Goal: Task Accomplishment & Management: Manage account settings

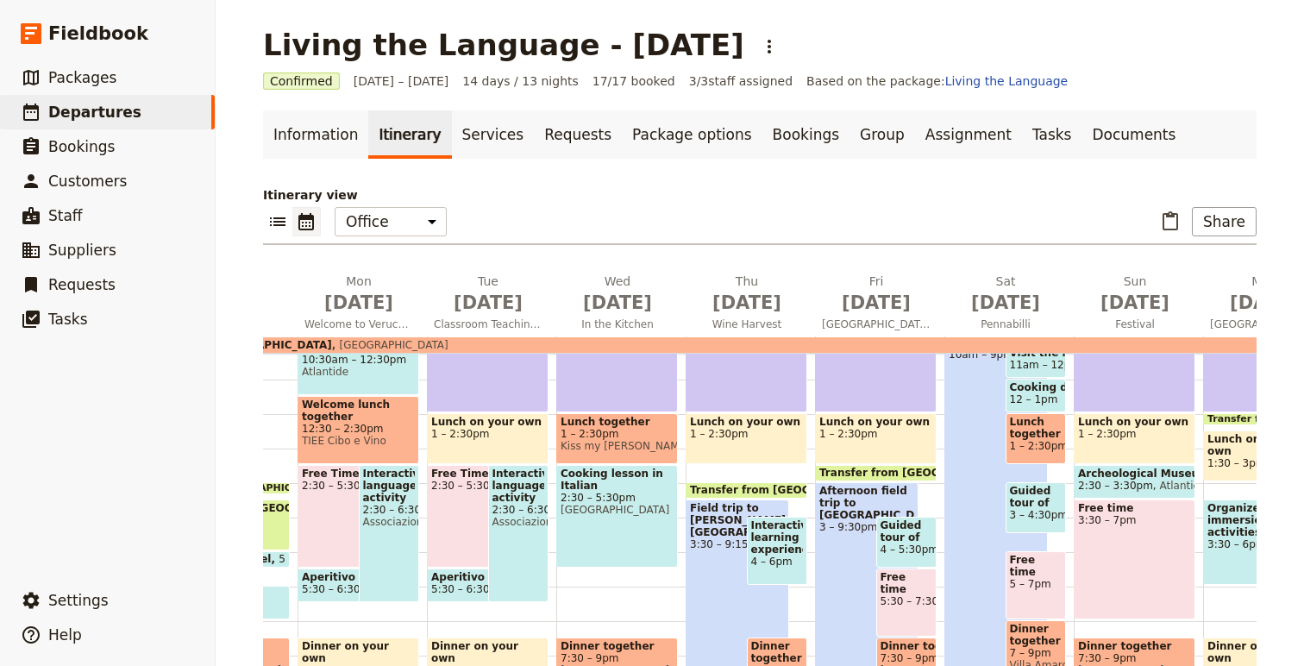
scroll to position [0, 262]
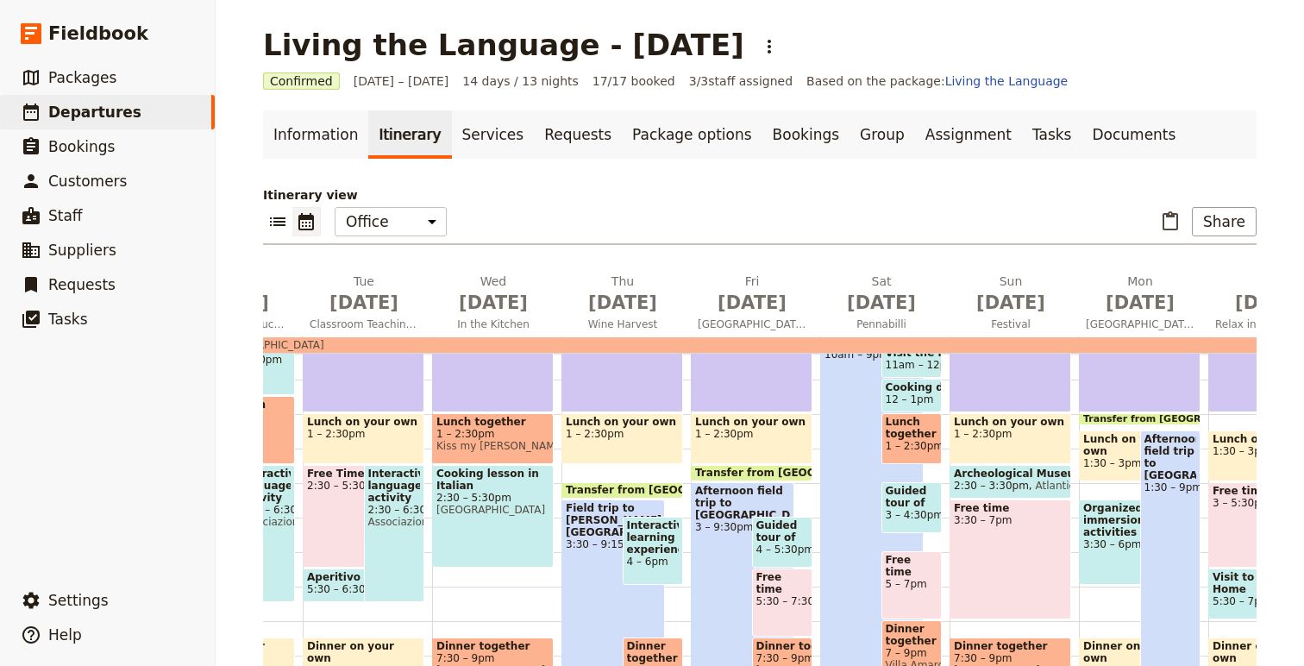
click at [900, 519] on span "3 – 4:30pm" at bounding box center [912, 515] width 53 height 12
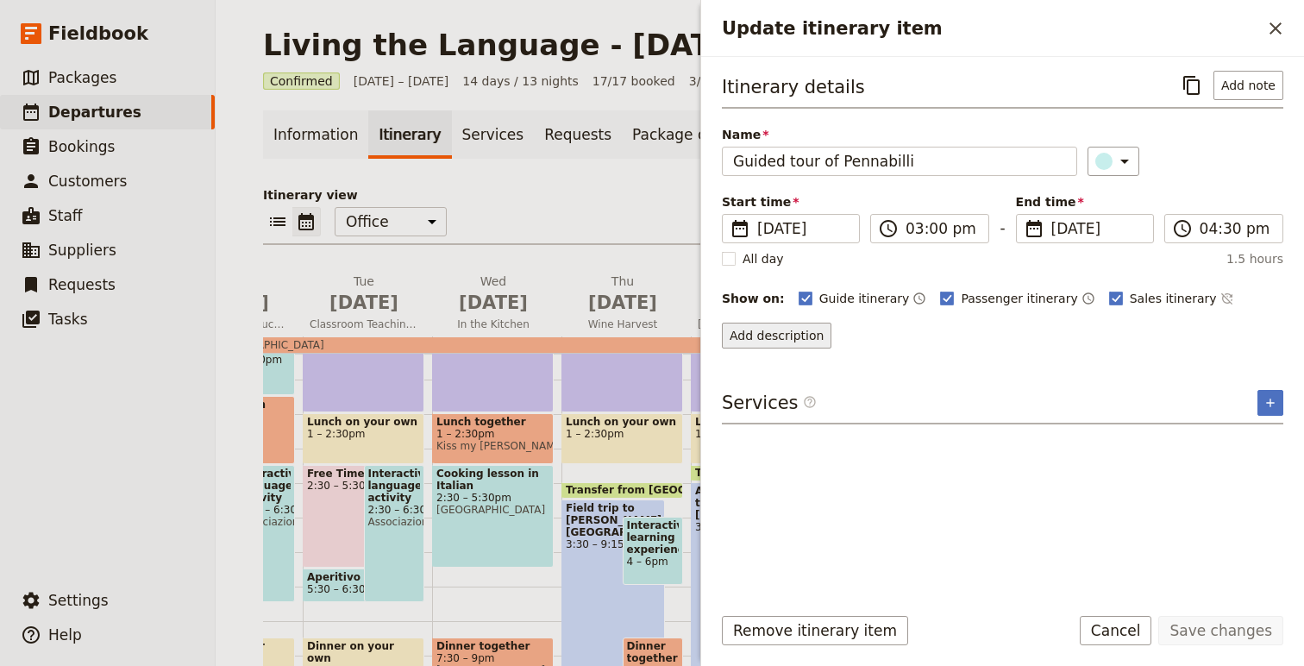
click at [774, 330] on button "Add description" at bounding box center [777, 336] width 110 height 26
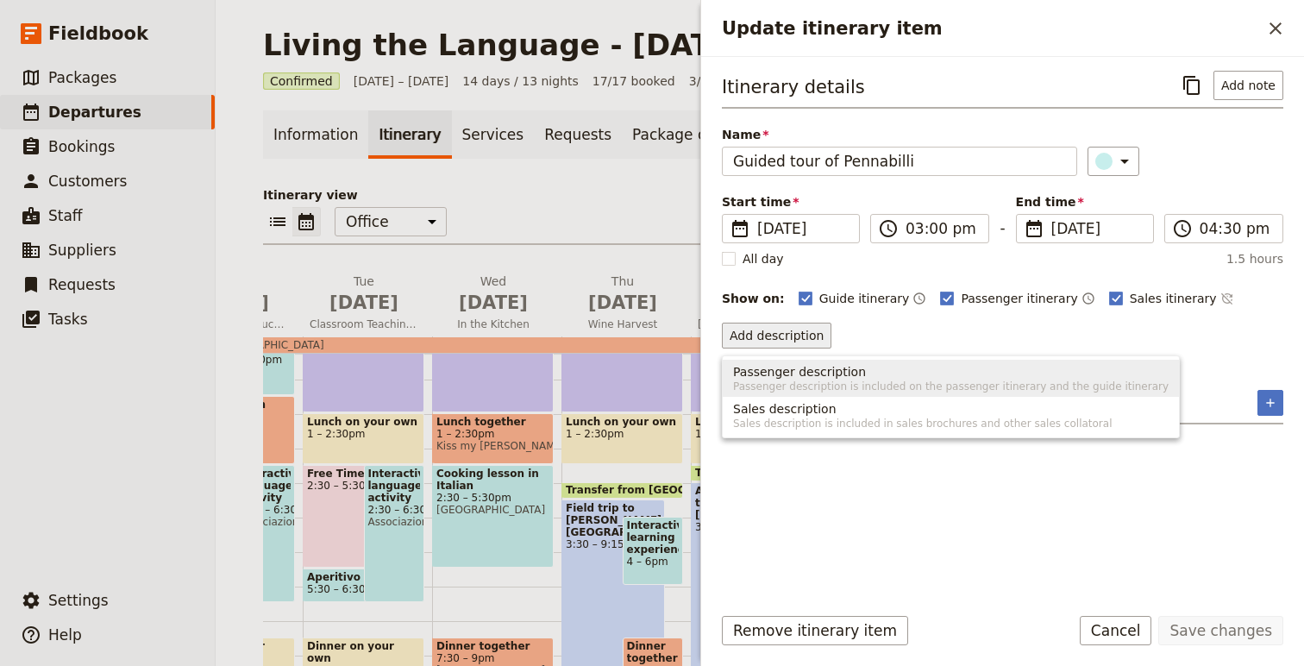
click at [779, 381] on span "Passenger description is included on the passenger itinerary and the guide itin…" at bounding box center [951, 387] width 436 height 14
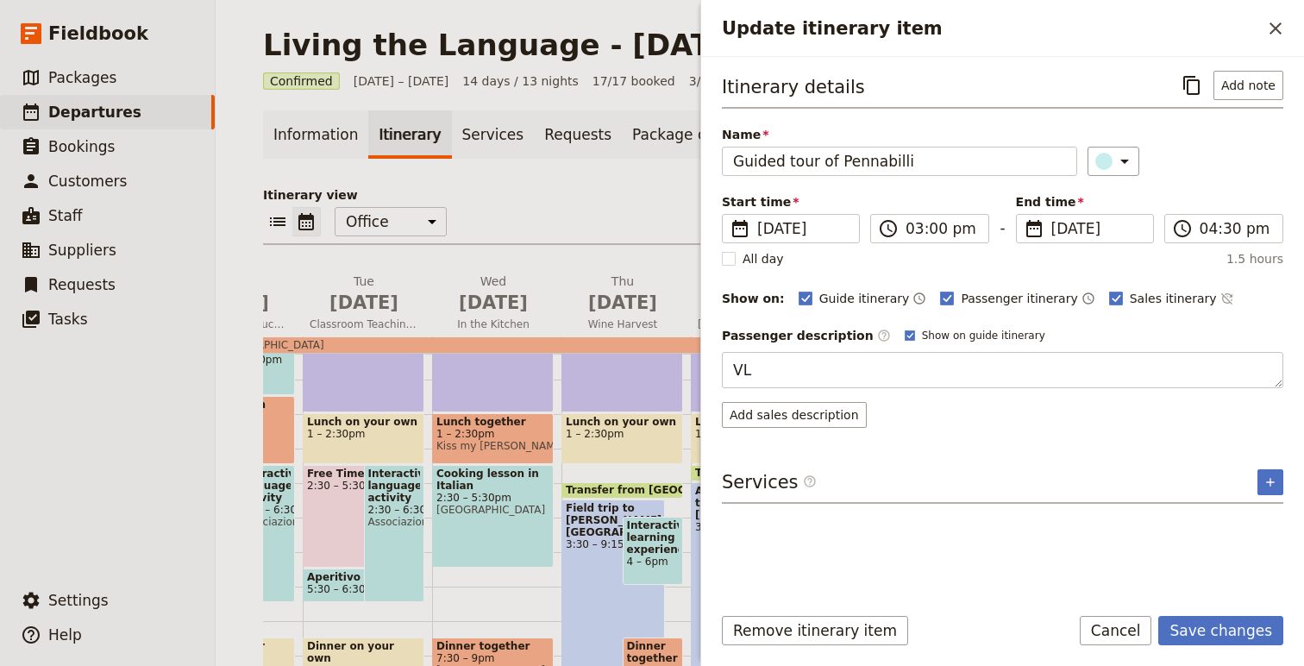
type textarea "V"
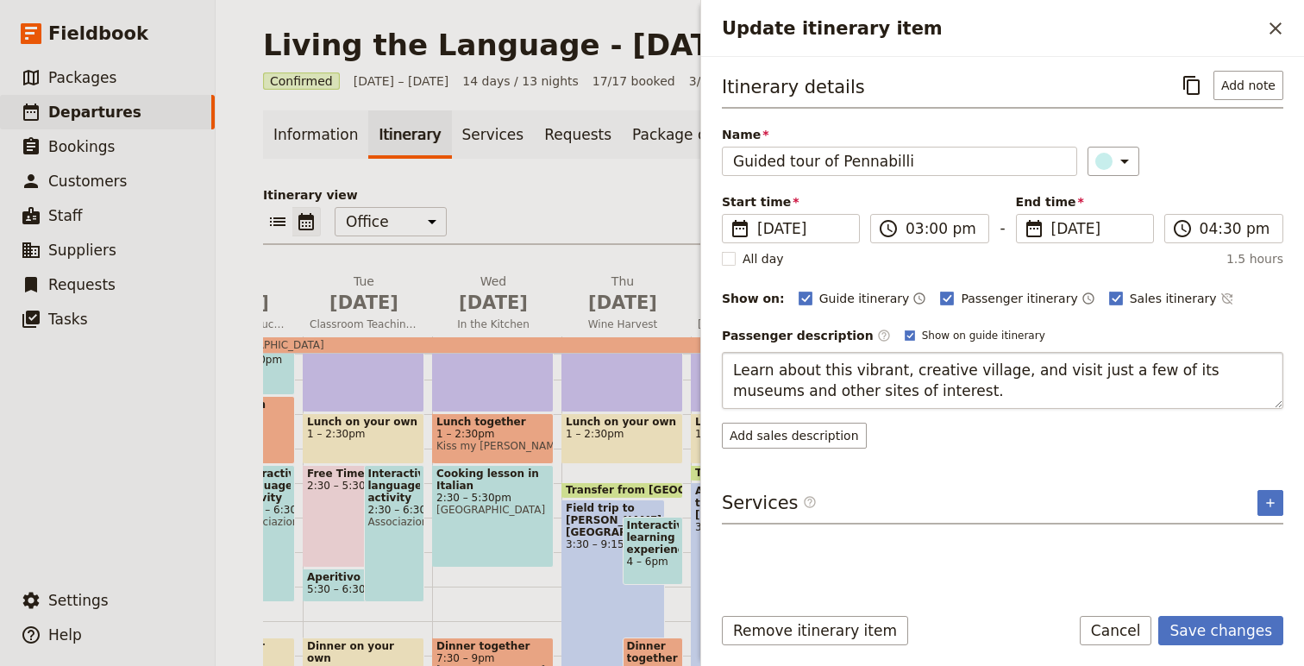
click at [1164, 367] on textarea "Learn about this vibrant, creative village, and visit just a few of its museums…" at bounding box center [1003, 380] width 562 height 57
type textarea "Learn about this vibrant, creative village, and visit just a few of its seven m…"
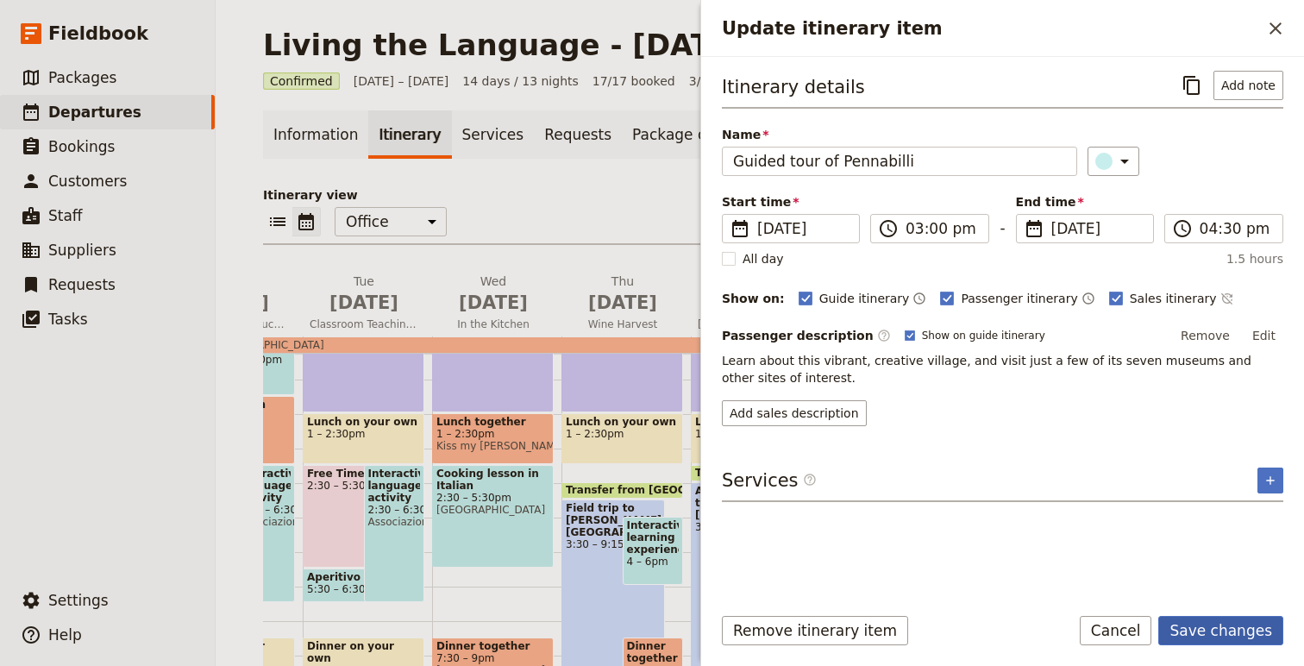
click at [1215, 635] on button "Save changes" at bounding box center [1220, 630] width 125 height 29
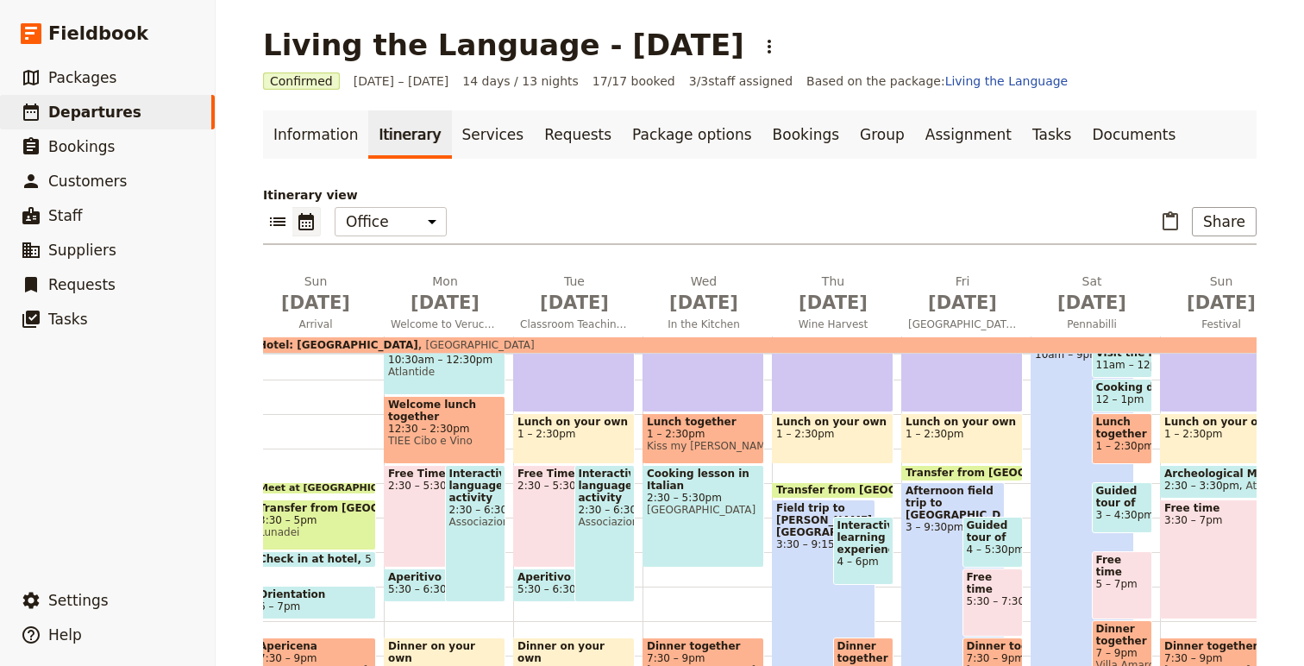
scroll to position [0, 0]
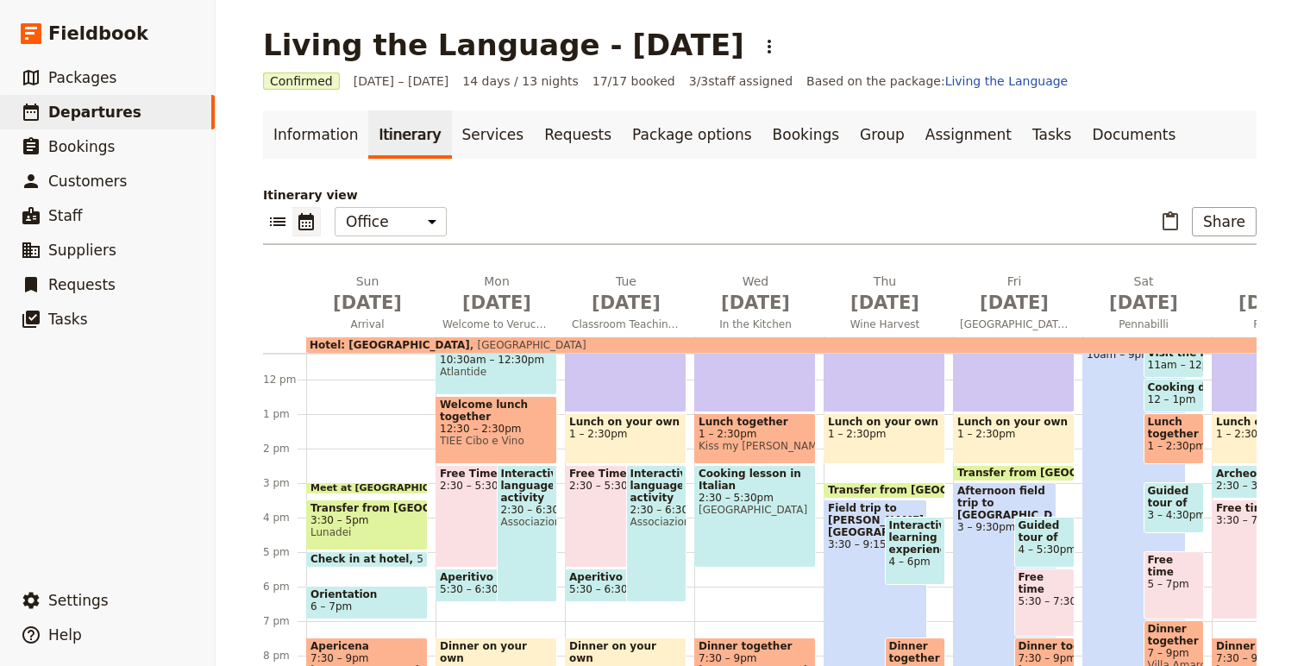
click at [394, 485] on span "Meet at [GEOGRAPHIC_DATA]" at bounding box center [392, 488] width 162 height 10
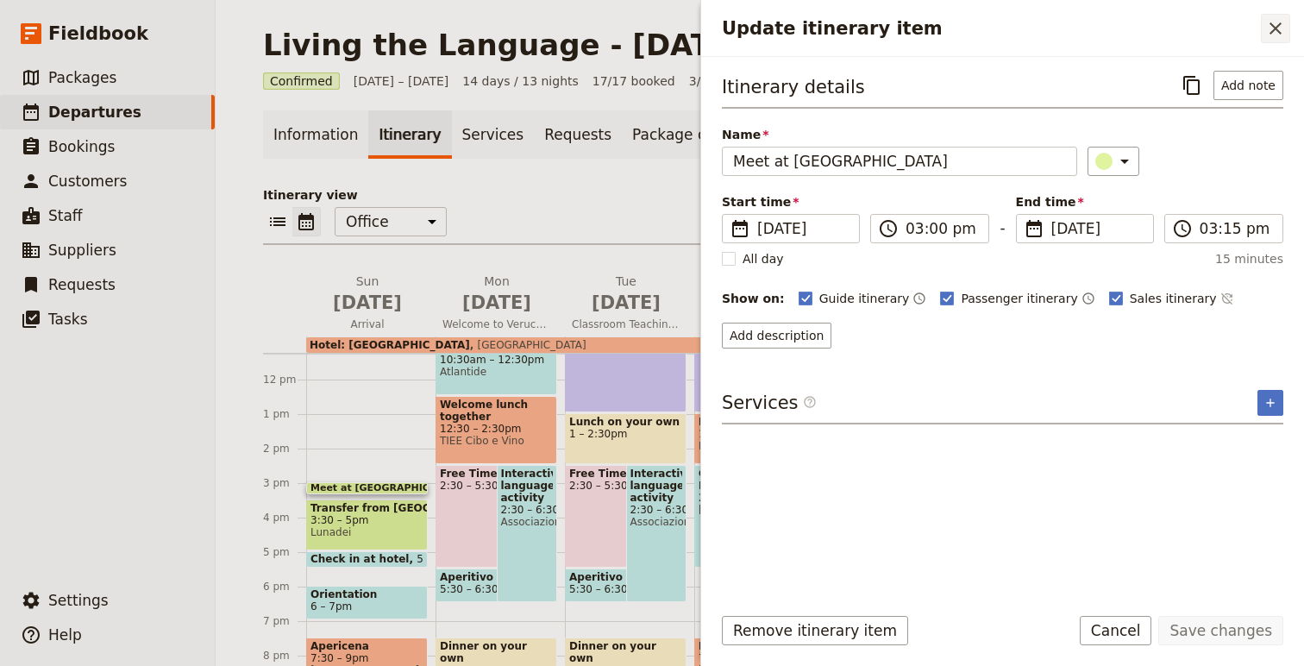
click at [1279, 25] on icon "Close drawer" at bounding box center [1276, 28] width 12 height 12
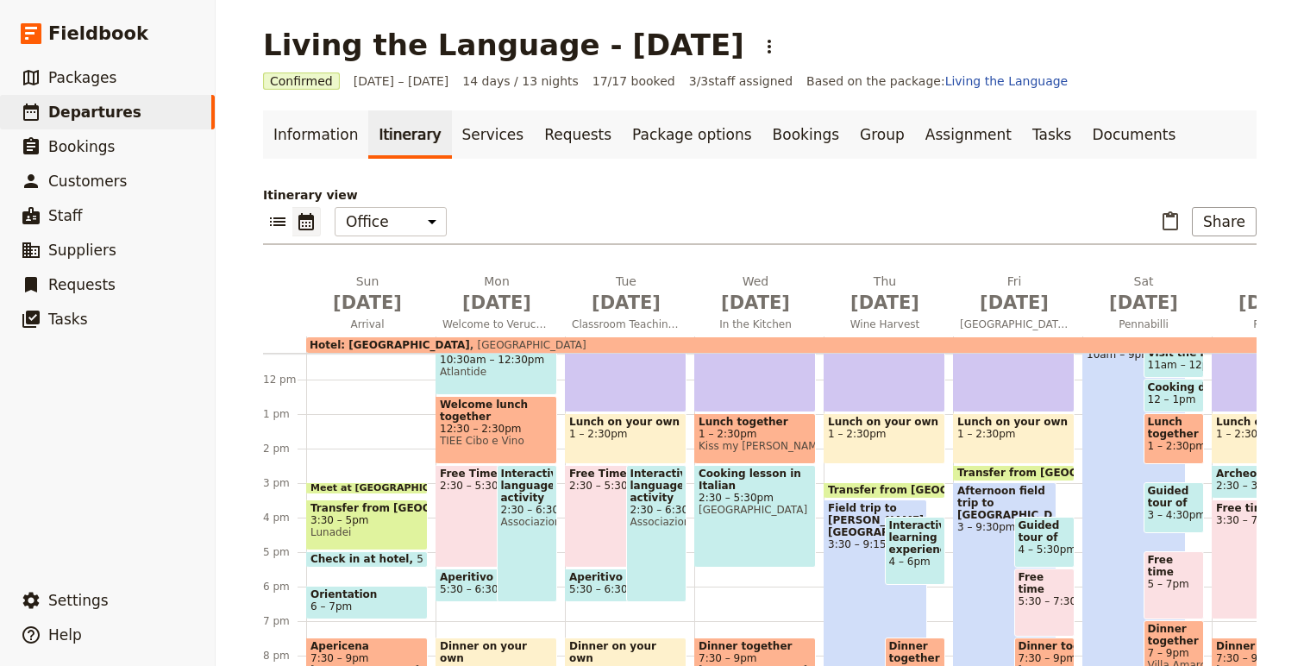
click at [365, 485] on span "Meet at [GEOGRAPHIC_DATA]" at bounding box center [392, 488] width 162 height 10
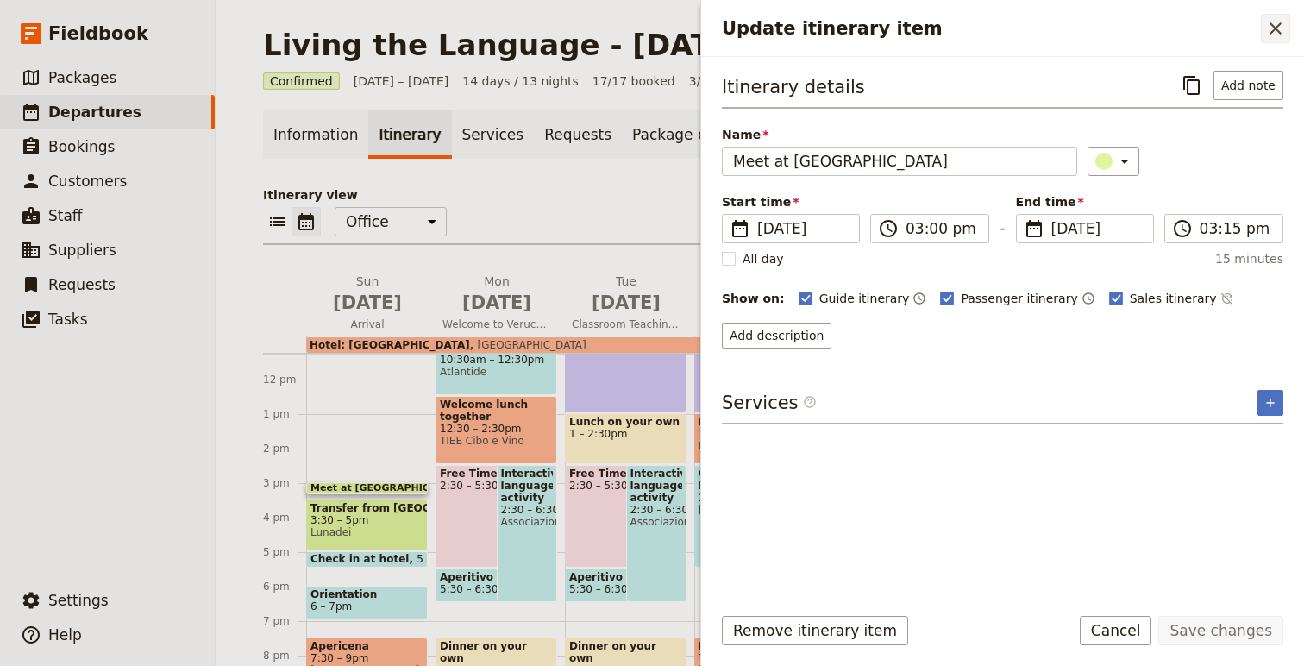
click at [1278, 40] on button "​" at bounding box center [1275, 28] width 29 height 29
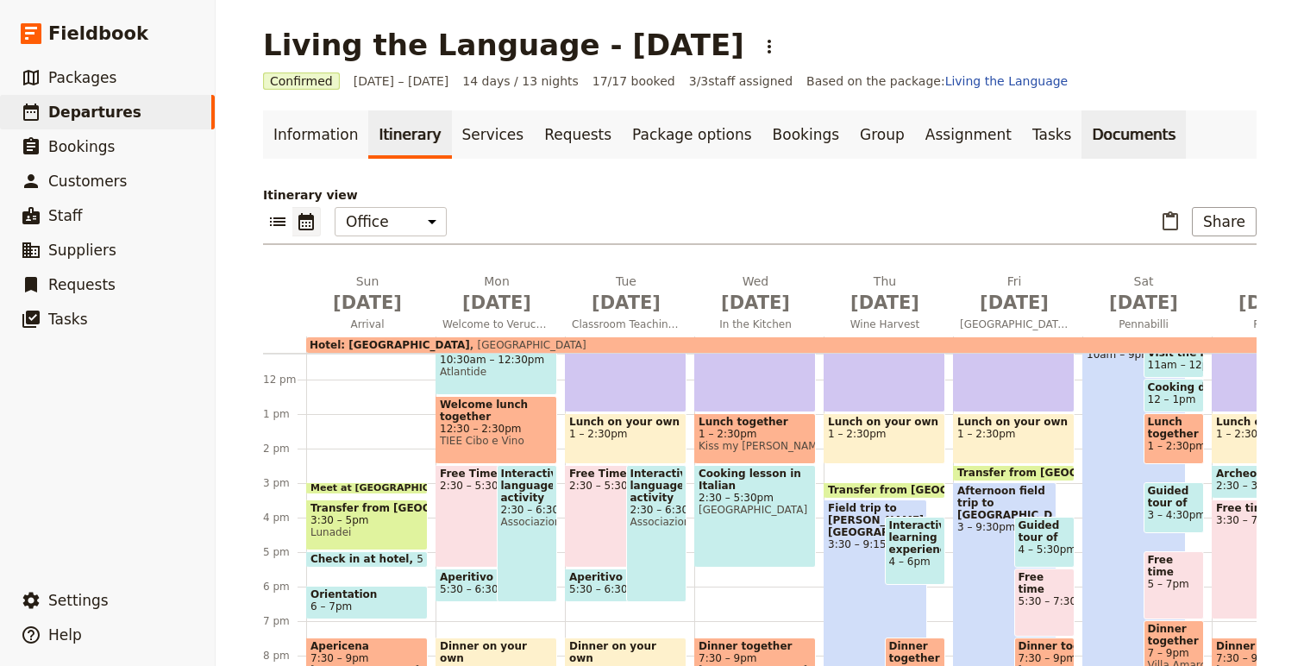
click at [1082, 135] on link "Documents" at bounding box center [1134, 134] width 104 height 48
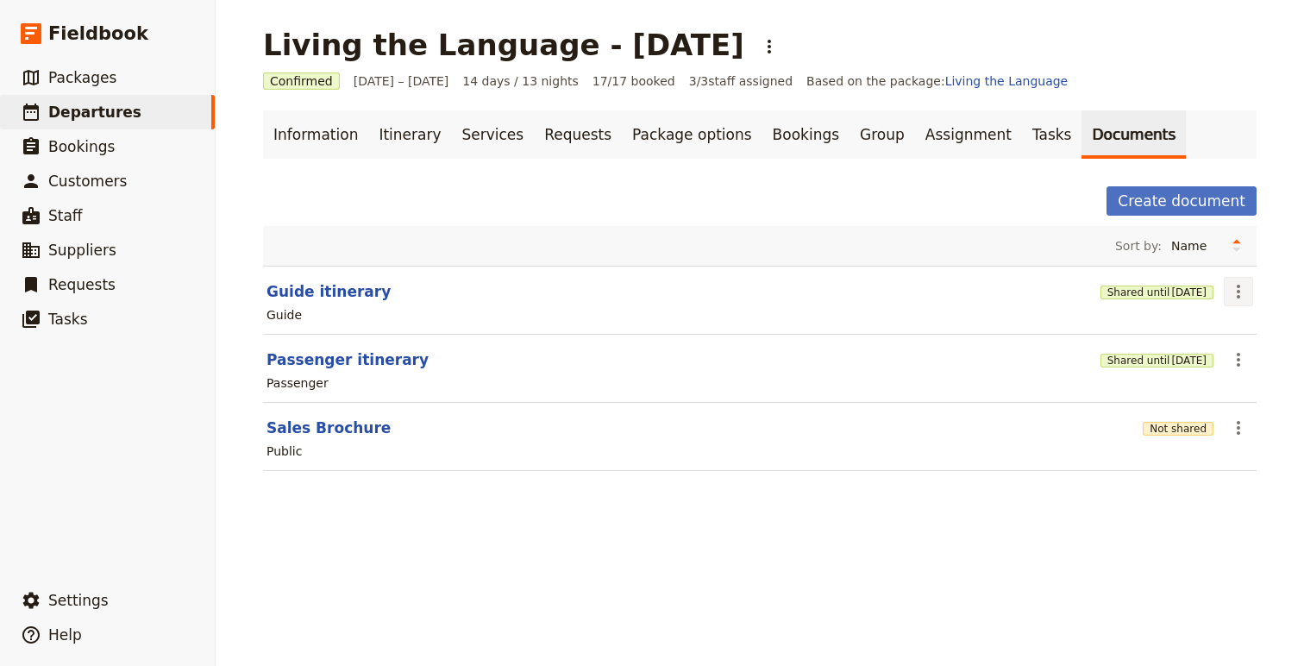
click at [1239, 291] on icon "Actions" at bounding box center [1238, 292] width 3 height 14
click at [298, 295] on button "Guide itinerary" at bounding box center [329, 291] width 124 height 21
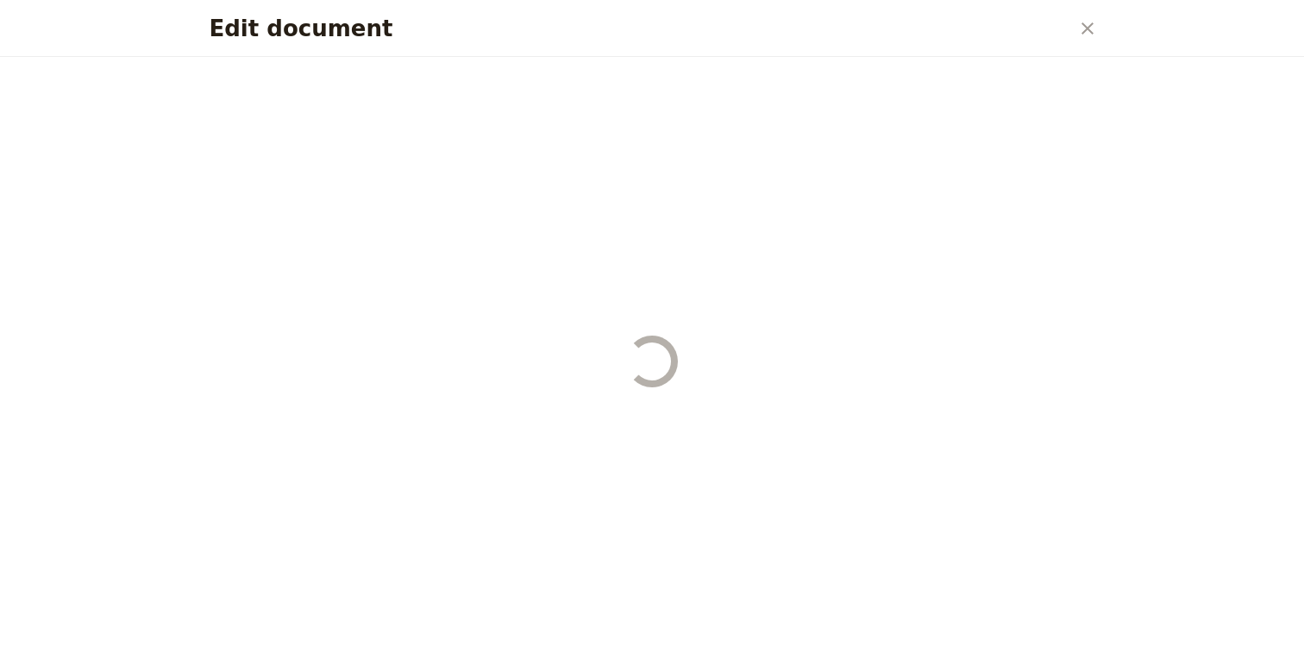
select select "STAFF"
select select "RUN_SHEET"
select select "DEFAULT"
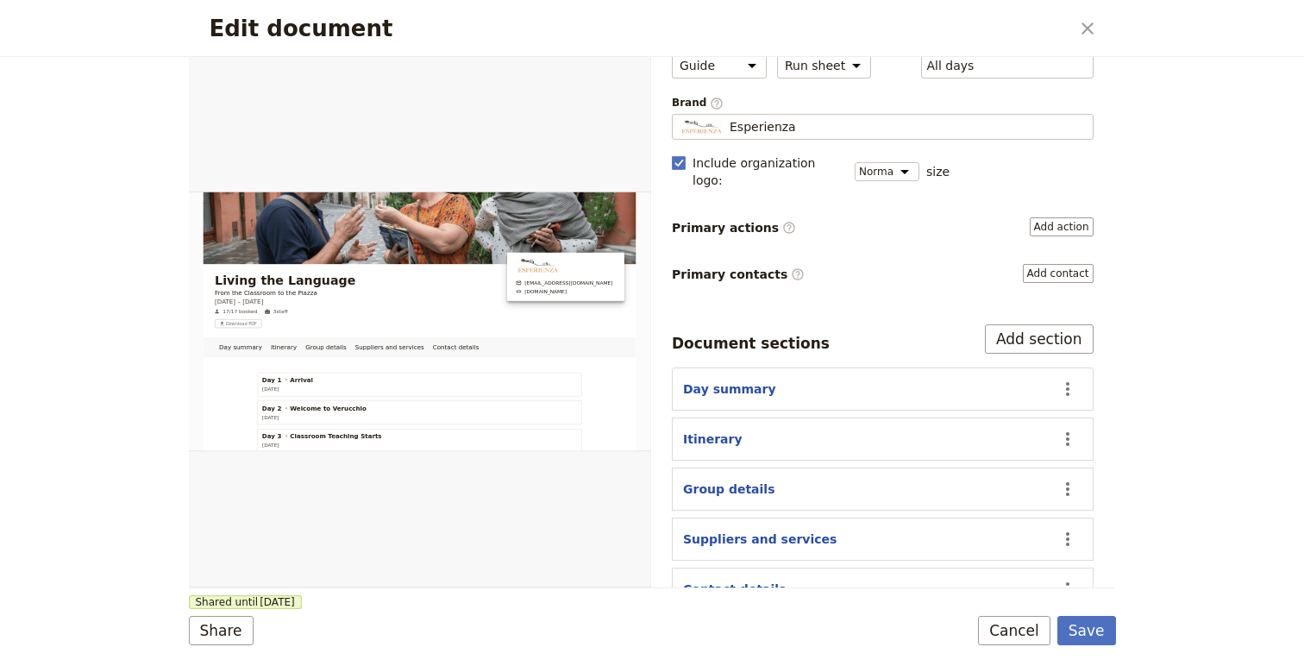
scroll to position [118, 0]
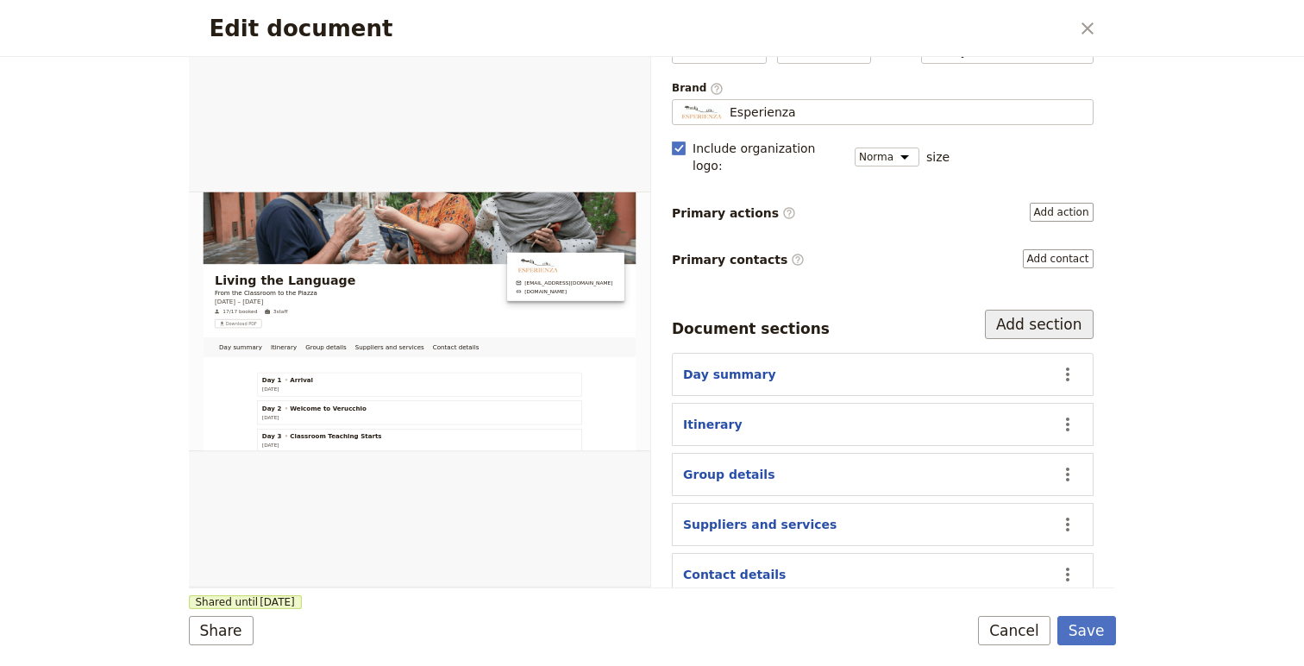
click at [1045, 310] on button "Add section" at bounding box center [1039, 324] width 109 height 29
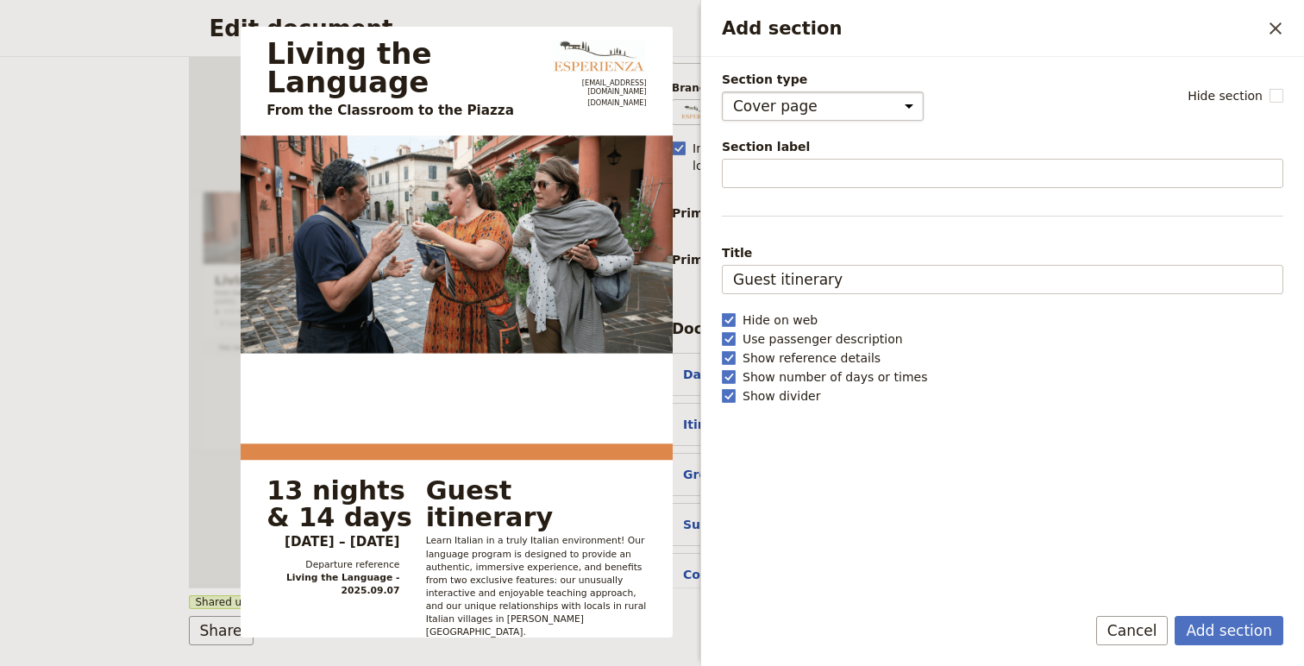
click at [846, 97] on select "Cover page Day summary Itinerary Group details Contact details Suppliers and se…" at bounding box center [823, 105] width 202 height 29
select select "CUSTOM"
click at [722, 91] on select "Cover page Day summary Itinerary Group details Contact details Suppliers and se…" at bounding box center [823, 105] width 202 height 29
select select "default"
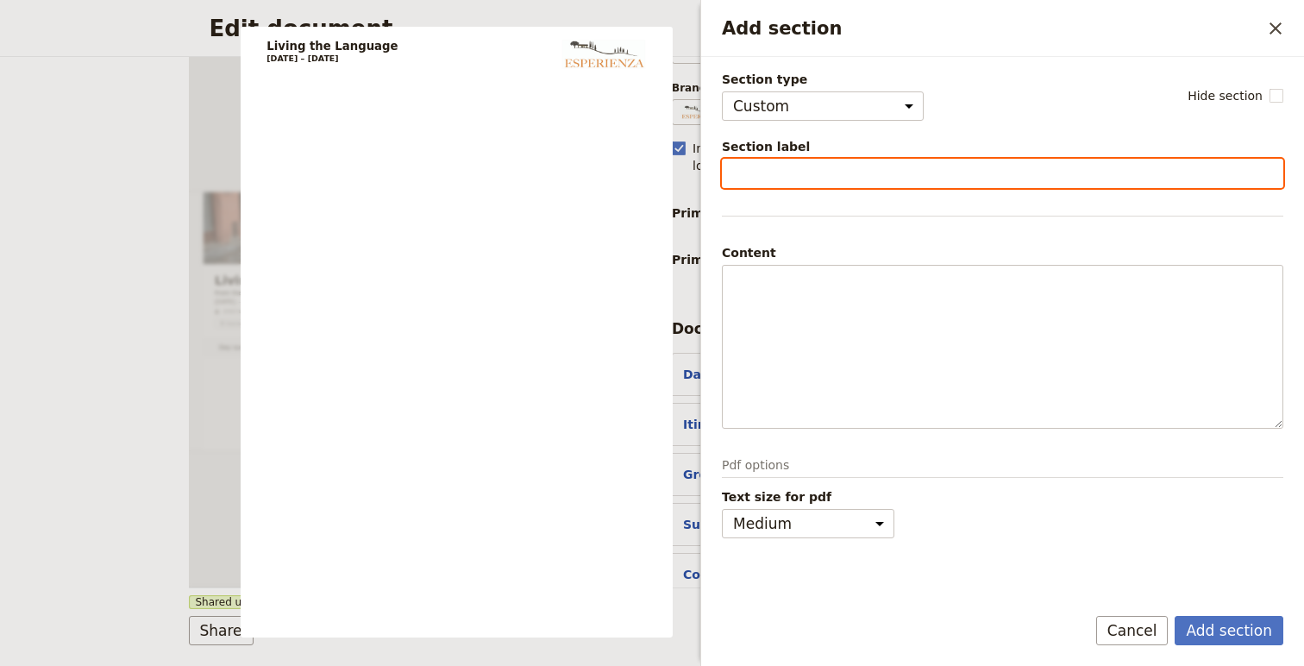
click at [803, 172] on input "Section label" at bounding box center [1003, 173] width 562 height 29
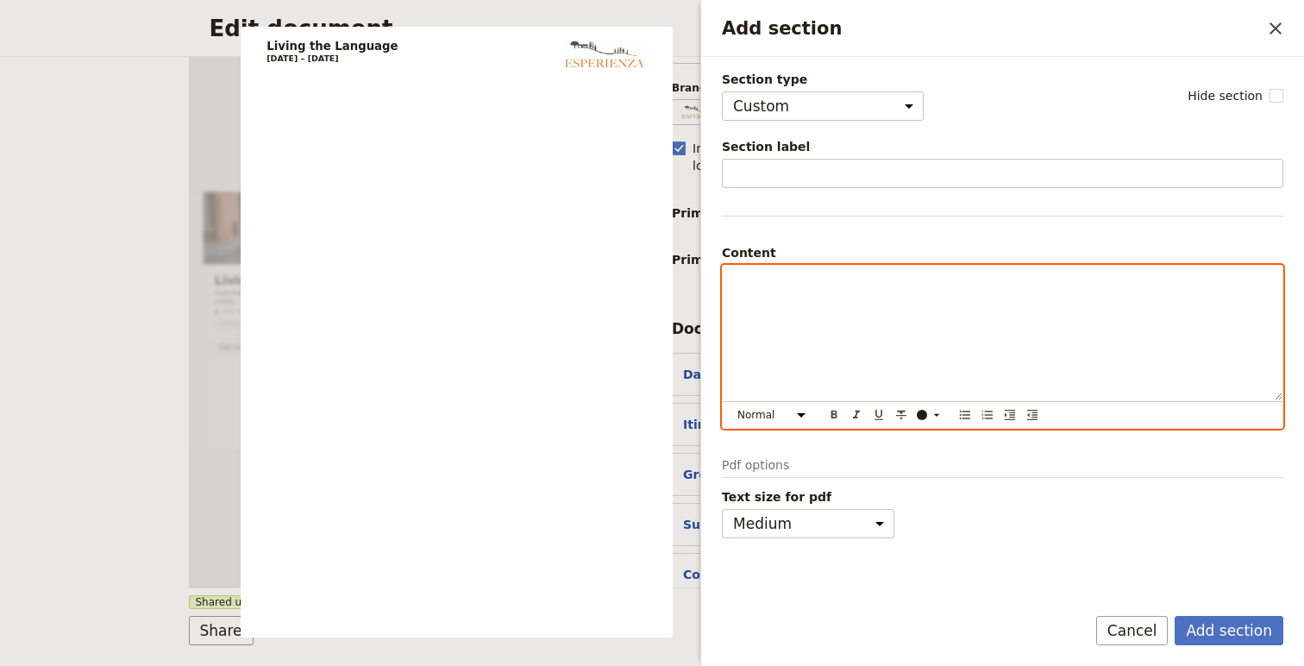
click at [830, 301] on div "Add section" at bounding box center [1003, 333] width 560 height 135
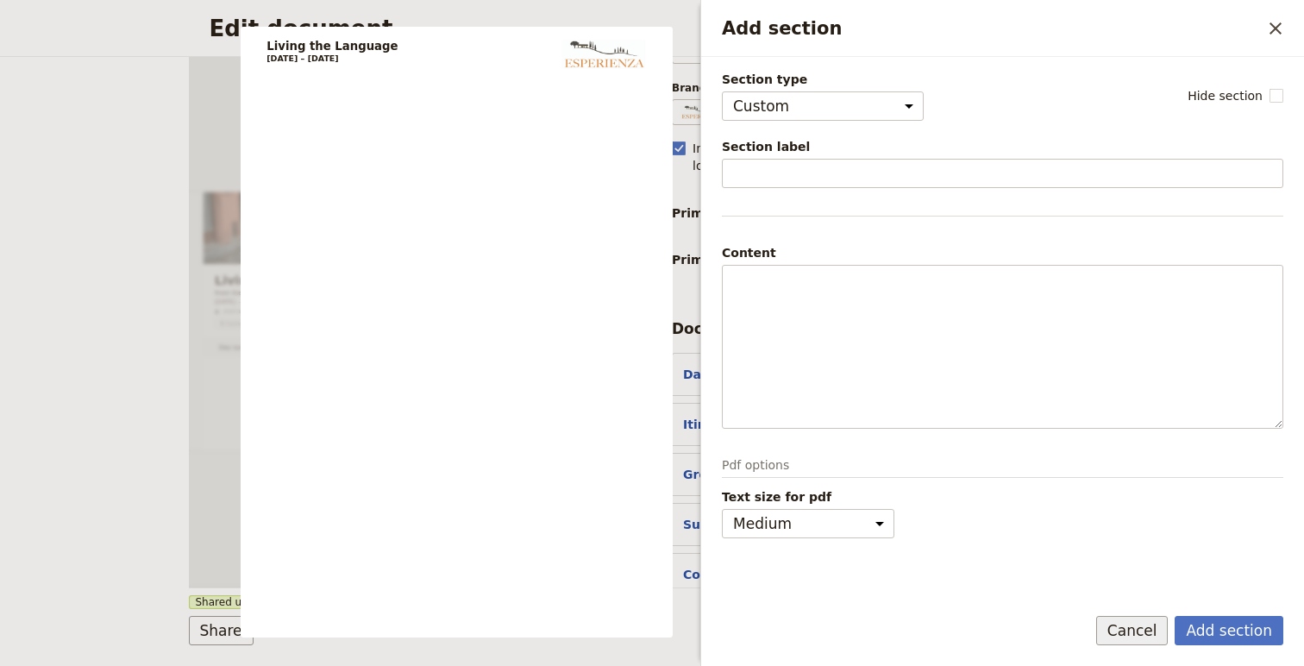
click at [1146, 622] on button "Cancel" at bounding box center [1132, 630] width 72 height 29
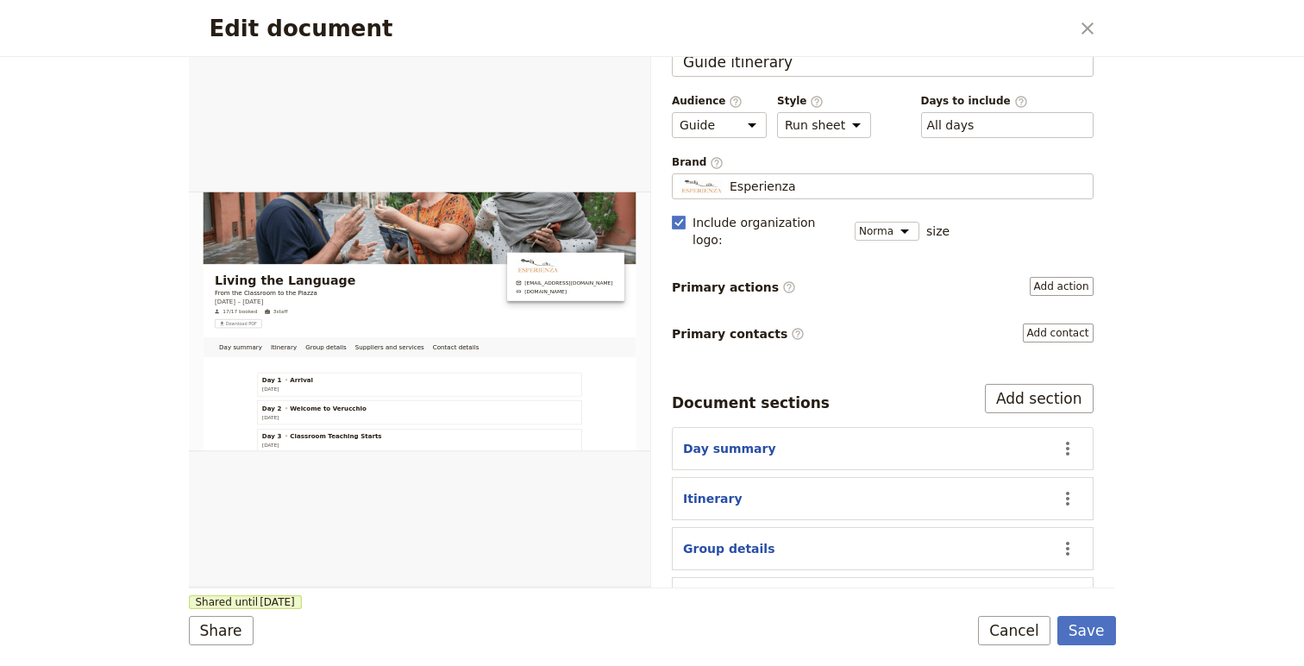
scroll to position [0, 0]
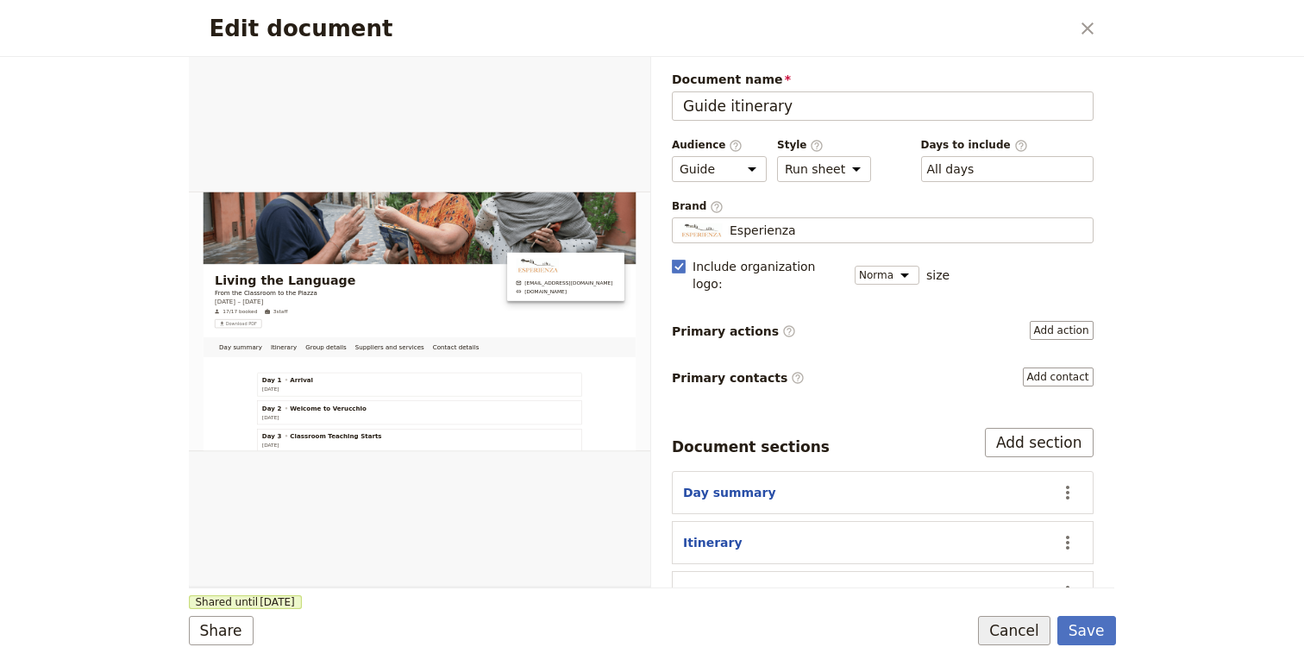
click at [1033, 625] on button "Cancel" at bounding box center [1014, 630] width 72 height 29
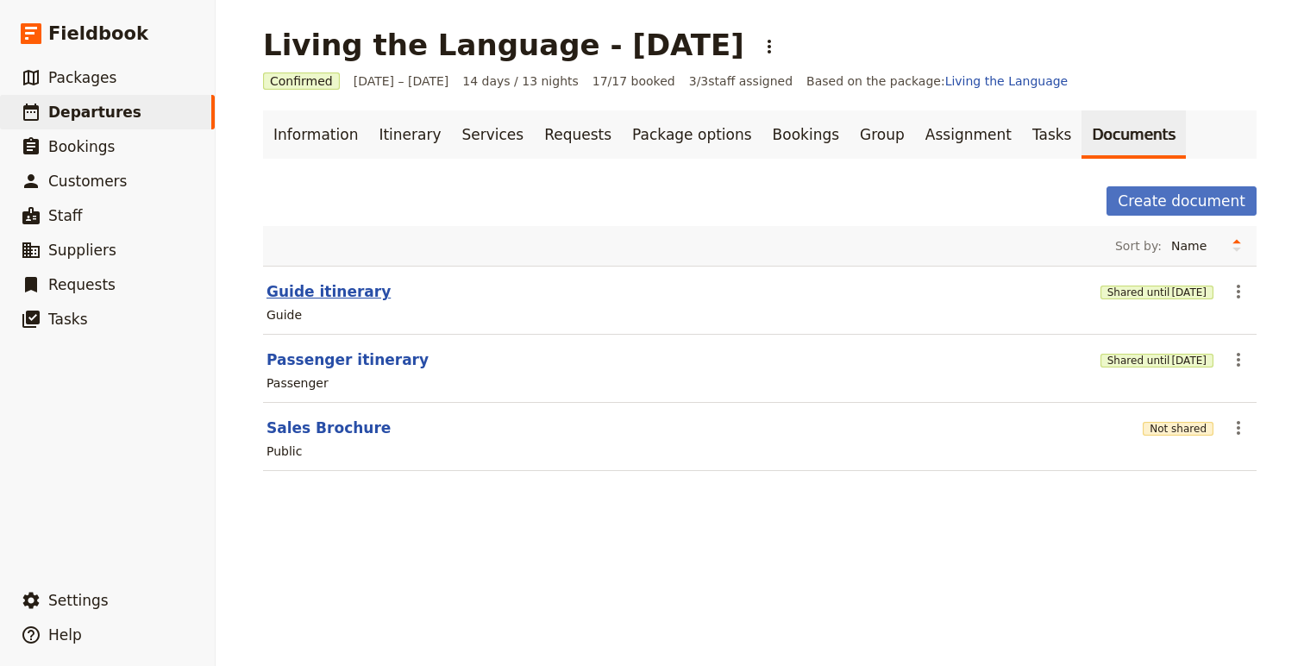
click at [327, 293] on button "Guide itinerary" at bounding box center [329, 291] width 124 height 21
select select "STAFF"
select select "RUN_SHEET"
select select "DEFAULT"
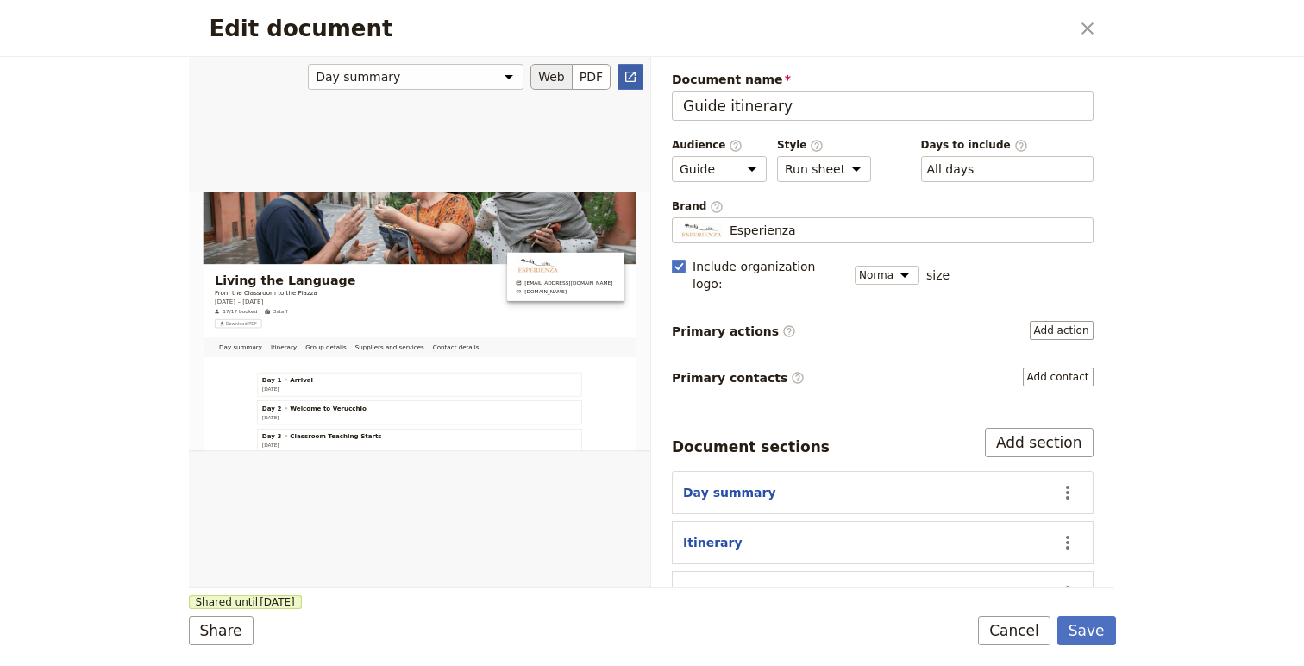
click at [633, 73] on icon "Open full preview" at bounding box center [630, 77] width 10 height 10
click at [849, 167] on select "Brochure Run sheet" at bounding box center [824, 169] width 94 height 26
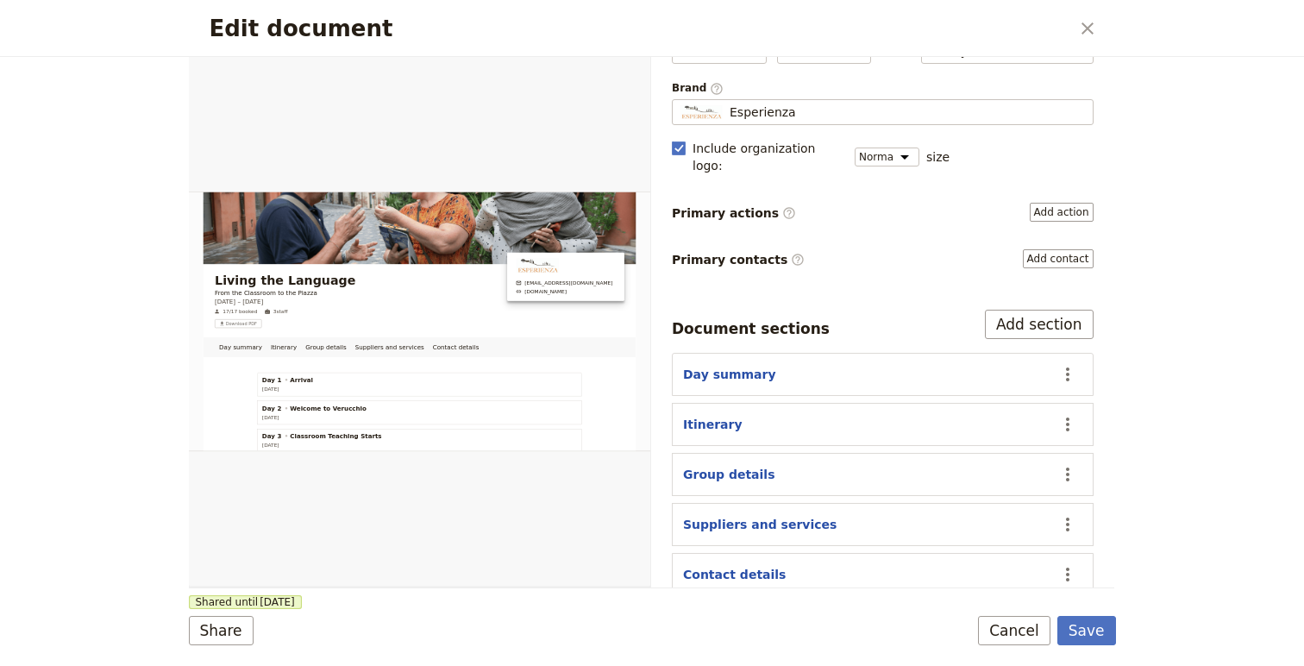
drag, startPoint x: 1070, startPoint y: 455, endPoint x: 1070, endPoint y: 430, distance: 24.2
click at [1070, 431] on div "Document sections Add section Day summary ​ Itinerary ​ Group details ​ Supplie…" at bounding box center [883, 453] width 422 height 286
click at [1068, 468] on icon "Actions" at bounding box center [1067, 475] width 3 height 14
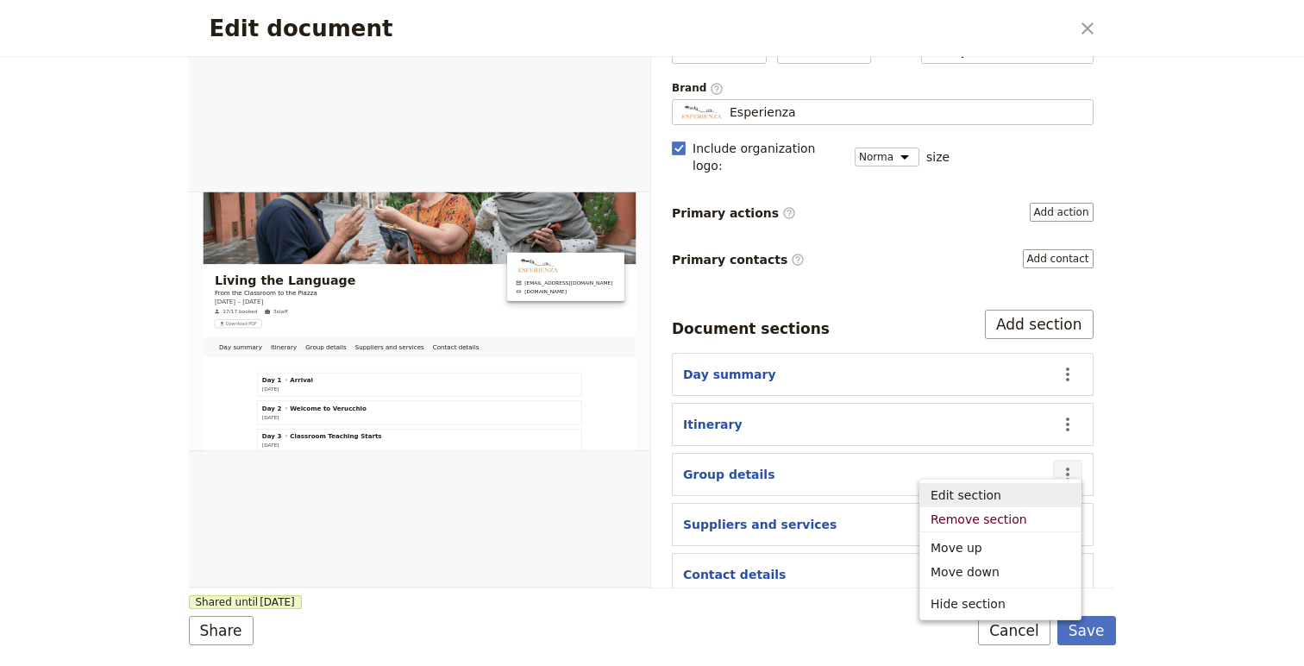
click at [965, 493] on span "Edit section" at bounding box center [966, 495] width 71 height 17
select select "GROUP_DETAILS"
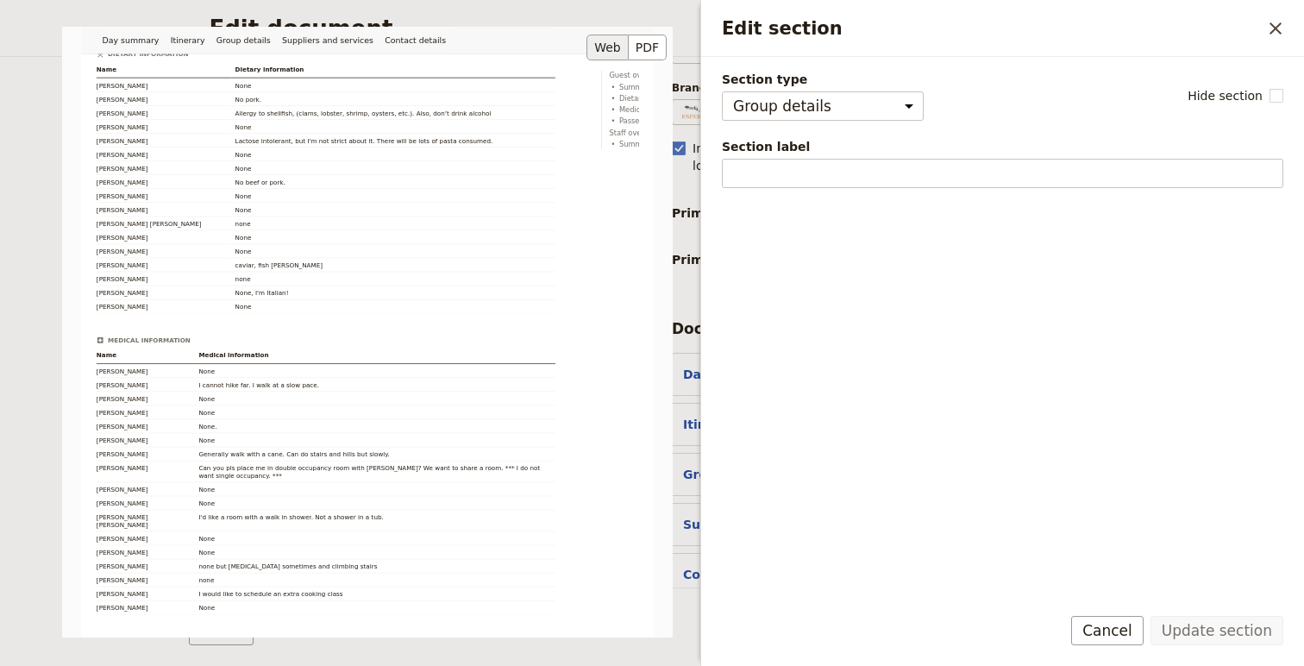
scroll to position [1359, 0]
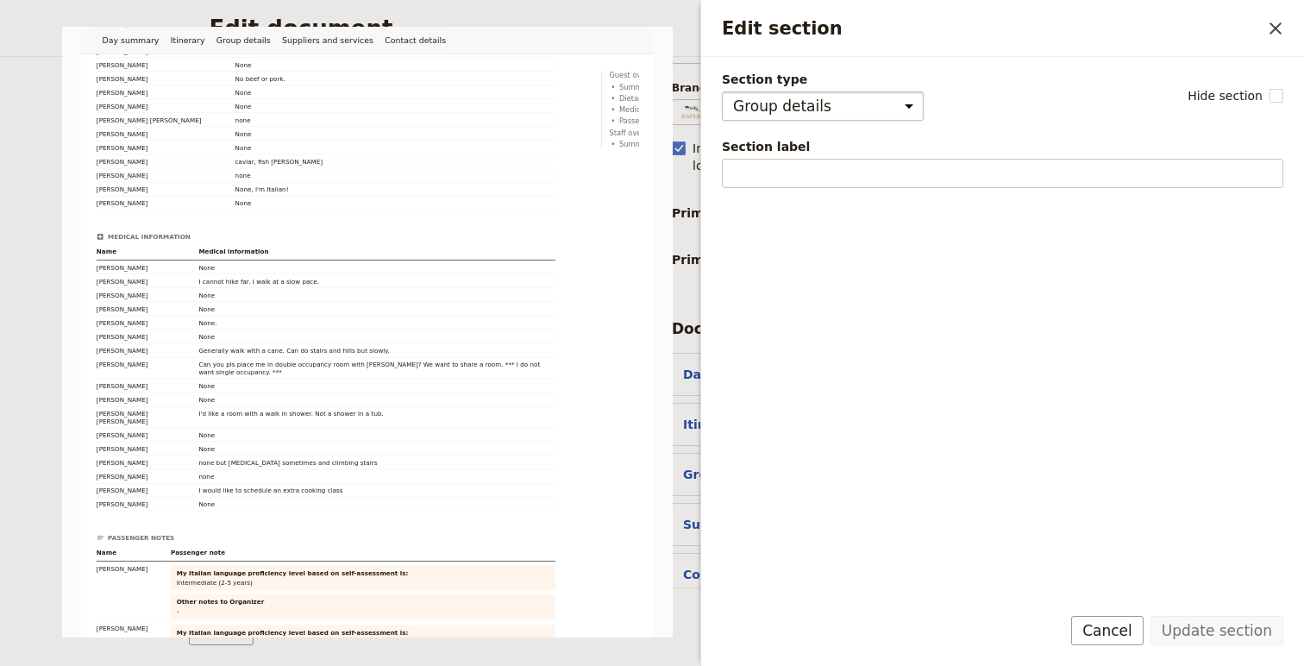
click at [894, 107] on select "Cover page Day summary Itinerary Group details Contact details Suppliers and se…" at bounding box center [823, 105] width 202 height 29
click at [1279, 23] on icon "Close drawer" at bounding box center [1276, 28] width 12 height 12
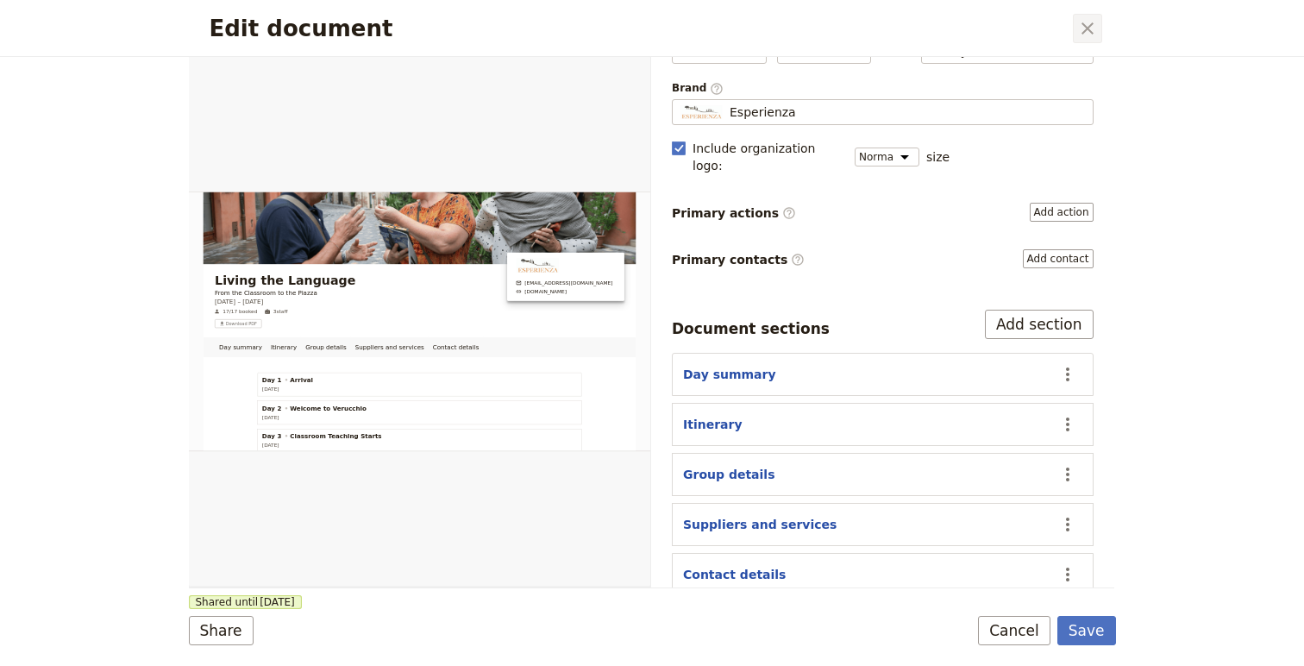
click at [1102, 26] on button "​" at bounding box center [1087, 28] width 29 height 29
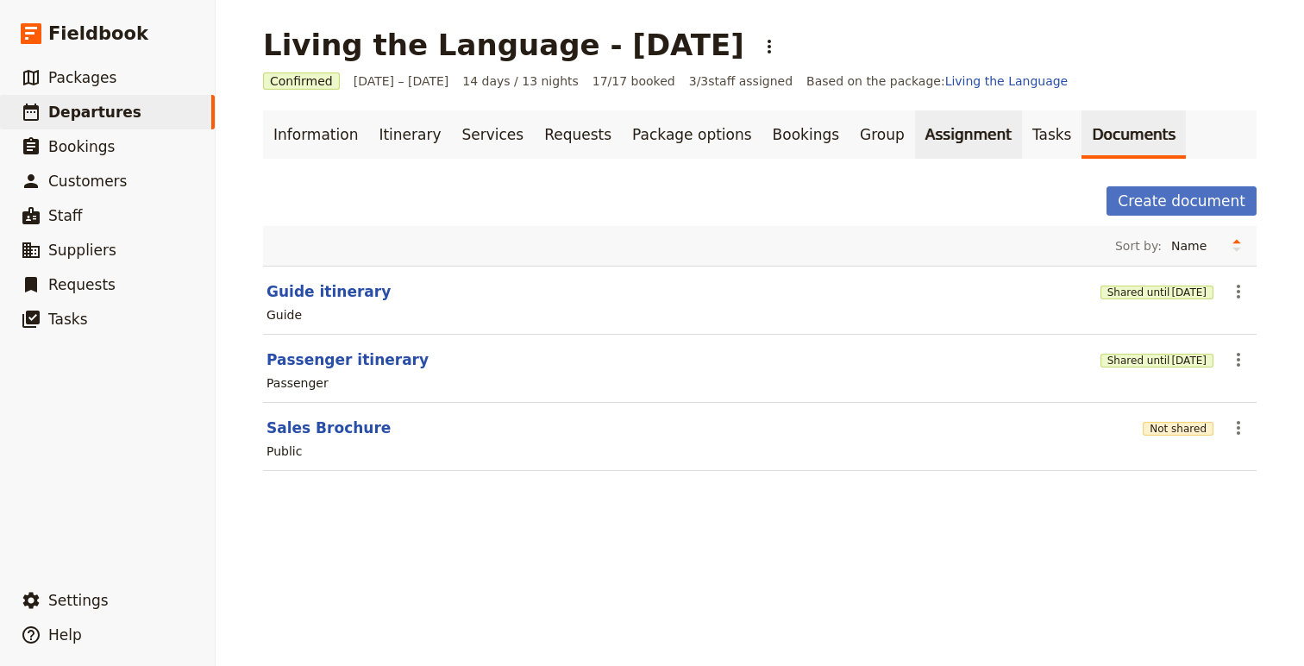
click at [915, 118] on link "Assignment" at bounding box center [968, 134] width 107 height 48
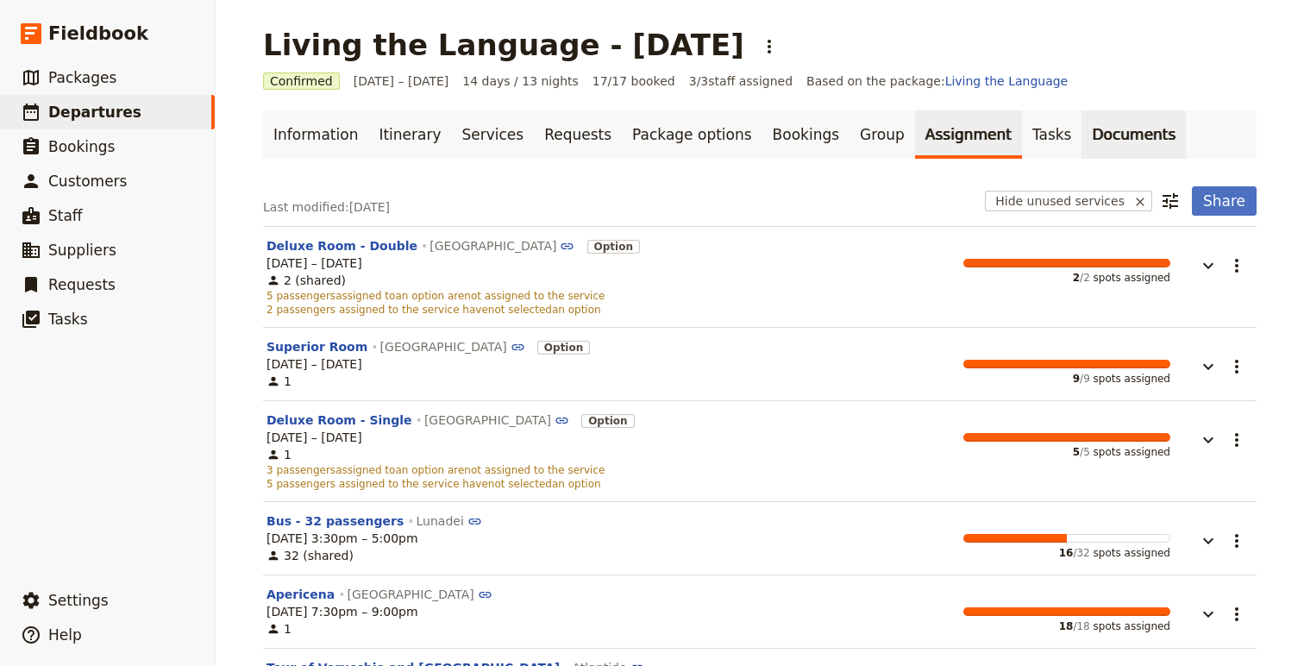
click at [1082, 142] on link "Documents" at bounding box center [1134, 134] width 104 height 48
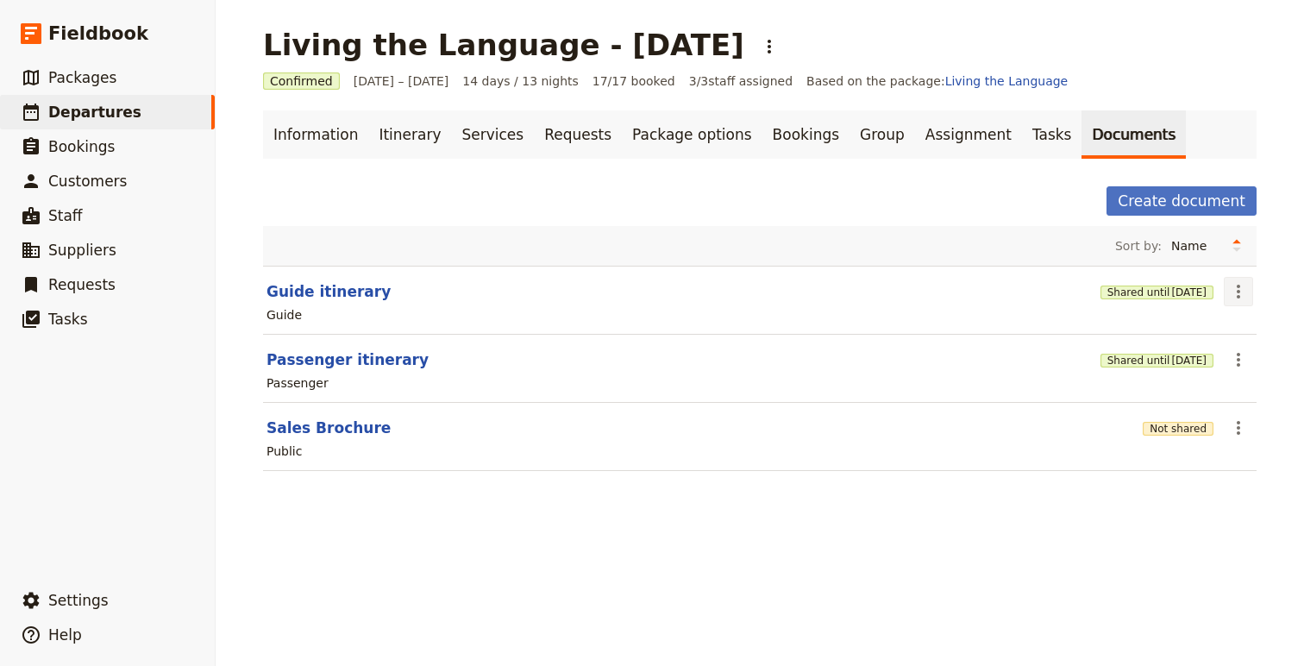
click at [1242, 296] on icon "Actions" at bounding box center [1238, 291] width 21 height 21
click at [1158, 323] on span "Share" at bounding box center [1155, 329] width 35 height 17
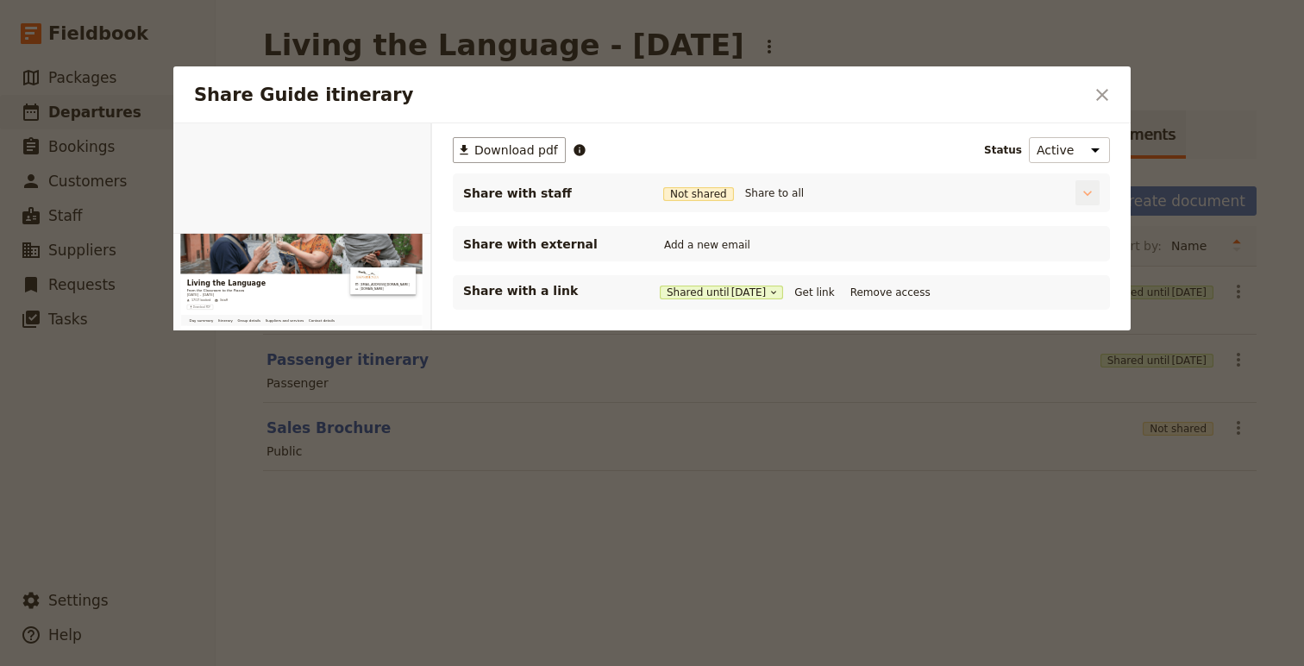
click at [1088, 190] on icon "Share Guide itinerary" at bounding box center [1087, 193] width 17 height 17
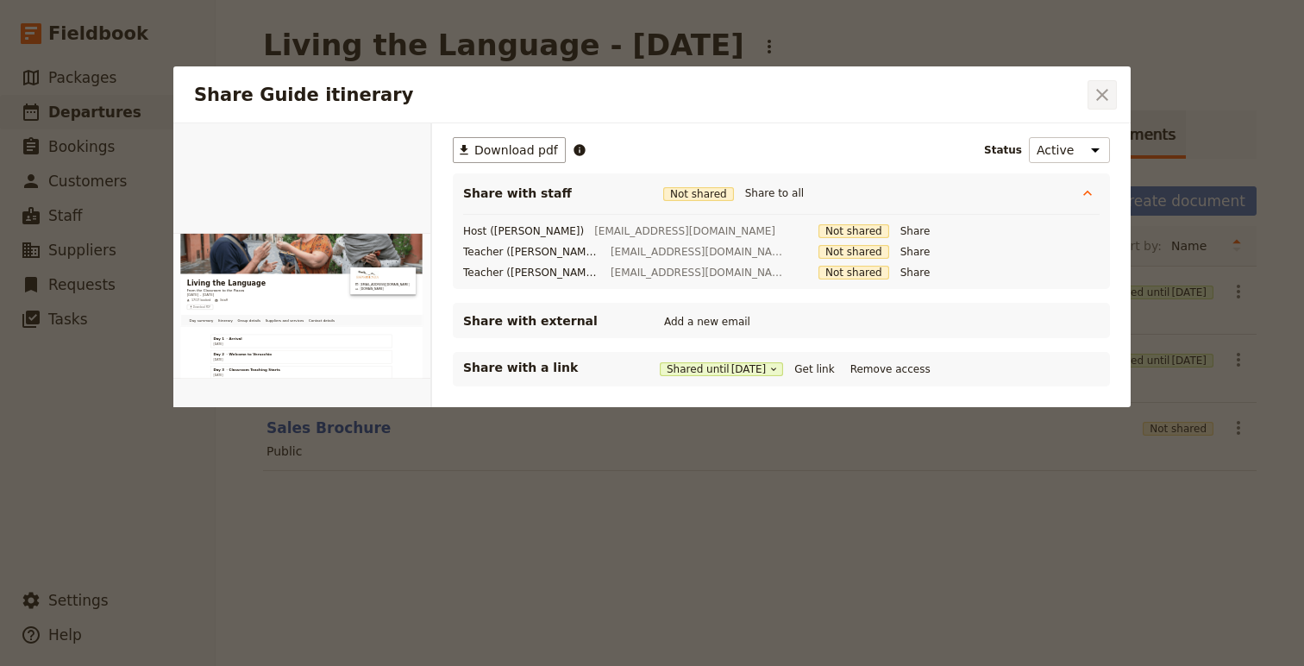
click at [1103, 93] on icon "Close dialog" at bounding box center [1102, 95] width 12 height 12
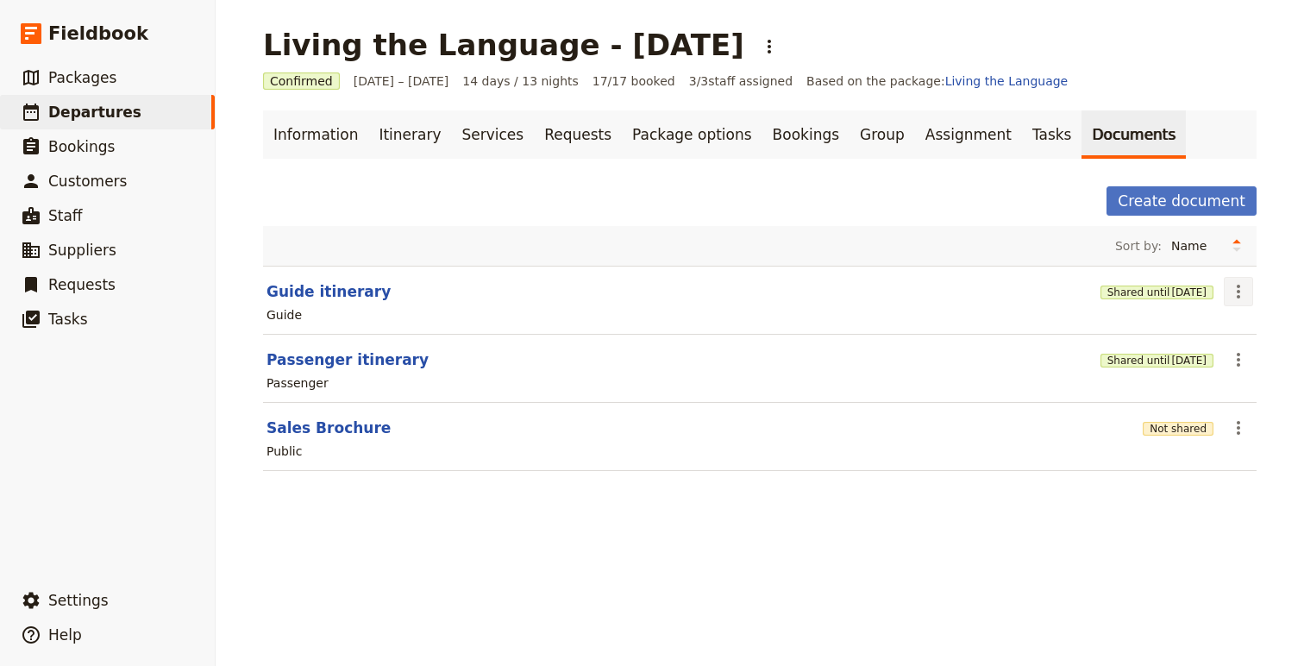
click at [1246, 293] on icon "Actions" at bounding box center [1238, 291] width 21 height 21
click at [324, 286] on button "Guide itinerary" at bounding box center [329, 291] width 124 height 21
select select "STAFF"
select select "RUN_SHEET"
select select "DEFAULT"
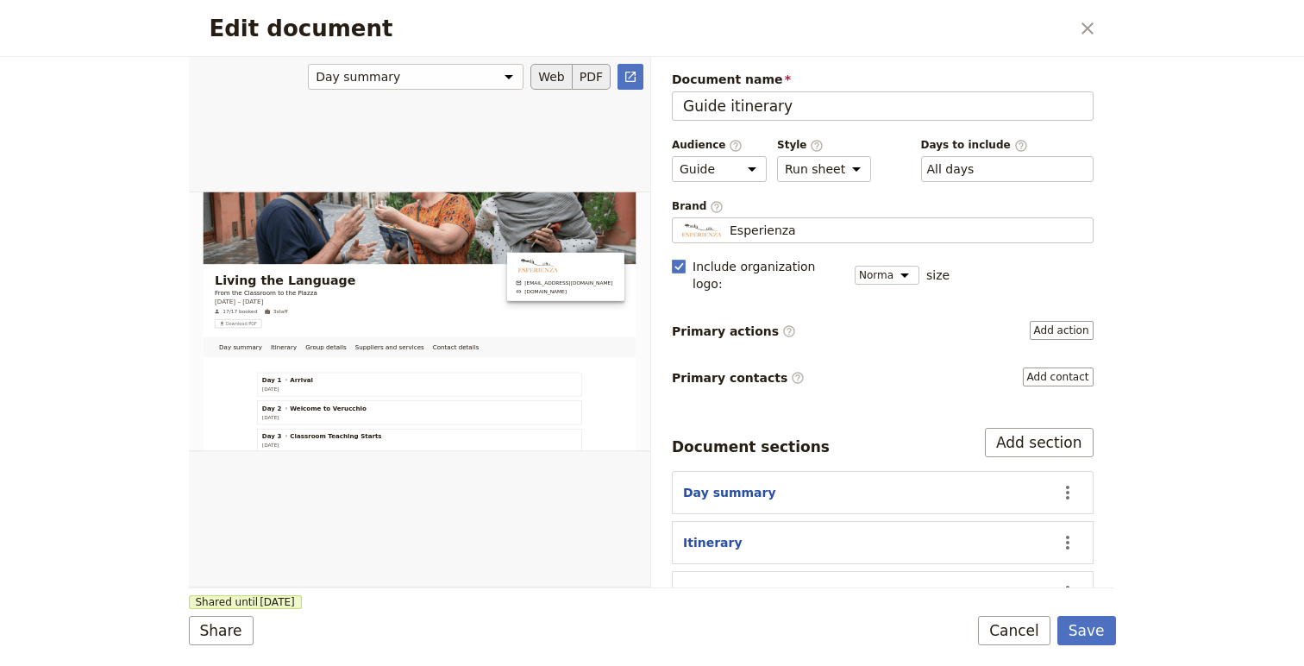
click at [587, 76] on button "PDF" at bounding box center [592, 77] width 38 height 26
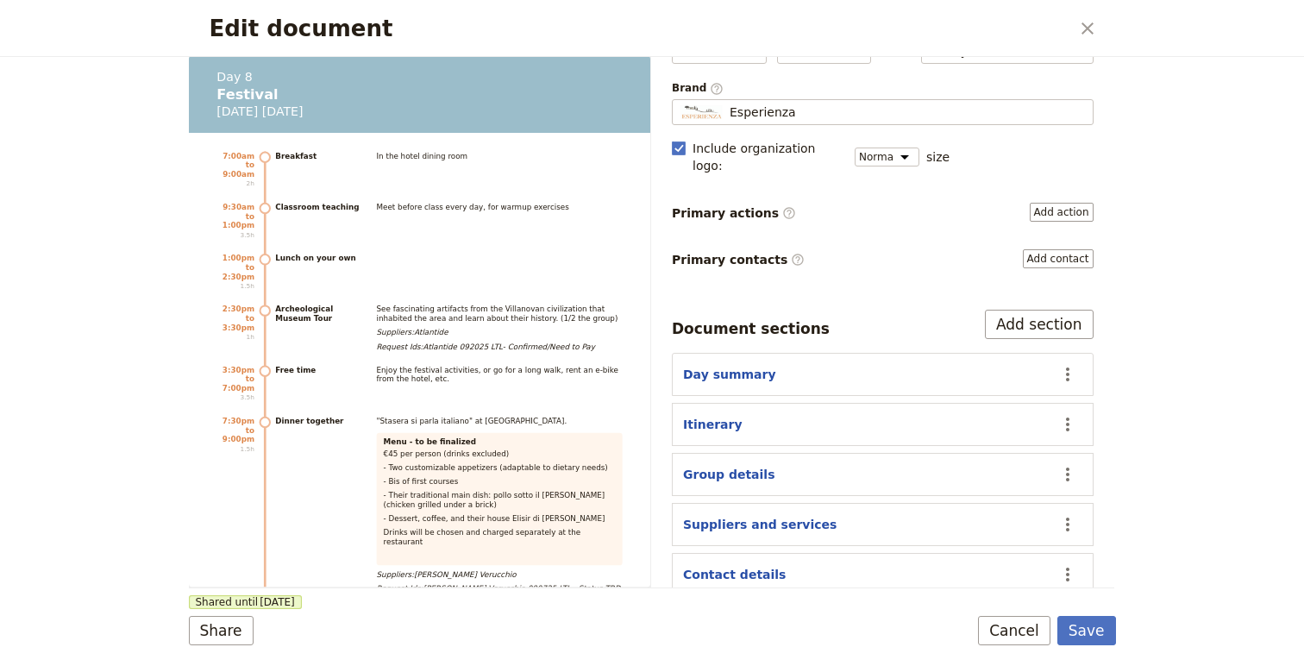
scroll to position [9668, 0]
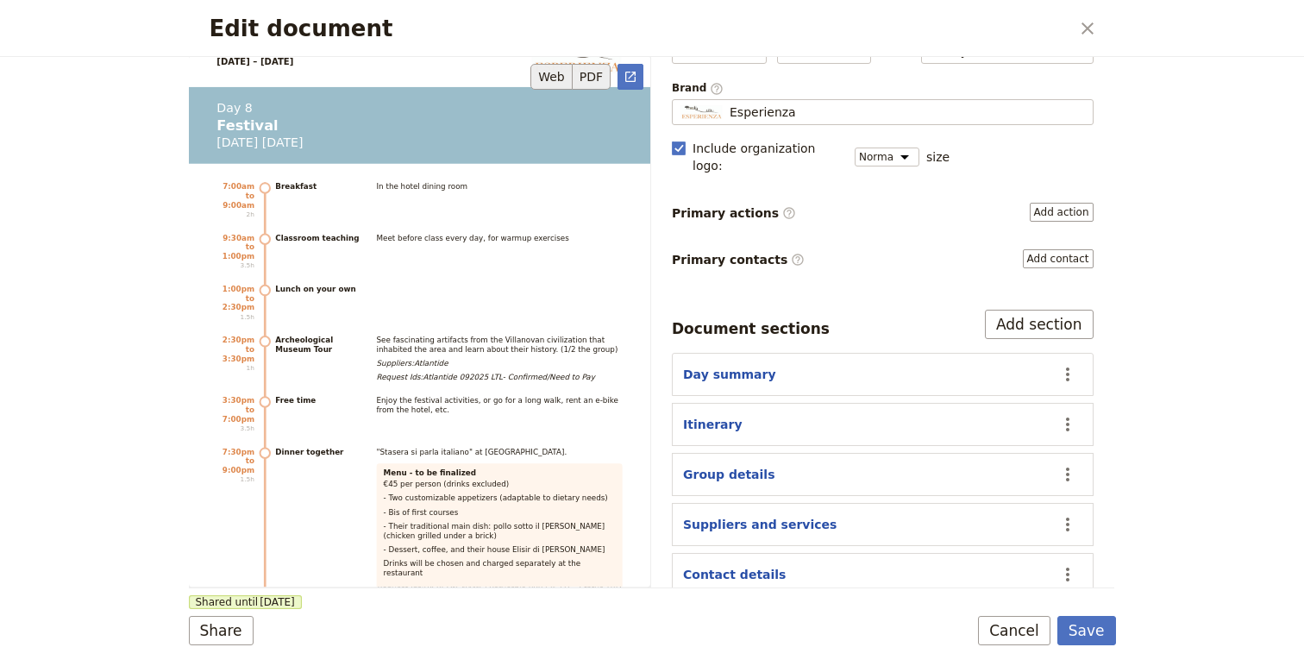
click at [551, 84] on button "Web" at bounding box center [552, 77] width 42 height 26
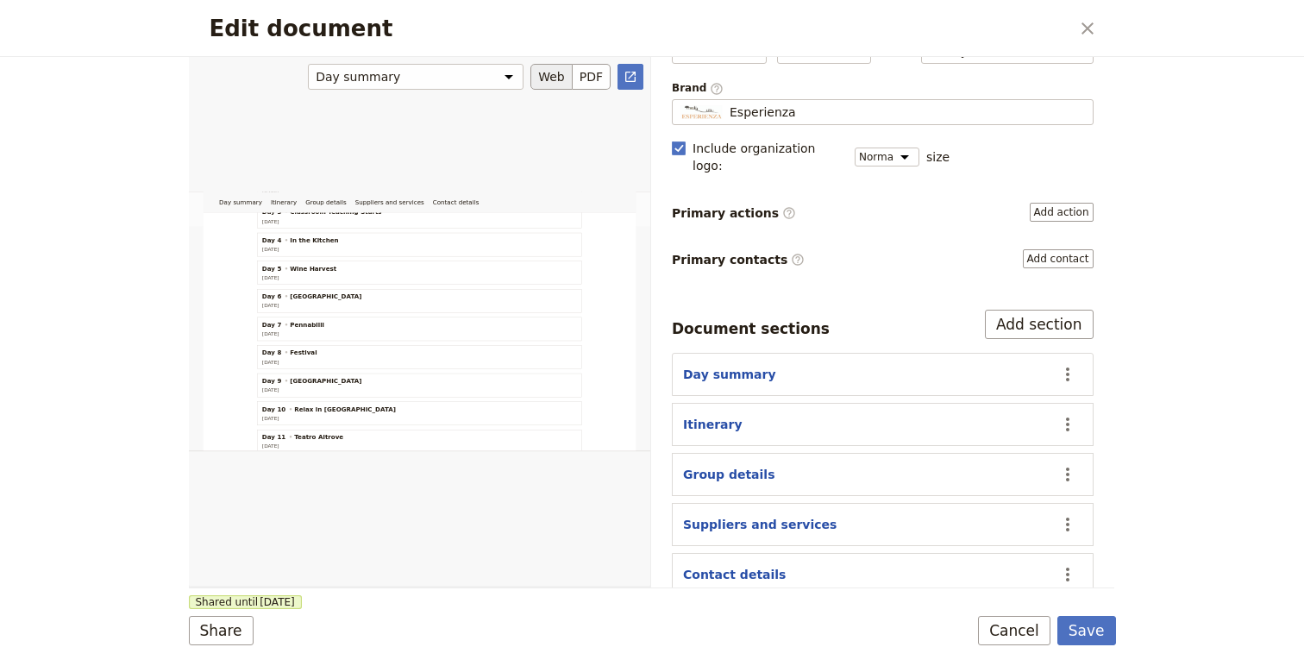
scroll to position [807, 0]
click at [624, 74] on icon "Open full preview" at bounding box center [631, 77] width 14 height 14
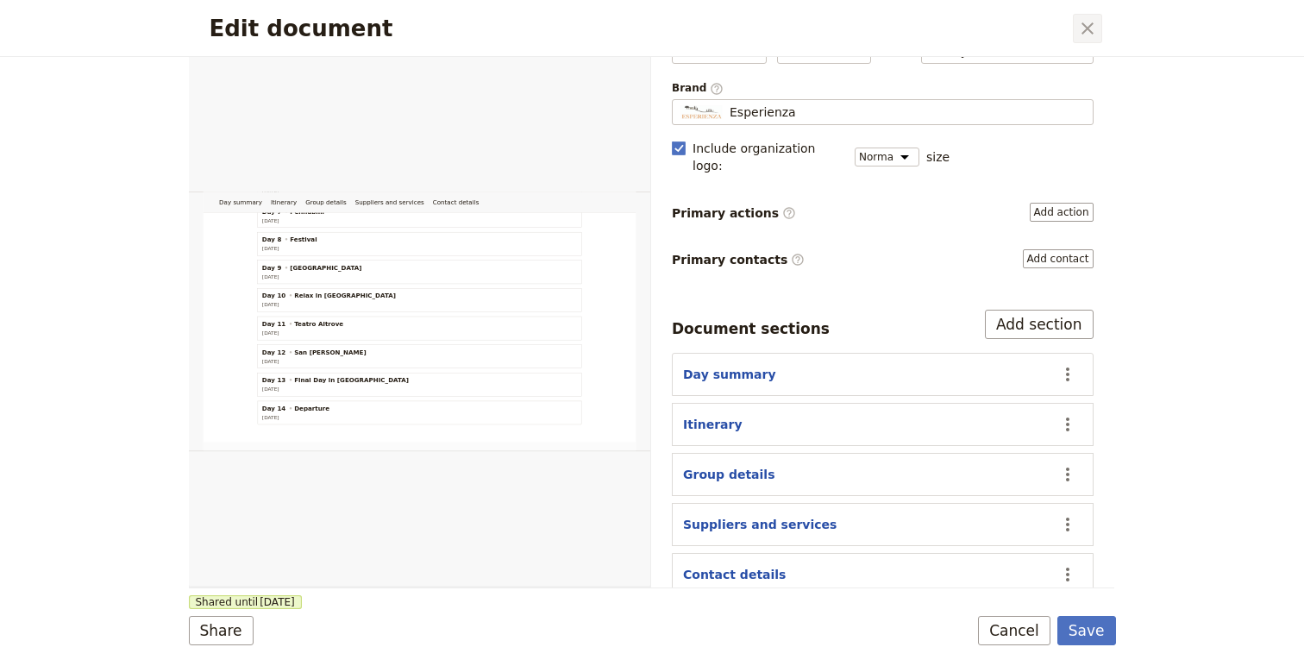
click at [1097, 31] on button "​" at bounding box center [1087, 28] width 29 height 29
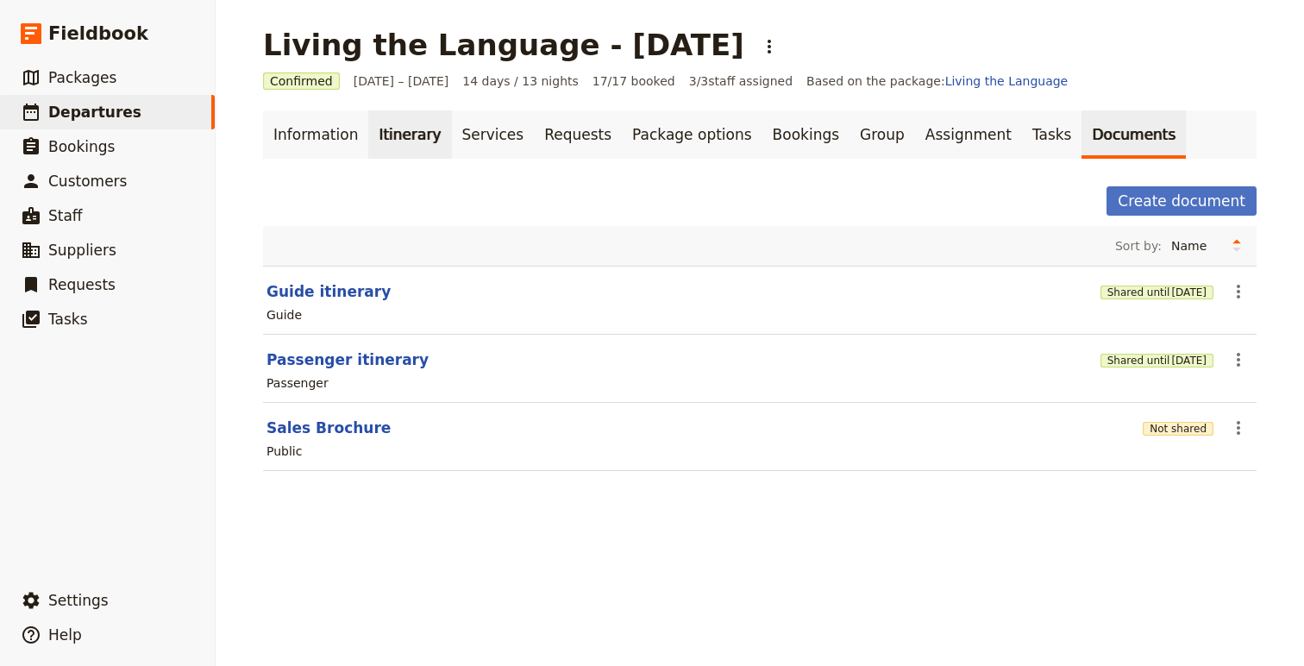
click at [382, 136] on link "Itinerary" at bounding box center [409, 134] width 83 height 48
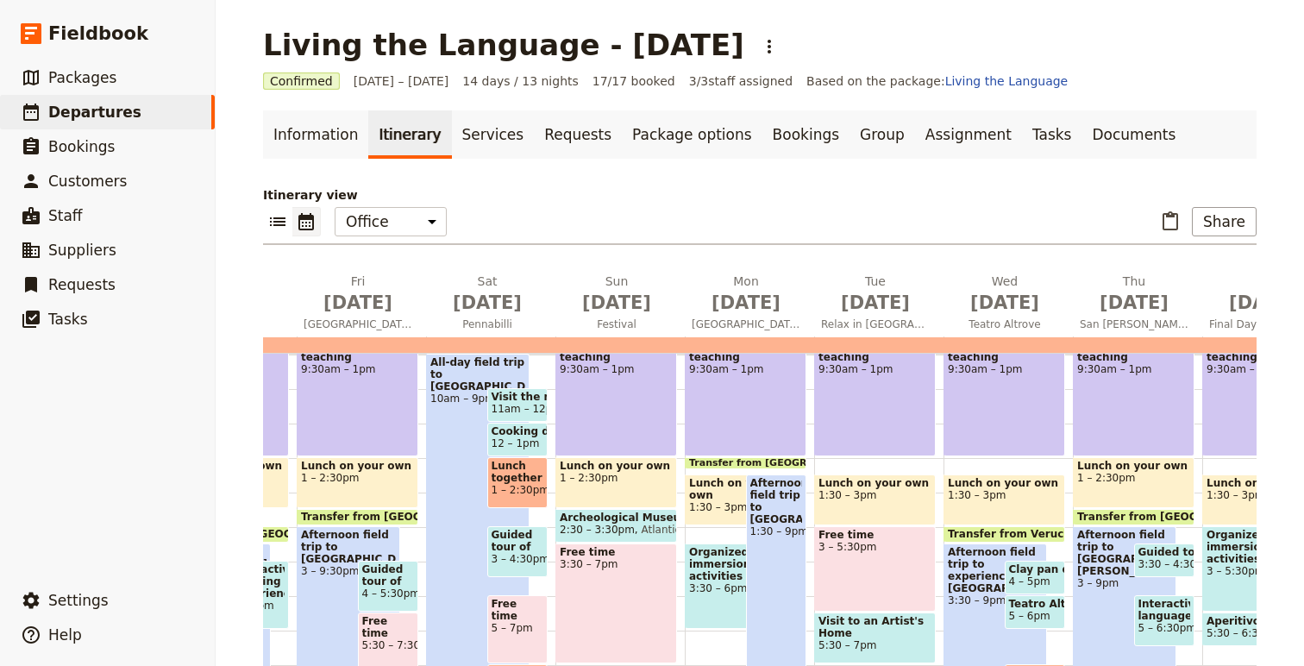
scroll to position [409, 0]
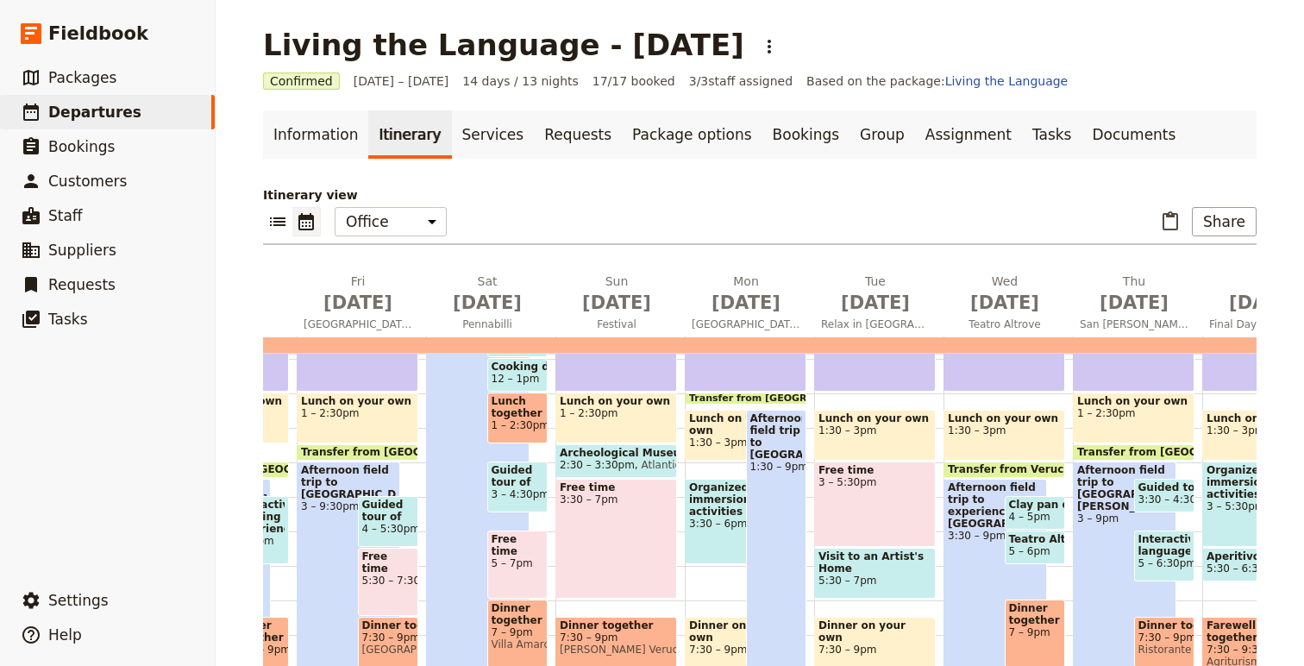
click at [860, 574] on span "Visit to an Artist's Home" at bounding box center [875, 562] width 113 height 24
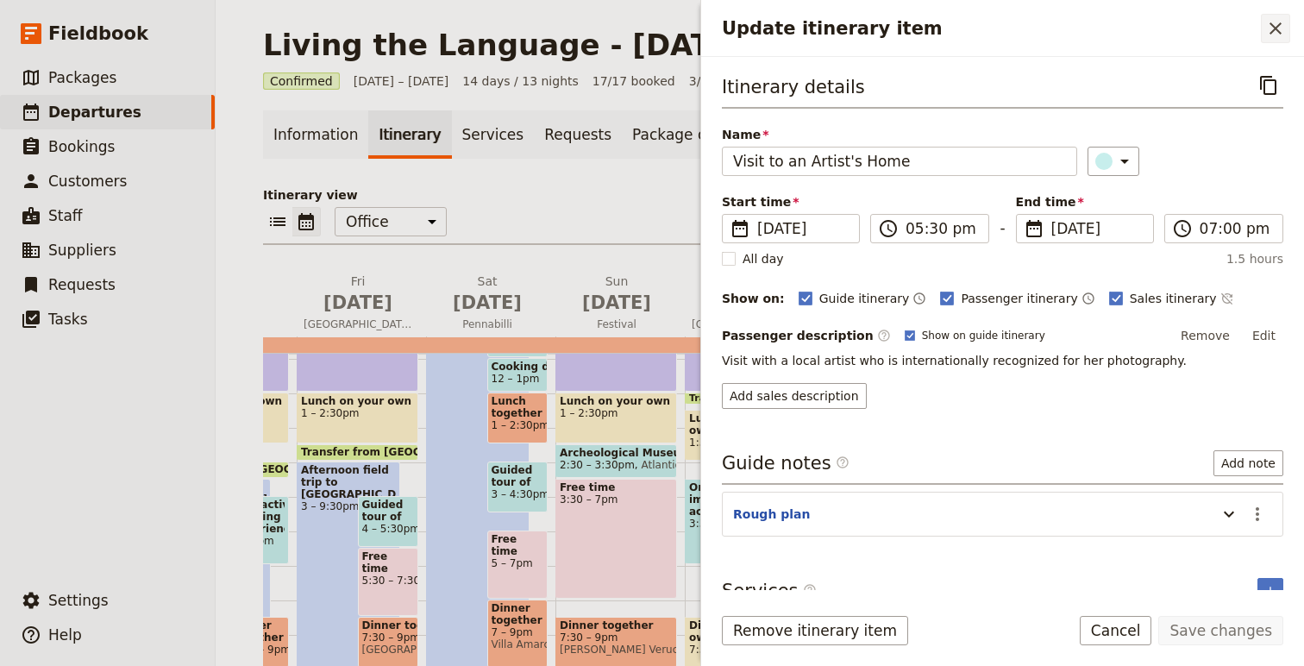
click at [1284, 27] on icon "Close drawer" at bounding box center [1275, 28] width 21 height 21
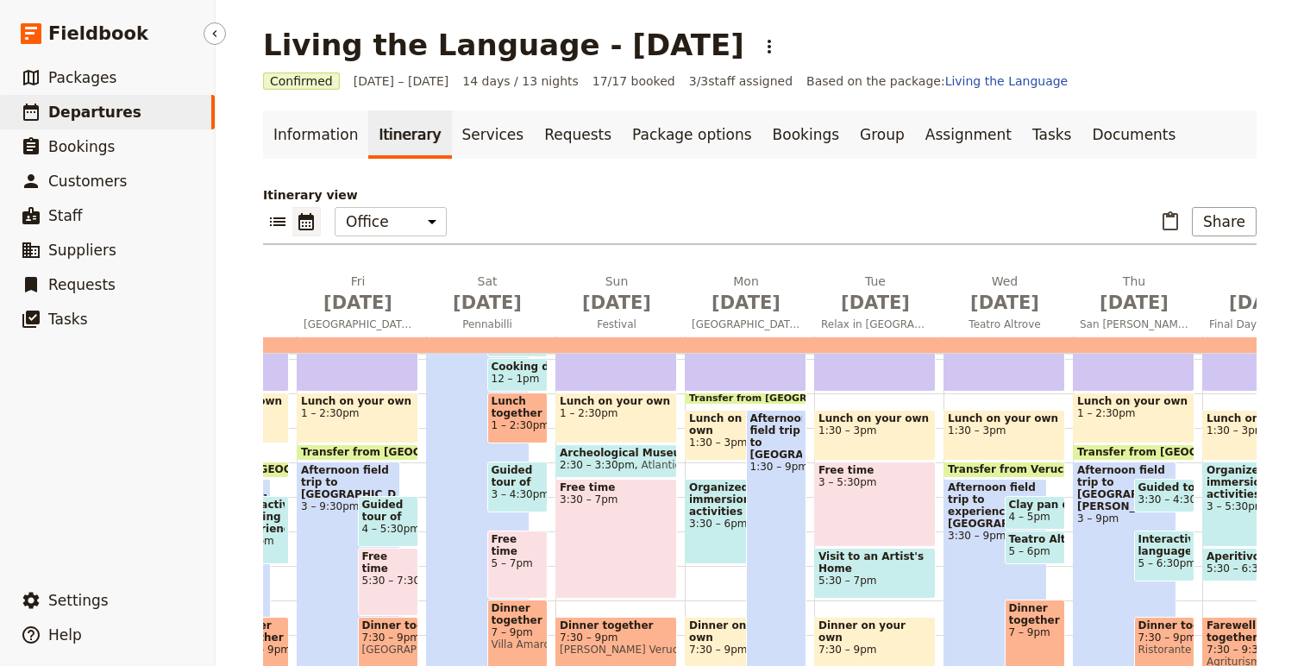
click at [92, 110] on span "Departures" at bounding box center [94, 112] width 93 height 17
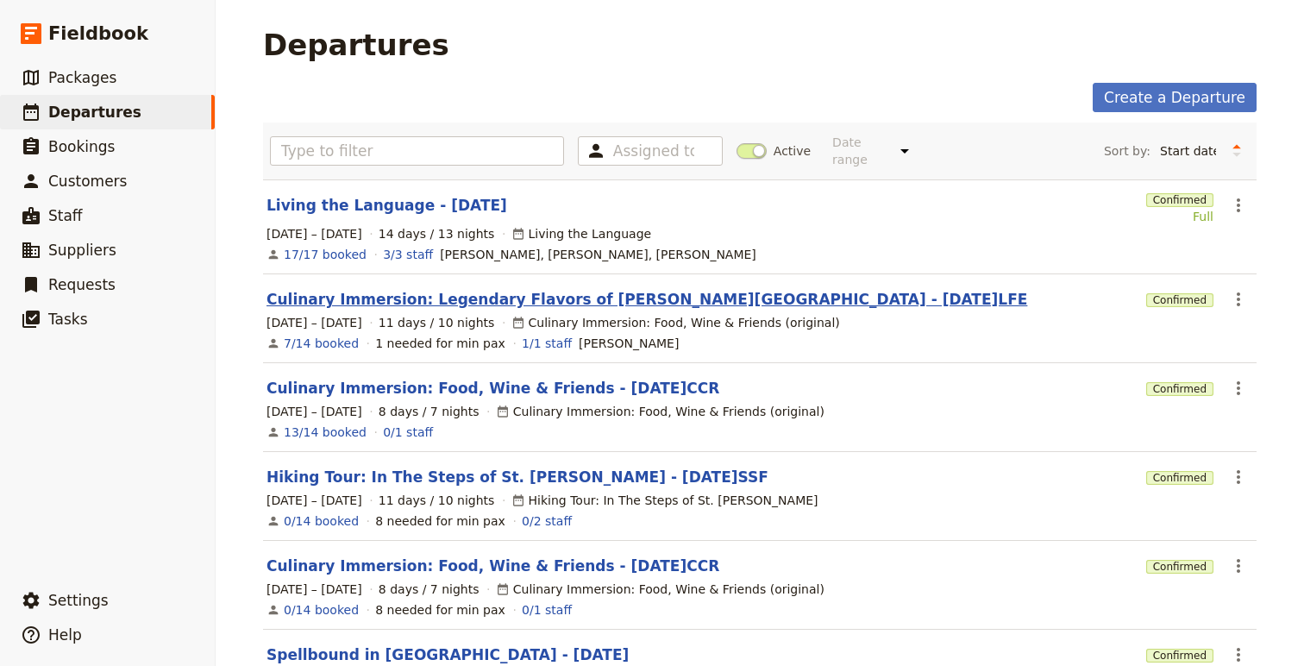
click at [411, 289] on link "Culinary Immersion: Legendary Flavors of Emilia Romagna - 2025.09.09.LFE" at bounding box center [647, 299] width 761 height 21
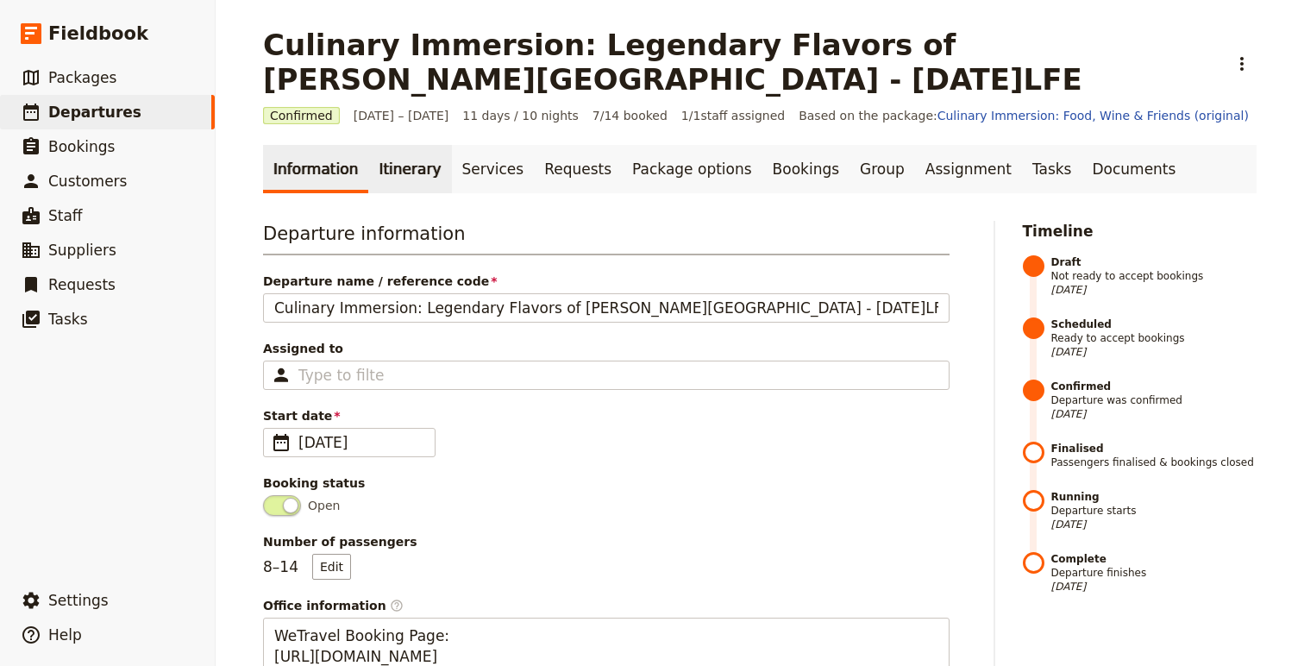
click at [386, 176] on link "Itinerary" at bounding box center [409, 169] width 83 height 48
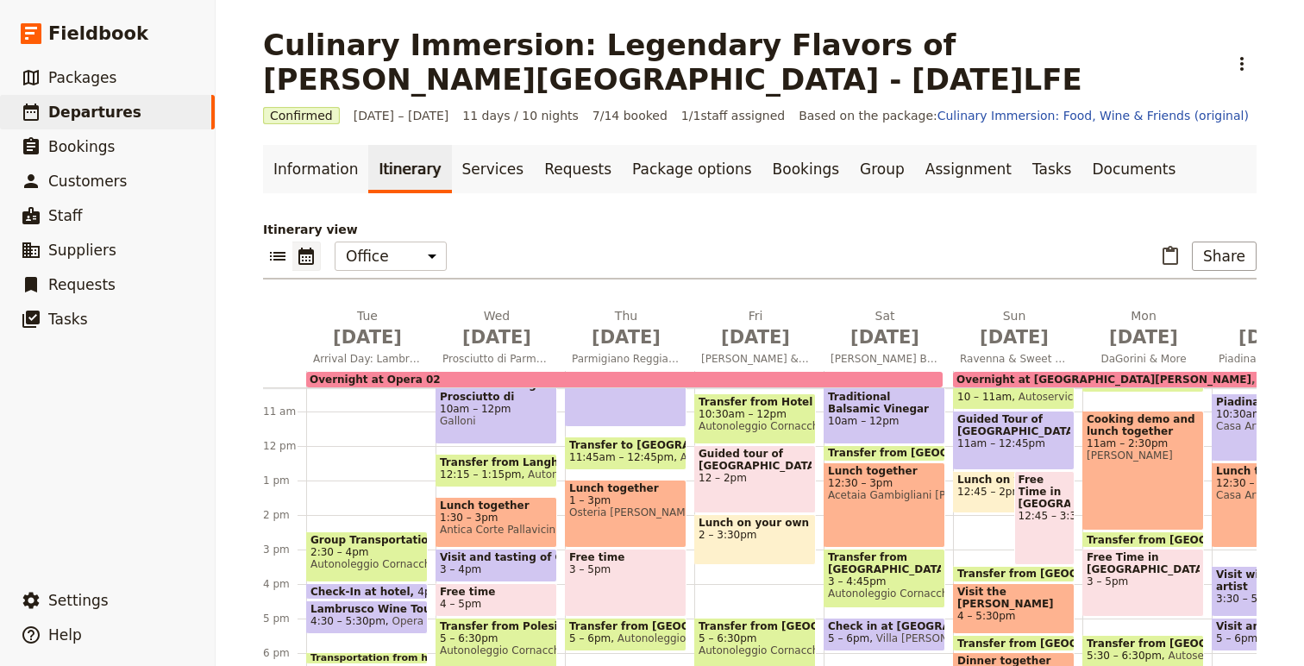
scroll to position [409, 0]
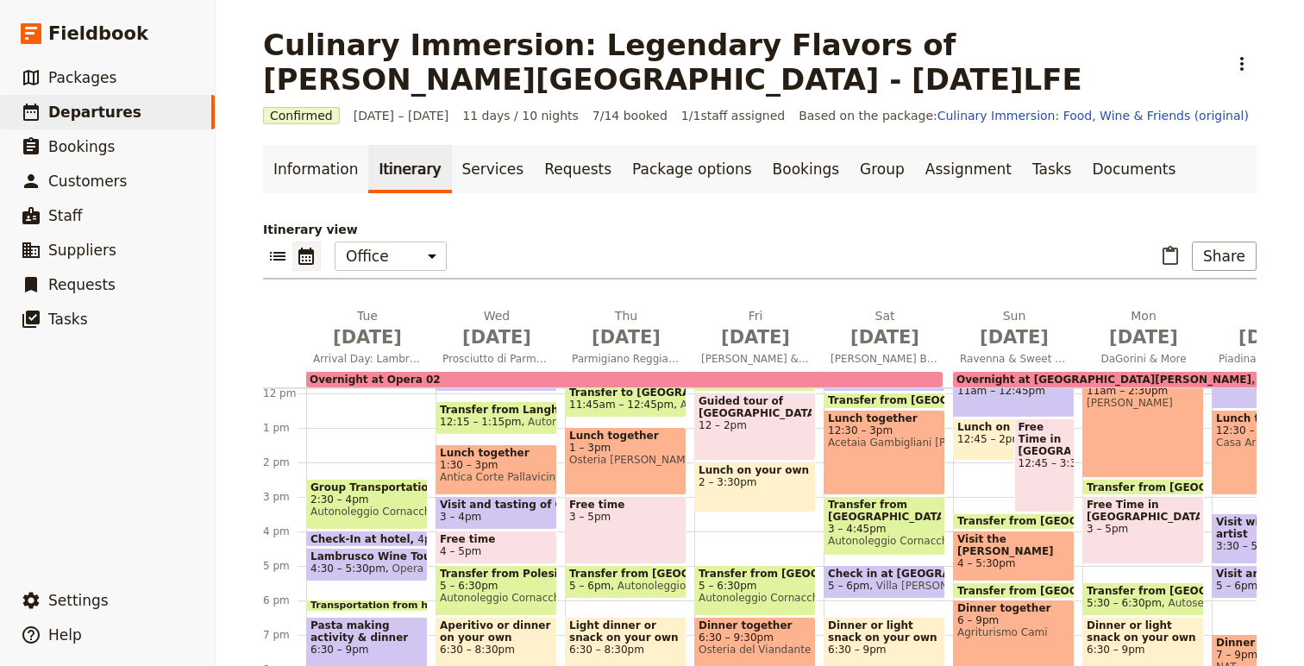
click at [392, 484] on span "Group Transportation from Bologna" at bounding box center [367, 487] width 113 height 12
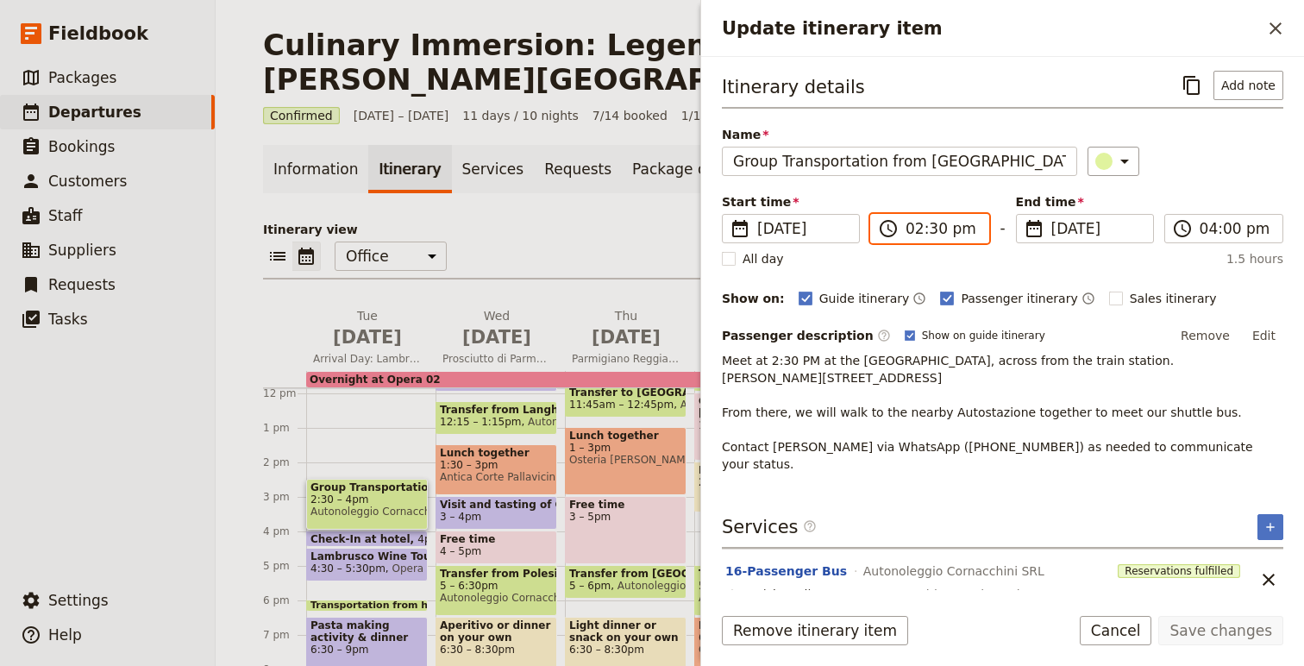
click at [924, 229] on input "02:30 pm" at bounding box center [942, 228] width 72 height 21
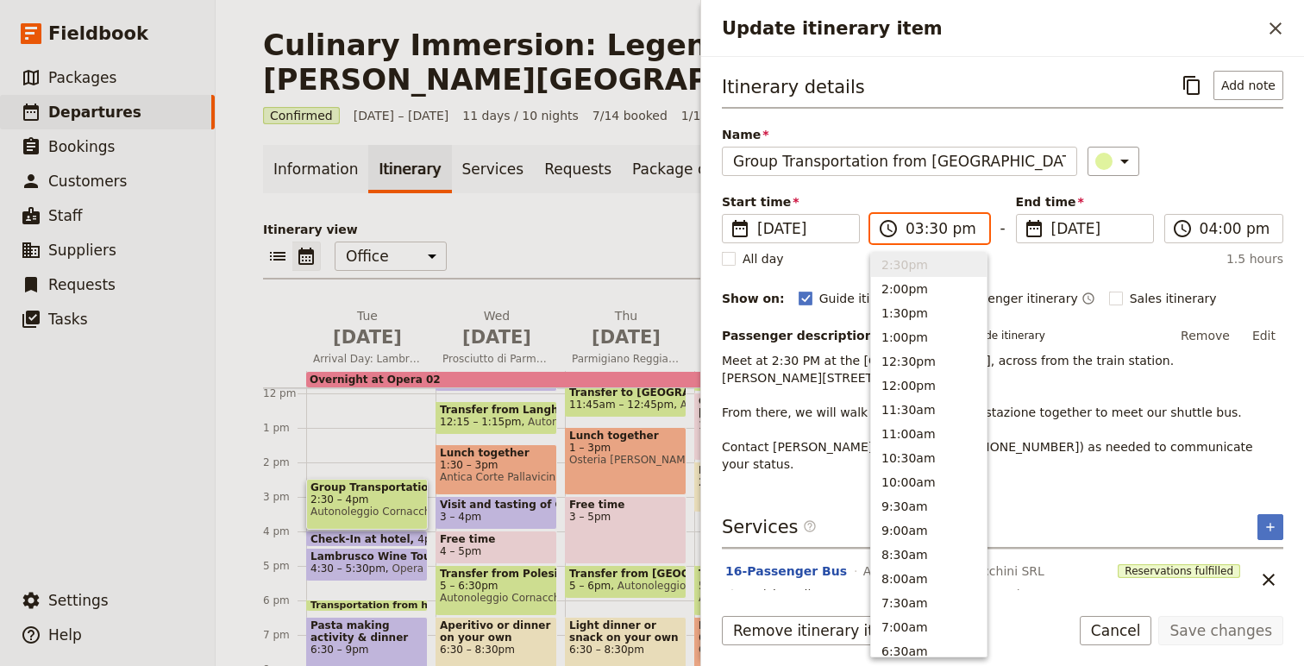
scroll to position [391, 0]
type input "03:00 pm"
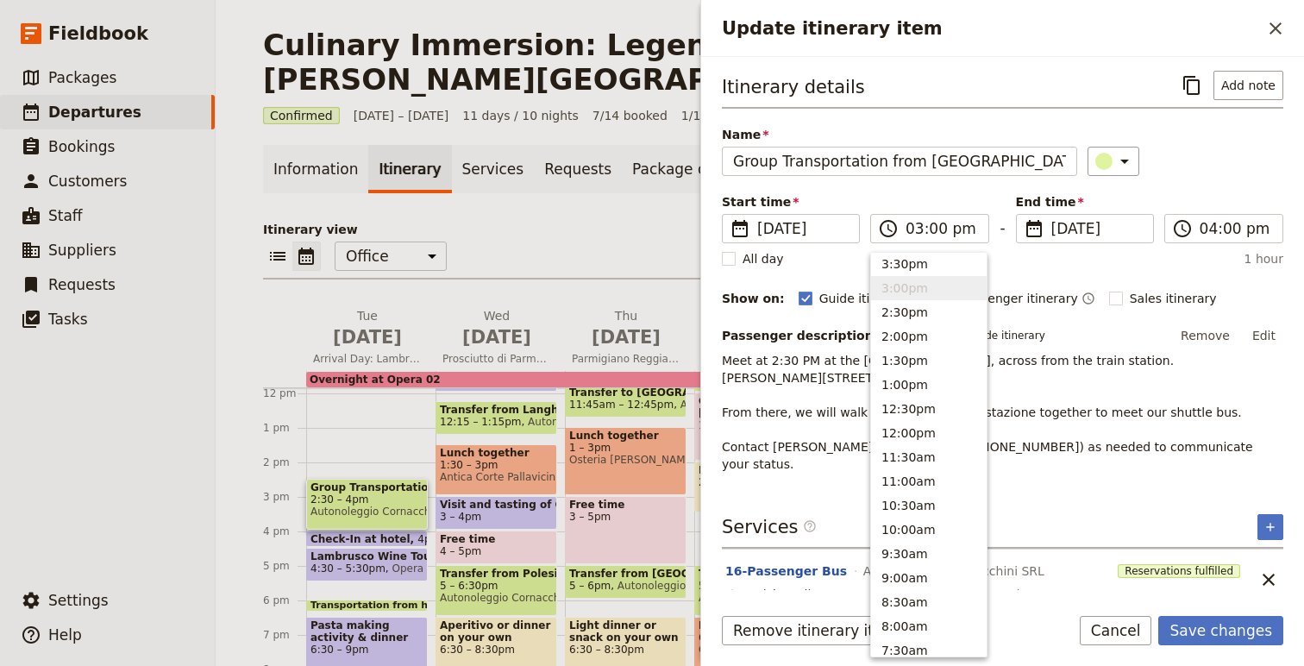
click at [1244, 191] on div "Itinerary details ​ Add note Name Group Transportation from Bologna ​ Start tim…" at bounding box center [1003, 272] width 562 height 402
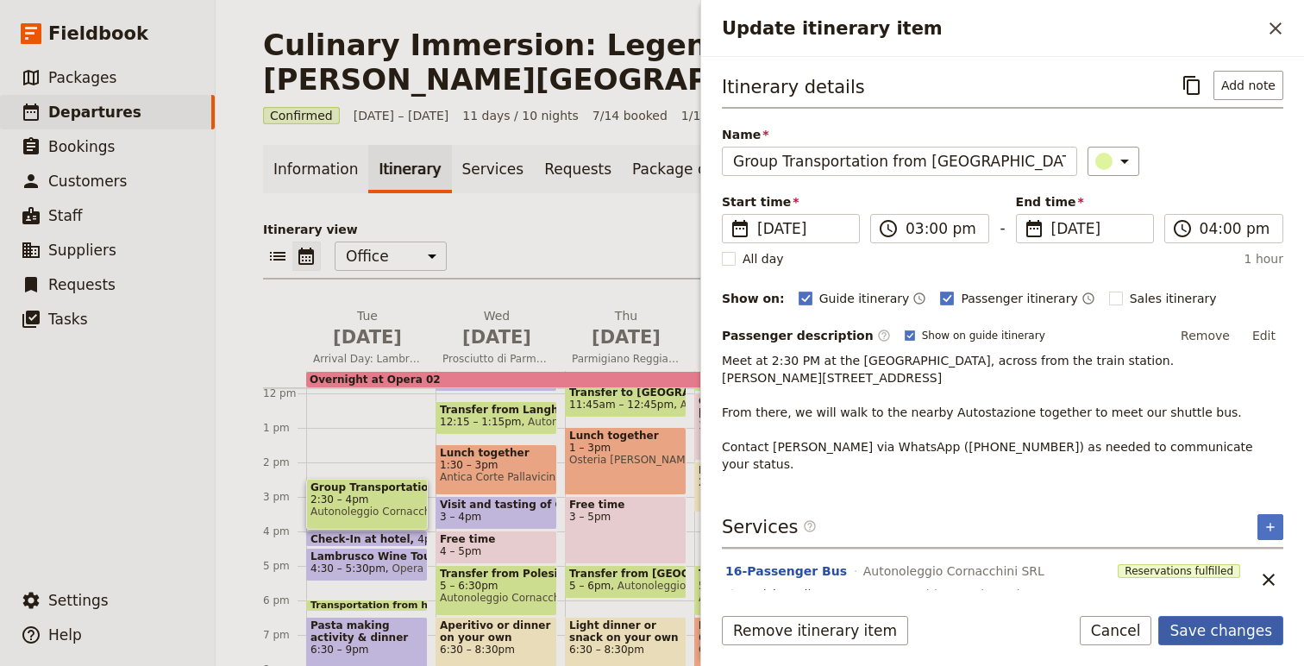
click at [1226, 632] on button "Save changes" at bounding box center [1220, 630] width 125 height 29
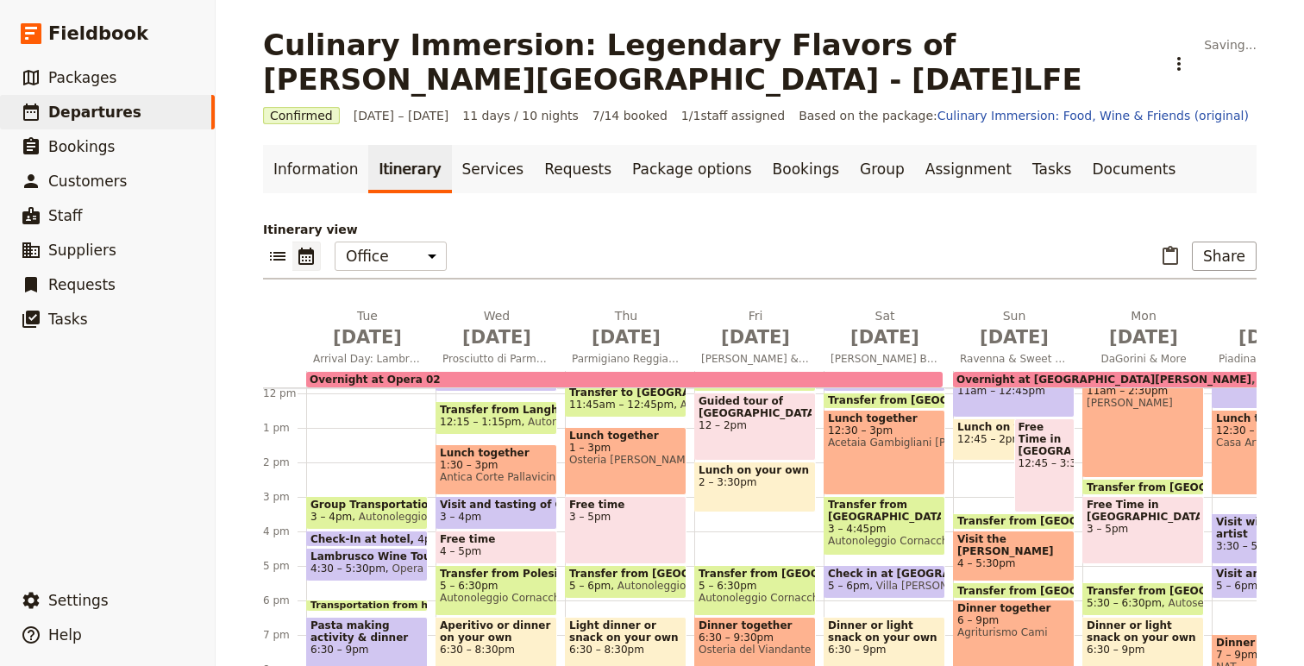
click at [386, 488] on div "Group Transportation from Bologna 3 – 4pm Autonoleggio Cornacchini SRL Check-In…" at bounding box center [370, 393] width 129 height 828
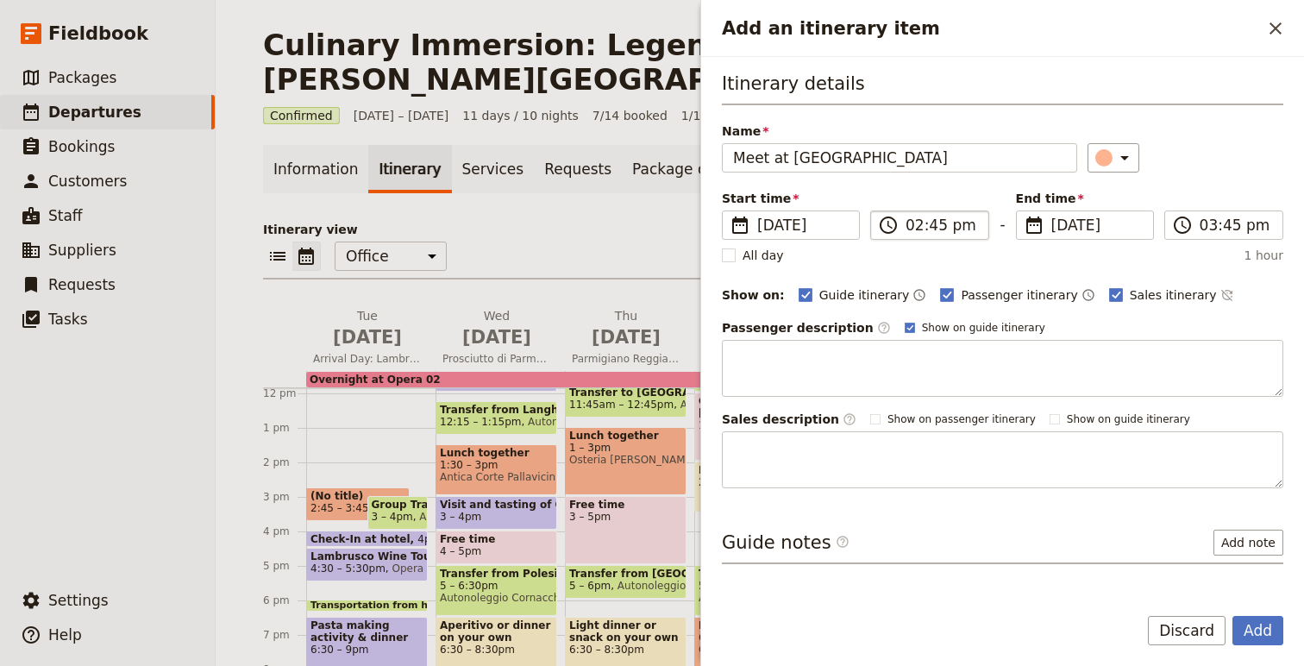
type input "Meet at Hotel Mercure Bolgna Centro"
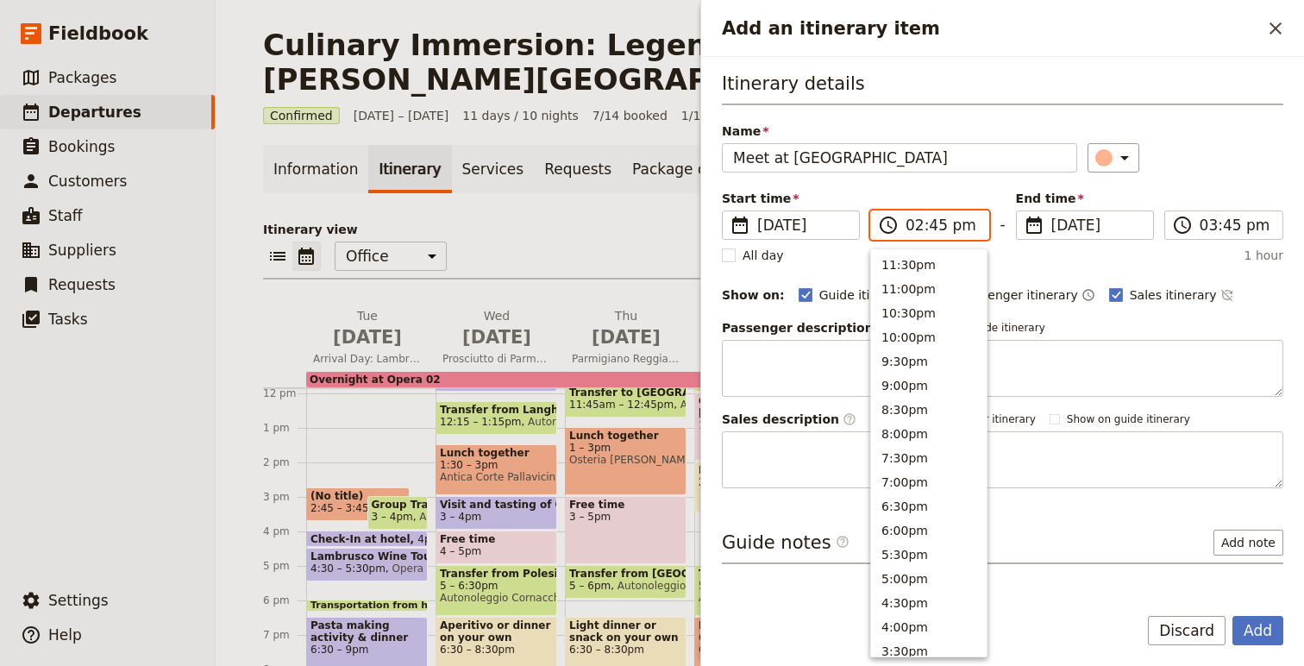
click at [932, 223] on input "02:45 pm" at bounding box center [942, 225] width 72 height 21
click at [940, 227] on input "02:45 pm" at bounding box center [942, 225] width 72 height 21
type input "02:30 pm"
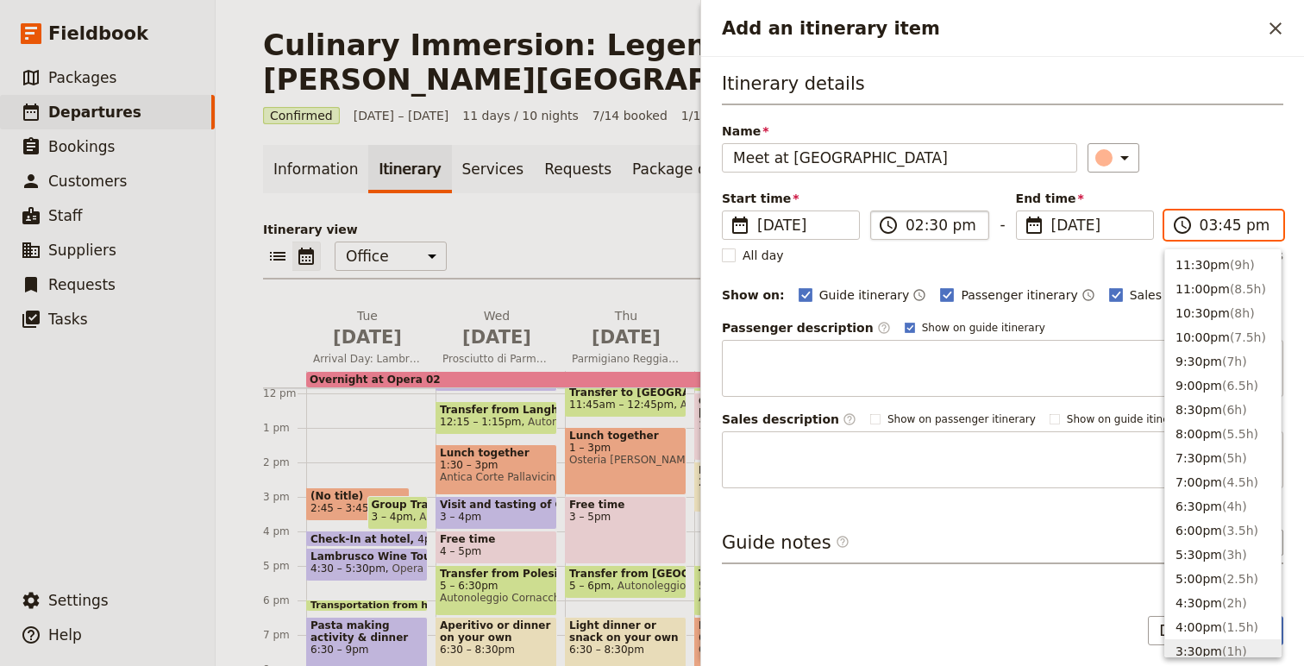
scroll to position [390, 0]
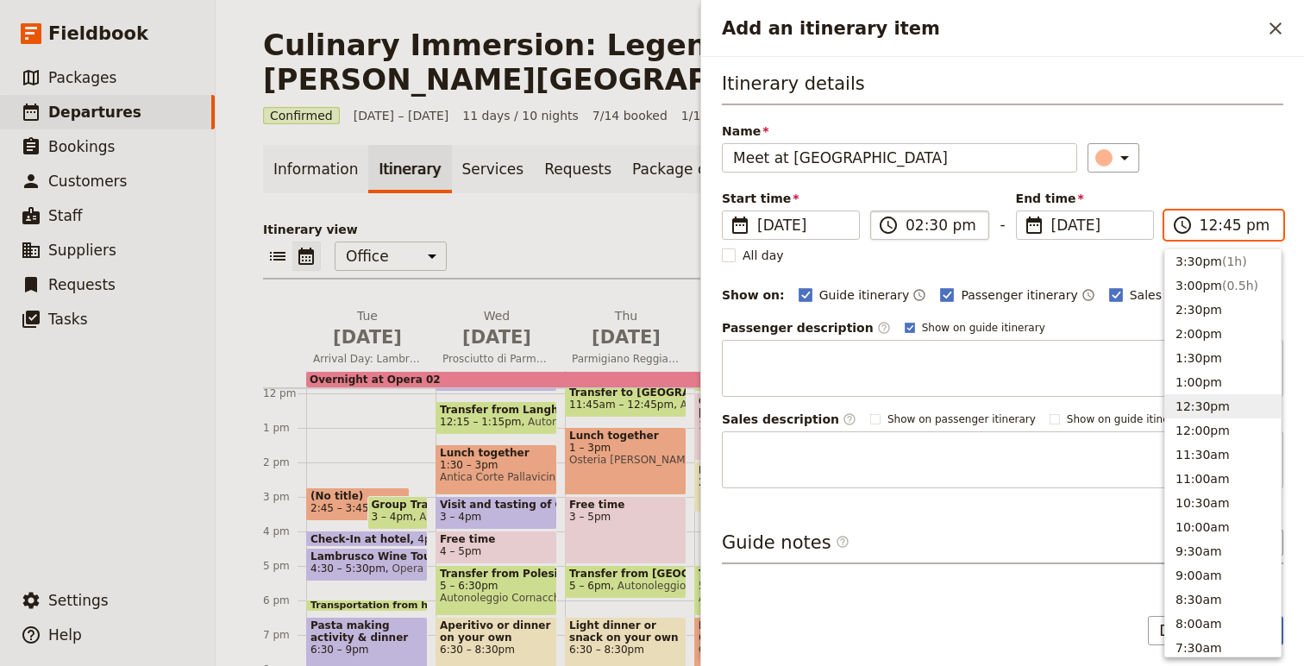
type input "02:45 pm"
click at [1115, 148] on icon "Add an itinerary item" at bounding box center [1124, 158] width 21 height 21
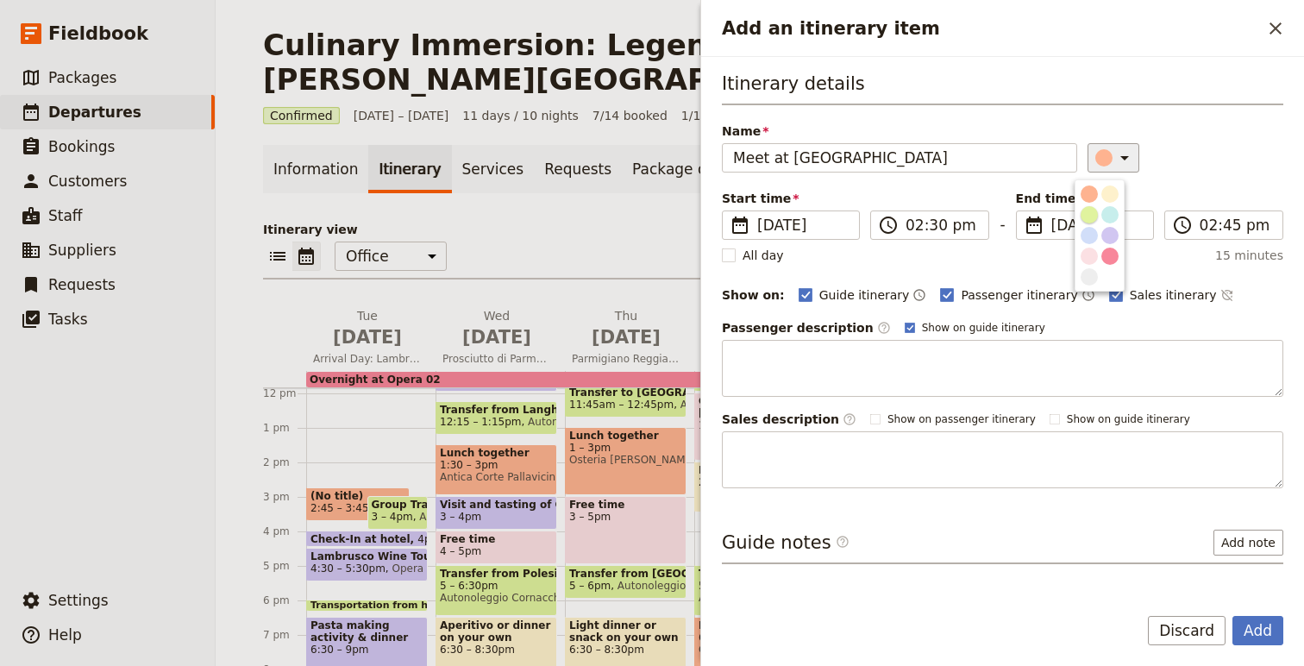
click at [1092, 215] on div "button" at bounding box center [1089, 214] width 17 height 17
click at [1267, 631] on button "Add" at bounding box center [1258, 630] width 51 height 29
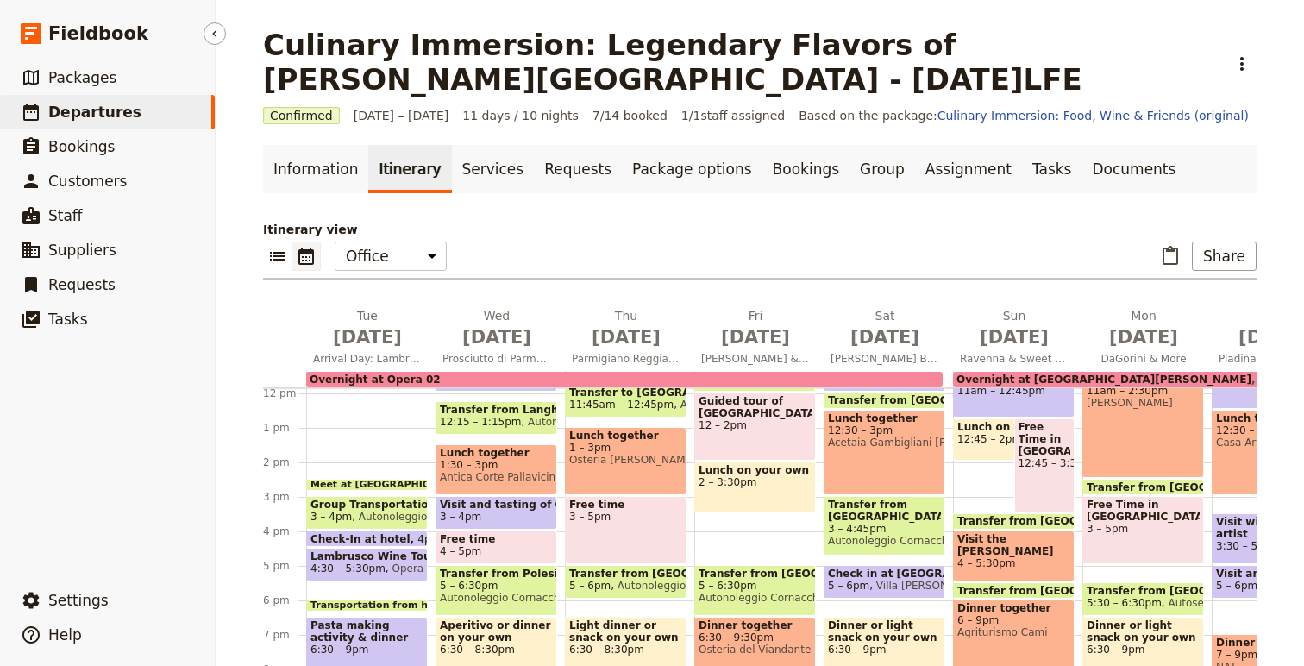
click at [62, 116] on span "Departures" at bounding box center [94, 112] width 93 height 17
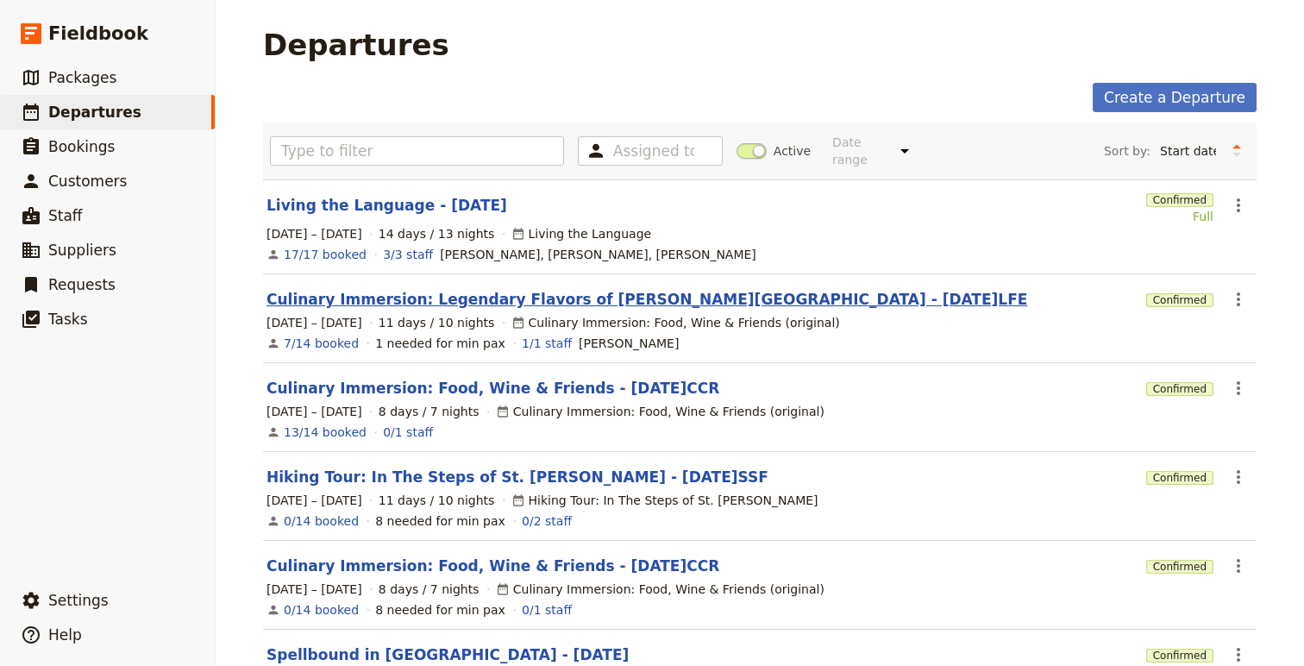
click at [395, 289] on link "Culinary Immersion: Legendary Flavors of Emilia Romagna - 2025.09.09.LFE" at bounding box center [647, 299] width 761 height 21
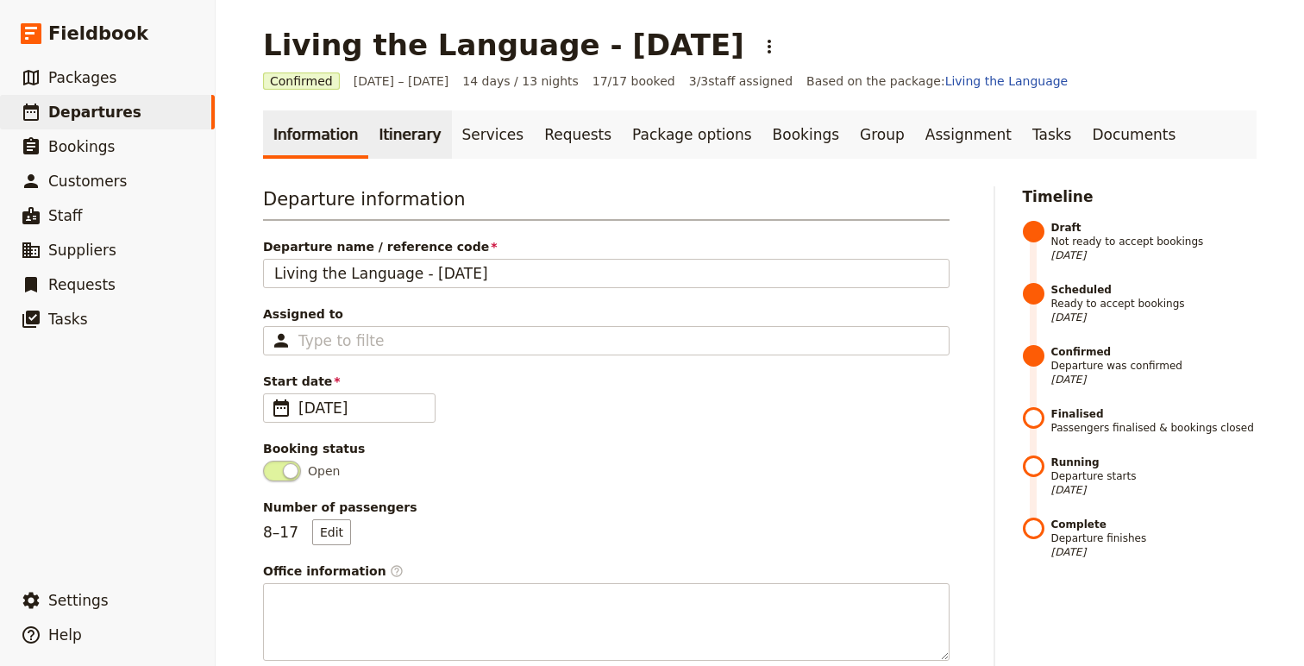
click at [397, 135] on link "Itinerary" at bounding box center [409, 134] width 83 height 48
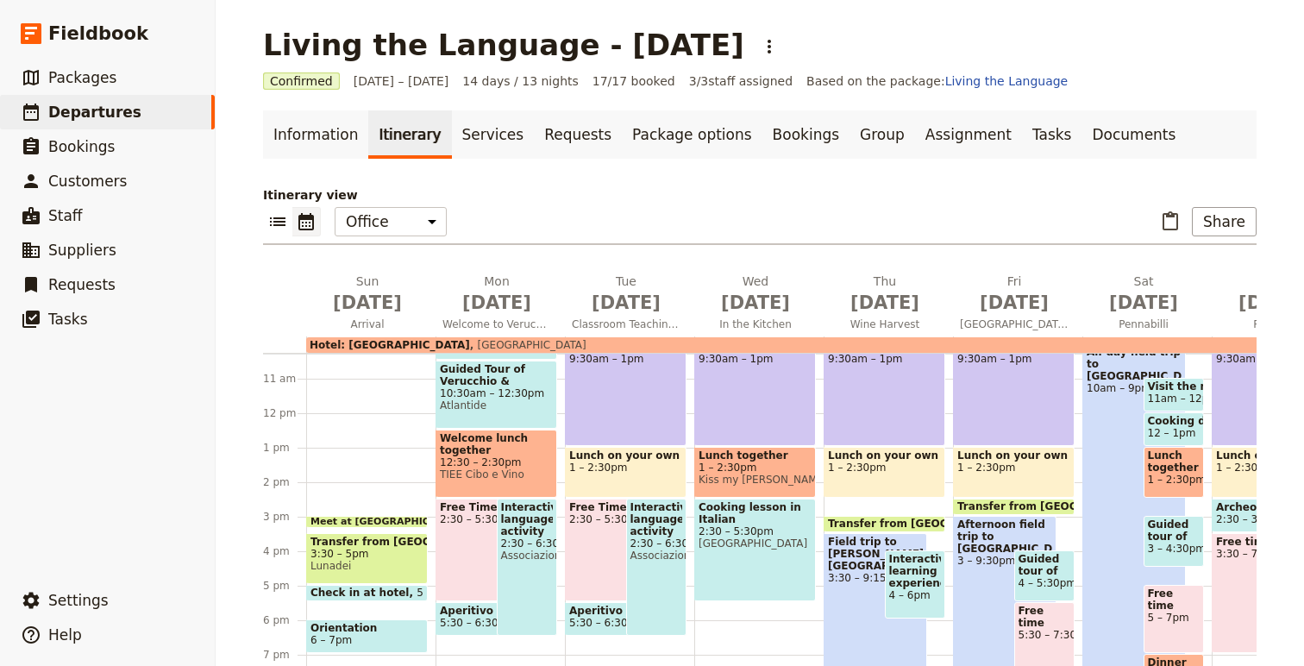
scroll to position [356, 0]
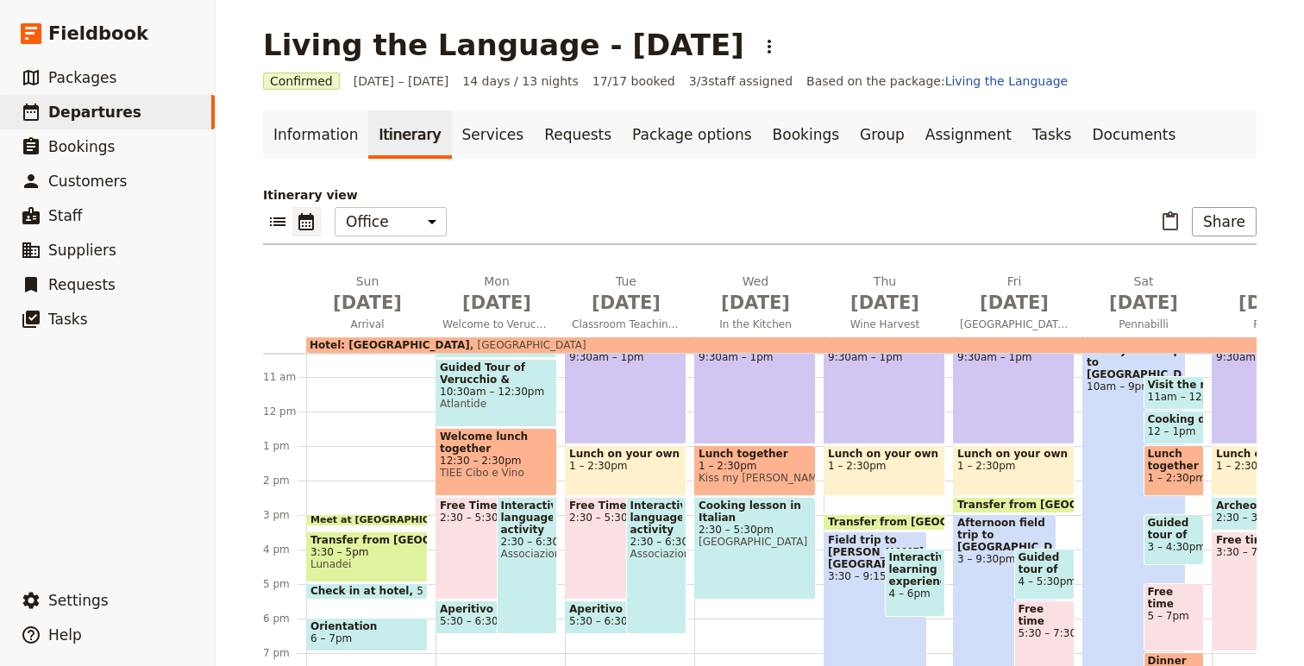
click at [873, 516] on span "Transfer from [GEOGRAPHIC_DATA] to Farm" at bounding box center [958, 522] width 261 height 12
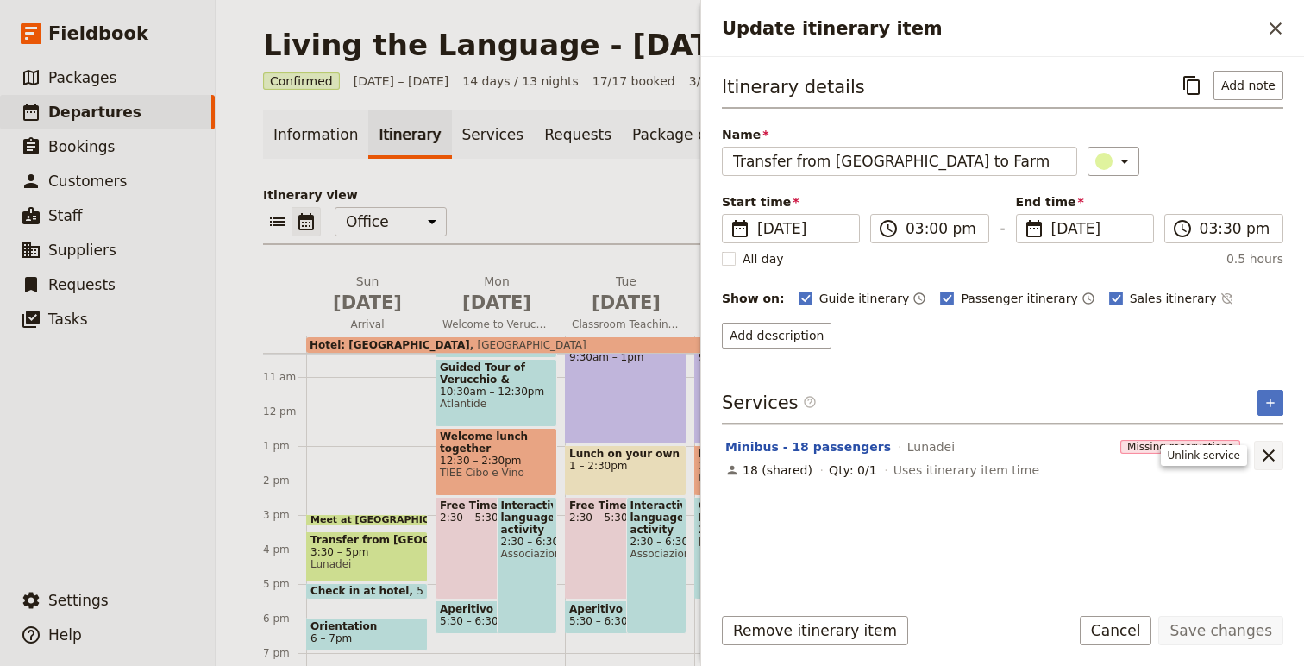
click at [1276, 449] on icon "Unlink service" at bounding box center [1269, 455] width 21 height 21
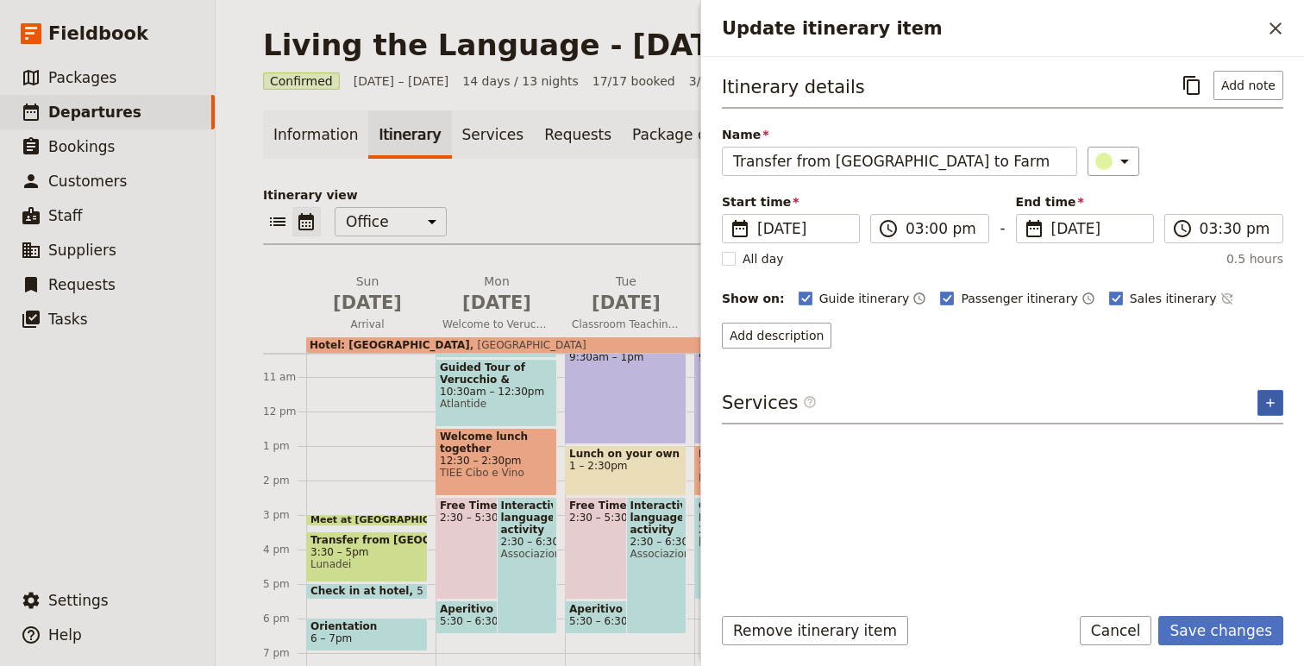
click at [1276, 393] on button "​" at bounding box center [1271, 403] width 26 height 26
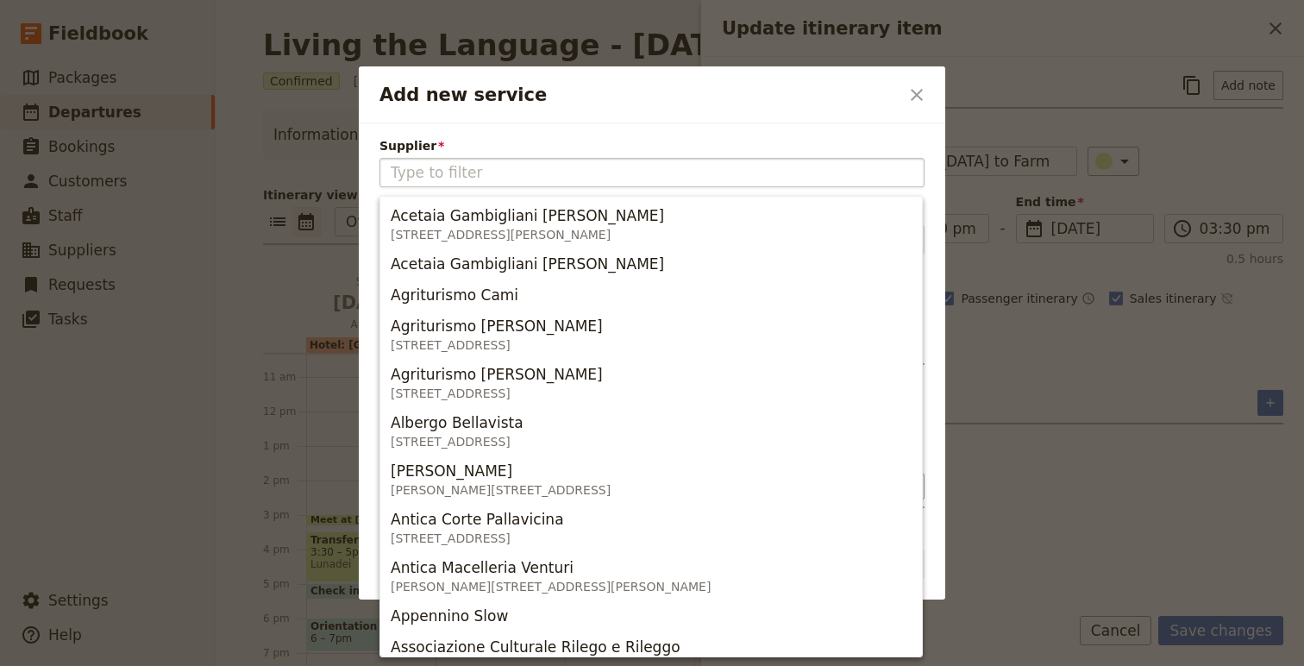
type input "O"
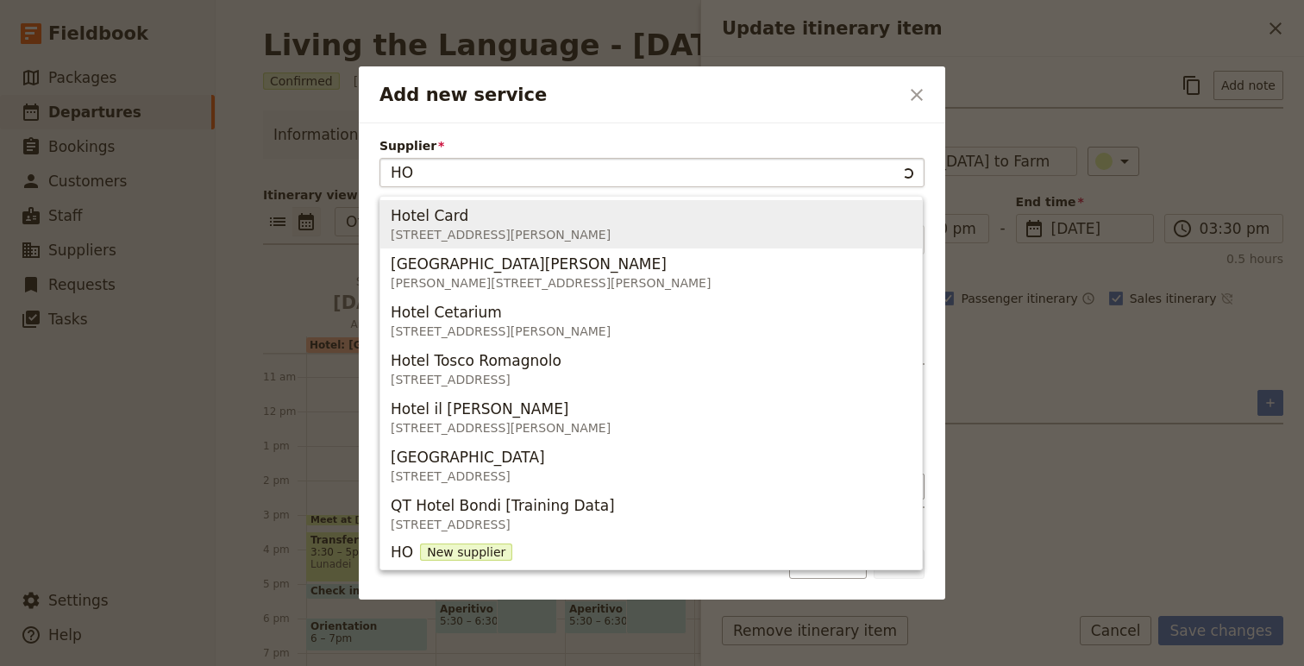
type input "H"
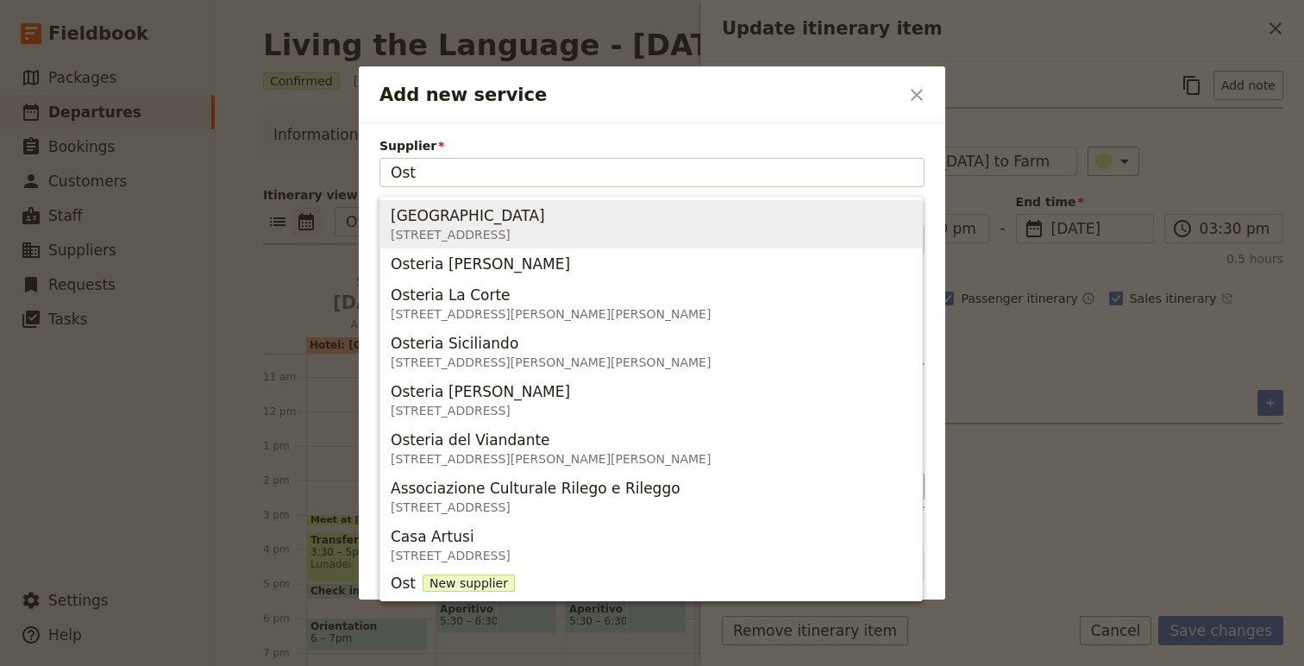
click at [516, 219] on div "[GEOGRAPHIC_DATA]" at bounding box center [468, 215] width 154 height 21
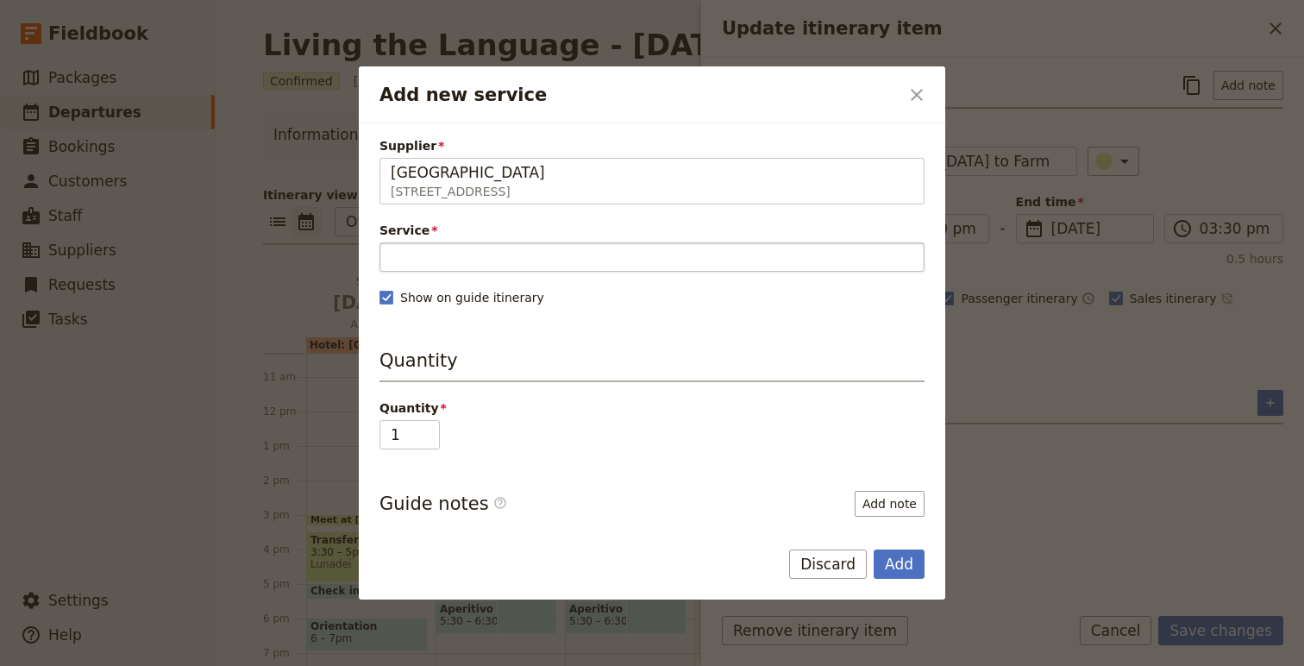
type input "[GEOGRAPHIC_DATA]"
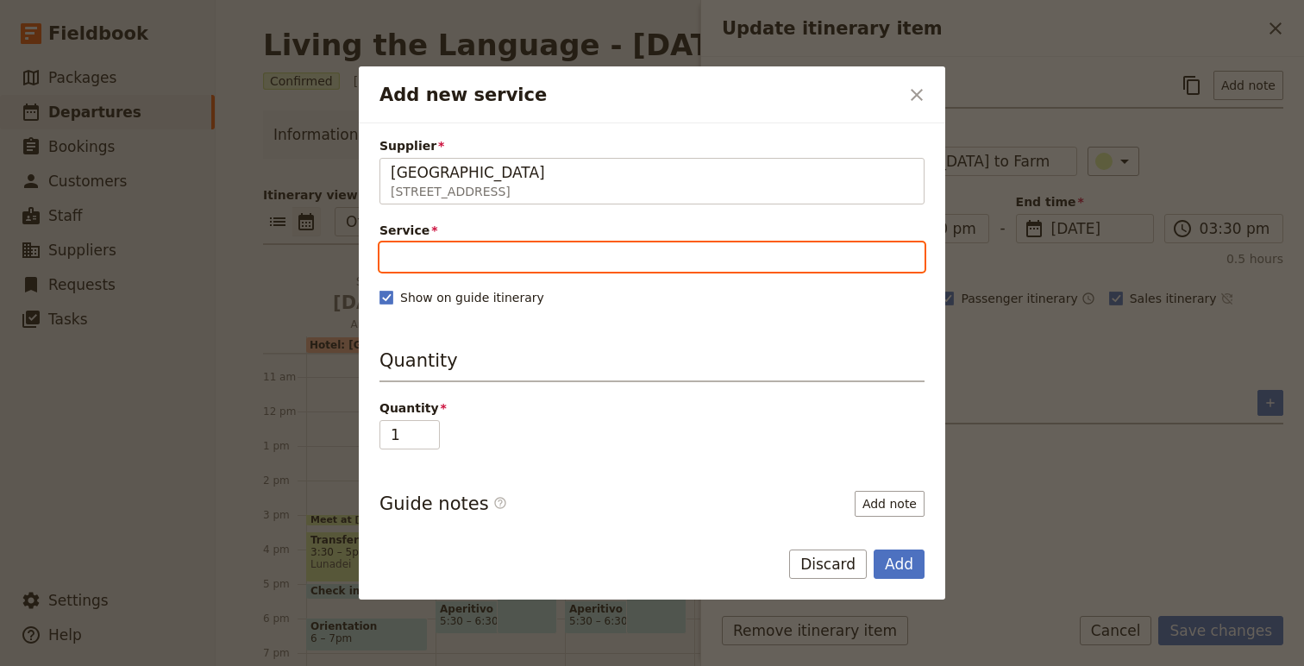
click at [531, 254] on input "Service" at bounding box center [652, 256] width 545 height 29
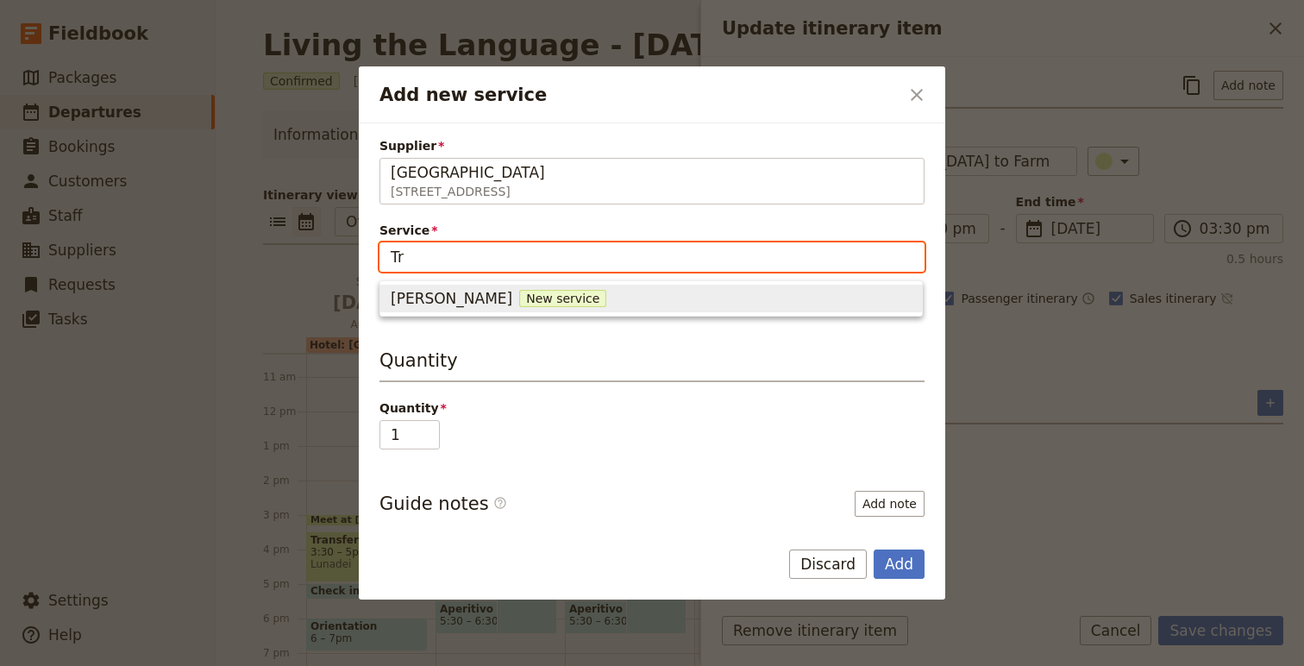
type input "T"
type input "Shuttle Service"
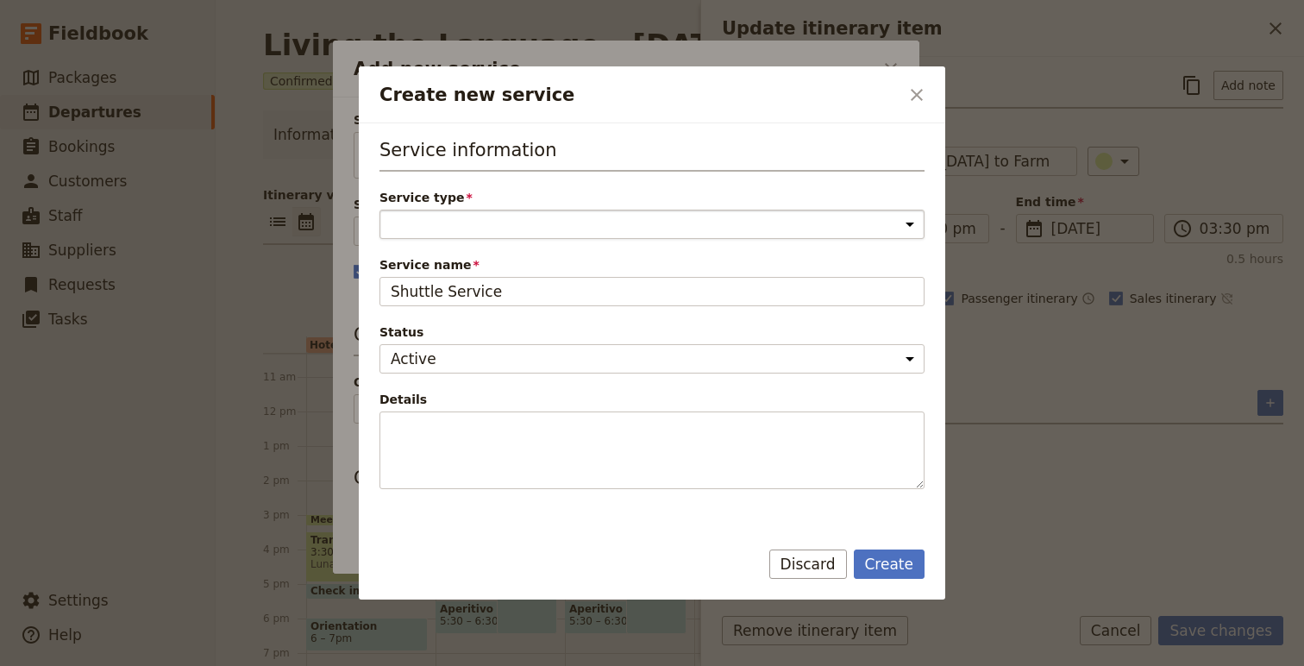
click at [480, 225] on select "Accommodation Activity Transport Flight Food and beverage Other" at bounding box center [652, 224] width 545 height 29
select select "TransportService"
click at [380, 210] on select "Accommodation Activity Transport Flight Food and beverage Other" at bounding box center [652, 224] width 545 height 29
click at [911, 562] on button "Create" at bounding box center [890, 563] width 72 height 29
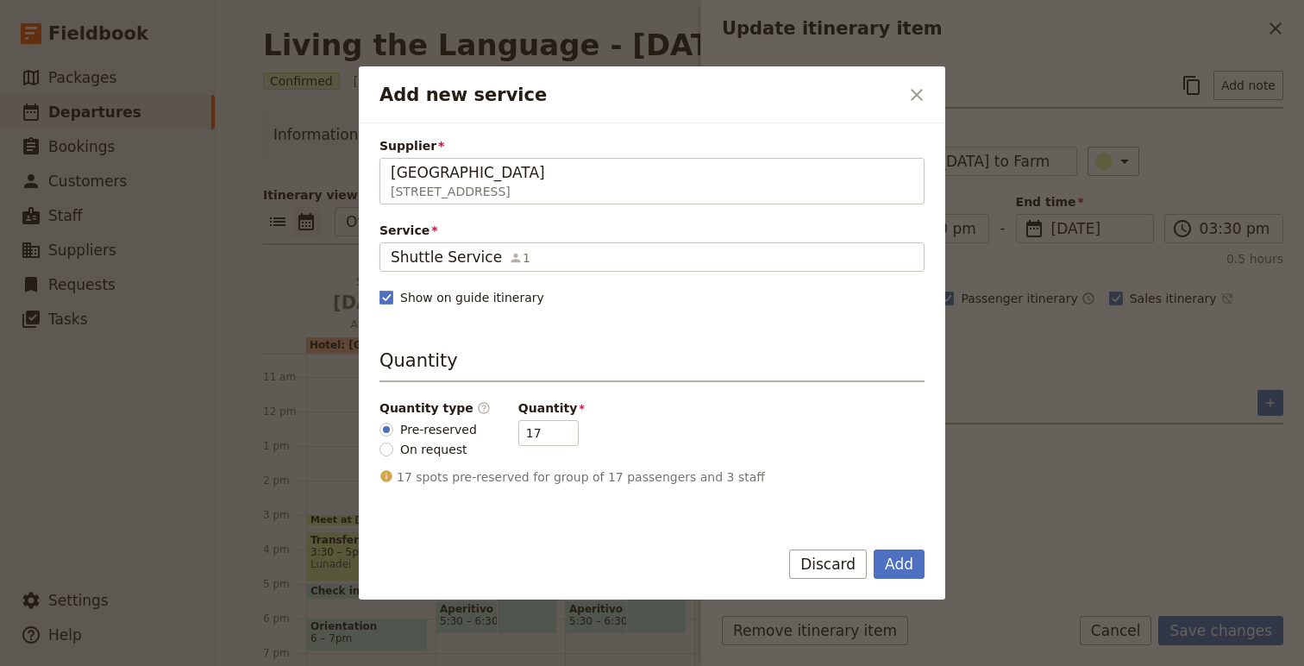
click at [396, 446] on label "On request" at bounding box center [428, 449] width 97 height 18
click at [393, 446] on input "On request" at bounding box center [387, 450] width 14 height 14
radio input "true"
type input "0"
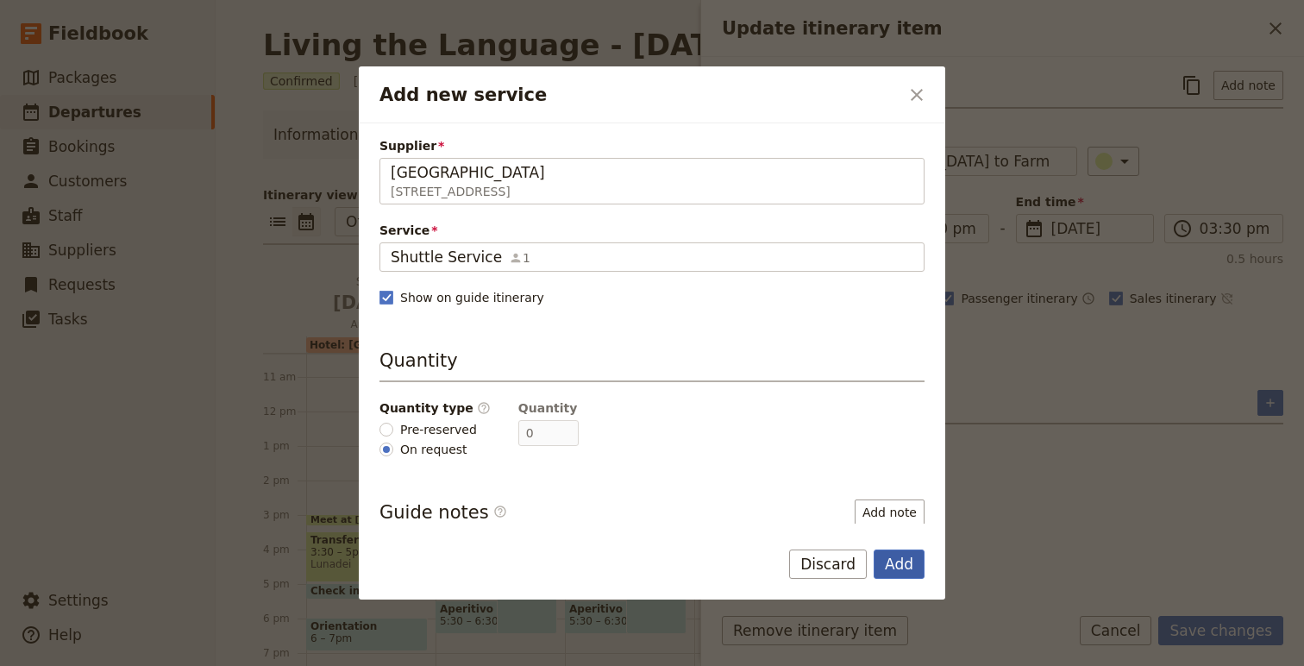
click at [909, 567] on button "Add" at bounding box center [899, 563] width 51 height 29
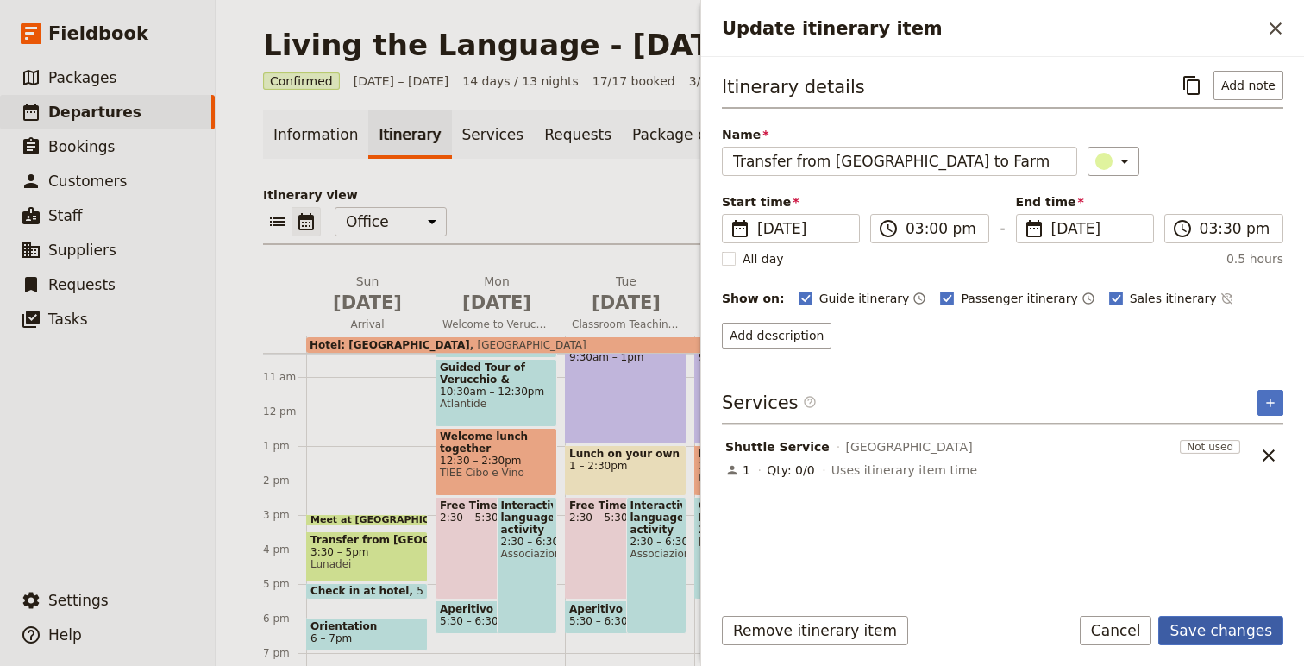
click at [1217, 629] on button "Save changes" at bounding box center [1220, 630] width 125 height 29
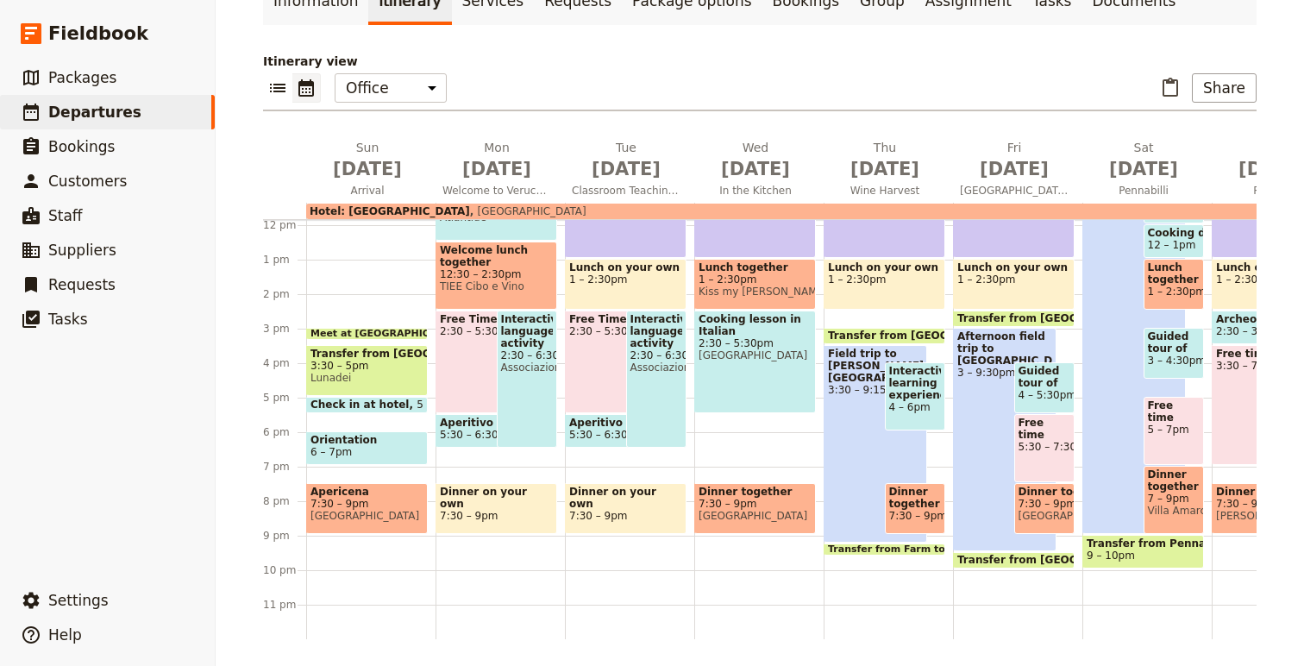
scroll to position [135, 0]
click at [857, 544] on span "Transfer from Farm to [GEOGRAPHIC_DATA]" at bounding box center [947, 548] width 239 height 10
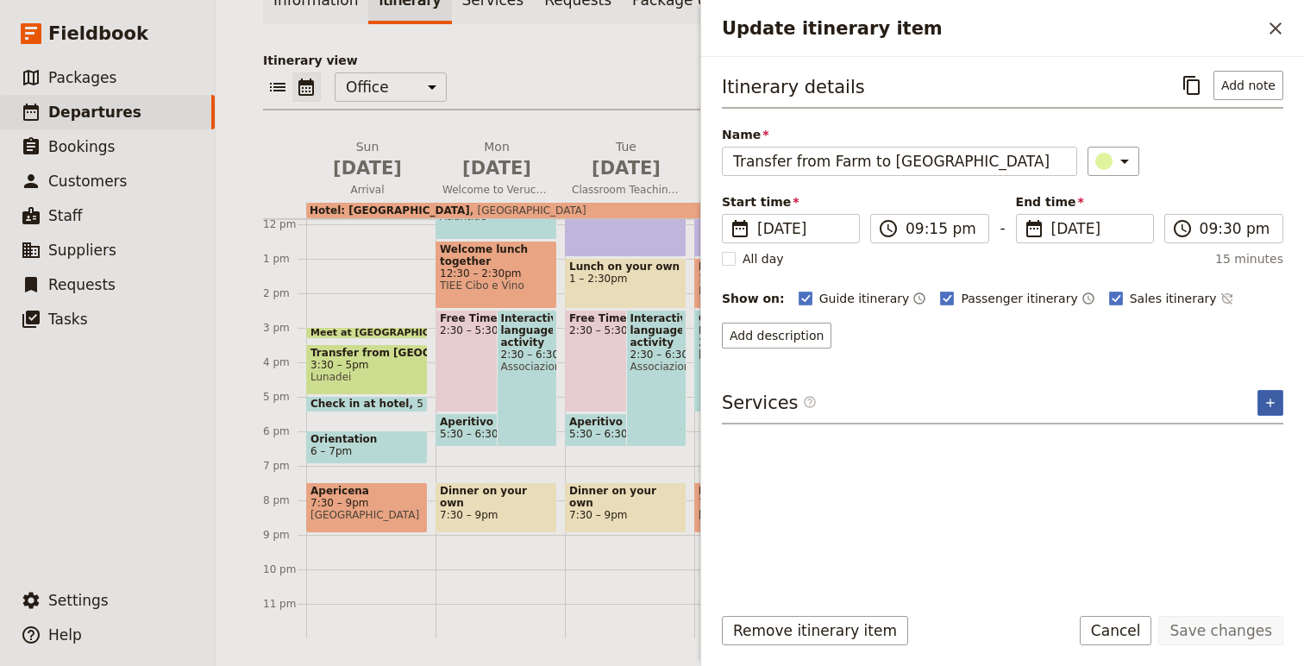
click at [1278, 401] on button "​" at bounding box center [1271, 403] width 26 height 26
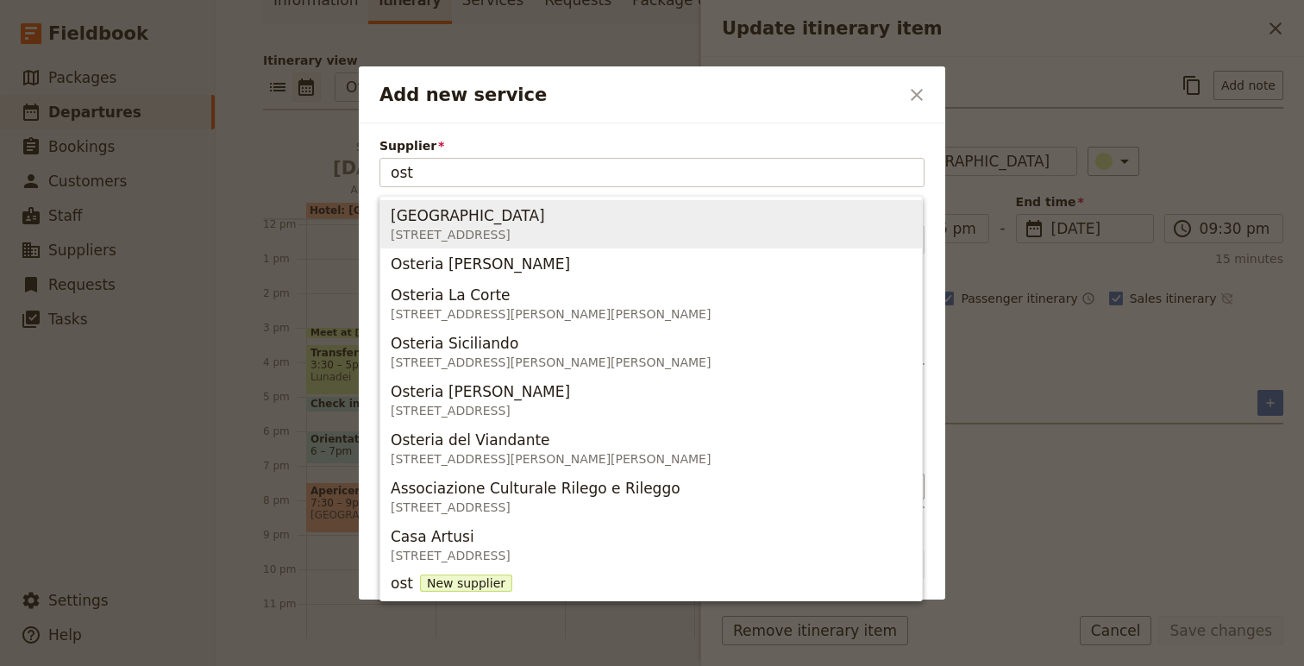
click at [430, 231] on span "[STREET_ADDRESS]" at bounding box center [468, 234] width 154 height 17
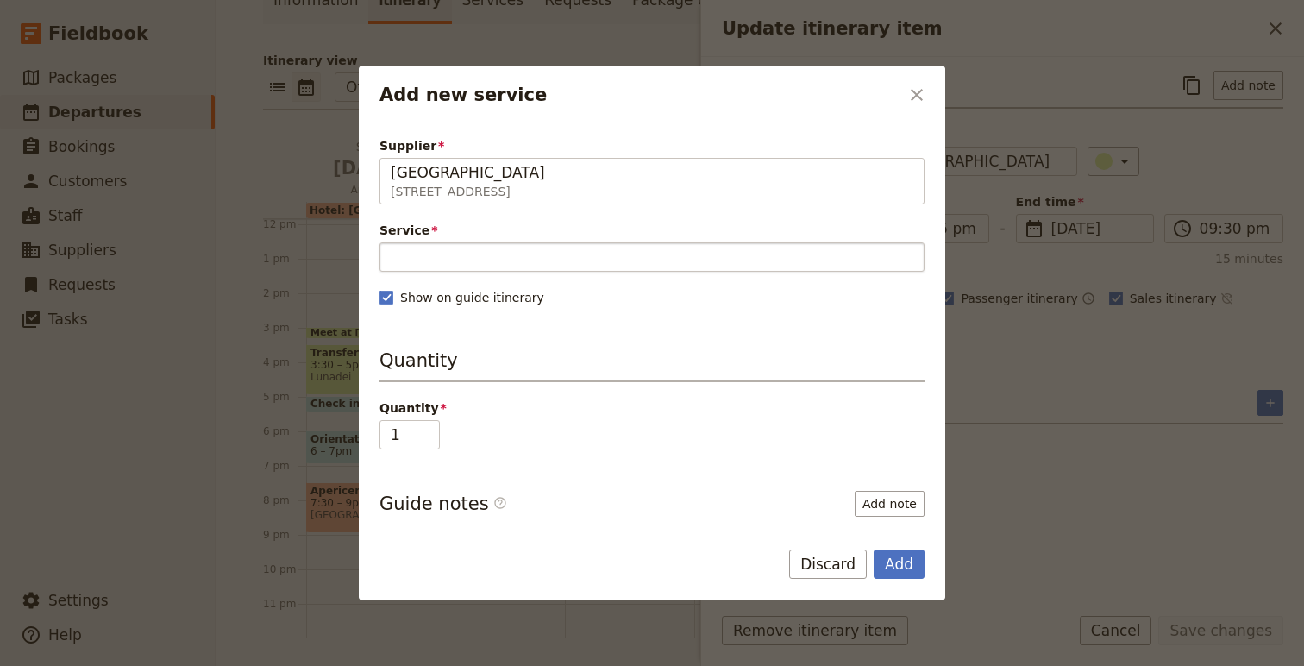
type input "[GEOGRAPHIC_DATA]"
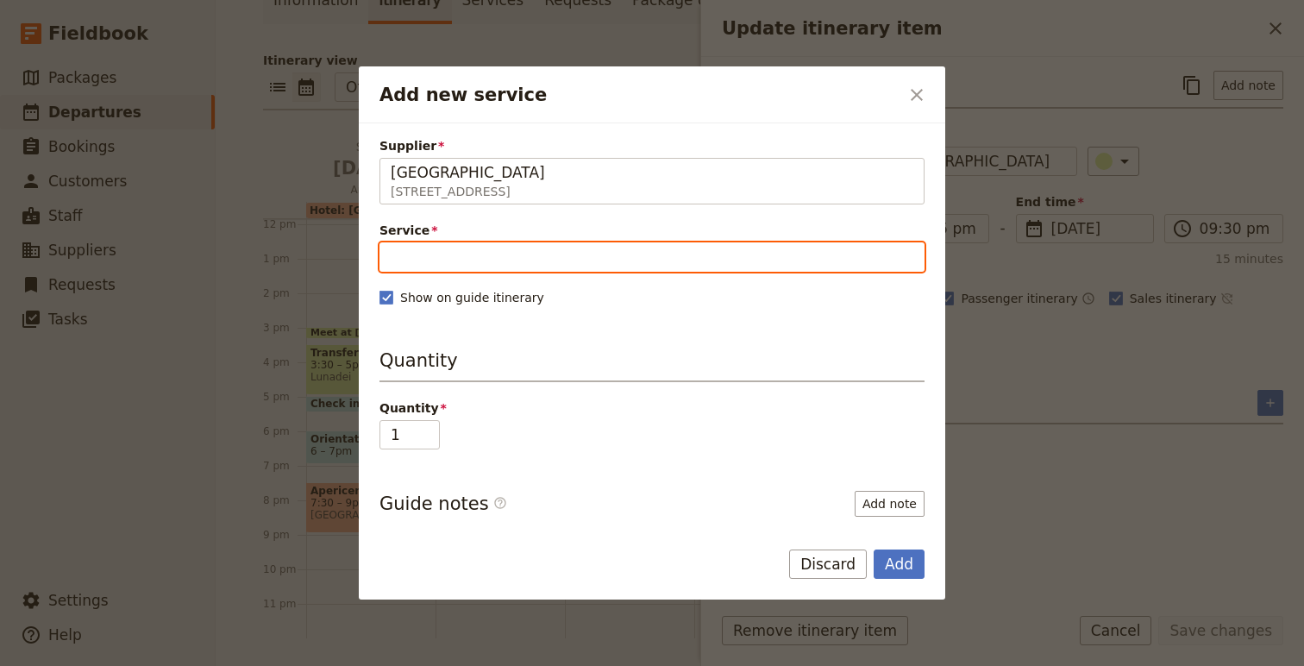
click at [468, 261] on input "Service" at bounding box center [652, 256] width 545 height 29
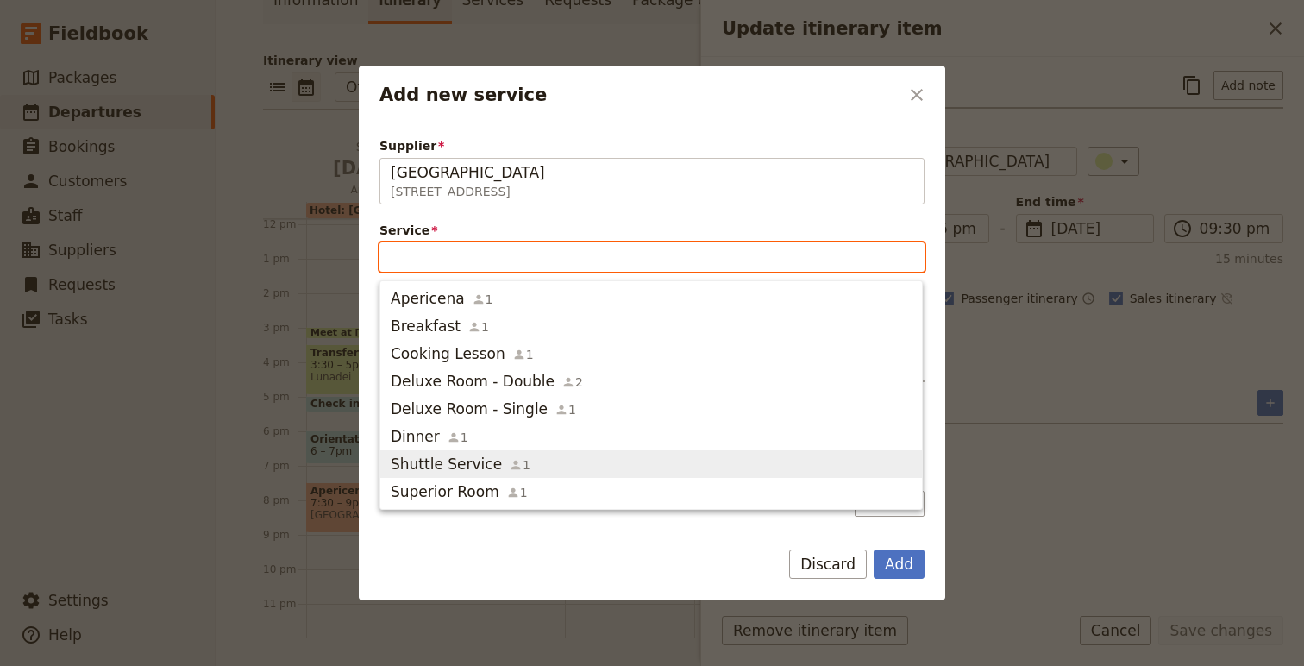
click at [493, 467] on div "Shuttle Service 1" at bounding box center [461, 464] width 140 height 21
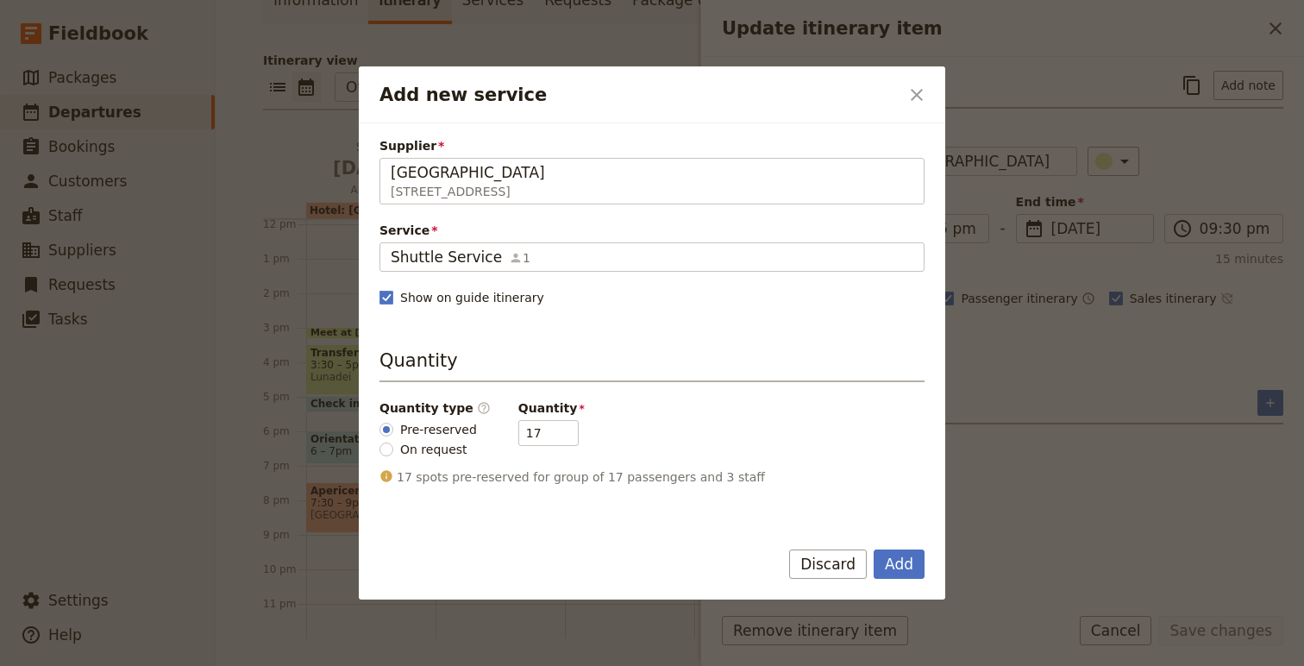
click at [405, 442] on span "On request" at bounding box center [433, 449] width 67 height 17
click at [393, 443] on input "On request" at bounding box center [387, 450] width 14 height 14
radio input "true"
type input "0"
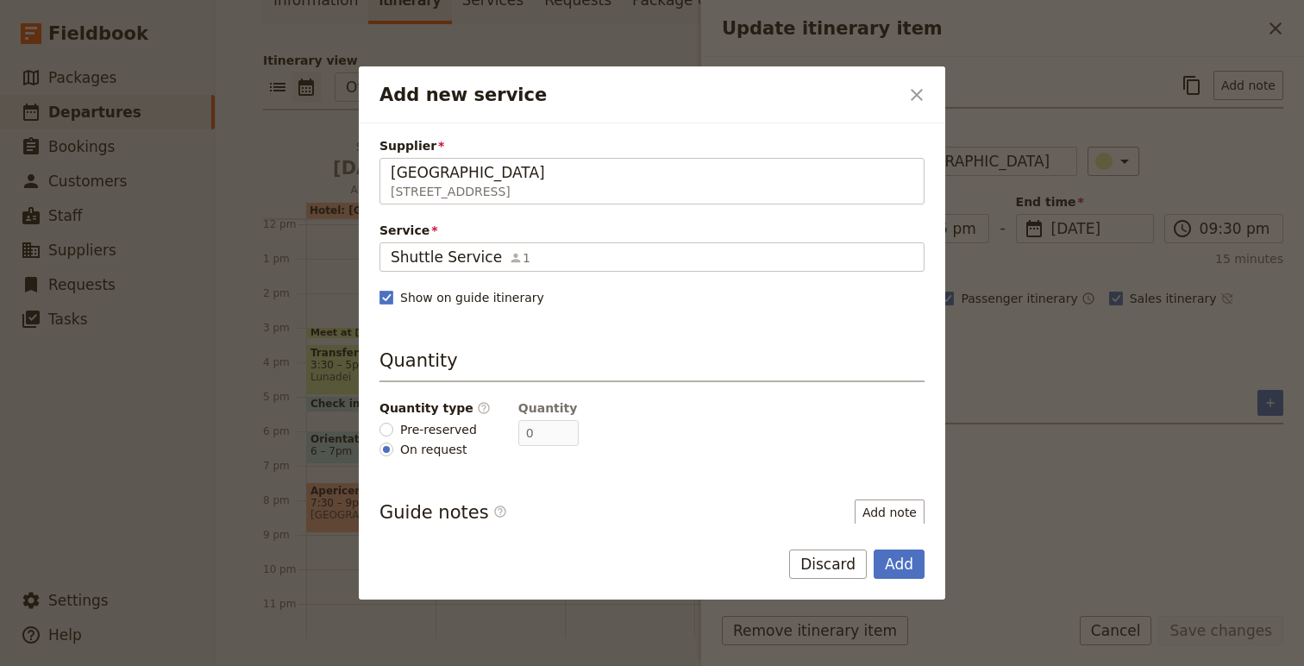
click at [898, 581] on div "Add Discard" at bounding box center [652, 574] width 587 height 50
click at [892, 567] on button "Add" at bounding box center [899, 563] width 51 height 29
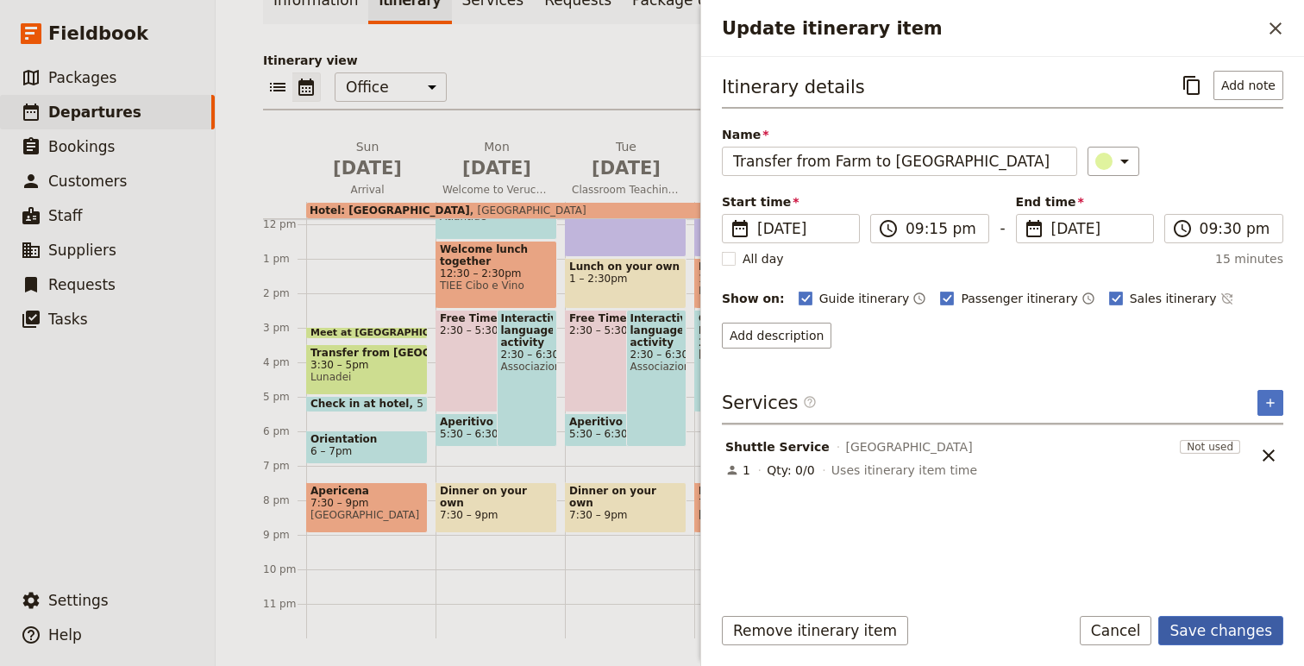
click at [1221, 637] on button "Save changes" at bounding box center [1220, 630] width 125 height 29
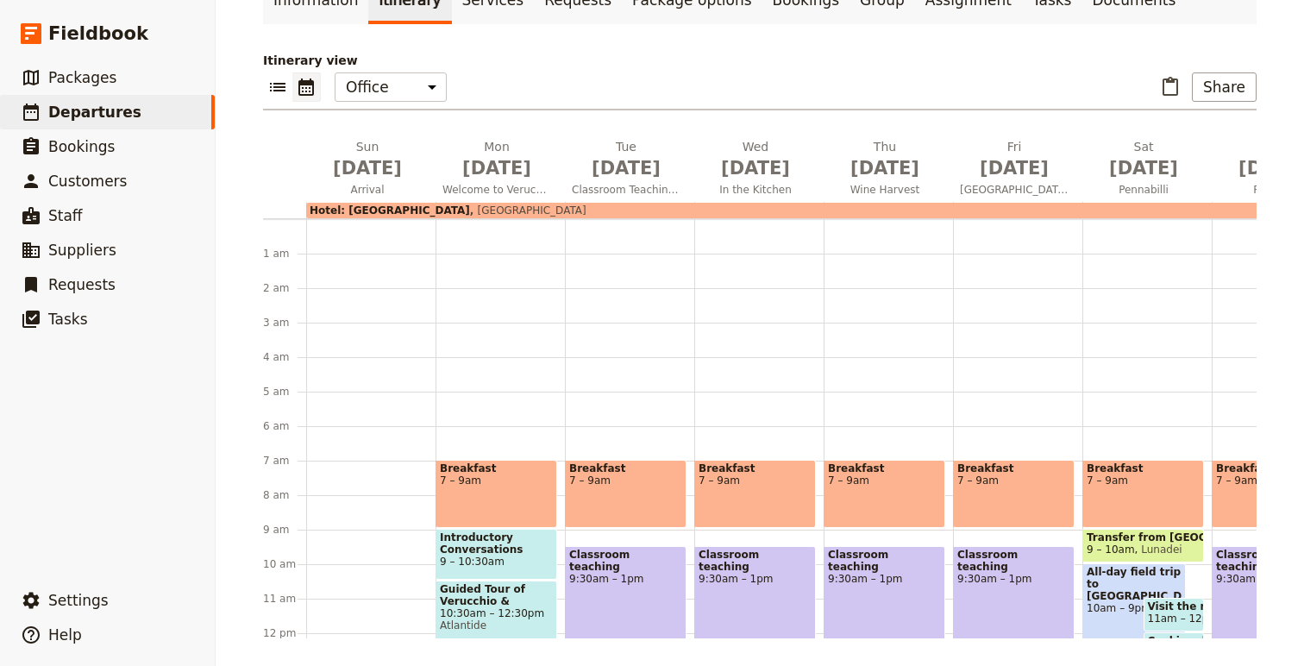
scroll to position [0, 0]
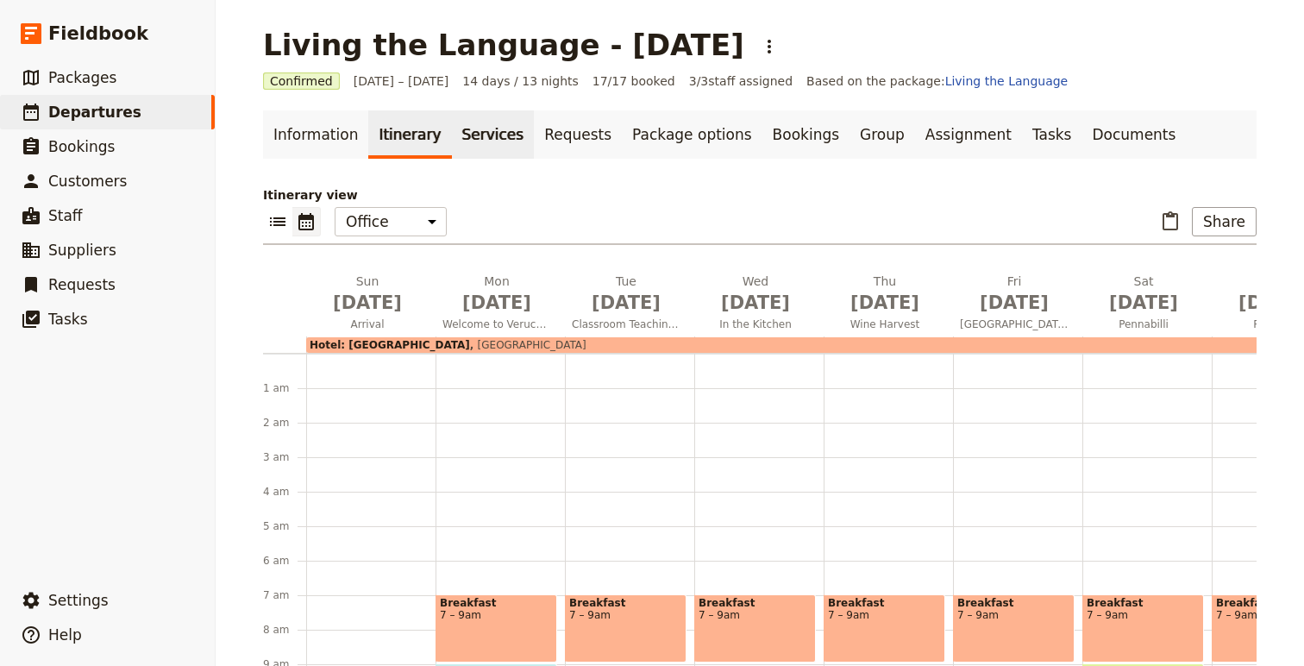
click at [461, 133] on link "Services" at bounding box center [493, 134] width 83 height 48
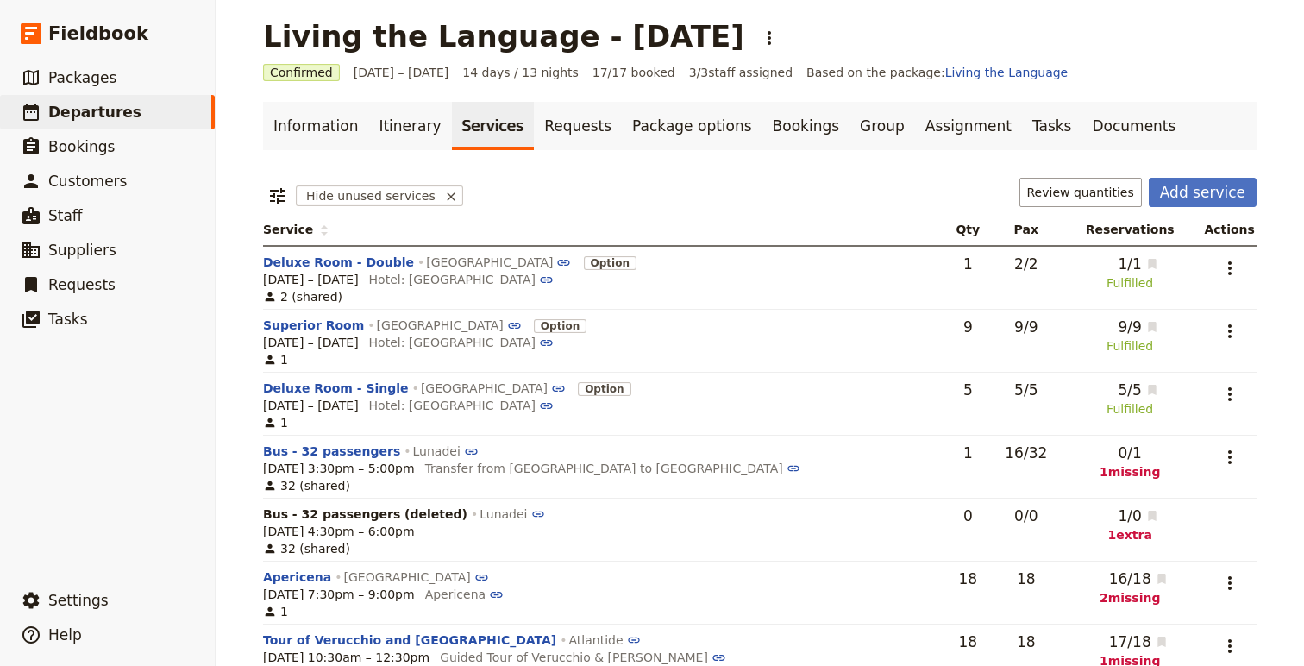
scroll to position [9, 0]
click at [1215, 204] on button "Add service" at bounding box center [1203, 191] width 108 height 29
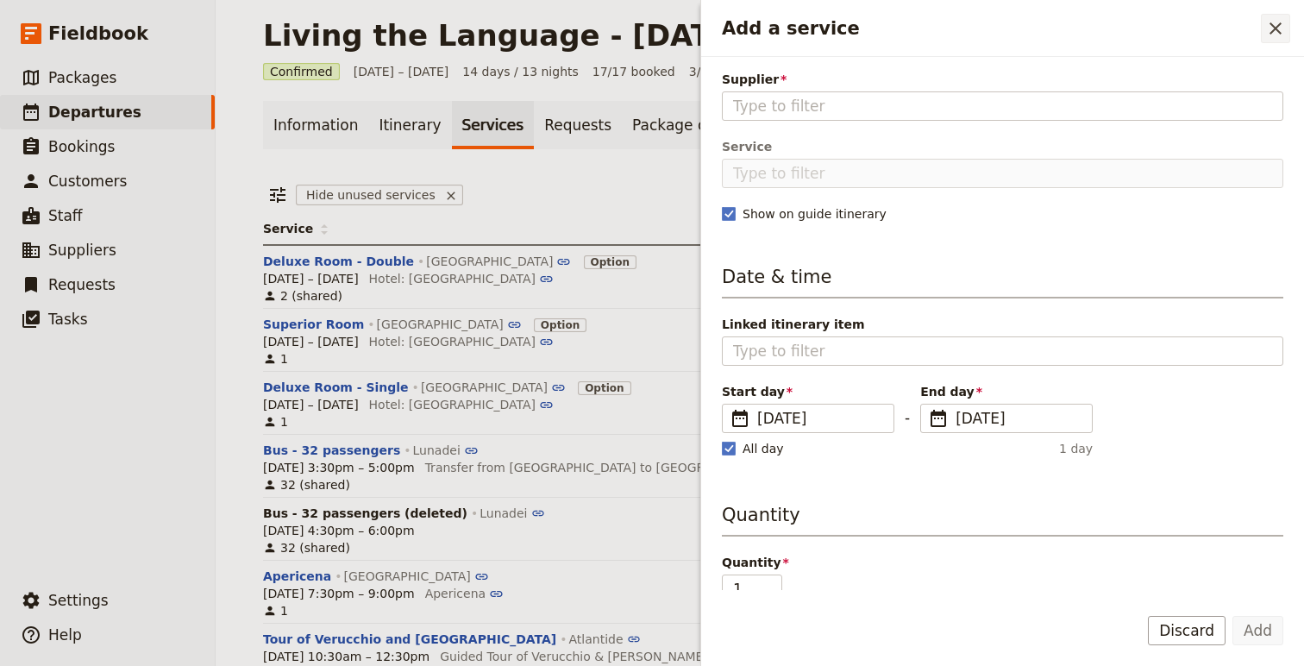
click at [1273, 26] on icon "Close drawer" at bounding box center [1276, 28] width 12 height 12
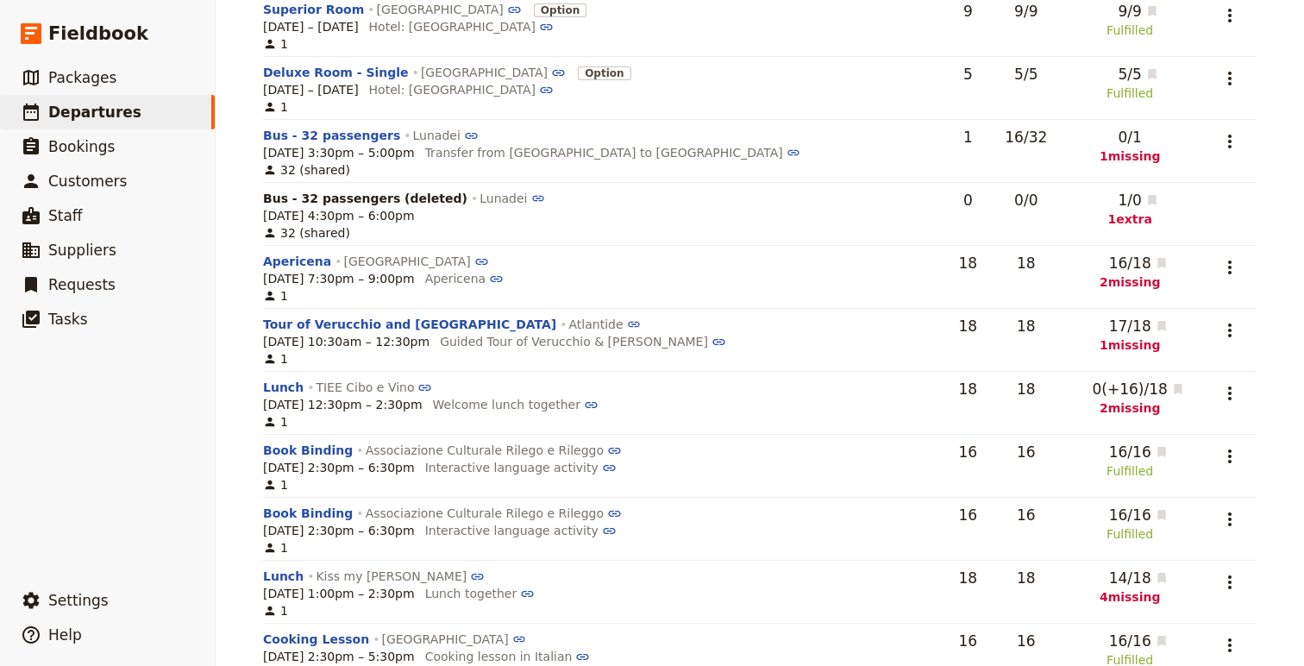
scroll to position [336, 0]
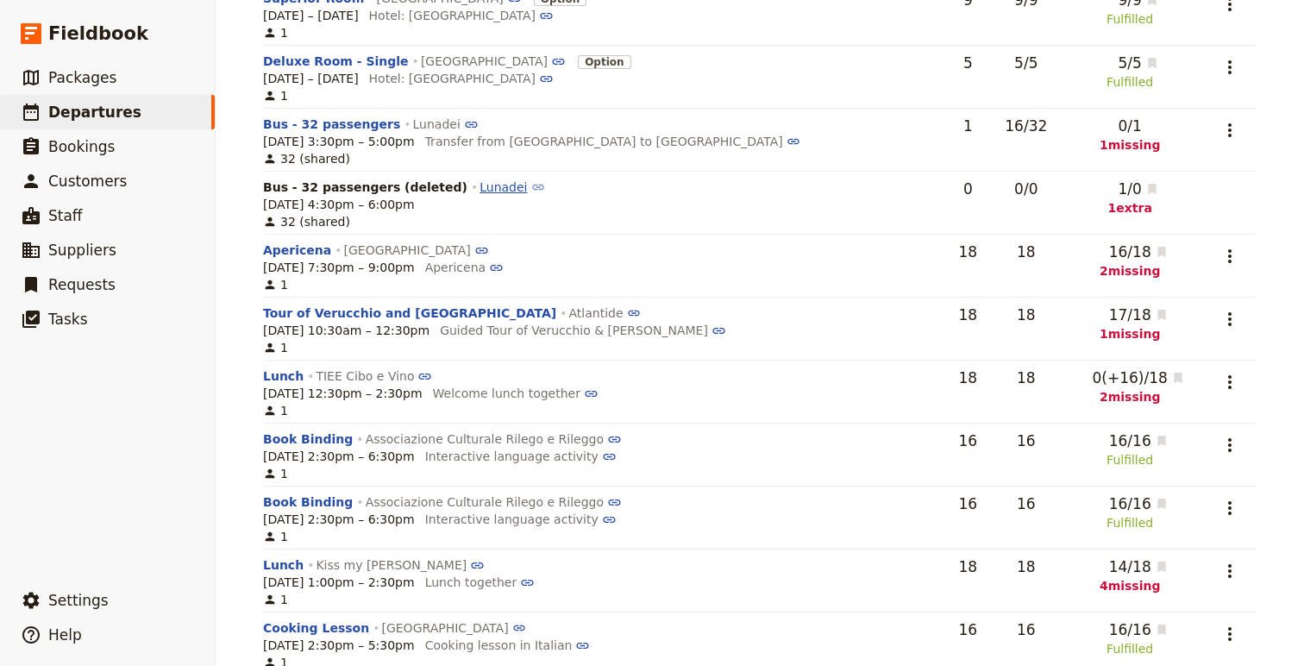
click at [531, 187] on icon at bounding box center [538, 187] width 15 height 15
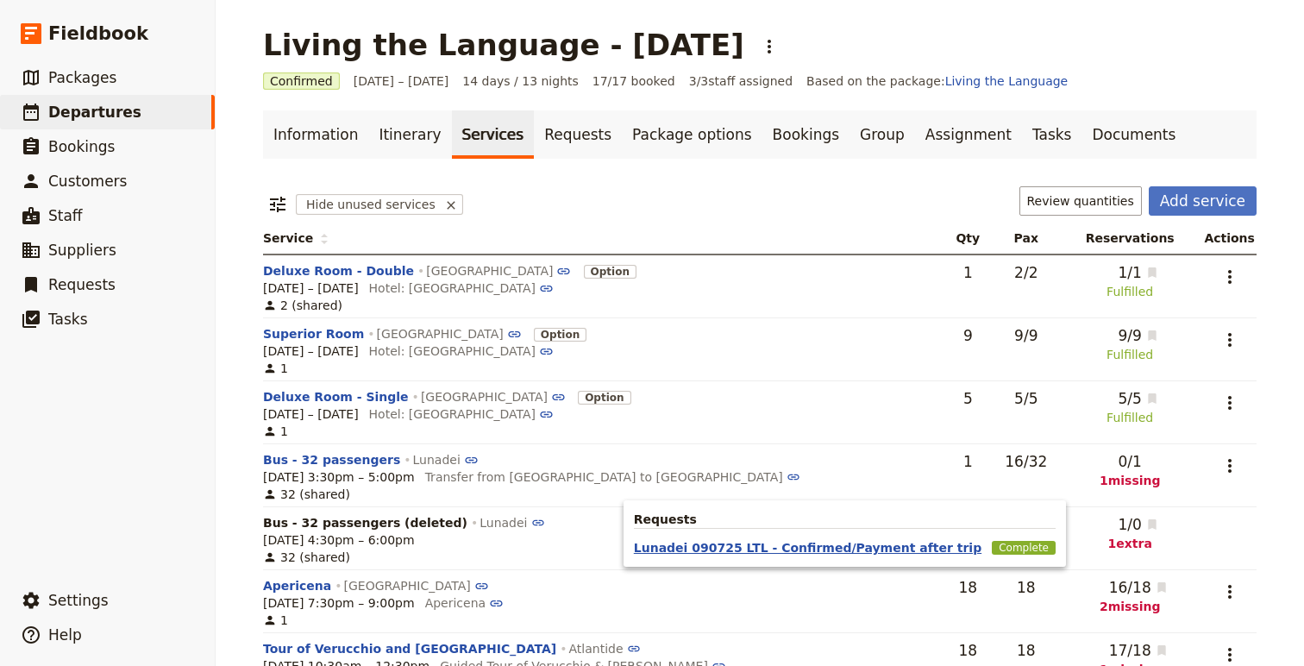
click at [921, 552] on button "Lunadei 090725 LTL - Confirmed/Payment after trip" at bounding box center [808, 547] width 348 height 17
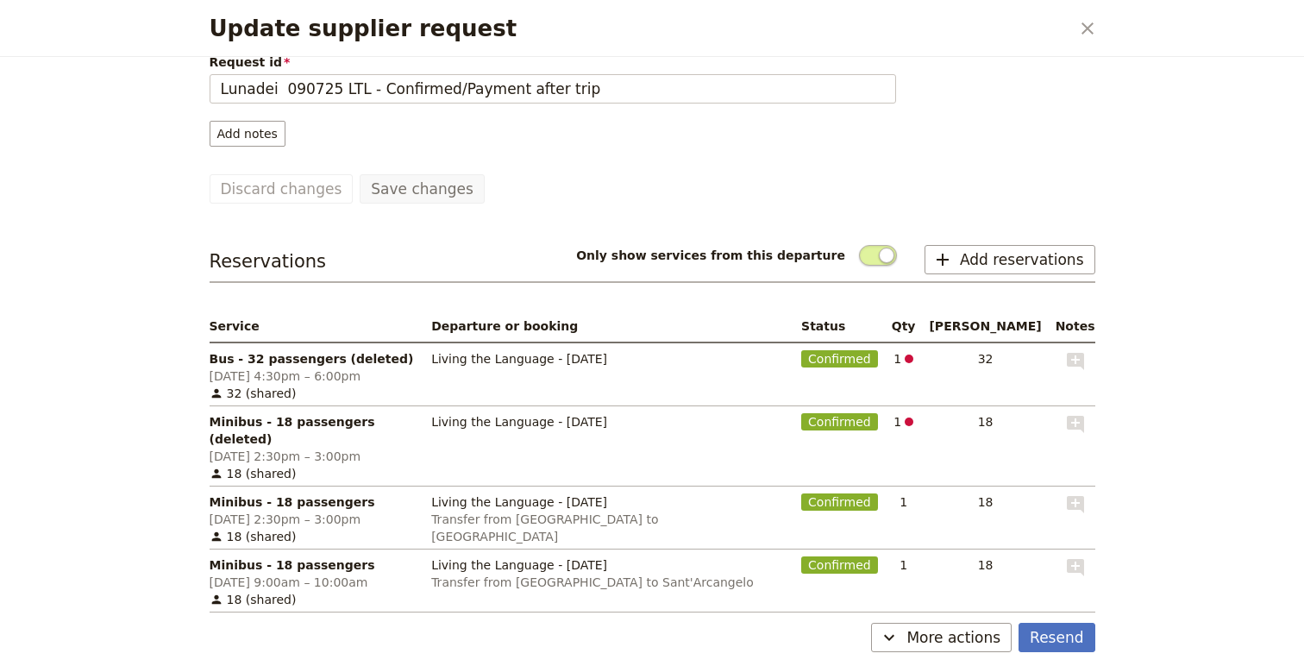
scroll to position [137, 0]
click at [843, 349] on span "Confirmed" at bounding box center [839, 357] width 77 height 17
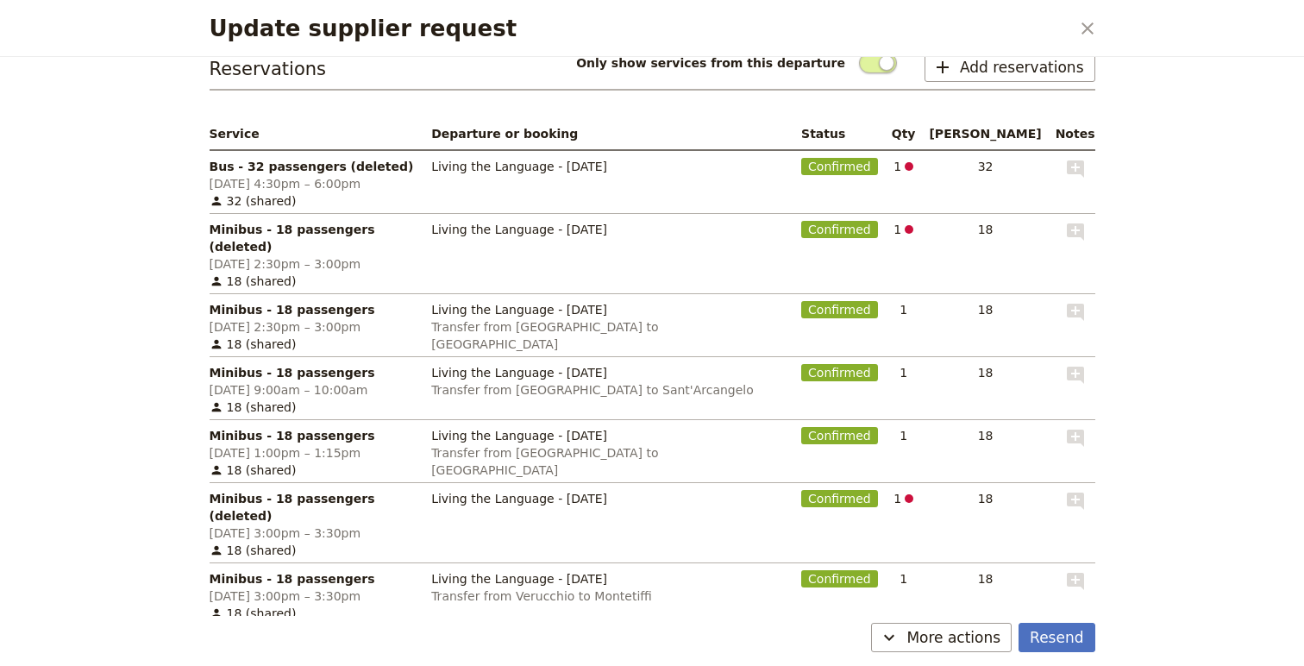
scroll to position [459, 0]
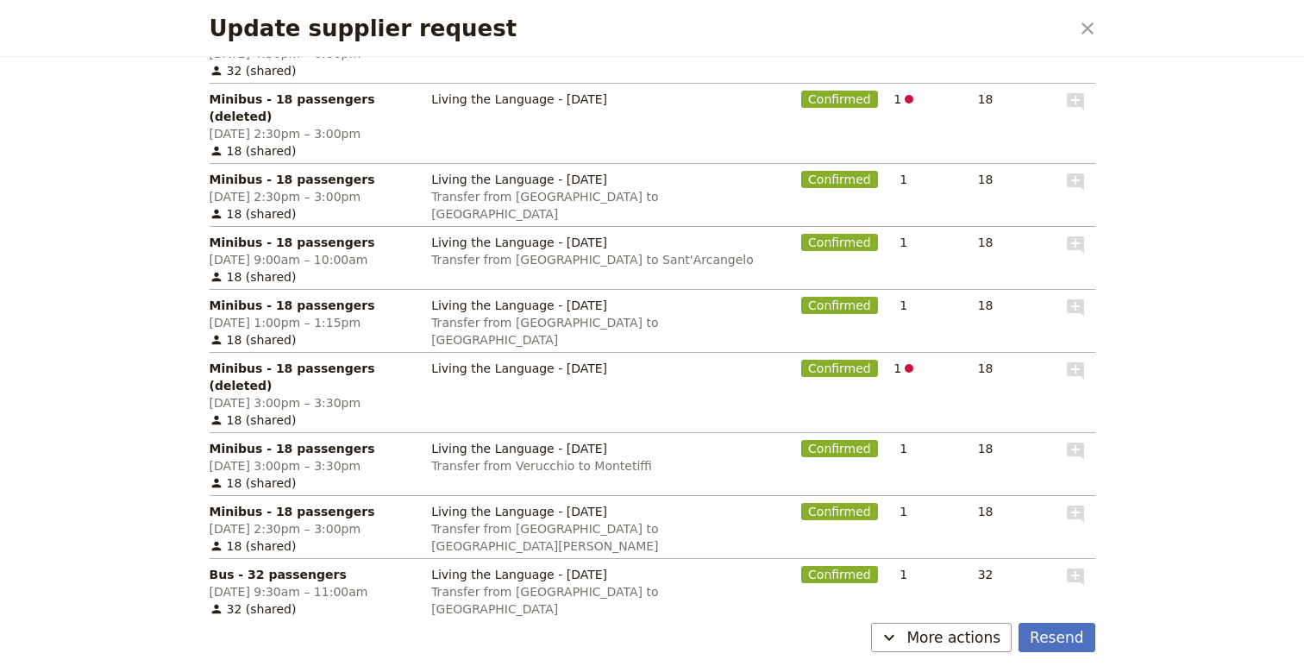
click at [304, 635] on button "Edit reservations" at bounding box center [283, 649] width 147 height 29
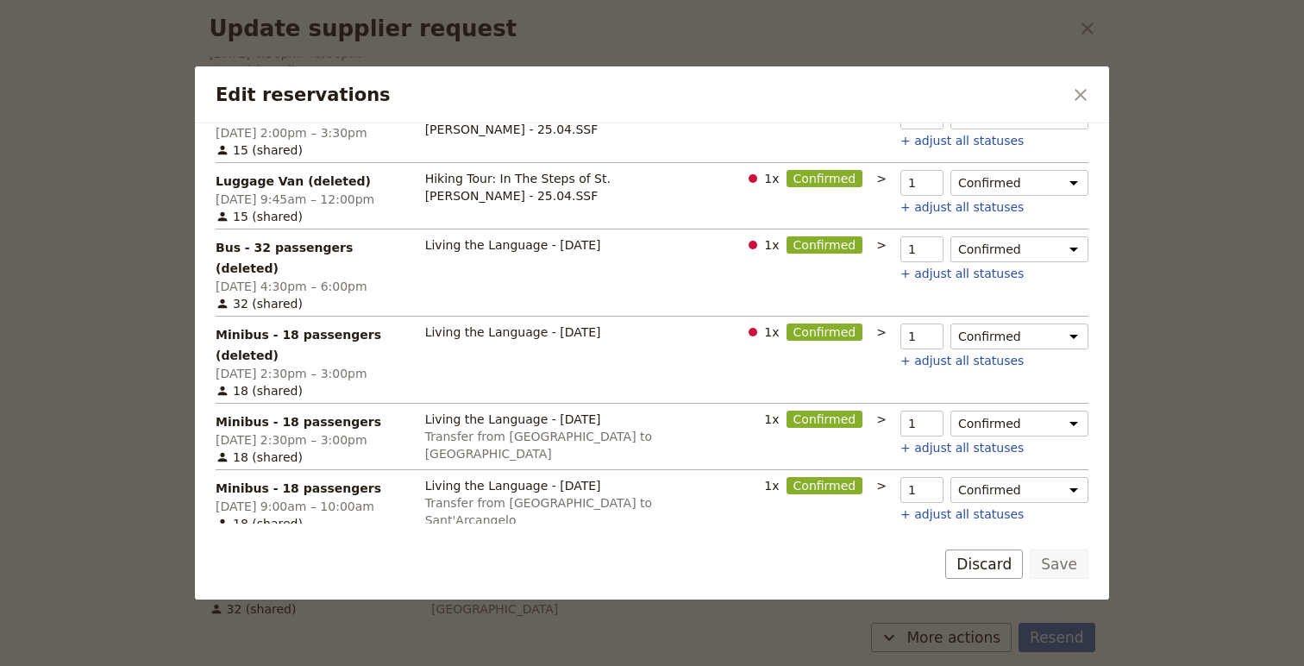
scroll to position [433, 0]
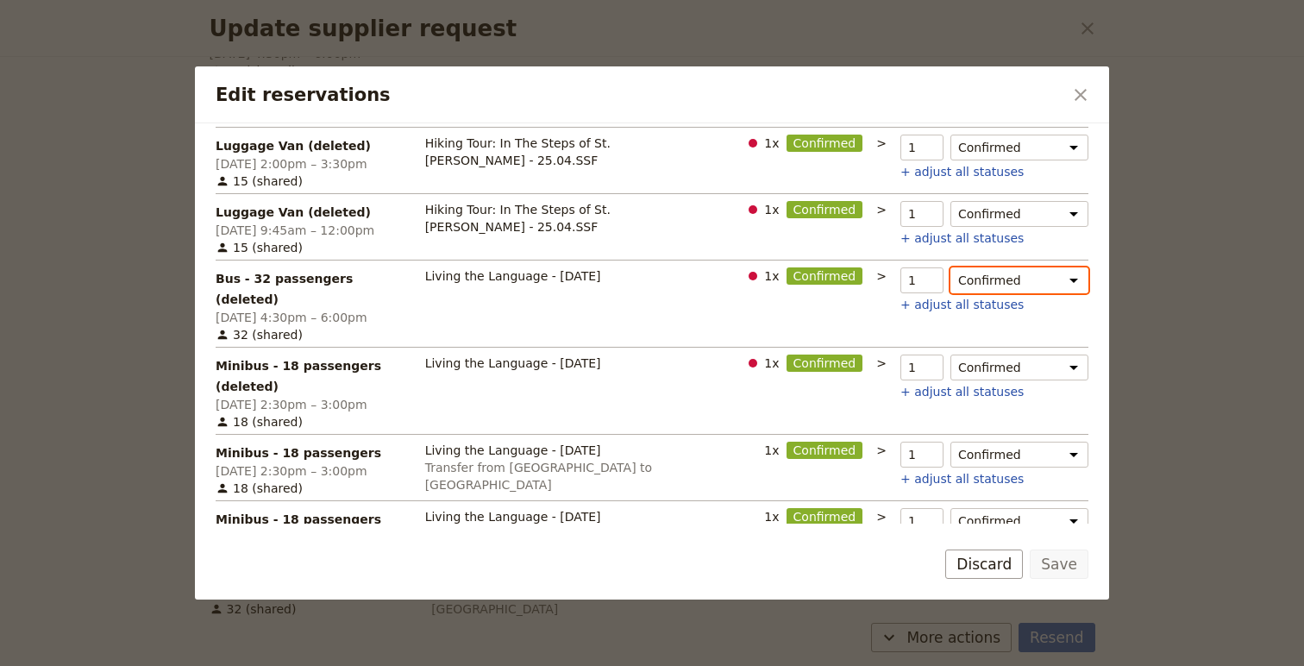
click at [1066, 267] on select "Confirmed Need to hold Need to cancel" at bounding box center [1020, 280] width 138 height 26
click at [928, 296] on button "+ adjust all statuses" at bounding box center [962, 304] width 123 height 17
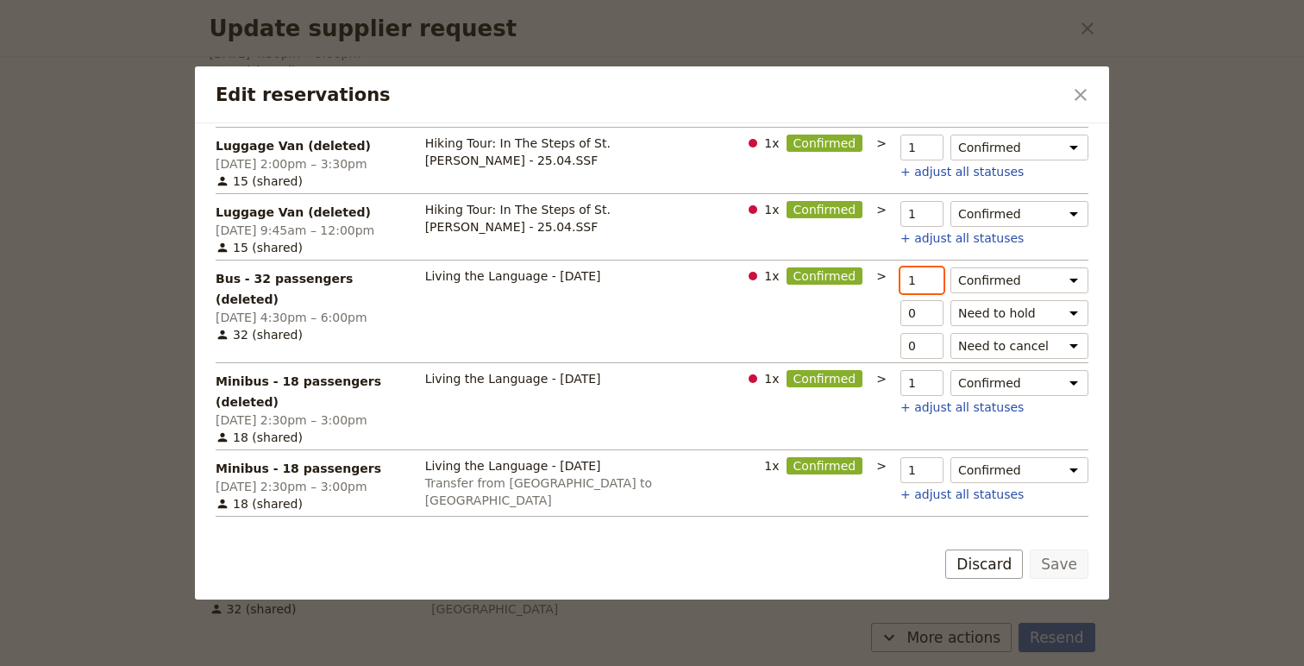
type input "0"
type input "1"
type input "0"
click at [933, 267] on input "0" at bounding box center [922, 280] width 43 height 26
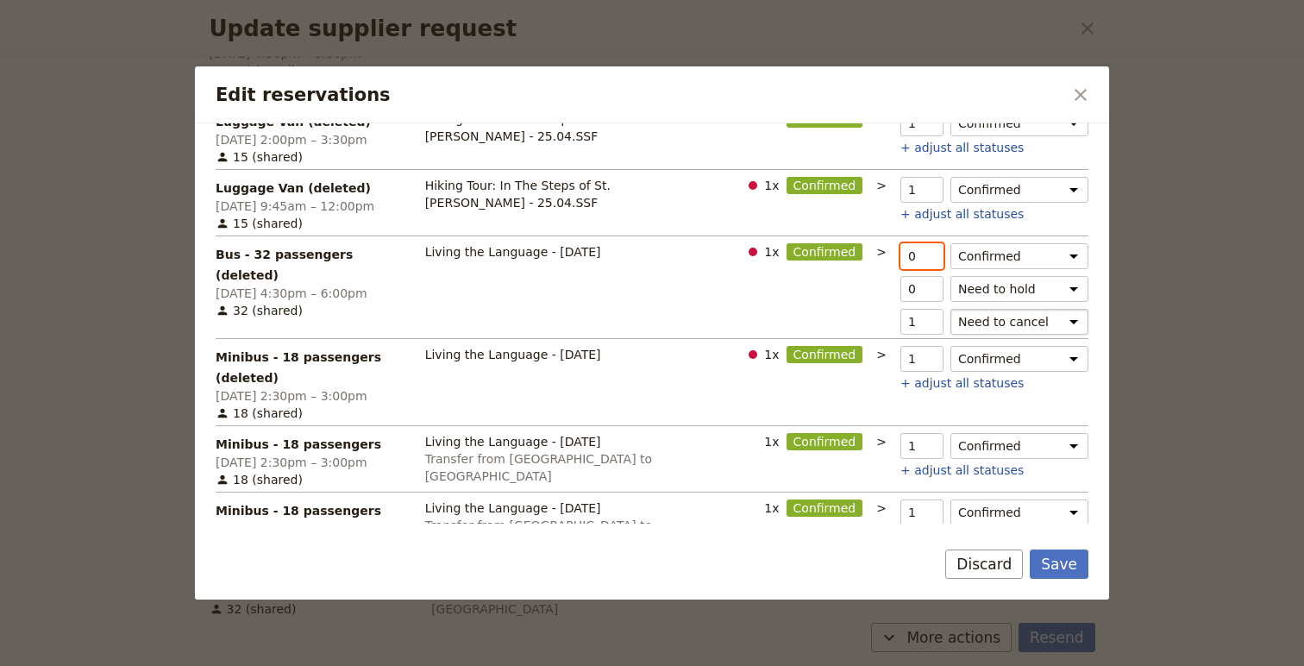
scroll to position [462, 0]
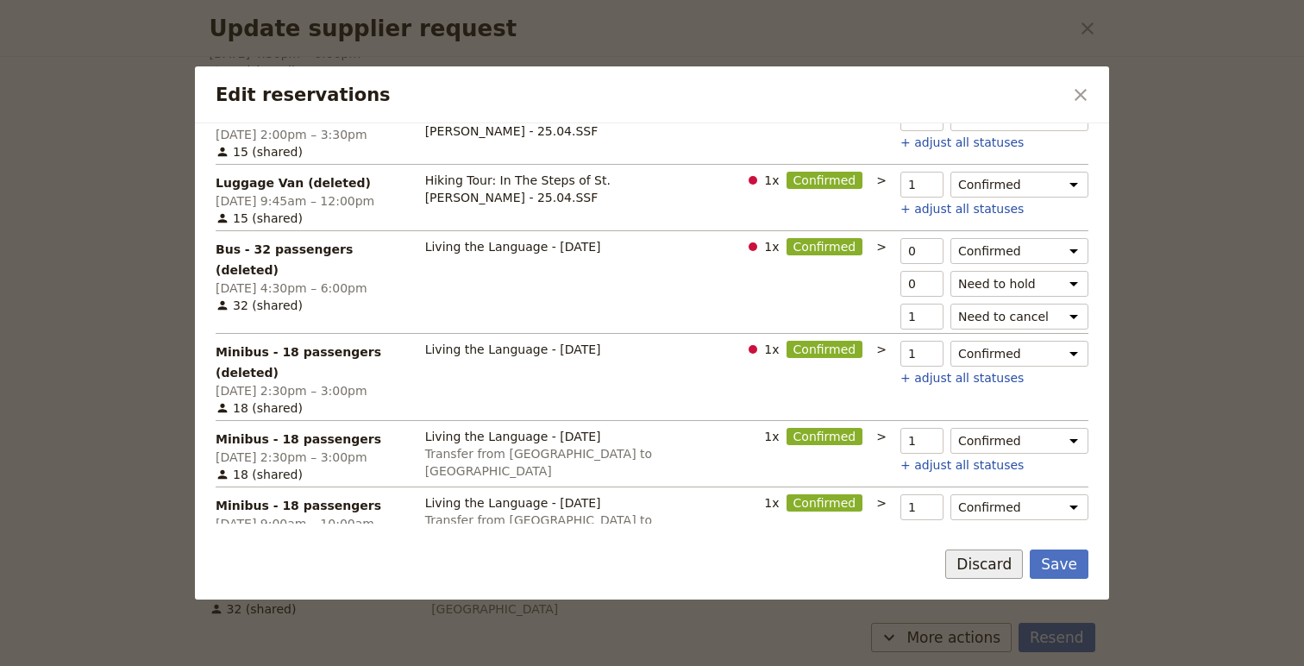
click at [995, 562] on button "Discard" at bounding box center [984, 563] width 78 height 29
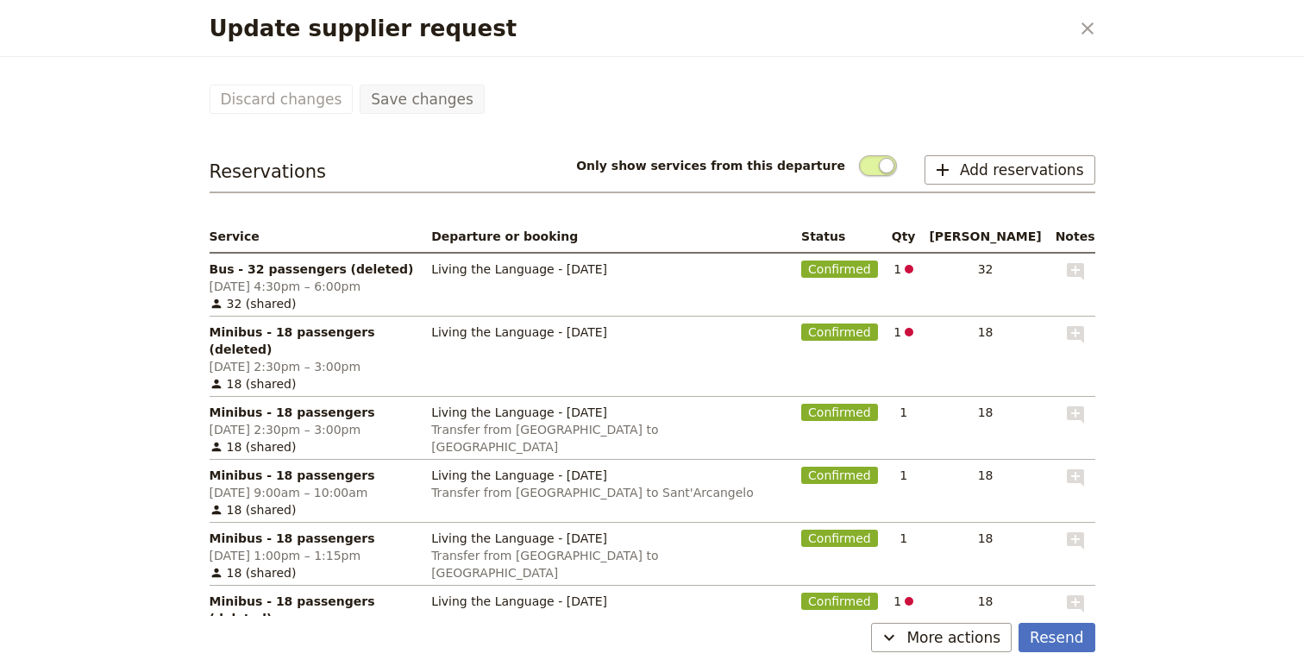
scroll to position [221, 0]
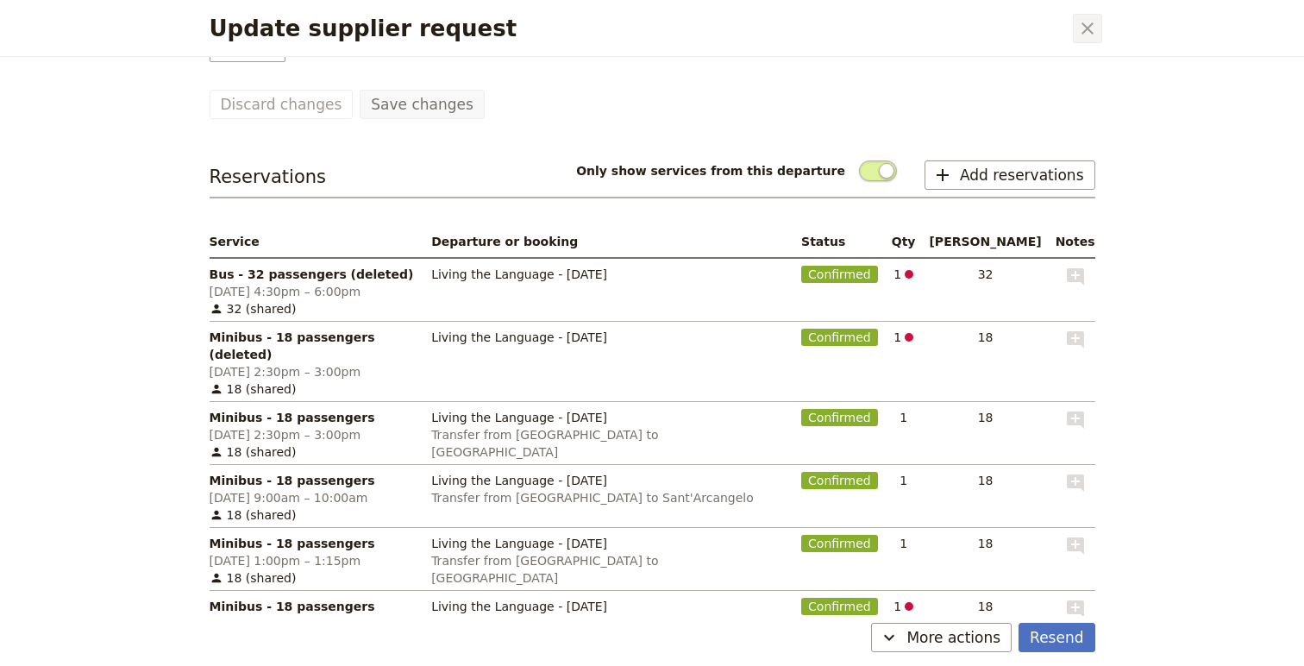
click at [1087, 30] on icon "Close dialog" at bounding box center [1087, 28] width 21 height 21
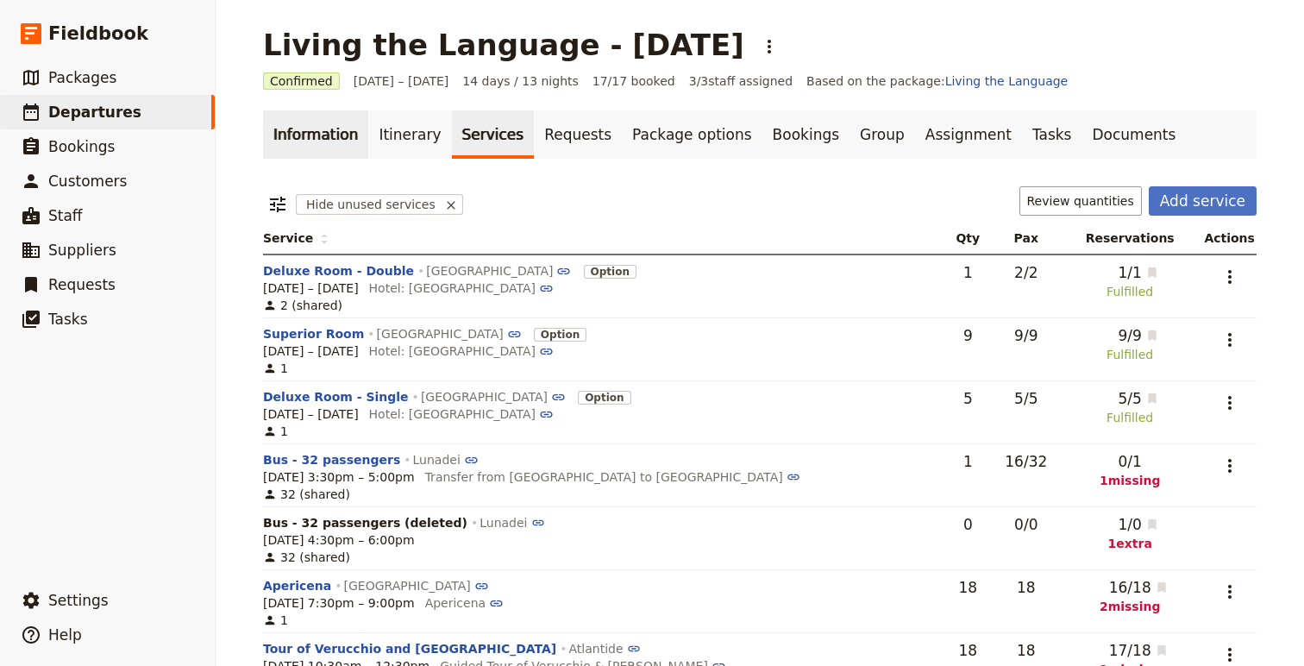
click at [300, 143] on link "Information" at bounding box center [315, 134] width 105 height 48
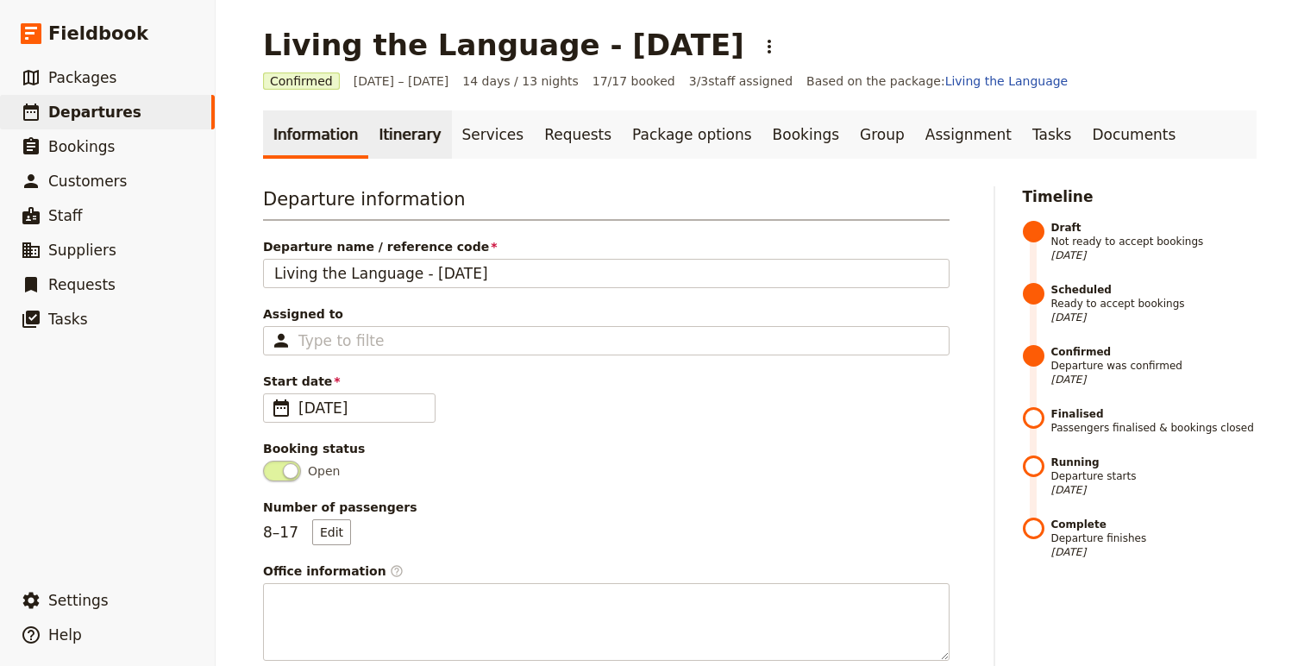
drag, startPoint x: 398, startPoint y: 140, endPoint x: 403, endPoint y: 149, distance: 10.8
click at [398, 140] on link "Itinerary" at bounding box center [409, 134] width 83 height 48
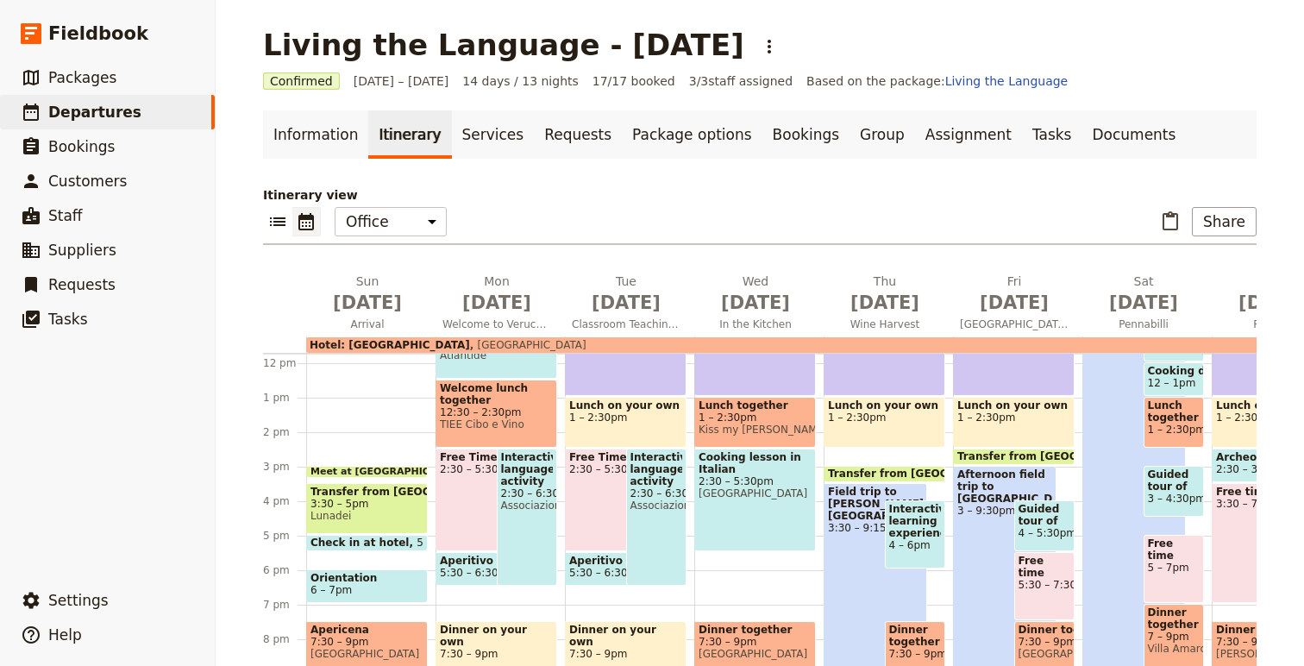
scroll to position [409, 0]
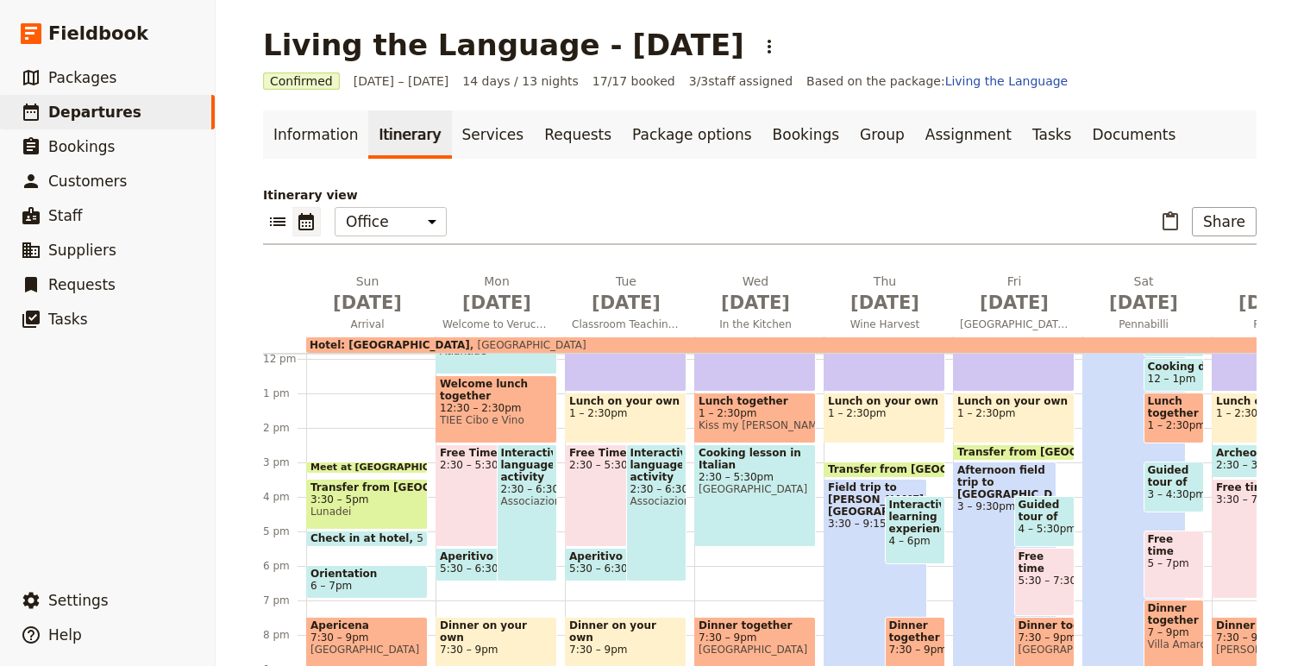
click at [872, 466] on span "Transfer from [GEOGRAPHIC_DATA] to Farm" at bounding box center [958, 469] width 261 height 12
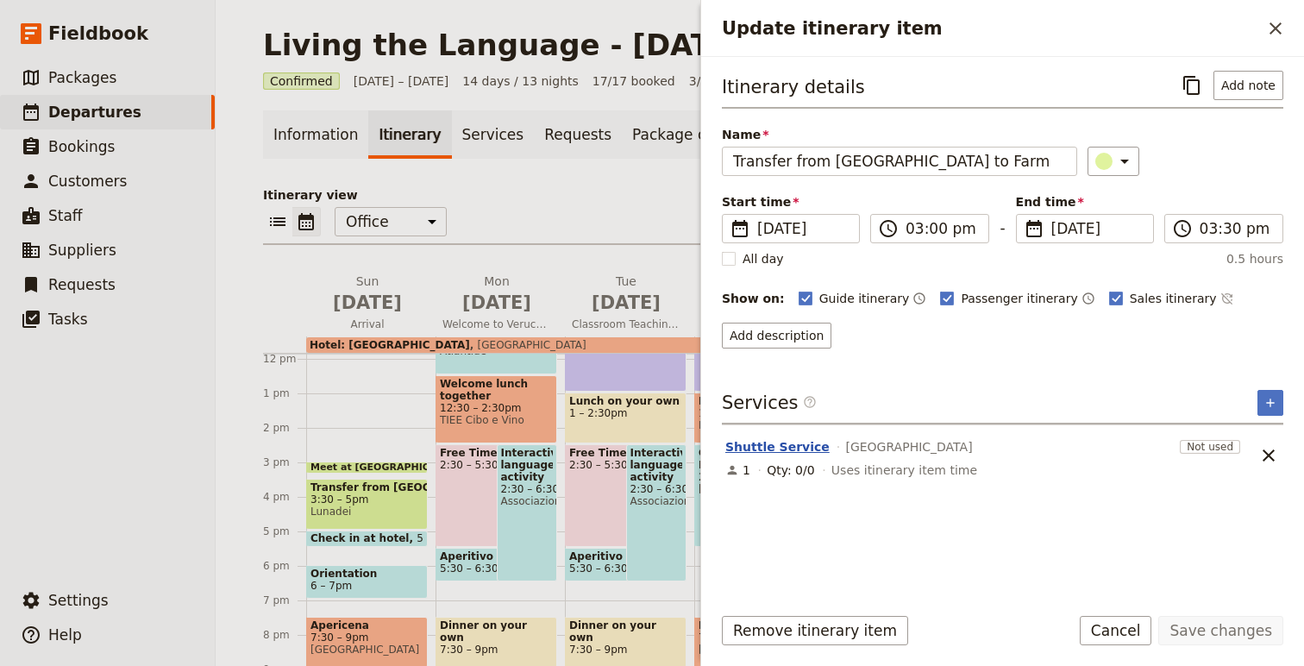
click at [736, 446] on button "Shuttle Service" at bounding box center [777, 446] width 104 height 17
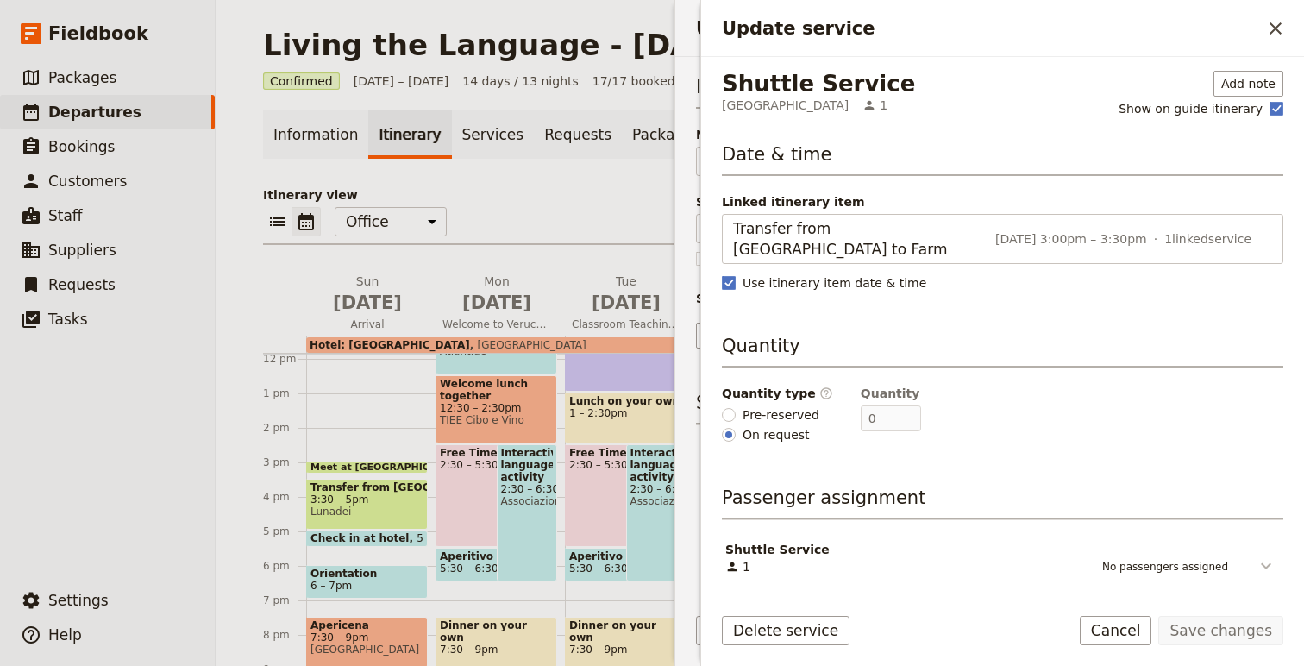
click at [1258, 556] on icon "Update service" at bounding box center [1266, 566] width 21 height 21
click at [1264, 562] on icon "Update service" at bounding box center [1266, 565] width 10 height 6
click at [1264, 563] on icon "Update service" at bounding box center [1266, 566] width 10 height 6
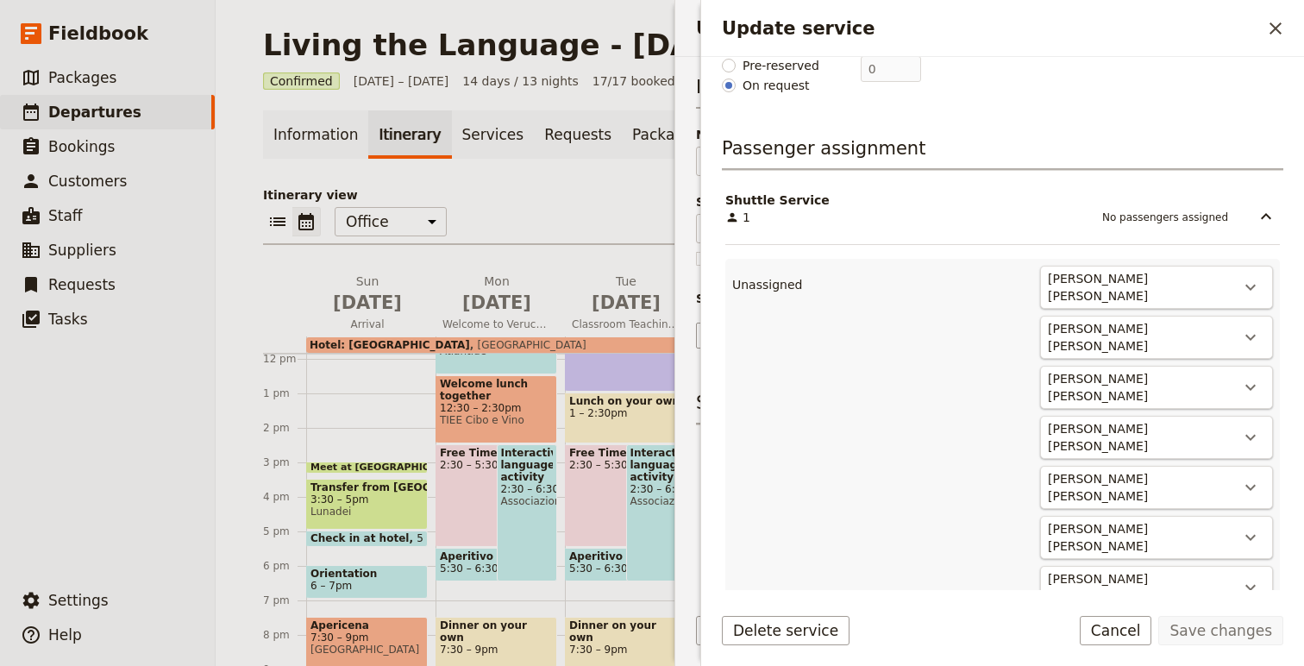
scroll to position [364, 0]
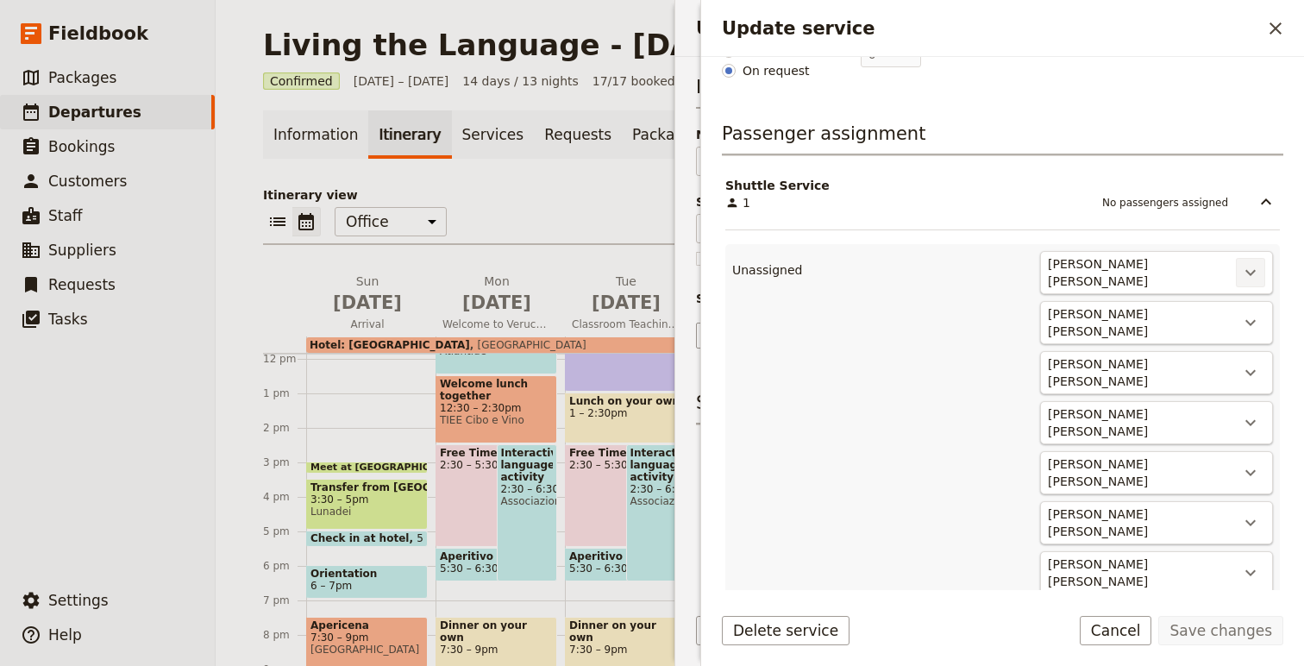
click at [1251, 262] on icon "Actions" at bounding box center [1250, 272] width 21 height 21
click at [1214, 302] on span "Shuttle Service #1" at bounding box center [1170, 308] width 113 height 17
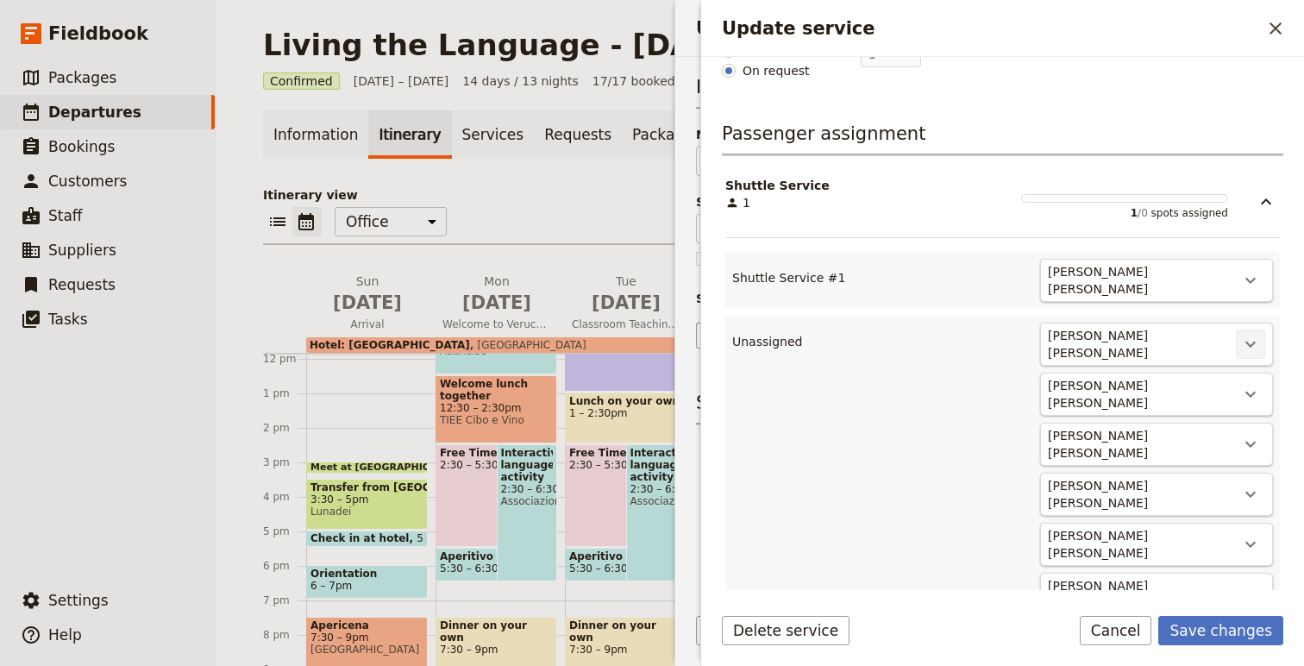
click at [1246, 330] on button "​" at bounding box center [1250, 344] width 29 height 29
click at [1242, 353] on h3 "Move to" at bounding box center [1184, 350] width 160 height 17
click at [1240, 376] on span "Shuttle Service #2" at bounding box center [1184, 374] width 140 height 17
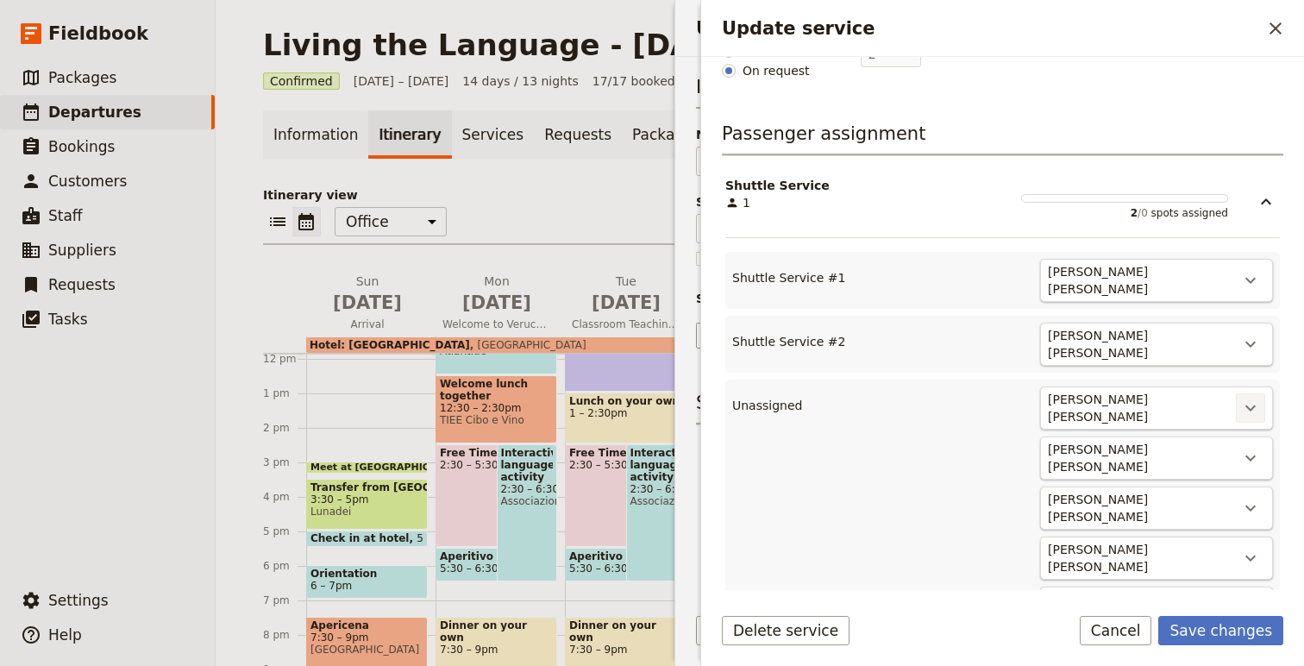
click at [1253, 398] on icon "Actions" at bounding box center [1250, 408] width 21 height 21
click at [1220, 425] on span "Shuttle Service #3" at bounding box center [1184, 432] width 140 height 17
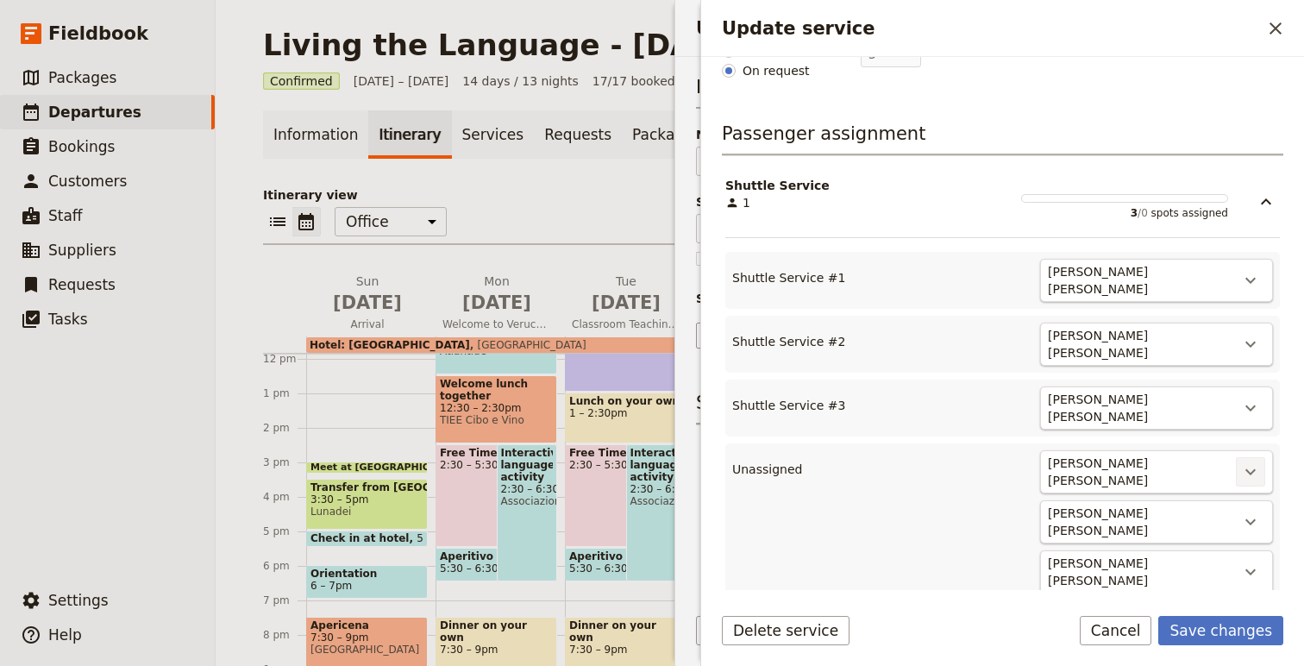
click at [1249, 461] on icon "Actions" at bounding box center [1250, 471] width 21 height 21
click at [1205, 494] on span "Shuttle Service #4" at bounding box center [1170, 491] width 113 height 17
click at [1238, 521] on button "​" at bounding box center [1250, 535] width 29 height 29
click at [1221, 541] on button "Shuttle Service #5" at bounding box center [1184, 550] width 160 height 24
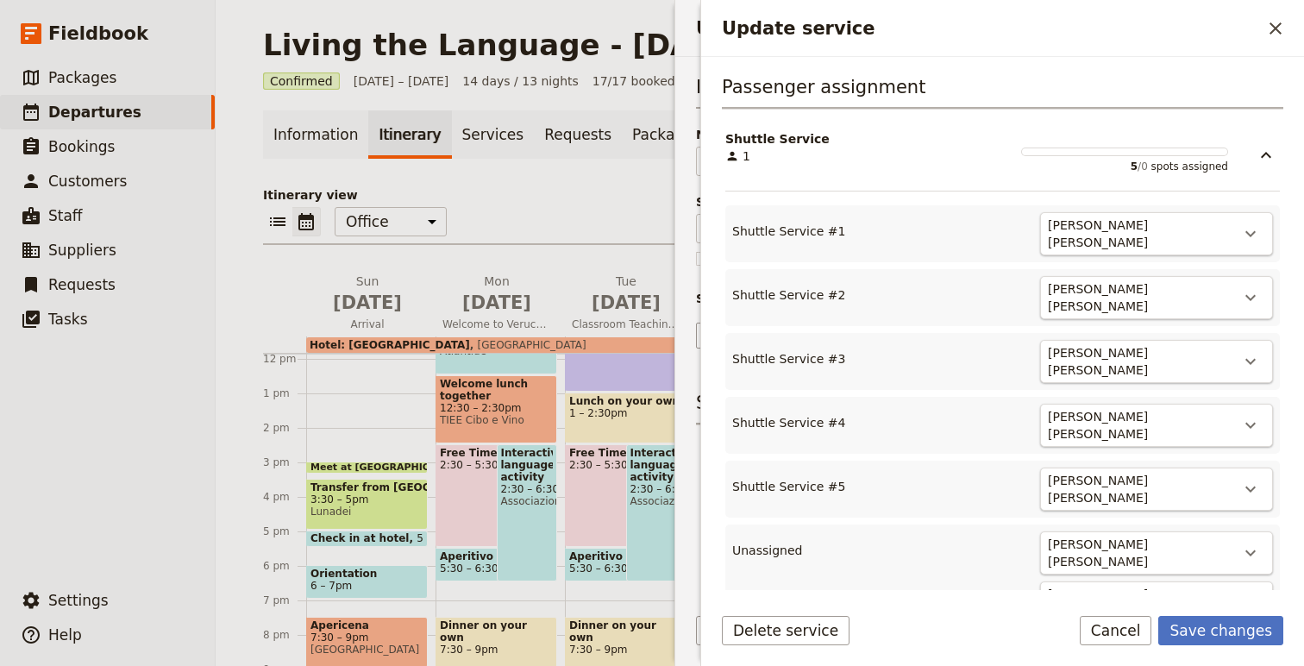
scroll to position [475, 0]
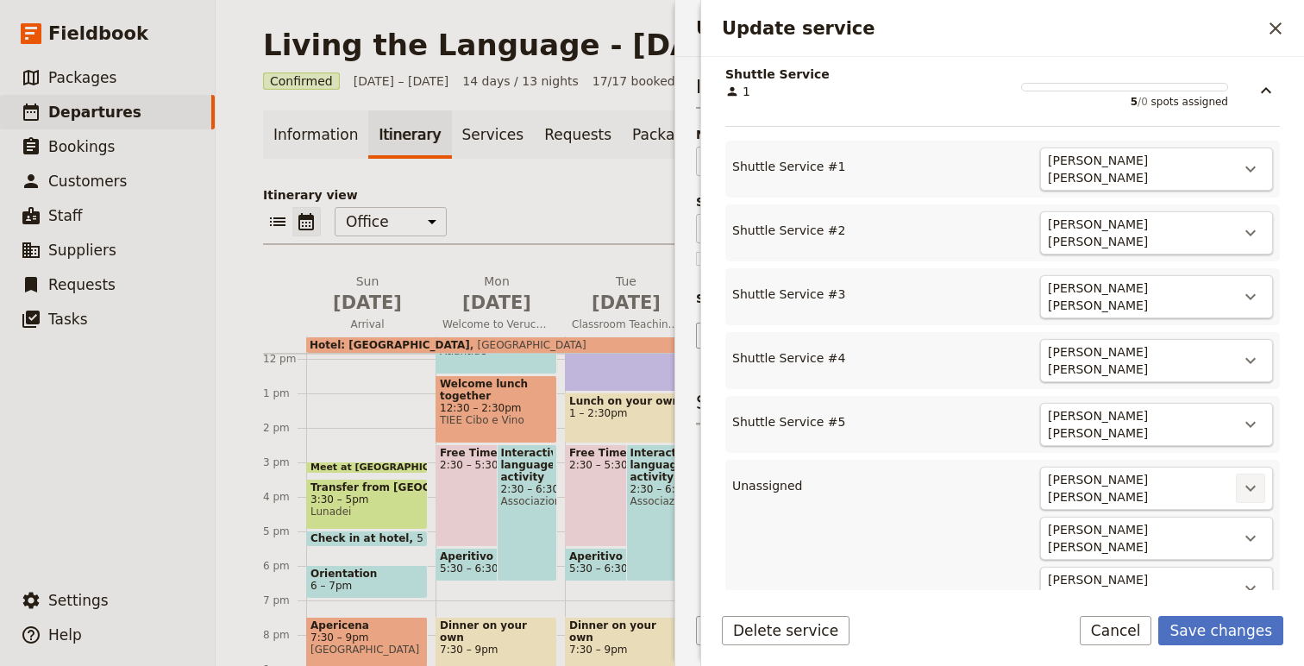
click at [1247, 478] on icon "Actions" at bounding box center [1250, 488] width 21 height 21
click at [1220, 492] on span "Shuttle Service #6" at bounding box center [1184, 500] width 140 height 17
click at [1233, 533] on div "[PERSON_NAME] [PERSON_NAME]" at bounding box center [1141, 552] width 190 height 38
click at [1248, 542] on icon "Actions" at bounding box center [1250, 552] width 21 height 21
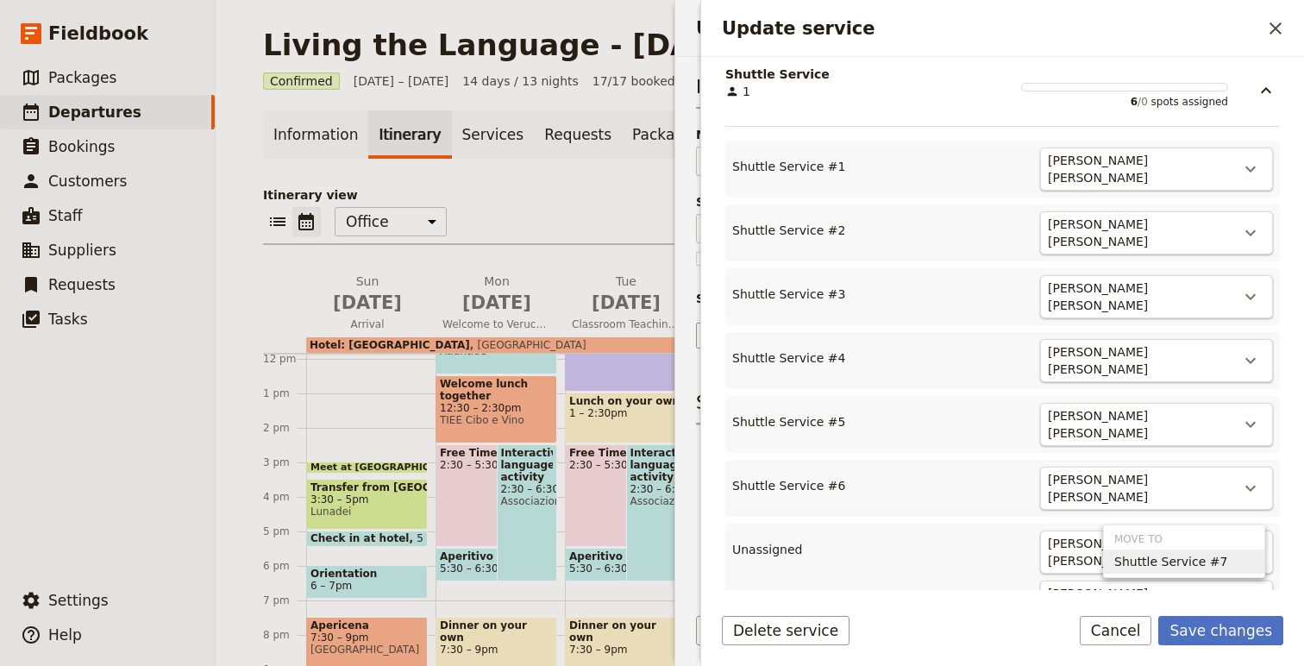
click at [1217, 560] on span "Shuttle Service #7" at bounding box center [1184, 561] width 140 height 17
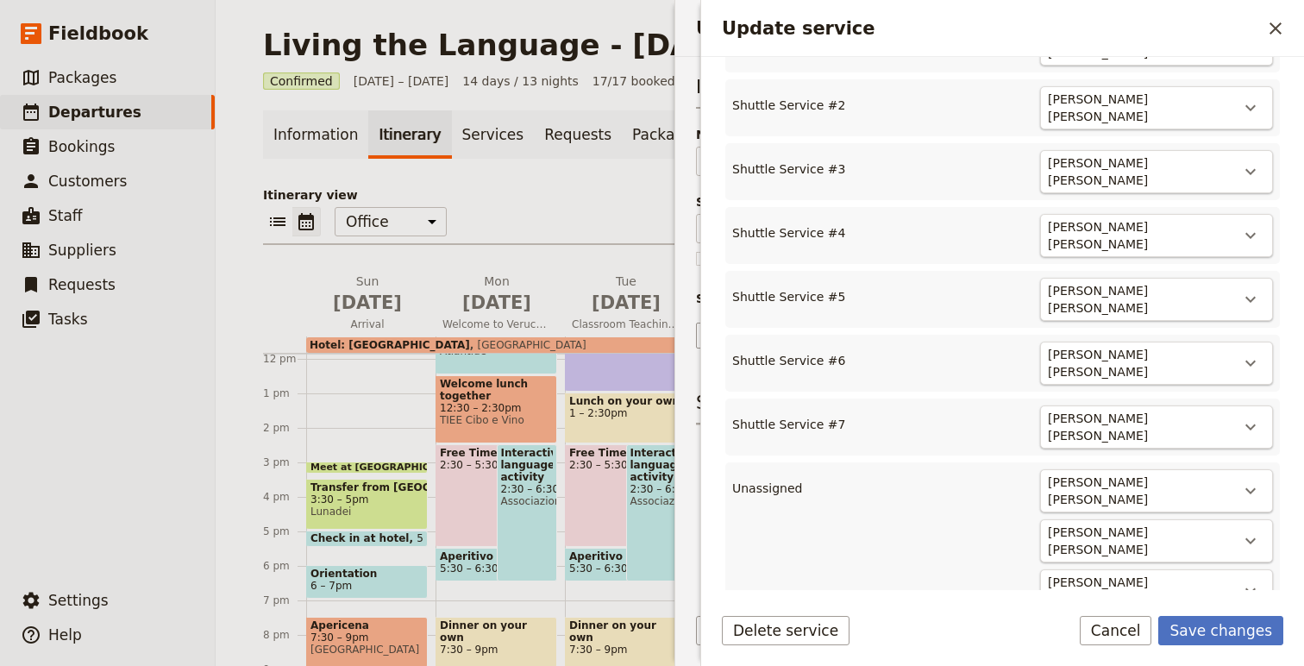
scroll to position [606, 0]
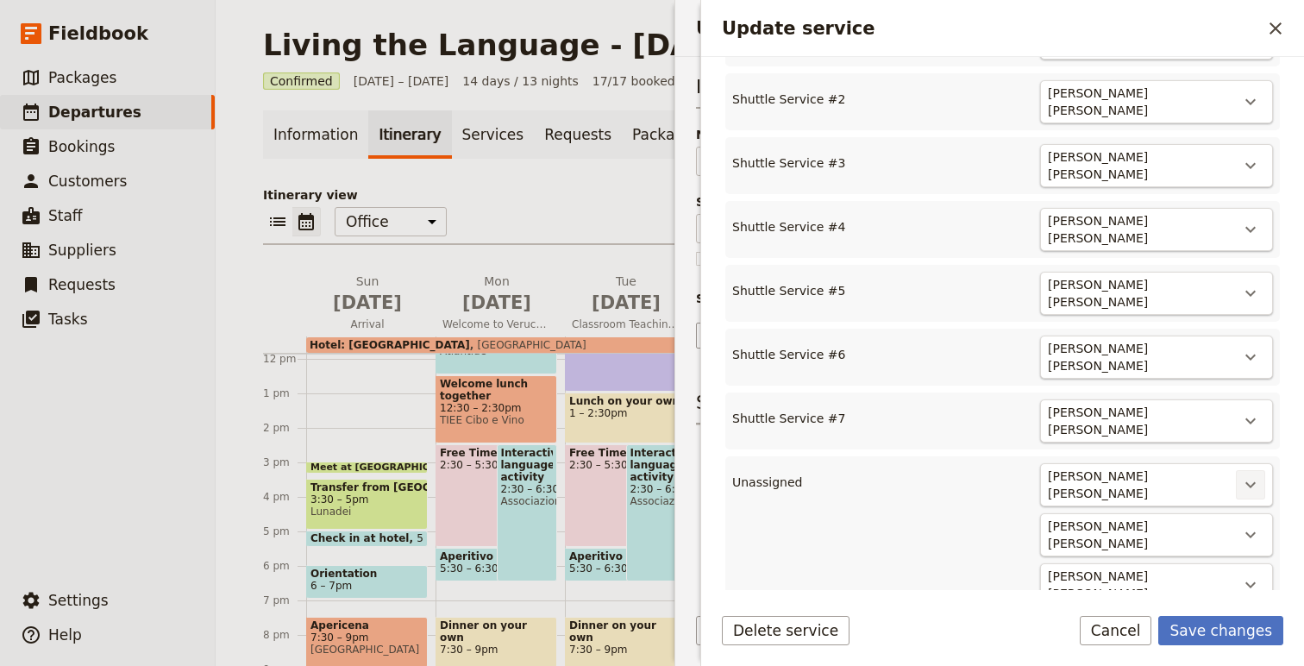
click at [1247, 474] on icon "Actions" at bounding box center [1250, 484] width 21 height 21
click at [1217, 491] on span "Shuttle Service #8" at bounding box center [1184, 491] width 140 height 17
click at [1259, 538] on icon "Actions" at bounding box center [1250, 548] width 21 height 21
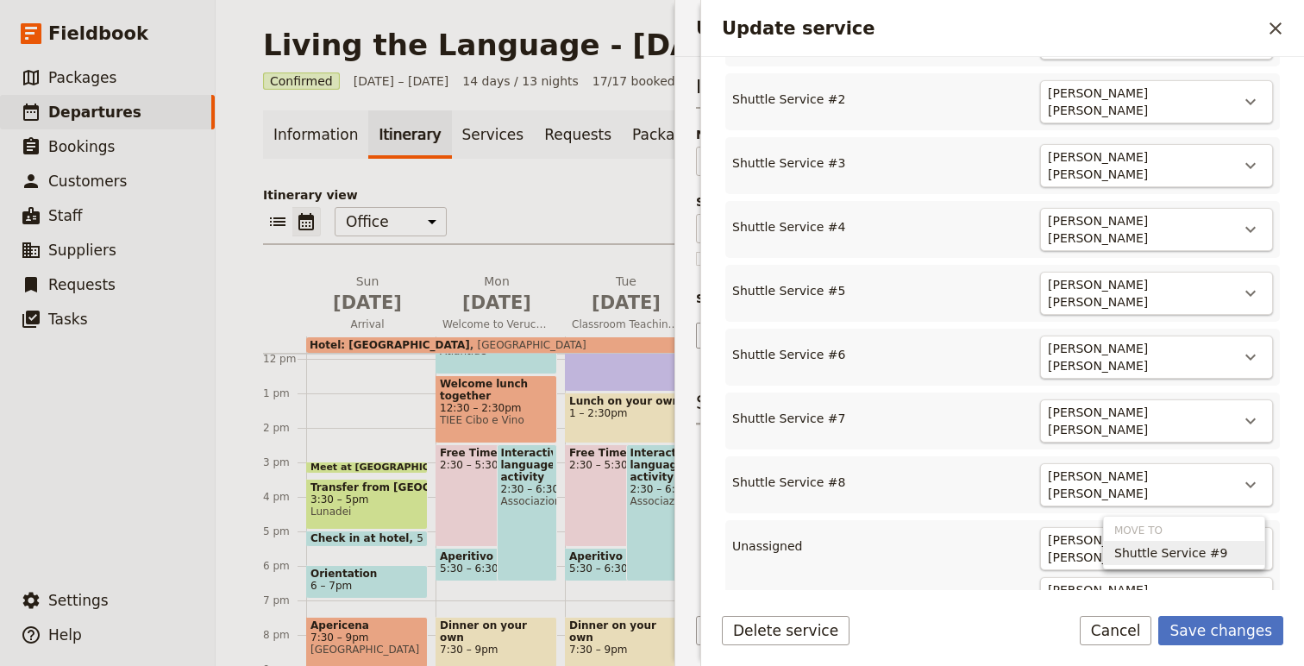
click at [1225, 546] on span "Shuttle Service #9" at bounding box center [1184, 552] width 140 height 17
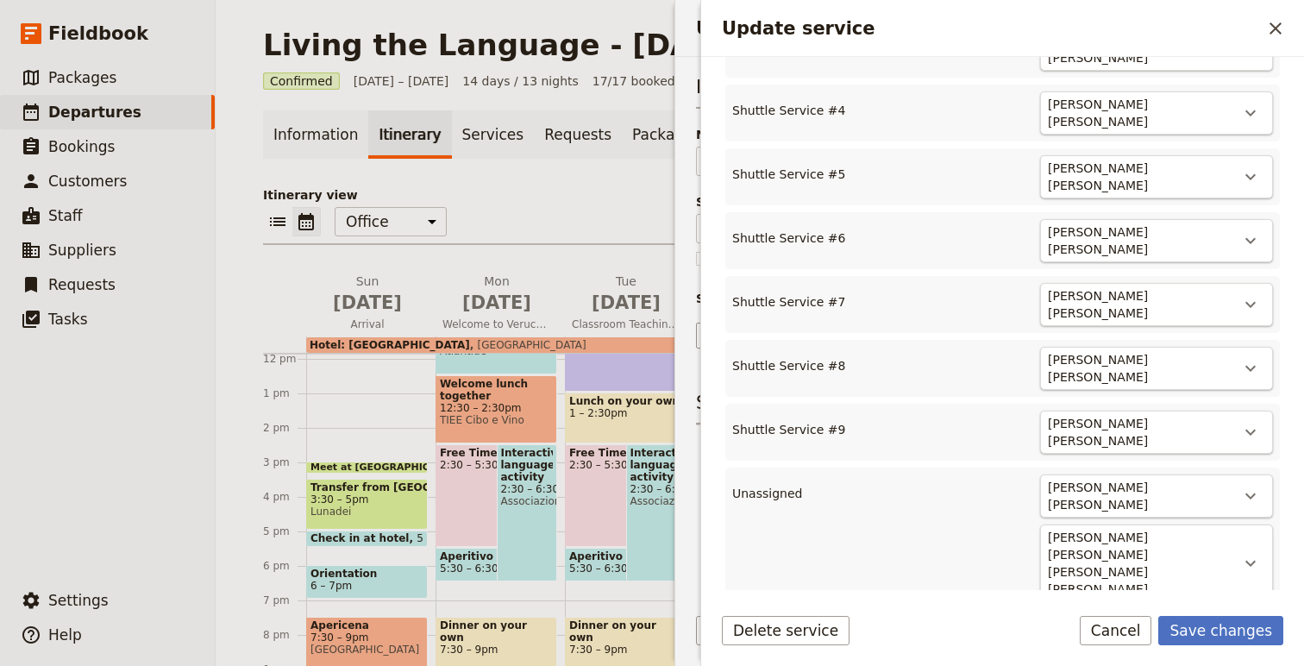
scroll to position [737, 0]
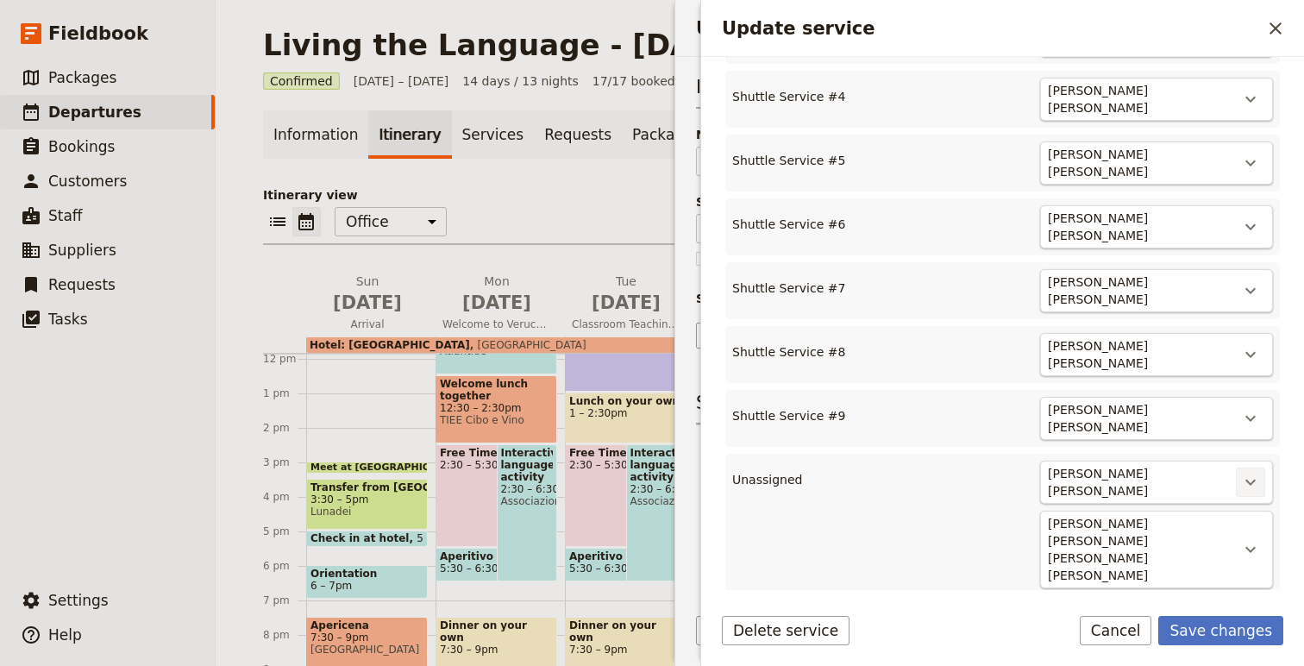
click at [1248, 480] on icon "Actions" at bounding box center [1251, 483] width 10 height 6
drag, startPoint x: 1206, startPoint y: 499, endPoint x: 1206, endPoint y: 485, distance: 14.7
click at [1206, 486] on ul "Move to Shuttle Service #10" at bounding box center [1184, 473] width 162 height 53
click at [1206, 485] on span "Shuttle Service #10" at bounding box center [1174, 483] width 121 height 17
click at [1253, 553] on icon "Actions" at bounding box center [1250, 563] width 21 height 21
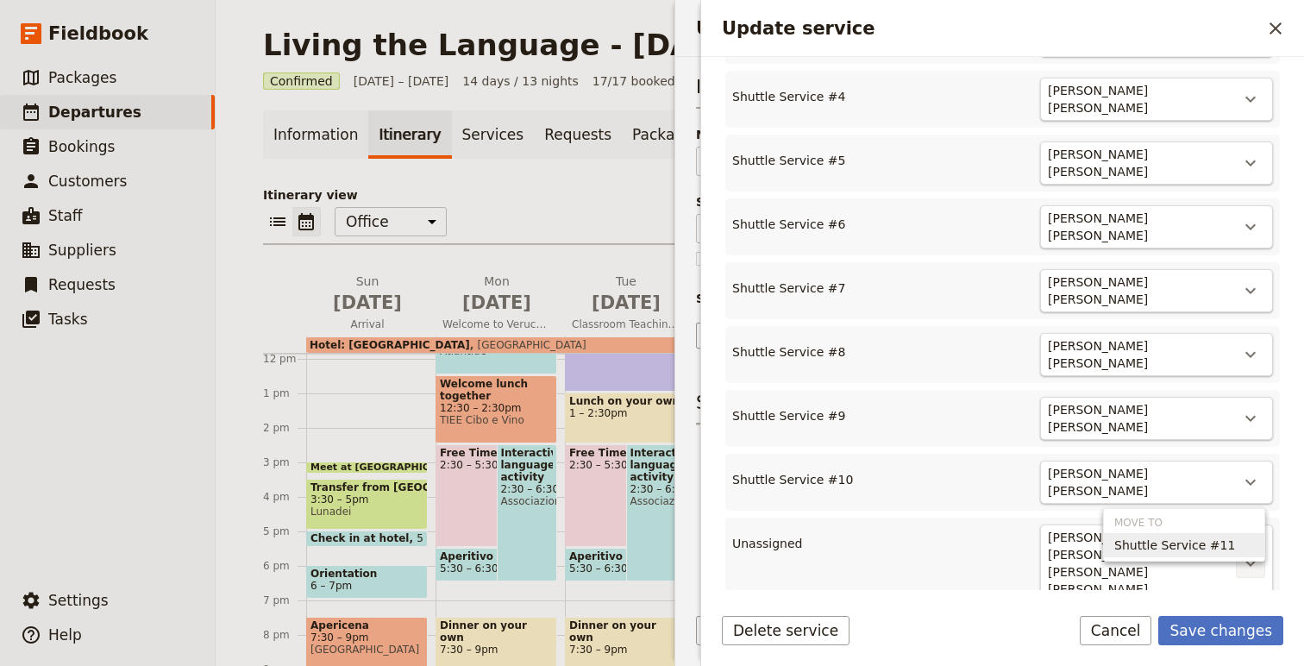
click at [1205, 542] on span "Shuttle Service #11" at bounding box center [1174, 545] width 121 height 17
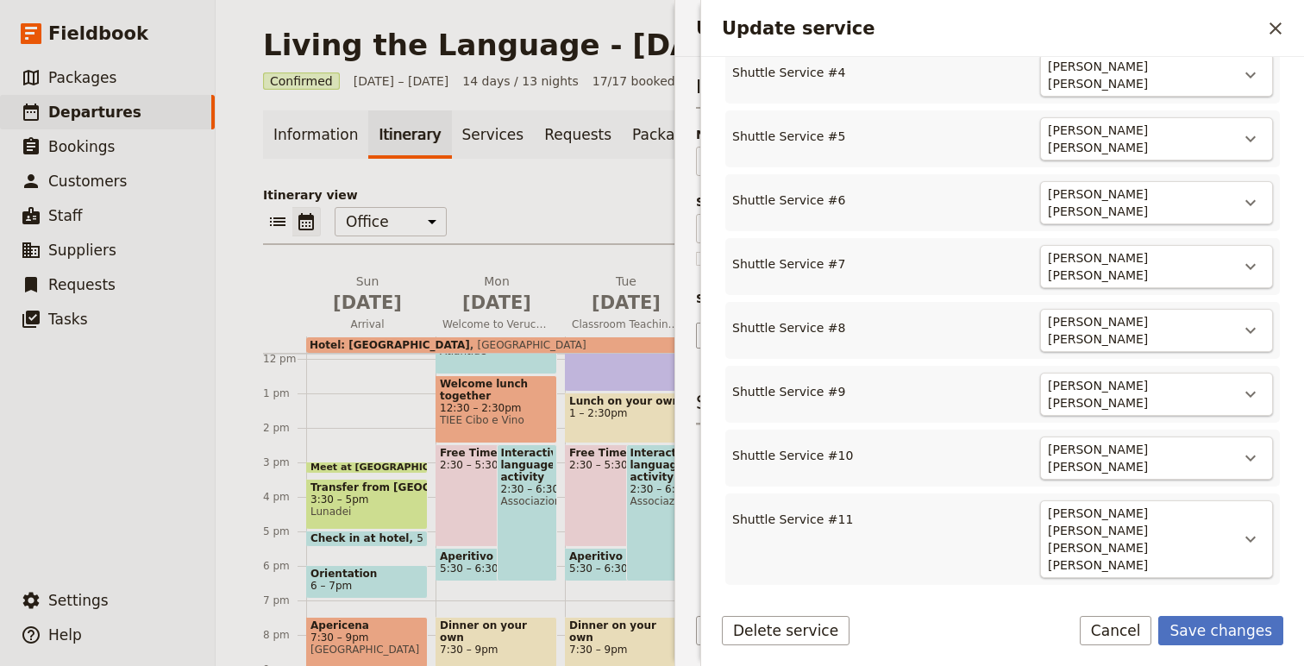
scroll to position [763, 0]
click at [1252, 607] on icon "Actions" at bounding box center [1250, 617] width 21 height 21
click at [1195, 572] on span "Shuttle Service #12" at bounding box center [1174, 576] width 121 height 17
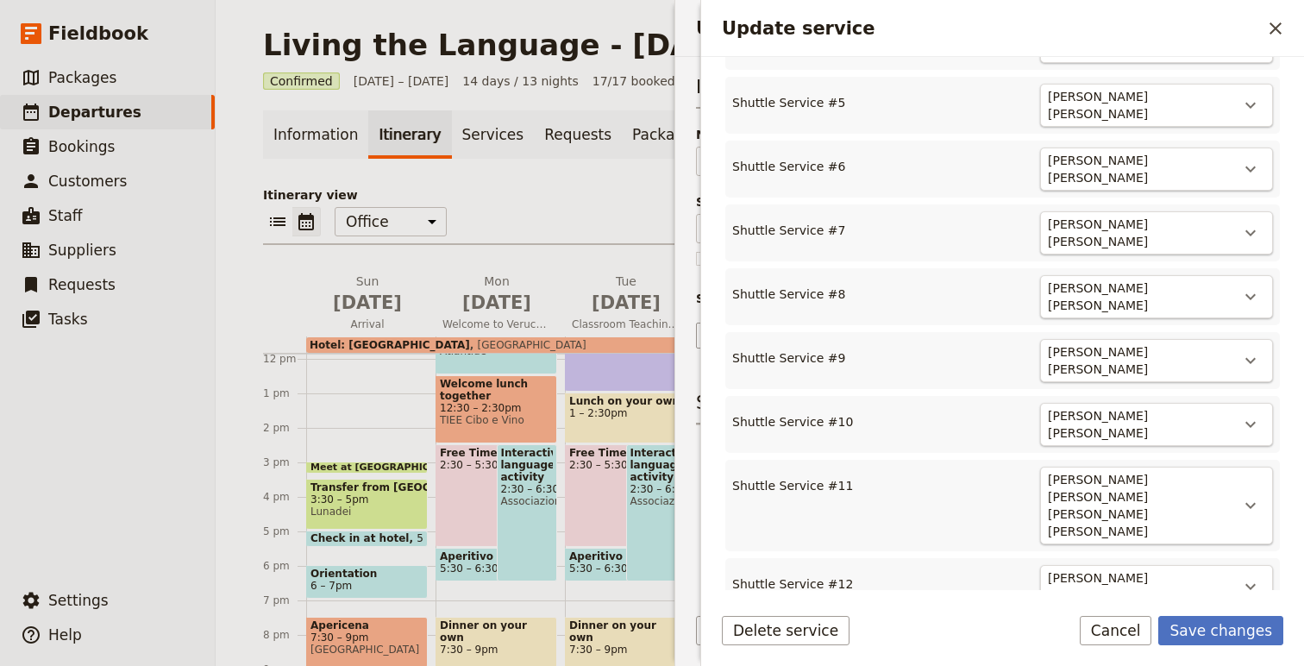
scroll to position [800, 0]
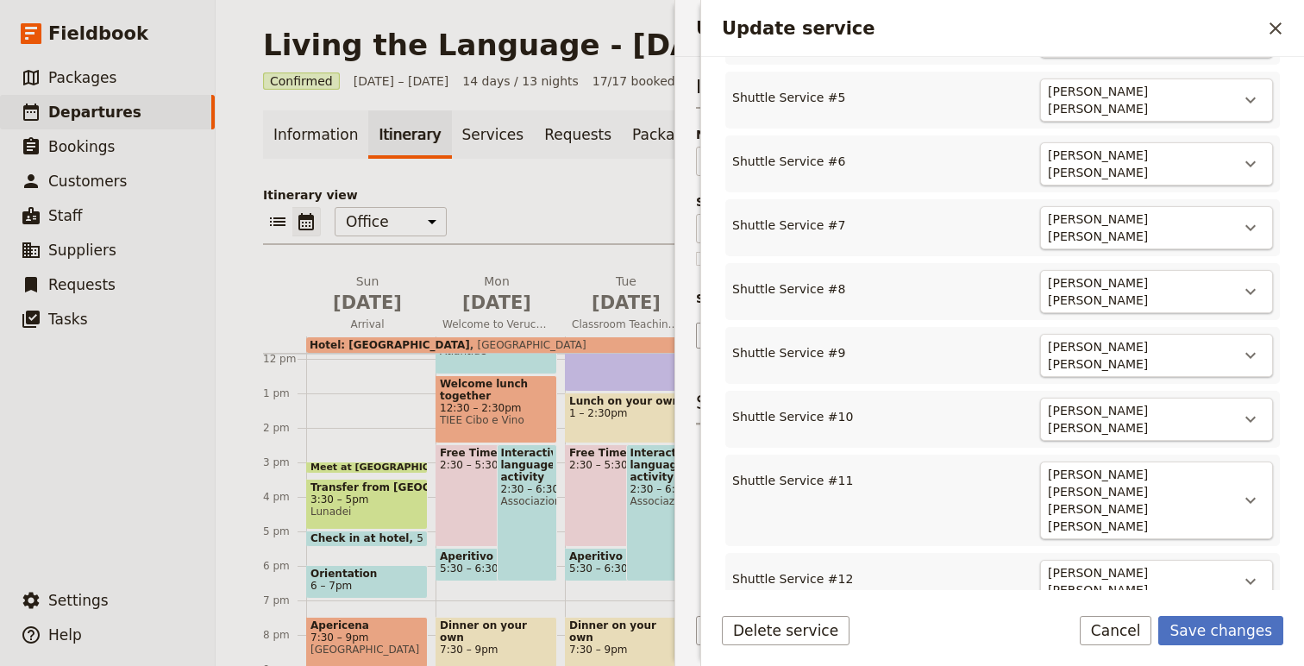
click at [1254, 635] on icon "Actions" at bounding box center [1250, 645] width 21 height 21
click at [1229, 592] on button "Shuttle Service #13" at bounding box center [1184, 602] width 160 height 24
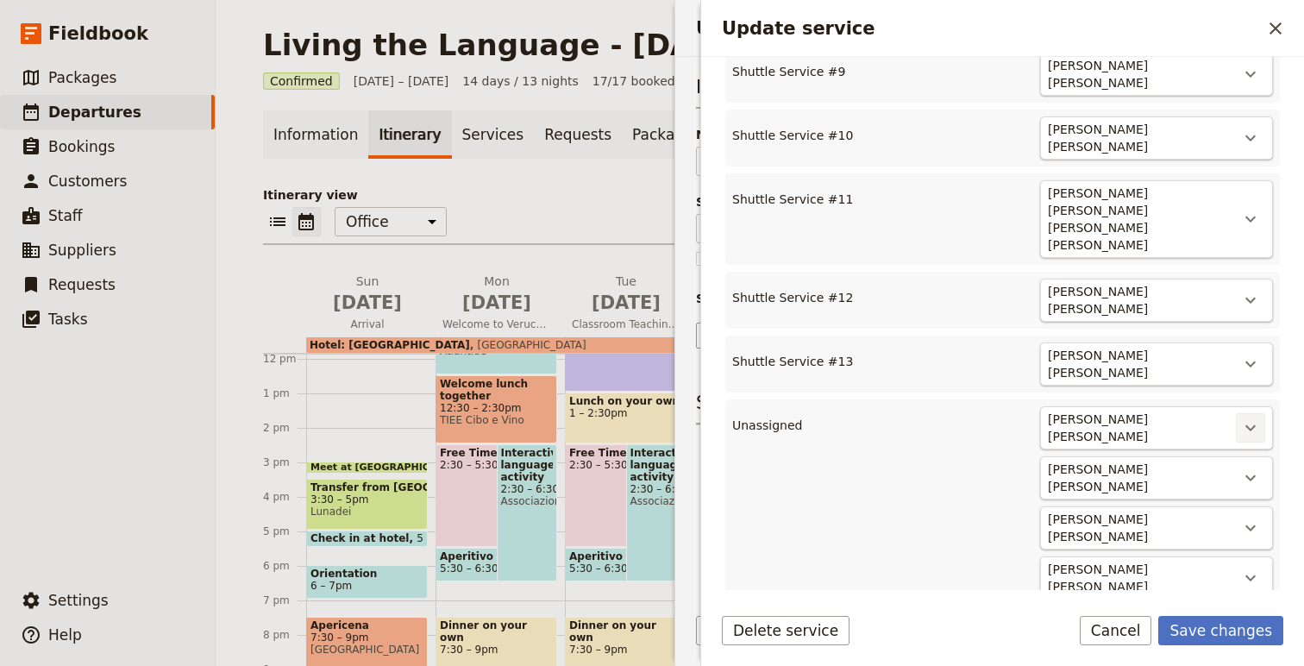
click at [1260, 417] on icon "Actions" at bounding box center [1250, 427] width 21 height 21
click at [1234, 377] on span "Shuttle Service #14" at bounding box center [1184, 382] width 140 height 17
click at [1252, 481] on icon "Actions" at bounding box center [1250, 491] width 21 height 21
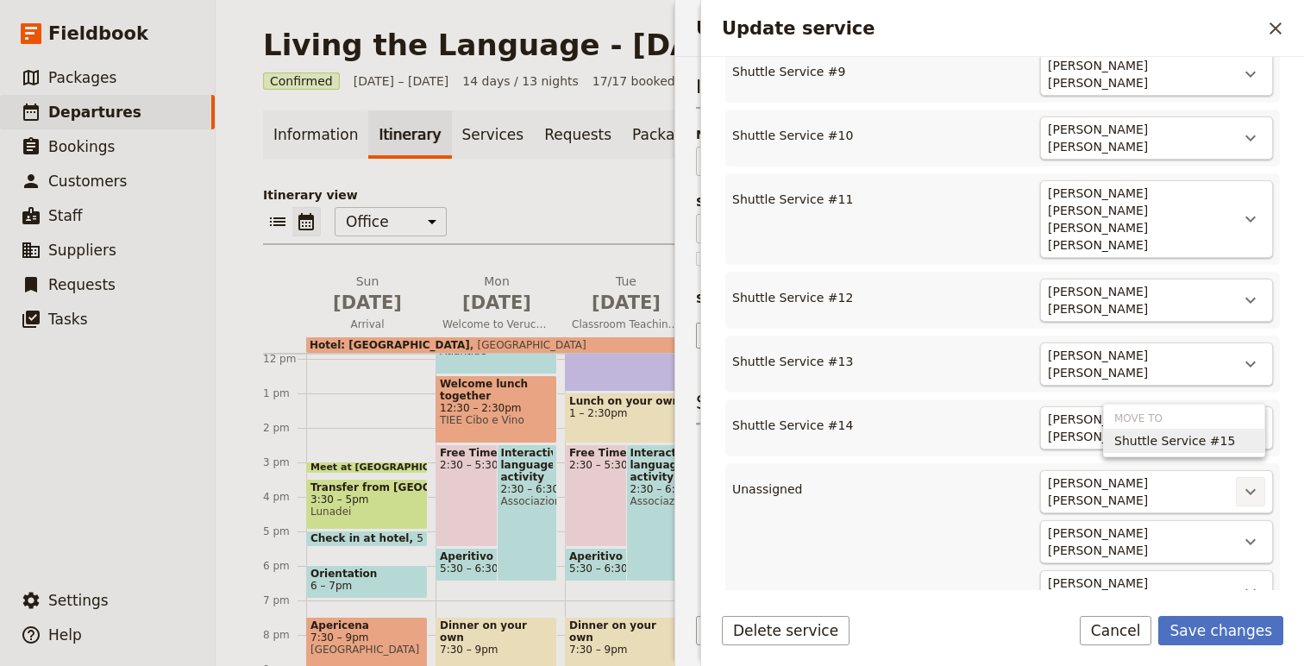
click at [1227, 436] on span "Shuttle Service #15" at bounding box center [1184, 440] width 140 height 17
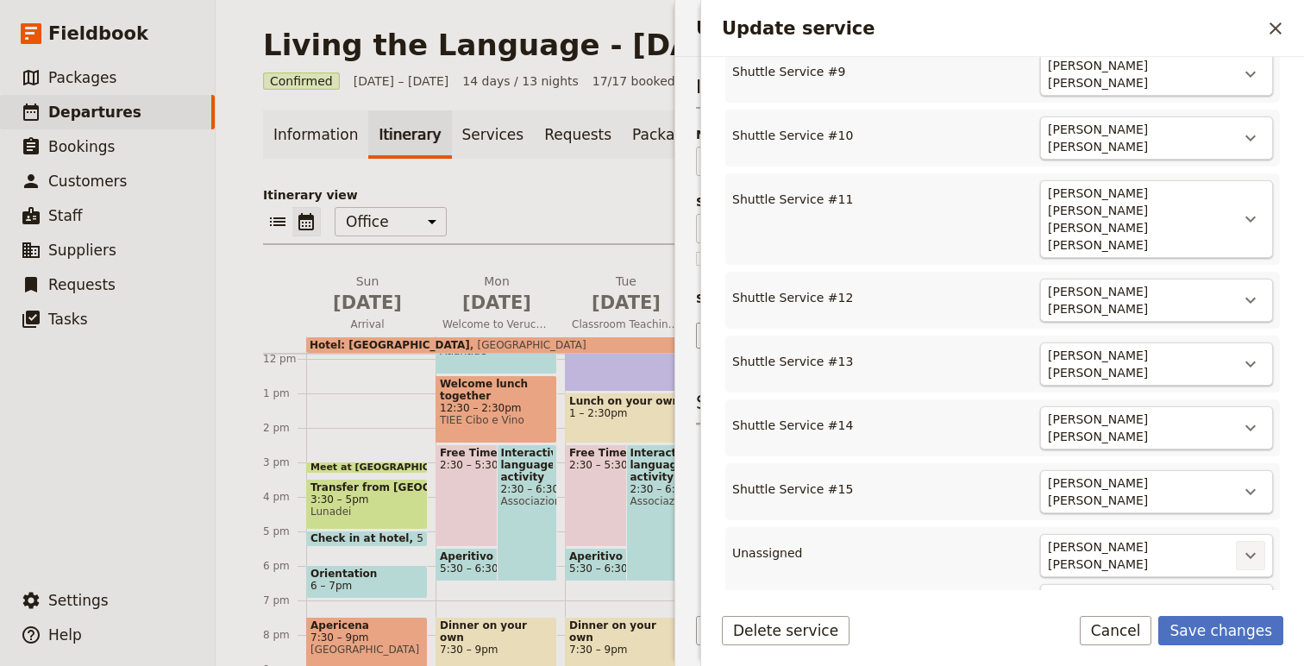
click at [1250, 545] on icon "Actions" at bounding box center [1250, 555] width 21 height 21
click at [1235, 494] on span "Shuttle Service #16" at bounding box center [1184, 501] width 140 height 17
click at [1255, 609] on icon "Actions" at bounding box center [1250, 619] width 21 height 21
click at [1202, 562] on span "Shuttle Service #17" at bounding box center [1174, 565] width 121 height 17
type input "17"
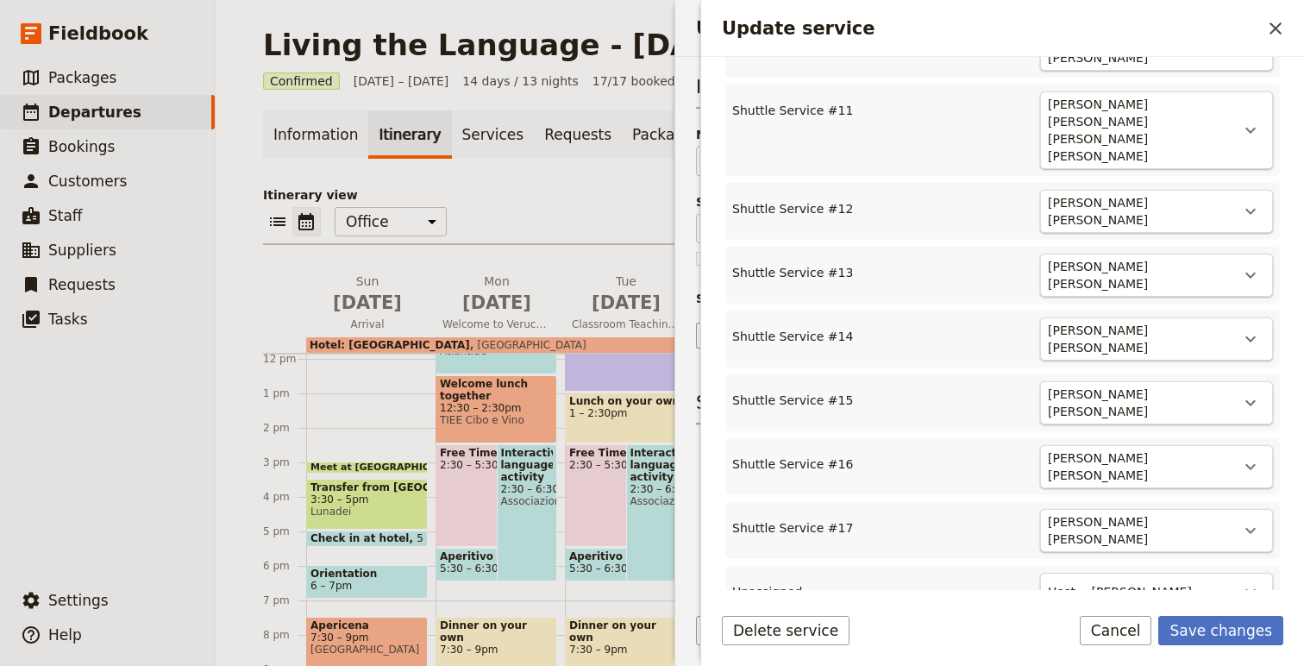
scroll to position [1186, 0]
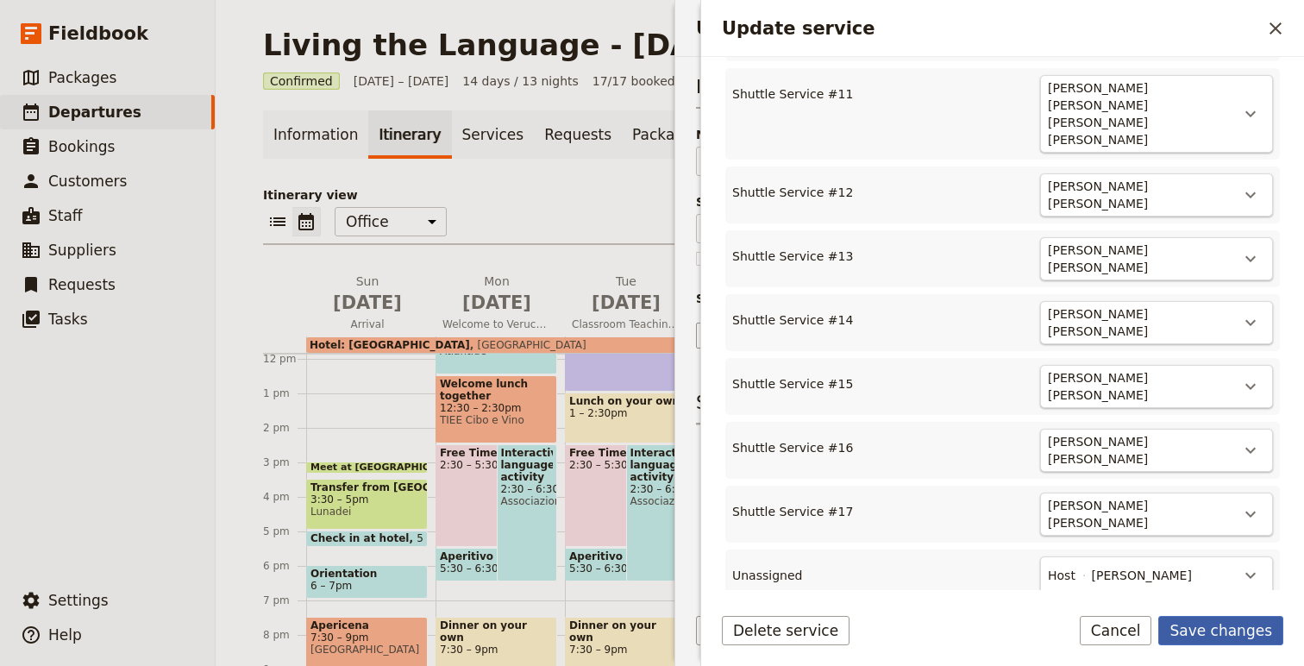
click at [1230, 632] on button "Save changes" at bounding box center [1220, 630] width 125 height 29
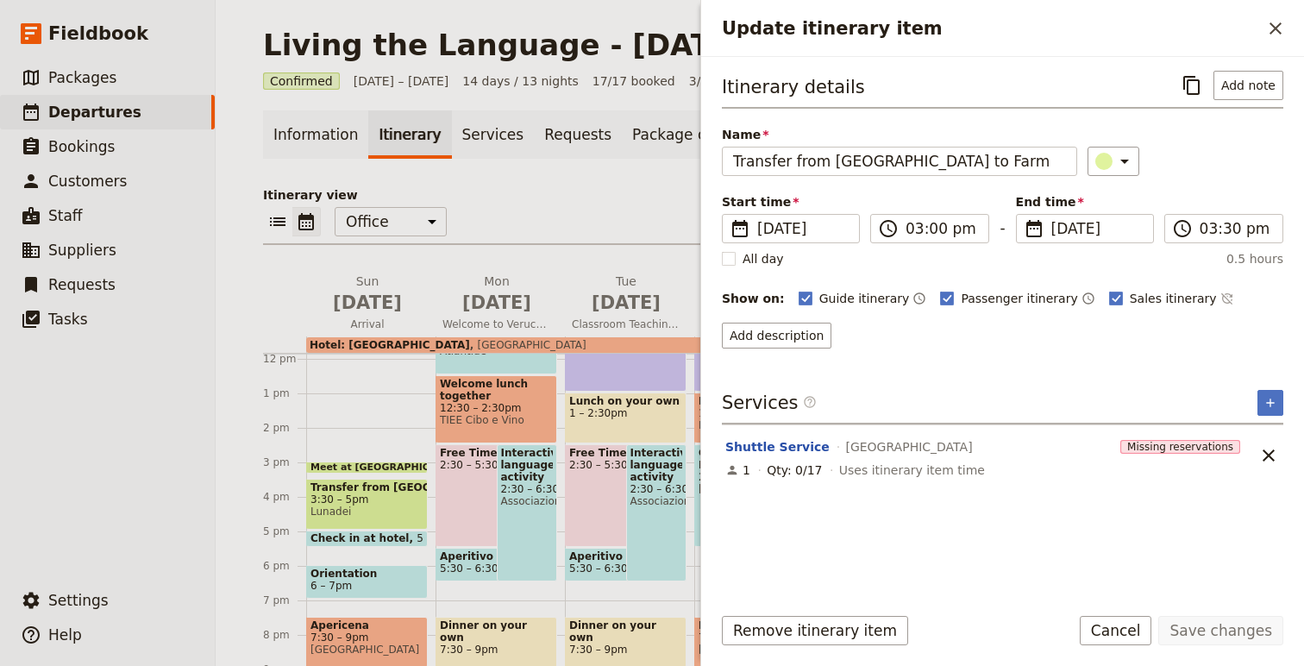
click at [1165, 438] on div "Missing reservations" at bounding box center [1181, 446] width 120 height 29
click at [823, 455] on div "Shuttle Service [GEOGRAPHIC_DATA]" at bounding box center [920, 446] width 392 height 21
click at [788, 449] on button "Shuttle Service" at bounding box center [777, 446] width 104 height 17
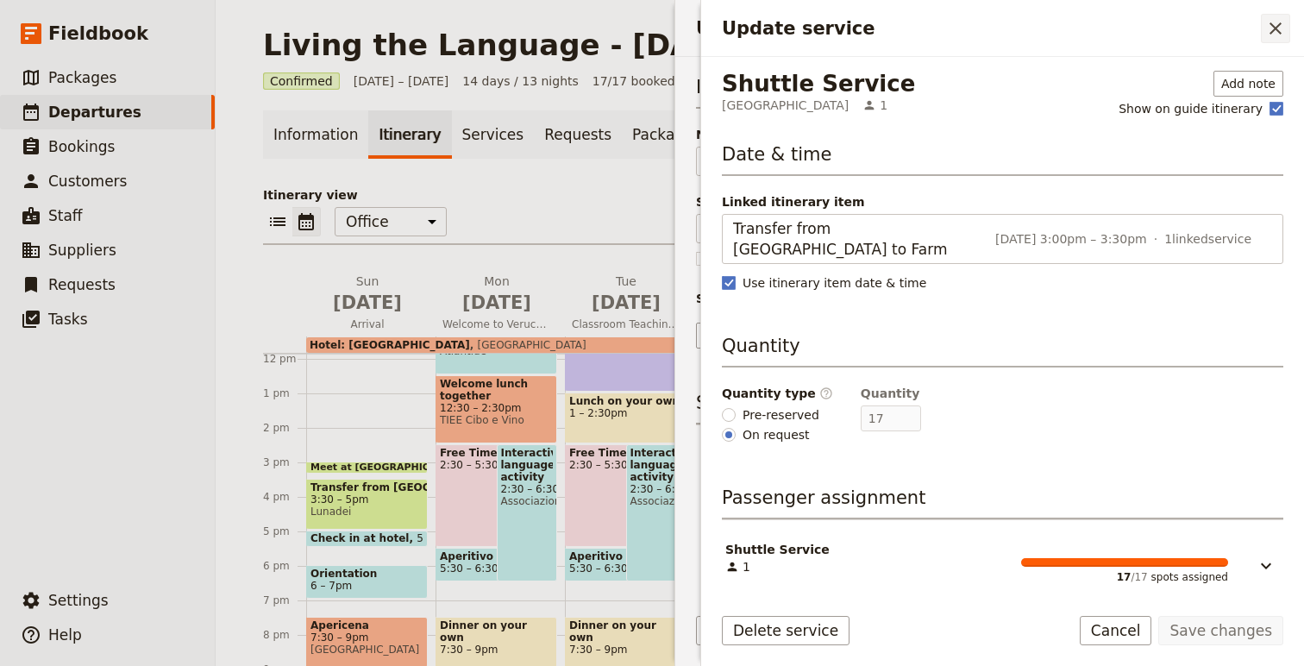
click at [1266, 29] on icon "Close drawer" at bounding box center [1275, 28] width 21 height 21
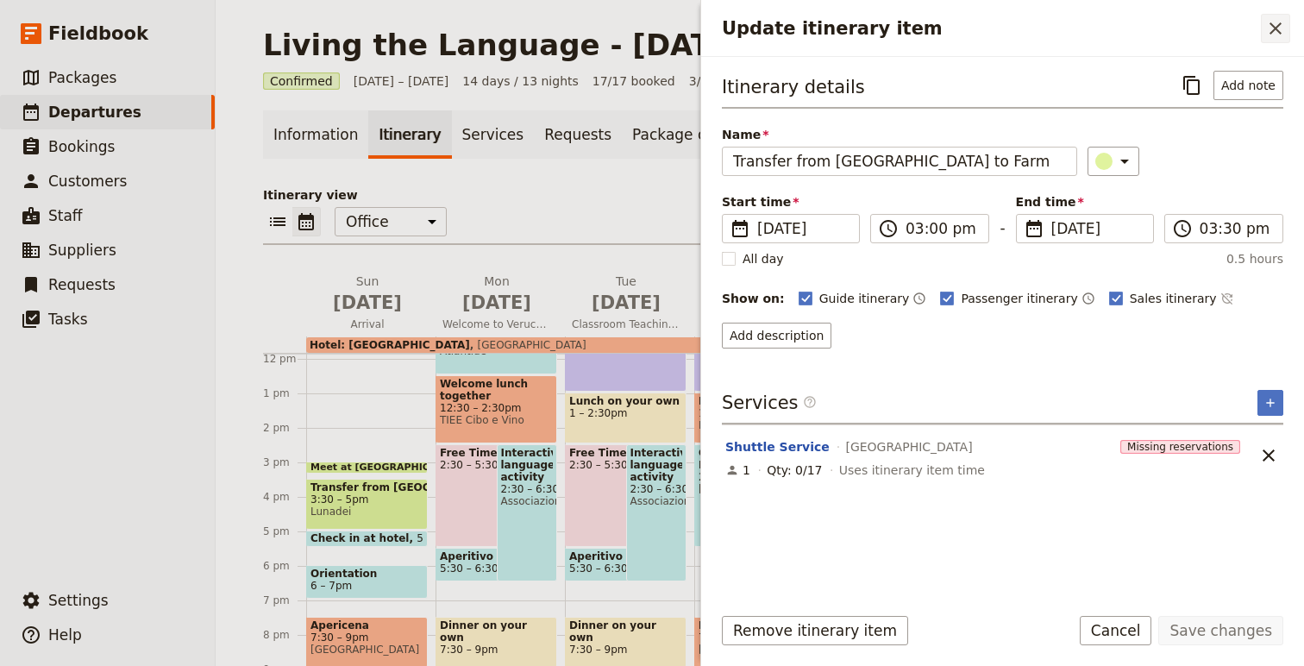
click at [1281, 28] on icon "Close drawer" at bounding box center [1275, 28] width 21 height 21
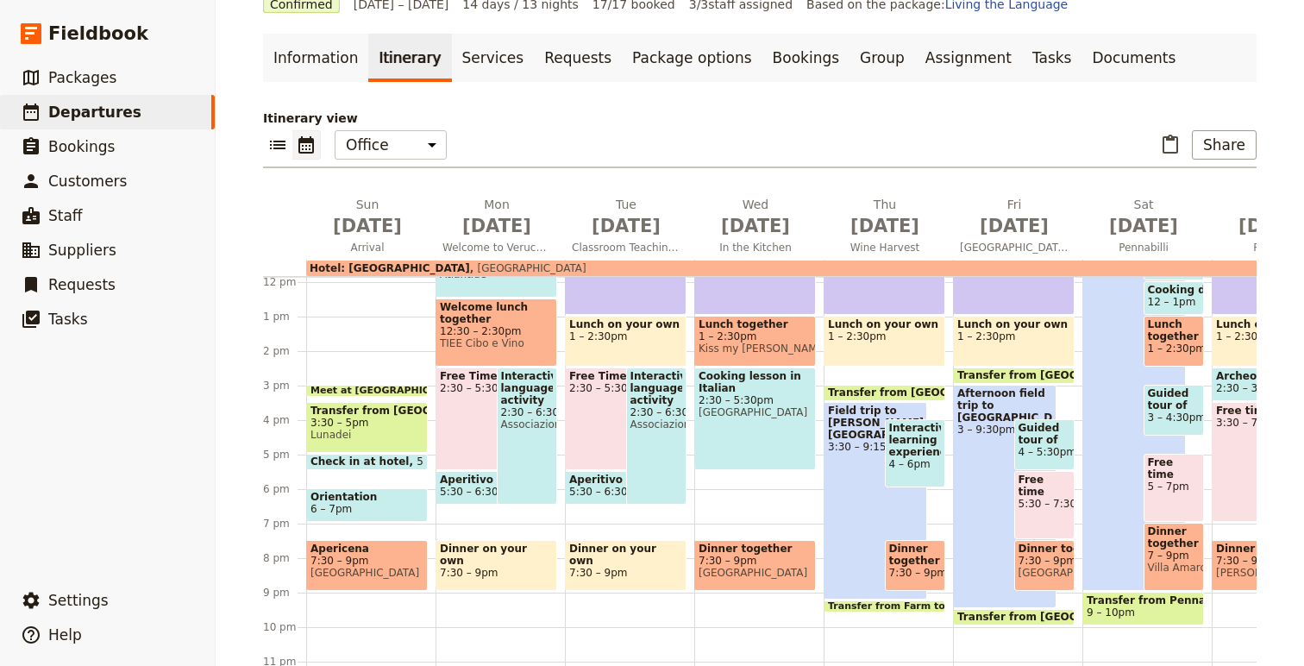
scroll to position [135, 0]
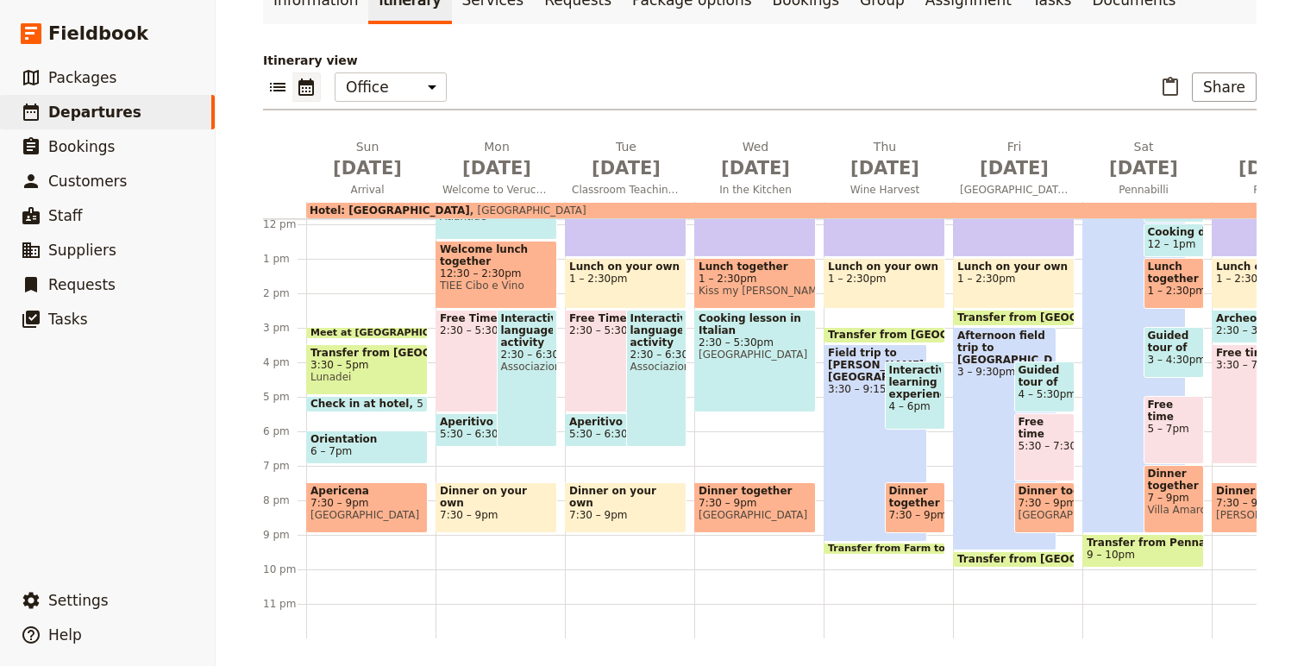
click at [906, 547] on span at bounding box center [885, 550] width 120 height 7
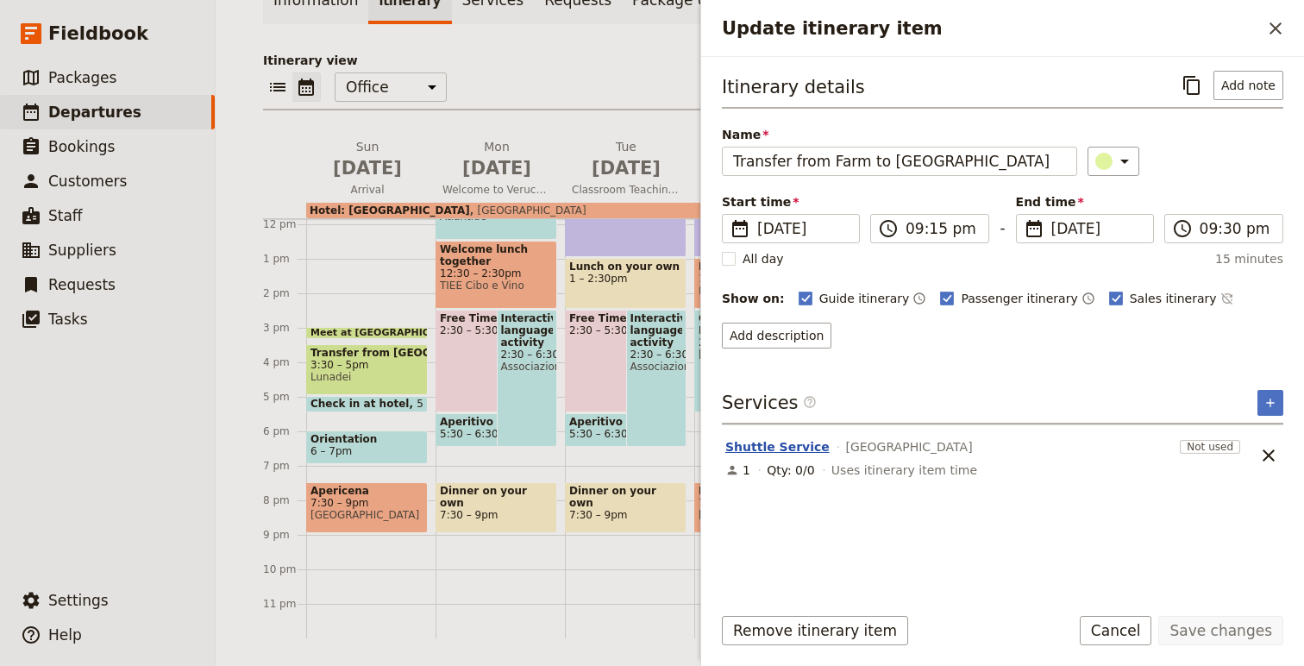
click at [751, 451] on button "Shuttle Service" at bounding box center [777, 446] width 104 height 17
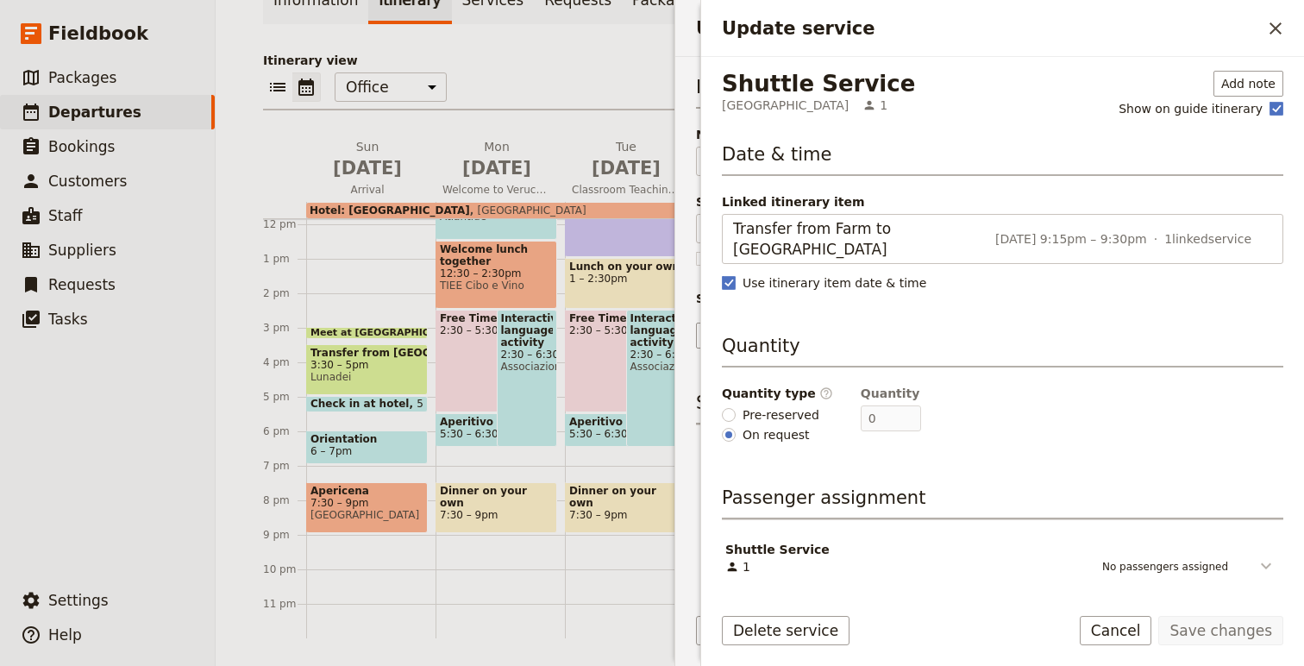
click at [1251, 543] on button "Update service" at bounding box center [1254, 558] width 52 height 35
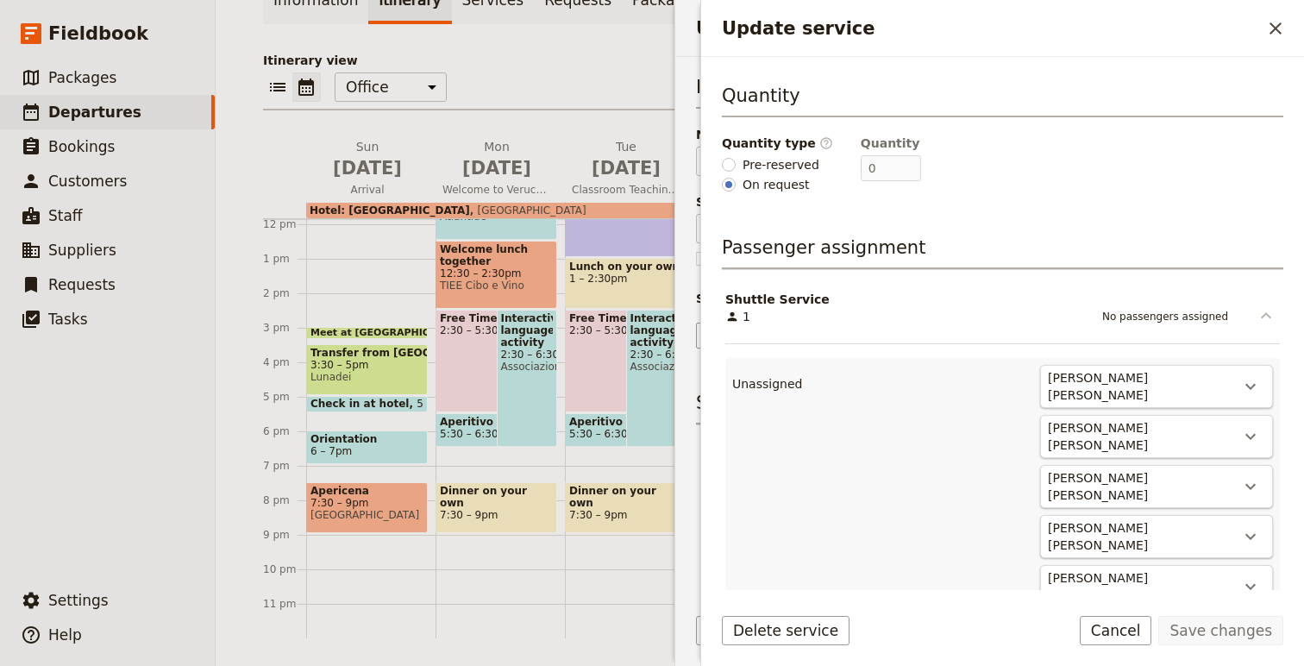
scroll to position [318, 0]
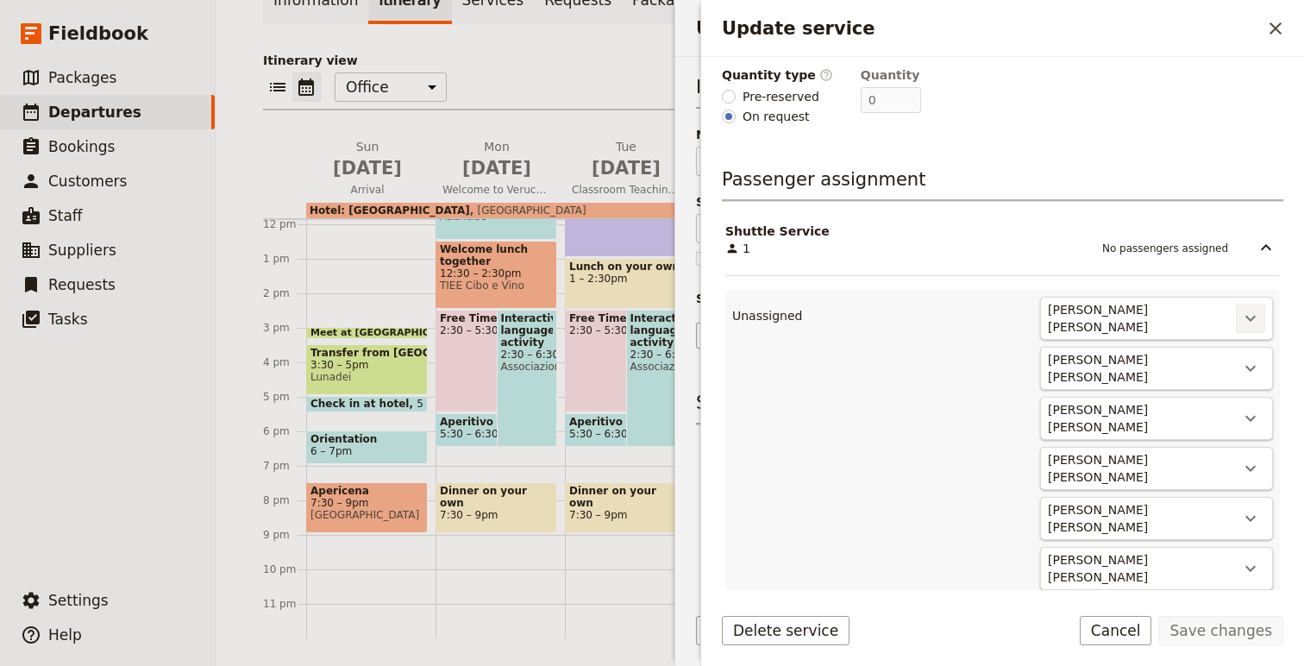
click at [1253, 308] on icon "Actions" at bounding box center [1250, 318] width 21 height 21
click at [1241, 347] on span "Shuttle Service #1" at bounding box center [1184, 354] width 140 height 17
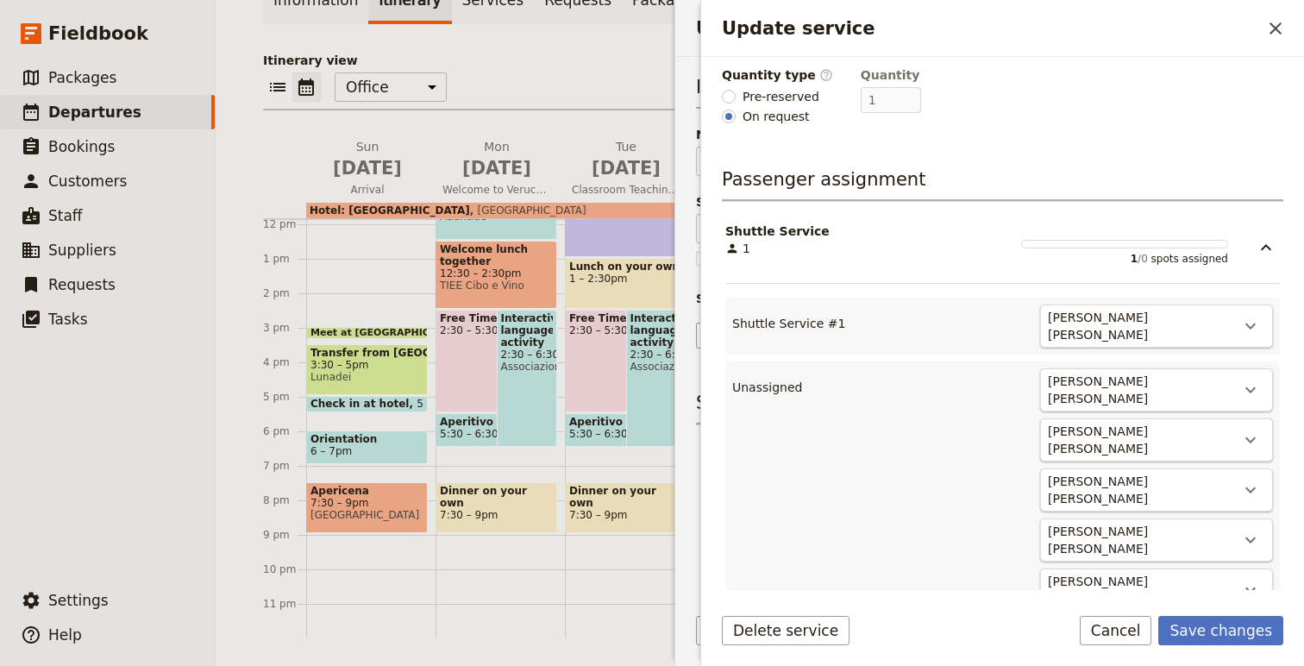
click at [1241, 375] on button "​" at bounding box center [1250, 389] width 29 height 29
click at [1218, 413] on span "Shuttle Service #2" at bounding box center [1184, 419] width 140 height 17
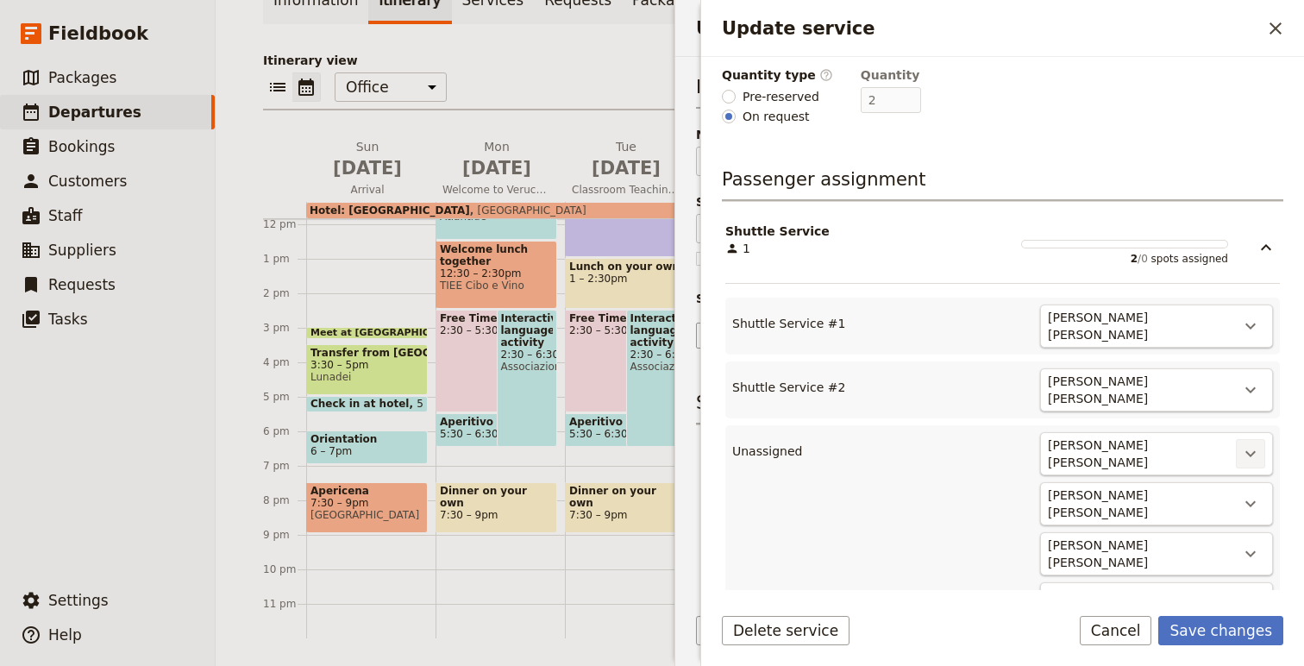
click at [1236, 439] on button "​" at bounding box center [1250, 453] width 29 height 29
click at [1198, 468] on button "Shuttle Service #3" at bounding box center [1184, 479] width 160 height 24
click at [1228, 499] on div "[PERSON_NAME] [PERSON_NAME]" at bounding box center [1141, 518] width 190 height 38
click at [1231, 499] on div "[PERSON_NAME] [PERSON_NAME]" at bounding box center [1141, 518] width 190 height 38
click at [1239, 503] on button "​" at bounding box center [1250, 517] width 29 height 29
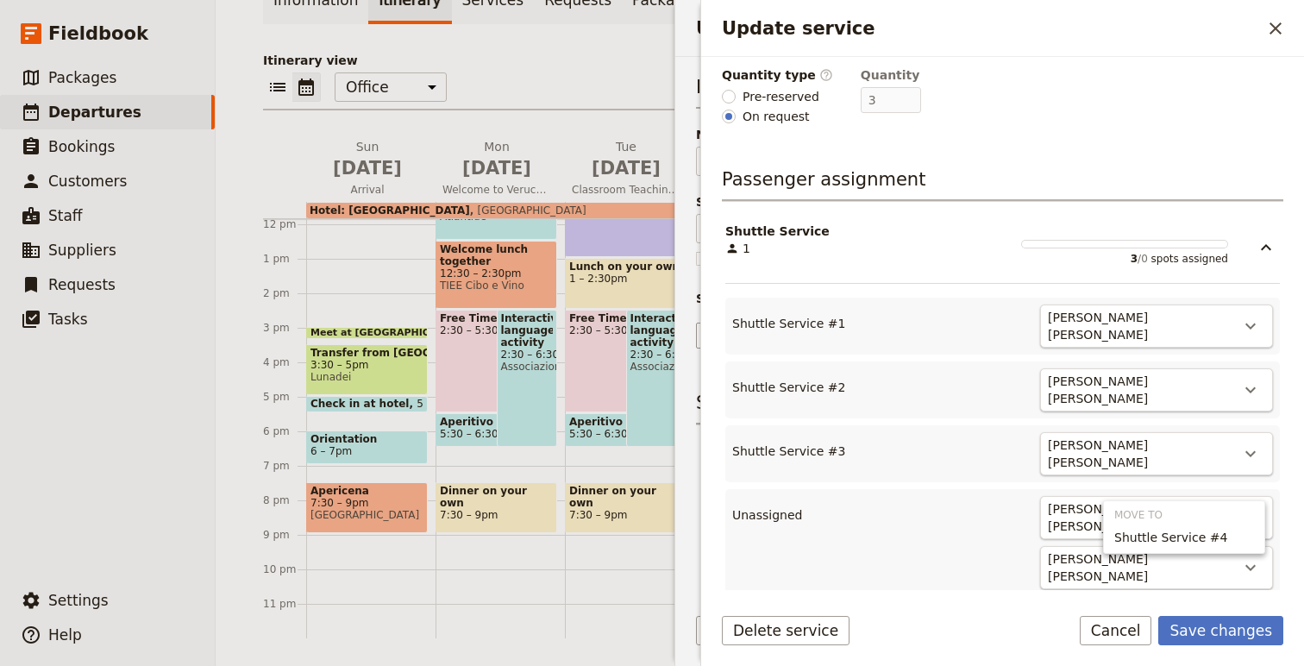
click at [1196, 525] on button "Shuttle Service #4" at bounding box center [1184, 537] width 160 height 24
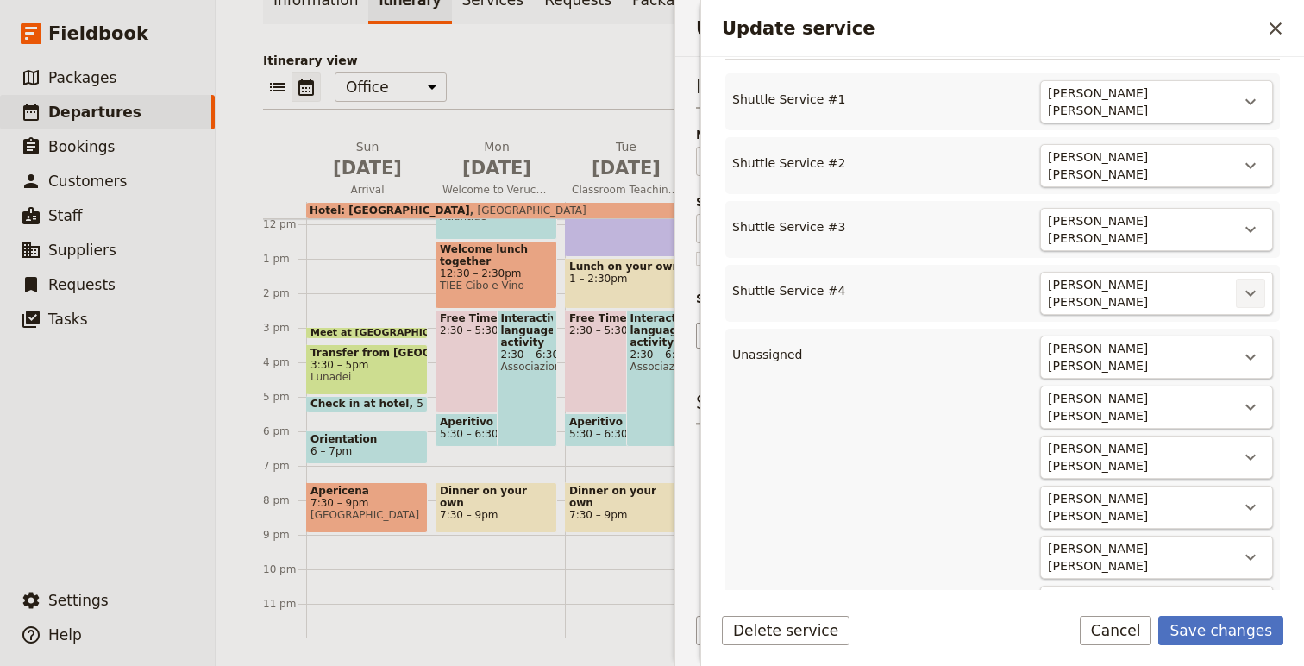
scroll to position [561, 0]
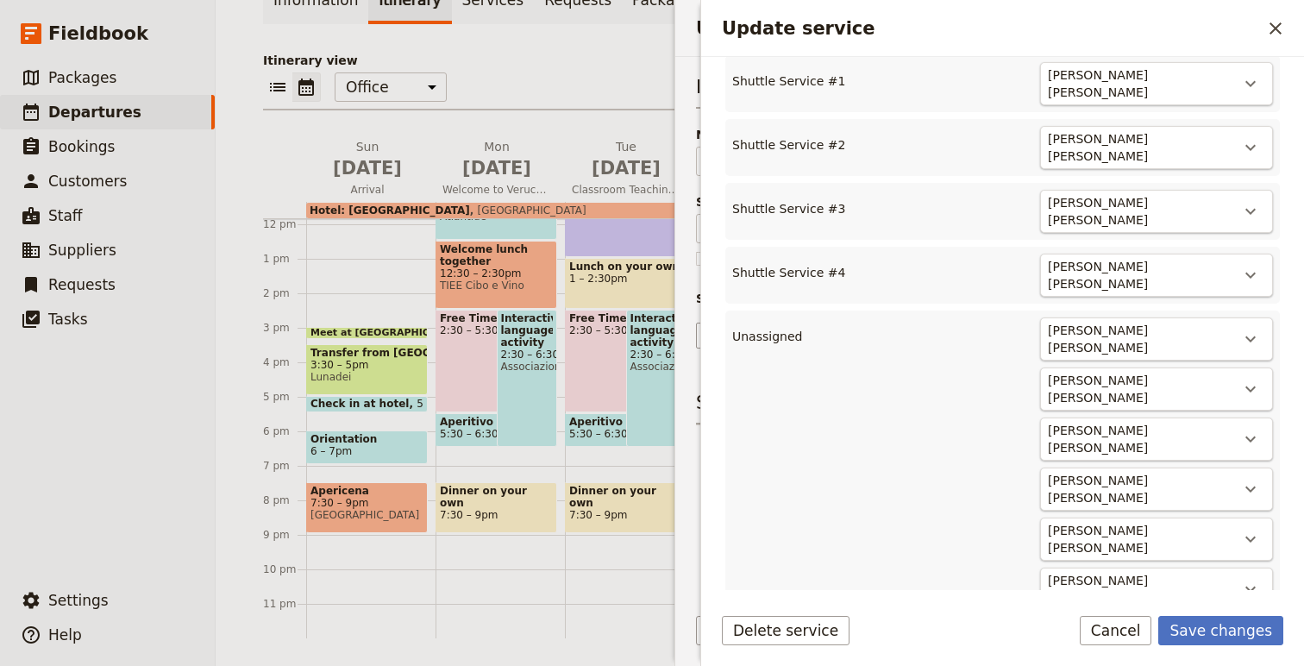
click at [1253, 317] on div "[PERSON_NAME] [PERSON_NAME] ​" at bounding box center [1156, 338] width 233 height 43
click at [1251, 329] on icon "Actions" at bounding box center [1250, 339] width 21 height 21
click at [1215, 348] on span "Shuttle Service #5" at bounding box center [1170, 353] width 113 height 17
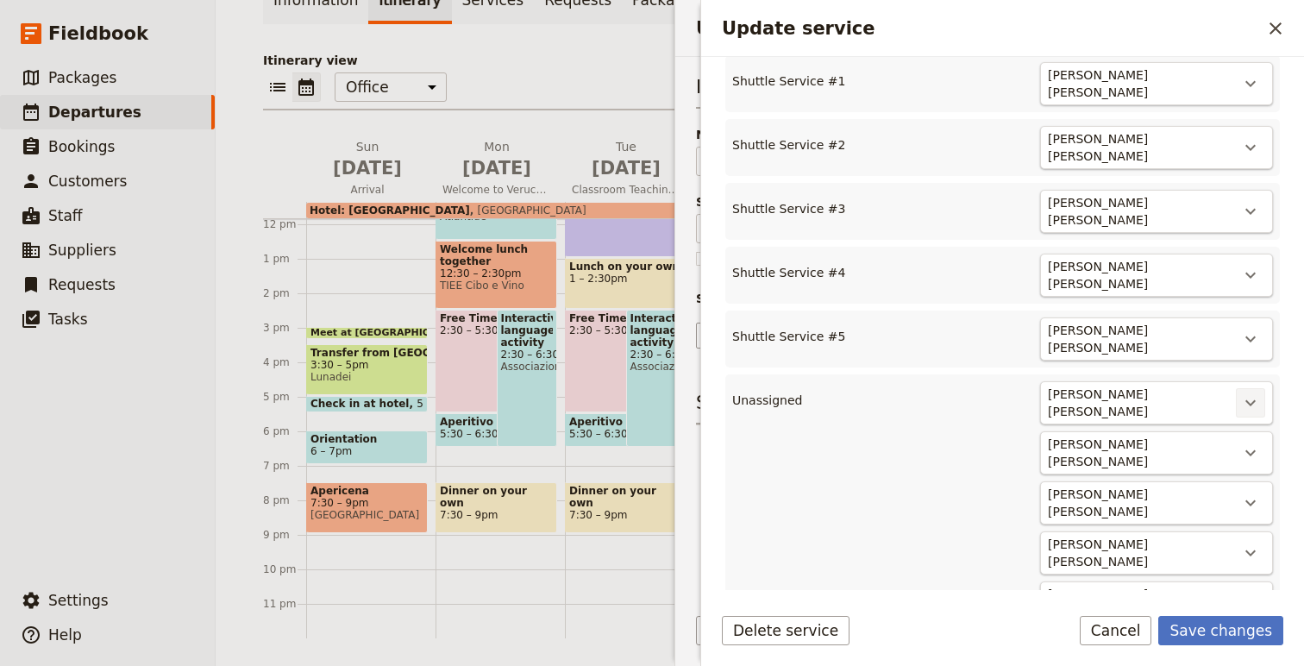
click at [1241, 388] on button "​" at bounding box center [1250, 402] width 29 height 29
click at [1235, 409] on span "Shuttle Service #6" at bounding box center [1184, 414] width 140 height 17
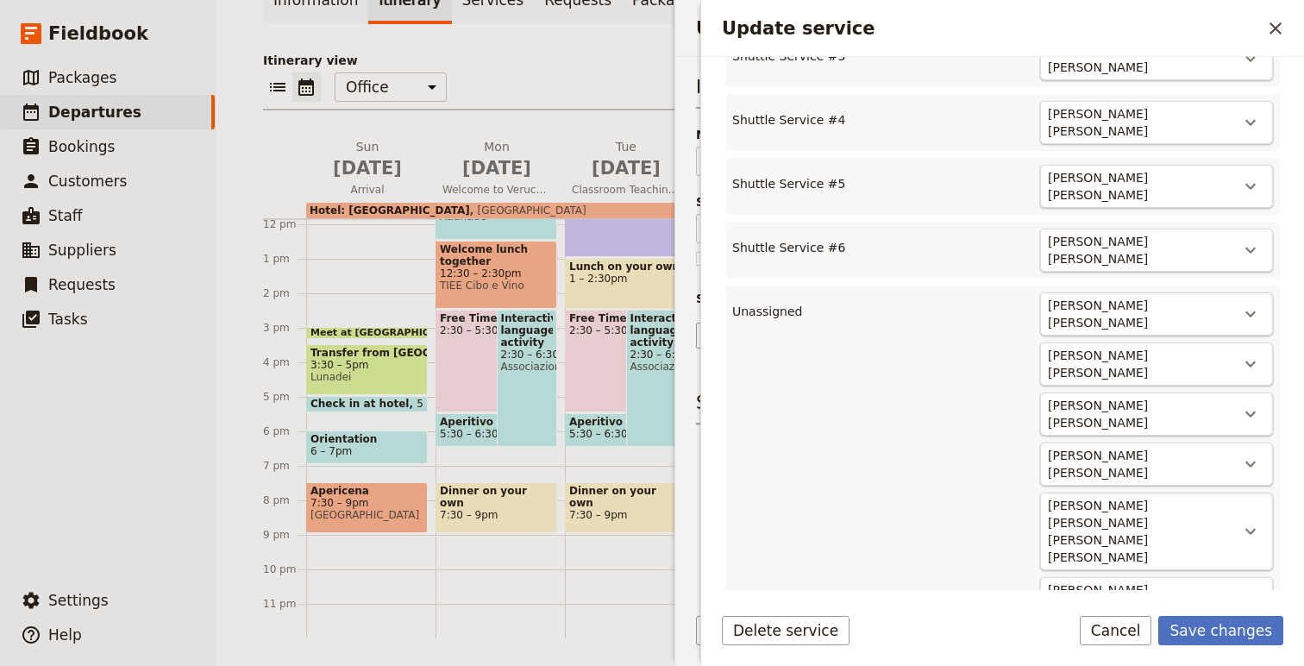
scroll to position [730, 0]
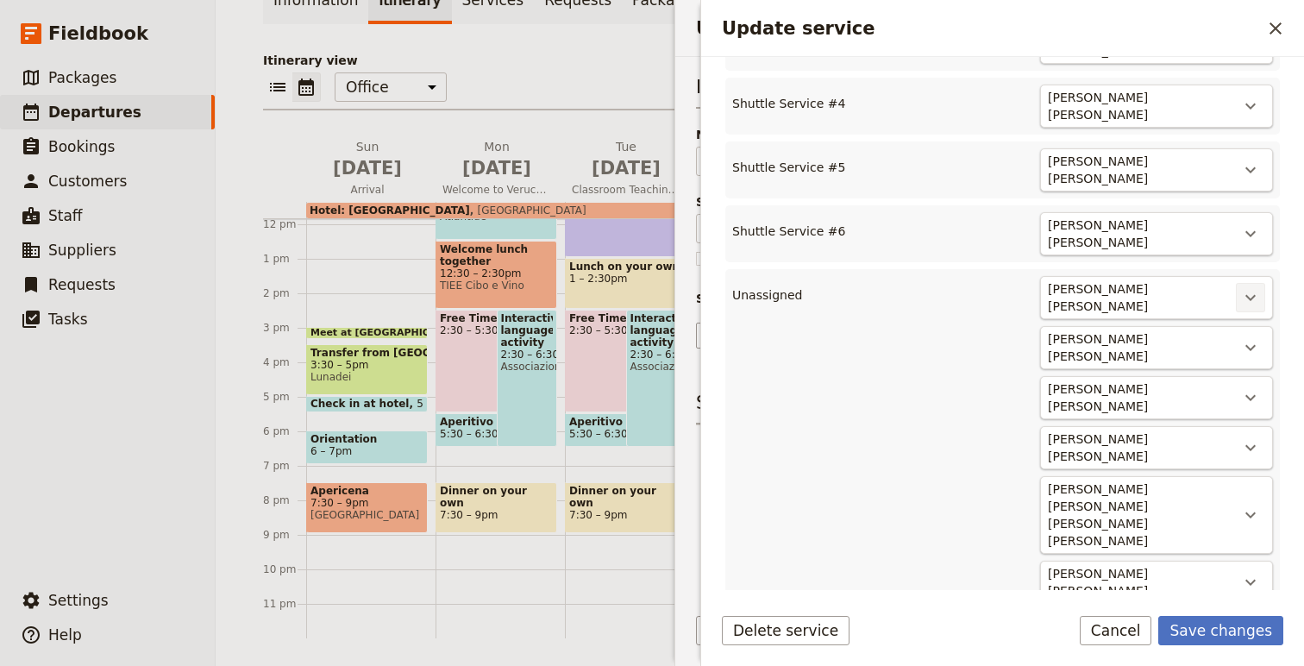
click at [1259, 287] on icon "Actions" at bounding box center [1250, 297] width 21 height 21
click at [1244, 305] on span "Shuttle Service #7" at bounding box center [1184, 306] width 140 height 17
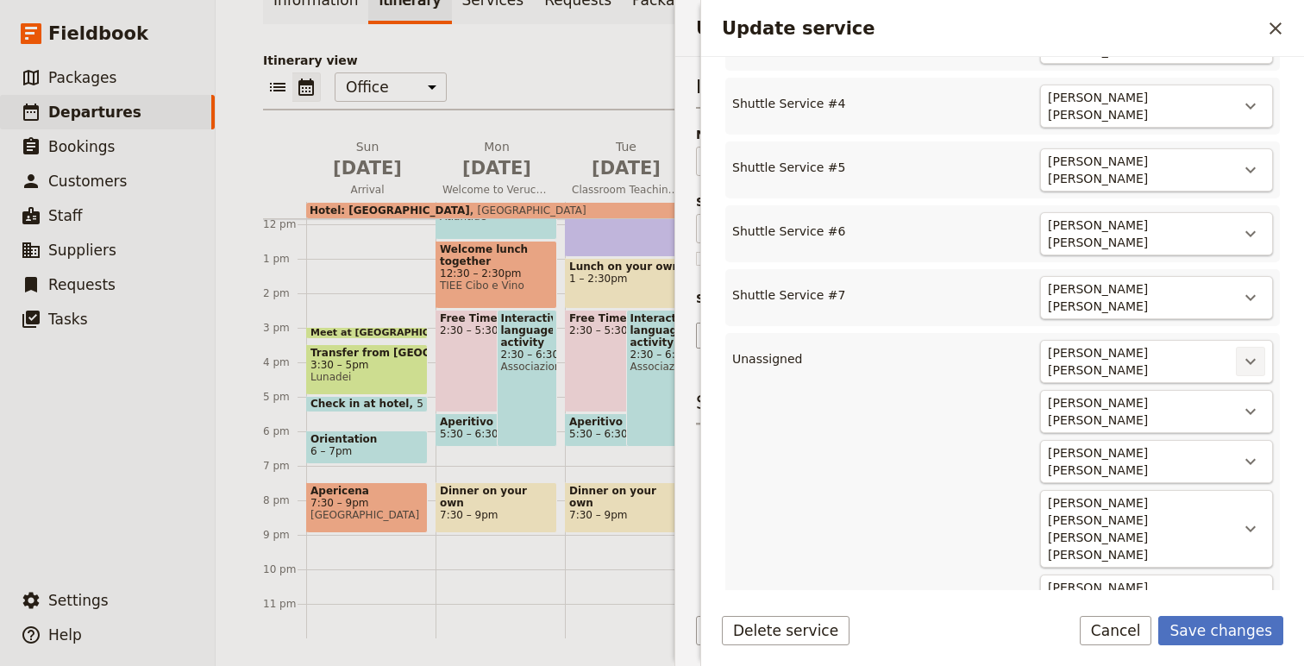
click at [1257, 351] on icon "Actions" at bounding box center [1250, 361] width 21 height 21
click at [1257, 361] on button "Shuttle Service #8" at bounding box center [1184, 368] width 160 height 24
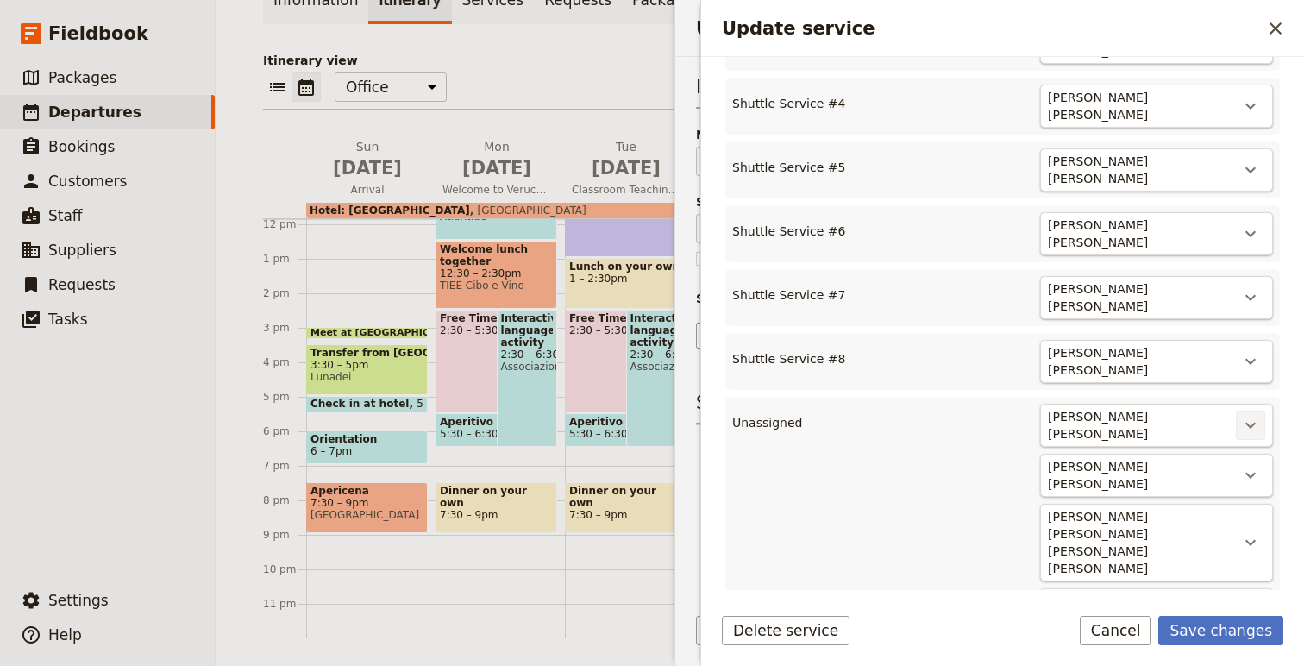
click at [1258, 415] on icon "Actions" at bounding box center [1250, 425] width 21 height 21
click at [1239, 431] on span "Shuttle Service #9" at bounding box center [1184, 429] width 140 height 17
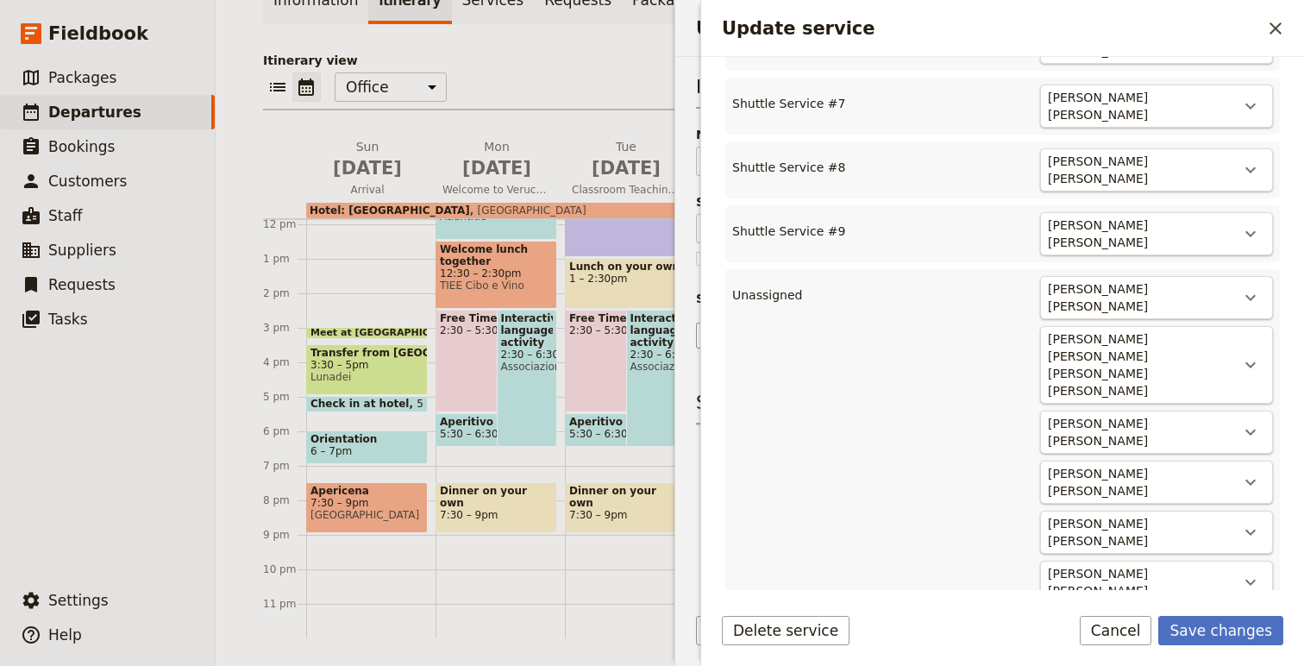
scroll to position [934, 0]
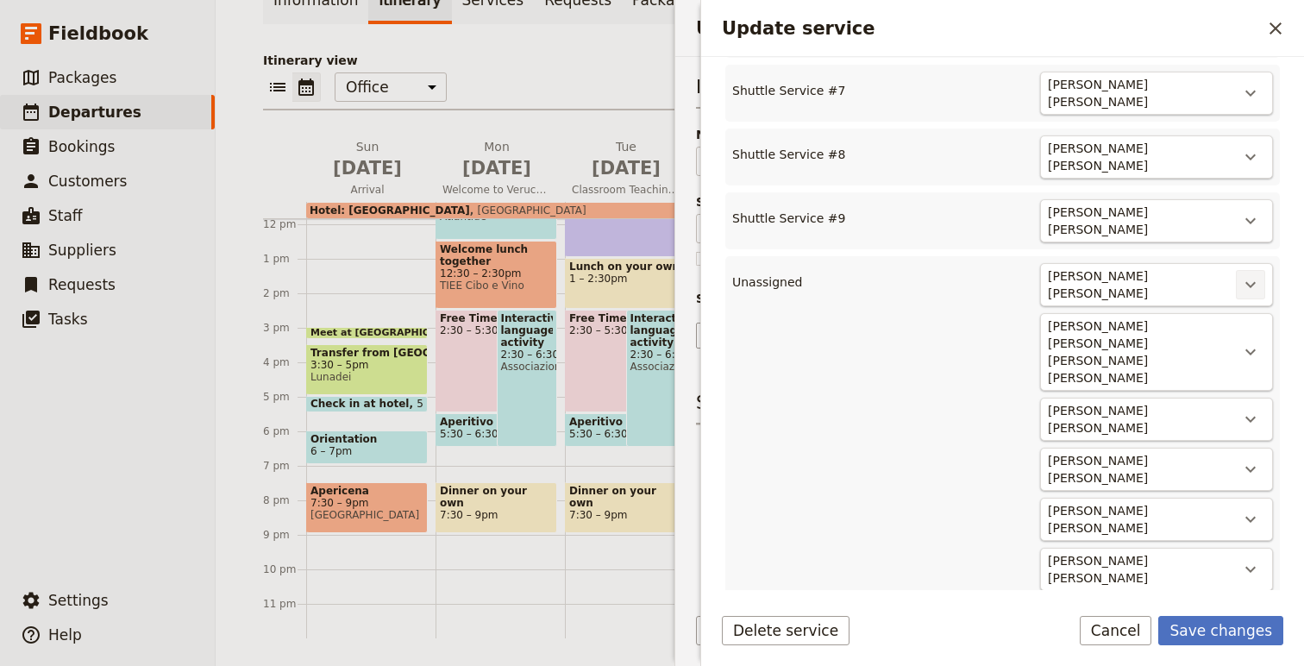
click at [1256, 274] on icon "Actions" at bounding box center [1250, 284] width 21 height 21
click at [1239, 284] on span "Shuttle Service #10" at bounding box center [1184, 286] width 140 height 17
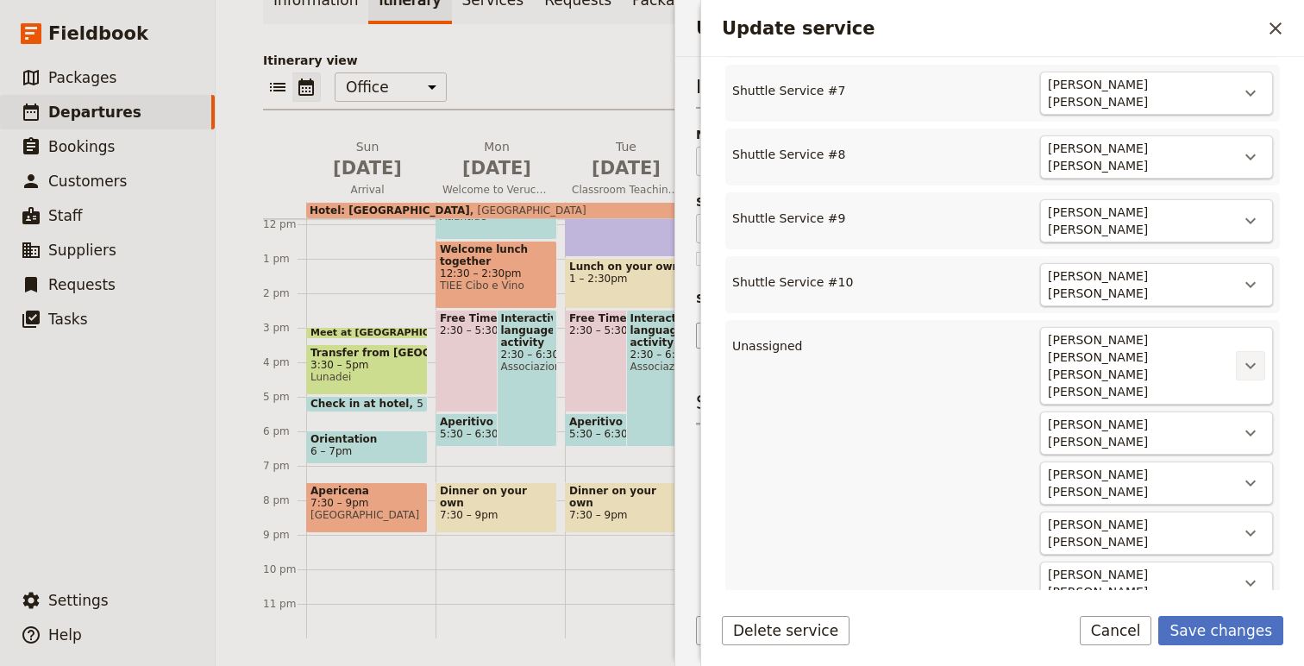
click at [1239, 351] on button "​" at bounding box center [1250, 365] width 29 height 29
click at [1233, 332] on ul "Shuttle Service #11" at bounding box center [1184, 346] width 160 height 28
click at [1231, 340] on span "Shuttle Service #11" at bounding box center [1184, 347] width 140 height 17
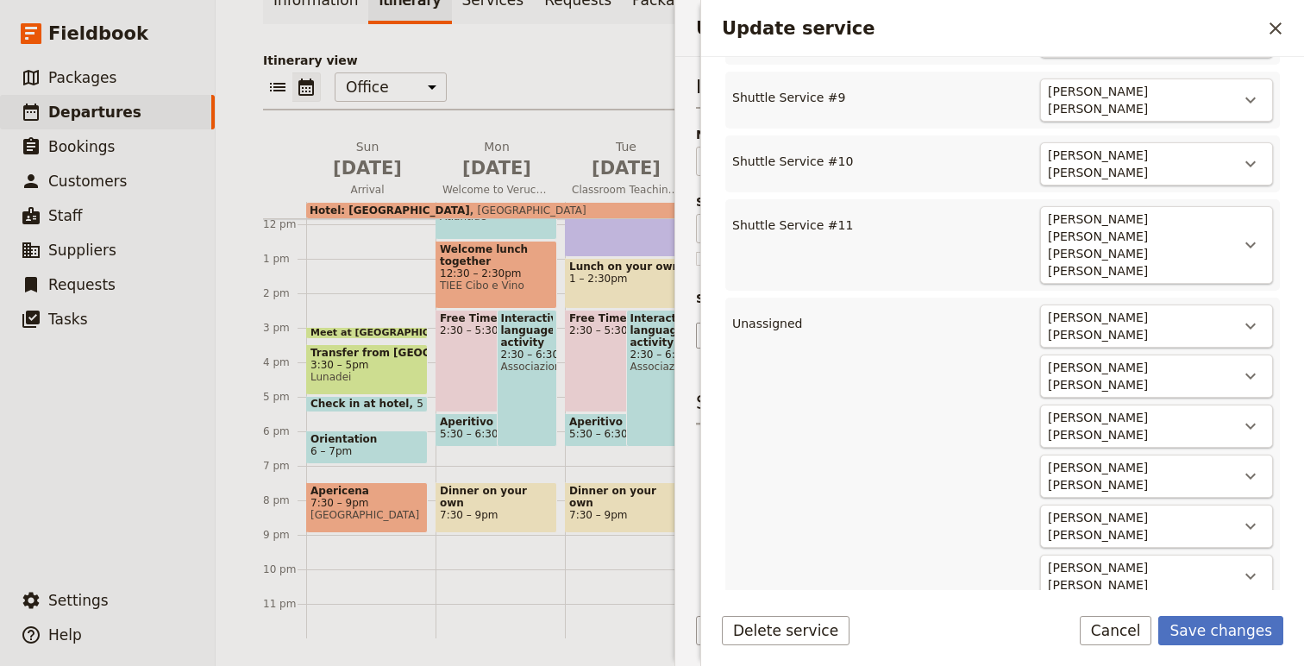
scroll to position [1056, 0]
click at [1249, 315] on icon "Actions" at bounding box center [1250, 325] width 21 height 21
click at [1217, 287] on span "Shuttle Service #12" at bounding box center [1174, 284] width 121 height 17
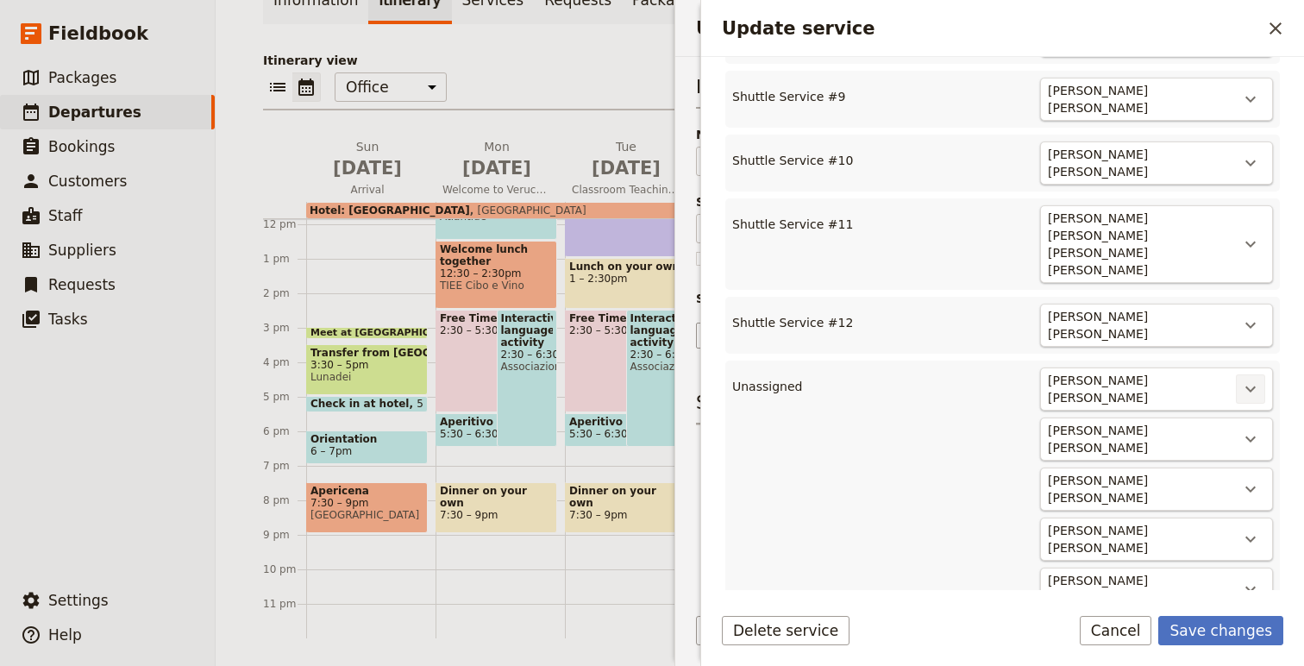
click at [1252, 379] on icon "Actions" at bounding box center [1250, 389] width 21 height 21
click at [1212, 348] on span "Shuttle Service #13" at bounding box center [1174, 345] width 121 height 17
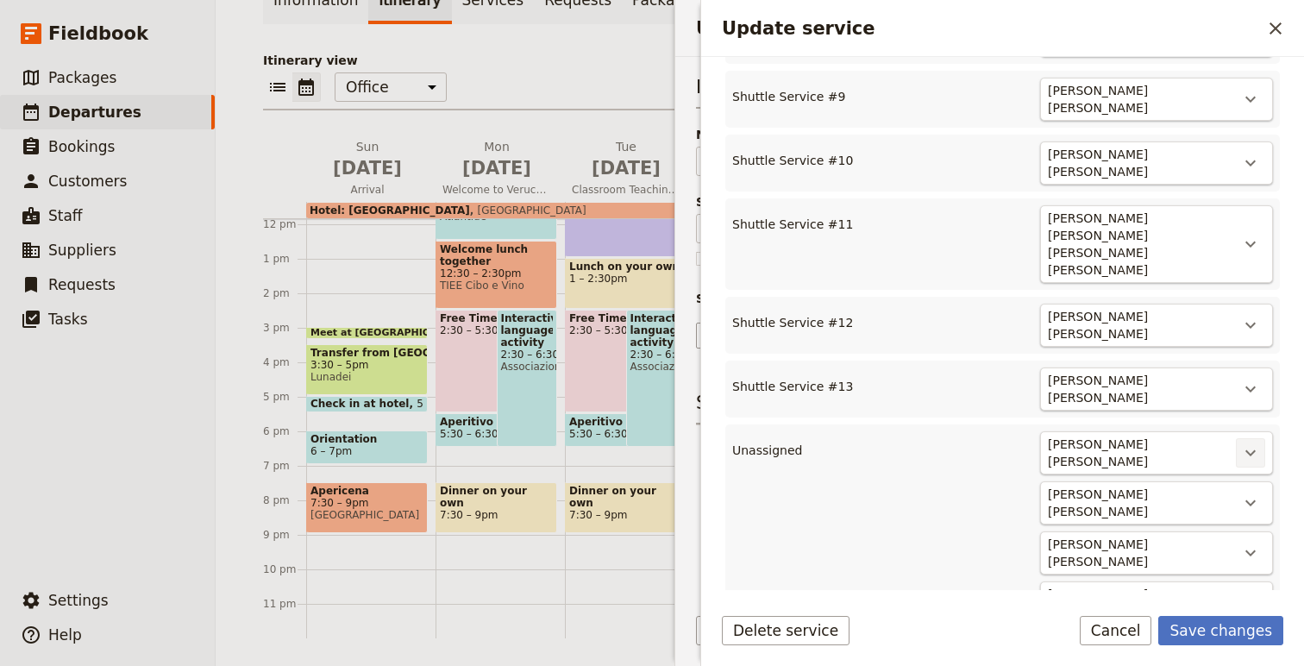
click at [1254, 443] on icon "Actions" at bounding box center [1250, 453] width 21 height 21
click at [1198, 406] on span "Shuttle Service #14" at bounding box center [1174, 407] width 121 height 17
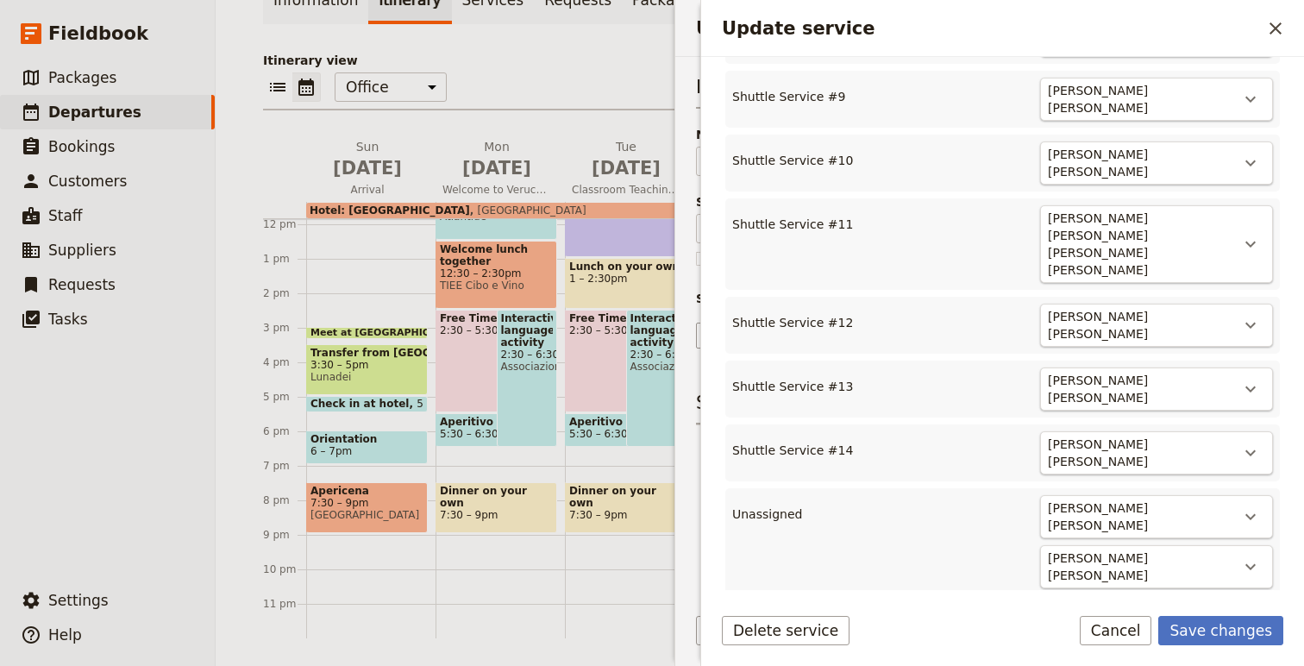
scroll to position [1145, 0]
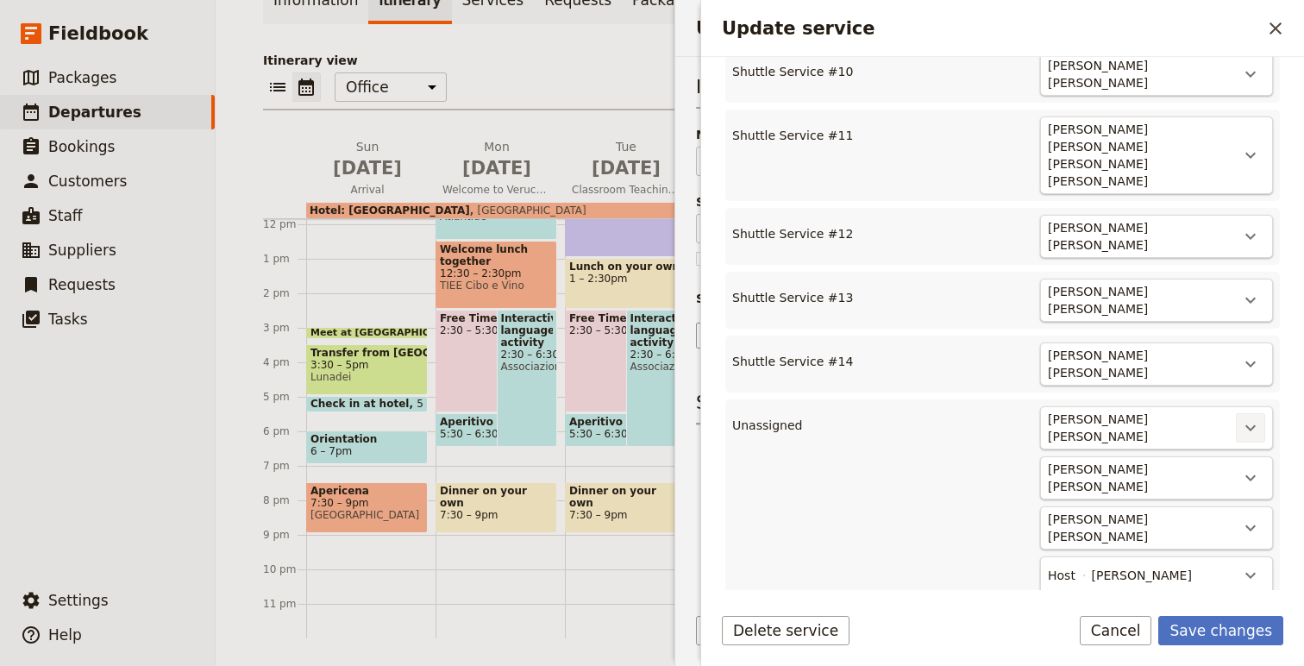
click at [1246, 413] on button "​" at bounding box center [1250, 427] width 29 height 29
click at [1223, 386] on button "Shuttle Service #15" at bounding box center [1184, 377] width 160 height 24
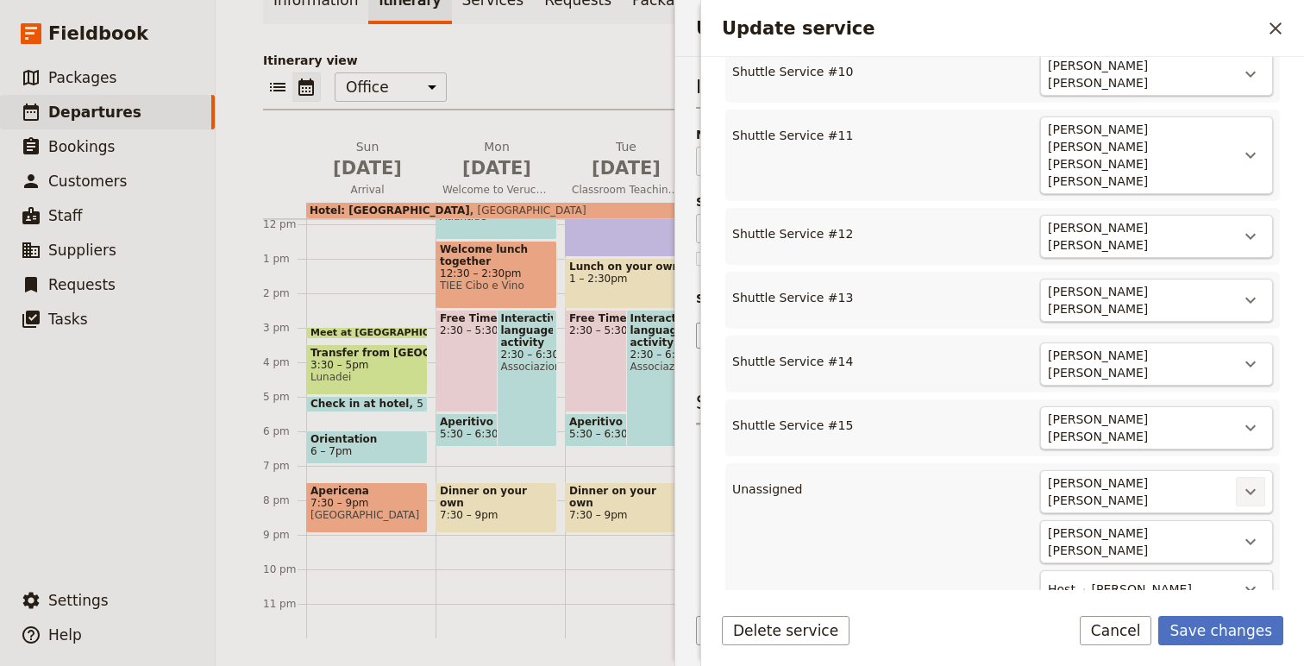
click at [1260, 481] on icon "Actions" at bounding box center [1250, 491] width 21 height 21
click at [1217, 449] on button "Shuttle Service #16" at bounding box center [1184, 438] width 160 height 24
click at [1251, 545] on icon "Actions" at bounding box center [1250, 555] width 21 height 21
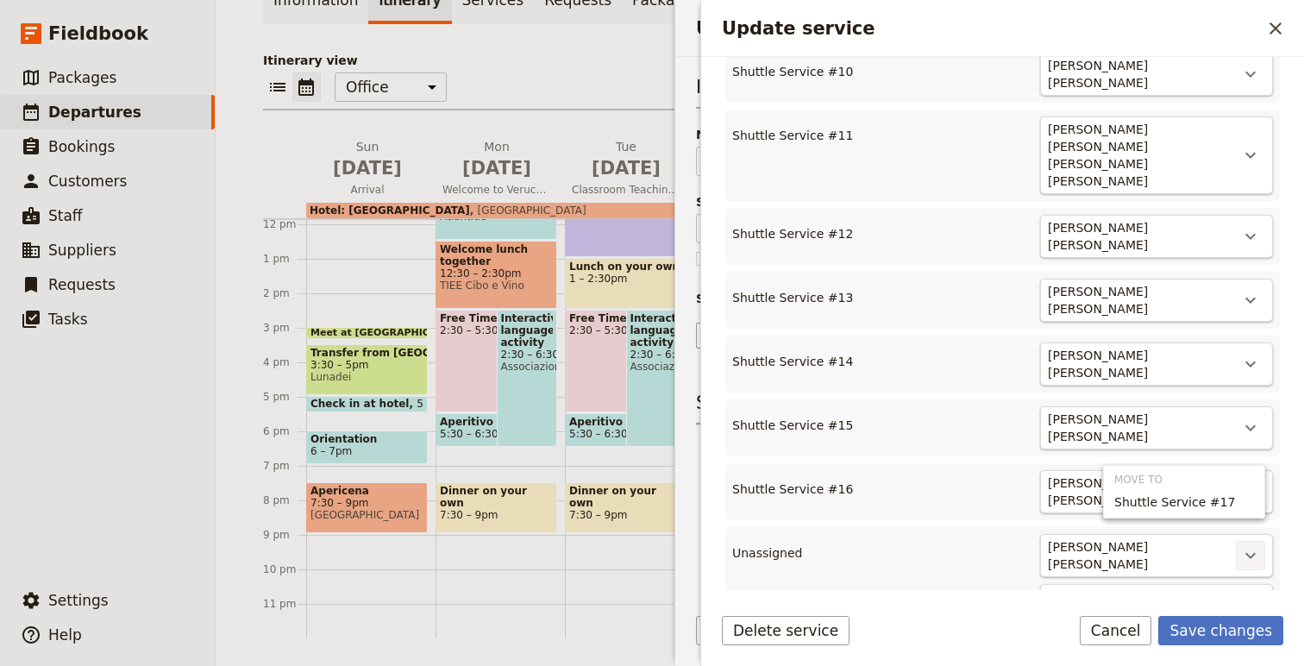
click at [1209, 497] on span "Shuttle Service #17" at bounding box center [1174, 501] width 121 height 17
type input "17"
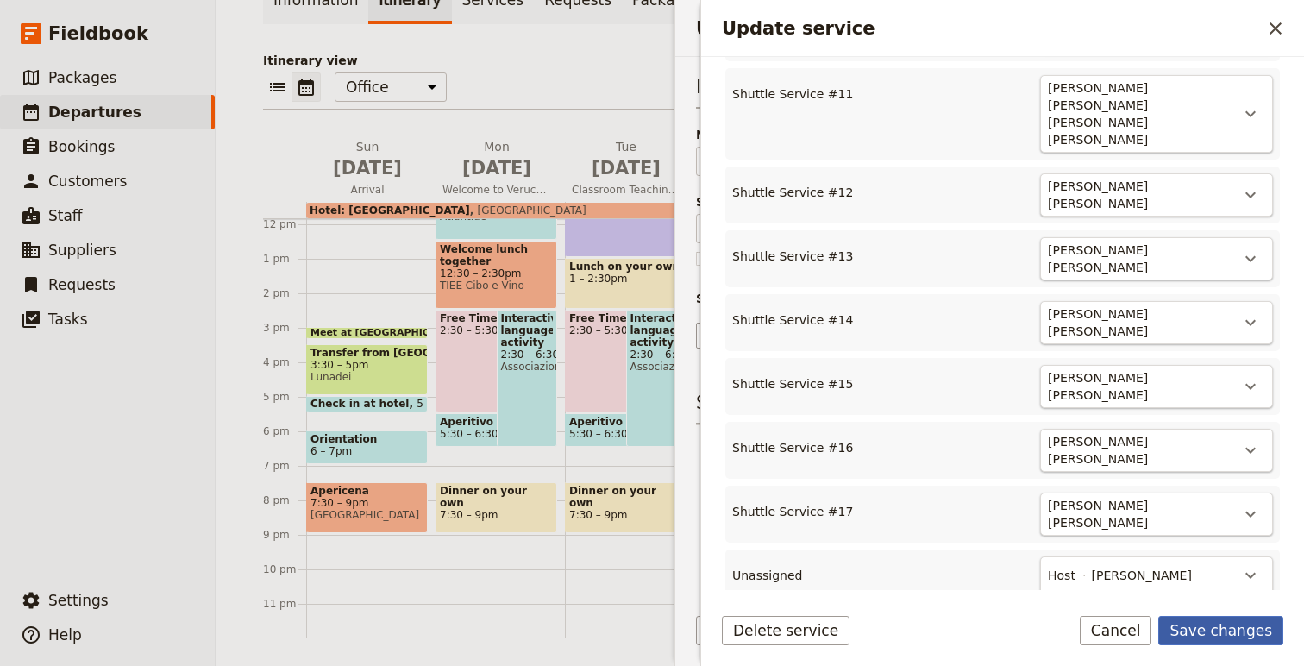
click at [1221, 638] on button "Save changes" at bounding box center [1220, 630] width 125 height 29
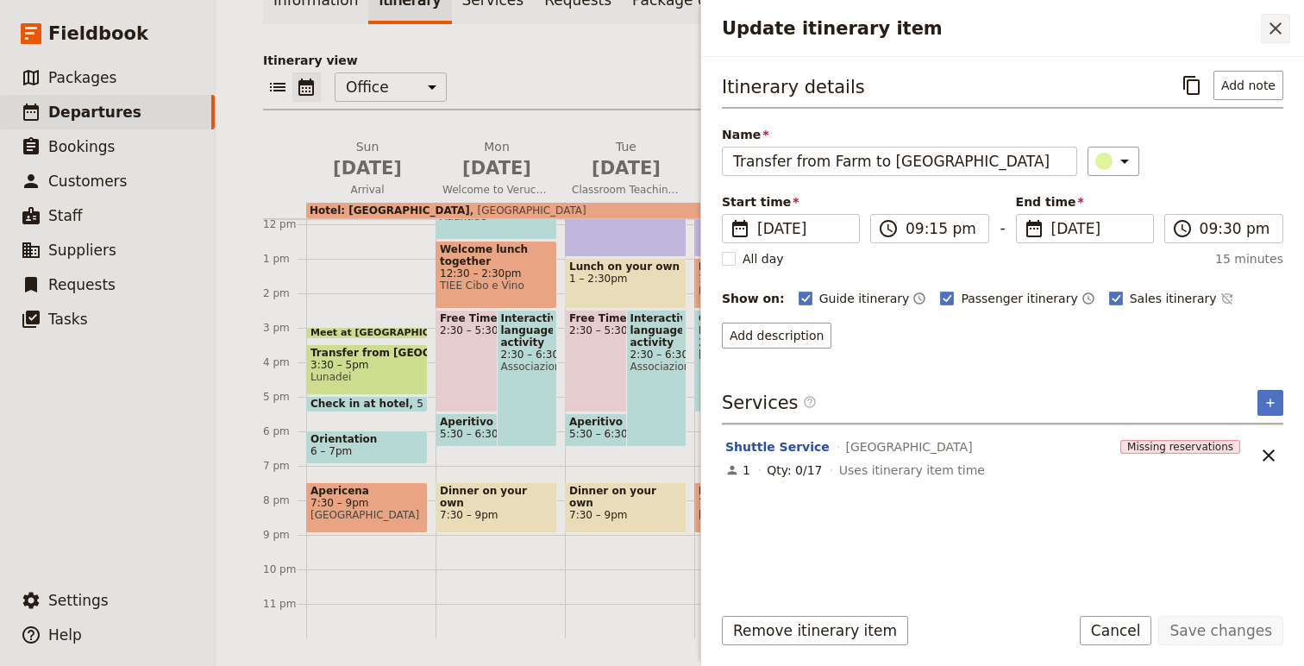
click at [1273, 26] on icon "Close drawer" at bounding box center [1276, 28] width 12 height 12
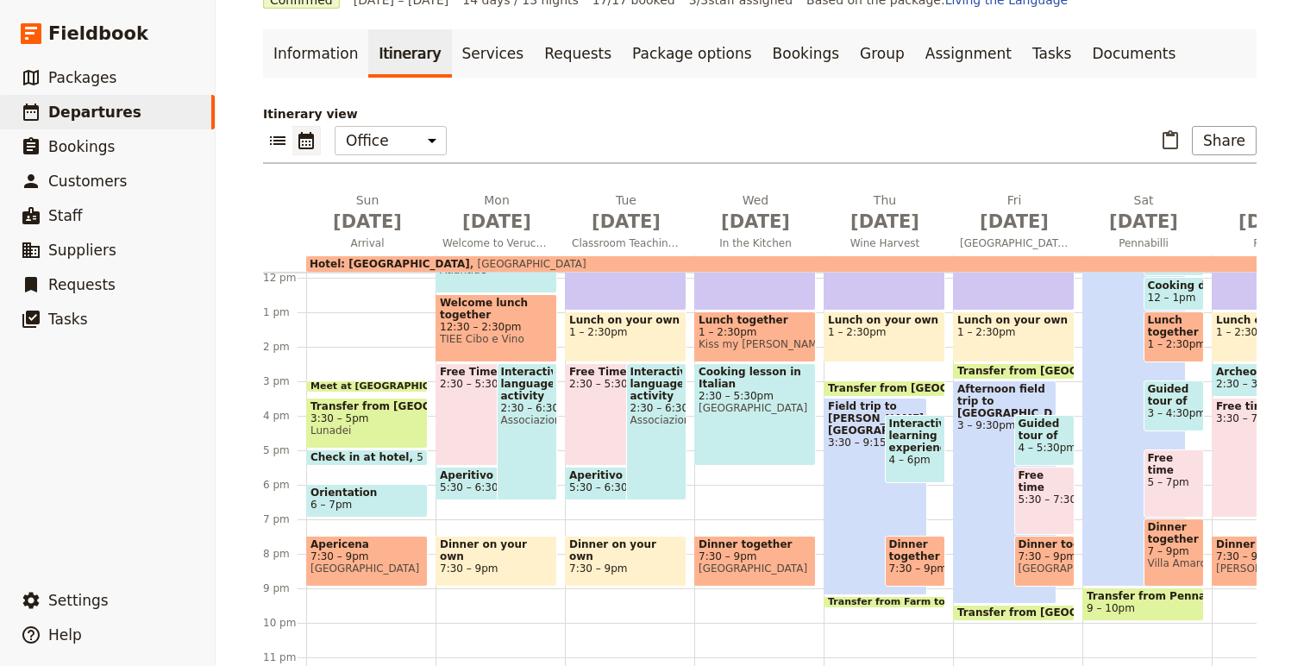
scroll to position [0, 0]
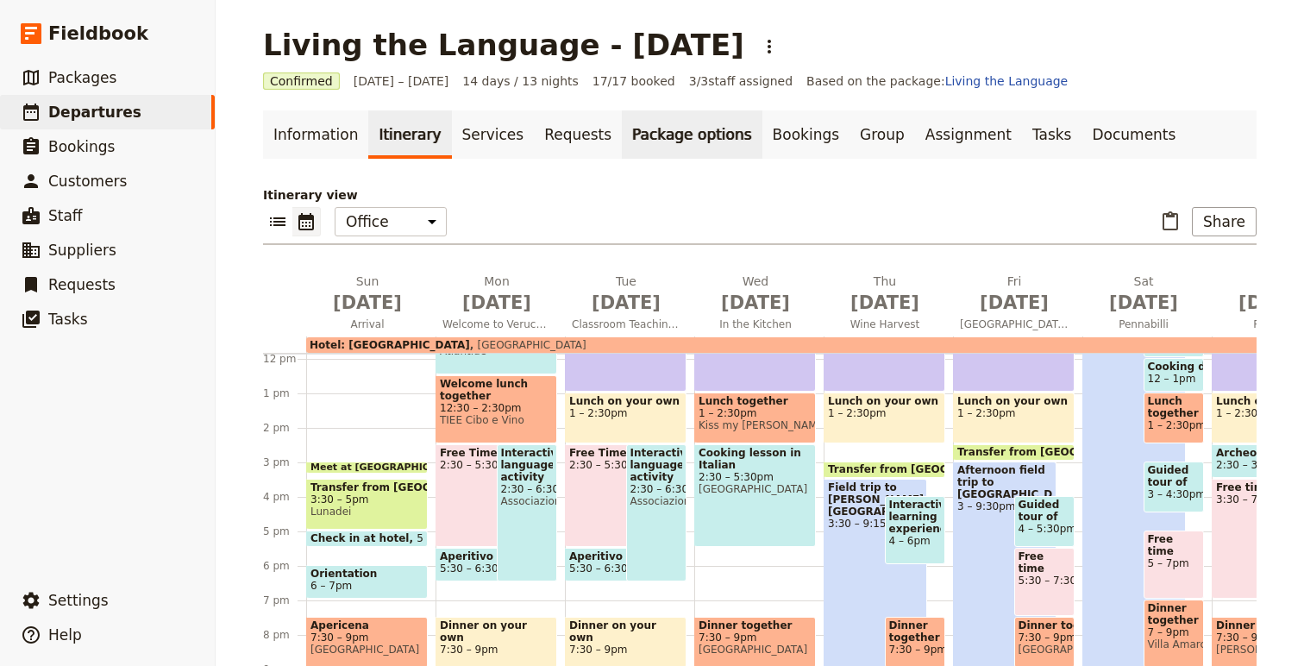
click at [640, 140] on link "Package options" at bounding box center [692, 134] width 140 height 48
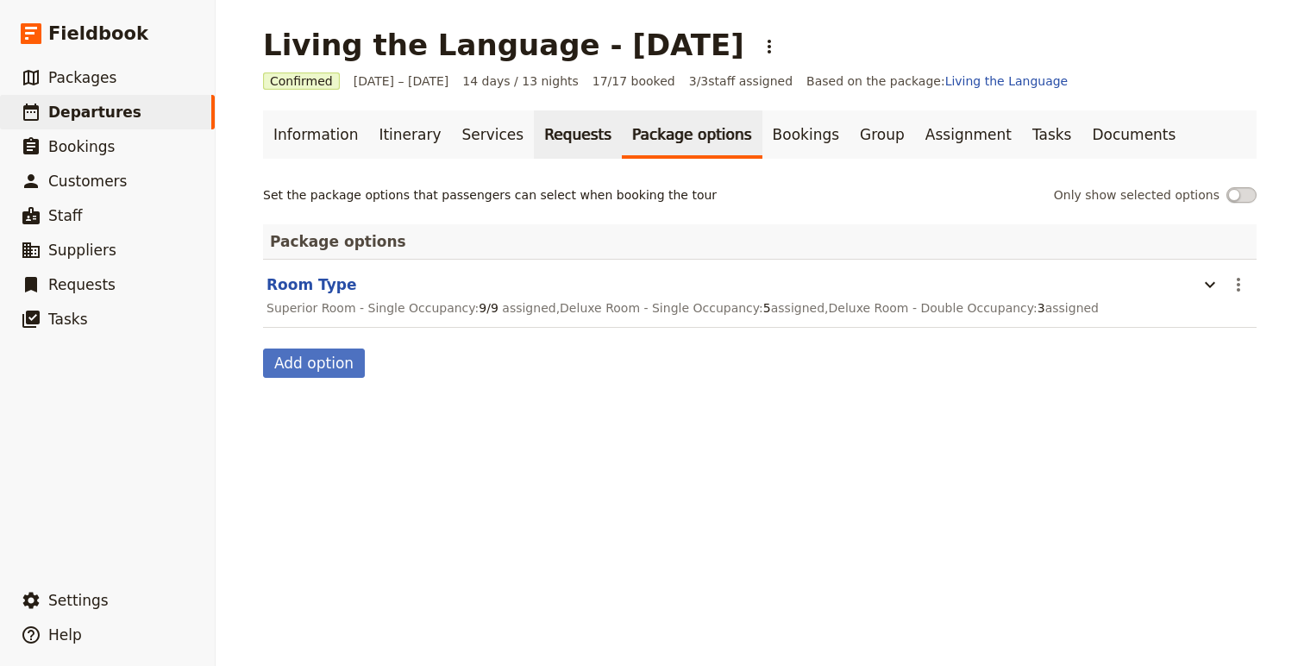
click at [559, 137] on link "Requests" at bounding box center [578, 134] width 88 height 48
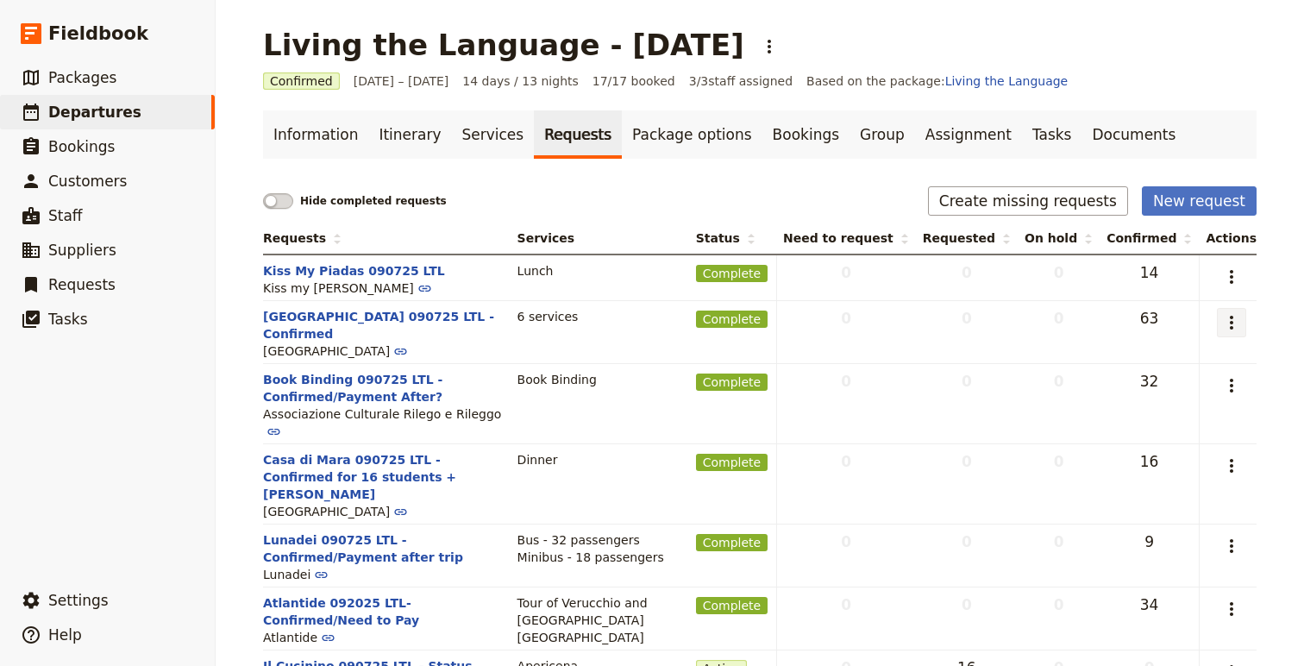
click at [1237, 326] on icon "Actions" at bounding box center [1231, 322] width 21 height 21
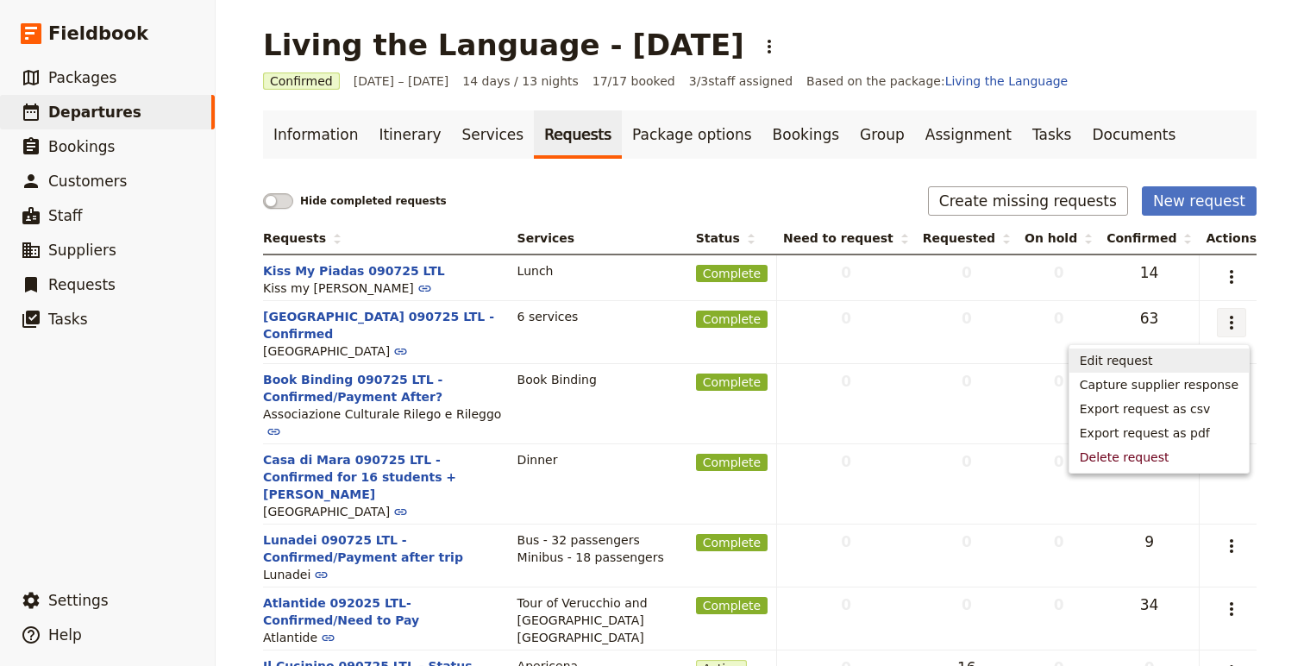
click at [1123, 369] on button "Edit request" at bounding box center [1159, 360] width 179 height 24
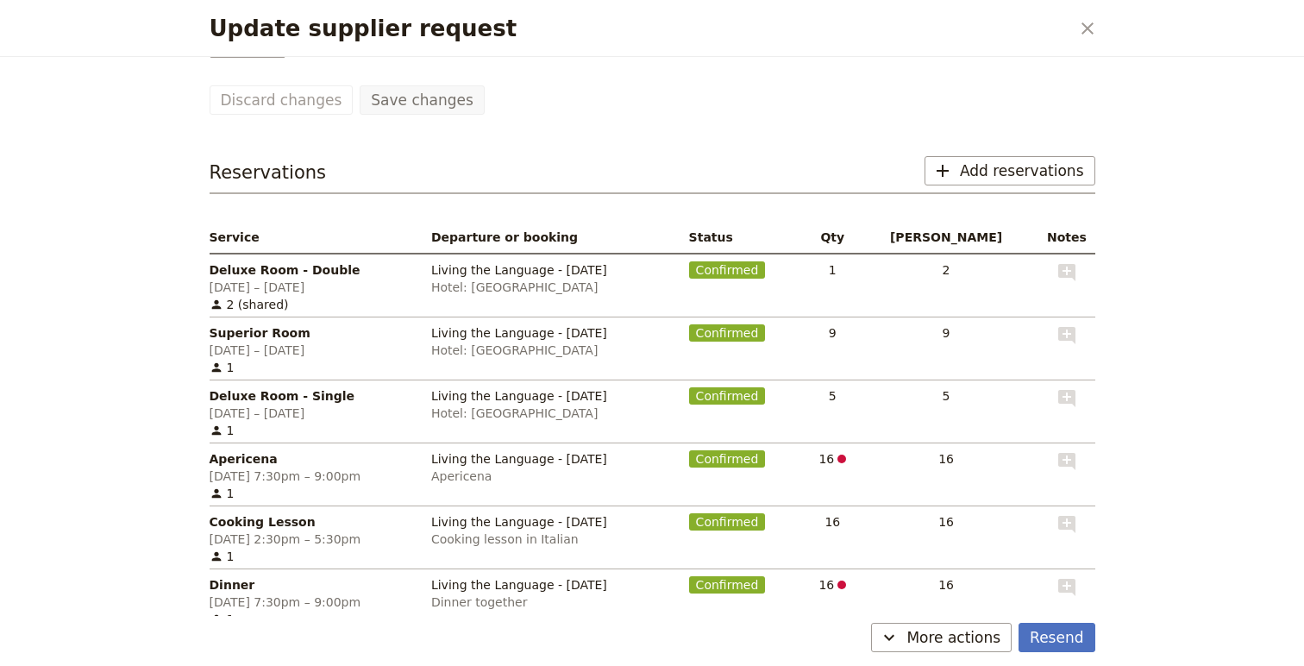
scroll to position [270, 0]
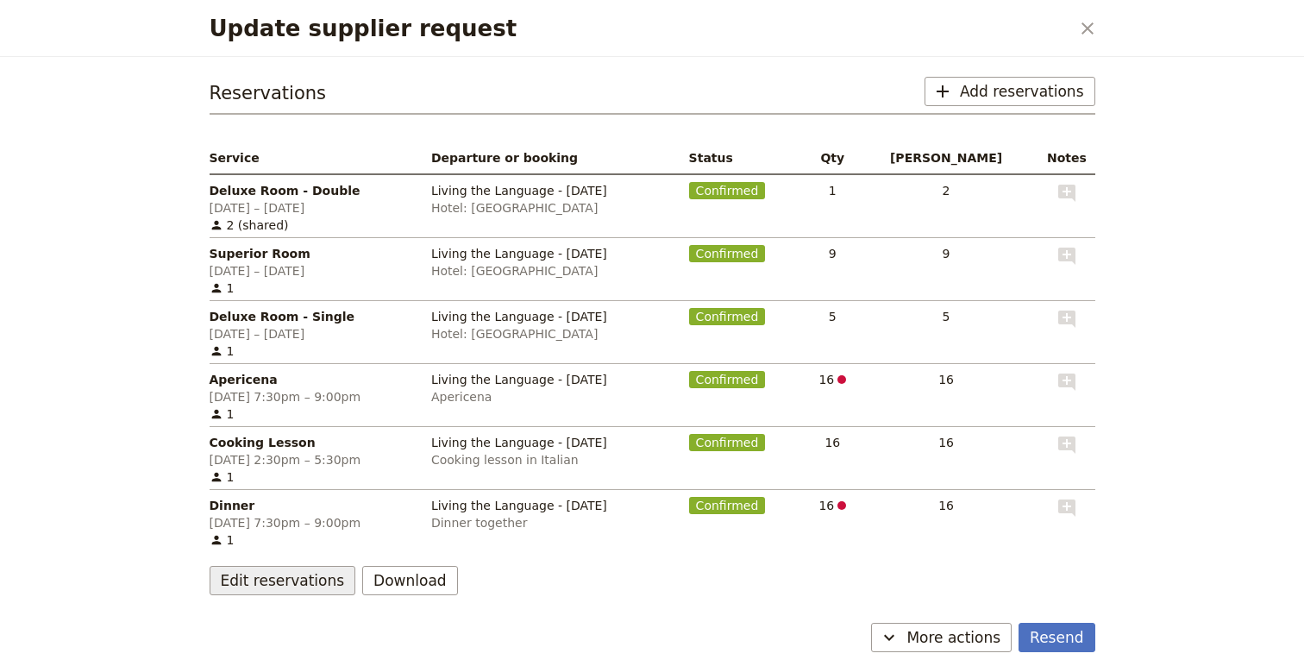
click at [301, 568] on button "Edit reservations" at bounding box center [283, 580] width 147 height 29
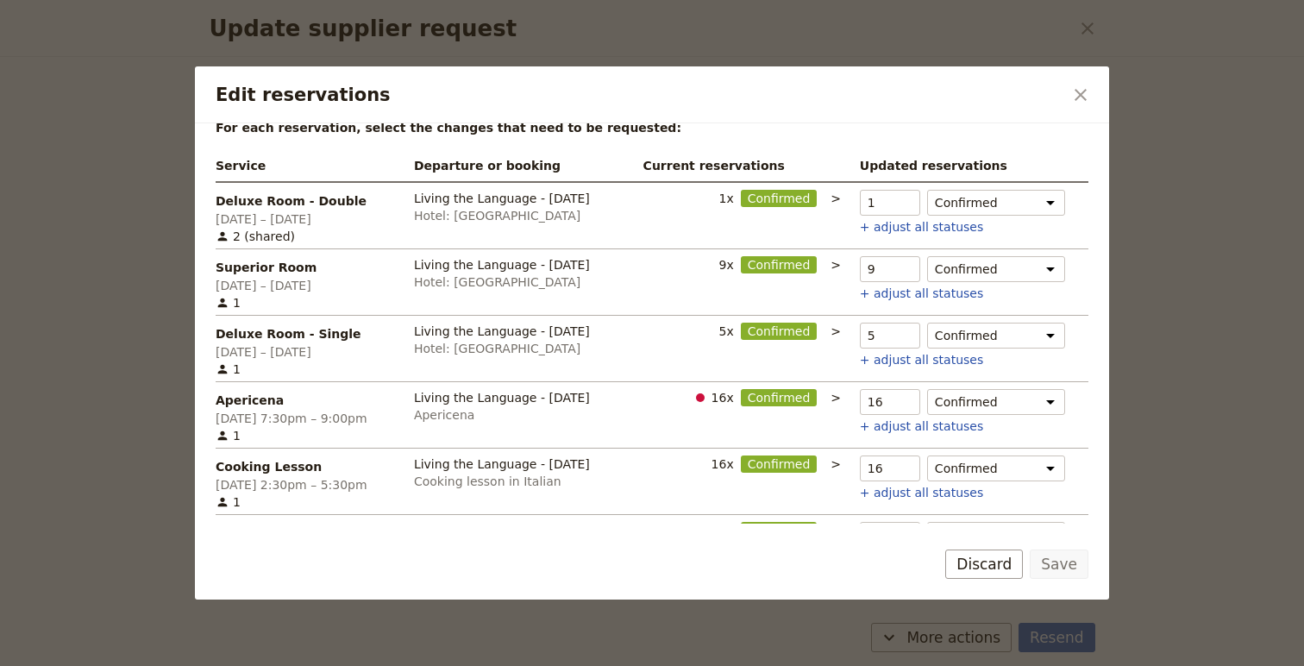
scroll to position [77, 0]
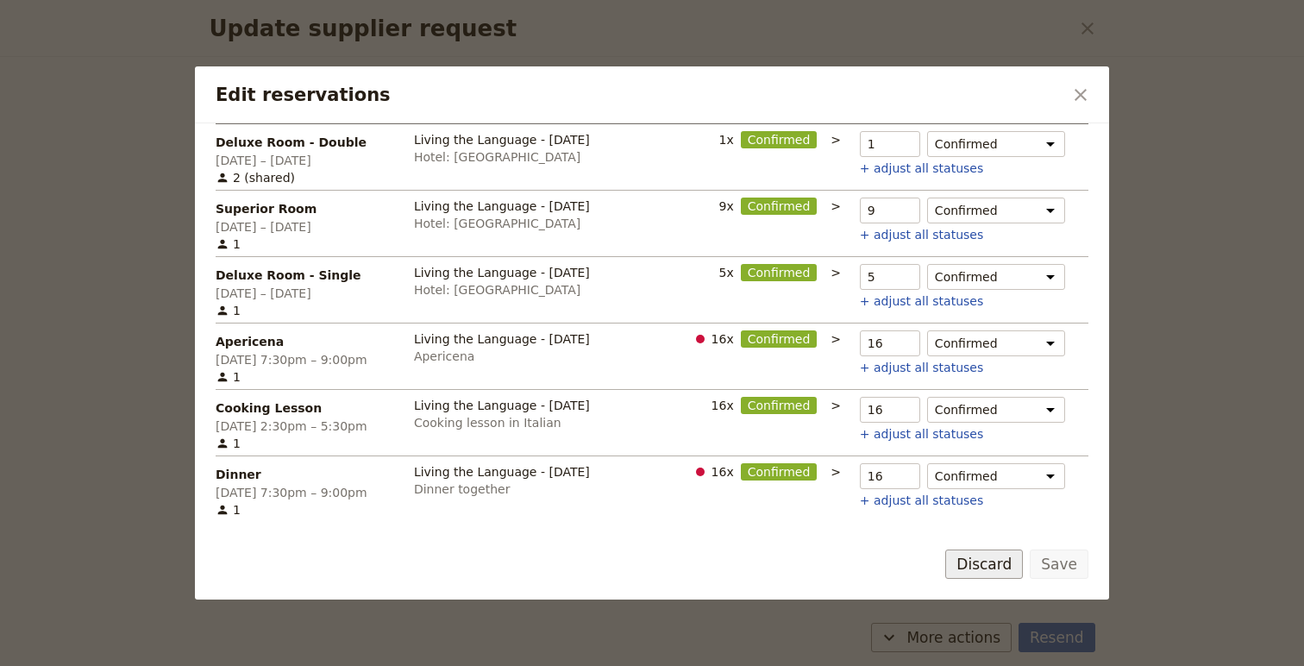
click at [998, 573] on button "Discard" at bounding box center [984, 563] width 78 height 29
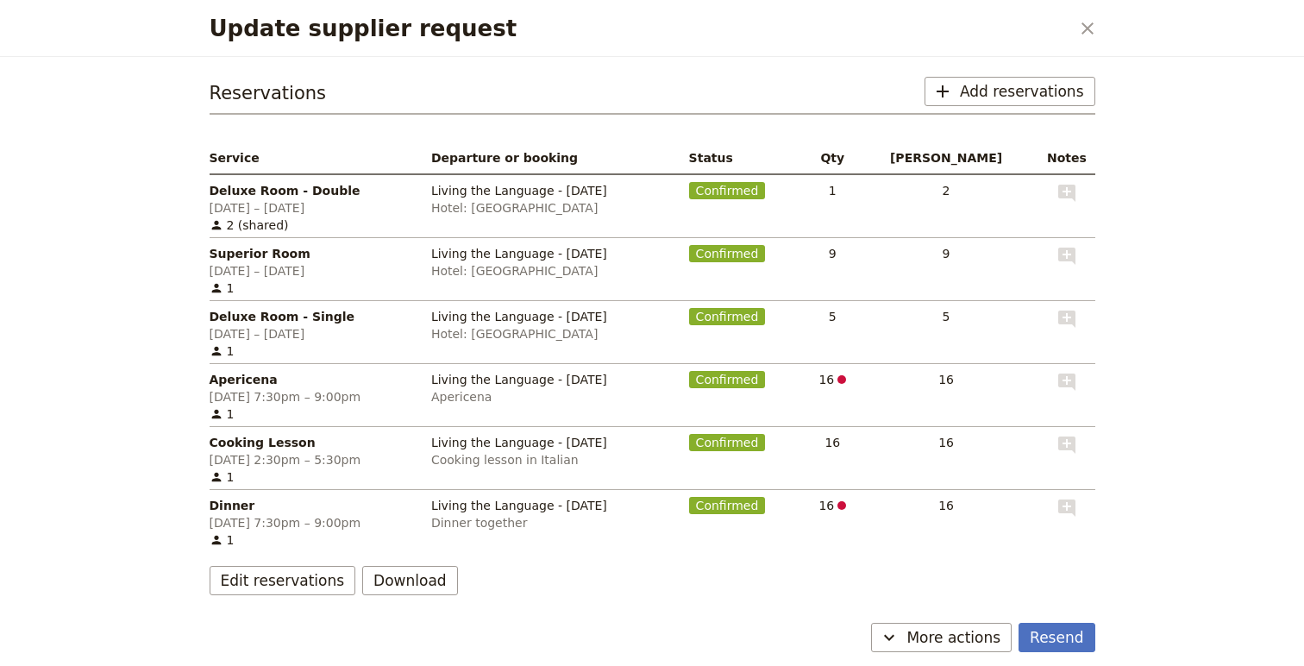
scroll to position [0, 0]
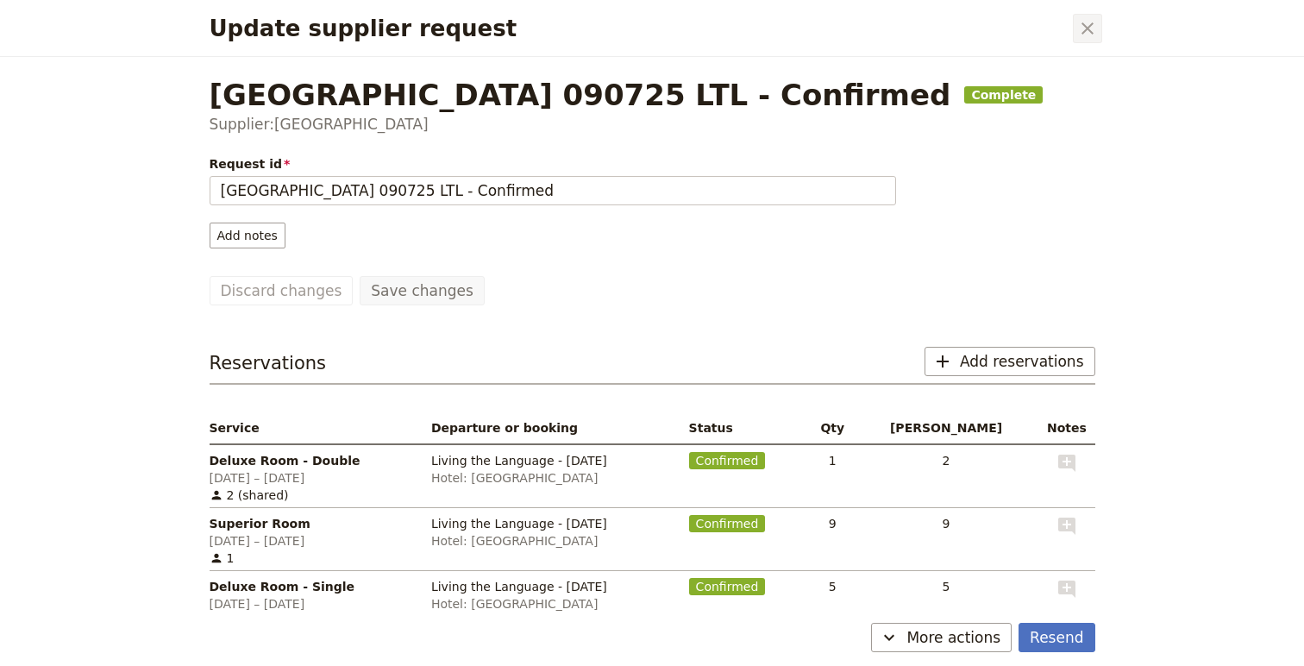
click at [1077, 27] on icon "Close dialog" at bounding box center [1087, 28] width 21 height 21
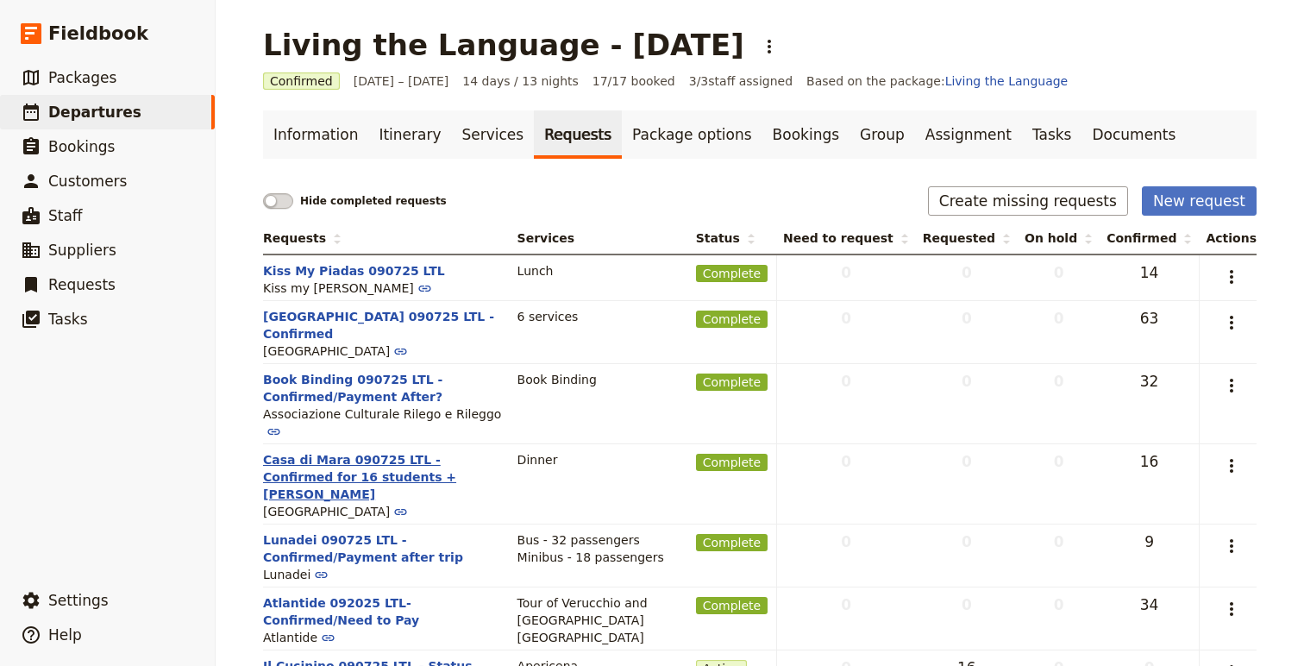
scroll to position [14, 0]
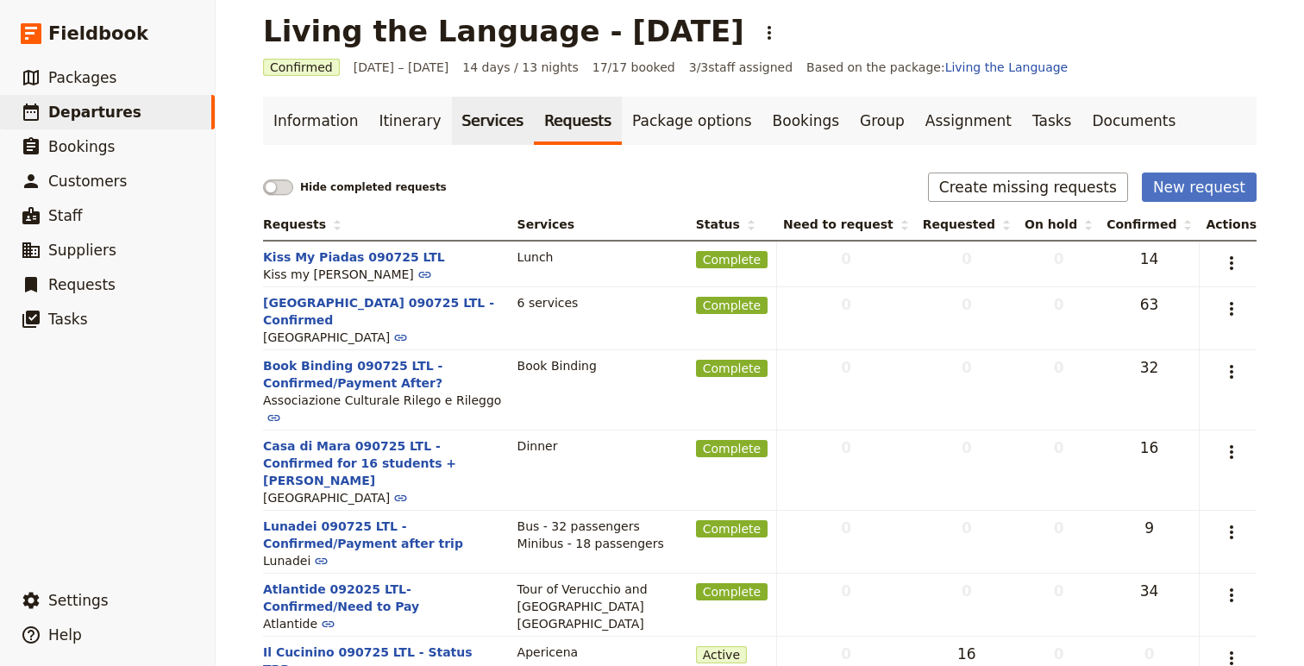
click at [474, 123] on link "Services" at bounding box center [493, 121] width 83 height 48
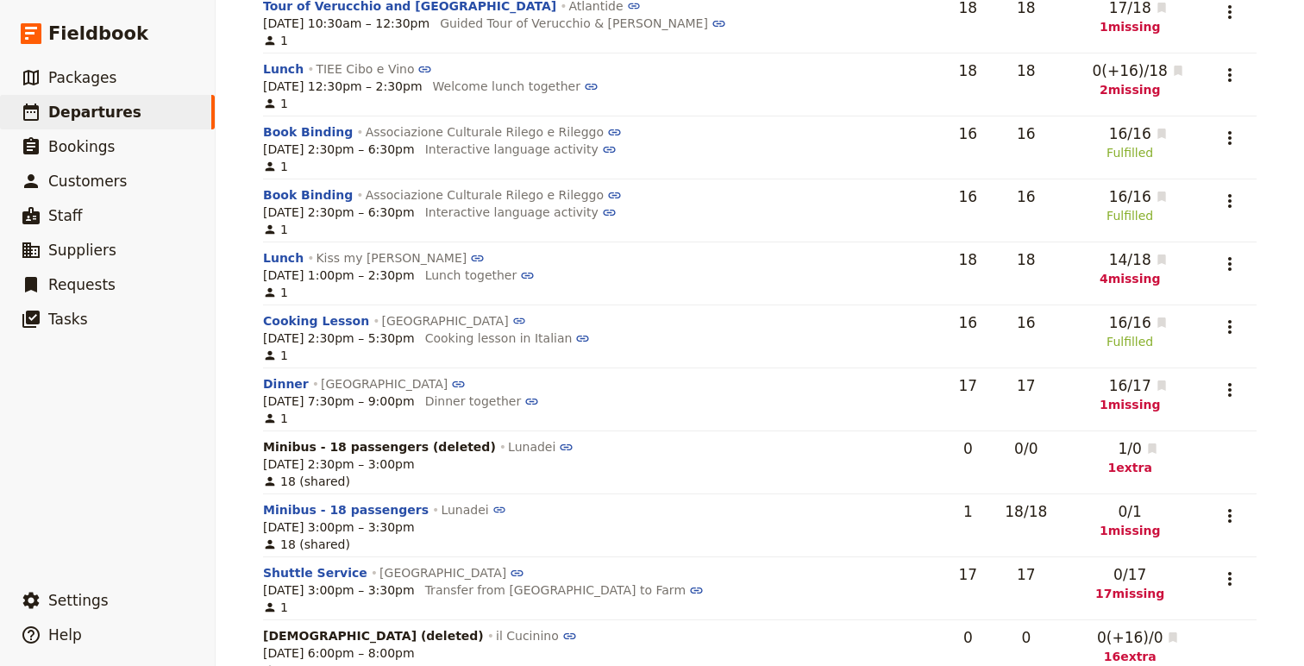
scroll to position [644, 0]
click at [1236, 568] on button "​" at bounding box center [1229, 576] width 29 height 29
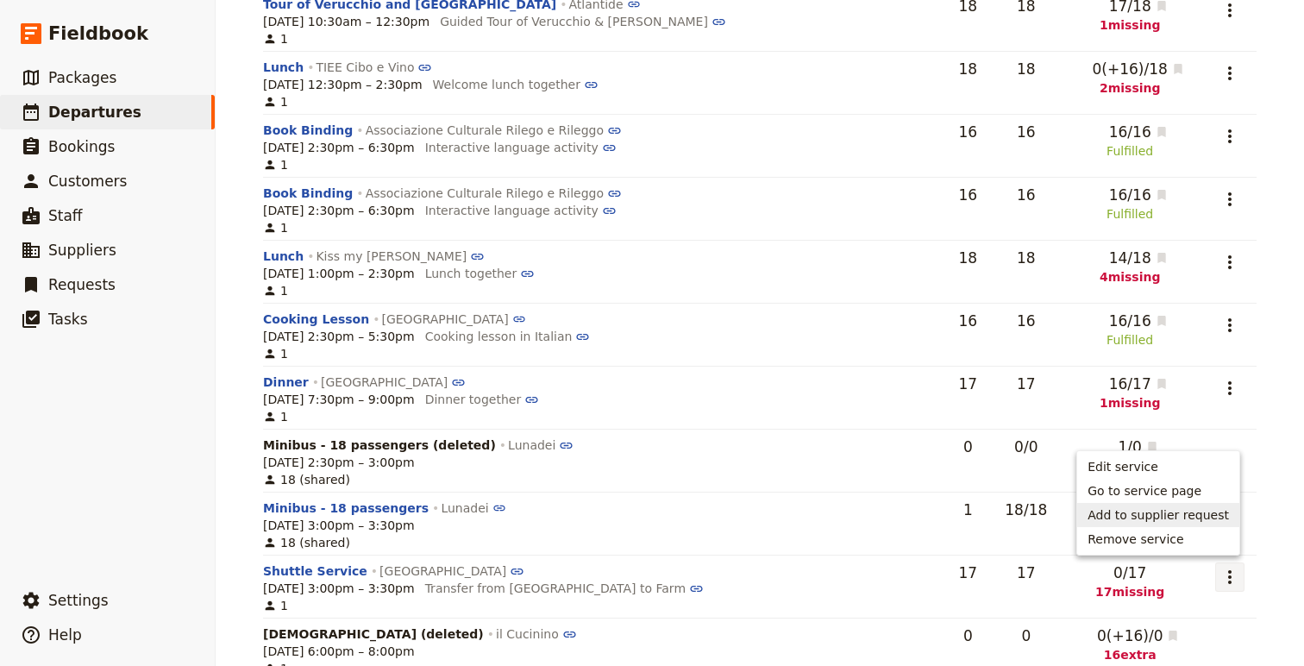
click at [1158, 517] on span "Add to supplier request" at bounding box center [1158, 514] width 141 height 17
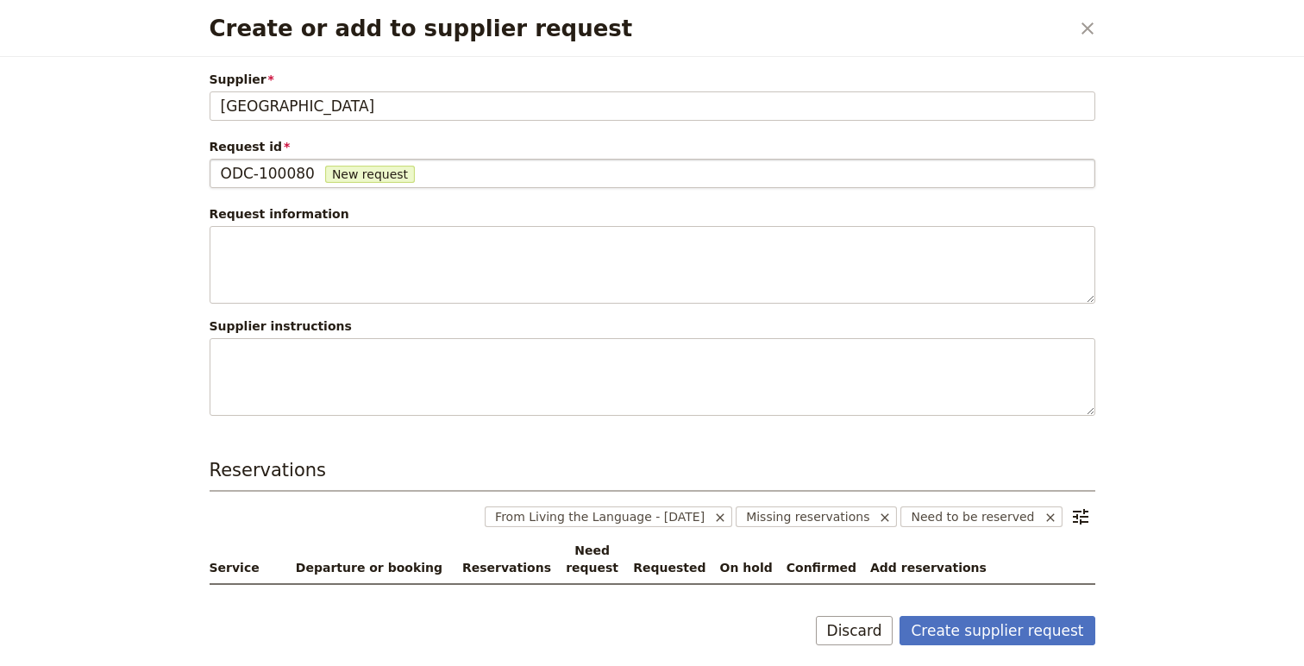
click at [261, 165] on span "ODC-100080" at bounding box center [268, 173] width 94 height 21
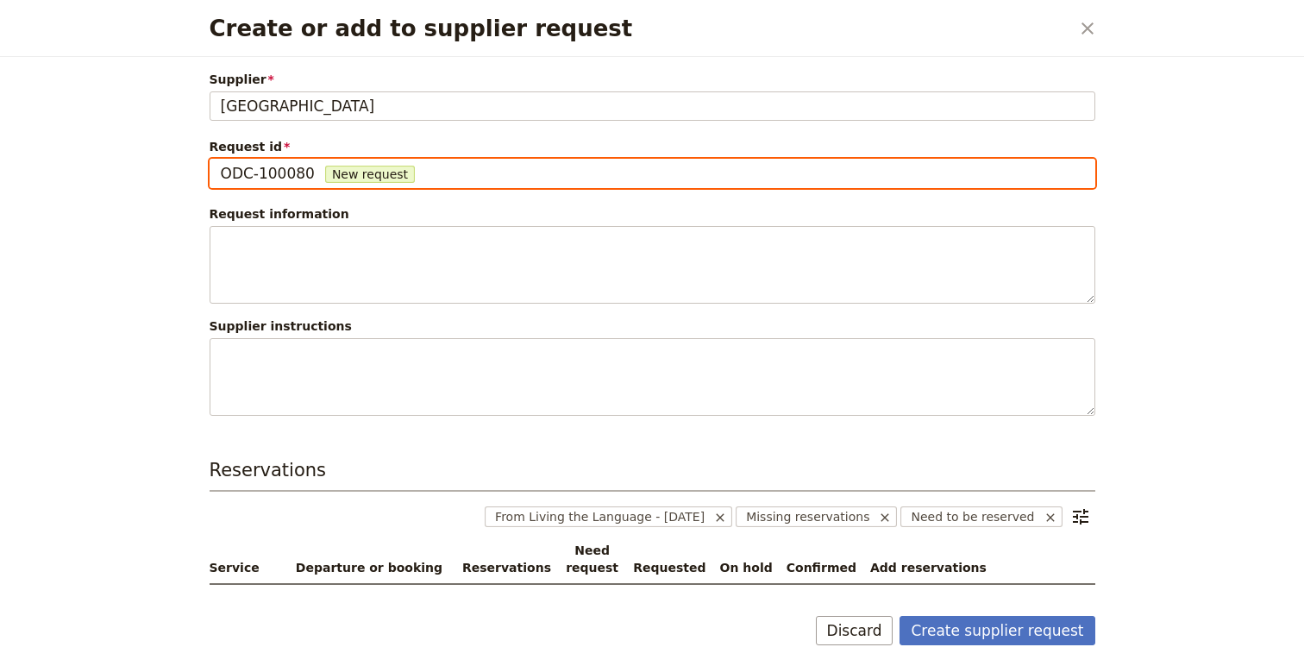
click at [221, 160] on input "ODC-100080" at bounding box center [220, 159] width 1 height 1
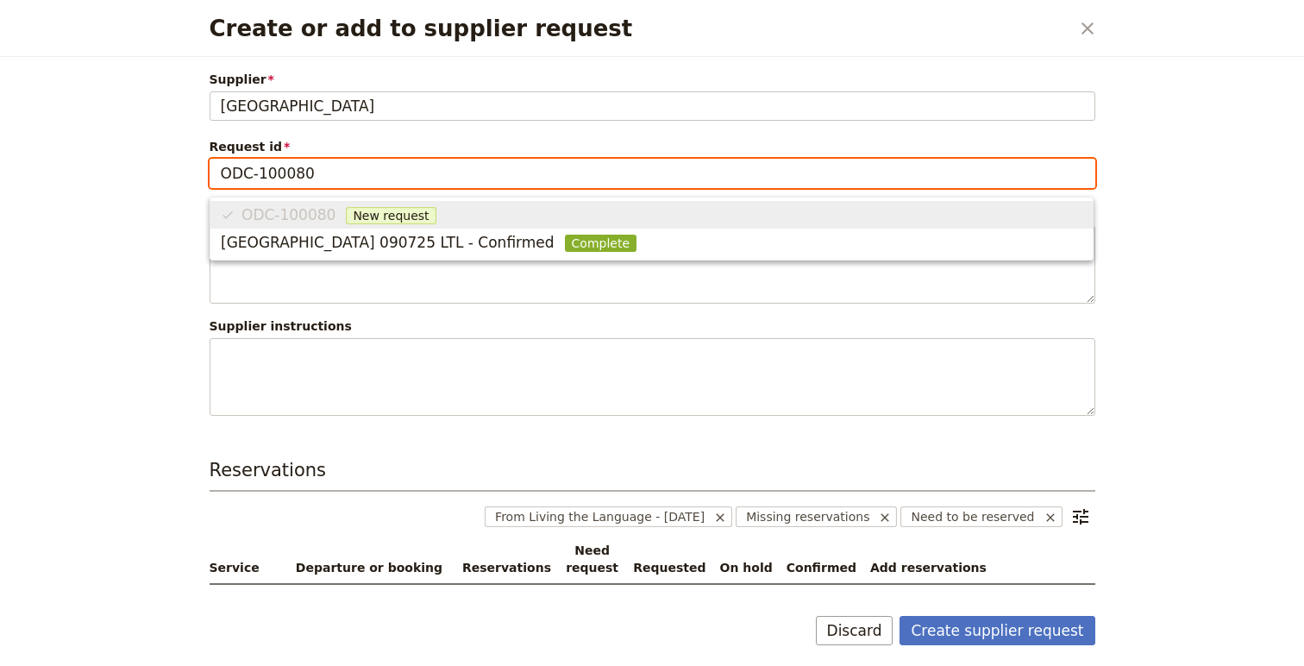
scroll to position [0, 0]
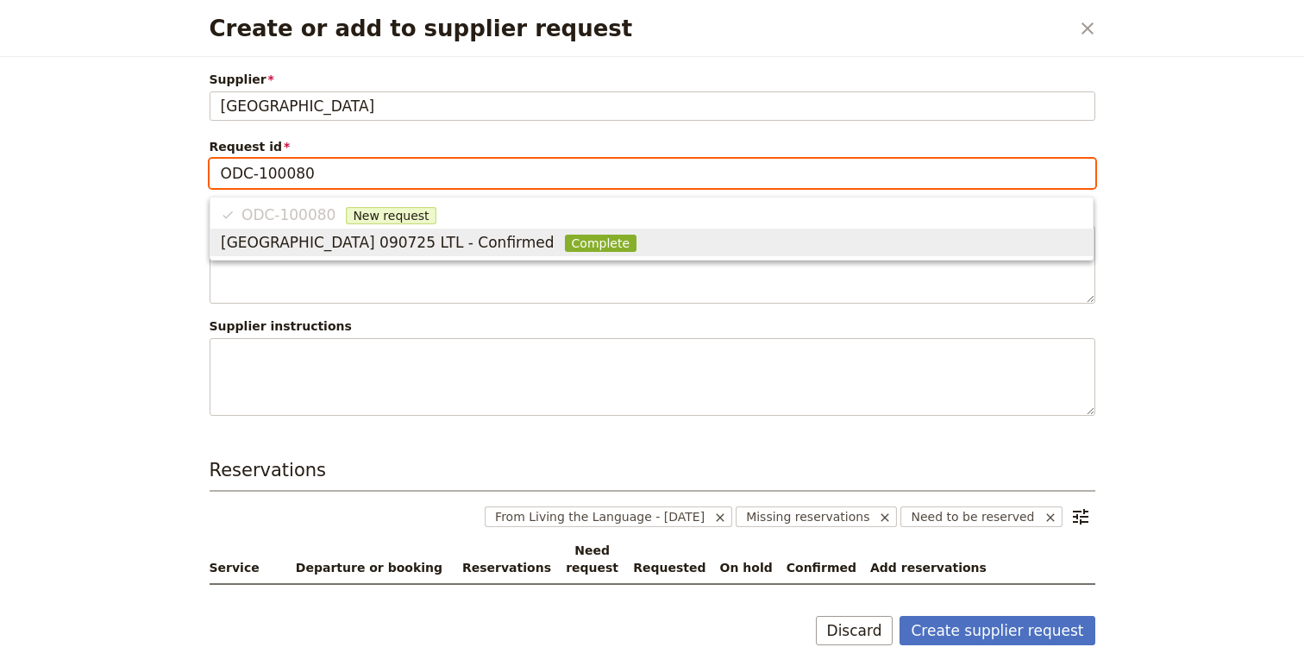
click at [391, 242] on span "[GEOGRAPHIC_DATA] 090725 LTL - Confirmed" at bounding box center [388, 242] width 334 height 21
type input "[GEOGRAPHIC_DATA] 090725 LTL - Confirmed"
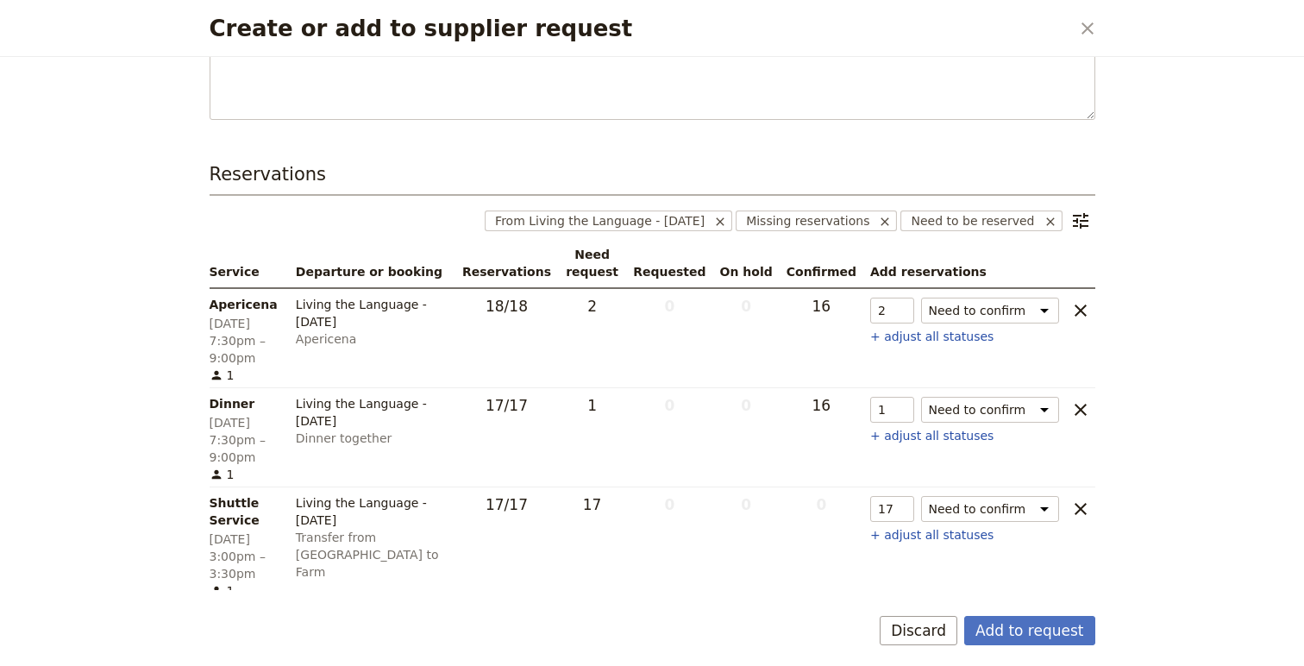
scroll to position [324, 0]
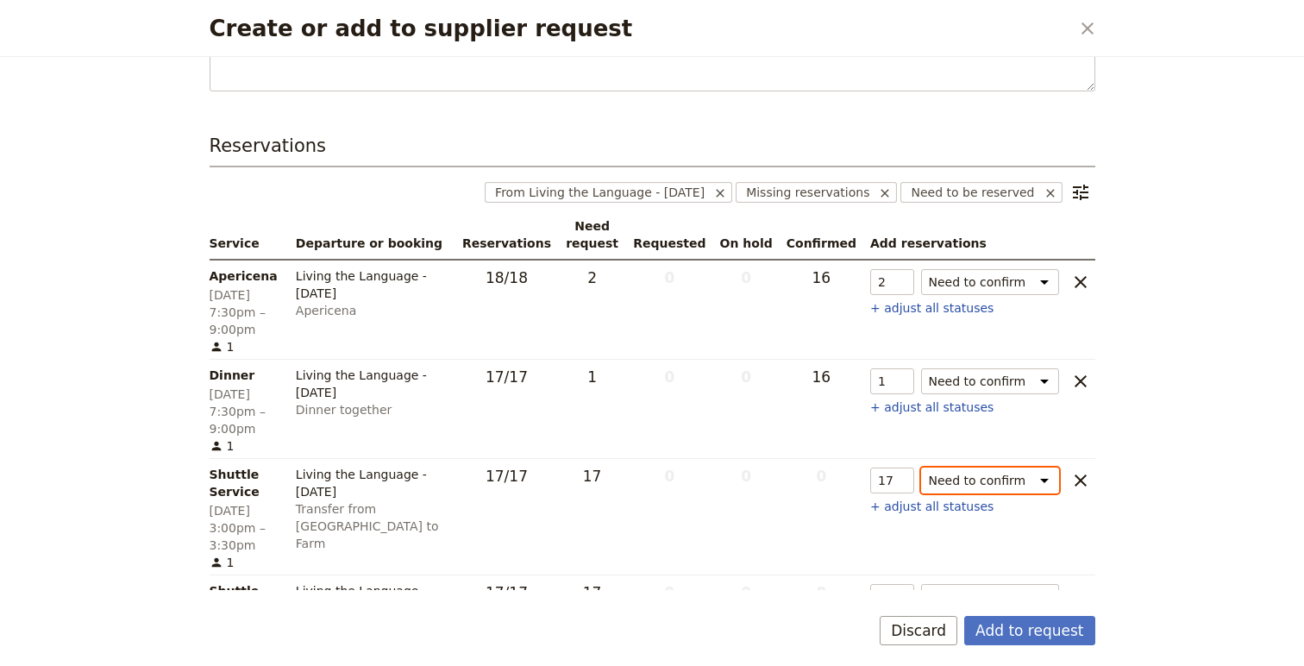
click at [1048, 468] on select "Need to confirm Need to hold On hold requested Confirm requested On hold Confir…" at bounding box center [990, 481] width 138 height 26
click at [921, 468] on select "Need to confirm Need to hold On hold requested Confirm requested On hold Confir…" at bounding box center [990, 481] width 138 height 26
click at [1015, 632] on button "Add to request" at bounding box center [1029, 630] width 130 height 29
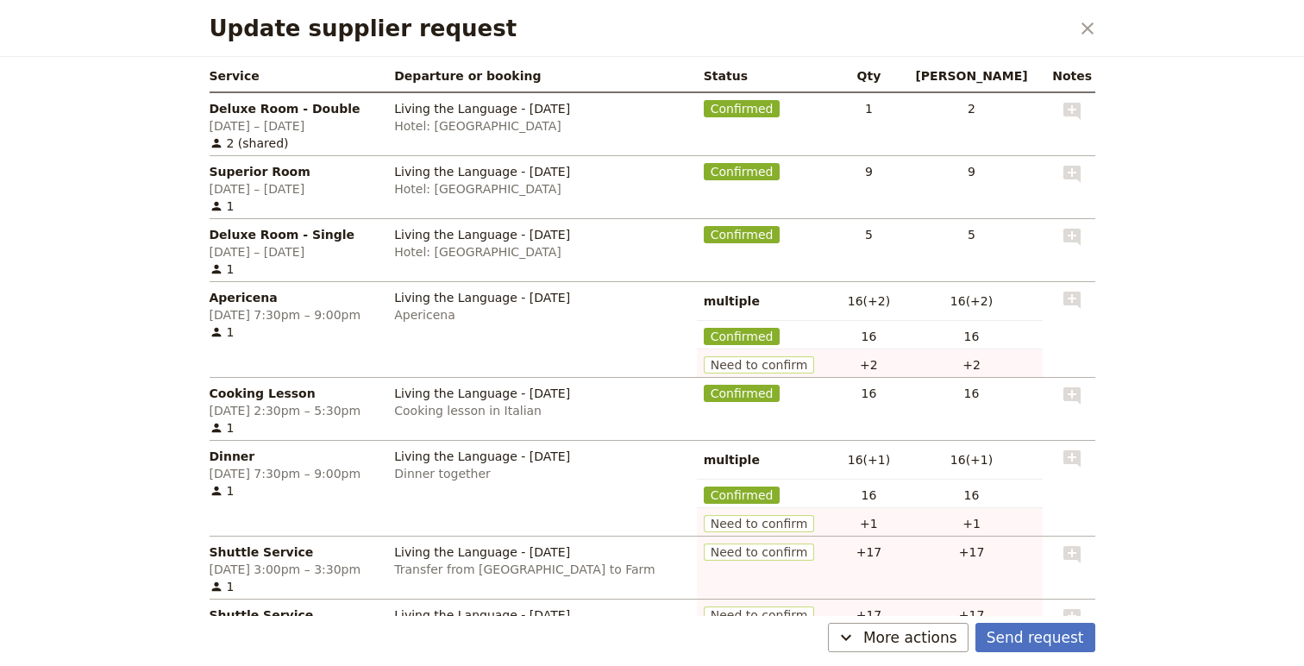
scroll to position [461, 0]
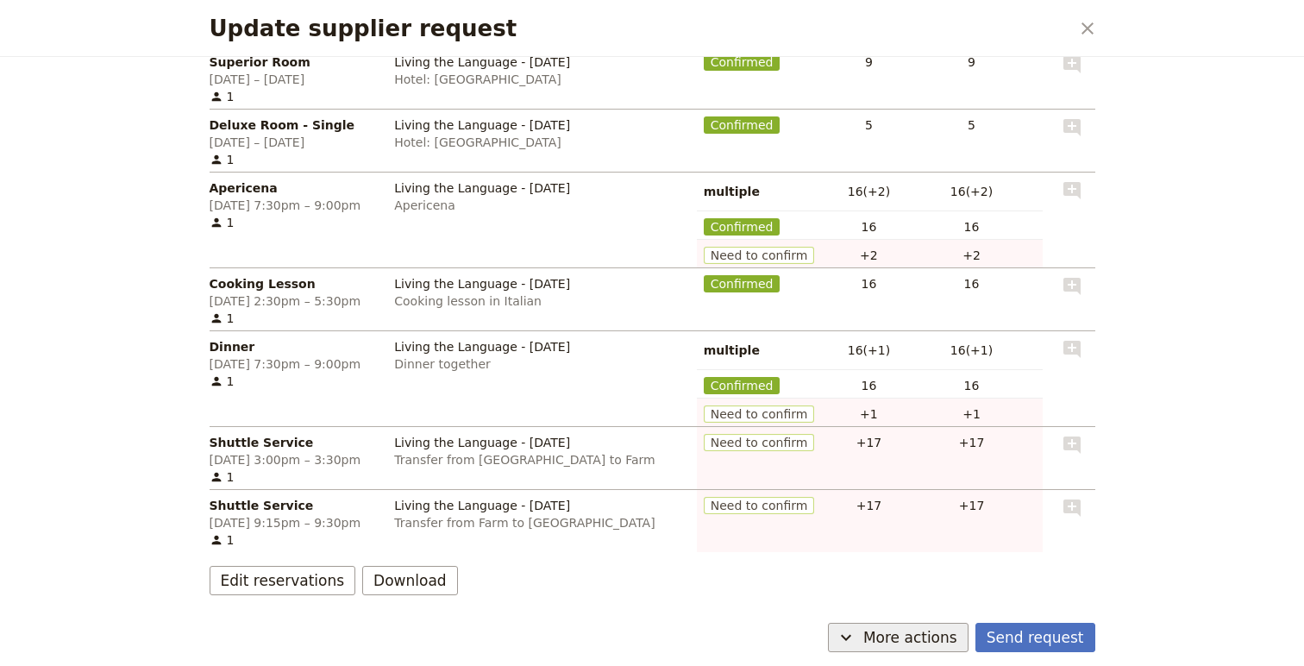
click at [877, 628] on span "More actions" at bounding box center [910, 637] width 94 height 21
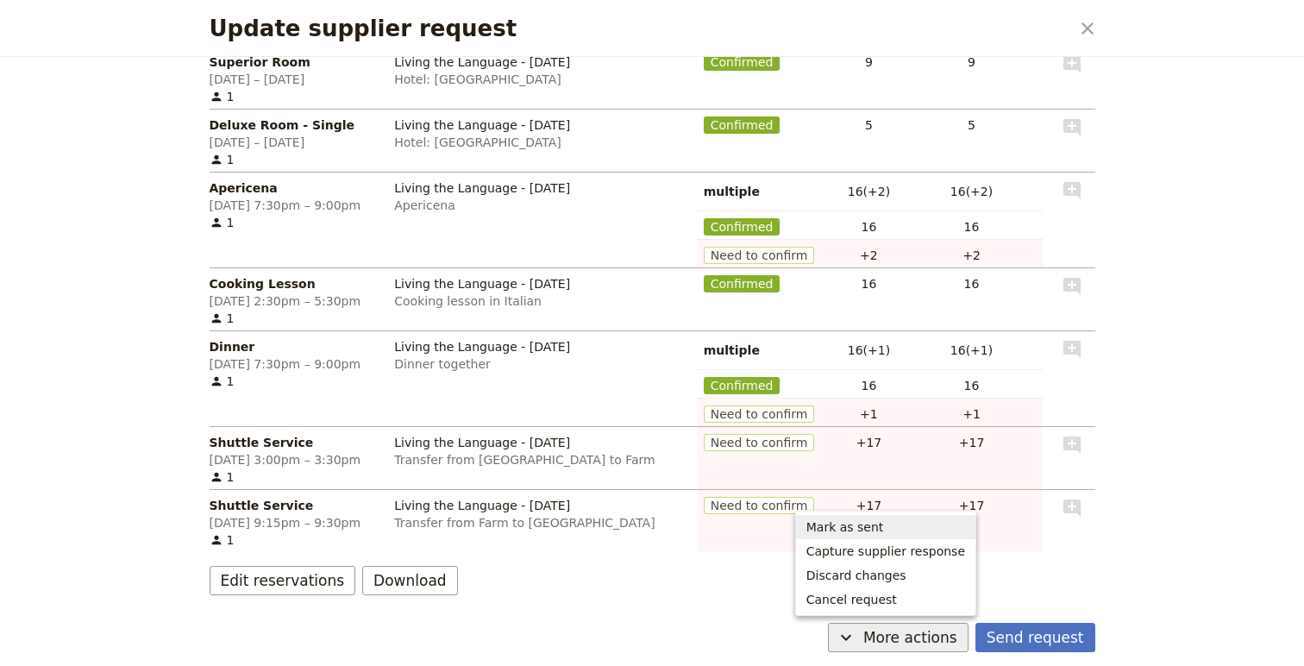
click at [862, 531] on span "Mark as sent" at bounding box center [846, 526] width 78 height 17
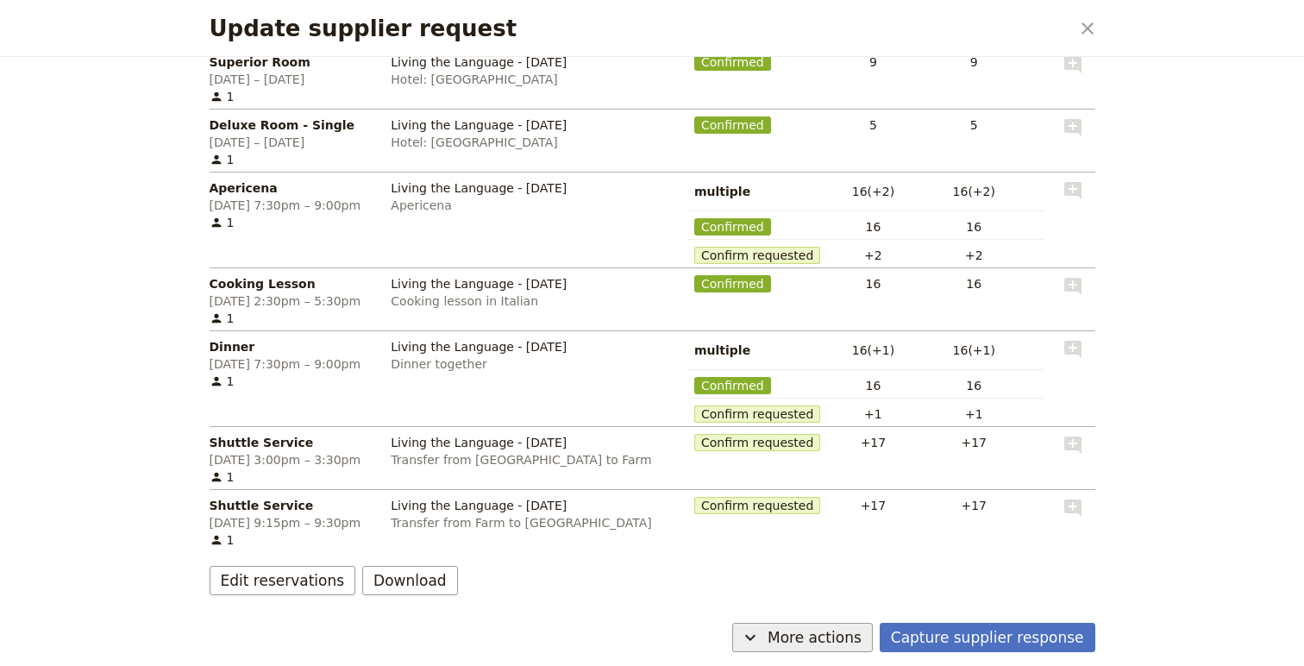
click at [821, 638] on span "More actions" at bounding box center [815, 637] width 94 height 21
click at [961, 641] on button "Capture supplier response" at bounding box center [988, 637] width 216 height 29
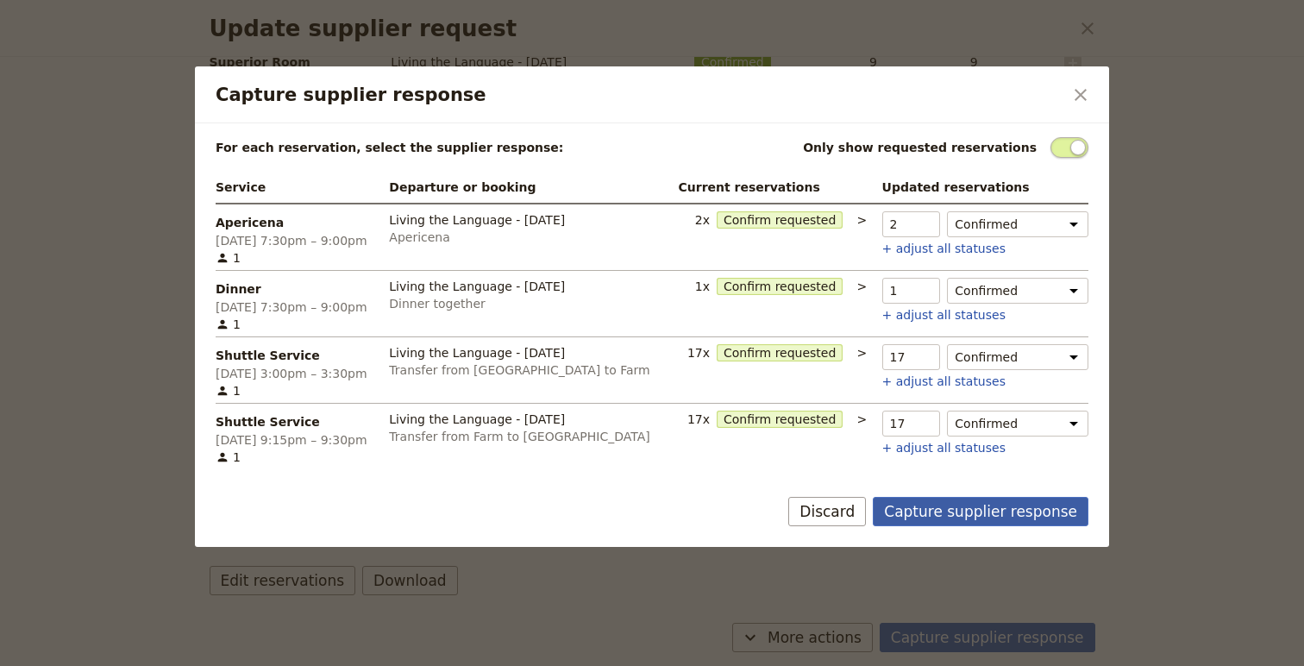
click at [983, 512] on button "Capture supplier response" at bounding box center [981, 511] width 216 height 29
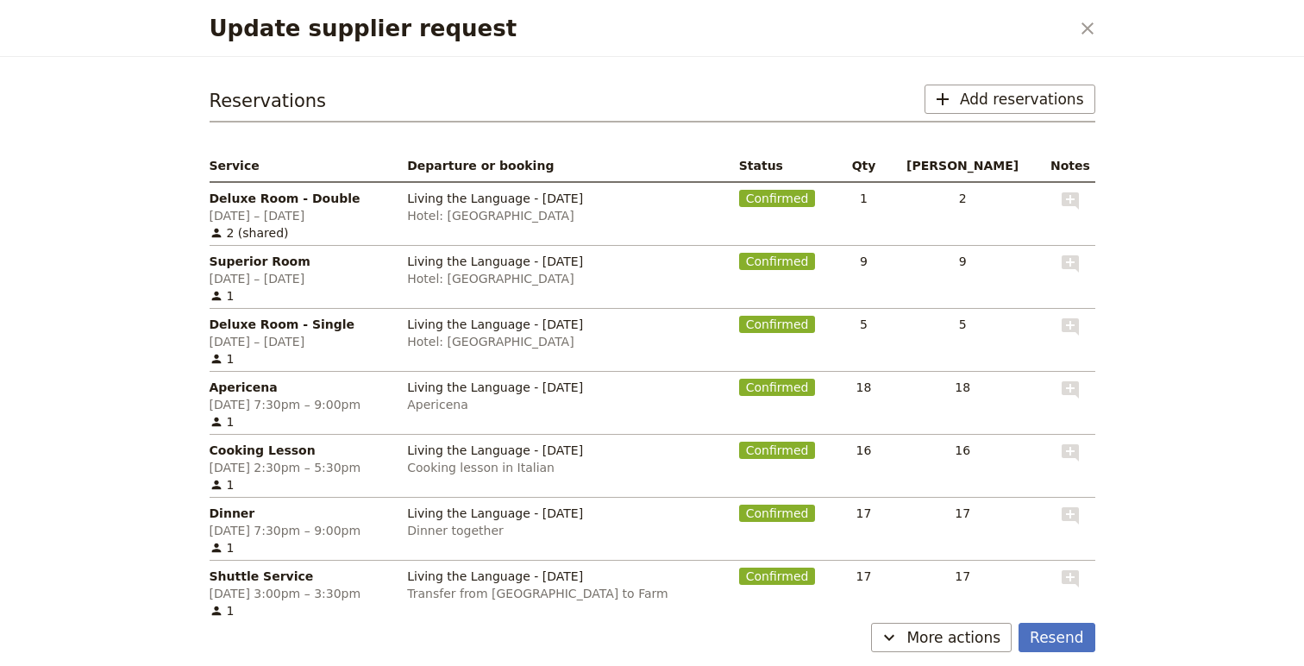
scroll to position [0, 0]
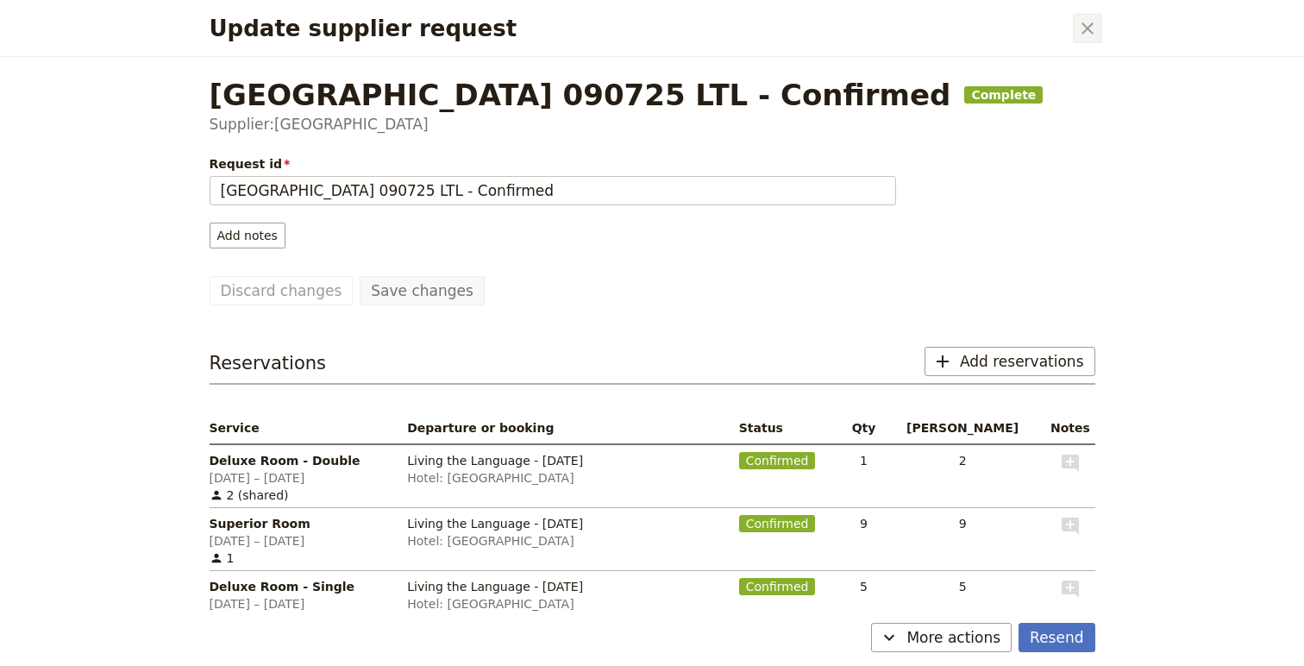
click at [1090, 21] on icon "Close dialog" at bounding box center [1087, 28] width 21 height 21
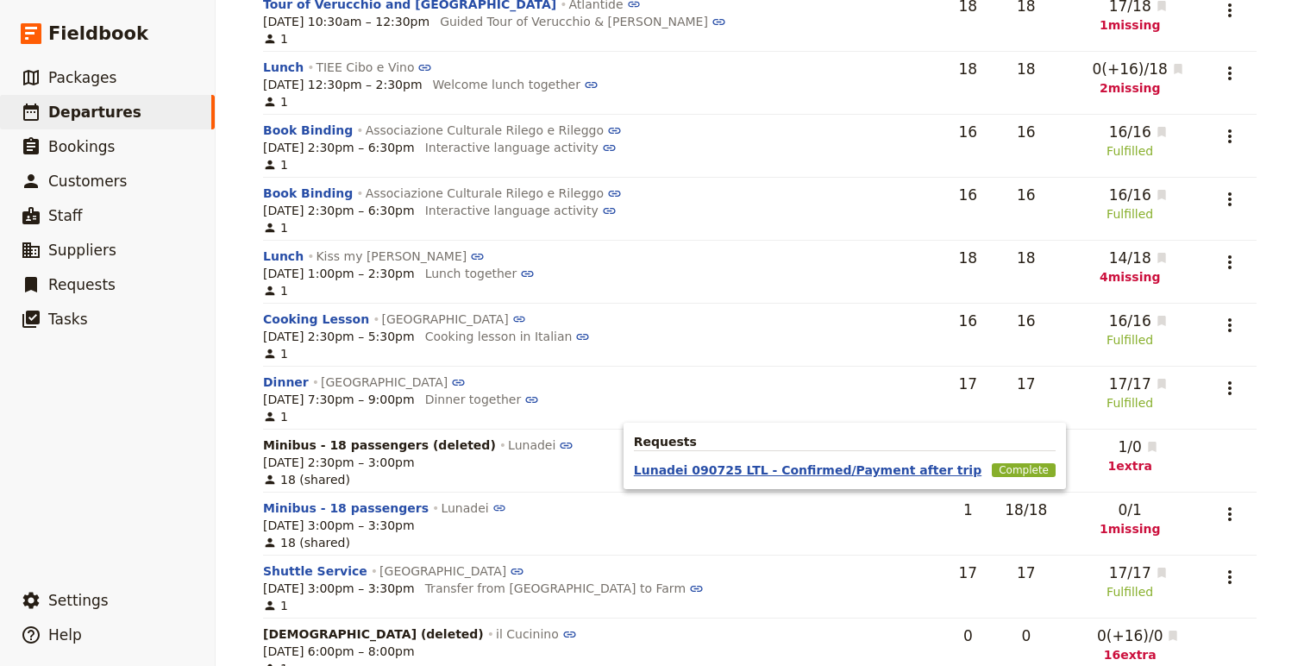
click at [933, 466] on button "Lunadei 090725 LTL - Confirmed/Payment after trip" at bounding box center [808, 469] width 348 height 17
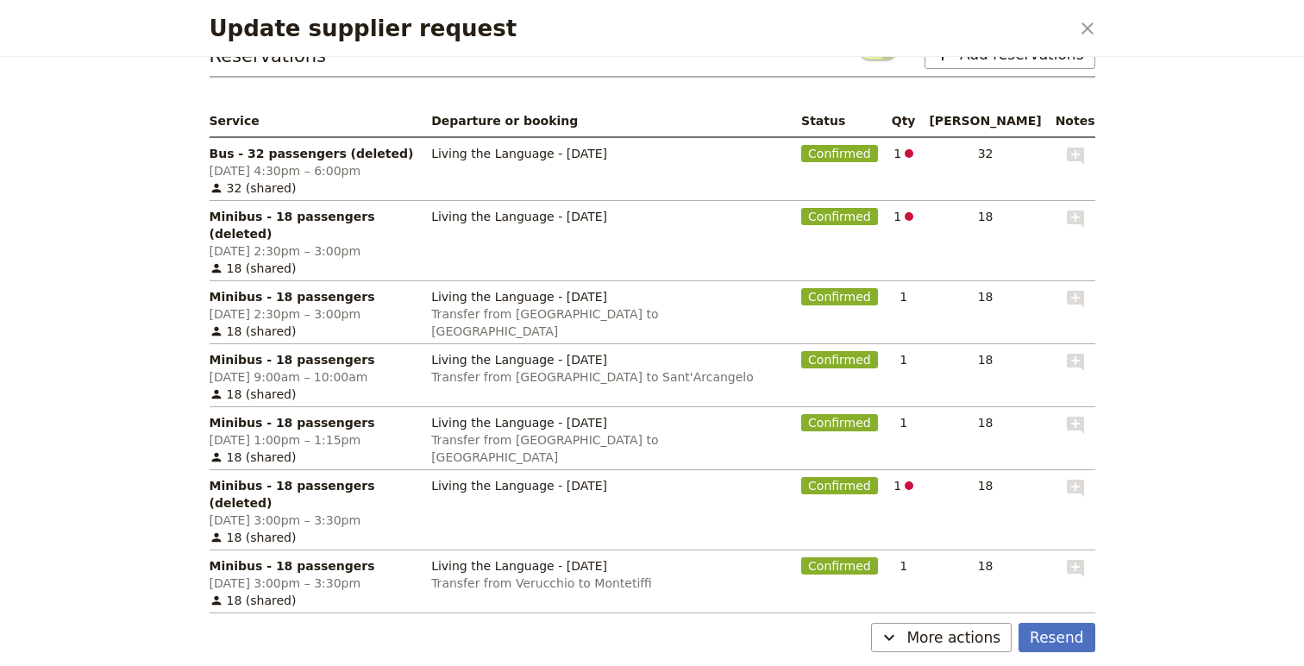
scroll to position [459, 0]
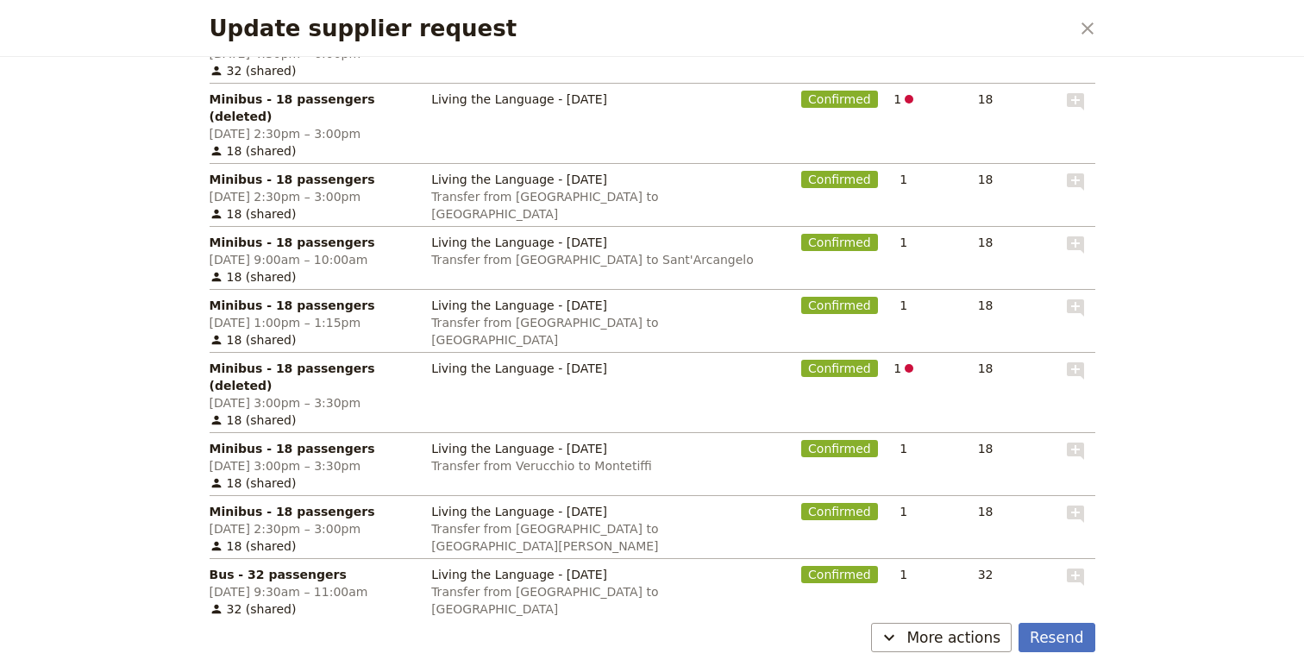
click at [276, 635] on button "Edit reservations" at bounding box center [283, 649] width 147 height 29
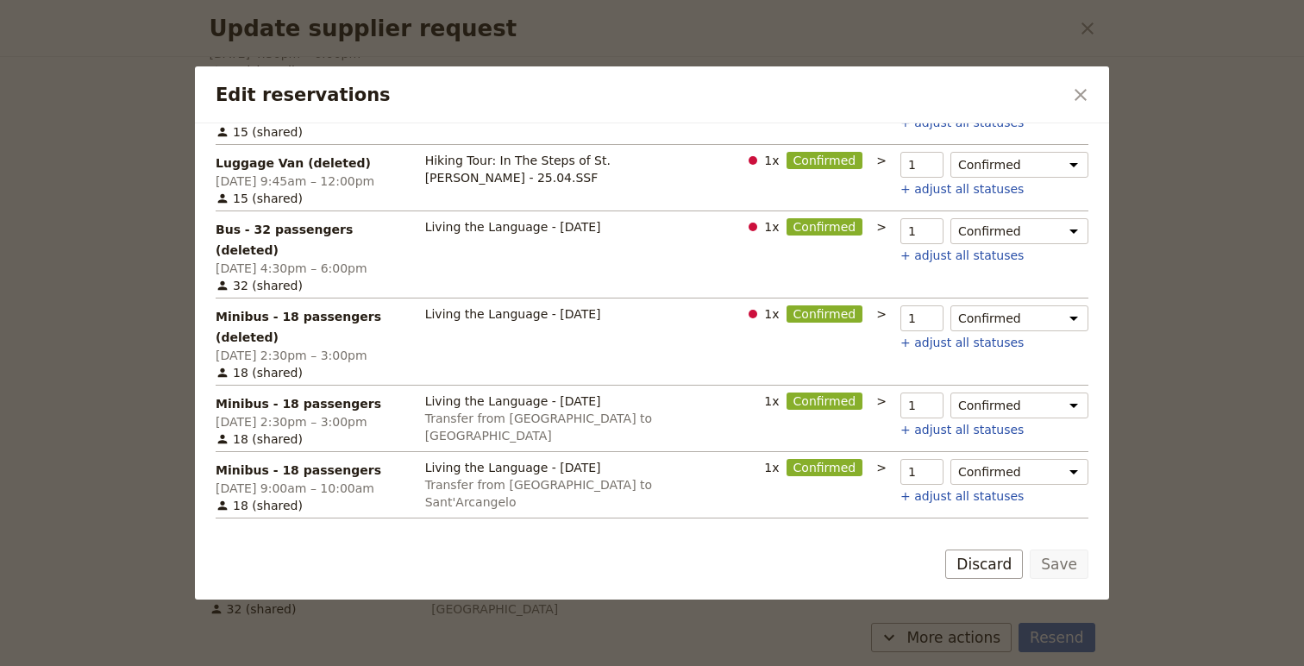
scroll to position [487, 0]
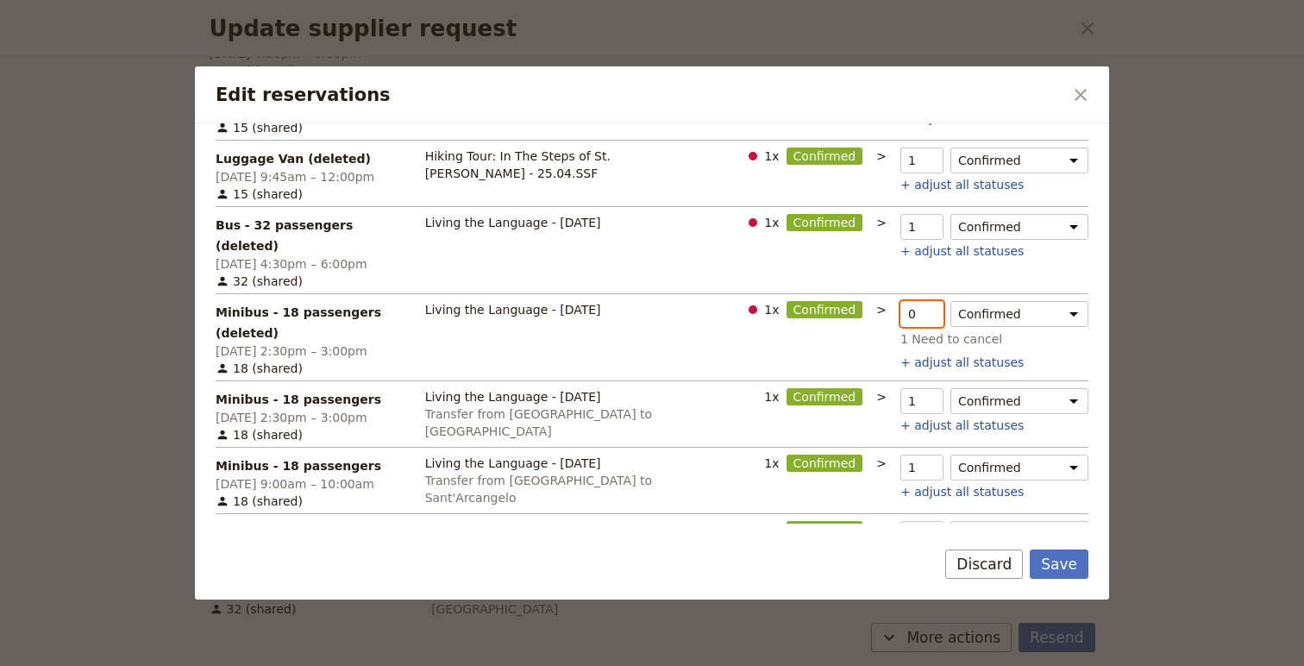
type input "0"
click at [933, 301] on input "0" at bounding box center [922, 314] width 43 height 26
click at [1069, 574] on button "Save" at bounding box center [1059, 563] width 59 height 29
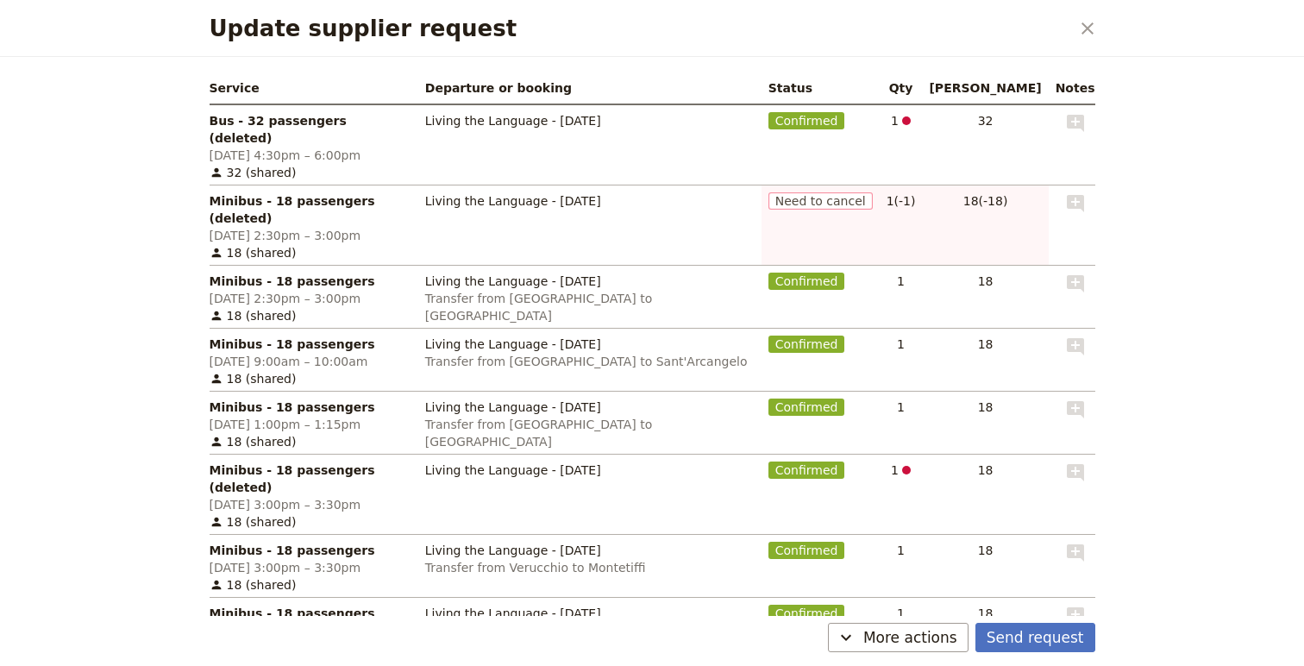
scroll to position [459, 0]
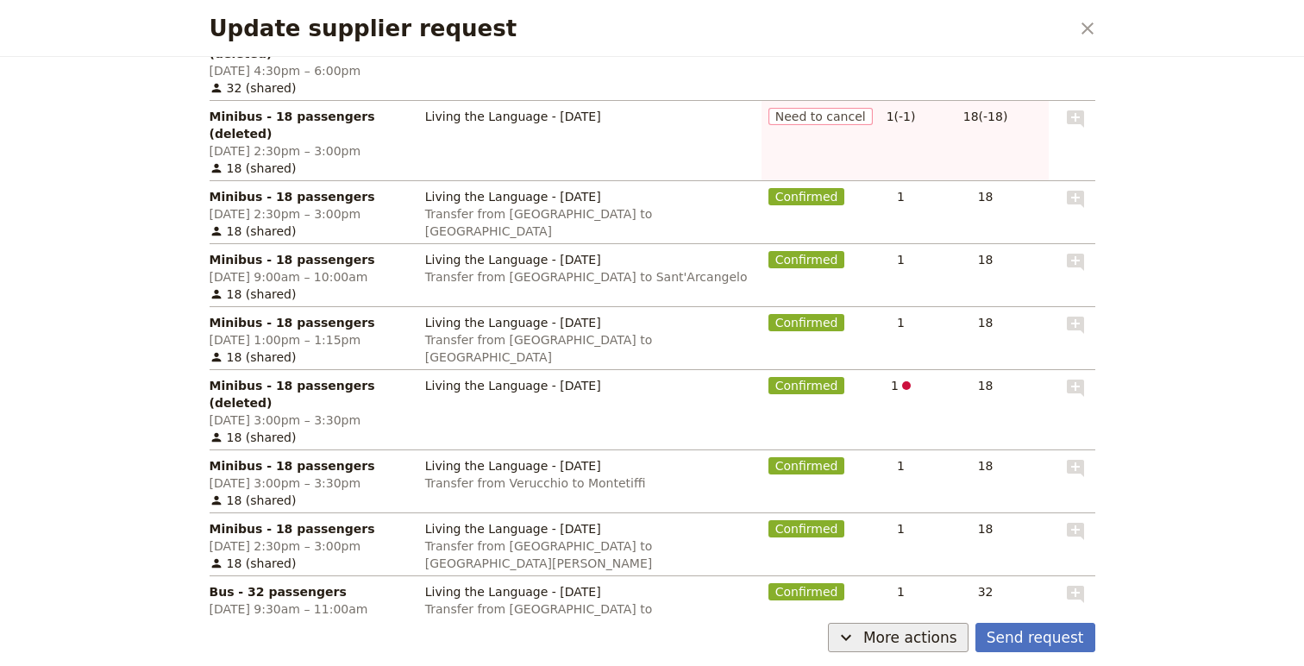
click at [894, 637] on span "More actions" at bounding box center [910, 637] width 94 height 21
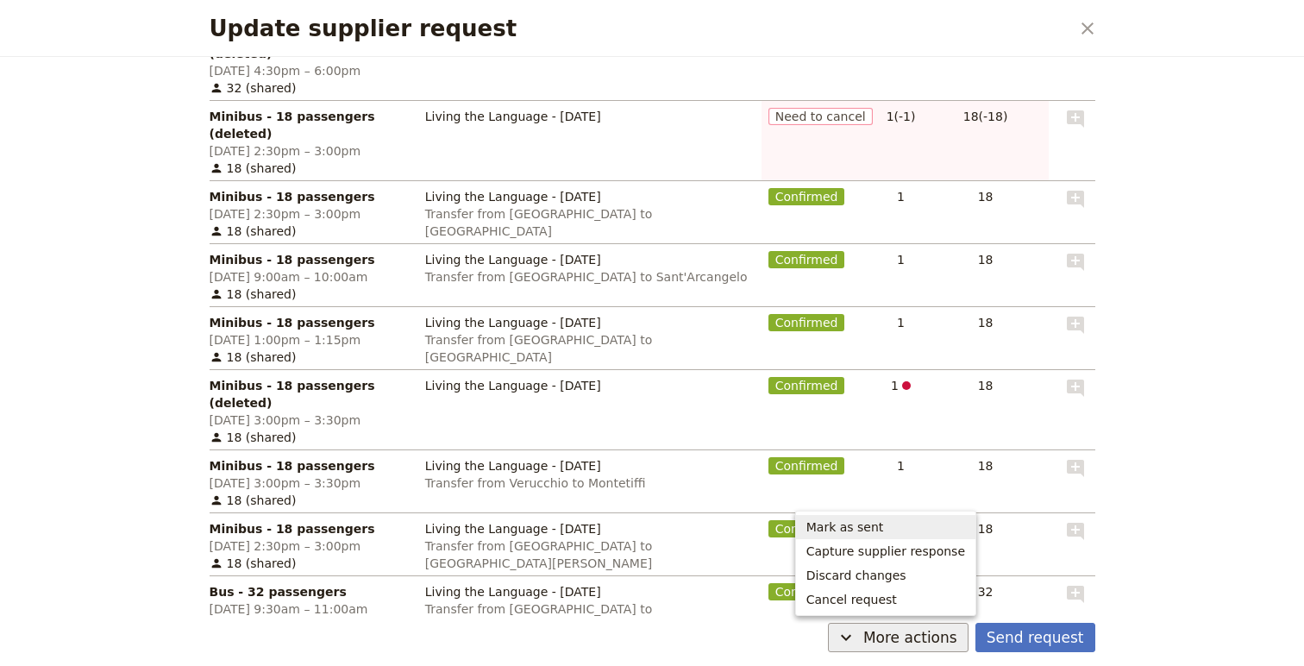
click at [930, 519] on span "Mark as sent" at bounding box center [886, 526] width 159 height 17
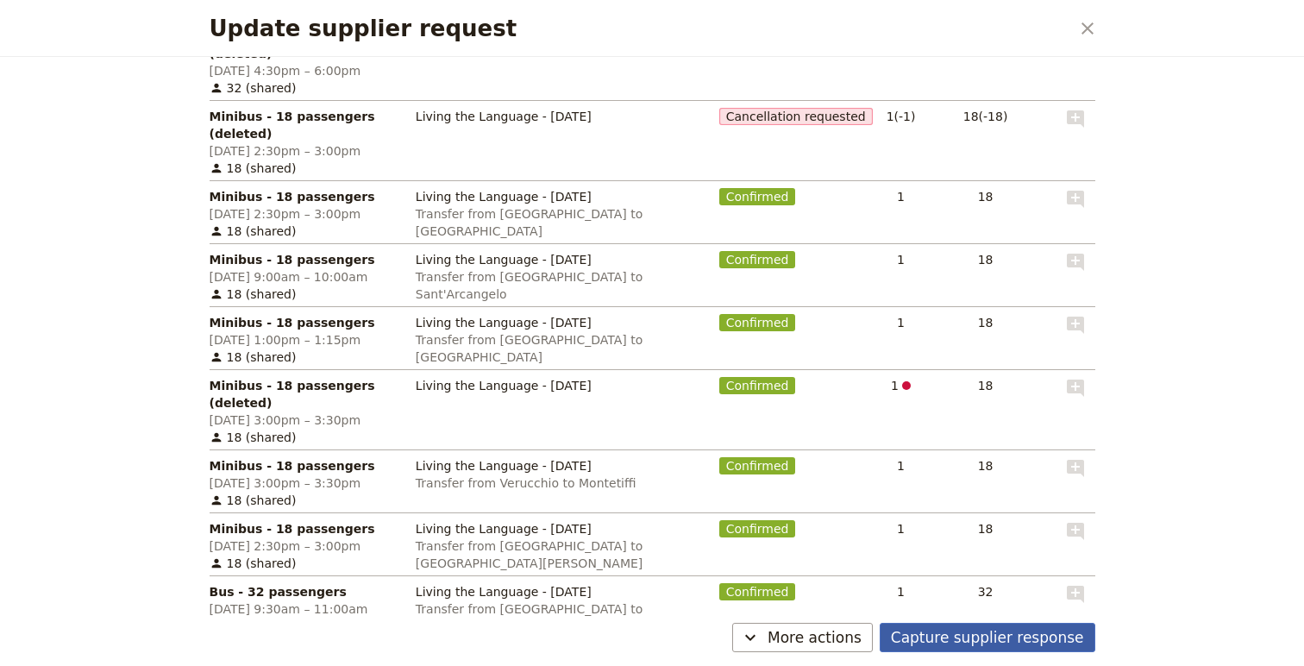
click at [968, 634] on button "Capture supplier response" at bounding box center [988, 637] width 216 height 29
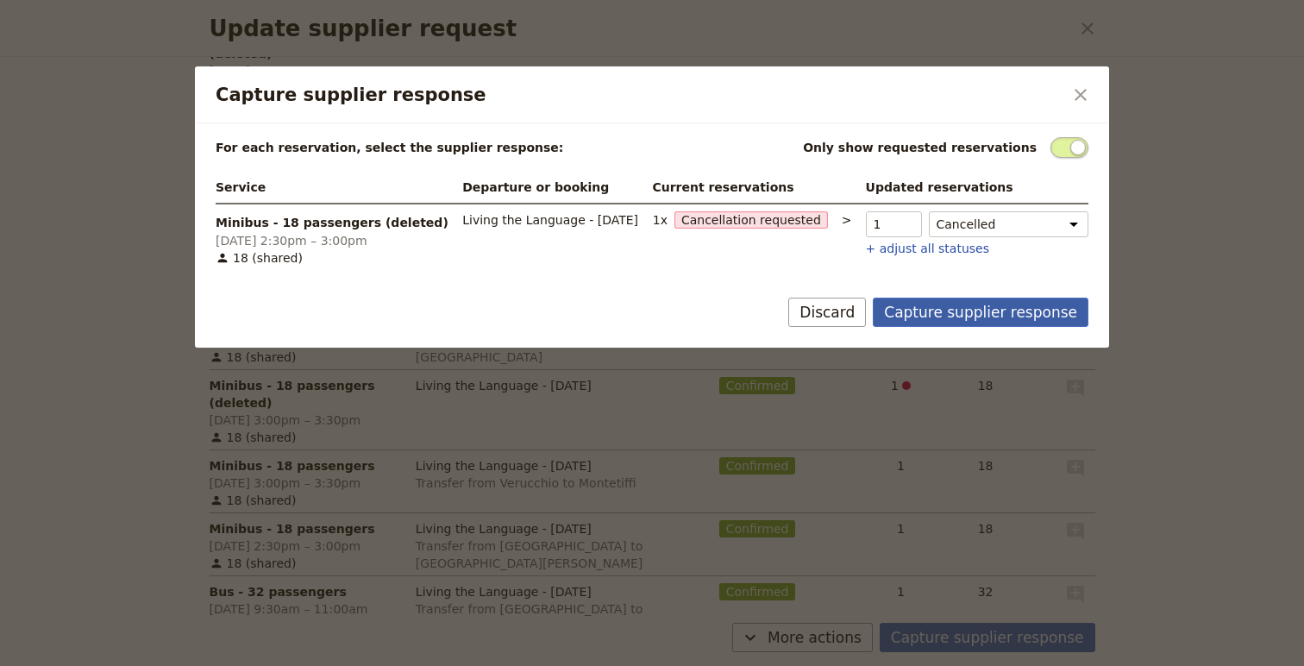
click at [946, 310] on button "Capture supplier response" at bounding box center [981, 312] width 216 height 29
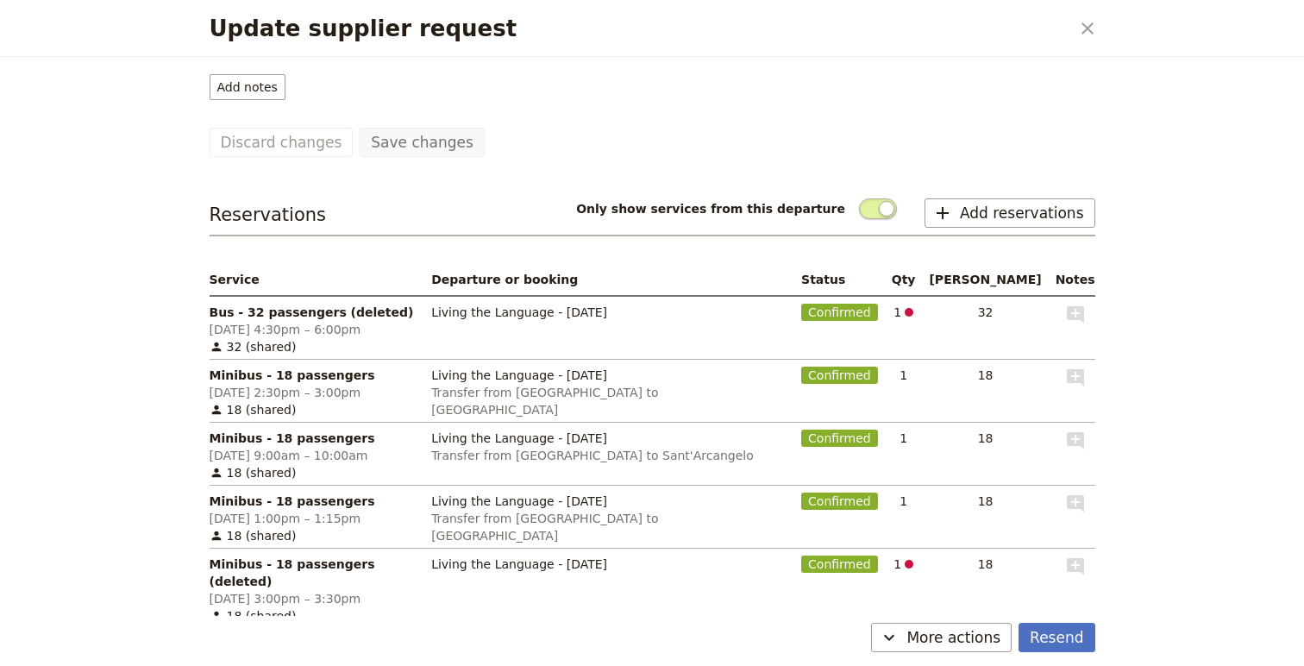
scroll to position [185, 0]
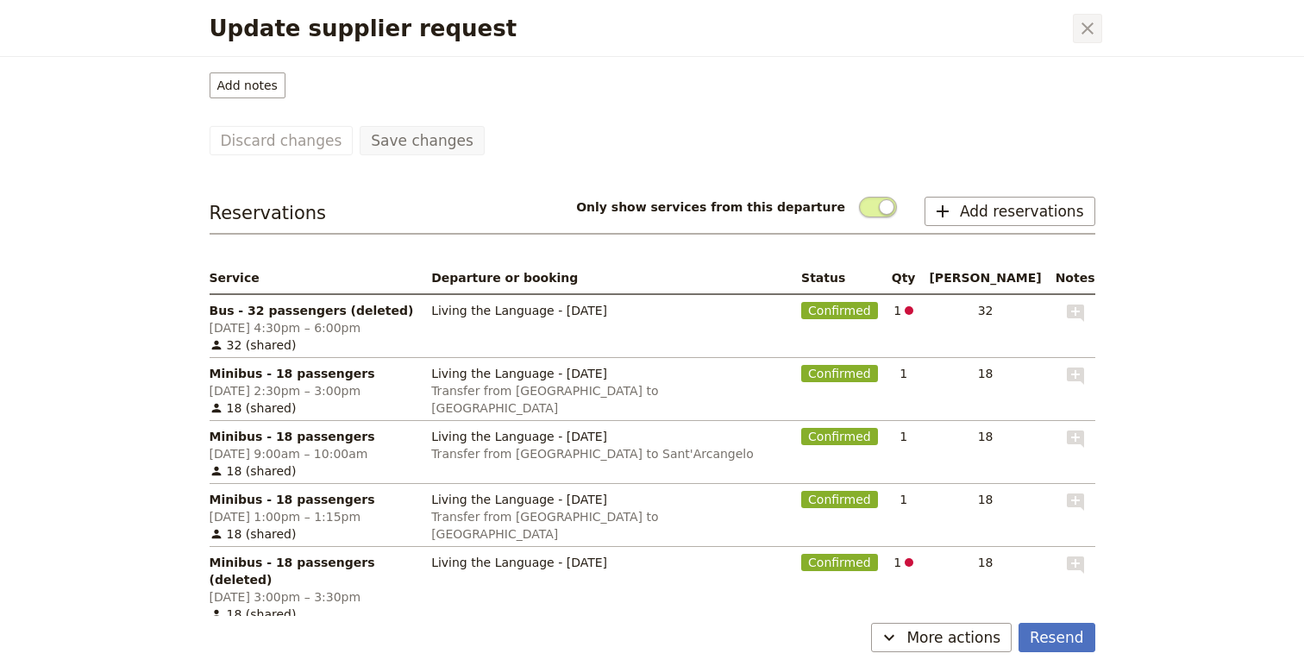
click at [1087, 19] on icon "Close dialog" at bounding box center [1087, 28] width 21 height 21
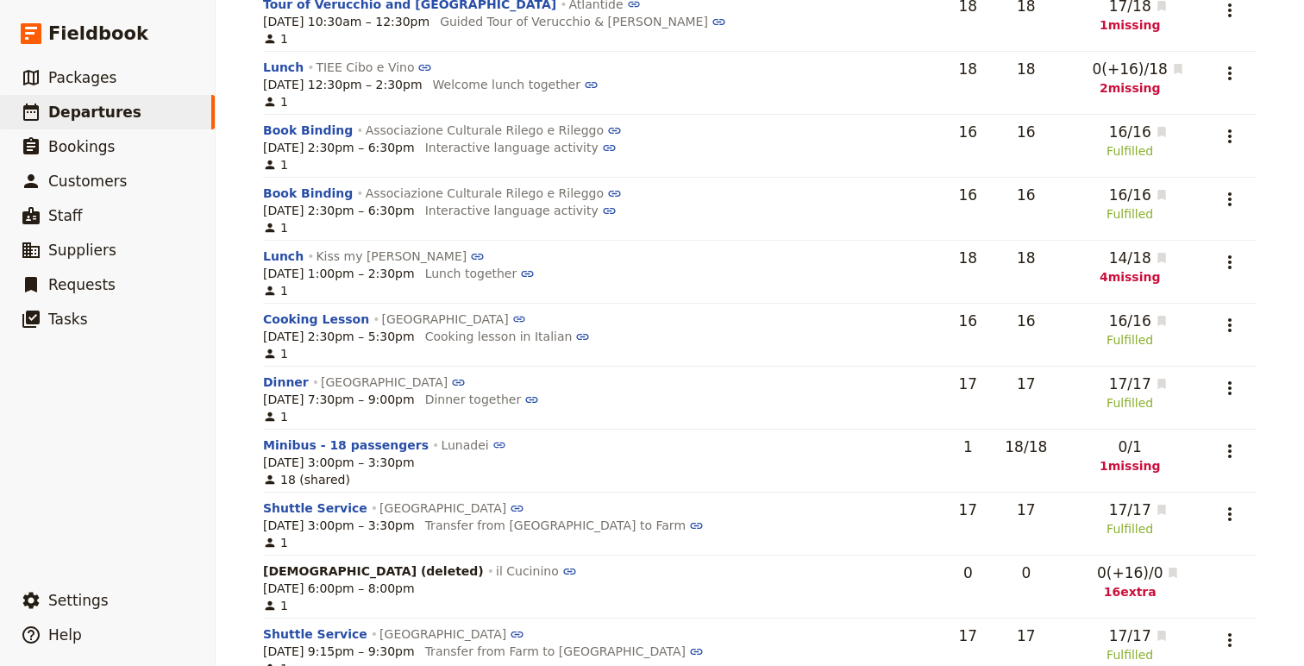
scroll to position [0, 0]
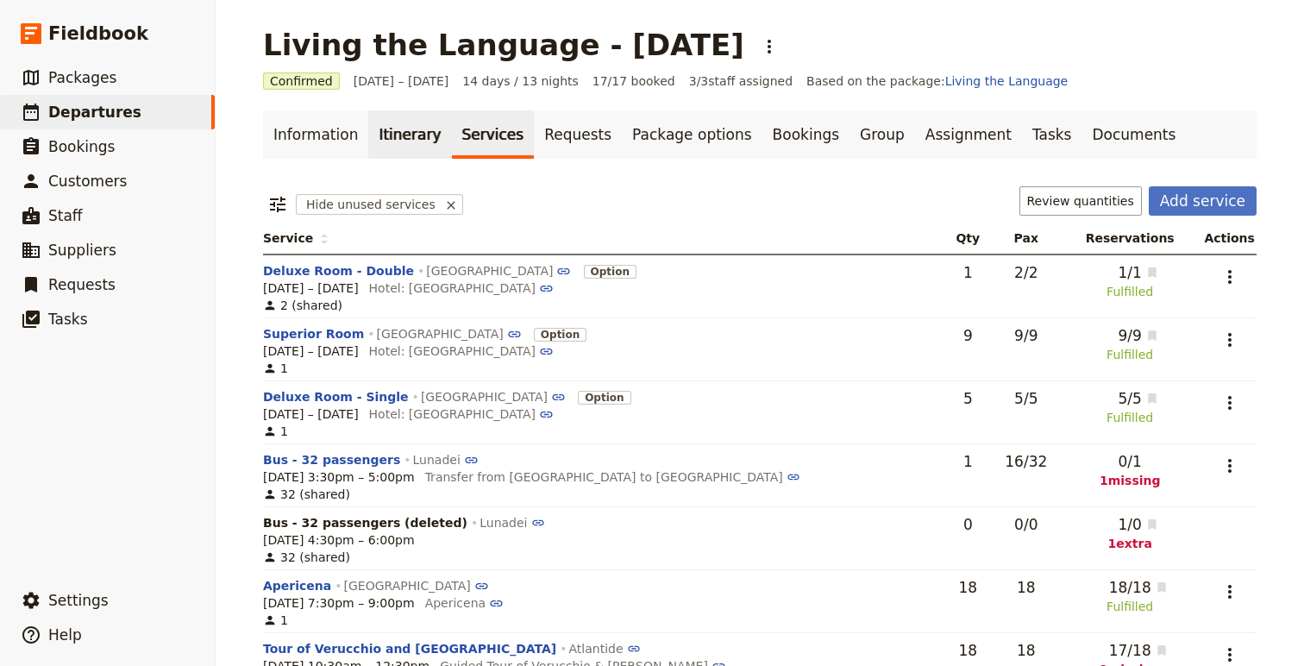
click at [386, 135] on link "Itinerary" at bounding box center [409, 134] width 83 height 48
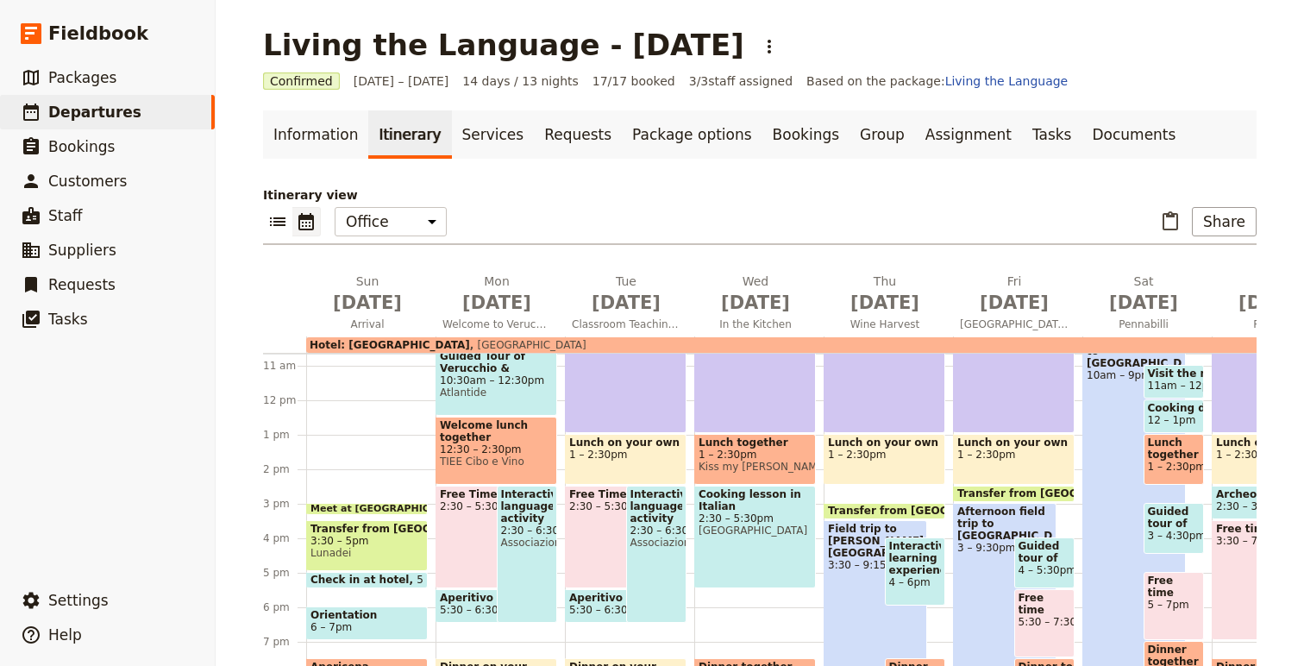
scroll to position [369, 0]
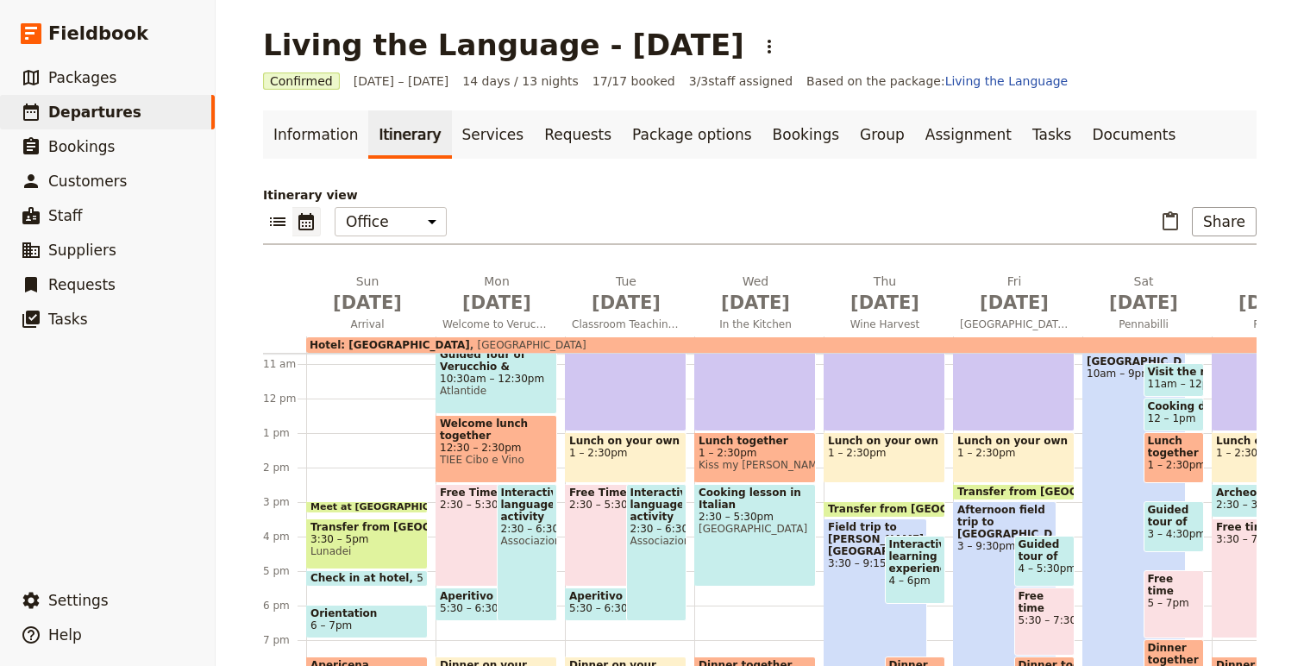
click at [383, 550] on span "Lunadei" at bounding box center [367, 551] width 113 height 12
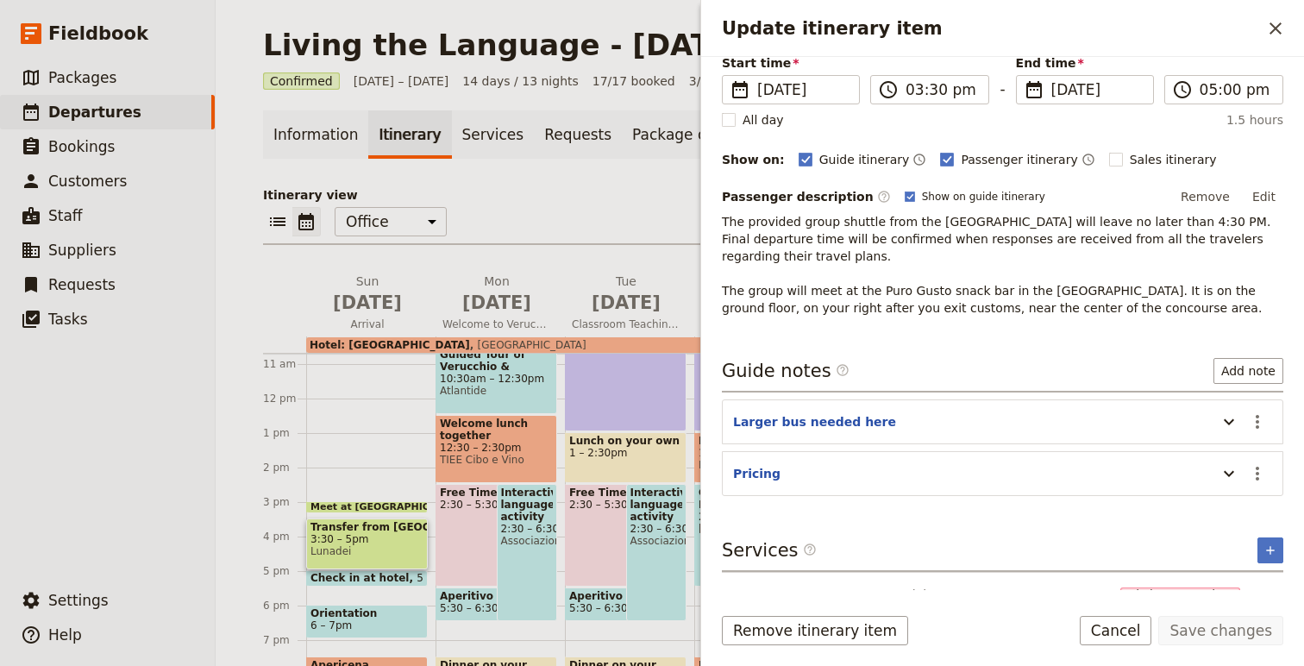
scroll to position [181, 0]
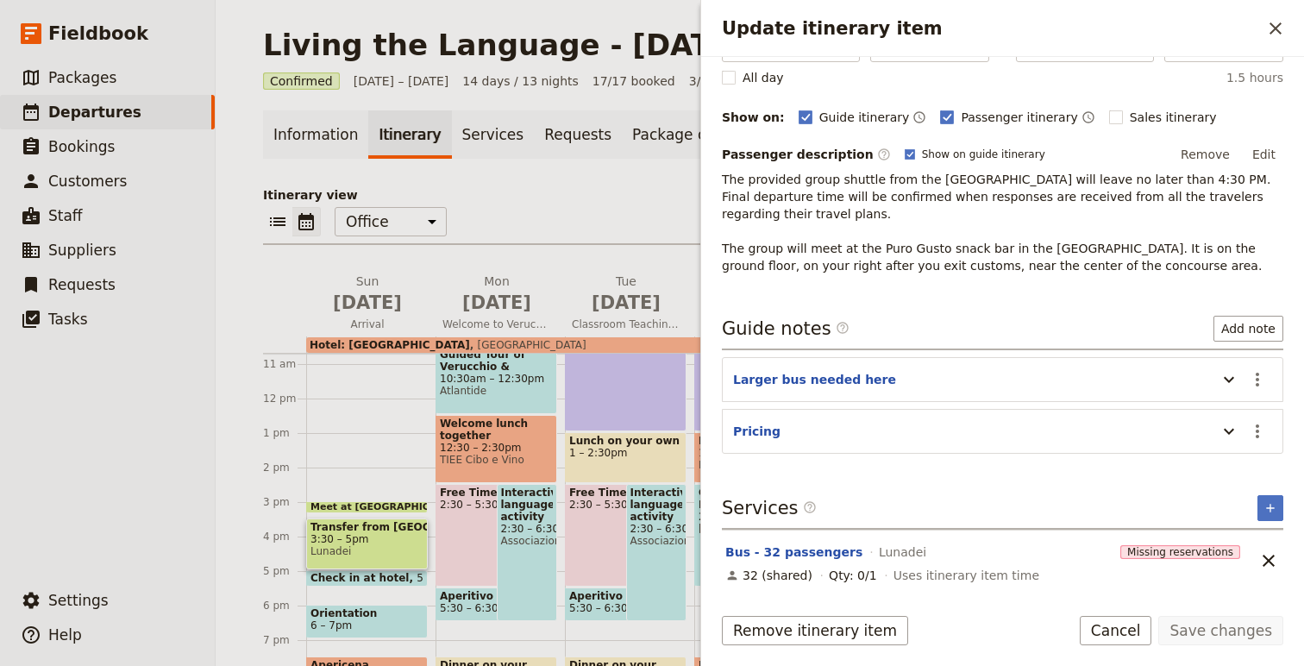
click at [805, 537] on section "Bus - 32 passengers Lunadei Missing reservations 32 (shared) Qty: 0/1 Uses itin…" at bounding box center [984, 561] width 525 height 60
click at [808, 556] on button "Bus - 32 passengers" at bounding box center [793, 551] width 137 height 17
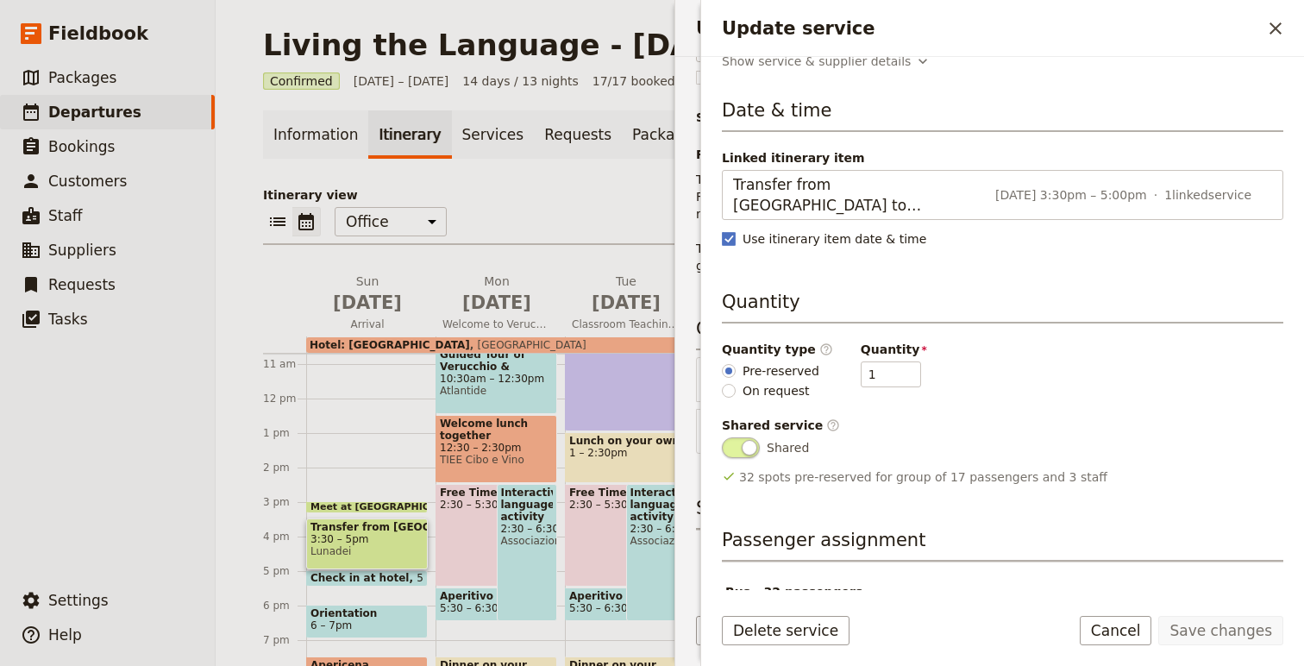
scroll to position [91, 0]
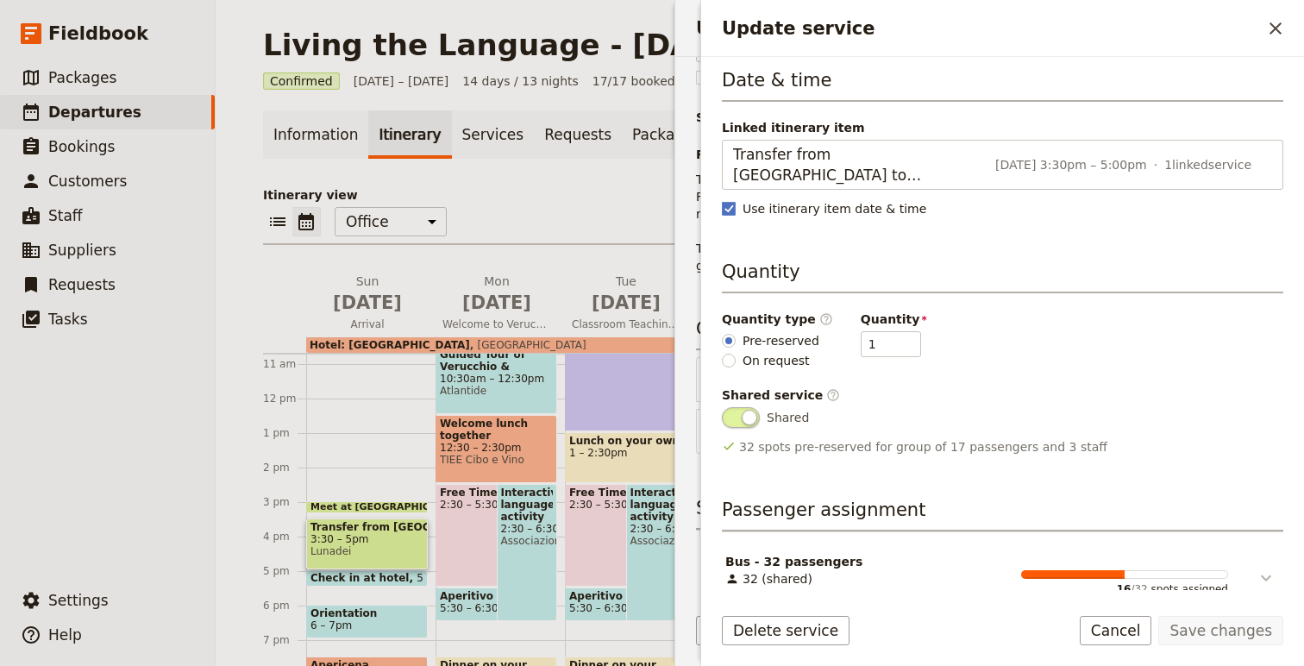
click at [1262, 568] on icon "Update service" at bounding box center [1266, 578] width 21 height 21
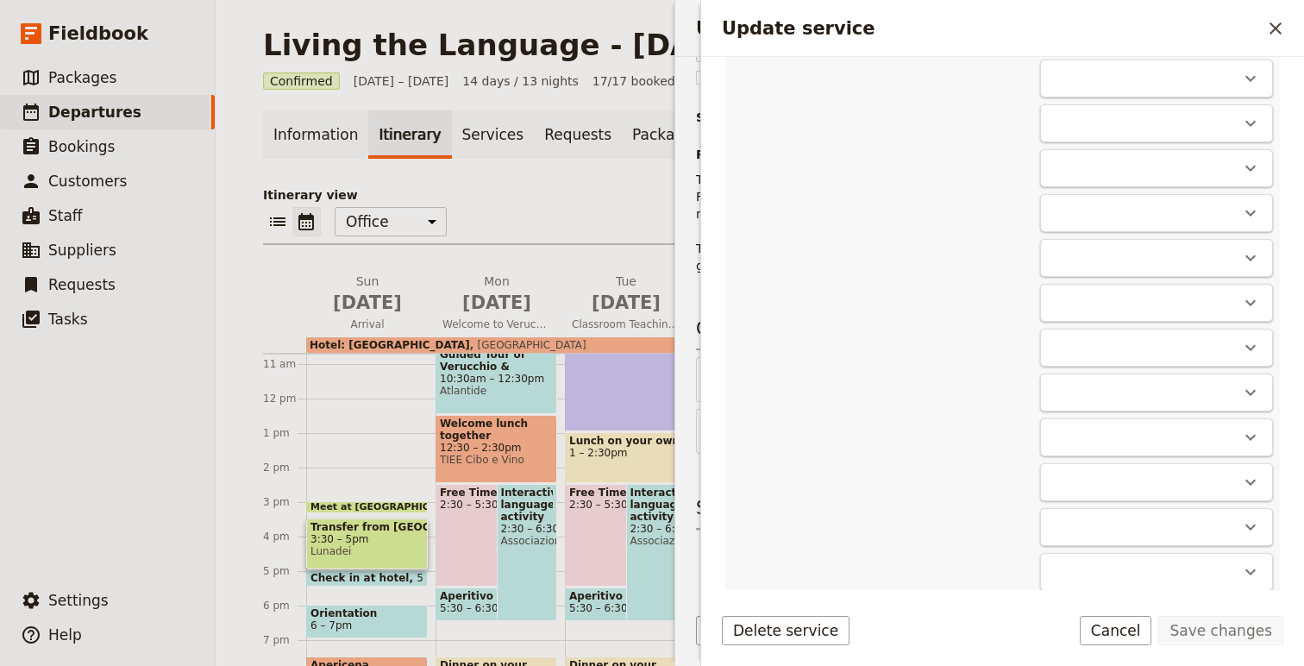
scroll to position [1786, 0]
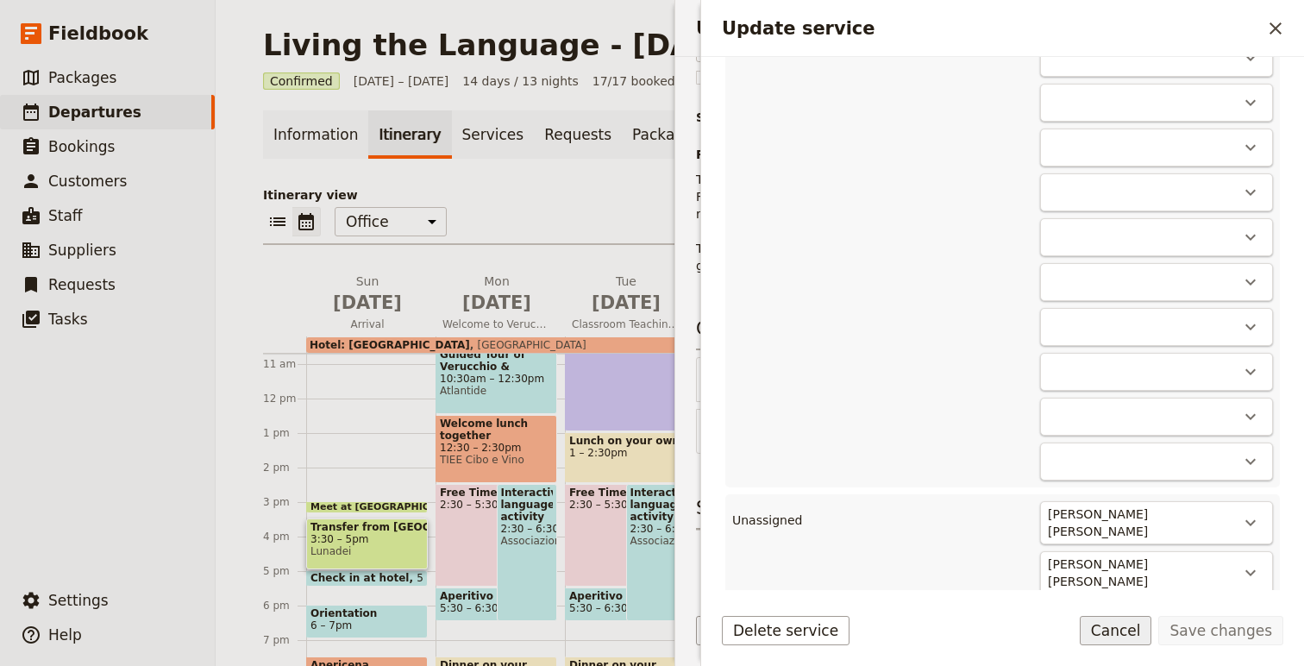
click at [1125, 634] on button "Cancel" at bounding box center [1116, 630] width 72 height 29
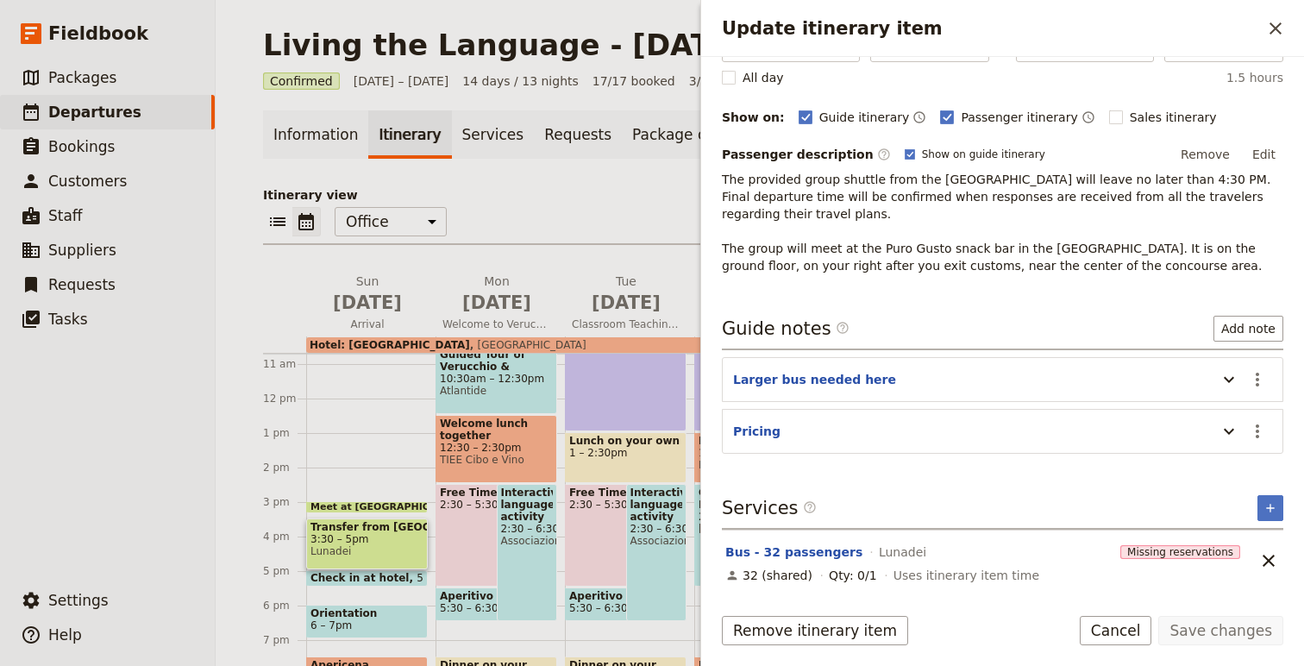
drag, startPoint x: 1272, startPoint y: 34, endPoint x: 1224, endPoint y: 54, distance: 52.6
click at [1250, 45] on div "Update itinerary item ​" at bounding box center [1002, 28] width 603 height 57
click at [786, 546] on button "Bus - 32 passengers" at bounding box center [793, 551] width 137 height 17
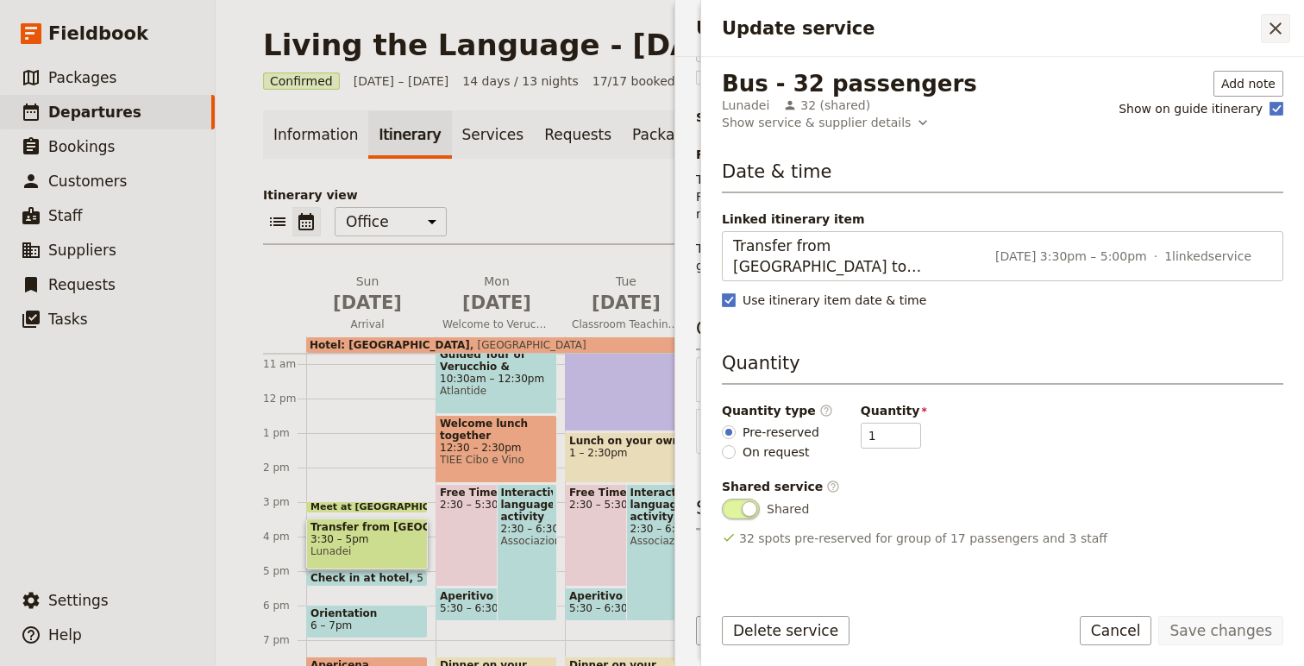
click at [1280, 18] on icon "Close drawer" at bounding box center [1275, 28] width 21 height 21
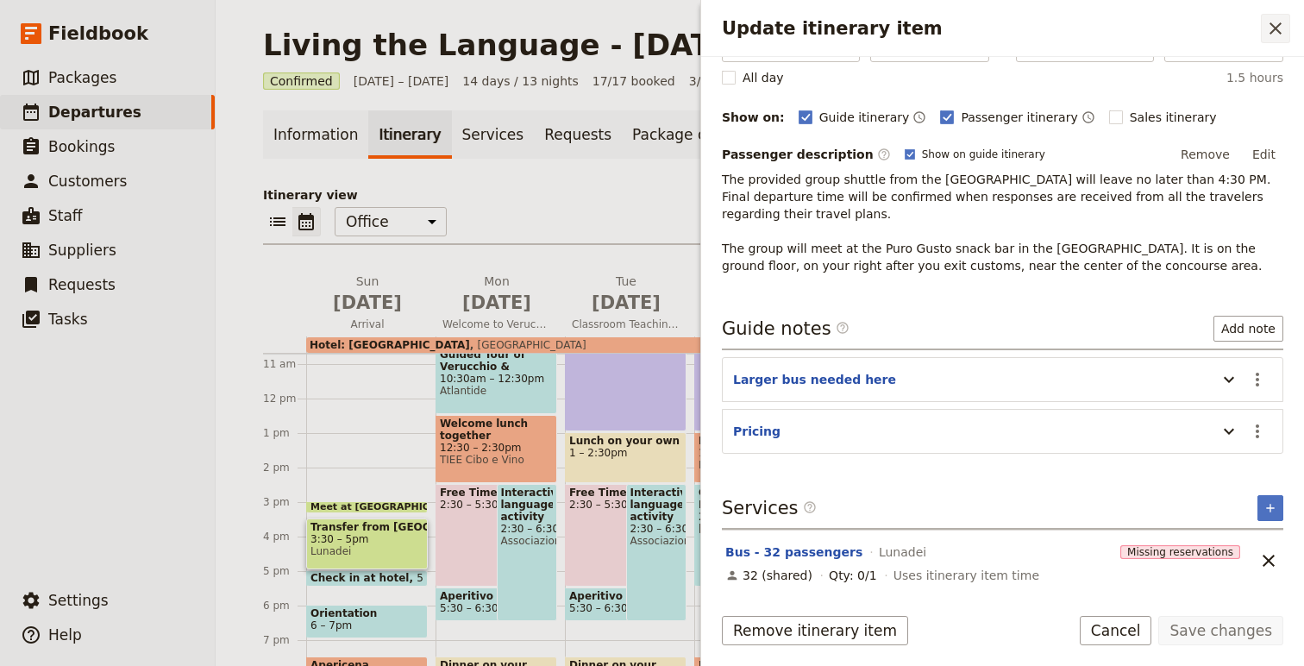
click at [1271, 25] on icon "Close drawer" at bounding box center [1275, 28] width 21 height 21
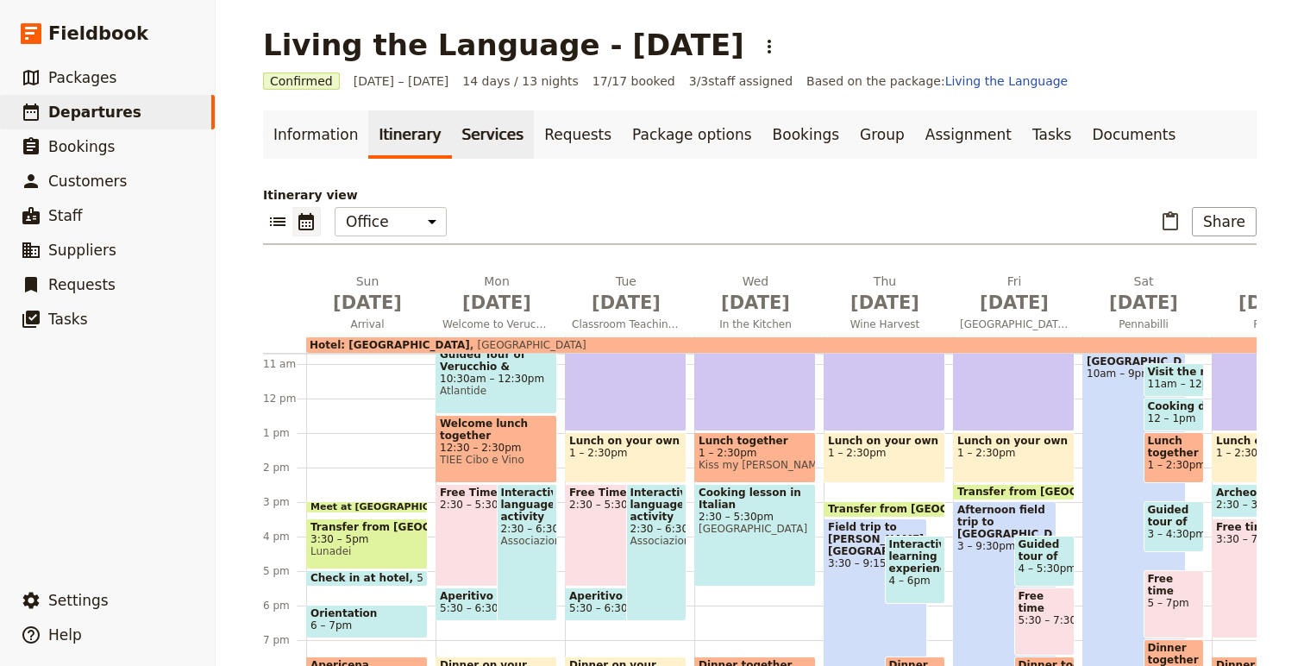
click at [487, 129] on link "Services" at bounding box center [493, 134] width 83 height 48
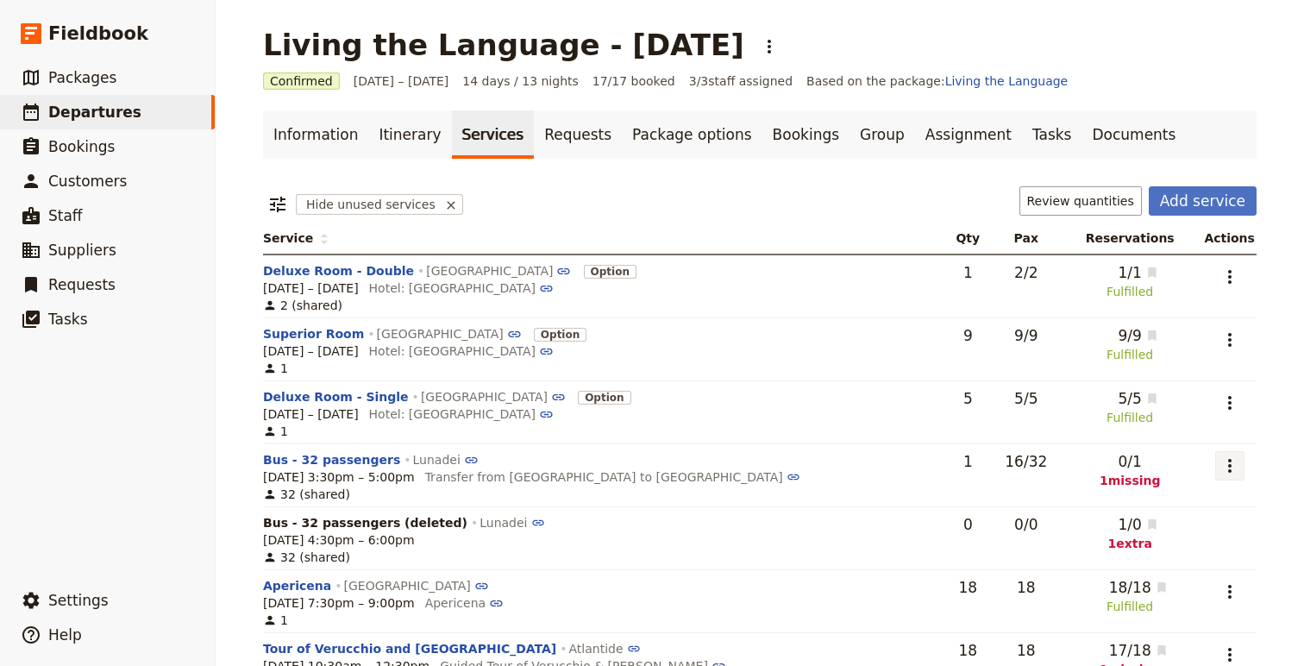
click at [1223, 462] on icon "Actions" at bounding box center [1230, 465] width 21 height 21
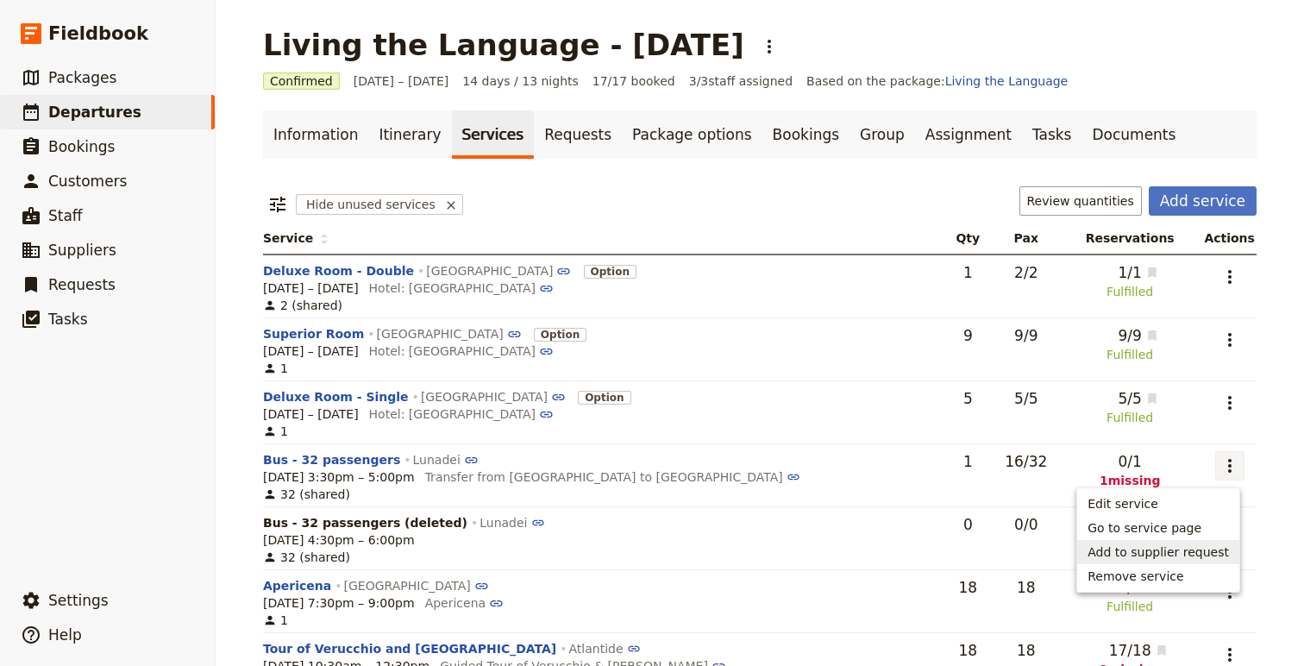
click at [1203, 550] on span "Add to supplier request" at bounding box center [1158, 551] width 141 height 17
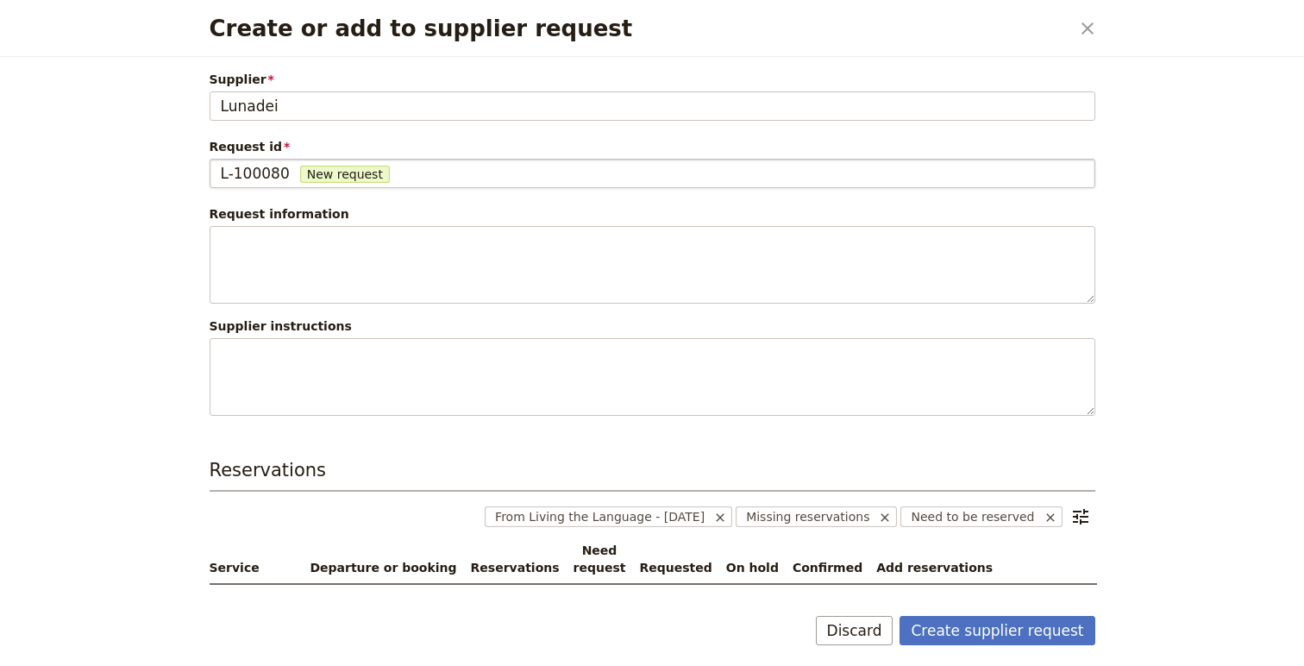
click at [252, 165] on span "L-100080" at bounding box center [255, 173] width 69 height 21
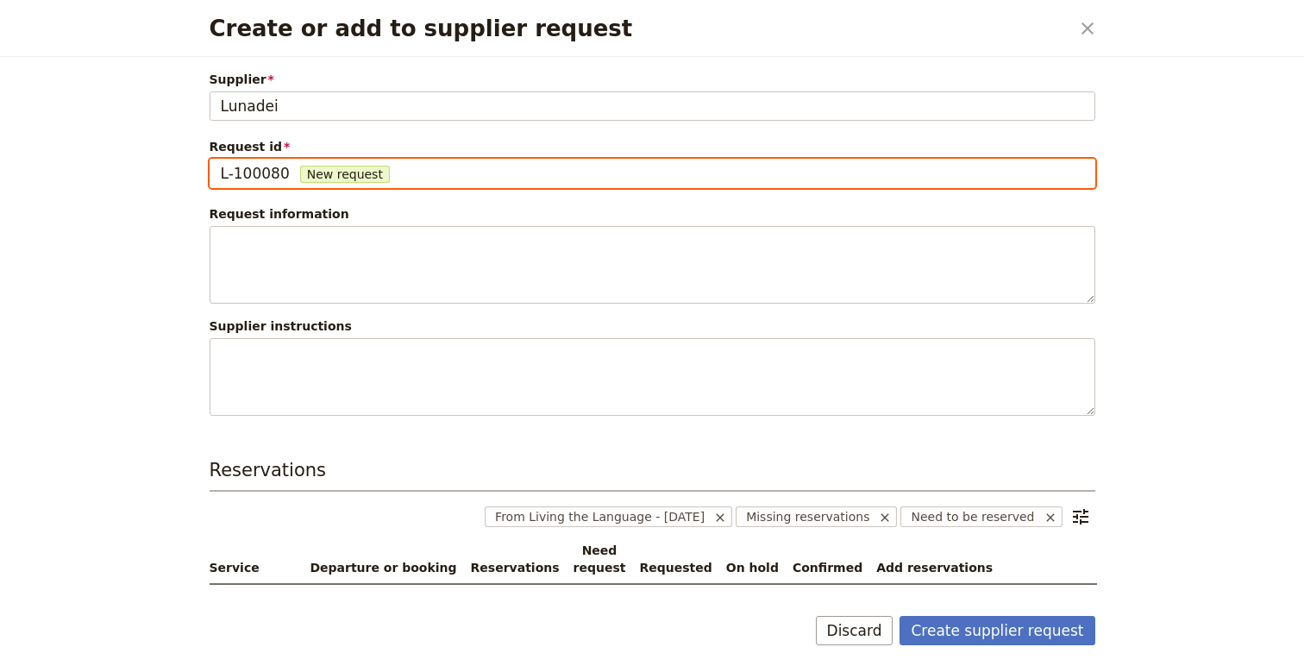
click at [221, 160] on input "L-100080" at bounding box center [220, 159] width 1 height 1
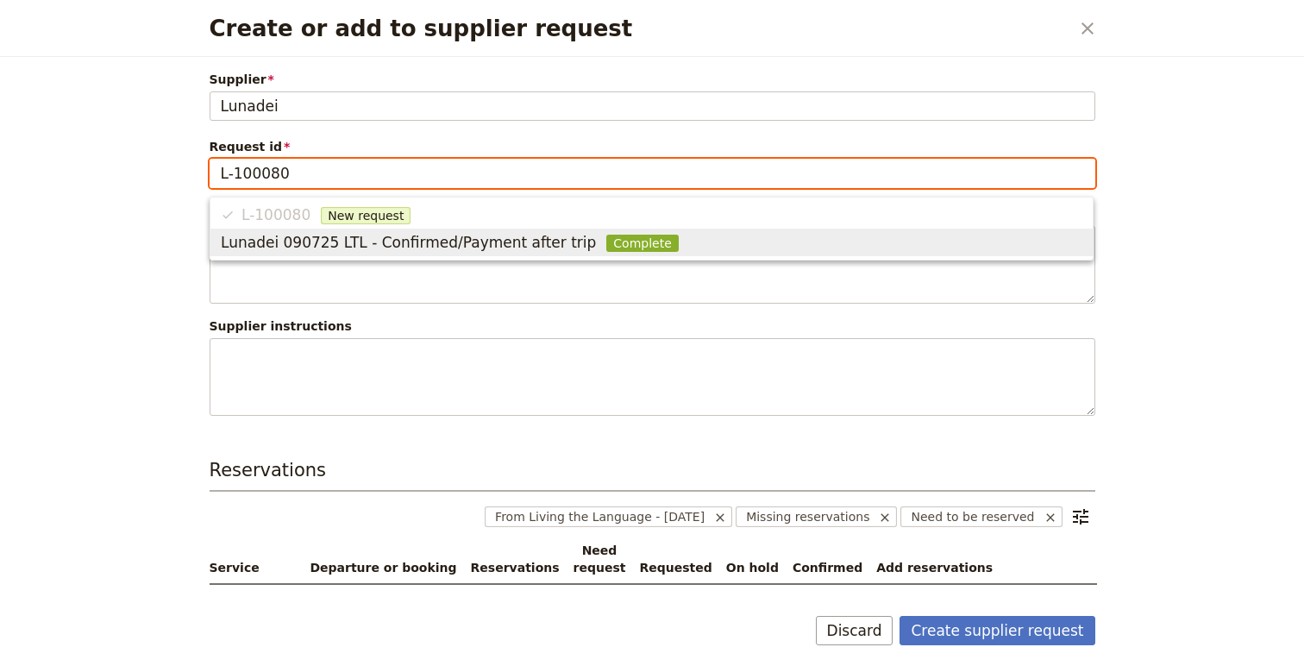
click at [437, 247] on span "Lunadei 090725 LTL - Confirmed/Payment after trip" at bounding box center [408, 242] width 375 height 21
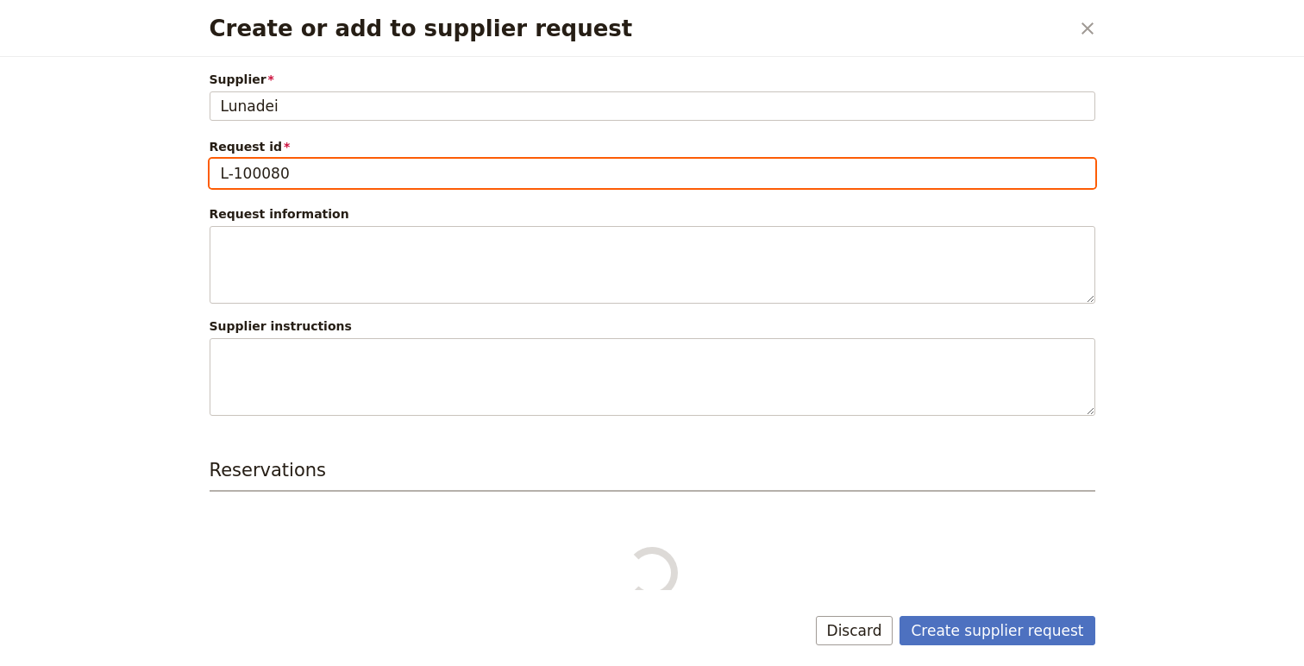
type input "Lunadei 090725 LTL - Confirmed/Payment after trip"
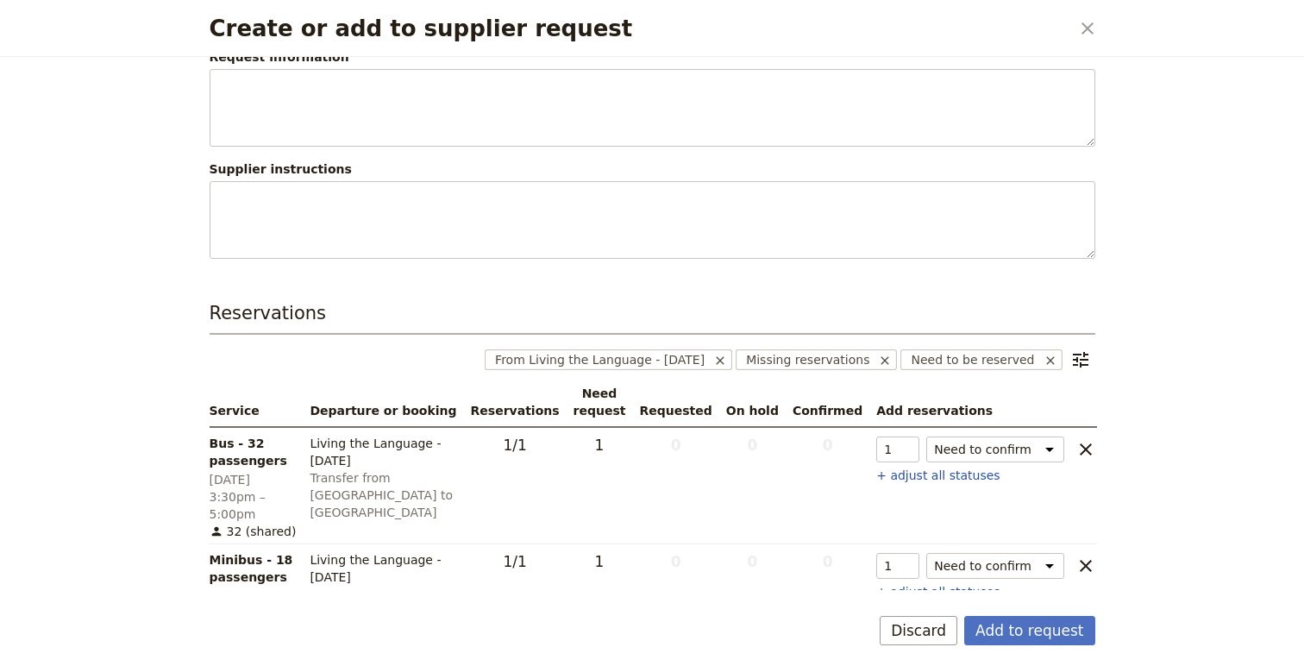
scroll to position [195, 0]
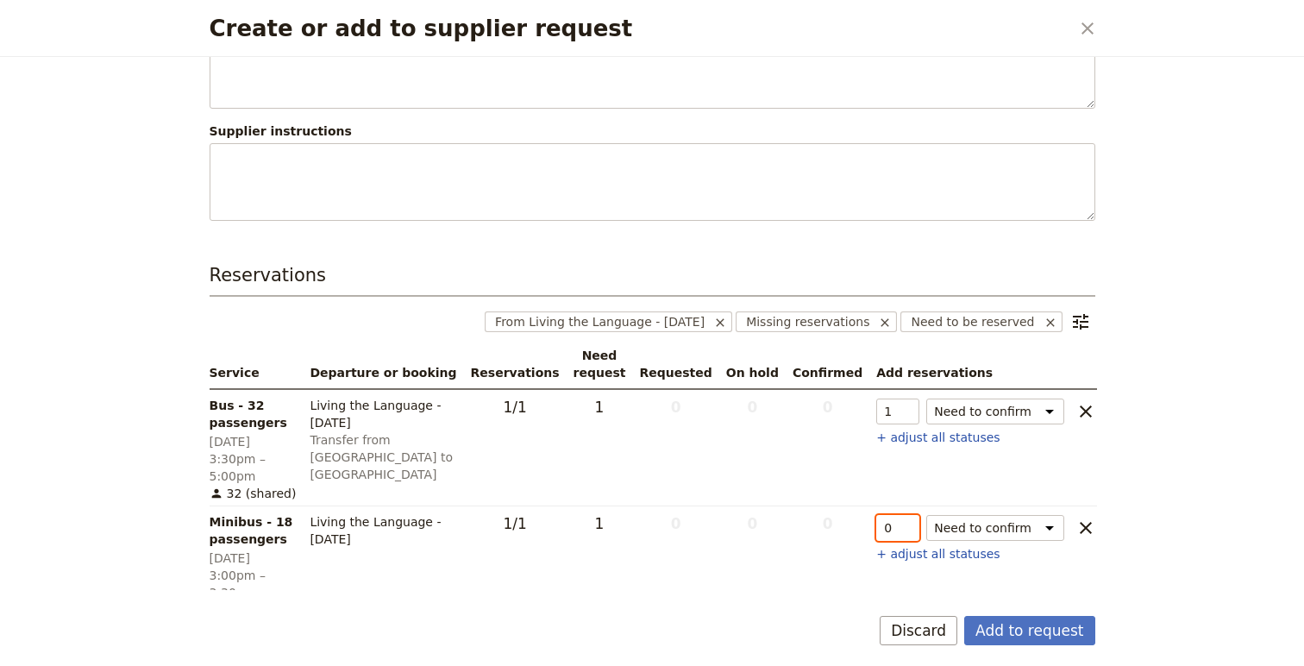
type input "0"
click at [905, 518] on input "0" at bounding box center [897, 528] width 43 height 26
click at [1039, 626] on button "Add to request" at bounding box center [1029, 630] width 130 height 29
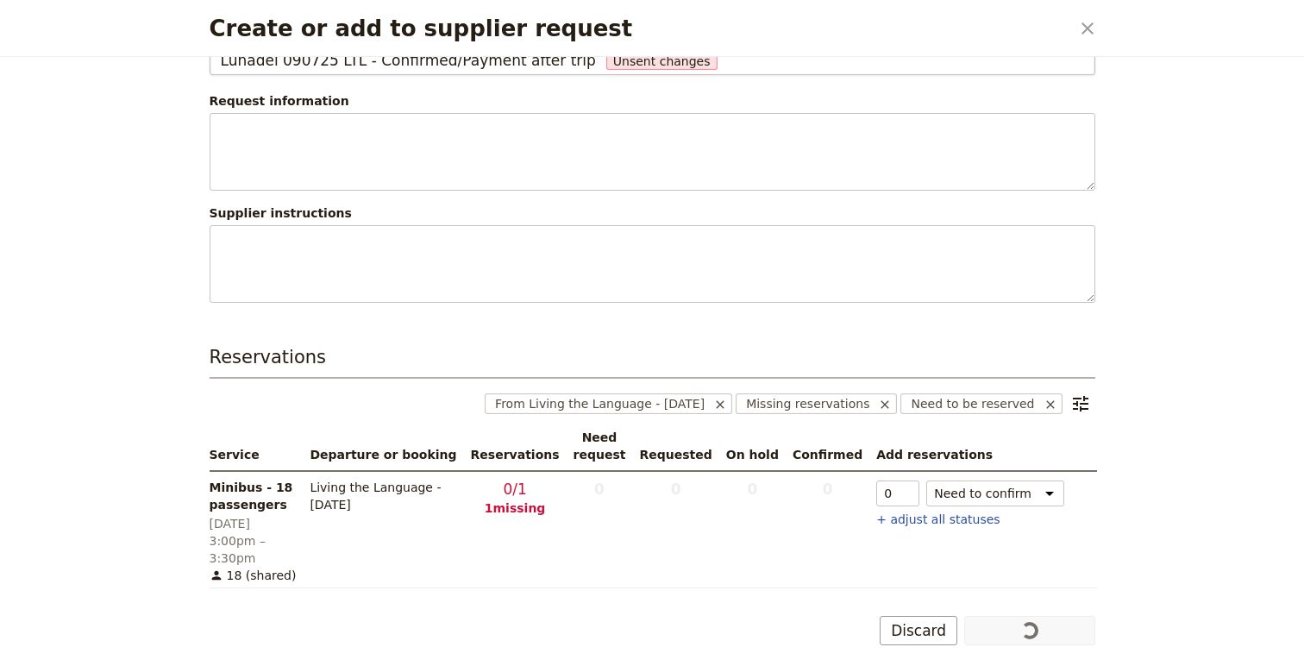
scroll to position [96, 0]
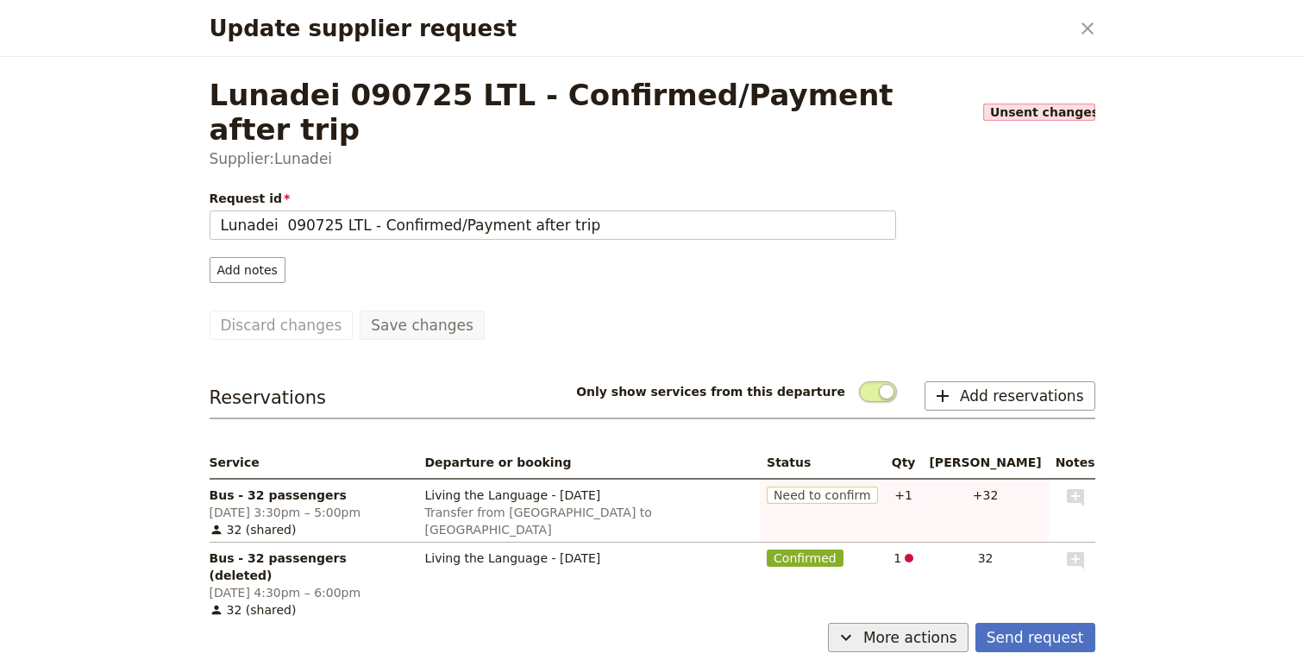
click at [904, 634] on span "More actions" at bounding box center [910, 637] width 94 height 21
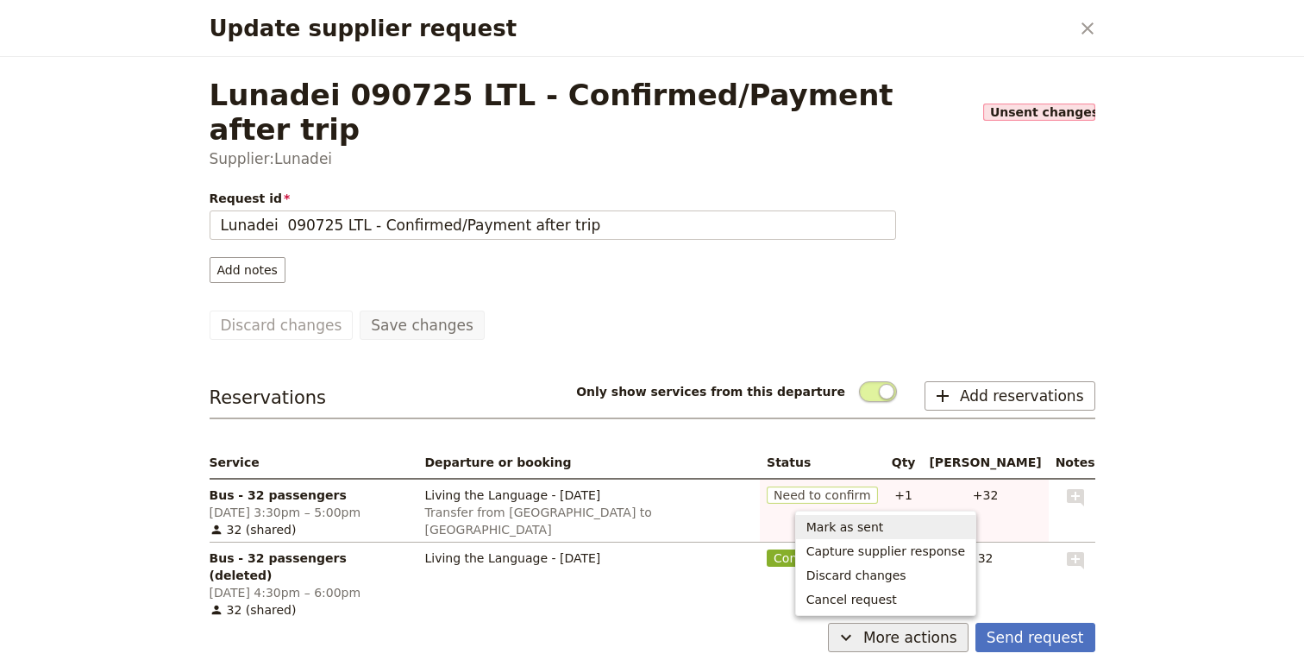
click at [868, 527] on span "Mark as sent" at bounding box center [846, 526] width 78 height 17
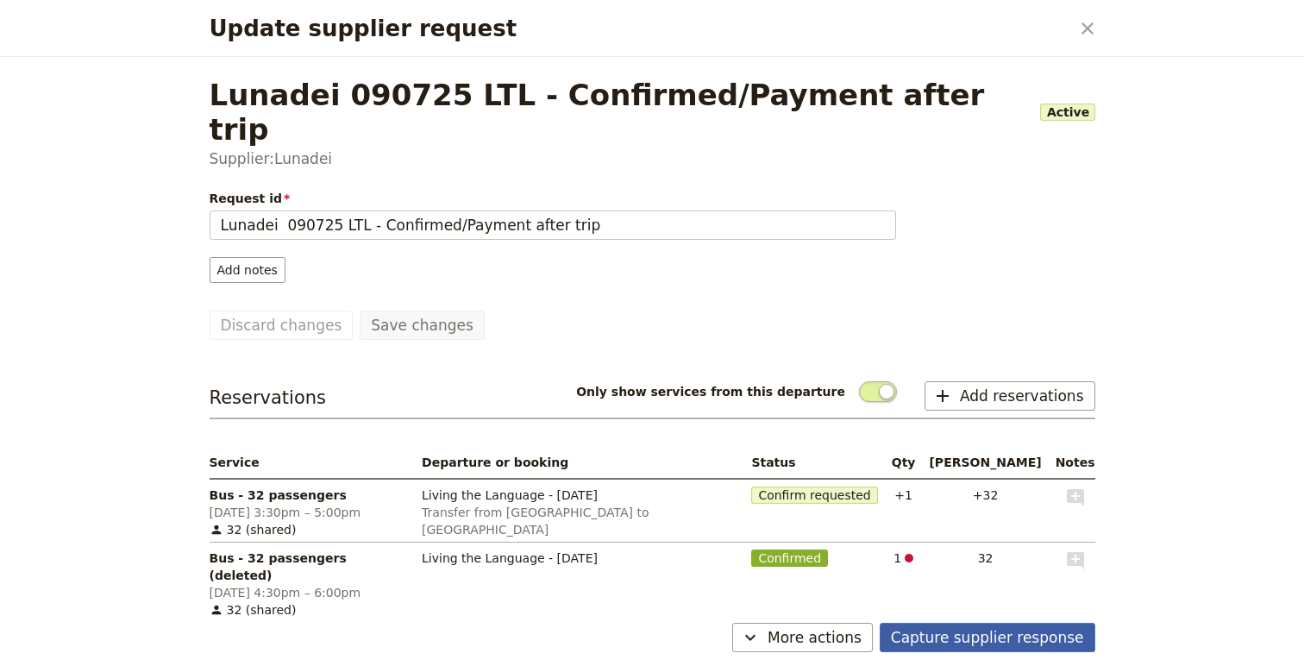
click at [1007, 642] on button "Capture supplier response" at bounding box center [988, 637] width 216 height 29
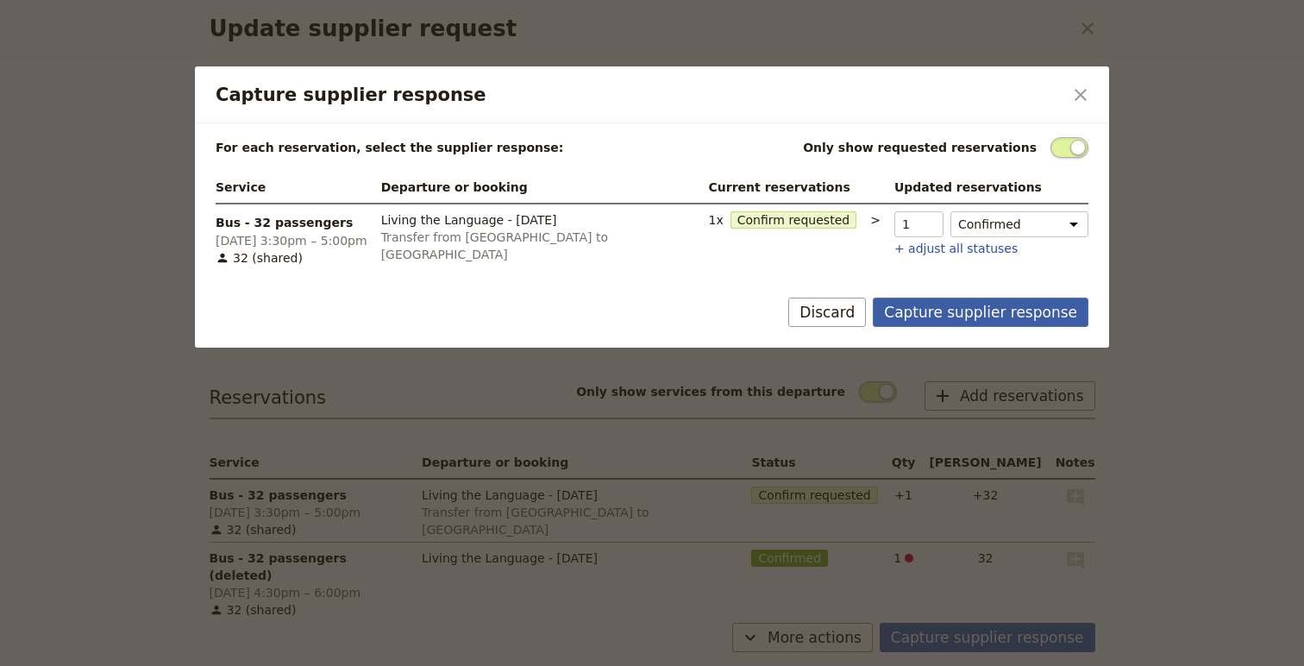
click at [944, 313] on button "Capture supplier response" at bounding box center [981, 312] width 216 height 29
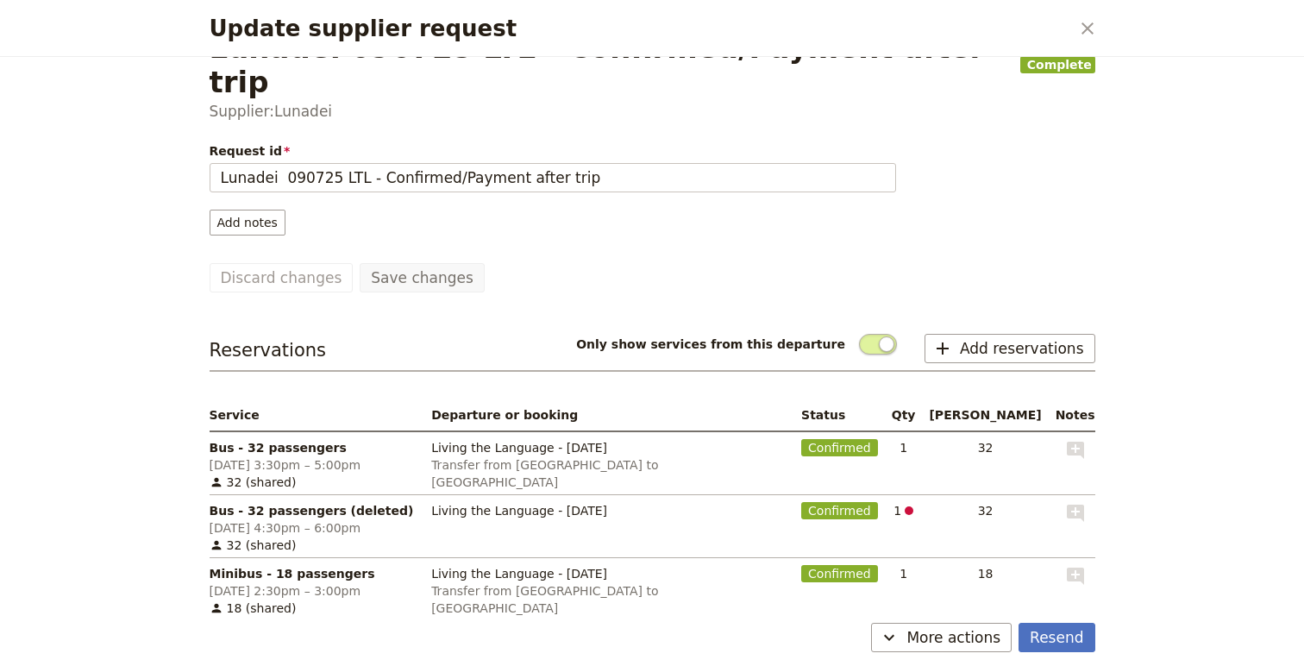
scroll to position [78, 0]
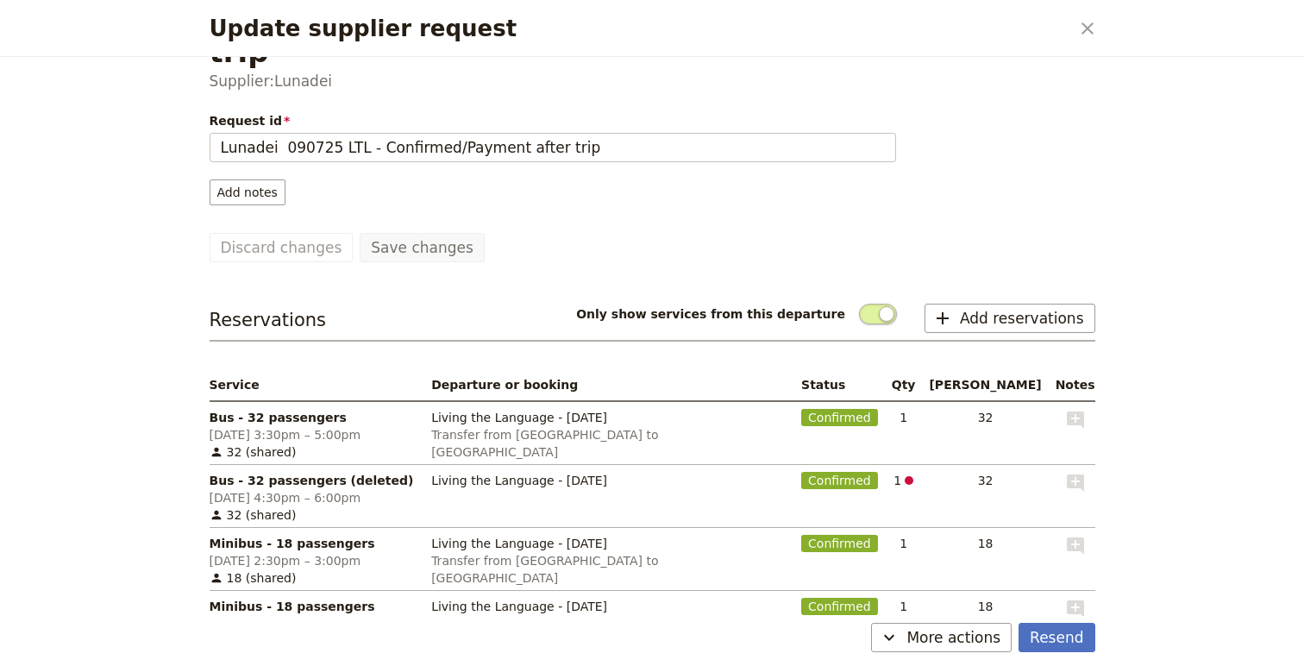
click at [284, 472] on span "Bus - 32 passengers (deleted)" at bounding box center [314, 480] width 209 height 17
click at [1065, 473] on icon "Add note" at bounding box center [1075, 483] width 21 height 21
select select "SUPPLIER_REQUEST"
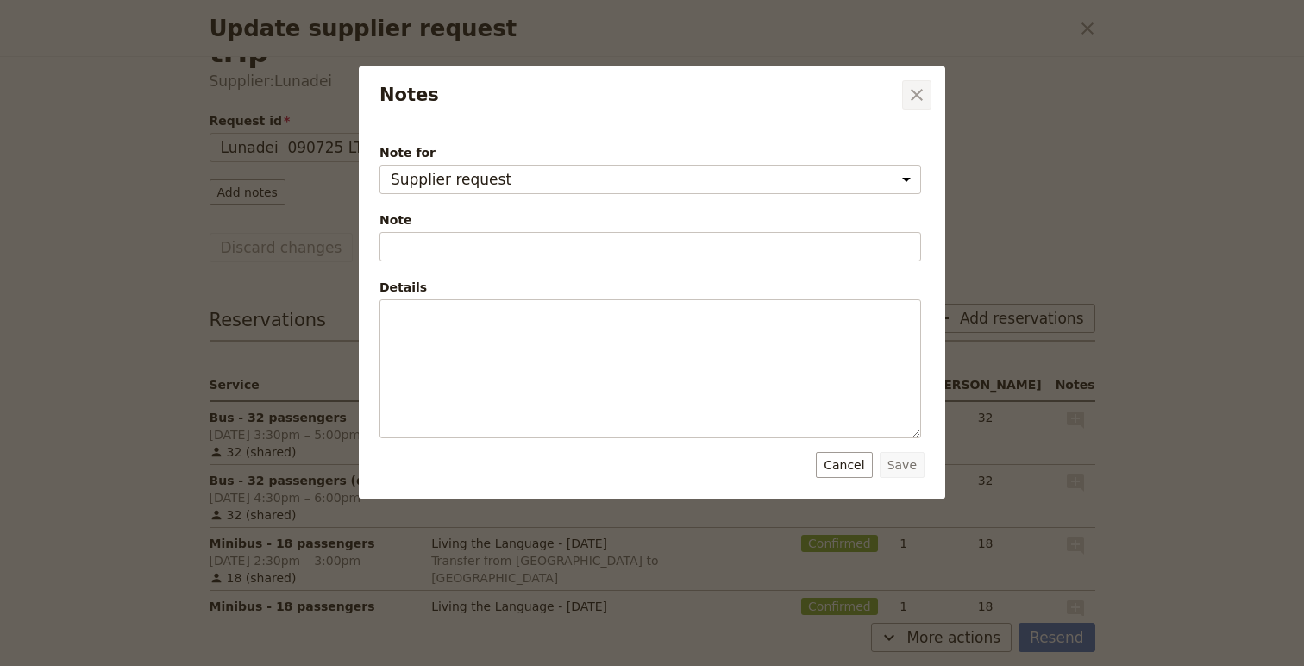
click at [923, 94] on icon "Close dialog" at bounding box center [917, 95] width 21 height 21
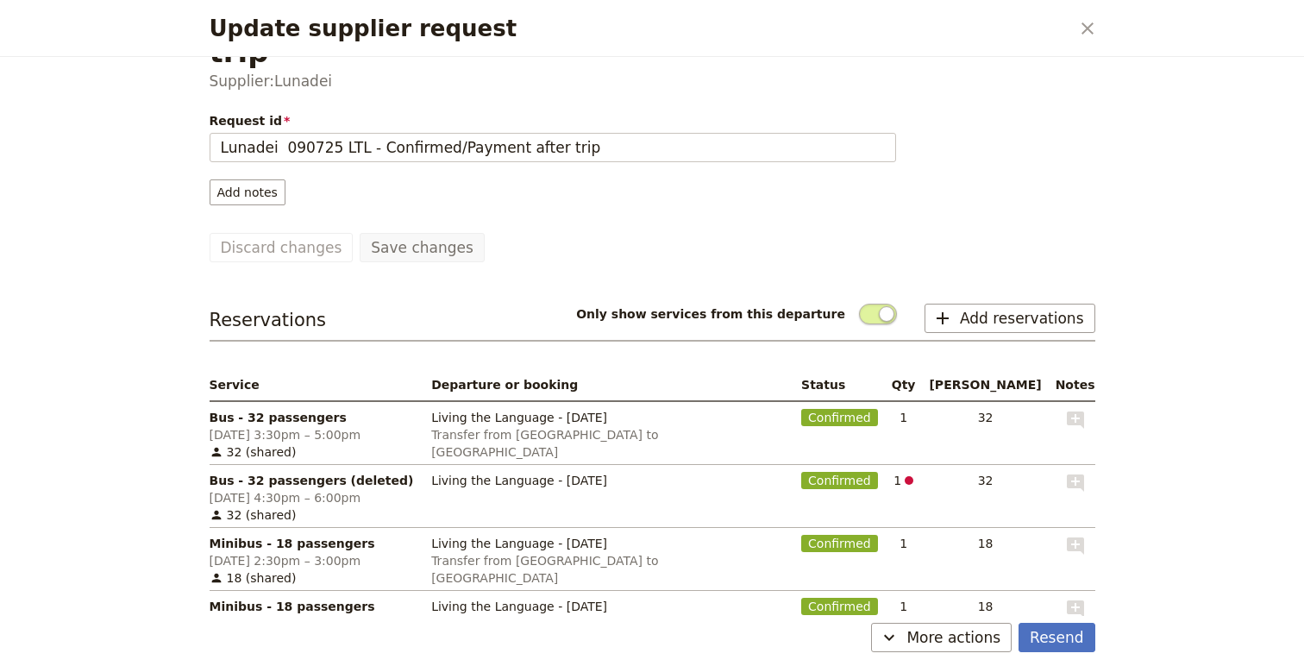
scroll to position [0, 0]
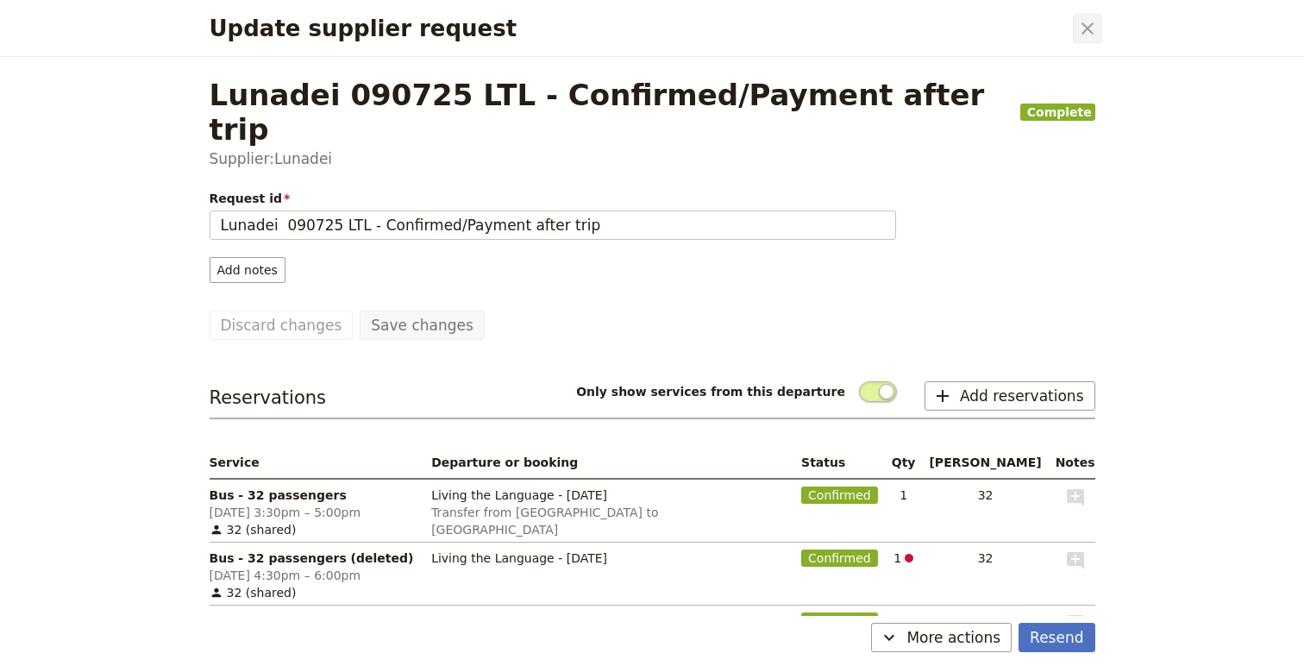
click at [1077, 24] on icon "Close dialog" at bounding box center [1087, 28] width 21 height 21
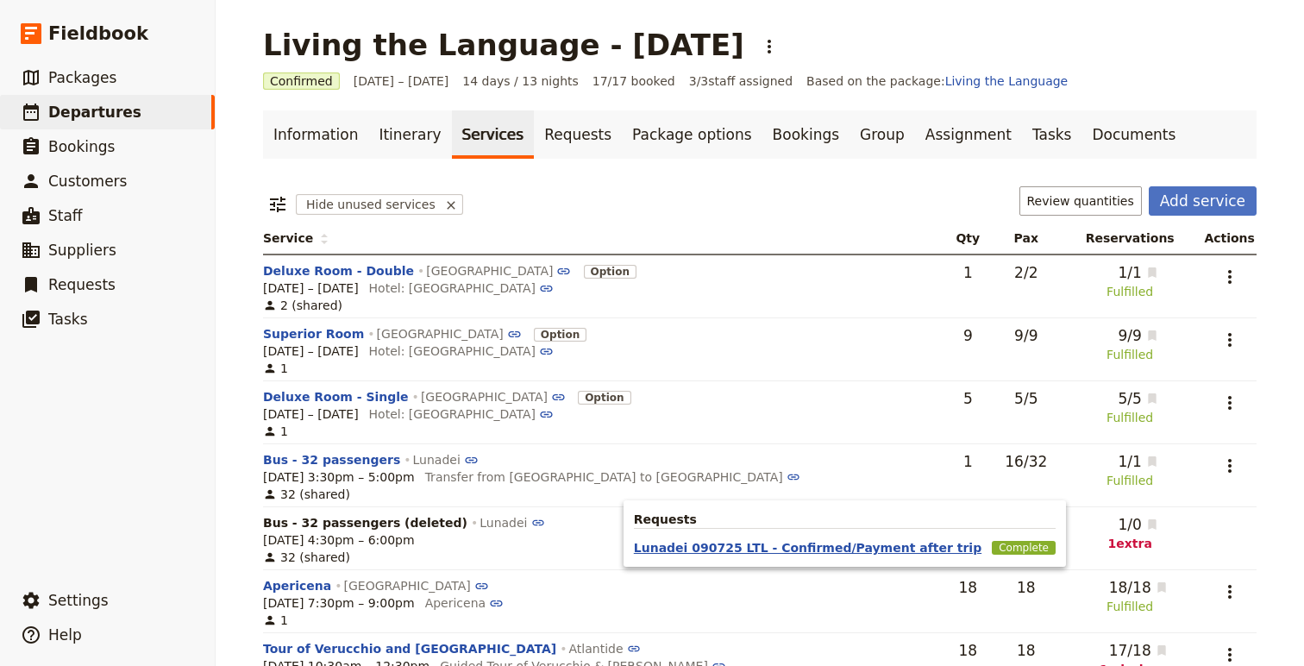
click at [907, 548] on button "Lunadei 090725 LTL - Confirmed/Payment after trip" at bounding box center [808, 547] width 348 height 17
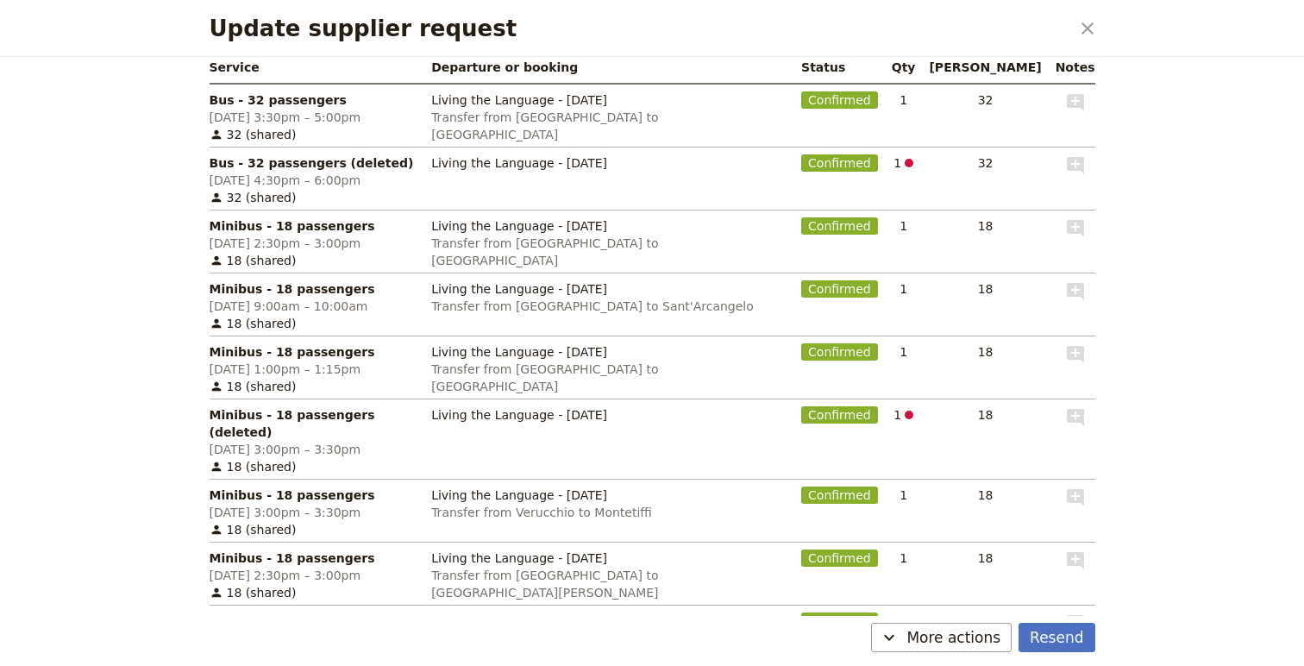
scroll to position [518, 0]
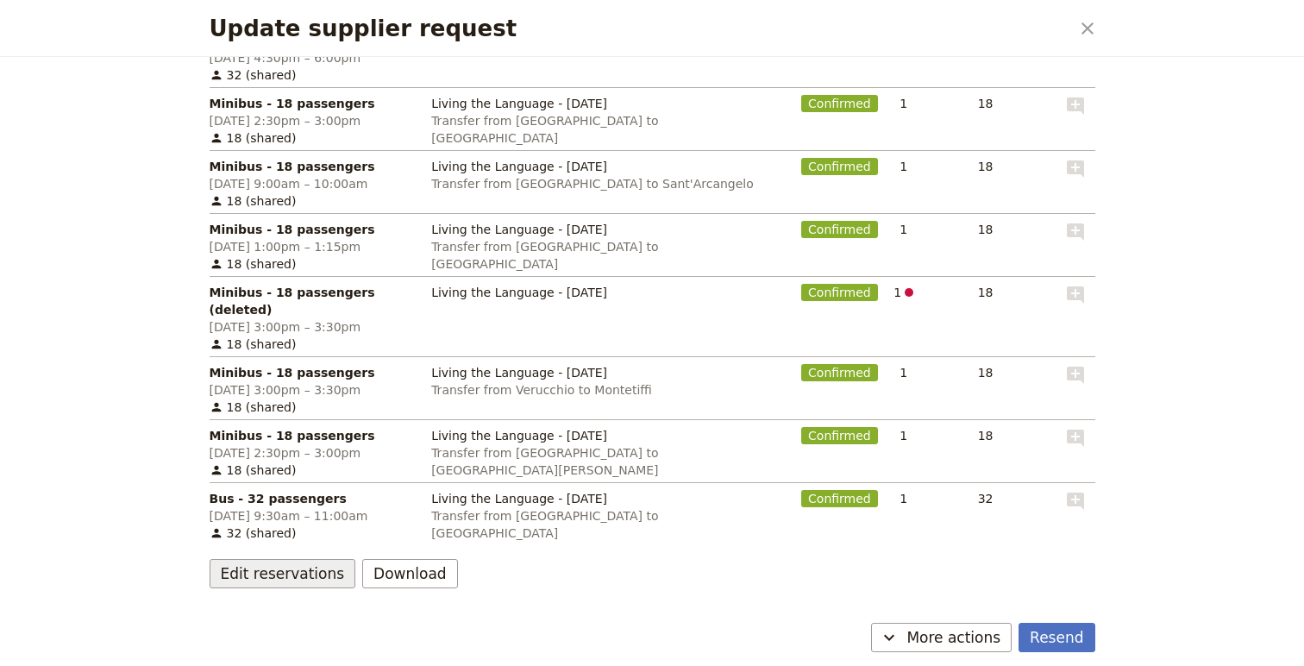
click at [270, 559] on button "Edit reservations" at bounding box center [283, 573] width 147 height 29
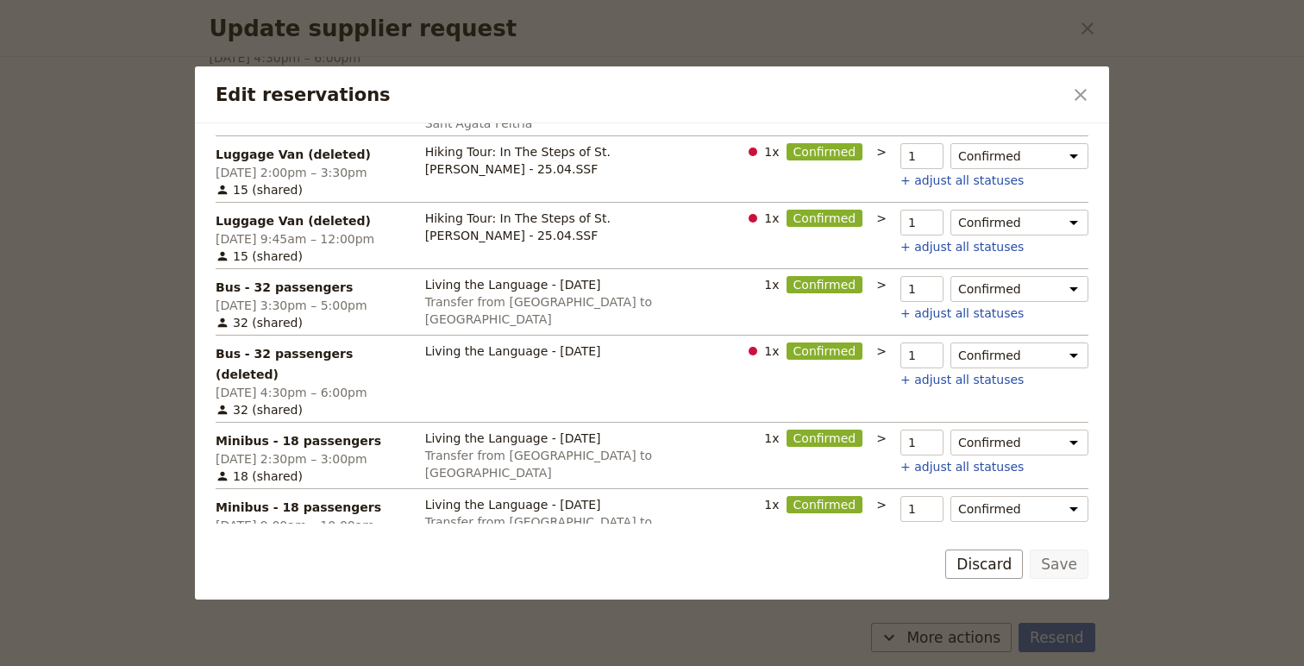
scroll to position [427, 0]
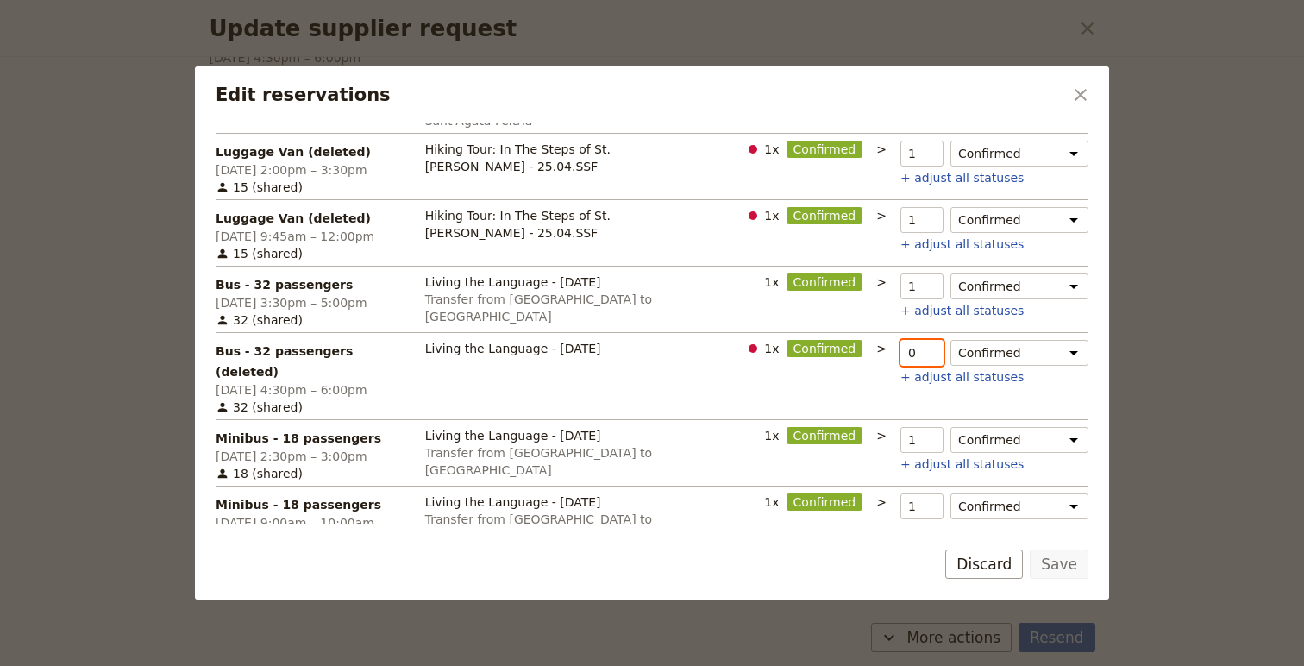
type input "0"
click at [931, 340] on input "0" at bounding box center [922, 353] width 43 height 26
click at [1057, 561] on button "Save" at bounding box center [1059, 563] width 59 height 29
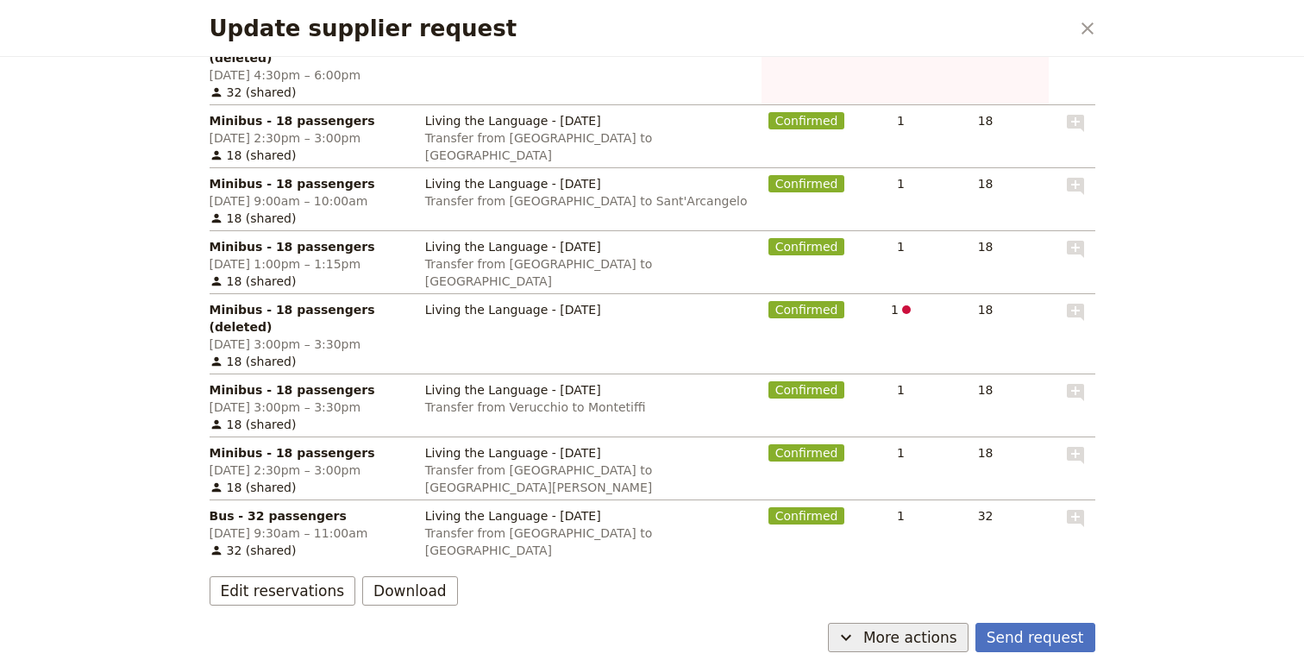
click at [897, 636] on span "More actions" at bounding box center [910, 637] width 94 height 21
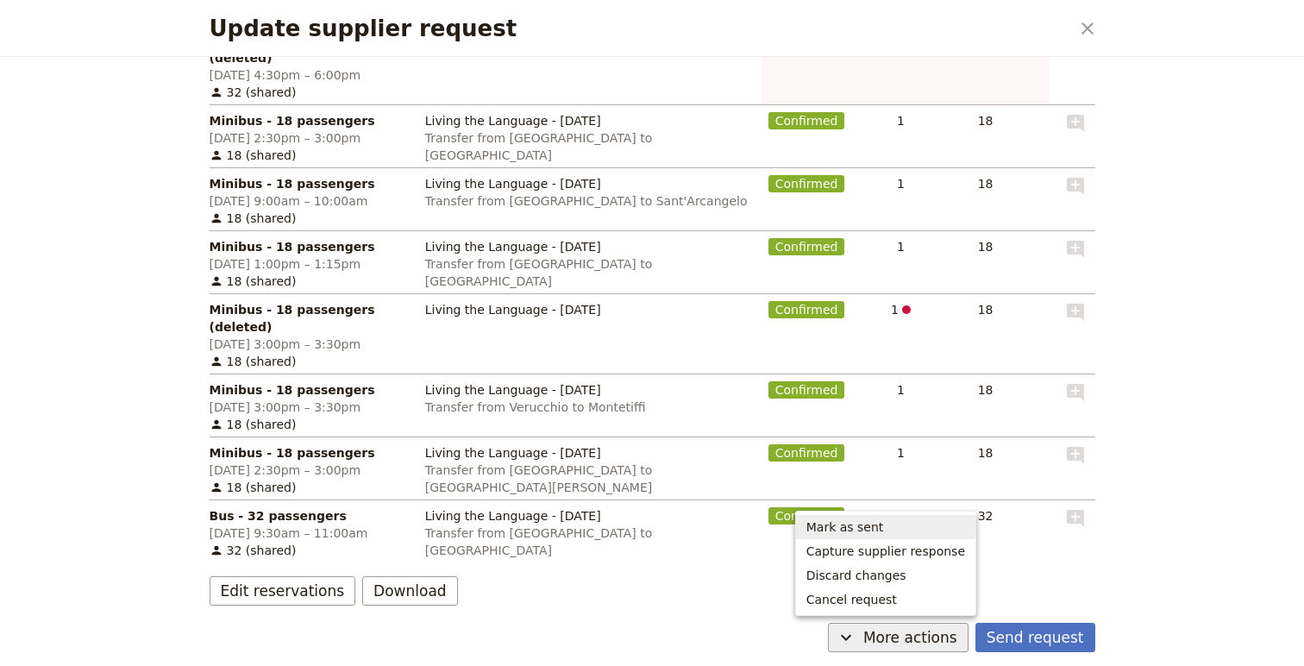
click at [878, 525] on span "Mark as sent" at bounding box center [846, 526] width 78 height 17
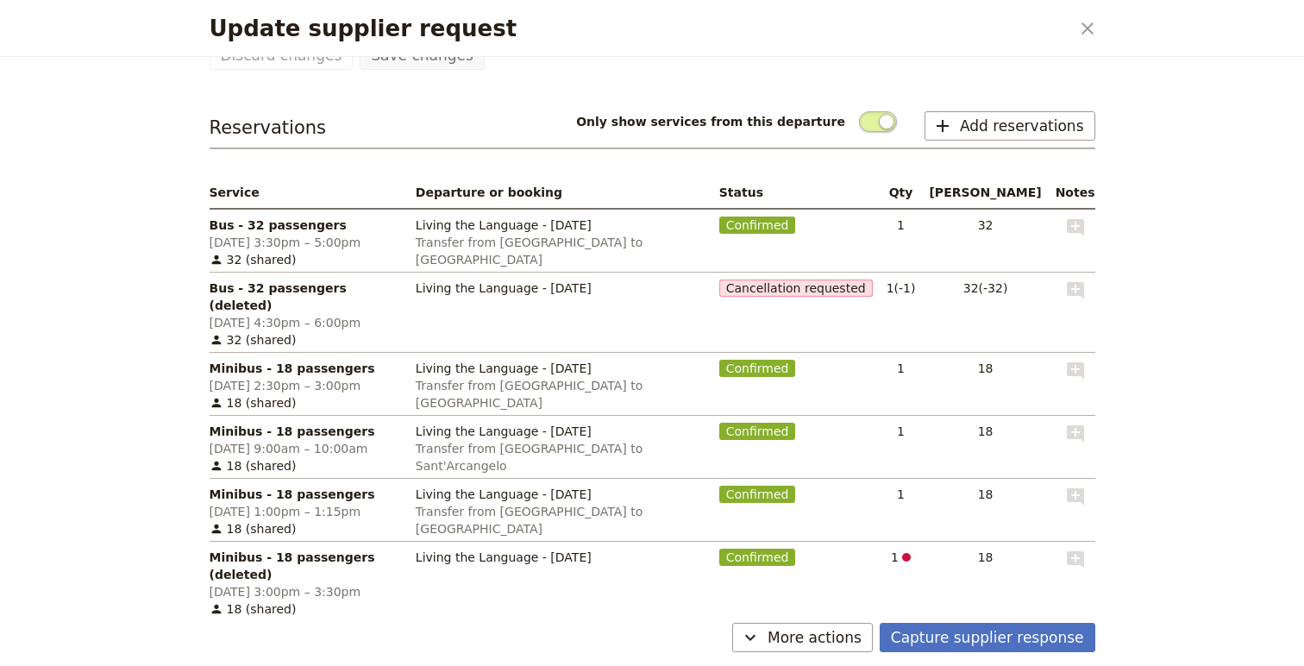
scroll to position [268, 0]
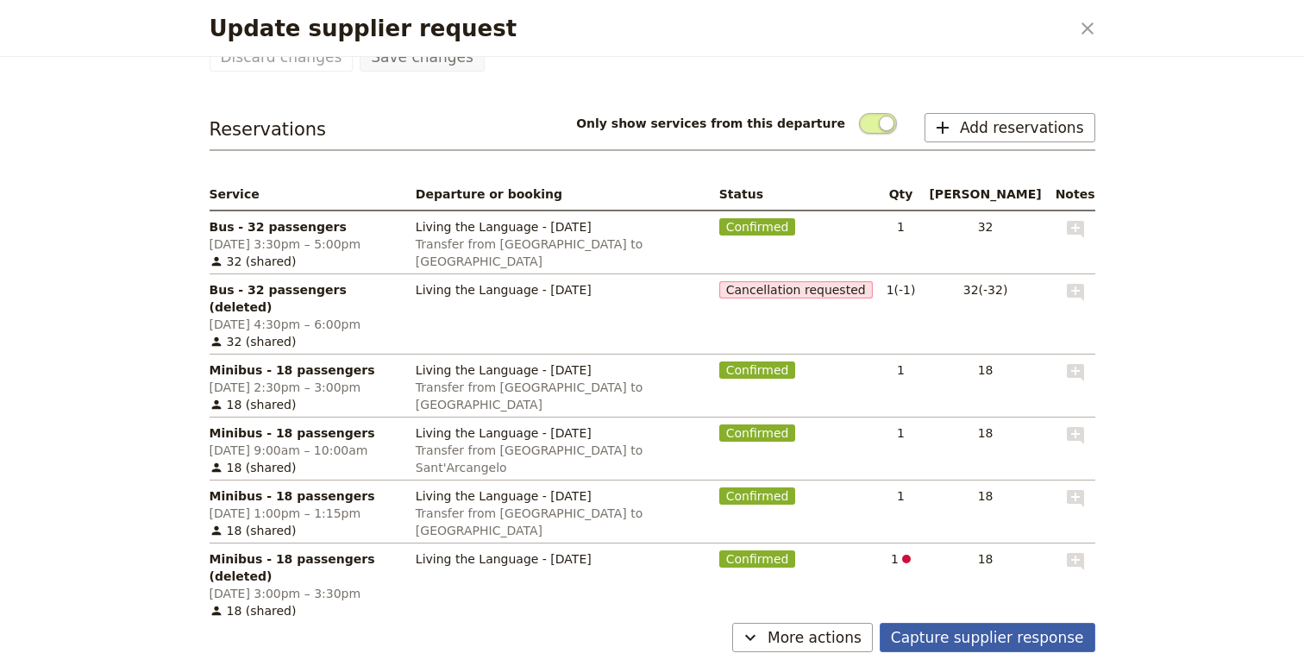
click at [973, 631] on button "Capture supplier response" at bounding box center [988, 637] width 216 height 29
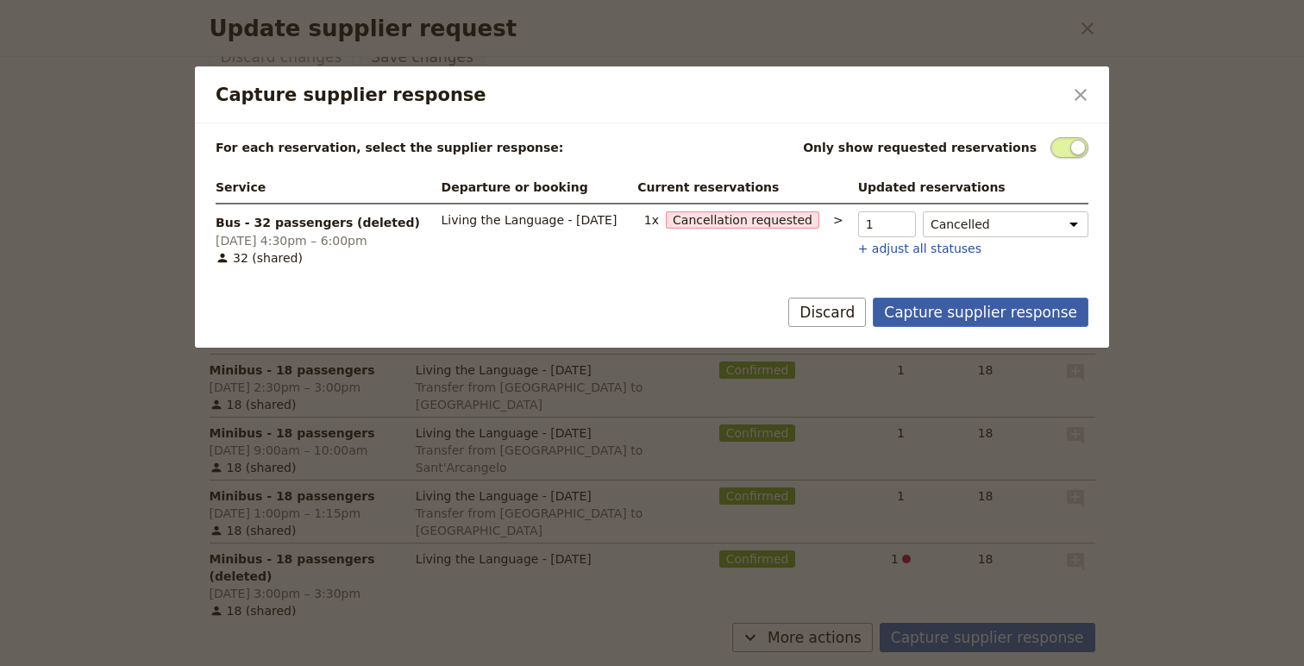
click at [945, 322] on button "Capture supplier response" at bounding box center [981, 312] width 216 height 29
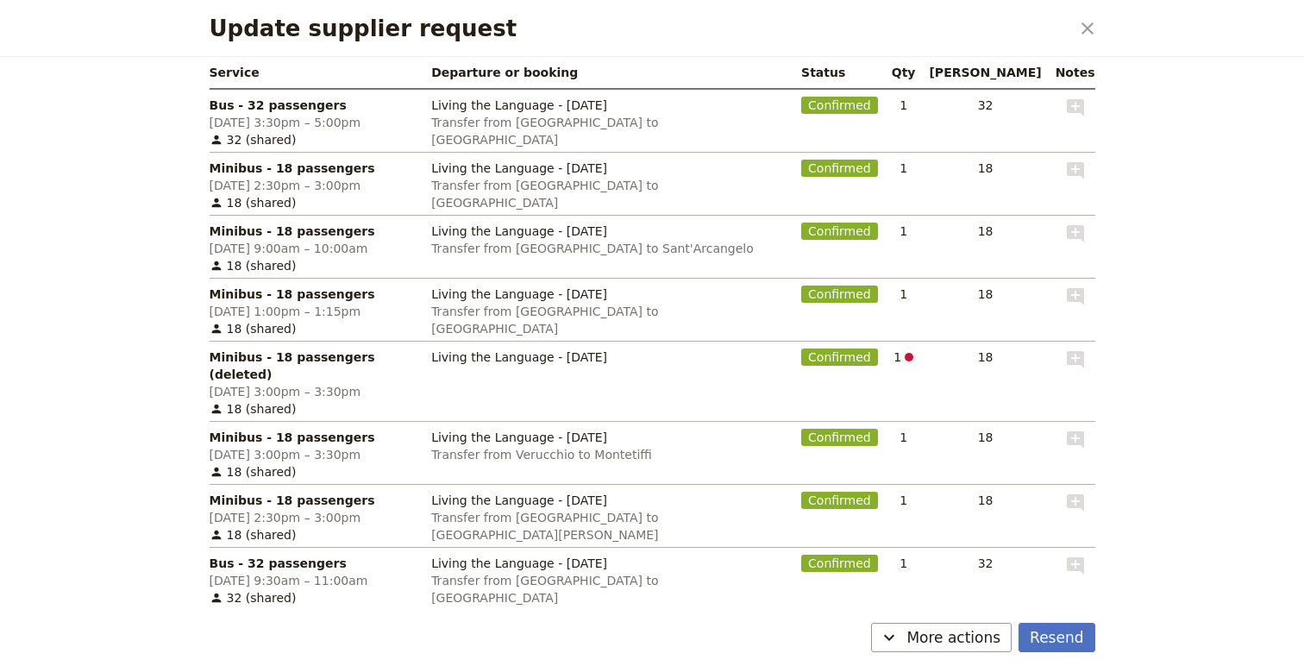
scroll to position [0, 0]
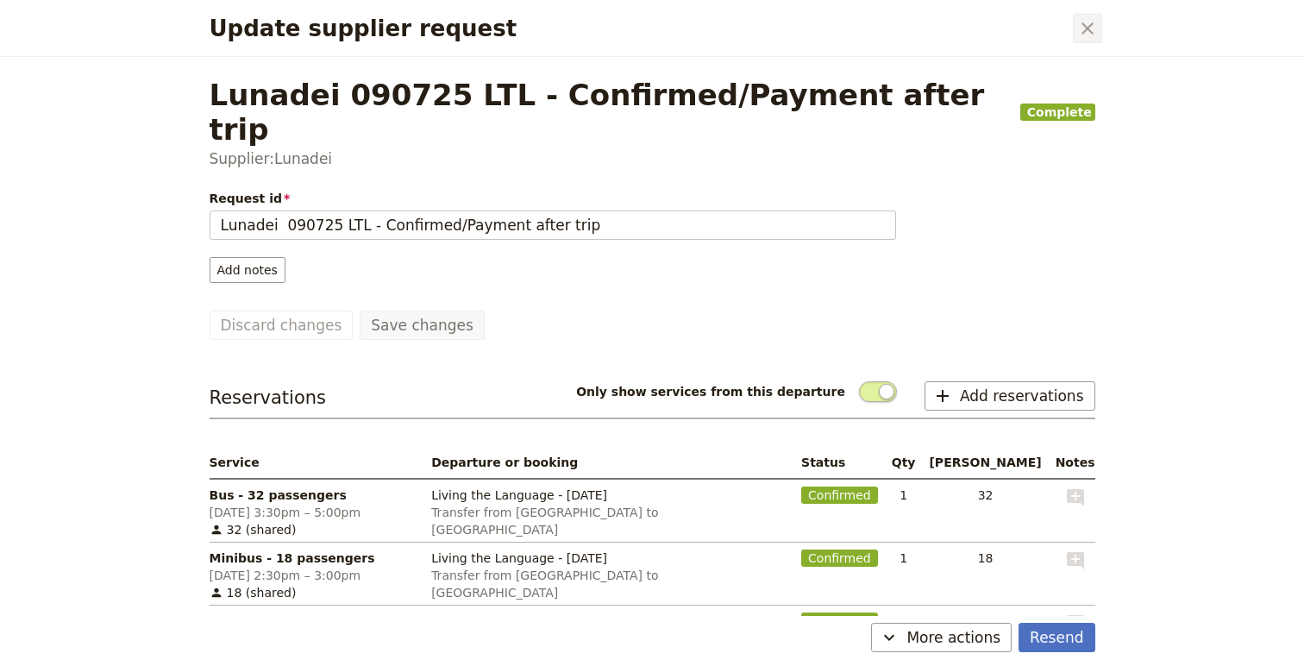
click at [1085, 22] on icon "Close dialog" at bounding box center [1087, 28] width 21 height 21
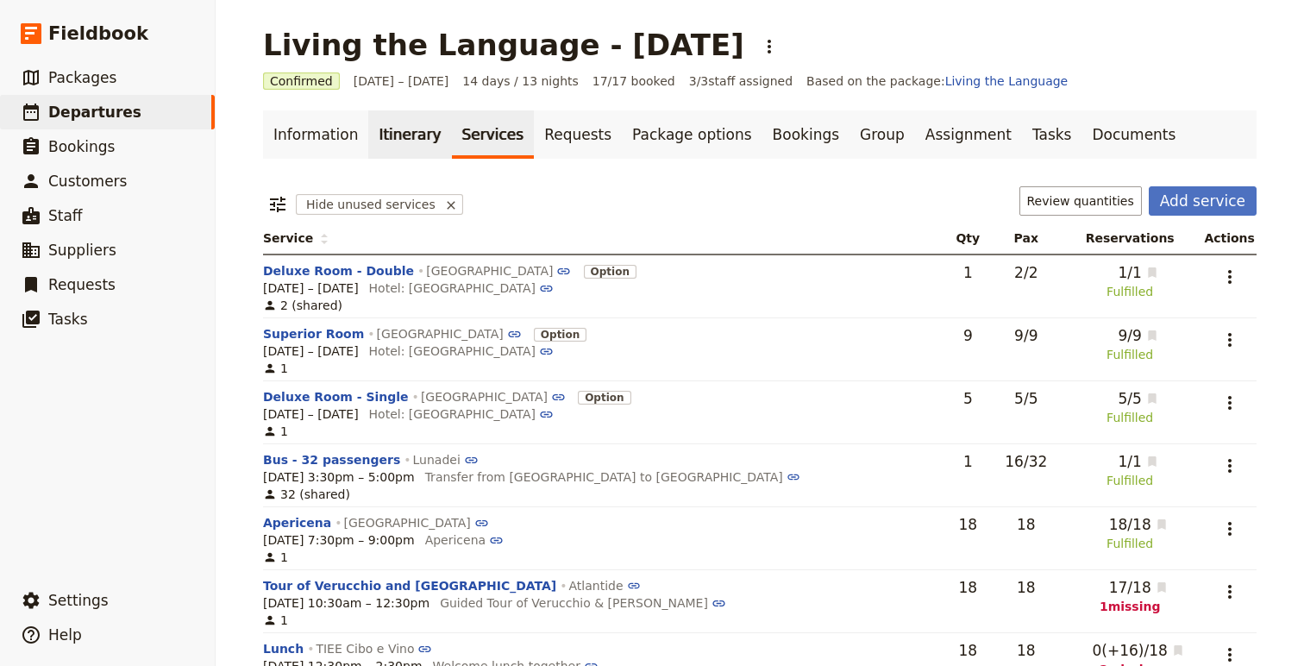
click at [381, 143] on link "Itinerary" at bounding box center [409, 134] width 83 height 48
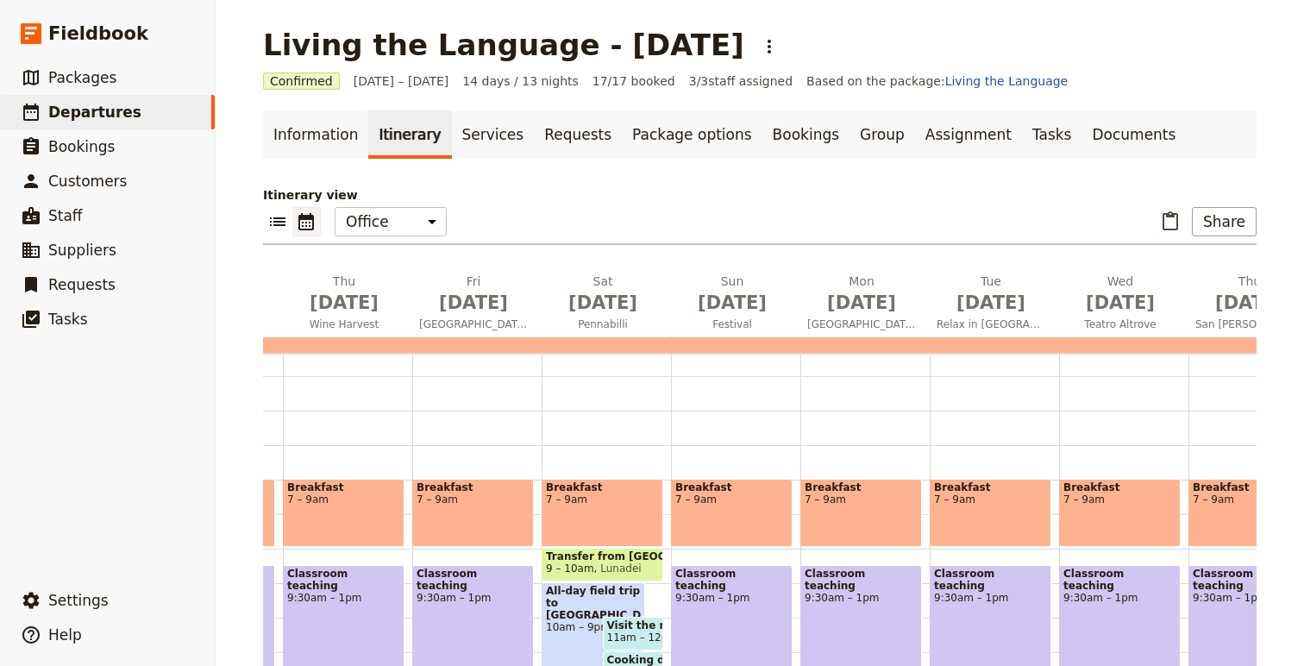
scroll to position [108, 0]
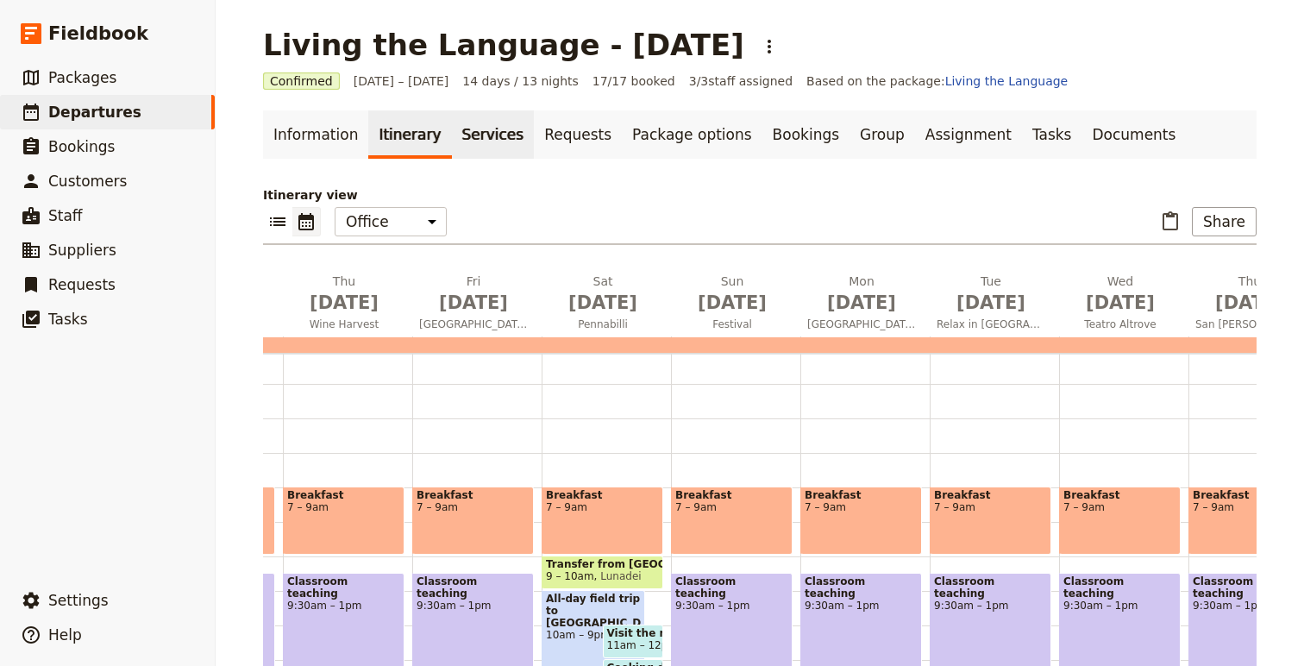
click at [481, 133] on link "Services" at bounding box center [493, 134] width 83 height 48
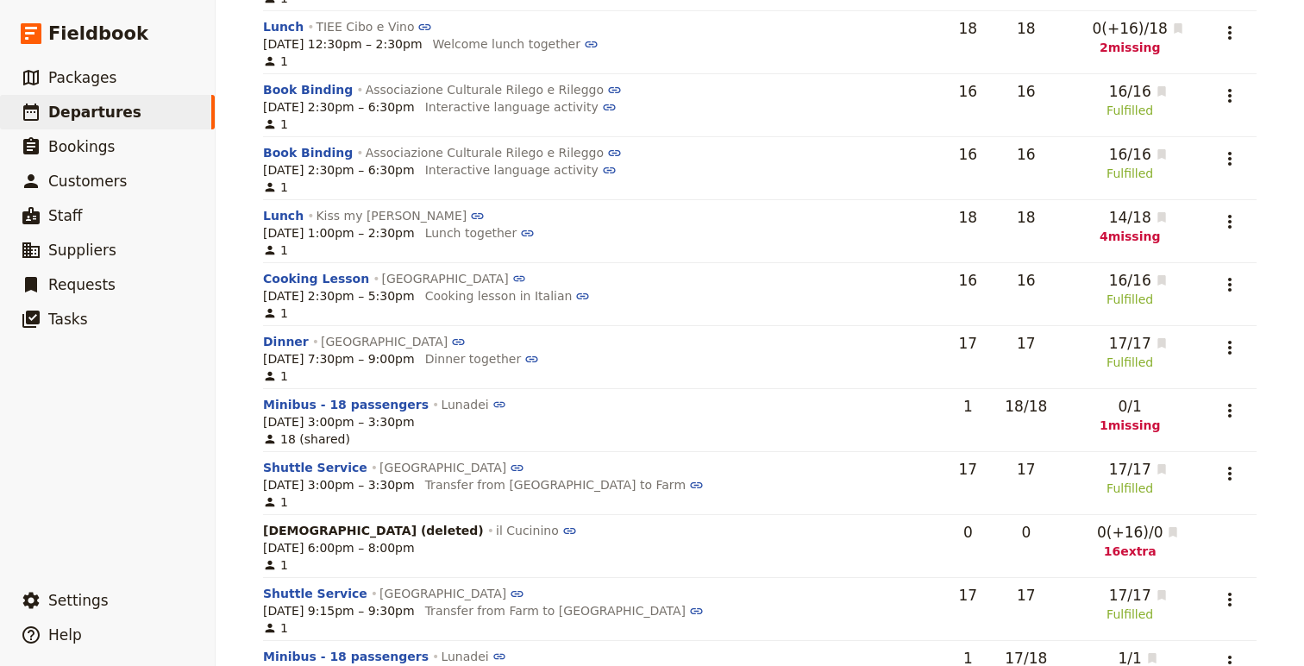
scroll to position [631, 0]
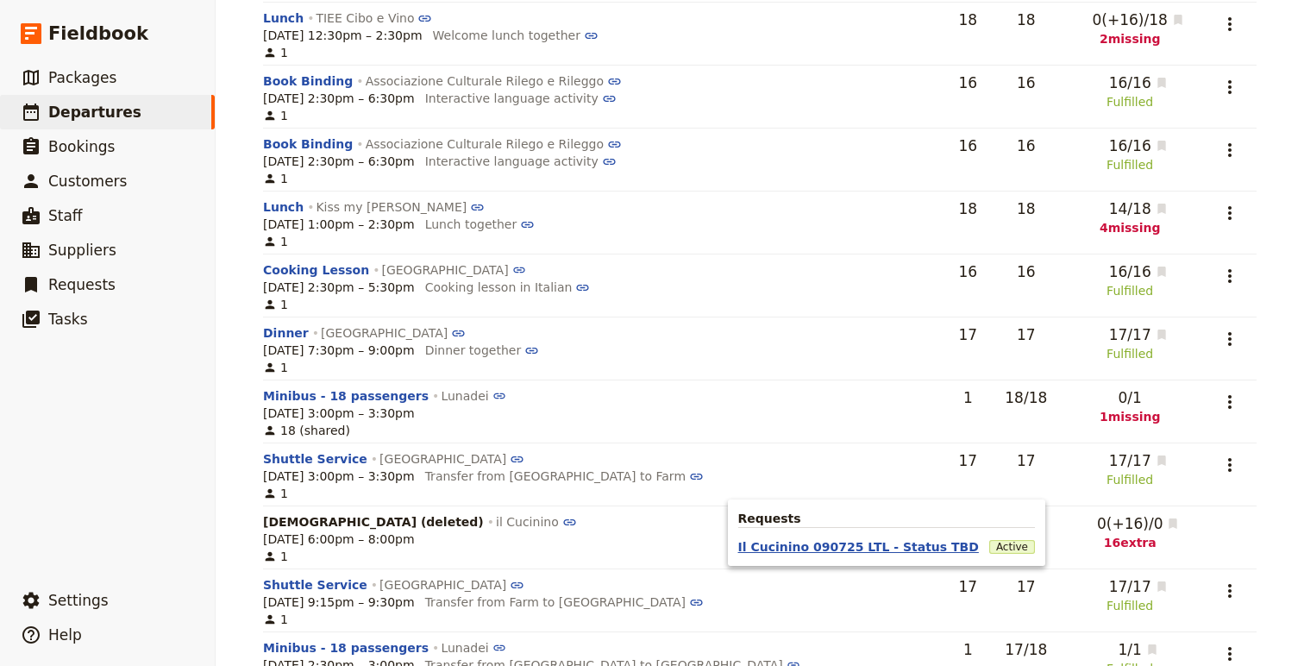
click at [946, 549] on button "Il Cucinino 090725 LTL - Status TBD" at bounding box center [858, 546] width 241 height 17
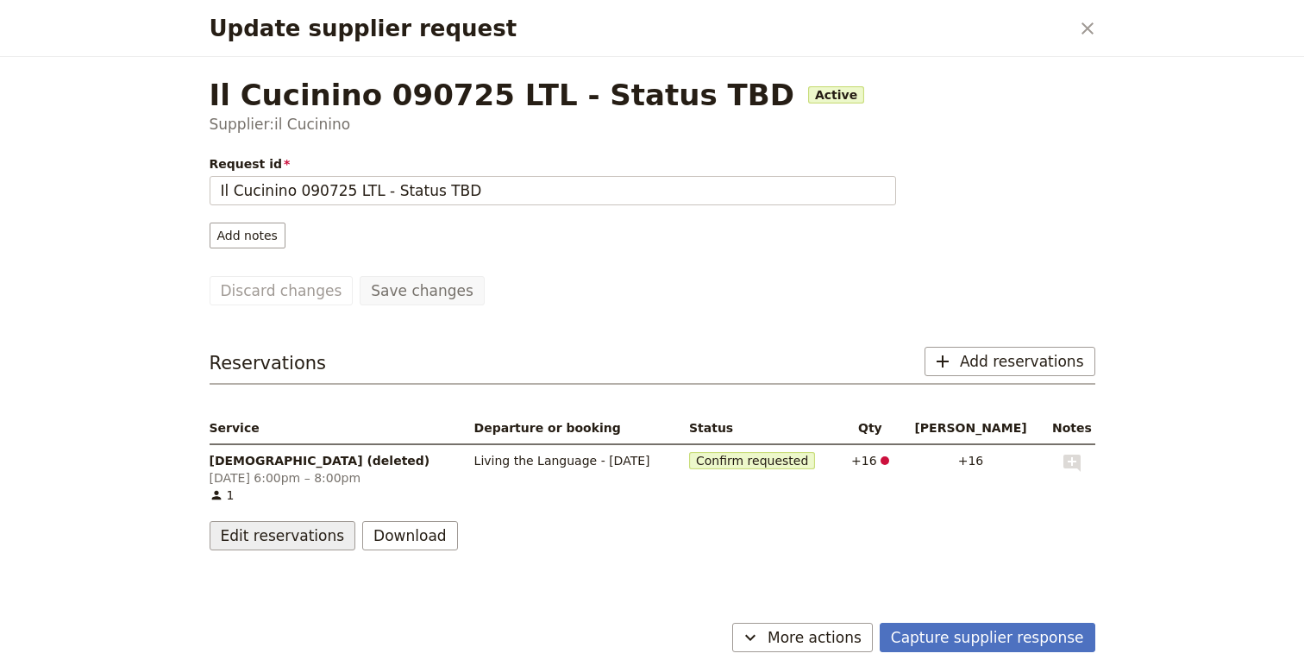
click at [245, 532] on button "Edit reservations" at bounding box center [283, 535] width 147 height 29
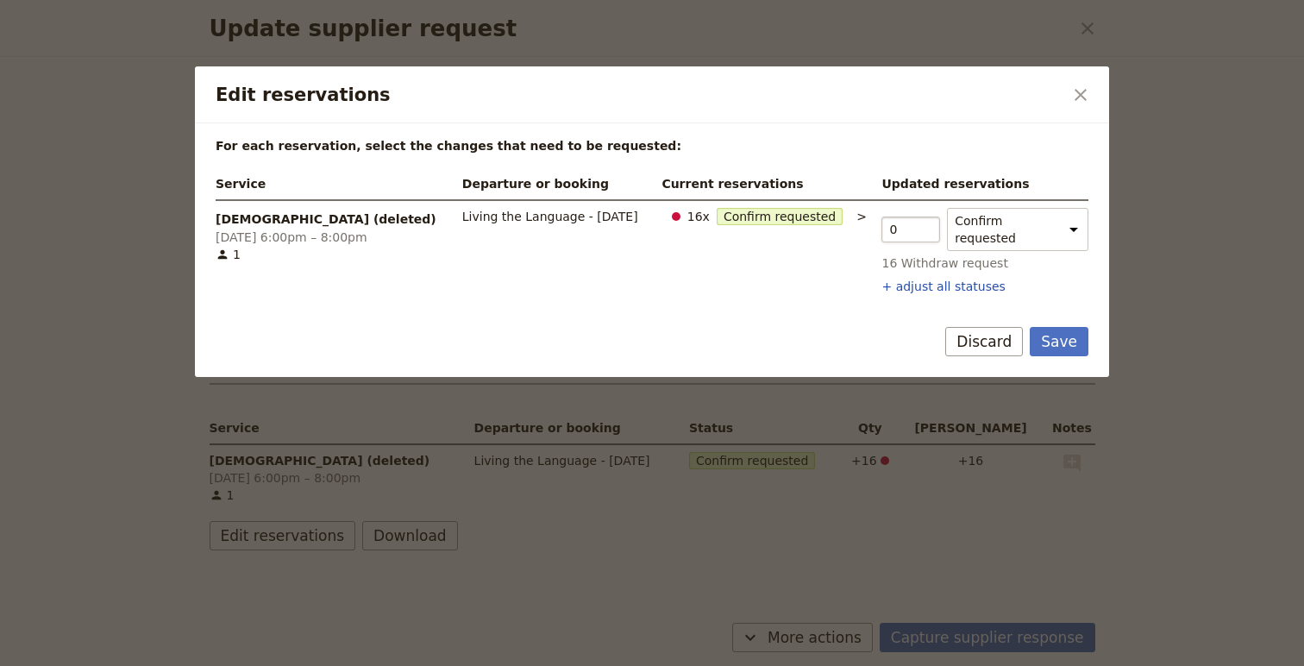
type input "0"
click at [926, 224] on input "0" at bounding box center [911, 230] width 59 height 26
click at [1048, 327] on button "Save" at bounding box center [1059, 341] width 59 height 29
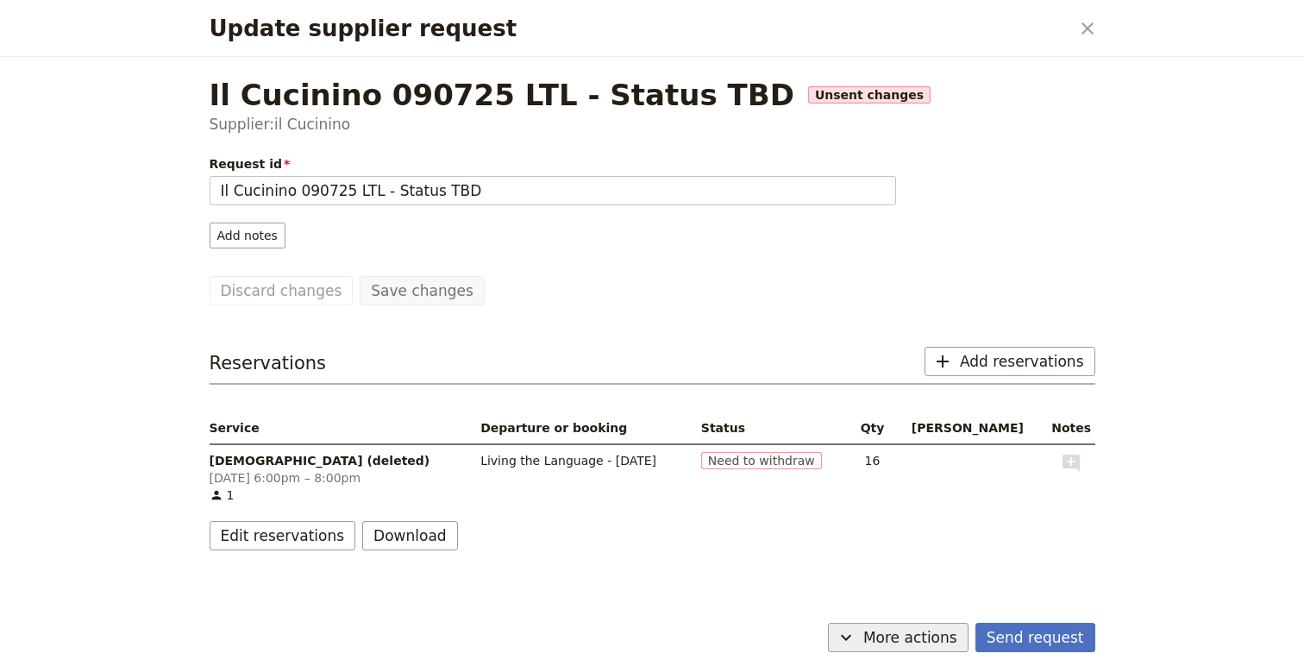
click at [923, 629] on span "More actions" at bounding box center [910, 637] width 94 height 21
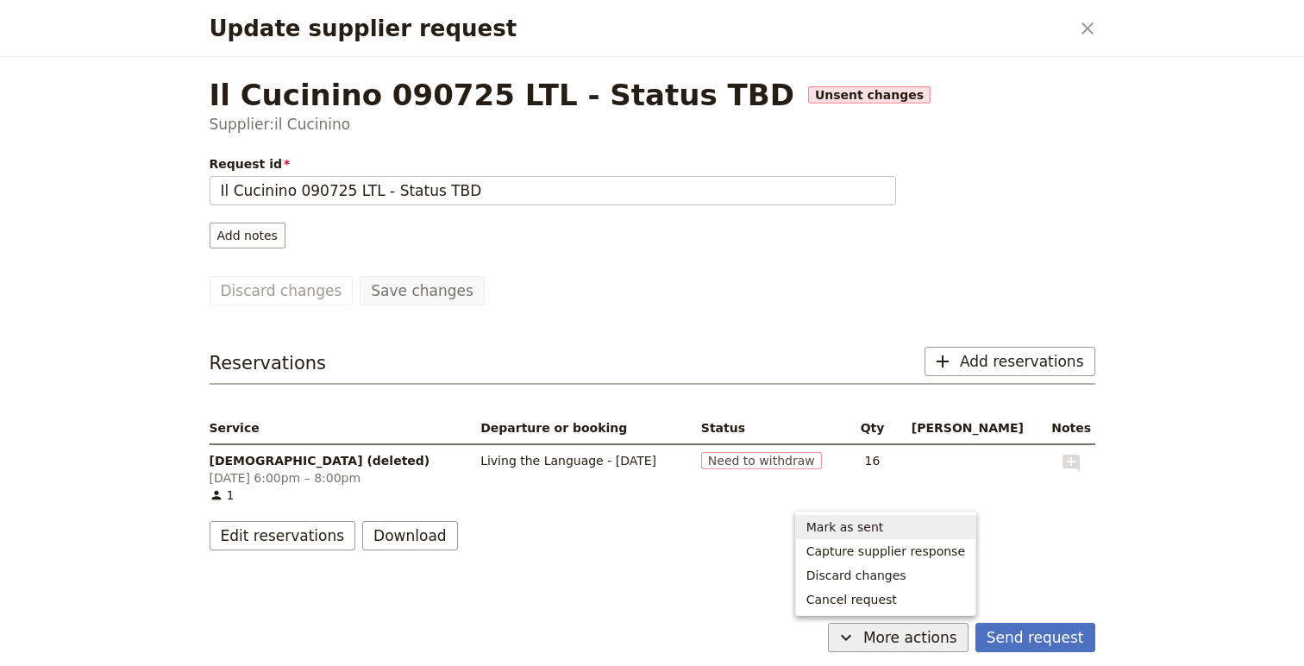
click at [899, 525] on span "Mark as sent" at bounding box center [886, 526] width 159 height 17
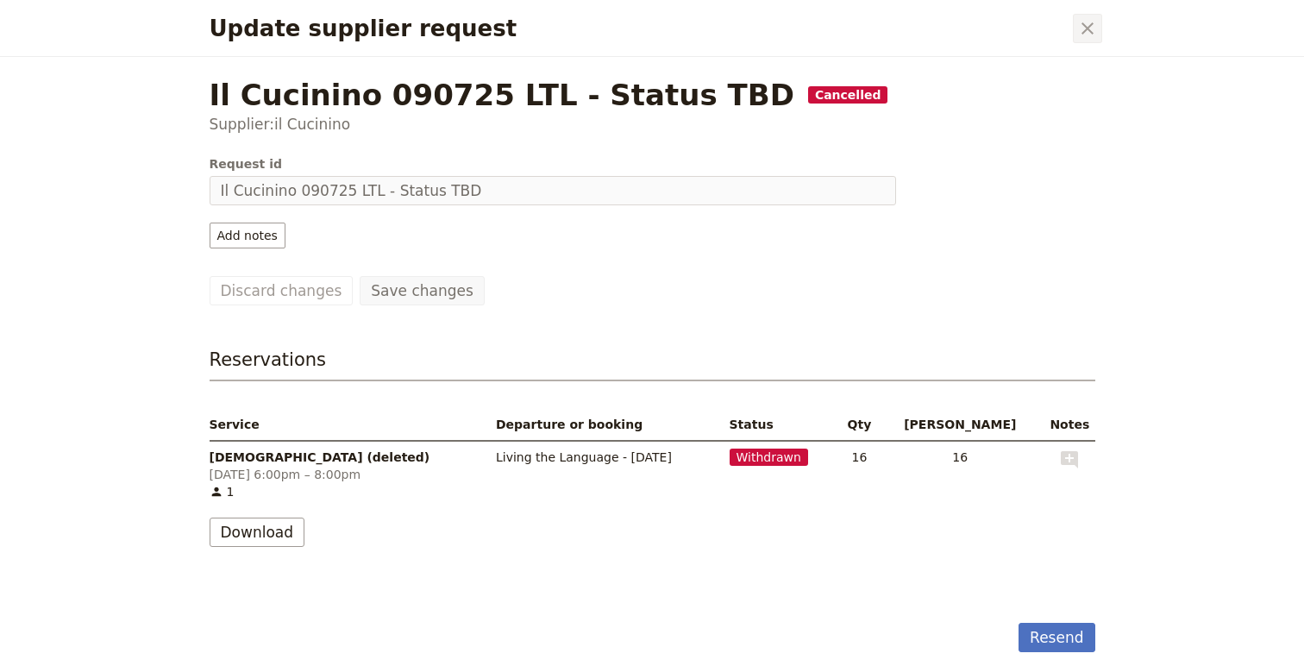
click at [1091, 26] on icon "Close dialog" at bounding box center [1087, 28] width 21 height 21
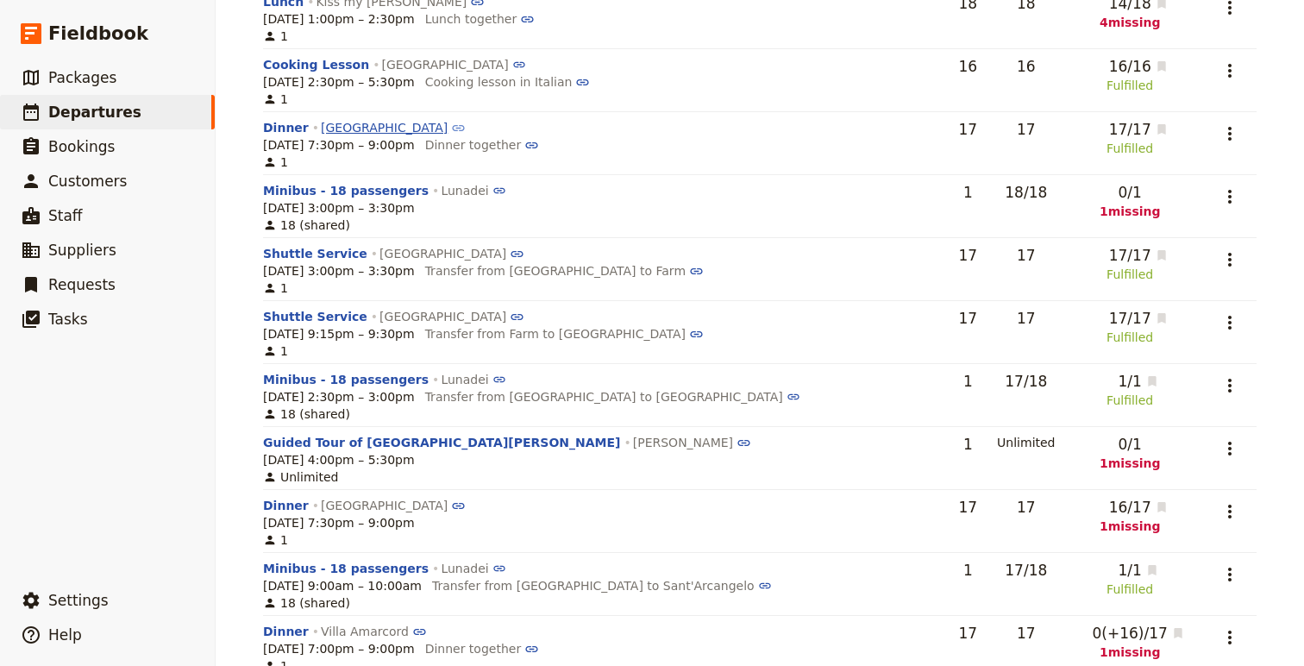
scroll to position [829, 0]
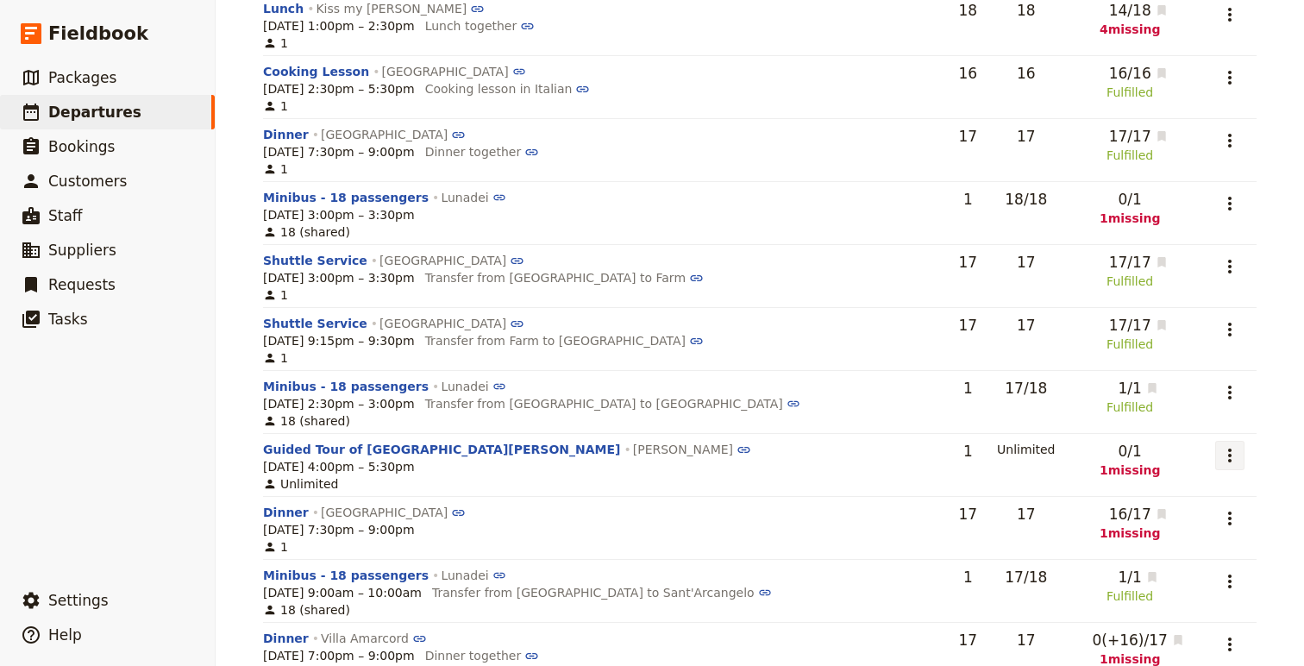
click at [1221, 455] on icon "Actions" at bounding box center [1230, 455] width 21 height 21
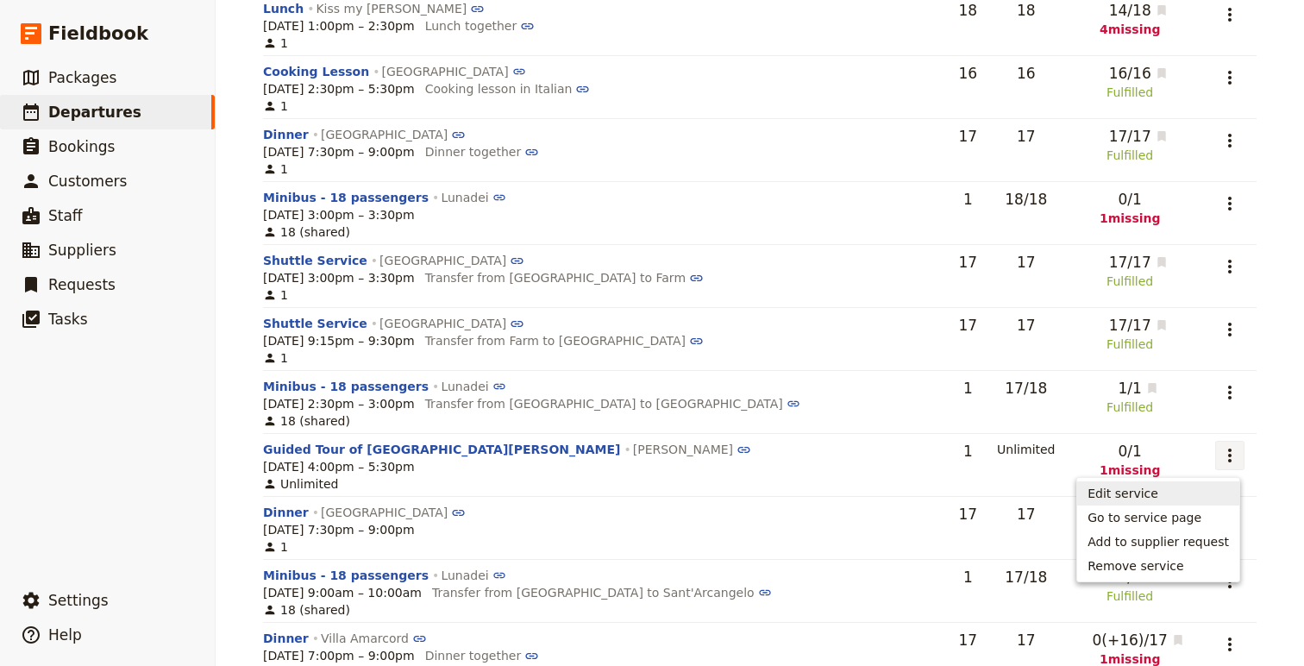
click at [1153, 493] on span "Edit service" at bounding box center [1123, 493] width 71 height 17
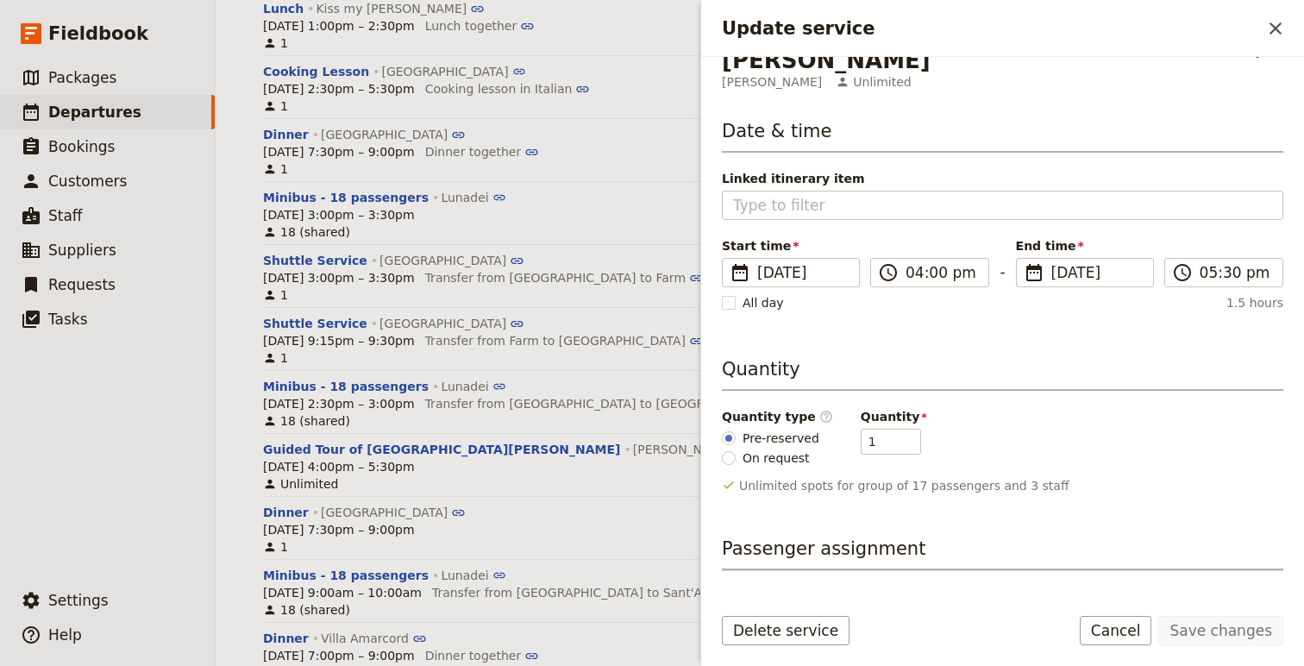
scroll to position [0, 0]
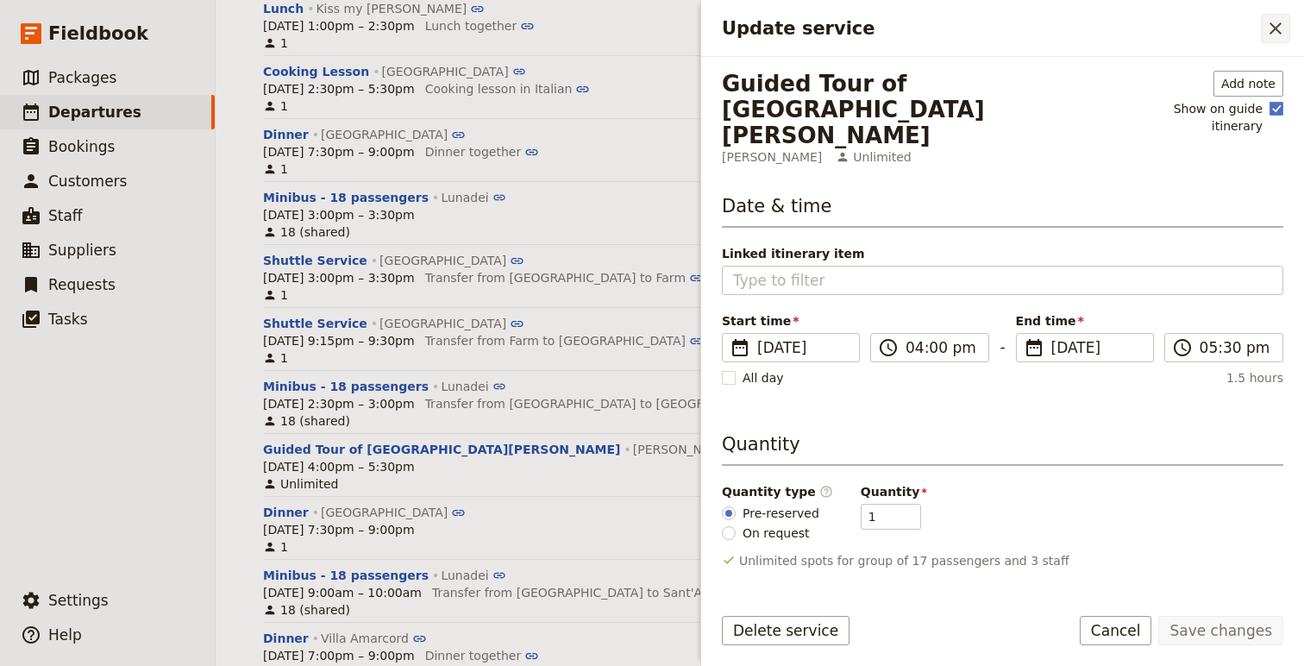
click at [1277, 19] on icon "Close drawer" at bounding box center [1275, 28] width 21 height 21
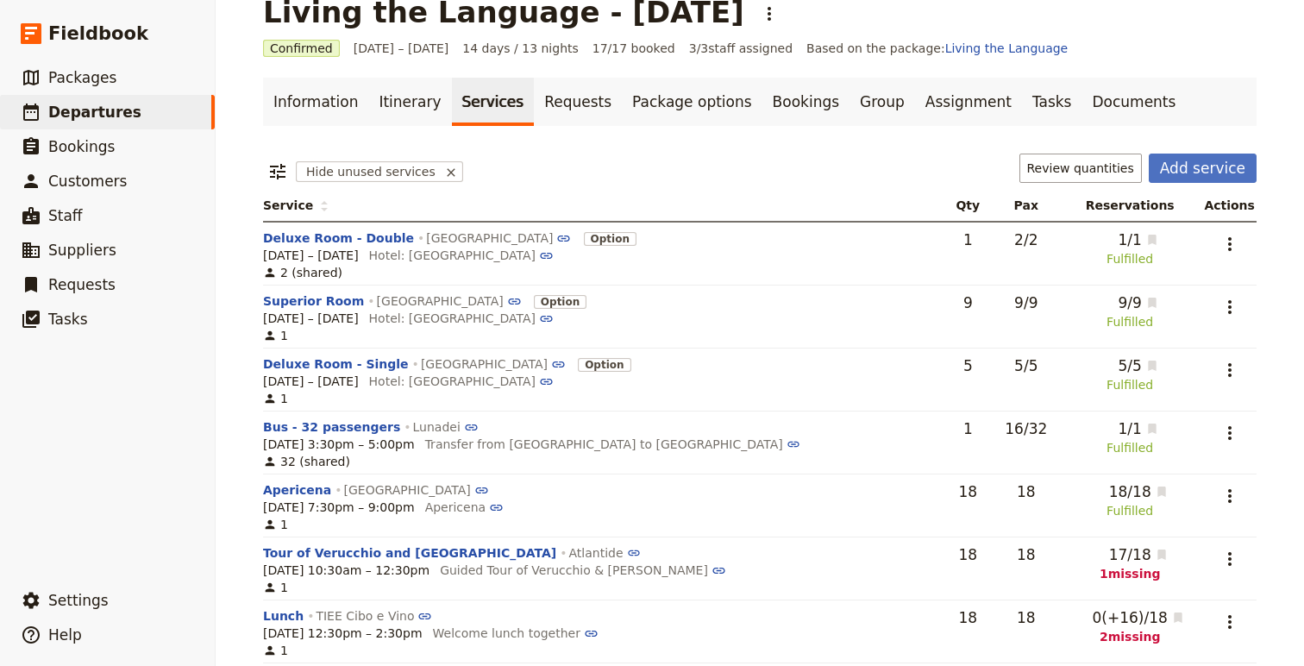
scroll to position [42, 0]
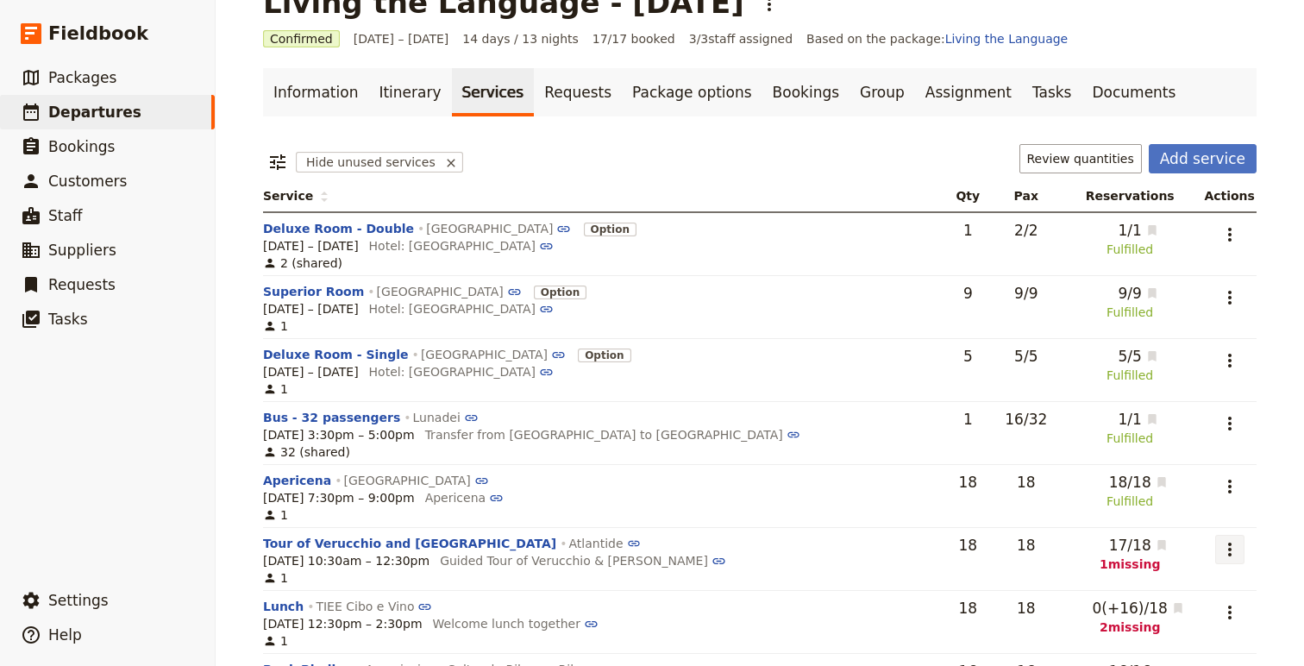
click at [1227, 549] on icon "Actions" at bounding box center [1230, 549] width 21 height 21
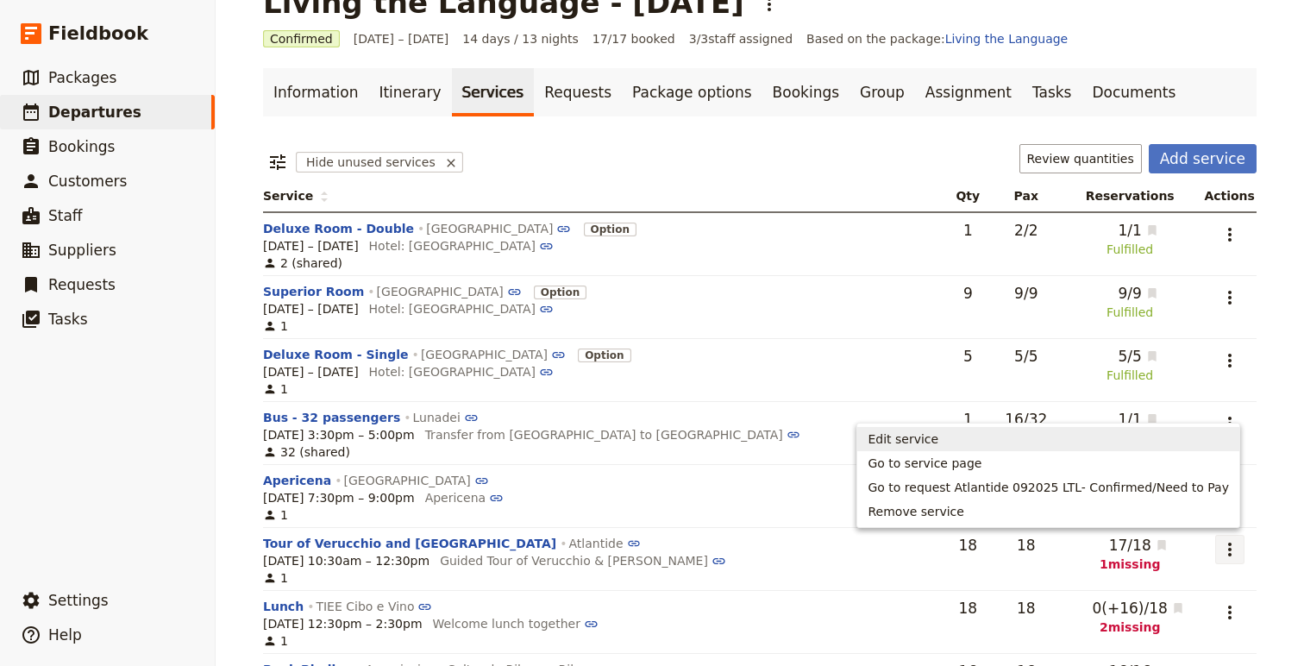
click at [939, 443] on span "Edit service" at bounding box center [903, 438] width 71 height 17
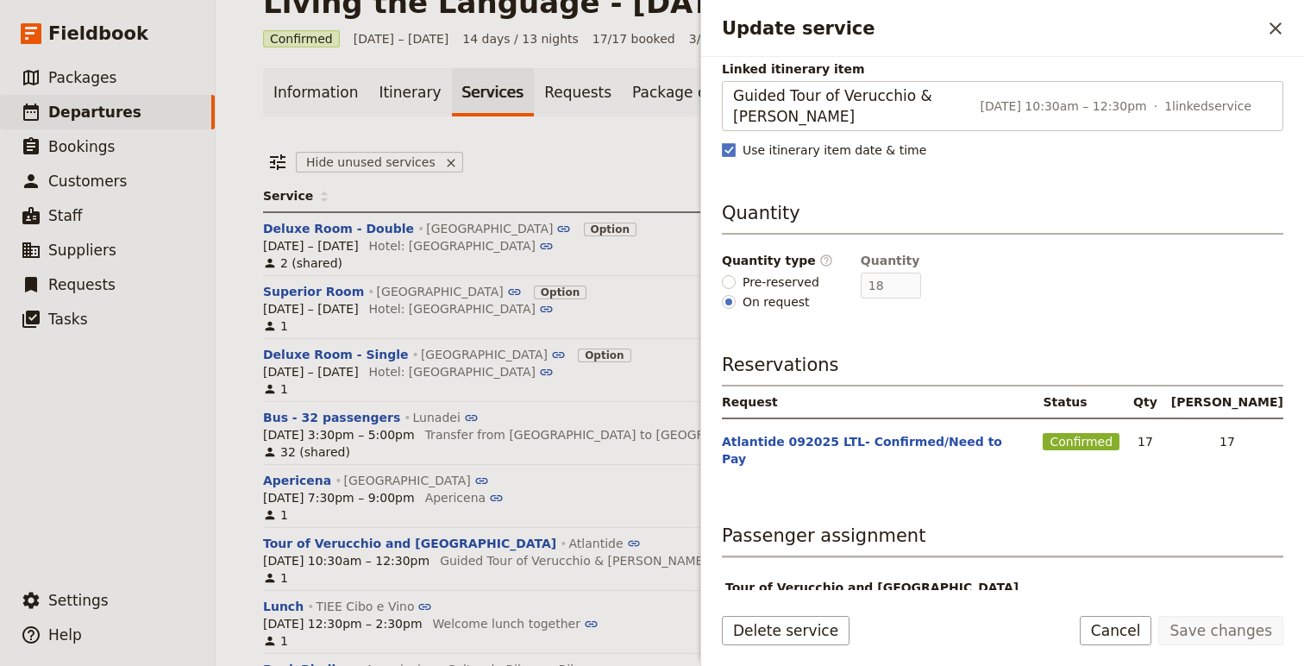
scroll to position [179, 0]
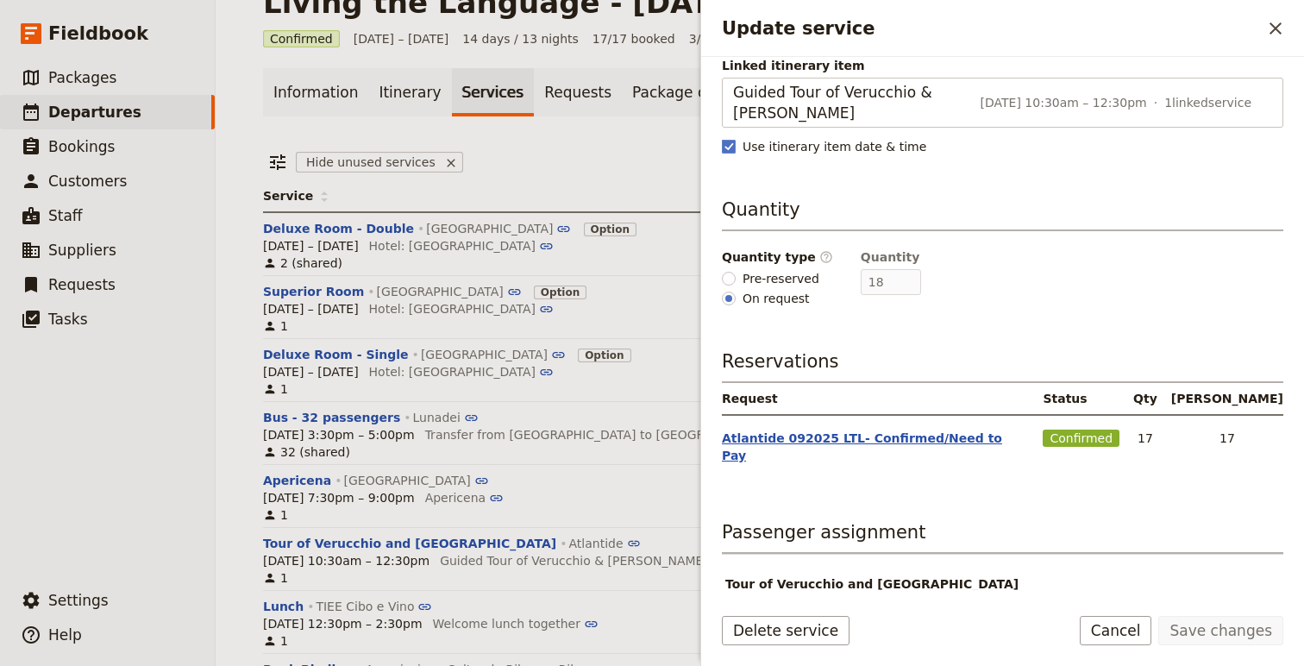
click at [870, 430] on button "Atlantide 092025 LTL- Confirmed/Need to Pay" at bounding box center [875, 447] width 307 height 35
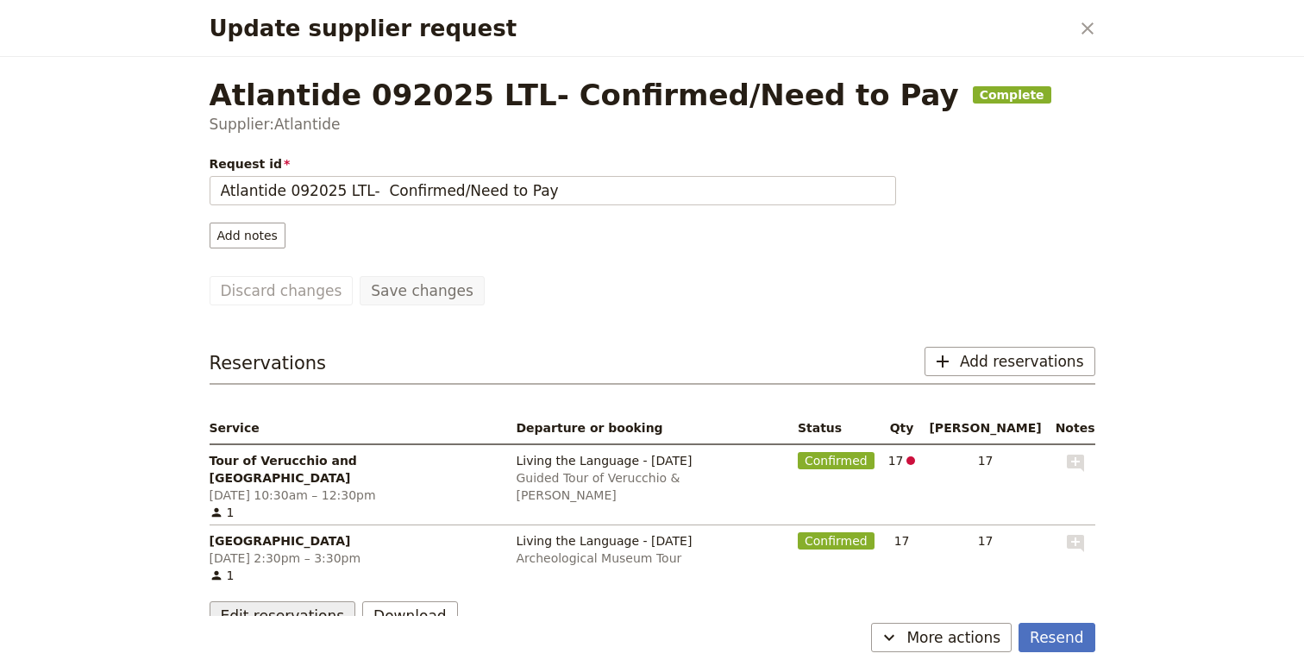
click at [304, 601] on button "Edit reservations" at bounding box center [283, 615] width 147 height 29
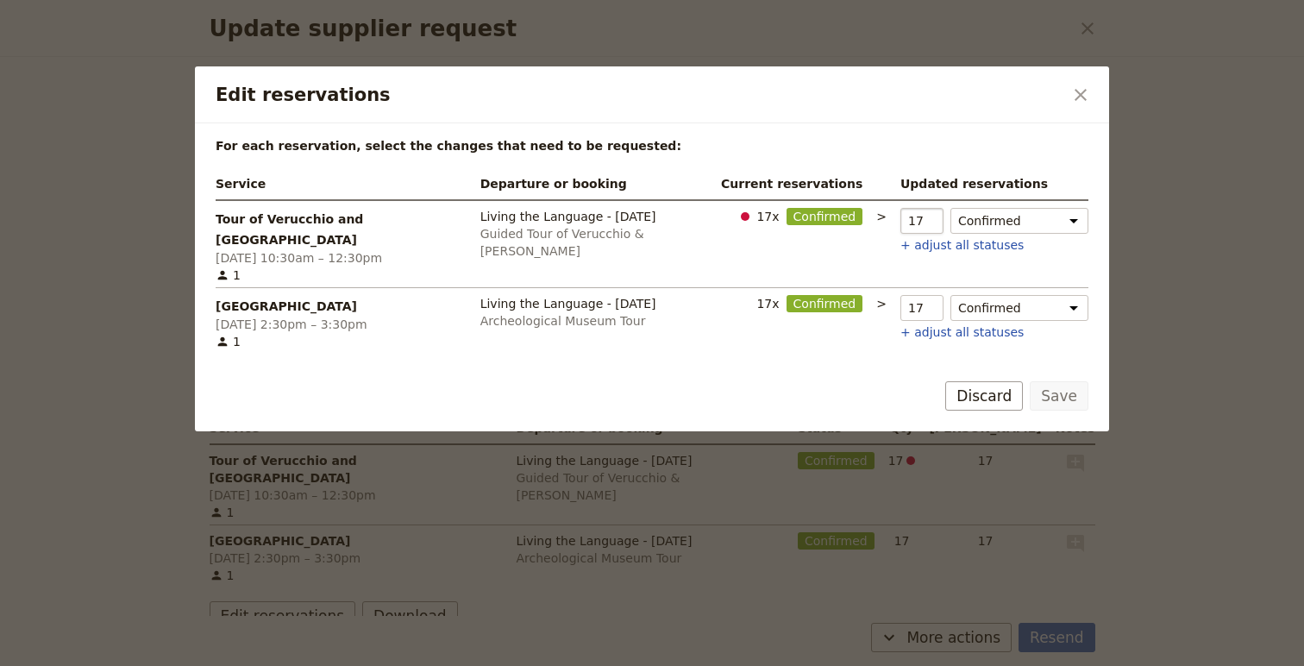
click at [924, 215] on input "17" at bounding box center [922, 221] width 43 height 26
click at [920, 211] on input "17" at bounding box center [922, 221] width 43 height 26
click at [926, 217] on input "17" at bounding box center [922, 221] width 43 height 26
click at [925, 214] on input "17" at bounding box center [922, 221] width 43 height 26
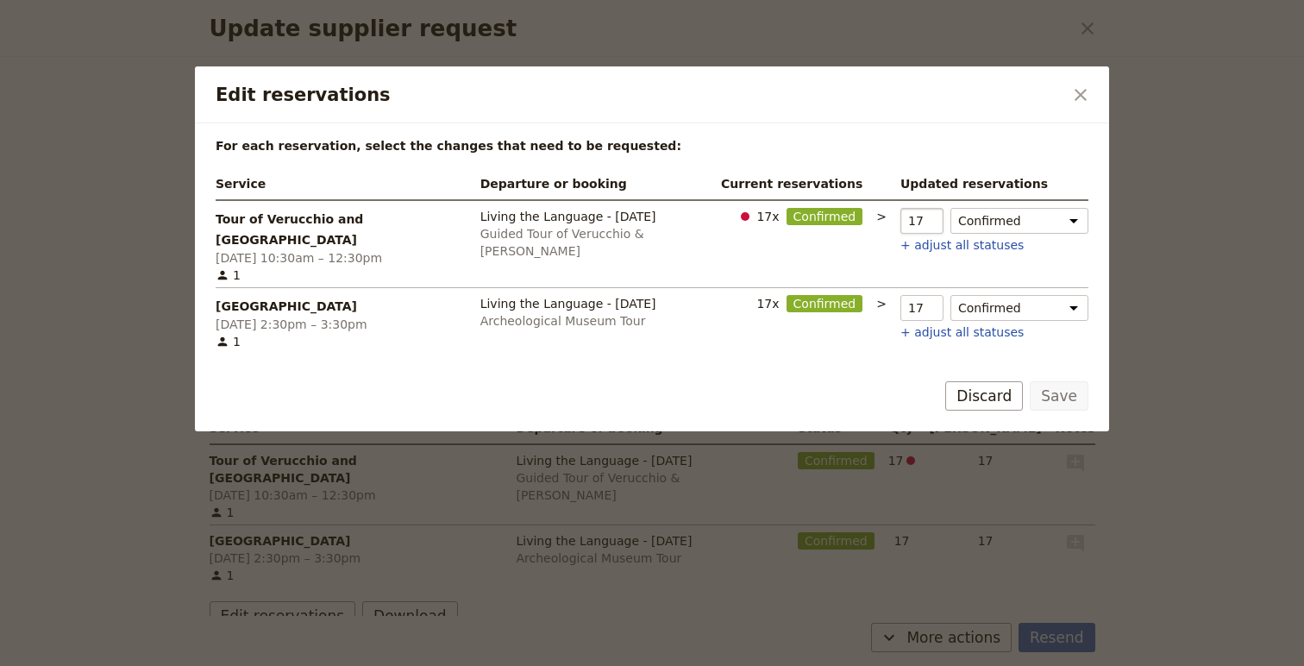
click at [925, 214] on input "17" at bounding box center [922, 221] width 43 height 26
click at [995, 381] on button "Discard" at bounding box center [984, 395] width 78 height 29
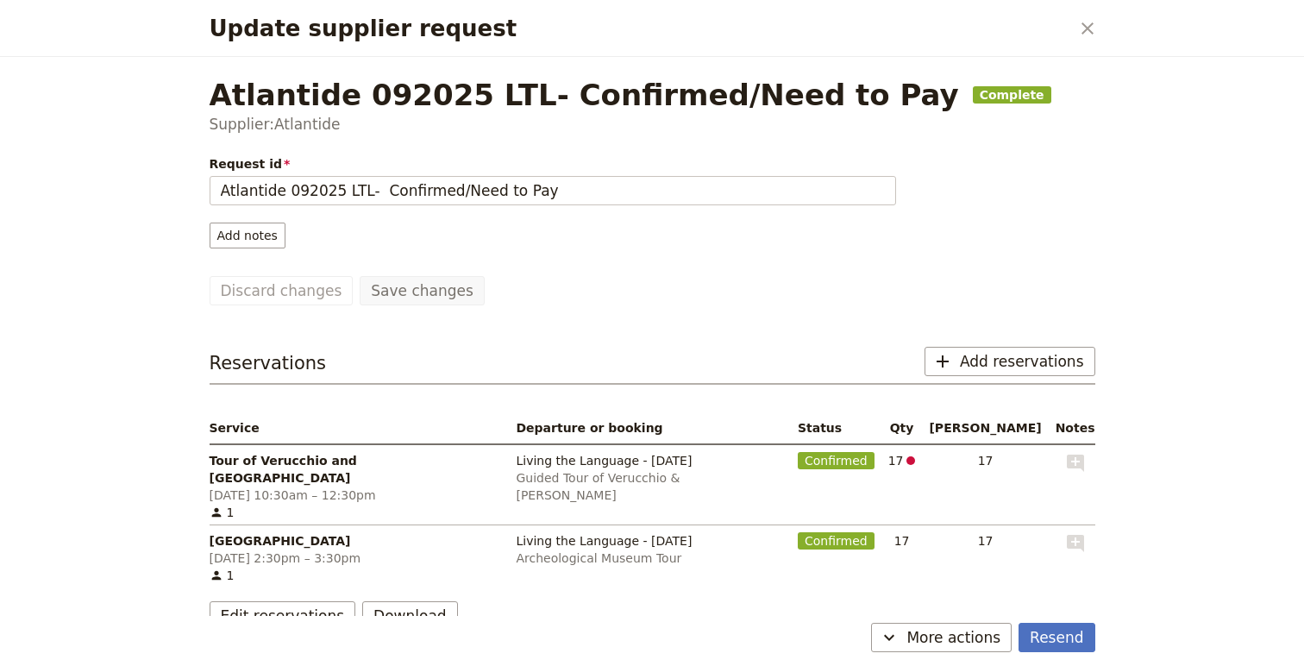
scroll to position [18, 0]
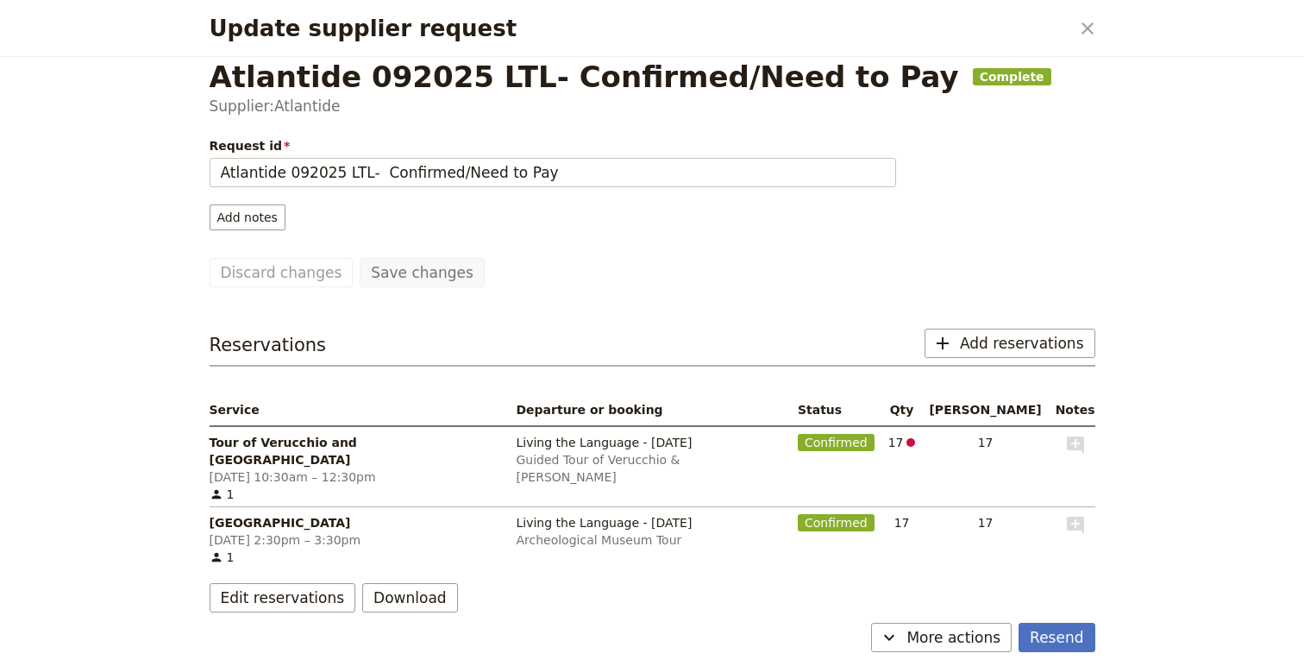
click at [330, 441] on span "Tour of Verucchio and [GEOGRAPHIC_DATA]" at bounding box center [356, 451] width 293 height 35
click at [960, 625] on button "​ More actions" at bounding box center [941, 637] width 141 height 29
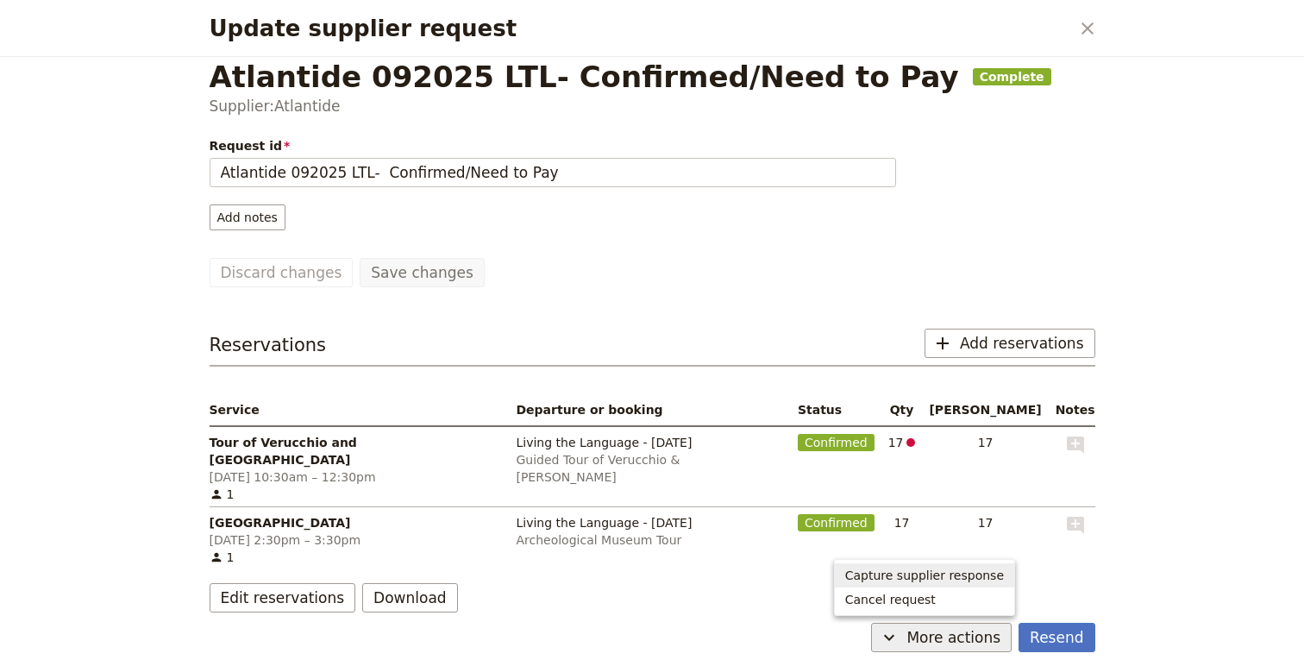
click at [983, 570] on span "Capture supplier response" at bounding box center [924, 575] width 159 height 17
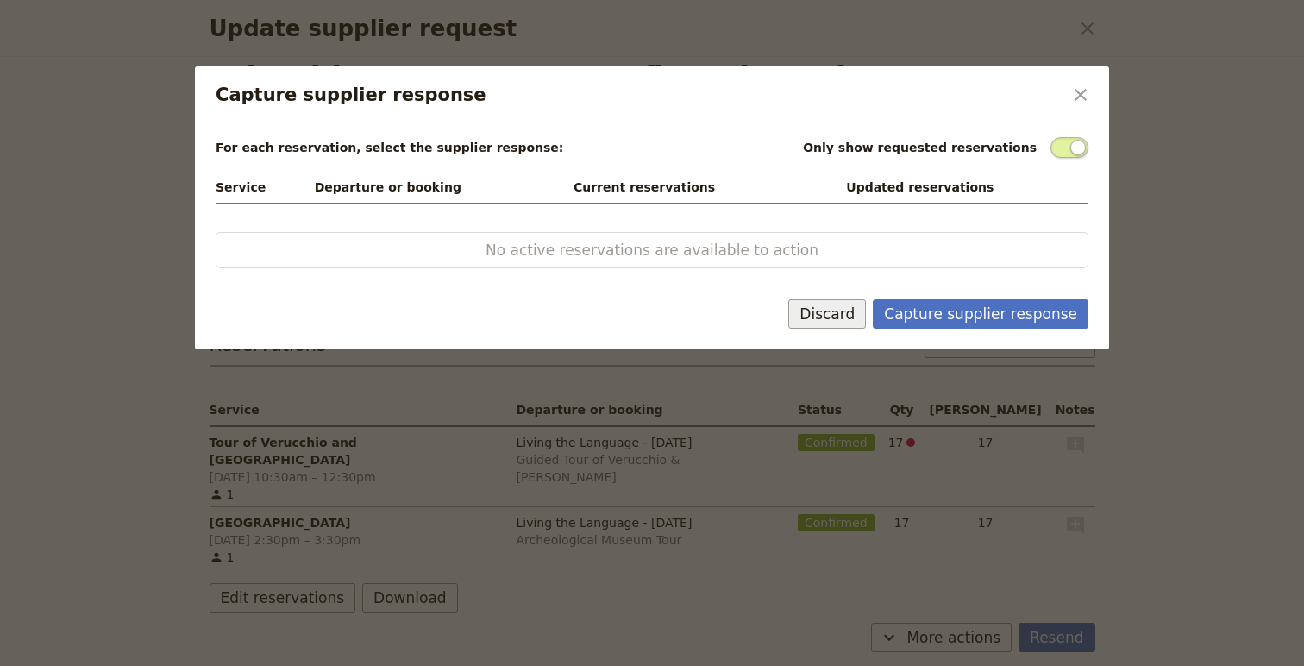
click at [827, 308] on button "Discard" at bounding box center [827, 313] width 78 height 29
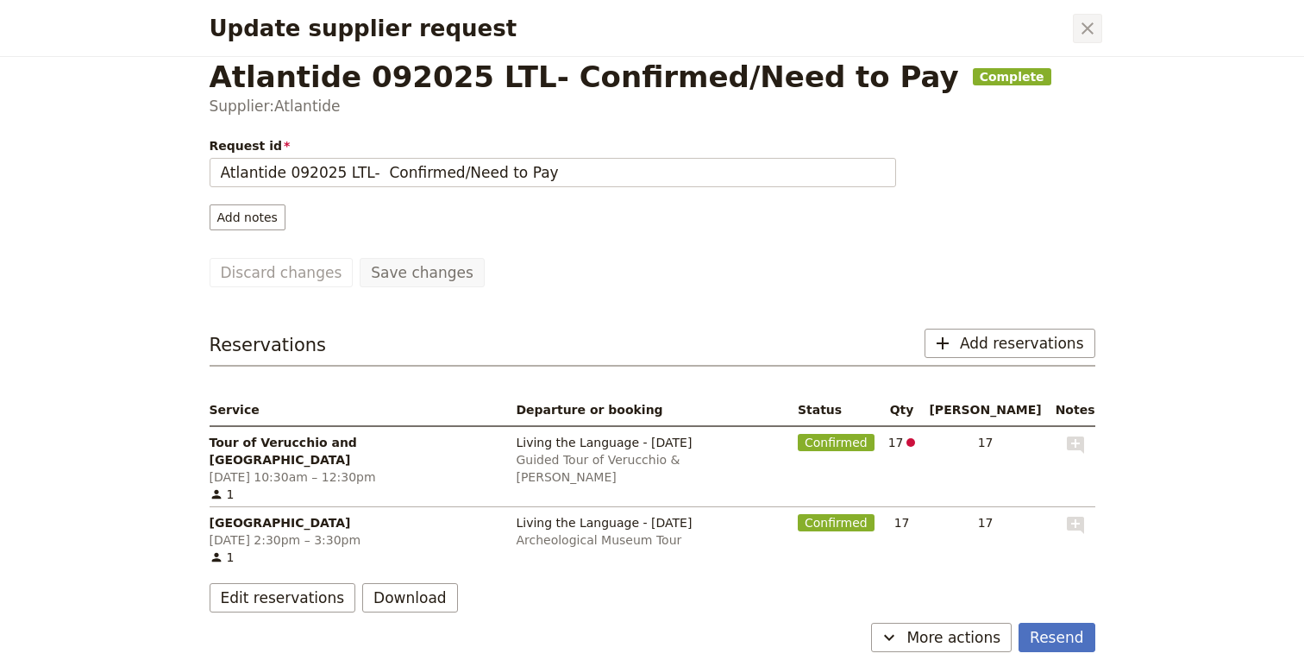
click at [1087, 29] on icon "Close dialog" at bounding box center [1088, 28] width 12 height 12
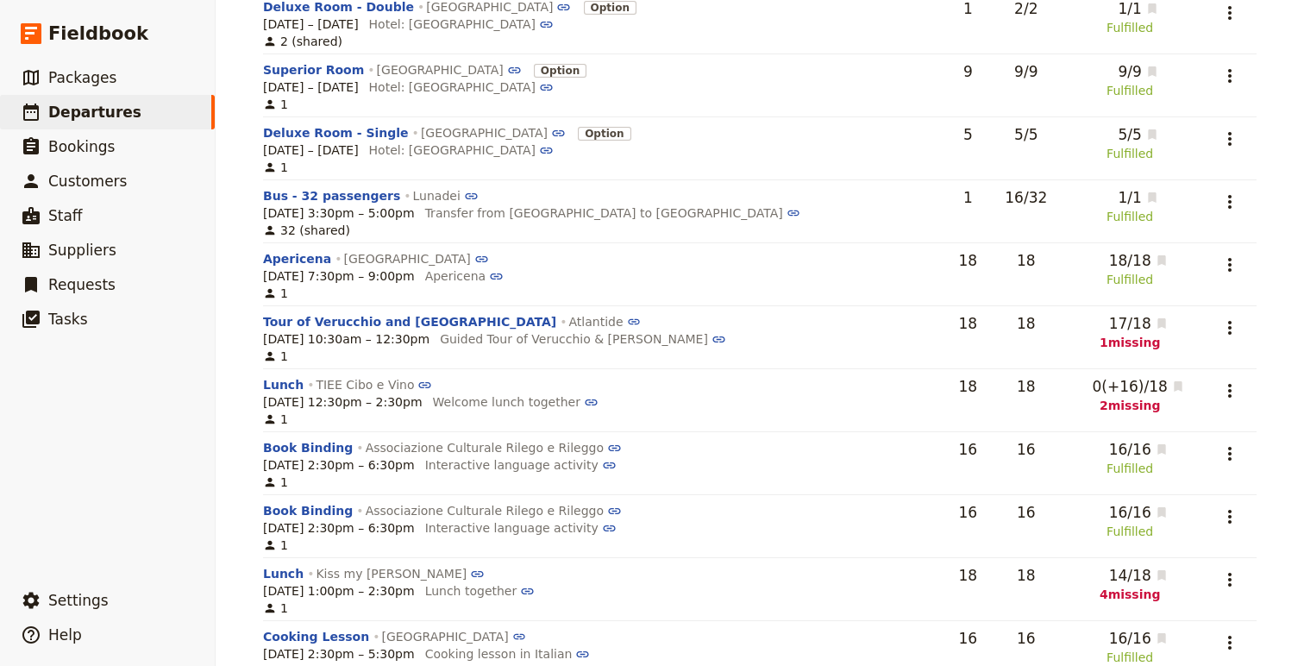
scroll to position [252, 0]
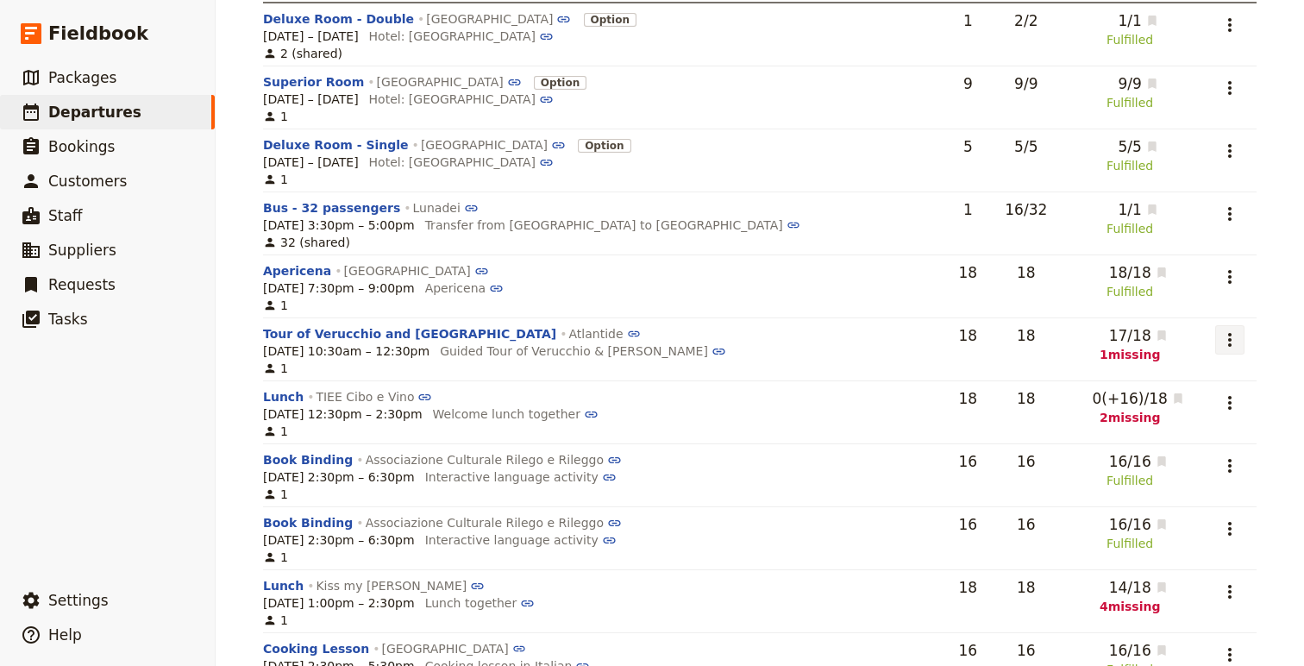
click at [1223, 336] on icon "Actions" at bounding box center [1230, 340] width 21 height 21
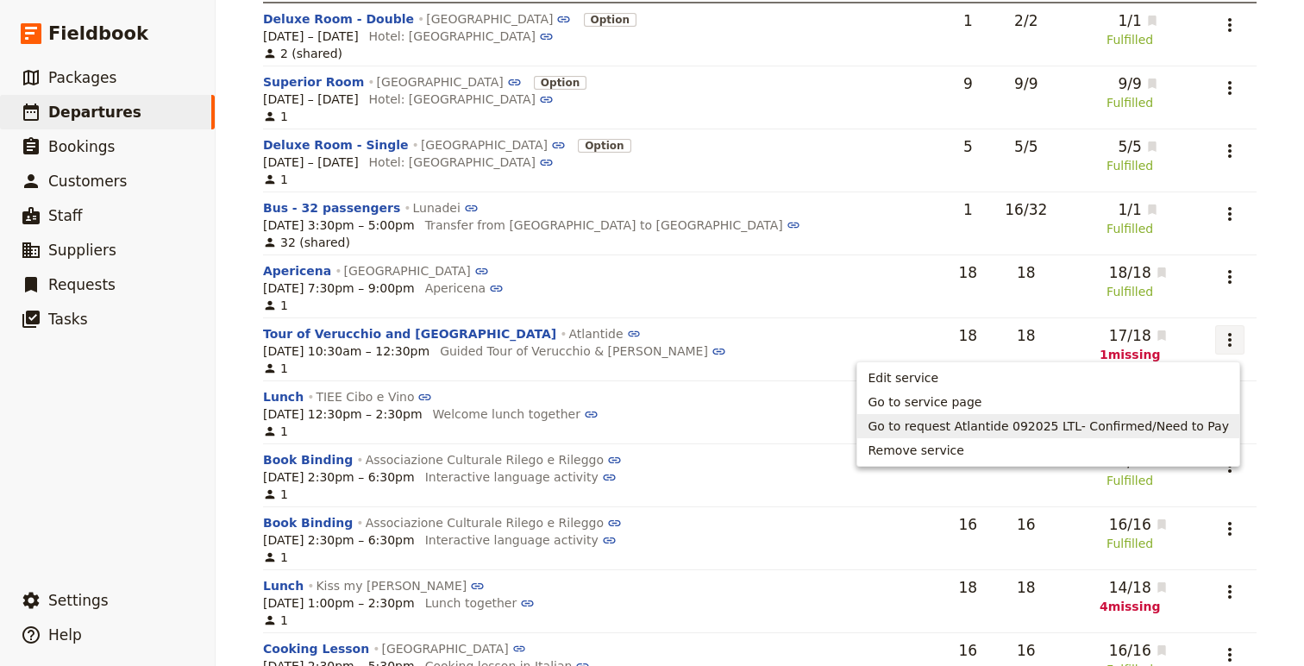
click at [1134, 434] on span "Go to request Atlantide 092025 LTL- Confirmed/Need to Pay" at bounding box center [1048, 425] width 361 height 17
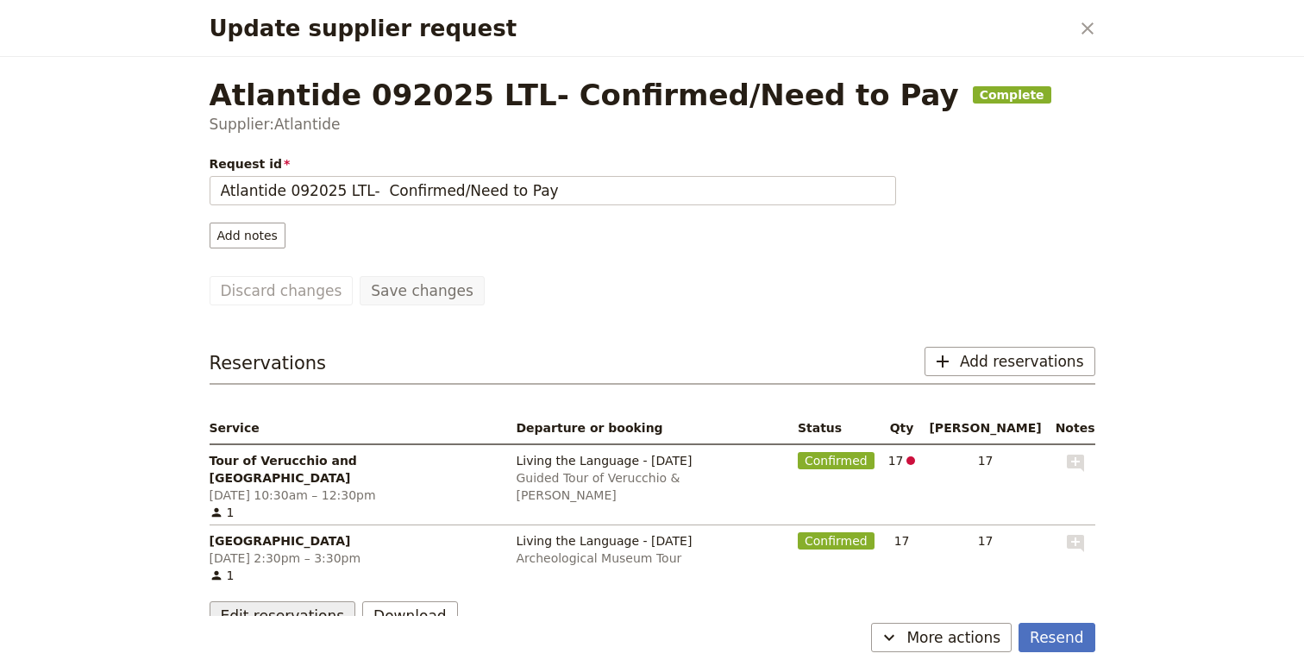
click at [256, 601] on button "Edit reservations" at bounding box center [283, 615] width 147 height 29
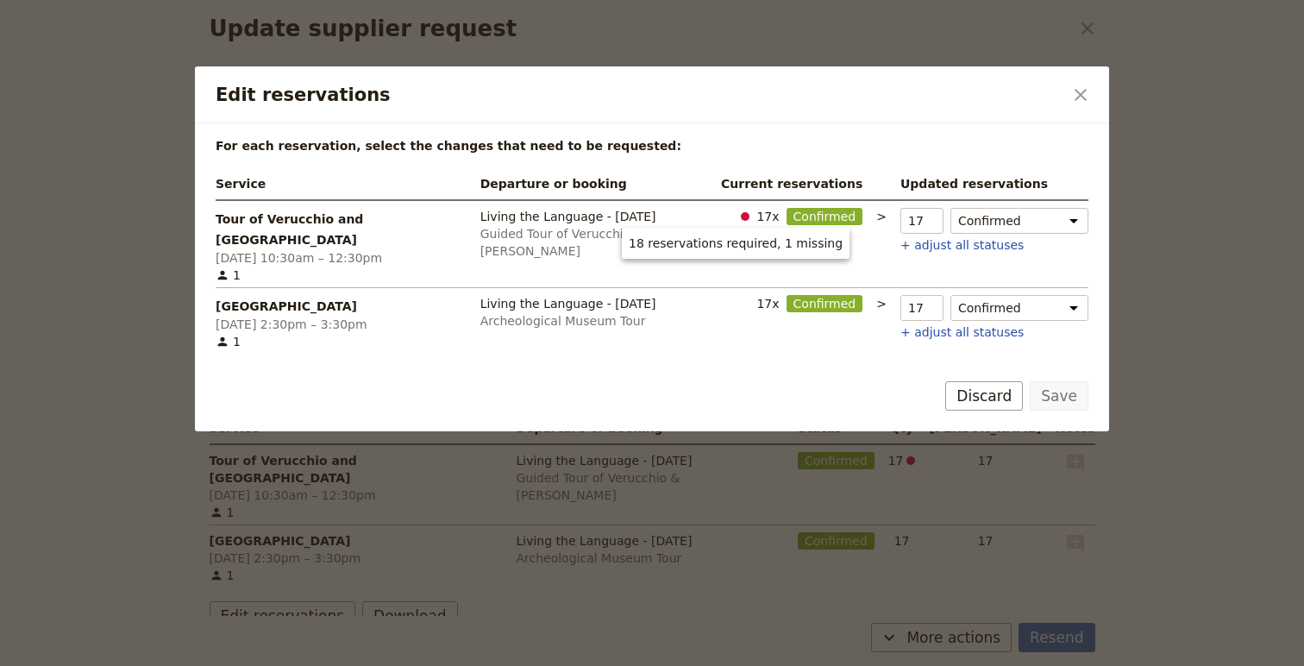
click at [741, 220] on span "Edit reservations" at bounding box center [745, 216] width 9 height 9
click at [922, 212] on input "17" at bounding box center [922, 221] width 43 height 26
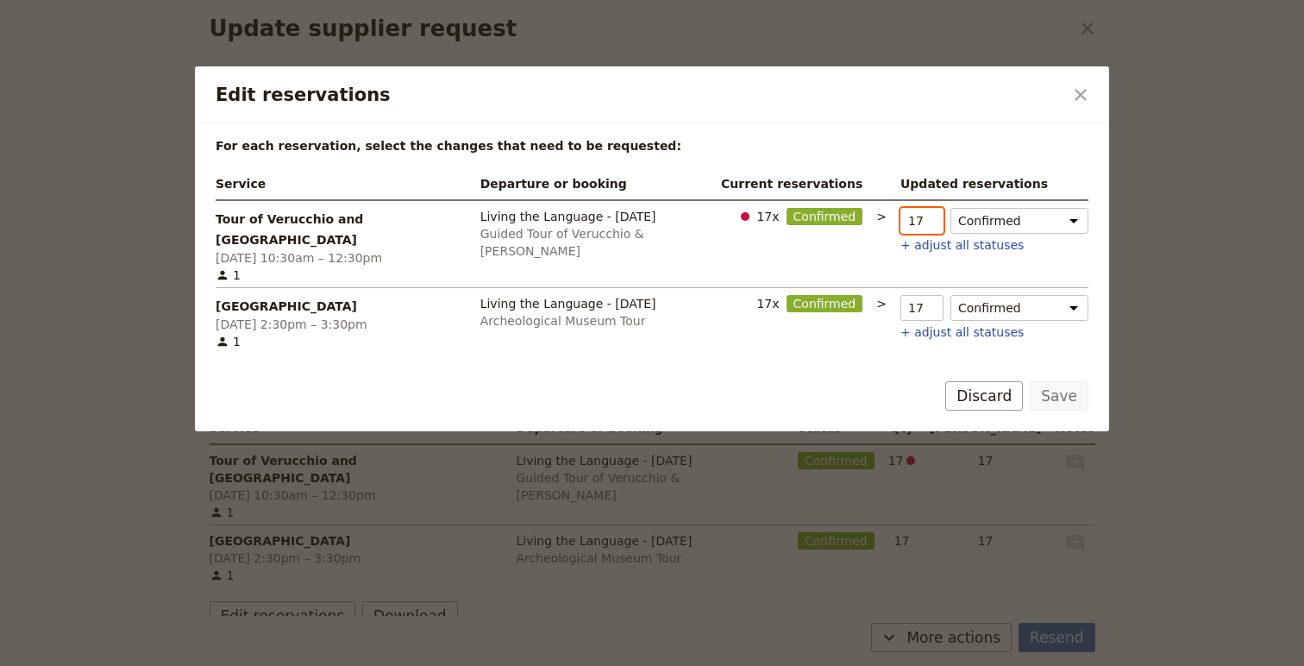
click at [922, 212] on input "17" at bounding box center [922, 221] width 43 height 26
click at [1075, 110] on div "Edit reservations ​" at bounding box center [652, 94] width 914 height 57
click at [1077, 97] on icon "Close dialog" at bounding box center [1081, 95] width 12 height 12
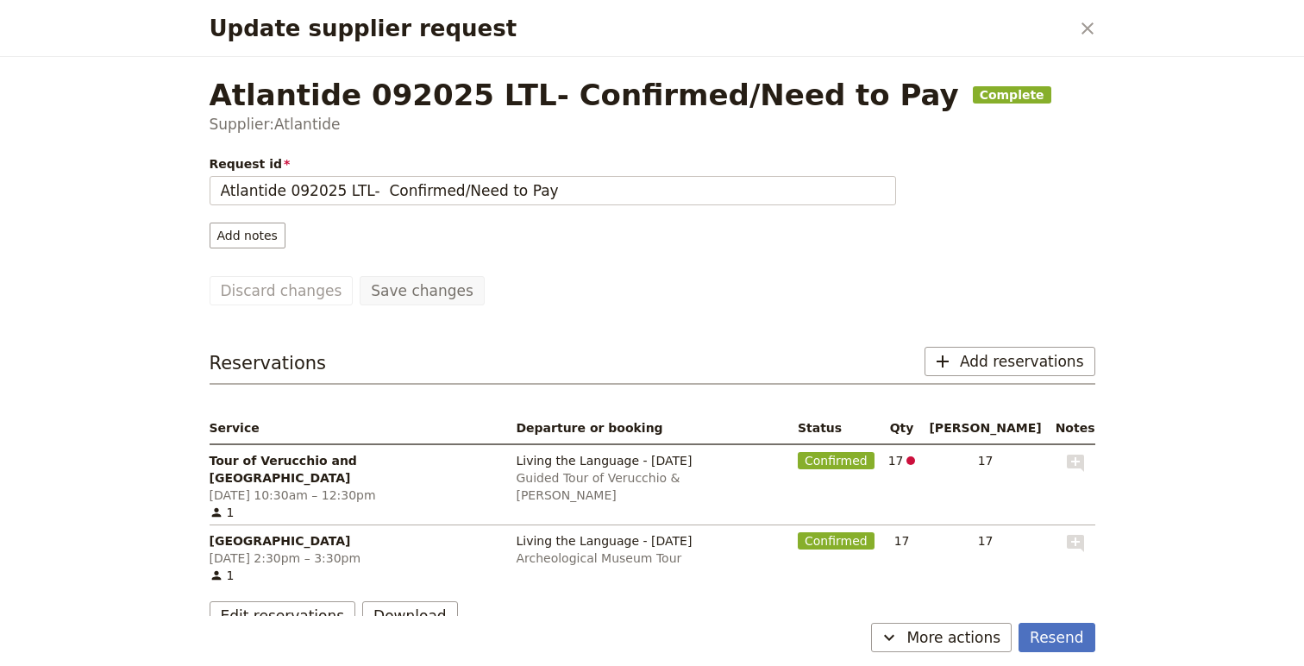
click at [1170, 152] on div "Update supplier request ​ Atlantide 092025 LTL- Confirmed/Need to Pay Complete …" at bounding box center [652, 333] width 1304 height 666
click at [1098, 22] on button "​" at bounding box center [1087, 28] width 29 height 29
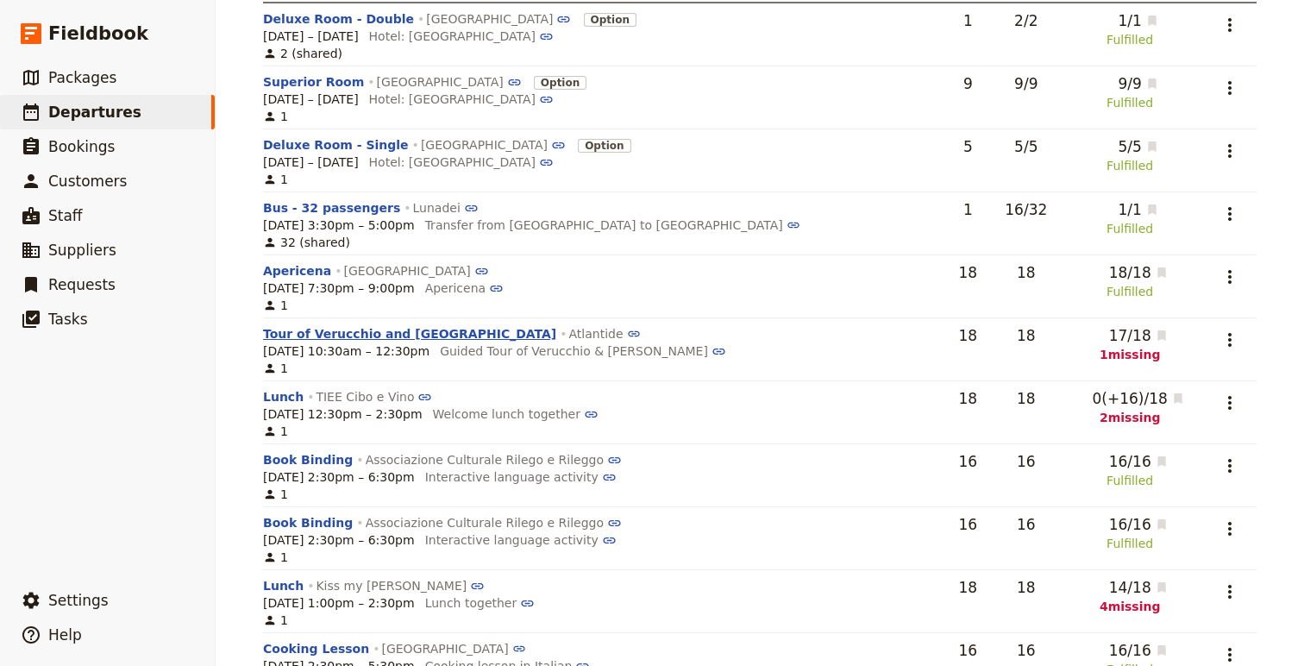
click at [371, 337] on button "Tour of Verucchio and [GEOGRAPHIC_DATA]" at bounding box center [409, 333] width 293 height 17
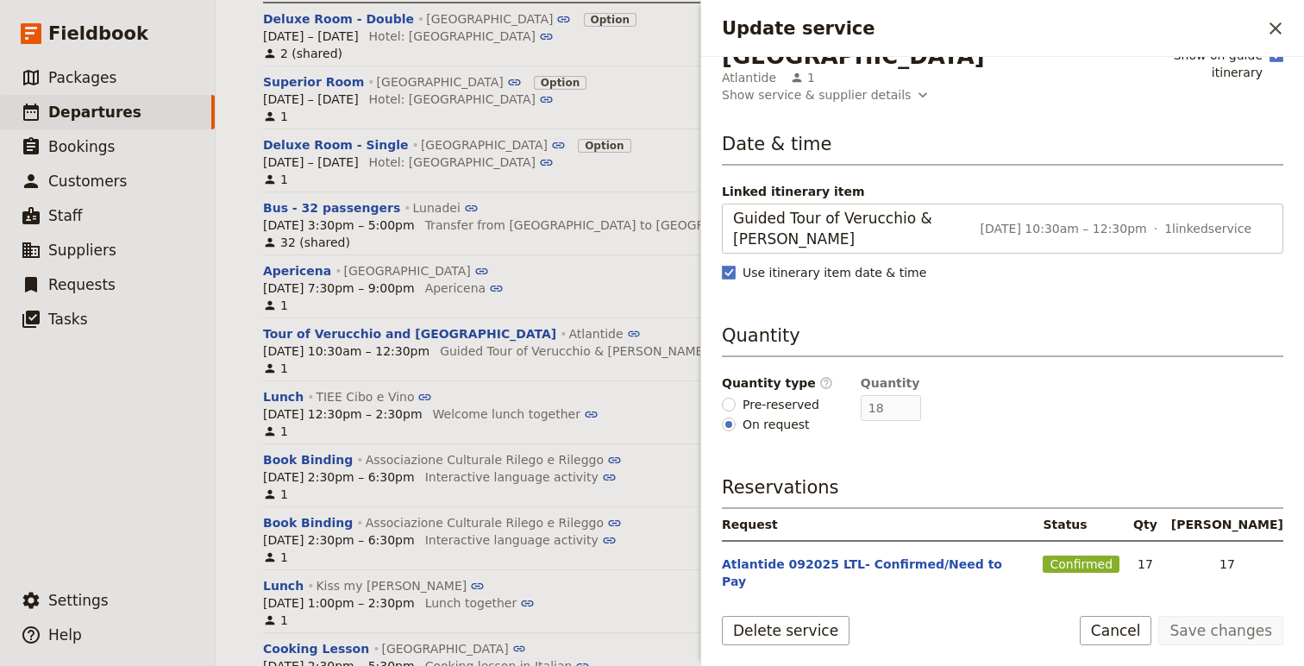
scroll to position [179, 0]
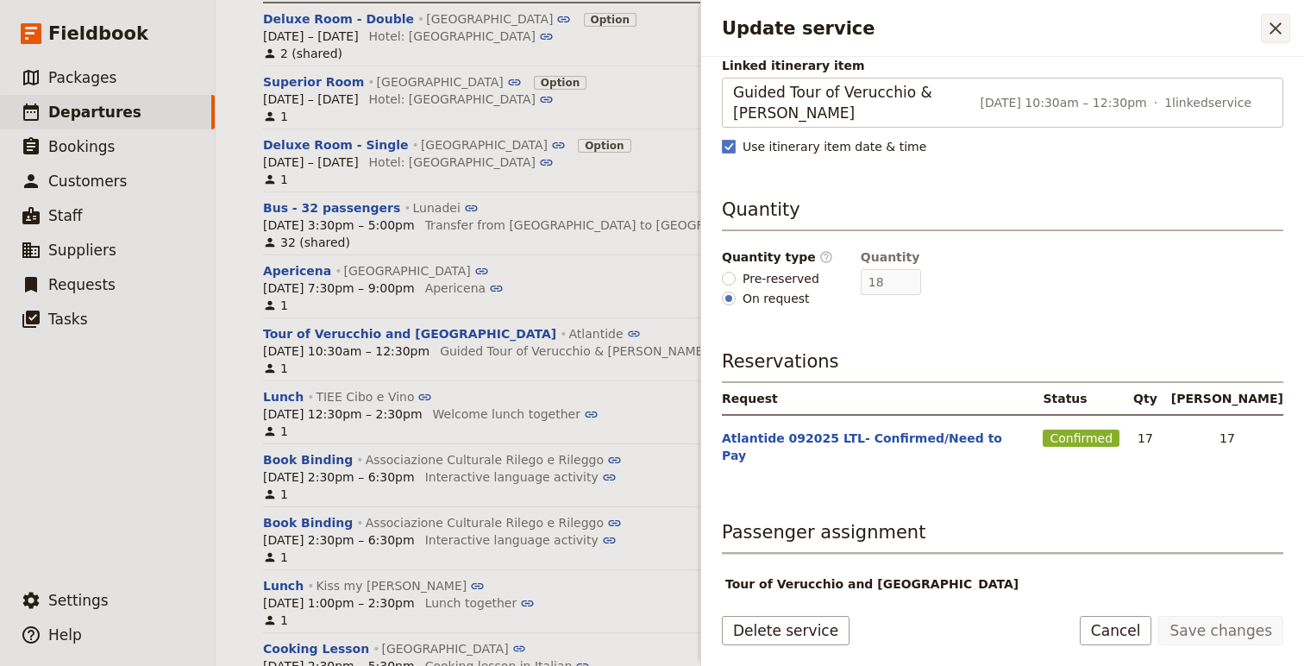
click at [1268, 37] on icon "Close drawer" at bounding box center [1275, 28] width 21 height 21
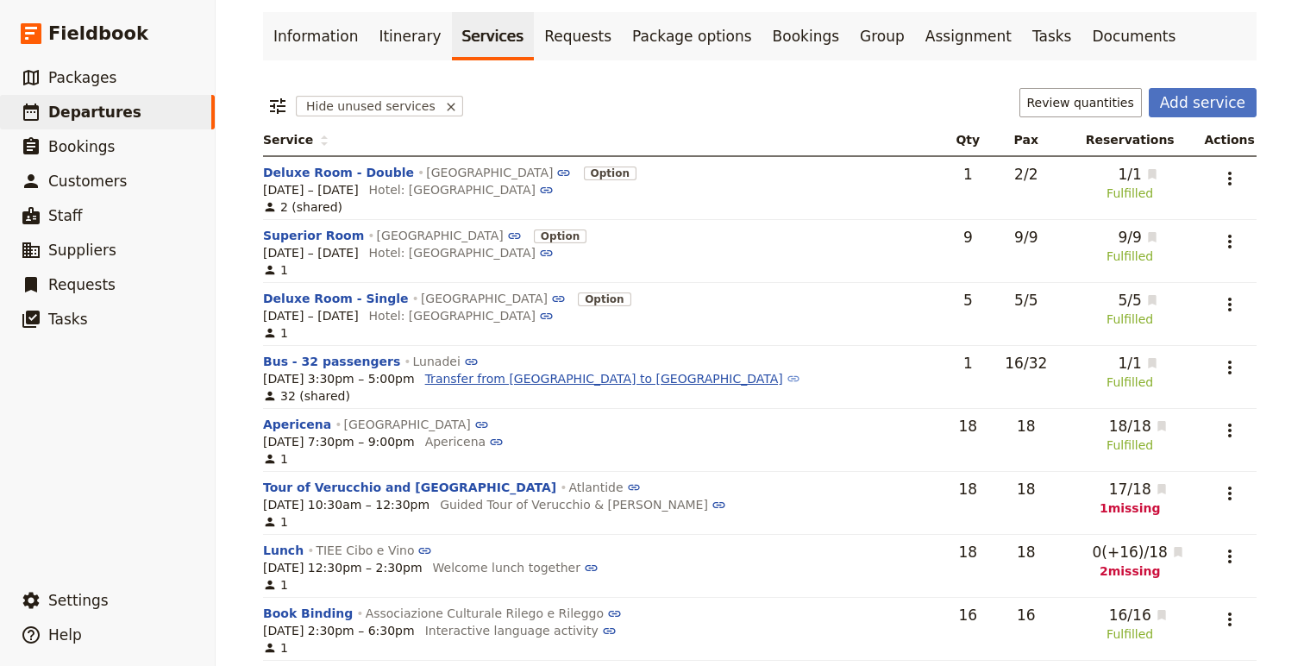
scroll to position [0, 0]
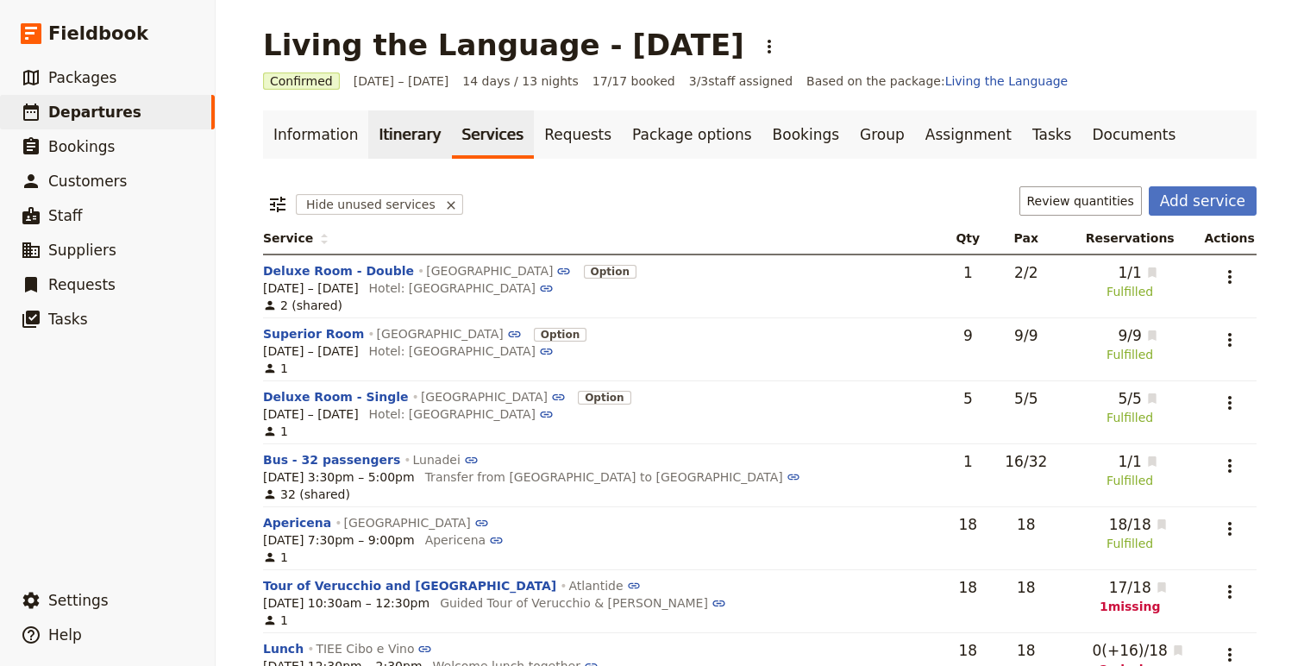
click at [387, 139] on link "Itinerary" at bounding box center [409, 134] width 83 height 48
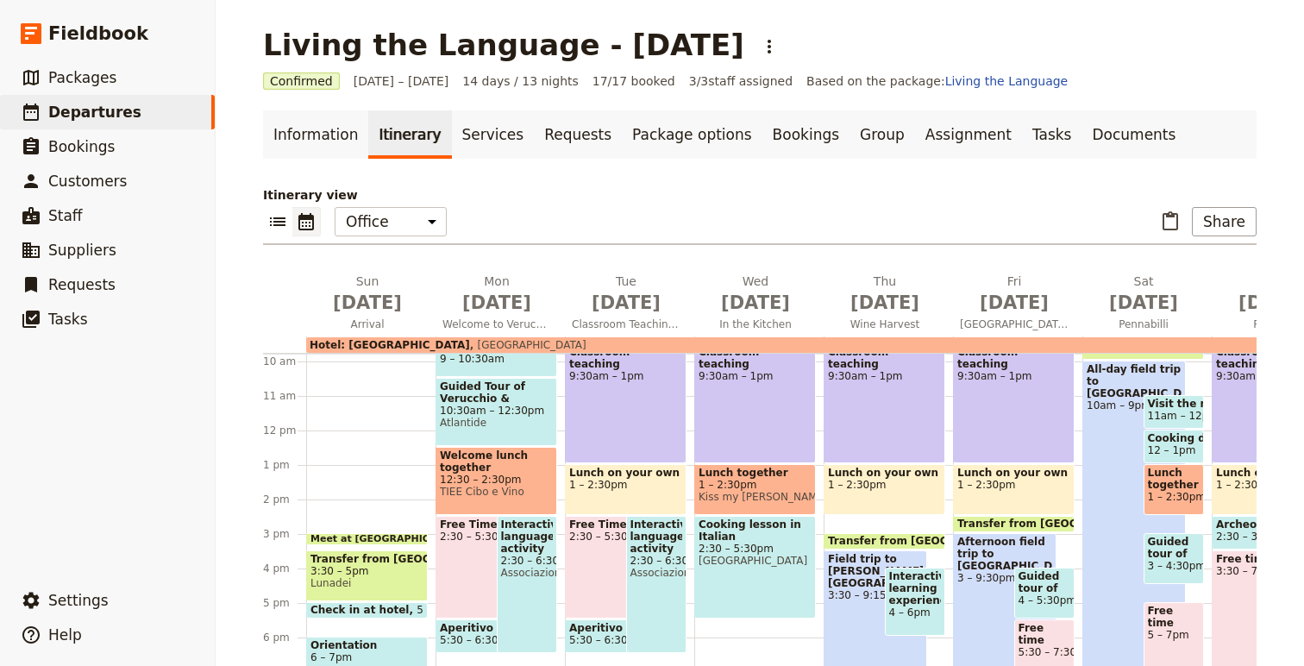
scroll to position [325, 0]
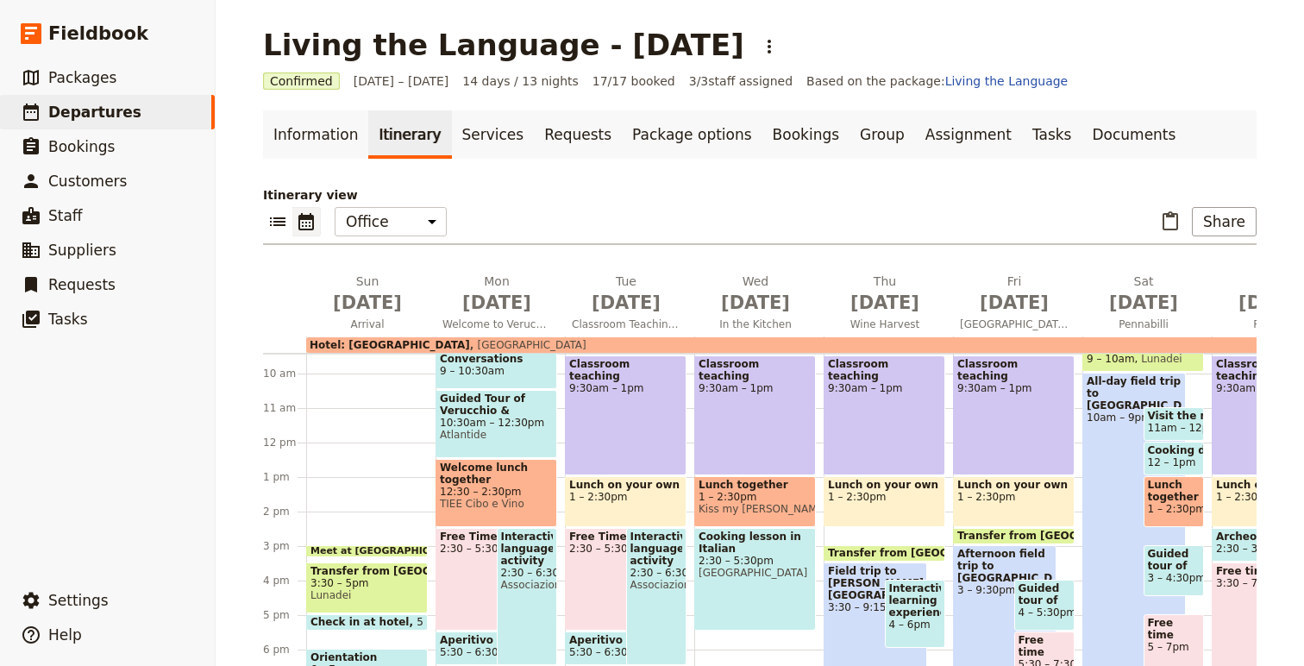
click at [531, 407] on span "Guided Tour of Verucchio & [PERSON_NAME]" at bounding box center [496, 404] width 113 height 24
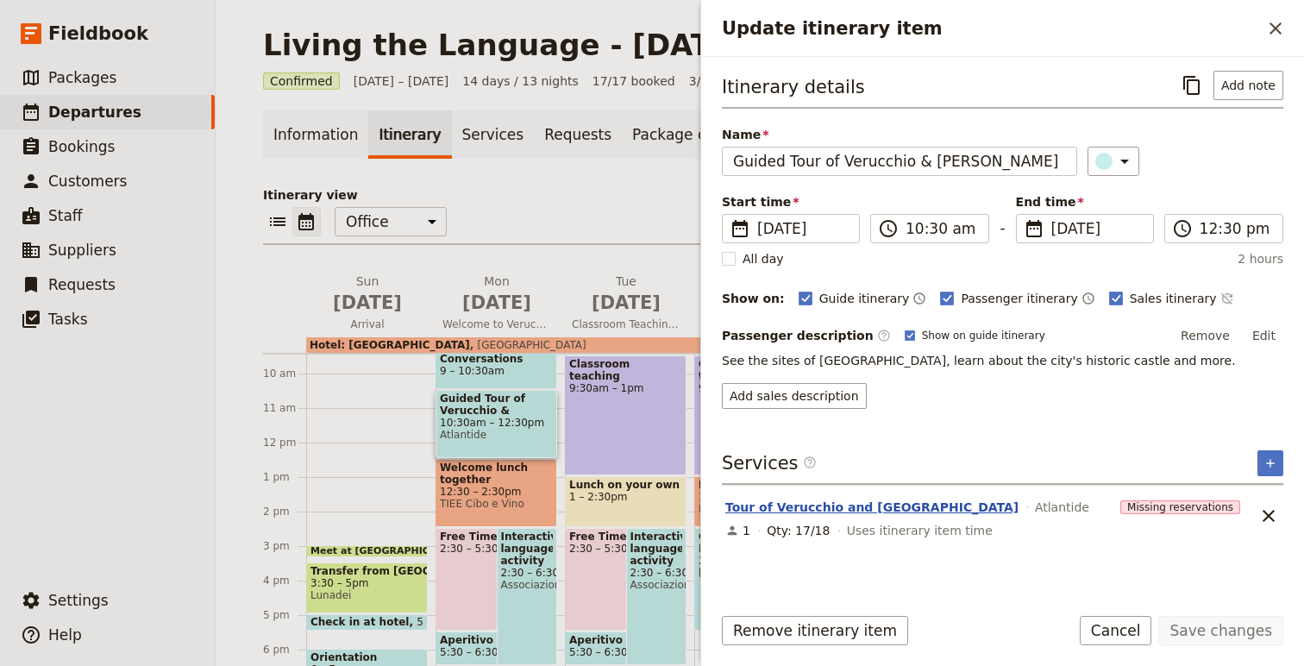
click at [829, 502] on button "Tour of Verucchio and [GEOGRAPHIC_DATA]" at bounding box center [871, 507] width 293 height 17
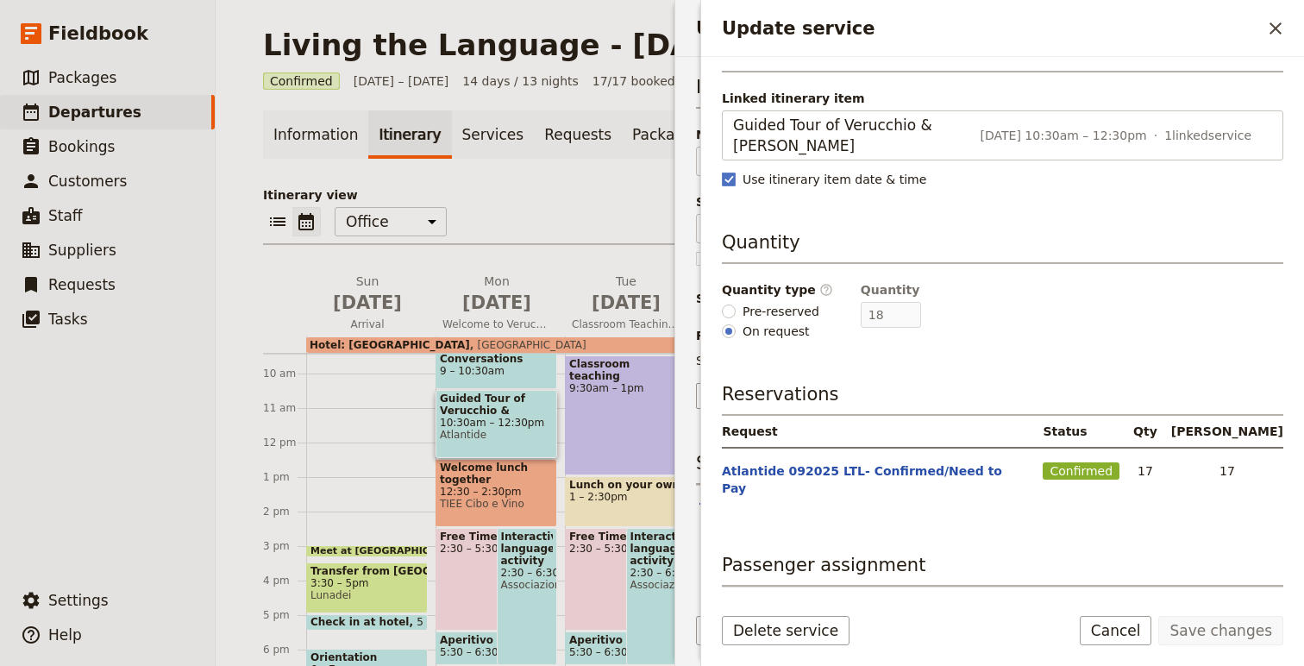
scroll to position [137, 0]
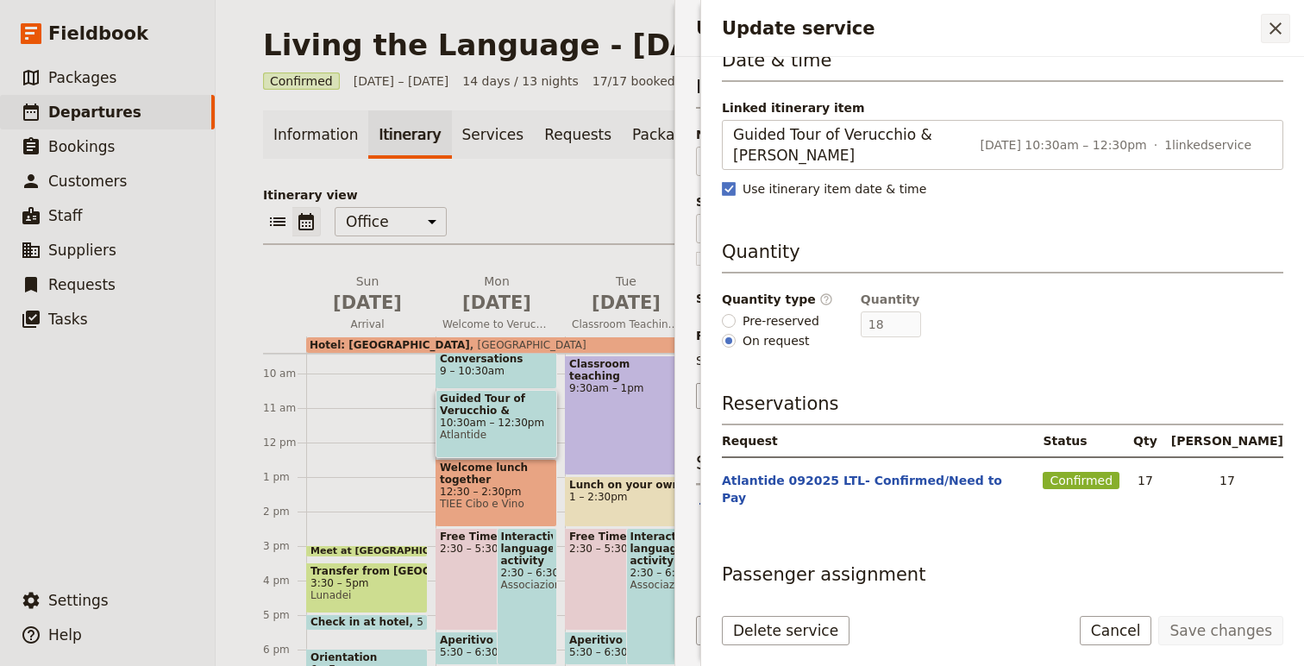
click at [1275, 26] on icon "Close drawer" at bounding box center [1275, 28] width 21 height 21
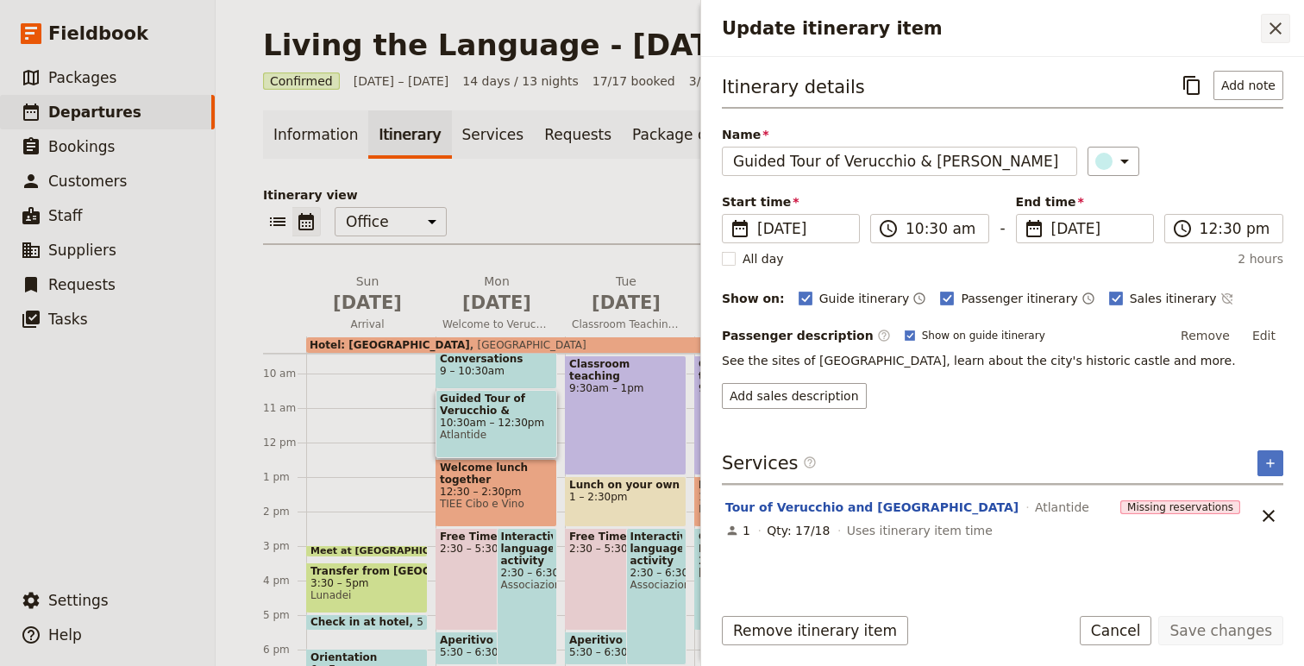
click at [1273, 40] on button "​" at bounding box center [1275, 28] width 29 height 29
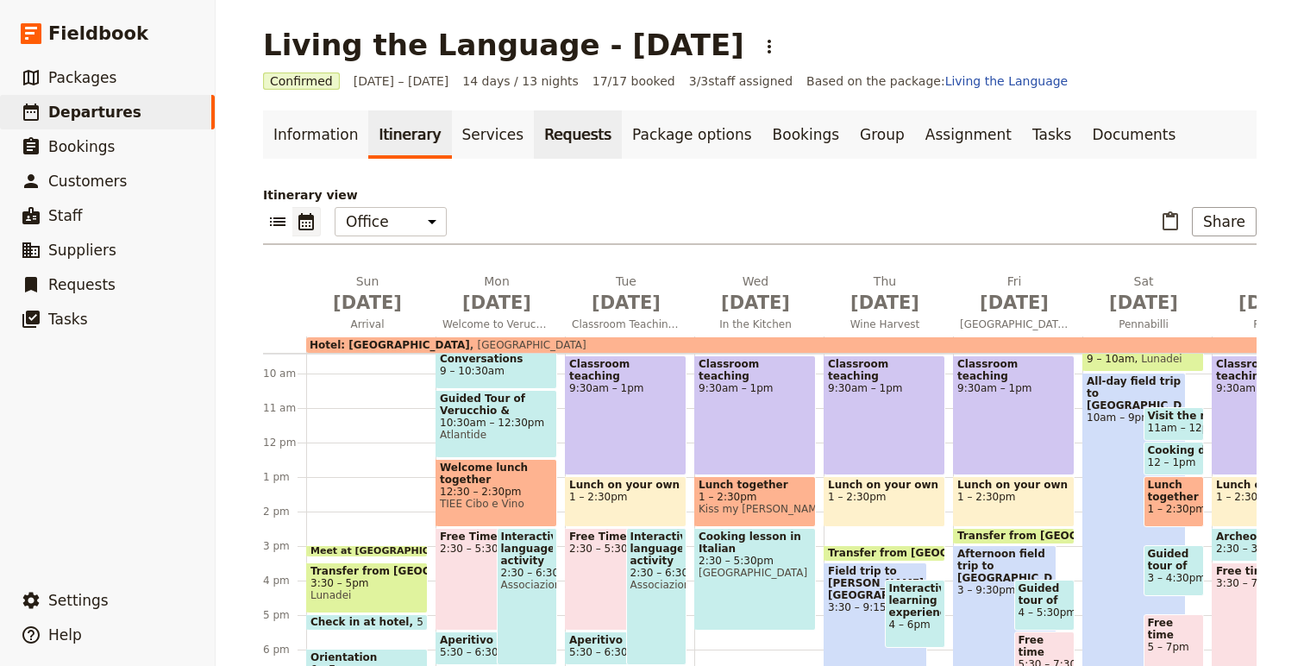
click at [535, 139] on link "Requests" at bounding box center [578, 134] width 88 height 48
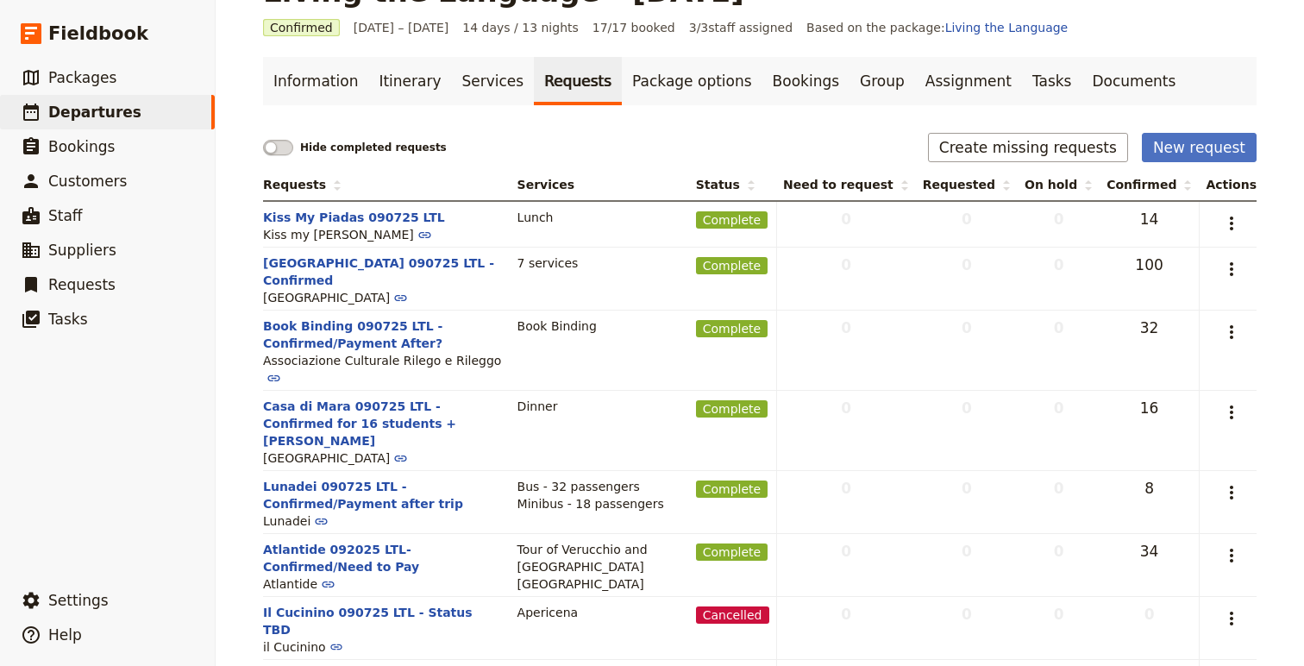
scroll to position [52, 0]
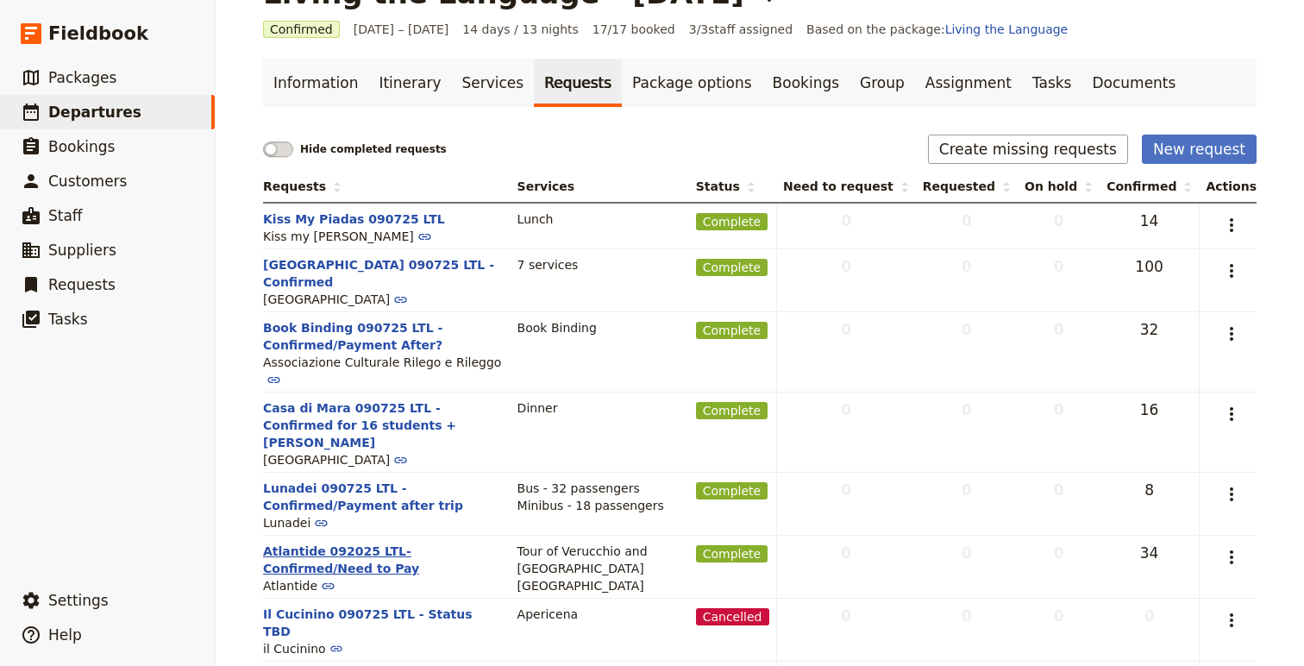
click at [394, 543] on button "Atlantide 092025 LTL- Confirmed/Need to Pay" at bounding box center [383, 560] width 241 height 35
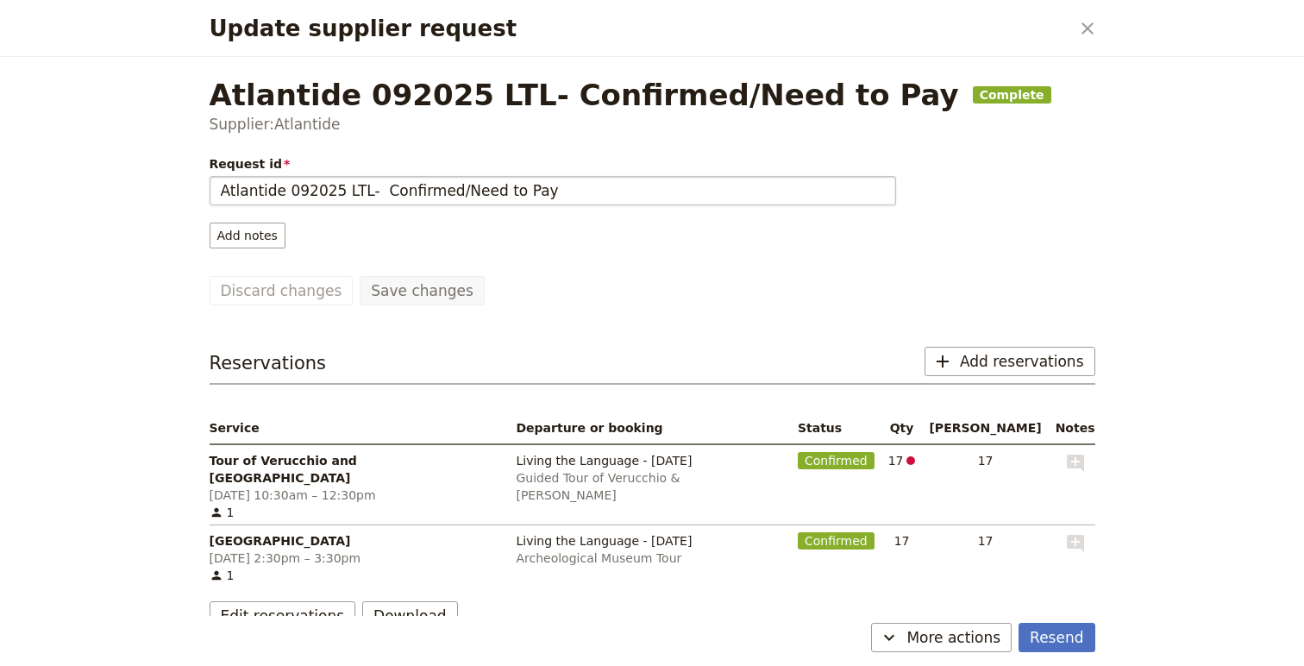
click at [468, 187] on input "Atlantide 092025 LTL- Confirmed/Need to Pay" at bounding box center [553, 190] width 687 height 29
drag, startPoint x: 468, startPoint y: 187, endPoint x: 537, endPoint y: 185, distance: 68.2
click at [537, 185] on input "Atlantide 092025 LTL- Confirmed/Need to Pay" at bounding box center [553, 190] width 687 height 29
type input "Atlantide 092025 LTL- Confirmed/Paid"
click at [430, 294] on button "Save changes" at bounding box center [422, 290] width 125 height 29
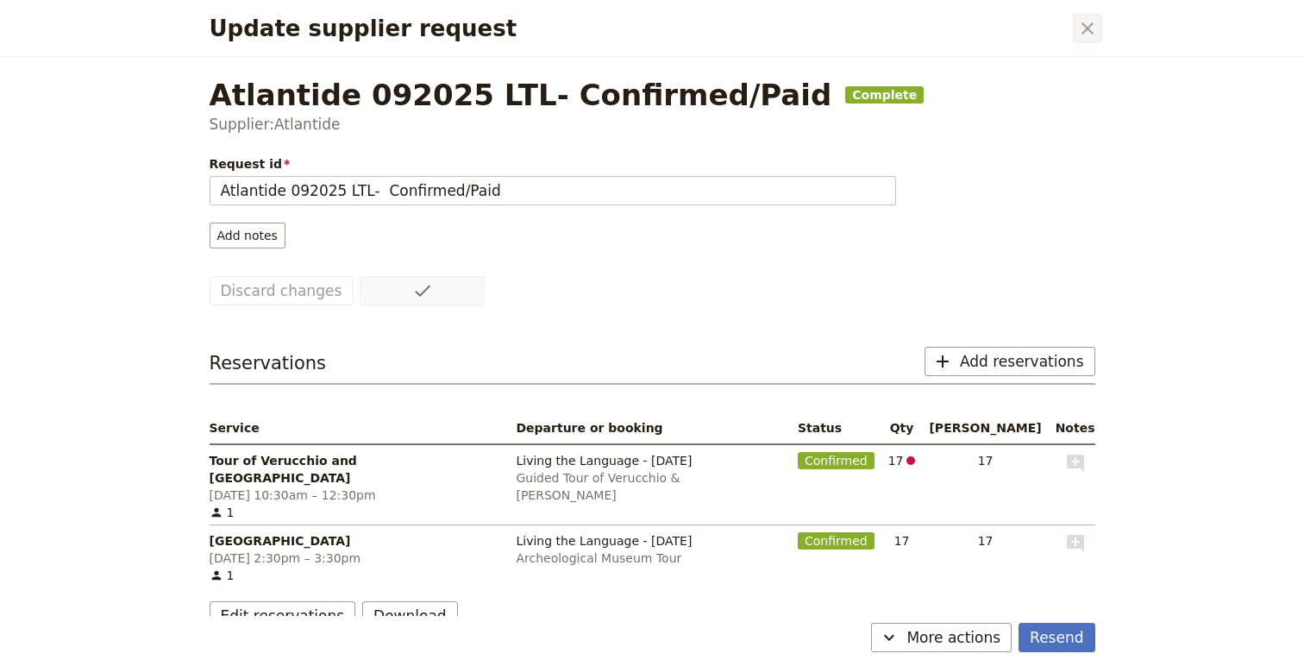
click at [1084, 28] on icon "Close dialog" at bounding box center [1087, 28] width 21 height 21
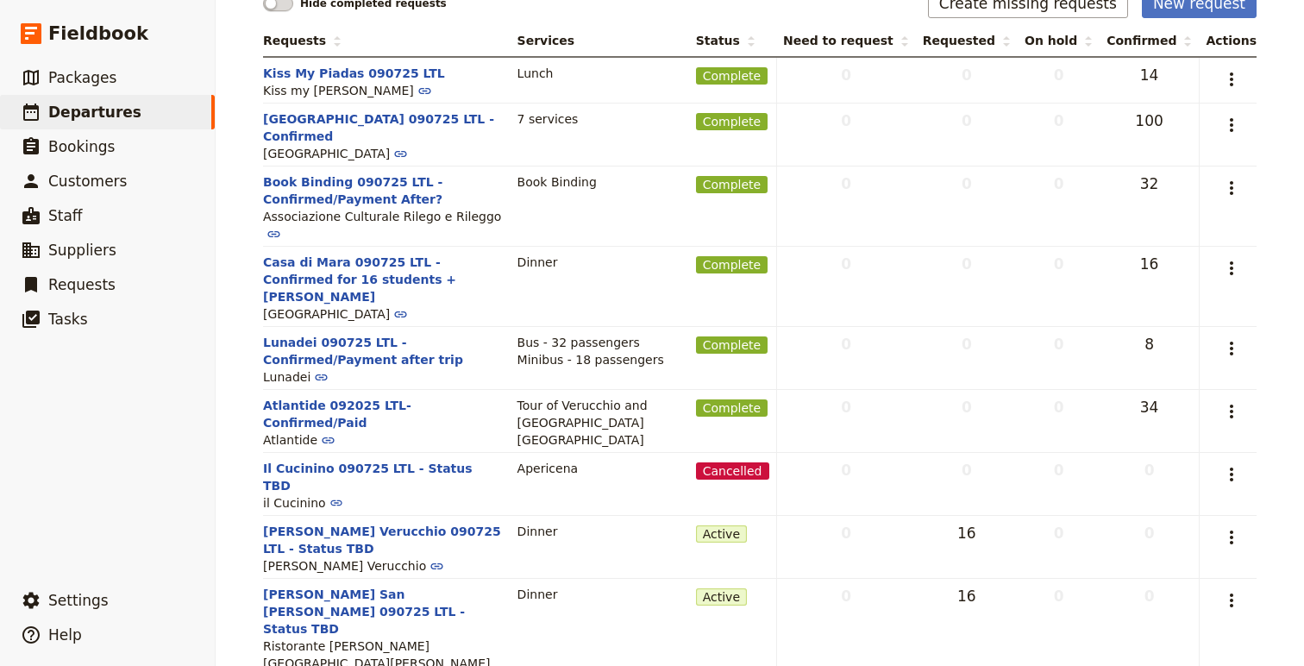
scroll to position [202, 0]
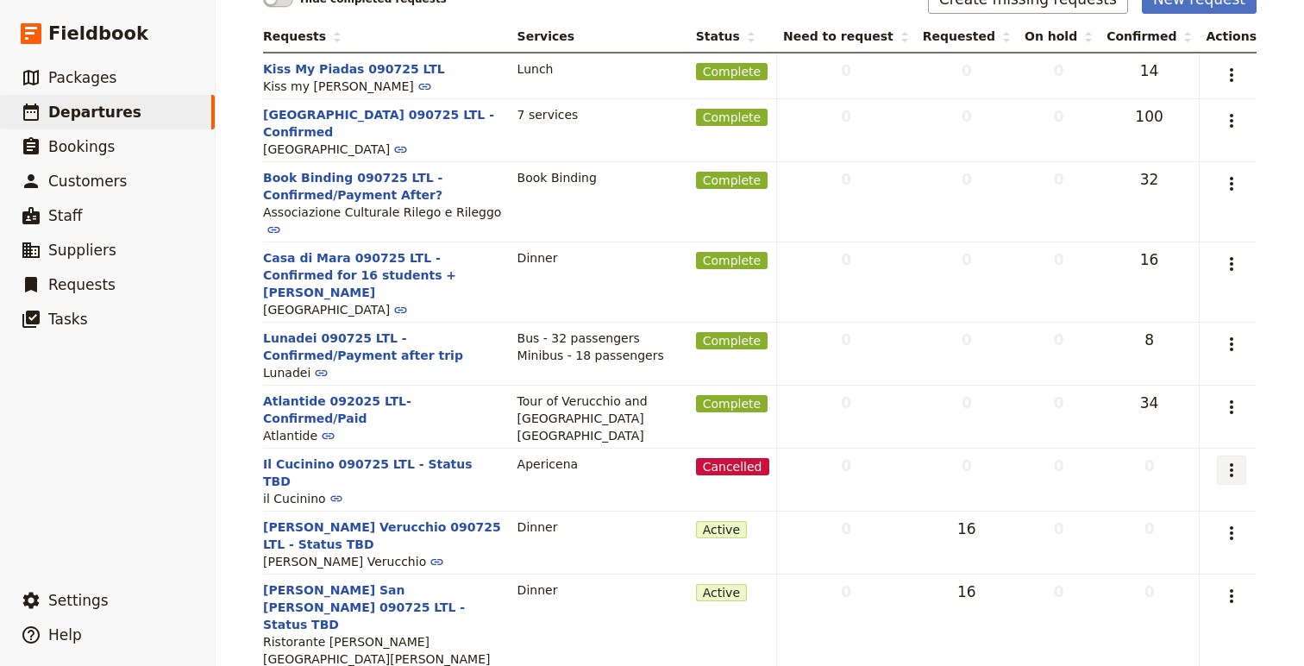
click at [1239, 460] on icon "Actions" at bounding box center [1231, 470] width 21 height 21
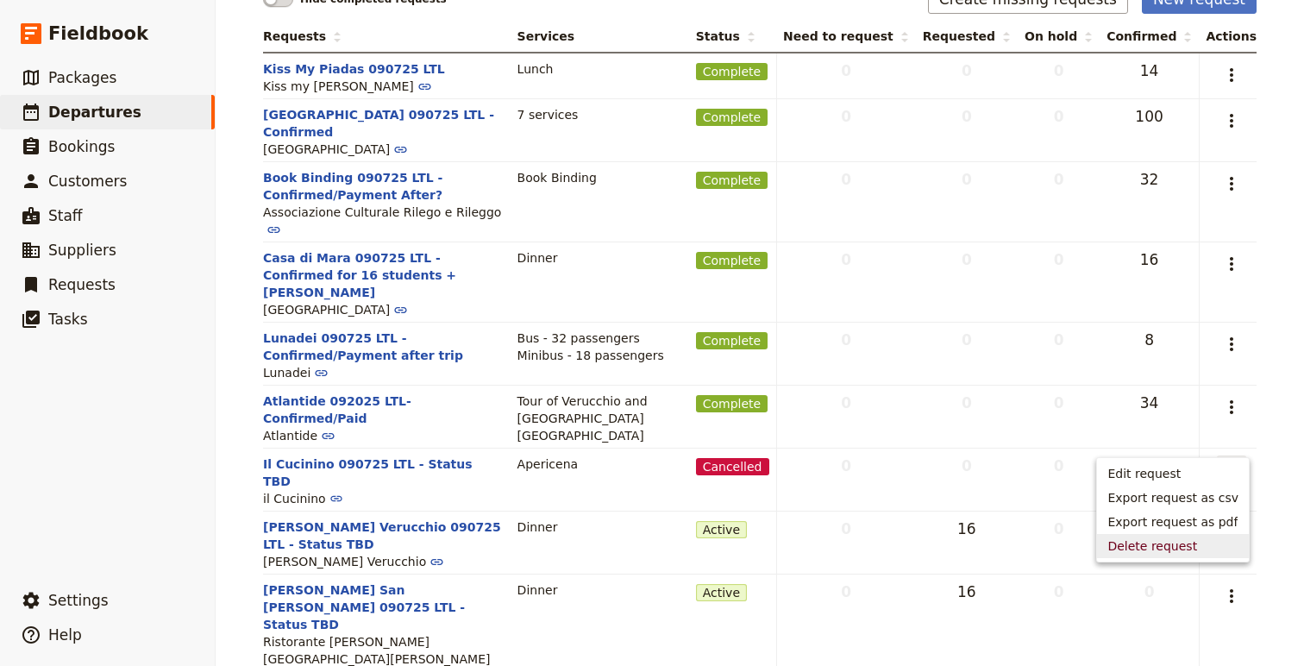
click at [1197, 543] on span "Delete request" at bounding box center [1153, 545] width 90 height 17
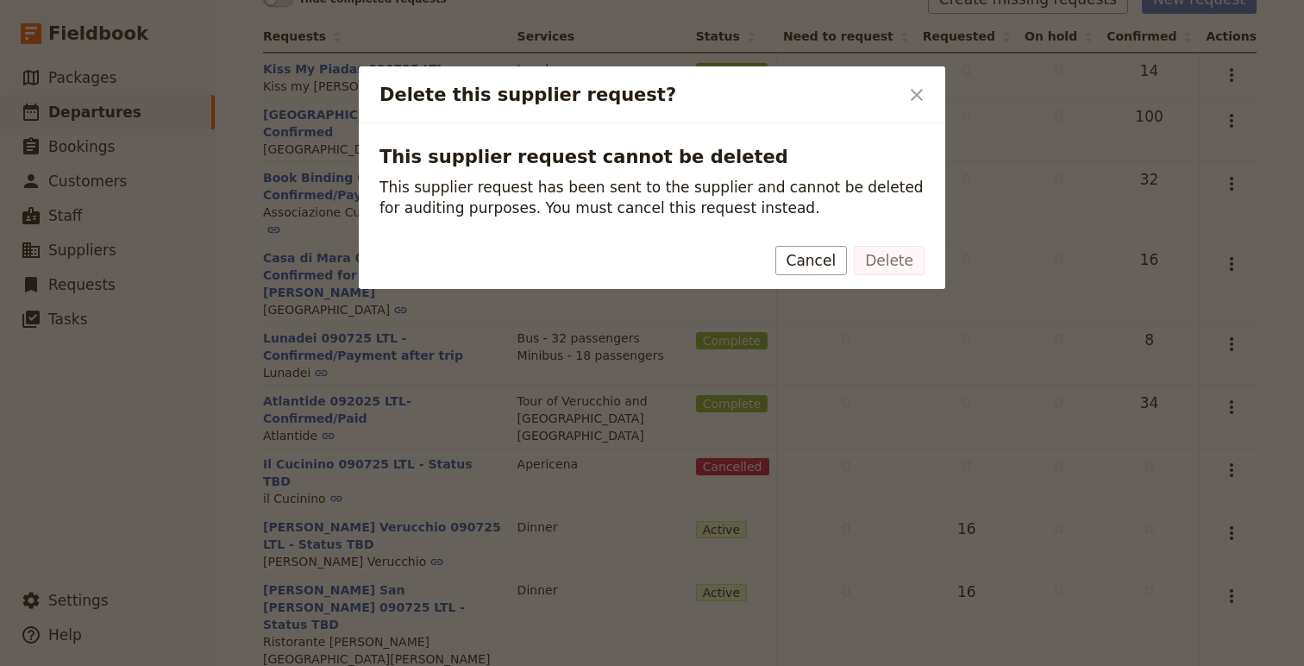
click at [826, 260] on button "Cancel" at bounding box center [811, 260] width 72 height 29
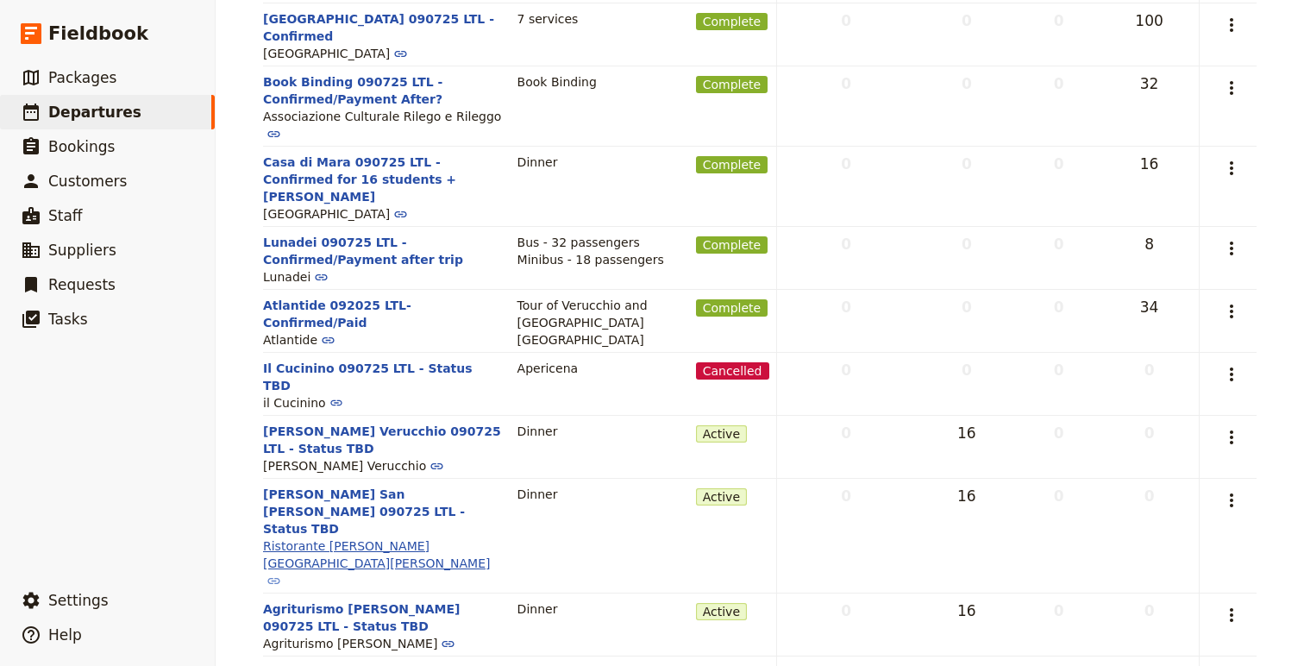
scroll to position [0, 0]
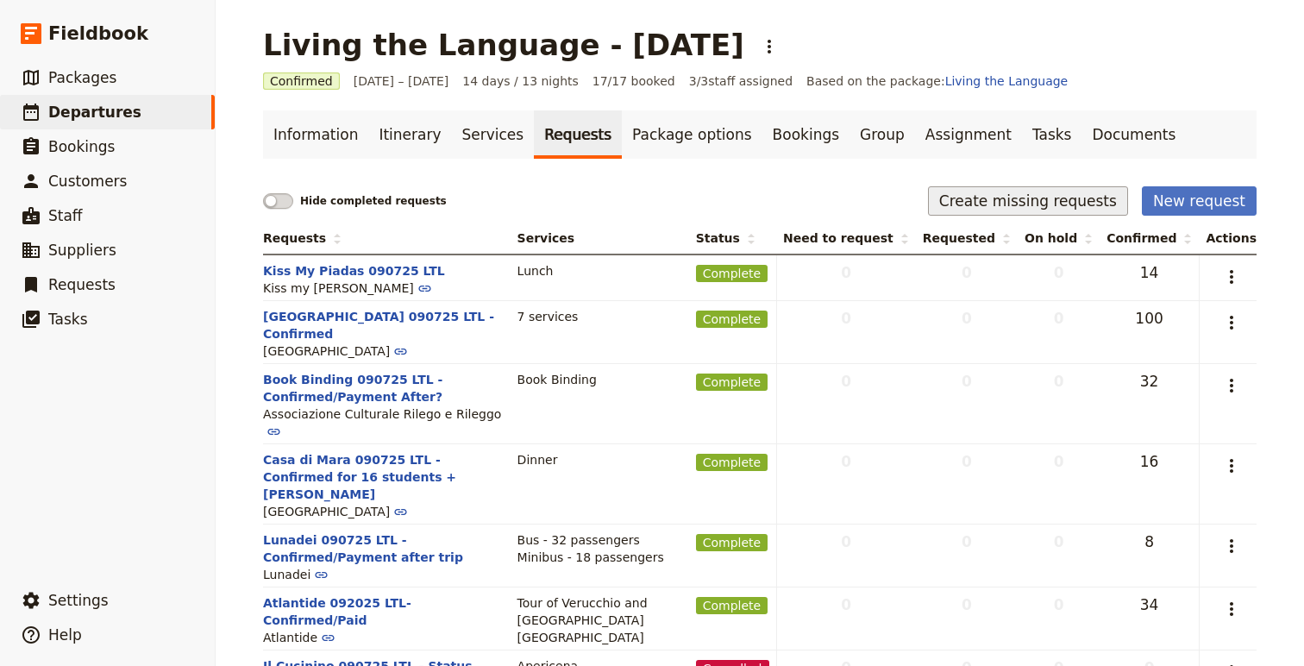
click at [1059, 204] on button "Create missing requests" at bounding box center [1028, 200] width 200 height 29
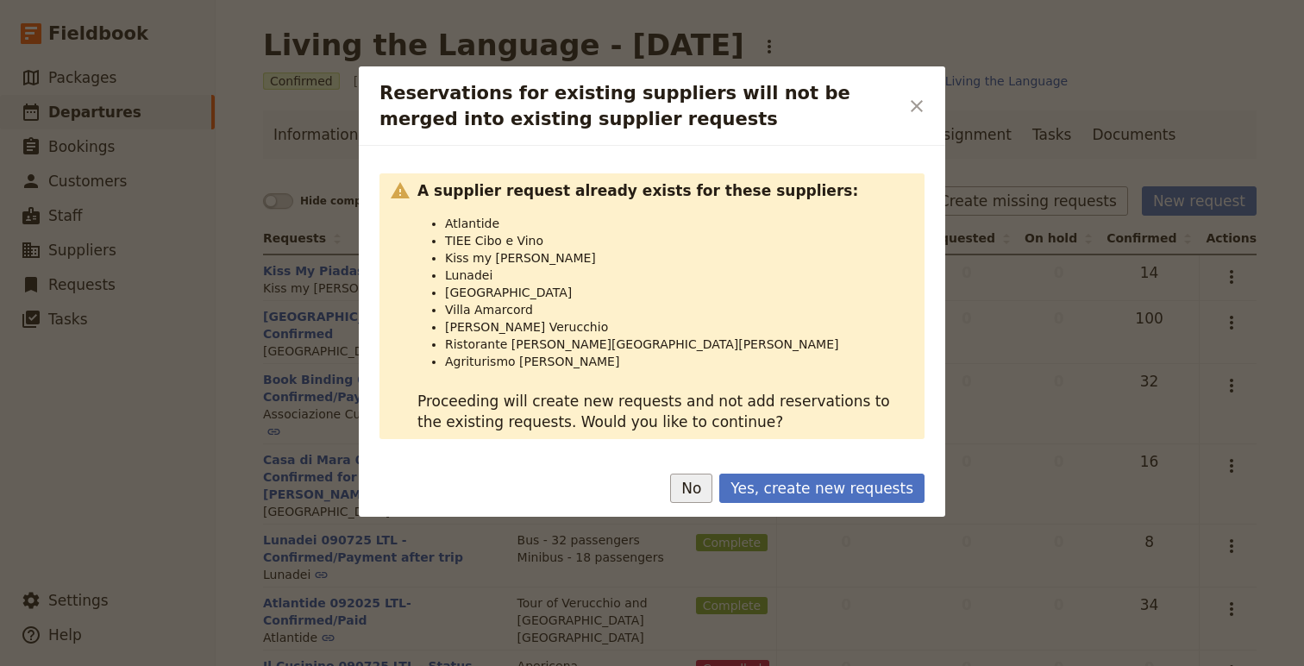
click at [704, 493] on button "No" at bounding box center [691, 488] width 42 height 29
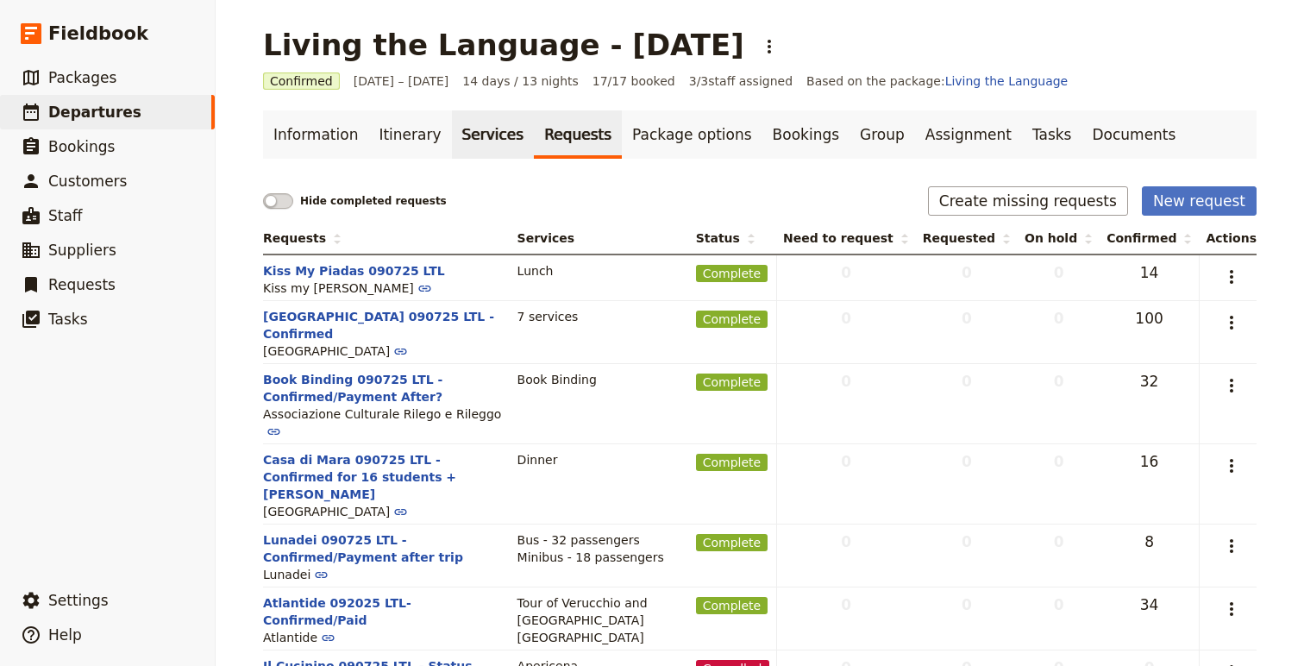
click at [468, 124] on link "Services" at bounding box center [493, 134] width 83 height 48
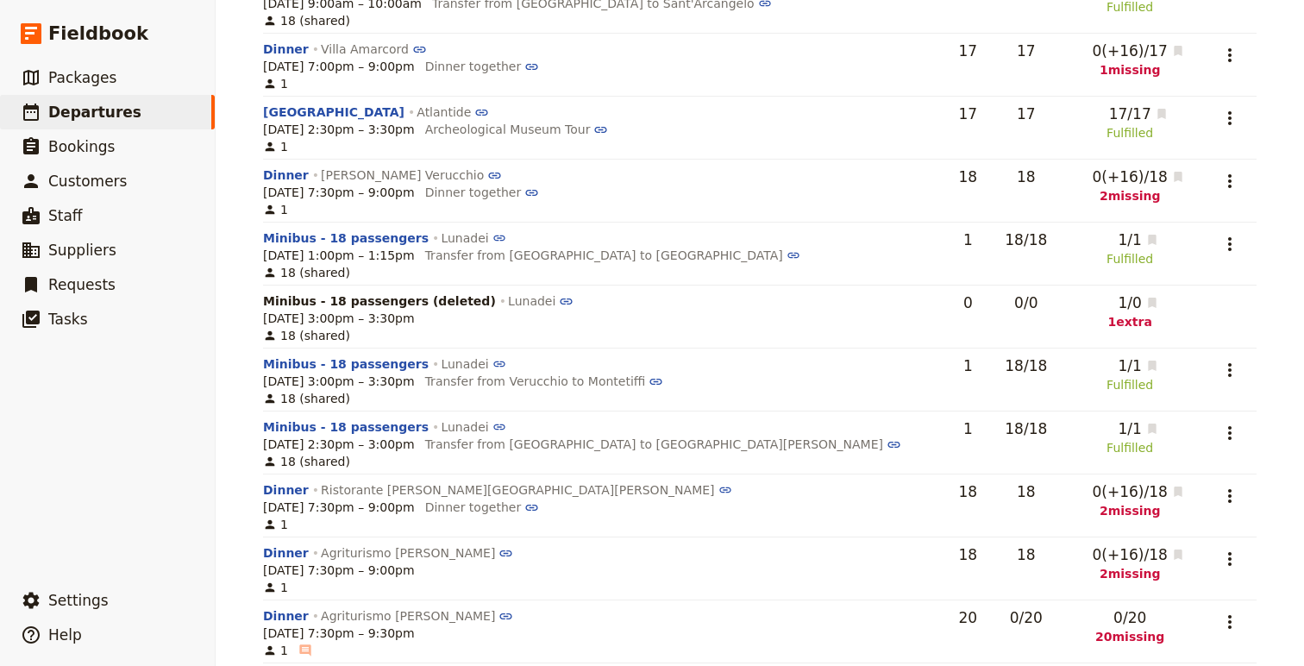
scroll to position [1444, 0]
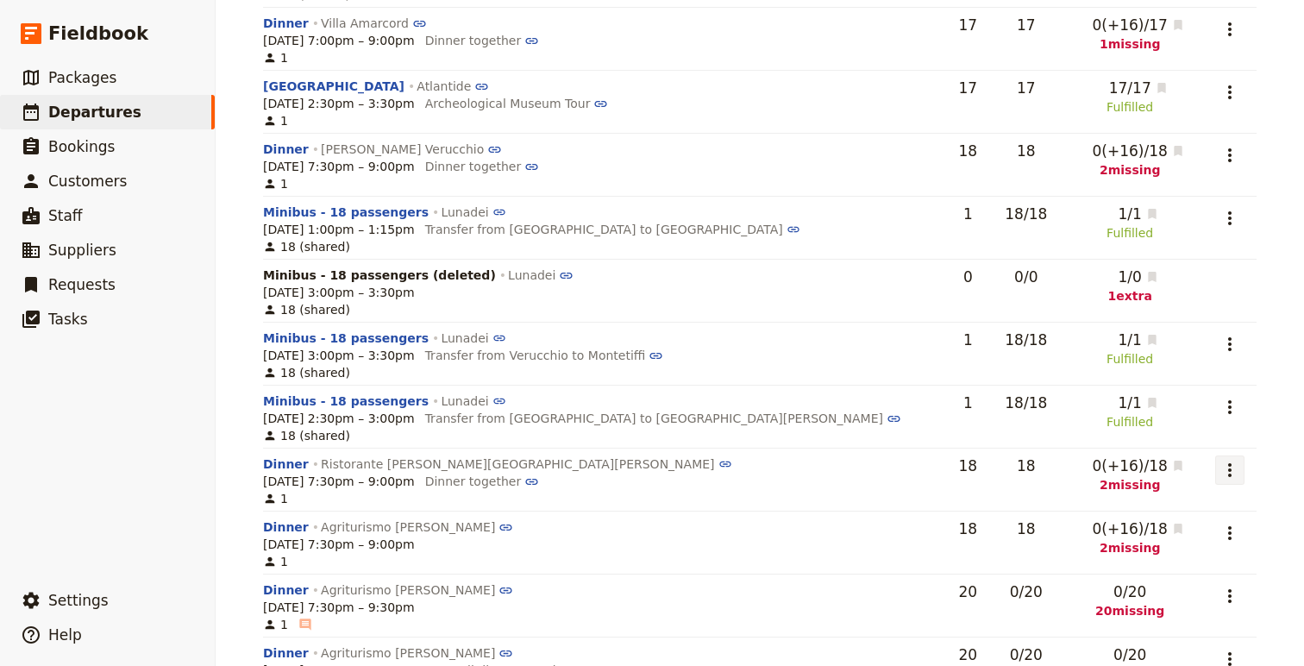
click at [1229, 468] on icon "Actions" at bounding box center [1230, 470] width 21 height 21
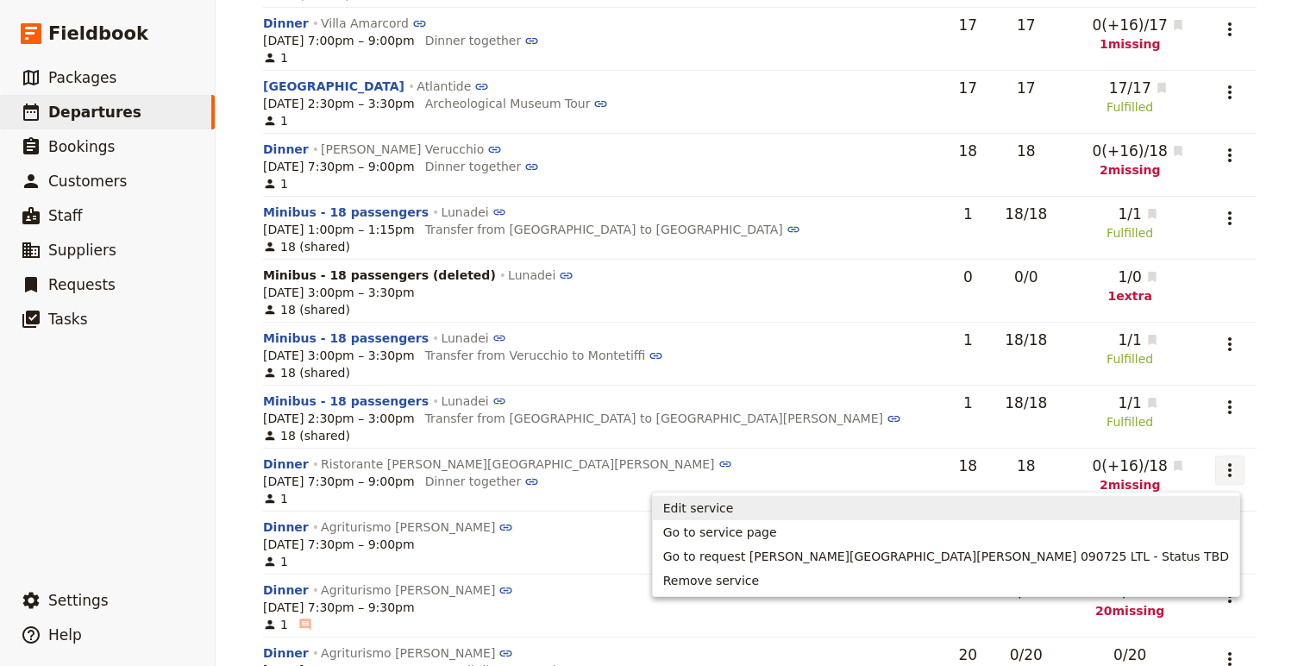
click at [734, 513] on span "Edit service" at bounding box center [698, 507] width 71 height 17
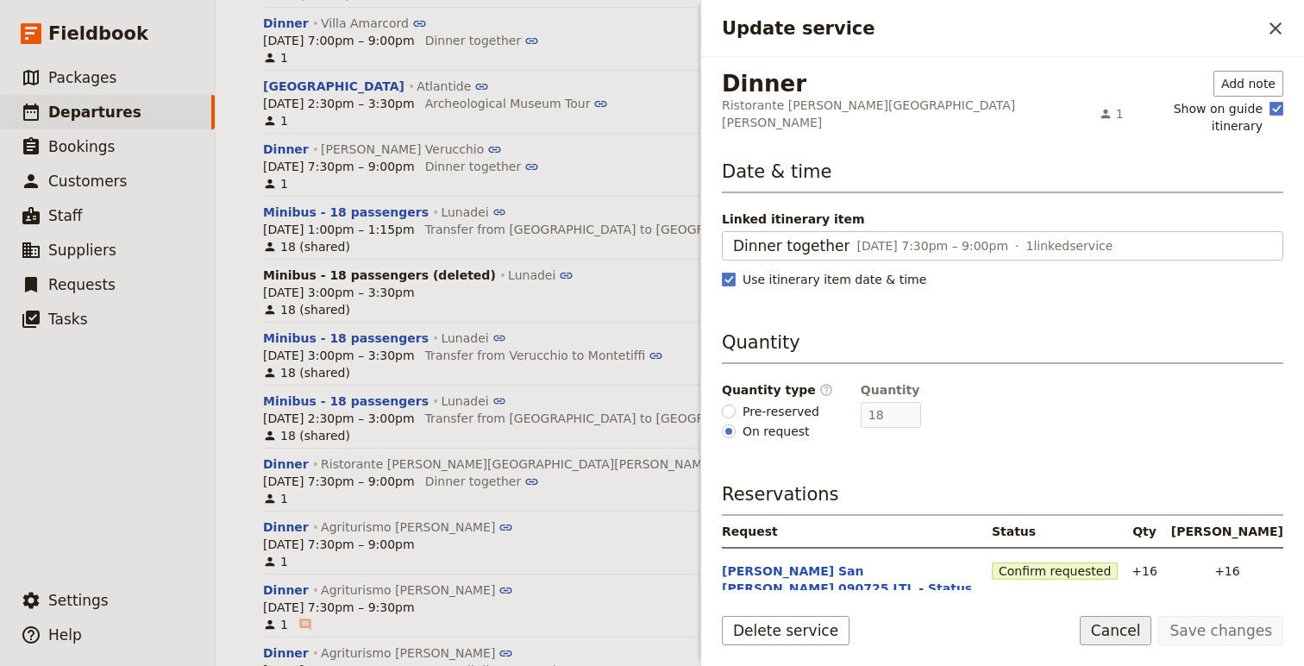
click at [1095, 631] on button "Cancel" at bounding box center [1116, 630] width 72 height 29
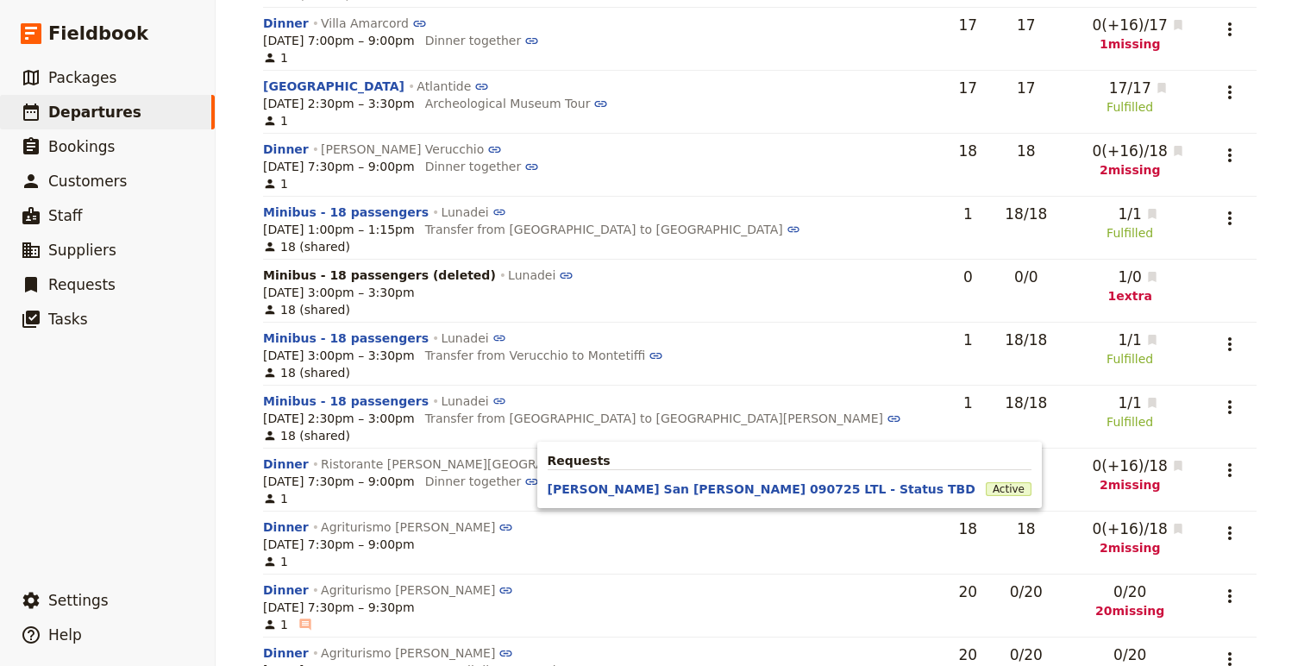
click at [903, 499] on div "Requests [PERSON_NAME][GEOGRAPHIC_DATA][PERSON_NAME] 090725 LTL - Status TBD Ac…" at bounding box center [789, 475] width 505 height 66
click at [901, 491] on button "[PERSON_NAME] San [PERSON_NAME] 090725 LTL - Status TBD" at bounding box center [762, 488] width 428 height 17
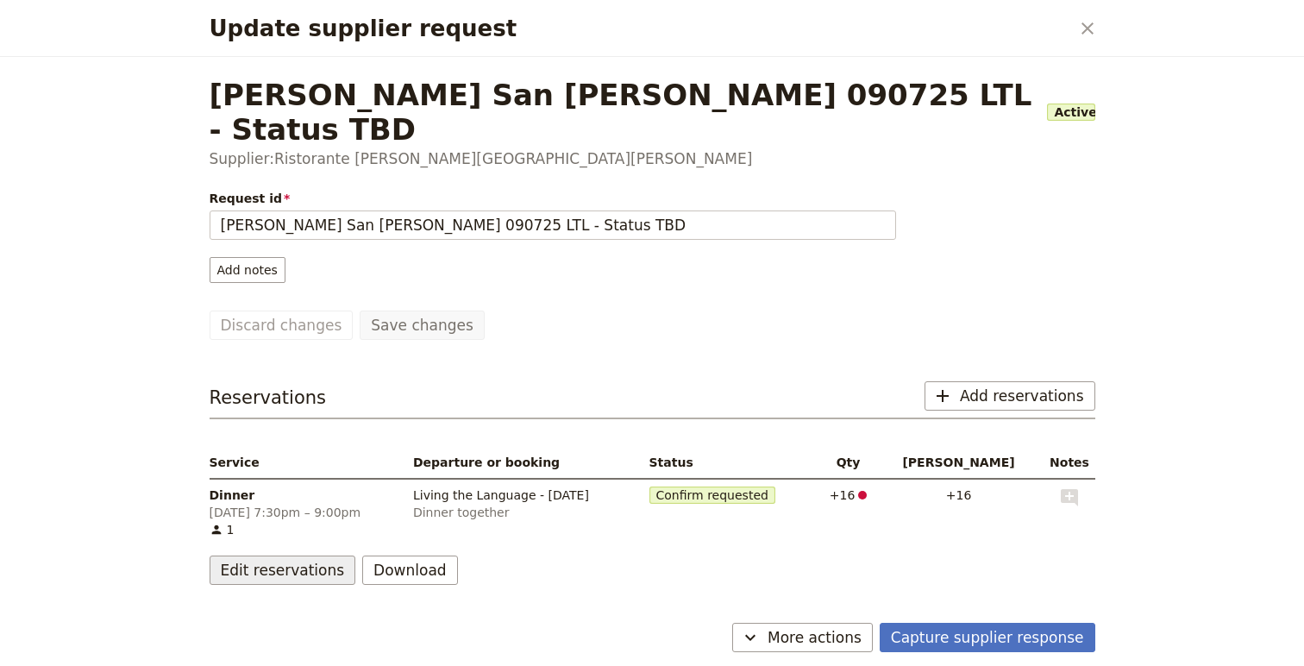
click at [297, 556] on button "Edit reservations" at bounding box center [283, 570] width 147 height 29
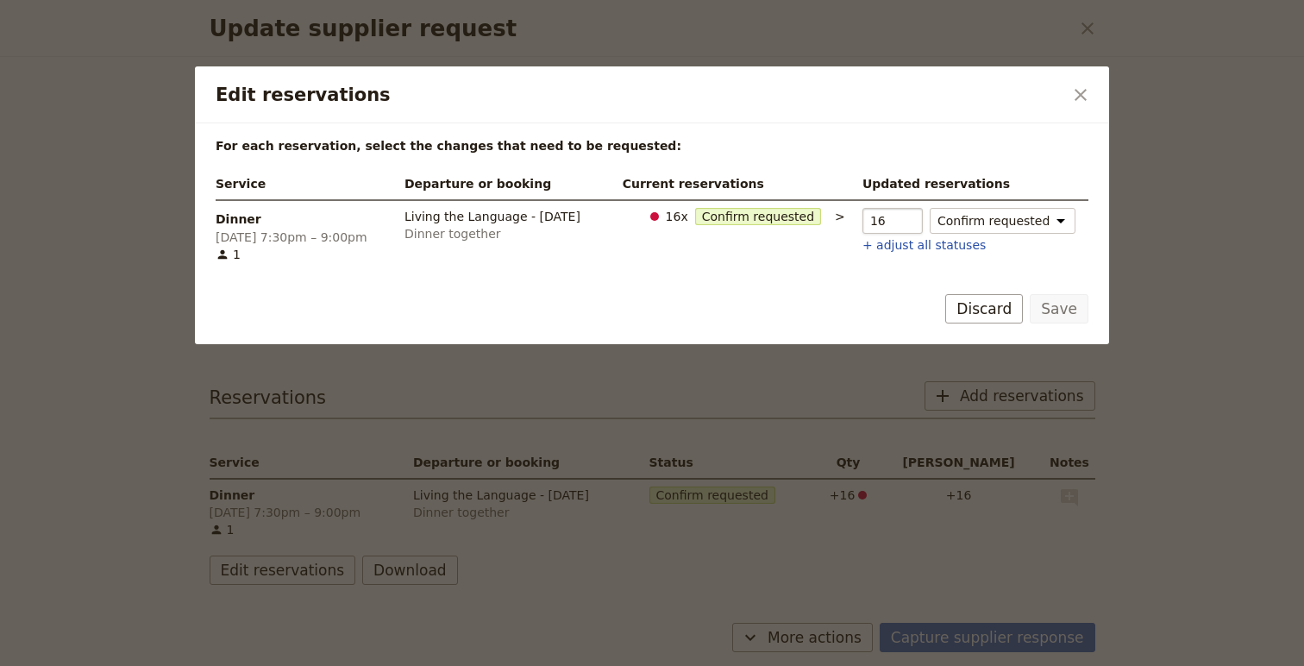
click at [923, 215] on input "16" at bounding box center [893, 221] width 60 height 26
click at [923, 212] on input "16" at bounding box center [893, 221] width 60 height 26
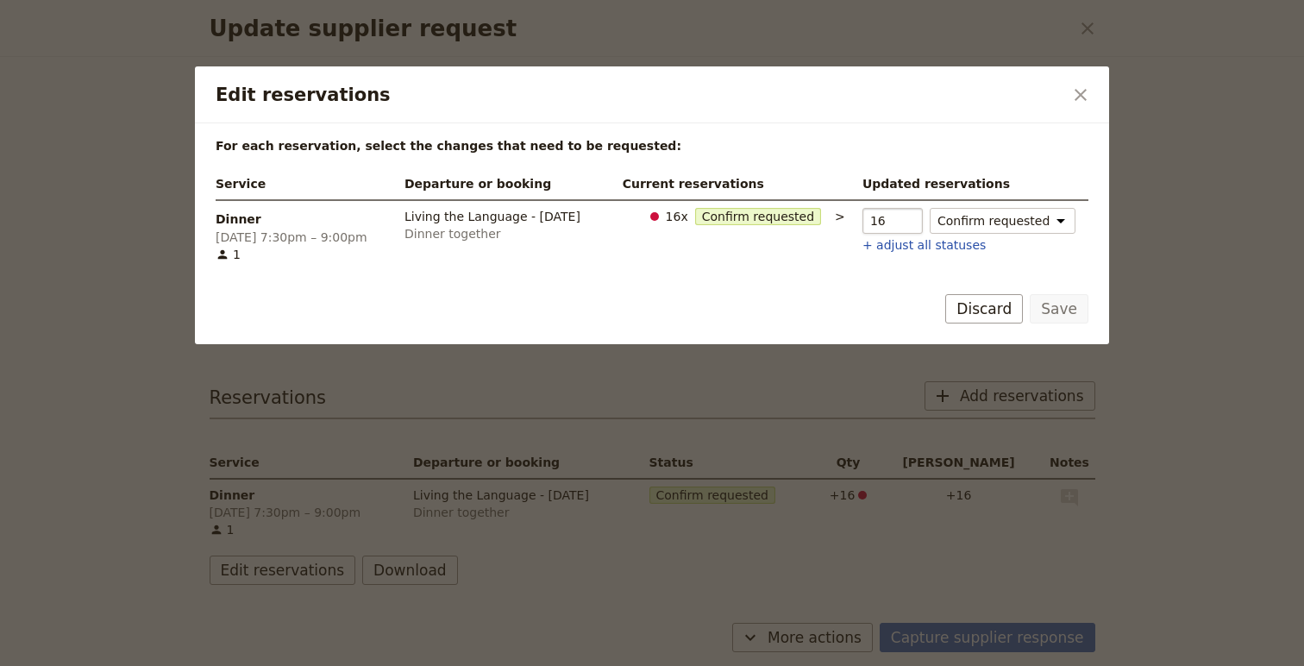
click at [923, 212] on input "16" at bounding box center [893, 221] width 60 height 26
click at [1003, 312] on button "Discard" at bounding box center [984, 308] width 78 height 29
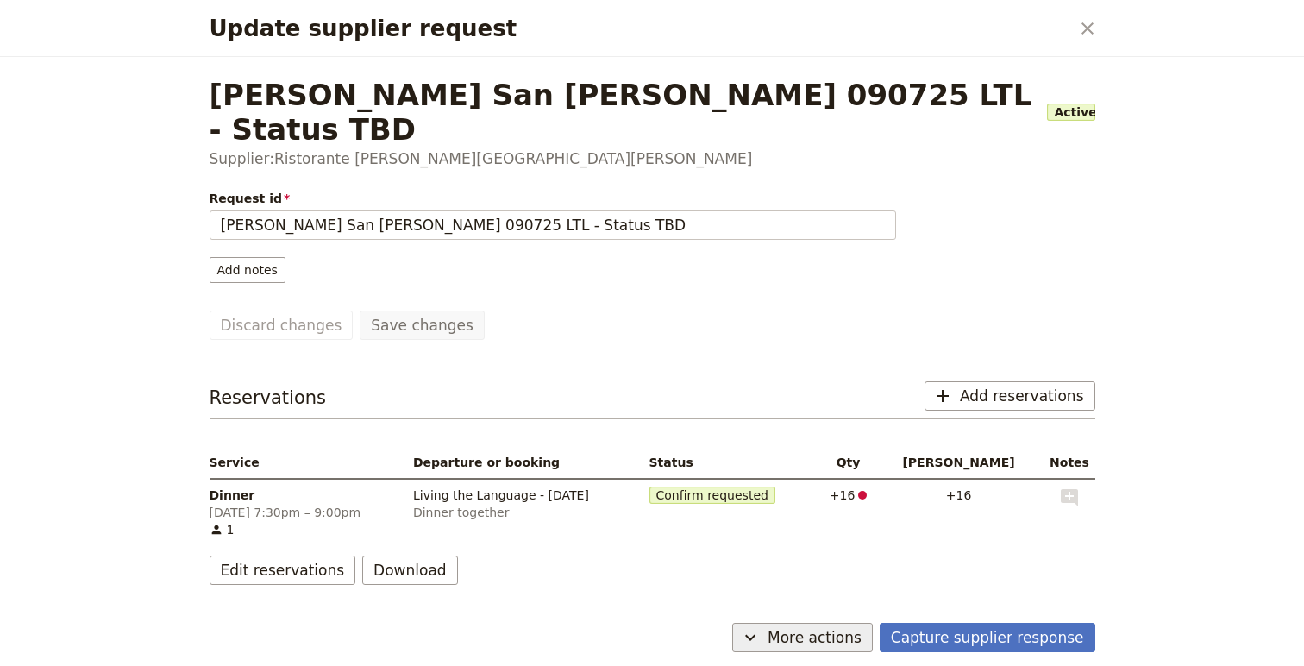
click at [830, 631] on span "More actions" at bounding box center [815, 637] width 94 height 21
click at [984, 641] on button "Capture supplier response" at bounding box center [988, 637] width 216 height 29
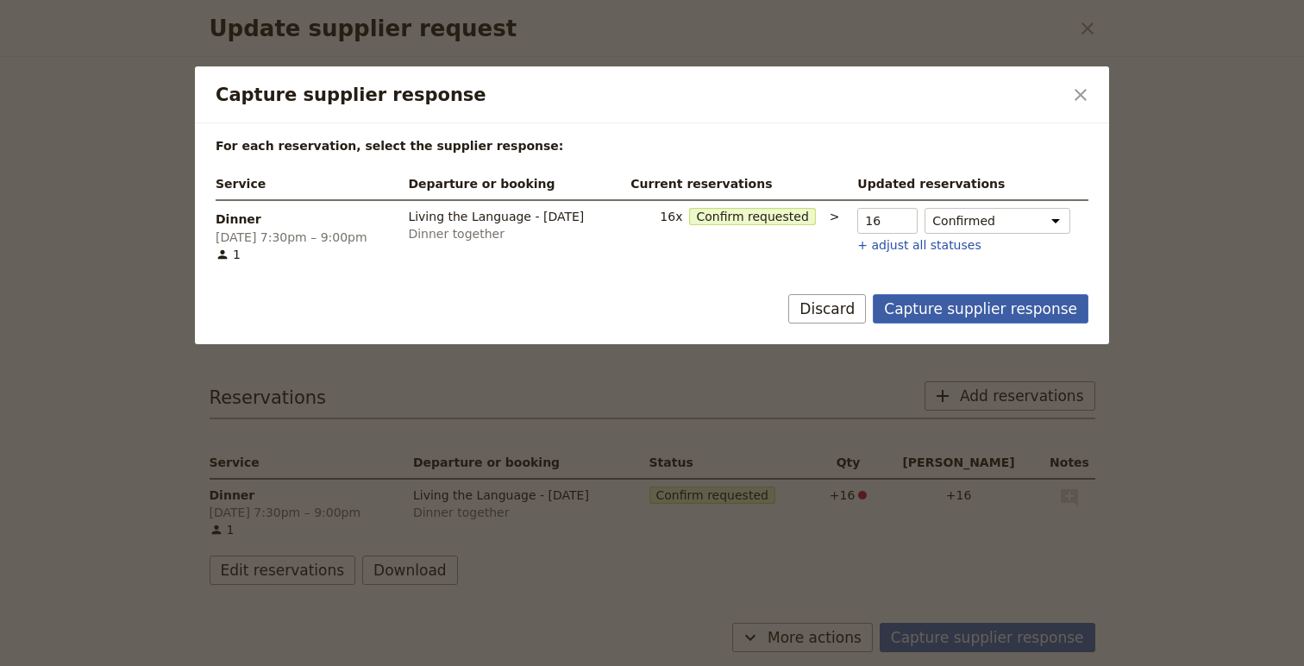
click at [963, 311] on button "Capture supplier response" at bounding box center [981, 308] width 216 height 29
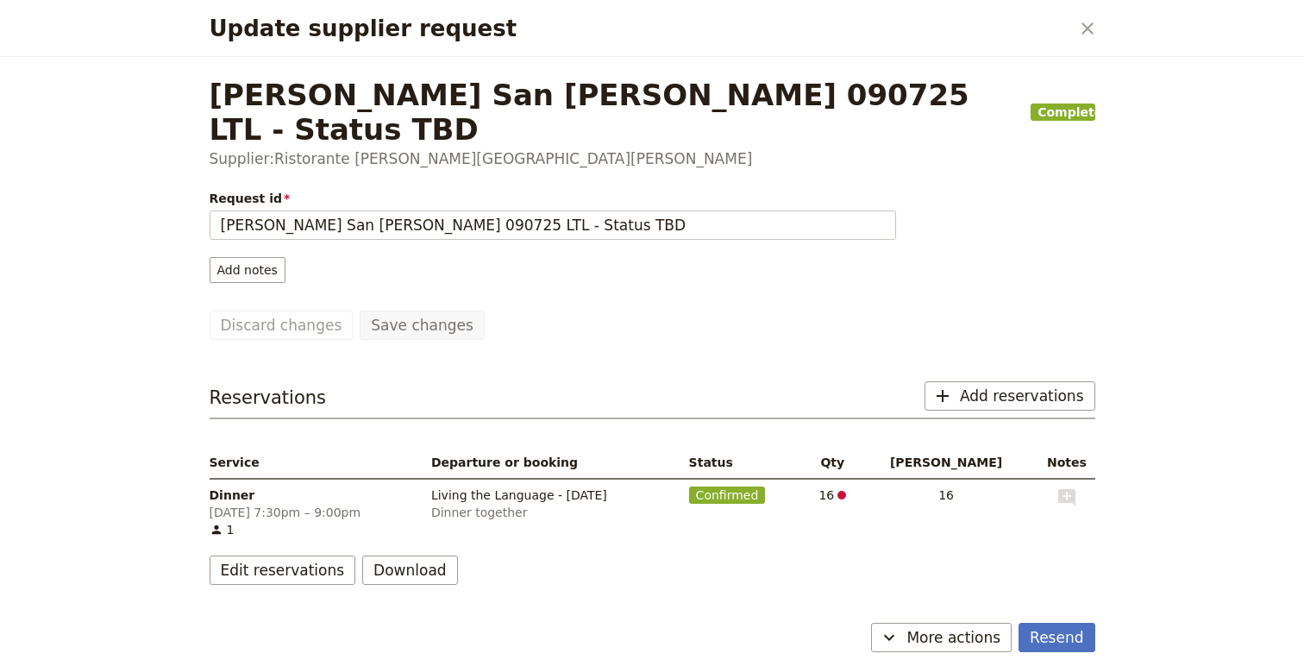
drag, startPoint x: 223, startPoint y: 568, endPoint x: 231, endPoint y: 562, distance: 9.8
click at [223, 568] on div "[PERSON_NAME] San [PERSON_NAME] 090725 LTL - Status TBD Complete Supplier: Rist…" at bounding box center [652, 336] width 927 height 559
click at [242, 556] on button "Edit reservations" at bounding box center [283, 570] width 147 height 29
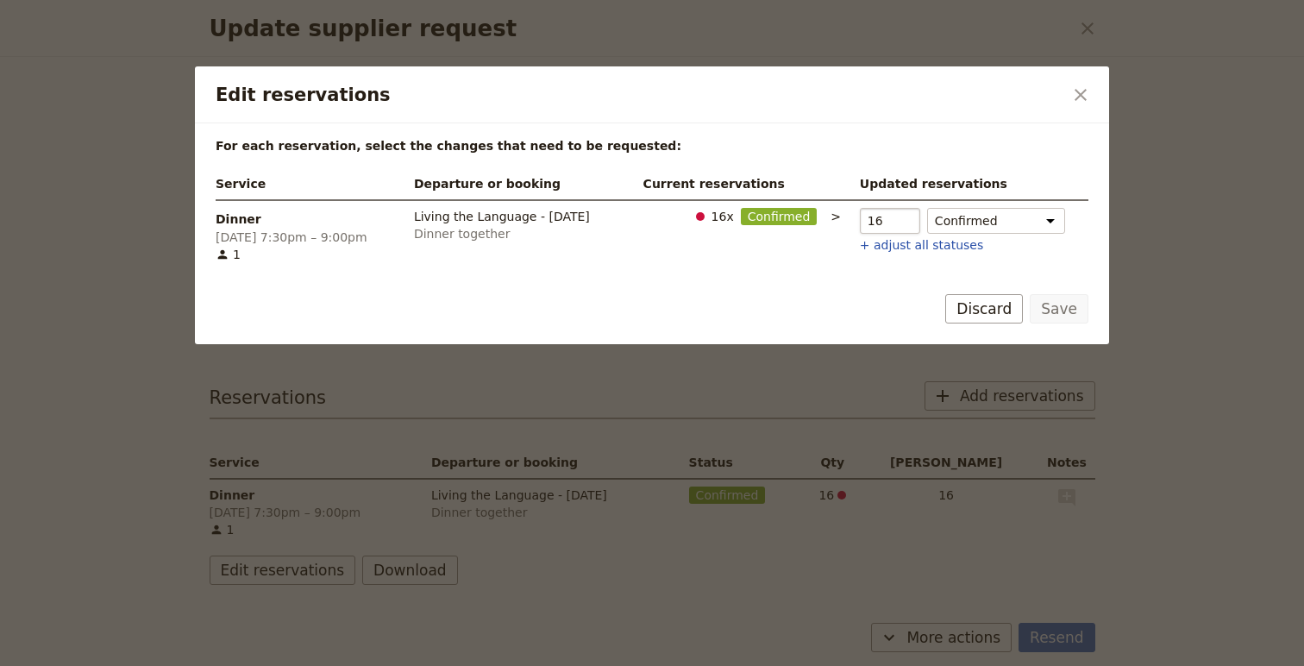
click at [913, 215] on input "16" at bounding box center [890, 221] width 60 height 26
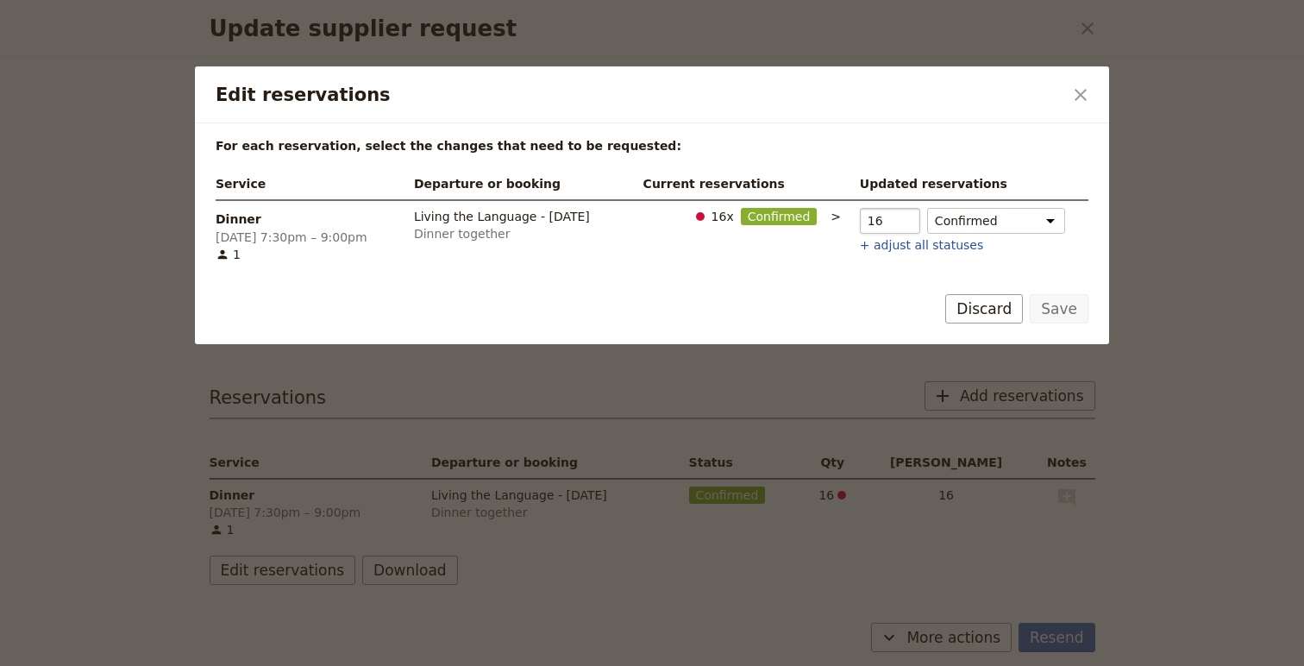
click at [913, 215] on input "16" at bounding box center [890, 221] width 60 height 26
click at [1001, 314] on button "Discard" at bounding box center [984, 308] width 78 height 29
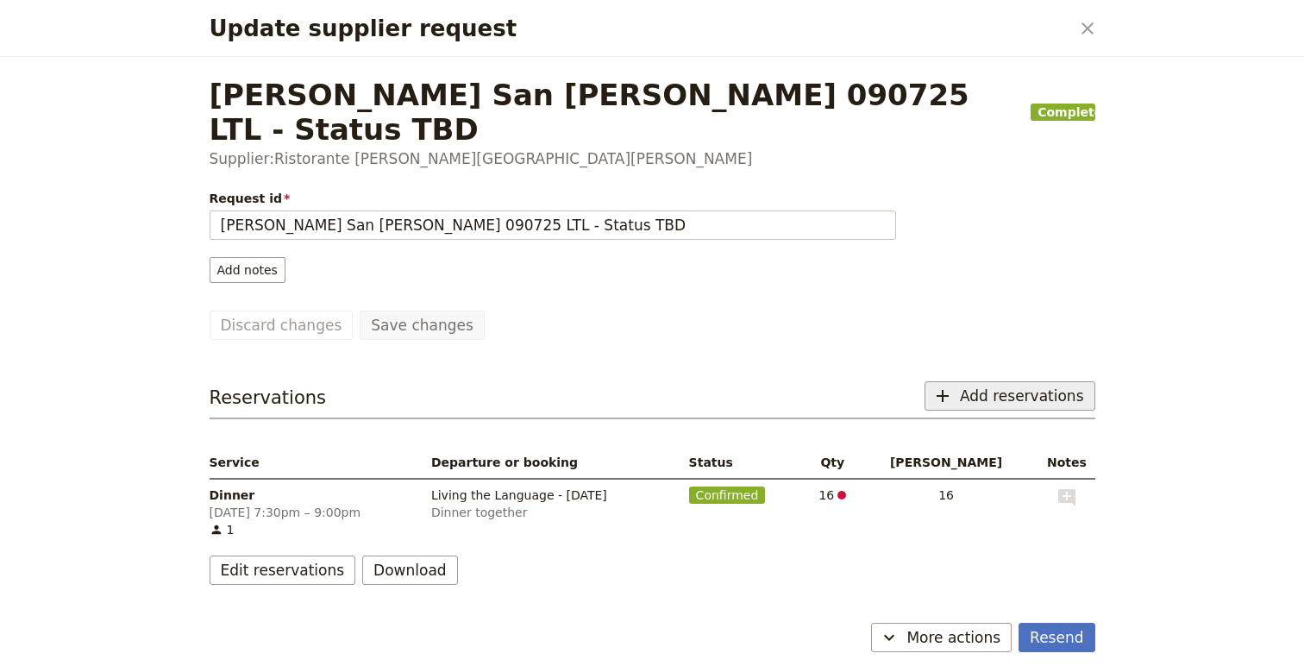
click at [1004, 386] on span "Add reservations" at bounding box center [1022, 396] width 124 height 21
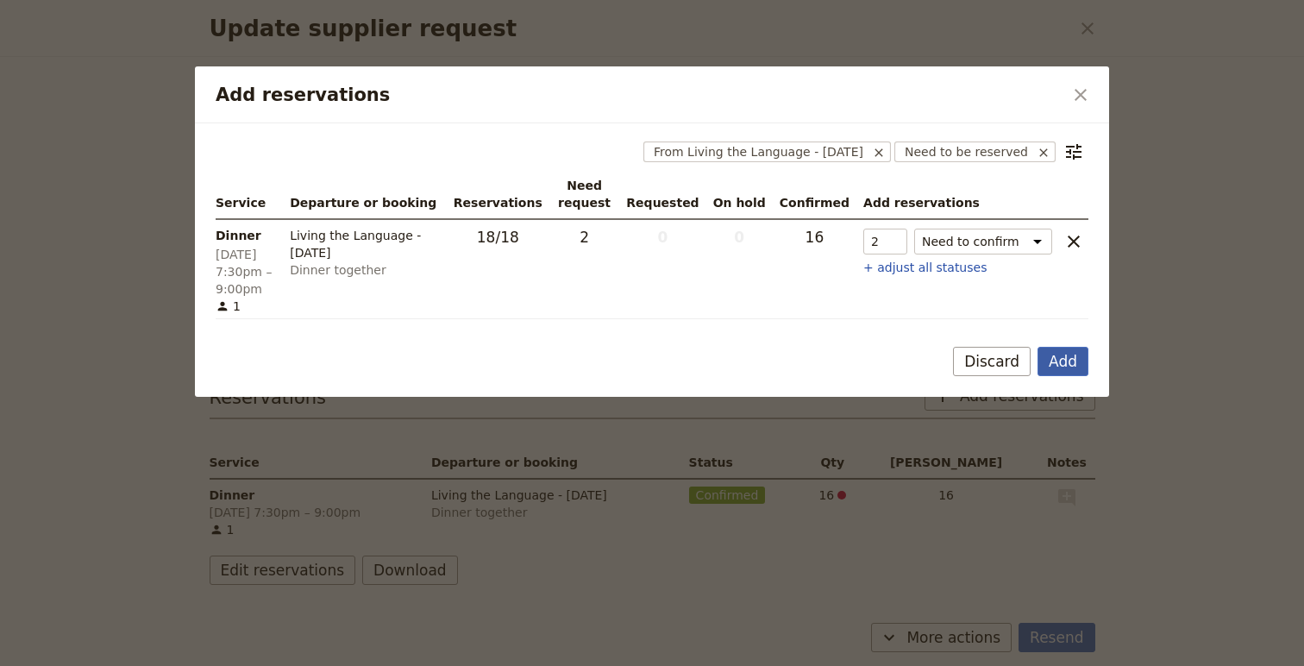
click at [1063, 357] on button "Add" at bounding box center [1063, 361] width 51 height 29
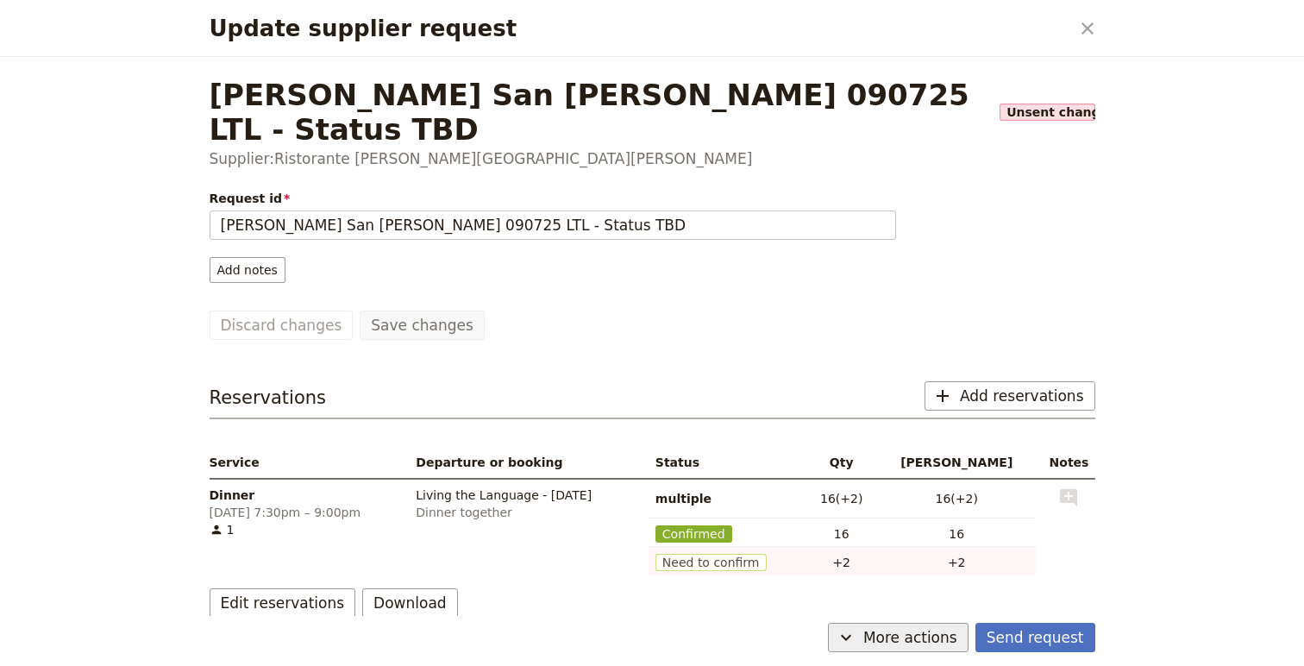
click at [917, 636] on span "More actions" at bounding box center [910, 637] width 94 height 21
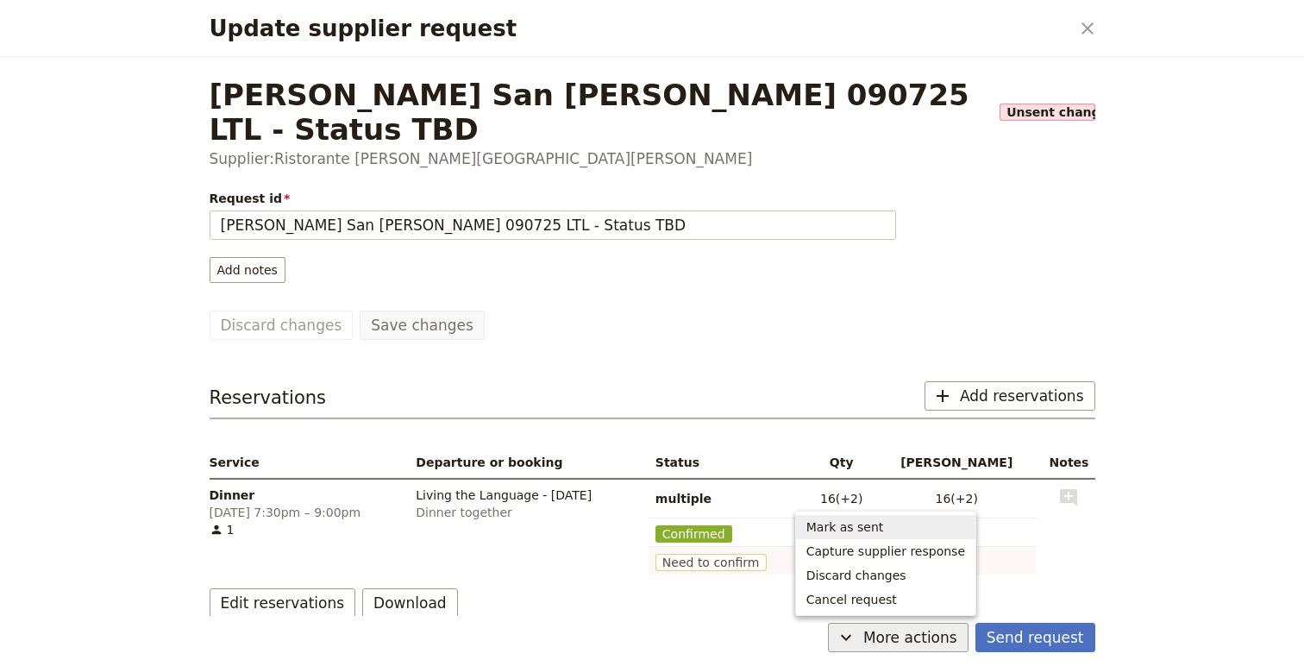
click at [899, 531] on span "Mark as sent" at bounding box center [886, 526] width 159 height 17
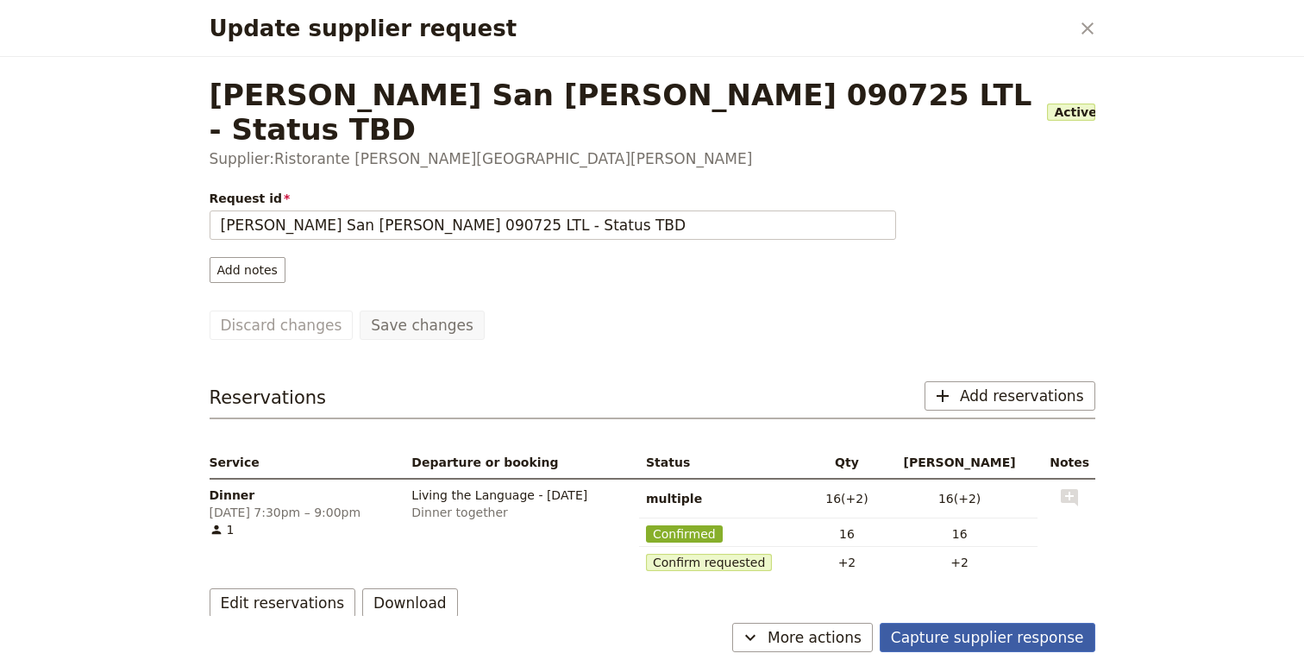
click at [1055, 633] on button "Capture supplier response" at bounding box center [988, 637] width 216 height 29
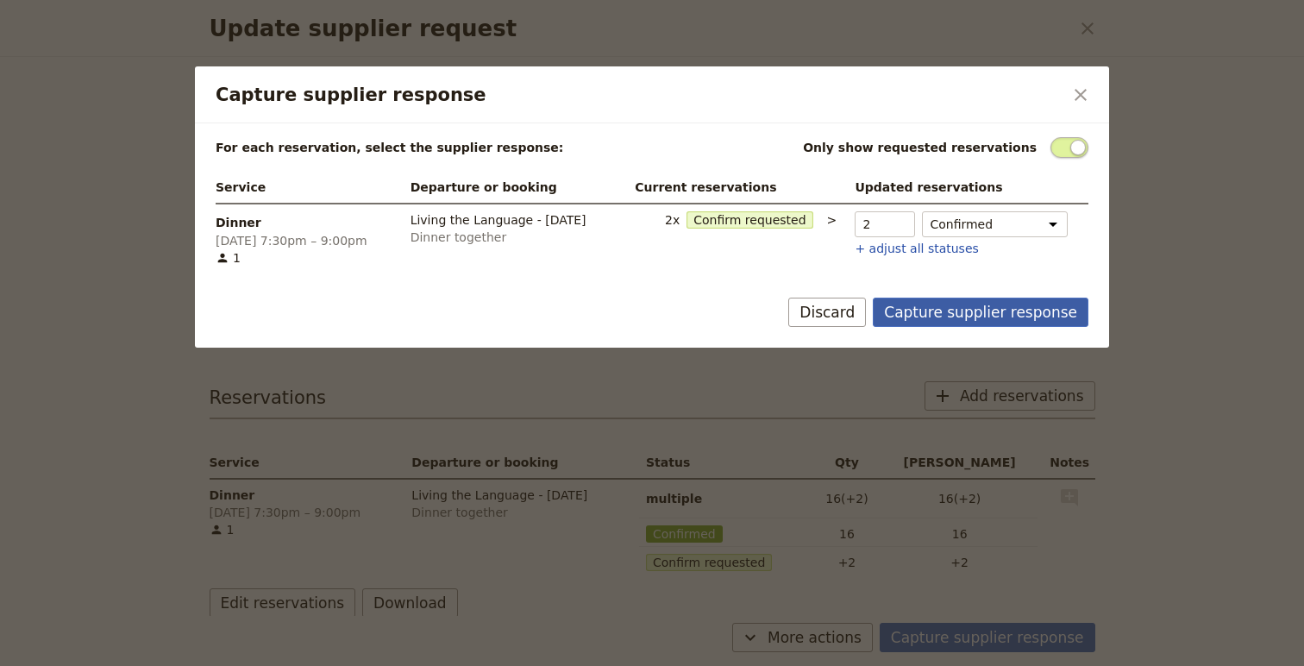
click at [955, 302] on button "Capture supplier response" at bounding box center [981, 312] width 216 height 29
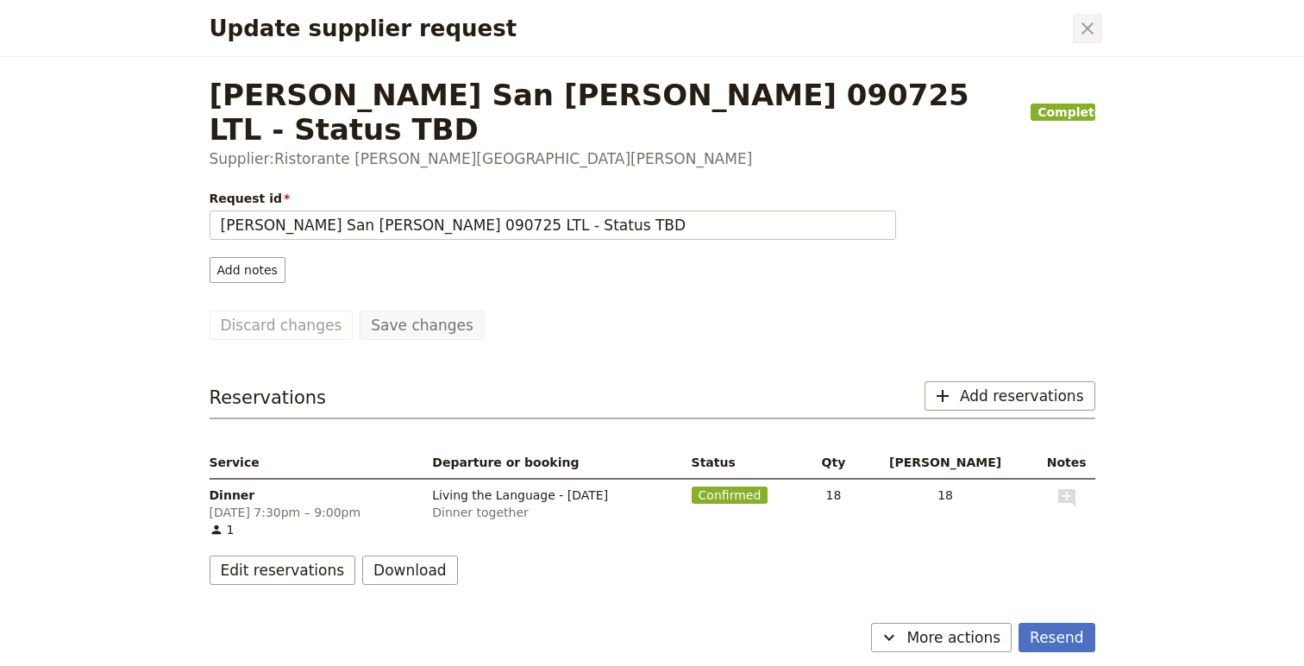
click at [1093, 28] on icon "Close dialog" at bounding box center [1087, 28] width 21 height 21
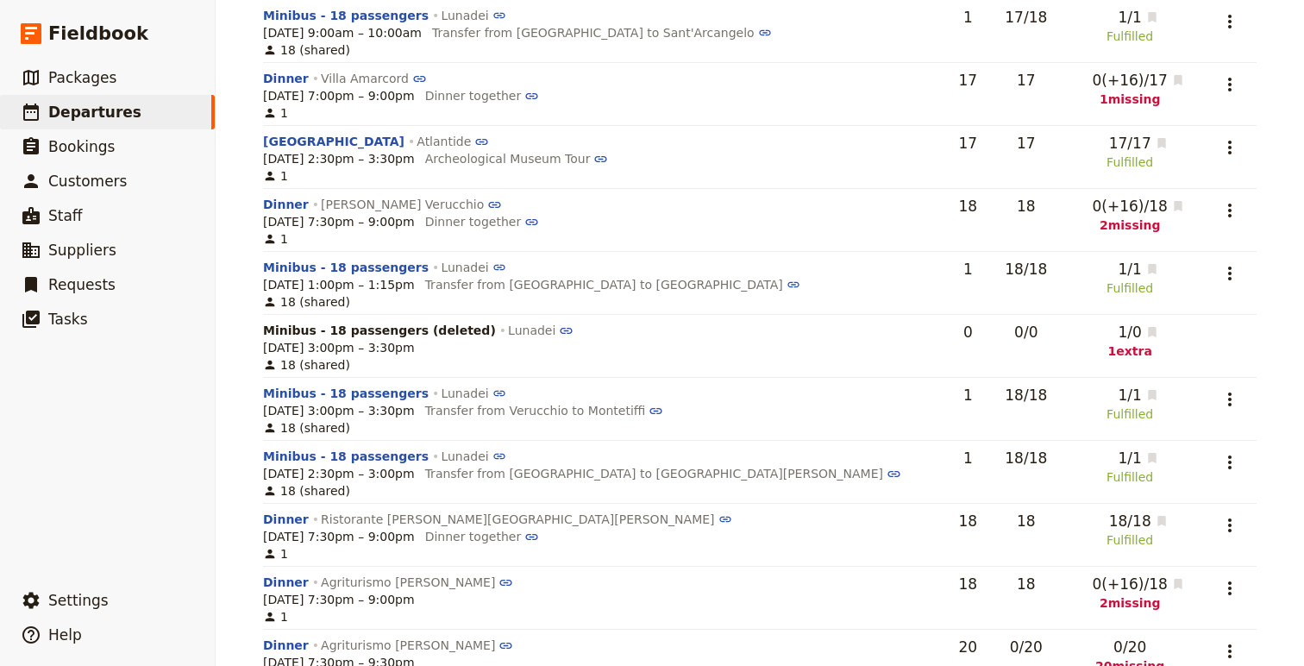
scroll to position [1386, 0]
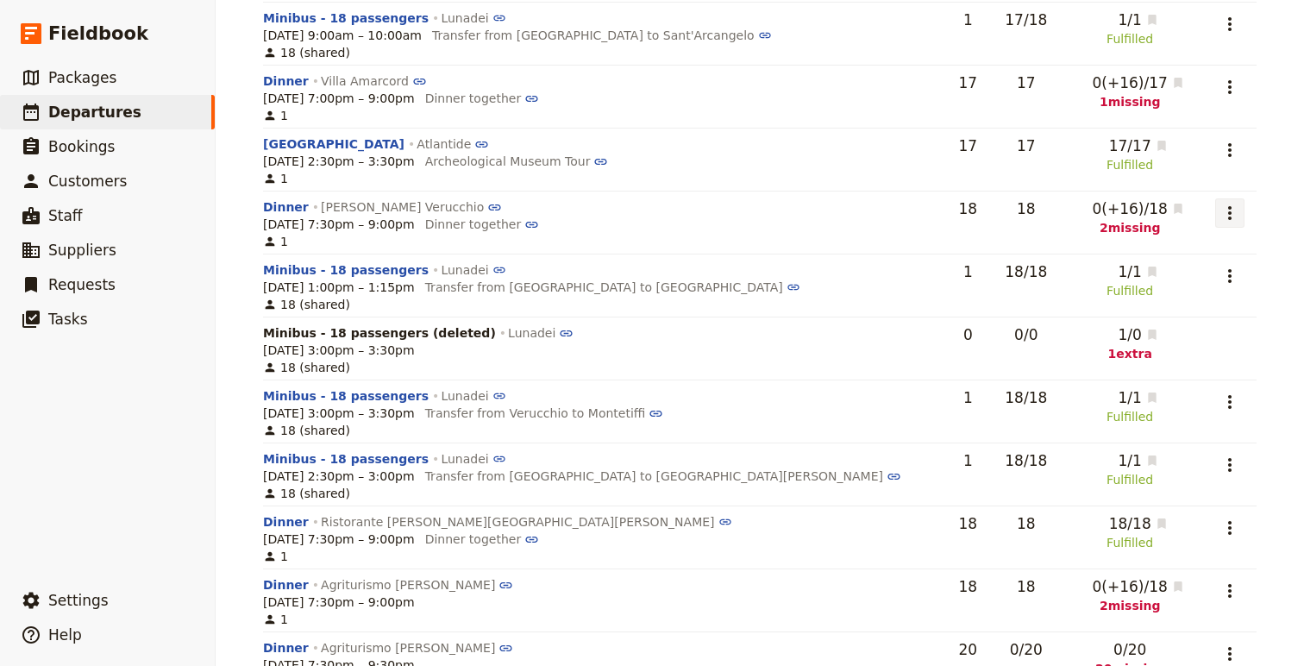
click at [1222, 216] on icon "Actions" at bounding box center [1230, 213] width 21 height 21
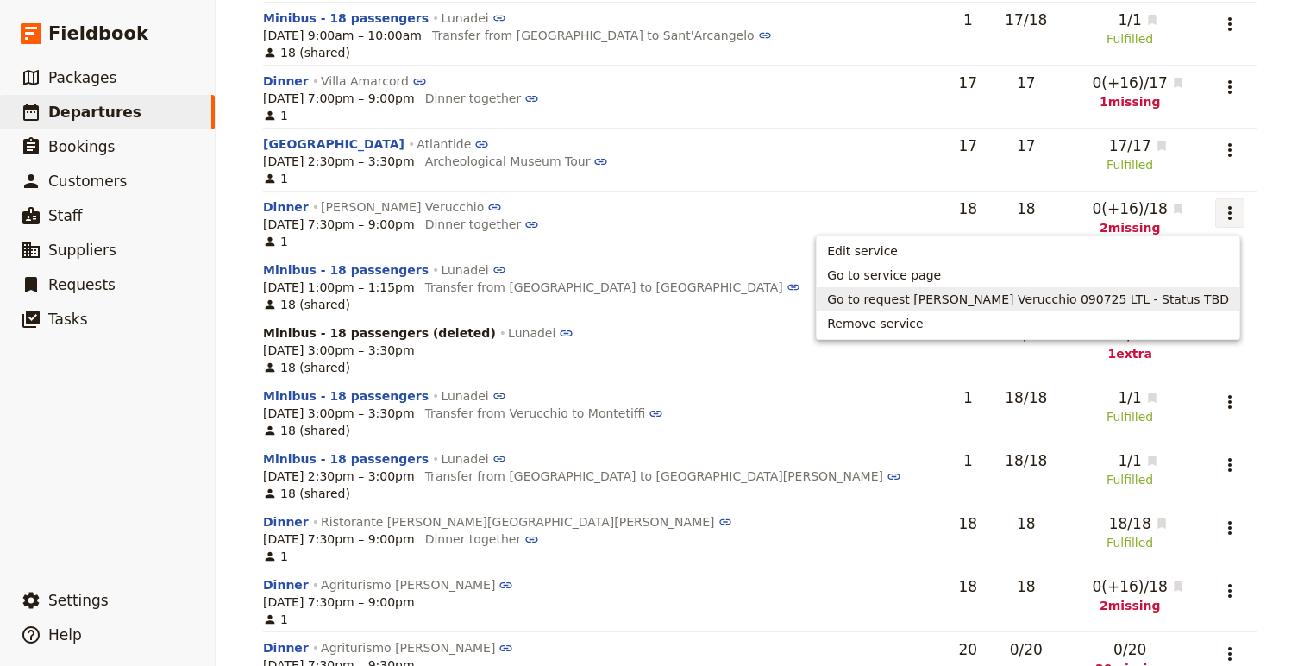
click at [1088, 306] on span "Go to request [PERSON_NAME] Verucchio 090725 LTL - Status TBD" at bounding box center [1028, 299] width 402 height 17
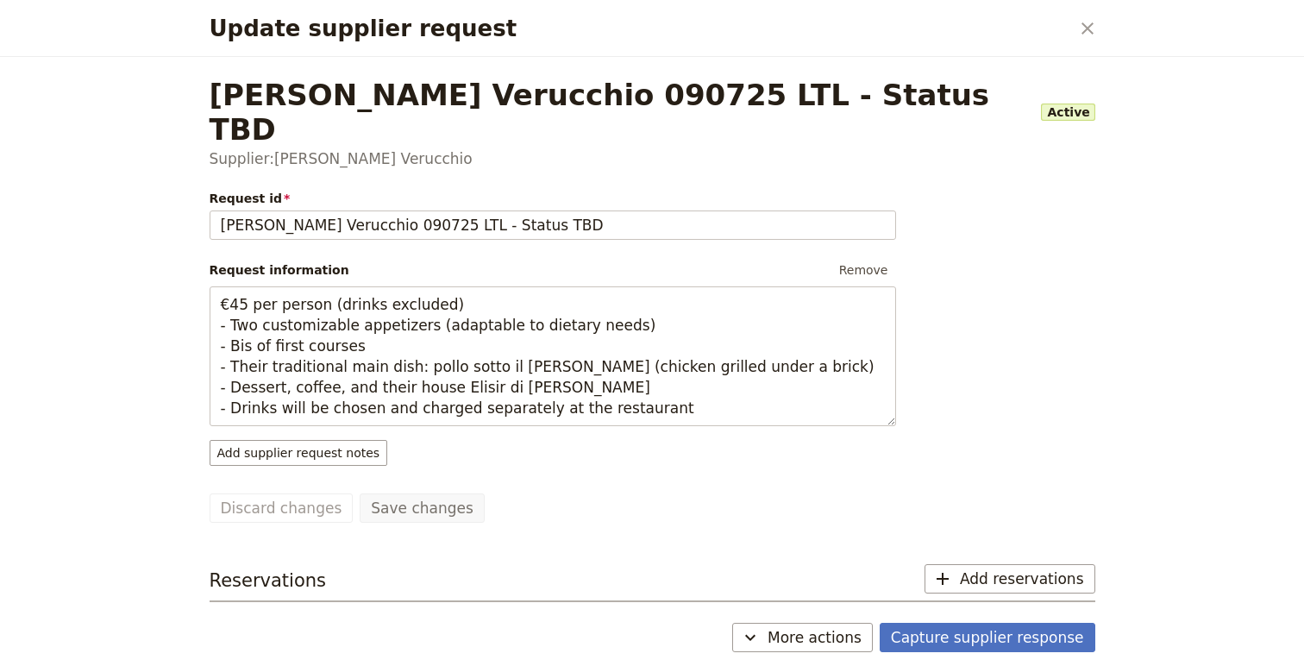
scroll to position [138, 0]
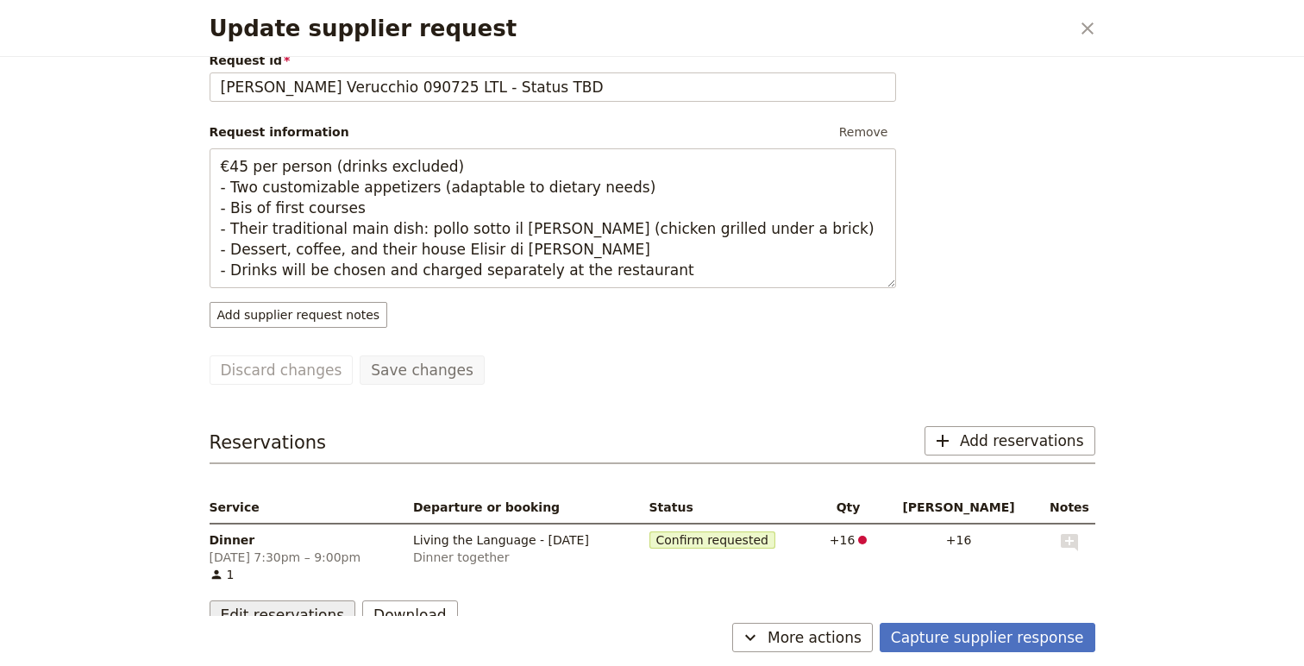
click at [305, 600] on button "Edit reservations" at bounding box center [283, 614] width 147 height 29
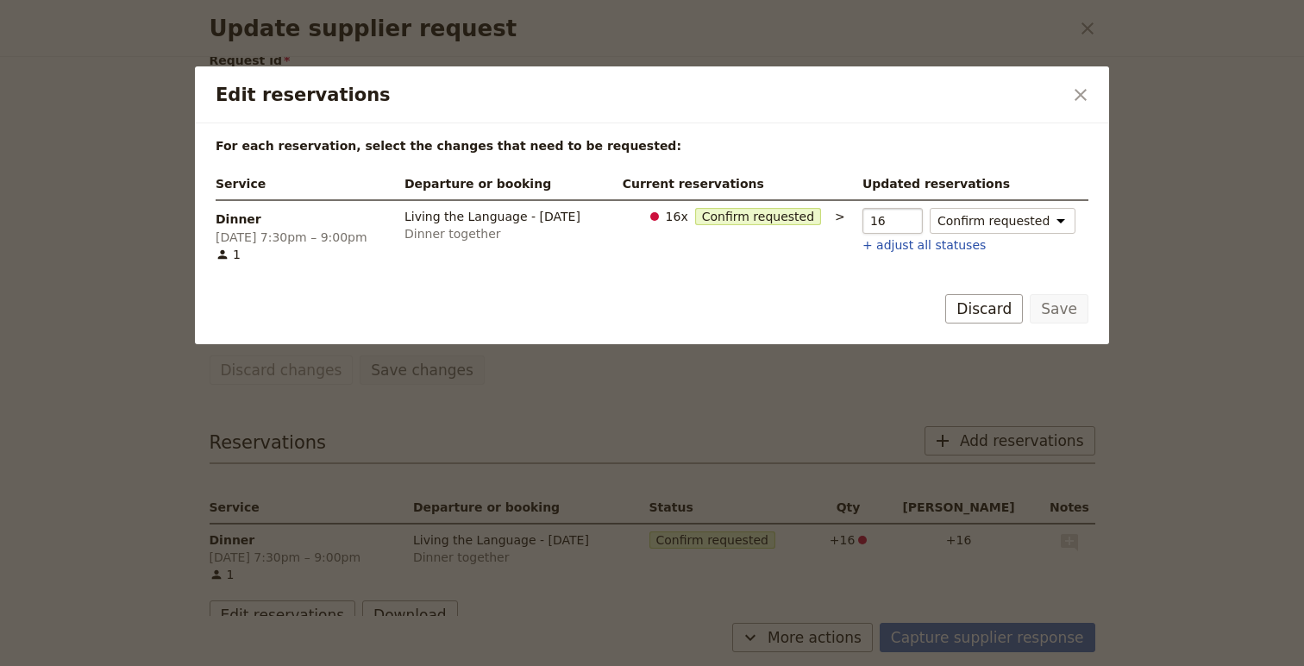
click at [923, 216] on input "16" at bounding box center [893, 221] width 60 height 26
click at [1001, 213] on select "Confirm requested [PERSON_NAME] request" at bounding box center [1003, 221] width 146 height 26
click at [1002, 298] on button "Discard" at bounding box center [984, 308] width 78 height 29
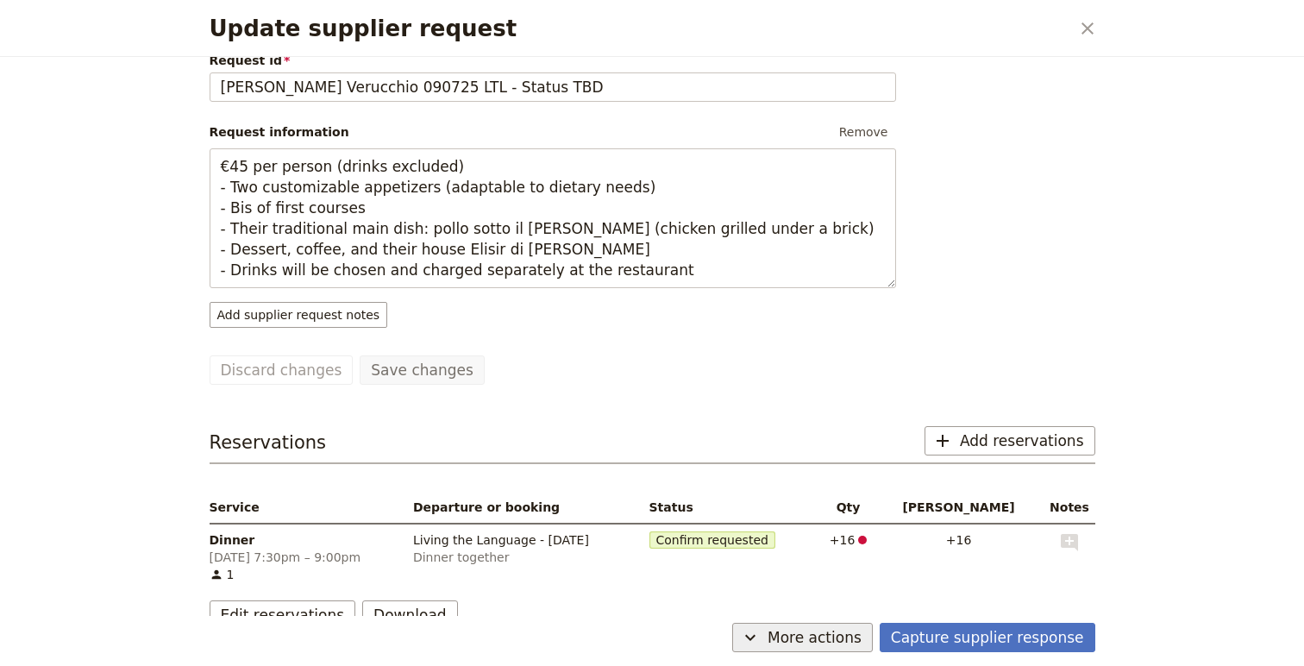
click at [829, 641] on span "More actions" at bounding box center [815, 637] width 94 height 21
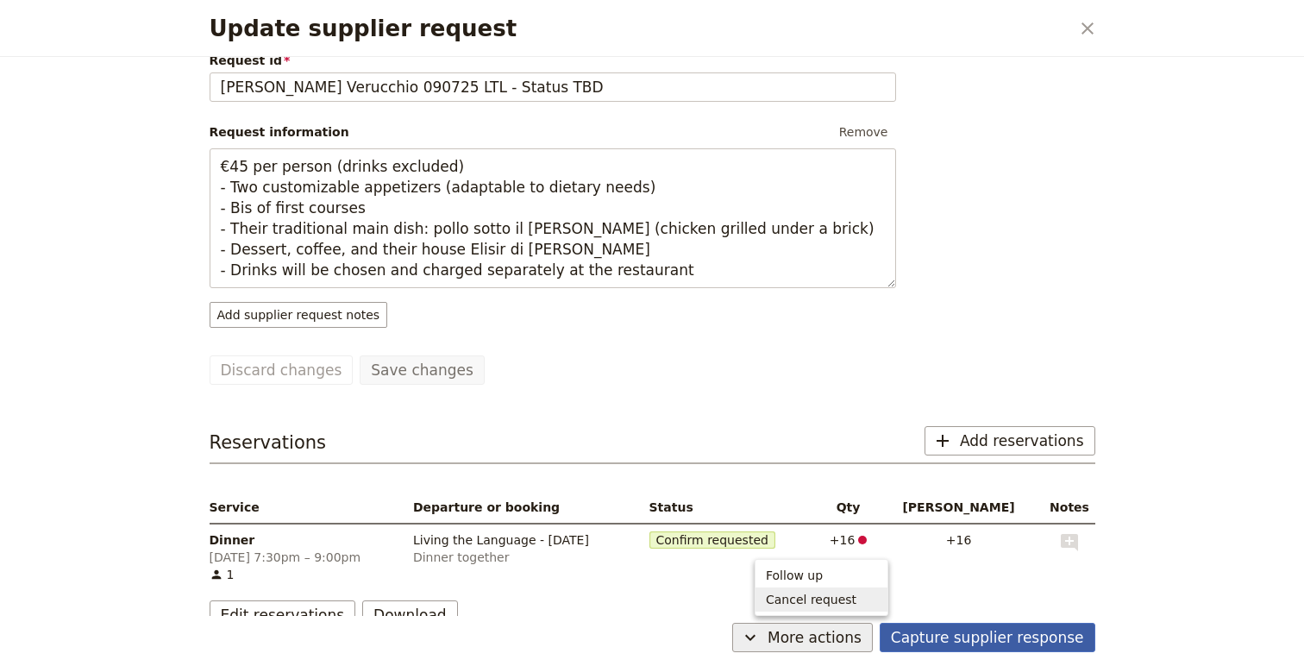
click at [994, 632] on button "Capture supplier response" at bounding box center [988, 637] width 216 height 29
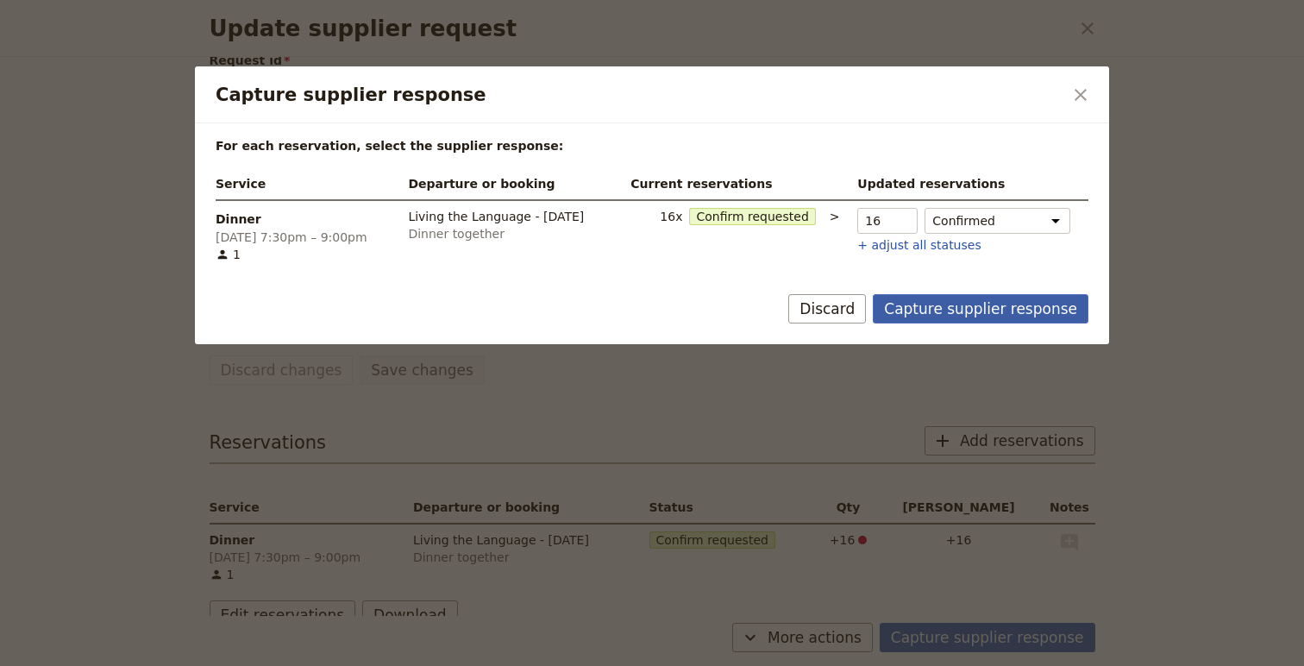
click at [955, 317] on button "Capture supplier response" at bounding box center [981, 308] width 216 height 29
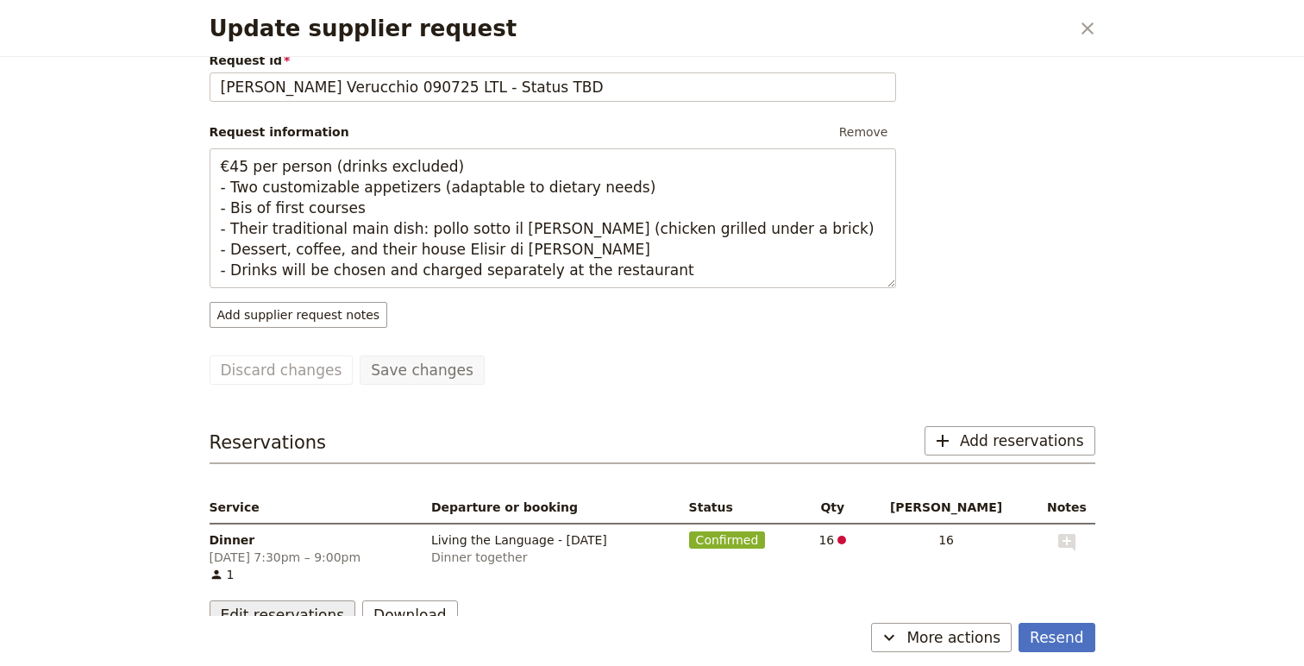
click at [296, 600] on button "Edit reservations" at bounding box center [283, 614] width 147 height 29
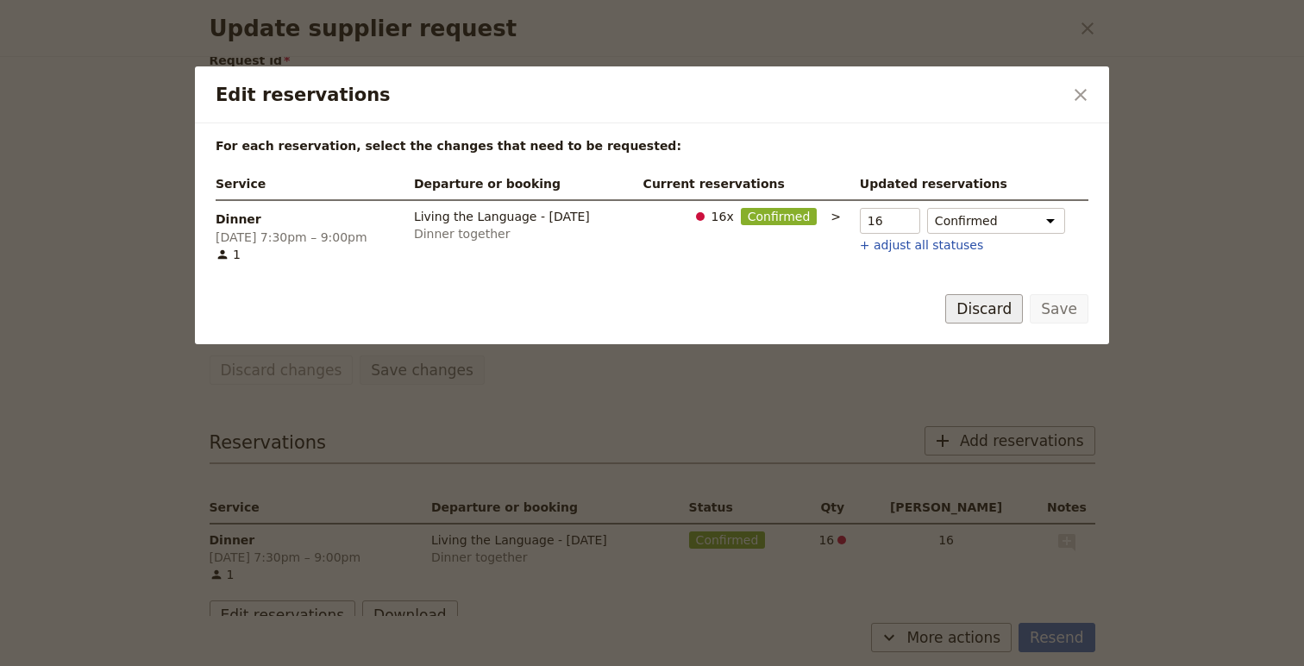
click at [972, 307] on button "Discard" at bounding box center [984, 308] width 78 height 29
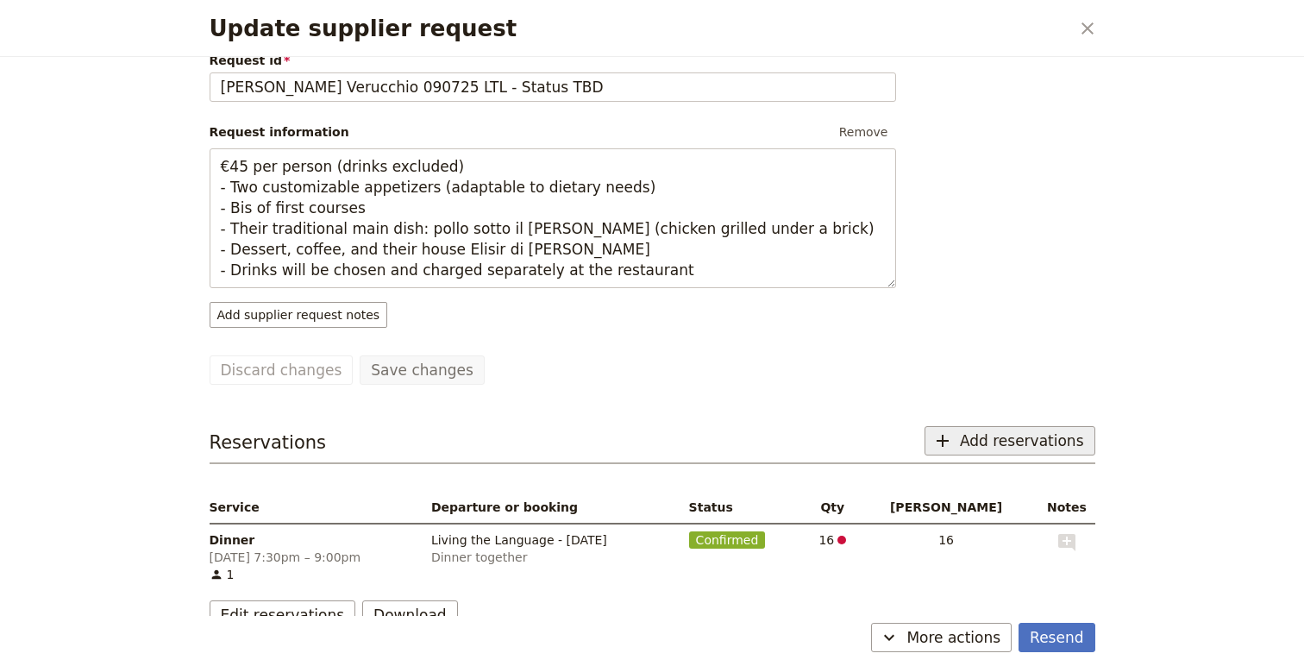
click at [983, 430] on span "Add reservations" at bounding box center [1022, 440] width 124 height 21
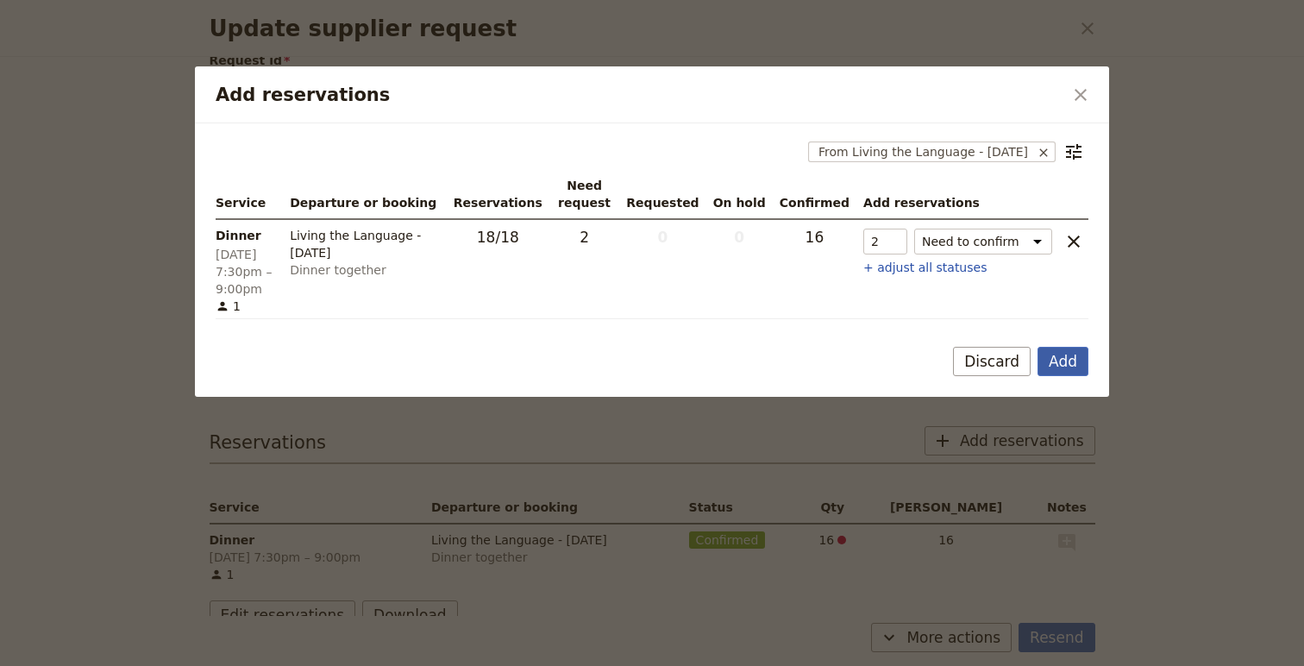
click at [1071, 357] on button "Add" at bounding box center [1063, 361] width 51 height 29
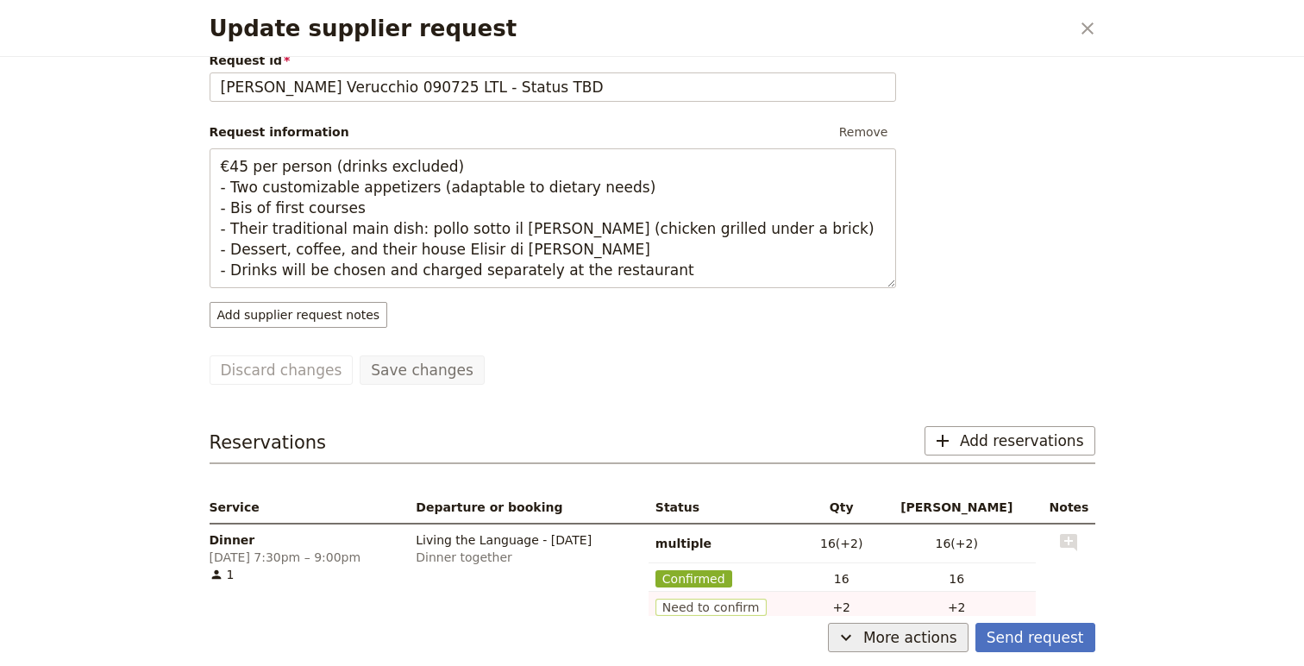
click at [926, 642] on span "More actions" at bounding box center [910, 637] width 94 height 21
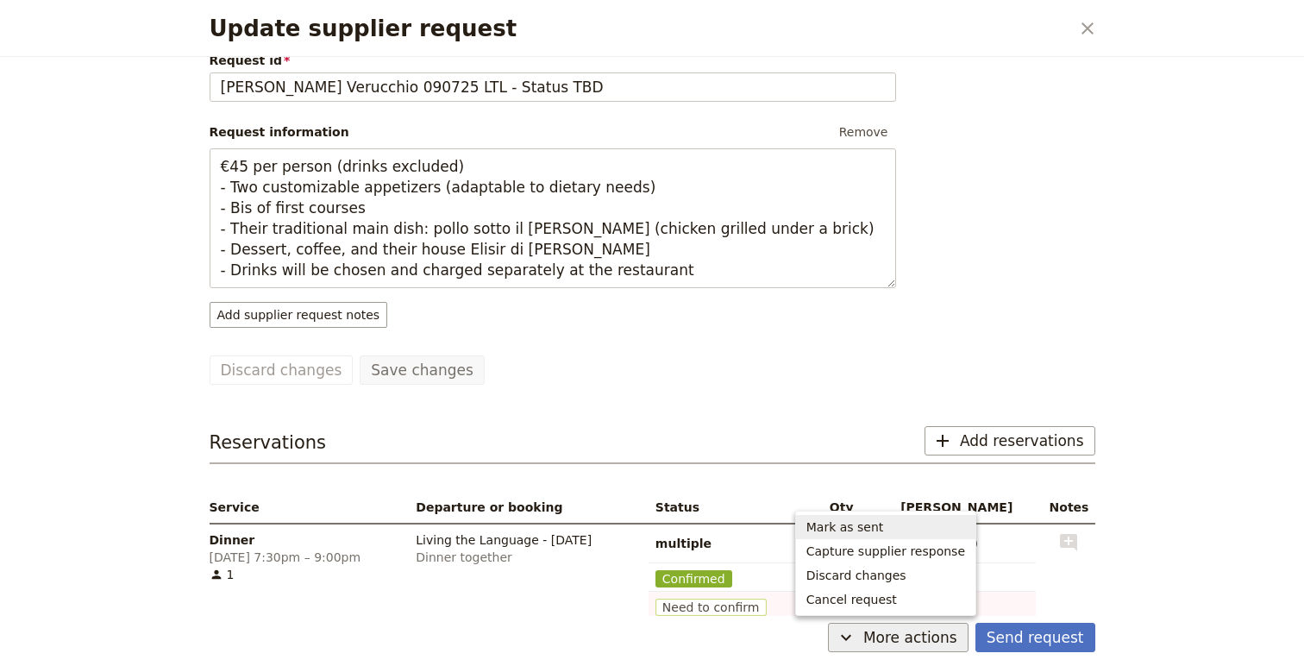
click at [907, 526] on span "Mark as sent" at bounding box center [886, 526] width 159 height 17
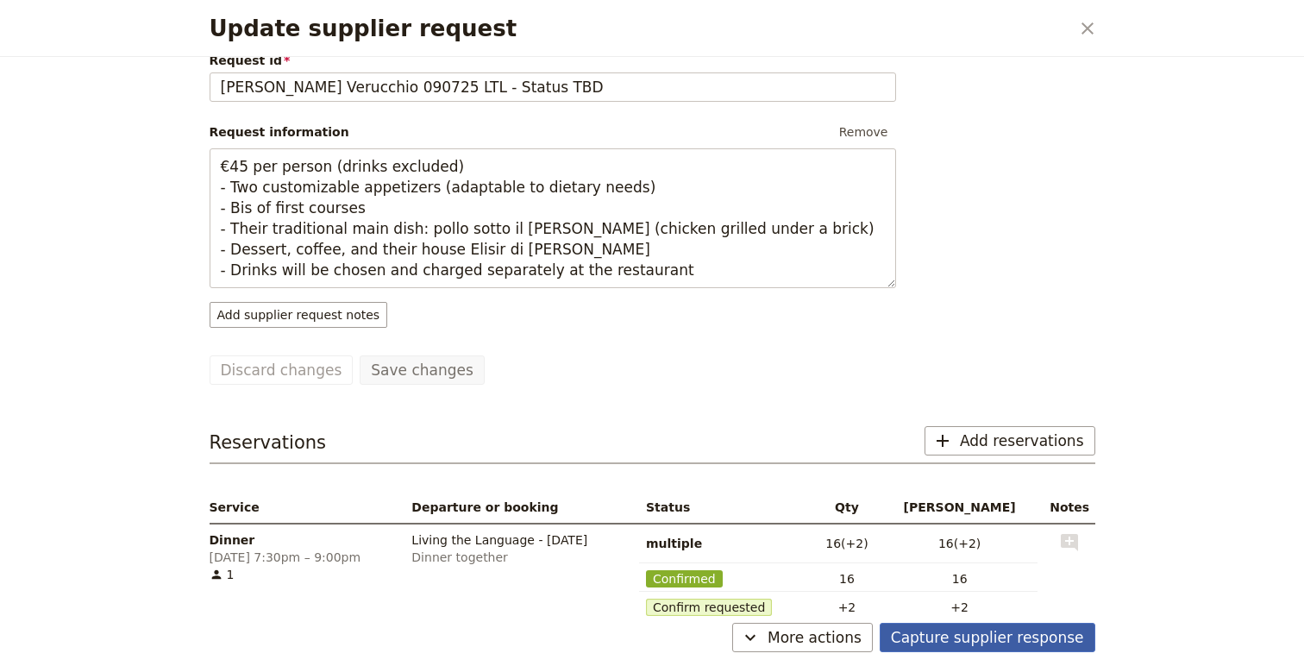
click at [1023, 628] on button "Capture supplier response" at bounding box center [988, 637] width 216 height 29
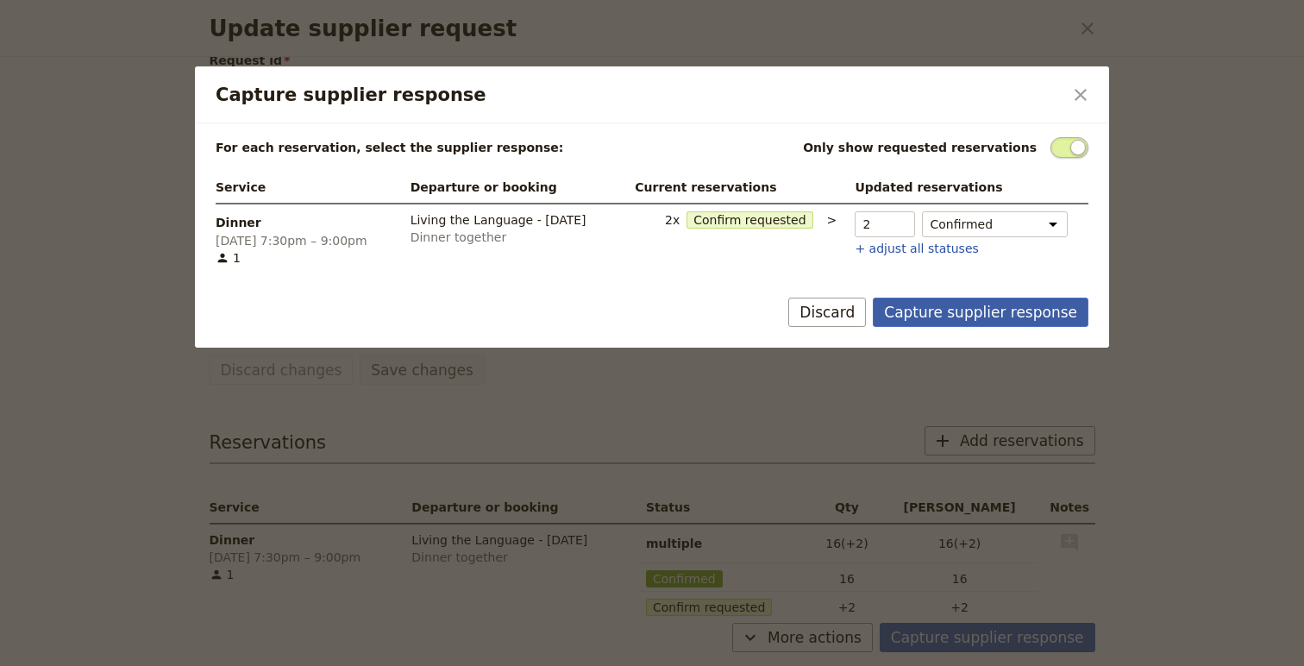
click at [929, 306] on button "Capture supplier response" at bounding box center [981, 312] width 216 height 29
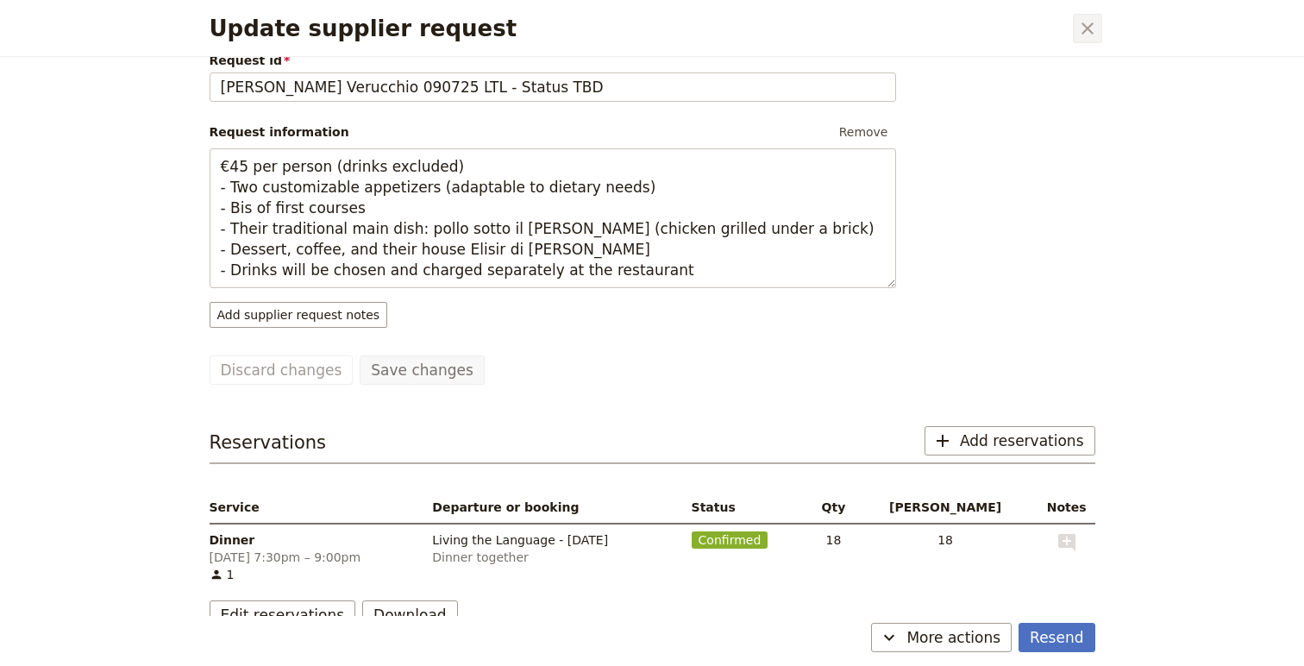
click at [1089, 42] on div "Update supplier request ​" at bounding box center [652, 28] width 927 height 57
click at [1086, 15] on button "​" at bounding box center [1087, 28] width 29 height 29
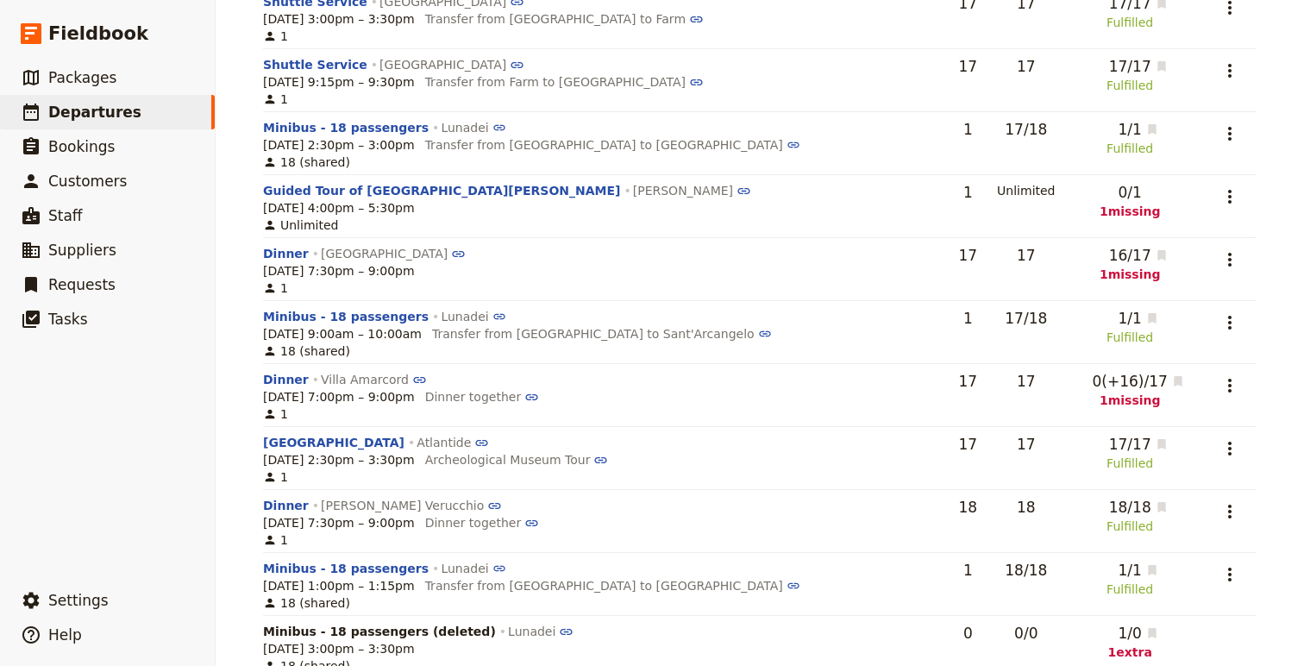
scroll to position [995, 0]
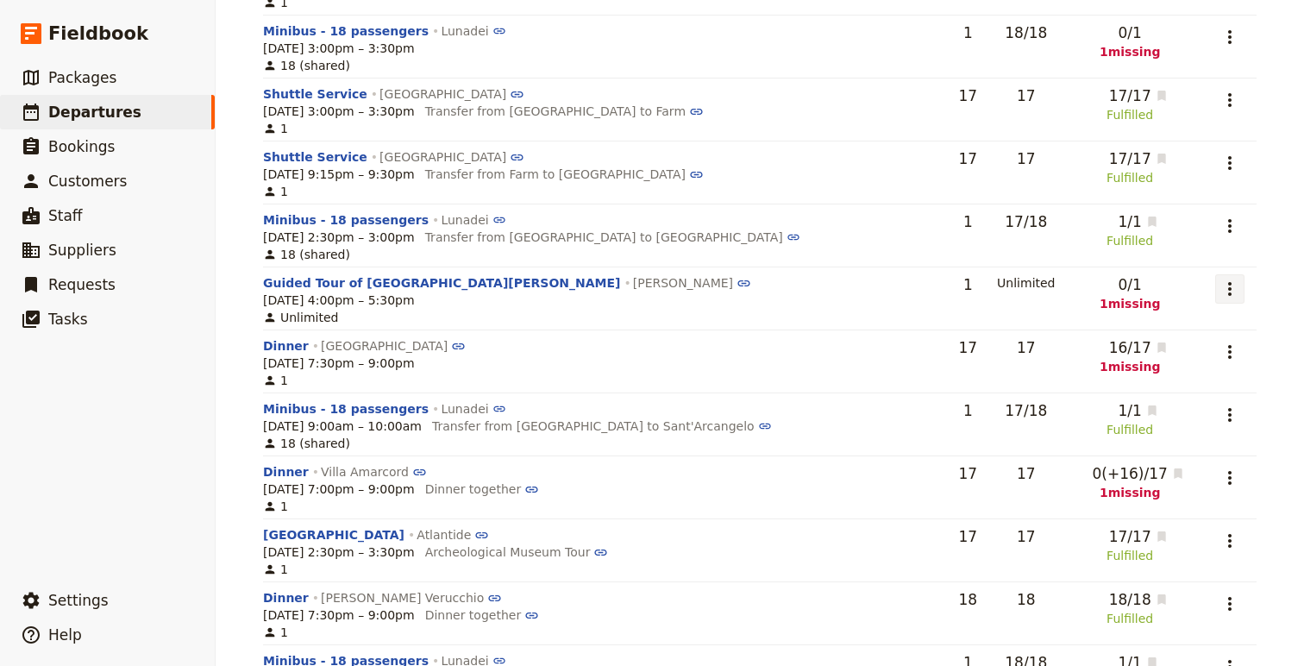
click at [1228, 289] on icon "Actions" at bounding box center [1229, 289] width 3 height 14
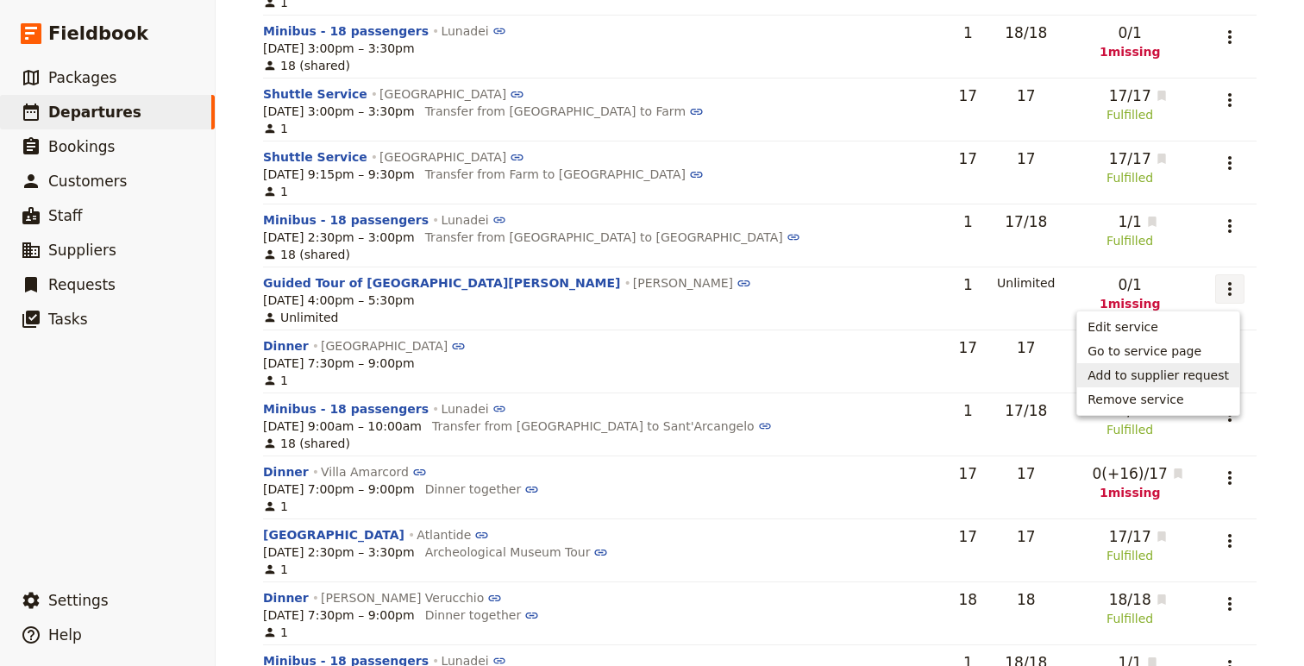
click at [1180, 370] on span "Add to supplier request" at bounding box center [1158, 375] width 141 height 17
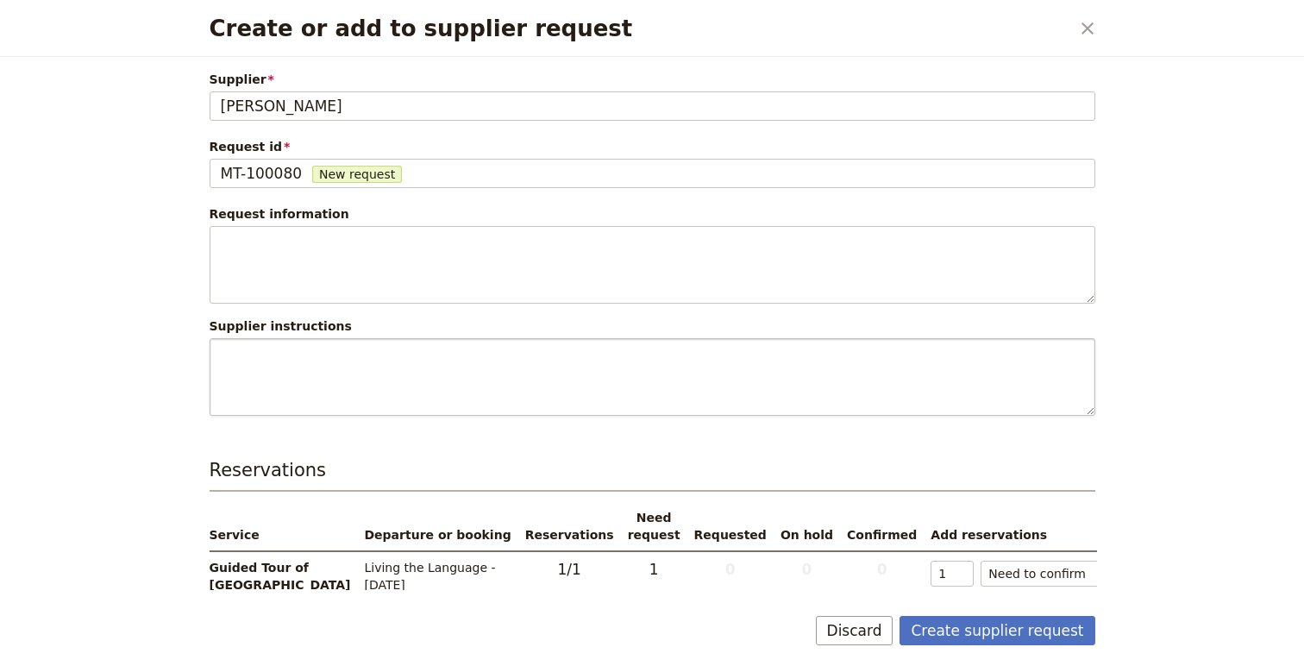
drag, startPoint x: 1121, startPoint y: 391, endPoint x: 1039, endPoint y: 367, distance: 85.4
click at [1045, 371] on div "Create or add to supplier request ​ Supplier [PERSON_NAME] [PERSON_NAME] Reques…" at bounding box center [652, 333] width 1304 height 666
click at [302, 177] on div "MT-100080 New request" at bounding box center [652, 173] width 863 height 21
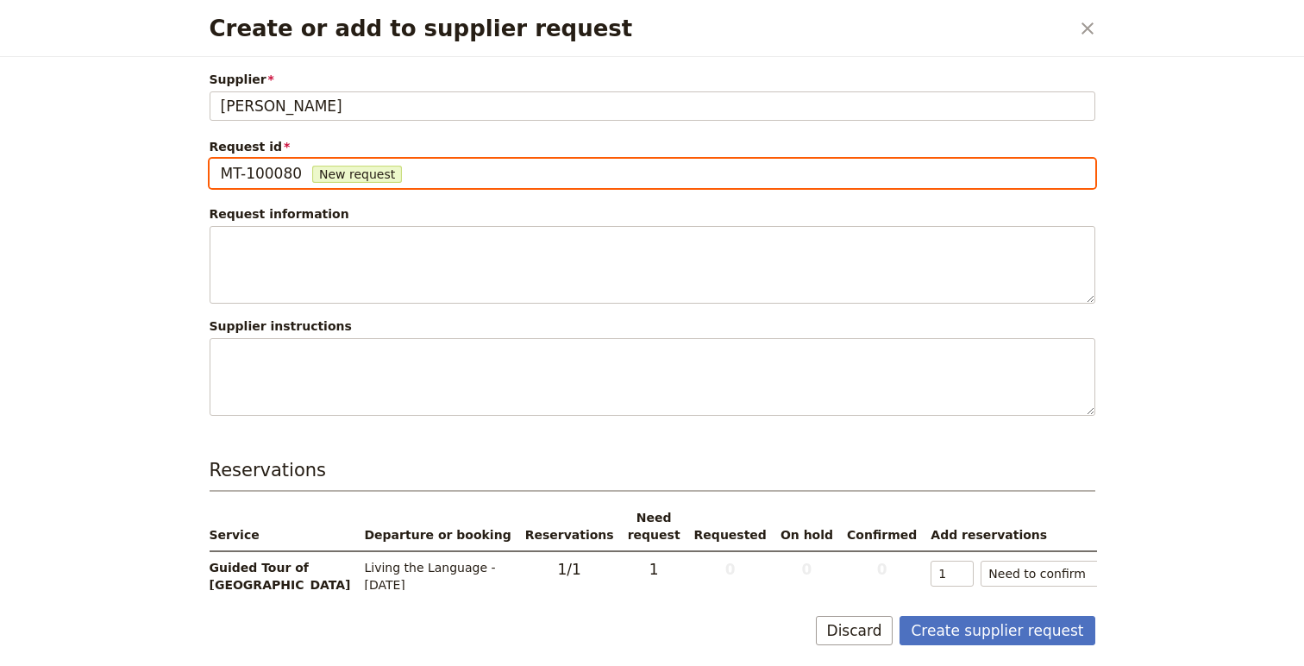
click at [221, 160] on input "MT-100080" at bounding box center [220, 159] width 1 height 1
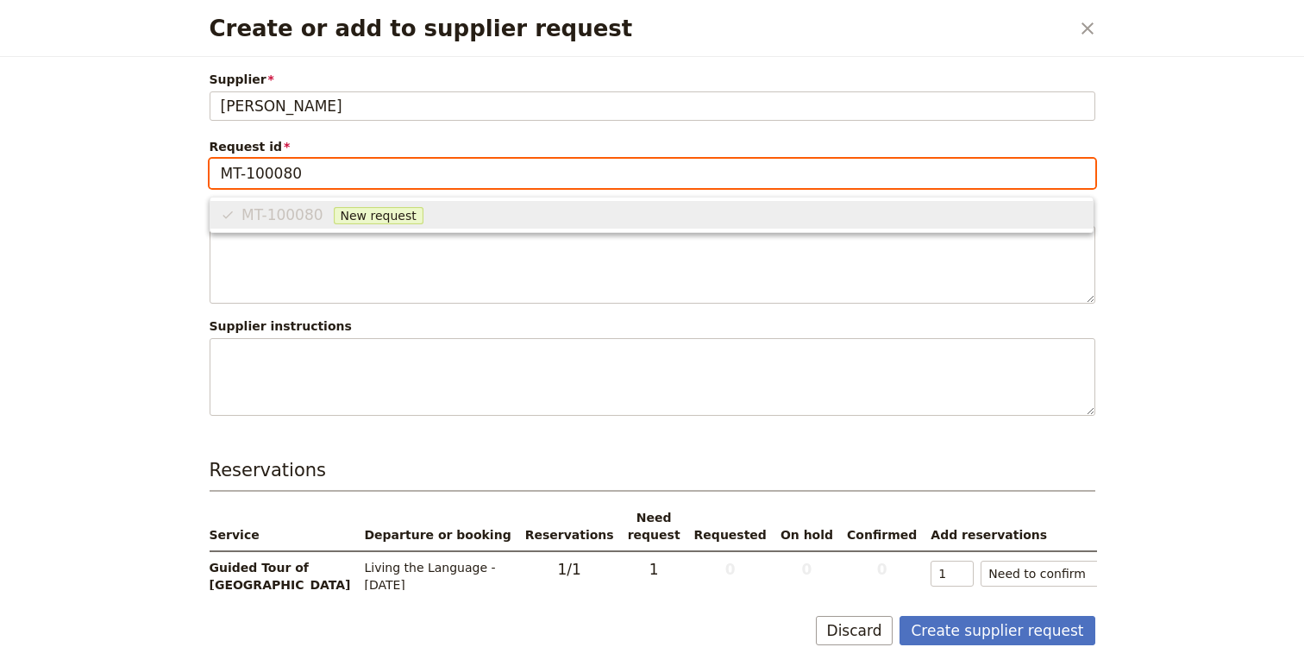
scroll to position [0, 0]
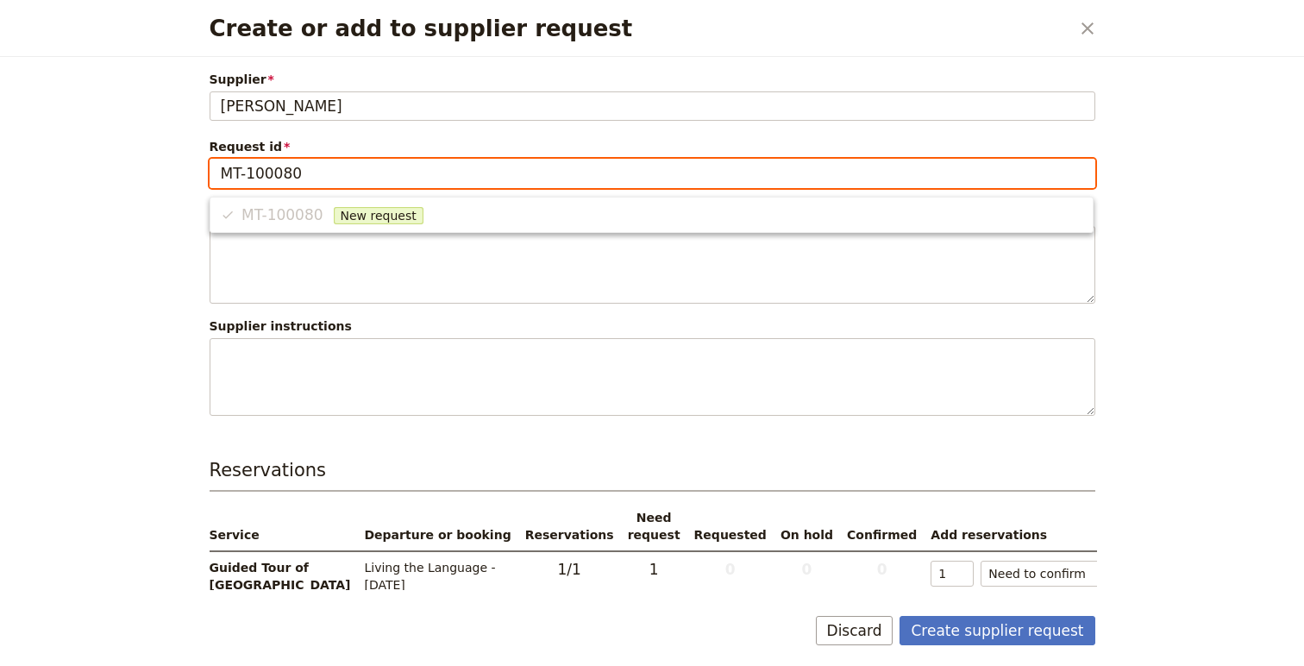
click at [459, 216] on li "MT-100080 New request" at bounding box center [651, 215] width 882 height 28
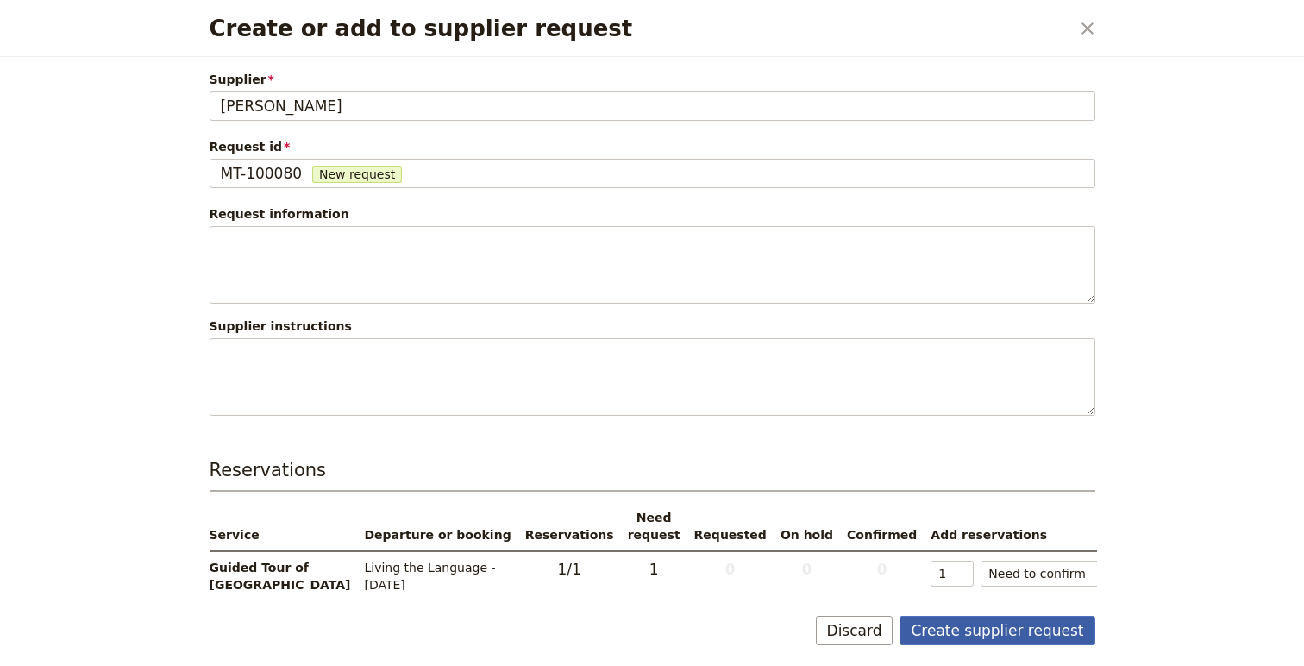
click at [972, 626] on button "Create supplier request" at bounding box center [997, 630] width 195 height 29
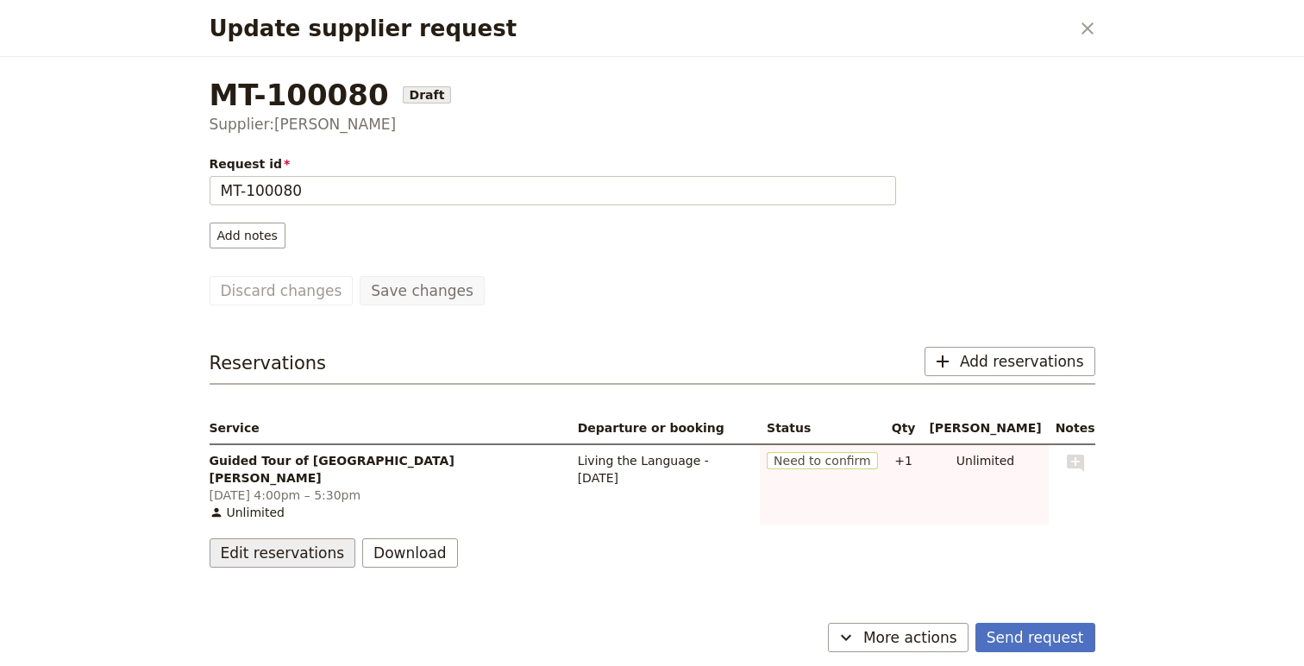
click at [255, 538] on button "Edit reservations" at bounding box center [283, 552] width 147 height 29
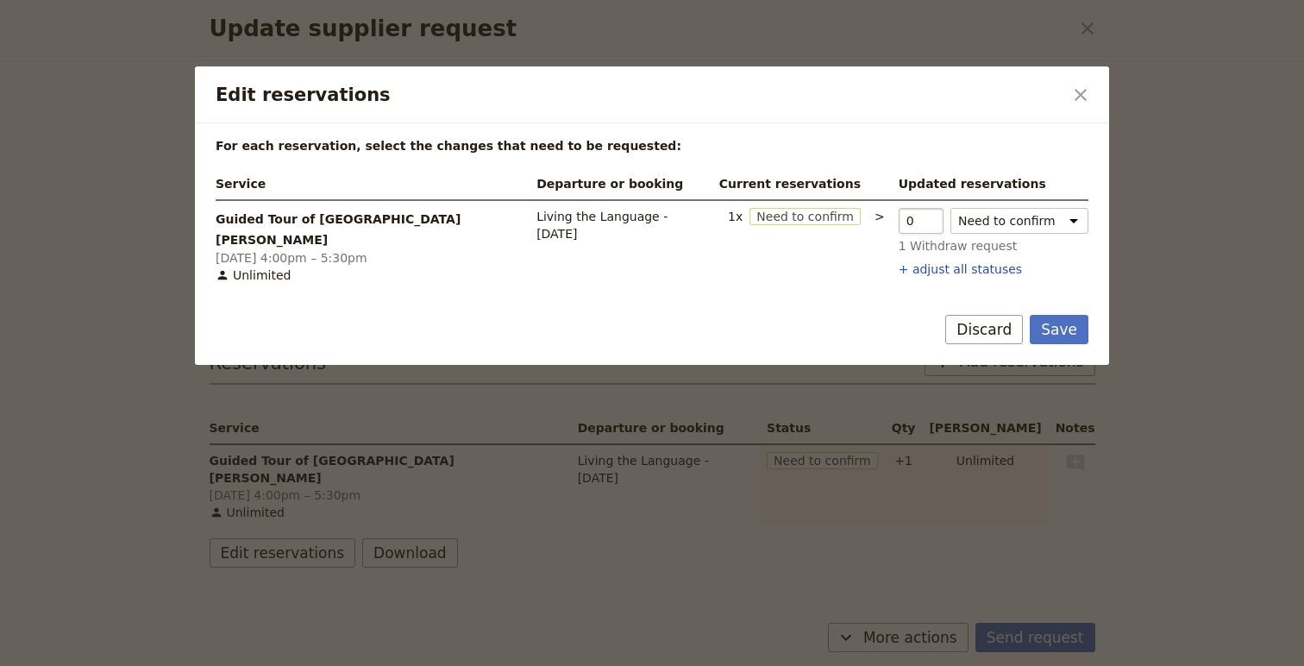
type input "0"
click at [915, 221] on input "0" at bounding box center [921, 221] width 45 height 26
click at [1071, 327] on button "Save" at bounding box center [1059, 329] width 59 height 29
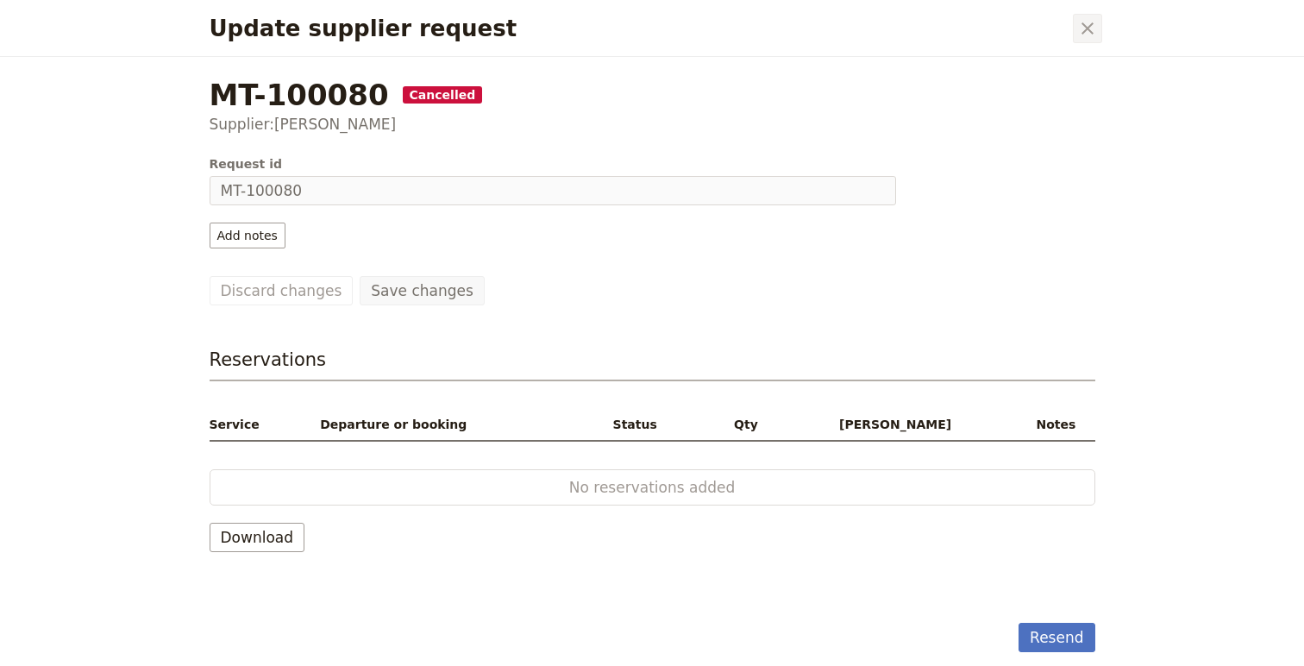
click at [1092, 22] on icon "Close dialog" at bounding box center [1087, 28] width 21 height 21
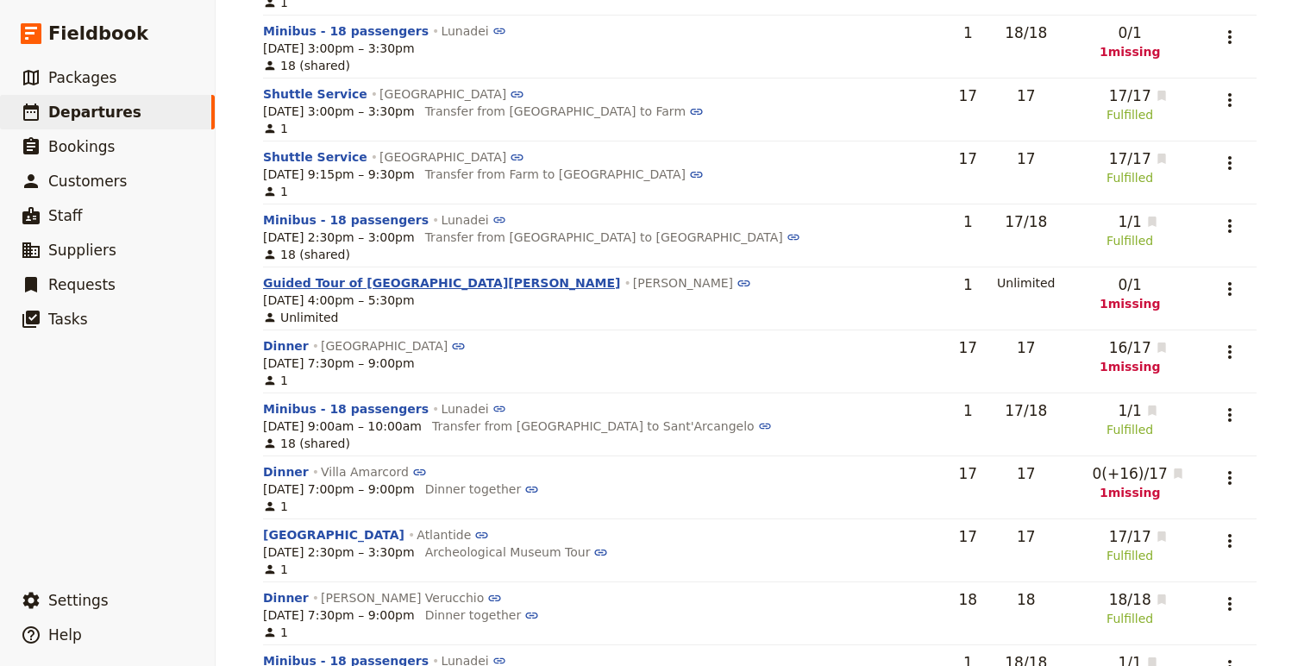
click at [374, 282] on button "Guided Tour of [GEOGRAPHIC_DATA][PERSON_NAME]" at bounding box center [441, 282] width 357 height 17
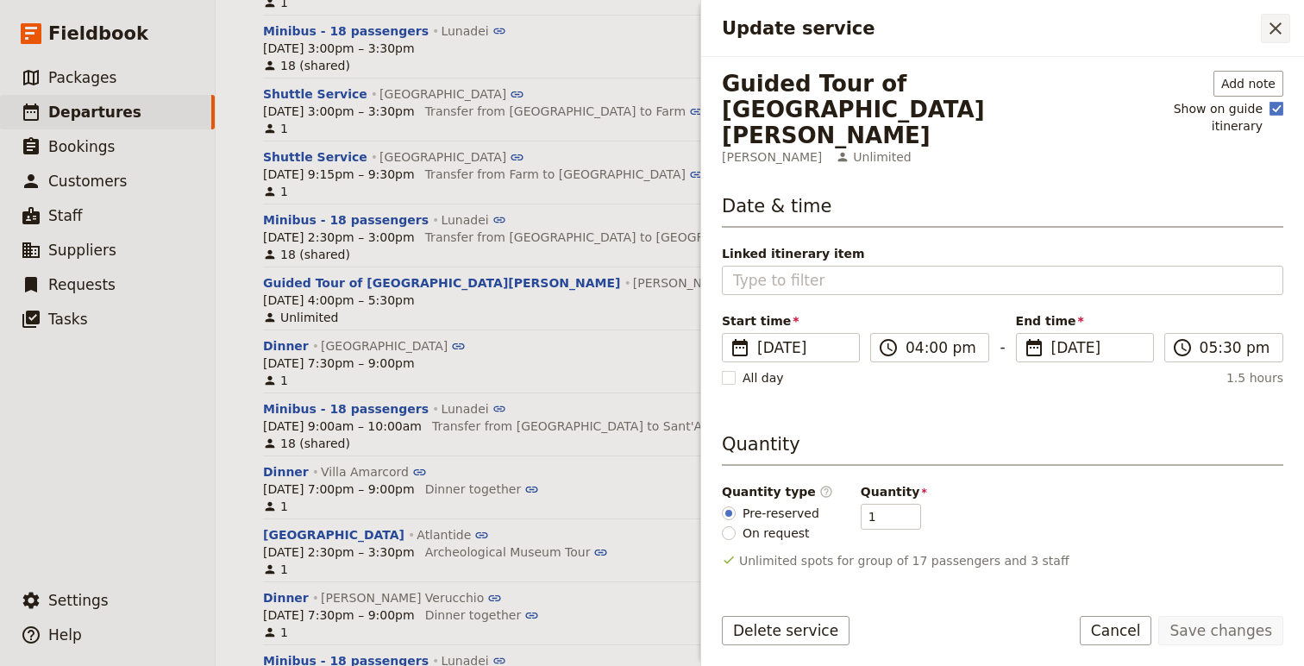
click at [1271, 30] on icon "Close drawer" at bounding box center [1275, 28] width 21 height 21
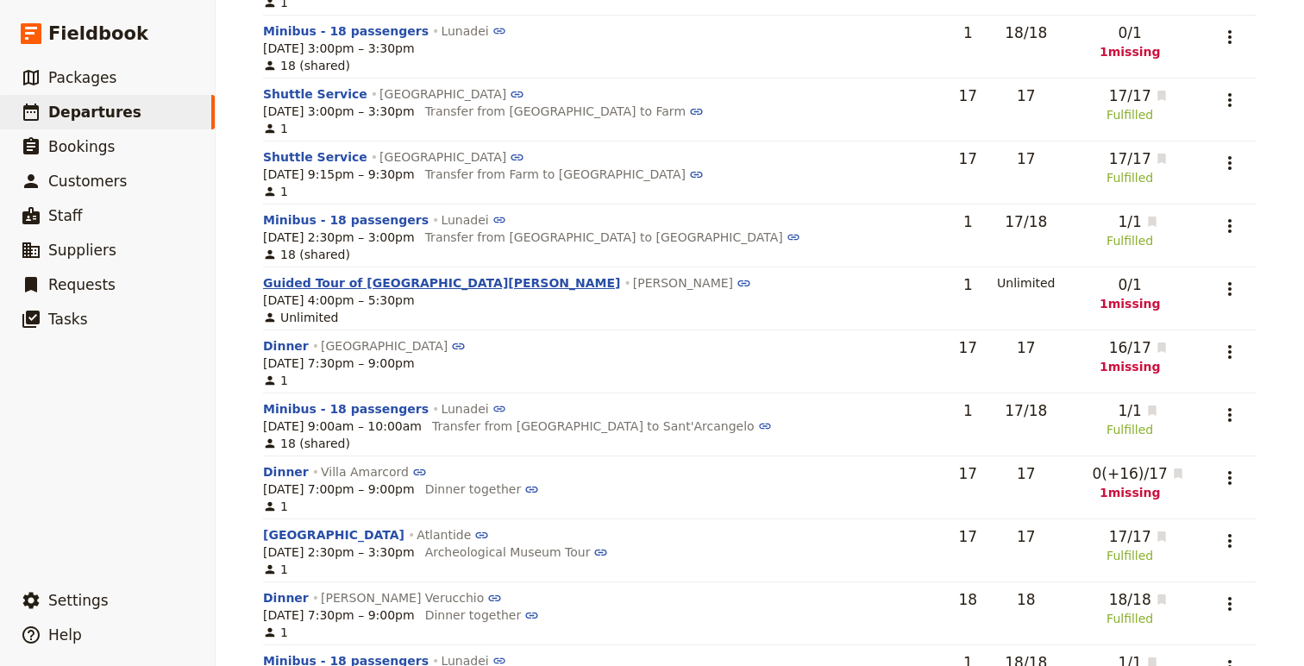
click at [337, 286] on button "Guided Tour of [GEOGRAPHIC_DATA][PERSON_NAME]" at bounding box center [441, 282] width 357 height 17
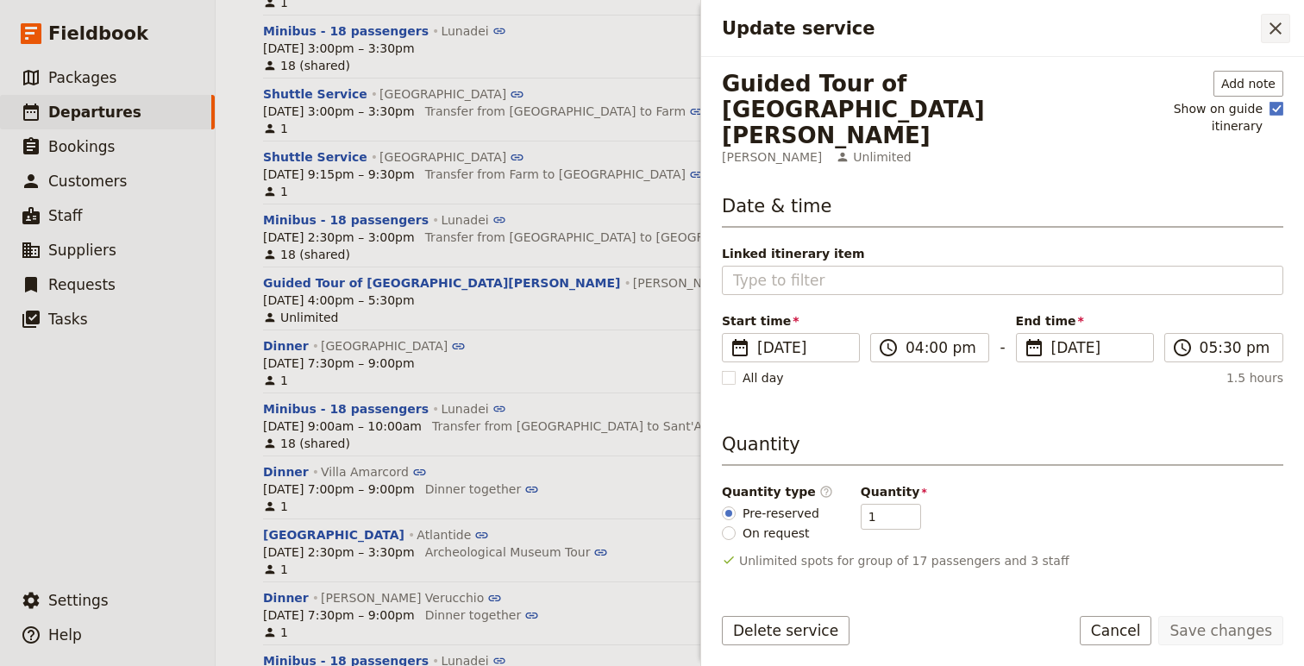
click at [1275, 22] on icon "Close drawer" at bounding box center [1275, 28] width 21 height 21
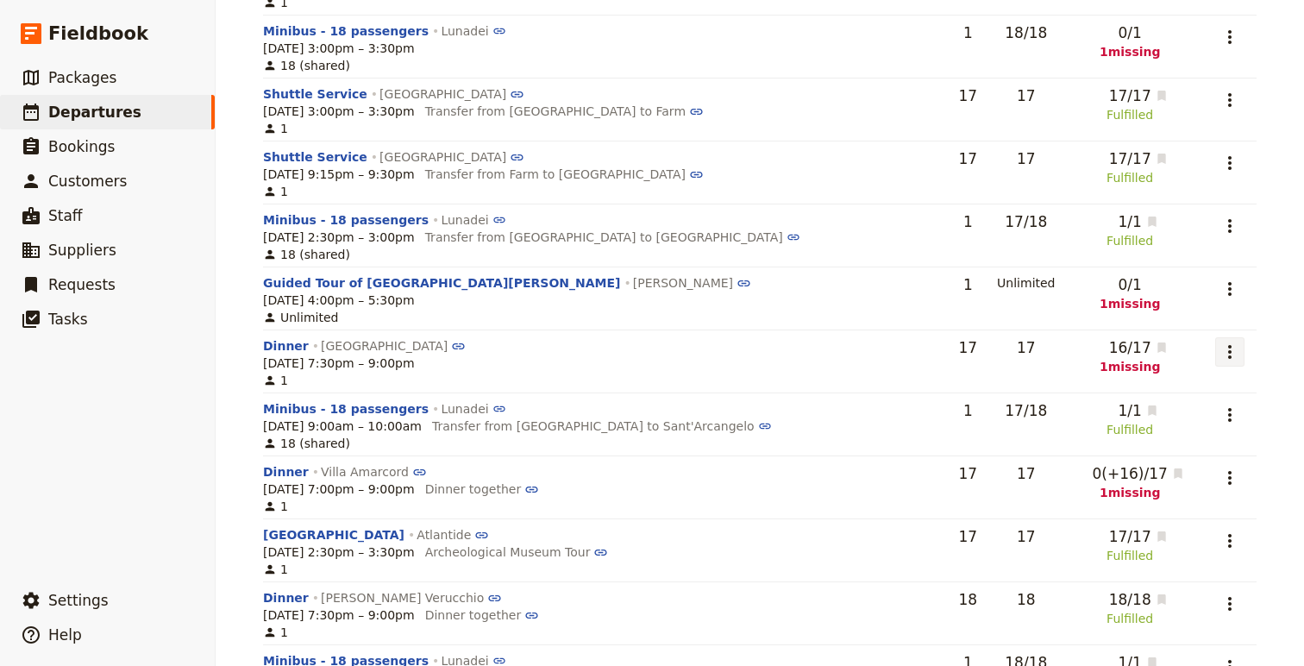
click at [1220, 349] on icon "Actions" at bounding box center [1230, 352] width 21 height 21
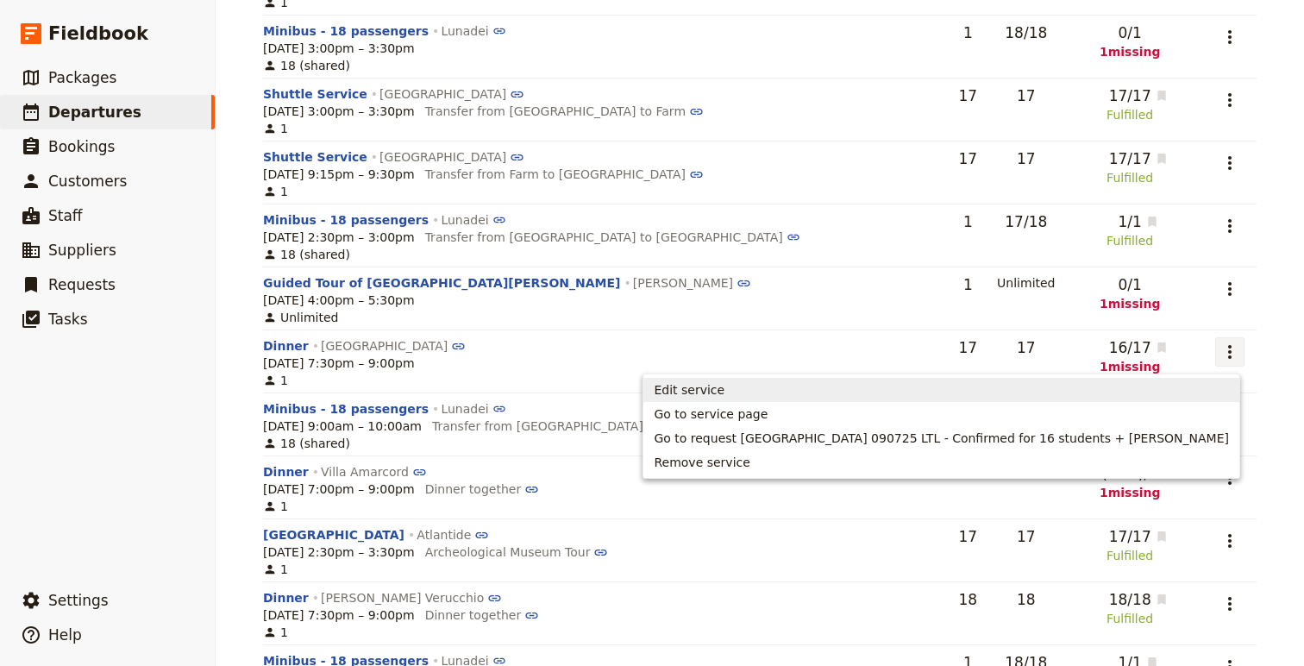
click at [870, 385] on span "Edit service" at bounding box center [941, 389] width 575 height 17
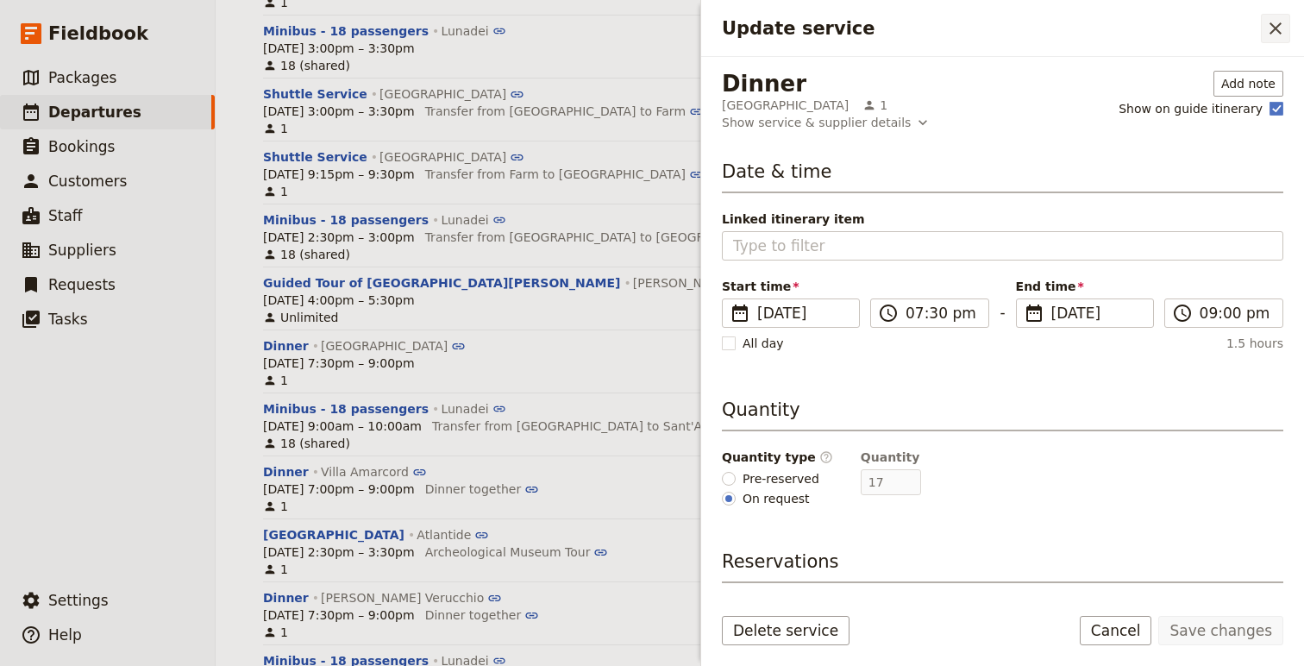
click at [1271, 27] on icon "Close drawer" at bounding box center [1275, 28] width 21 height 21
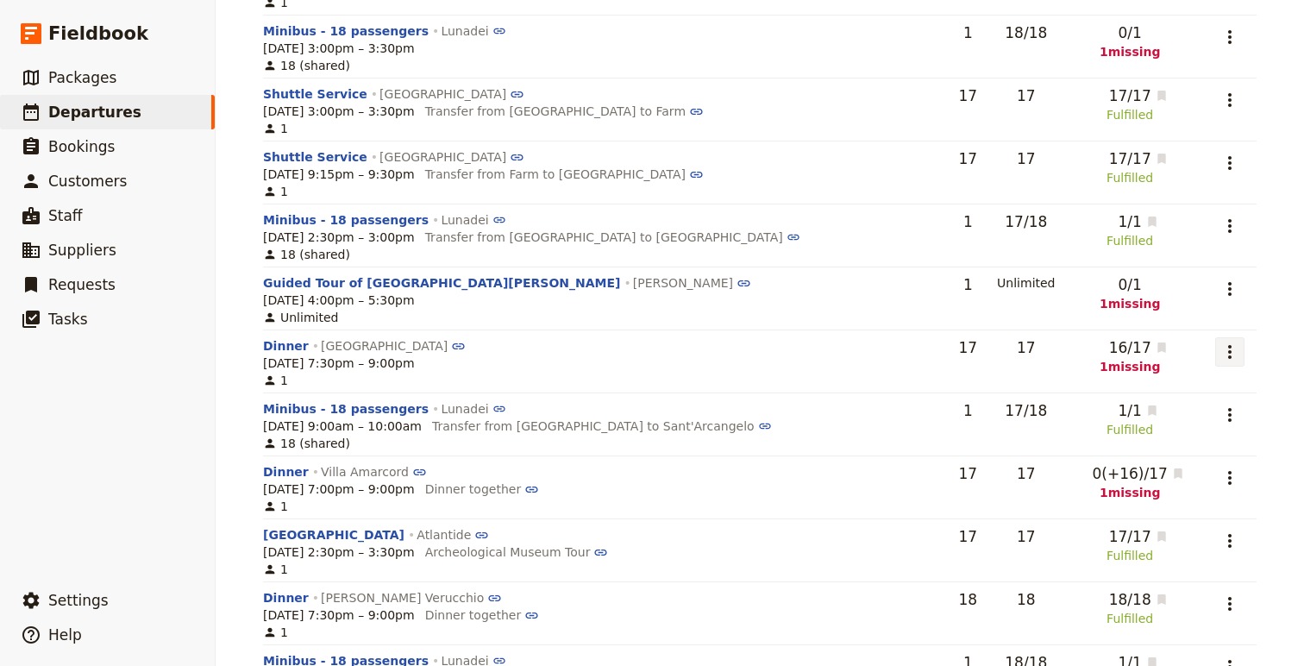
click at [1220, 348] on icon "Actions" at bounding box center [1230, 352] width 21 height 21
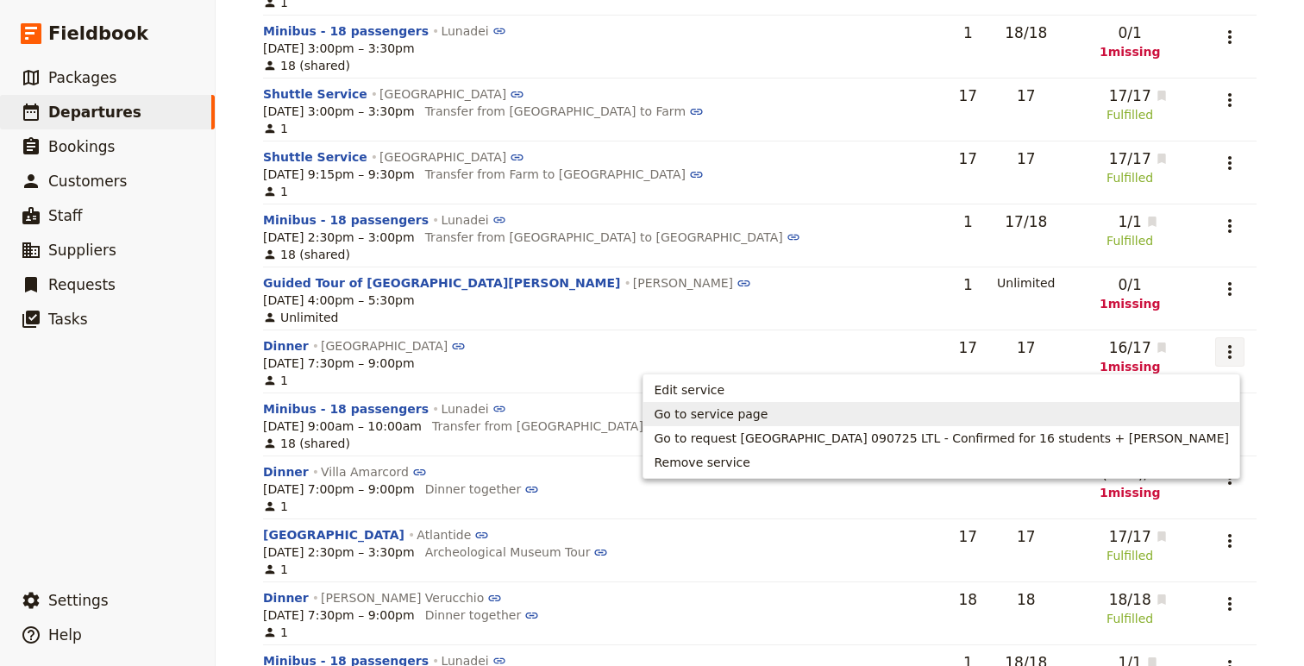
click at [970, 423] on link "Go to service page" at bounding box center [942, 414] width 596 height 24
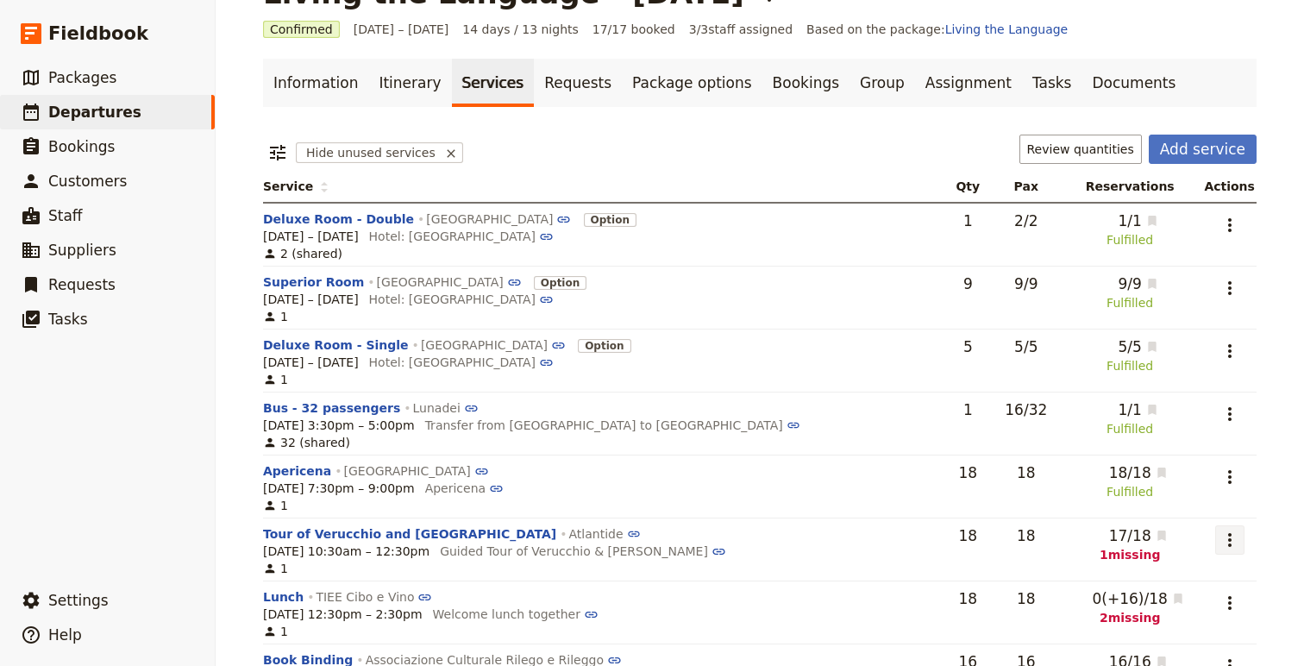
scroll to position [54, 0]
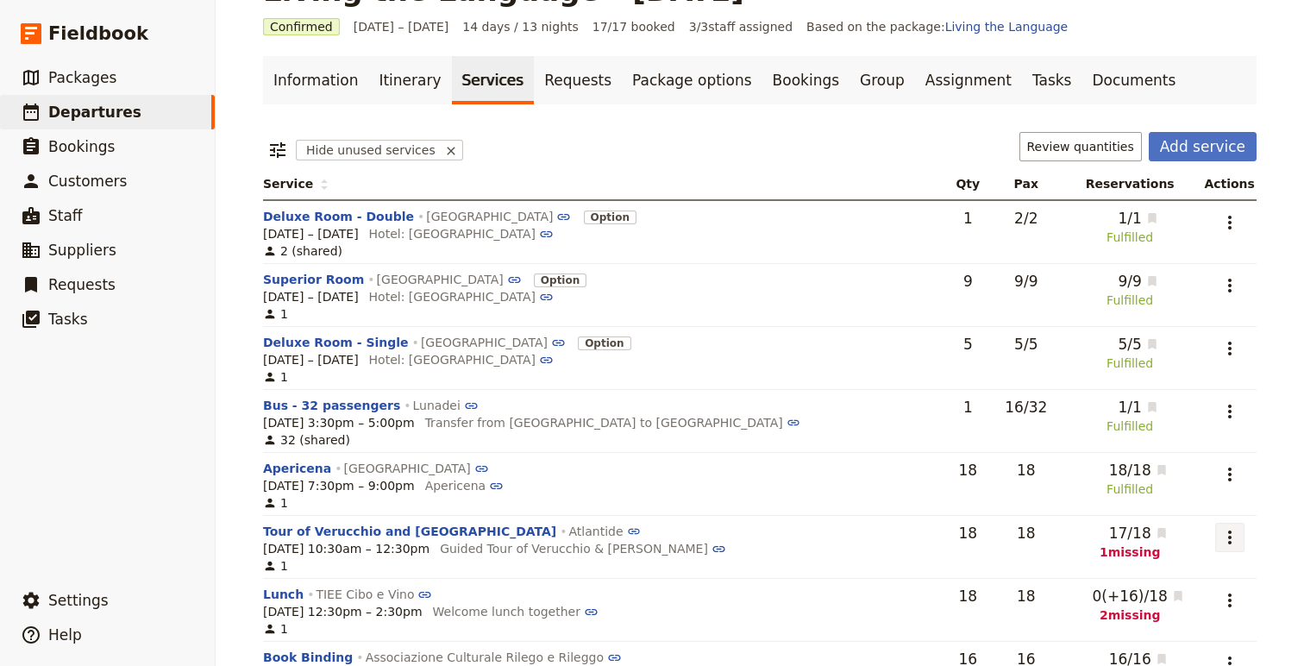
click at [1229, 528] on icon "Actions" at bounding box center [1230, 537] width 21 height 21
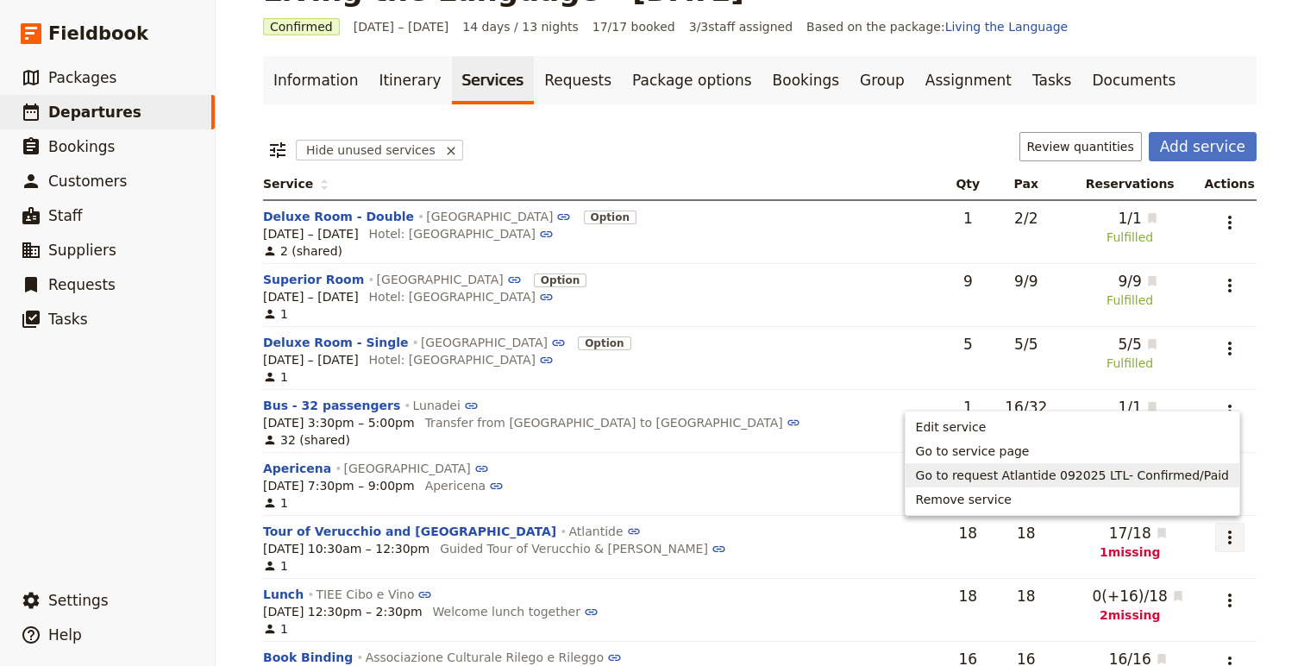
click at [1028, 472] on span "Go to request Atlantide 092025 LTL- Confirmed/Paid" at bounding box center [1072, 475] width 313 height 17
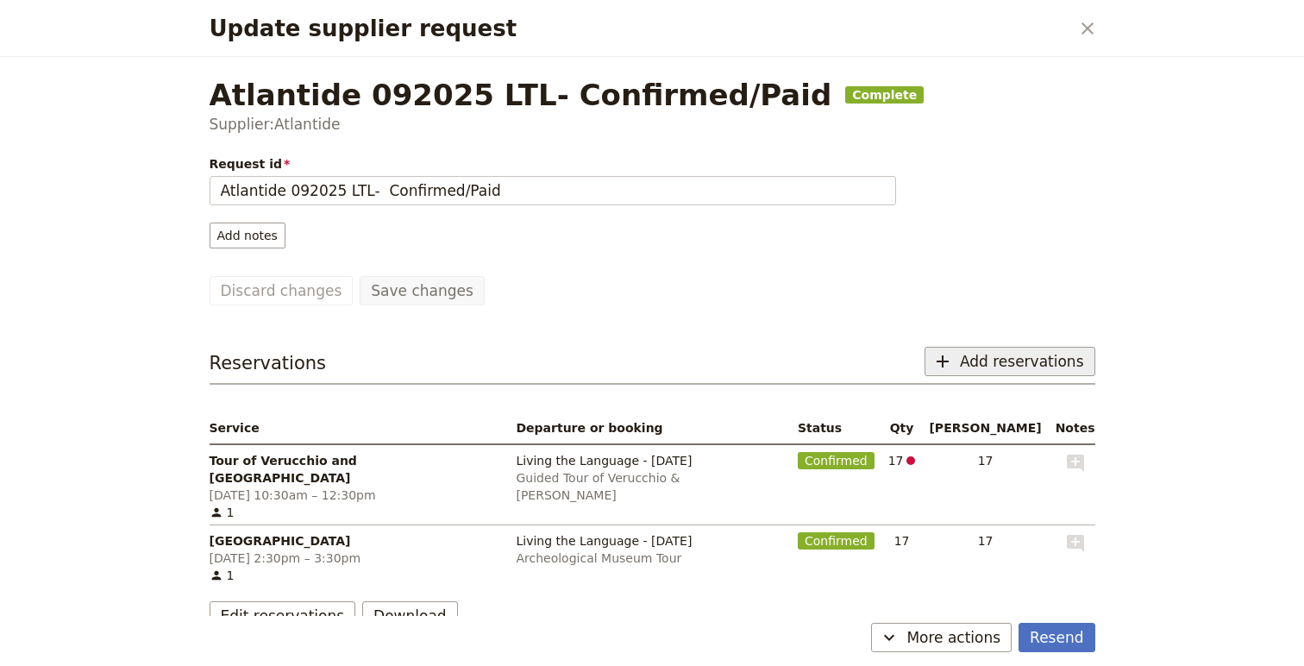
click at [1031, 355] on span "Add reservations" at bounding box center [1022, 361] width 124 height 21
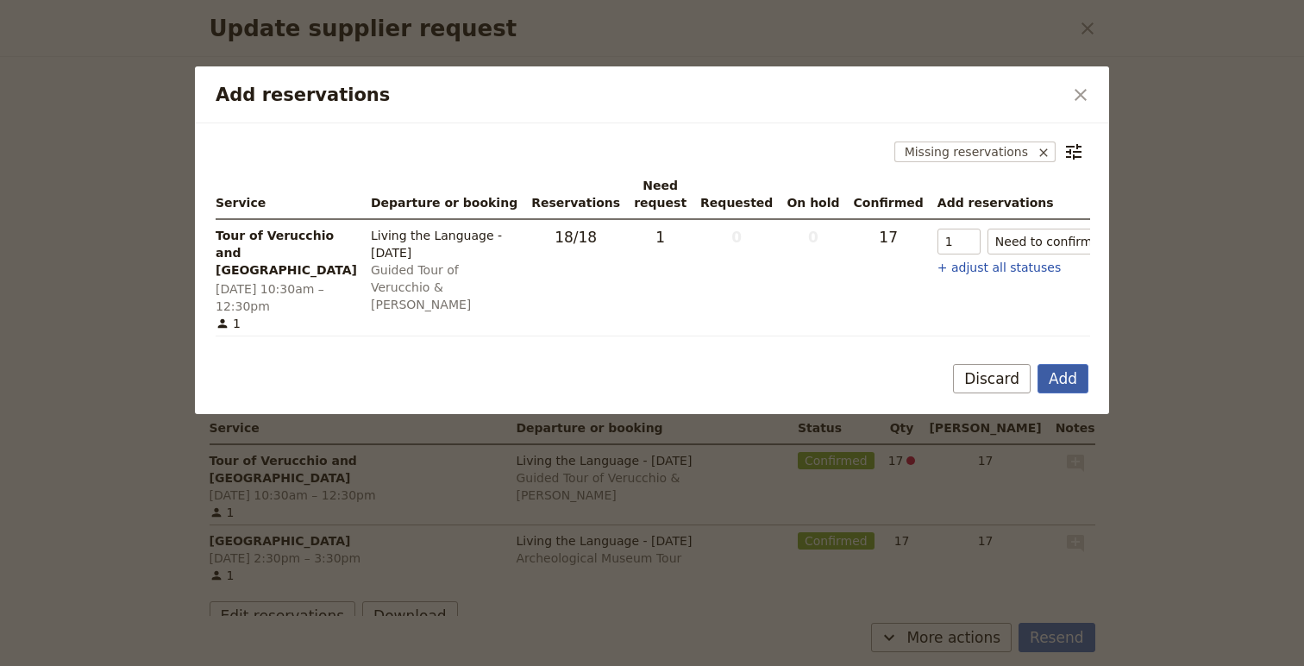
click at [1064, 393] on button "Add" at bounding box center [1063, 378] width 51 height 29
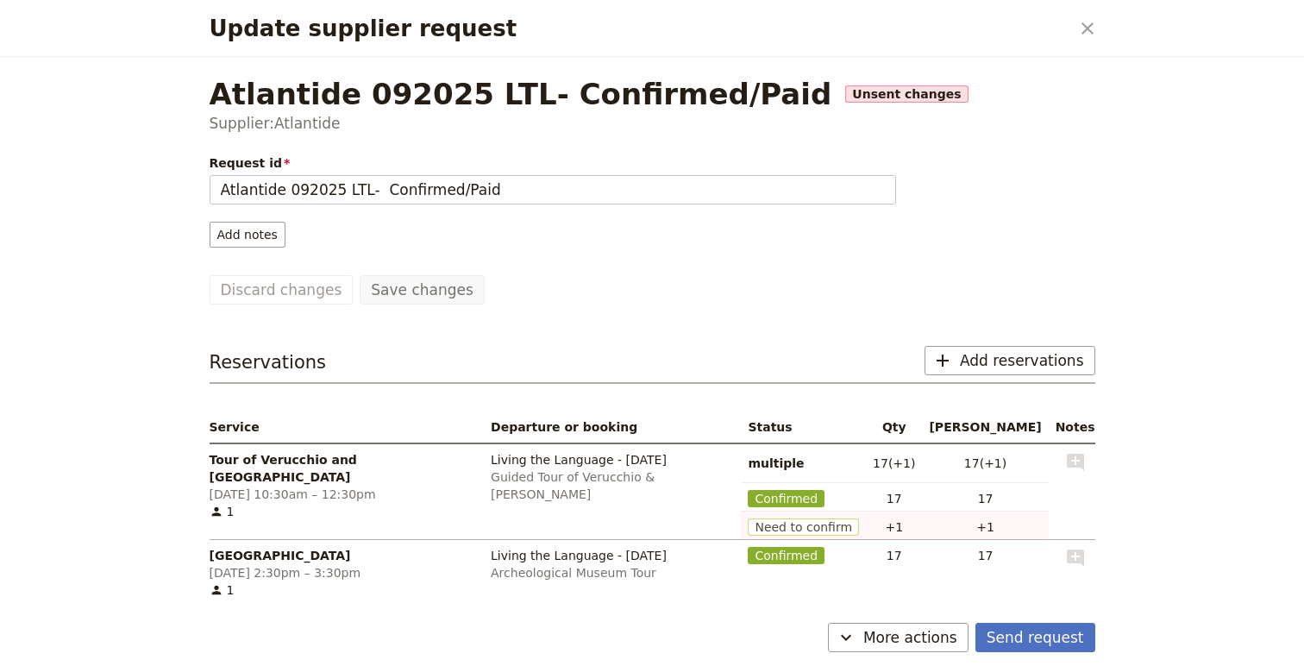
scroll to position [51, 0]
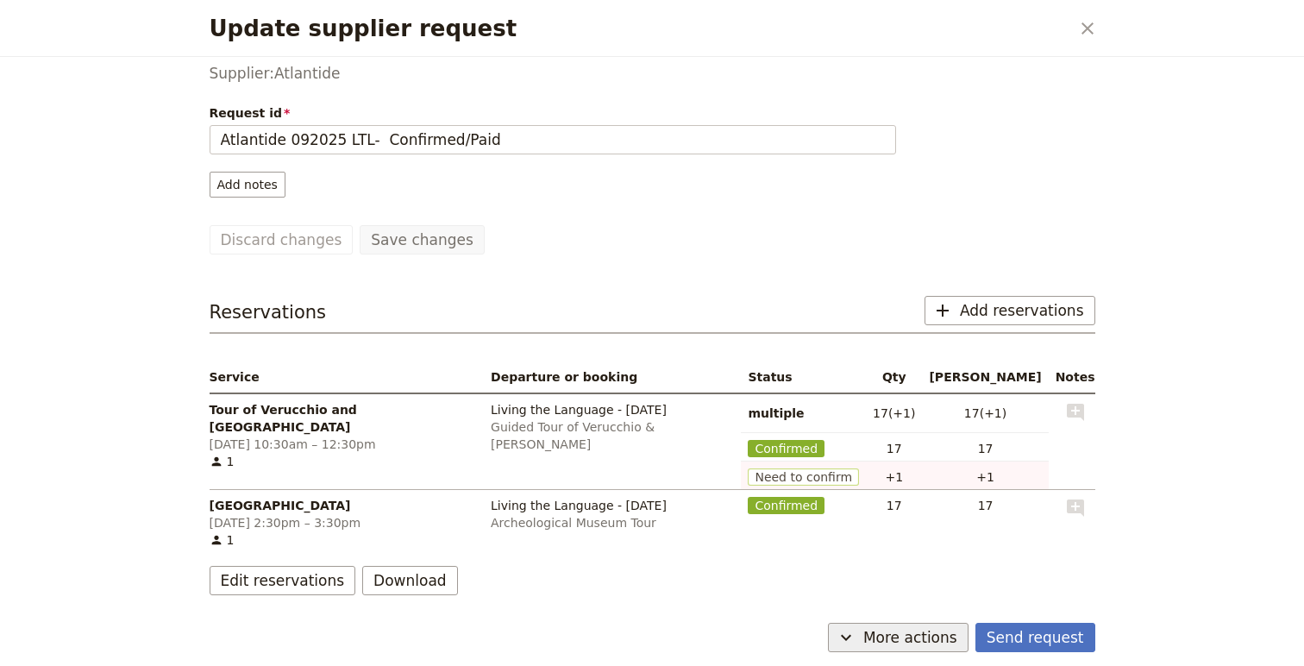
click at [939, 638] on span "More actions" at bounding box center [910, 637] width 94 height 21
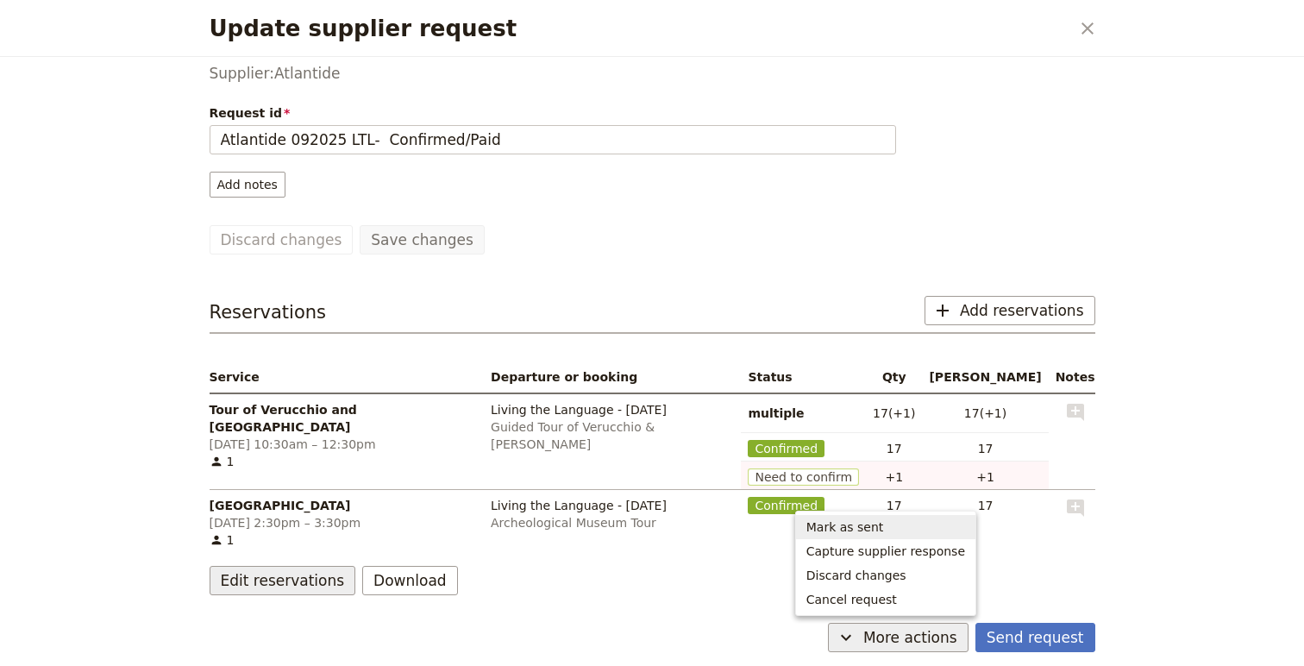
click at [292, 580] on button "Edit reservations" at bounding box center [283, 580] width 147 height 29
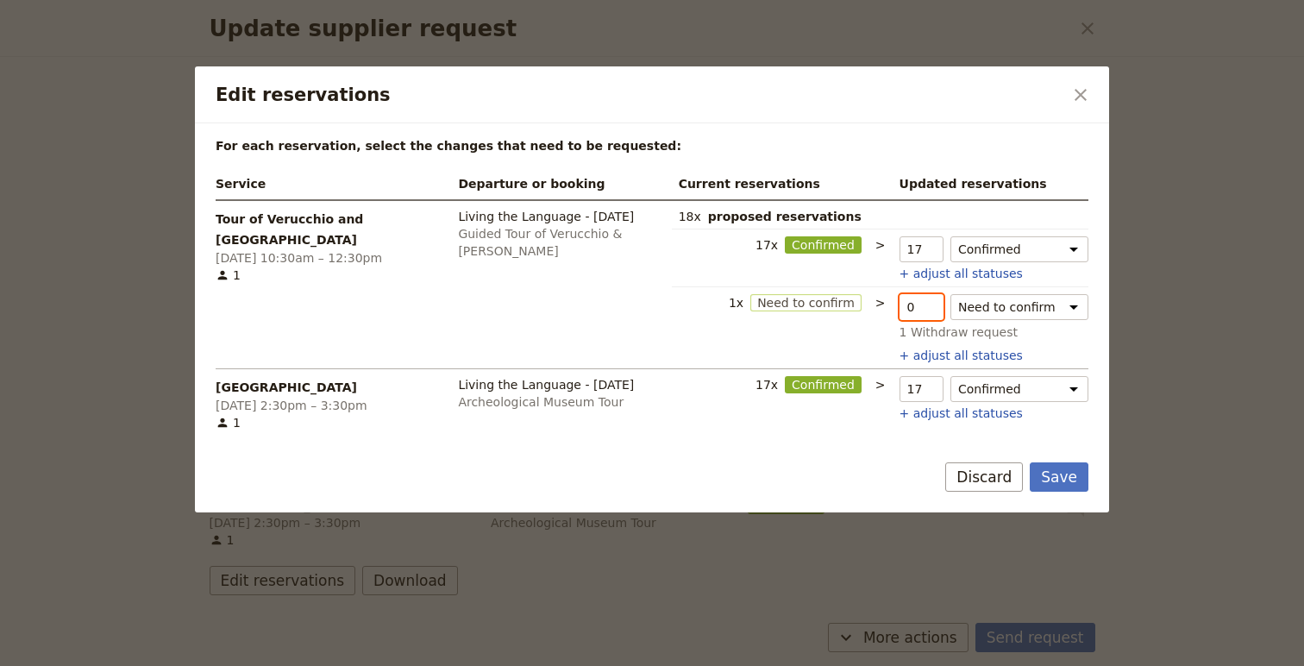
type input "0"
click at [931, 310] on input "0" at bounding box center [922, 307] width 44 height 26
click at [1053, 475] on button "Save" at bounding box center [1059, 476] width 59 height 29
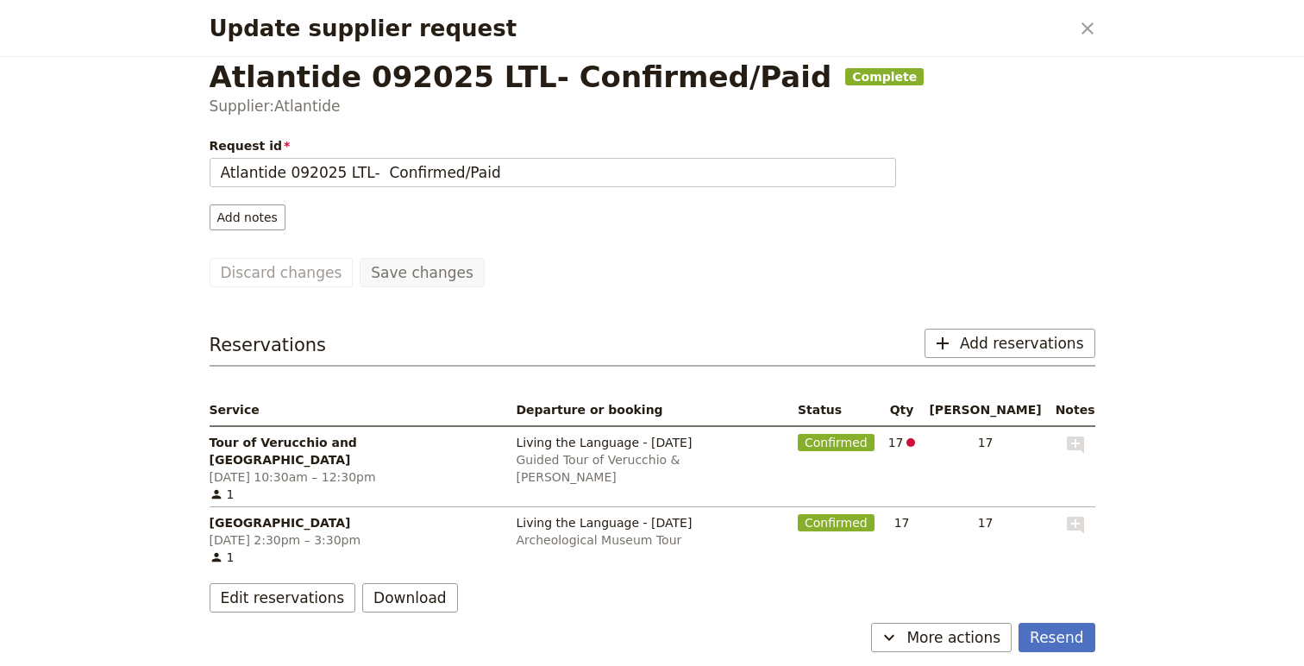
scroll to position [0, 0]
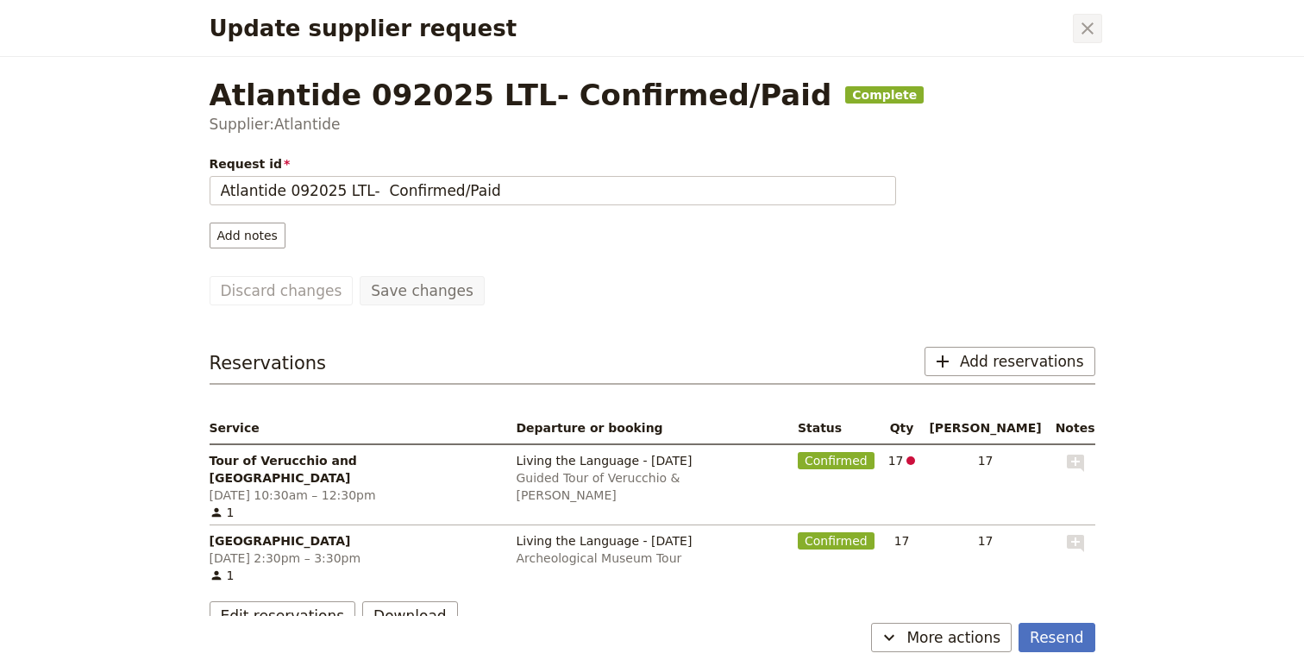
click at [1085, 35] on icon "Close dialog" at bounding box center [1087, 28] width 21 height 21
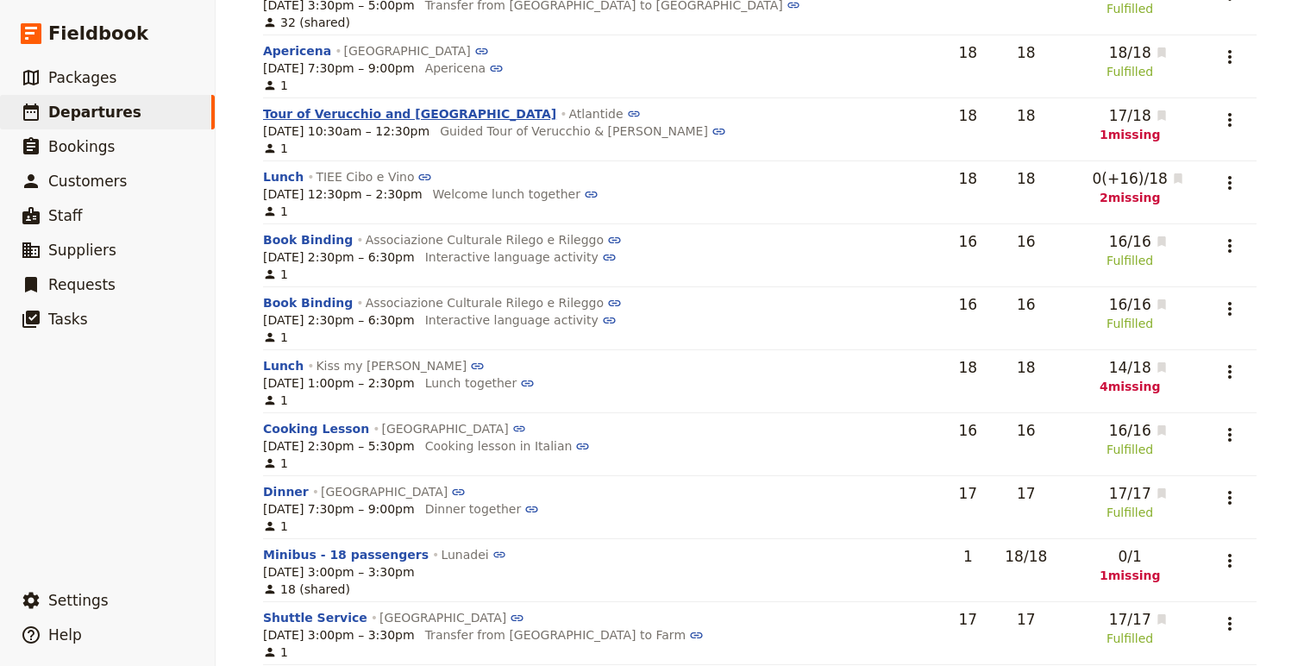
scroll to position [493, 0]
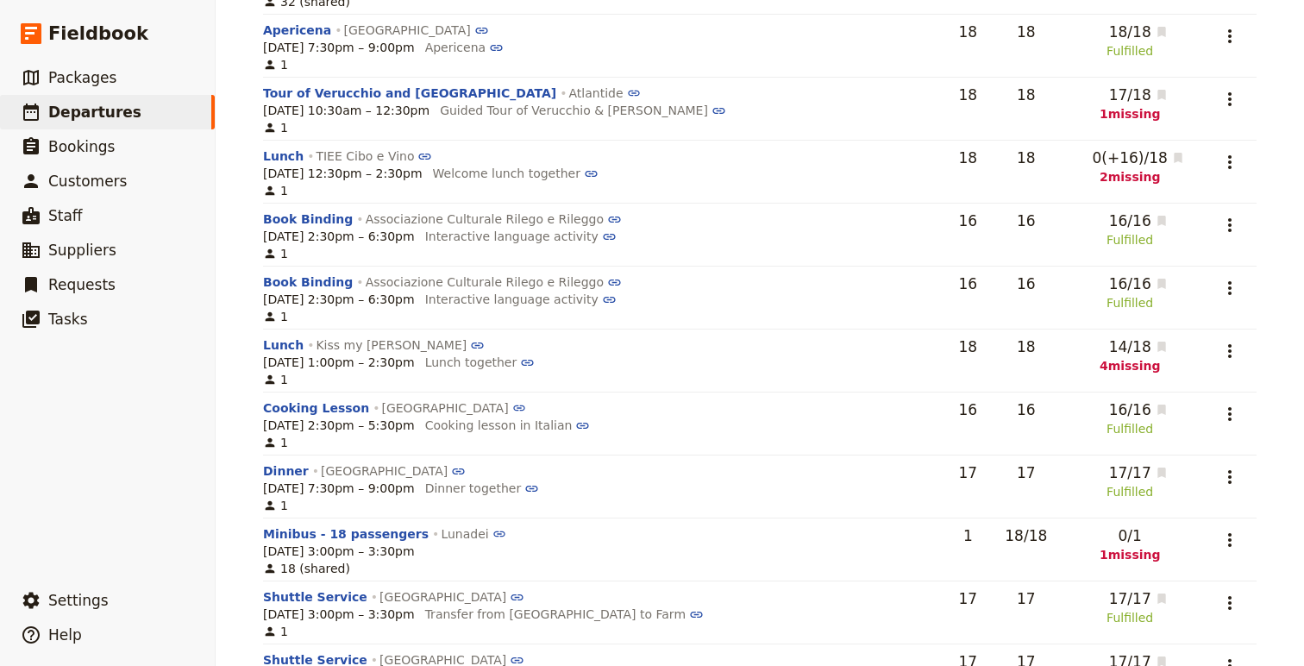
click at [1119, 545] on span "0 / 1" at bounding box center [1130, 535] width 23 height 21
click at [1220, 545] on icon "Actions" at bounding box center [1230, 540] width 21 height 21
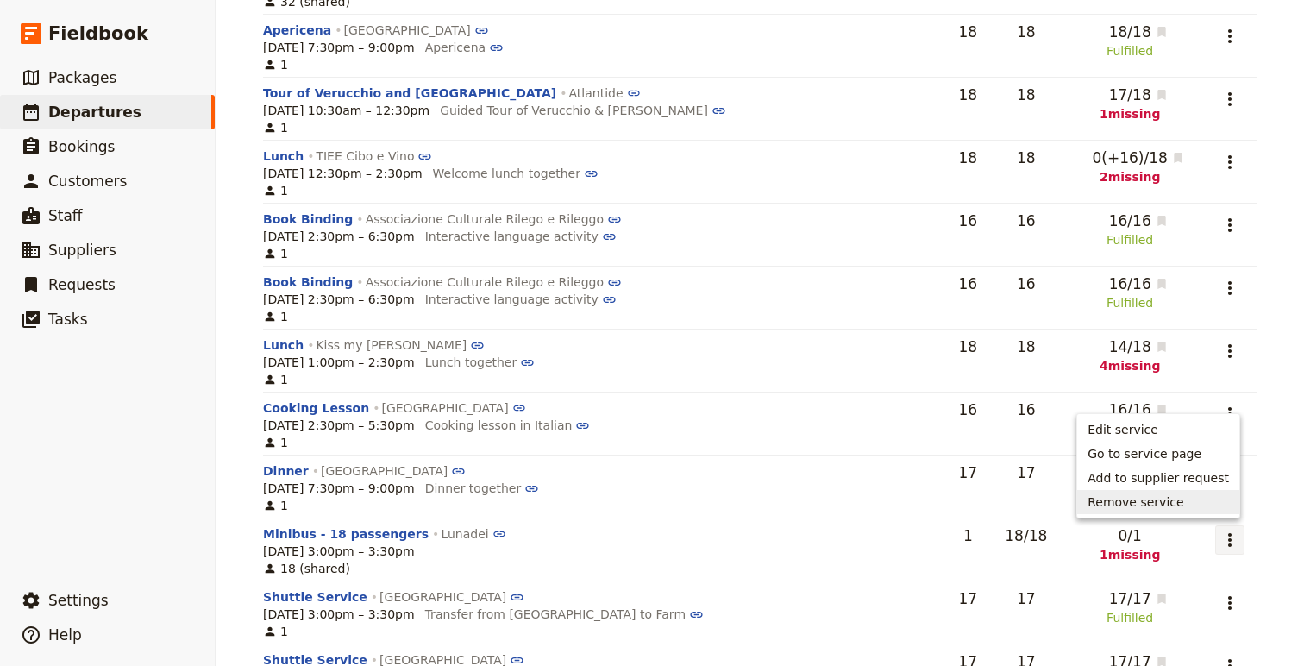
click at [1187, 494] on span "Remove service" at bounding box center [1158, 501] width 141 height 17
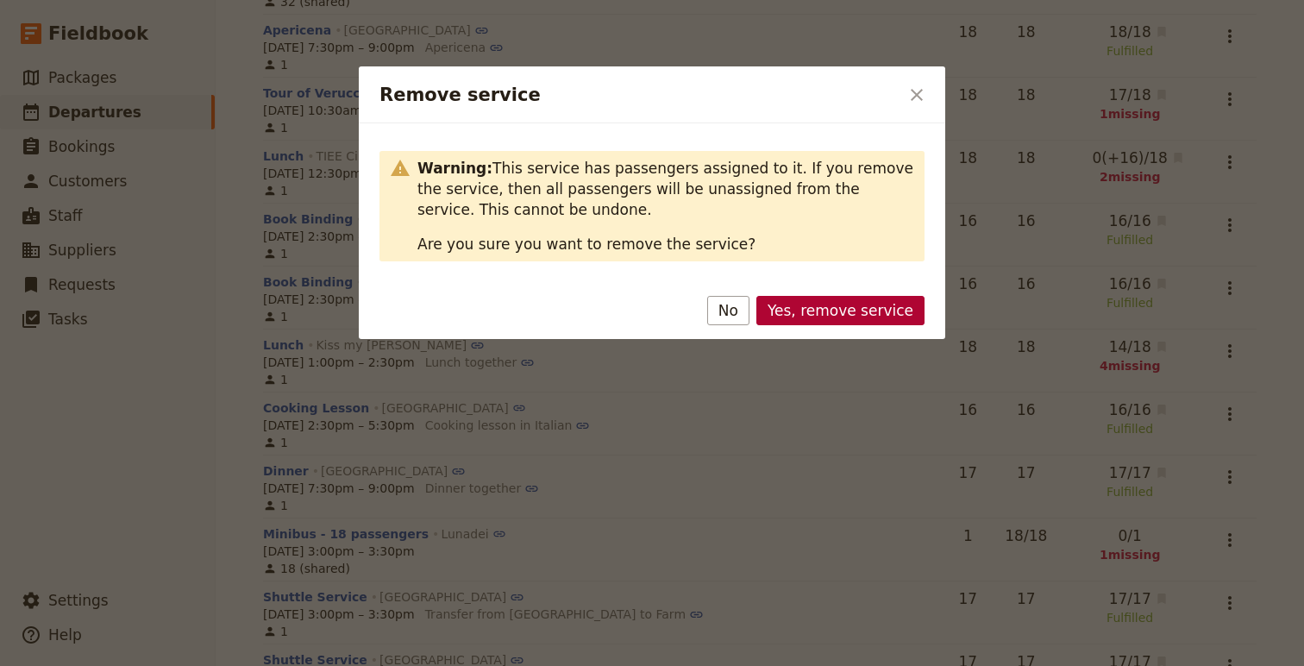
click at [844, 305] on button "Yes, remove service" at bounding box center [841, 310] width 168 height 29
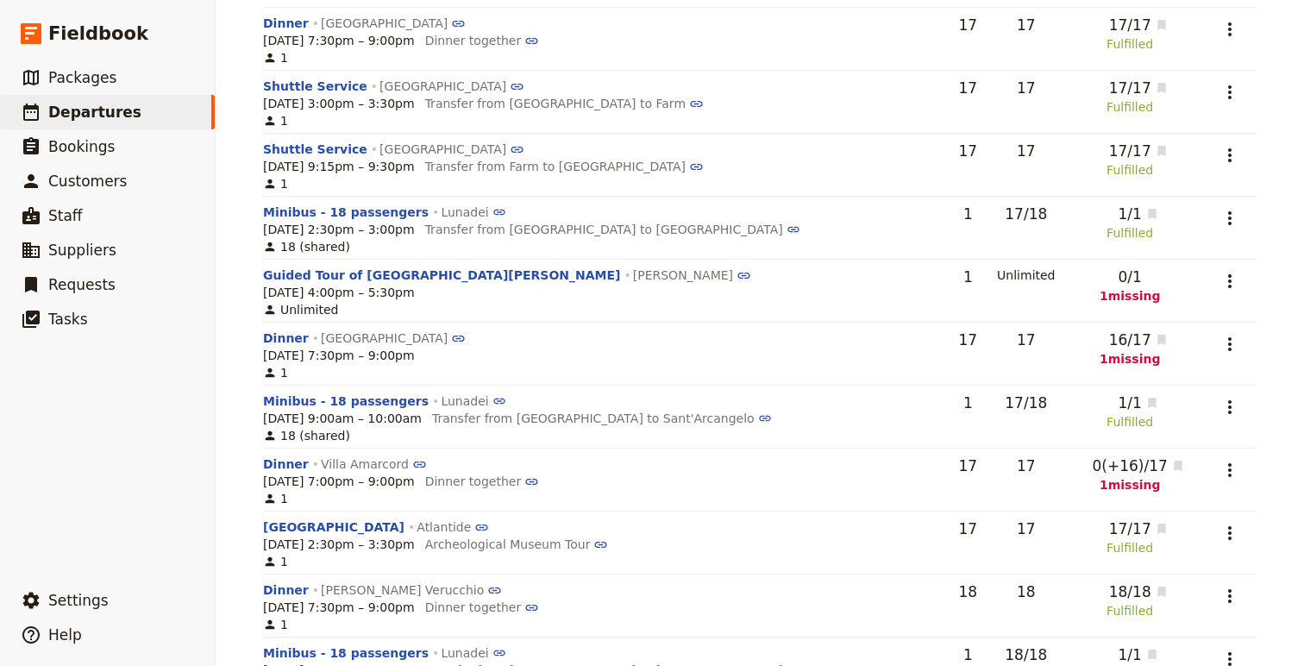
scroll to position [944, 0]
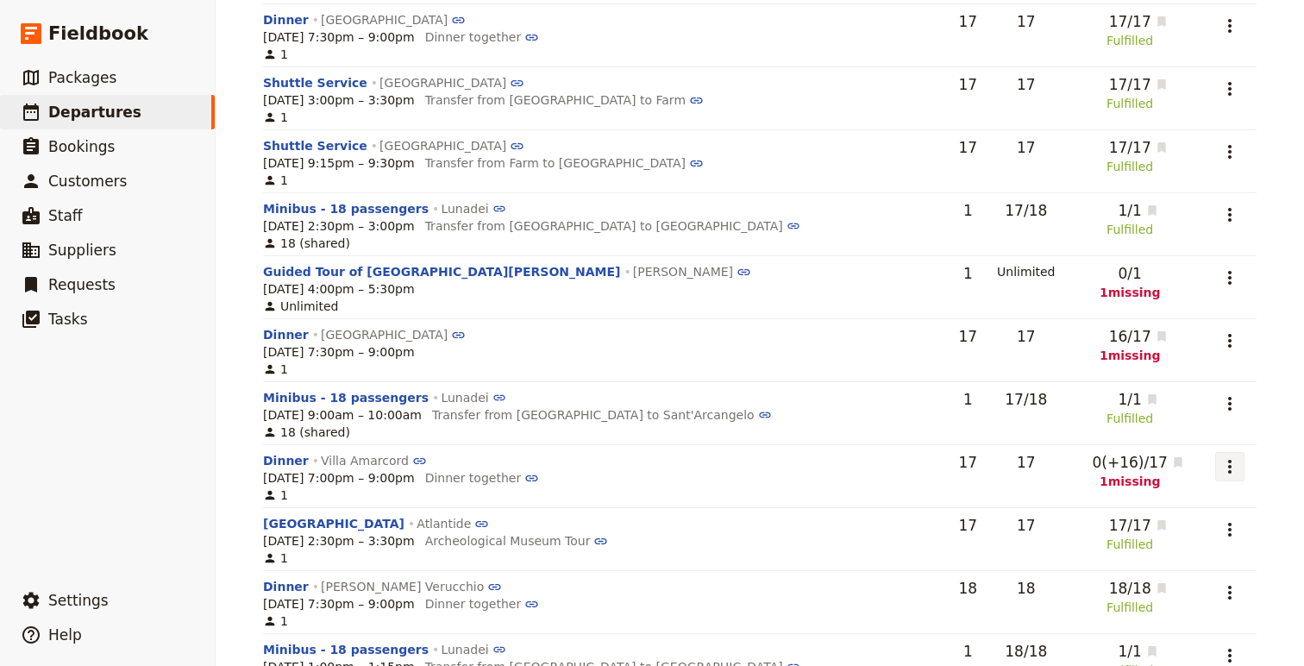
click at [1220, 472] on icon "Actions" at bounding box center [1230, 466] width 21 height 21
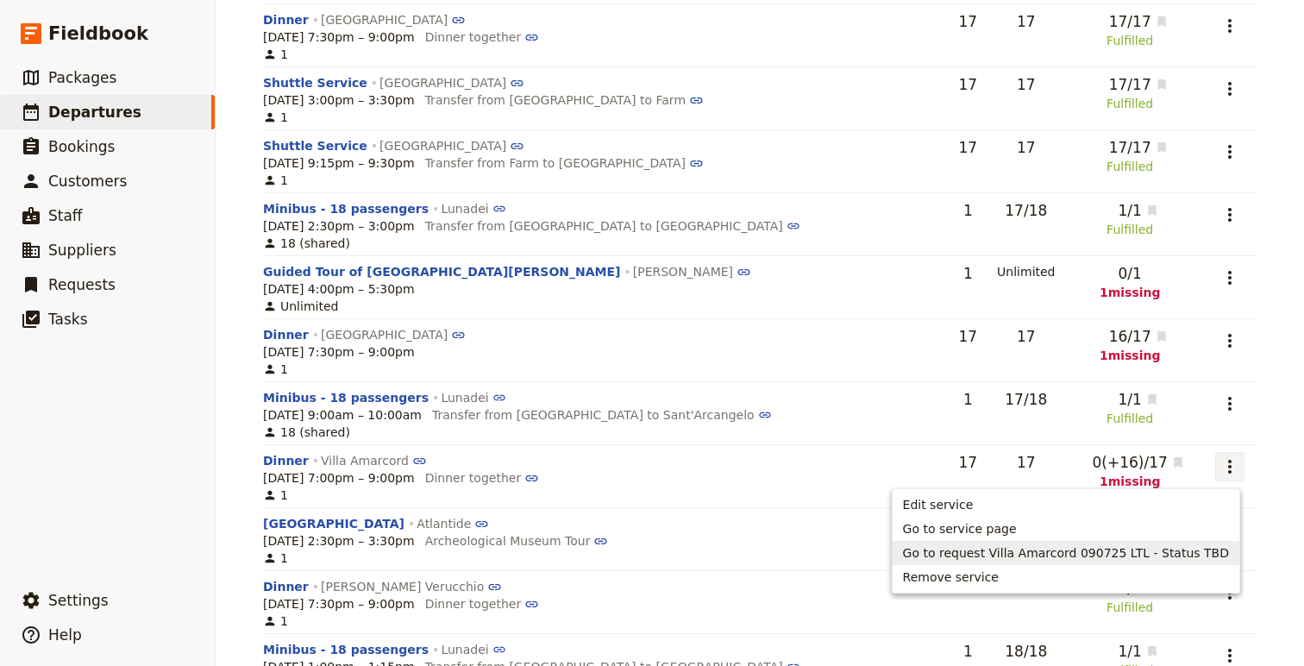
click at [957, 543] on button "Go to request Villa Amarcord 090725 LTL - Status TBD" at bounding box center [1066, 553] width 347 height 24
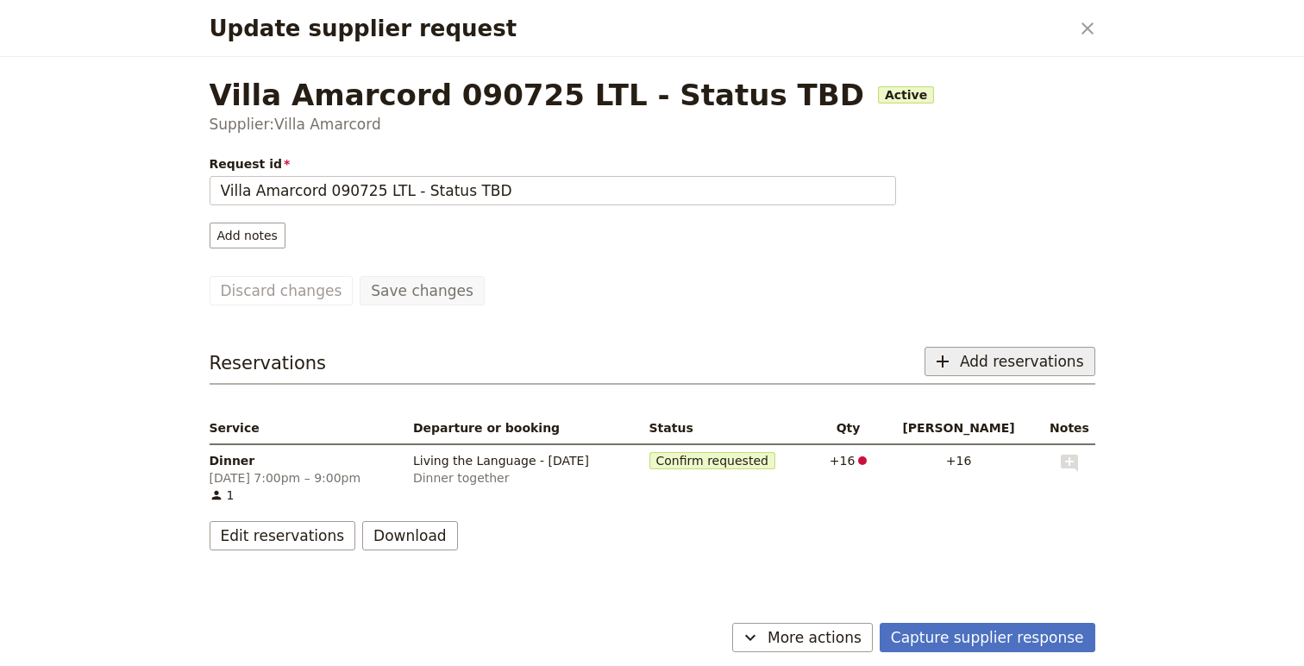
click at [1035, 355] on span "Add reservations" at bounding box center [1022, 361] width 124 height 21
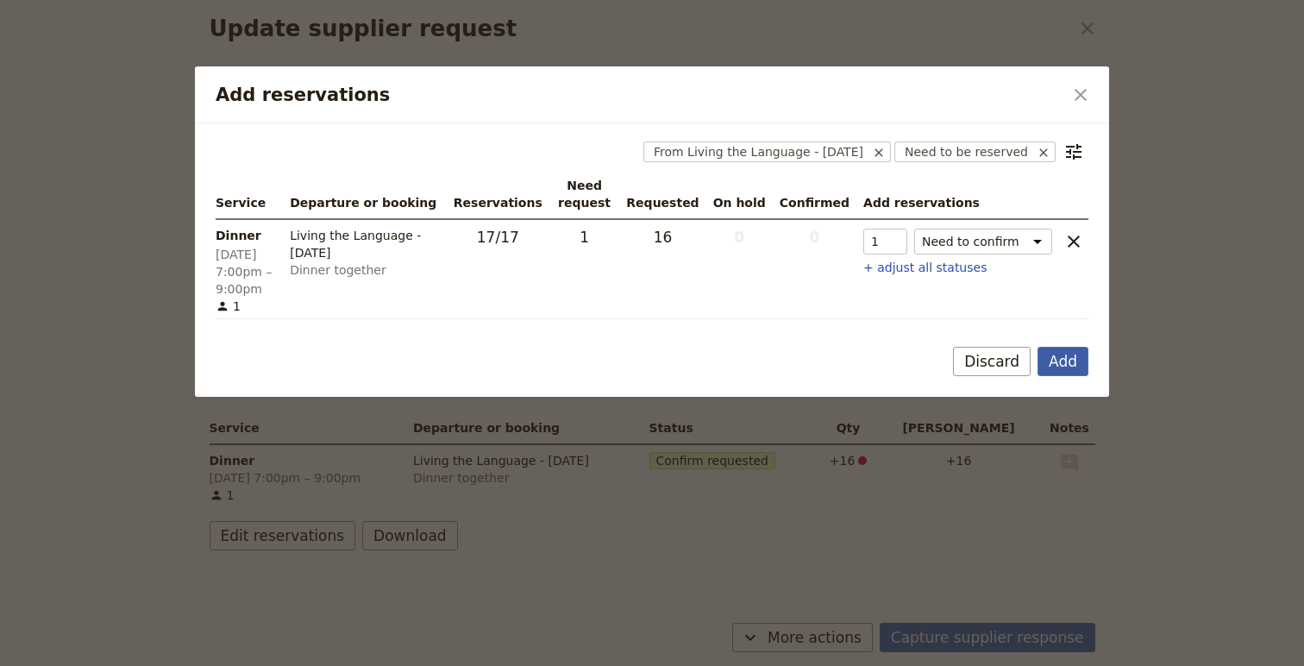
click at [1071, 372] on button "Add" at bounding box center [1063, 361] width 51 height 29
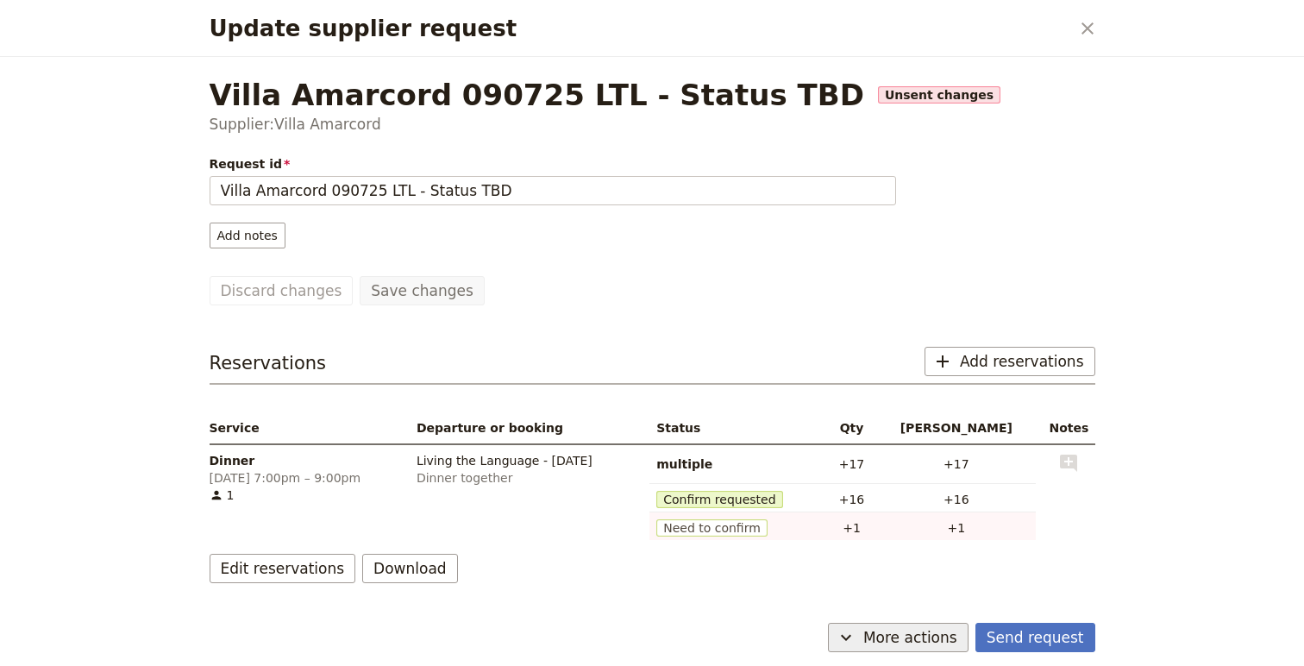
click at [913, 635] on span "More actions" at bounding box center [910, 637] width 94 height 21
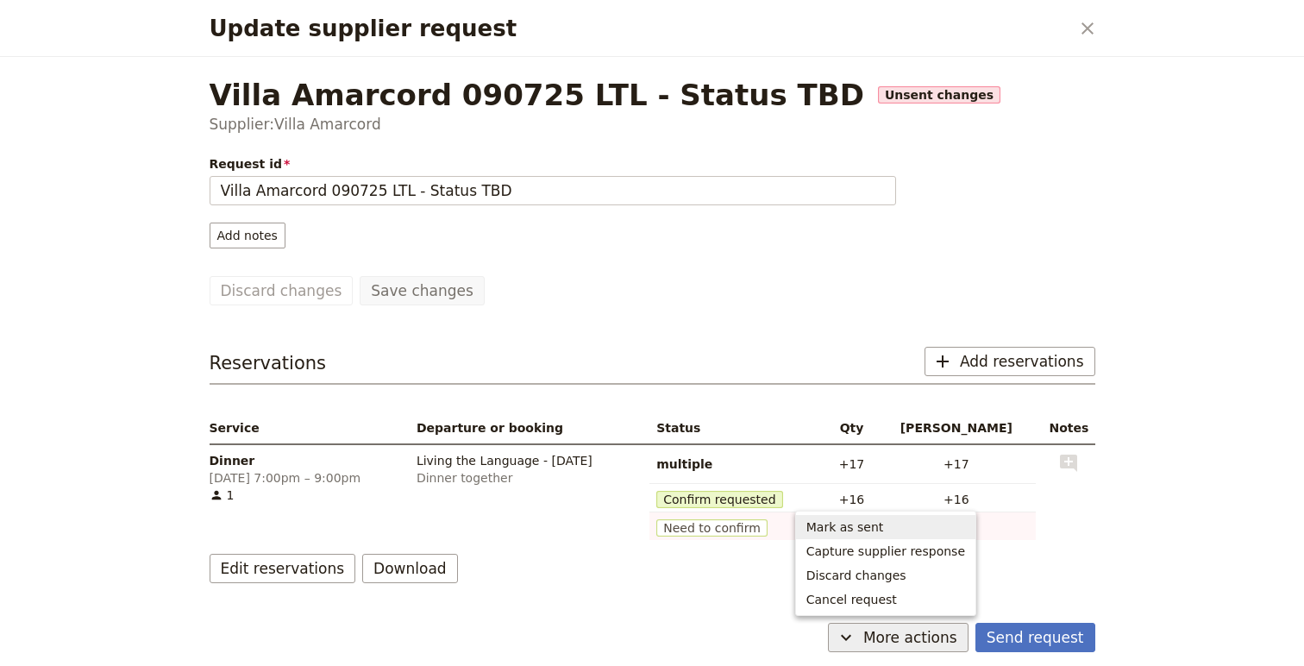
click at [878, 523] on span "Mark as sent" at bounding box center [846, 526] width 78 height 17
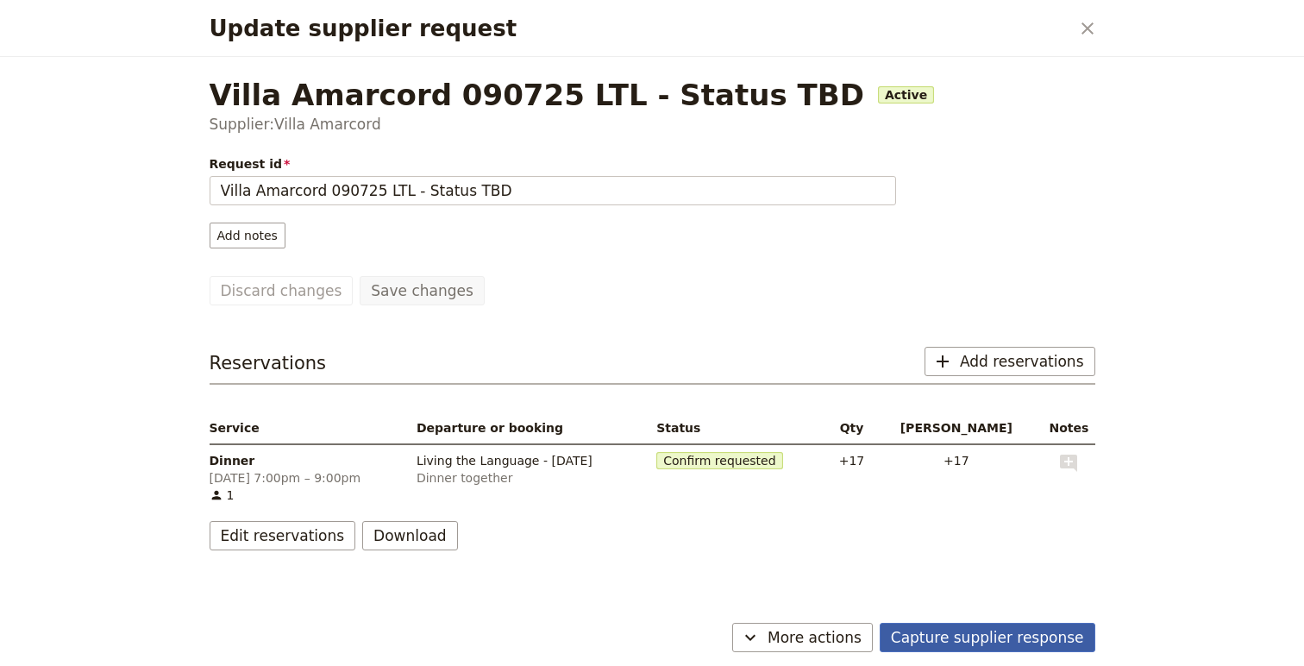
click at [1032, 637] on button "Capture supplier response" at bounding box center [988, 637] width 216 height 29
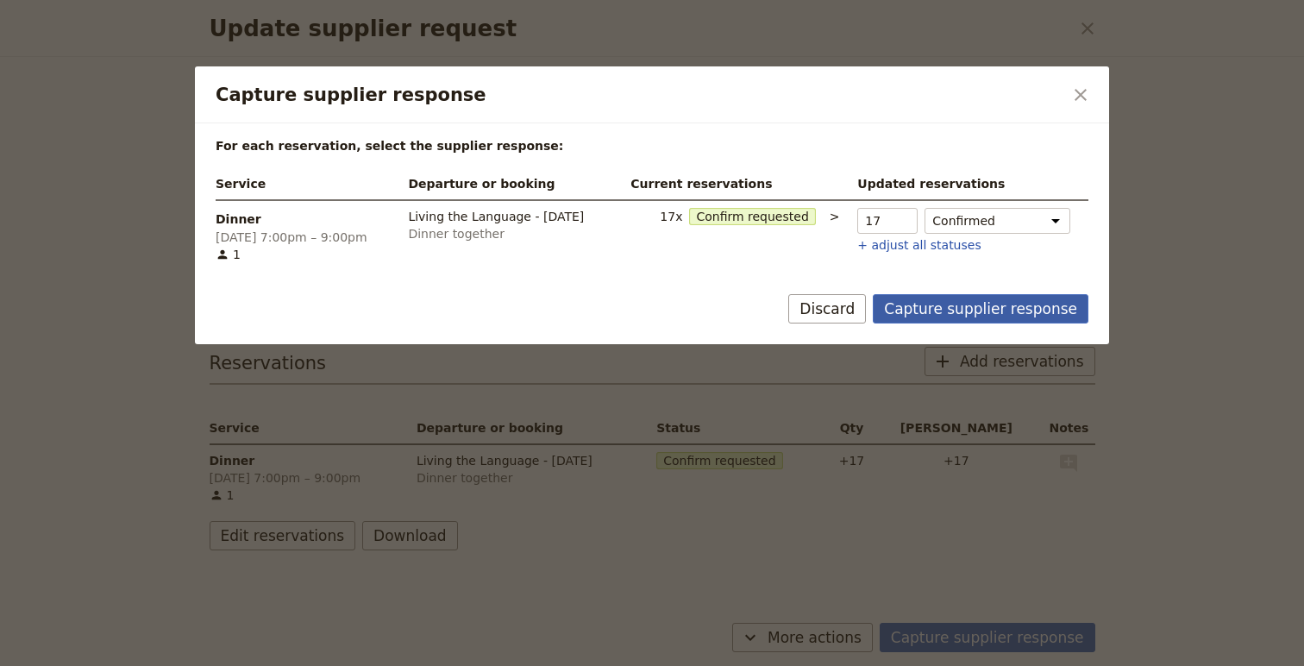
click at [969, 298] on button "Capture supplier response" at bounding box center [981, 308] width 216 height 29
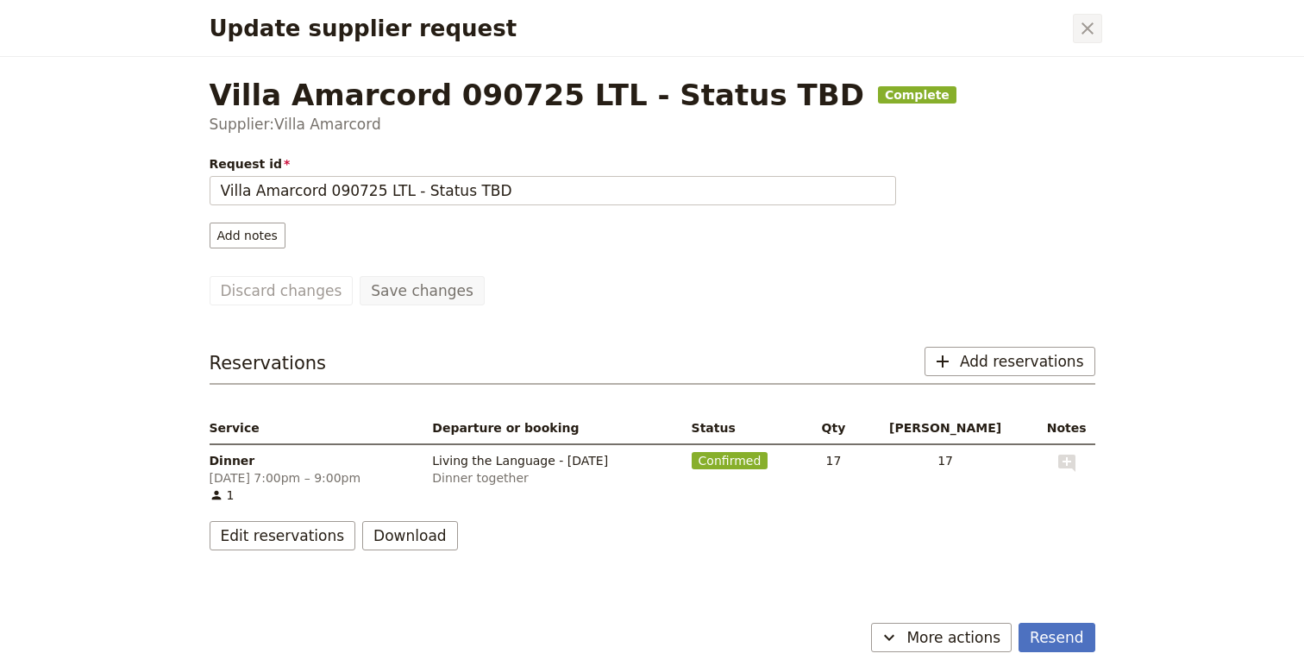
click at [1089, 33] on icon "Close dialog" at bounding box center [1087, 28] width 21 height 21
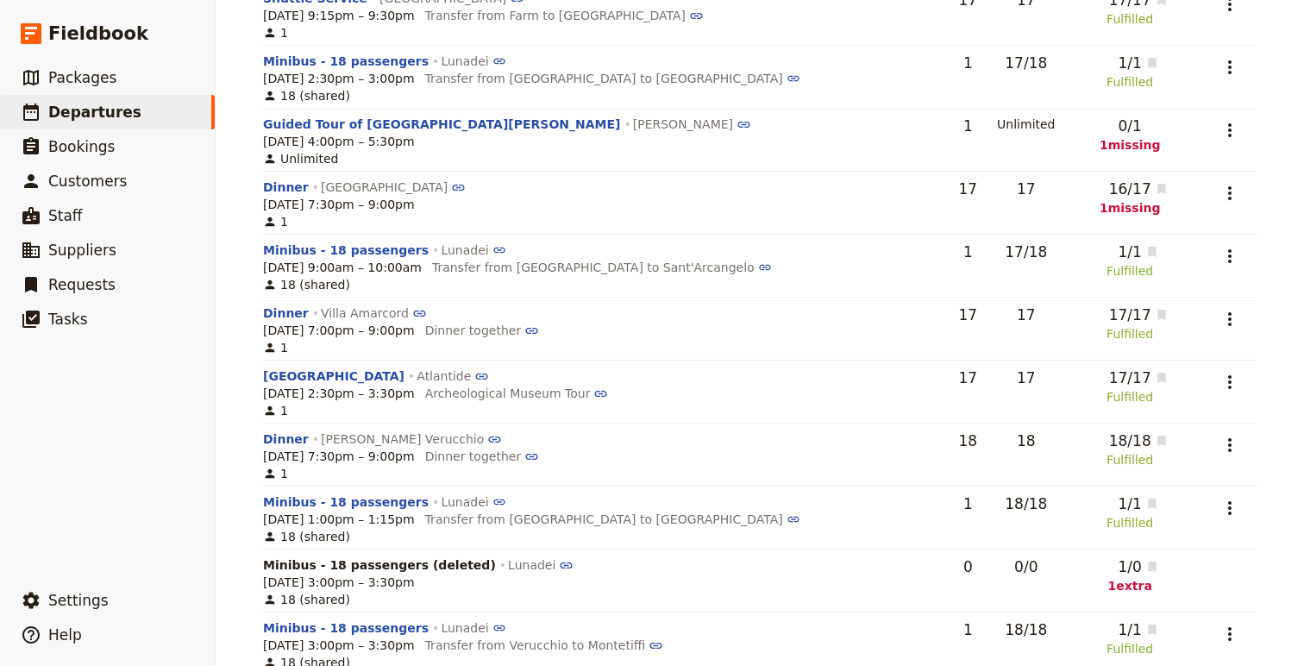
scroll to position [1107, 0]
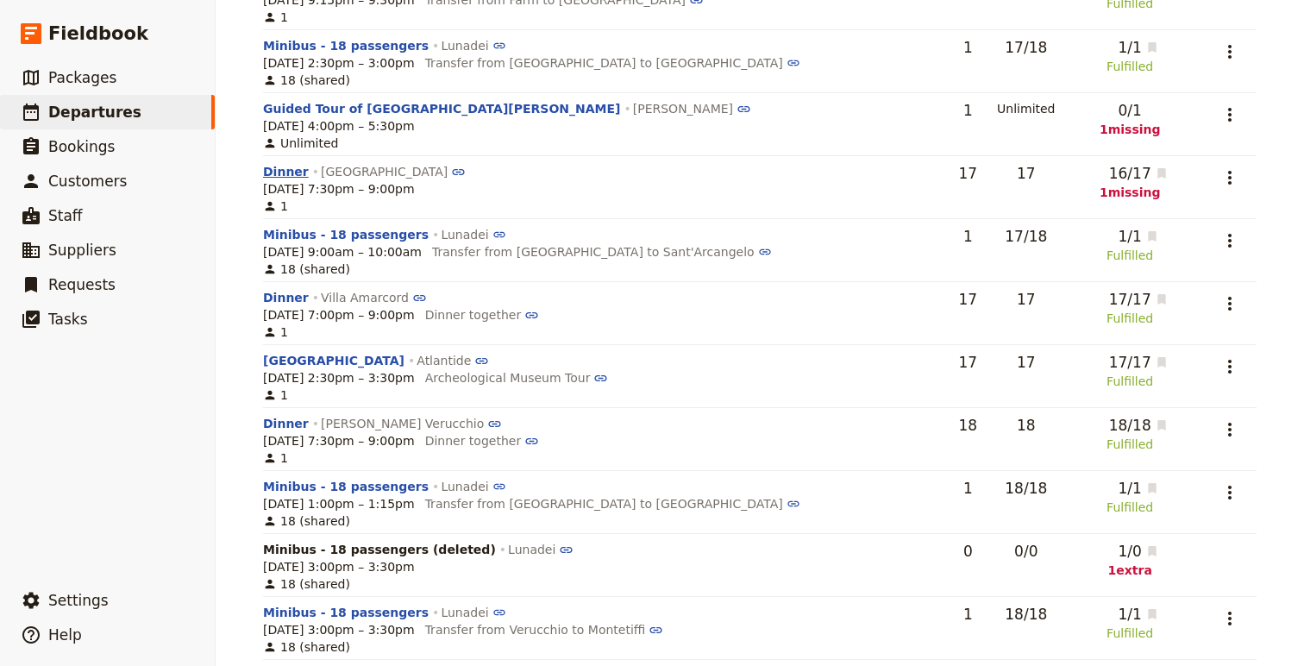
click at [283, 177] on button "Dinner" at bounding box center [286, 171] width 46 height 17
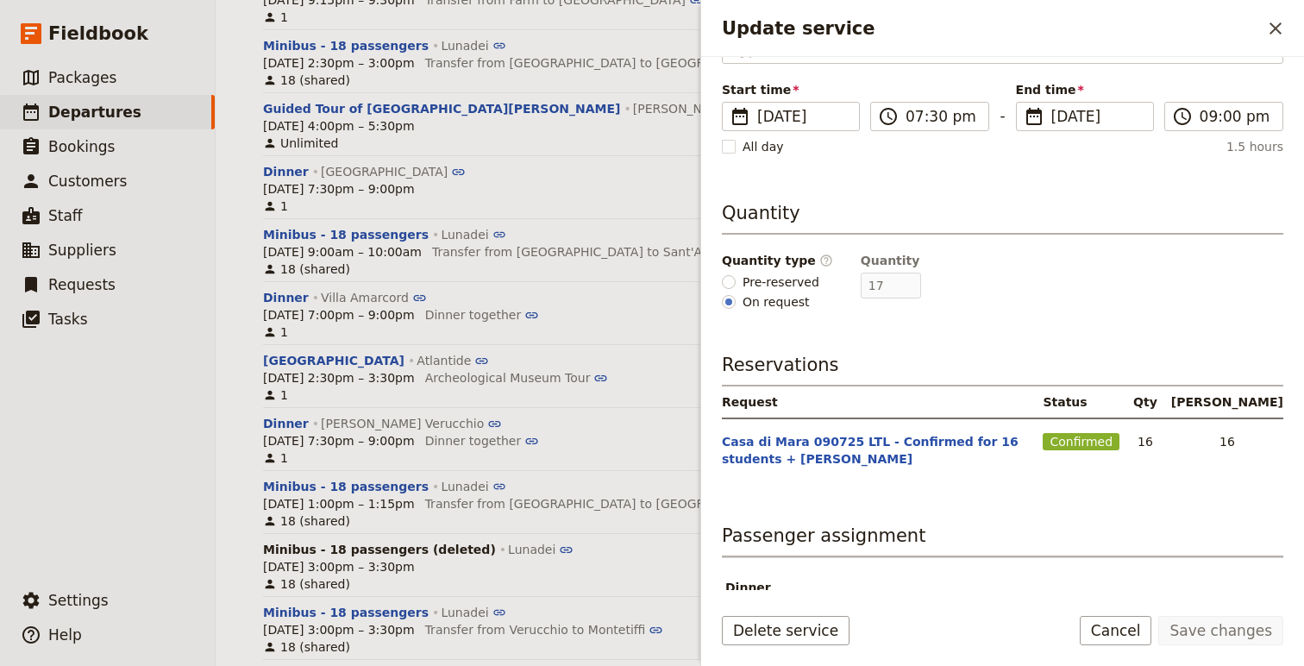
scroll to position [225, 0]
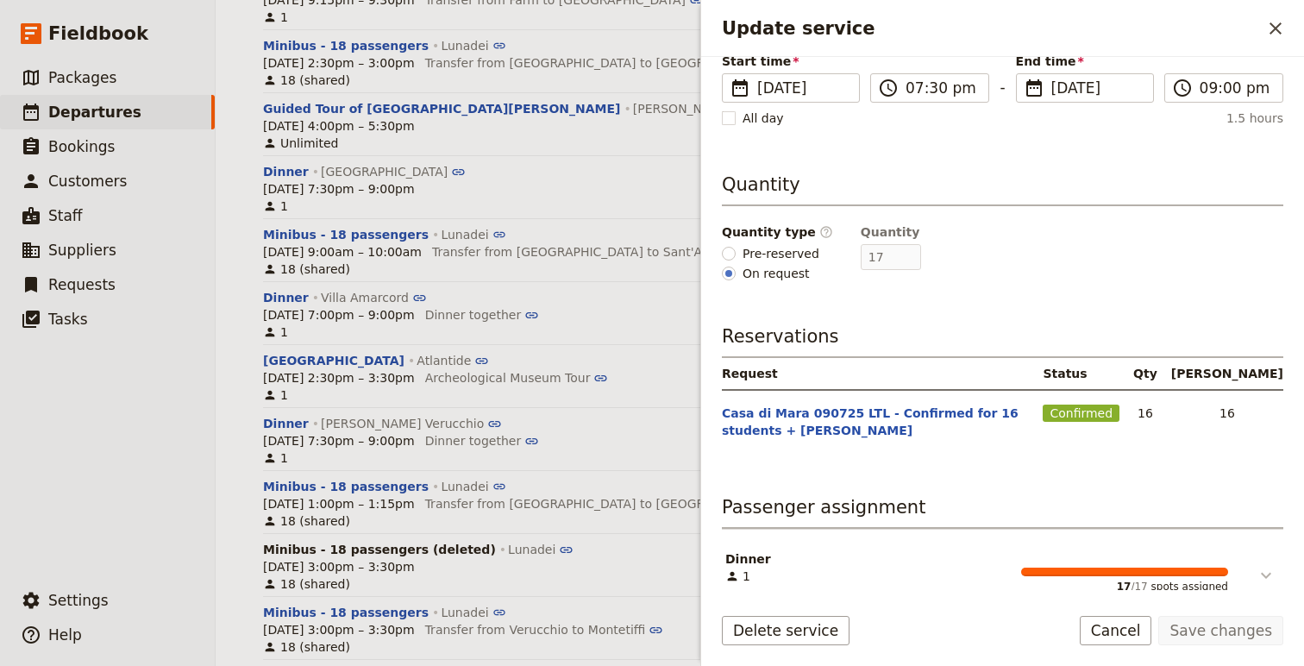
click at [1270, 565] on icon "Update service" at bounding box center [1266, 575] width 21 height 21
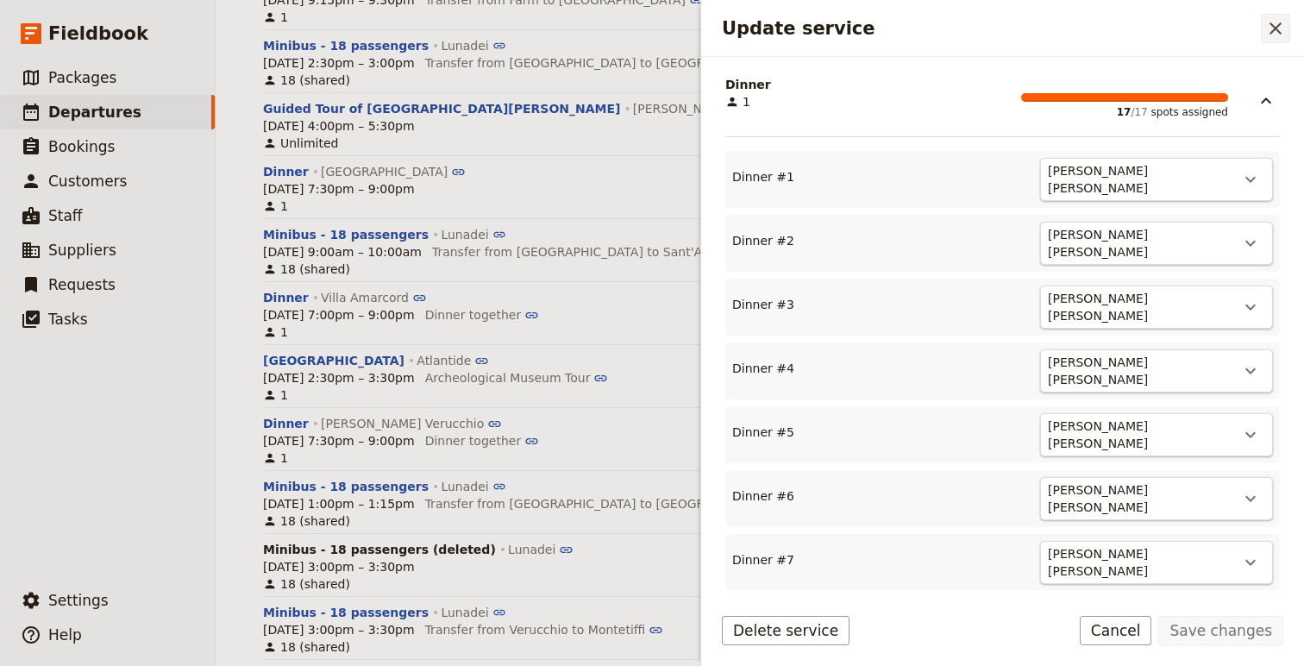
scroll to position [649, 0]
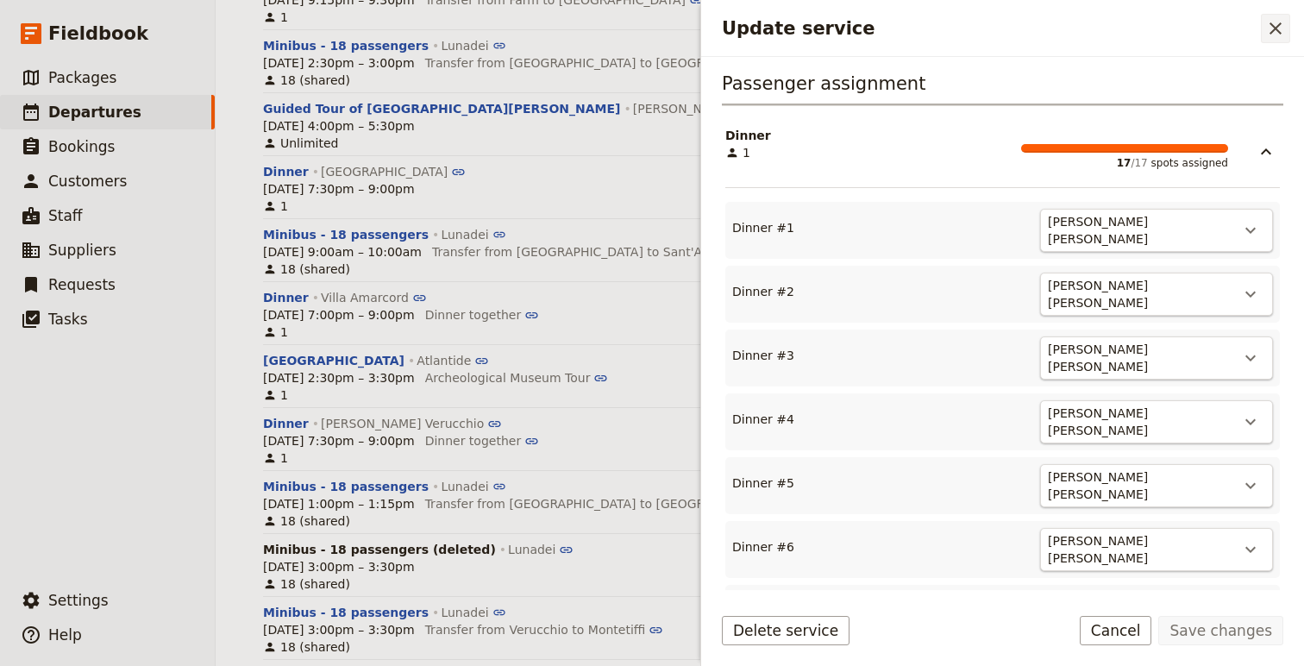
click at [1272, 30] on icon "Close drawer" at bounding box center [1276, 28] width 12 height 12
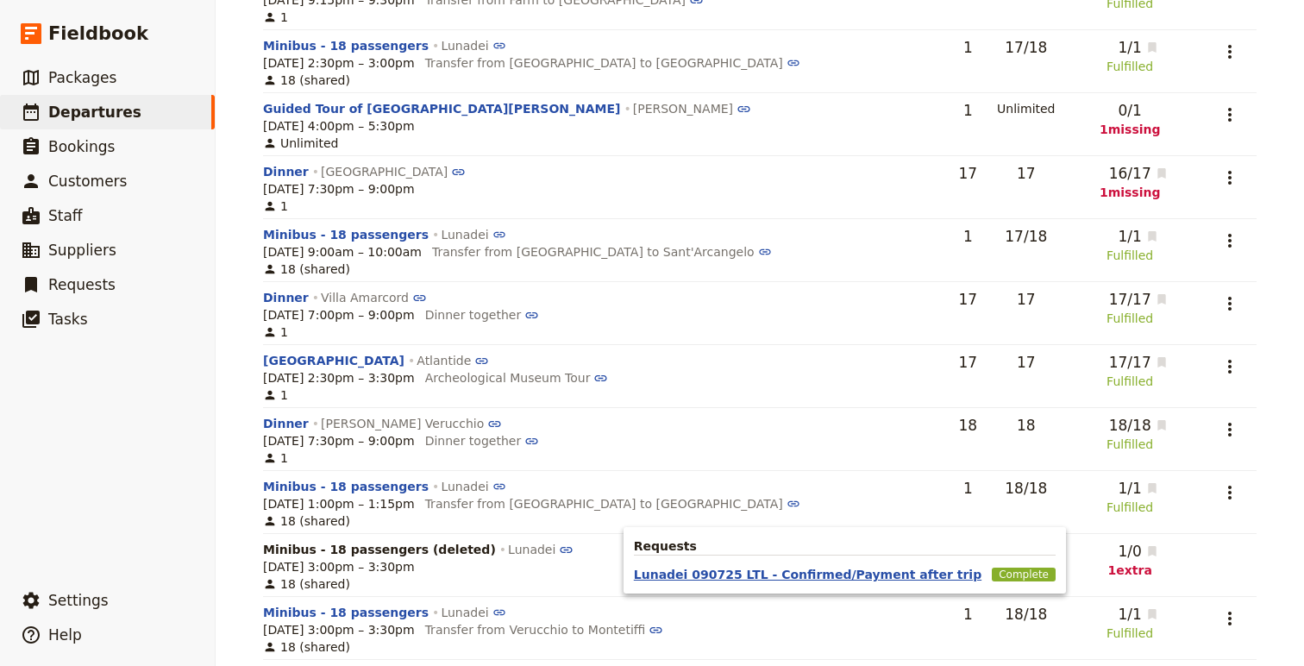
click at [870, 572] on button "Lunadei 090725 LTL - Confirmed/Payment after trip" at bounding box center [808, 574] width 348 height 17
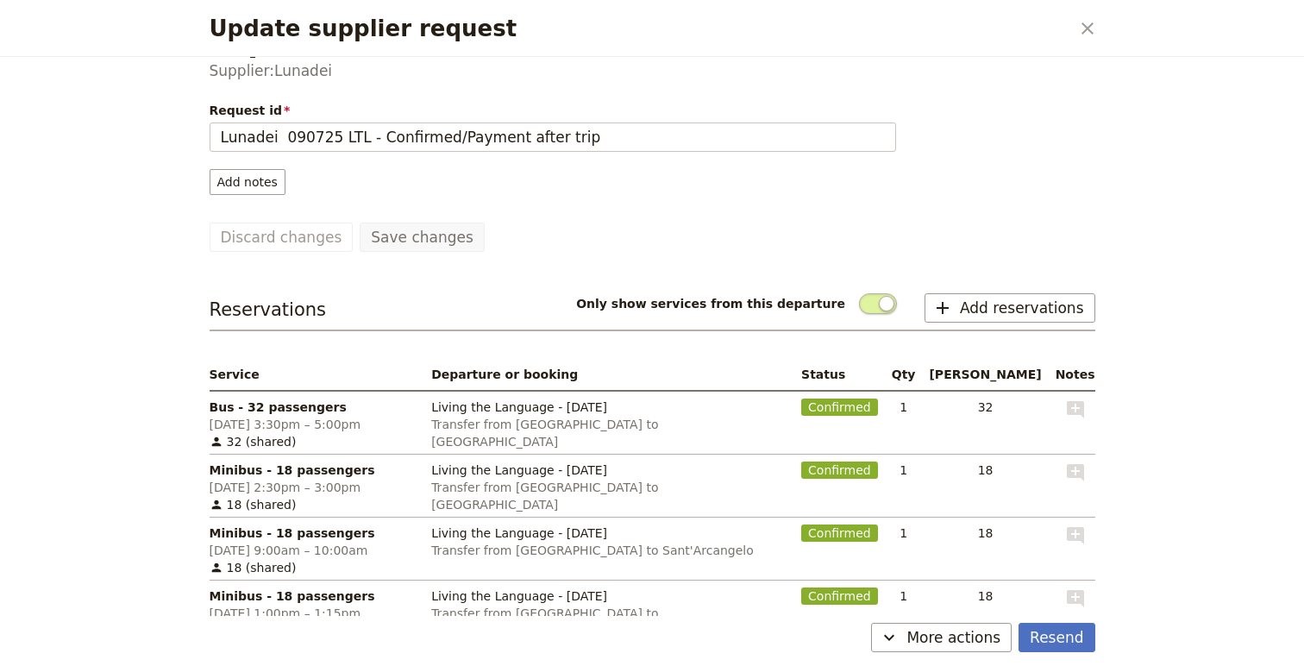
scroll to position [44, 0]
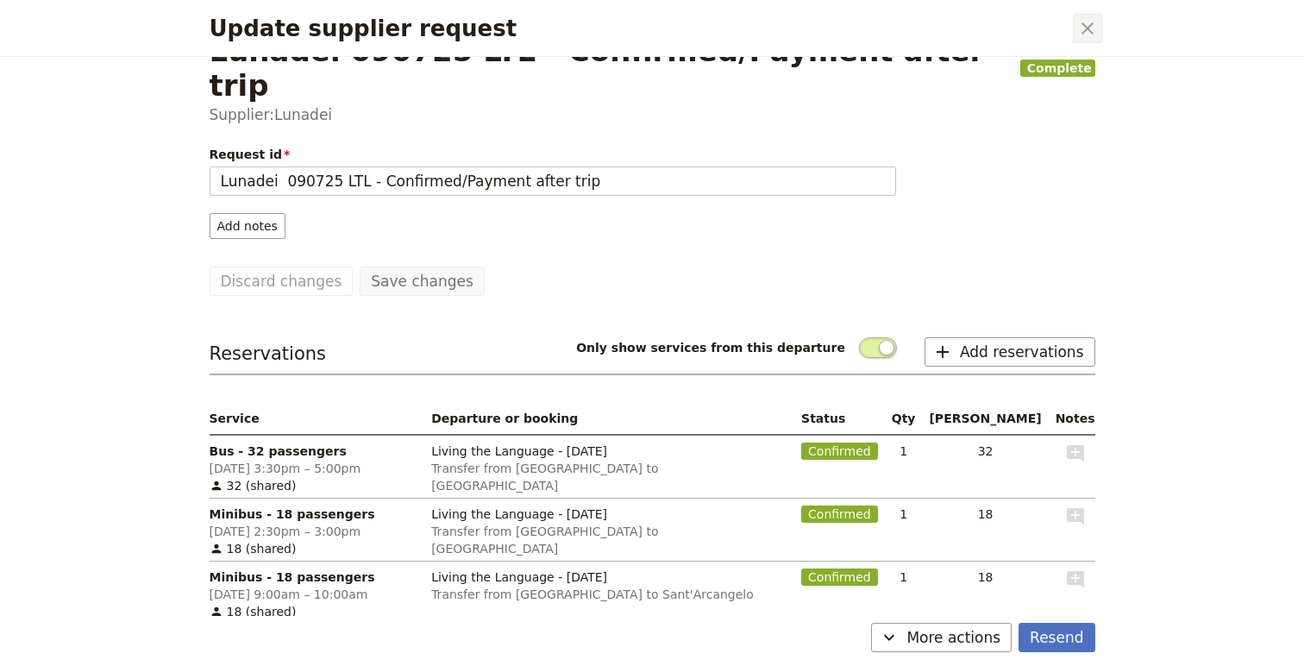
click at [1096, 22] on icon "Close dialog" at bounding box center [1087, 28] width 21 height 21
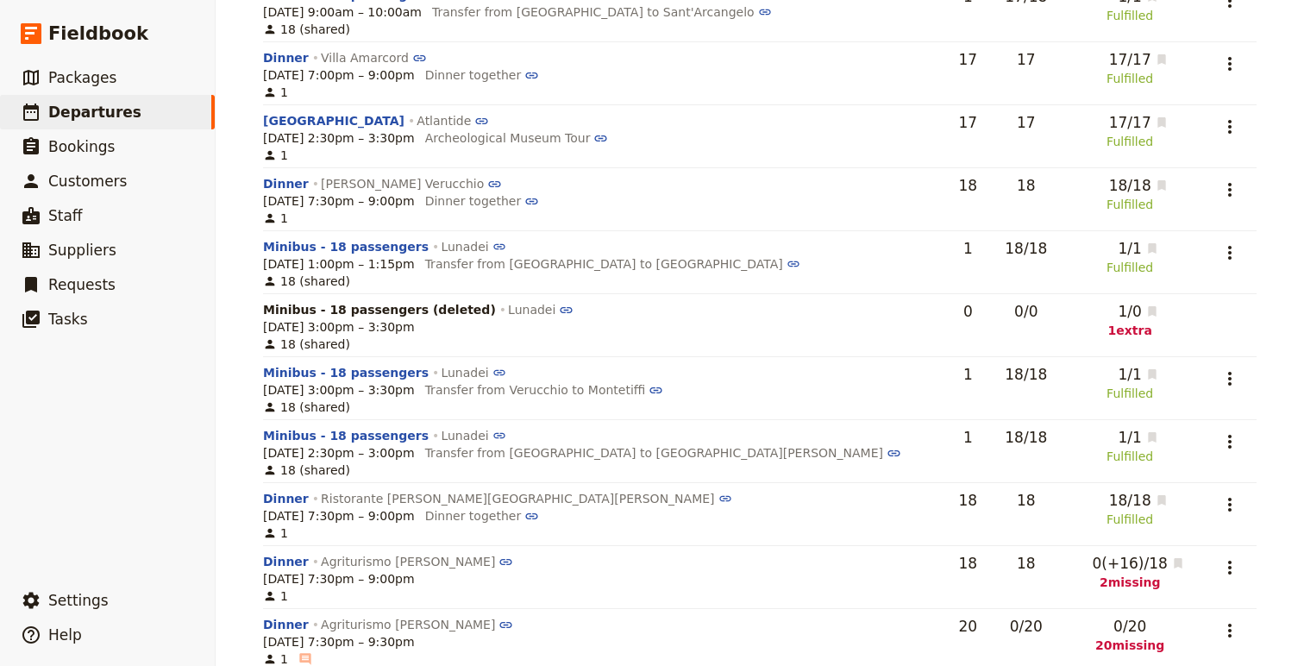
scroll to position [1368, 0]
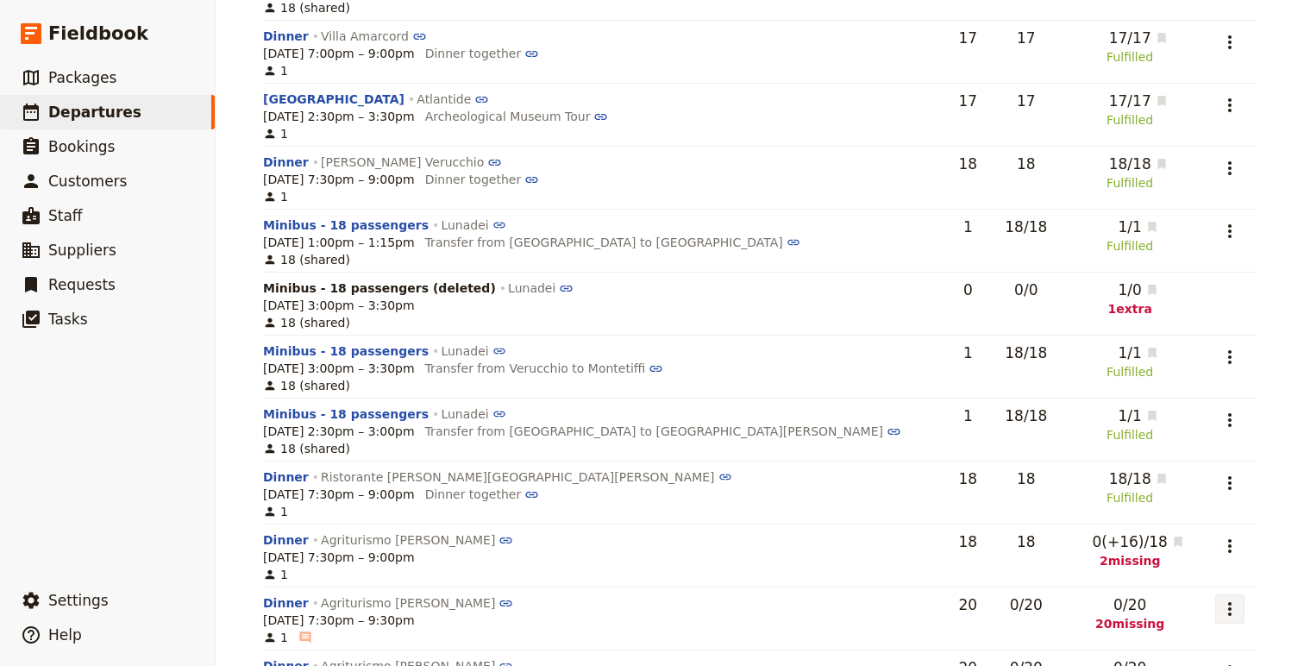
click at [1227, 611] on icon "Actions" at bounding box center [1230, 609] width 21 height 21
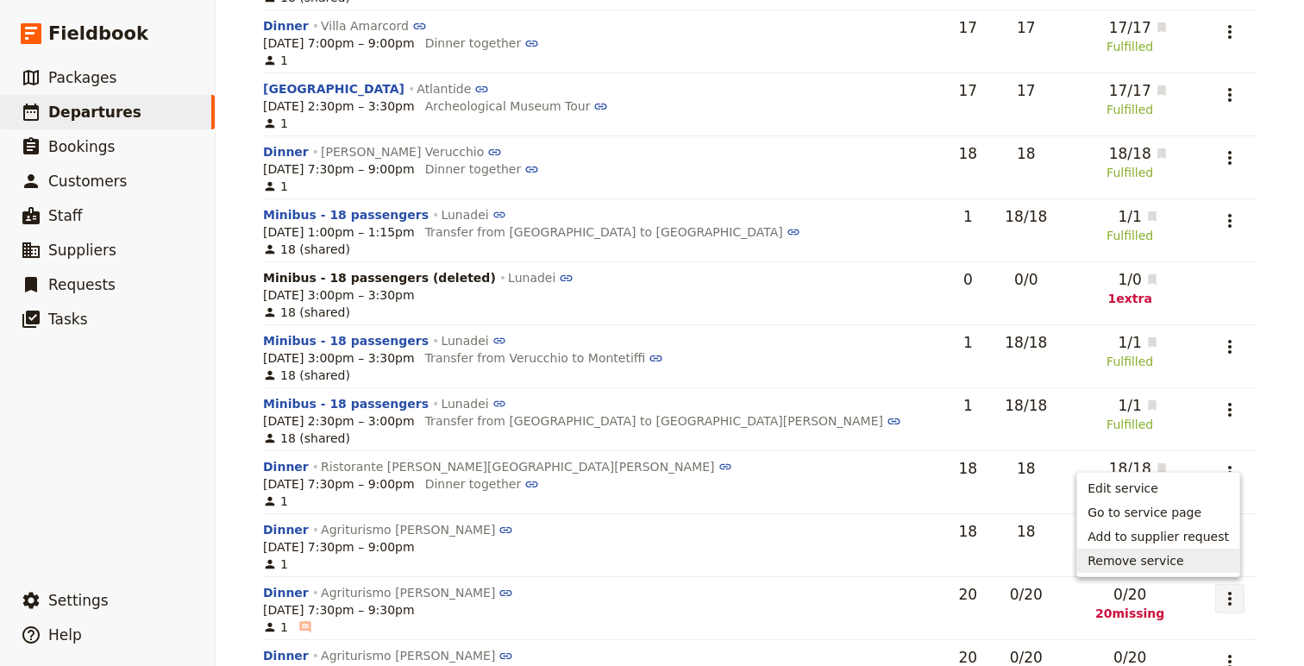
click at [1177, 563] on span "Remove service" at bounding box center [1136, 560] width 96 height 17
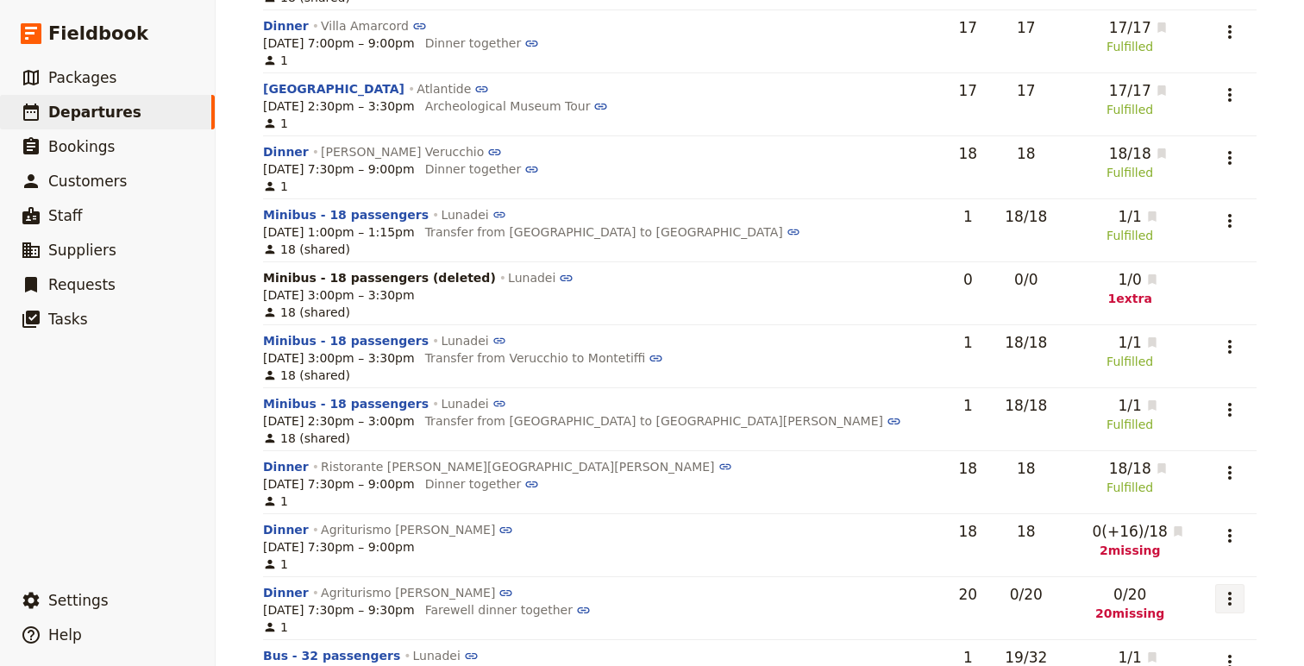
click at [1228, 597] on icon "Actions" at bounding box center [1230, 598] width 21 height 21
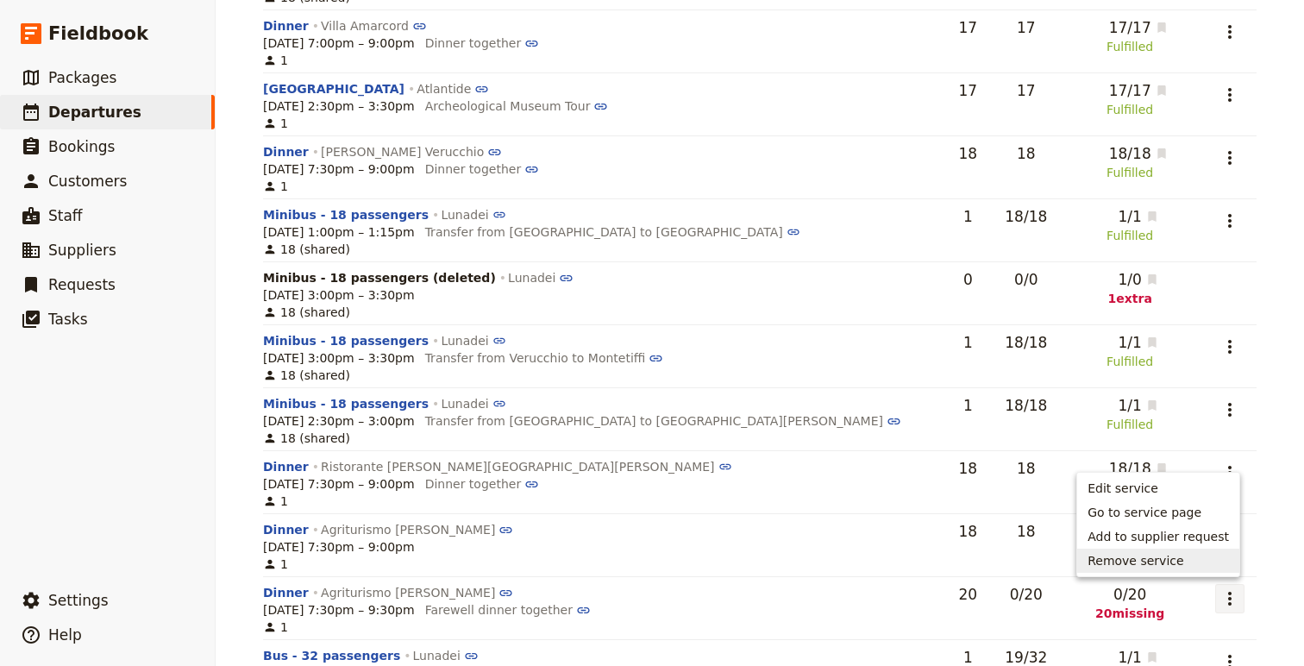
click at [1124, 598] on div "0 / 20 20 missing" at bounding box center [1129, 603] width 117 height 38
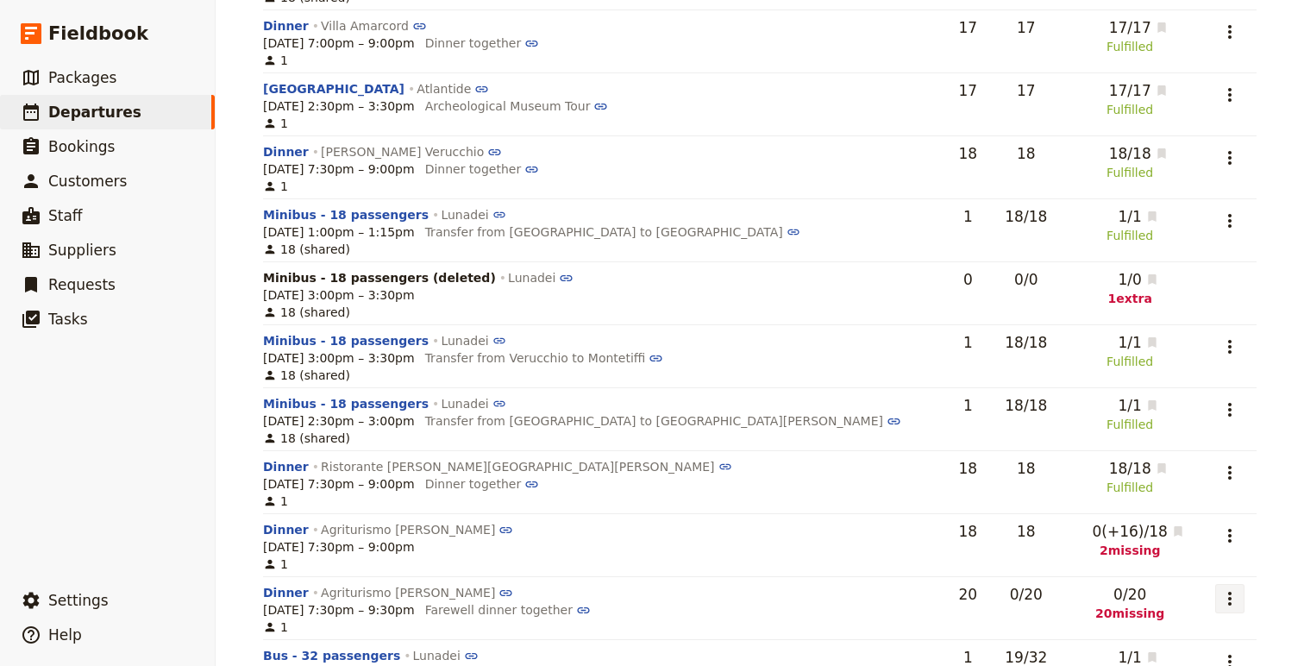
click at [1228, 597] on icon "Actions" at bounding box center [1230, 598] width 21 height 21
click at [1188, 515] on span "Go to service page" at bounding box center [1145, 512] width 114 height 17
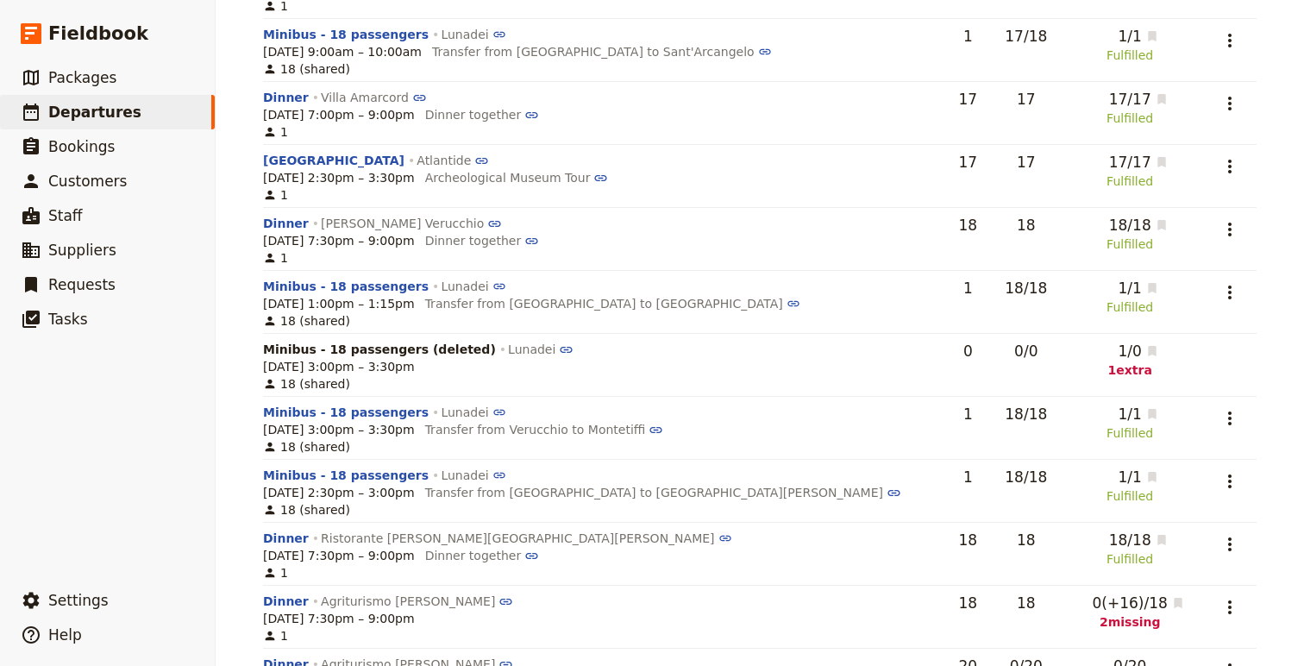
scroll to position [1443, 0]
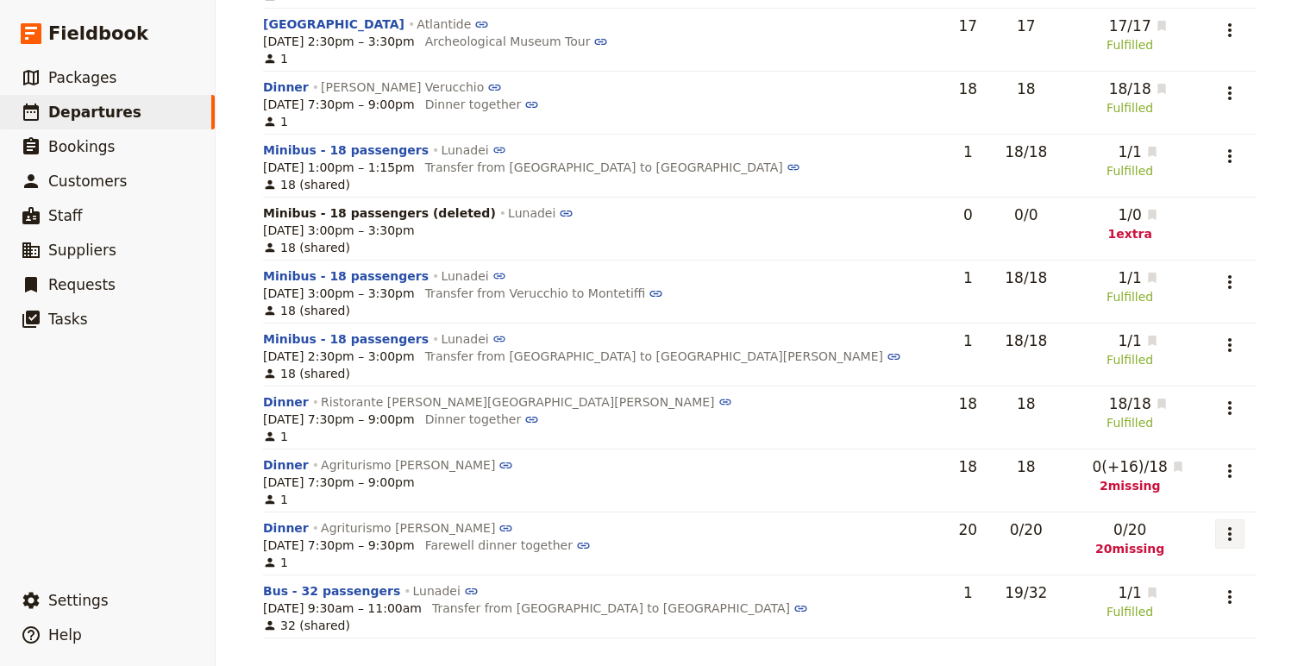
click at [1227, 528] on icon "Actions" at bounding box center [1230, 534] width 21 height 21
click at [1177, 495] on span "Remove service" at bounding box center [1136, 495] width 96 height 17
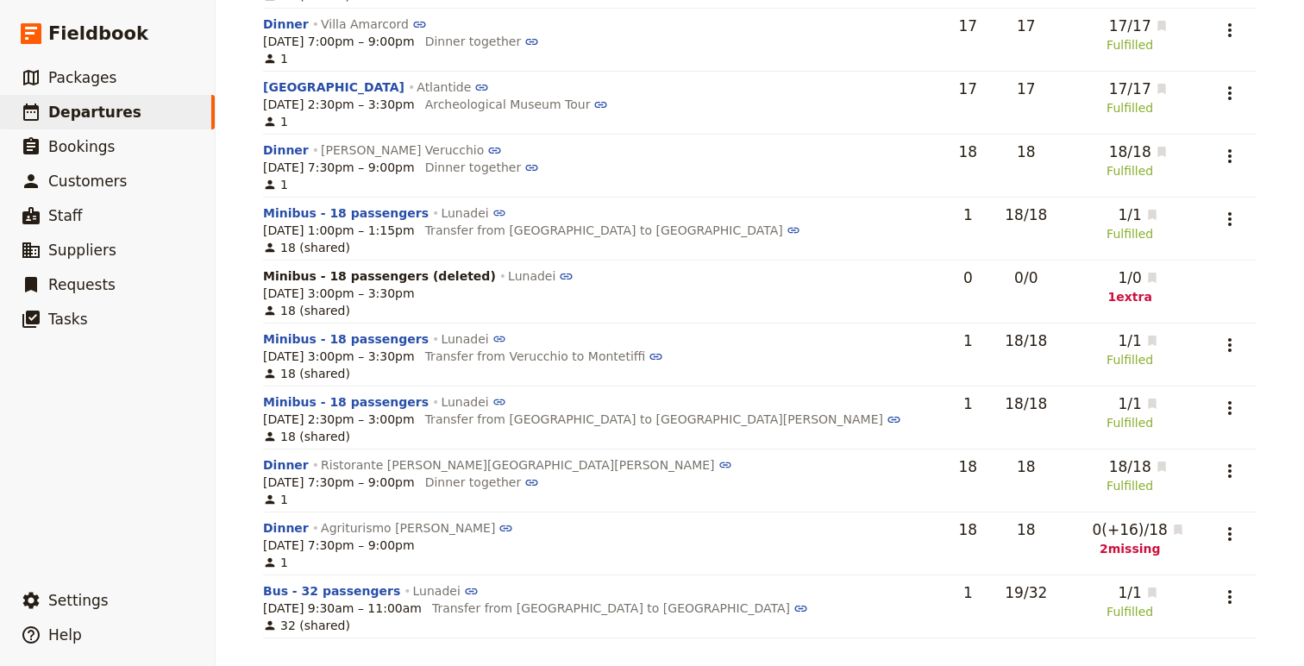
scroll to position [1380, 0]
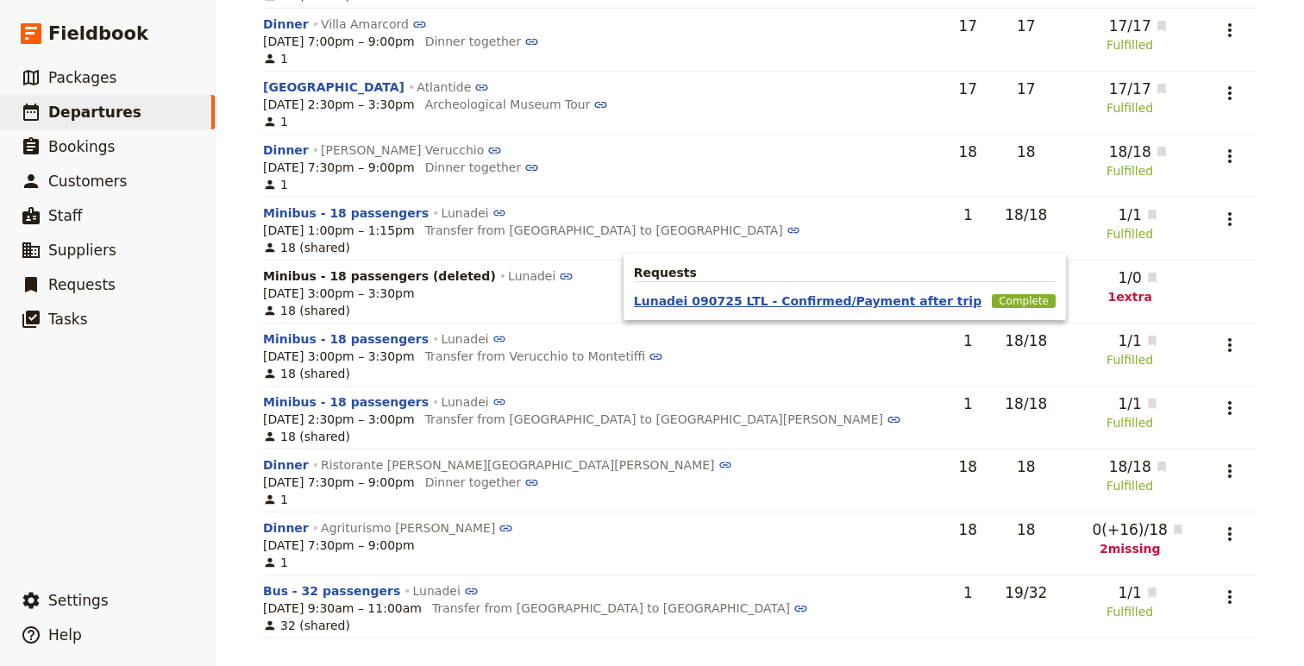
click at [945, 302] on button "Lunadei 090725 LTL - Confirmed/Payment after trip" at bounding box center [808, 300] width 348 height 17
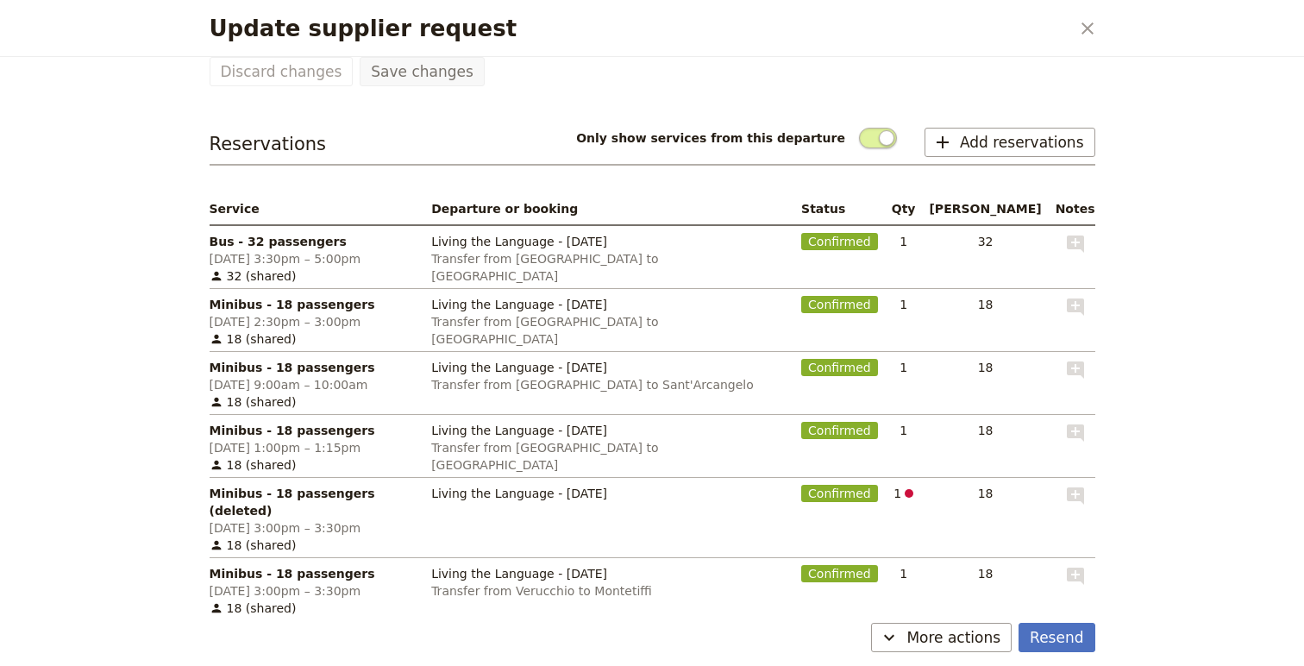
scroll to position [264, 0]
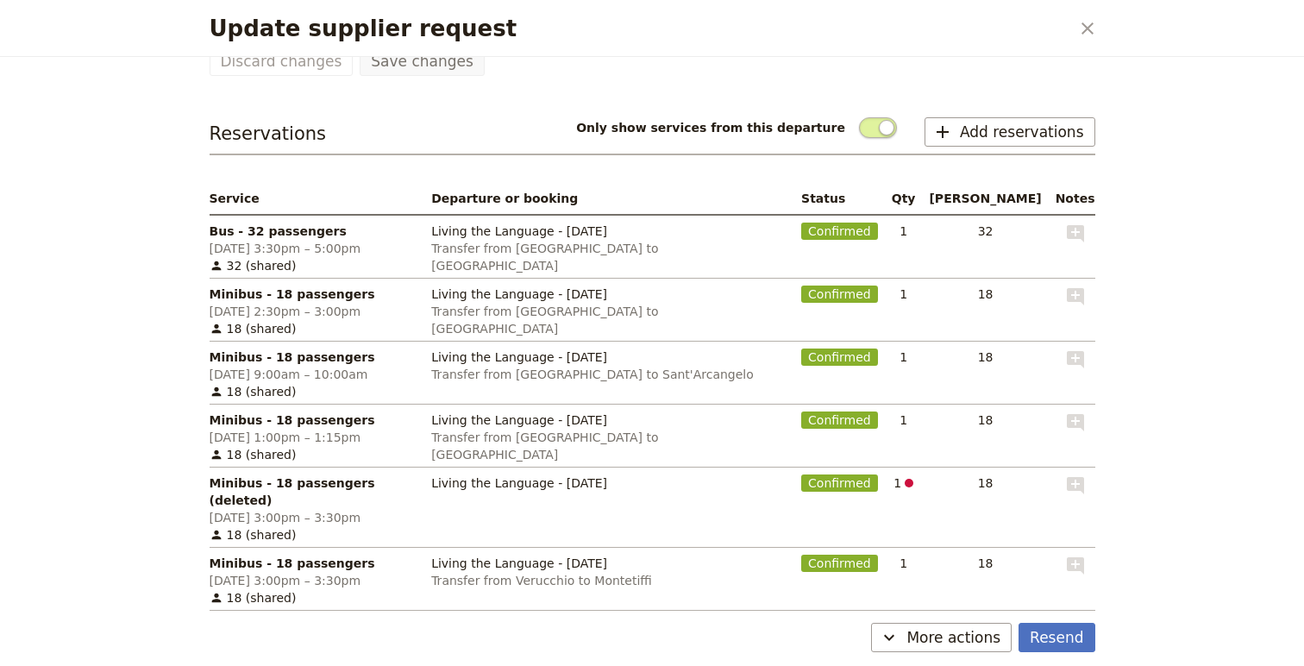
click at [336, 474] on span "Minibus - 18 passengers (deleted)" at bounding box center [314, 491] width 209 height 35
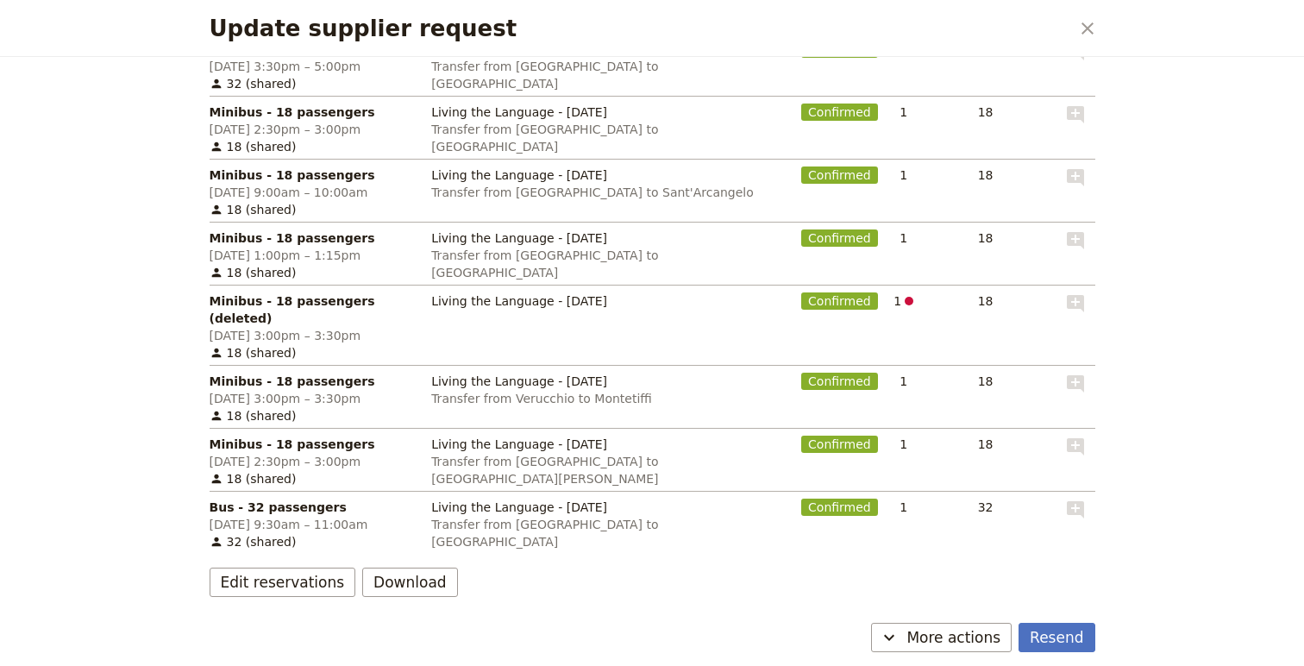
scroll to position [455, 0]
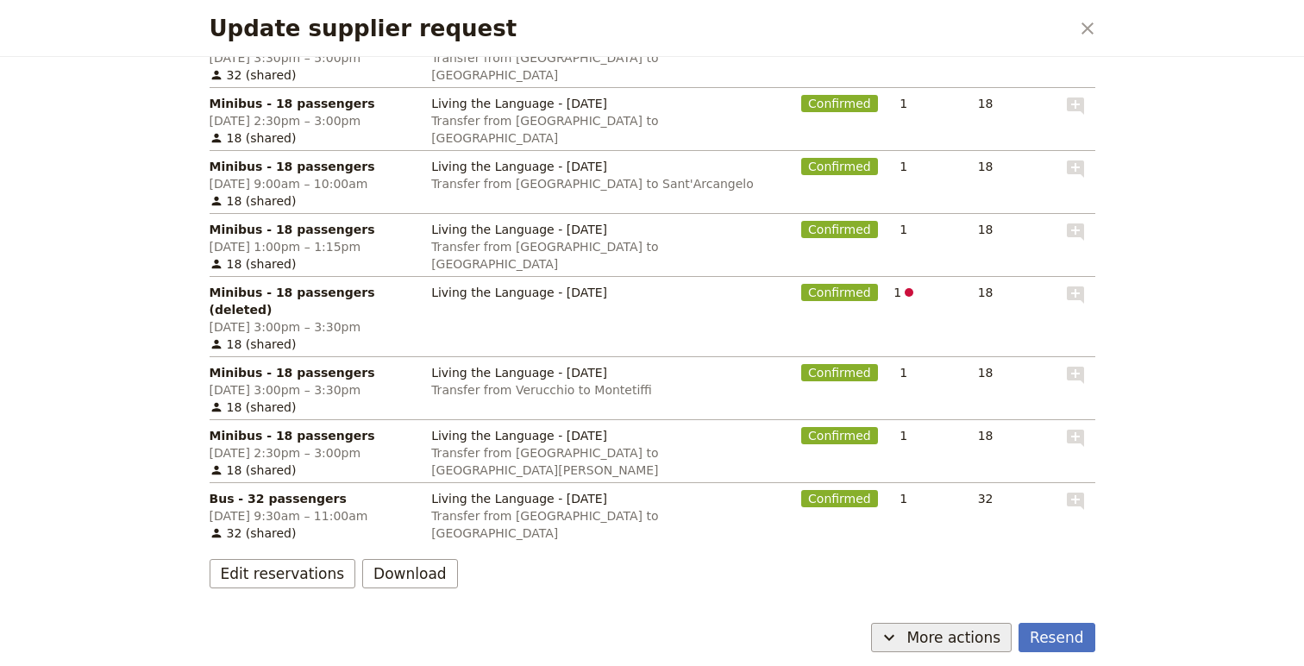
click at [990, 638] on span "More actions" at bounding box center [954, 637] width 94 height 21
click at [1139, 515] on div "Update supplier request ​ Lunadei 090725 LTL - Confirmed/Payment after trip Com…" at bounding box center [652, 333] width 1304 height 666
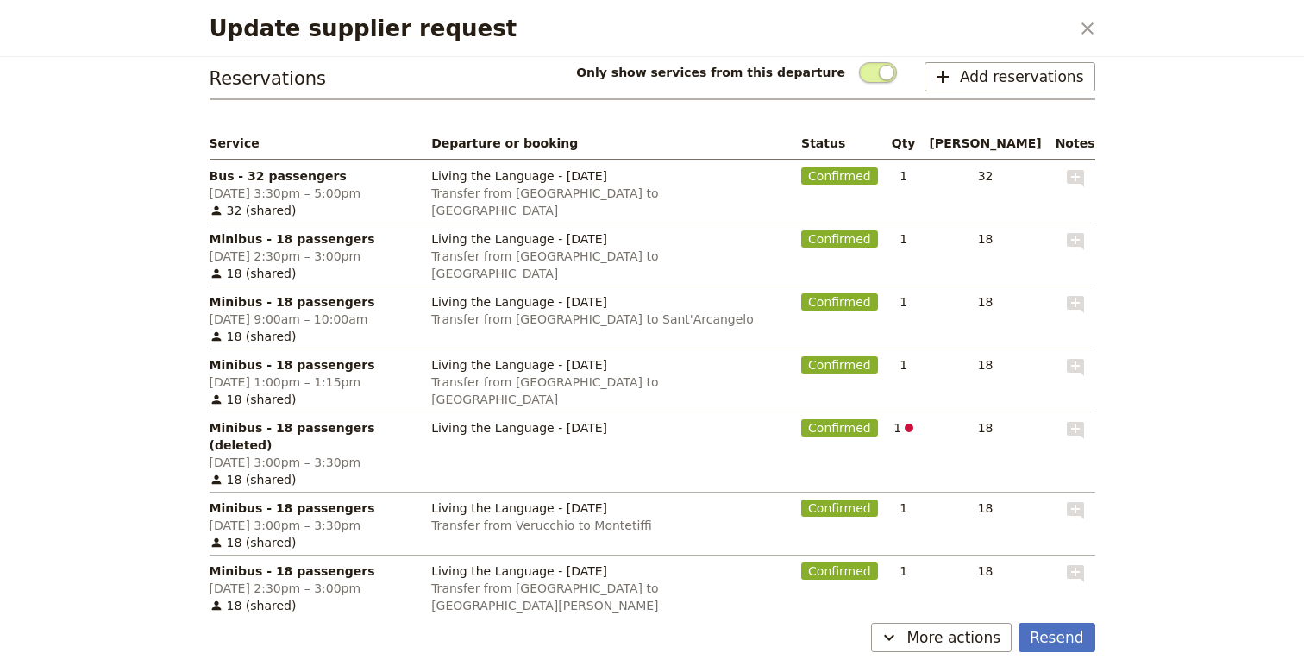
scroll to position [106, 0]
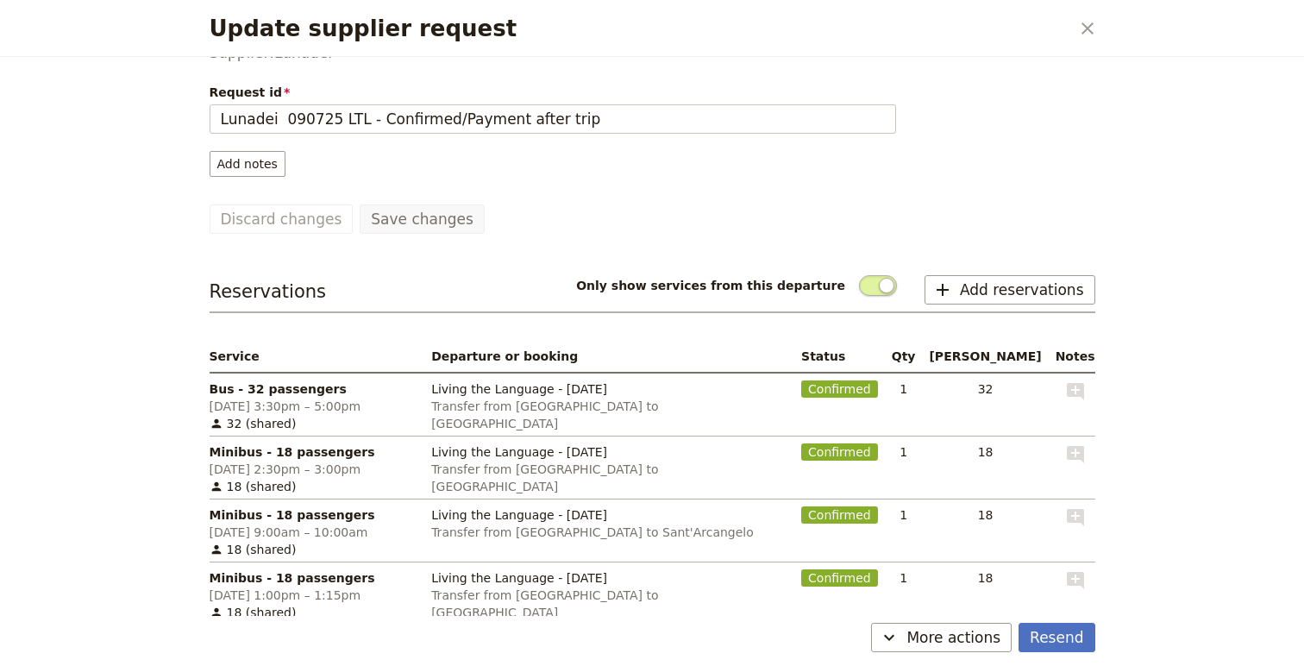
click at [1079, 22] on icon "Close dialog" at bounding box center [1087, 28] width 21 height 21
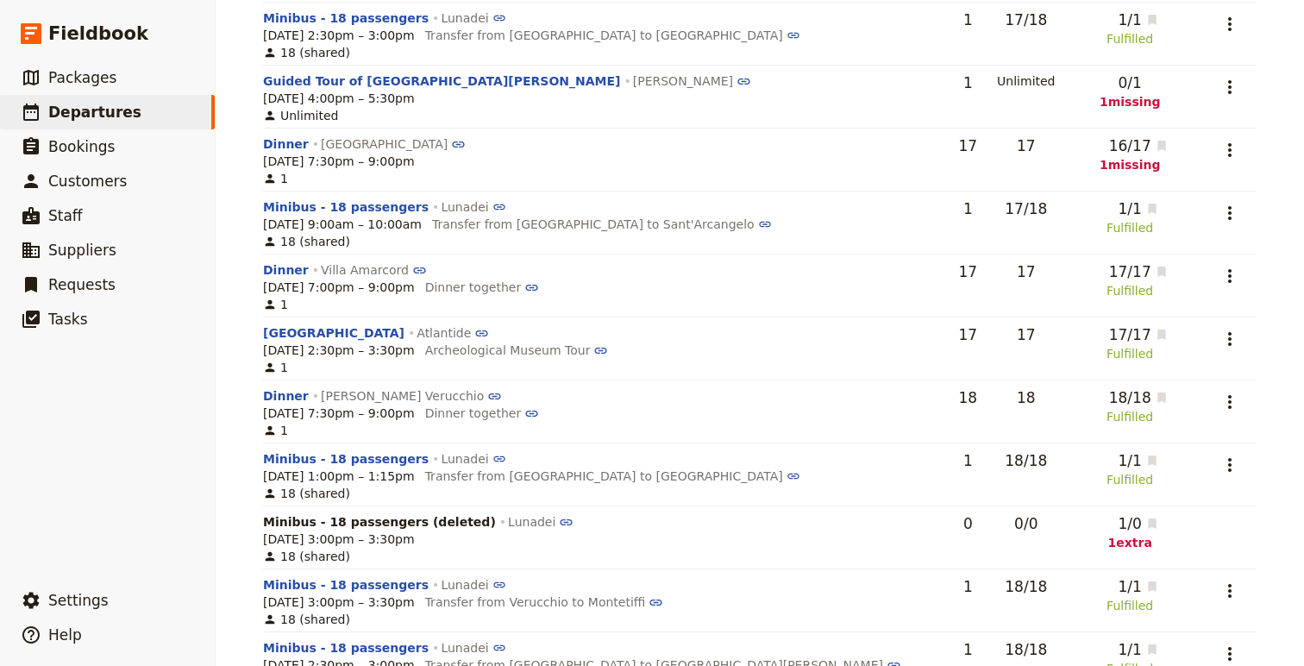
scroll to position [253, 0]
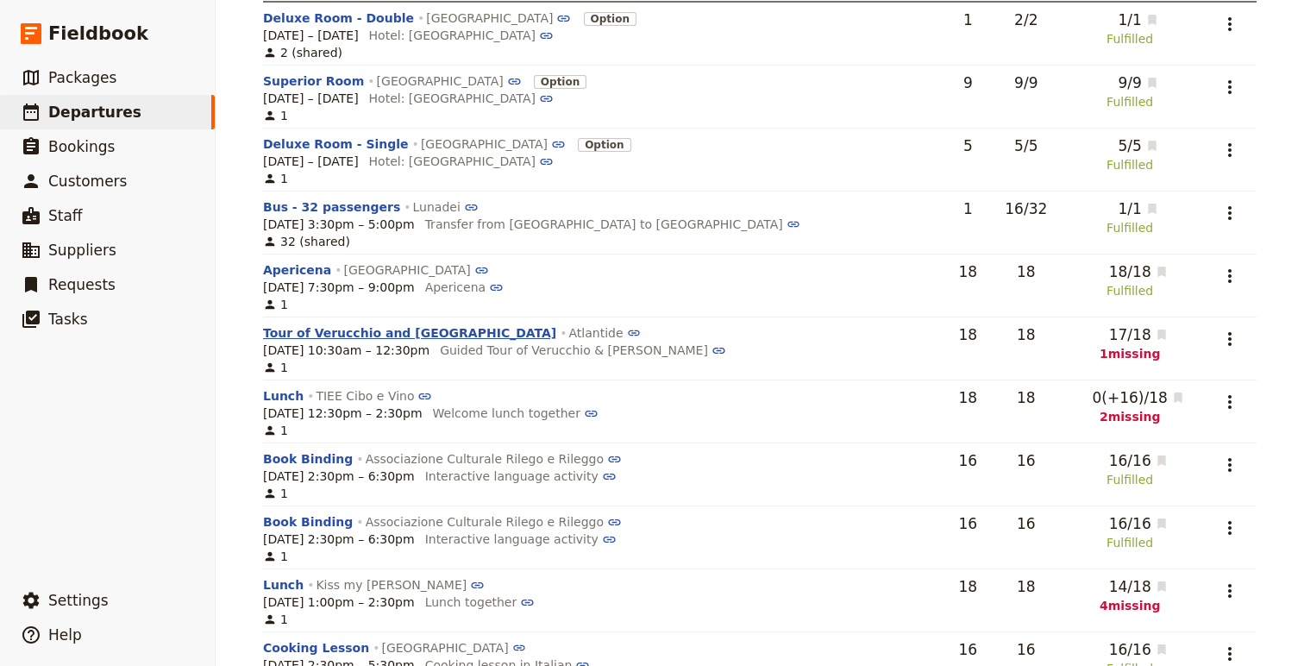
click at [344, 333] on button "Tour of Verucchio and [GEOGRAPHIC_DATA]" at bounding box center [409, 332] width 293 height 17
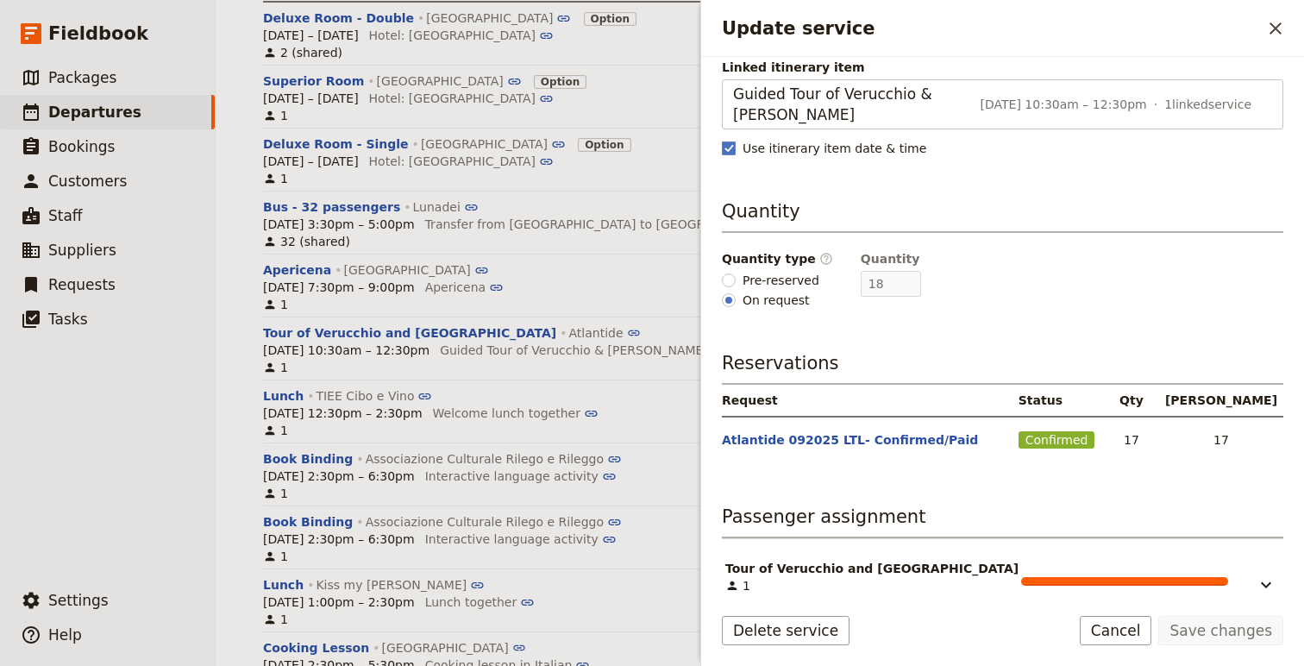
scroll to position [179, 0]
click at [1270, 573] on icon "Update service" at bounding box center [1266, 583] width 21 height 21
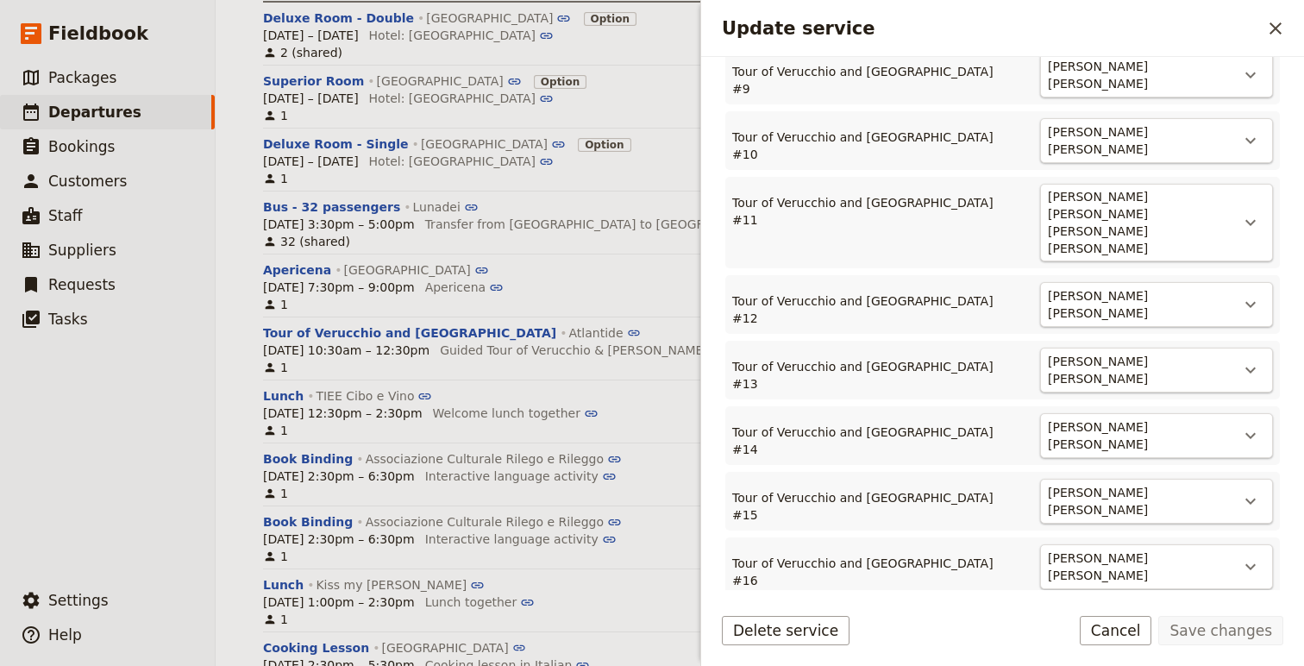
scroll to position [1391, 0]
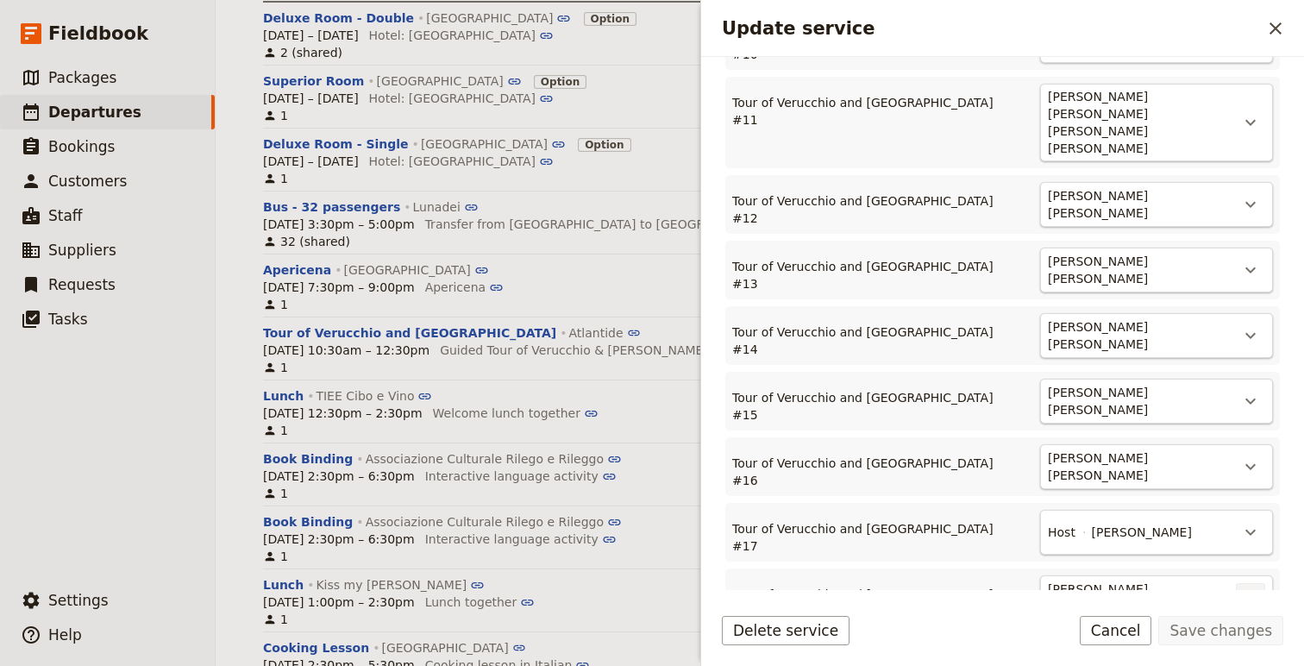
click at [1246, 587] on icon "Actions" at bounding box center [1250, 597] width 21 height 21
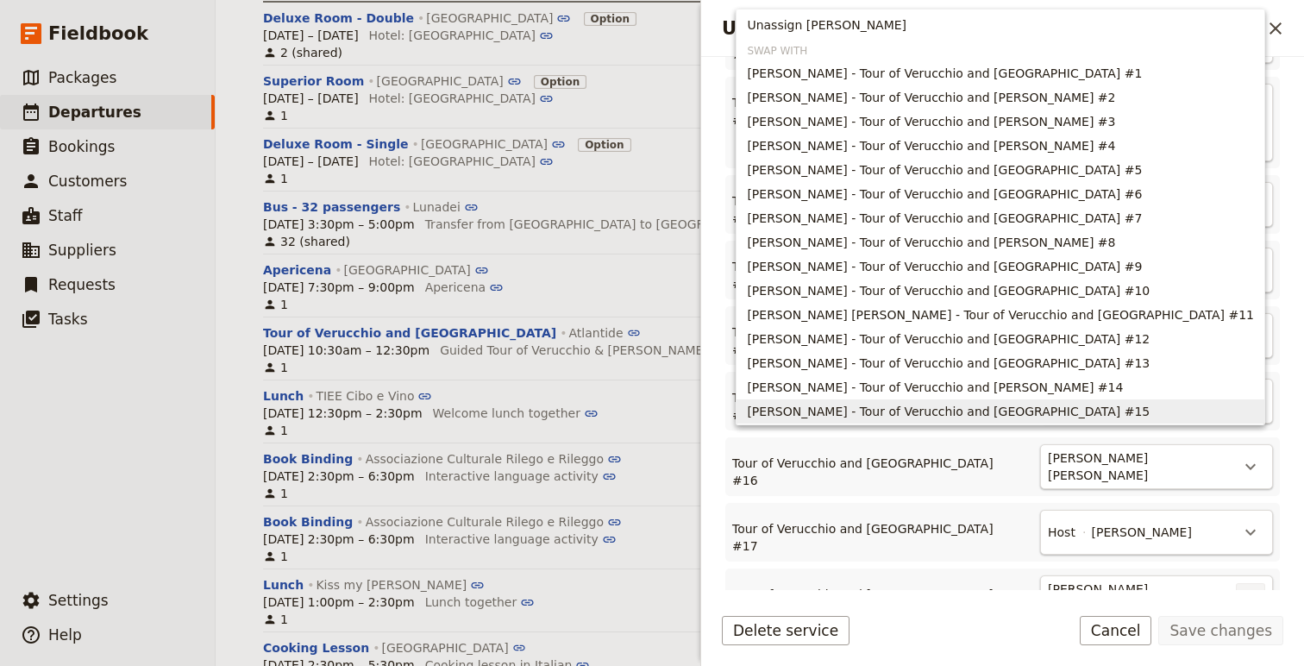
scroll to position [51, 0]
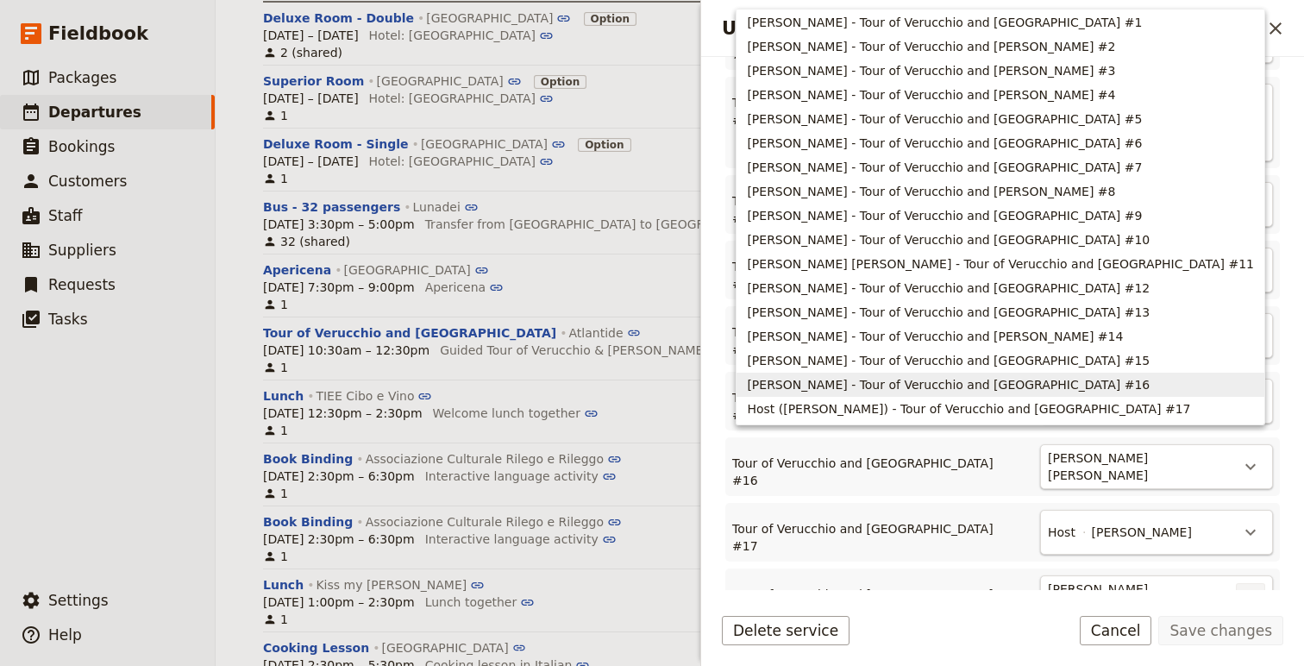
click at [1246, 595] on icon "Actions" at bounding box center [1251, 598] width 10 height 6
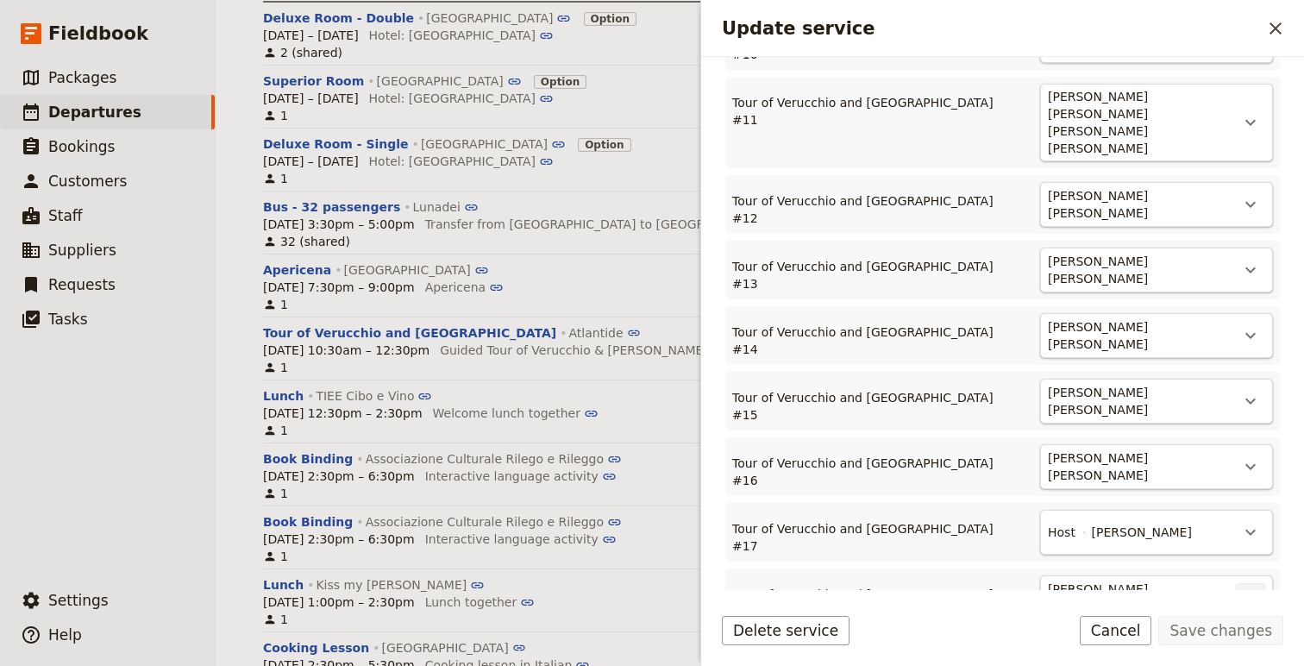
click at [1246, 595] on icon "Actions" at bounding box center [1251, 598] width 10 height 6
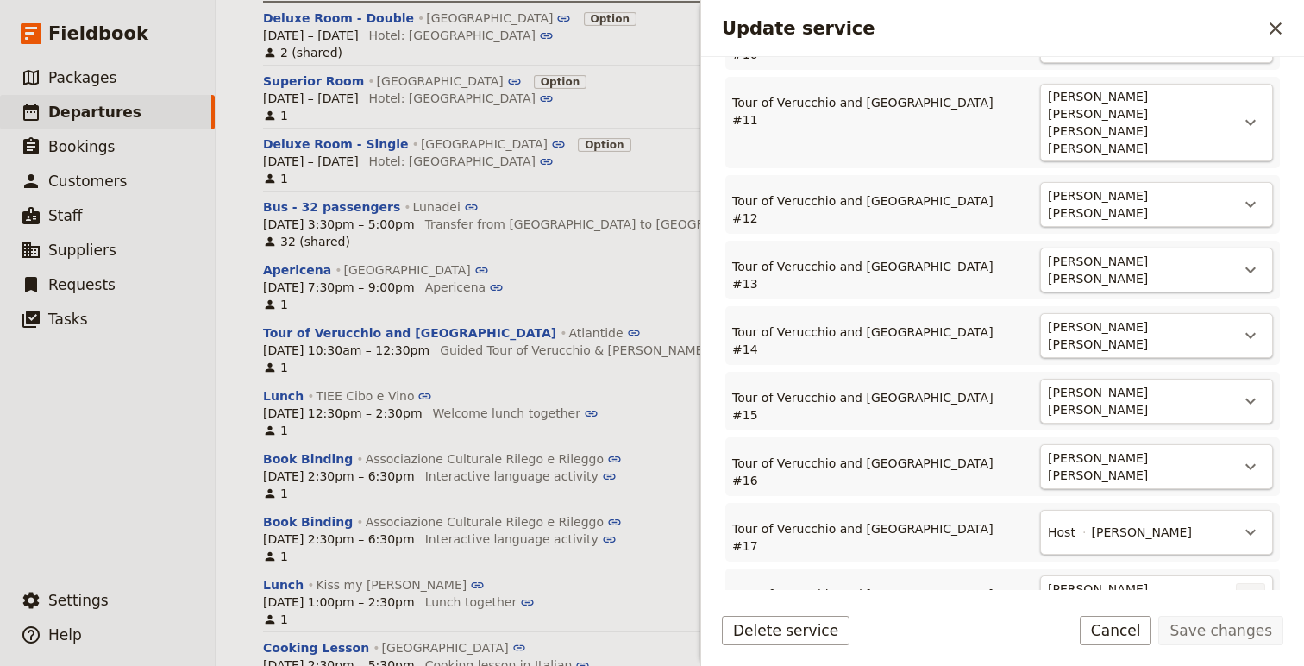
click at [1252, 587] on icon "Actions" at bounding box center [1250, 597] width 21 height 21
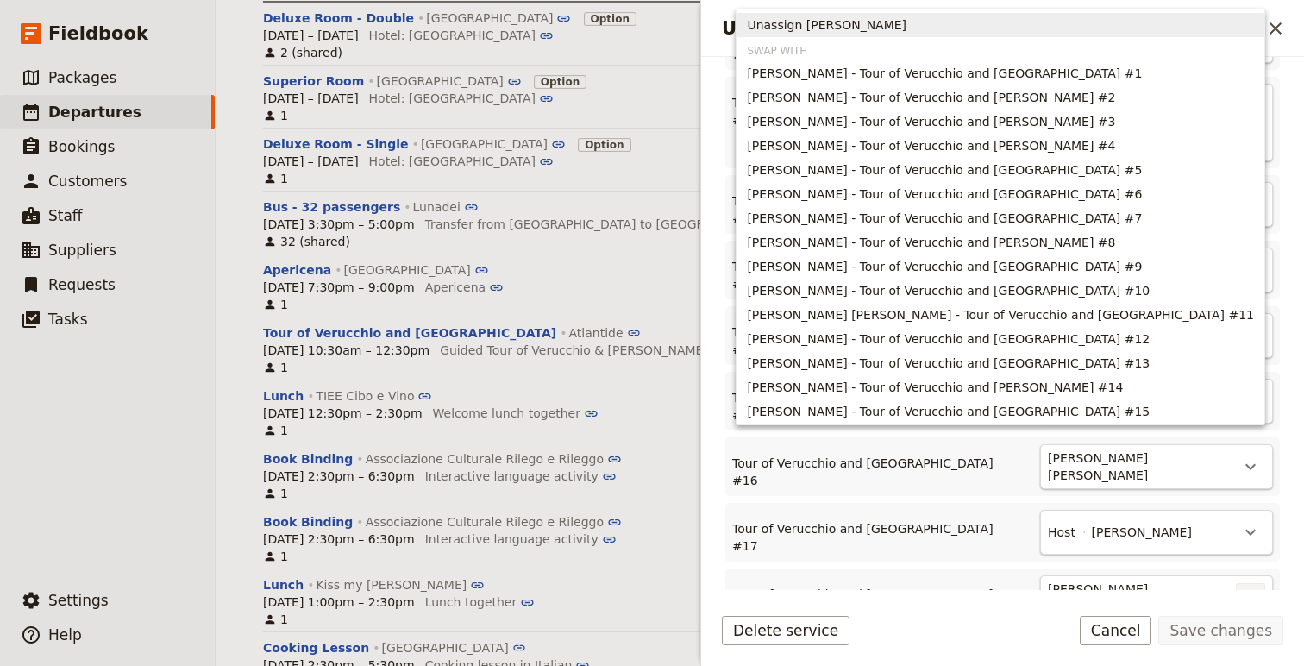
click at [1068, 25] on span "Unassign [PERSON_NAME]" at bounding box center [1000, 24] width 507 height 17
type input "17"
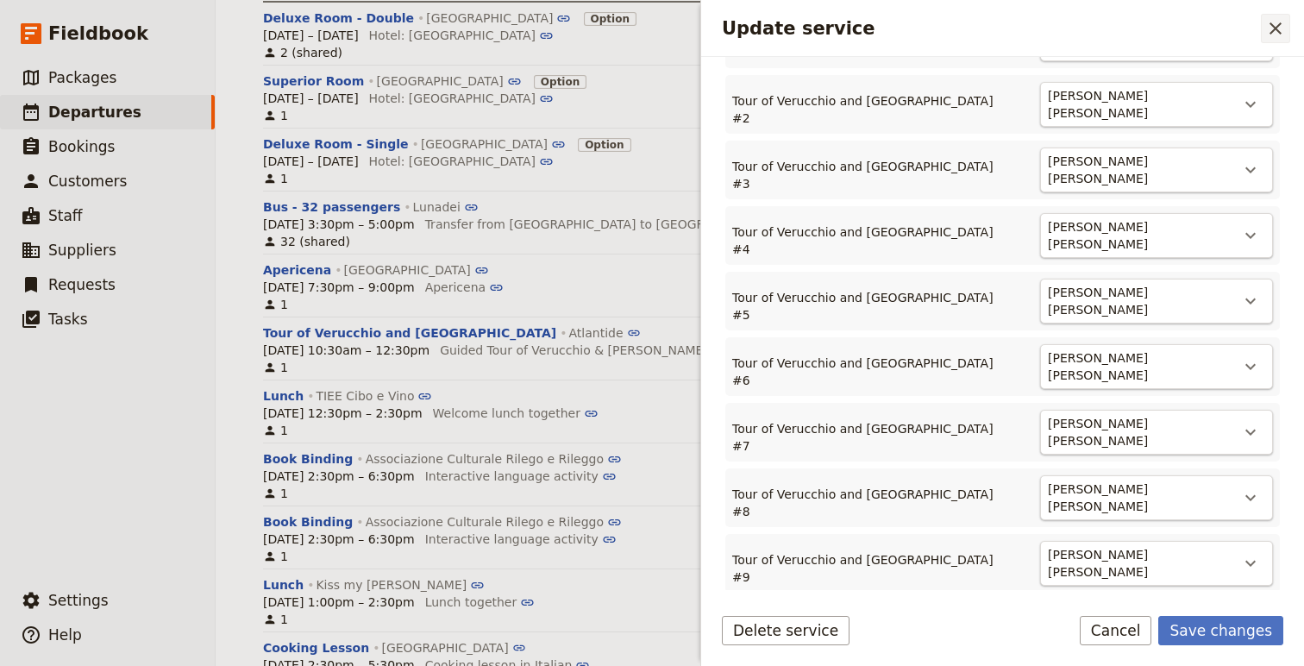
scroll to position [739, 0]
click at [1278, 29] on icon "Close drawer" at bounding box center [1276, 28] width 12 height 12
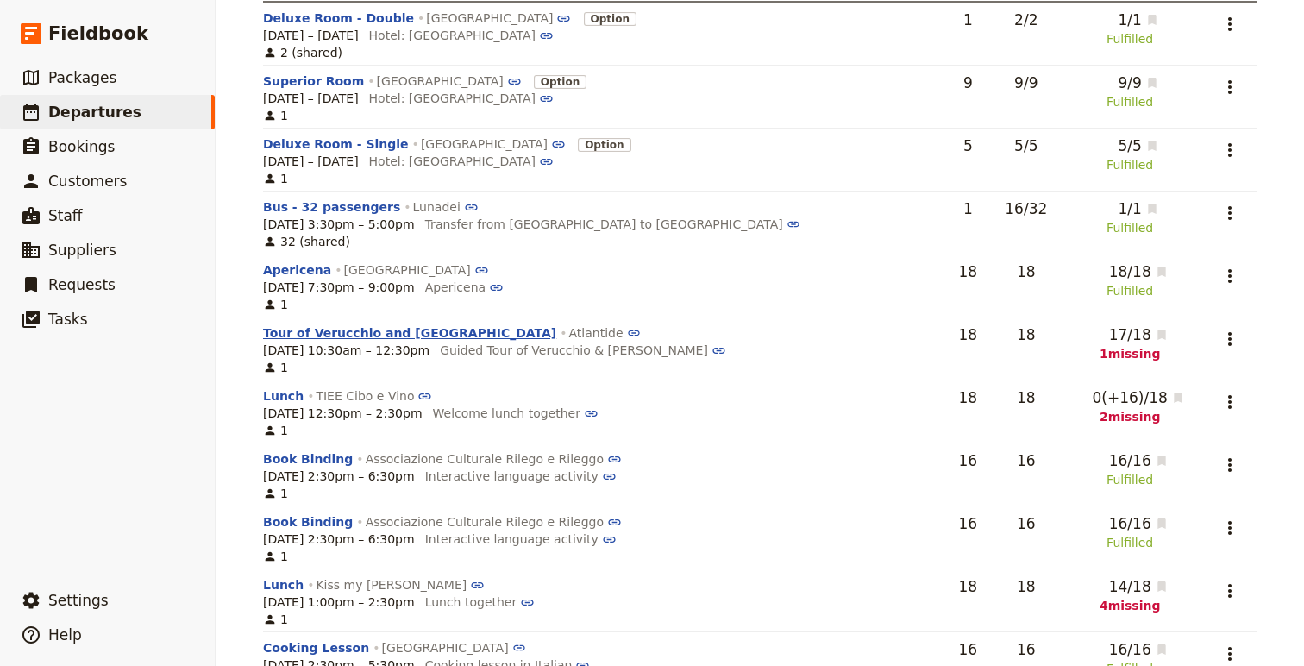
click at [354, 336] on button "Tour of Verucchio and [GEOGRAPHIC_DATA]" at bounding box center [409, 332] width 293 height 17
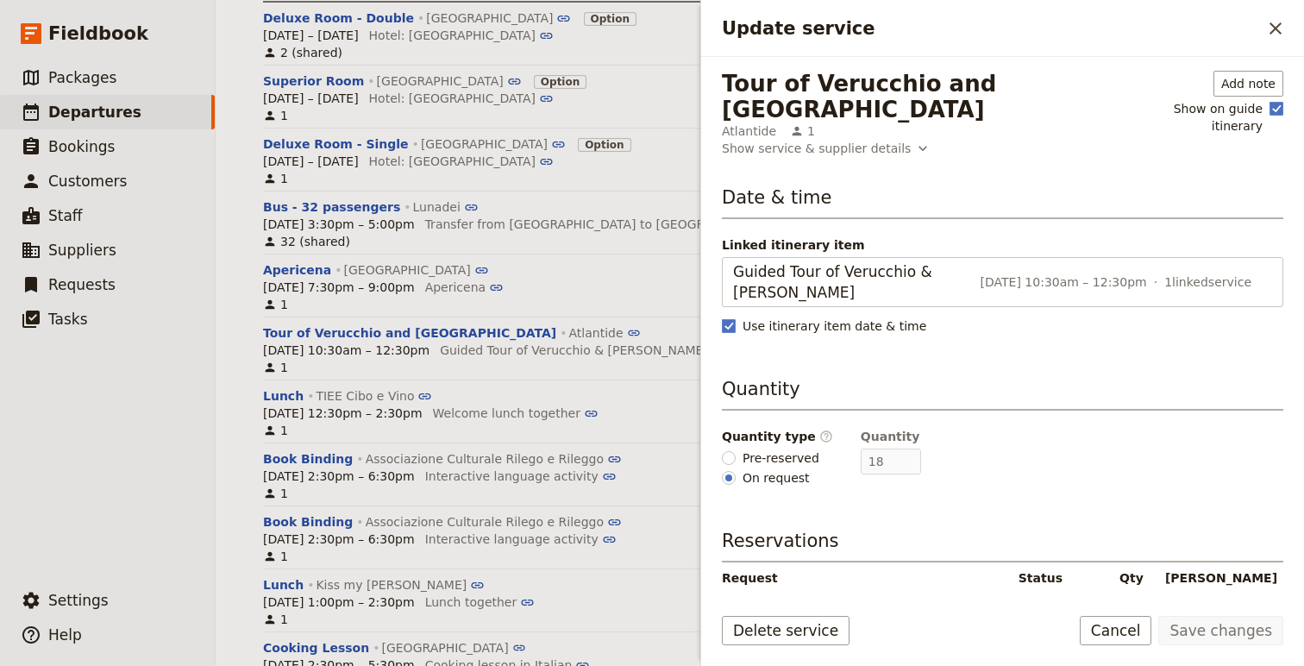
scroll to position [179, 0]
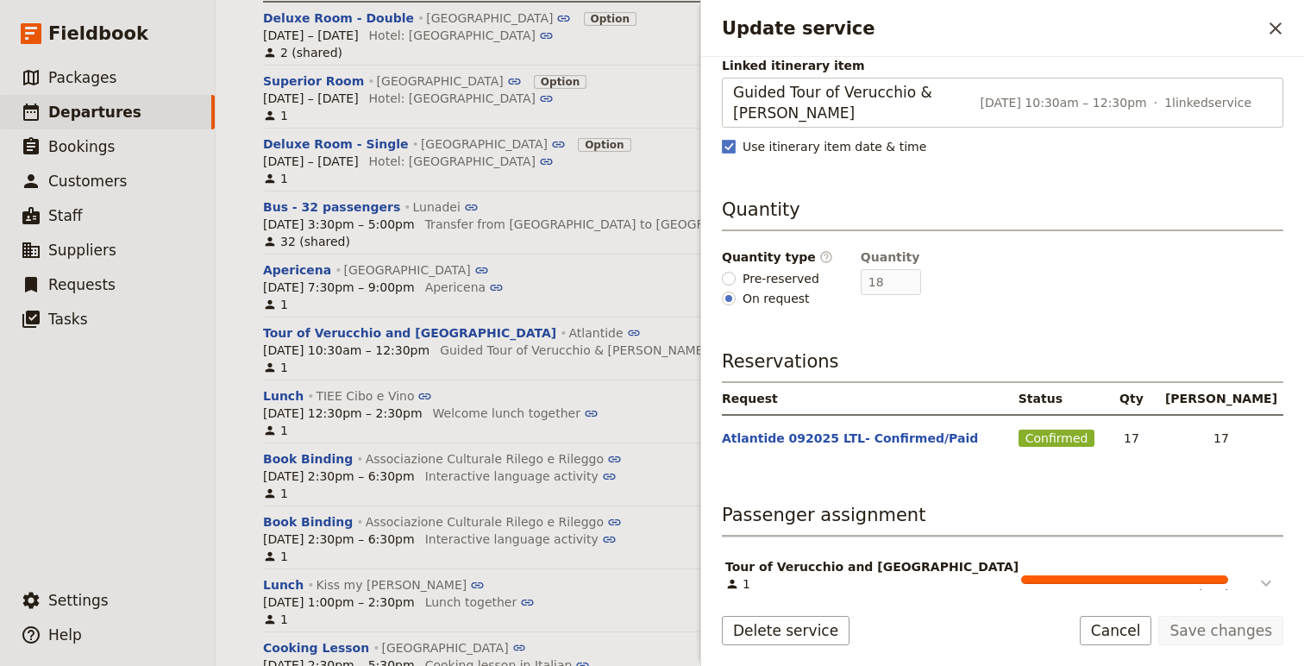
click at [1270, 581] on icon "Update service" at bounding box center [1266, 584] width 10 height 6
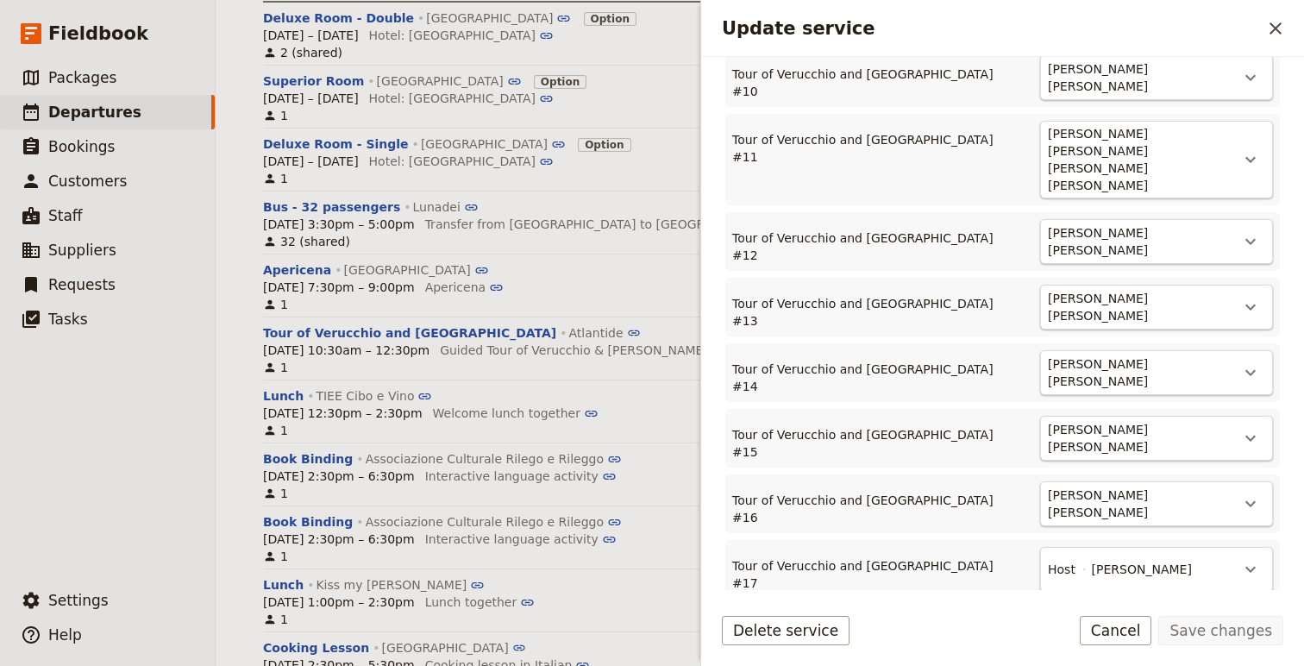
scroll to position [1391, 0]
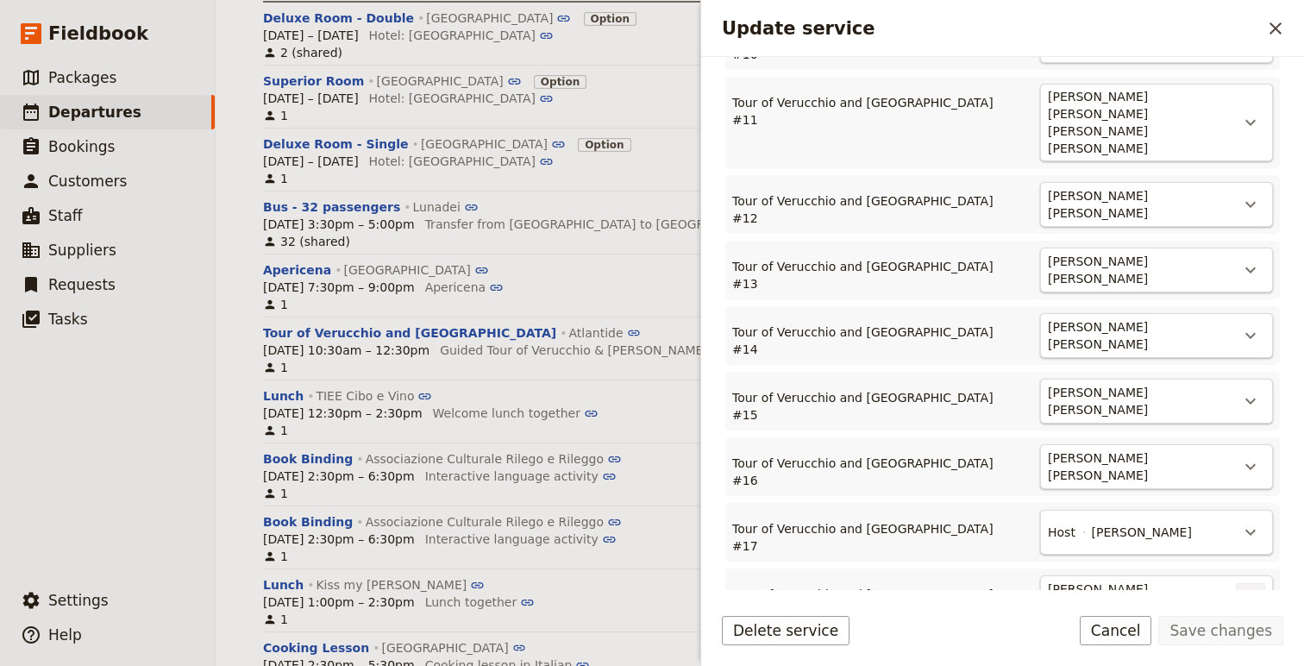
click at [1245, 587] on icon "Actions" at bounding box center [1250, 597] width 21 height 21
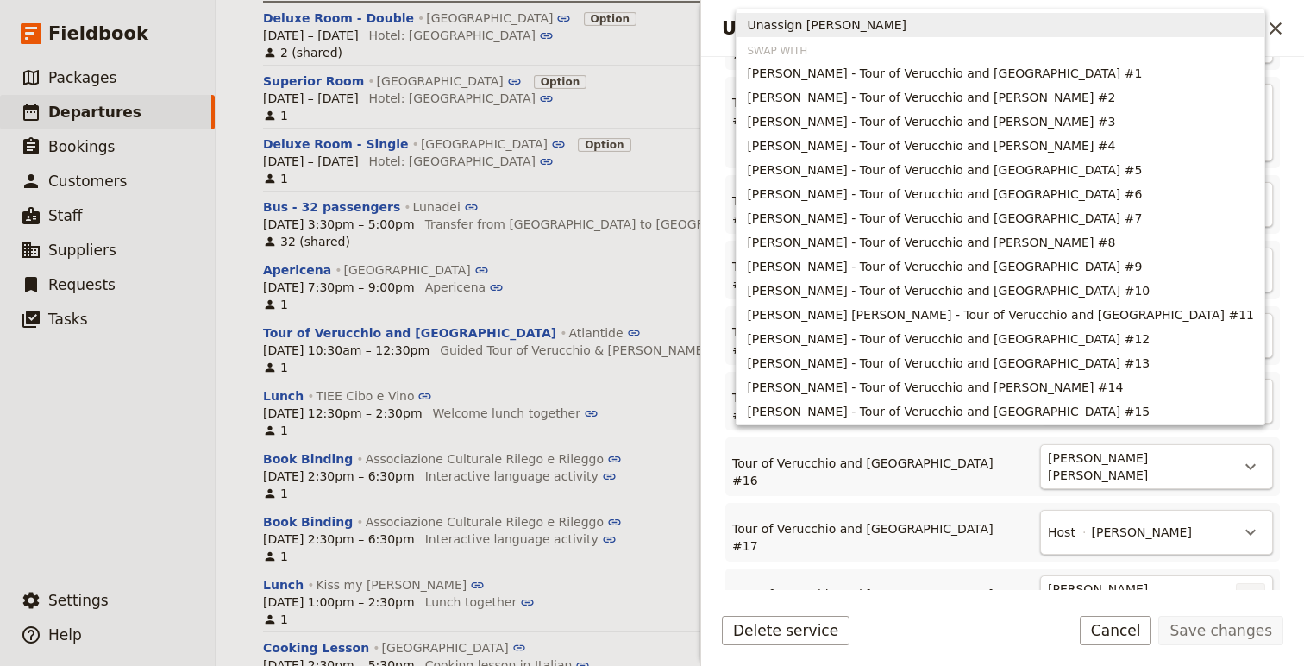
click at [907, 23] on span "Unassign [PERSON_NAME]" at bounding box center [827, 24] width 160 height 17
type input "17"
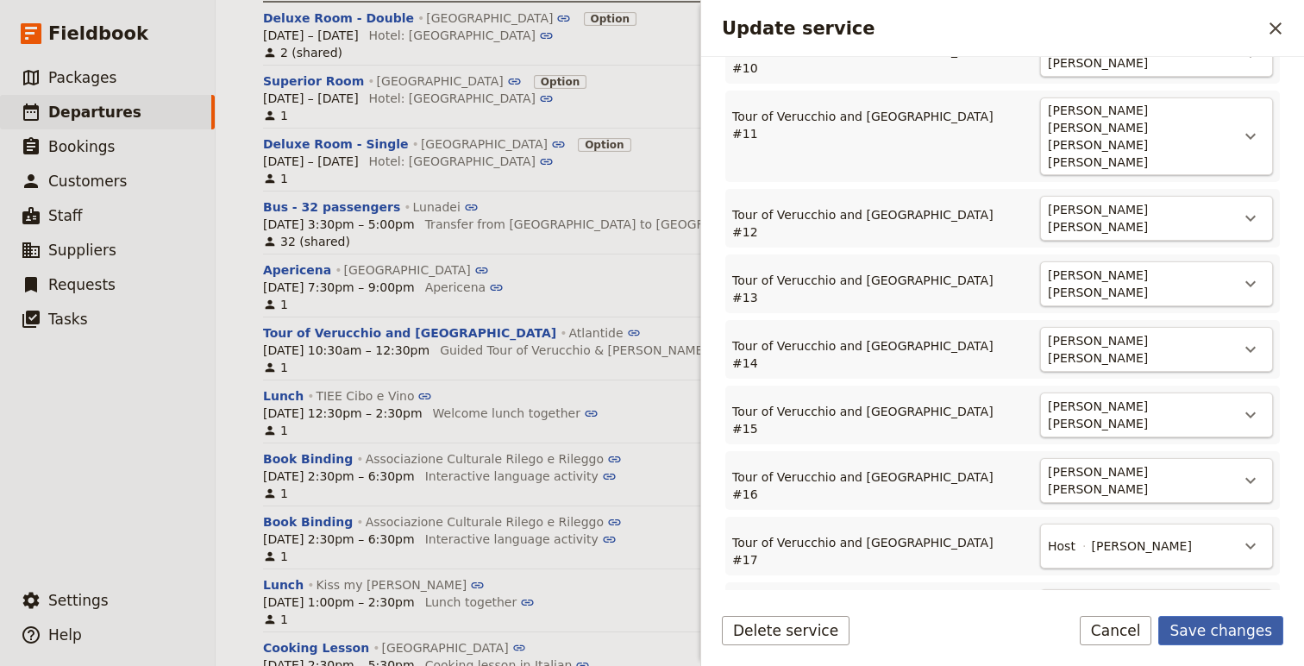
click at [1213, 626] on button "Save changes" at bounding box center [1220, 630] width 125 height 29
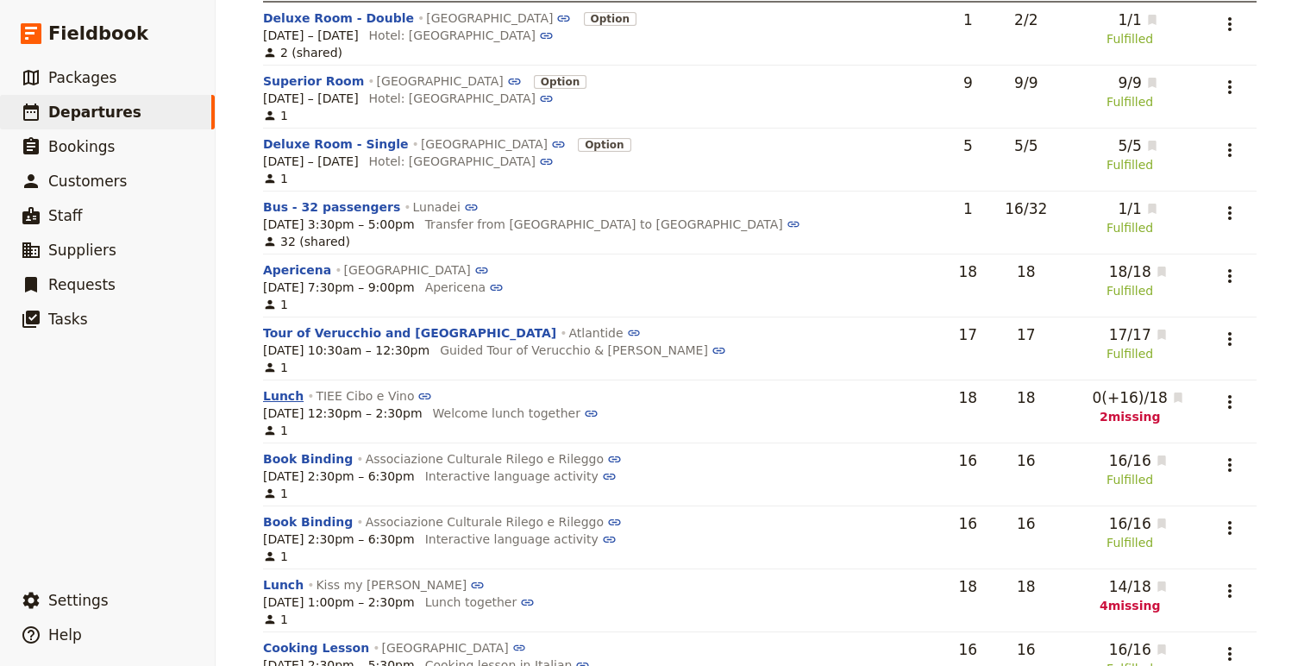
click at [276, 392] on button "Lunch" at bounding box center [283, 395] width 41 height 17
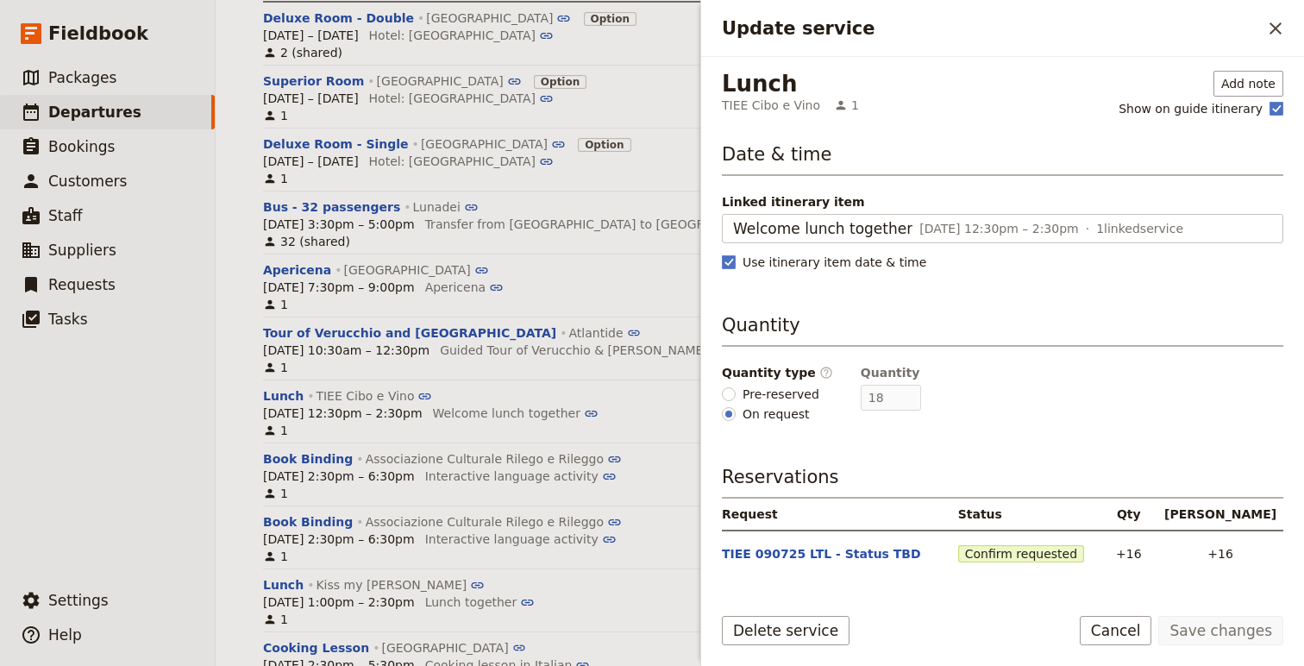
scroll to position [141, 0]
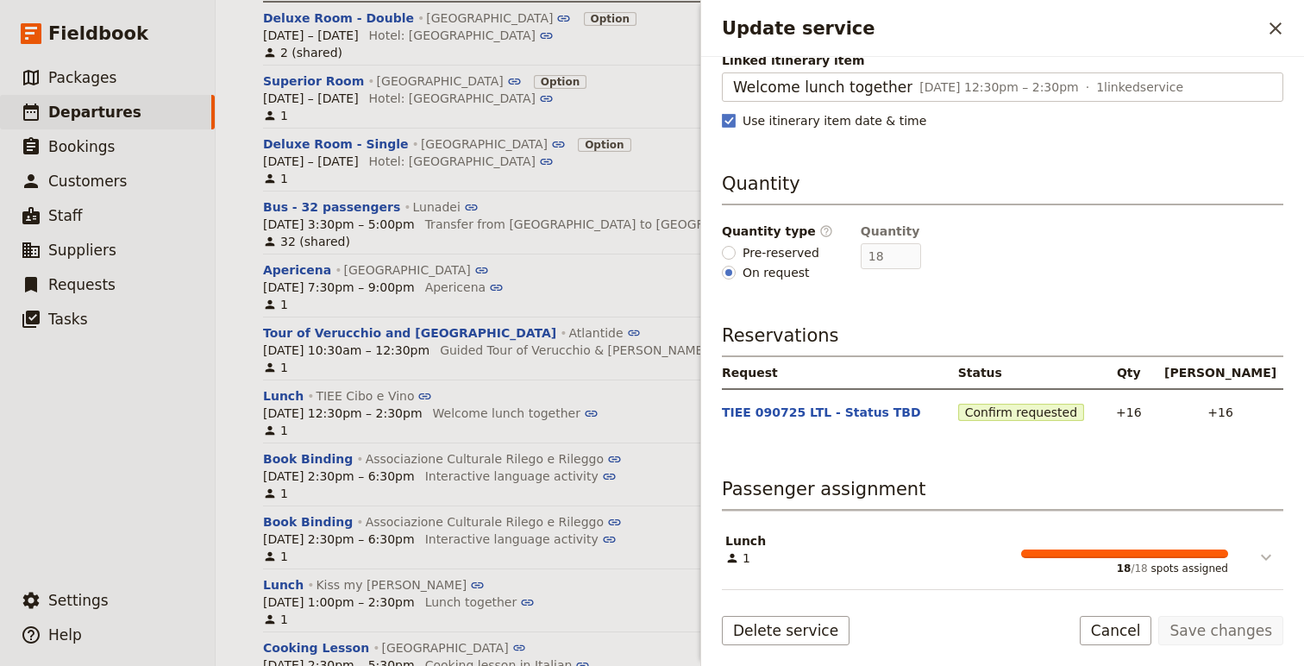
click at [1267, 562] on icon "Update service" at bounding box center [1266, 557] width 21 height 21
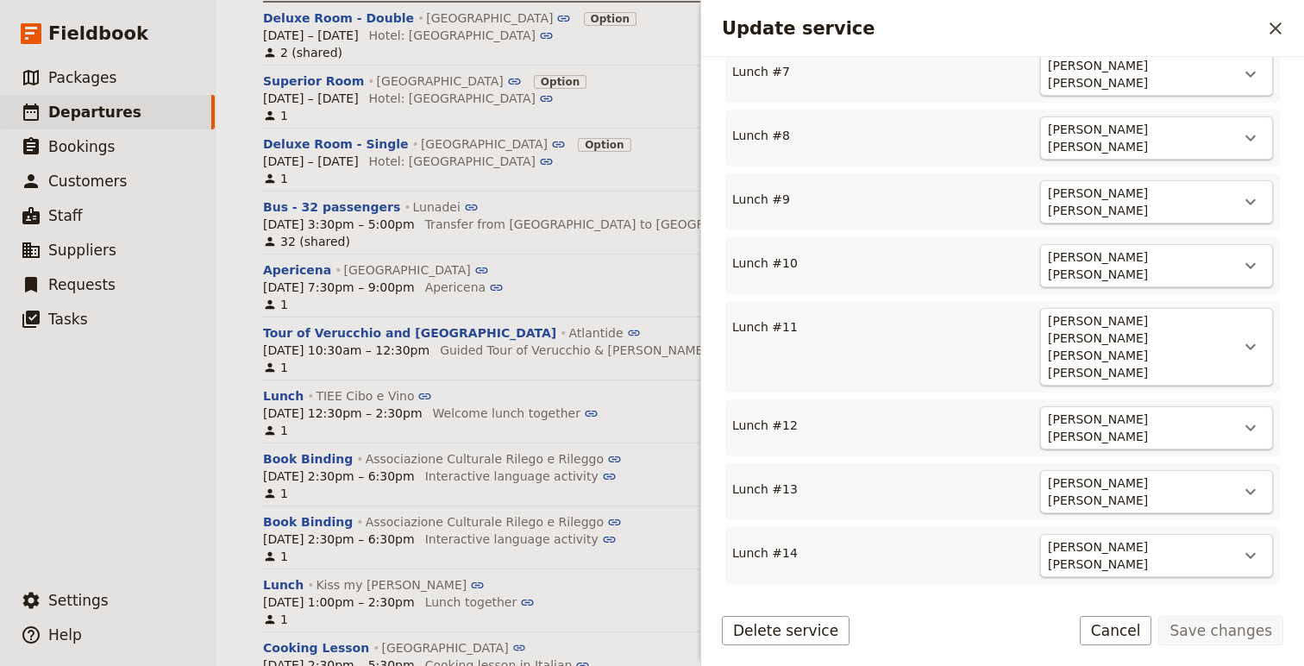
scroll to position [1353, 0]
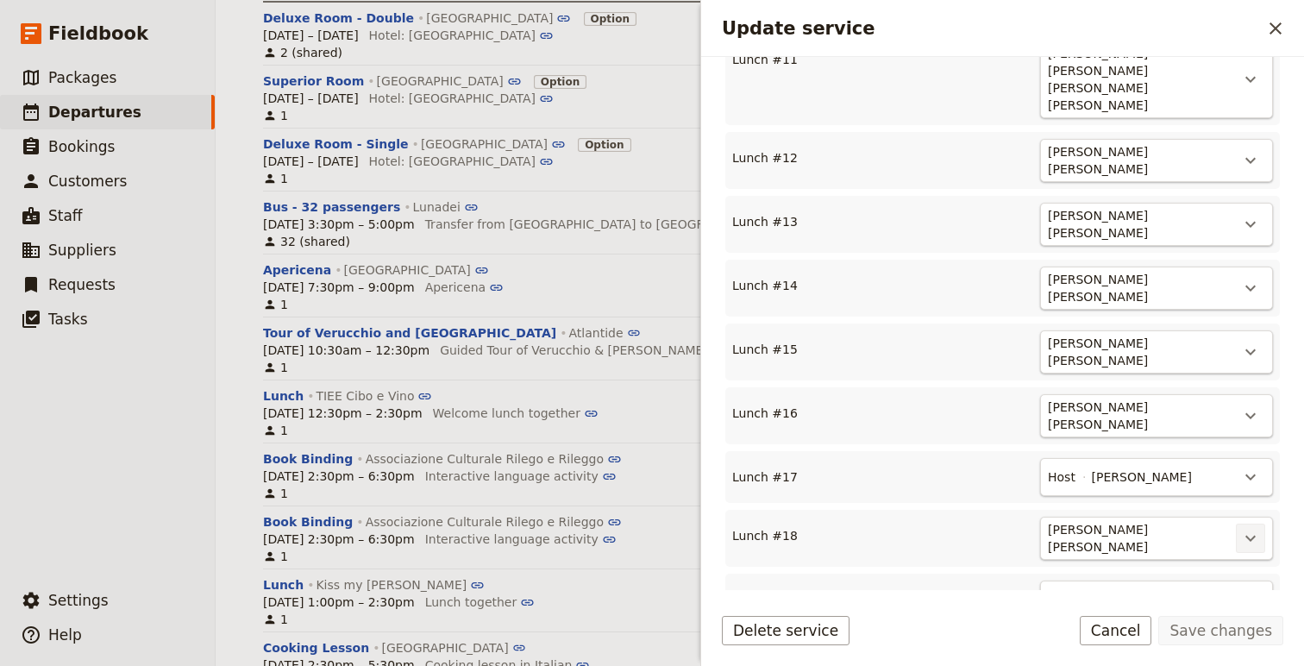
click at [1249, 528] on icon "Actions" at bounding box center [1250, 538] width 21 height 21
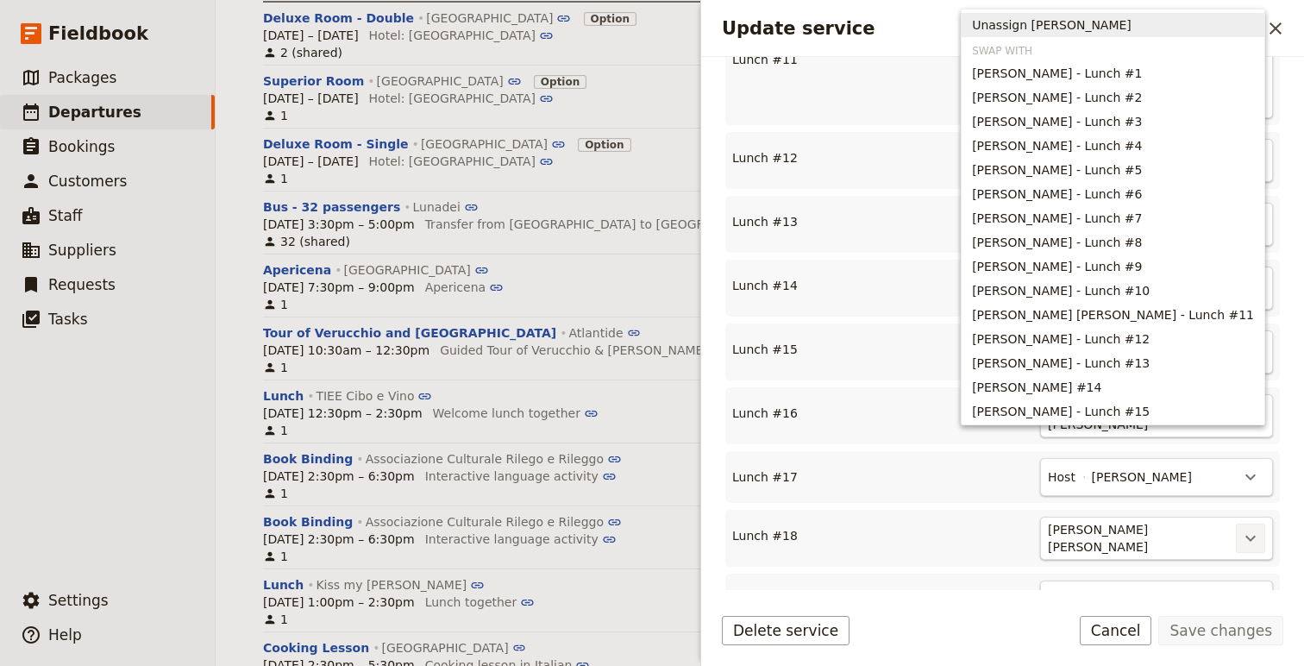
click at [1099, 26] on span "Unassign [PERSON_NAME]" at bounding box center [1052, 24] width 160 height 17
type input "17"
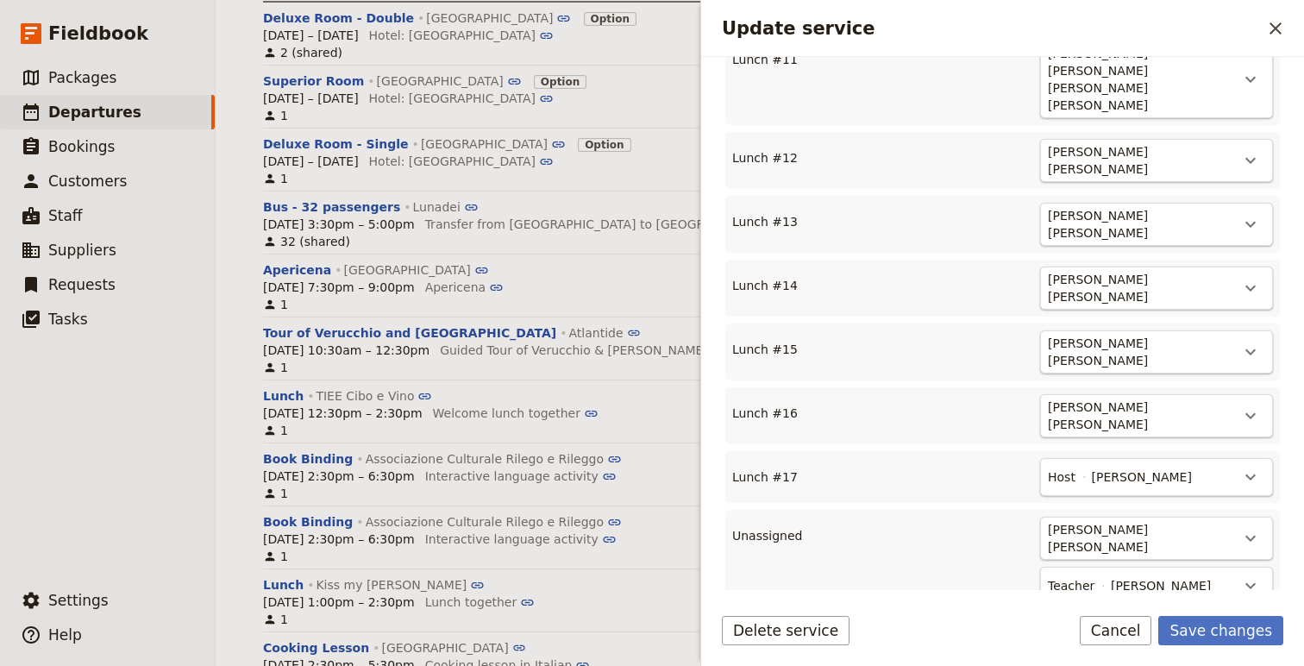
scroll to position [1340, 0]
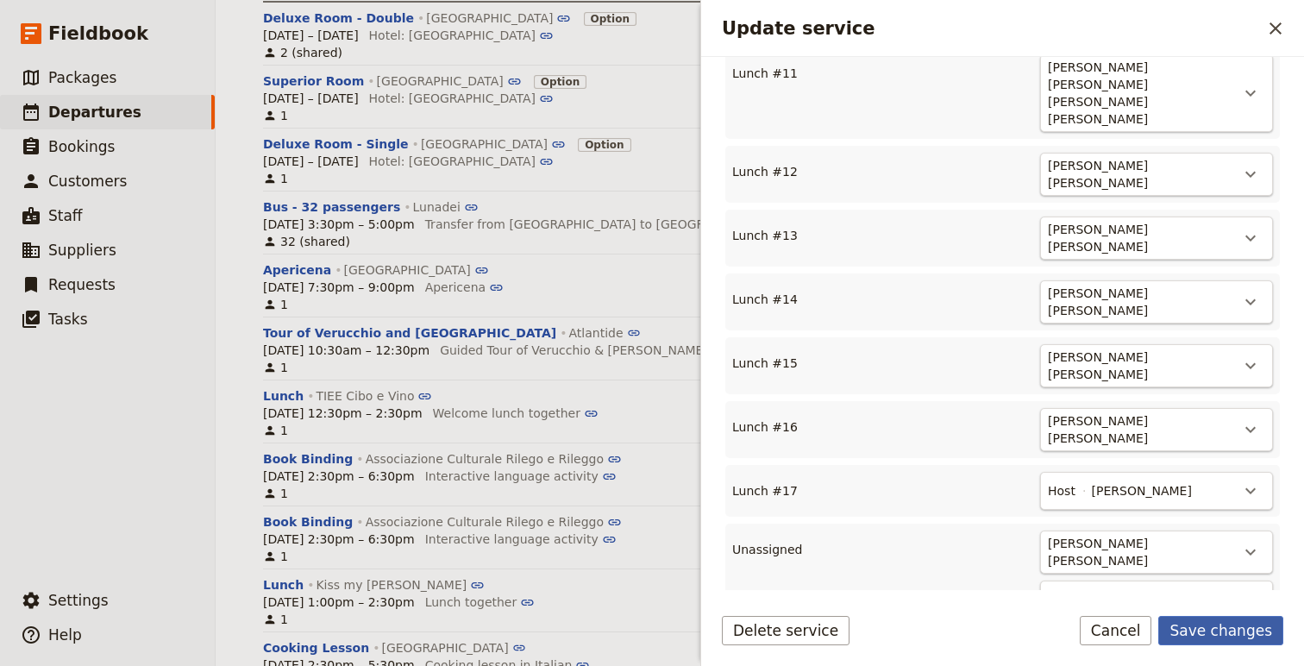
click at [1200, 629] on button "Save changes" at bounding box center [1220, 630] width 125 height 29
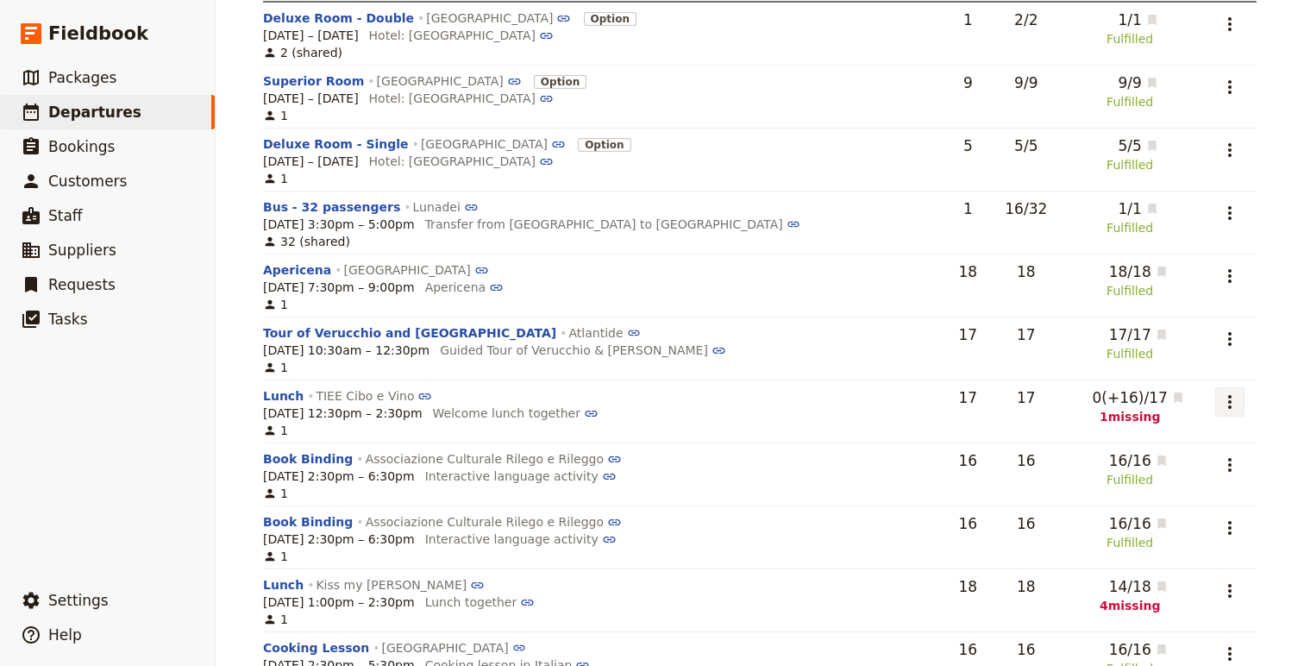
click at [1222, 396] on icon "Actions" at bounding box center [1230, 402] width 21 height 21
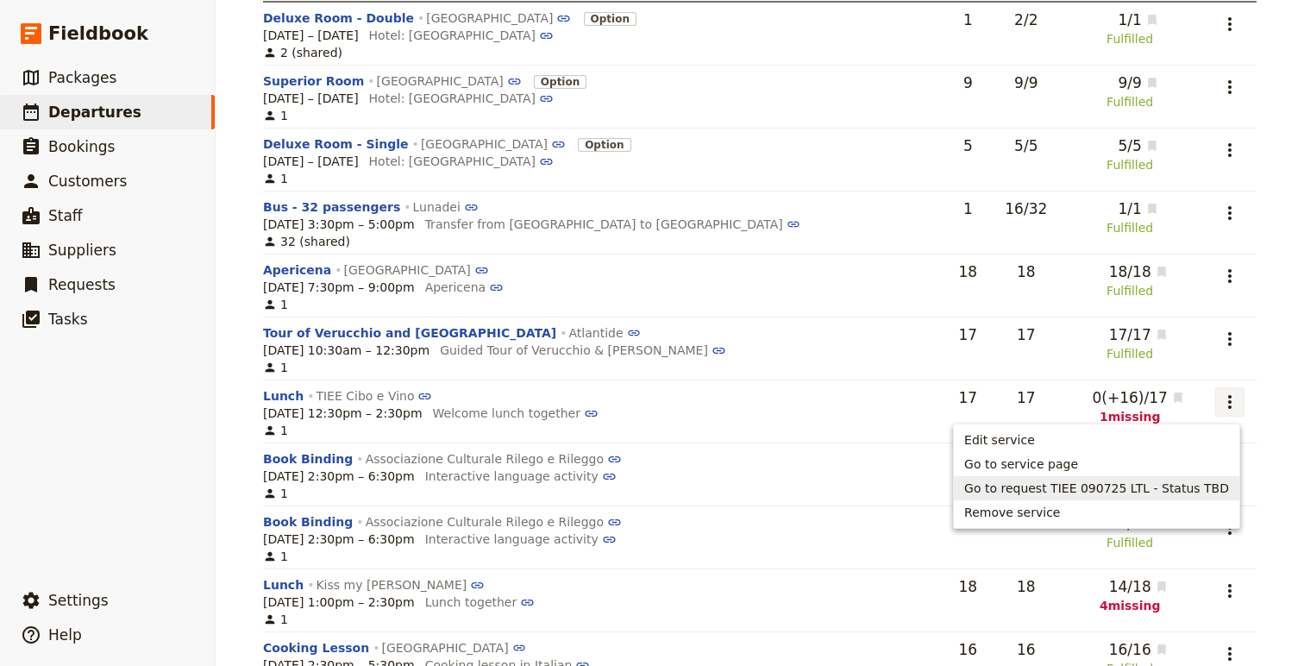
click at [1171, 484] on span "Go to request TIEE 090725 LTL - Status TBD" at bounding box center [1096, 488] width 265 height 17
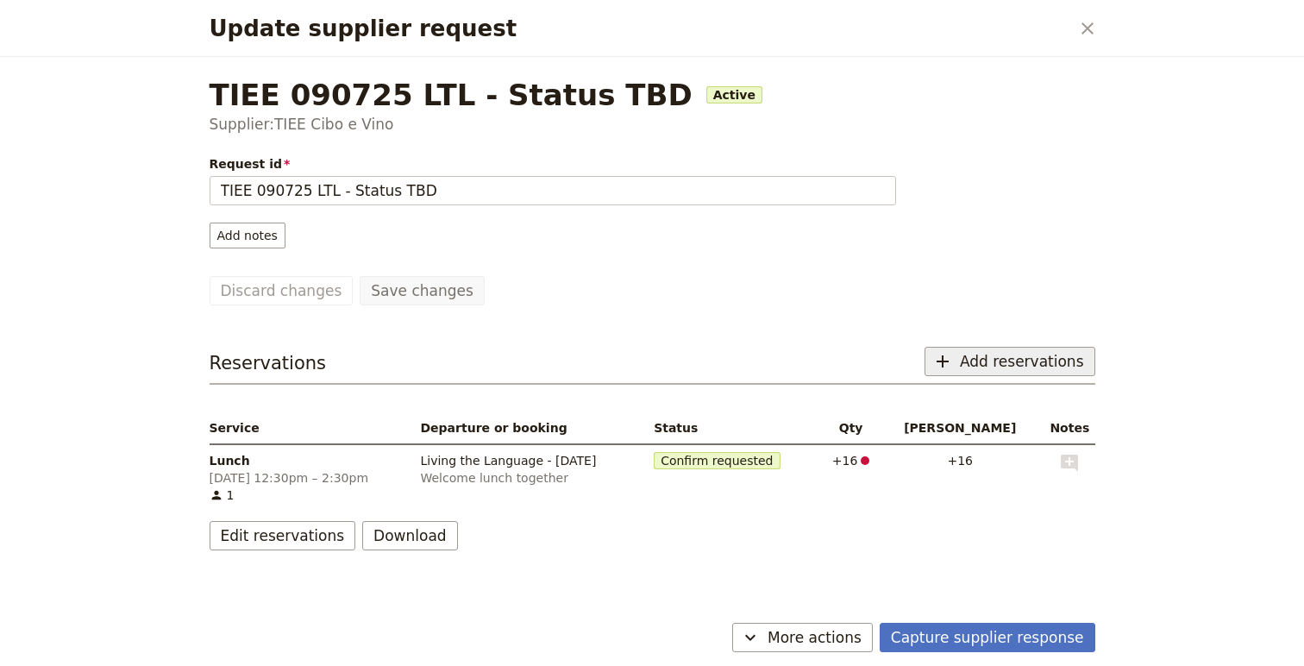
click at [1031, 362] on span "Add reservations" at bounding box center [1022, 361] width 124 height 21
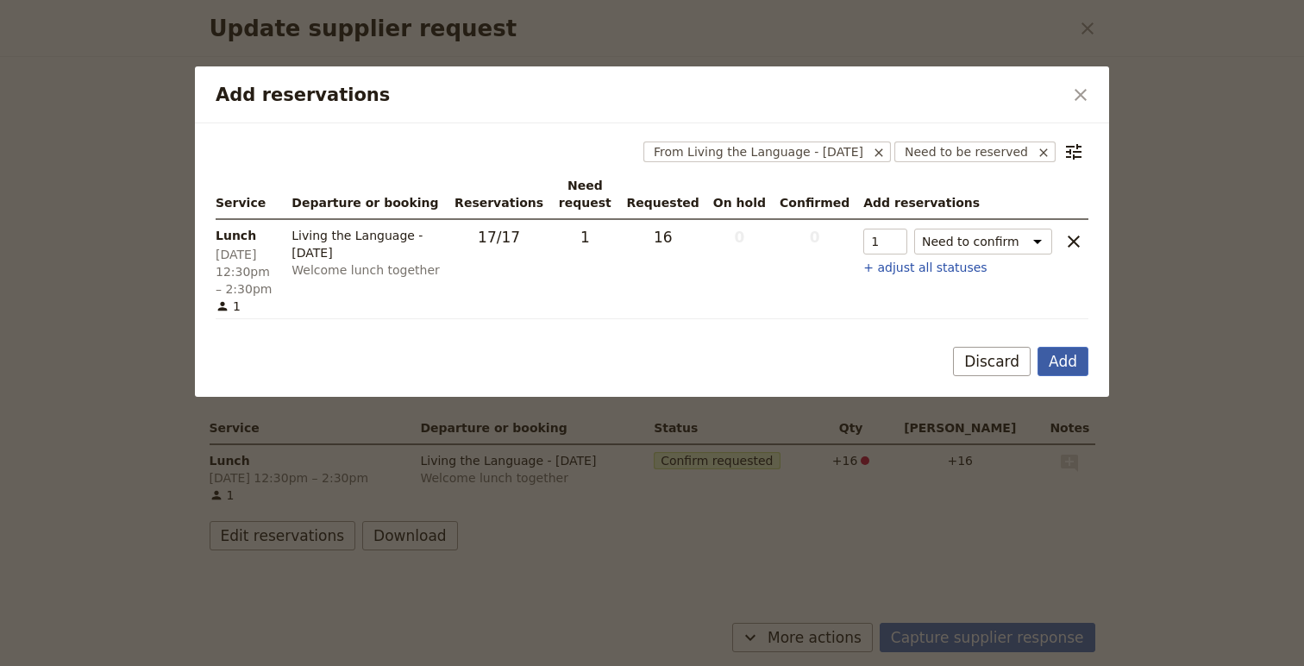
click at [1055, 358] on button "Add" at bounding box center [1063, 361] width 51 height 29
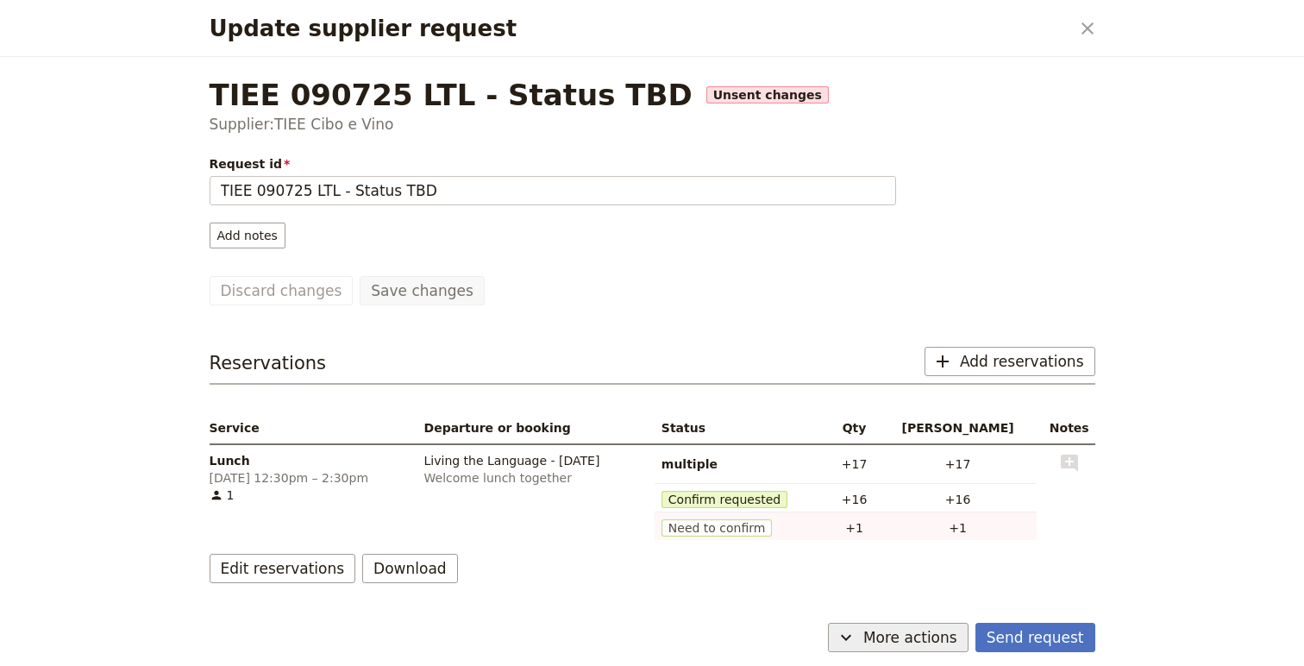
click at [908, 642] on span "More actions" at bounding box center [910, 637] width 94 height 21
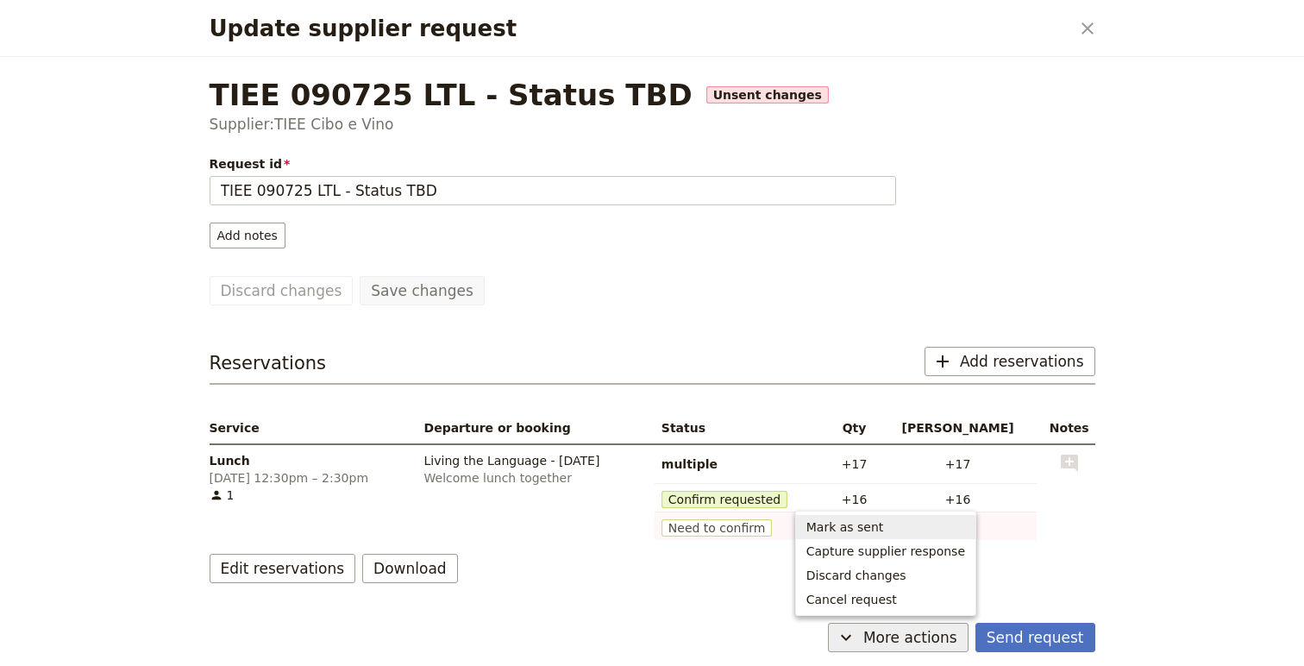
click at [905, 524] on span "Mark as sent" at bounding box center [886, 526] width 159 height 17
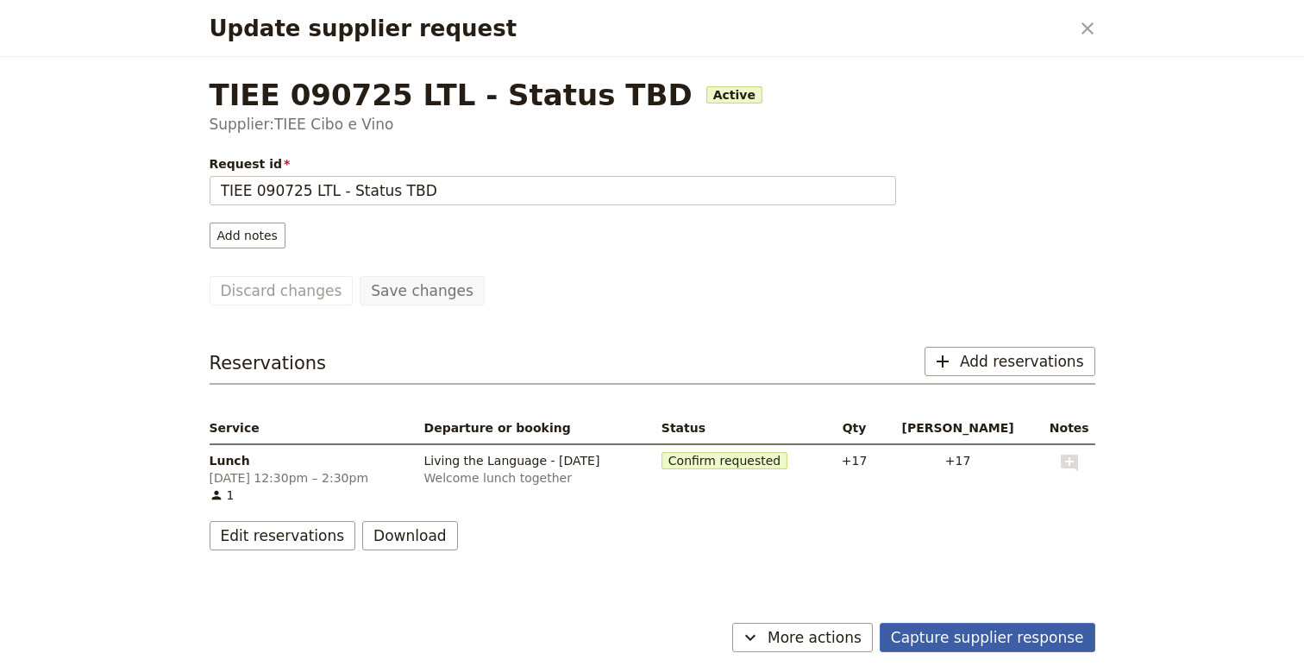
click at [1042, 646] on button "Capture supplier response" at bounding box center [988, 637] width 216 height 29
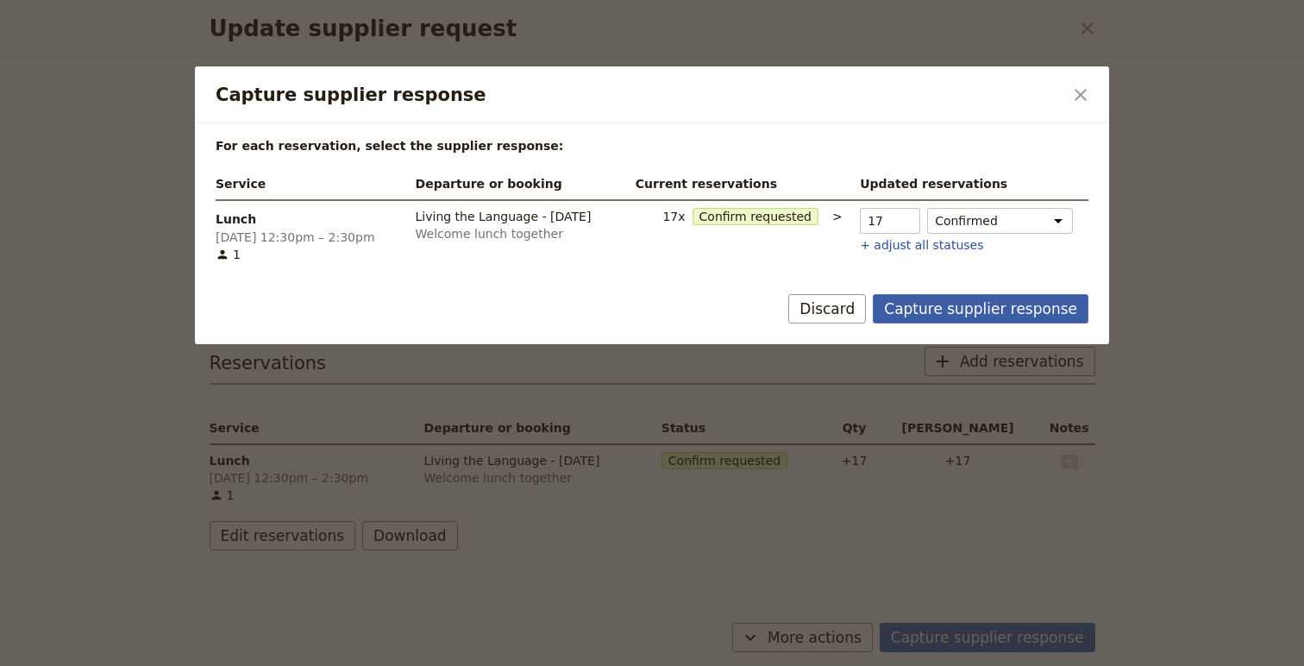
click at [973, 317] on button "Capture supplier response" at bounding box center [981, 308] width 216 height 29
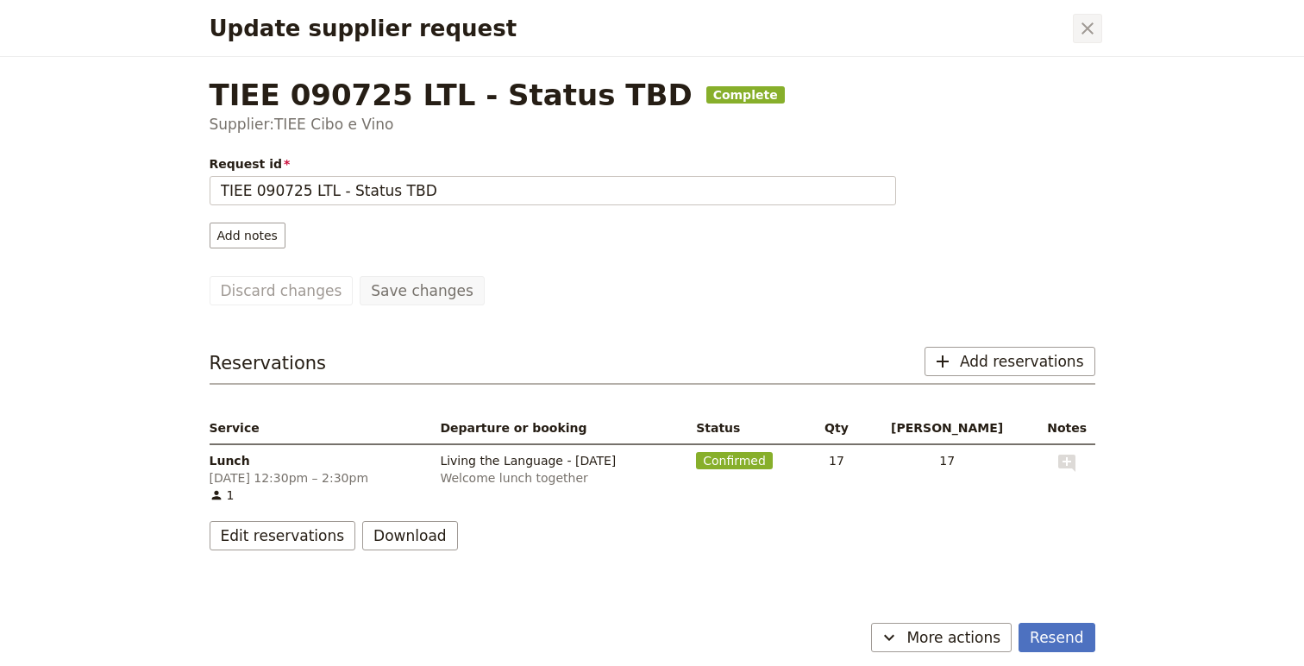
click at [1092, 34] on icon "Close dialog" at bounding box center [1088, 28] width 12 height 12
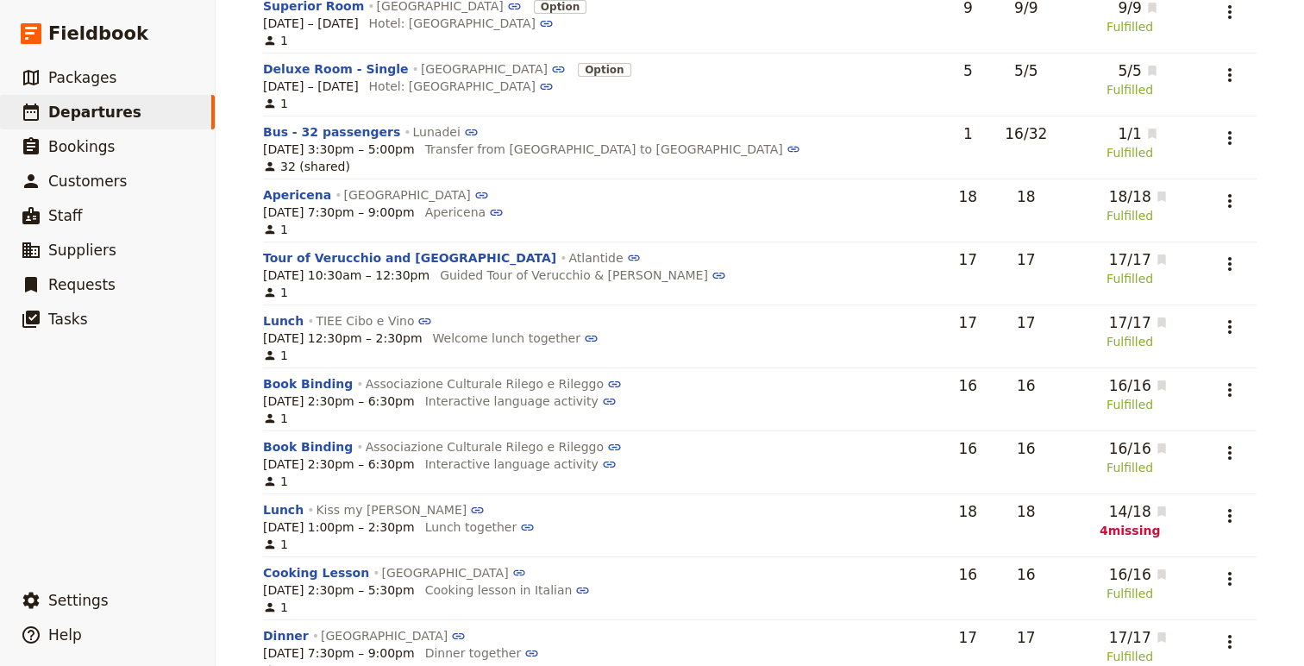
scroll to position [340, 0]
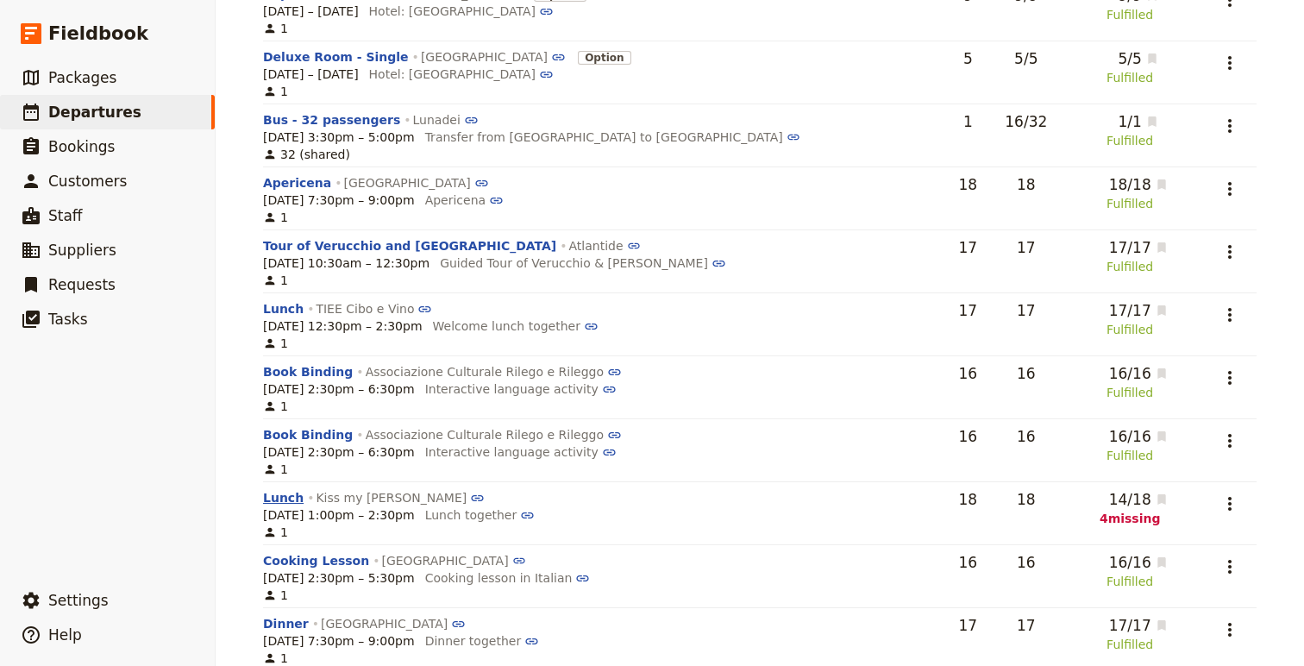
click at [280, 498] on button "Lunch" at bounding box center [283, 497] width 41 height 17
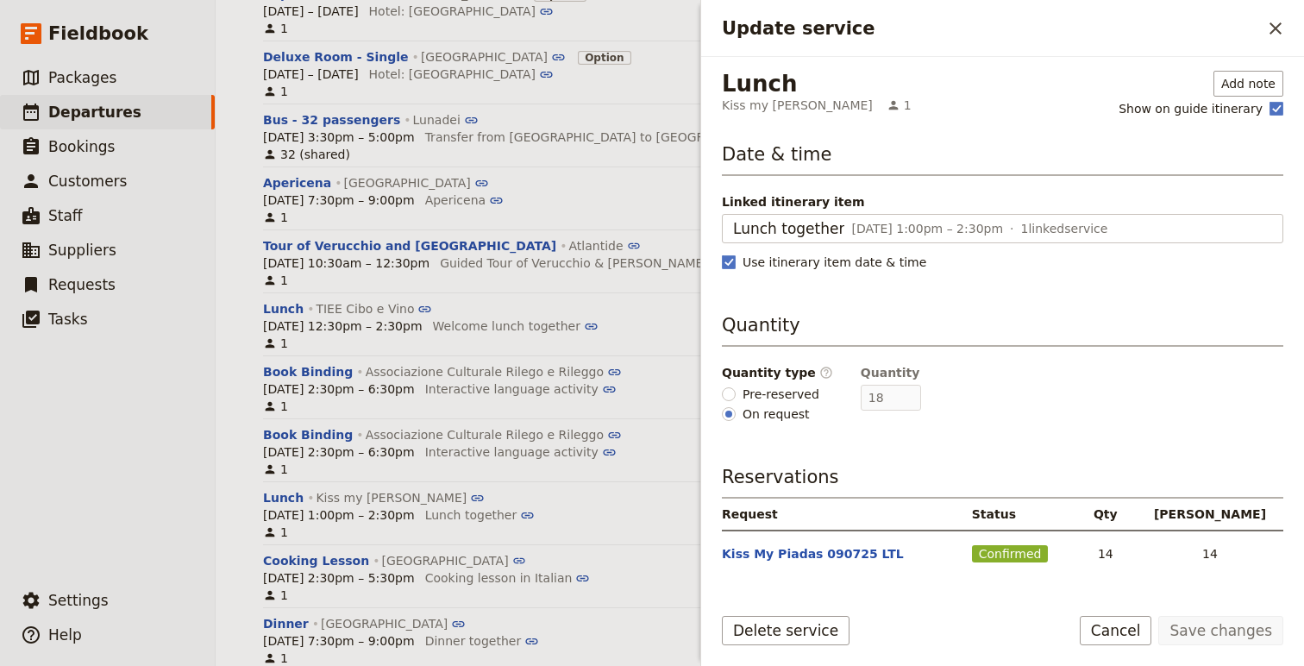
scroll to position [141, 0]
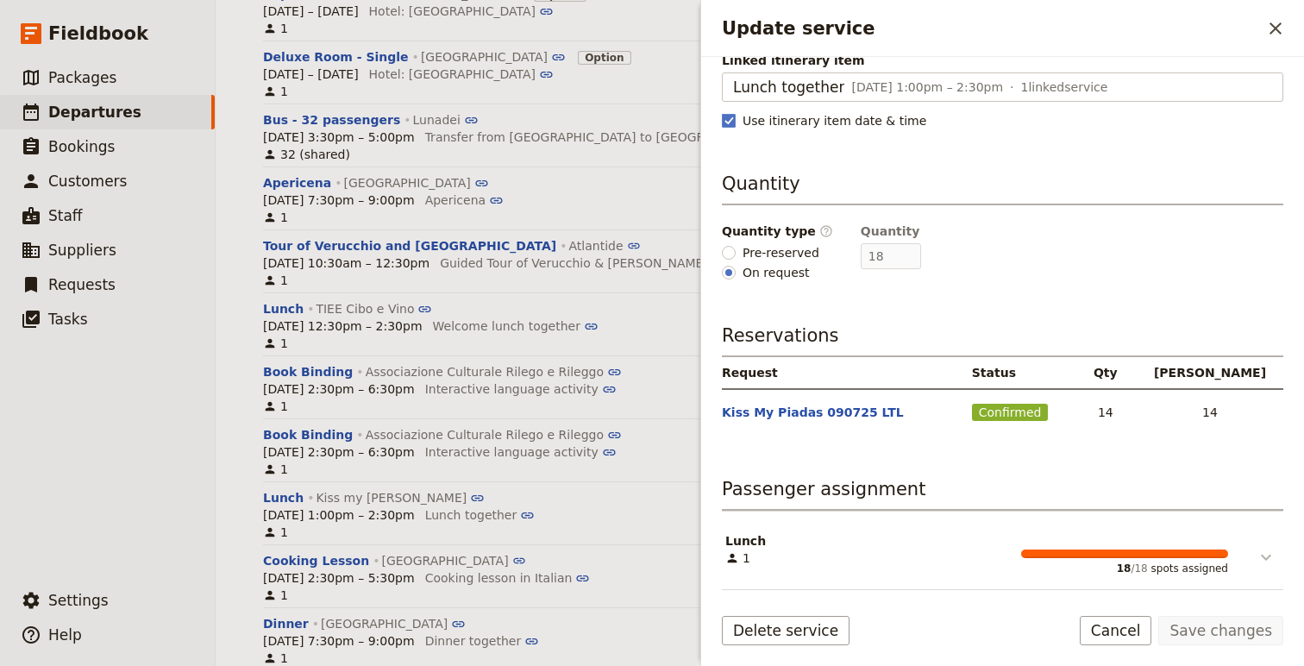
click at [1262, 563] on icon "Update service" at bounding box center [1266, 557] width 21 height 21
click at [1265, 558] on icon "Update service" at bounding box center [1266, 557] width 10 height 6
click at [1265, 558] on icon "Update service" at bounding box center [1266, 558] width 10 height 6
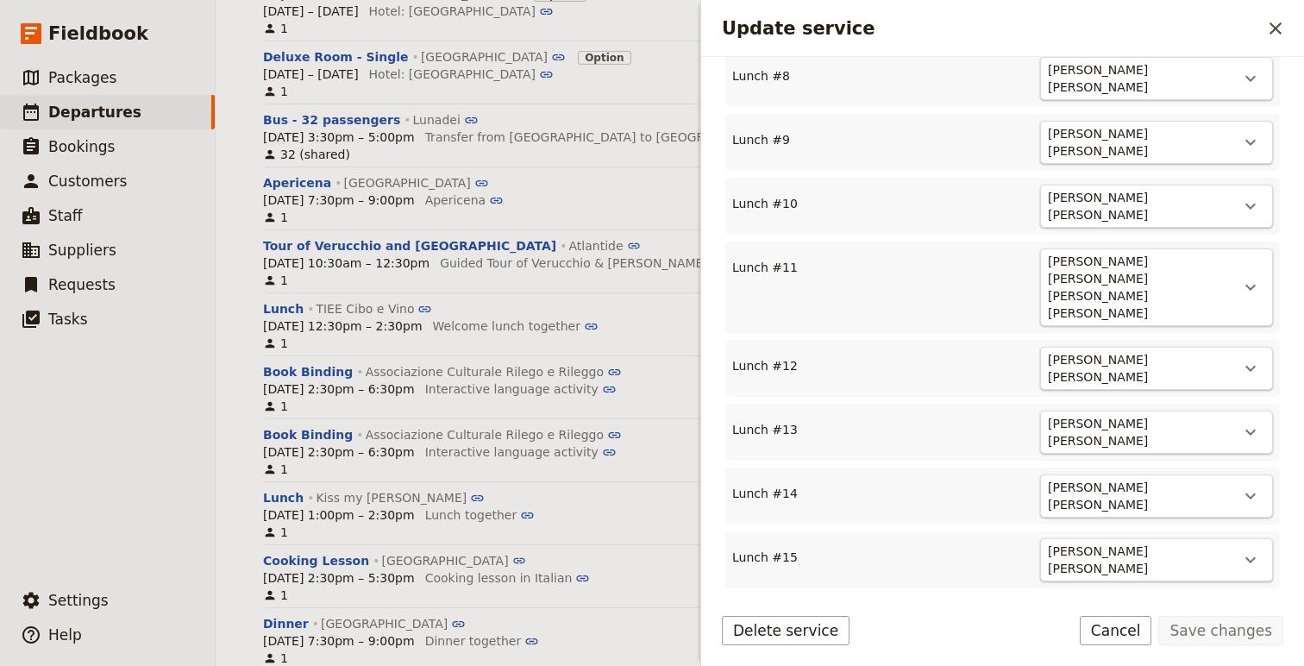
scroll to position [1353, 0]
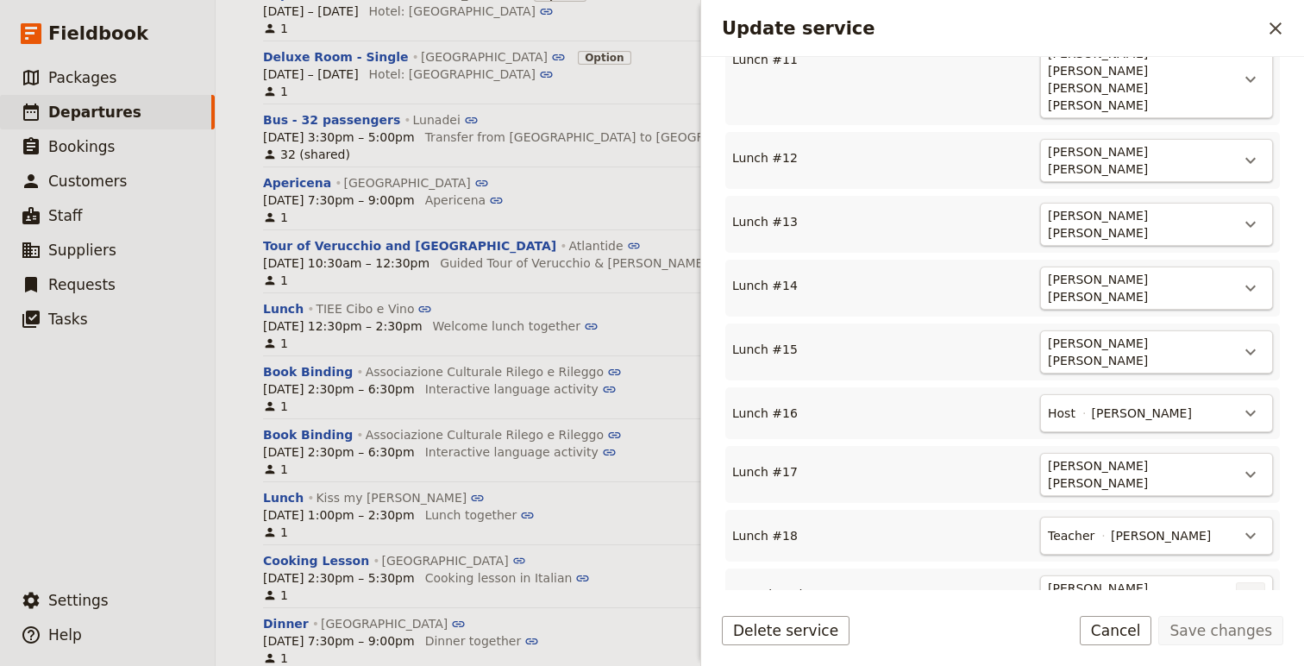
click at [1248, 587] on icon "Actions" at bounding box center [1250, 597] width 21 height 21
click at [878, 575] on div "[PERSON_NAME] [PERSON_NAME] ​ Teacher [PERSON_NAME] ​" at bounding box center [1044, 619] width 457 height 88
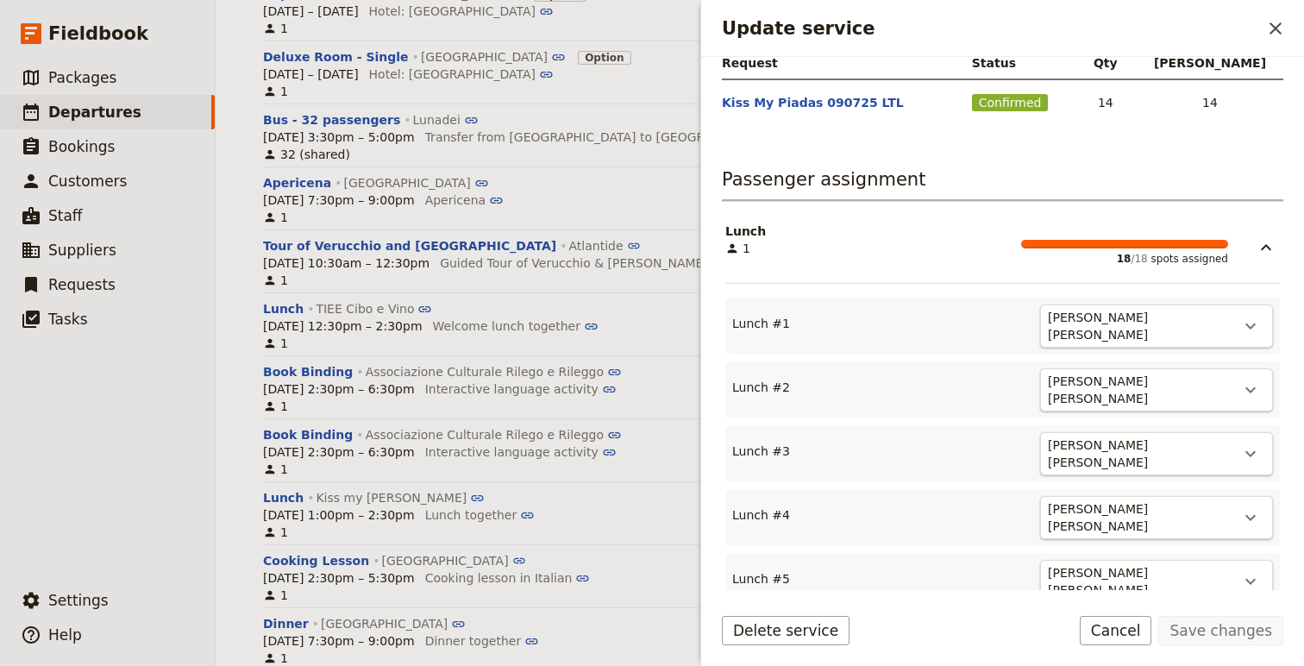
scroll to position [436, 0]
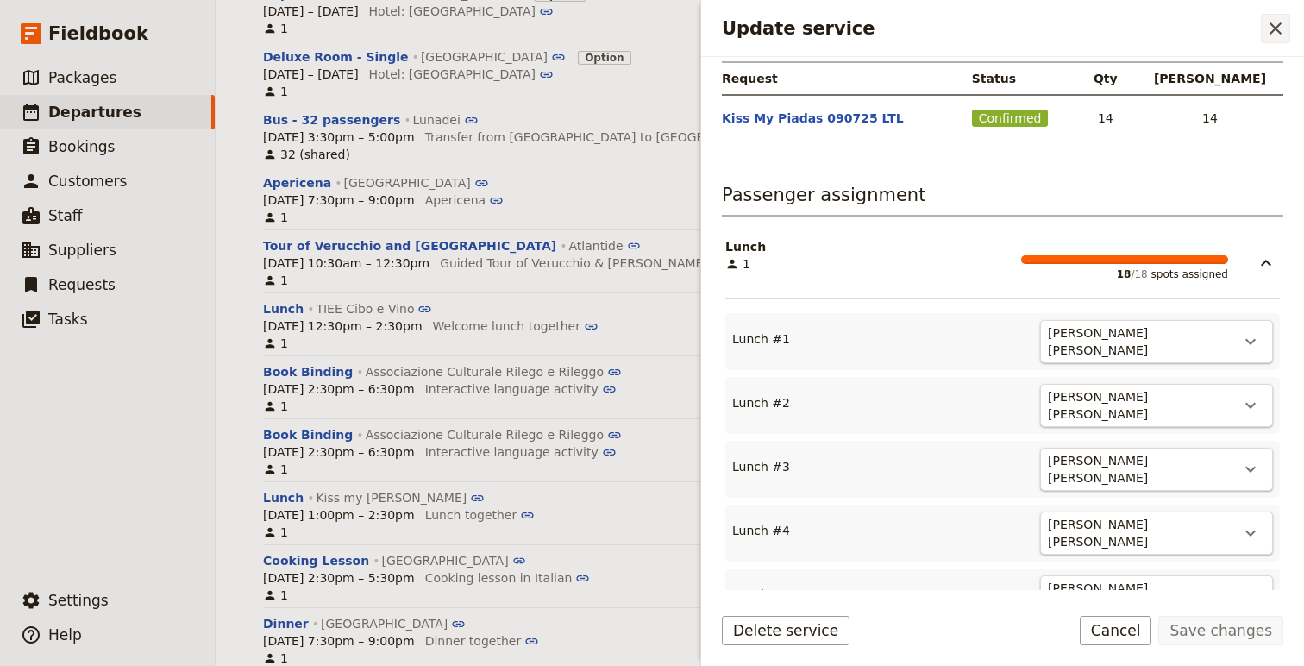
click at [1270, 25] on icon "Close drawer" at bounding box center [1275, 28] width 21 height 21
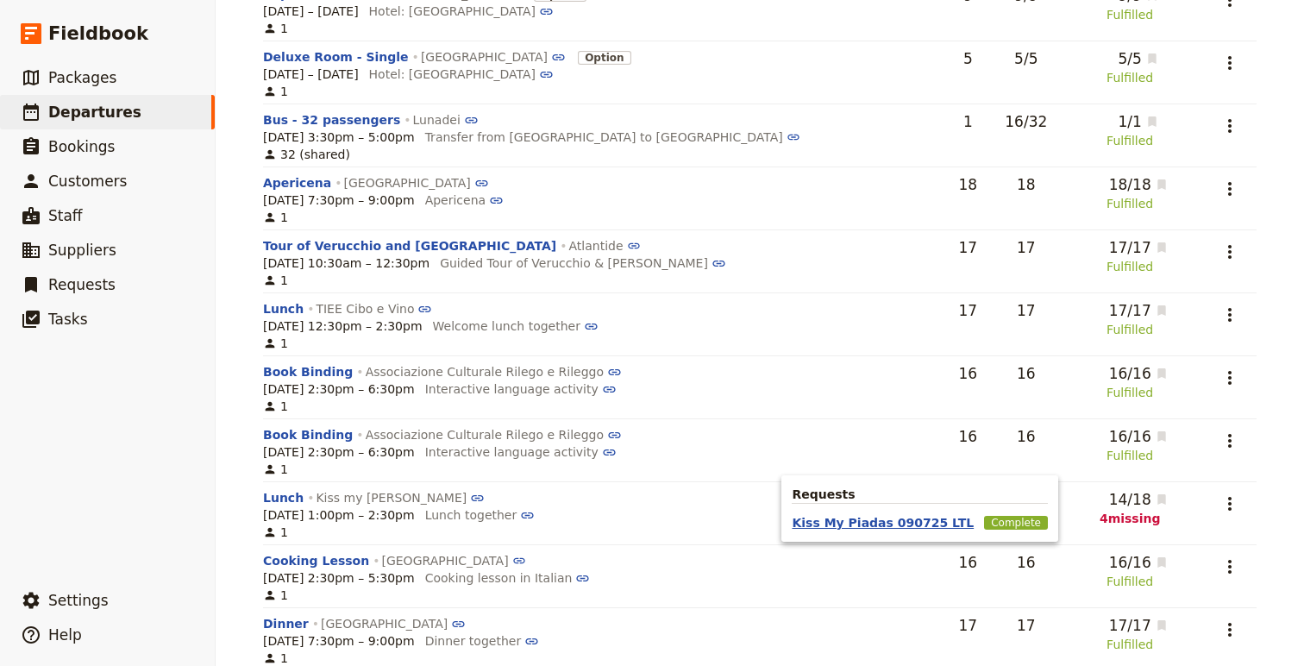
click at [927, 528] on button "Kiss My Piadas 090725 LTL" at bounding box center [883, 522] width 182 height 17
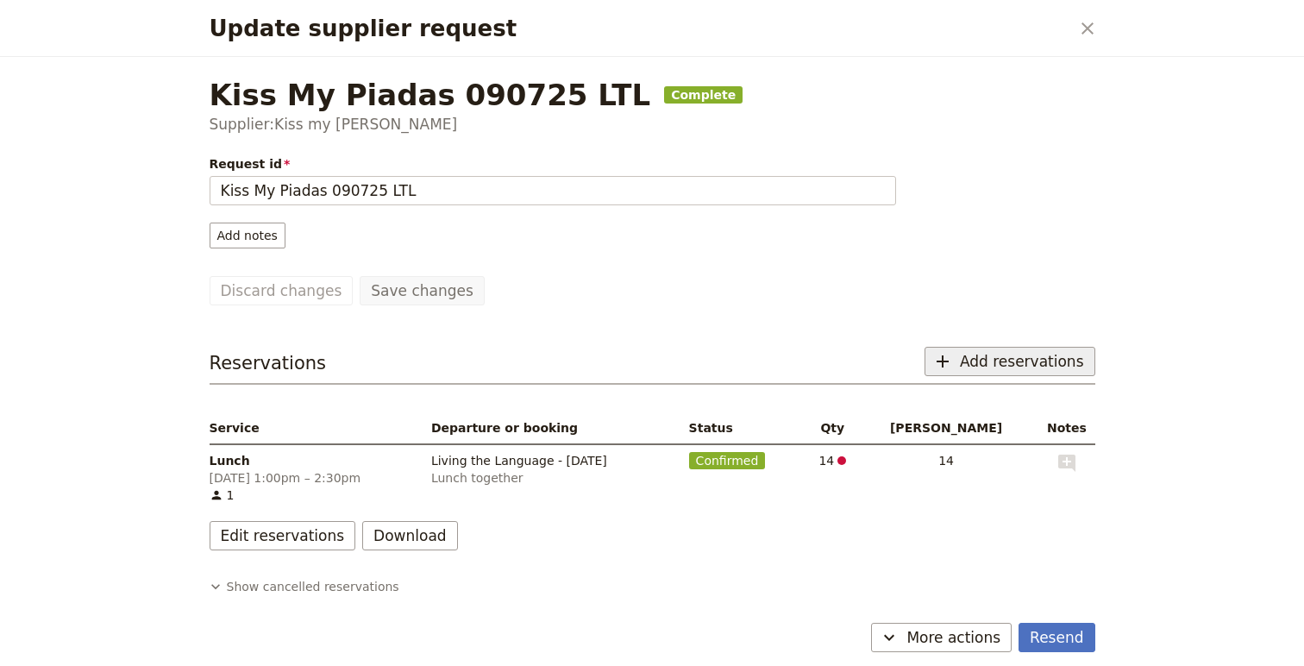
click at [1010, 361] on span "Add reservations" at bounding box center [1022, 361] width 124 height 21
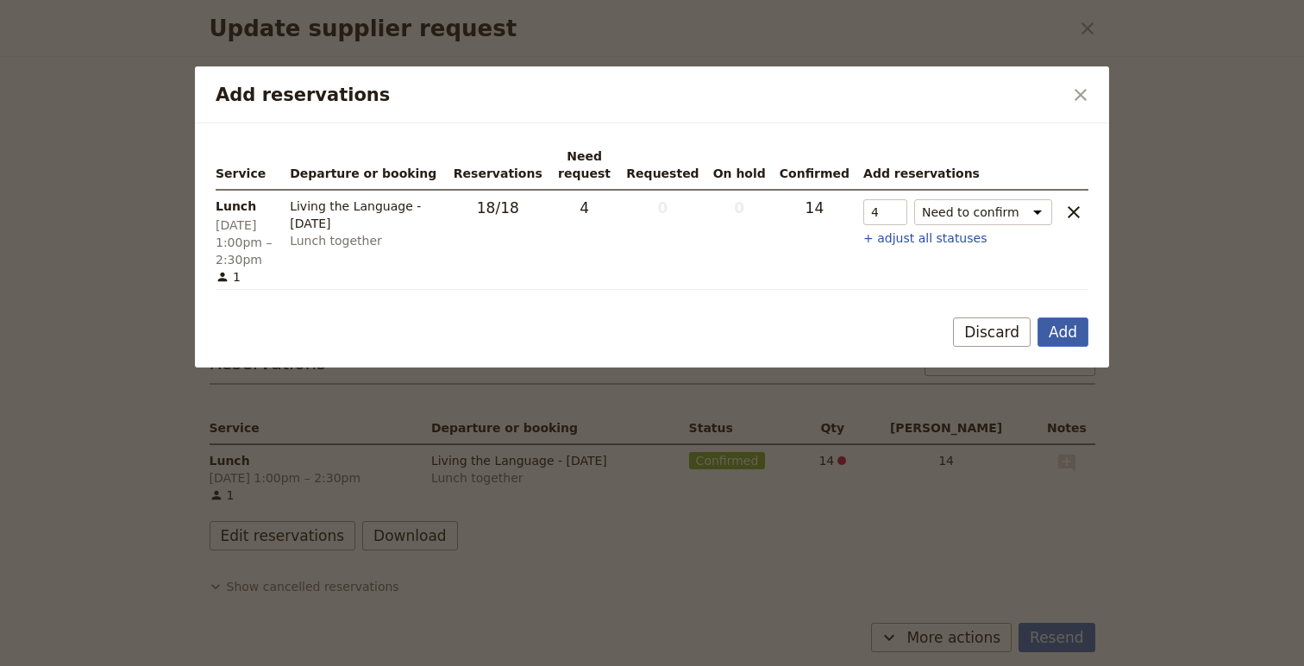
click at [1061, 321] on button "Add" at bounding box center [1063, 331] width 51 height 29
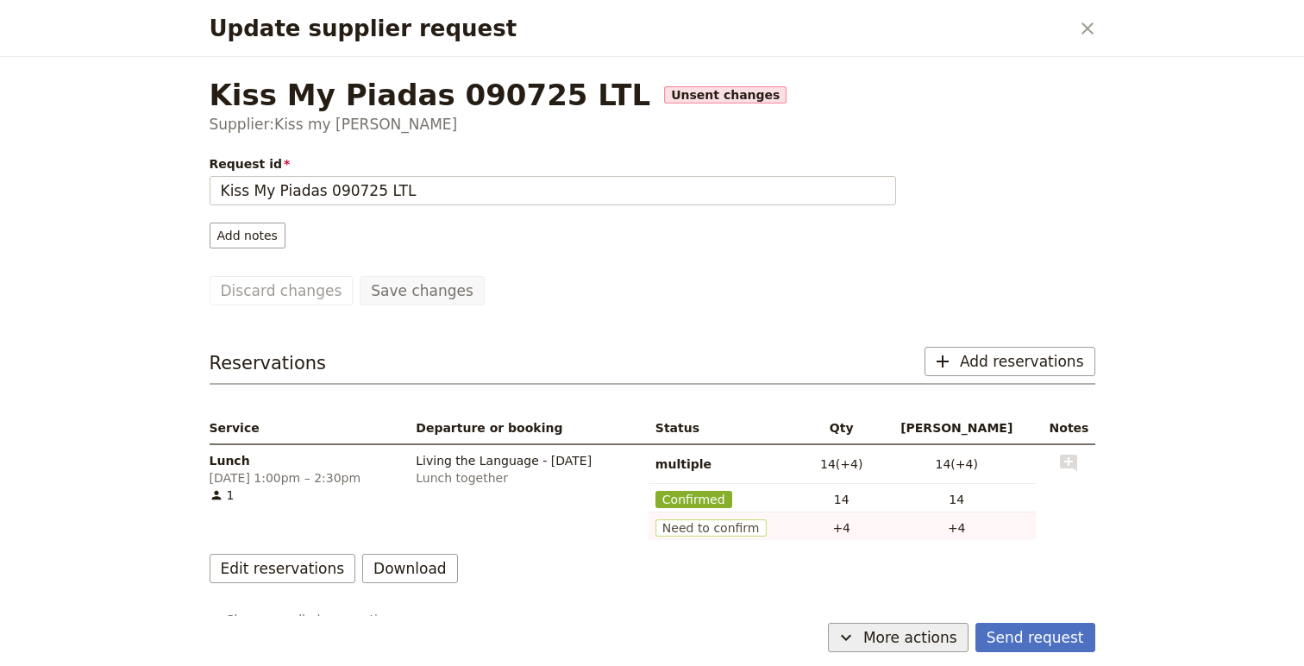
click at [901, 631] on span "More actions" at bounding box center [910, 637] width 94 height 21
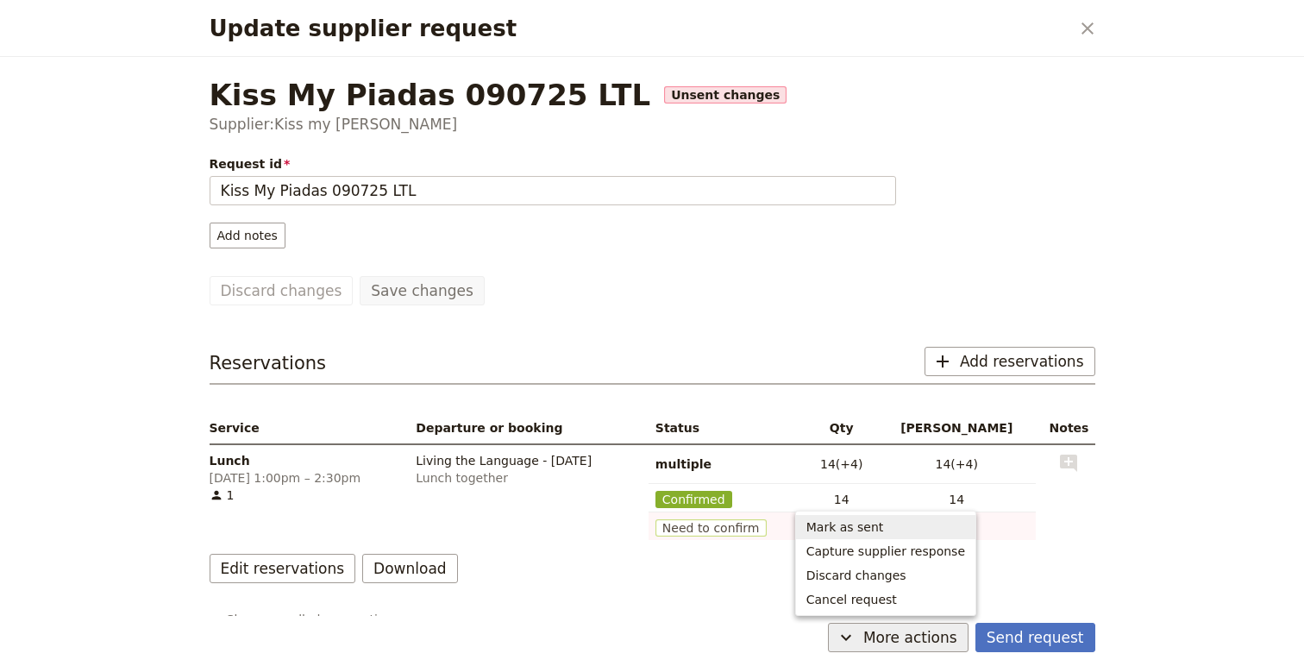
click at [896, 526] on span "Mark as sent" at bounding box center [886, 526] width 159 height 17
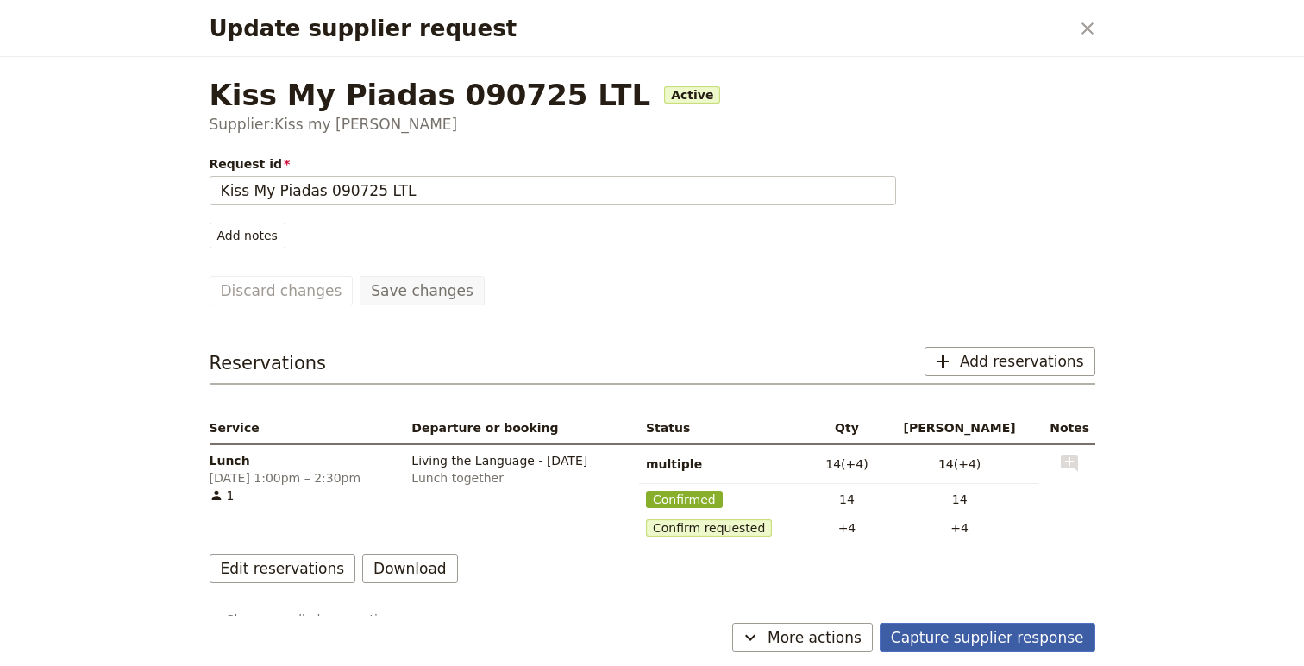
click at [1047, 633] on button "Capture supplier response" at bounding box center [988, 637] width 216 height 29
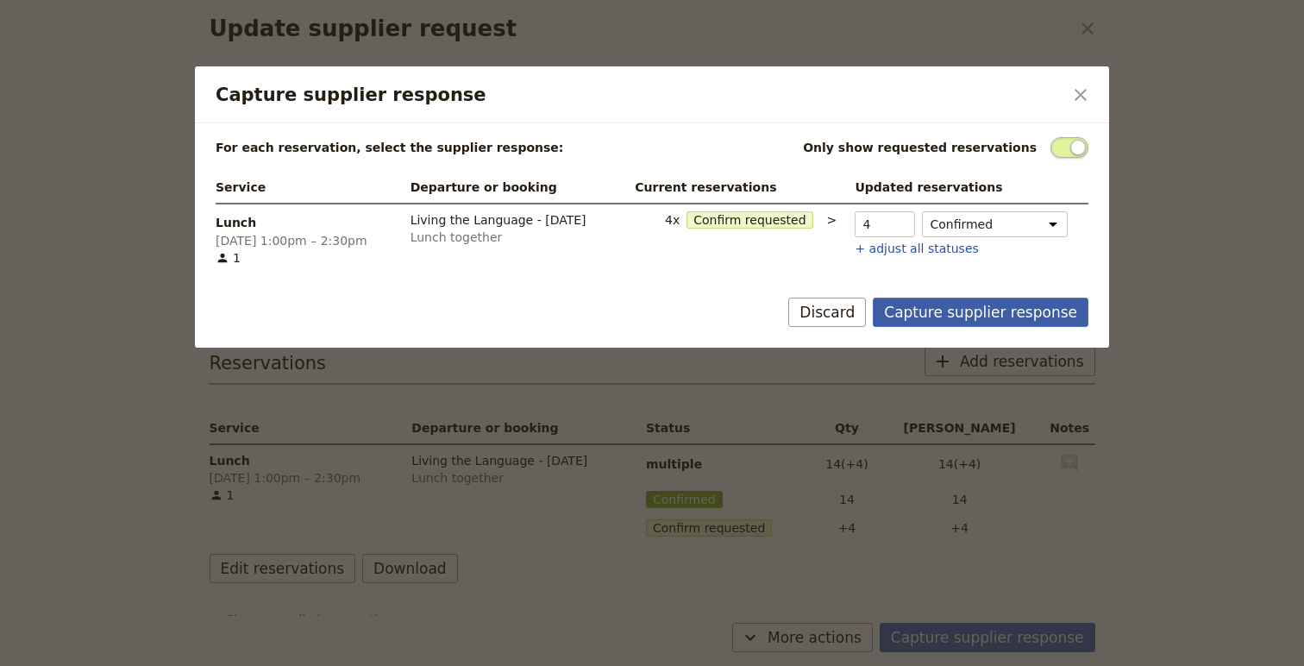
click at [949, 308] on button "Capture supplier response" at bounding box center [981, 312] width 216 height 29
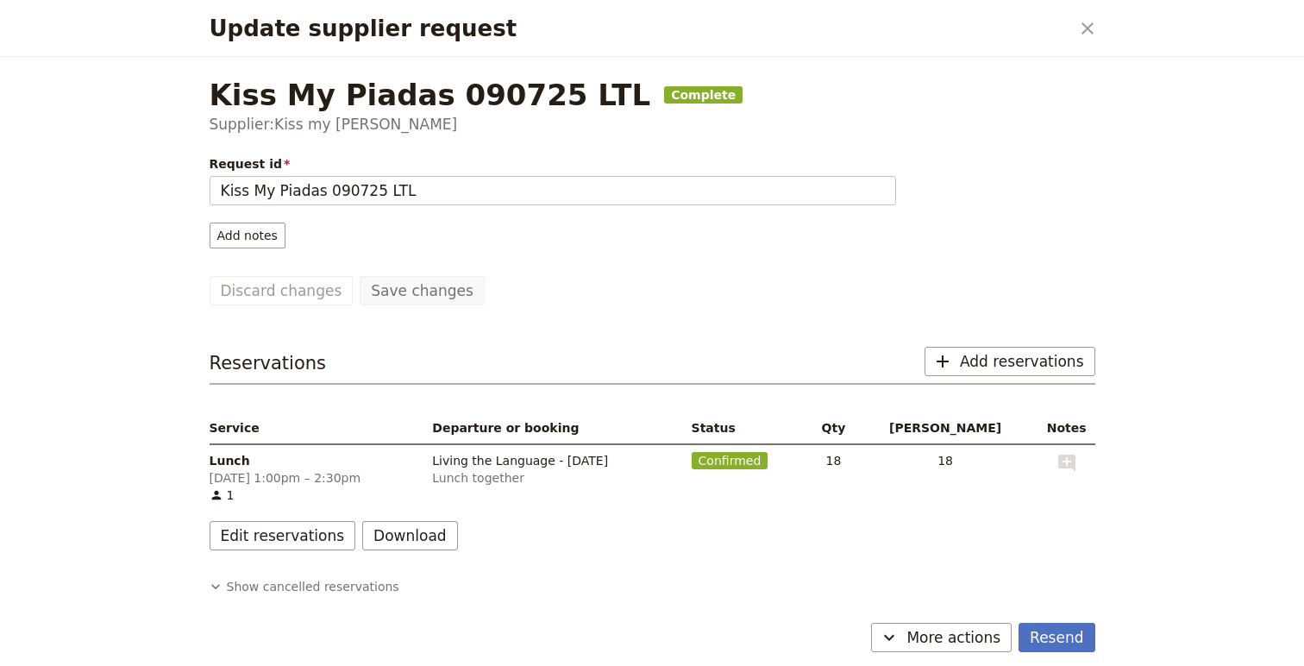
click at [1088, 33] on icon "Close dialog" at bounding box center [1087, 28] width 21 height 21
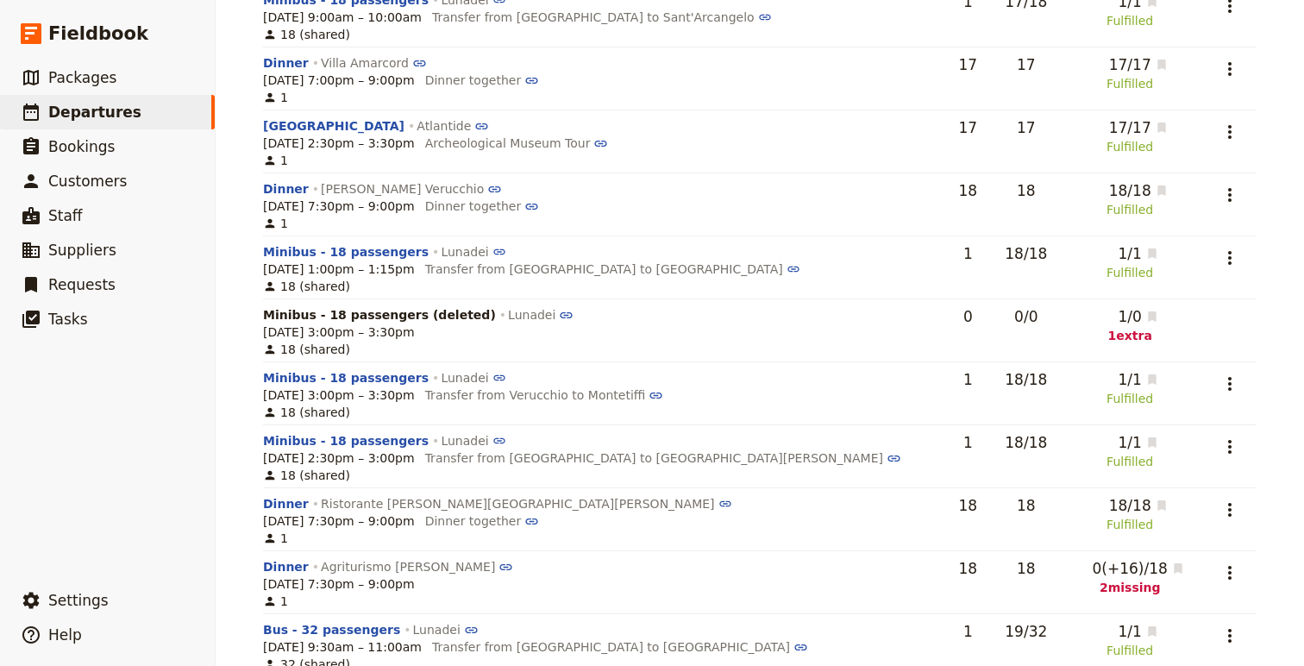
scroll to position [1380, 0]
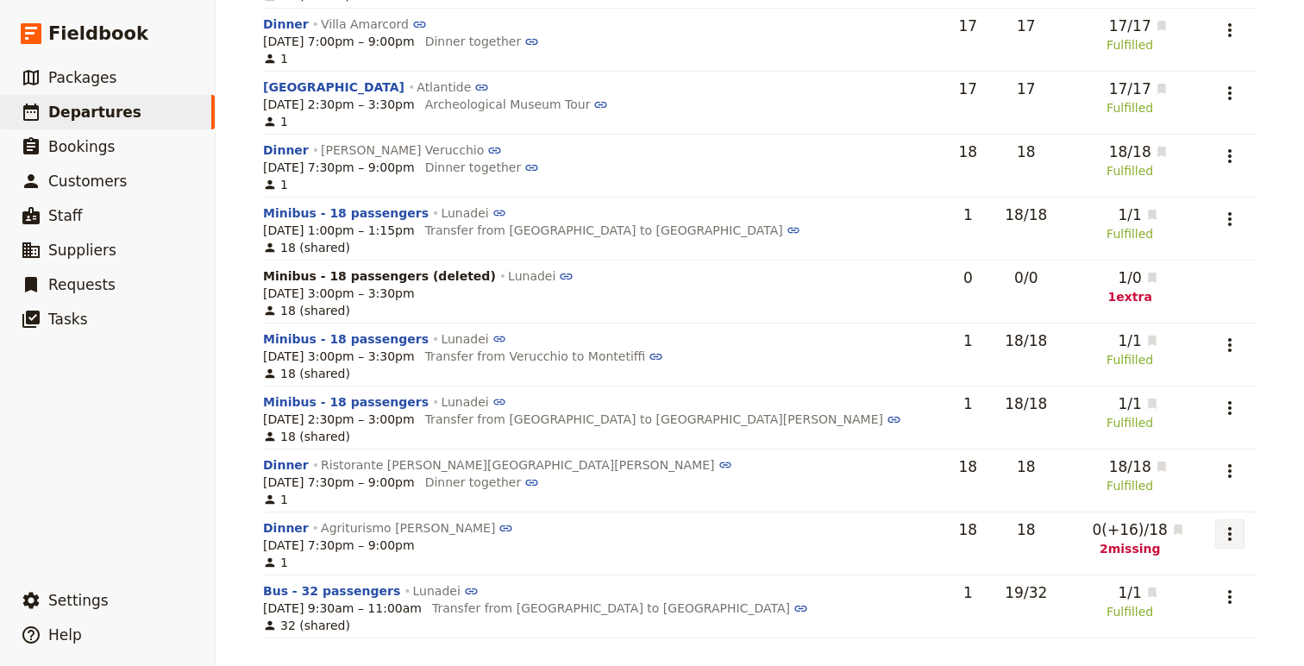
click at [1223, 532] on icon "Actions" at bounding box center [1230, 534] width 21 height 21
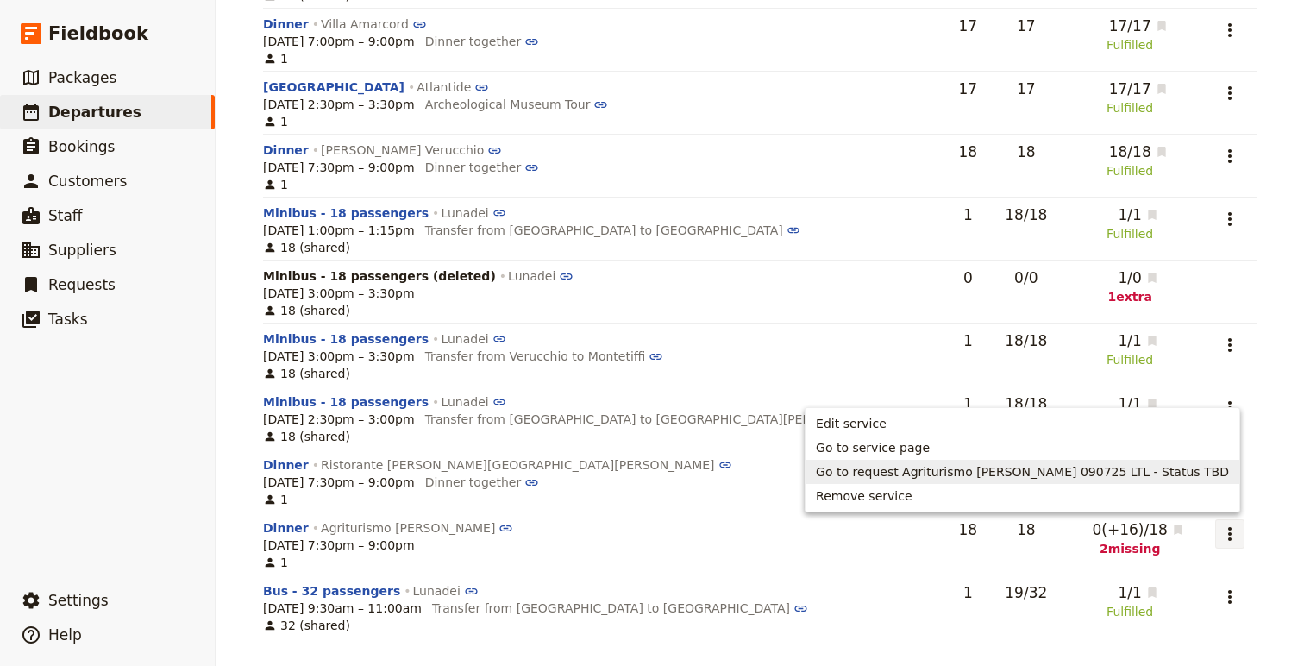
click at [1071, 474] on span "Go to request Agriturismo [PERSON_NAME] 090725 LTL - Status TBD" at bounding box center [1022, 471] width 413 height 17
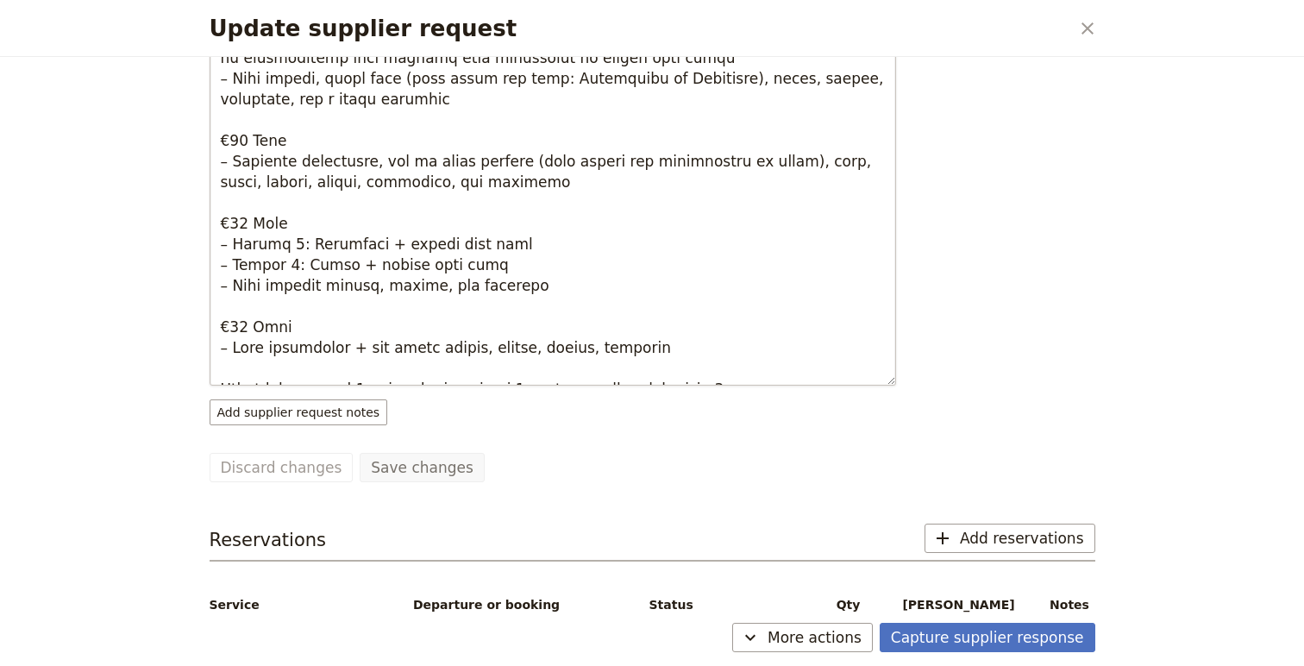
scroll to position [466, 0]
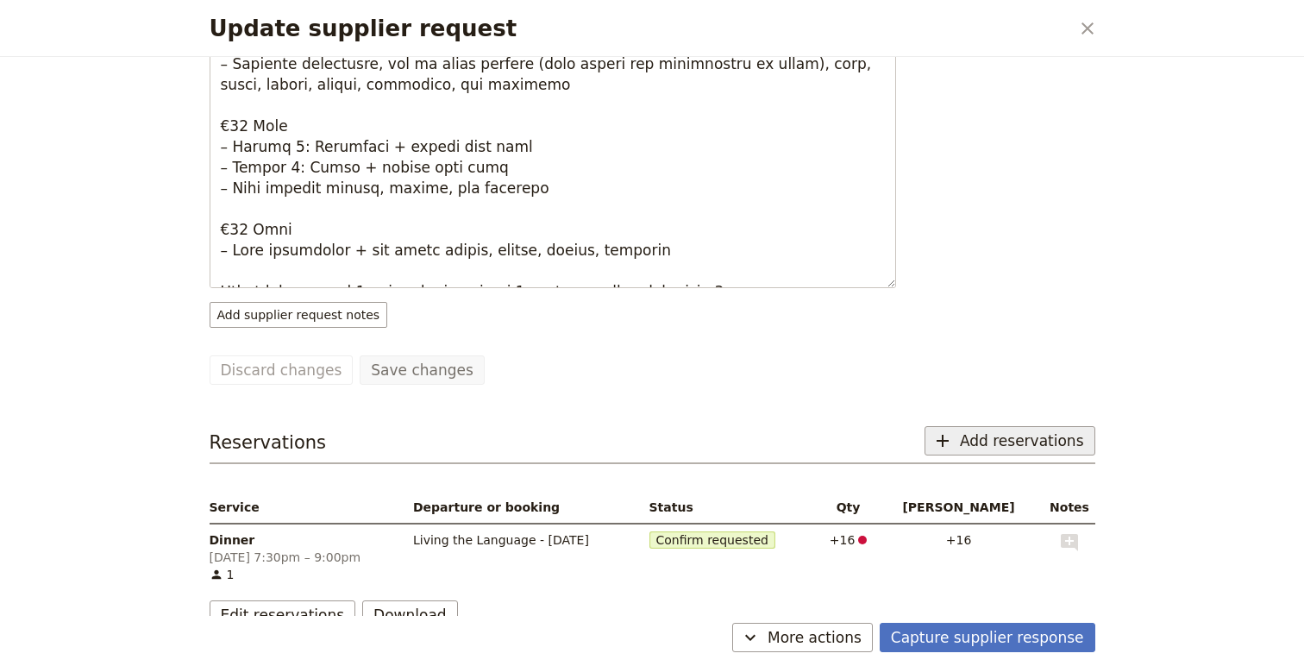
click at [1008, 430] on span "Add reservations" at bounding box center [1022, 440] width 124 height 21
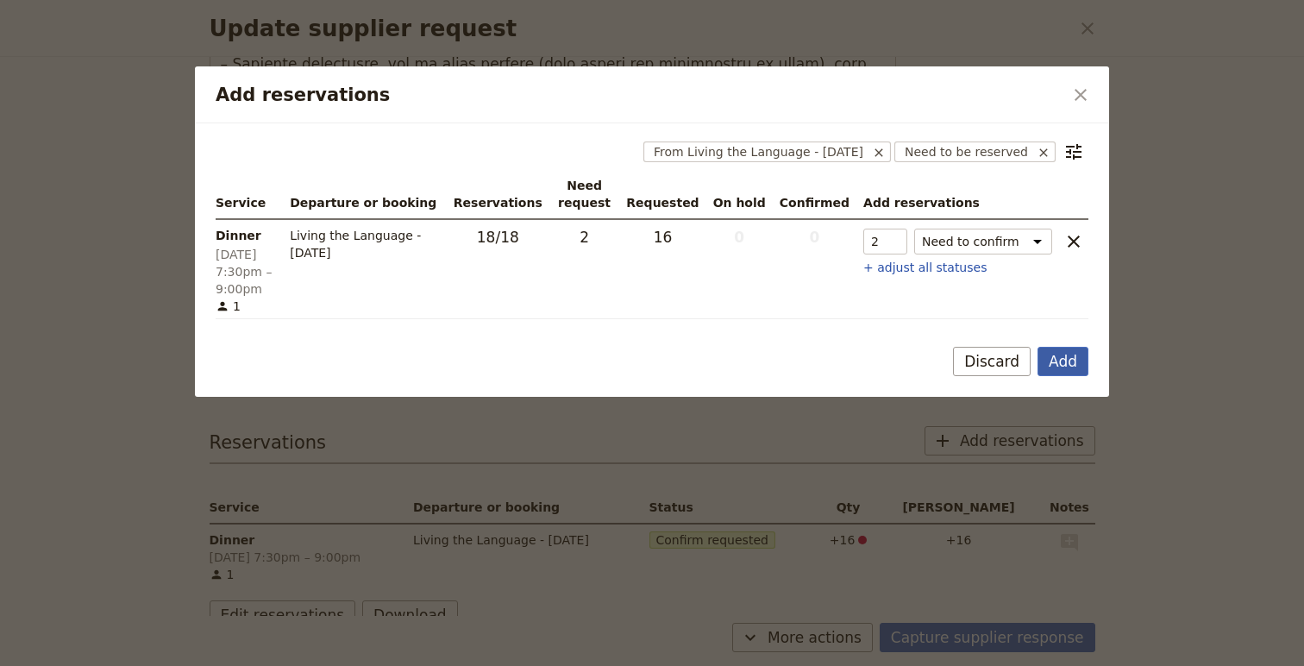
click at [1072, 366] on button "Add" at bounding box center [1063, 361] width 51 height 29
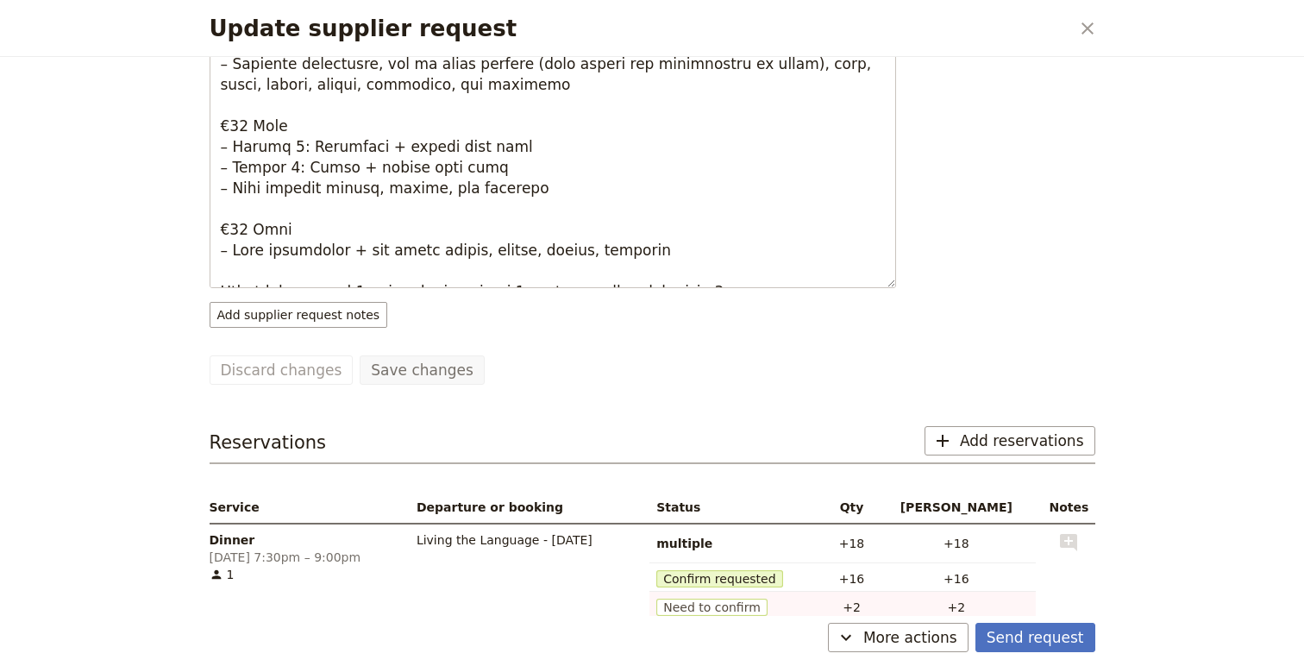
scroll to position [499, 0]
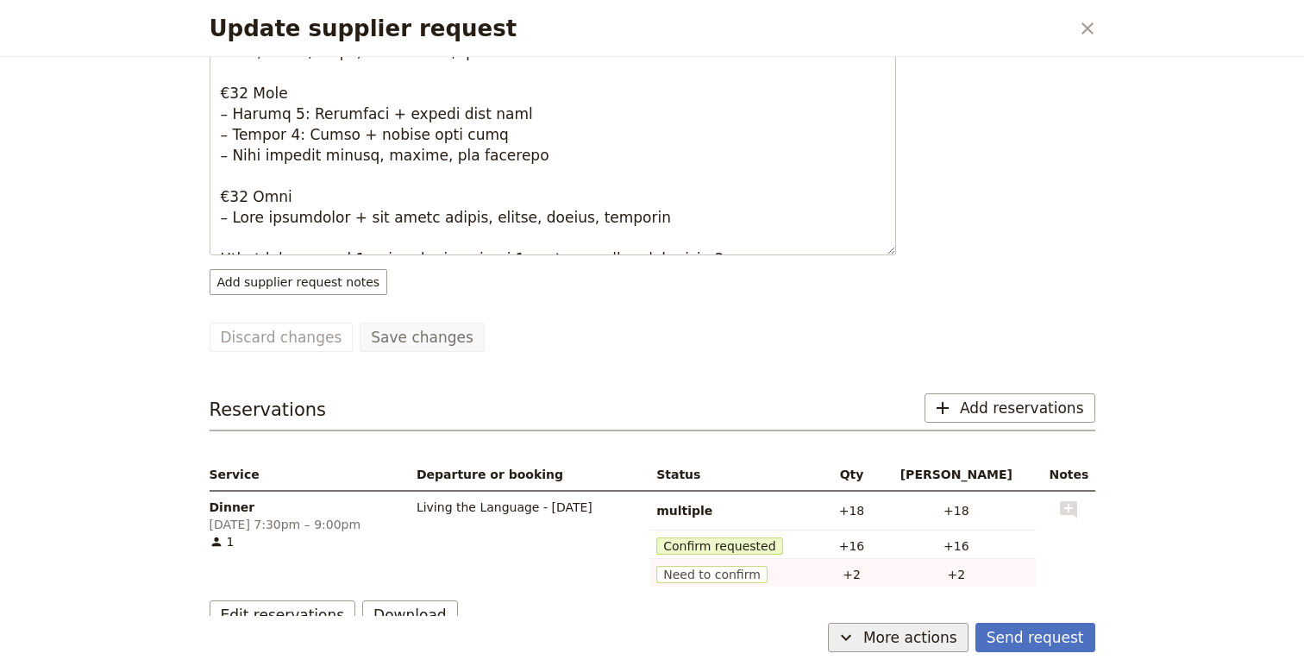
click at [913, 650] on button "​ More actions" at bounding box center [898, 637] width 141 height 29
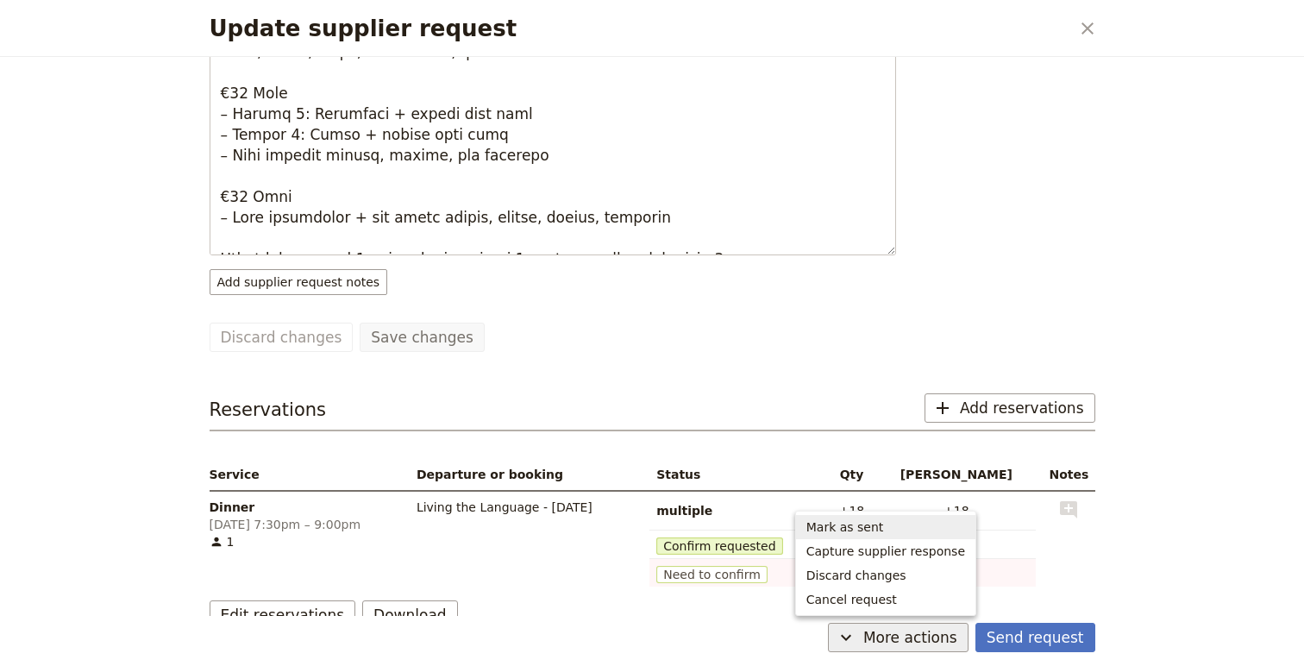
click at [909, 521] on span "Mark as sent" at bounding box center [886, 526] width 159 height 17
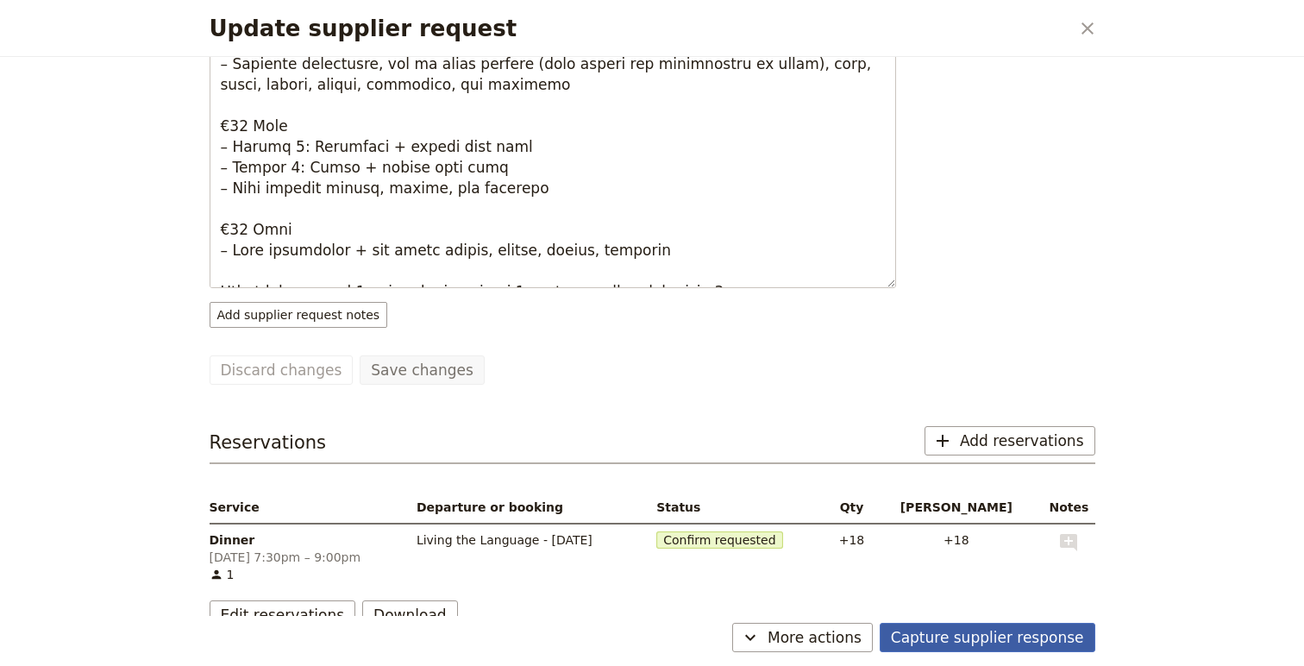
click at [1052, 644] on button "Capture supplier response" at bounding box center [988, 637] width 216 height 29
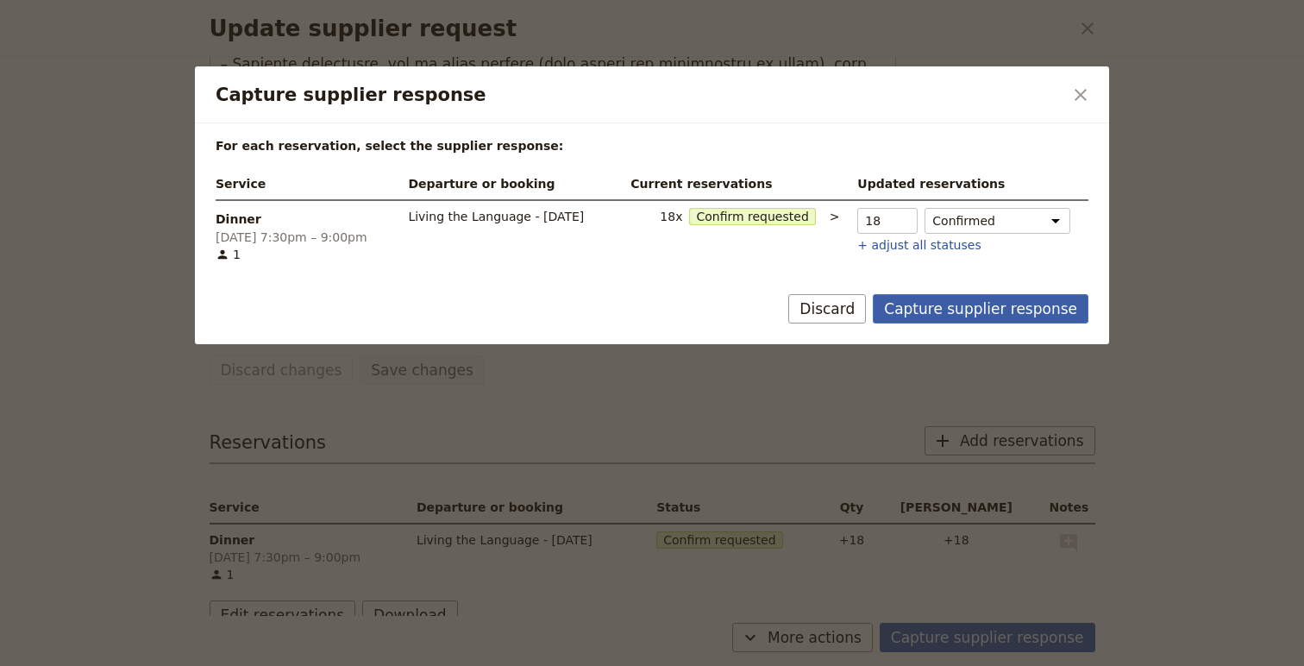
click at [1007, 299] on button "Capture supplier response" at bounding box center [981, 308] width 216 height 29
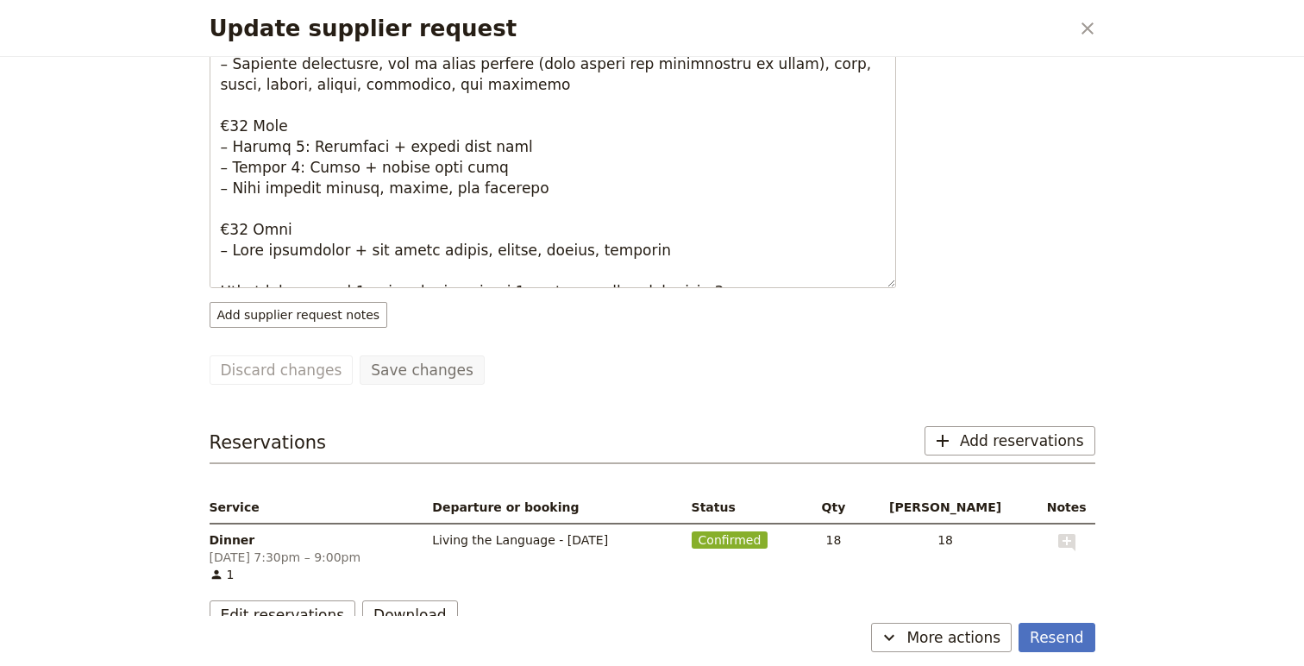
click at [1081, 8] on div "Update supplier request ​" at bounding box center [652, 28] width 927 height 57
drag, startPoint x: 1085, startPoint y: 31, endPoint x: 1085, endPoint y: 55, distance: 24.2
click at [1085, 31] on icon "Close dialog" at bounding box center [1087, 28] width 21 height 21
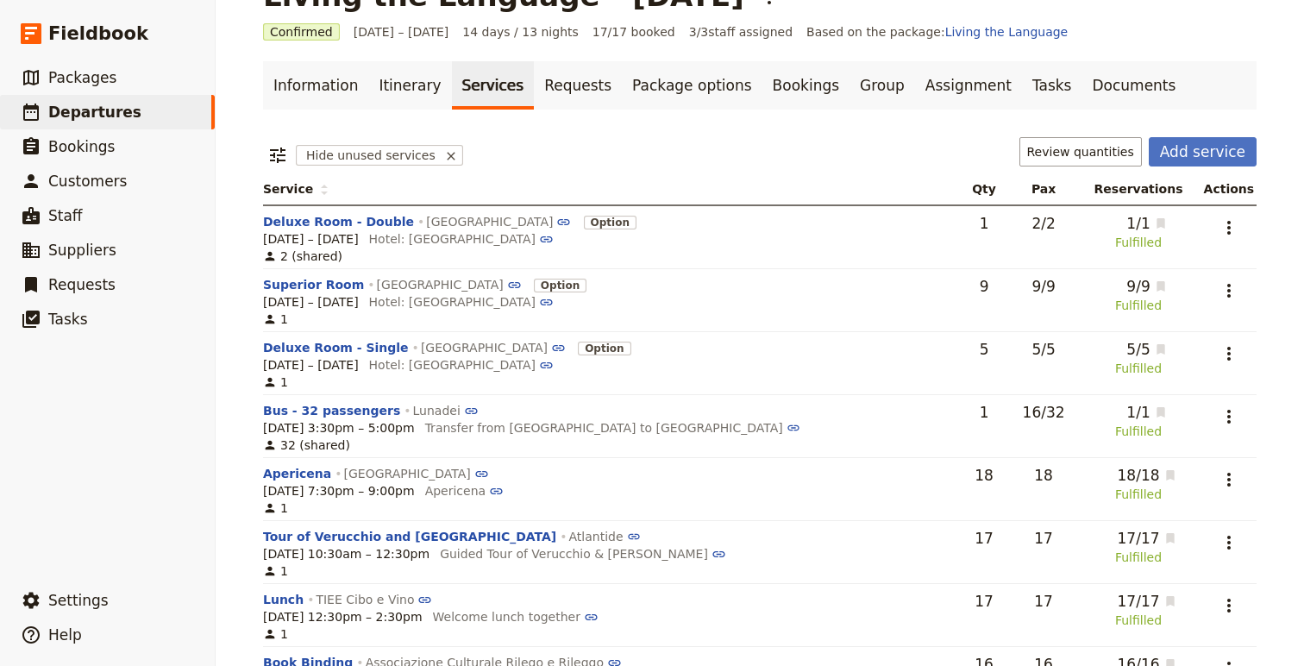
scroll to position [0, 0]
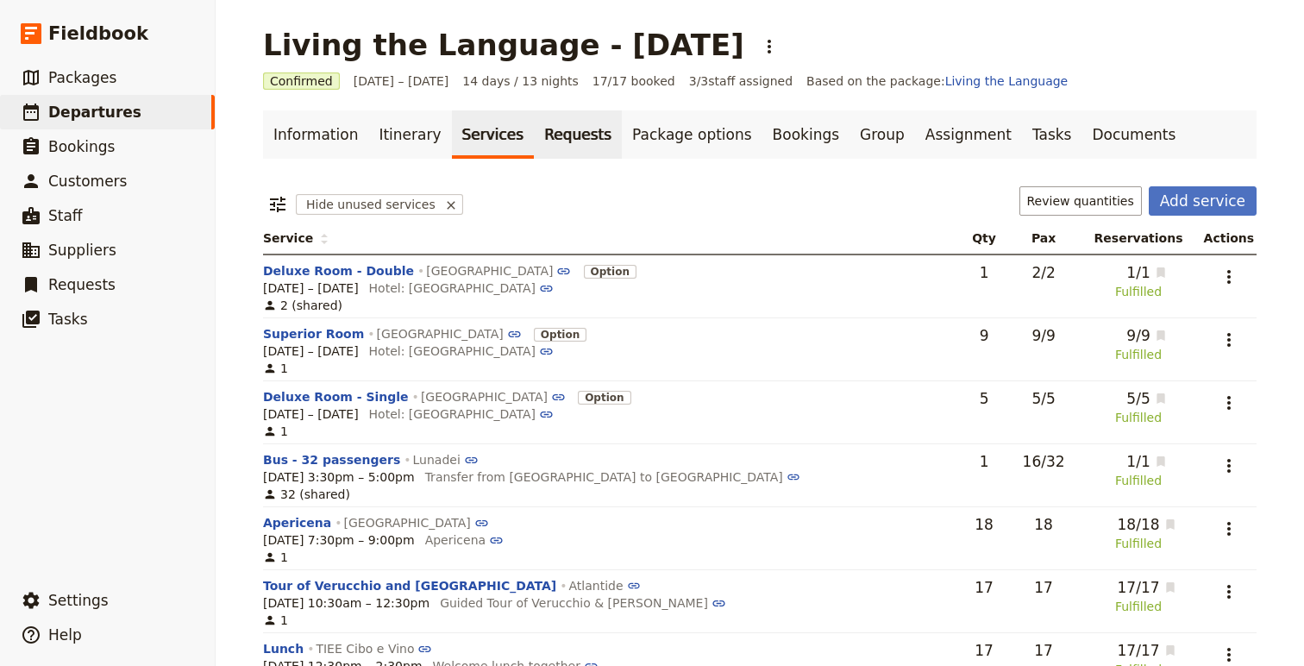
click at [534, 135] on link "Requests" at bounding box center [578, 134] width 88 height 48
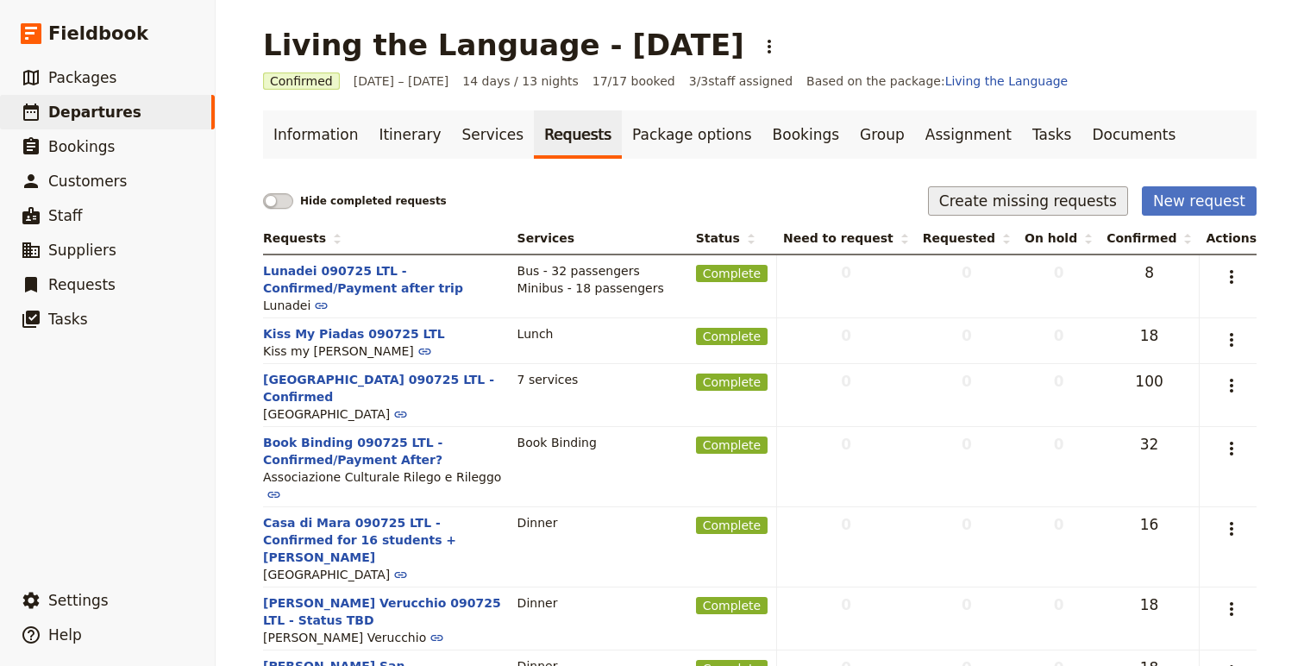
click at [1055, 201] on button "Create missing requests" at bounding box center [1028, 200] width 200 height 29
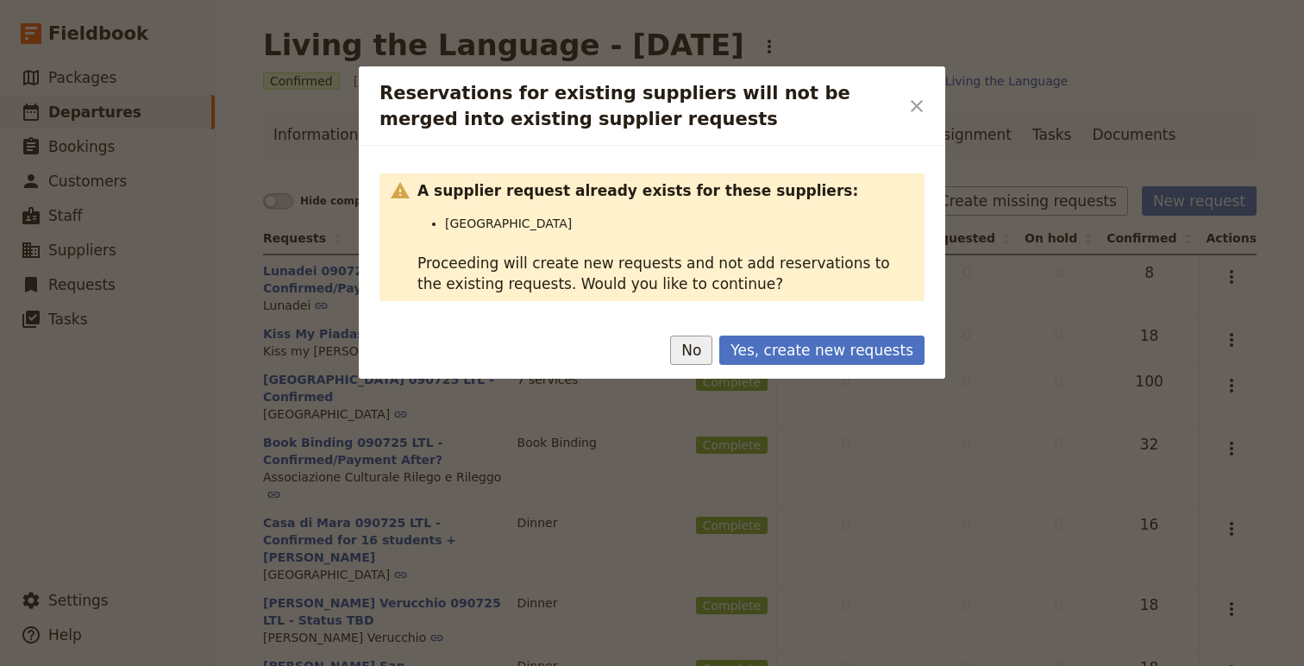
click at [707, 354] on button "No" at bounding box center [691, 350] width 42 height 29
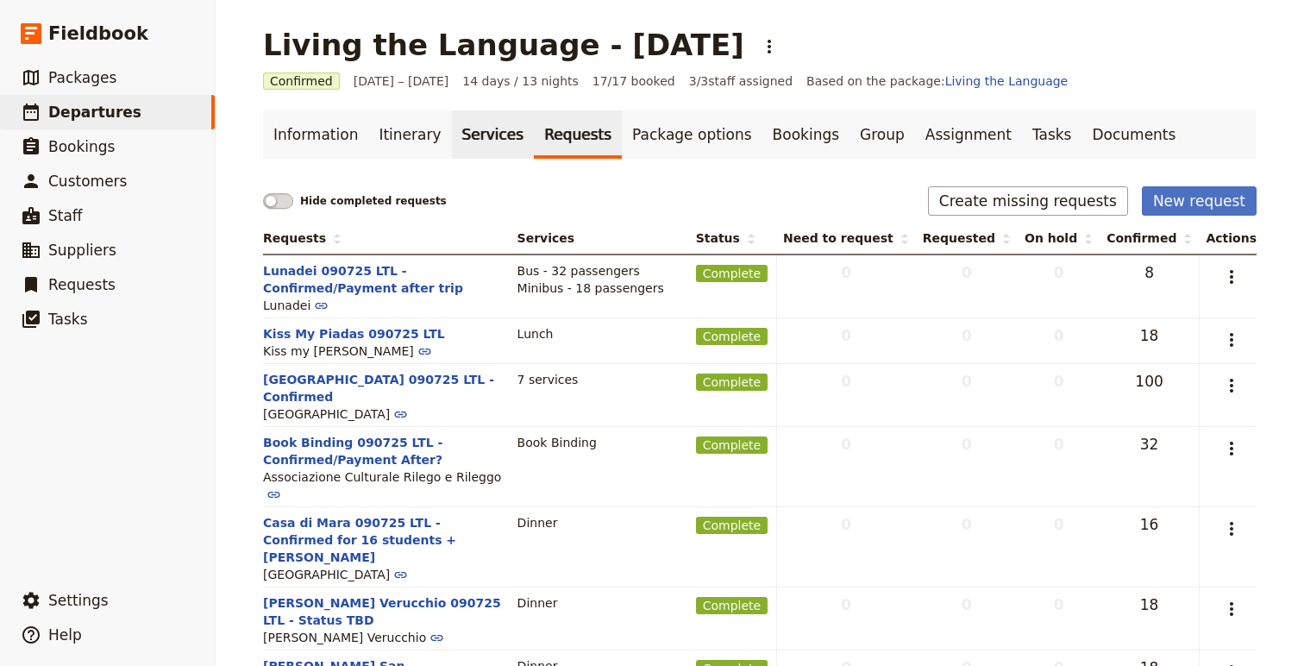
click at [466, 142] on link "Services" at bounding box center [493, 134] width 83 height 48
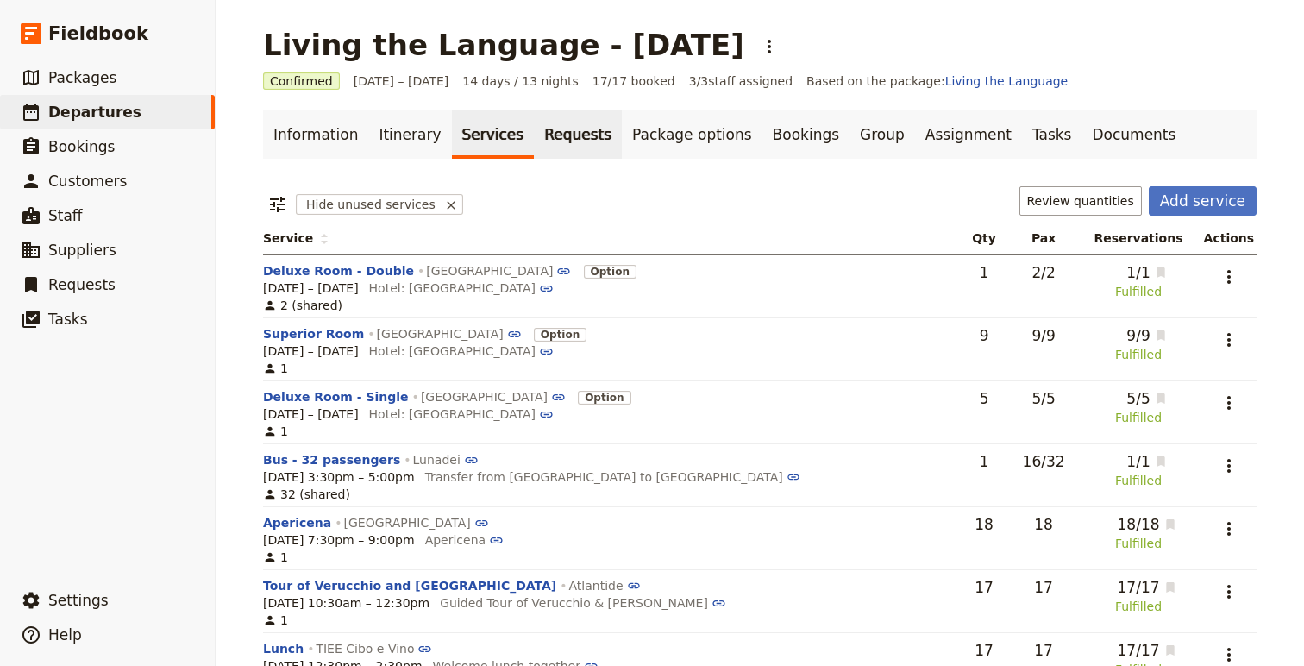
click at [560, 129] on link "Requests" at bounding box center [578, 134] width 88 height 48
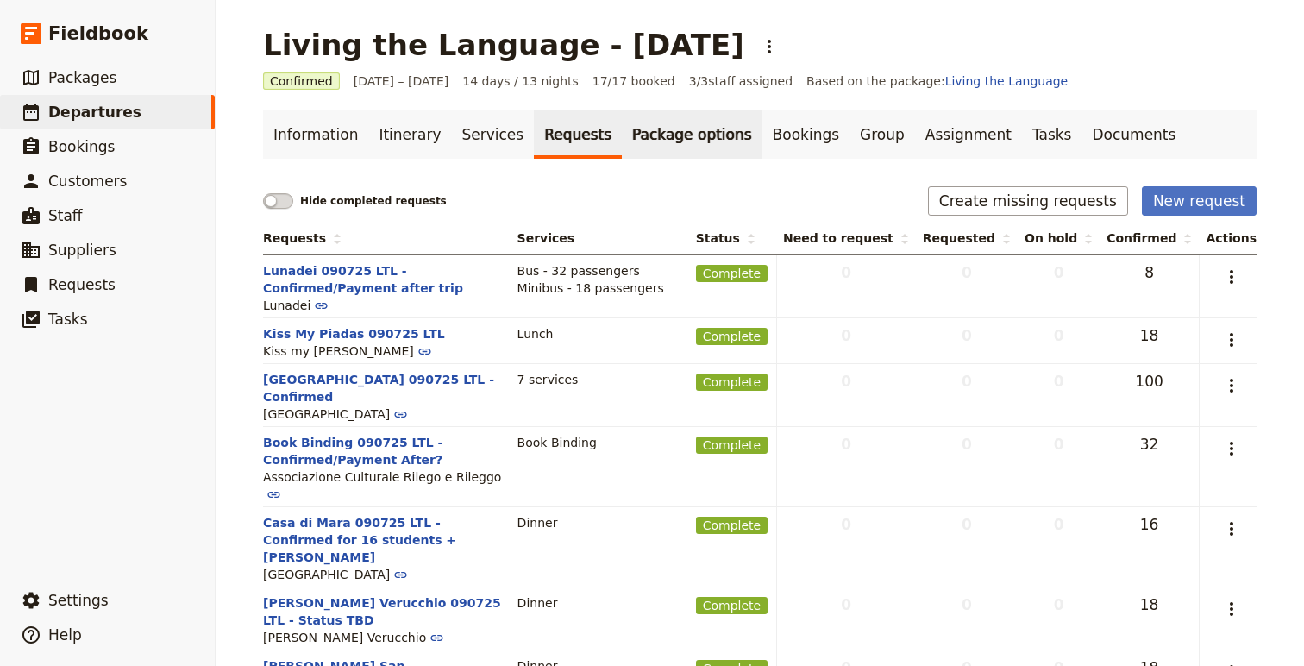
click at [694, 137] on link "Package options" at bounding box center [692, 134] width 140 height 48
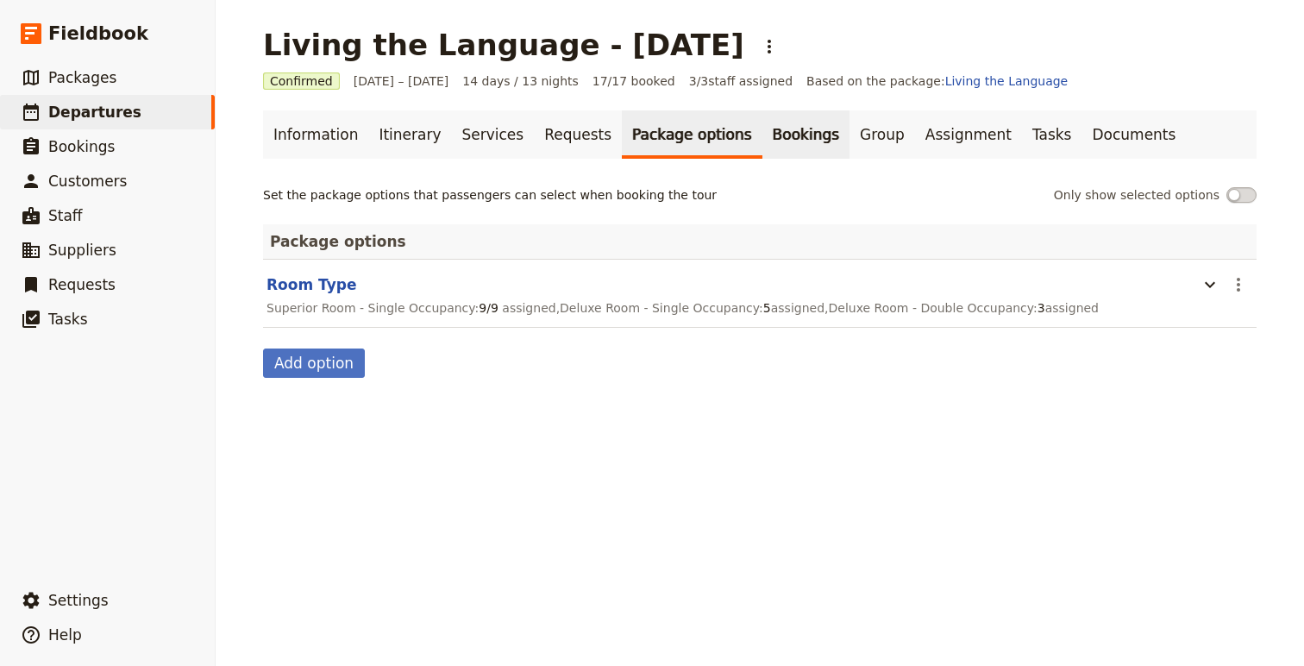
click at [763, 127] on link "Bookings" at bounding box center [806, 134] width 87 height 48
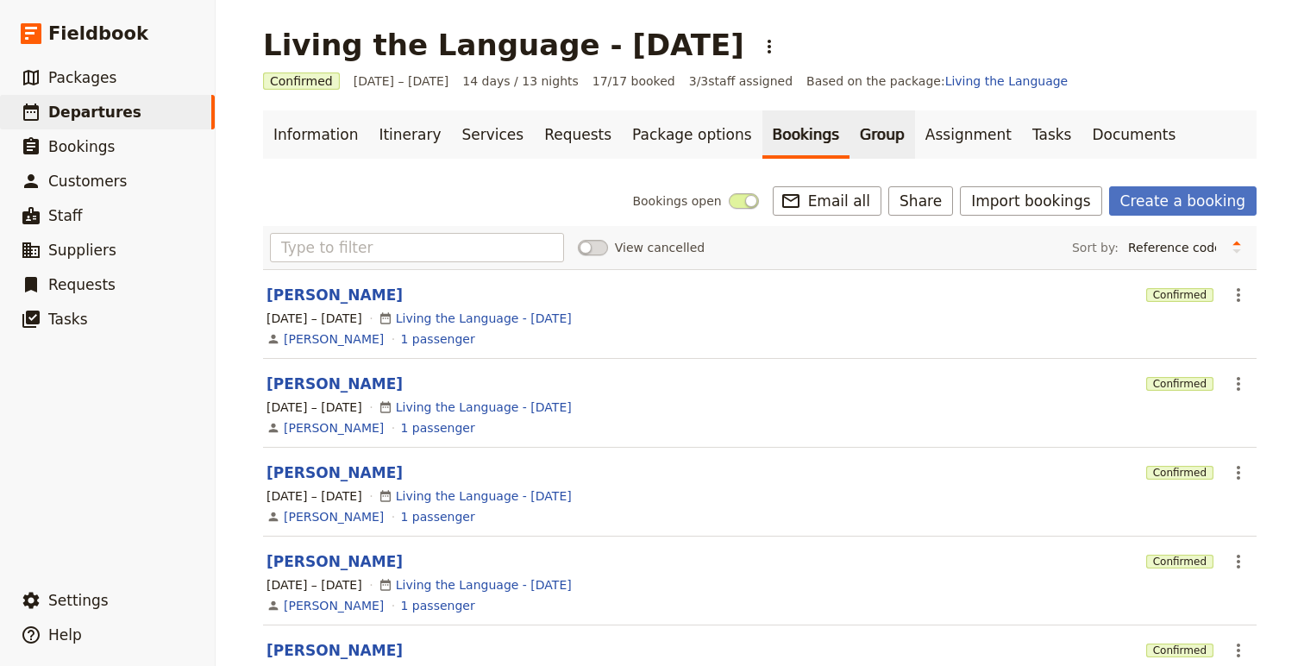
click at [853, 134] on link "Group" at bounding box center [883, 134] width 66 height 48
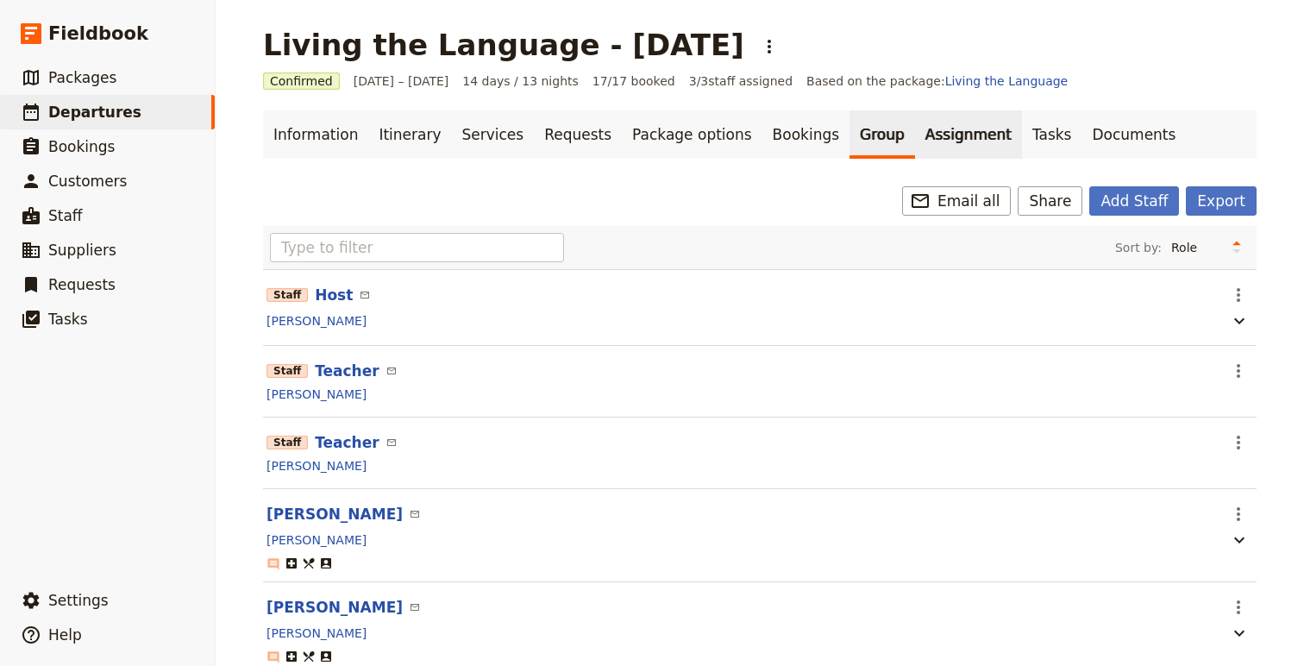
click at [925, 130] on link "Assignment" at bounding box center [968, 134] width 107 height 48
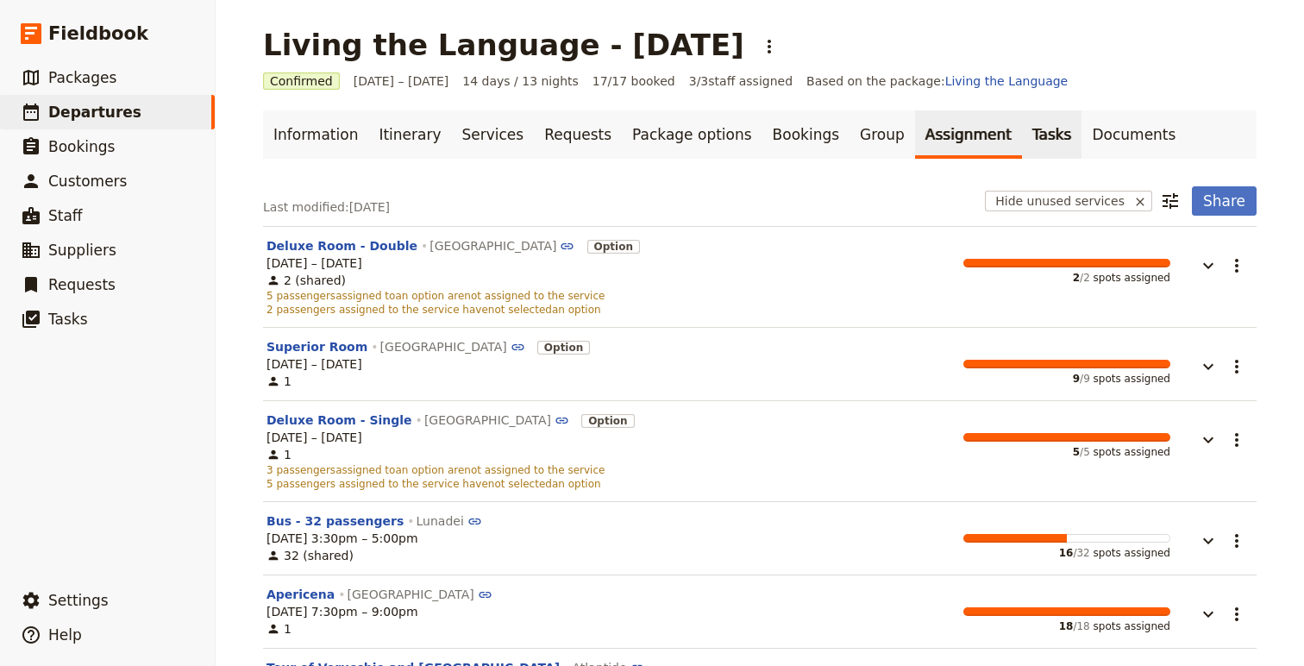
click at [1022, 133] on link "Tasks" at bounding box center [1052, 134] width 60 height 48
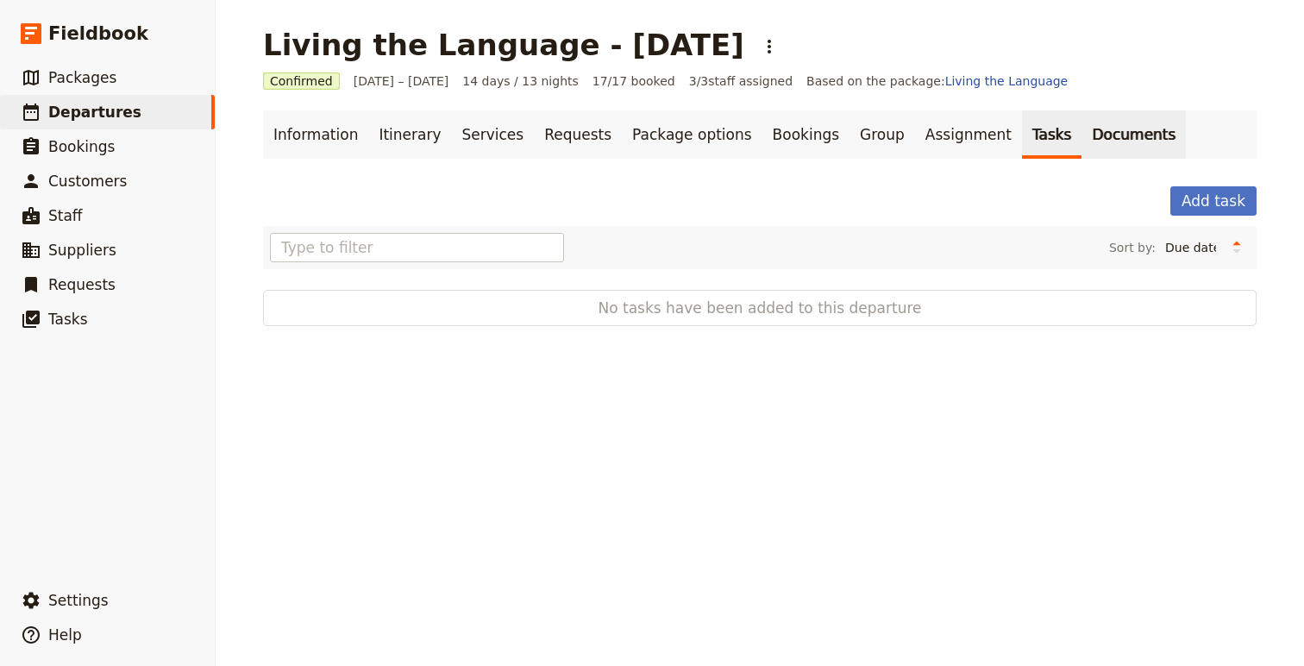
click at [1082, 133] on link "Documents" at bounding box center [1134, 134] width 104 height 48
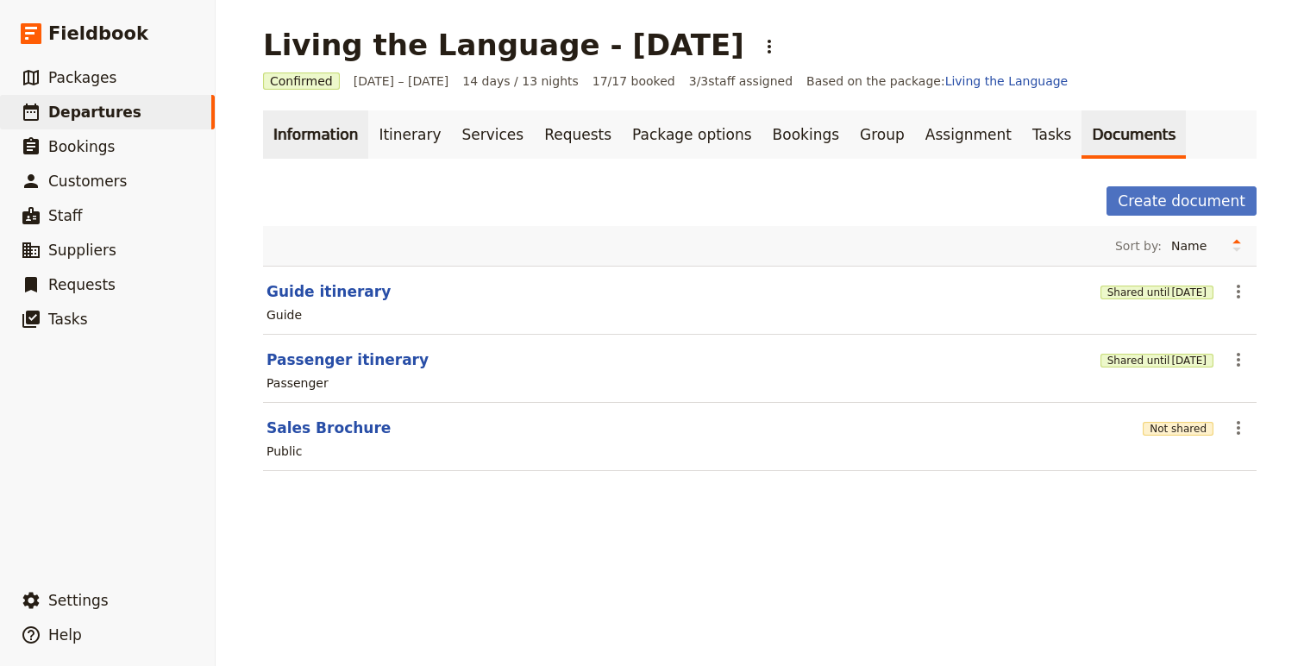
click at [286, 134] on link "Information" at bounding box center [315, 134] width 105 height 48
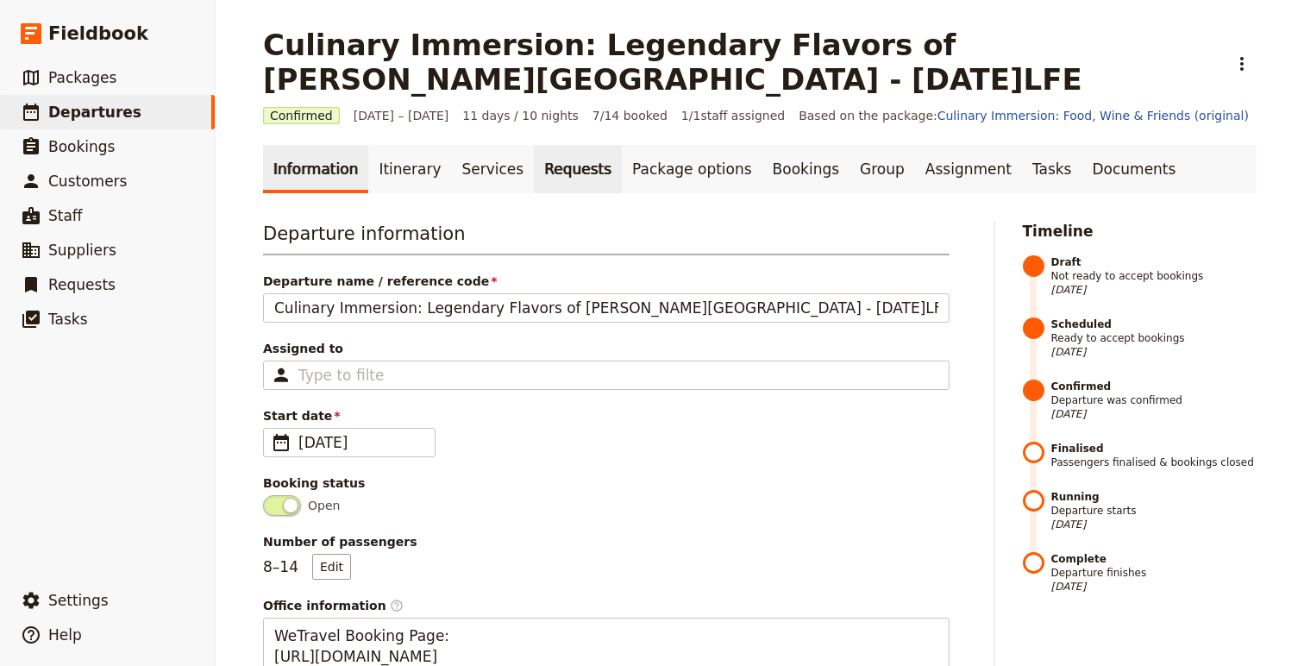
click at [557, 174] on link "Requests" at bounding box center [578, 169] width 88 height 48
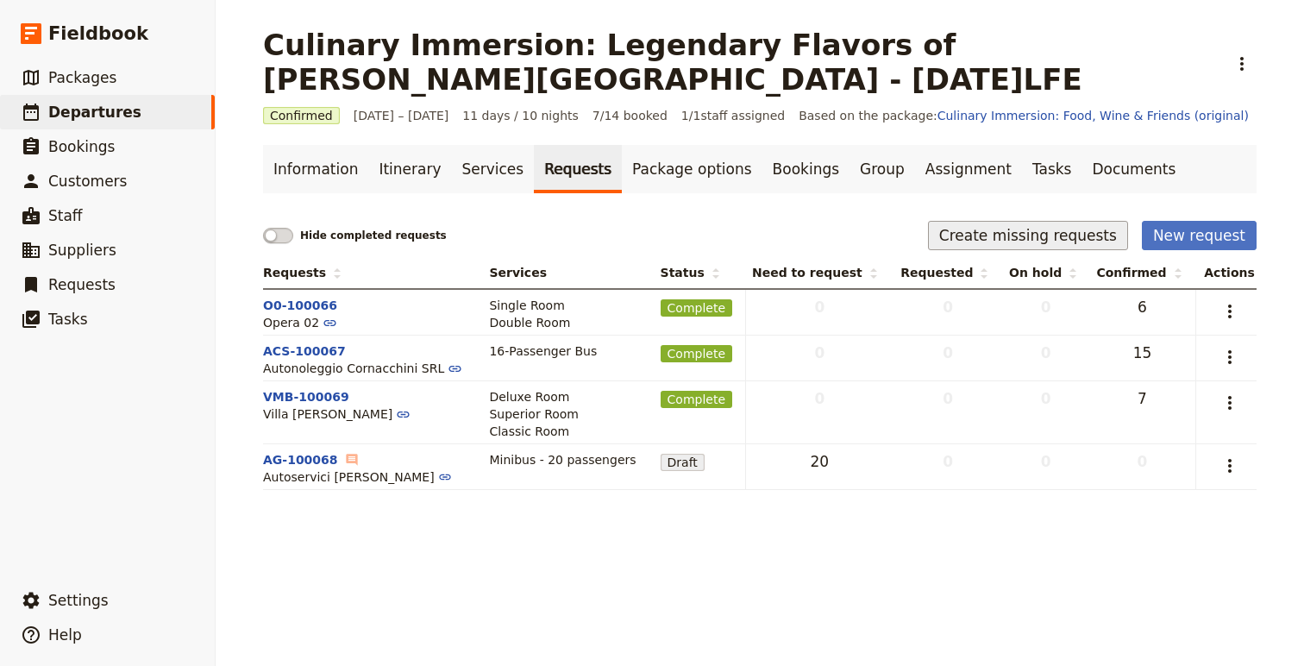
click at [983, 229] on button "Create missing requests" at bounding box center [1028, 235] width 200 height 29
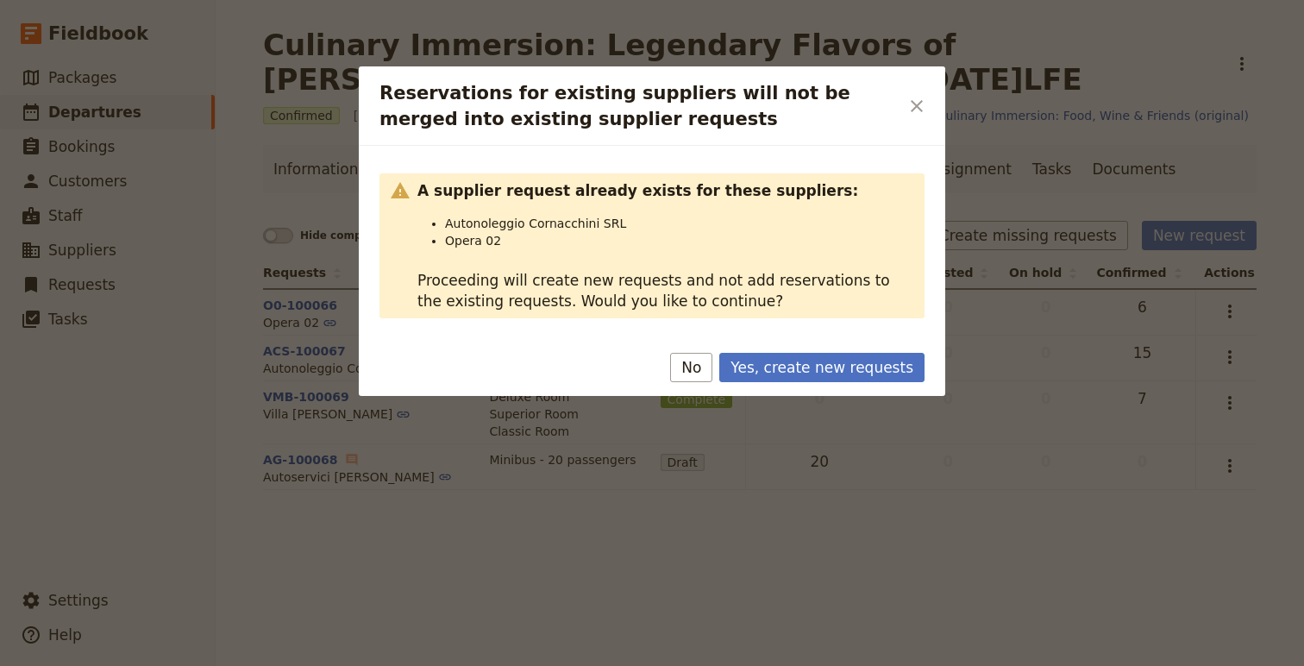
click at [695, 370] on button "No" at bounding box center [691, 367] width 42 height 29
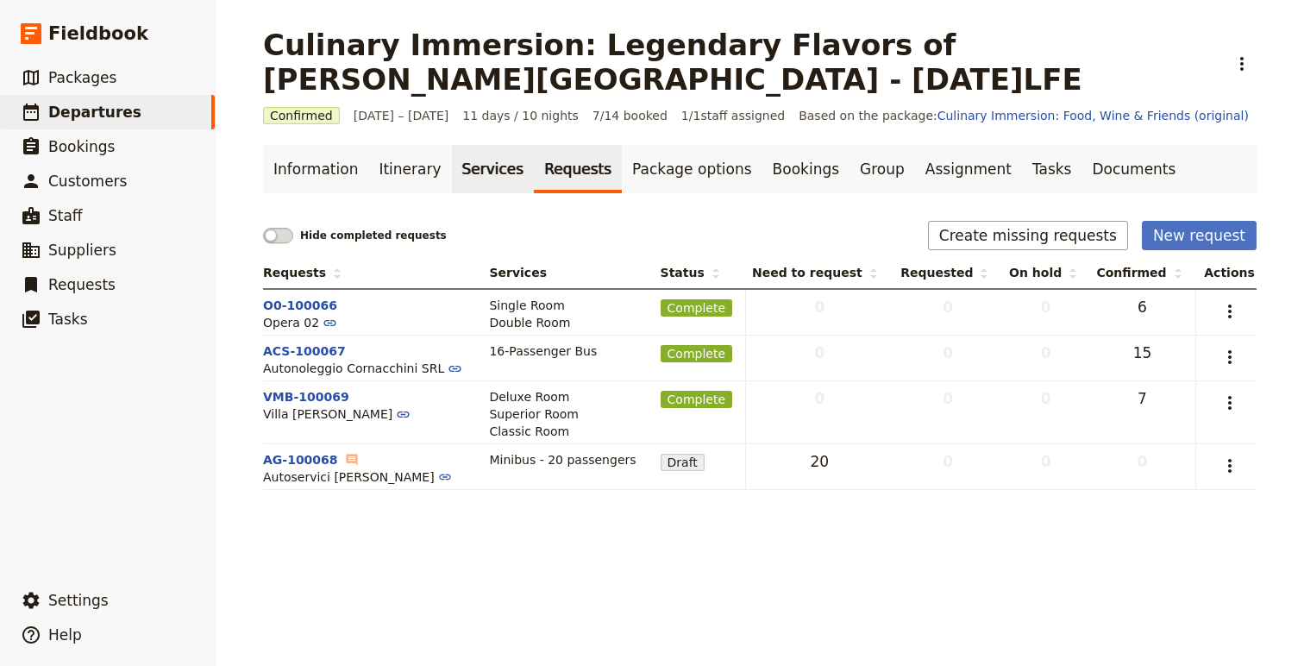
drag, startPoint x: 464, startPoint y: 174, endPoint x: 489, endPoint y: 188, distance: 28.6
click at [464, 174] on link "Services" at bounding box center [493, 169] width 83 height 48
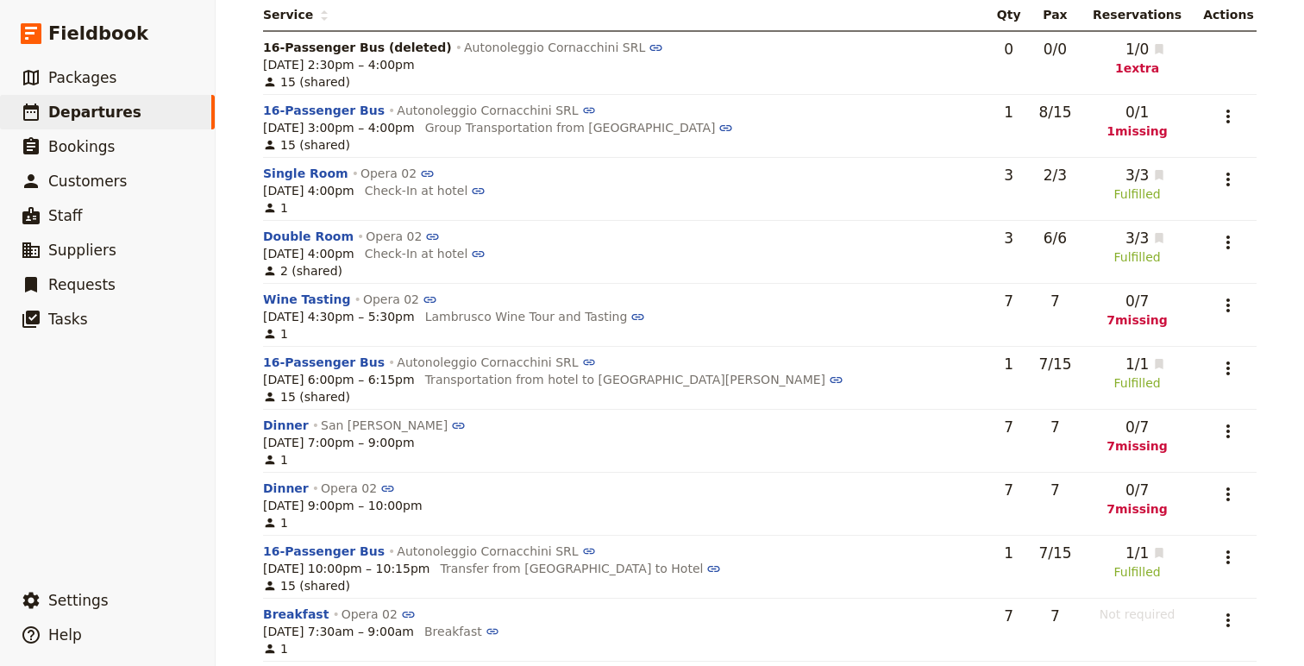
scroll to position [265, 0]
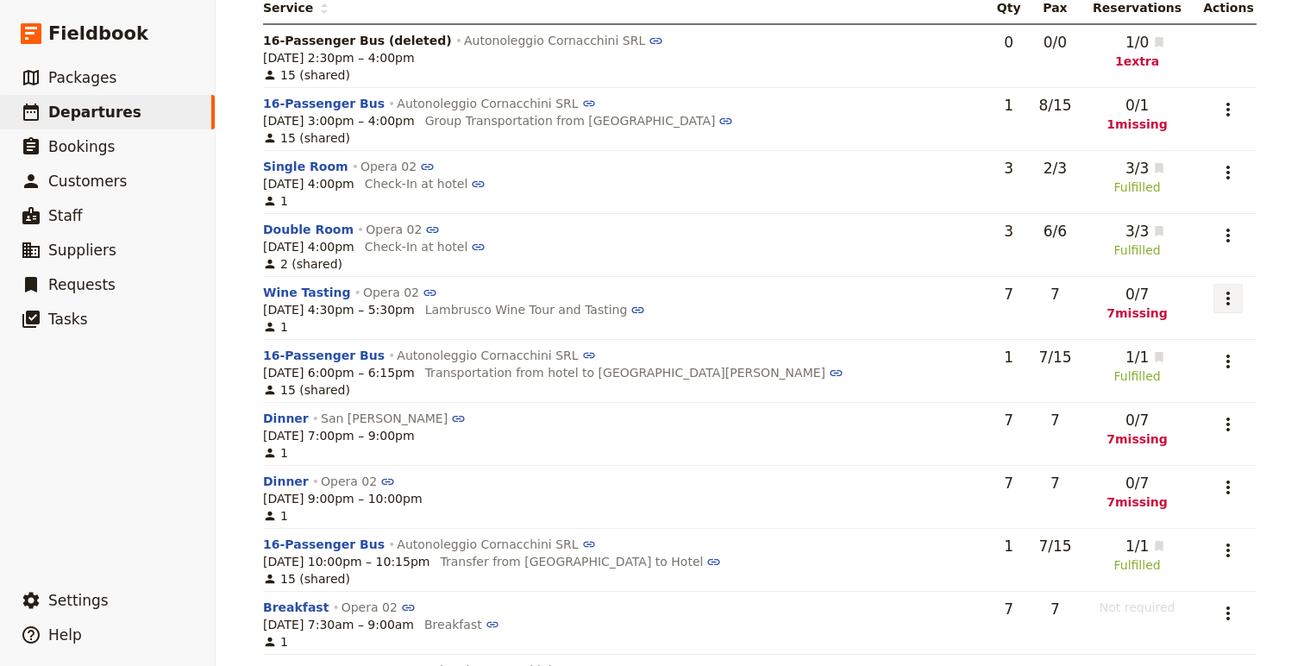
click at [1221, 294] on icon "Actions" at bounding box center [1228, 298] width 21 height 21
click at [1206, 379] on span "Add to supplier request" at bounding box center [1157, 384] width 141 height 17
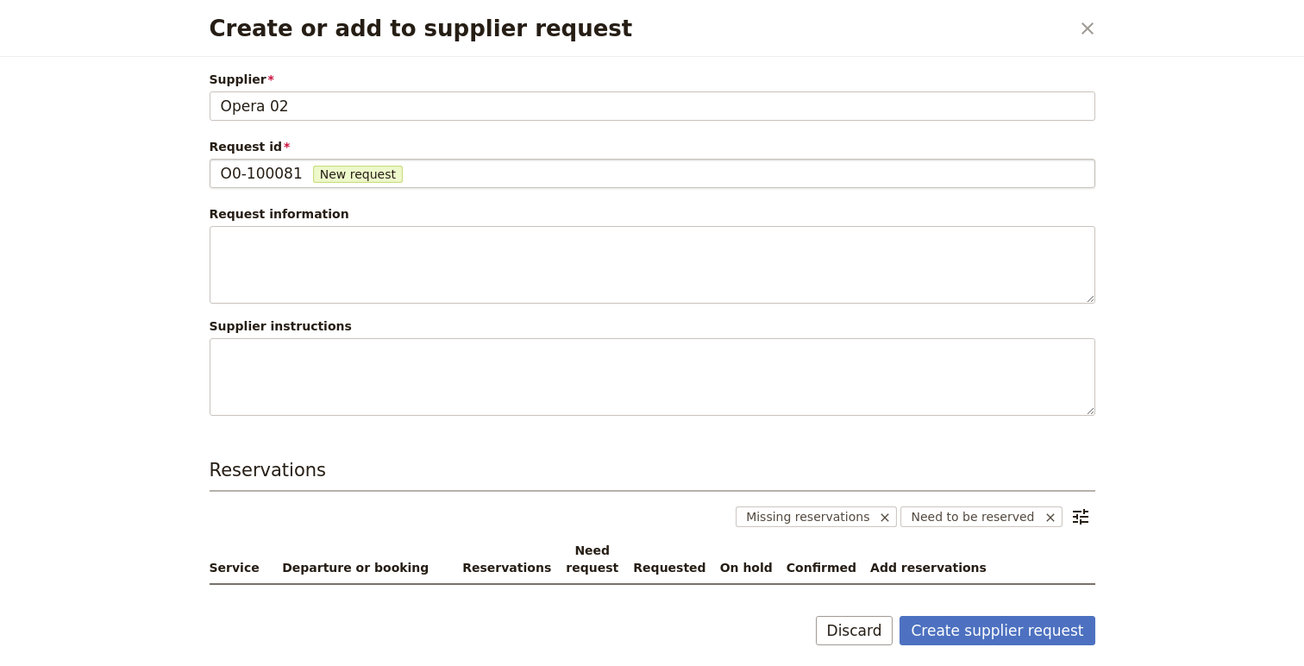
click at [271, 182] on span "O0-100081" at bounding box center [262, 173] width 82 height 21
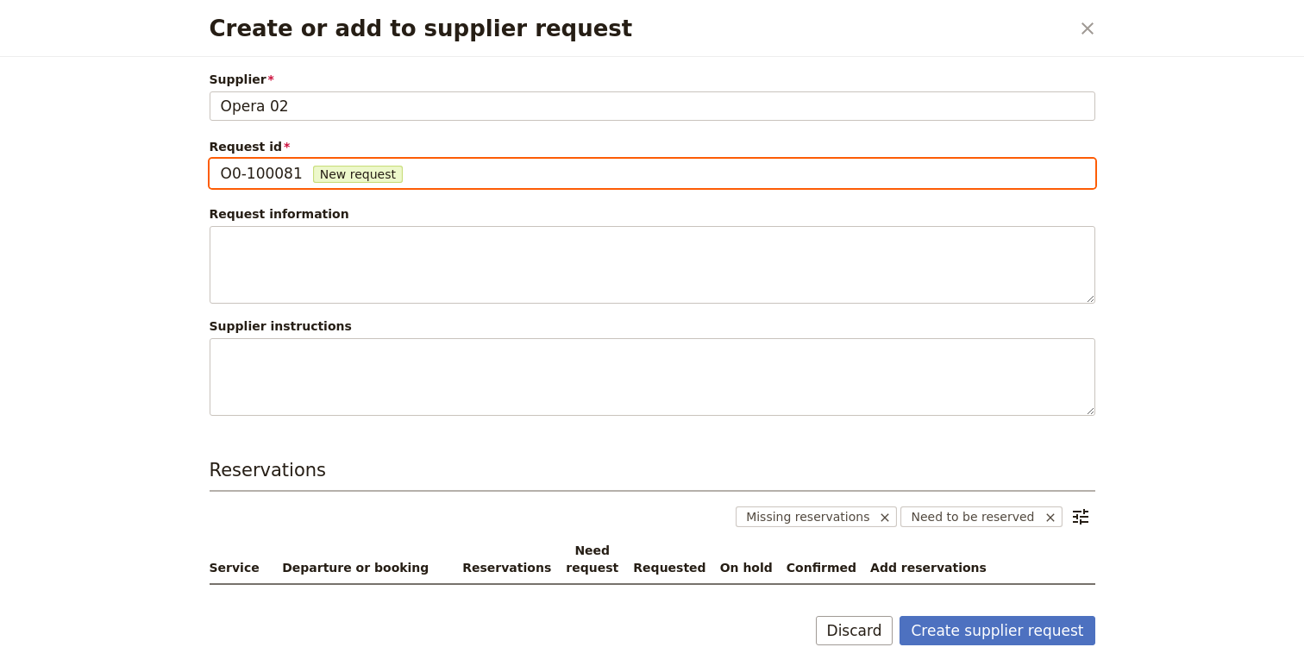
click at [221, 160] on input "O0-100081" at bounding box center [220, 159] width 1 height 1
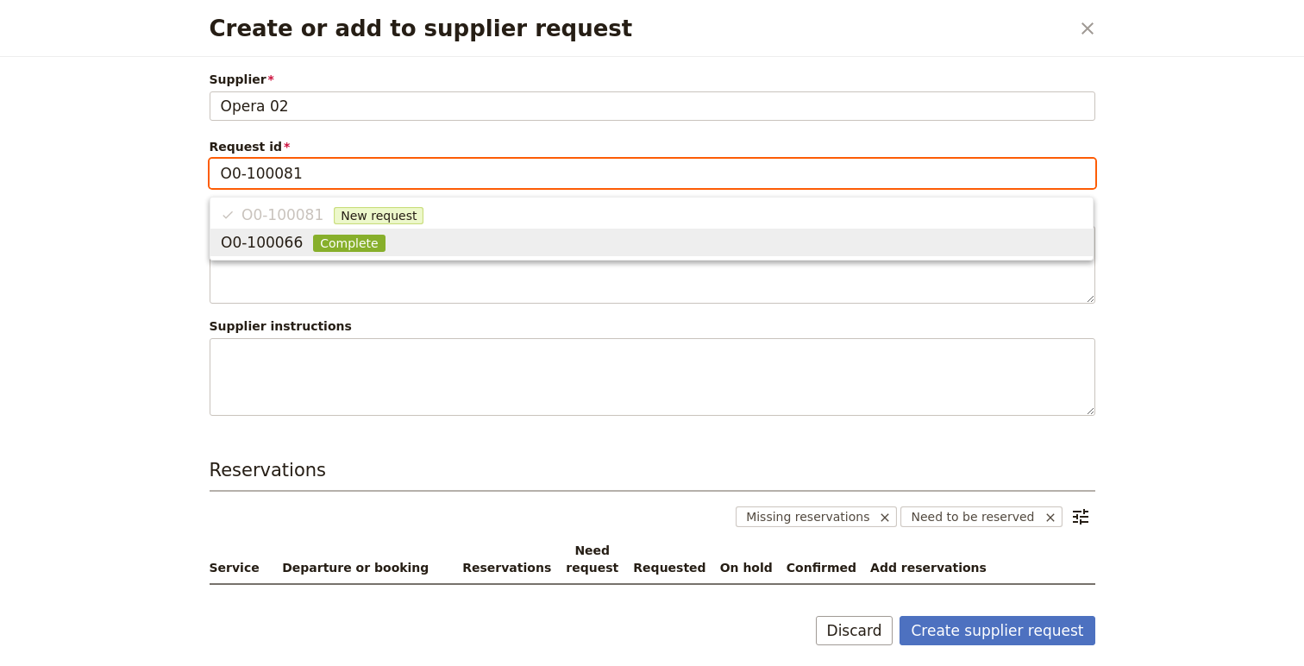
click at [286, 243] on span "O0-100066" at bounding box center [262, 242] width 82 height 21
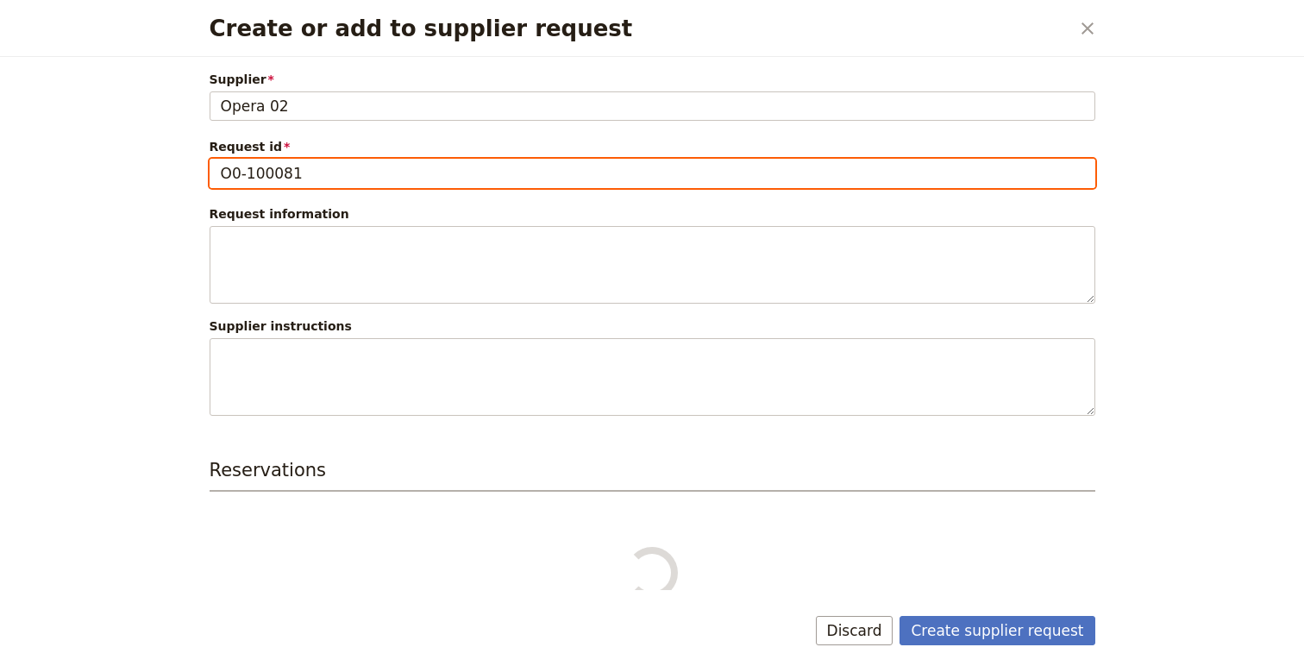
type input "O0-100066"
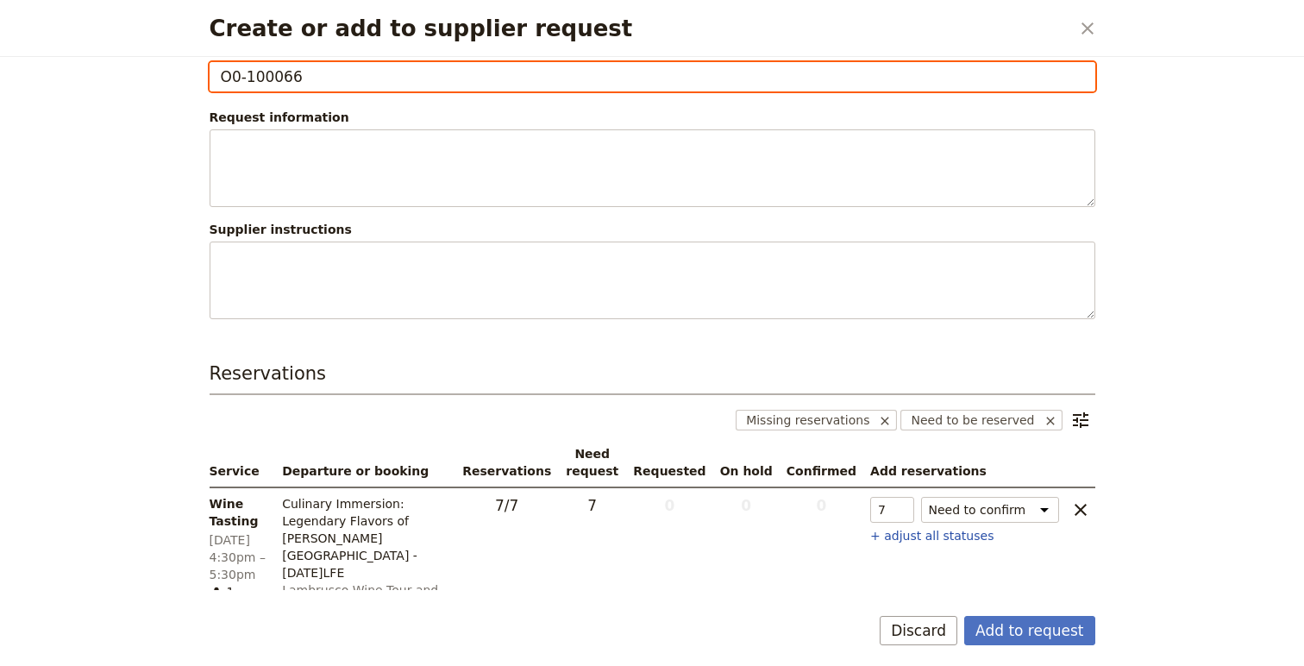
scroll to position [195, 0]
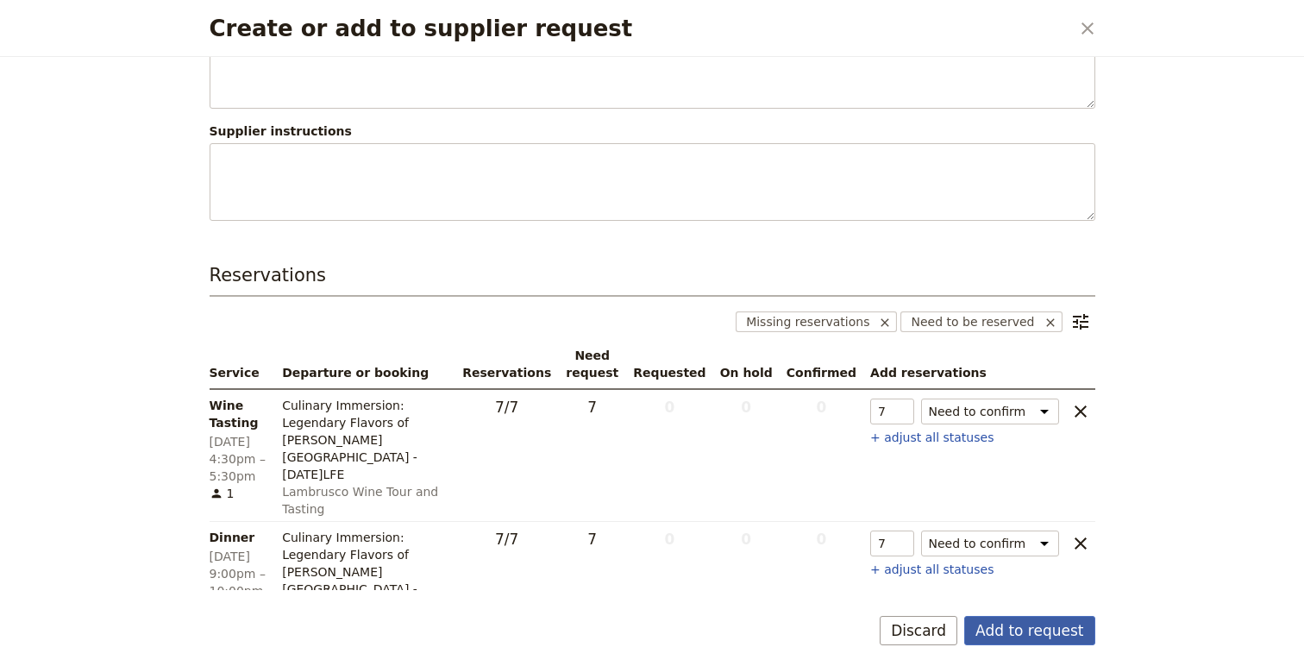
click at [1026, 632] on button "Add to request" at bounding box center [1029, 630] width 130 height 29
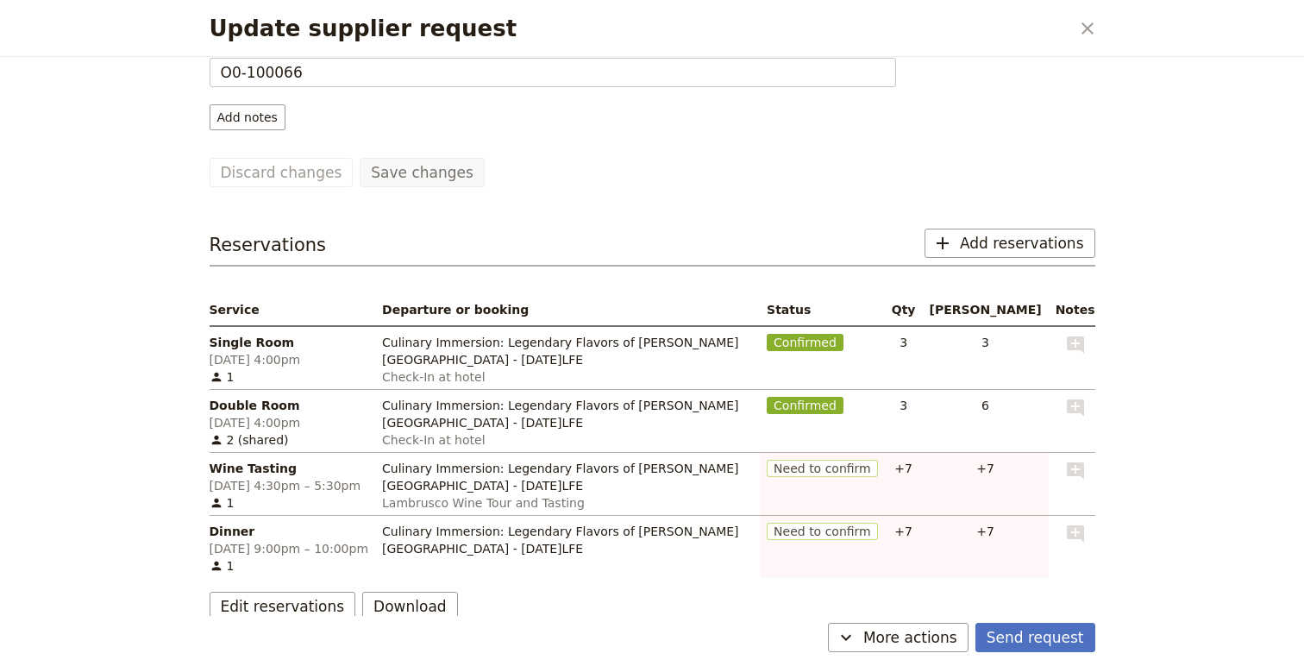
scroll to position [144, 0]
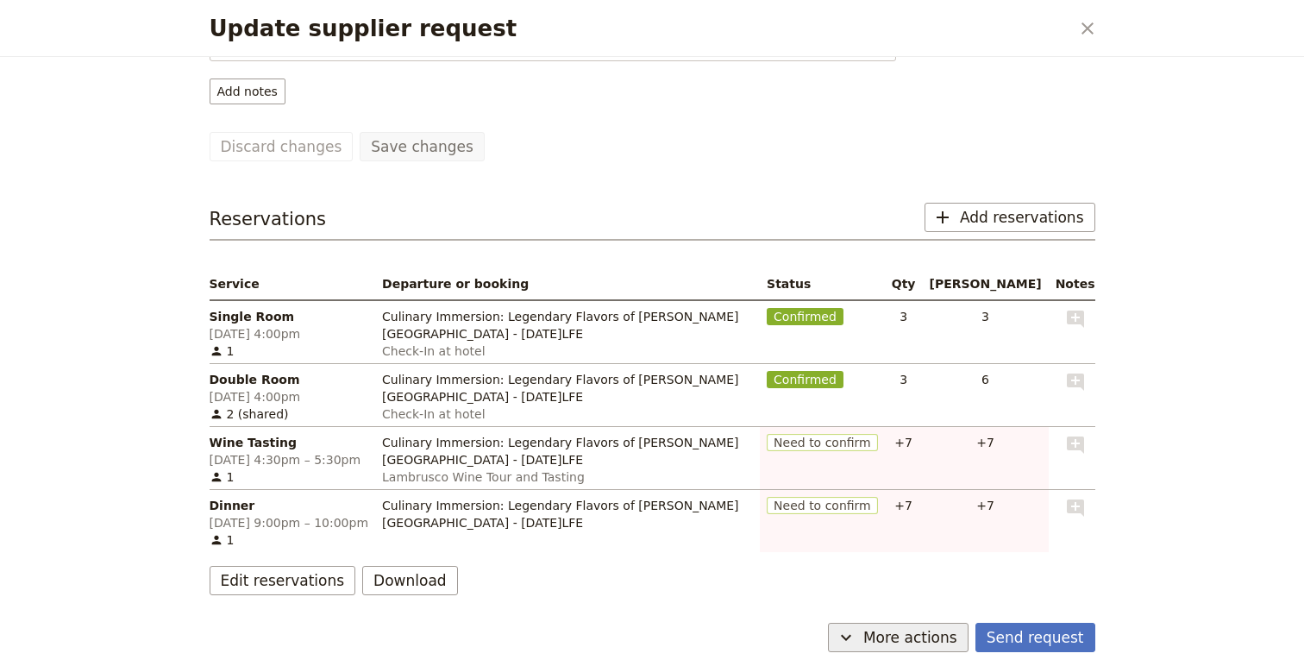
click at [892, 638] on span "More actions" at bounding box center [910, 637] width 94 height 21
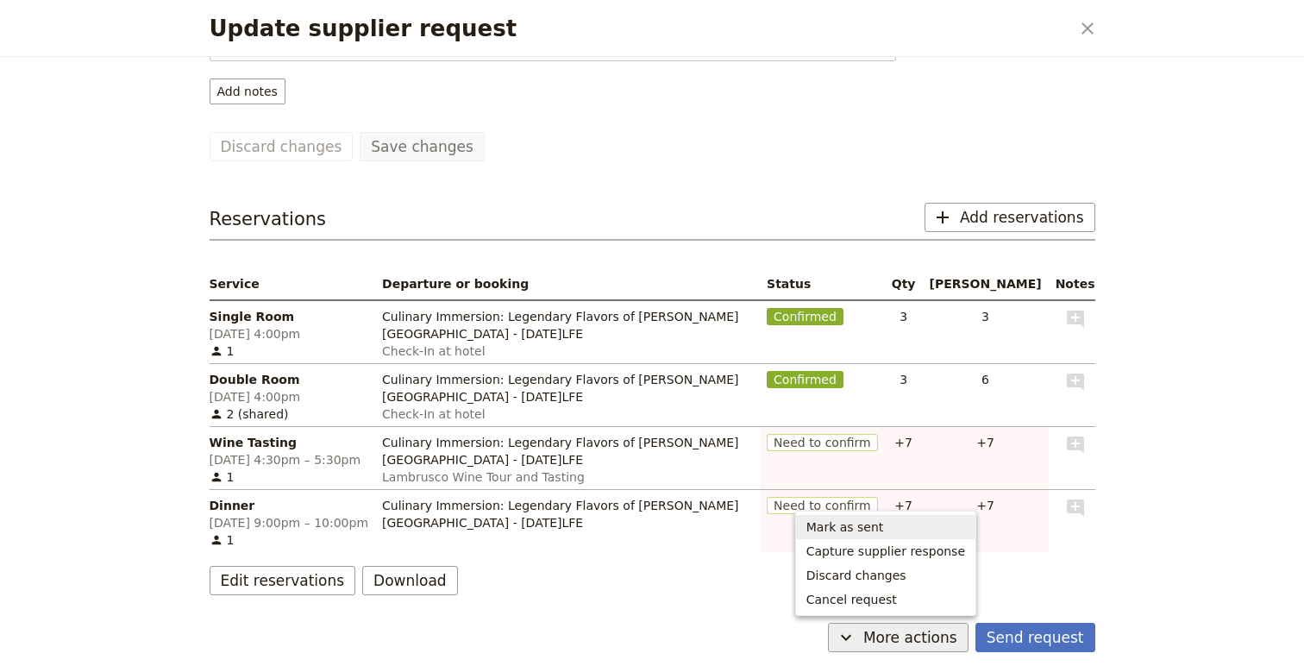
click at [884, 524] on span "Mark as sent" at bounding box center [846, 526] width 78 height 17
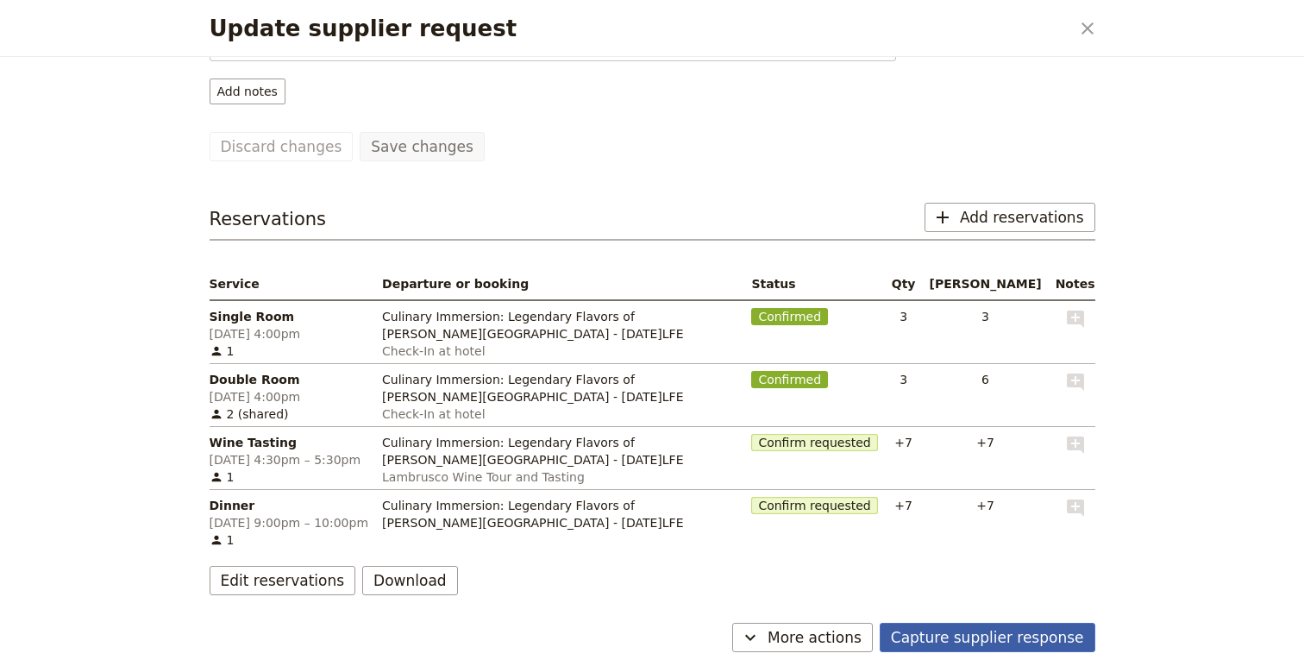
click at [1005, 630] on button "Capture supplier response" at bounding box center [988, 637] width 216 height 29
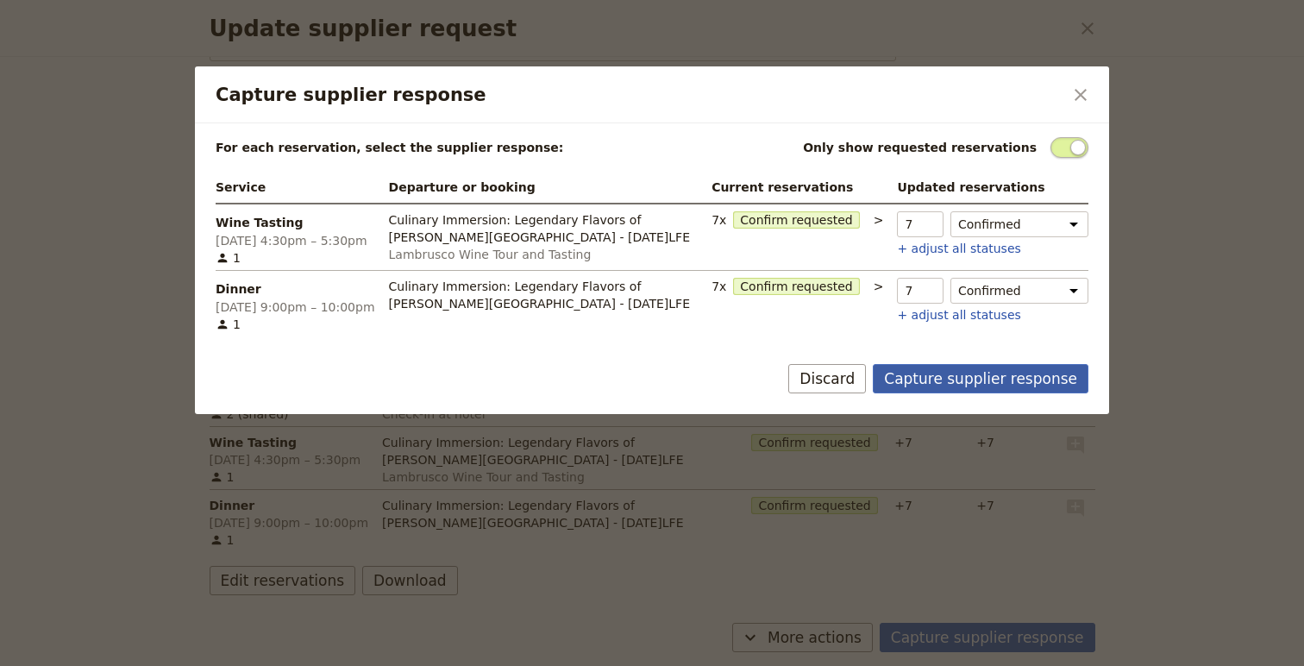
click at [1008, 380] on button "Capture supplier response" at bounding box center [981, 378] width 216 height 29
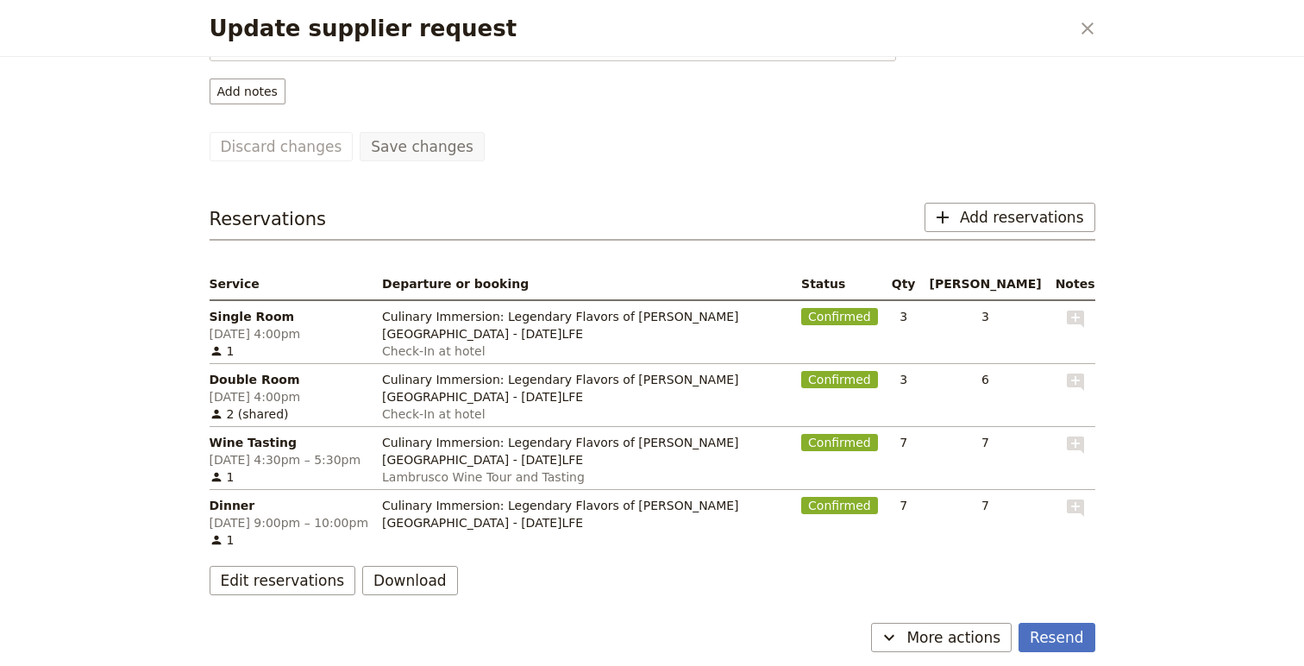
click at [1094, 3] on div "Update supplier request ​" at bounding box center [652, 28] width 927 height 57
click at [1085, 32] on icon "Close dialog" at bounding box center [1087, 28] width 21 height 21
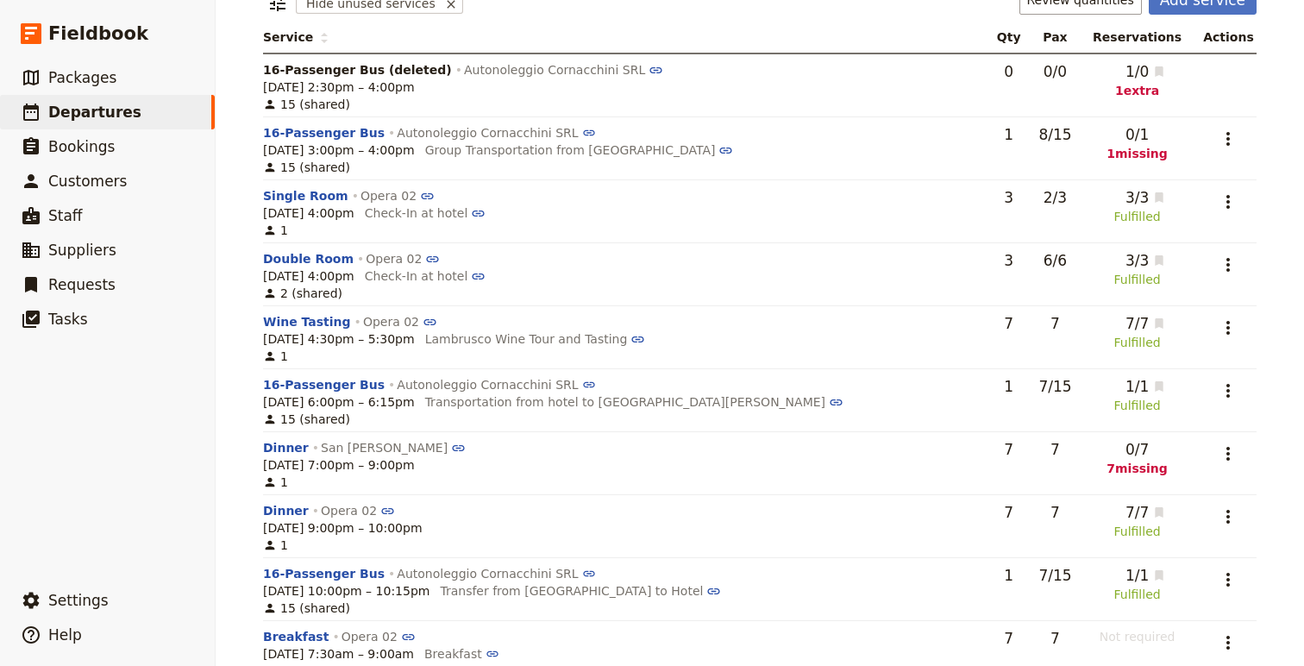
scroll to position [236, 0]
click at [1231, 136] on icon "Actions" at bounding box center [1228, 138] width 21 height 21
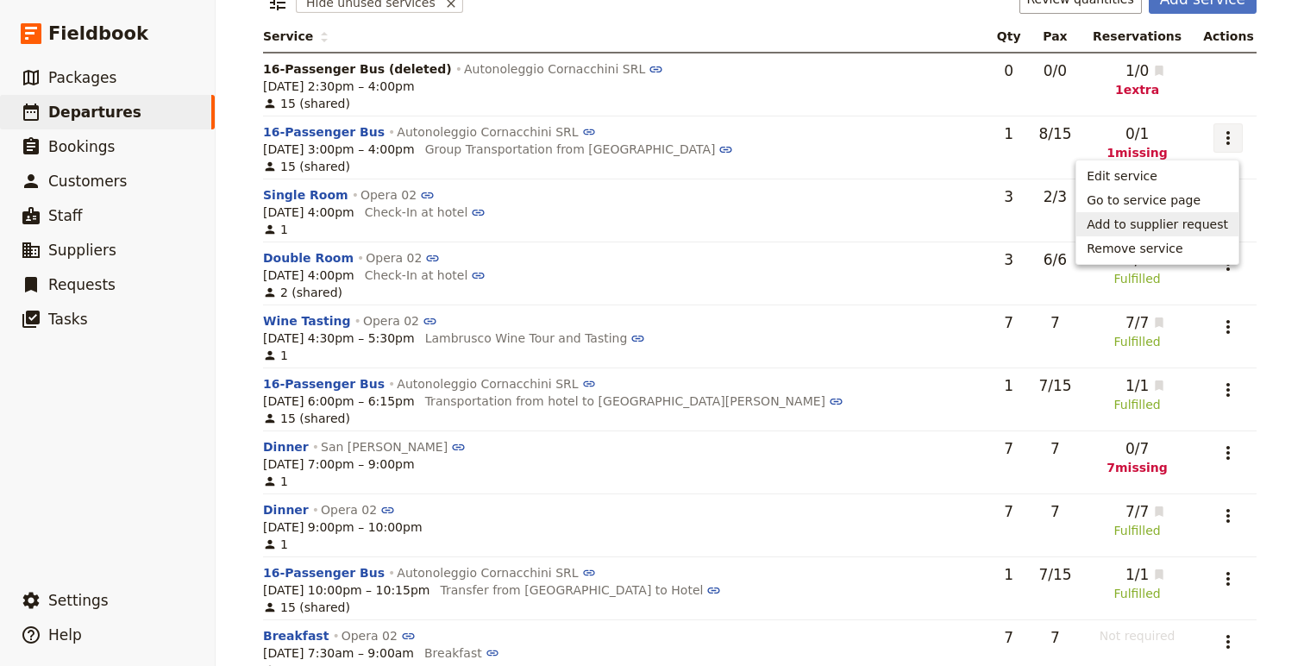
click at [1151, 222] on span "Add to supplier request" at bounding box center [1157, 224] width 141 height 17
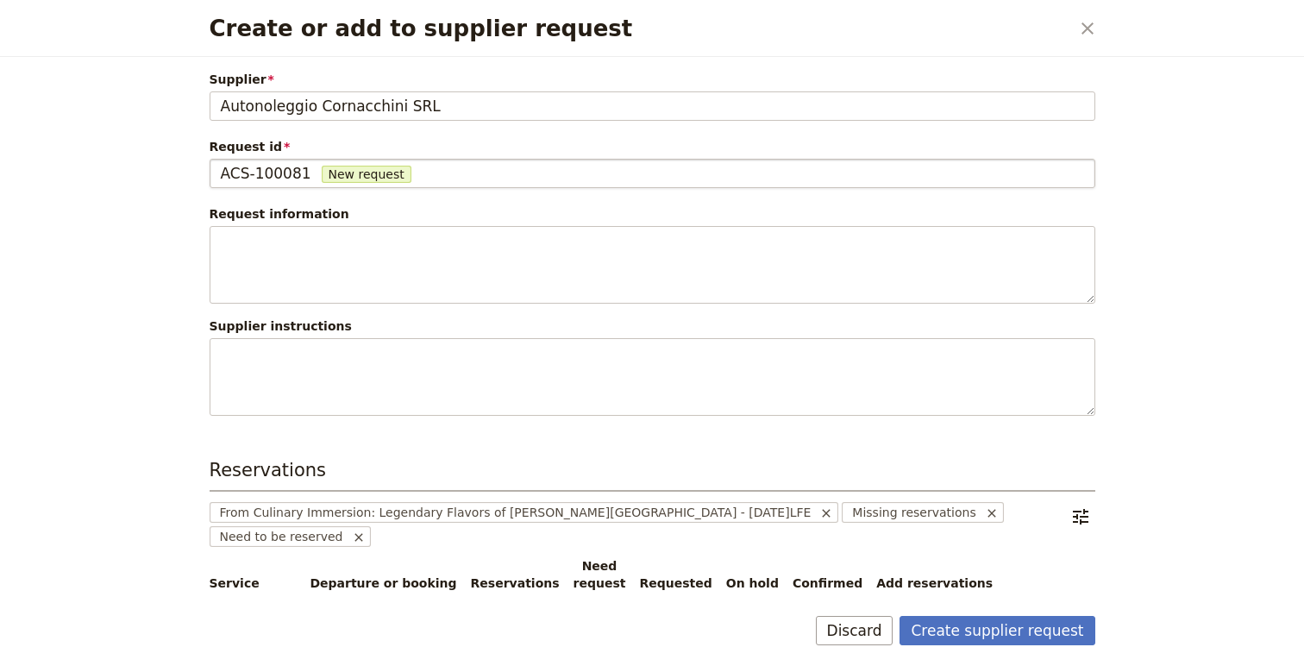
click at [269, 173] on span "ACS-100081" at bounding box center [266, 173] width 91 height 21
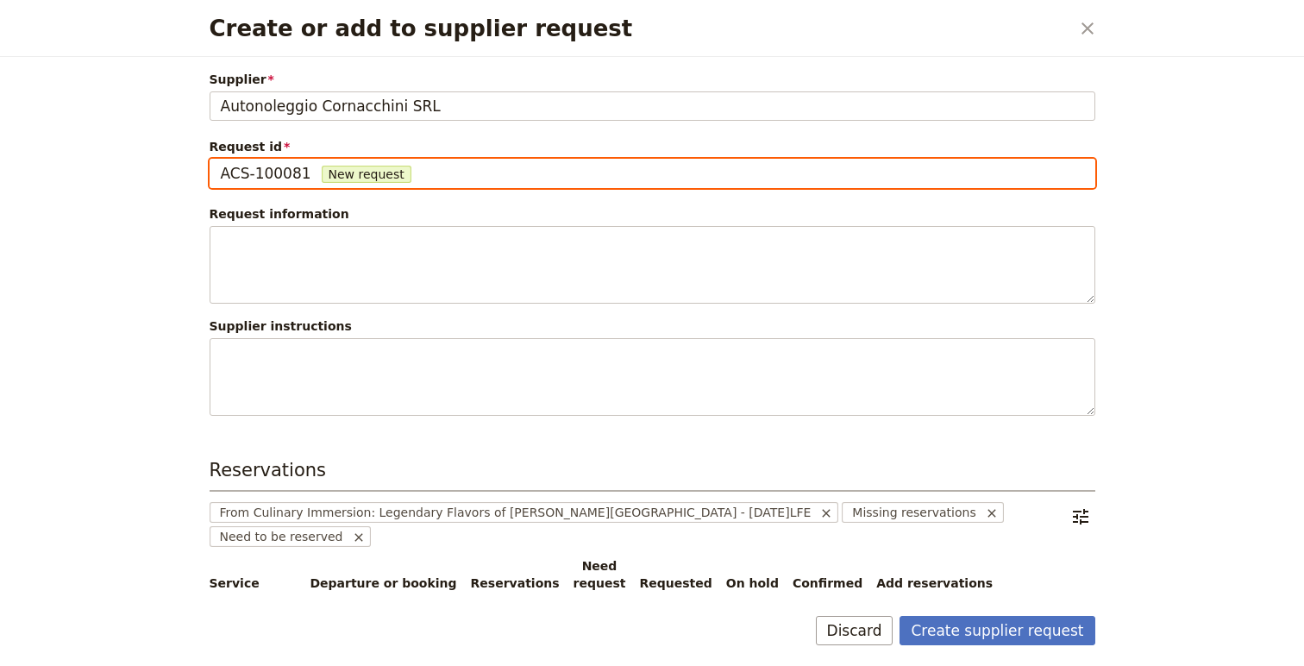
click at [221, 160] on input "ACS-100081" at bounding box center [220, 159] width 1 height 1
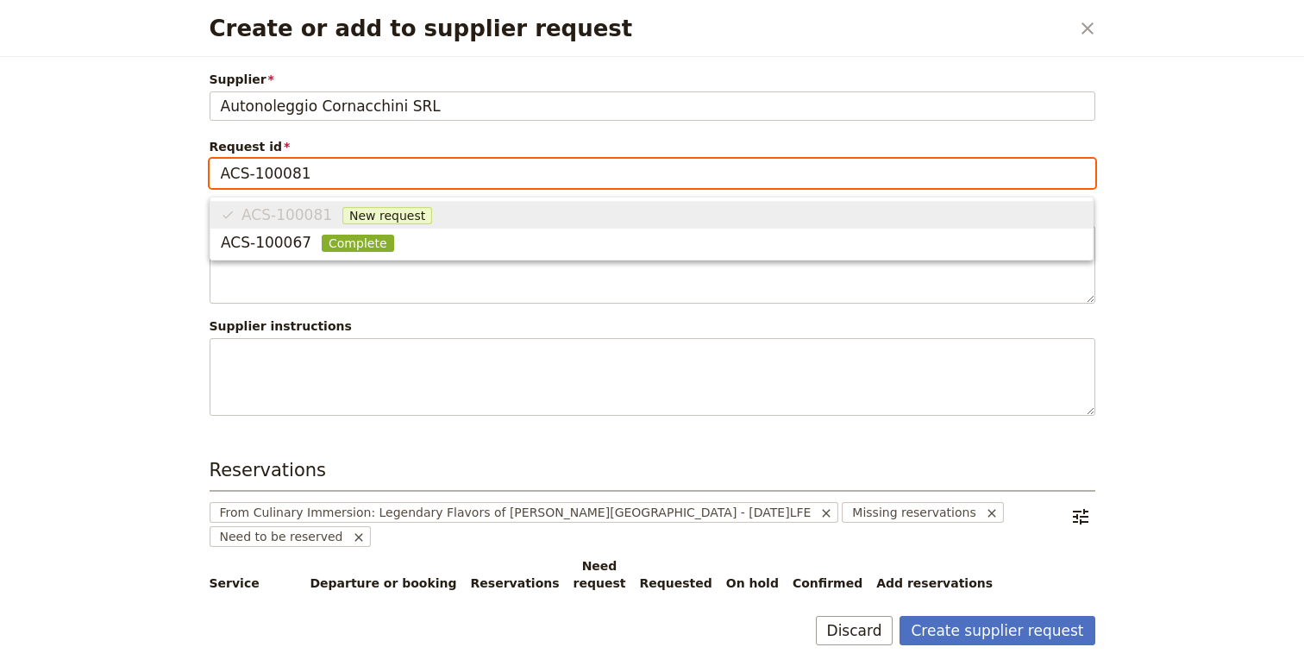
scroll to position [0, 0]
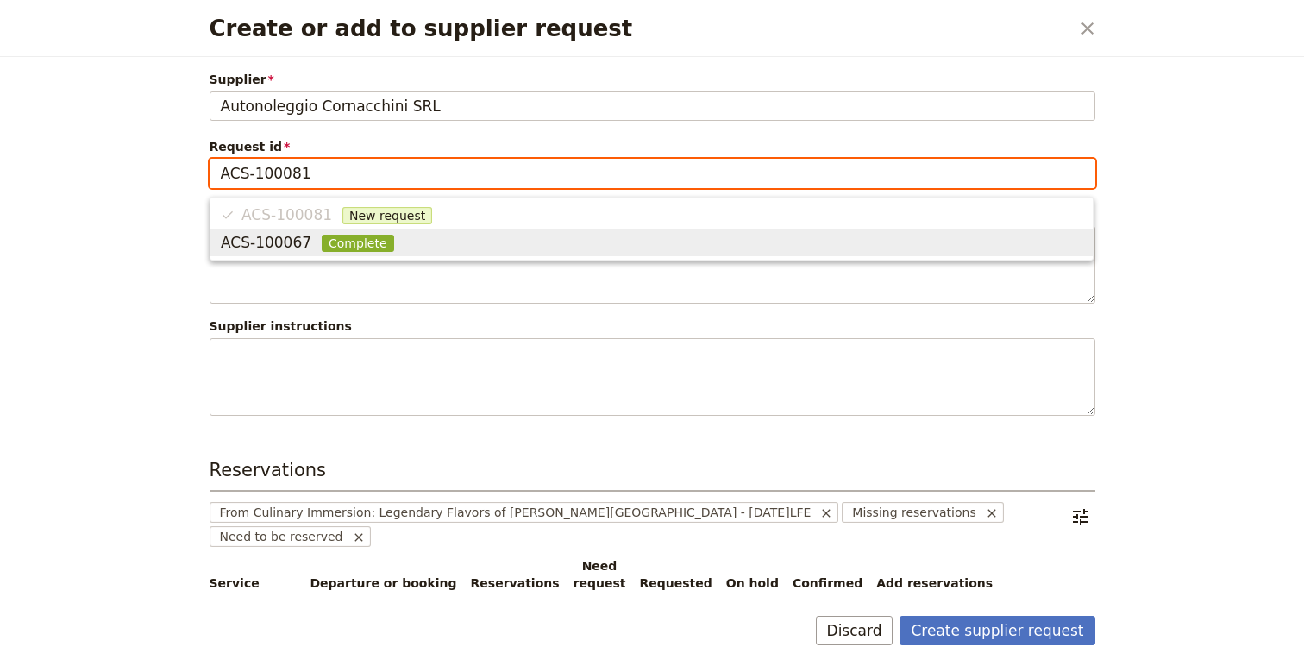
click at [272, 243] on span "ACS-100067" at bounding box center [266, 242] width 91 height 21
type input "ACS-100067"
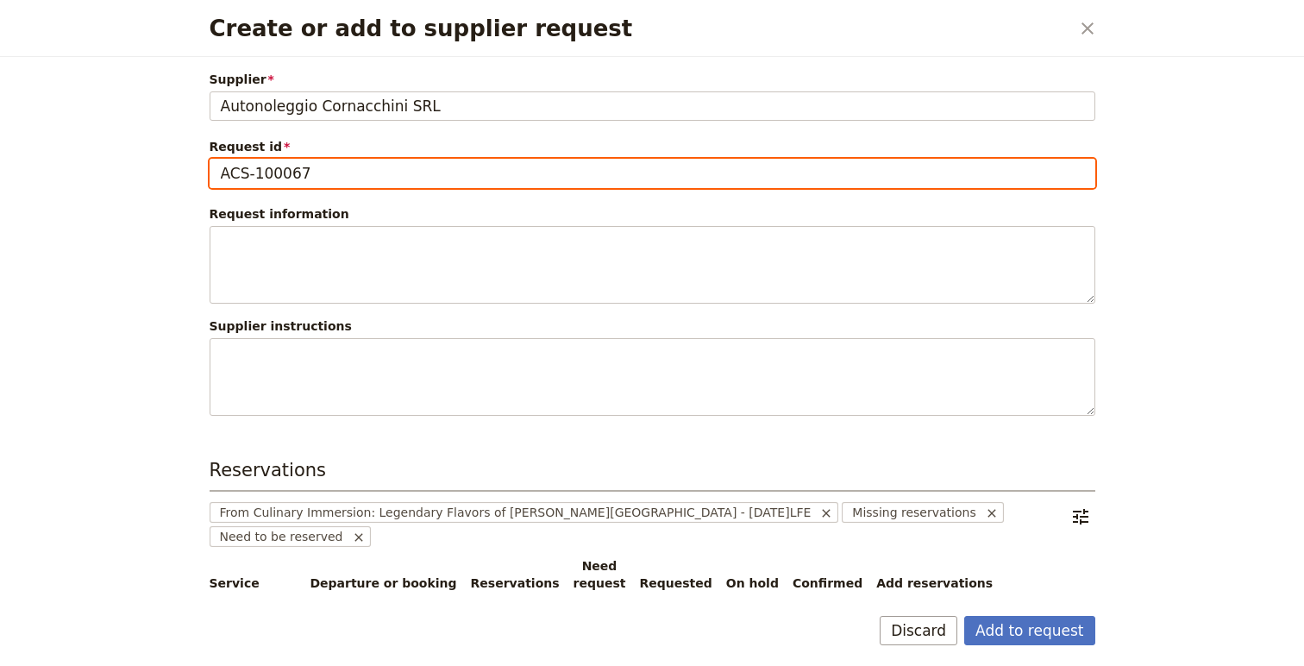
scroll to position [113, 0]
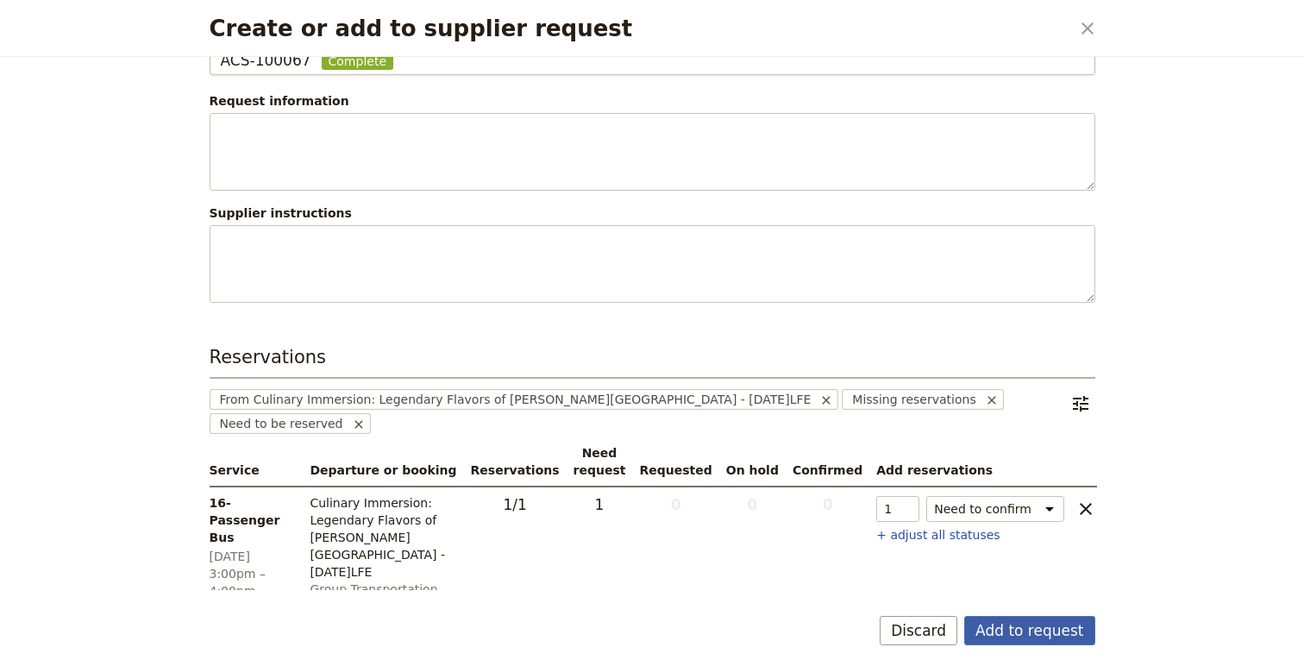
click at [1025, 624] on button "Add to request" at bounding box center [1029, 630] width 130 height 29
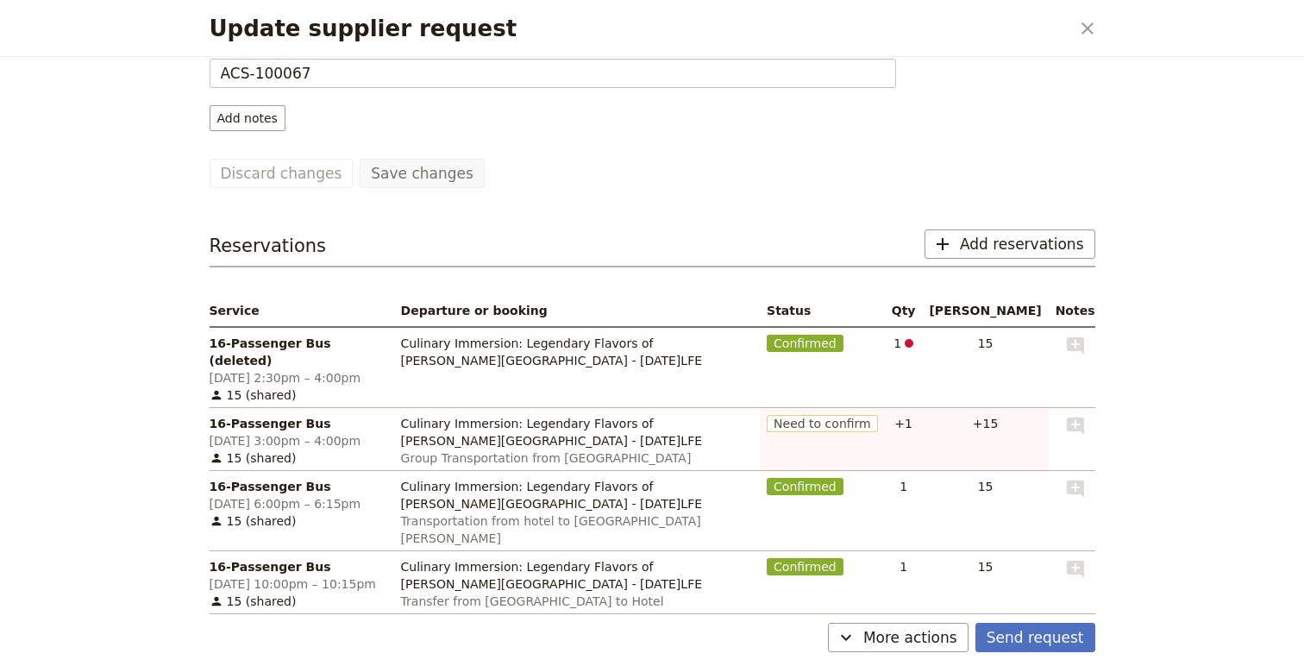
scroll to position [136, 0]
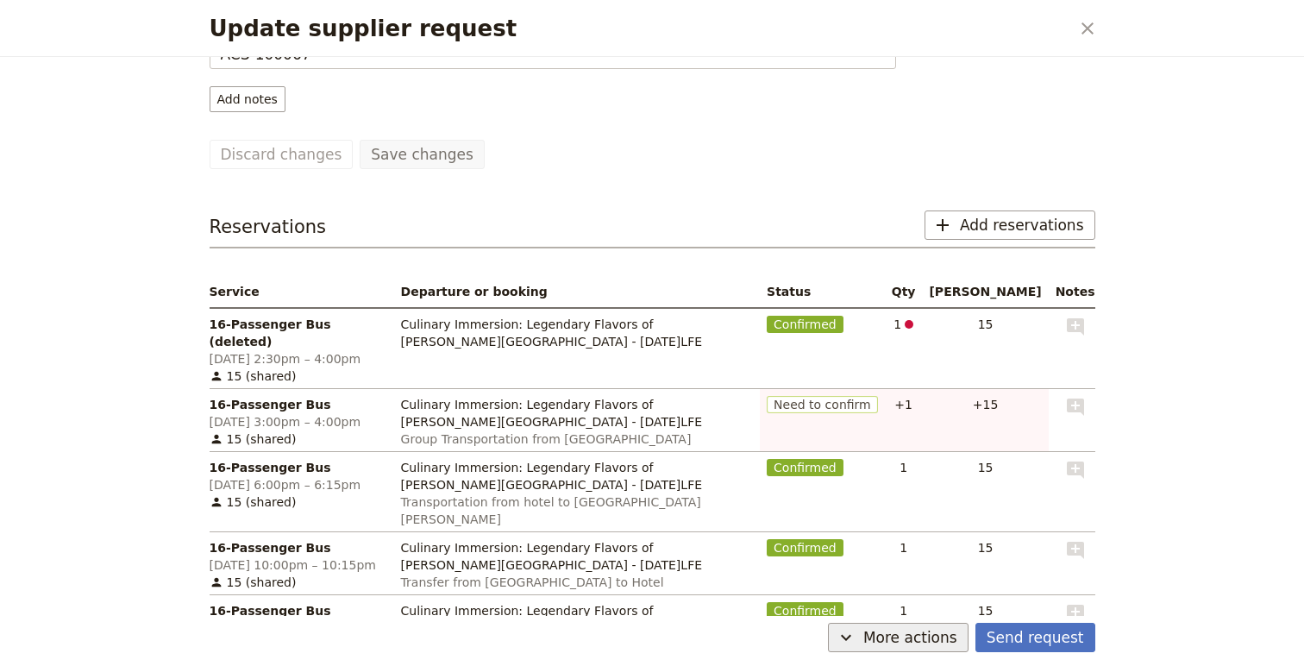
click at [923, 637] on span "More actions" at bounding box center [910, 637] width 94 height 21
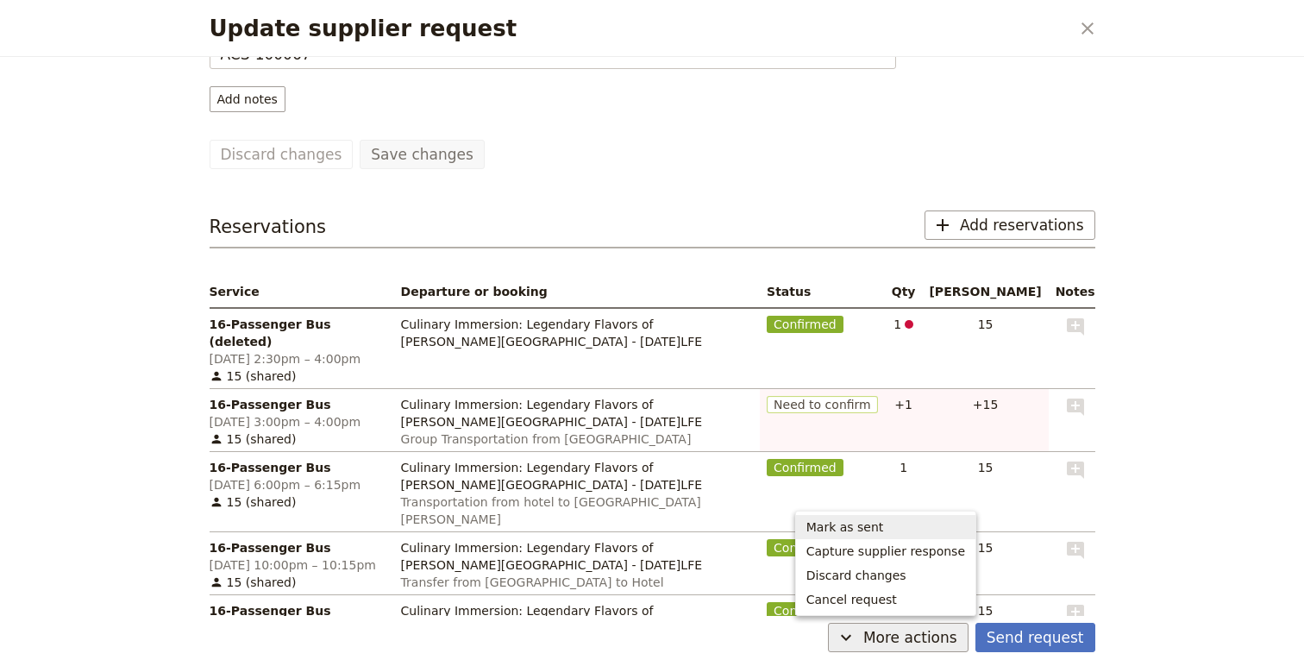
click at [913, 531] on span "Mark as sent" at bounding box center [886, 526] width 159 height 17
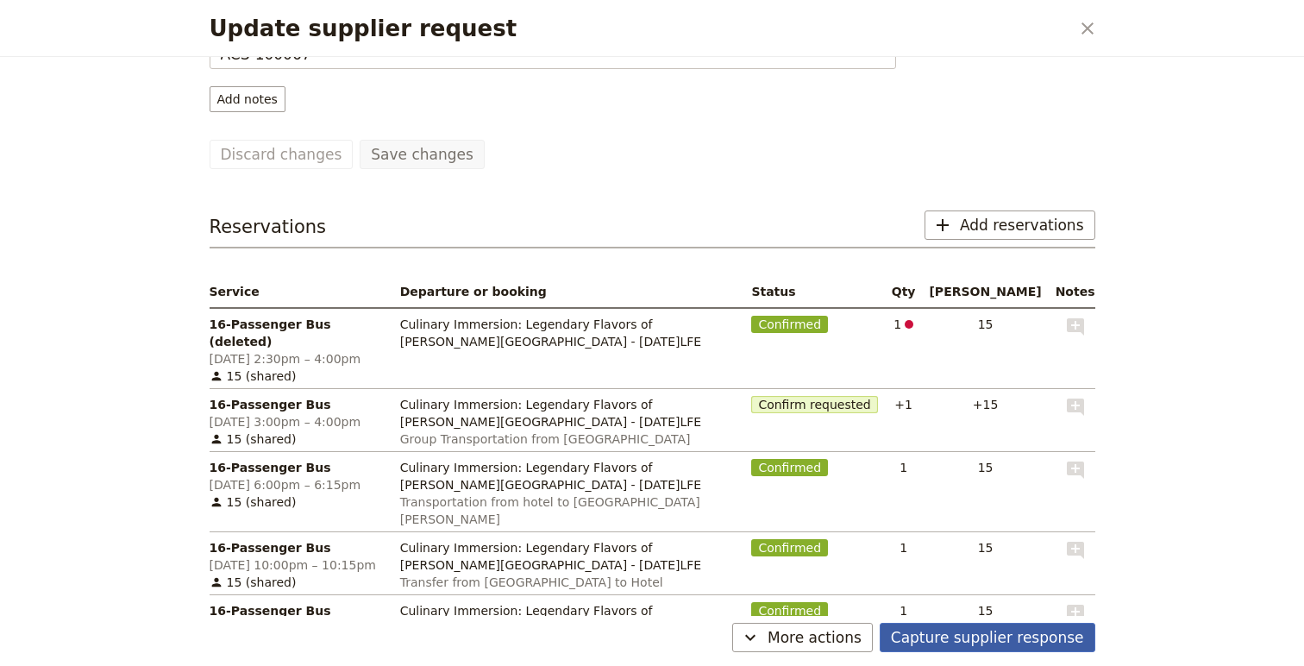
click at [1026, 637] on button "Capture supplier response" at bounding box center [988, 637] width 216 height 29
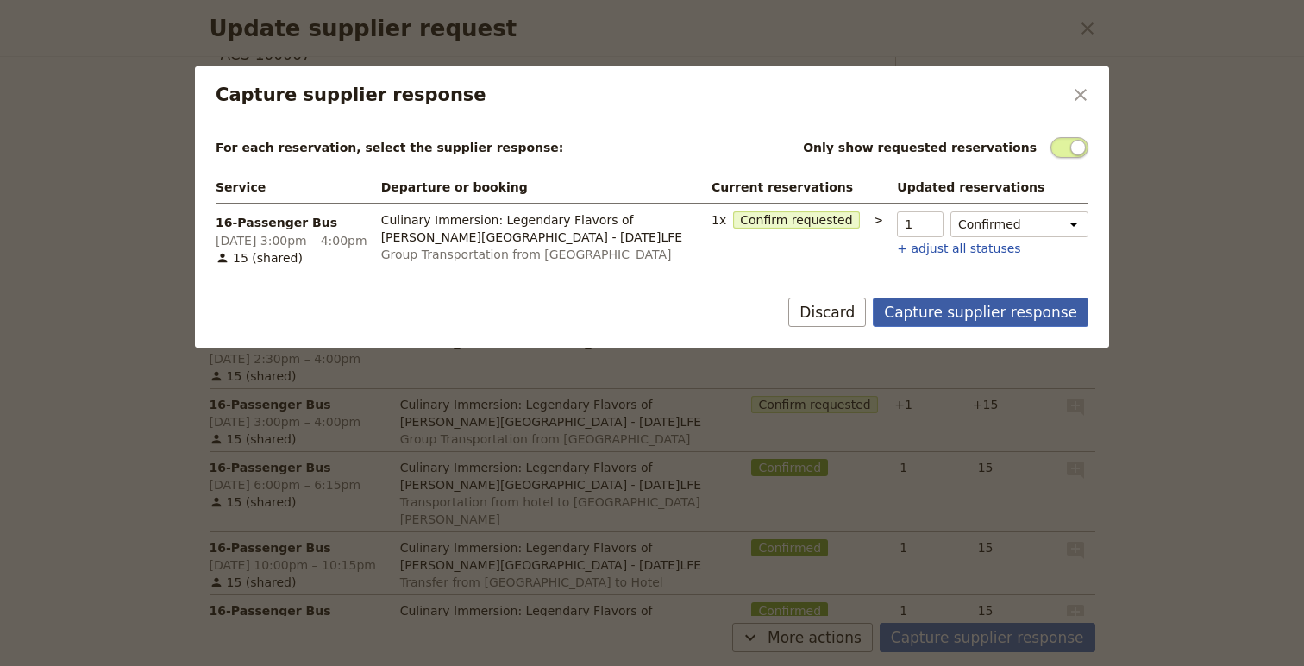
click at [949, 305] on button "Capture supplier response" at bounding box center [981, 312] width 216 height 29
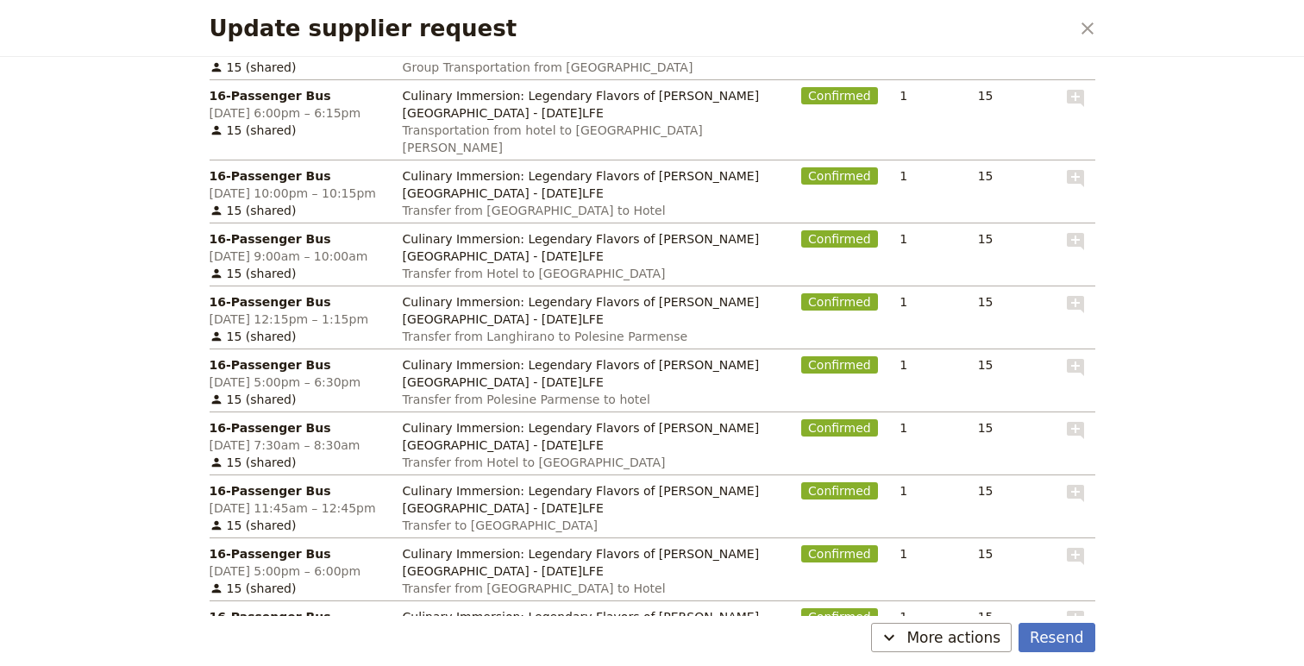
scroll to position [209, 0]
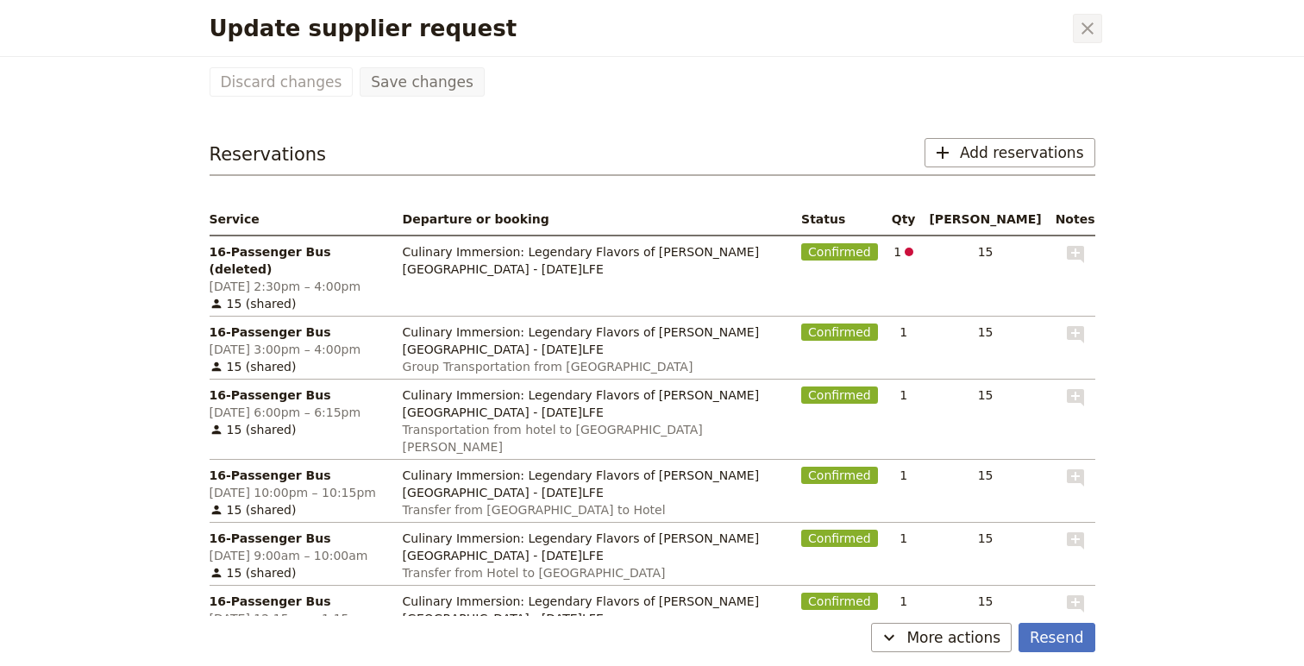
click at [1084, 32] on icon "Close dialog" at bounding box center [1087, 28] width 21 height 21
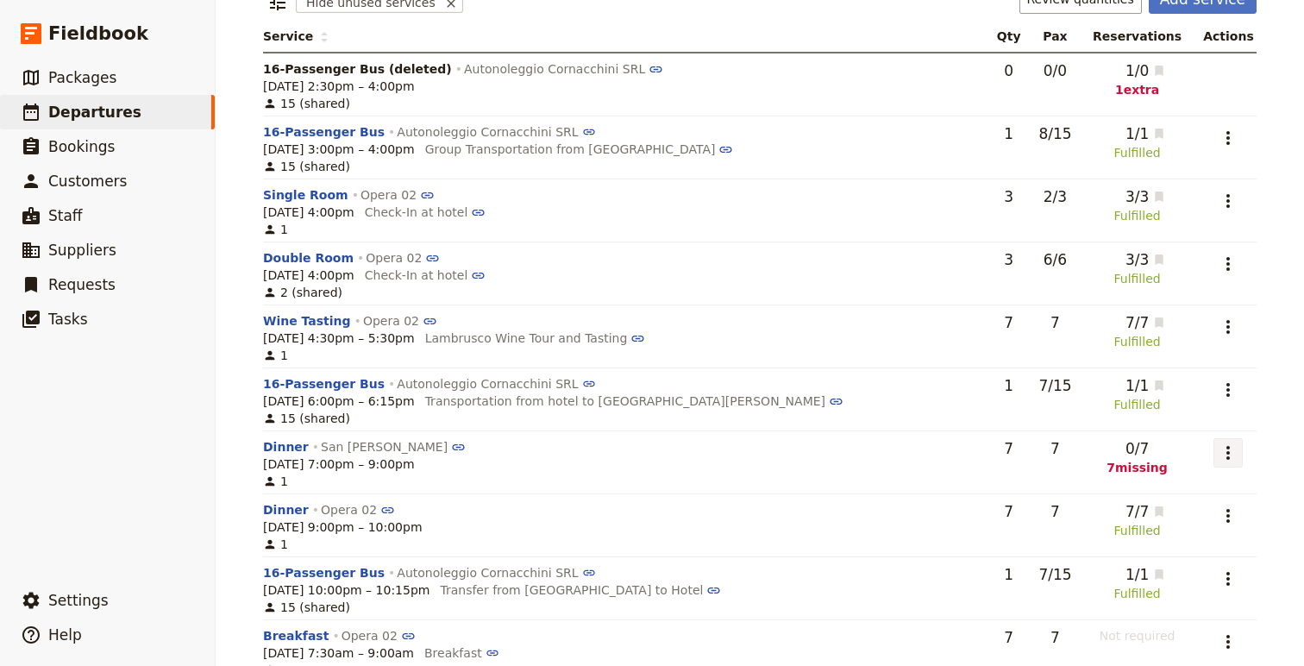
click at [1227, 453] on icon "Actions" at bounding box center [1228, 453] width 21 height 21
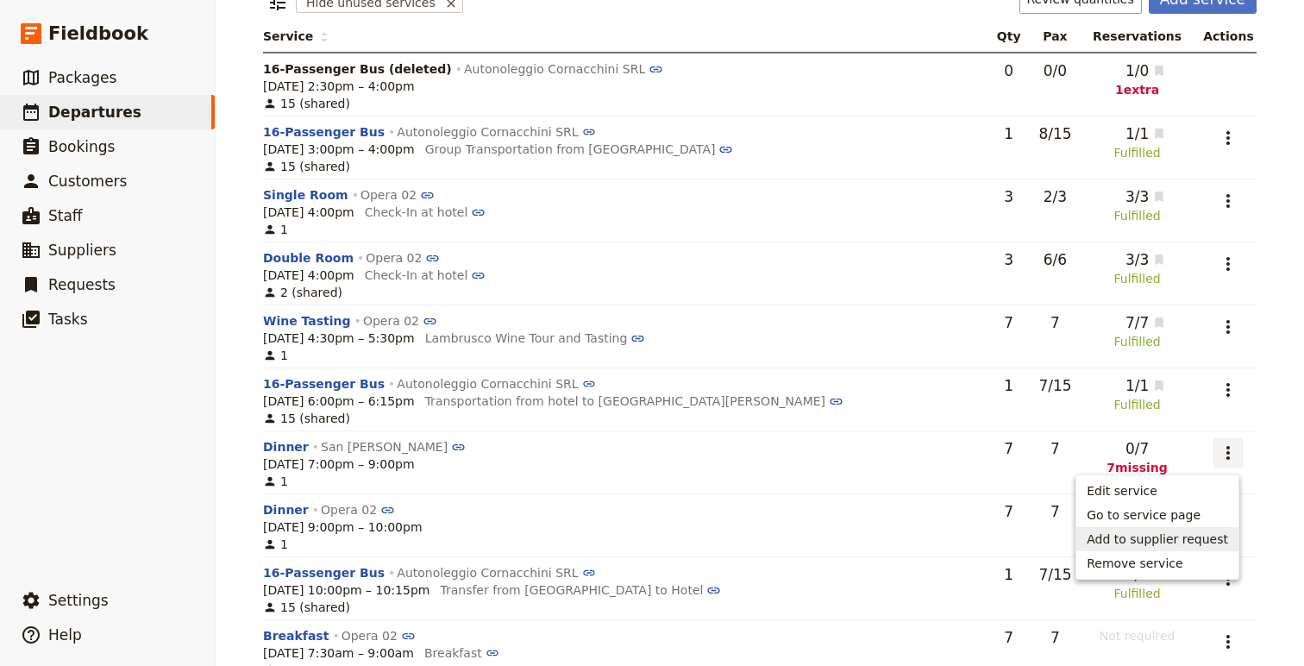
click at [1155, 533] on span "Add to supplier request" at bounding box center [1157, 539] width 141 height 17
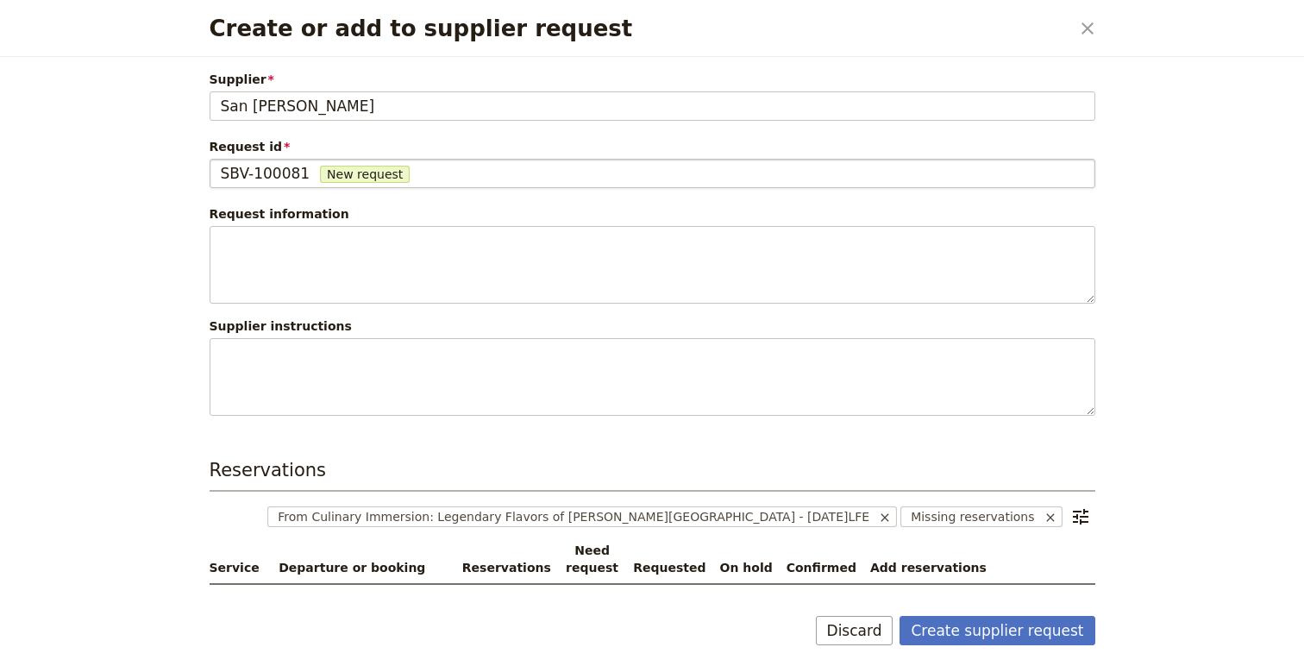
click at [278, 178] on span "SBV-100081" at bounding box center [266, 173] width 90 height 21
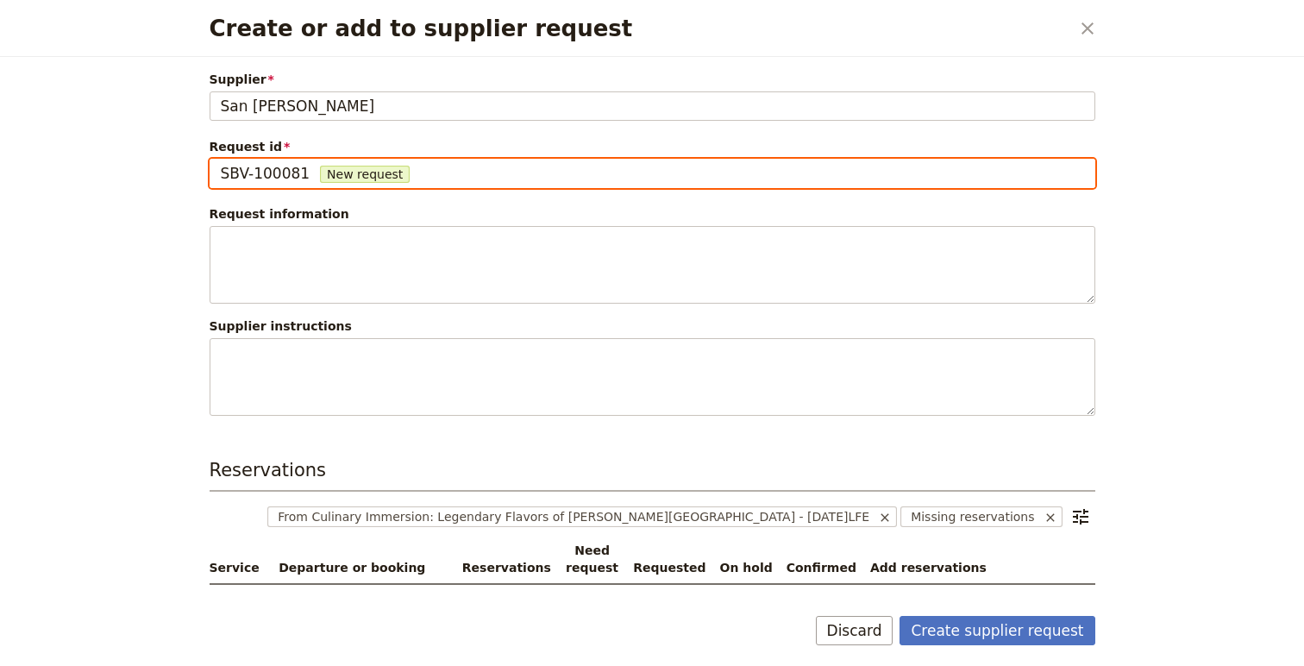
click at [221, 160] on input "SBV-100081" at bounding box center [220, 159] width 1 height 1
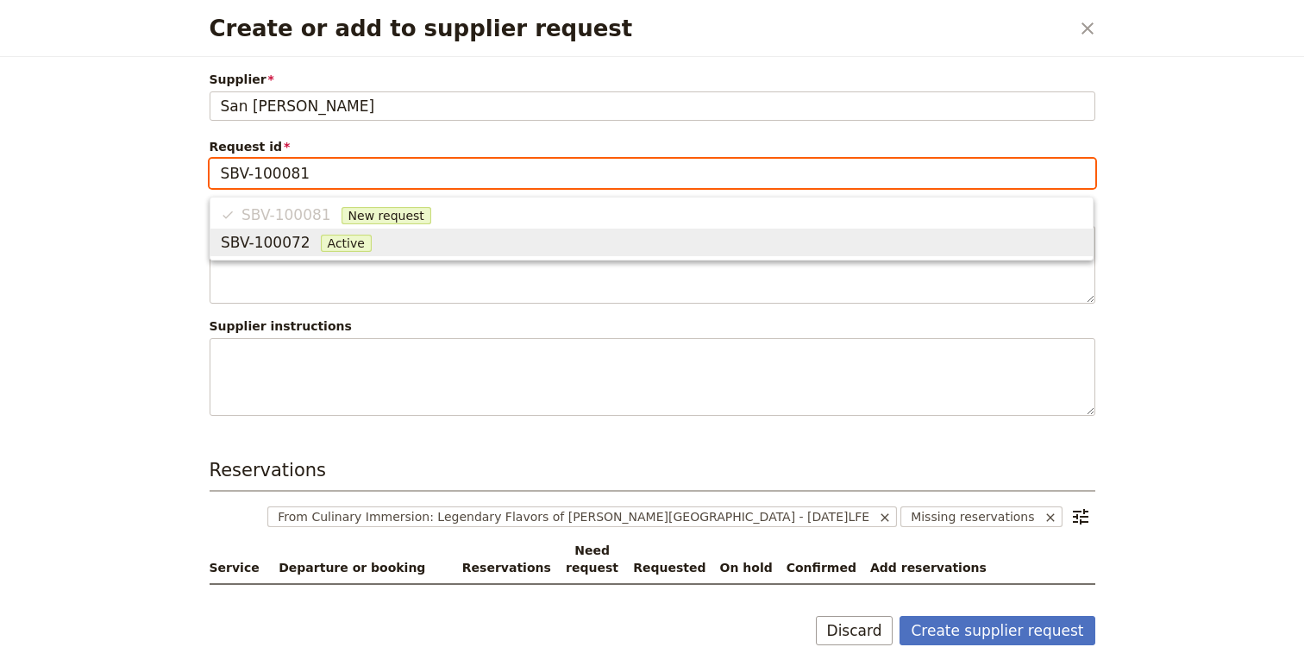
click at [264, 250] on span "SBV-100072" at bounding box center [266, 242] width 90 height 21
type input "SBV-100072"
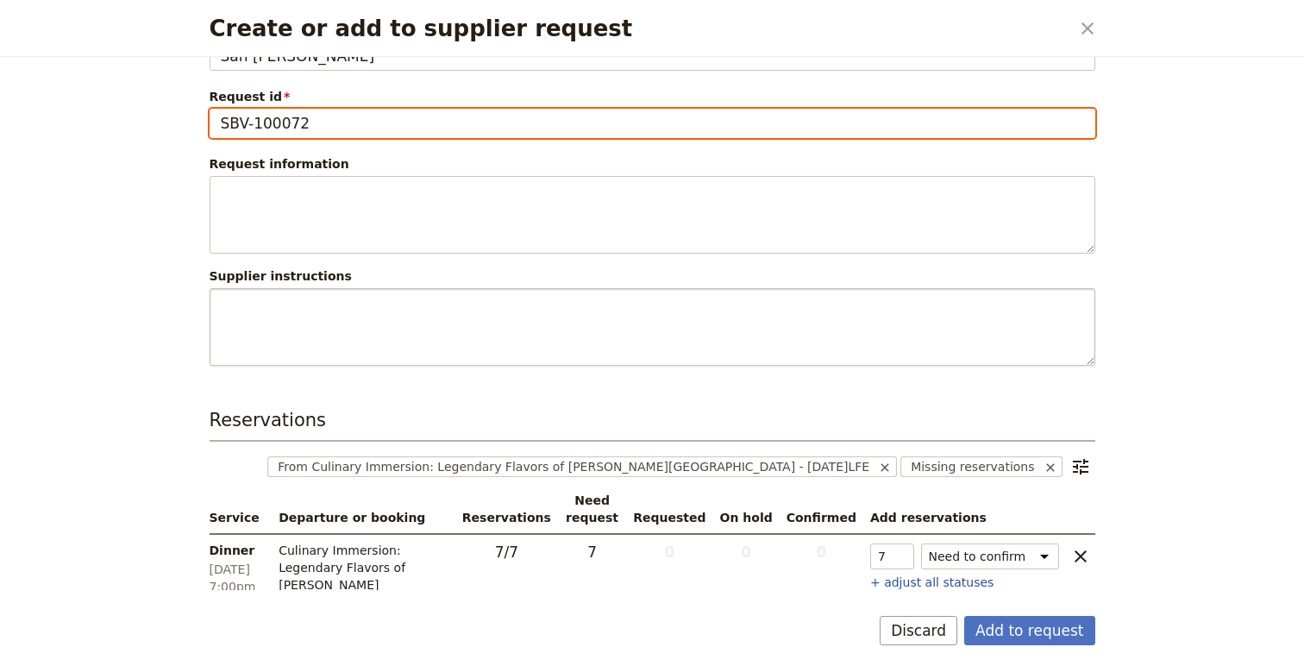
scroll to position [96, 0]
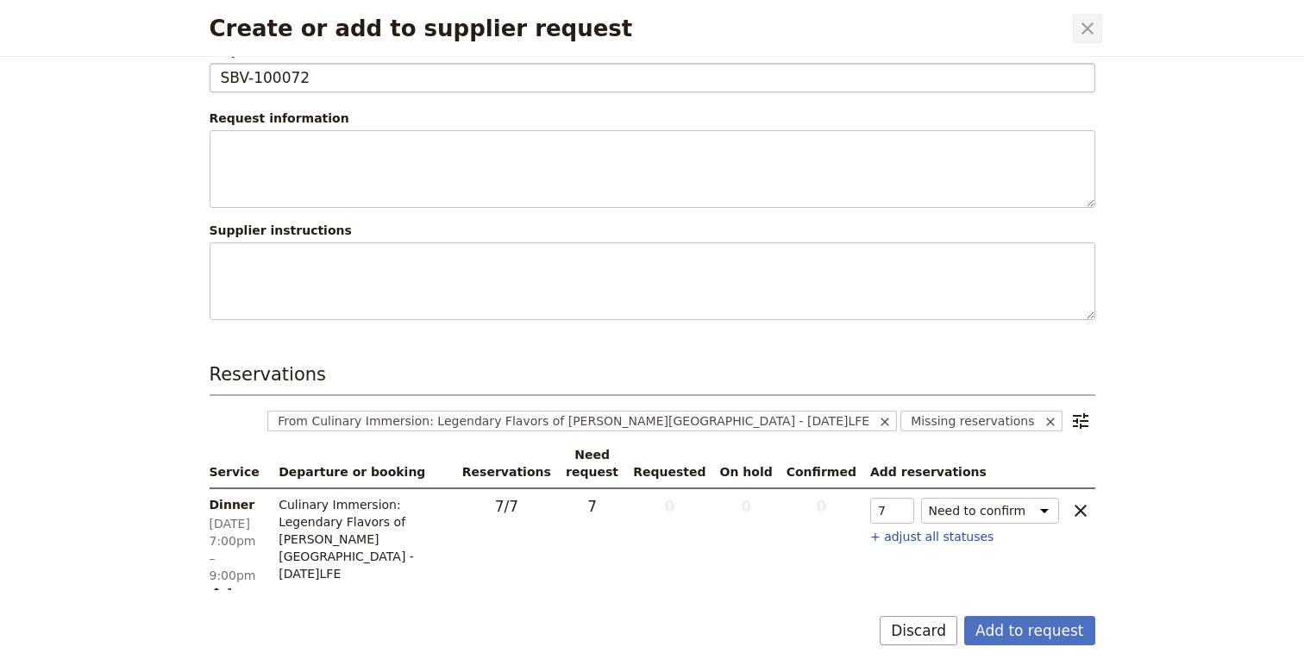
click at [1088, 26] on icon "Close dialog" at bounding box center [1088, 28] width 12 height 12
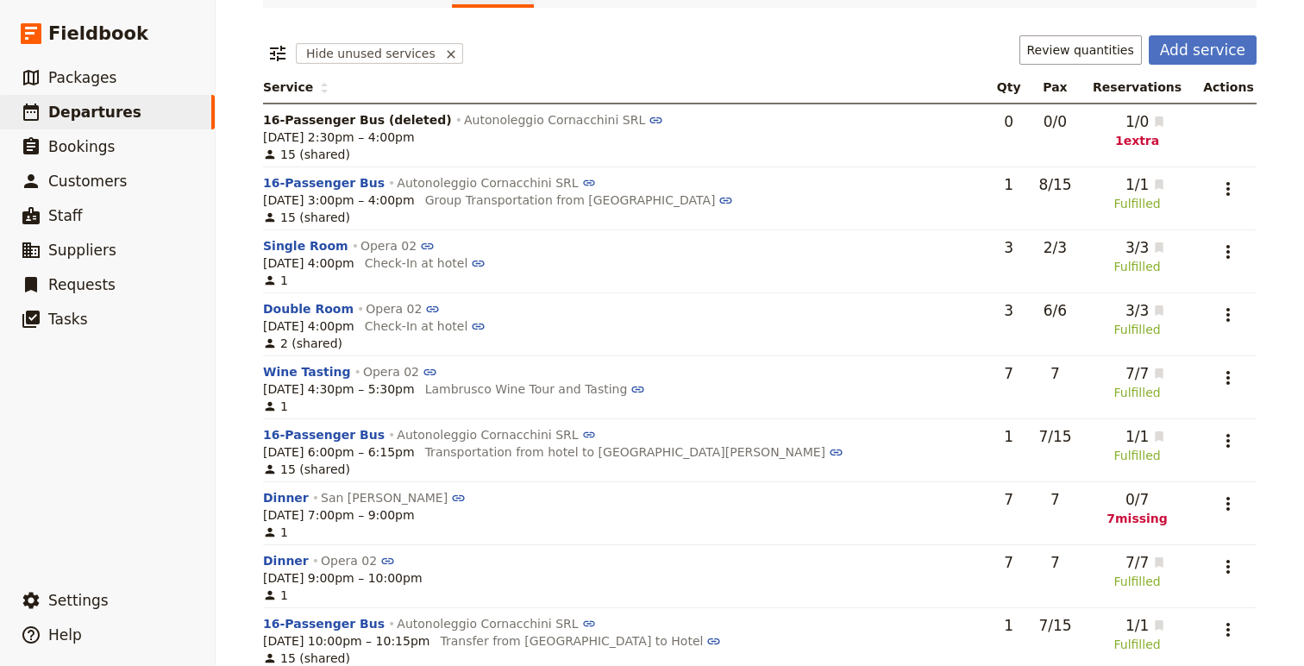
scroll to position [0, 0]
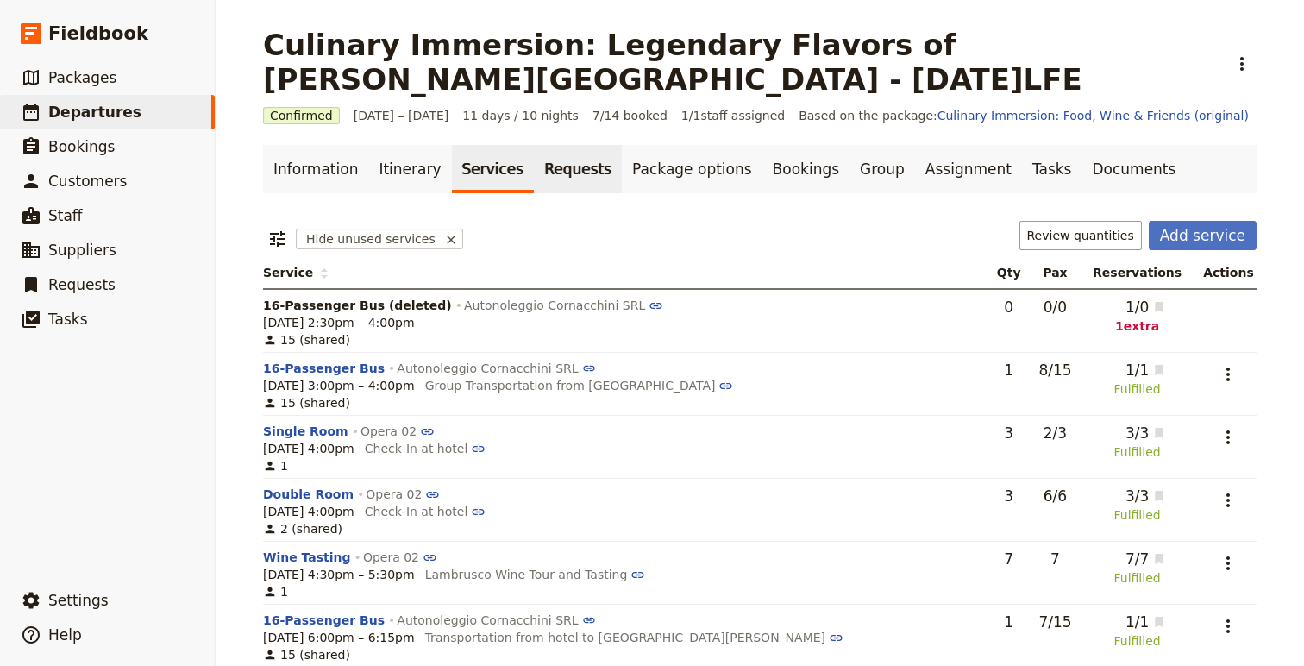
click at [552, 165] on link "Requests" at bounding box center [578, 169] width 88 height 48
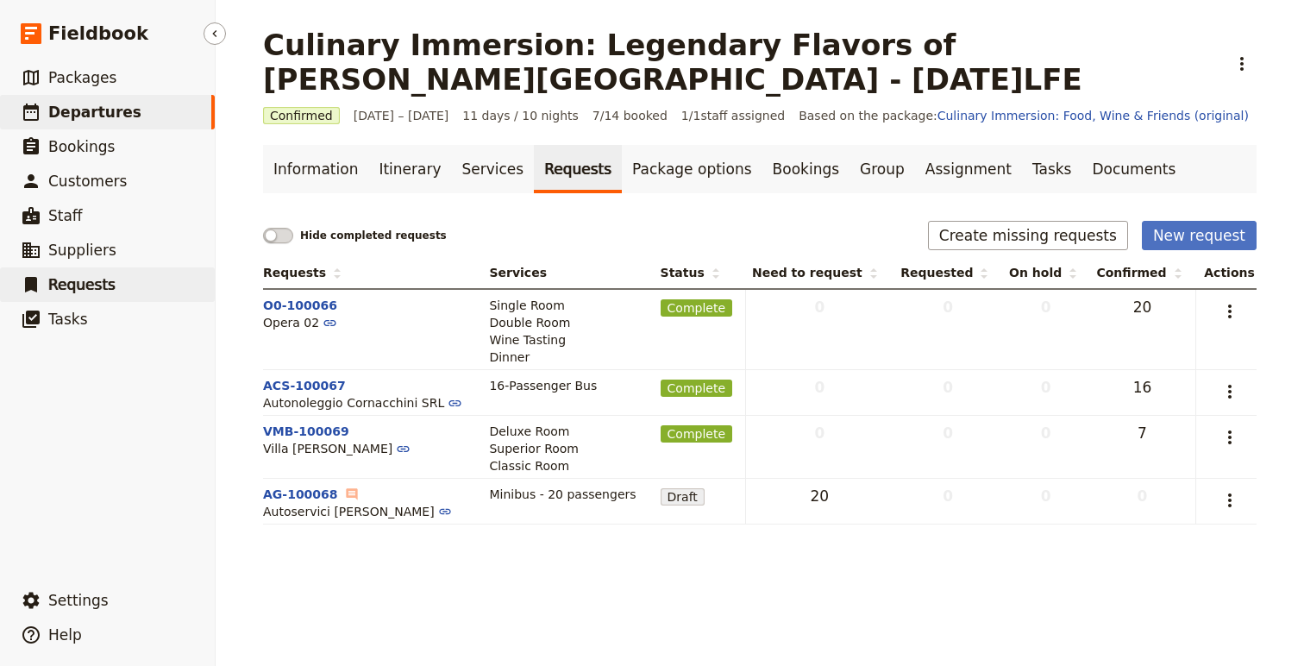
click at [124, 279] on link "​ Requests" at bounding box center [107, 284] width 215 height 35
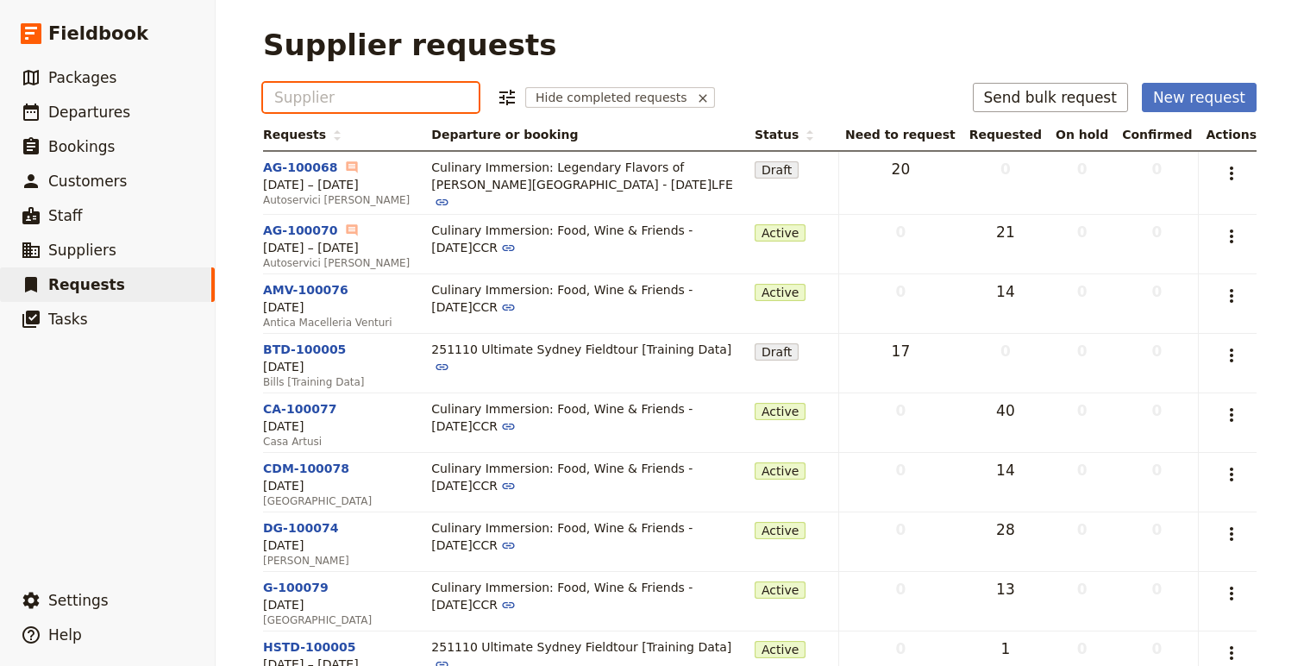
click at [364, 96] on input "Supplier" at bounding box center [370, 97] width 193 height 21
type input "sbv"
click at [696, 99] on icon at bounding box center [703, 98] width 14 height 14
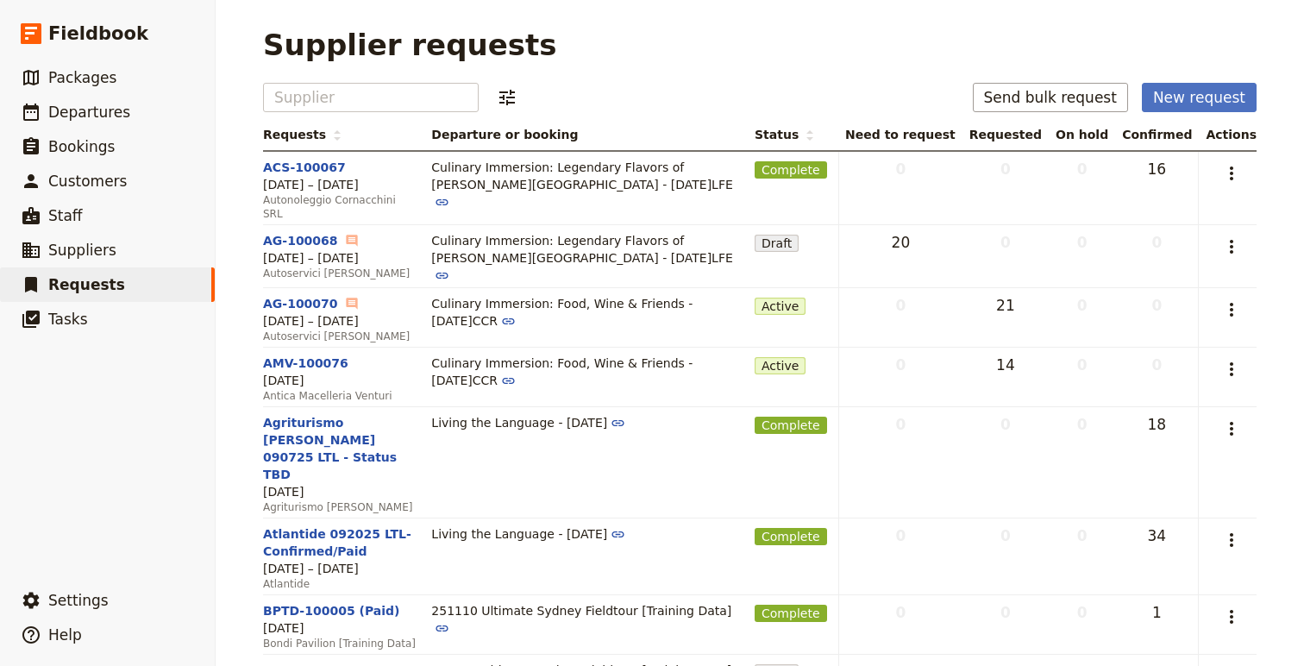
click at [333, 78] on main "Supplier requests Supplier ​ Send bulk request New request Requests Departure o…" at bounding box center [759, 491] width 1035 height 983
click at [333, 95] on input "Supplier" at bounding box center [370, 97] width 193 height 21
drag, startPoint x: 304, startPoint y: 96, endPoint x: 245, endPoint y: 92, distance: 59.6
click at [244, 95] on main "Supplier requests Supplier SBV ​ ​ Send bulk request New request Requests Depar…" at bounding box center [759, 491] width 1035 height 983
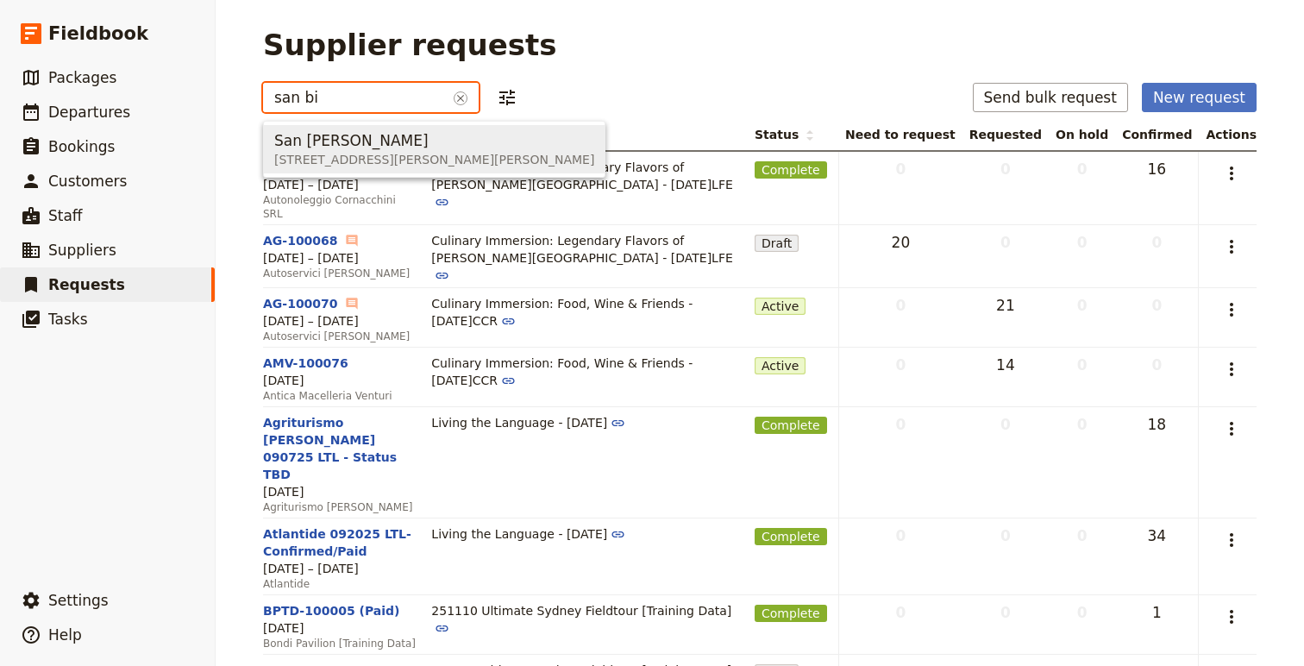
click at [336, 150] on span "San Biagio Vecchio" at bounding box center [351, 140] width 154 height 21
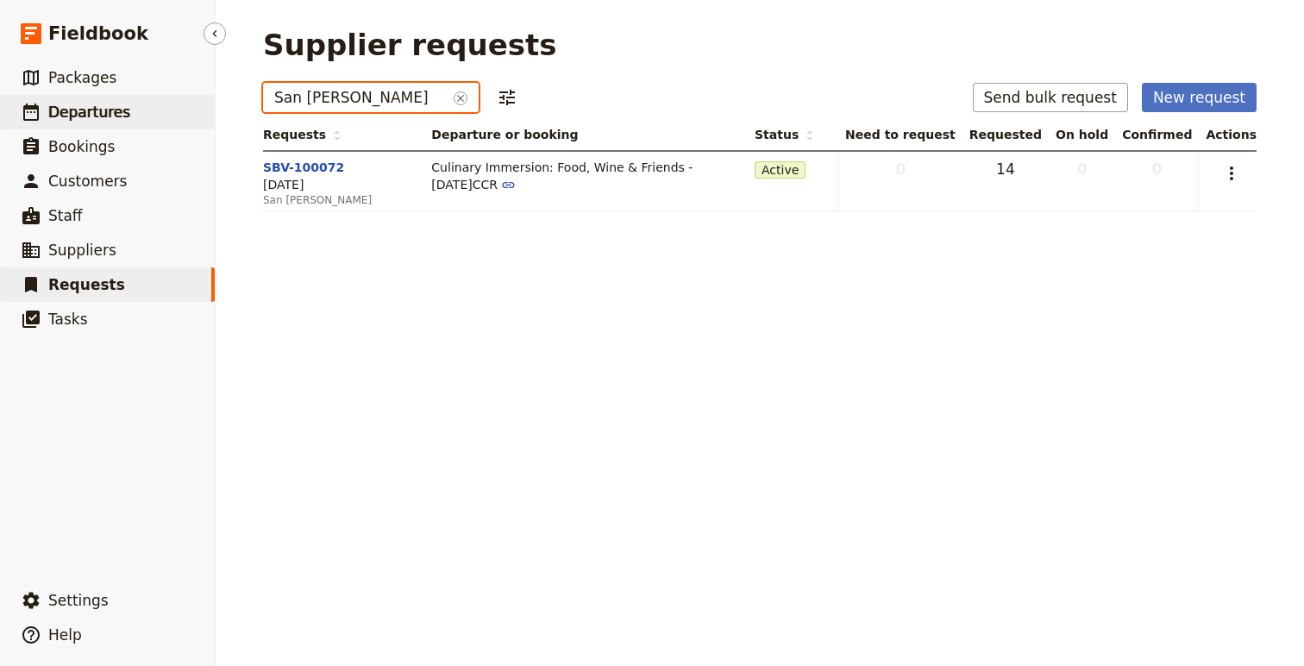
type input "San Biagio Vecchio"
click at [71, 113] on span "Departures" at bounding box center [89, 112] width 82 height 17
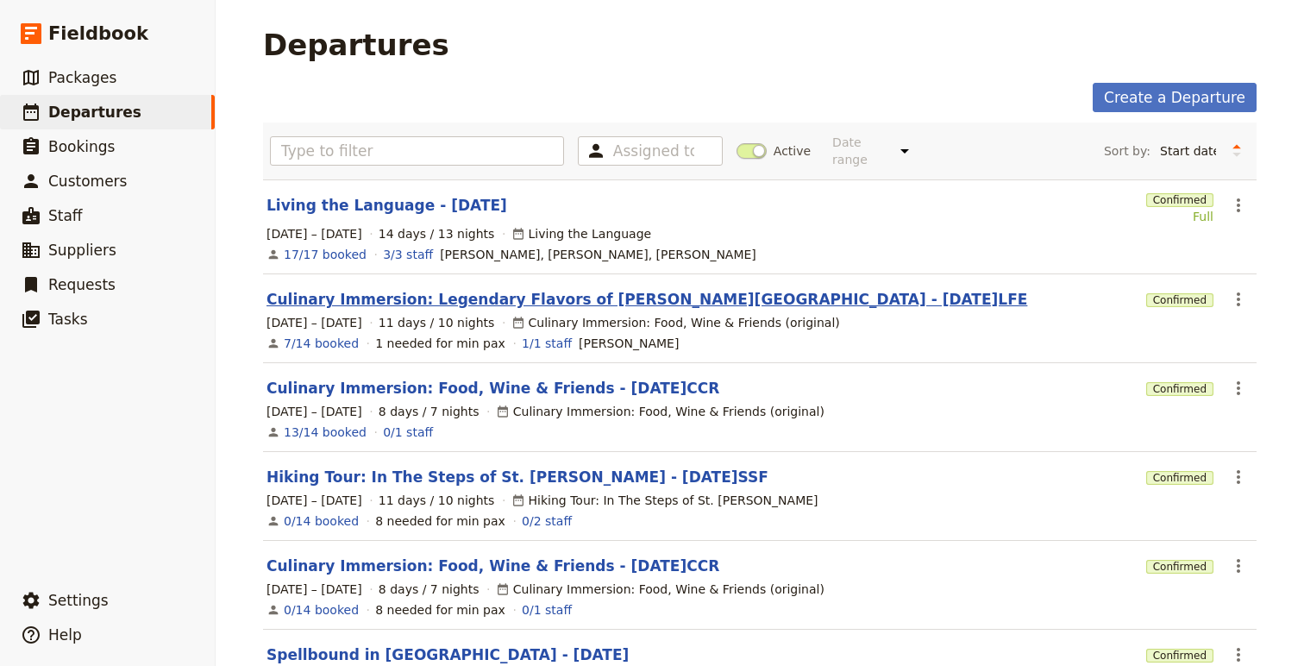
click at [495, 289] on link "Culinary Immersion: Legendary Flavors of Emilia Romagna - 2025.09.09.LFE" at bounding box center [647, 299] width 761 height 21
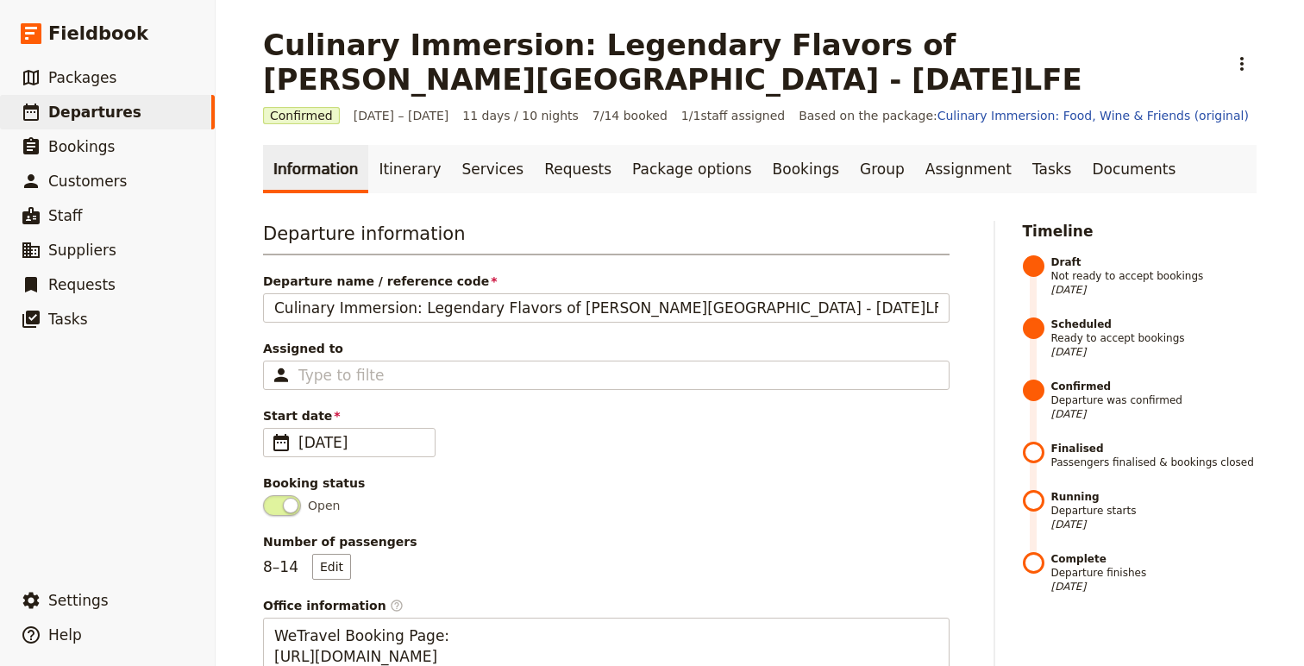
click at [469, 183] on link "Services" at bounding box center [493, 169] width 83 height 48
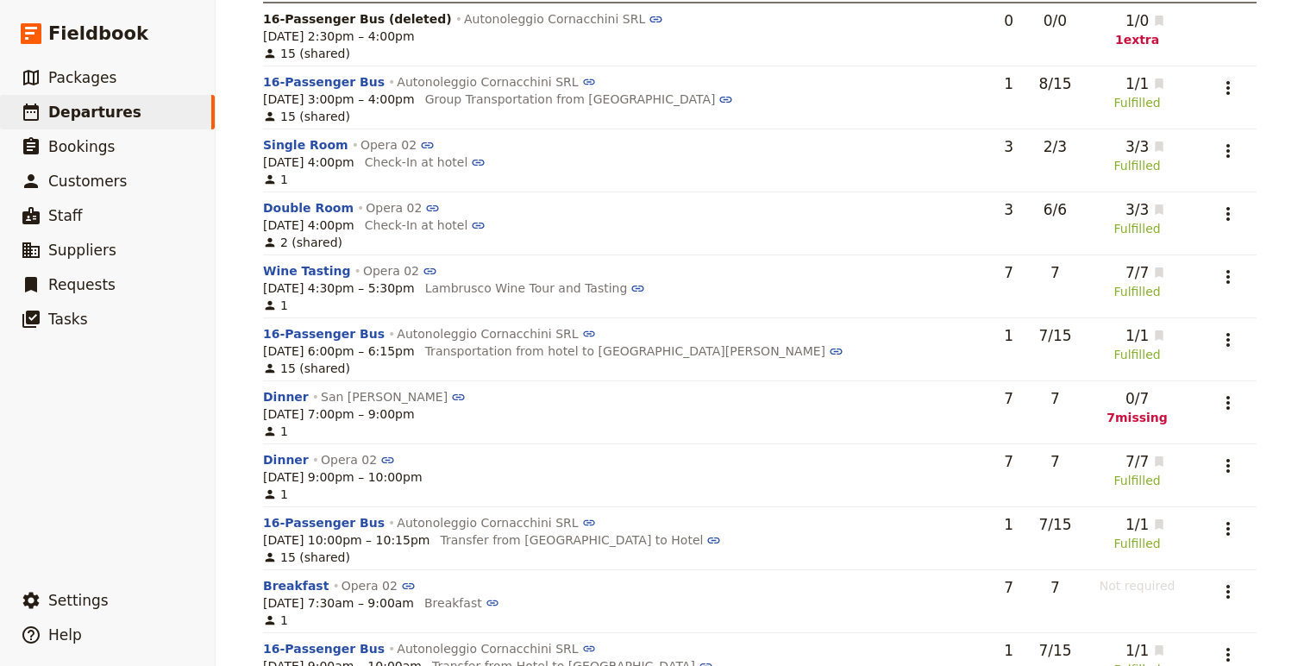
scroll to position [294, 0]
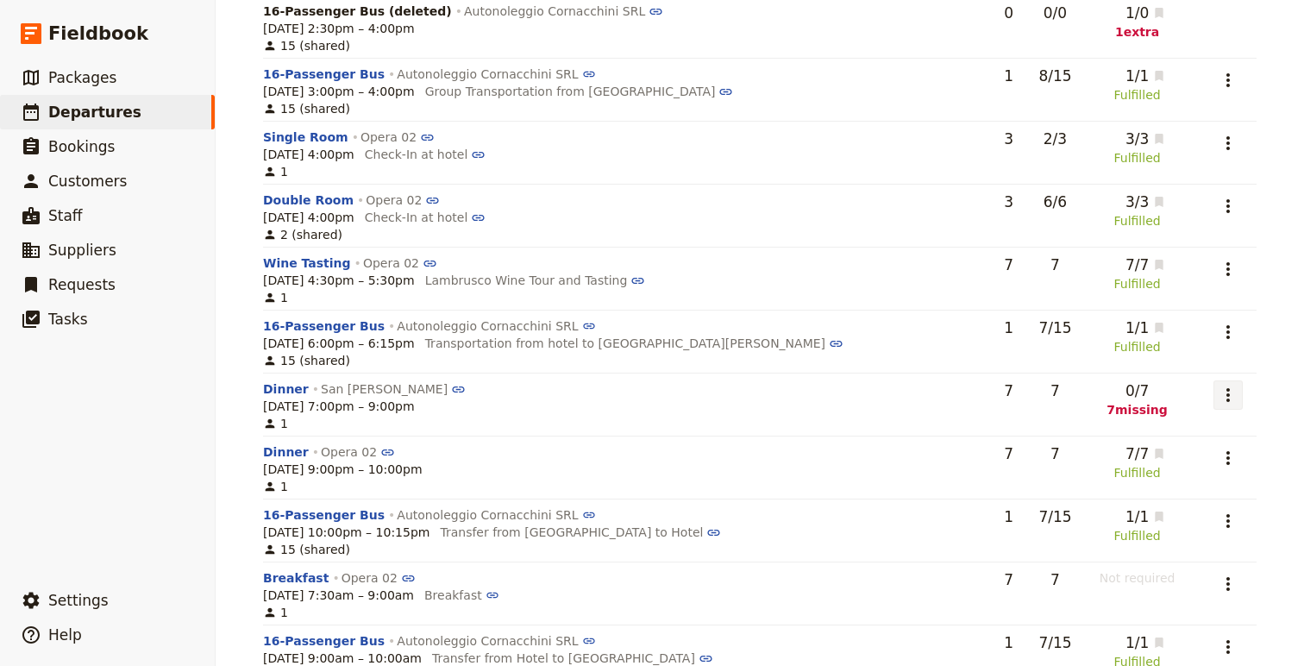
click at [1234, 390] on icon "Actions" at bounding box center [1228, 395] width 21 height 21
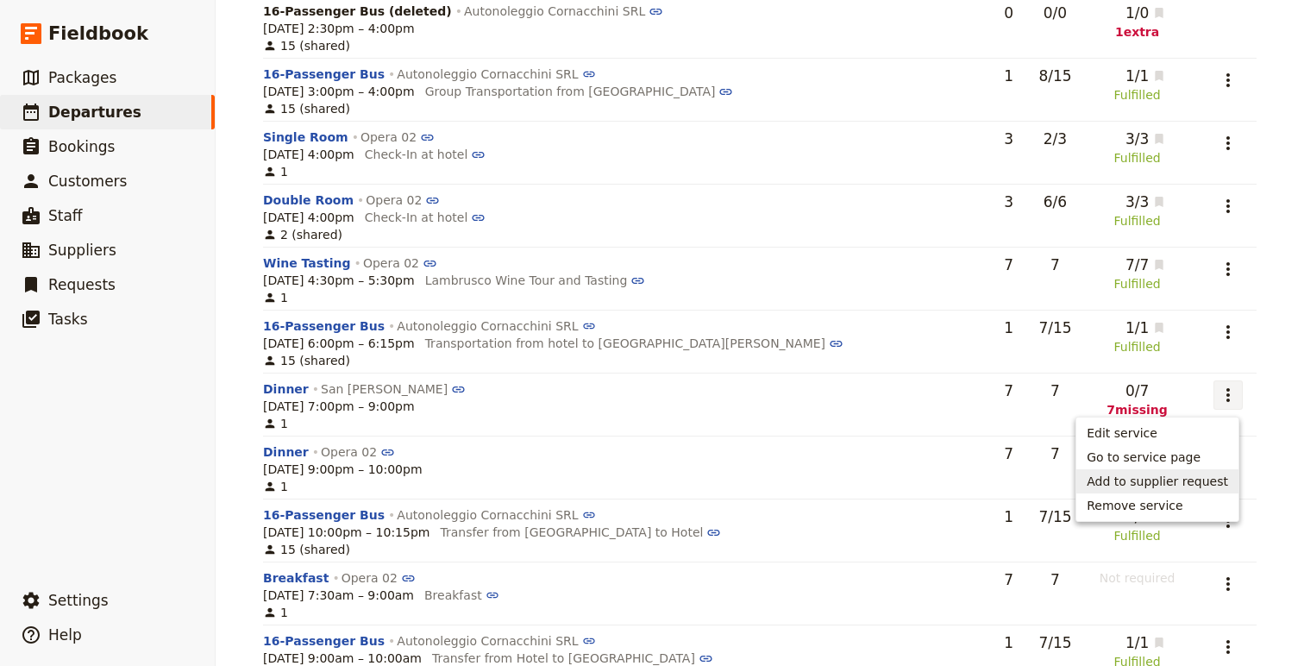
click at [1207, 469] on button "Add to supplier request" at bounding box center [1158, 481] width 162 height 24
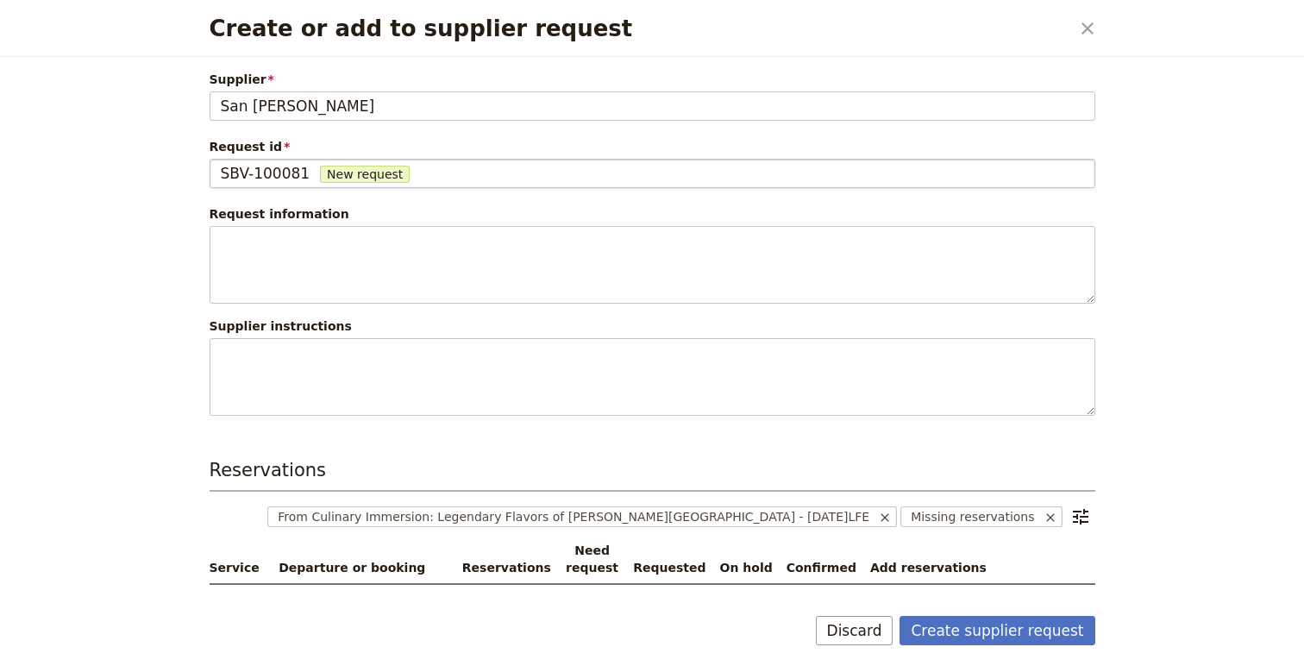
click at [282, 170] on span "SBV-100081" at bounding box center [266, 173] width 90 height 21
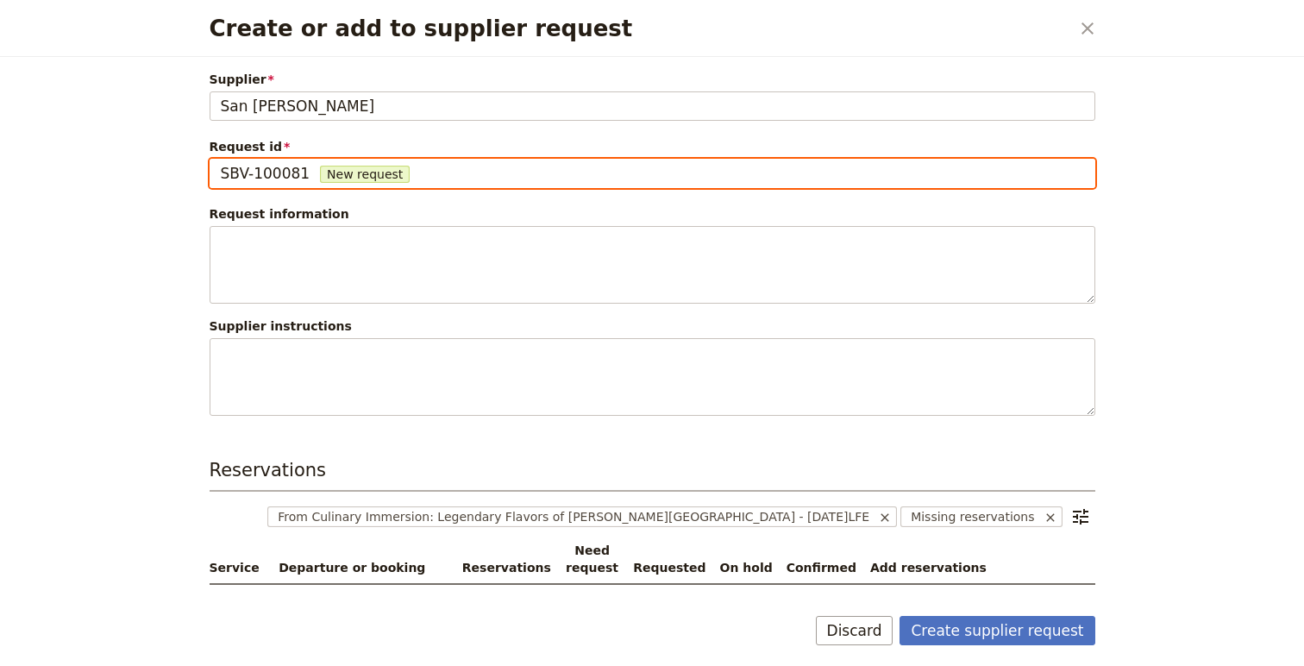
click at [221, 160] on input "SBV-100081" at bounding box center [220, 159] width 1 height 1
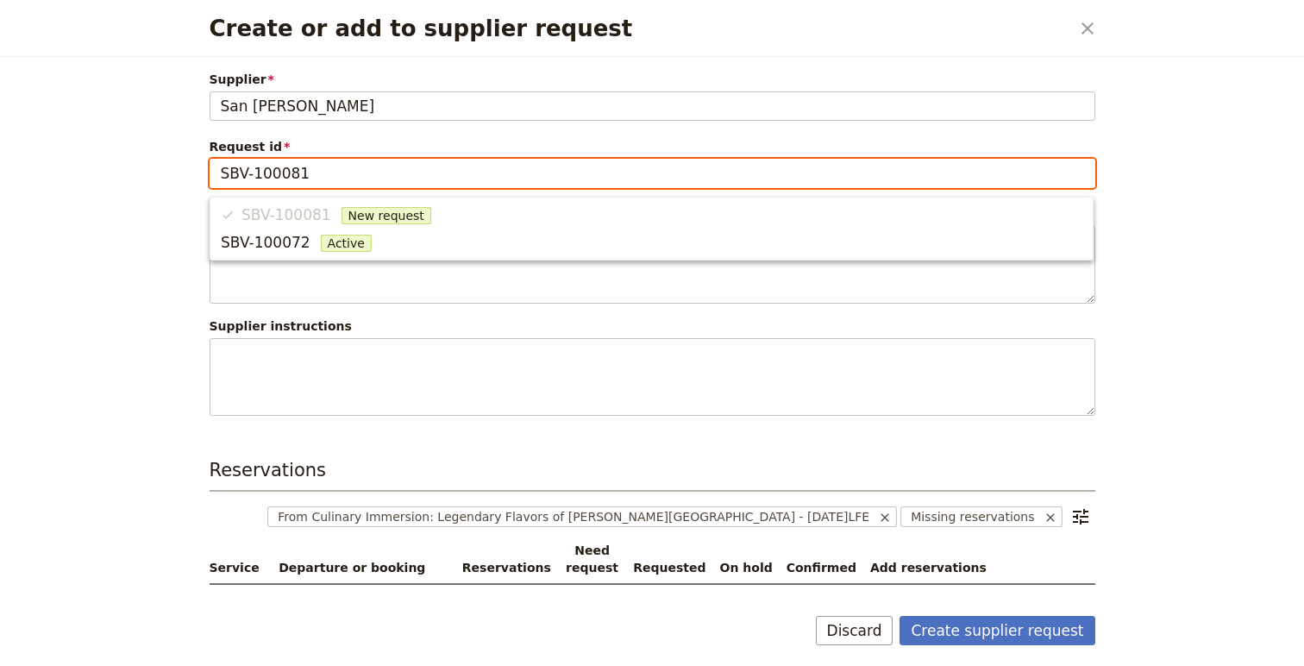
click at [269, 212] on li "SBV-100081 New request" at bounding box center [651, 215] width 882 height 28
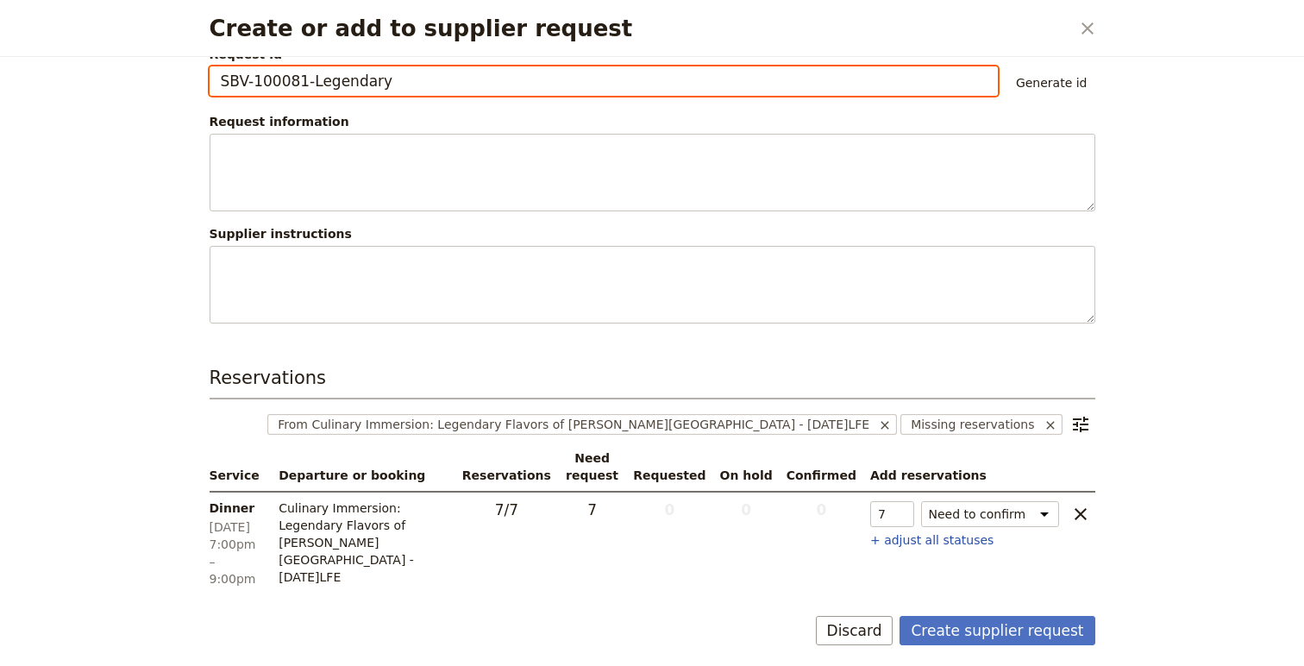
scroll to position [96, 0]
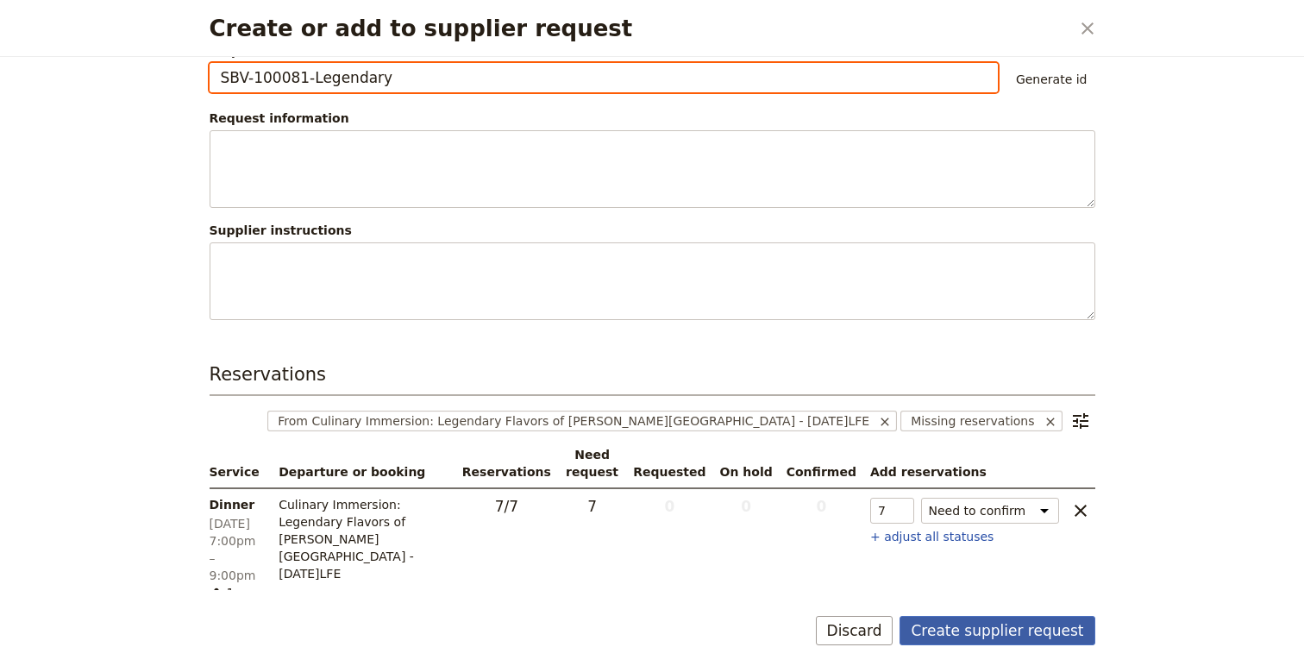
type input "SBV-100081-Legendary"
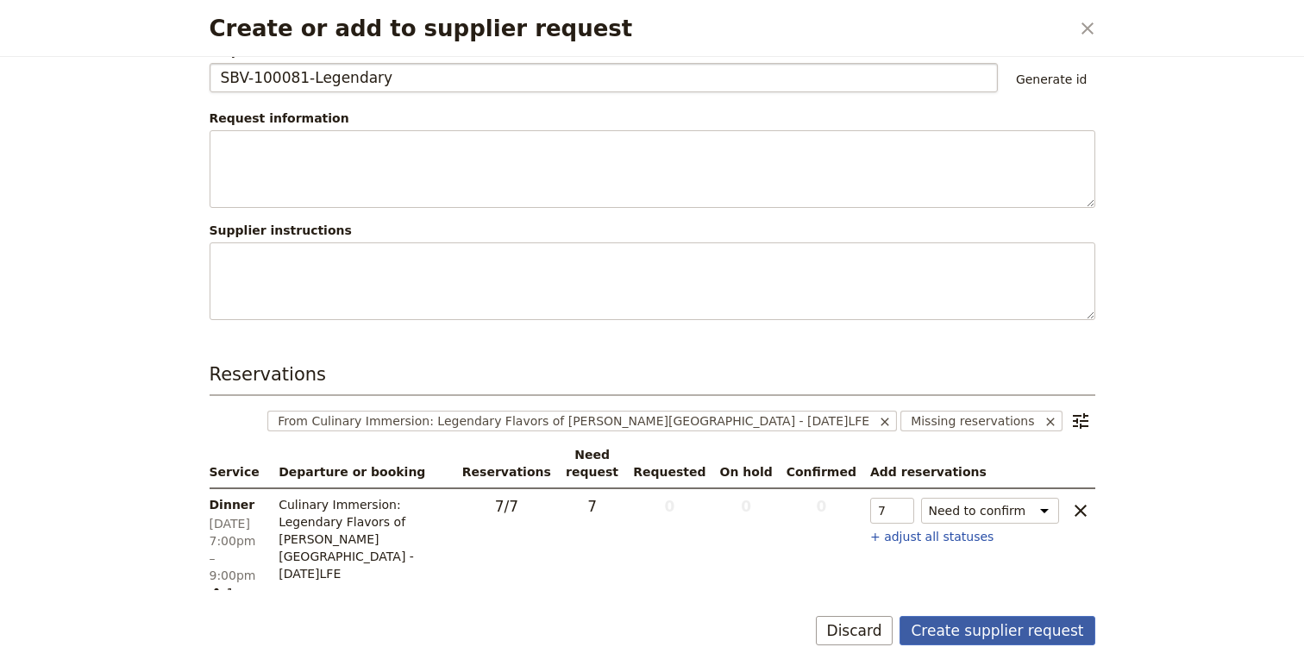
click at [981, 632] on button "Create supplier request" at bounding box center [997, 630] width 195 height 29
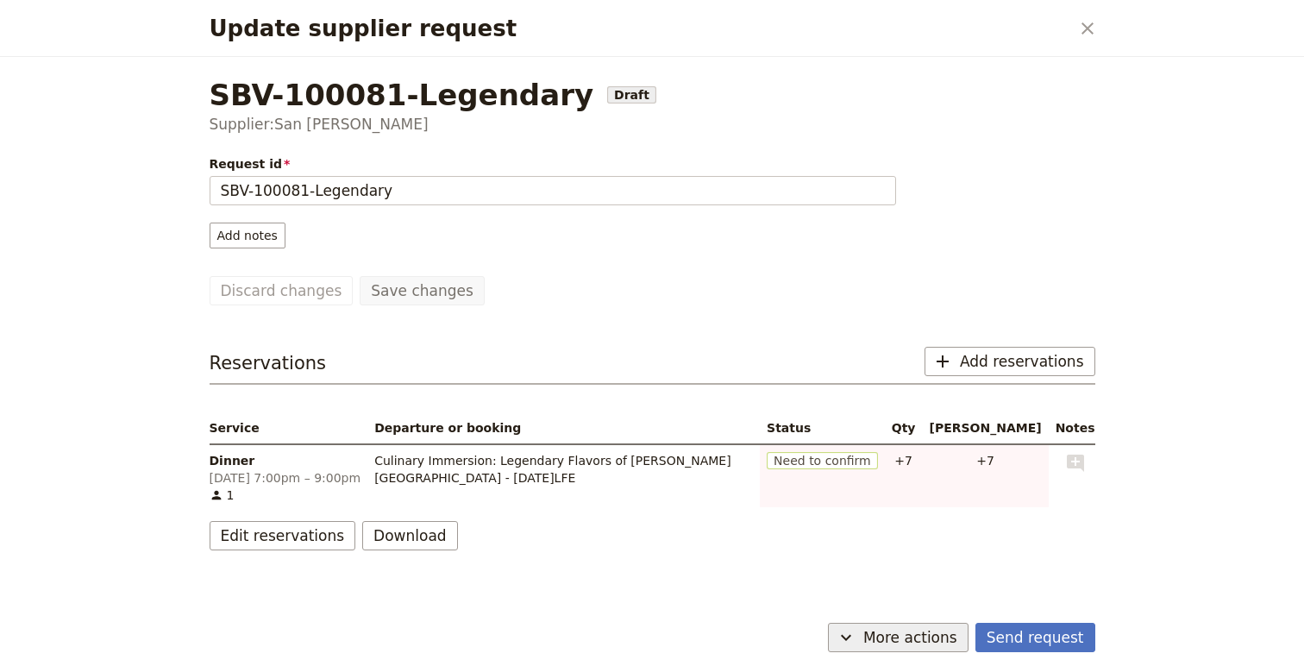
click at [928, 634] on span "More actions" at bounding box center [910, 637] width 94 height 21
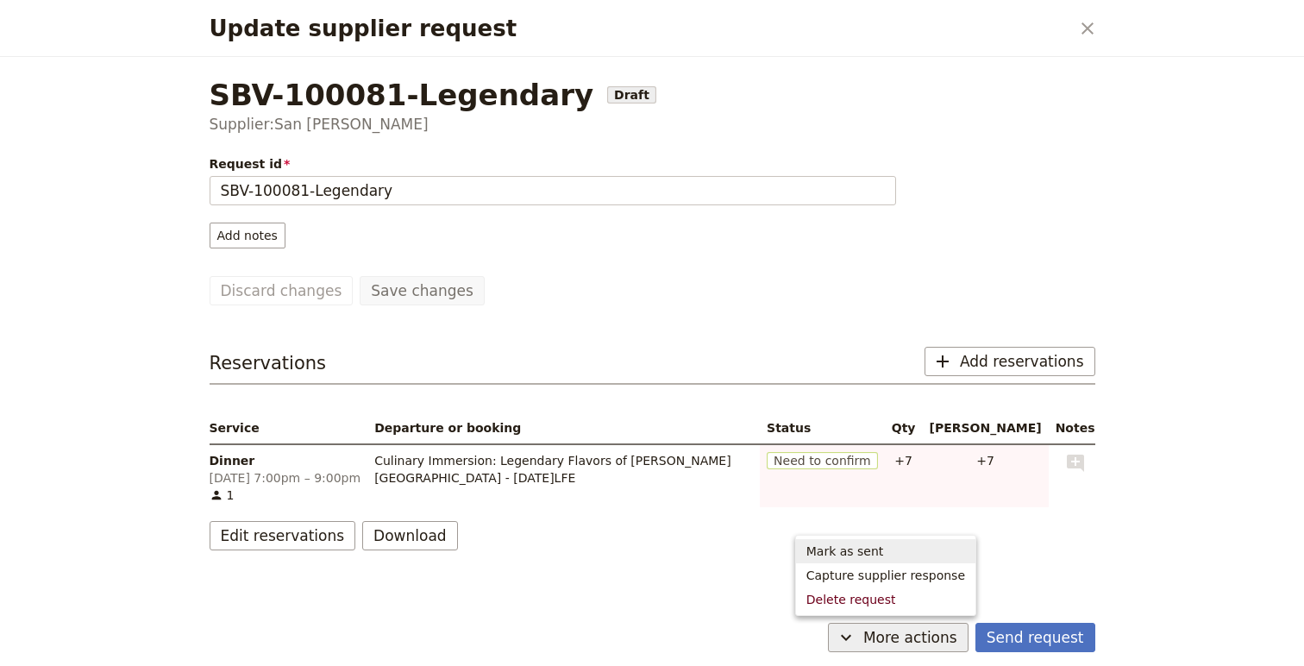
click at [910, 550] on span "Mark as sent" at bounding box center [886, 551] width 159 height 17
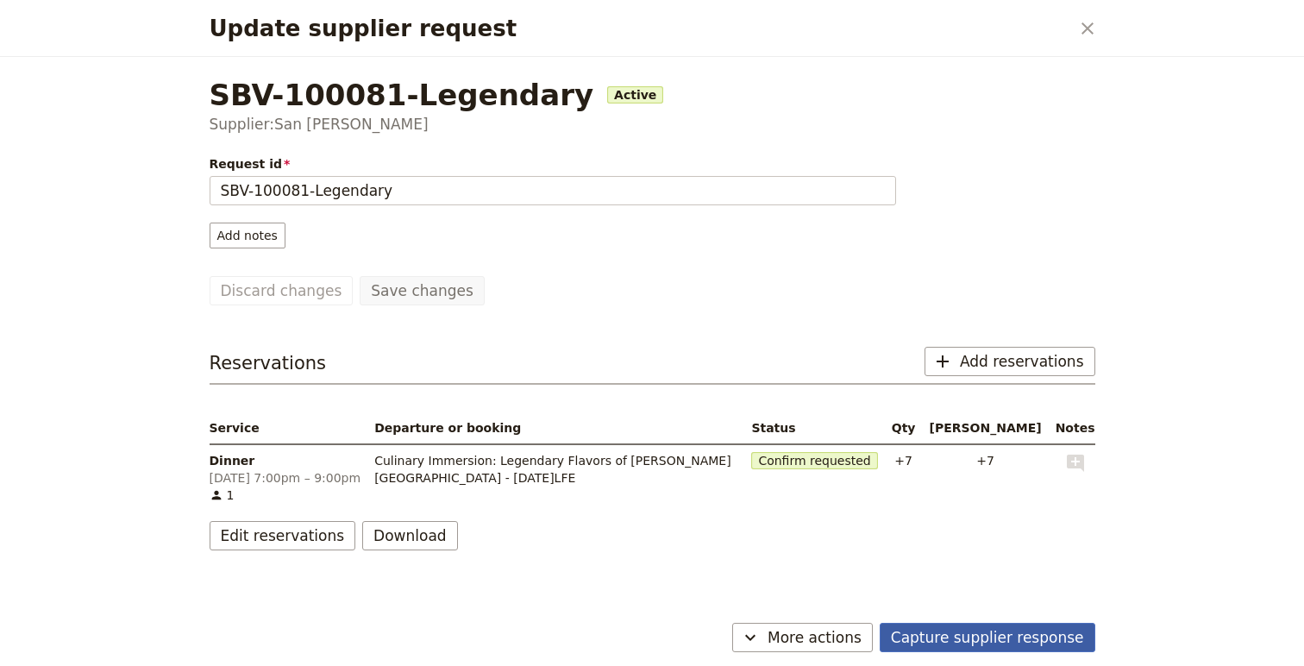
click at [1030, 639] on button "Capture supplier response" at bounding box center [988, 637] width 216 height 29
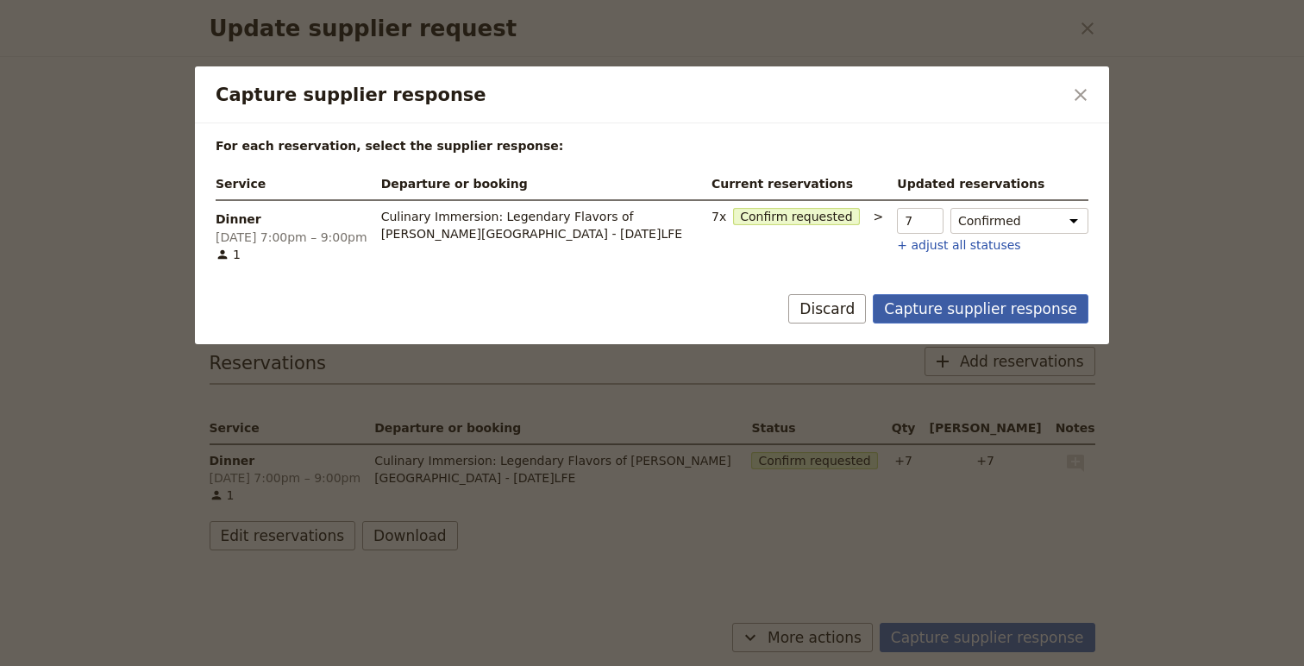
click at [1009, 308] on button "Capture supplier response" at bounding box center [981, 308] width 216 height 29
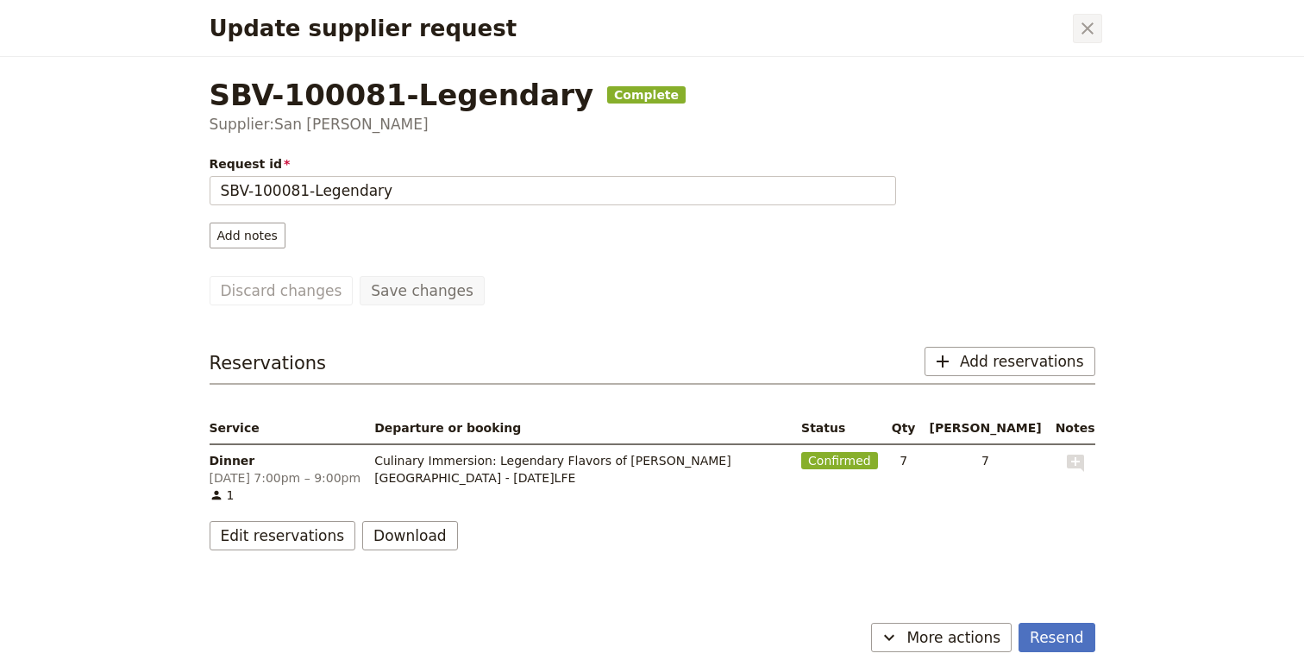
click at [1083, 21] on icon "Close dialog" at bounding box center [1087, 28] width 21 height 21
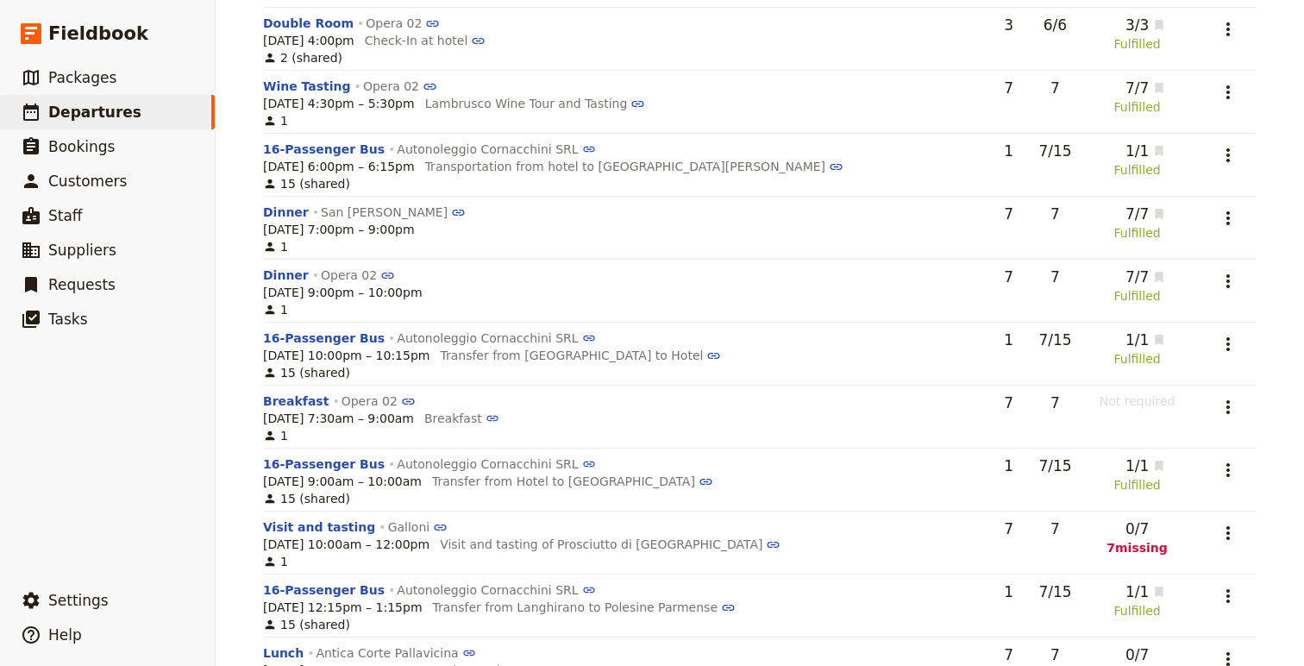
scroll to position [540, 0]
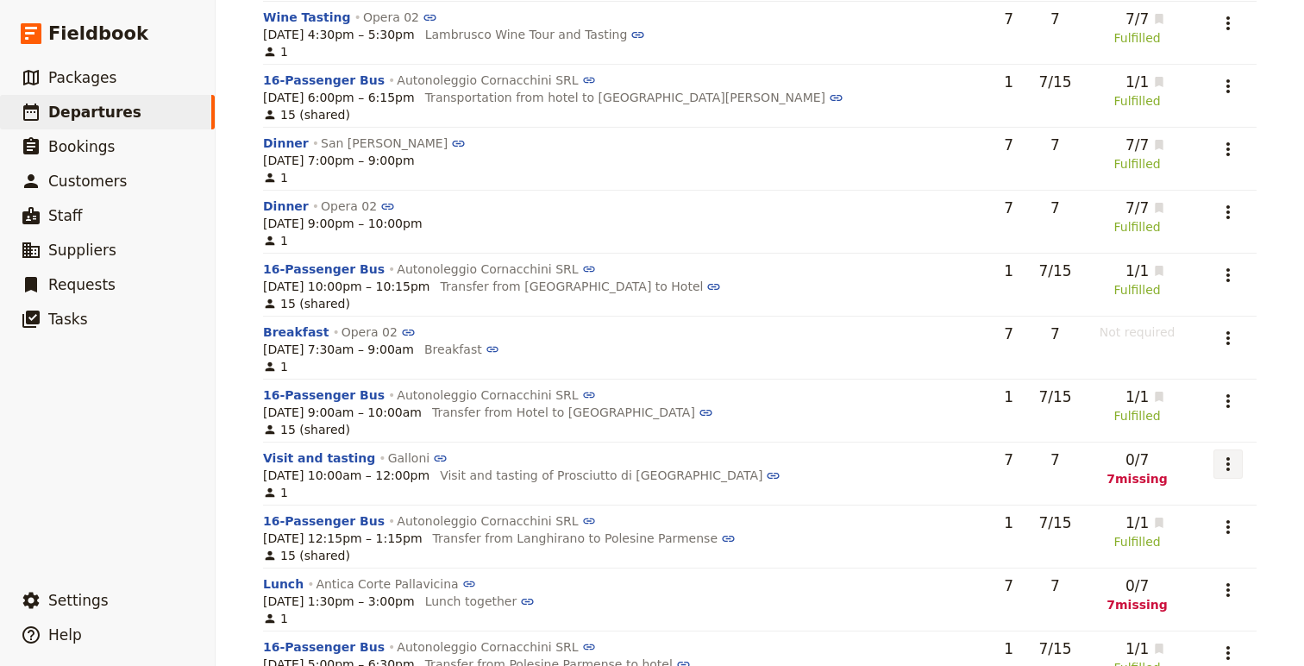
click at [1222, 469] on icon "Actions" at bounding box center [1228, 464] width 21 height 21
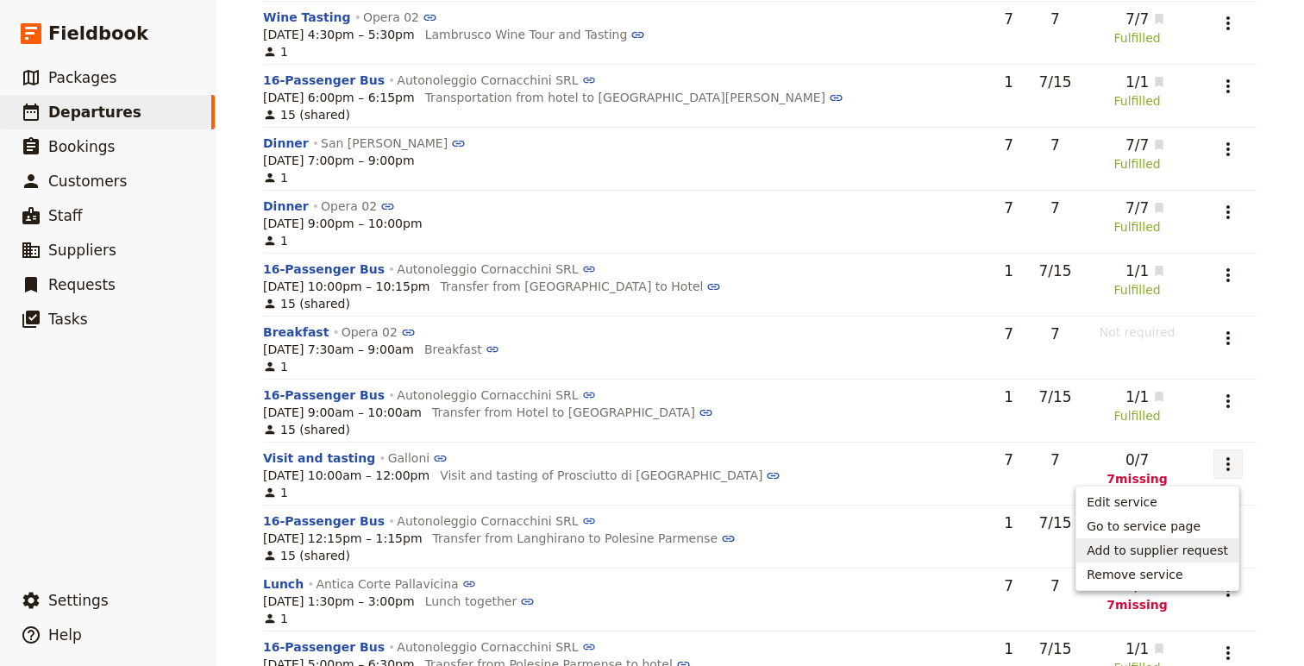
click at [1198, 539] on button "Add to supplier request" at bounding box center [1158, 550] width 162 height 24
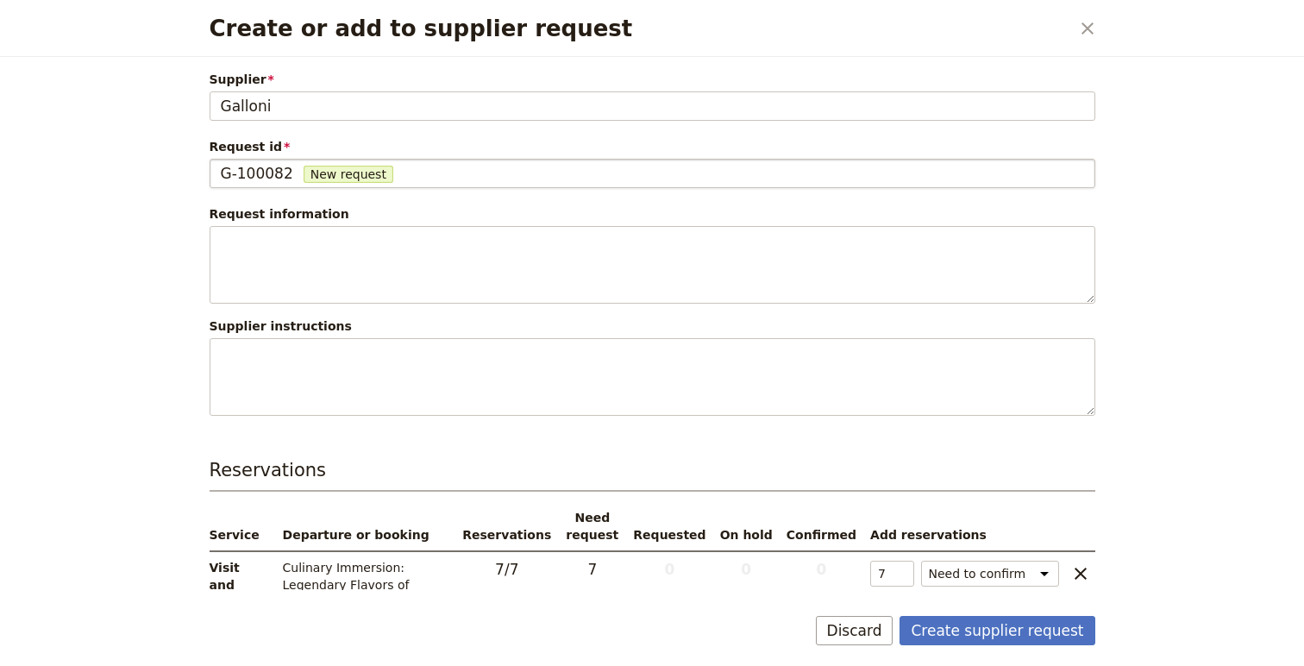
click at [231, 172] on span "G-100082" at bounding box center [257, 173] width 72 height 21
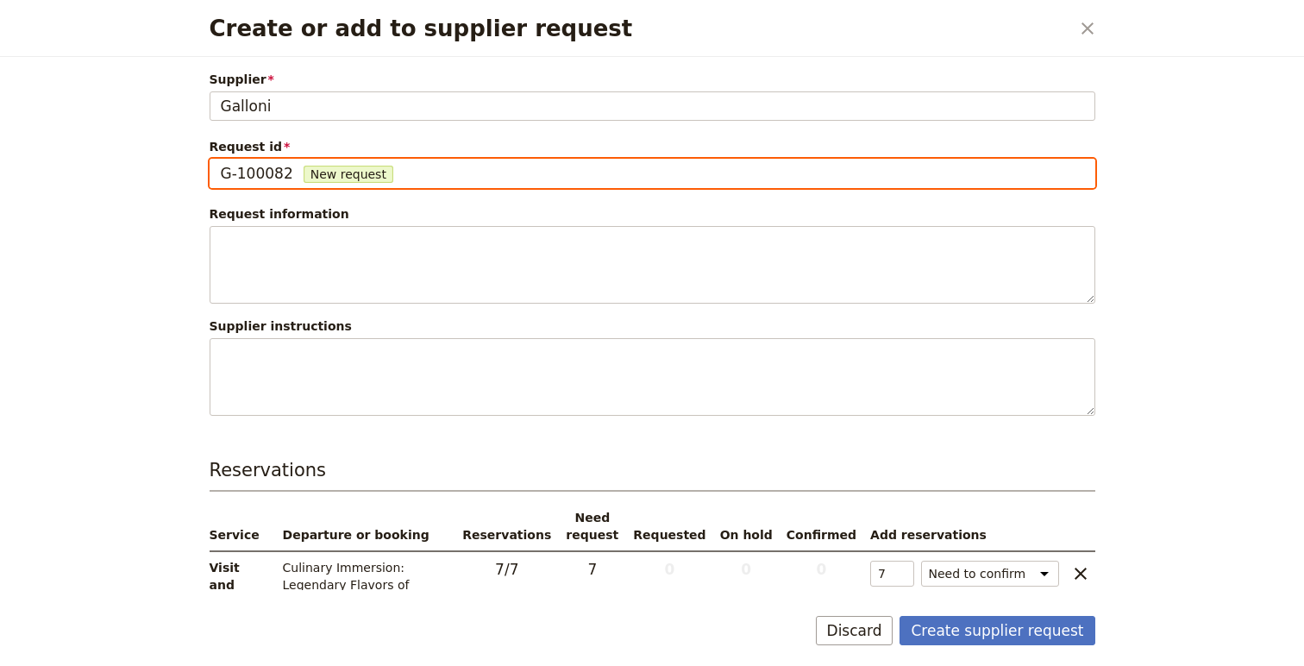
click at [221, 160] on input "G-100082" at bounding box center [220, 159] width 1 height 1
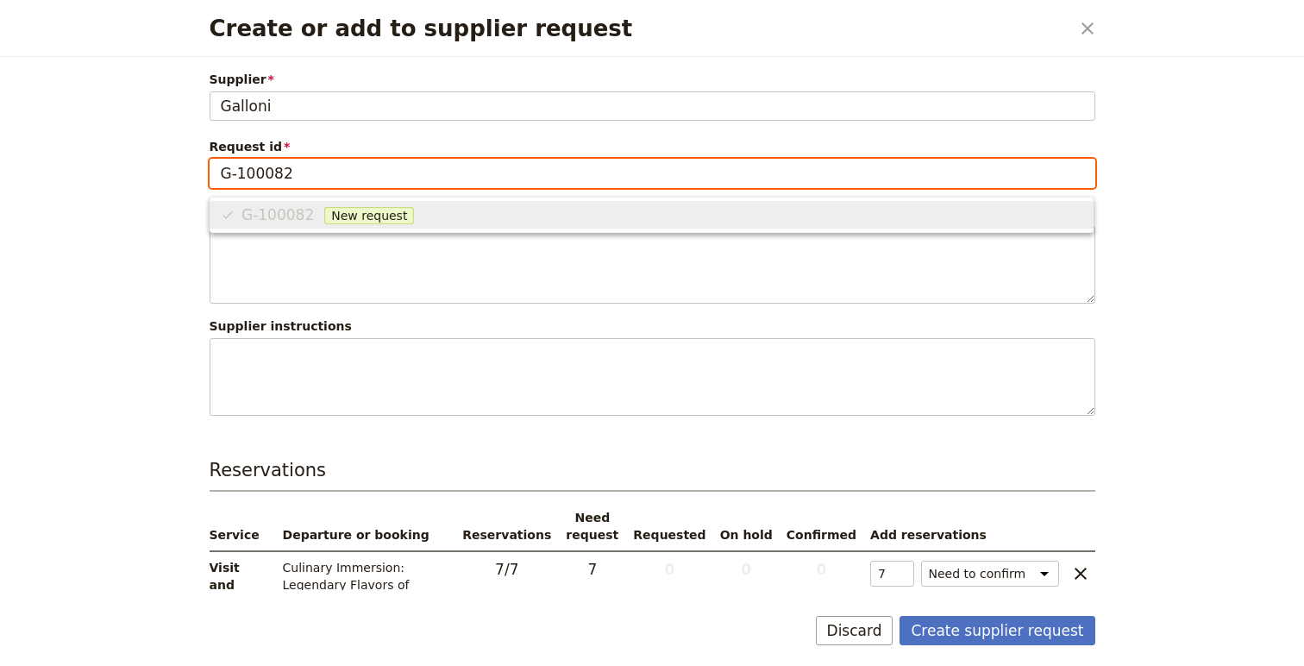
click at [234, 174] on input "G-100082" at bounding box center [652, 173] width 863 height 21
click at [404, 173] on input "Galioni-100082" at bounding box center [652, 173] width 863 height 21
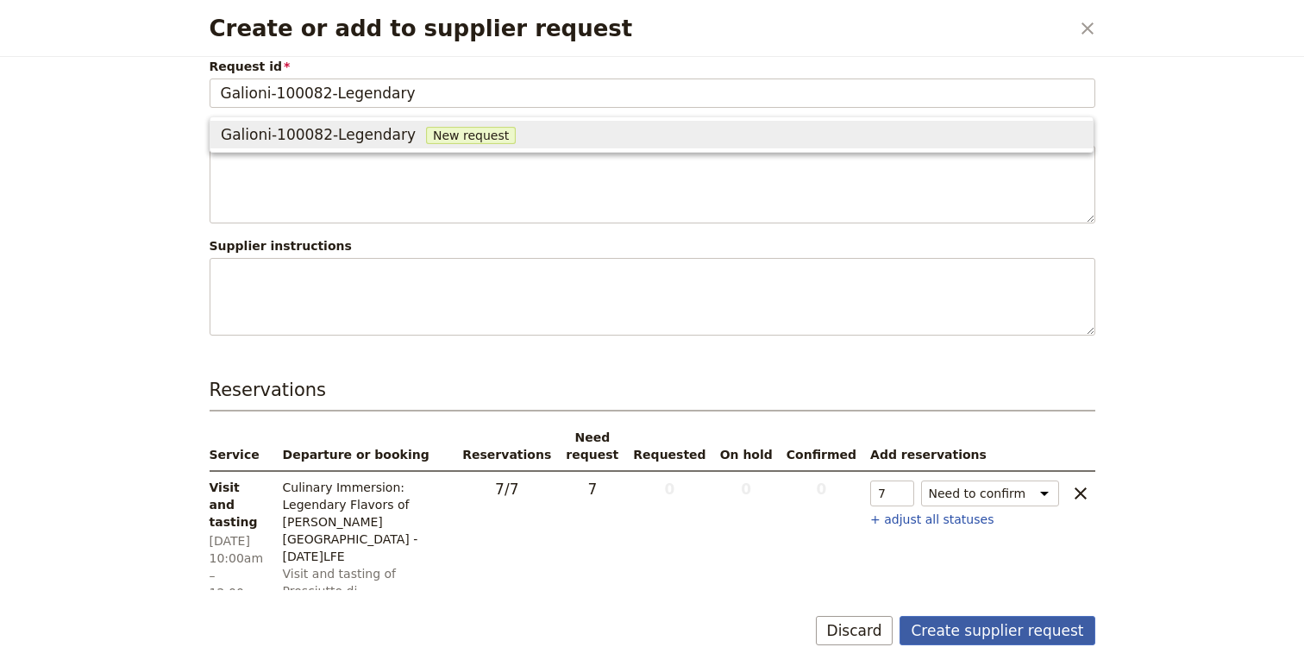
type input "G-100082"
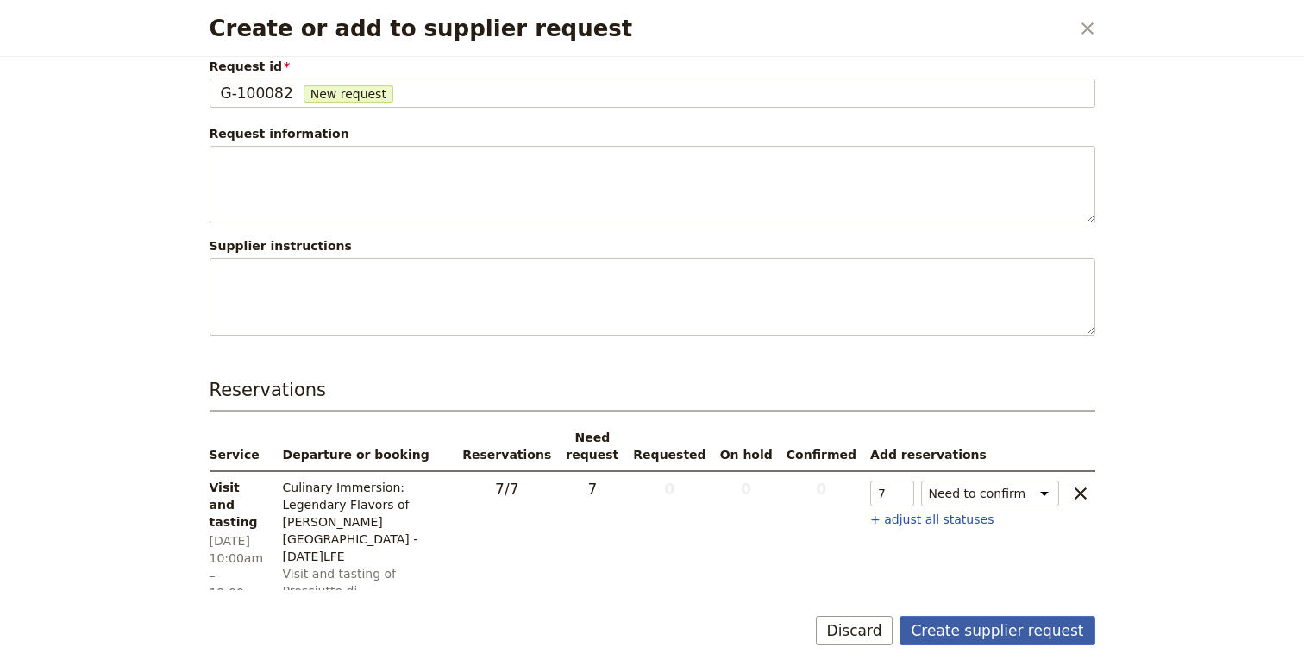
click at [983, 623] on button "Create supplier request" at bounding box center [997, 630] width 195 height 29
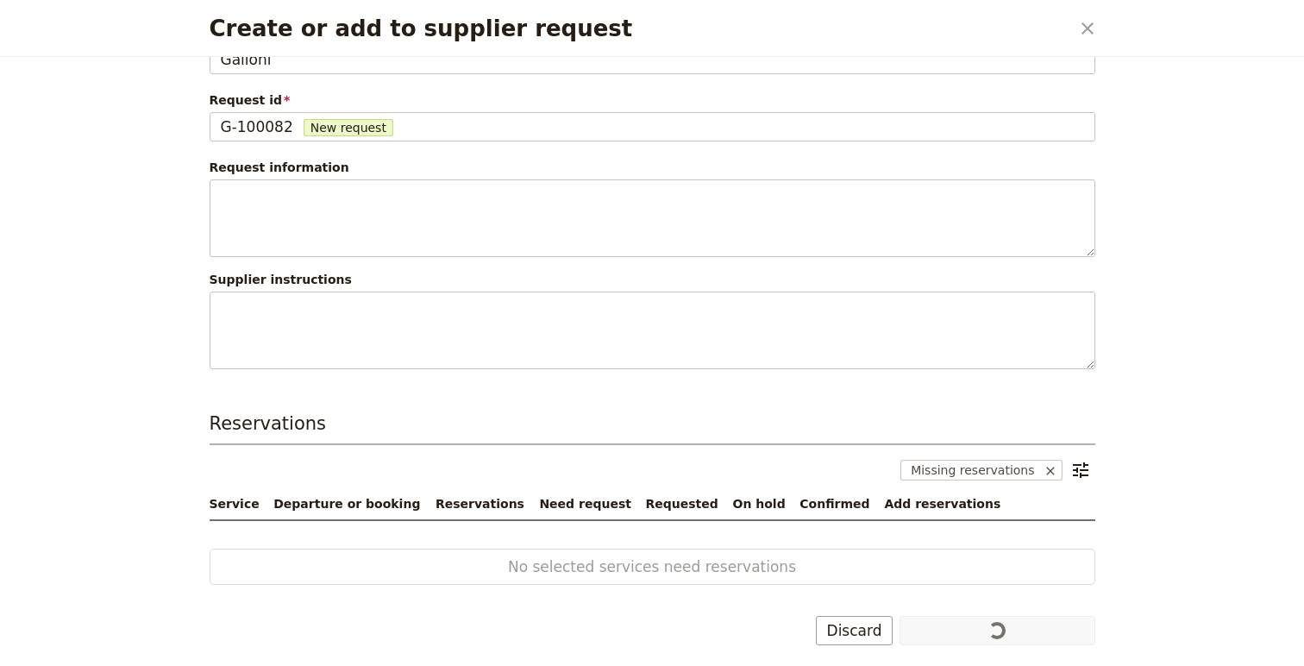
scroll to position [47, 0]
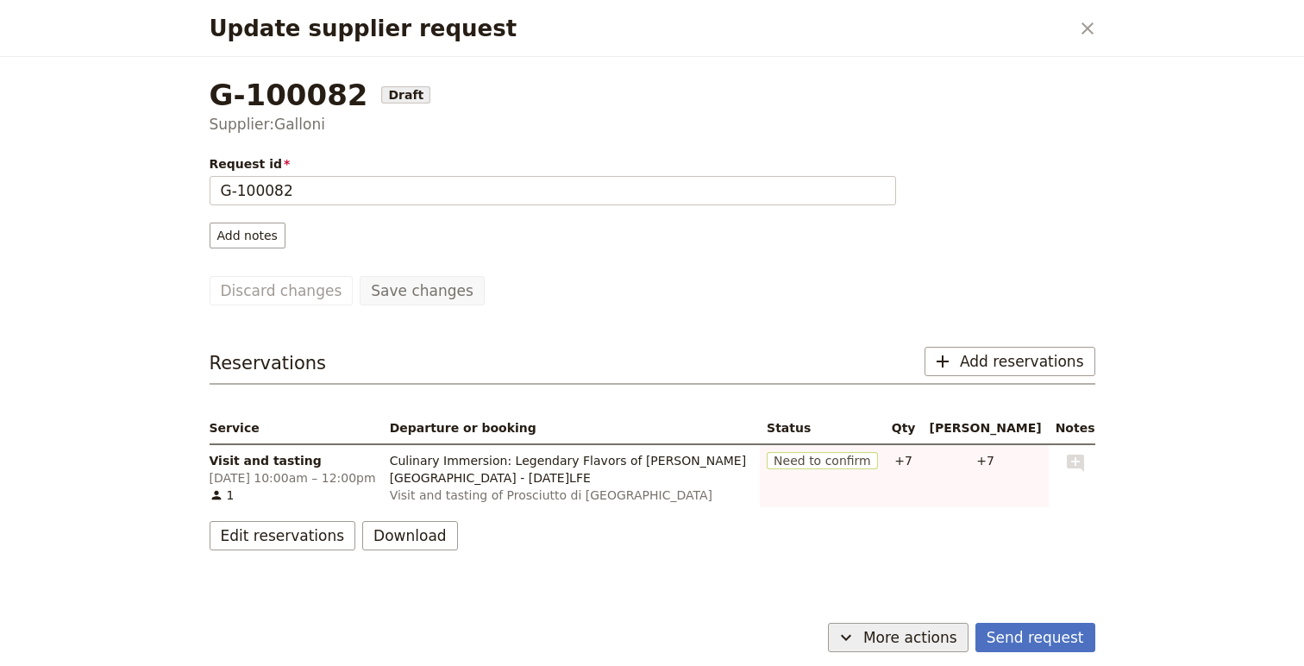
click at [932, 633] on span "More actions" at bounding box center [910, 637] width 94 height 21
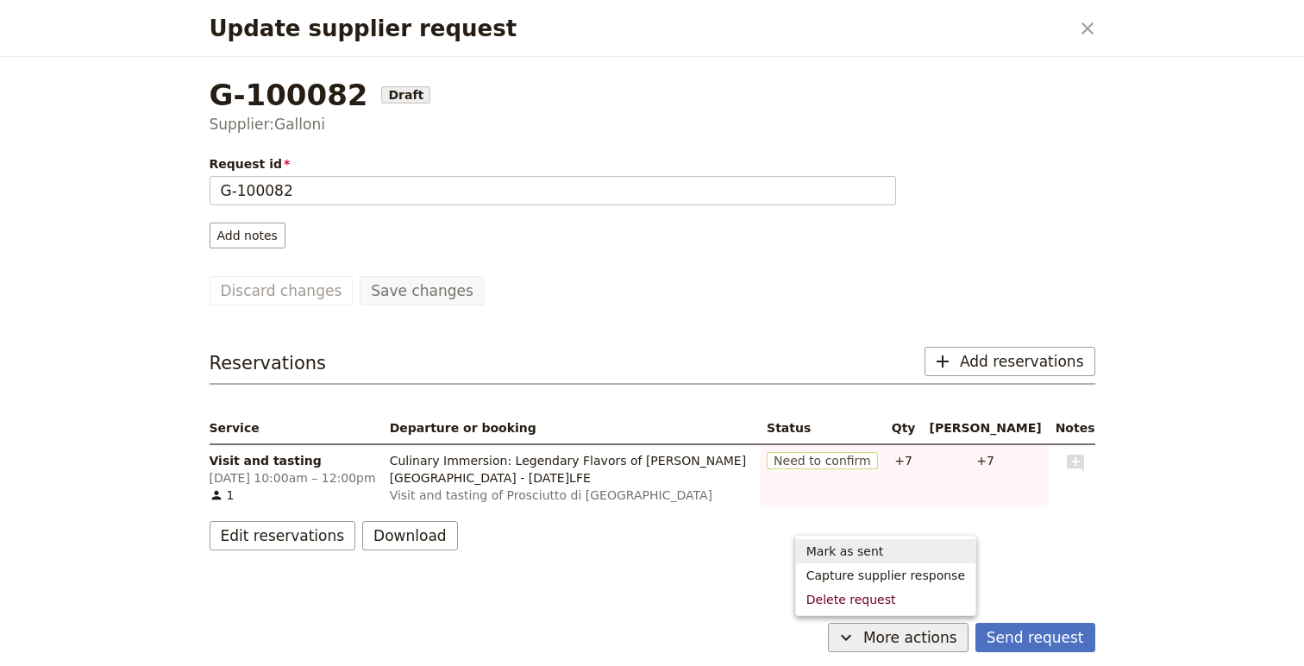
click at [931, 562] on button "Mark as sent" at bounding box center [885, 551] width 179 height 24
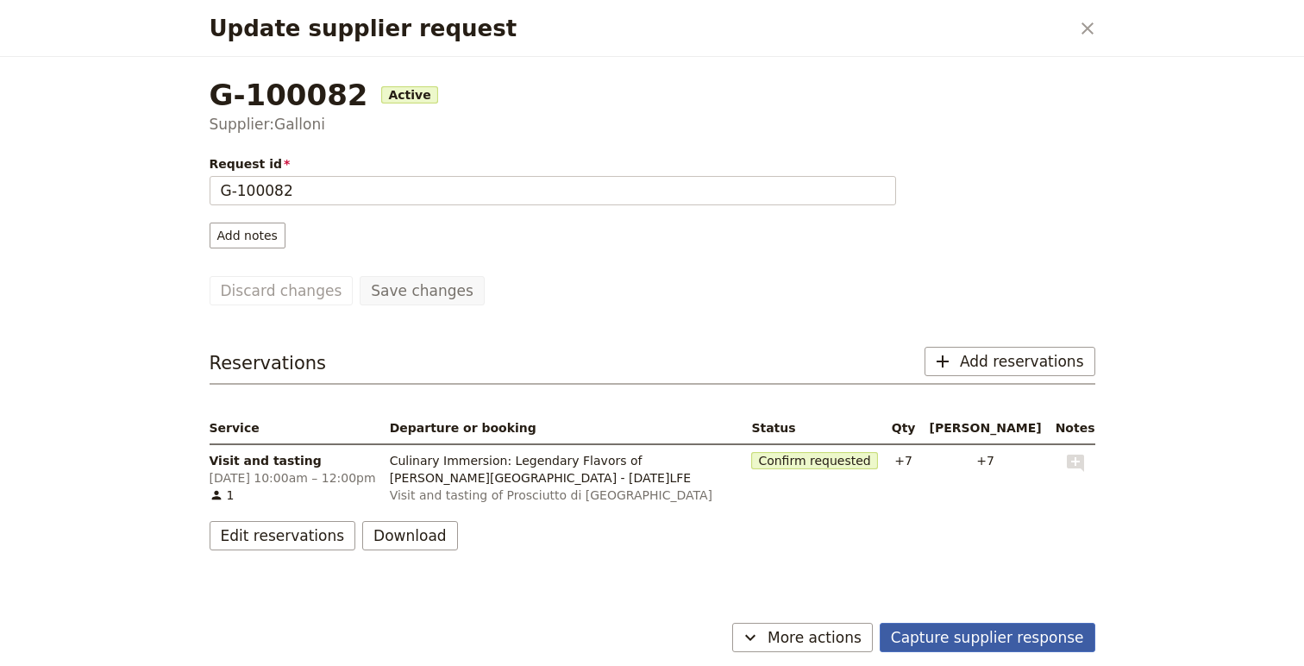
click at [987, 626] on button "Capture supplier response" at bounding box center [988, 637] width 216 height 29
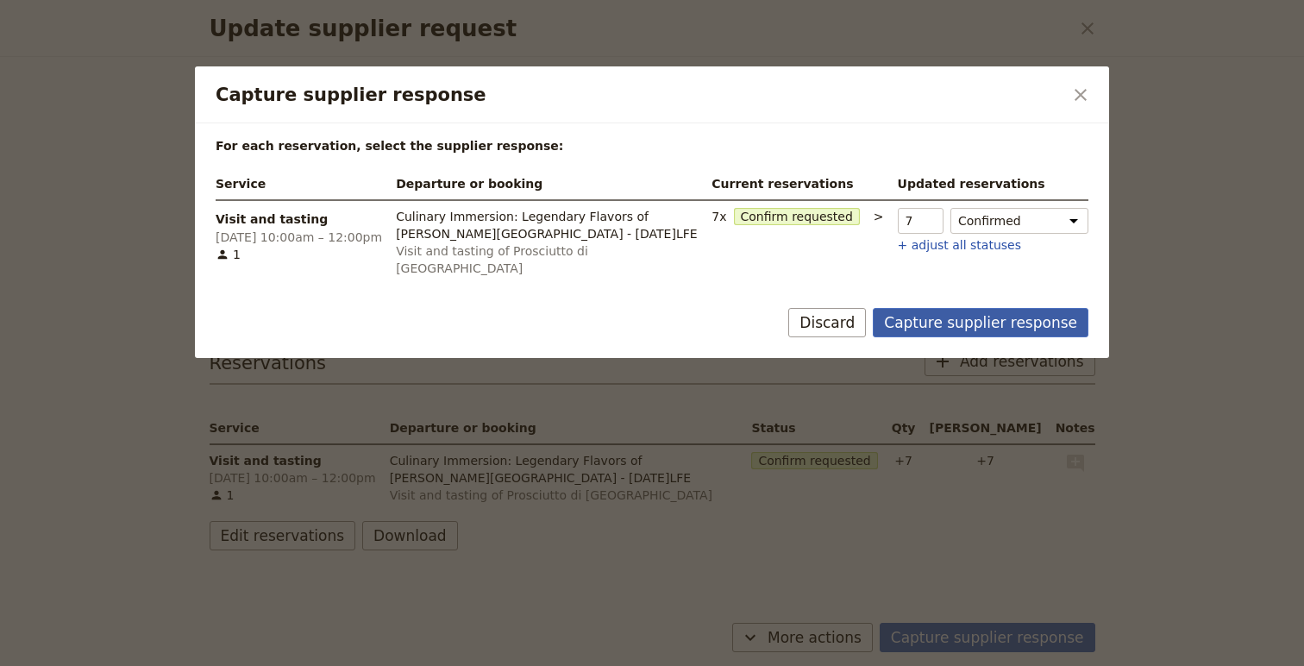
click at [964, 315] on button "Capture supplier response" at bounding box center [981, 322] width 216 height 29
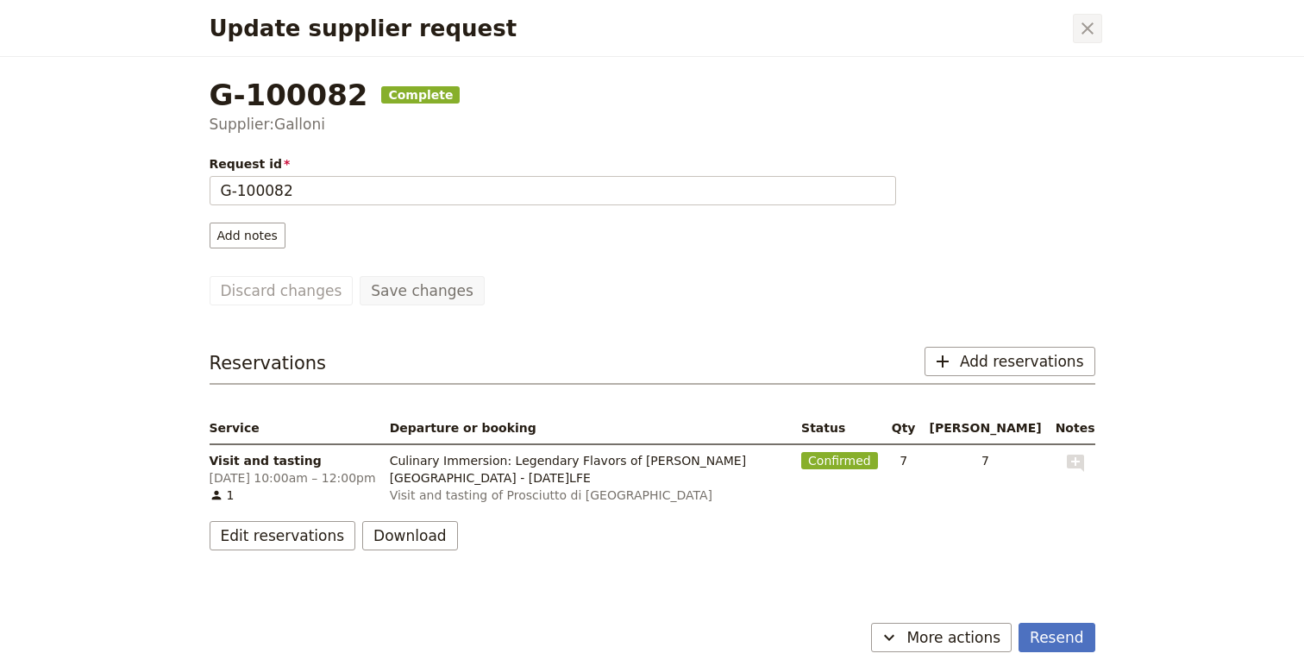
click at [1093, 37] on icon "Close dialog" at bounding box center [1087, 28] width 21 height 21
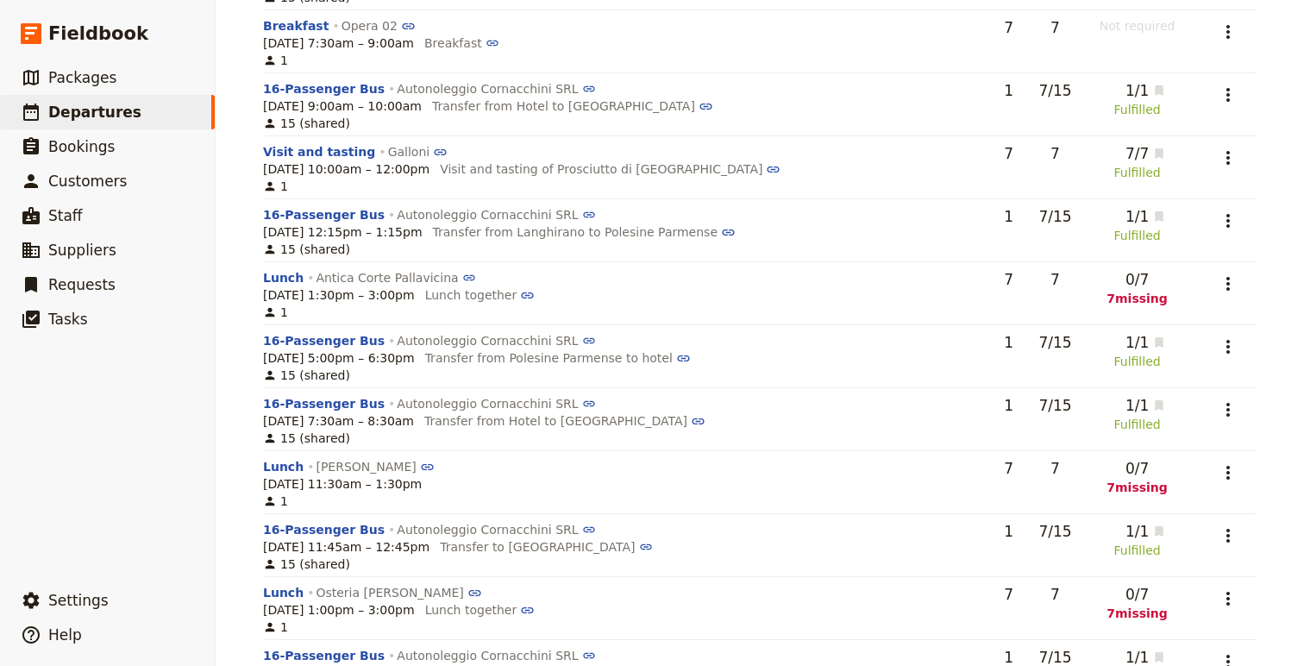
scroll to position [906, 0]
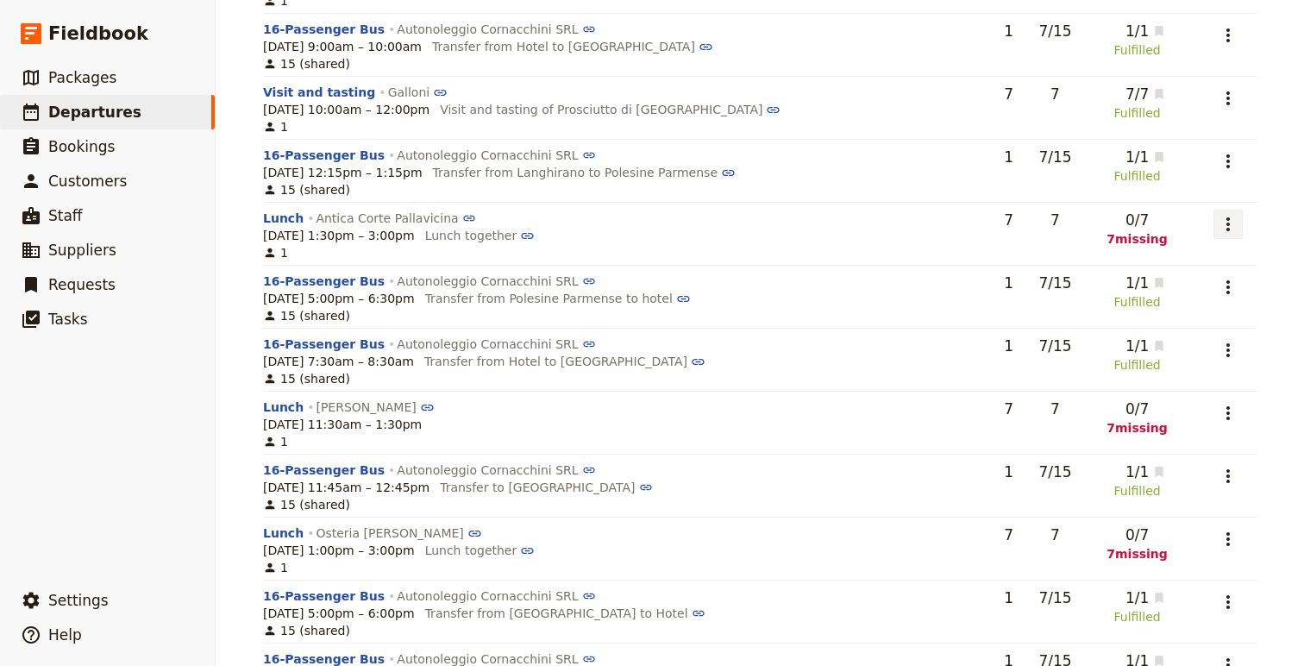
click at [1226, 221] on icon "Actions" at bounding box center [1228, 224] width 21 height 21
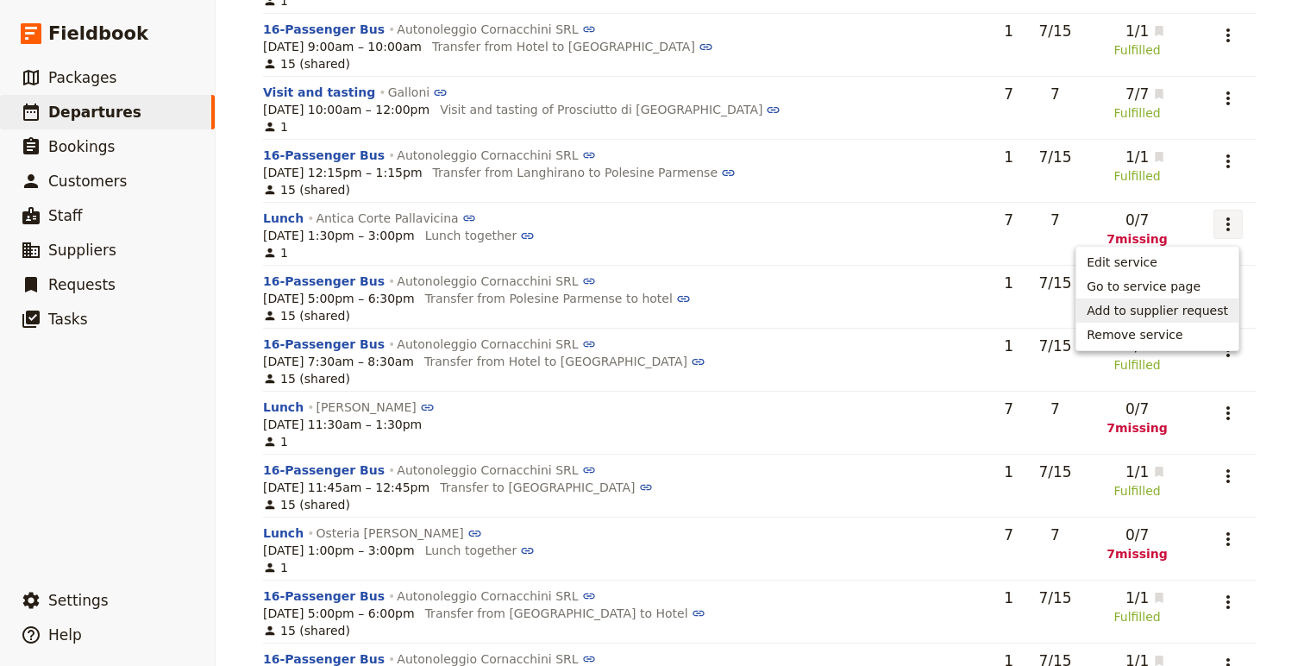
click at [1142, 308] on span "Add to supplier request" at bounding box center [1157, 310] width 141 height 17
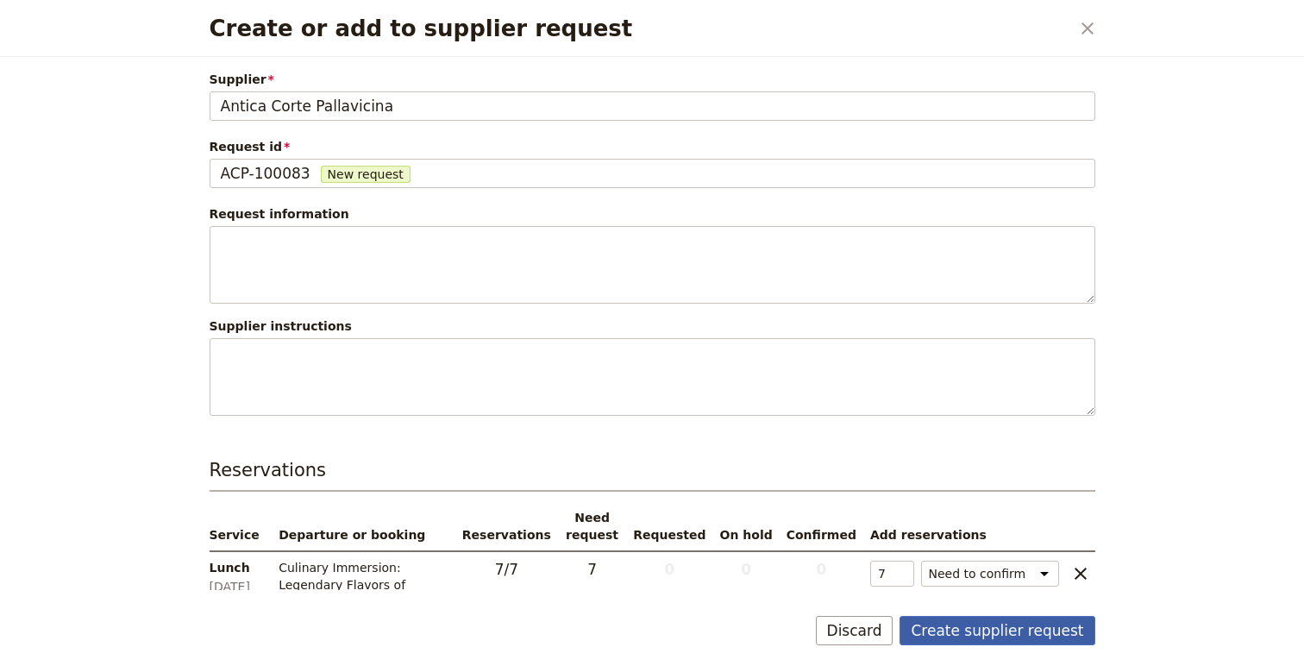
click at [991, 632] on button "Create supplier request" at bounding box center [997, 630] width 195 height 29
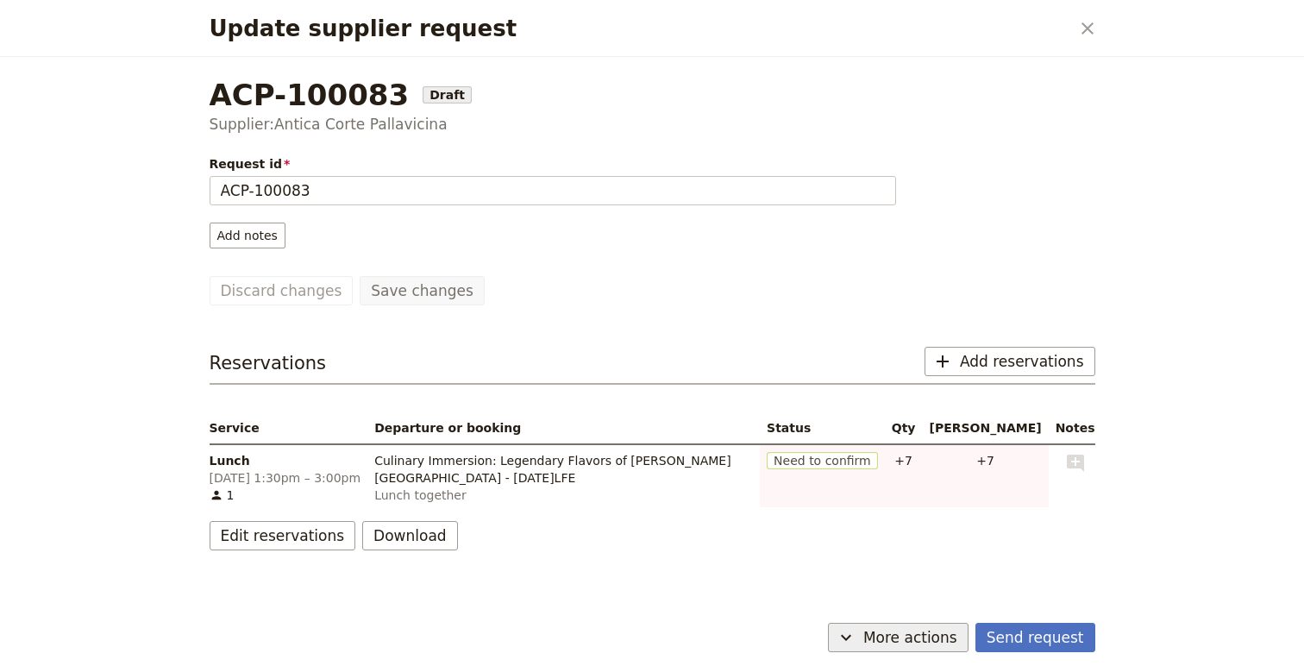
click at [926, 629] on span "More actions" at bounding box center [910, 637] width 94 height 21
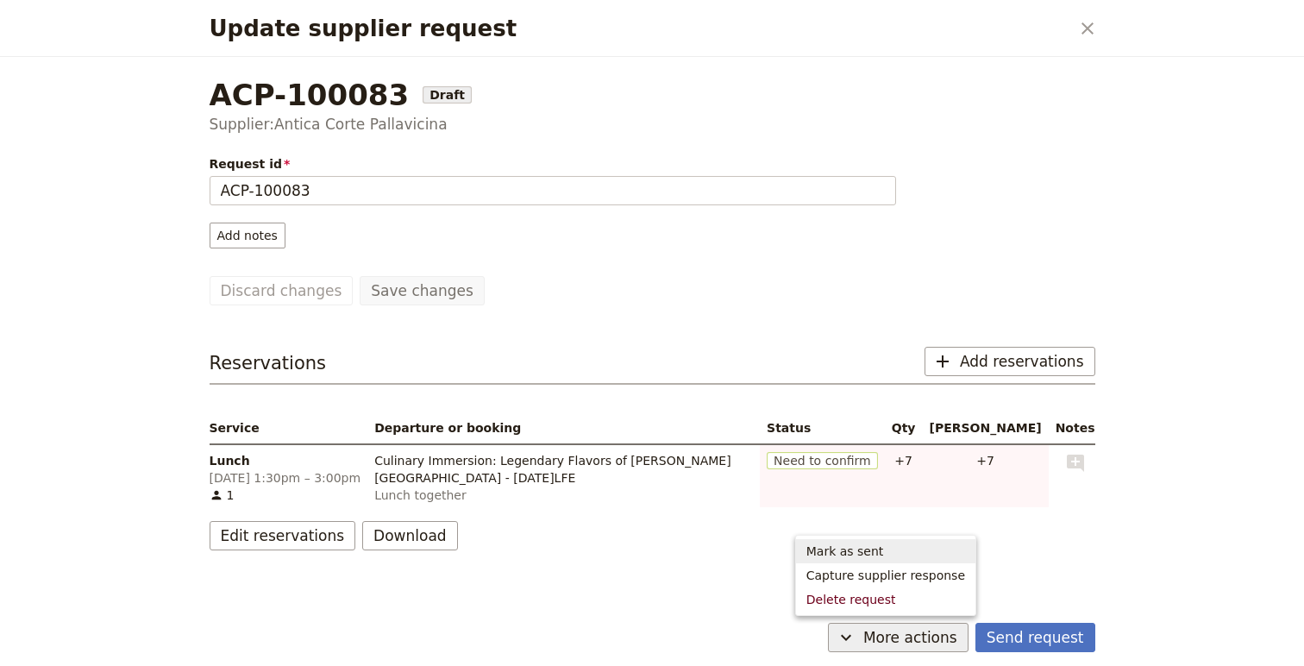
click at [913, 547] on span "Mark as sent" at bounding box center [886, 551] width 159 height 17
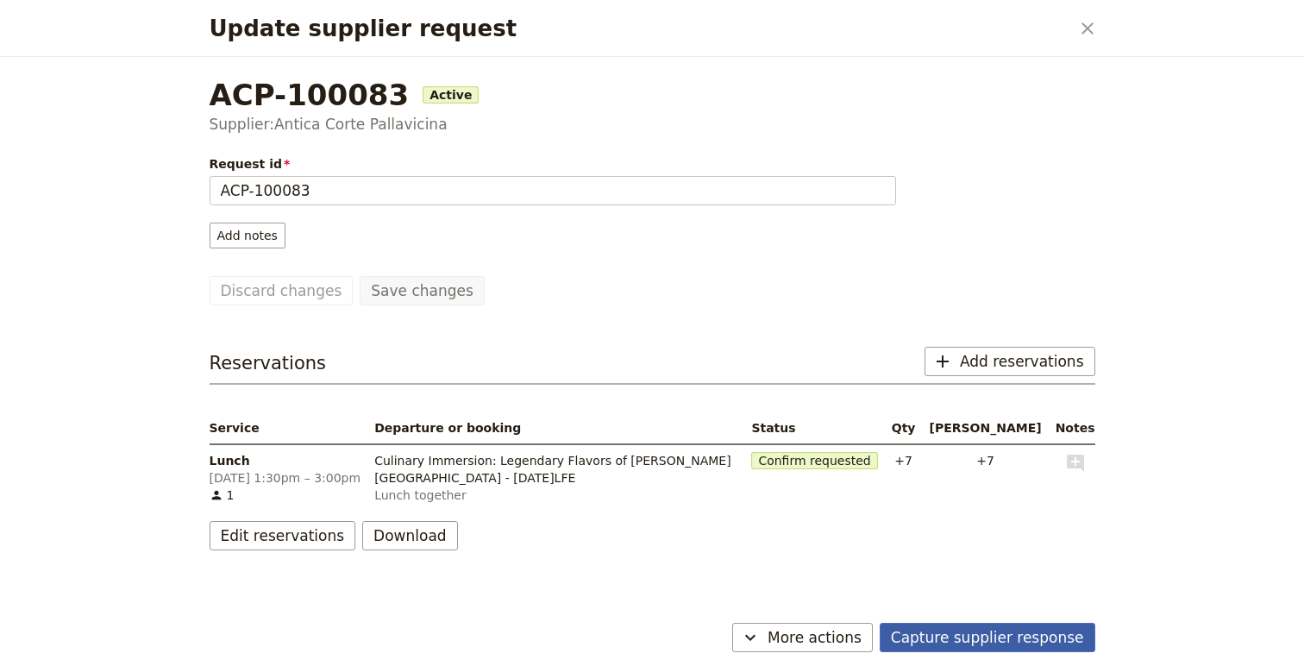
click at [1011, 628] on button "Capture supplier response" at bounding box center [988, 637] width 216 height 29
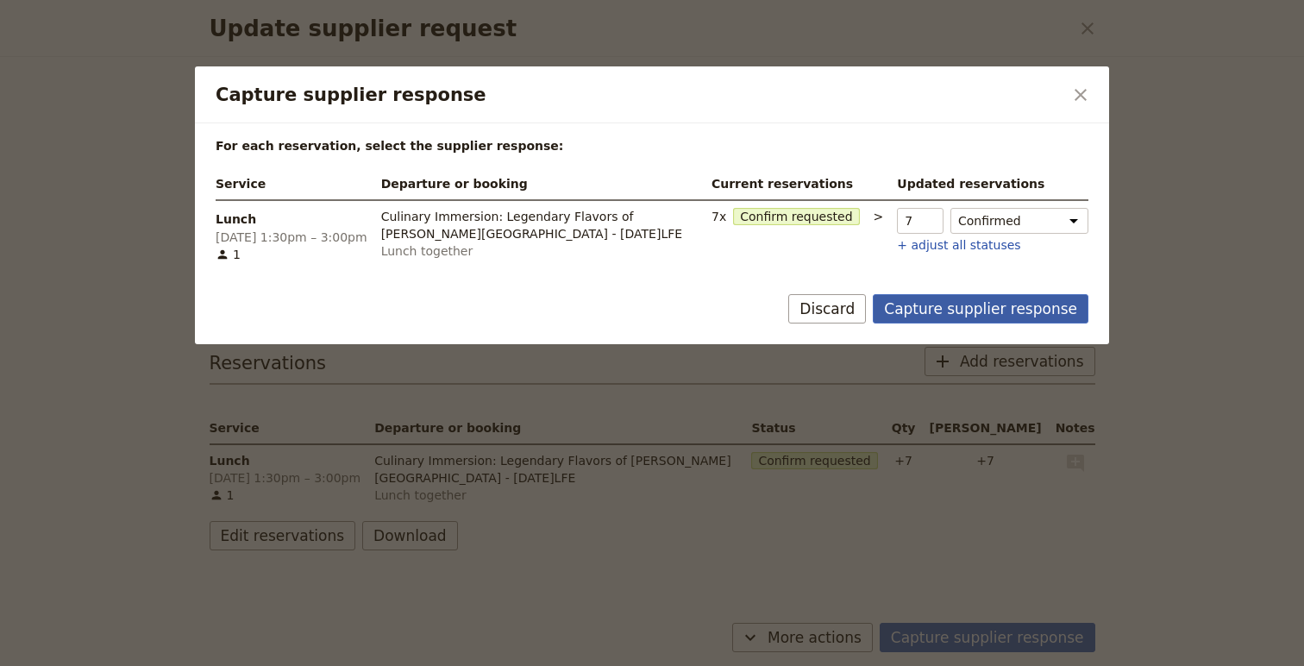
click at [998, 304] on button "Capture supplier response" at bounding box center [981, 308] width 216 height 29
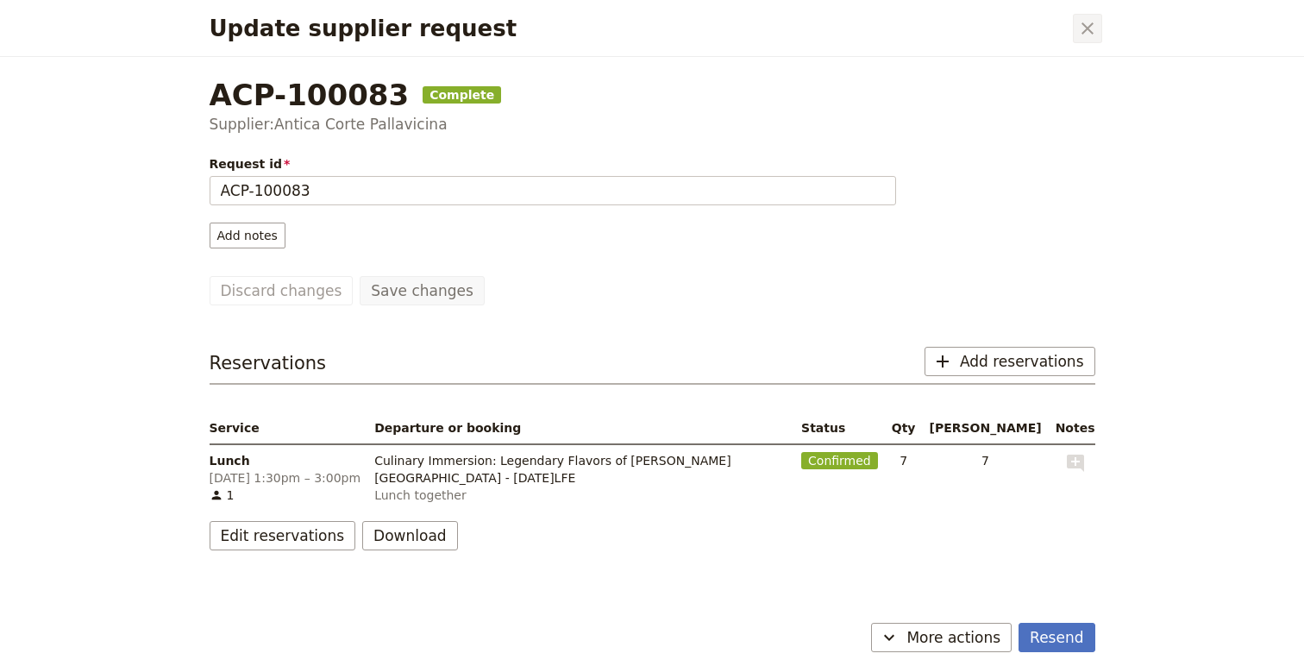
click at [1092, 25] on icon "Close dialog" at bounding box center [1087, 28] width 21 height 21
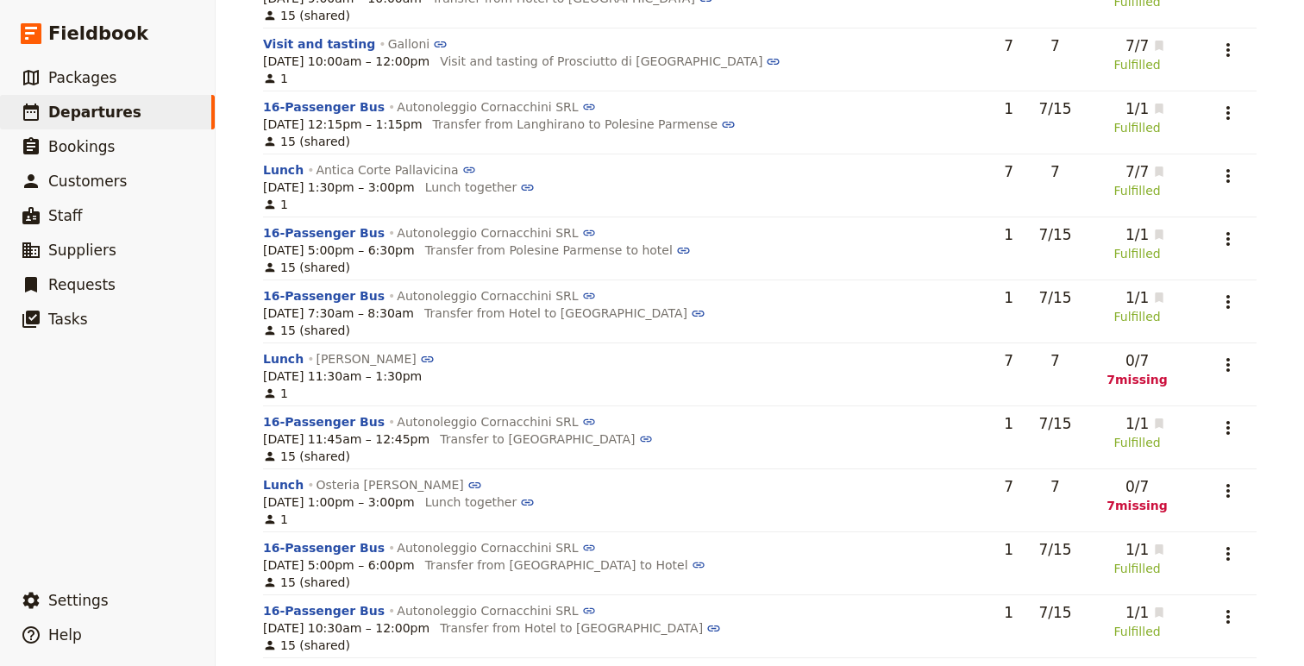
scroll to position [956, 0]
click at [1223, 361] on icon "Actions" at bounding box center [1228, 363] width 21 height 21
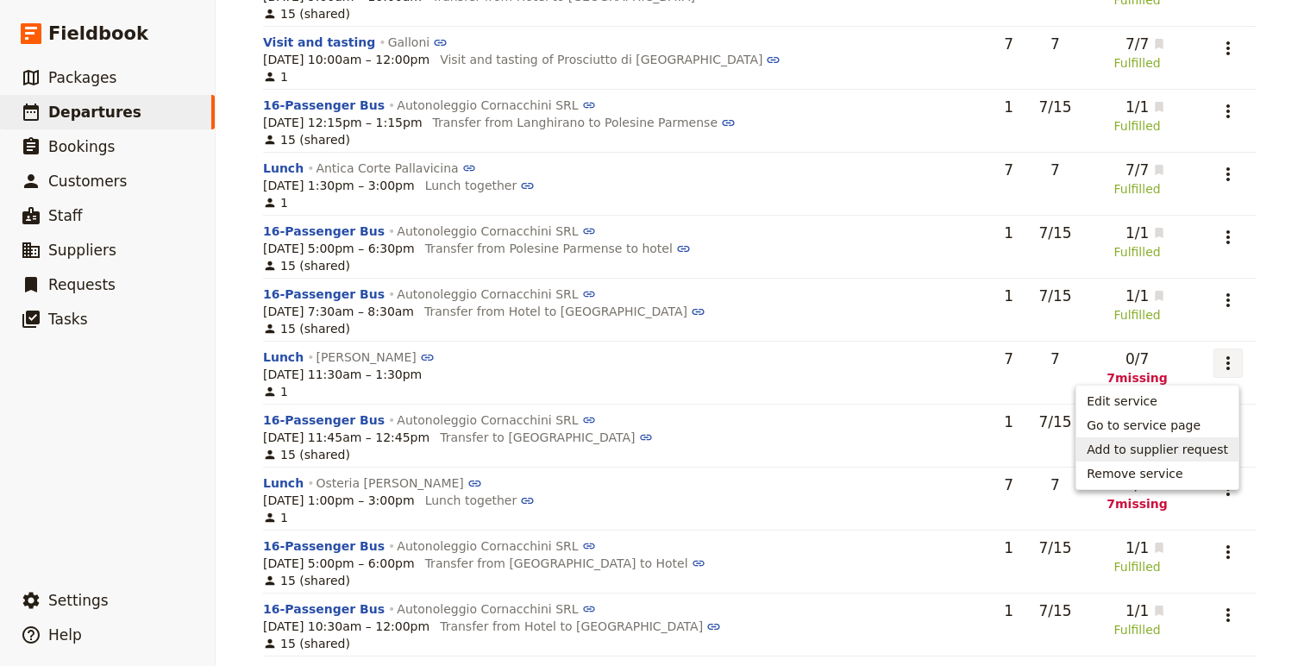
click at [1175, 444] on span "Add to supplier request" at bounding box center [1157, 449] width 141 height 17
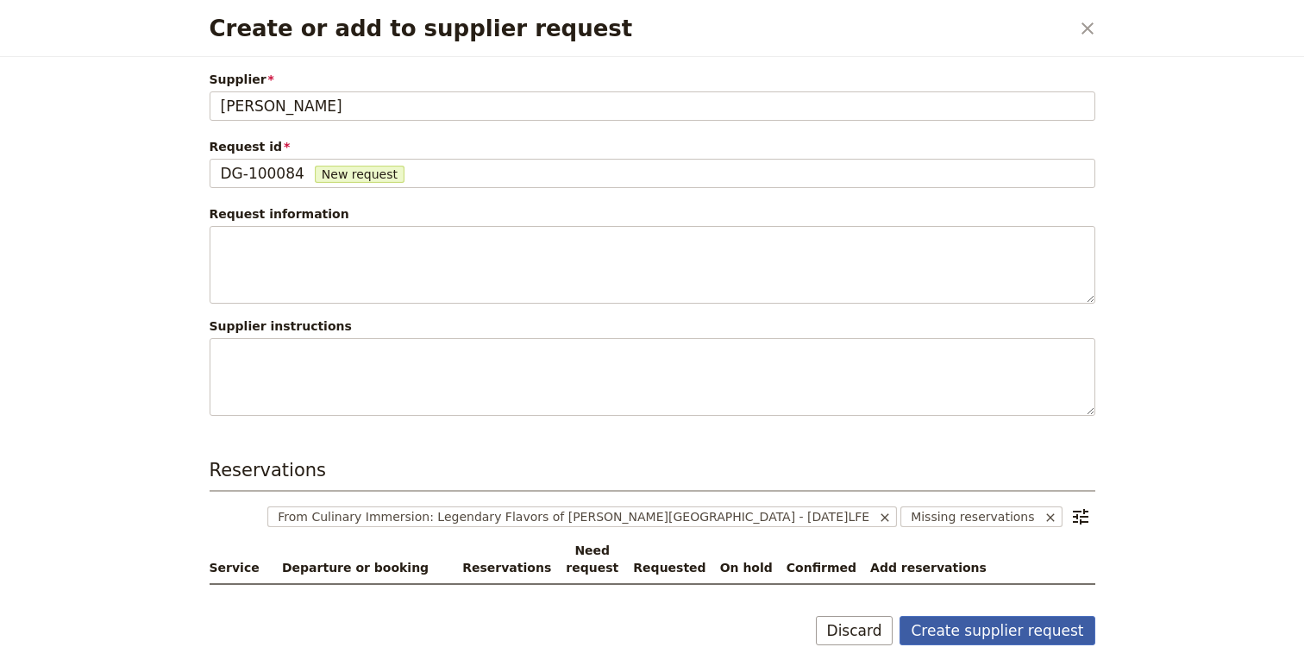
click at [970, 620] on button "Create supplier request" at bounding box center [997, 630] width 195 height 29
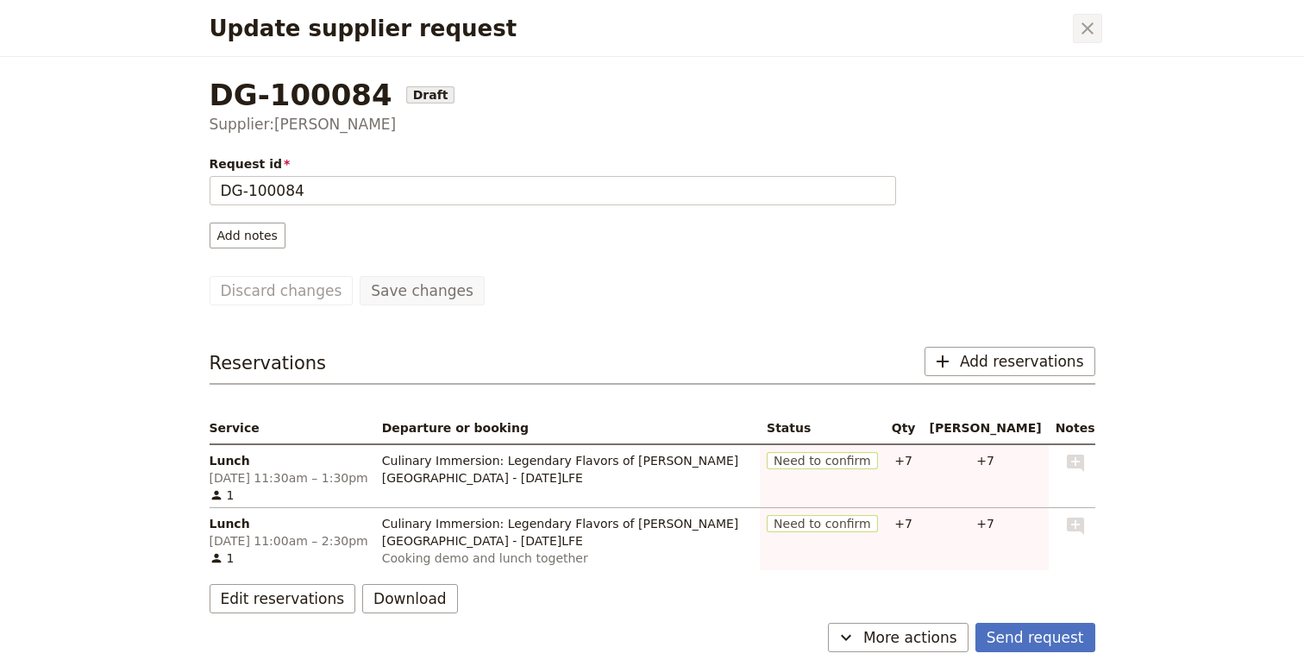
click at [1089, 18] on icon "Close dialog" at bounding box center [1087, 28] width 21 height 21
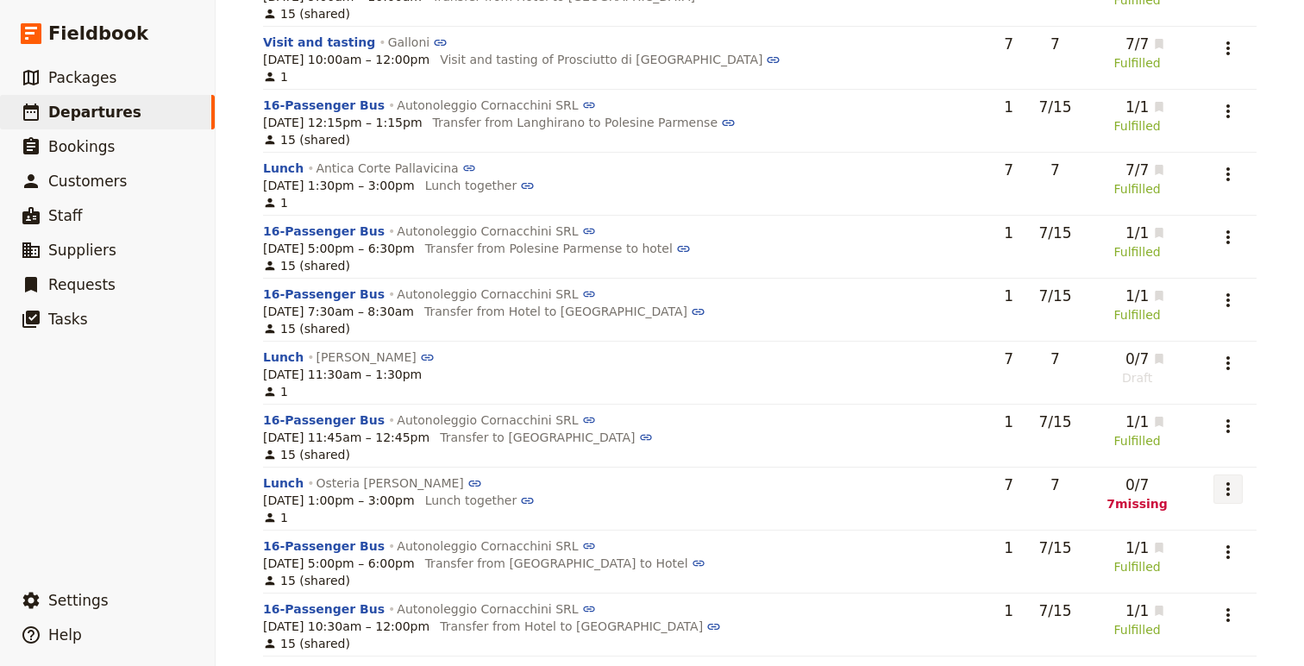
click at [1227, 493] on icon "Actions" at bounding box center [1228, 489] width 21 height 21
click at [1171, 566] on button "Add to supplier request" at bounding box center [1158, 575] width 162 height 24
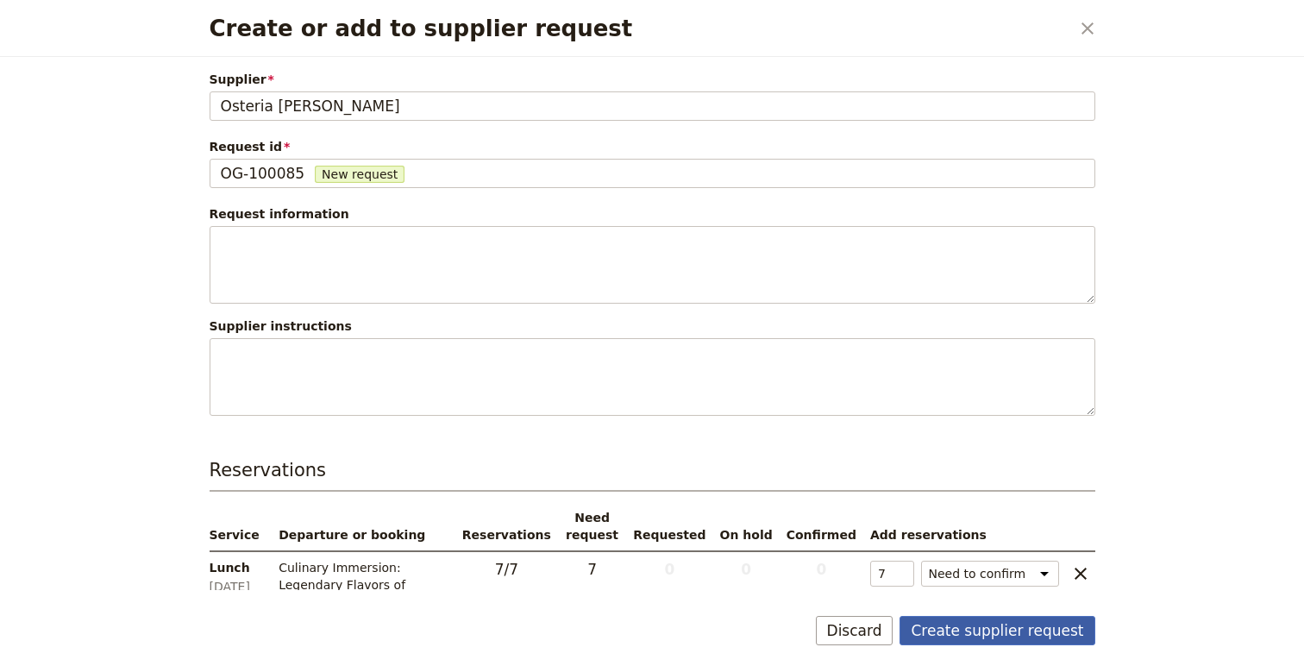
click at [958, 628] on button "Create supplier request" at bounding box center [997, 630] width 195 height 29
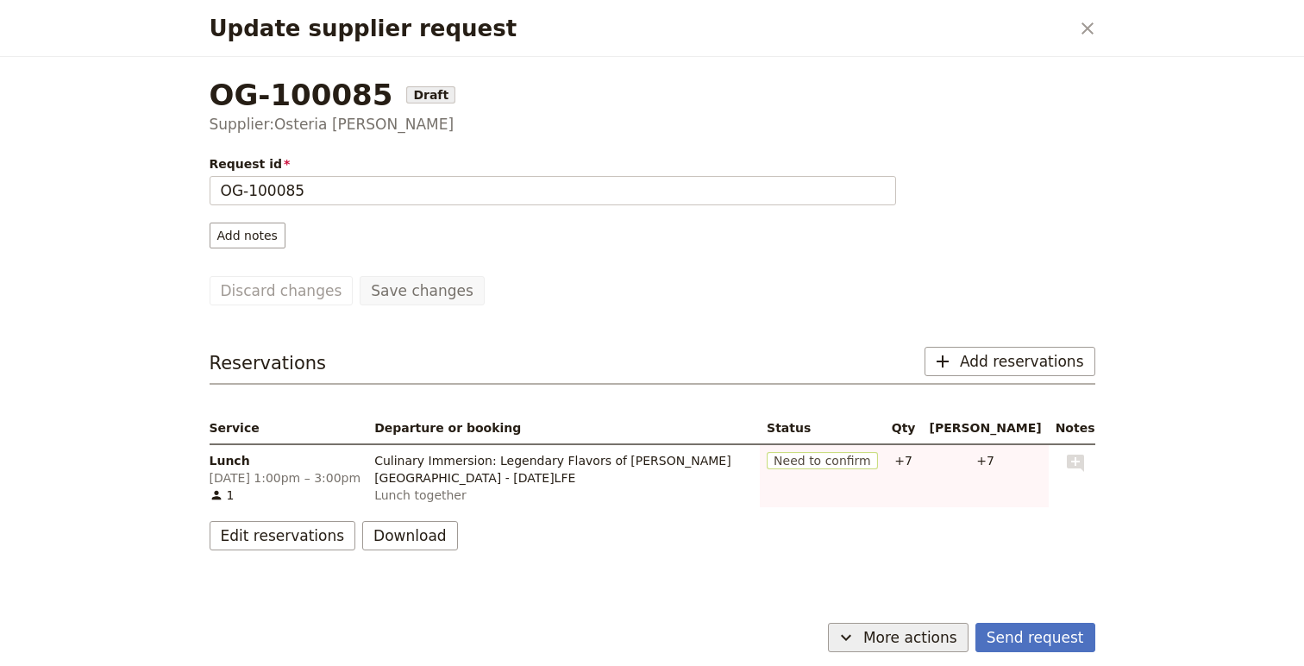
click at [896, 640] on span "More actions" at bounding box center [910, 637] width 94 height 21
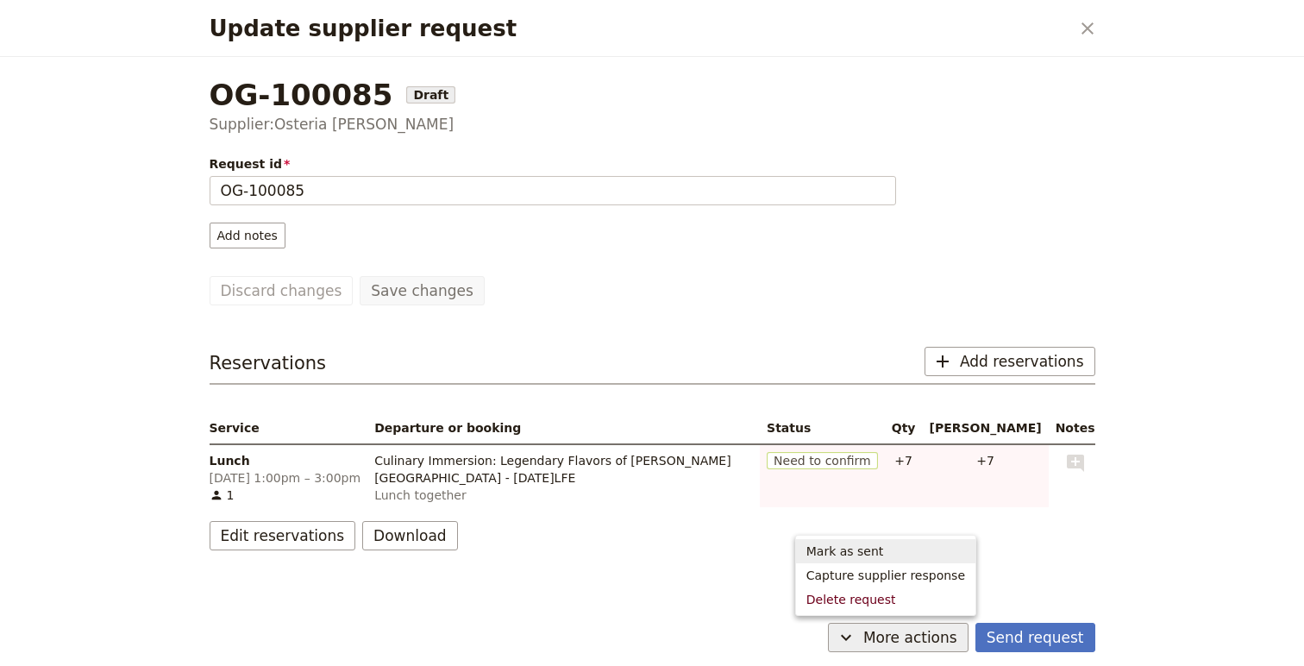
click at [895, 549] on span "Mark as sent" at bounding box center [886, 551] width 159 height 17
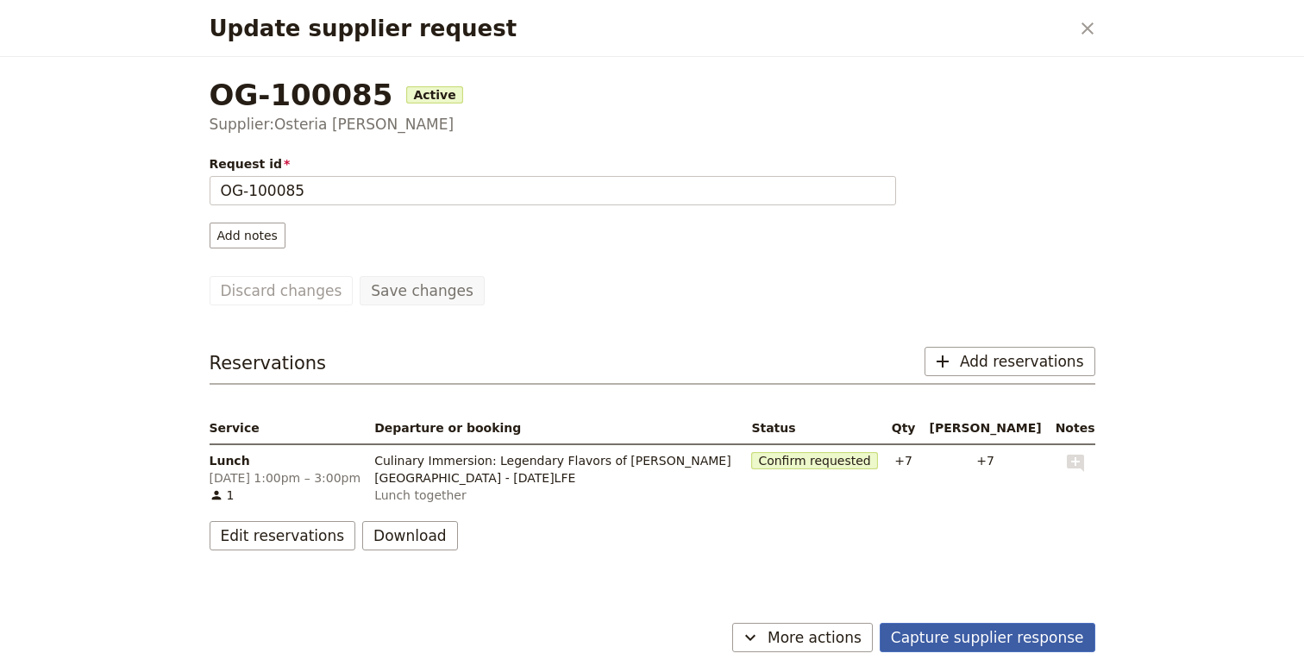
click at [1022, 633] on button "Capture supplier response" at bounding box center [988, 637] width 216 height 29
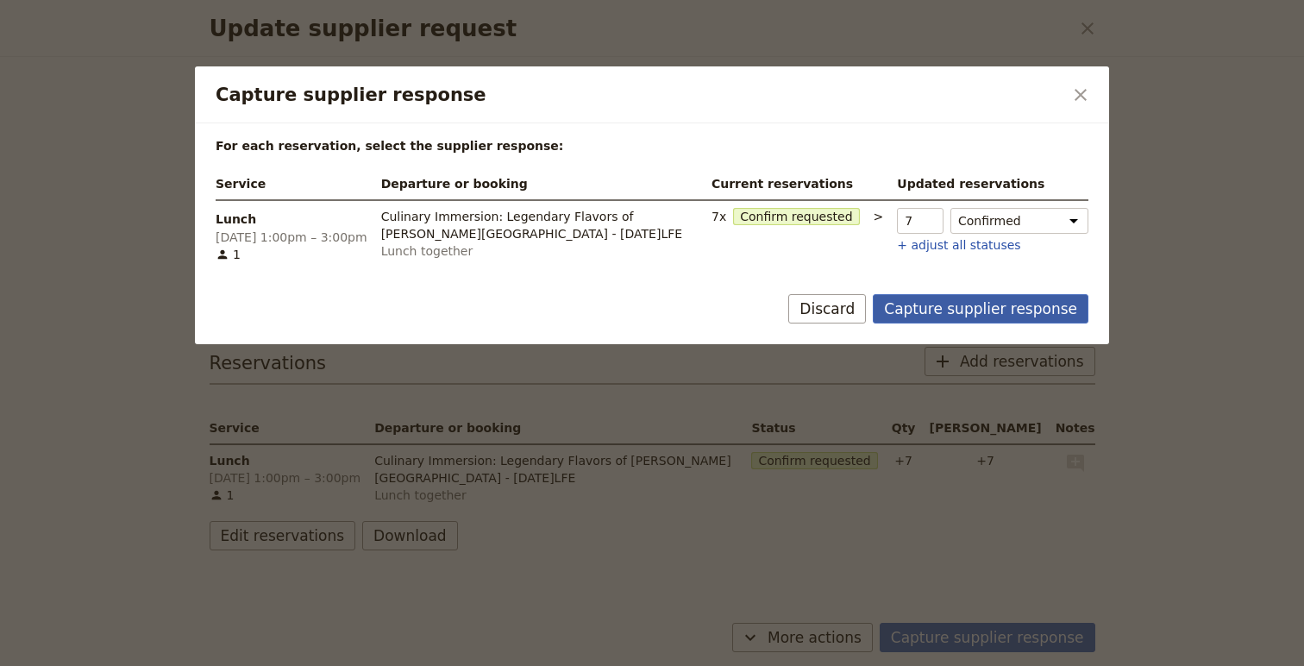
click at [996, 322] on button "Capture supplier response" at bounding box center [981, 308] width 216 height 29
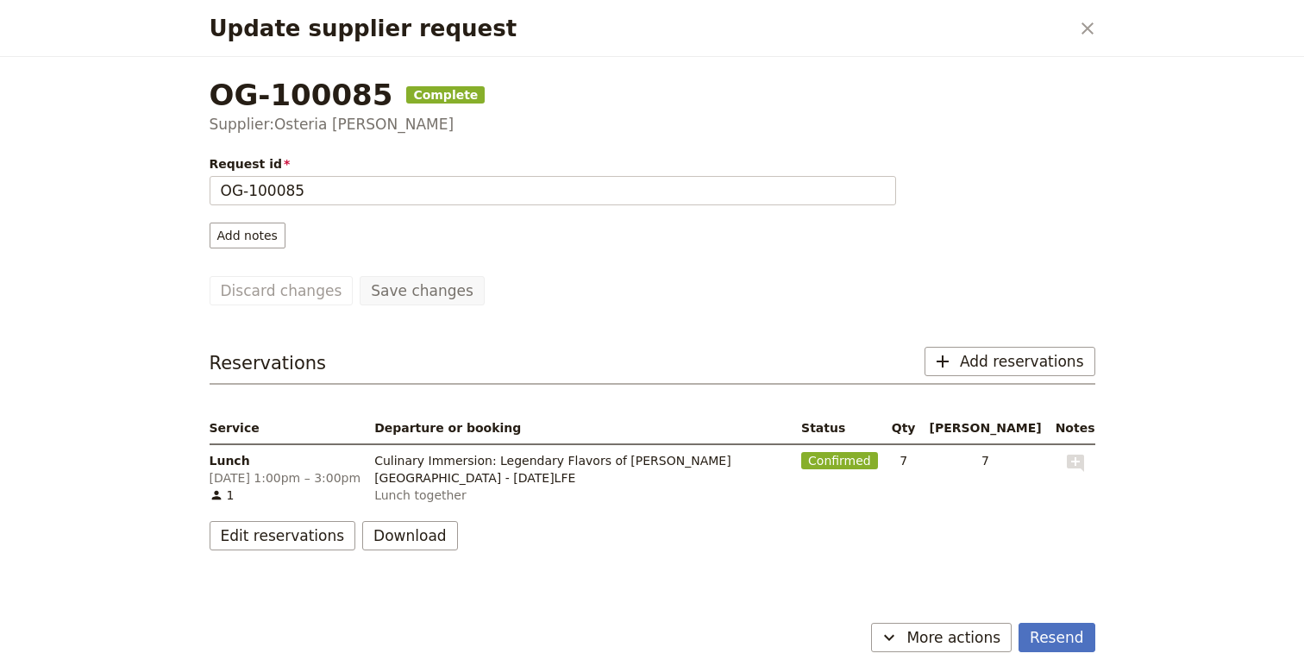
click at [1089, 45] on div "Update supplier request ​" at bounding box center [652, 28] width 927 height 57
click at [1093, 19] on icon "Close dialog" at bounding box center [1087, 28] width 21 height 21
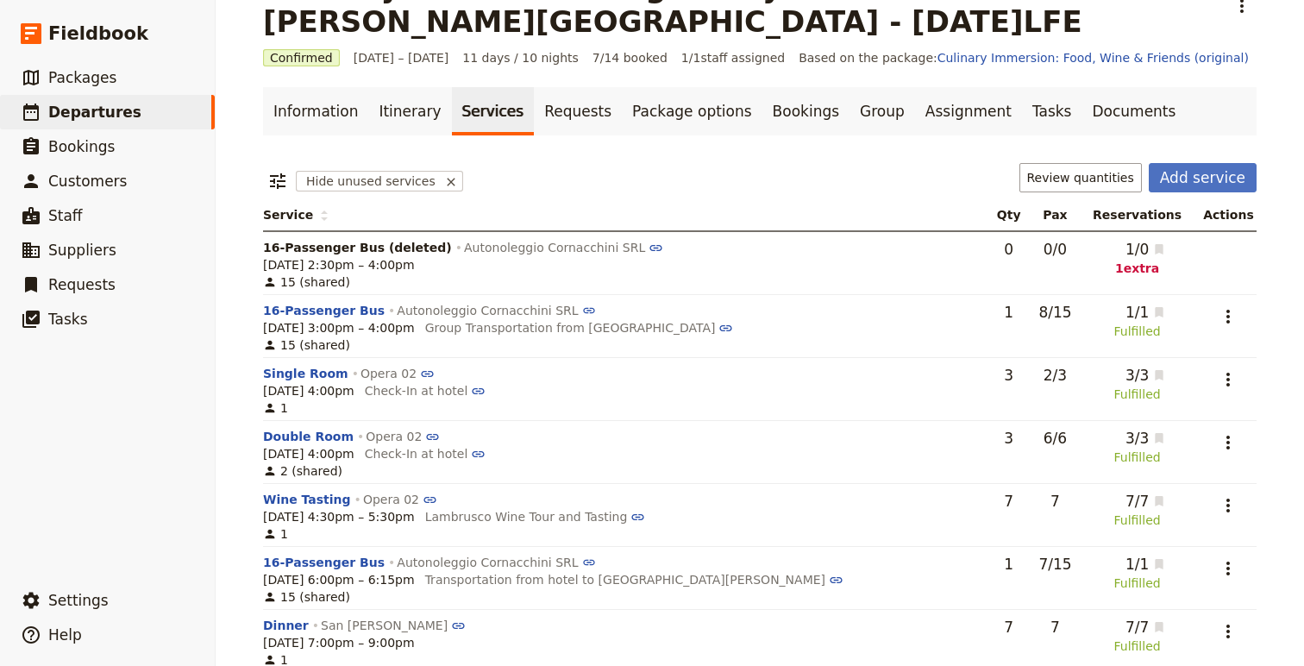
scroll to position [0, 0]
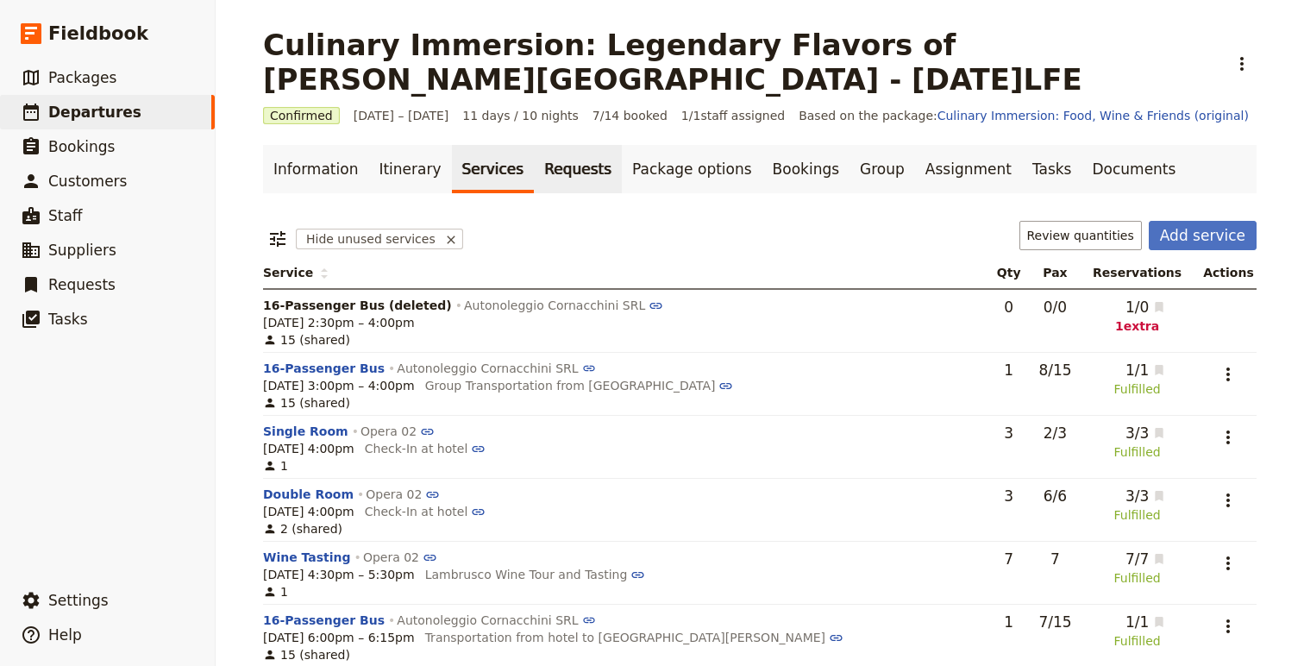
click at [570, 165] on link "Requests" at bounding box center [578, 169] width 88 height 48
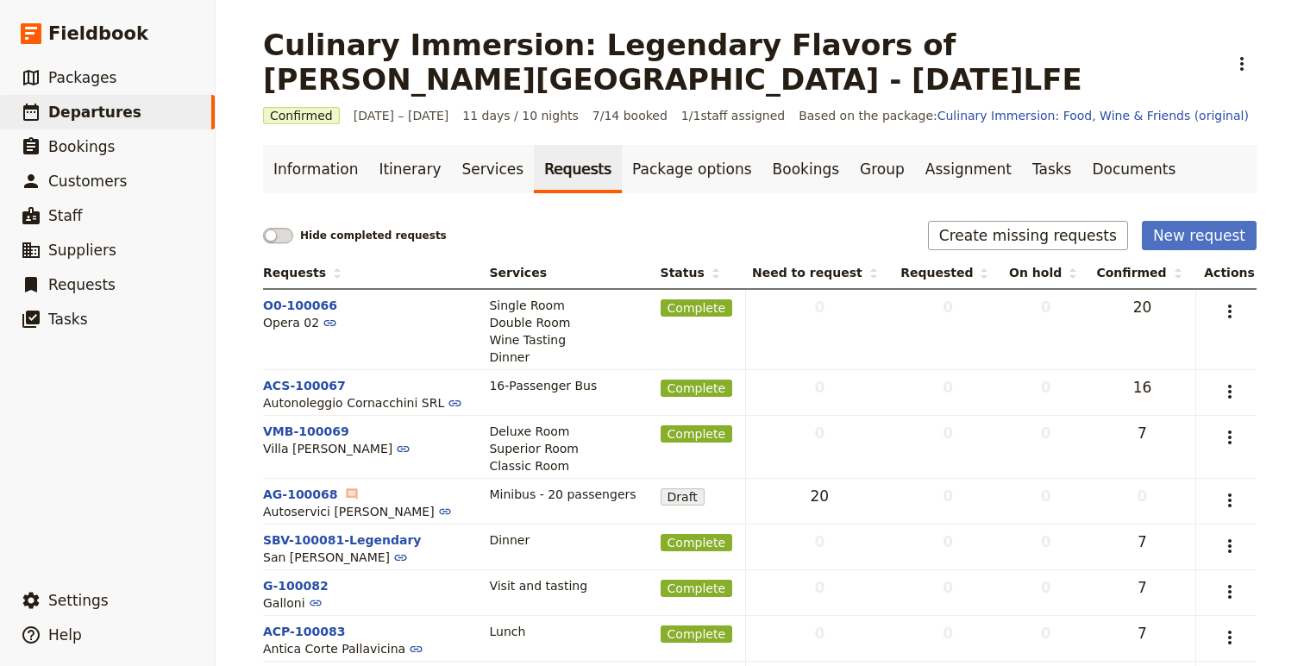
scroll to position [115, 0]
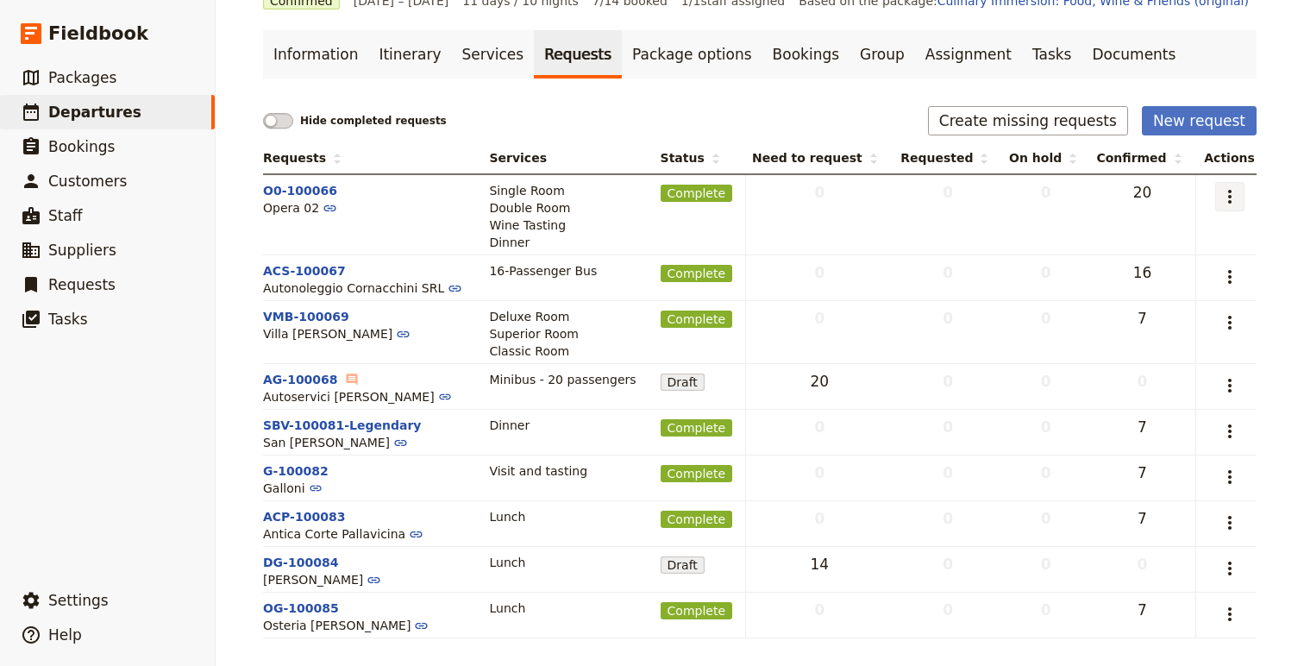
click at [1224, 198] on icon "Actions" at bounding box center [1230, 196] width 21 height 21
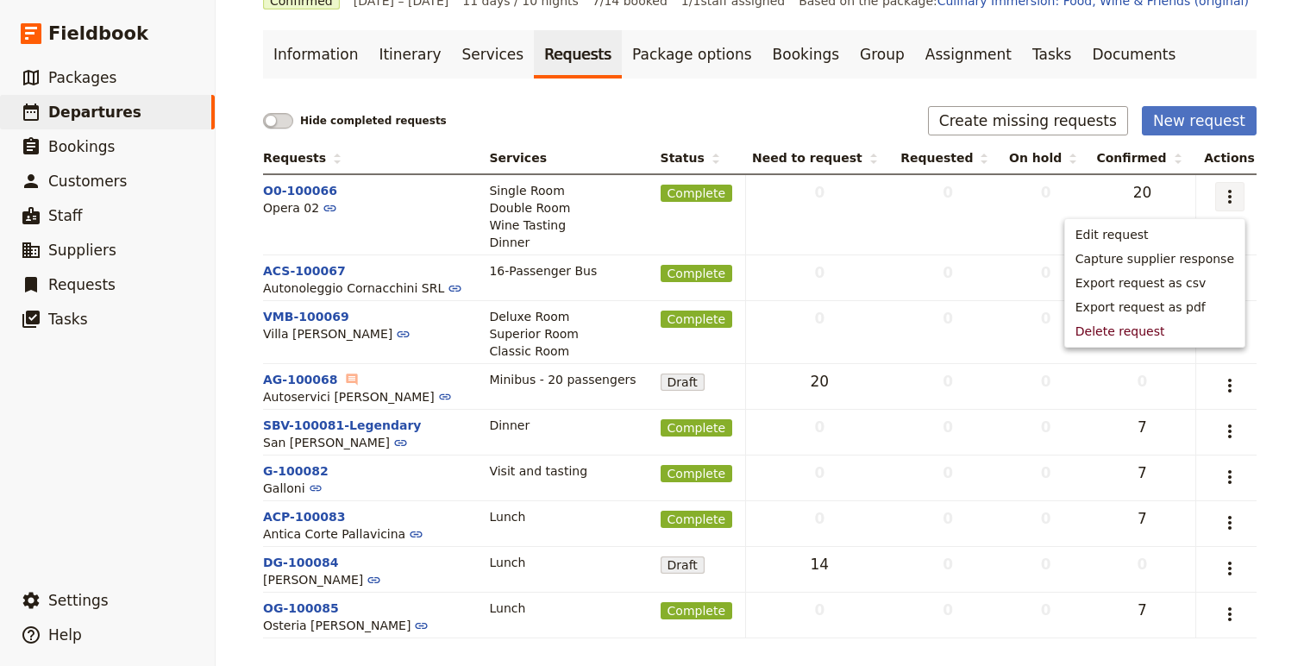
click at [1146, 231] on span "Edit request" at bounding box center [1112, 234] width 73 height 17
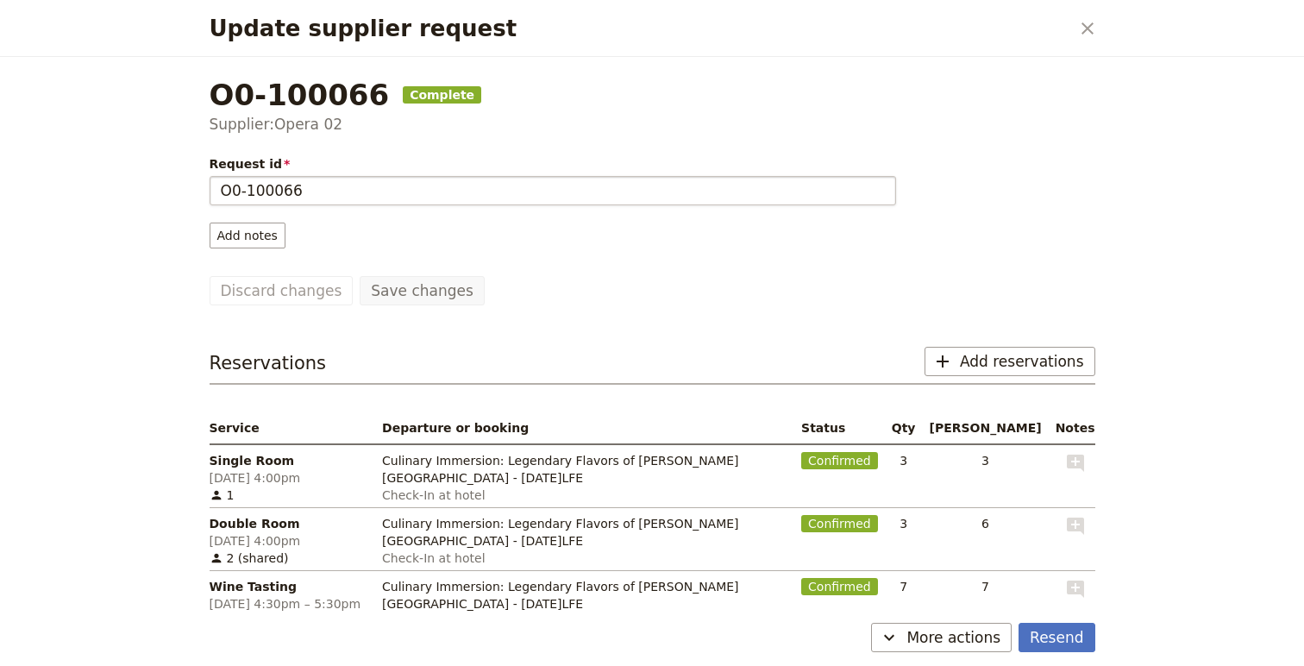
click at [238, 189] on input "O0-100066" at bounding box center [553, 190] width 687 height 29
click at [400, 191] on input "Opera 02-100066" at bounding box center [553, 190] width 687 height 29
click at [337, 192] on input "Opera 02-100066 Legendary" at bounding box center [553, 190] width 687 height 29
type input "Opera 02-100066 - Legendary"
click at [394, 298] on button "Save changes" at bounding box center [422, 290] width 125 height 29
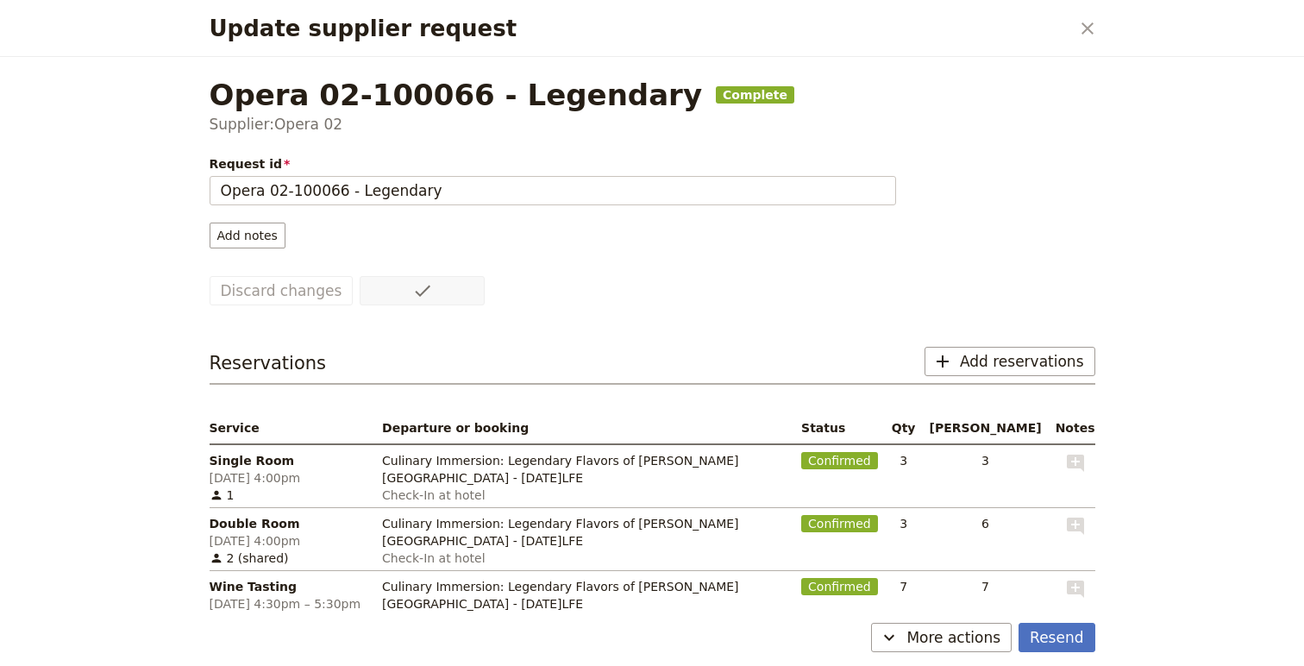
click at [1093, 6] on div "Update supplier request ​" at bounding box center [652, 28] width 927 height 57
click at [1093, 18] on icon "Close dialog" at bounding box center [1087, 28] width 21 height 21
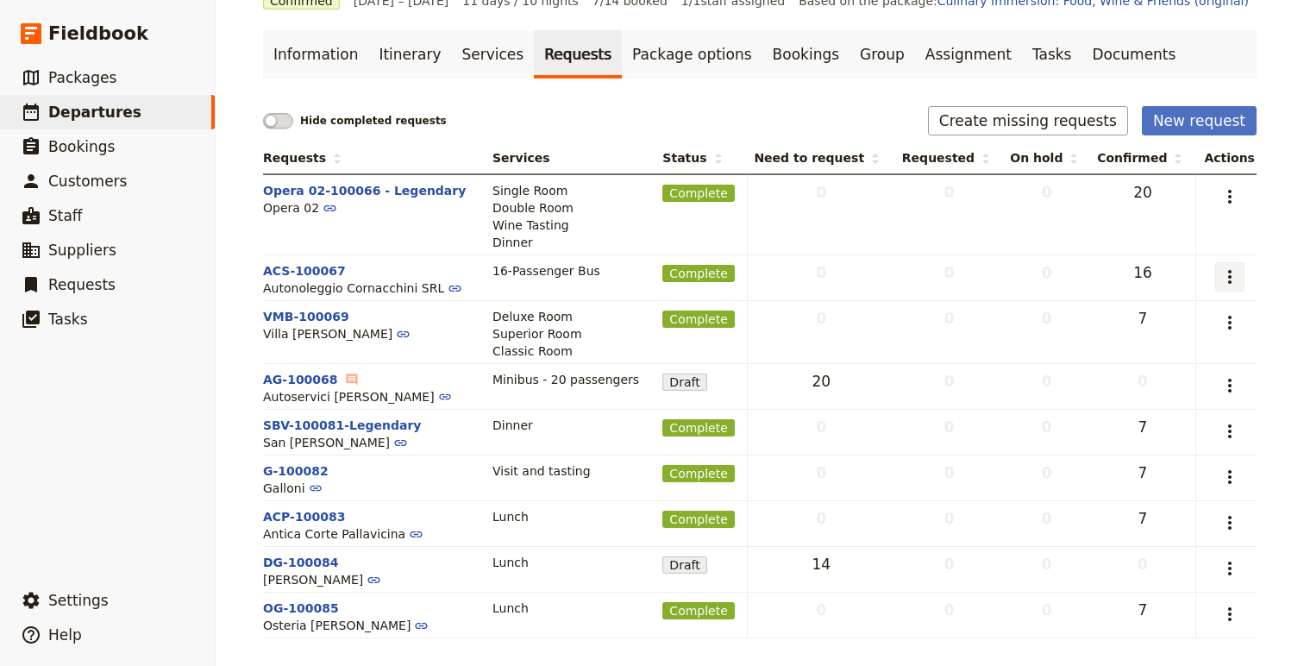
click at [1230, 272] on icon "Actions" at bounding box center [1229, 277] width 3 height 14
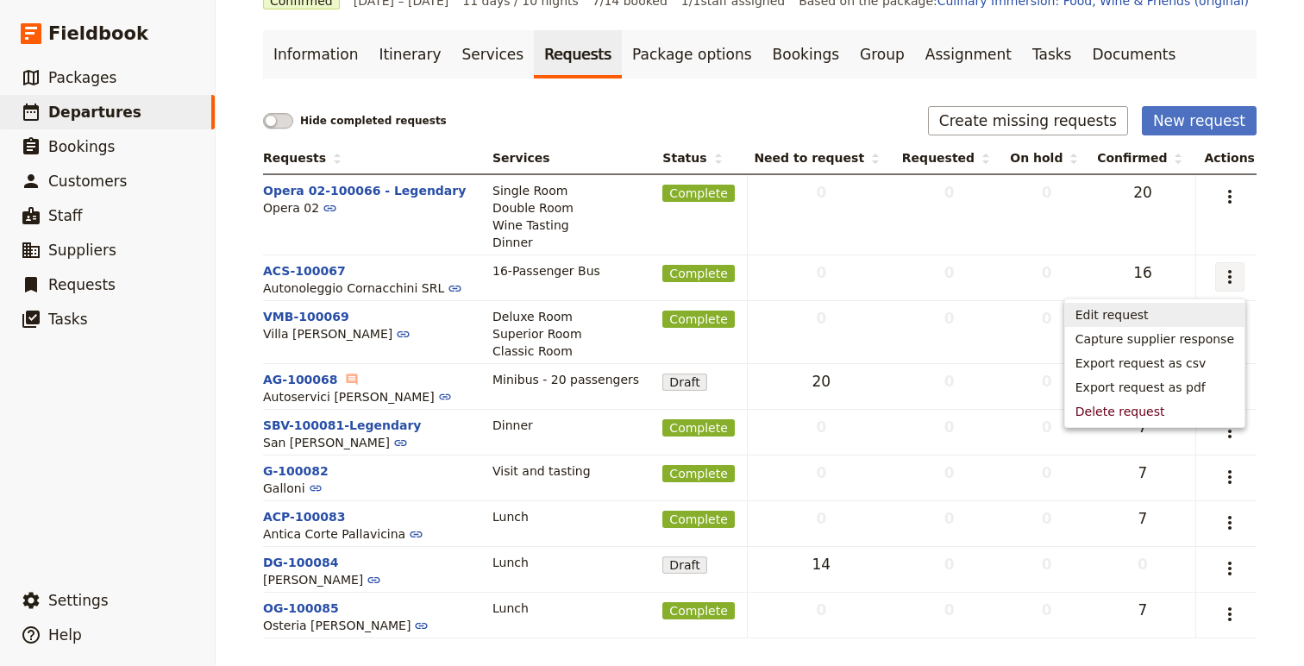
click at [1158, 306] on span "Edit request" at bounding box center [1155, 314] width 159 height 17
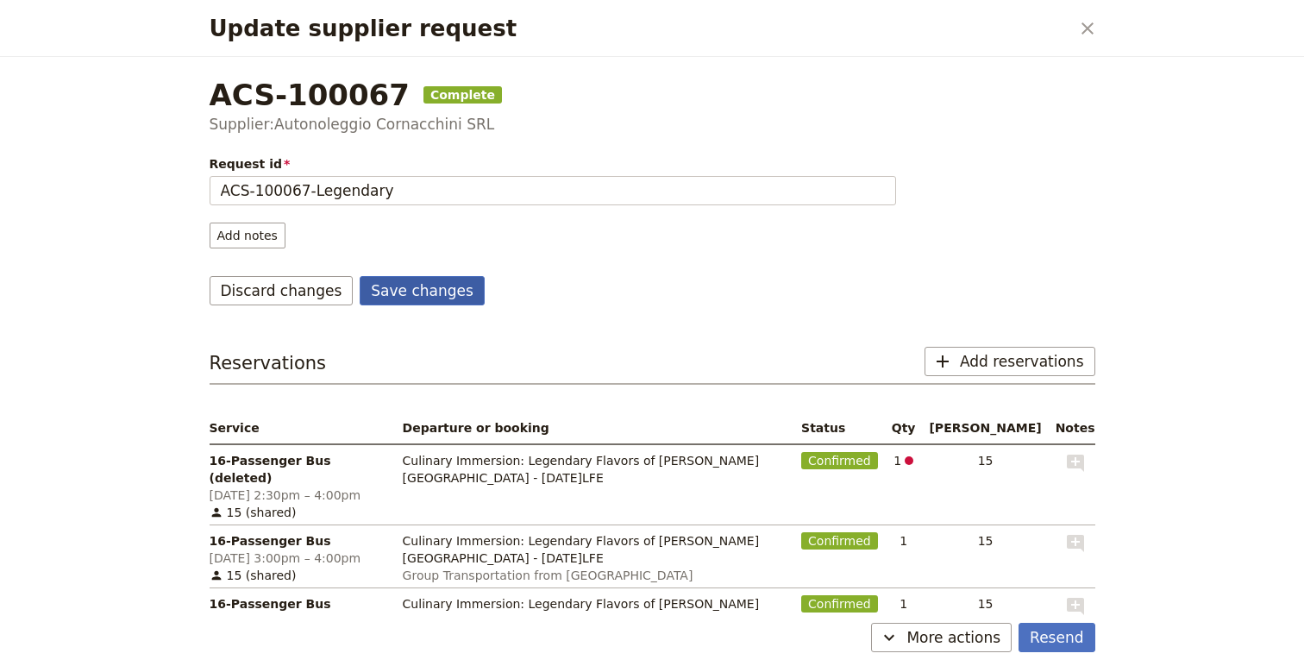
type input "ACS-100067-Legendary"
click at [395, 287] on button "Save changes" at bounding box center [422, 290] width 125 height 29
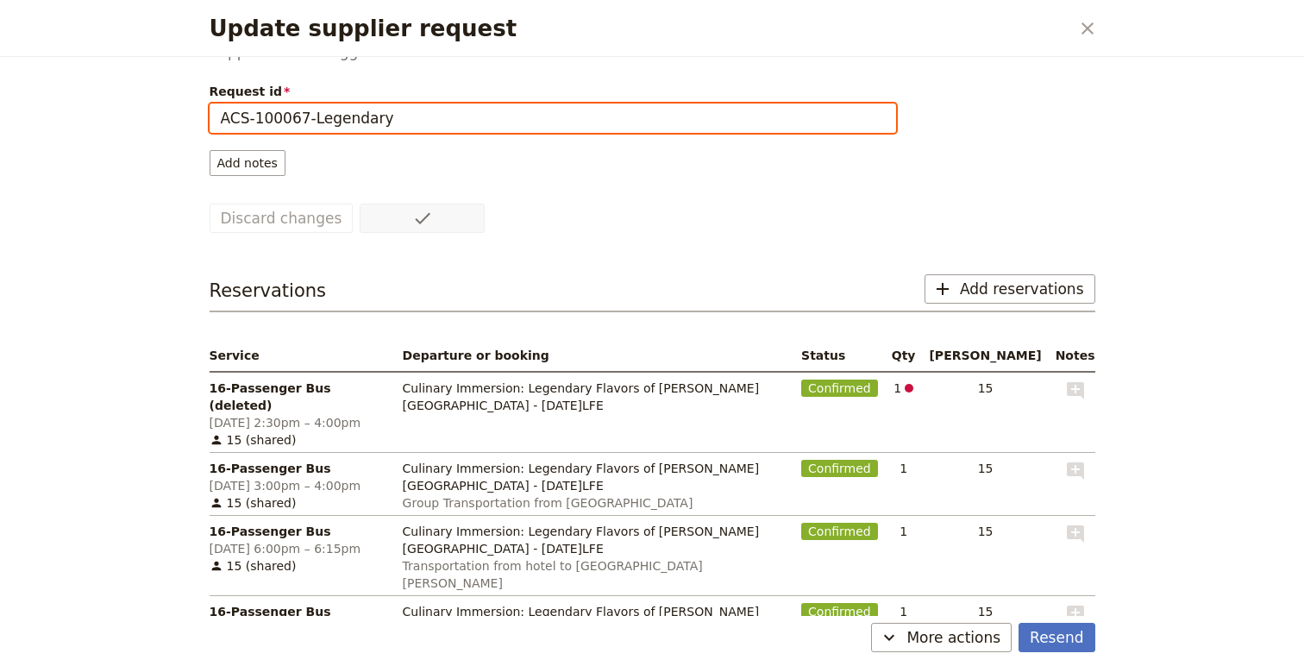
scroll to position [0, 0]
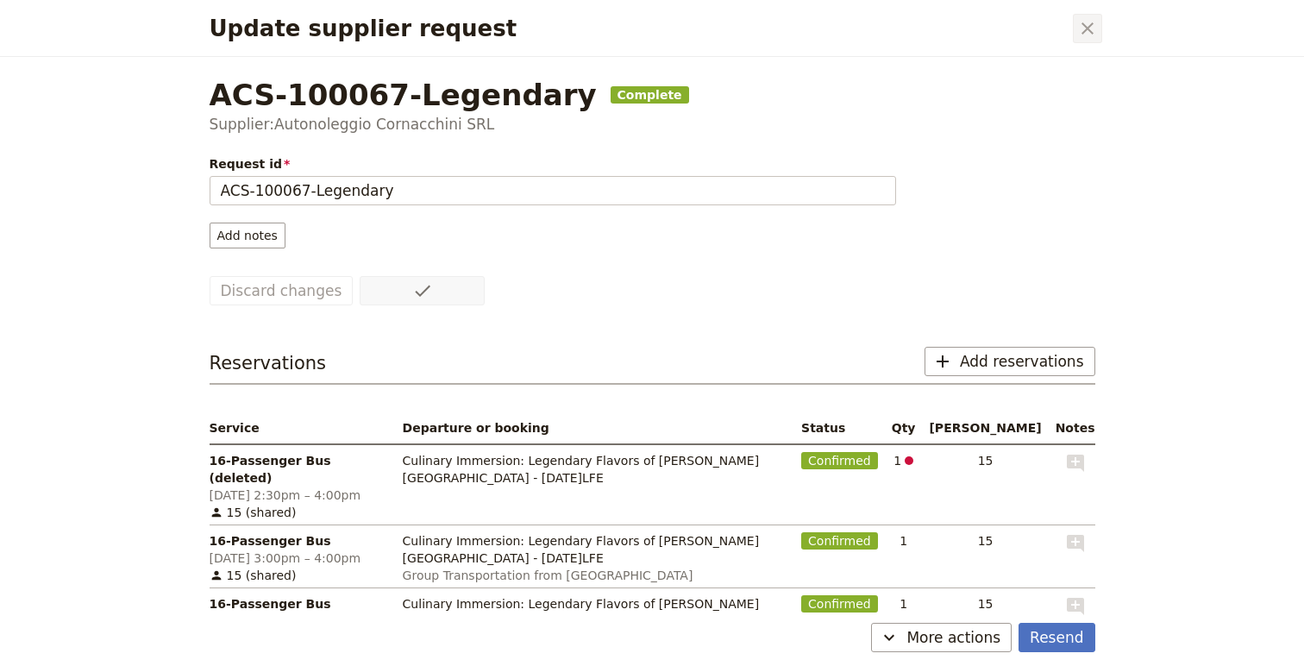
click at [1093, 26] on icon "Close dialog" at bounding box center [1087, 28] width 21 height 21
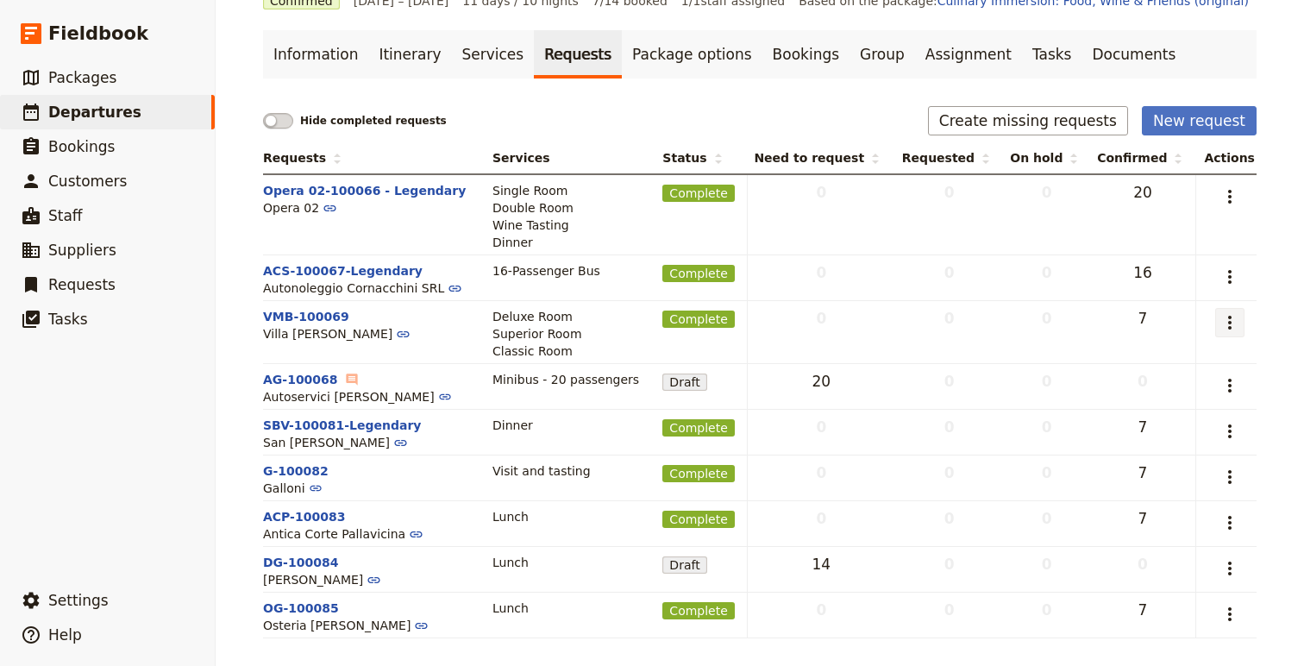
click at [1231, 323] on icon "Actions" at bounding box center [1229, 323] width 3 height 14
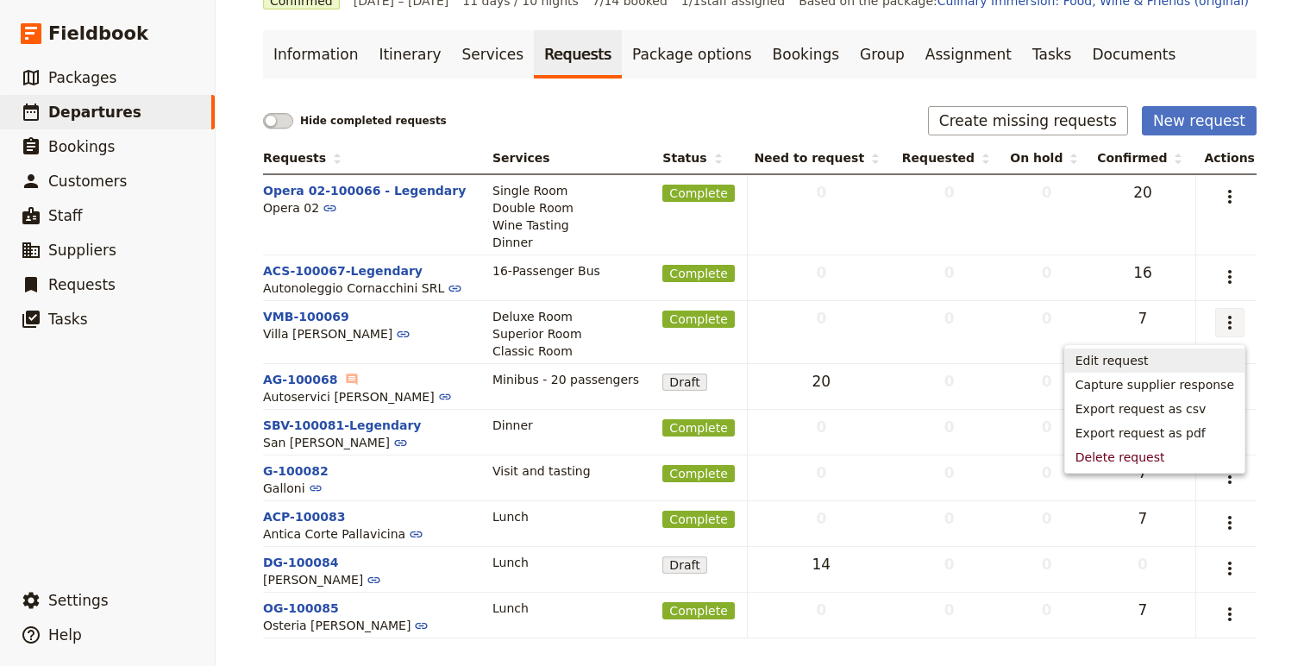
click at [1134, 350] on button "Edit request" at bounding box center [1154, 360] width 179 height 24
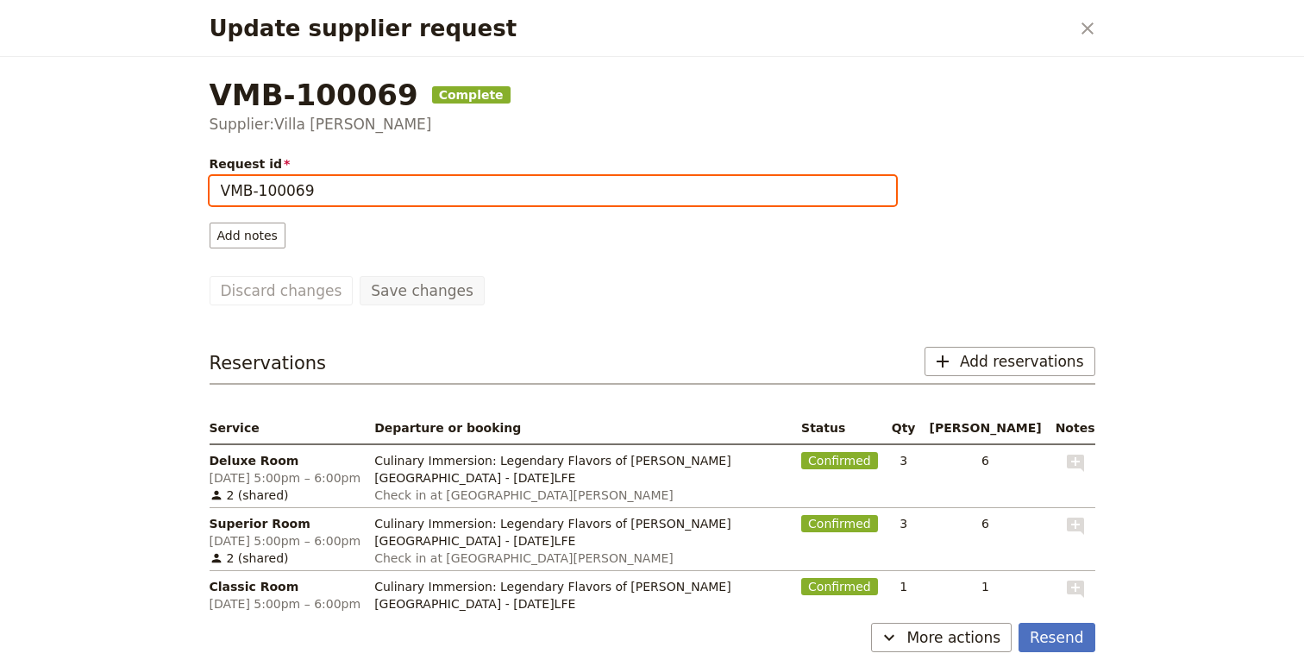
click at [466, 185] on input "VMB-100069" at bounding box center [553, 190] width 687 height 29
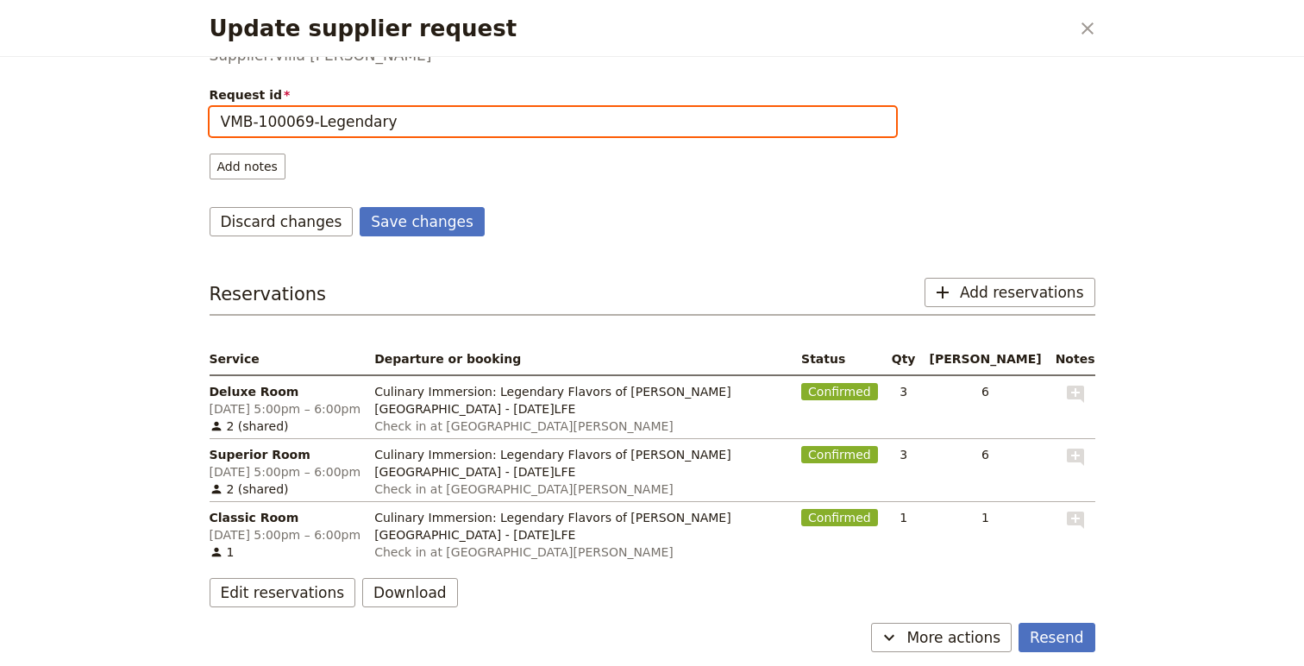
scroll to position [81, 0]
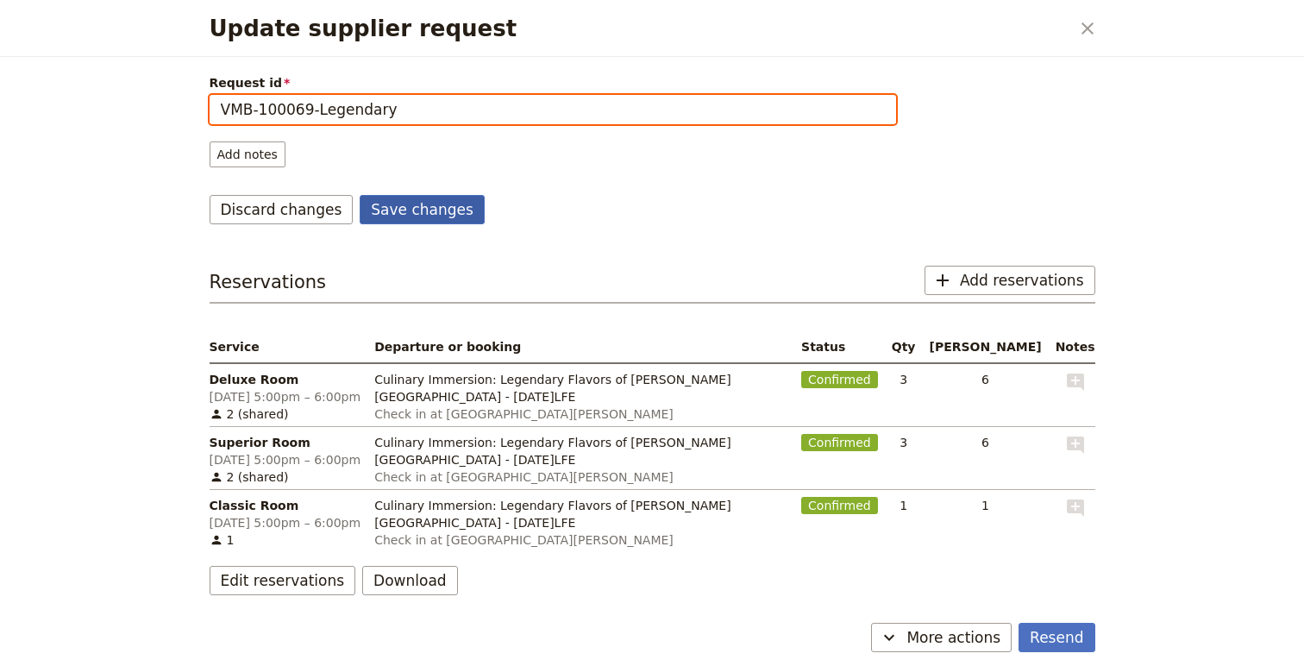
type input "VMB-100069-Legendary"
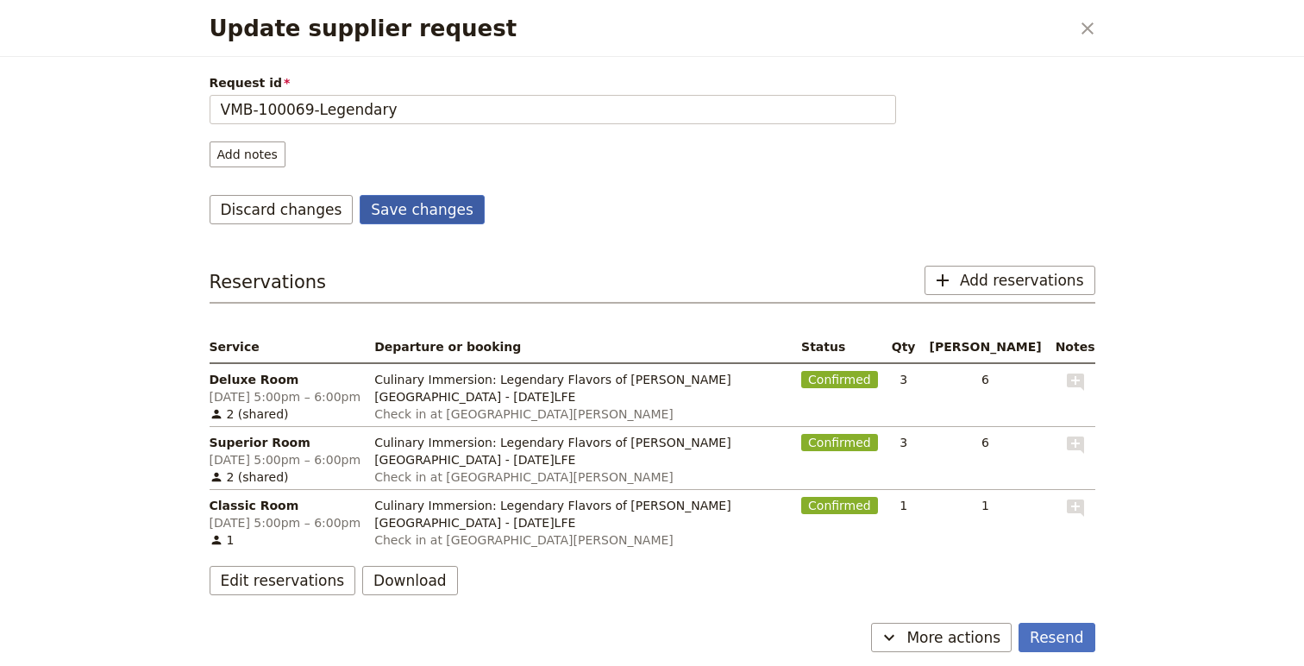
click at [392, 217] on button "Save changes" at bounding box center [422, 209] width 125 height 29
click at [1090, 35] on icon "Close dialog" at bounding box center [1087, 28] width 21 height 21
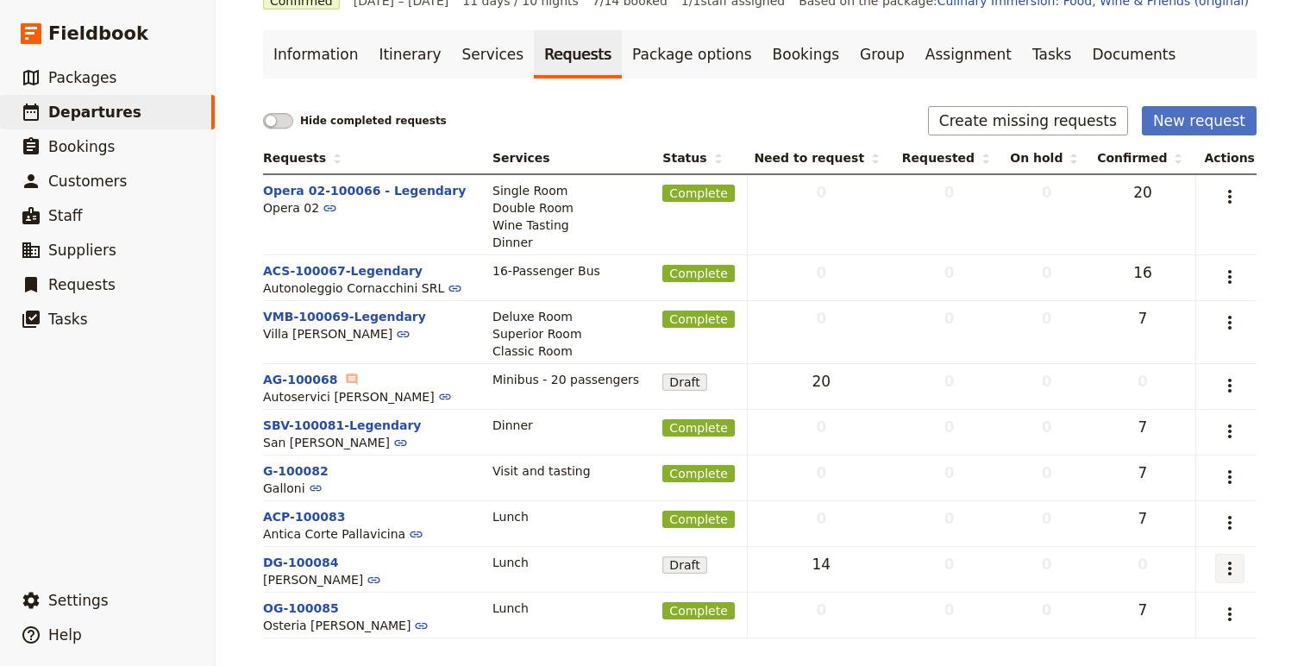
click at [1231, 565] on icon "Actions" at bounding box center [1230, 568] width 21 height 21
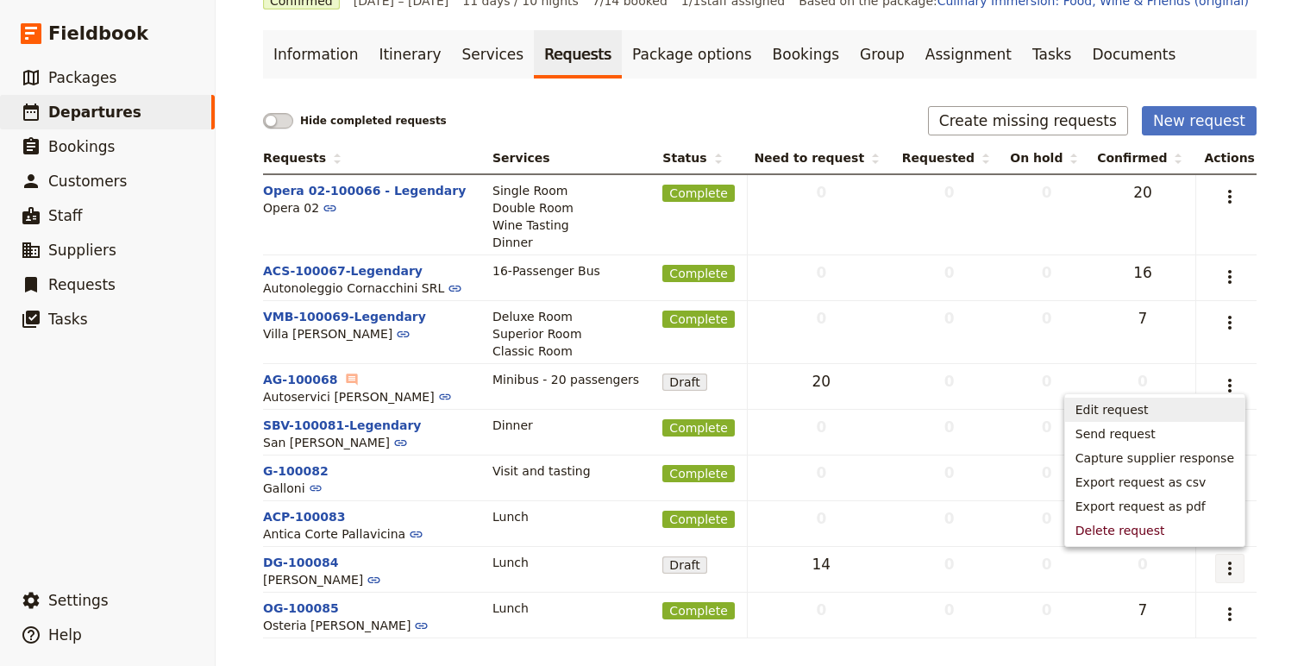
click at [1135, 411] on span "Edit request" at bounding box center [1112, 409] width 73 height 17
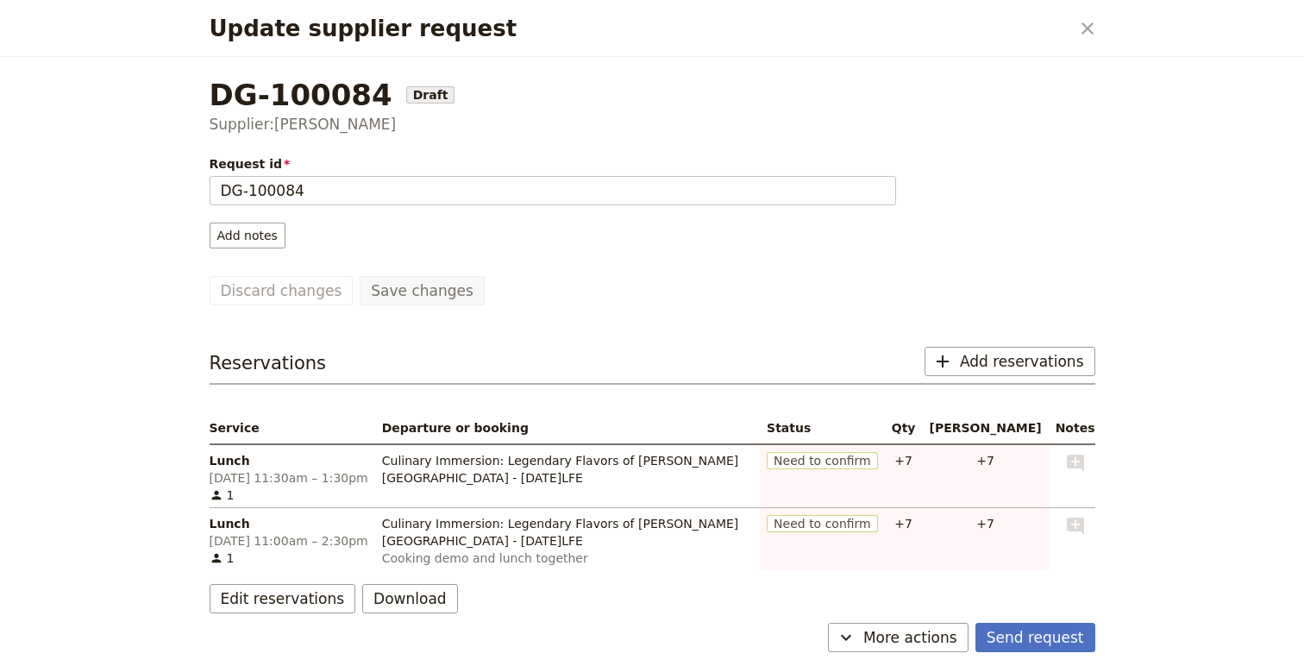
scroll to position [18, 0]
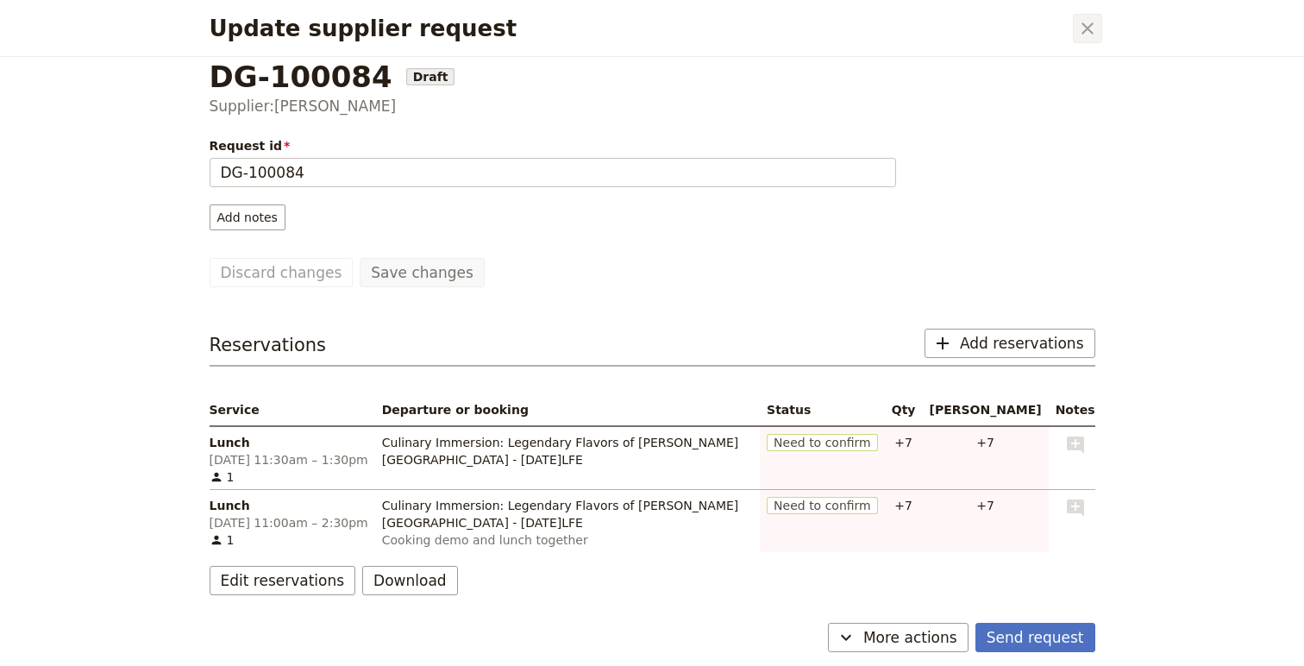
click at [1078, 22] on icon "Close dialog" at bounding box center [1087, 28] width 21 height 21
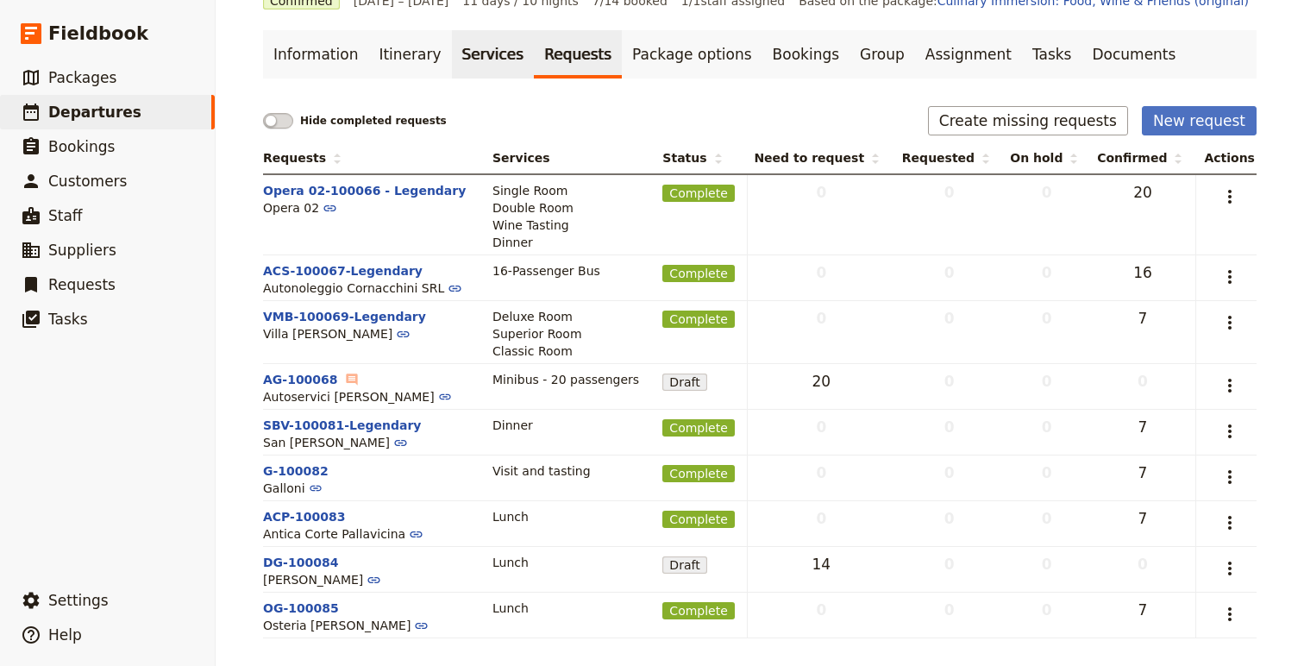
click at [486, 53] on link "Services" at bounding box center [493, 54] width 83 height 48
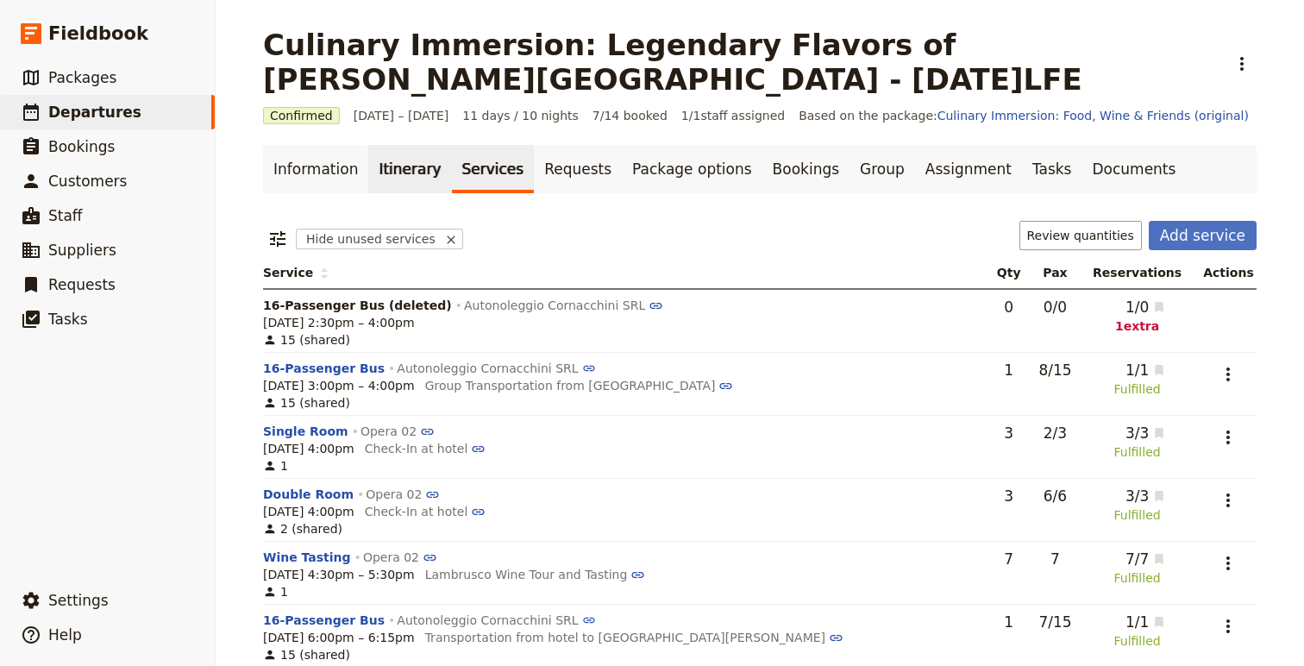
click at [374, 148] on link "Itinerary" at bounding box center [409, 169] width 83 height 48
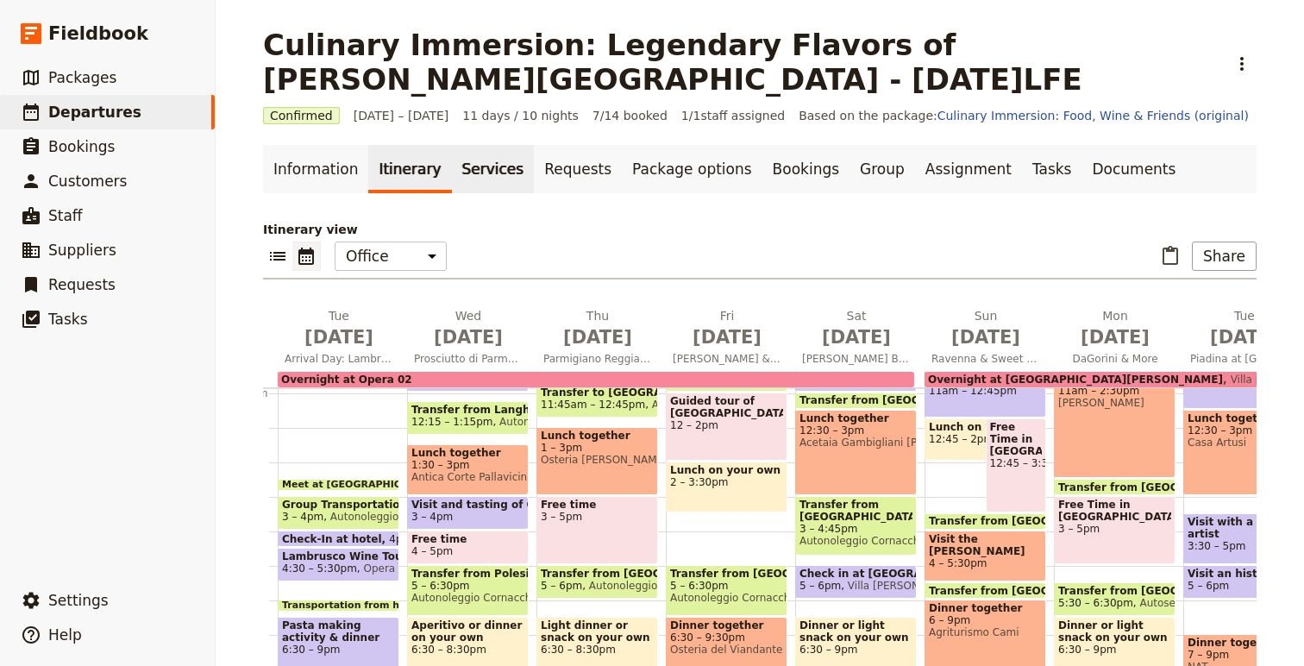
click at [462, 160] on link "Services" at bounding box center [493, 169] width 83 height 48
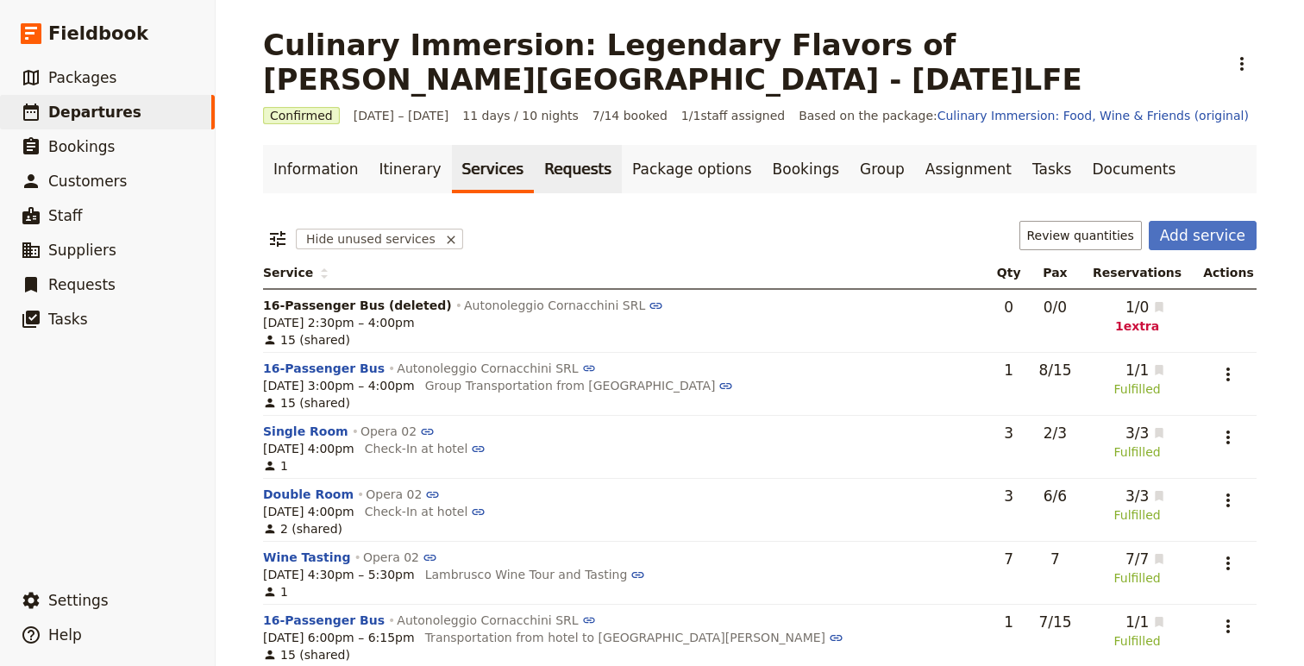
click at [542, 181] on link "Requests" at bounding box center [578, 169] width 88 height 48
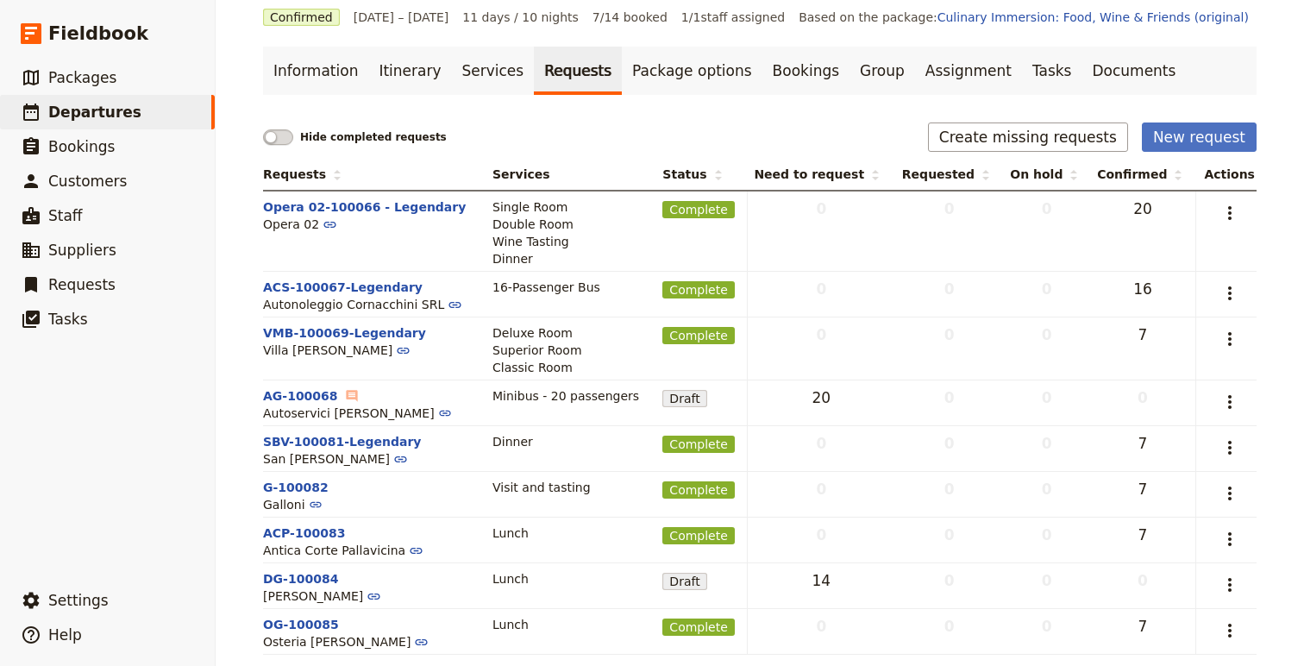
scroll to position [115, 0]
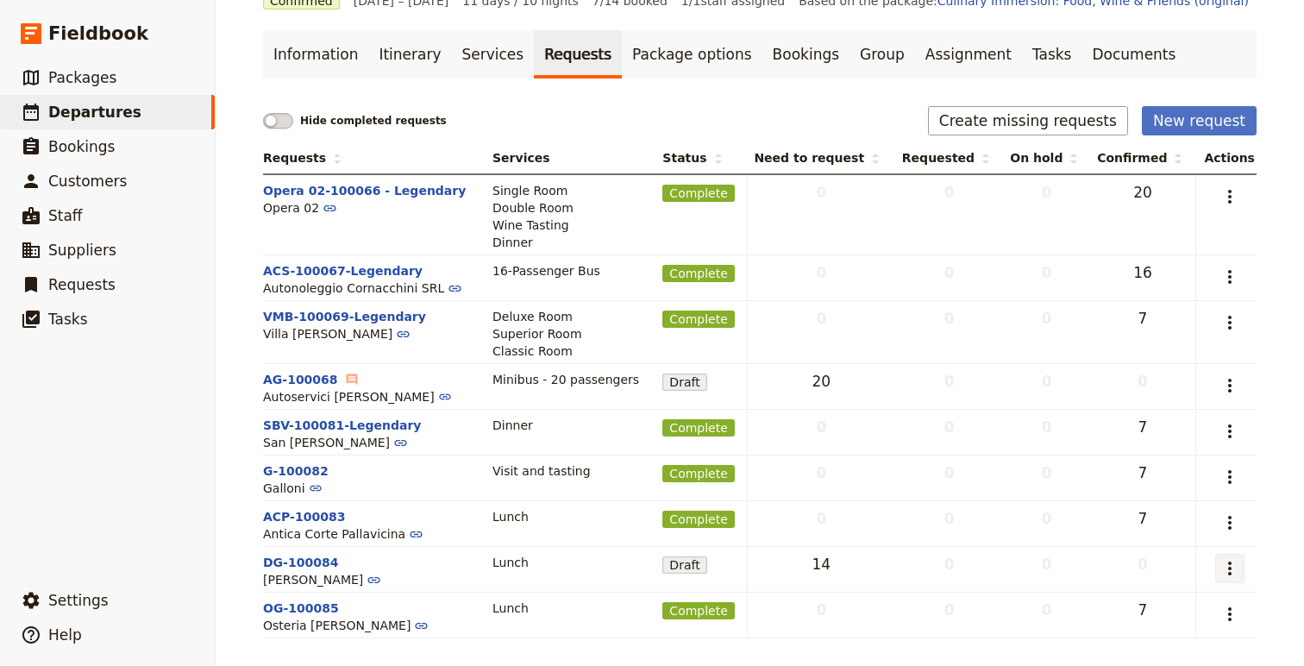
click at [1231, 568] on icon "Actions" at bounding box center [1229, 569] width 3 height 14
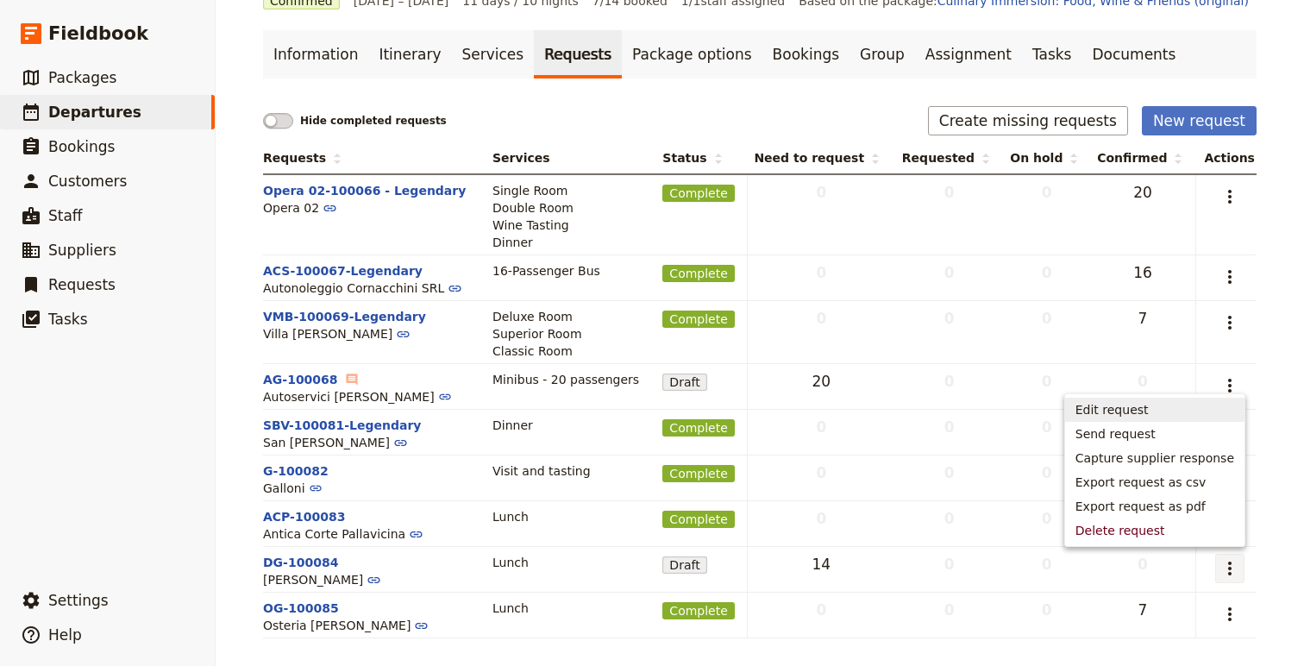
click at [1124, 396] on ul "Edit request Send request Capture supplier response Export request as csv Expor…" at bounding box center [1154, 470] width 181 height 154
click at [1123, 409] on span "Edit request" at bounding box center [1112, 409] width 73 height 17
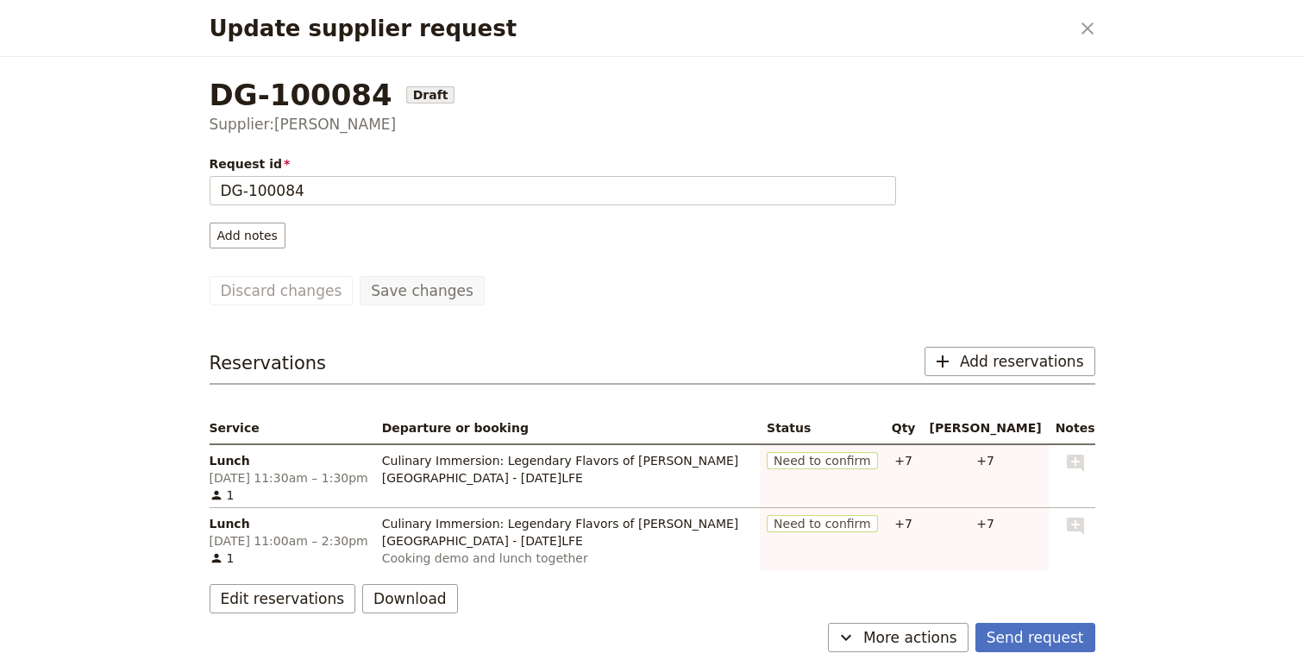
scroll to position [18, 0]
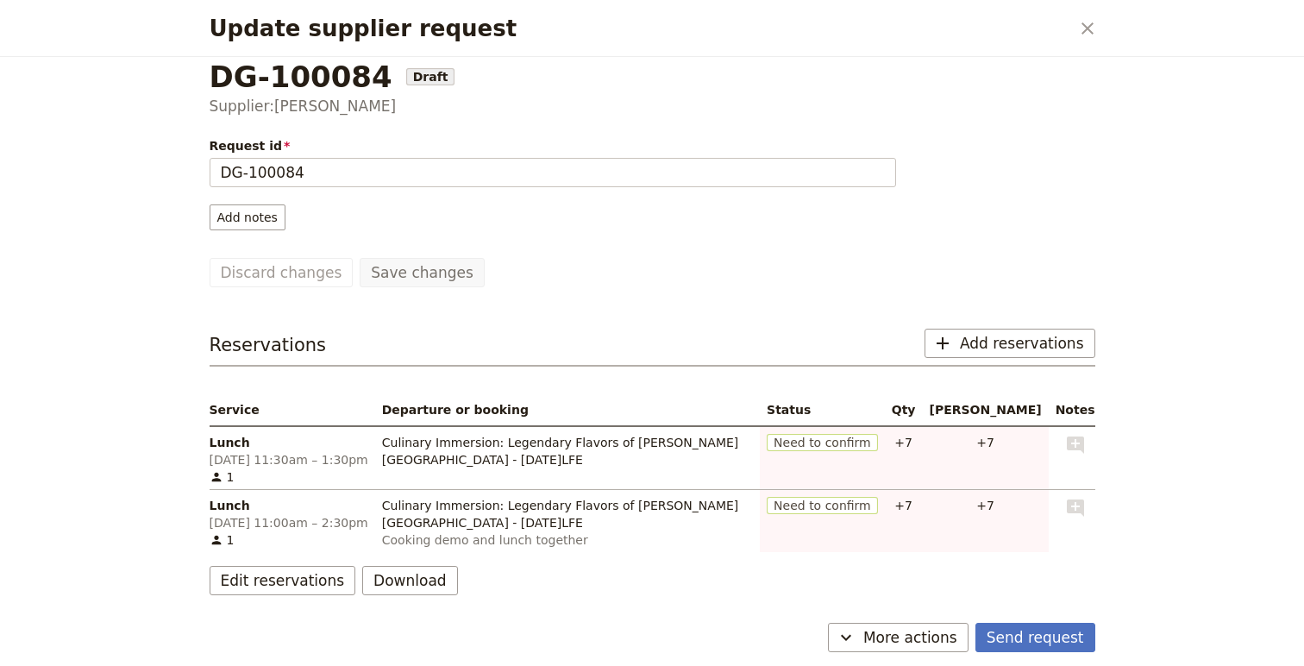
click at [878, 446] on span "Need to confirm" at bounding box center [822, 442] width 111 height 17
click at [892, 636] on span "More actions" at bounding box center [910, 637] width 94 height 21
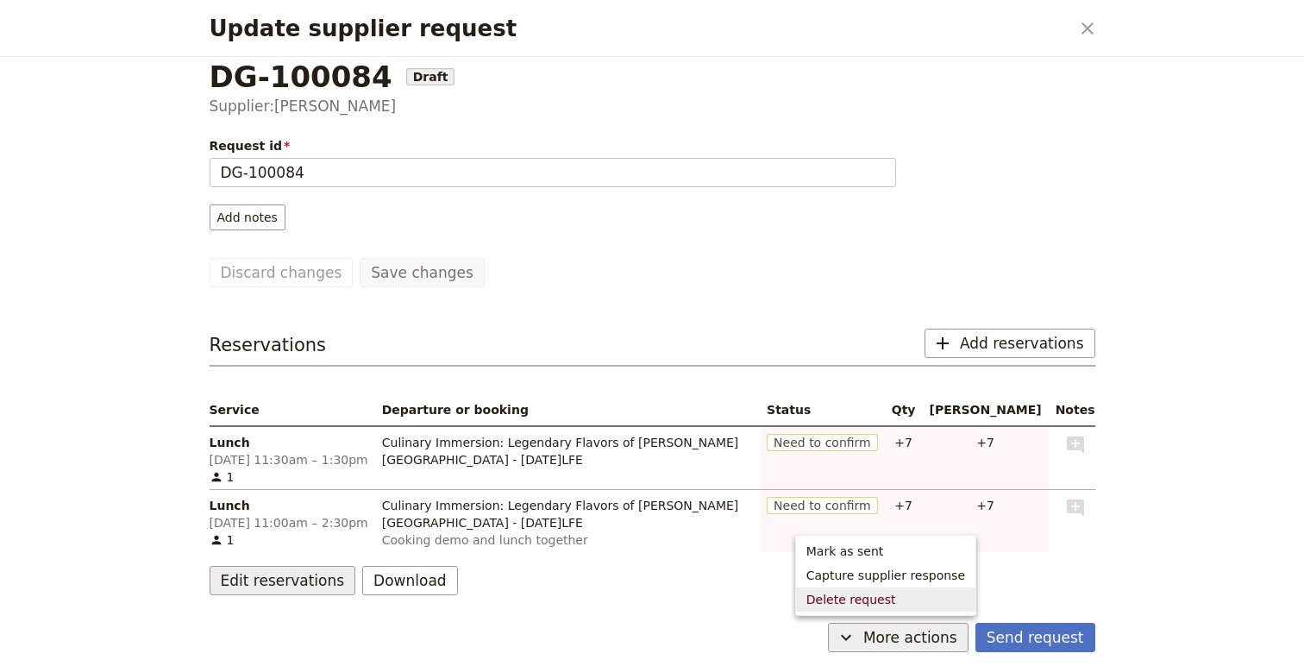
click at [269, 574] on button "Edit reservations" at bounding box center [283, 580] width 147 height 29
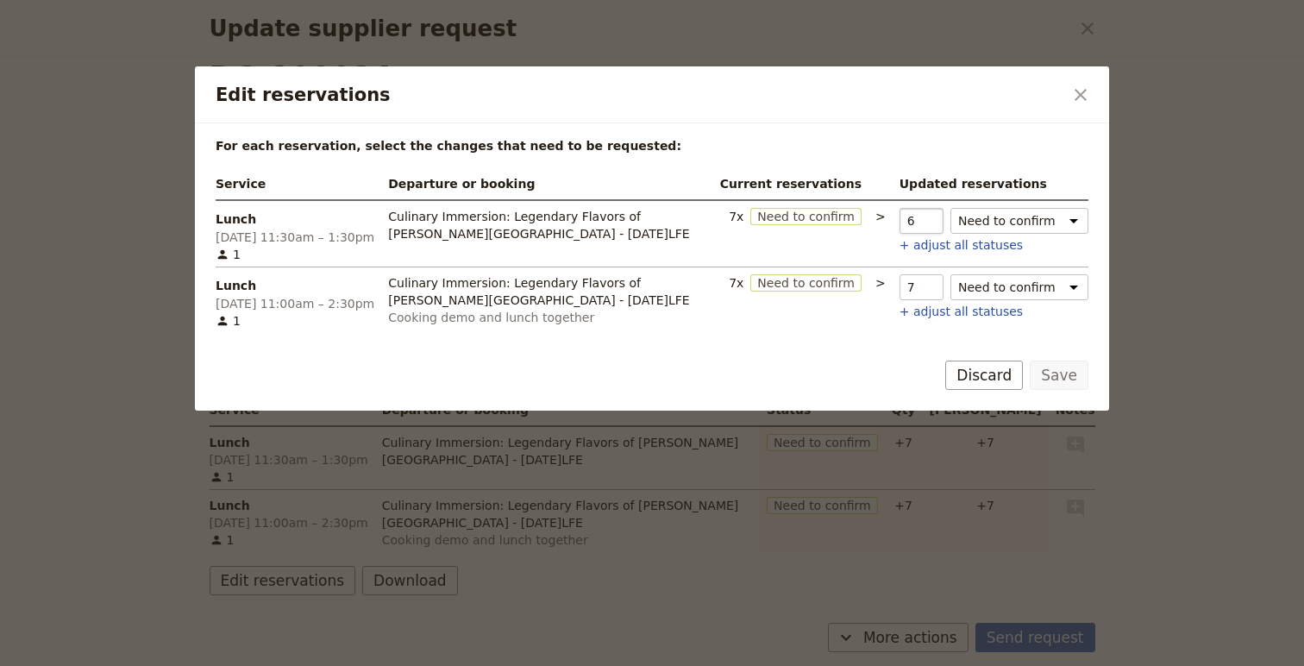
click at [936, 225] on input "6" at bounding box center [922, 221] width 44 height 26
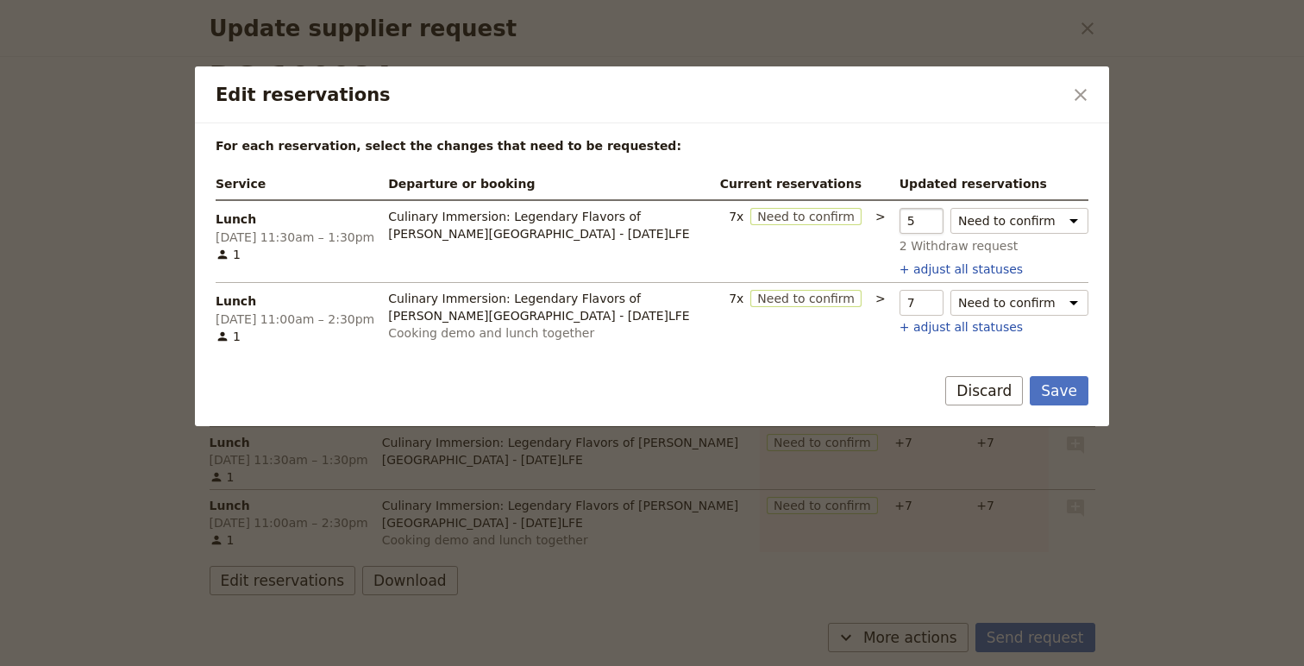
click at [936, 225] on input "5" at bounding box center [922, 221] width 44 height 26
click at [936, 227] on input "4" at bounding box center [922, 221] width 44 height 26
click at [936, 227] on input "3" at bounding box center [922, 221] width 44 height 26
click at [936, 227] on input "2" at bounding box center [922, 221] width 44 height 26
click at [936, 227] on input "1" at bounding box center [922, 221] width 44 height 26
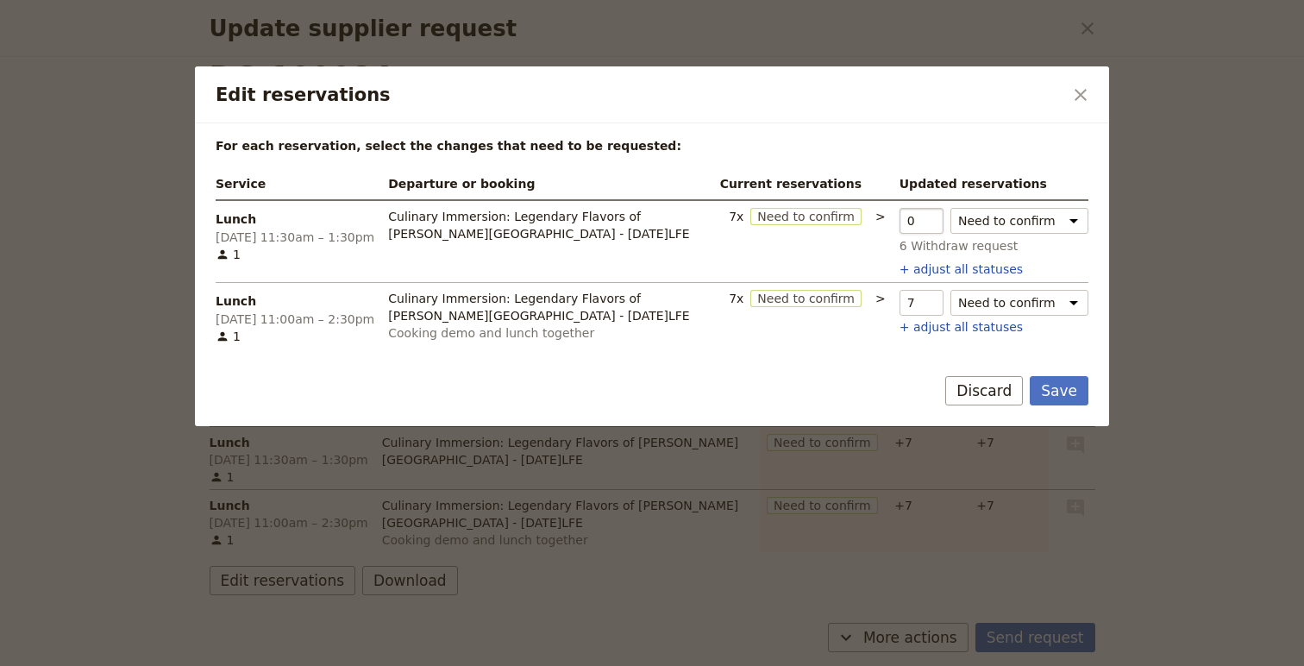
type input "0"
click at [936, 226] on input "0" at bounding box center [922, 221] width 44 height 26
click at [1055, 392] on button "Save" at bounding box center [1059, 390] width 59 height 29
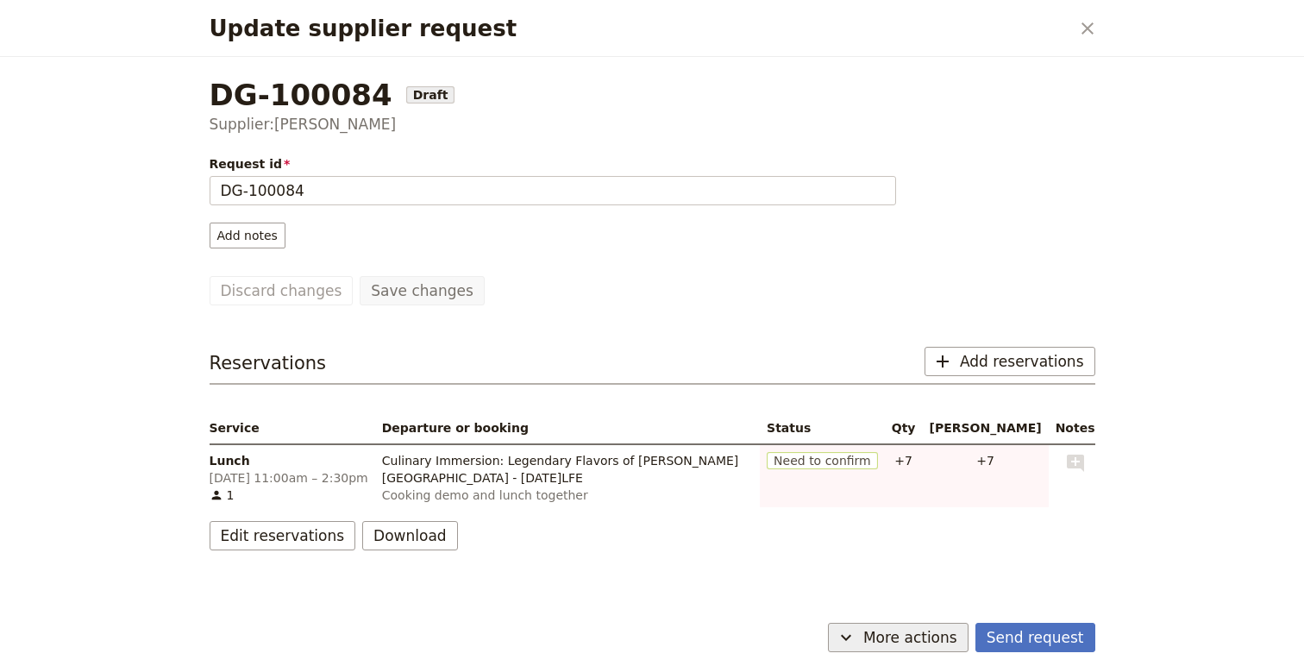
click at [933, 636] on span "More actions" at bounding box center [910, 637] width 94 height 21
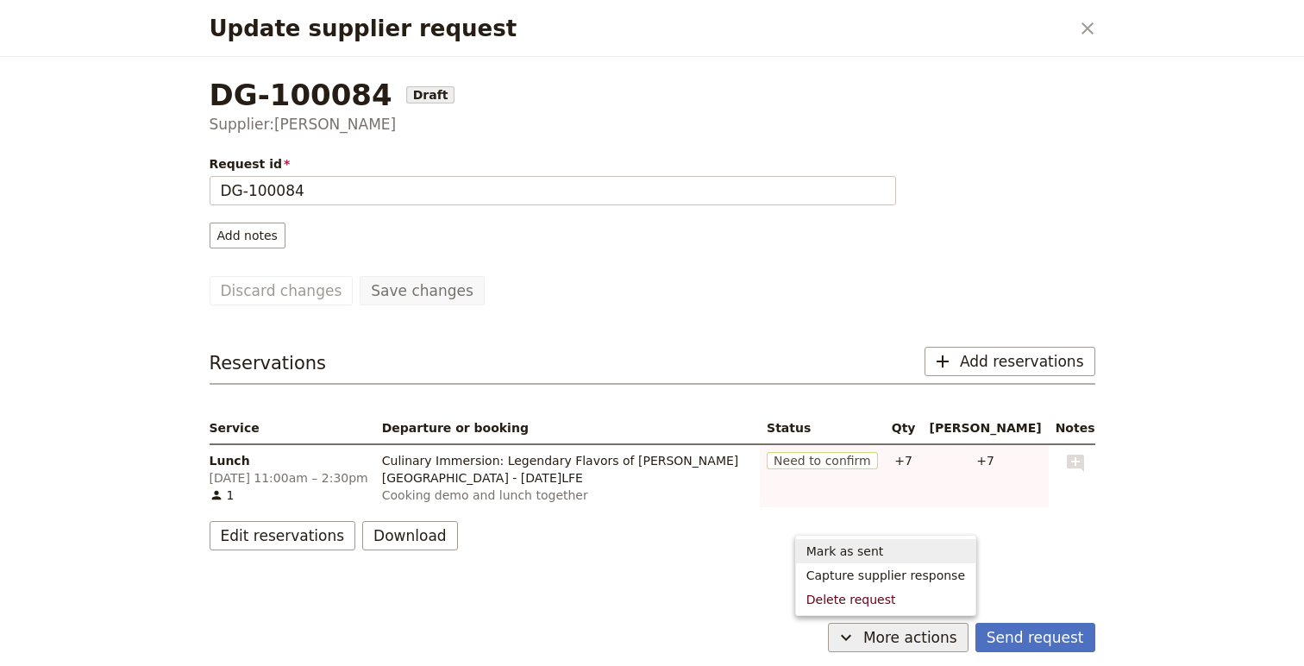
click at [914, 551] on span "Mark as sent" at bounding box center [886, 551] width 159 height 17
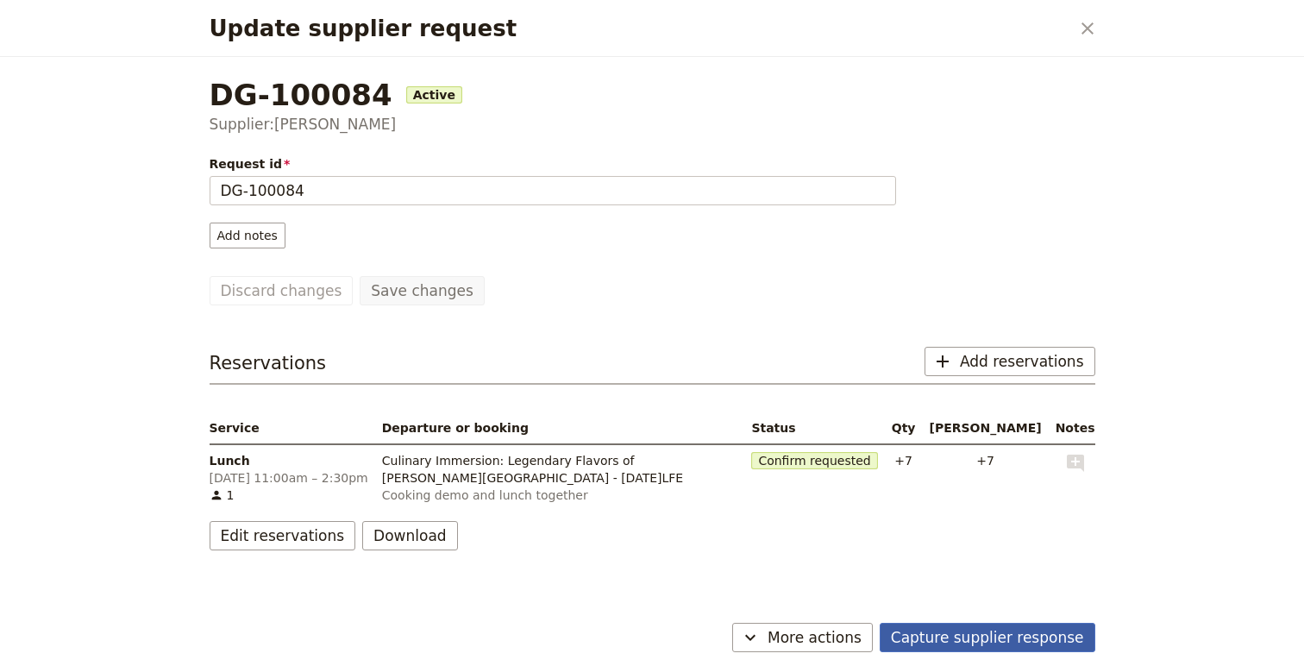
click at [1032, 636] on button "Capture supplier response" at bounding box center [988, 637] width 216 height 29
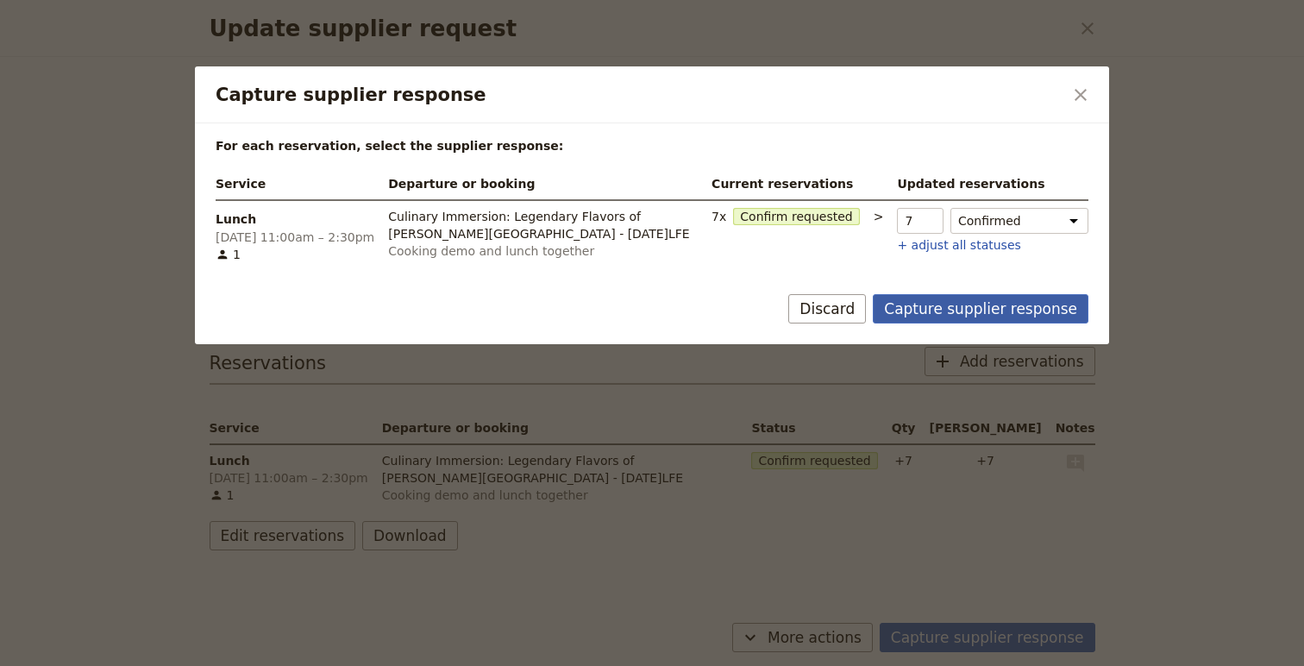
click at [950, 310] on button "Capture supplier response" at bounding box center [981, 308] width 216 height 29
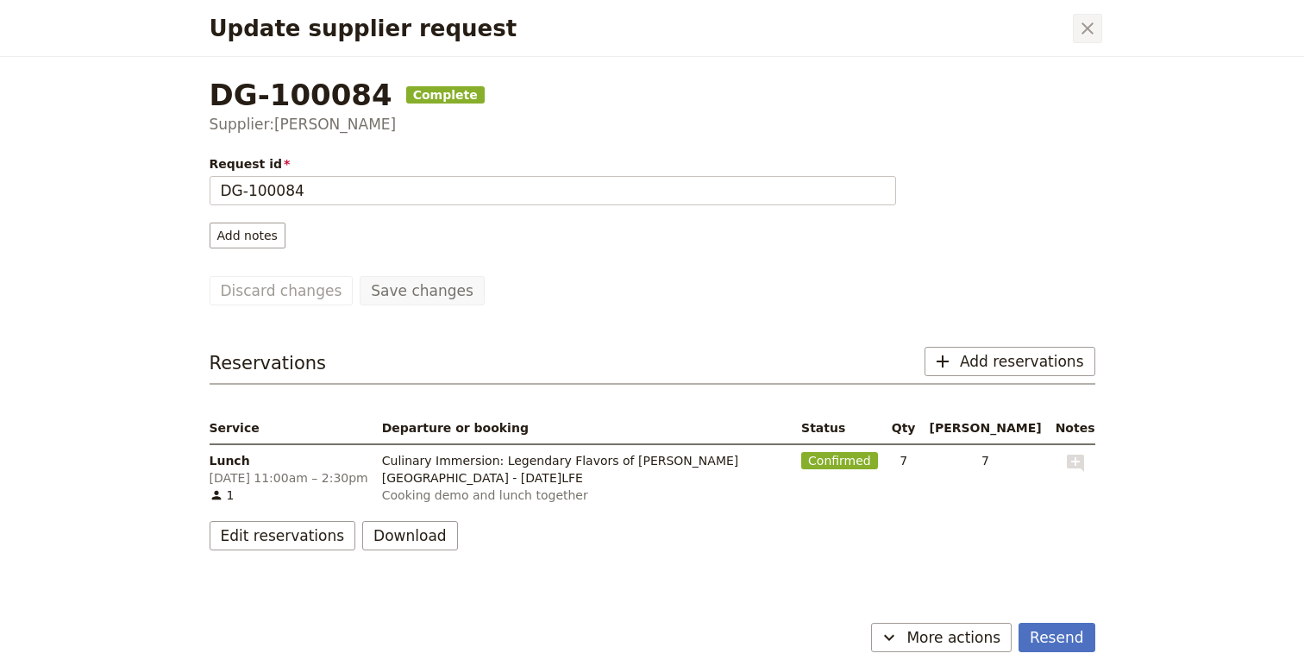
click at [1086, 29] on icon "Close dialog" at bounding box center [1088, 28] width 12 height 12
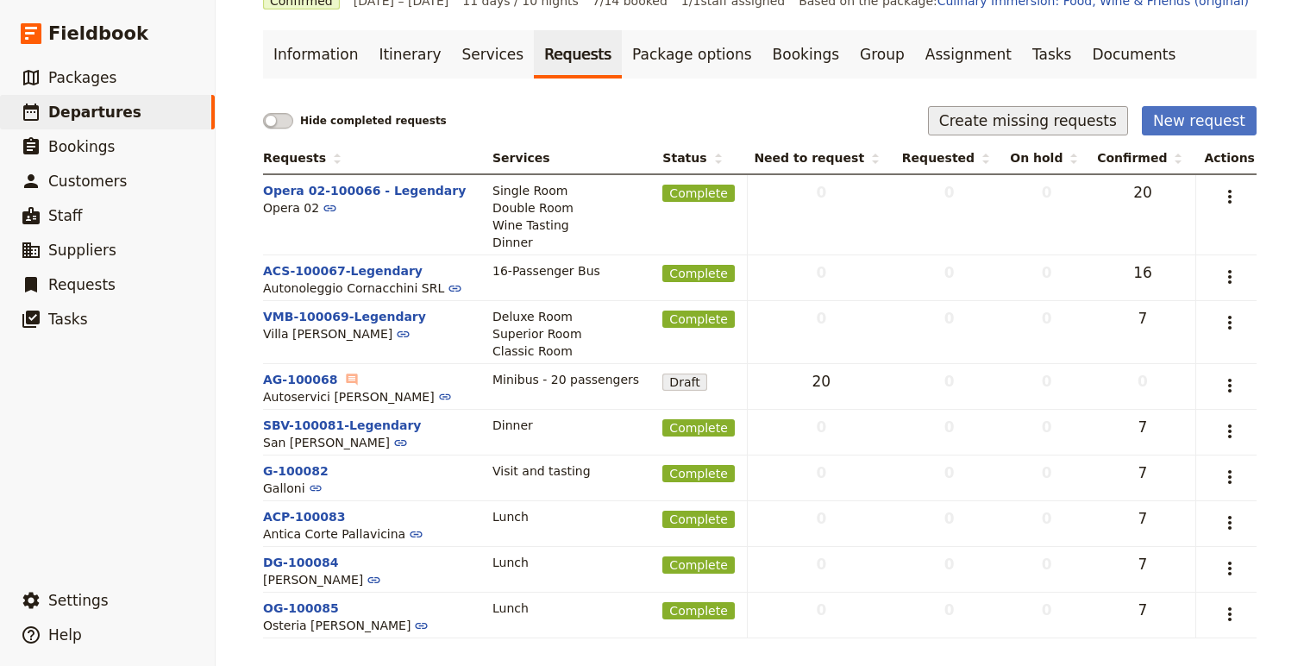
click at [1053, 124] on button "Create missing requests" at bounding box center [1028, 120] width 200 height 29
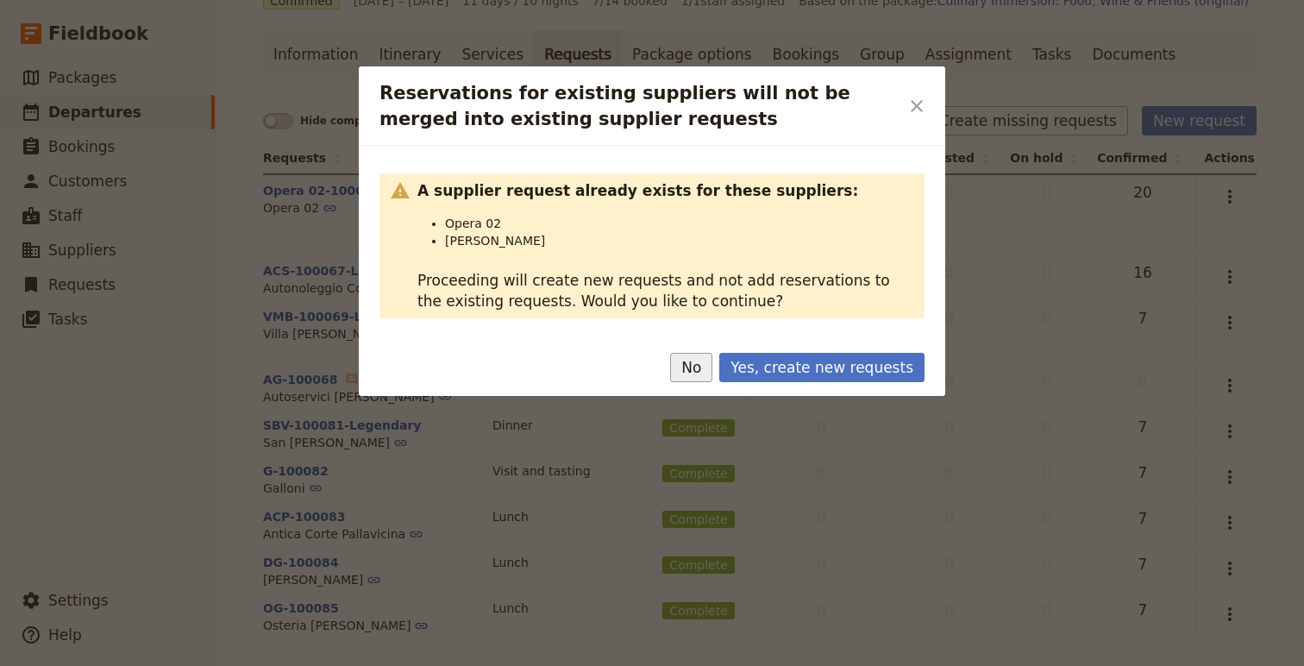
click at [706, 369] on button "No" at bounding box center [691, 367] width 42 height 29
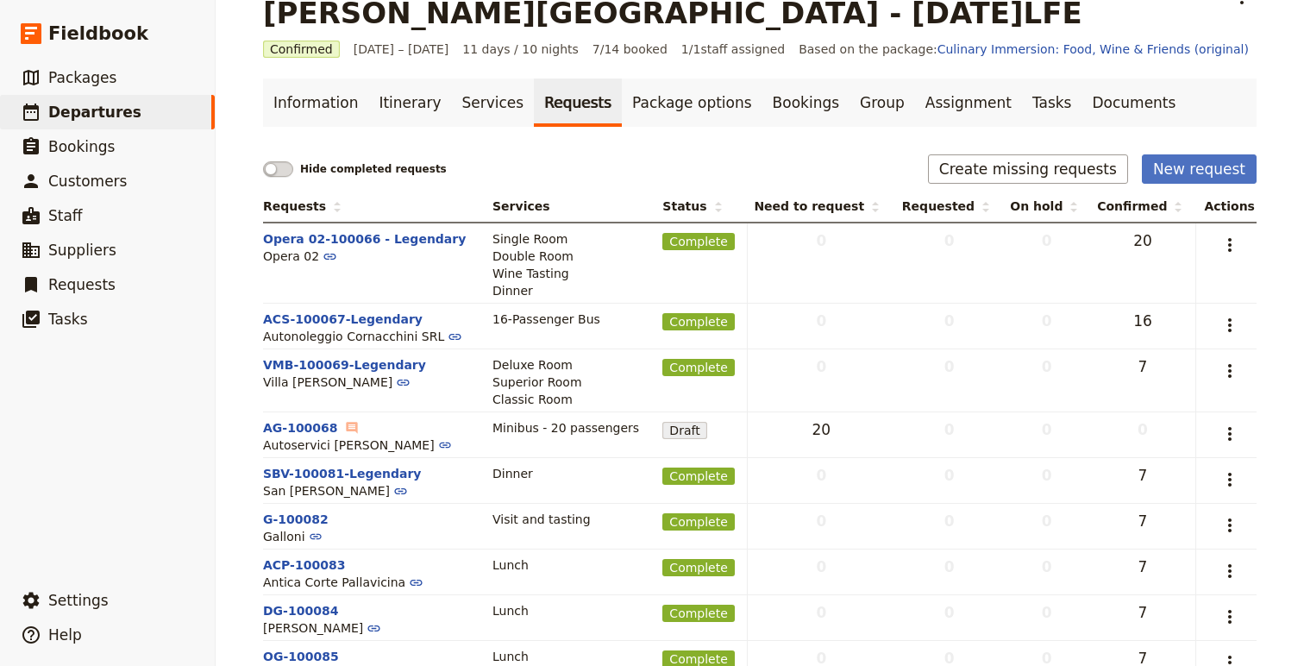
scroll to position [115, 0]
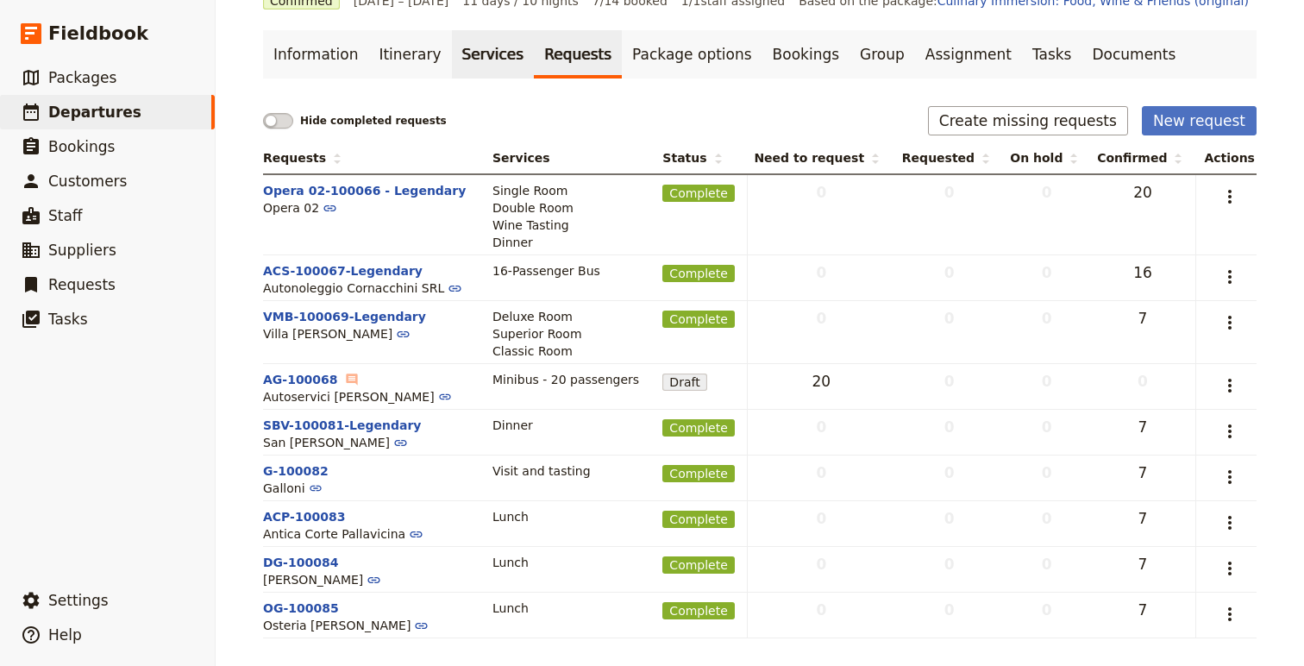
click at [474, 47] on link "Services" at bounding box center [493, 54] width 83 height 48
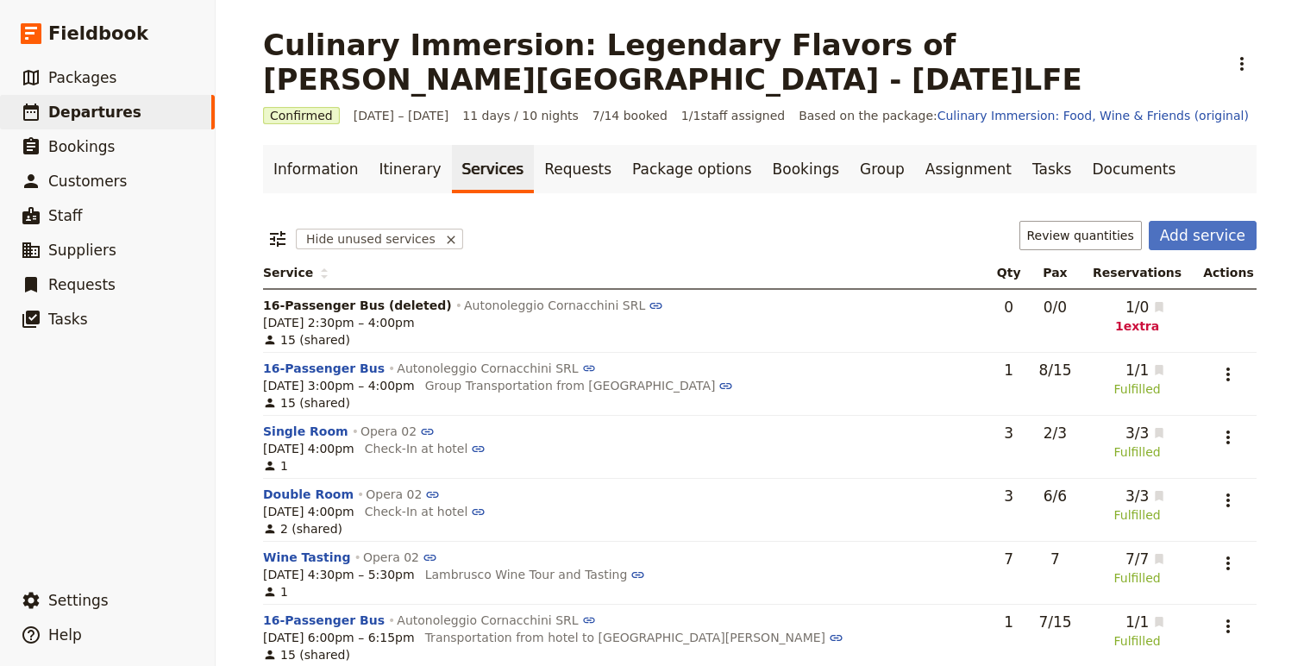
scroll to position [980, 0]
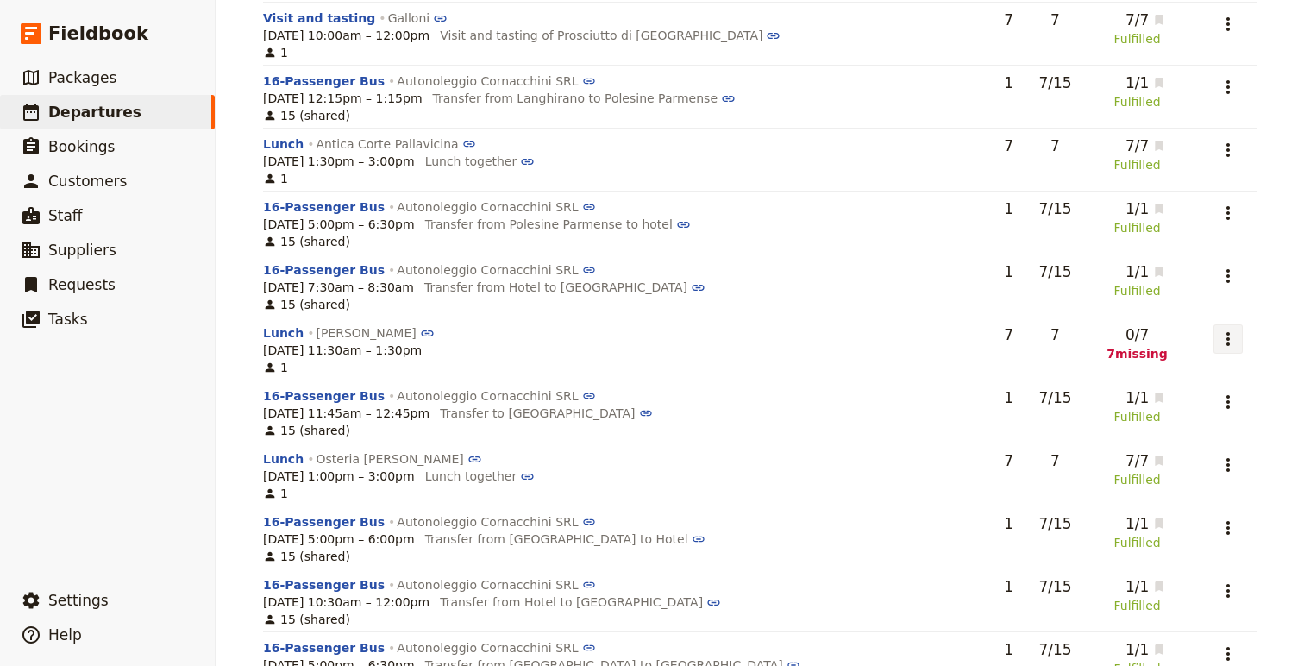
click at [1229, 344] on icon "Actions" at bounding box center [1228, 339] width 21 height 21
click at [1204, 430] on span "Add to supplier request" at bounding box center [1157, 425] width 141 height 17
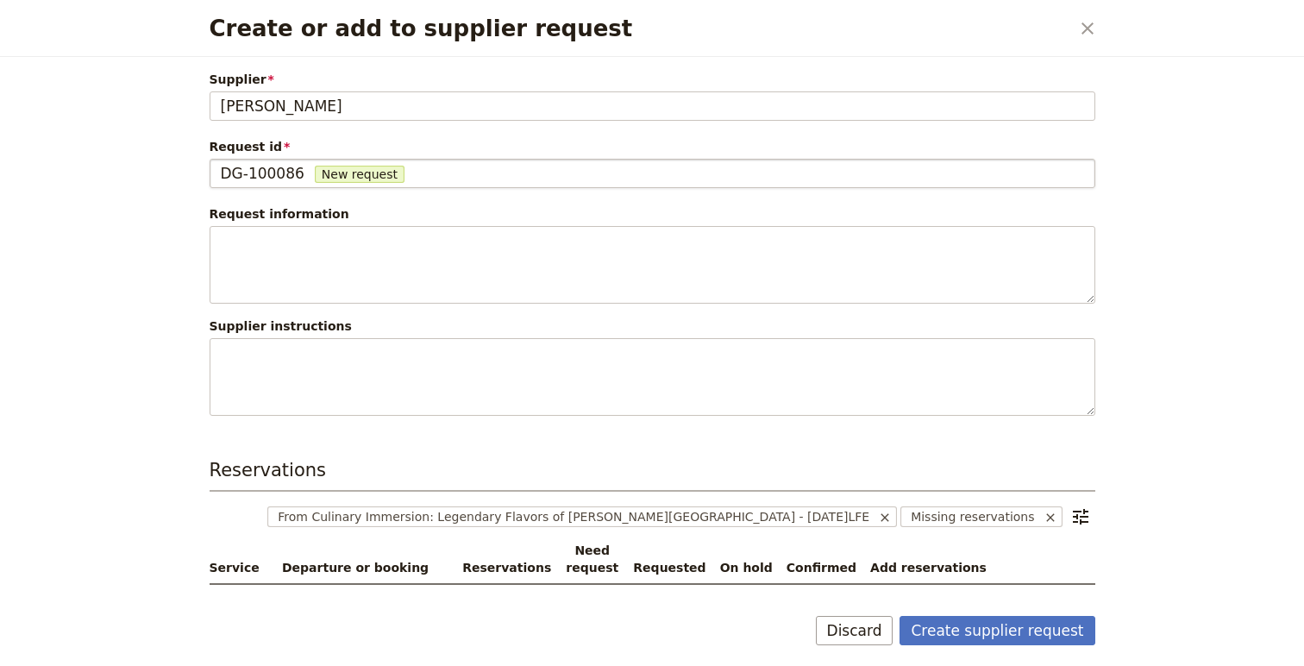
click at [246, 186] on fieldset "DG-100086 New request DG-100086" at bounding box center [653, 173] width 886 height 29
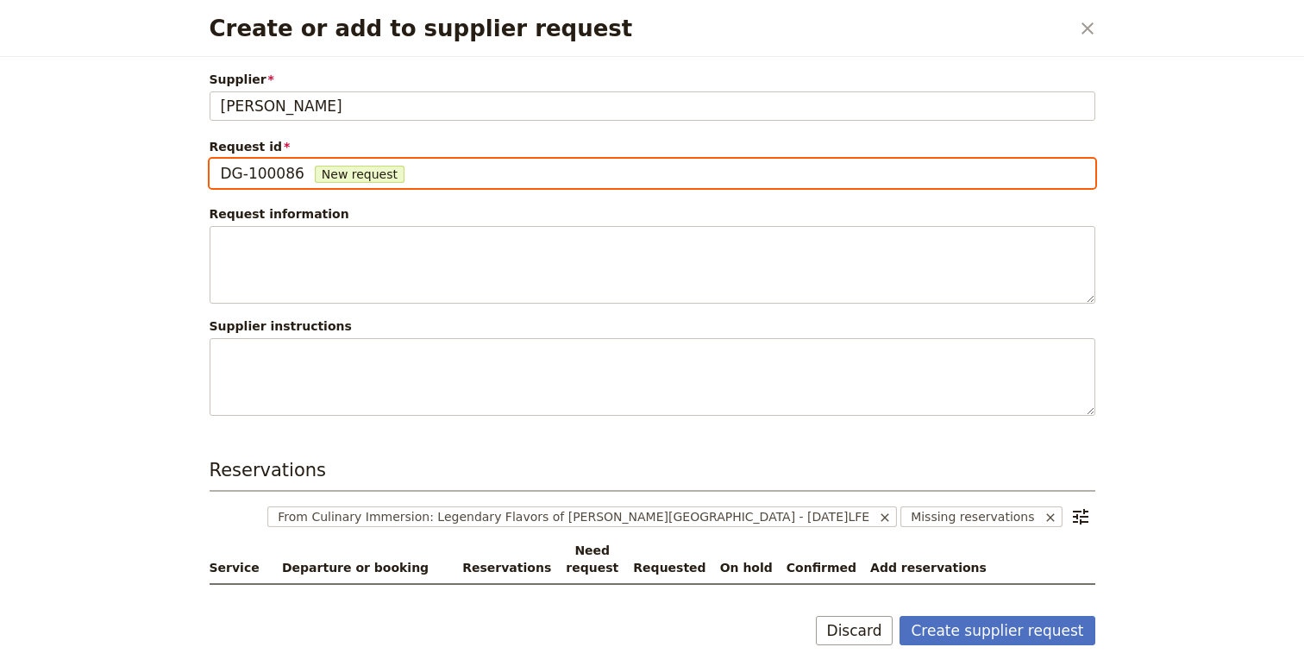
click at [221, 160] on input "DG-100086" at bounding box center [220, 159] width 1 height 1
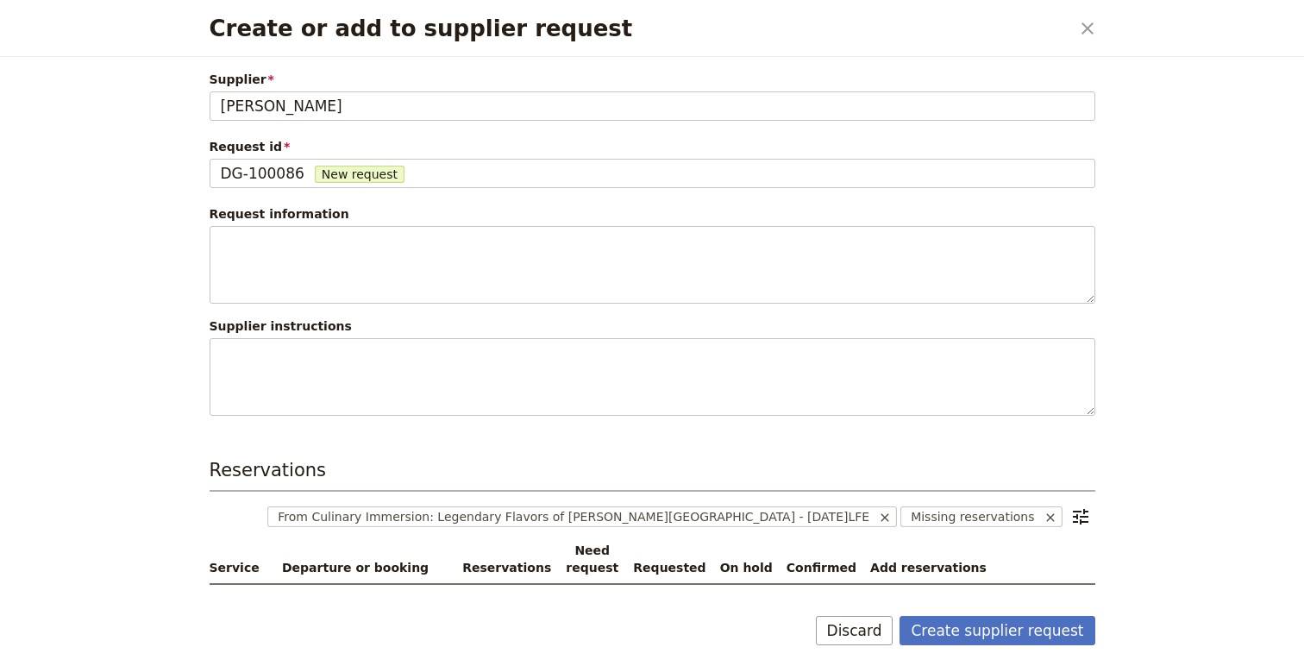
click at [1146, 141] on div "Create or add to supplier request ​ Supplier da Gorini da Gorini Request id DG-…" at bounding box center [652, 333] width 1304 height 666
click at [1083, 41] on button "​" at bounding box center [1087, 28] width 29 height 29
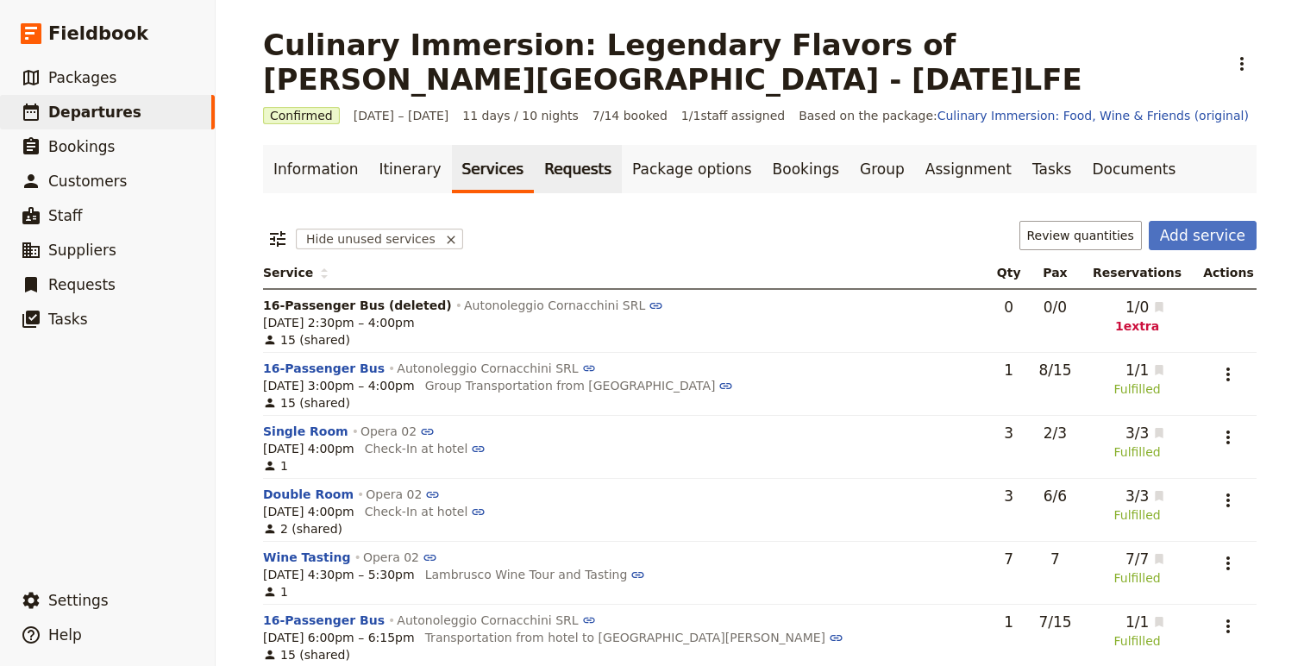
click at [556, 167] on link "Requests" at bounding box center [578, 169] width 88 height 48
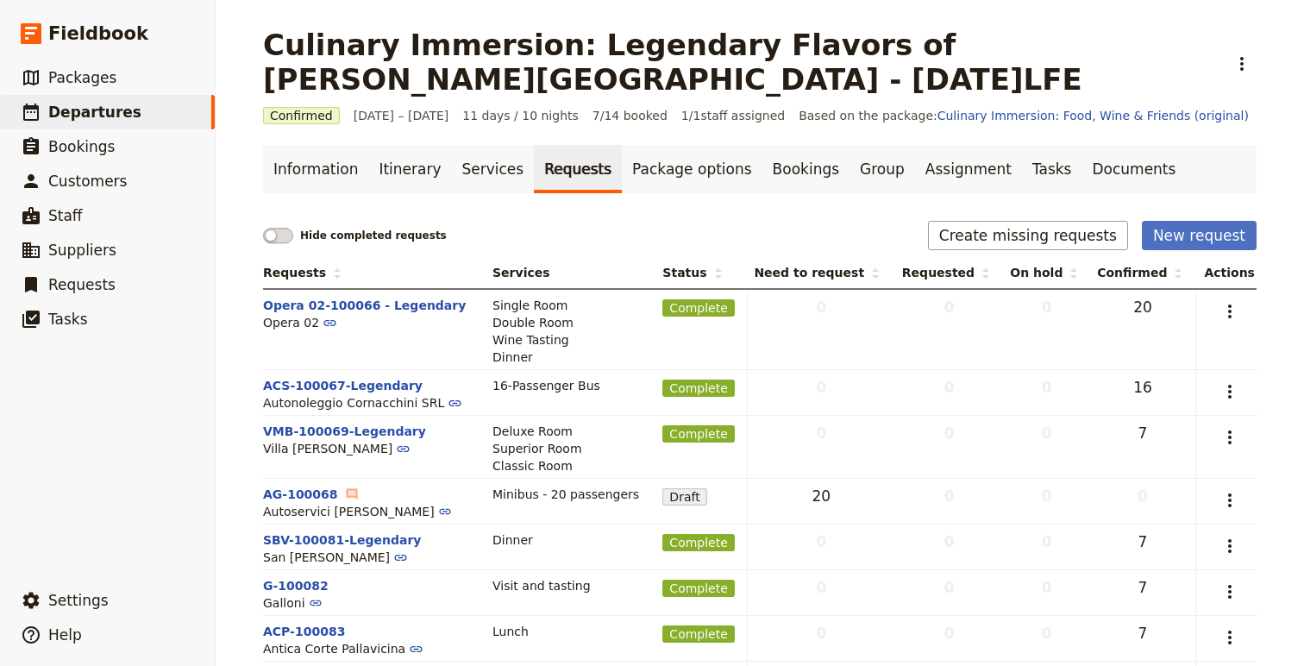
scroll to position [115, 0]
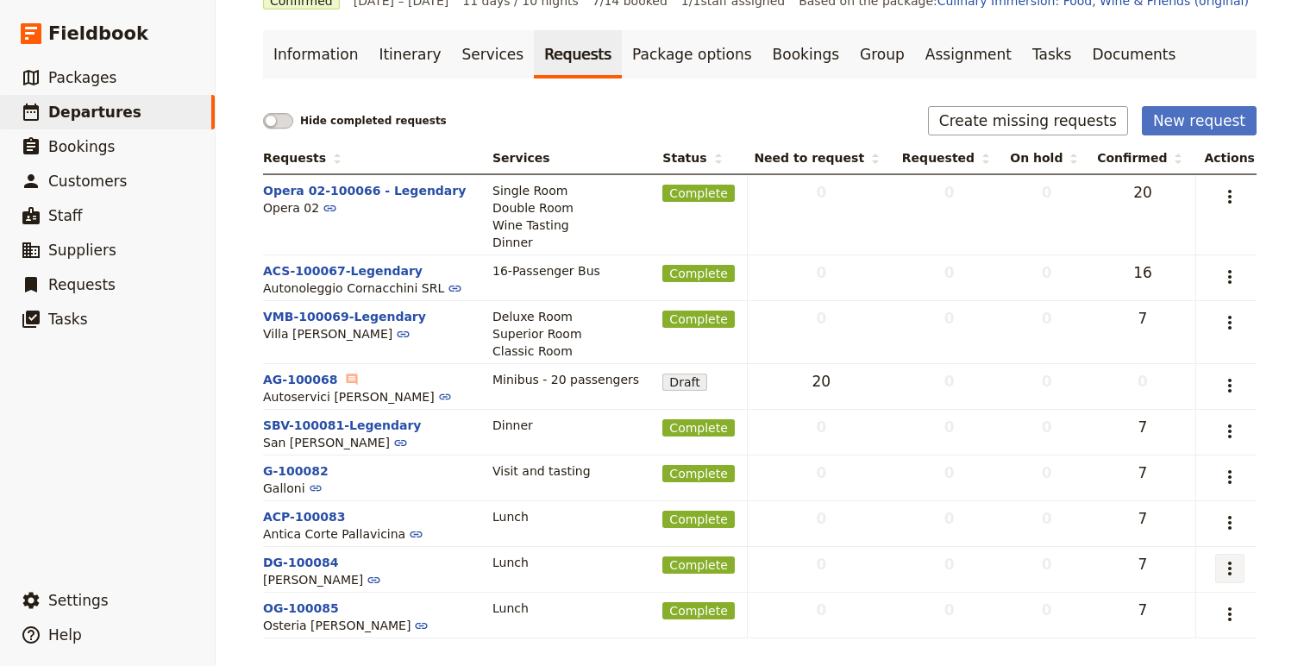
click at [1234, 572] on icon "Actions" at bounding box center [1230, 568] width 21 height 21
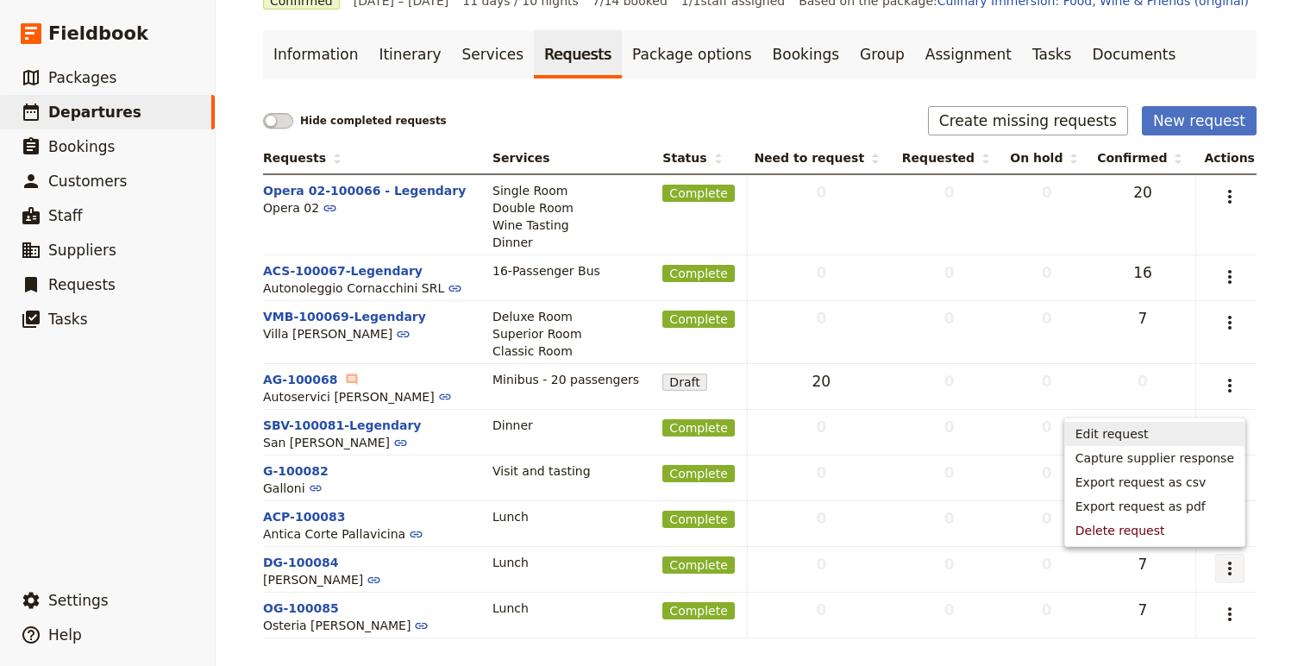
click at [1167, 427] on span "Edit request" at bounding box center [1155, 433] width 159 height 17
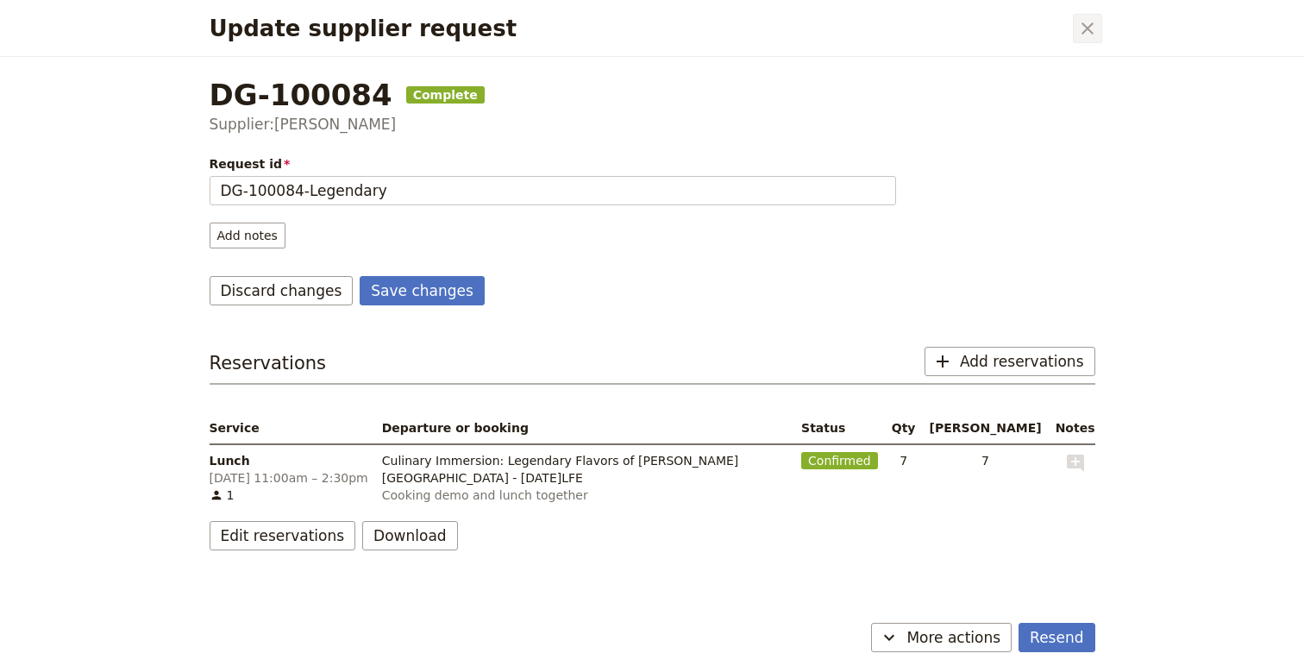
type input "DG-100084-Legendary"
click at [1082, 22] on icon "Close dialog" at bounding box center [1088, 28] width 12 height 12
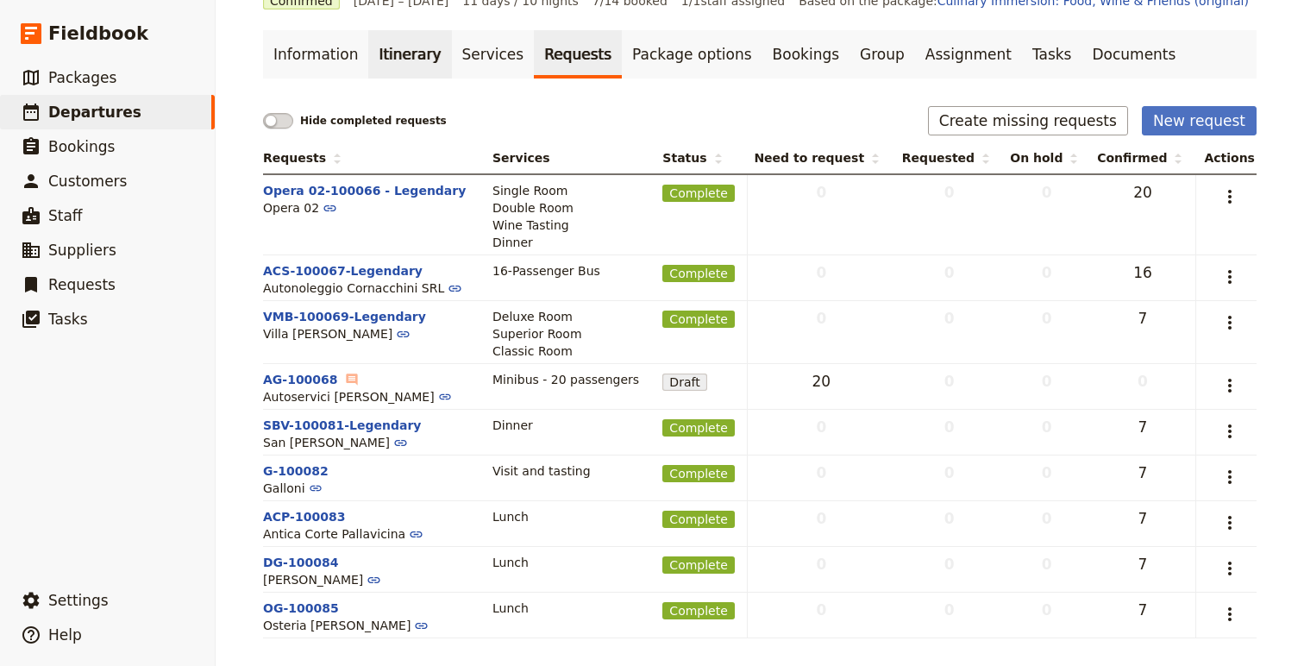
click at [386, 65] on link "Itinerary" at bounding box center [409, 54] width 83 height 48
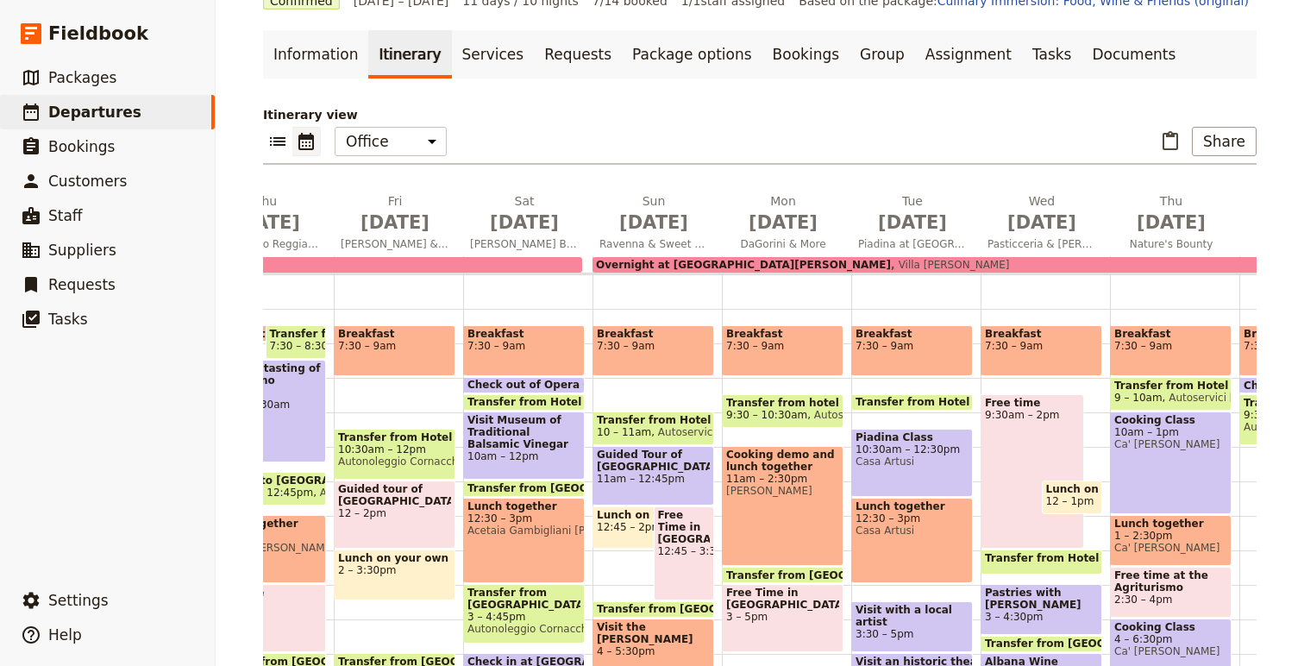
scroll to position [127, 0]
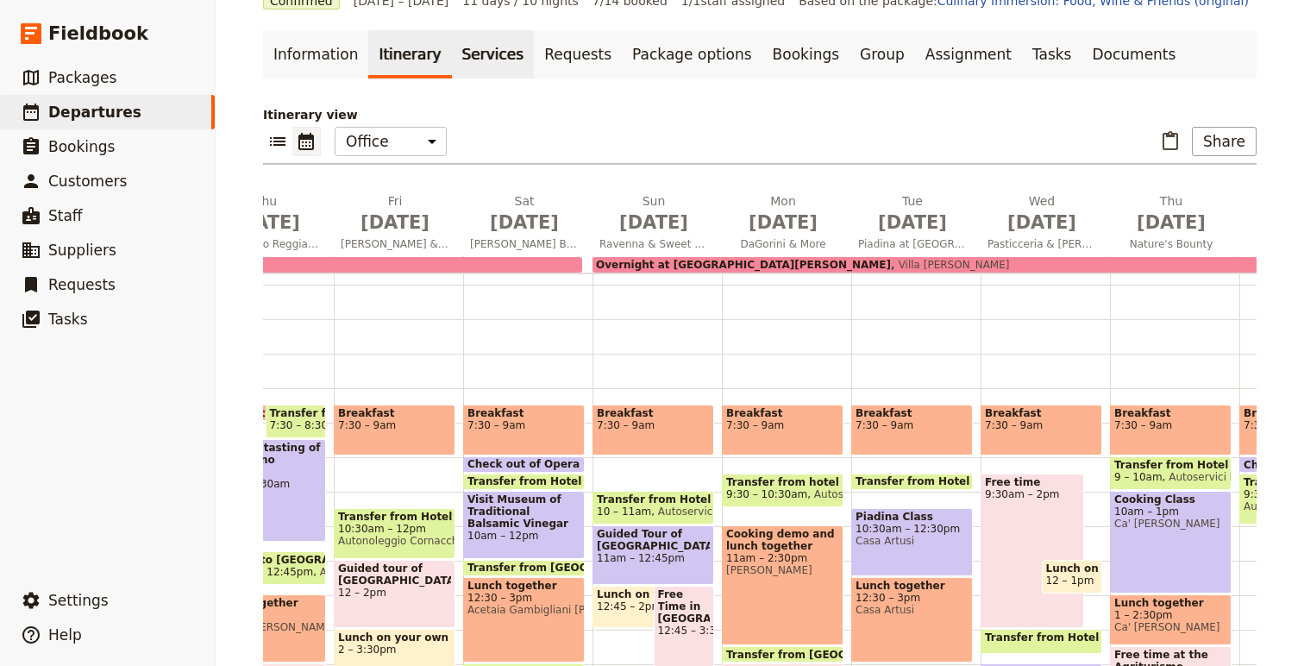
click at [499, 53] on link "Services" at bounding box center [493, 54] width 83 height 48
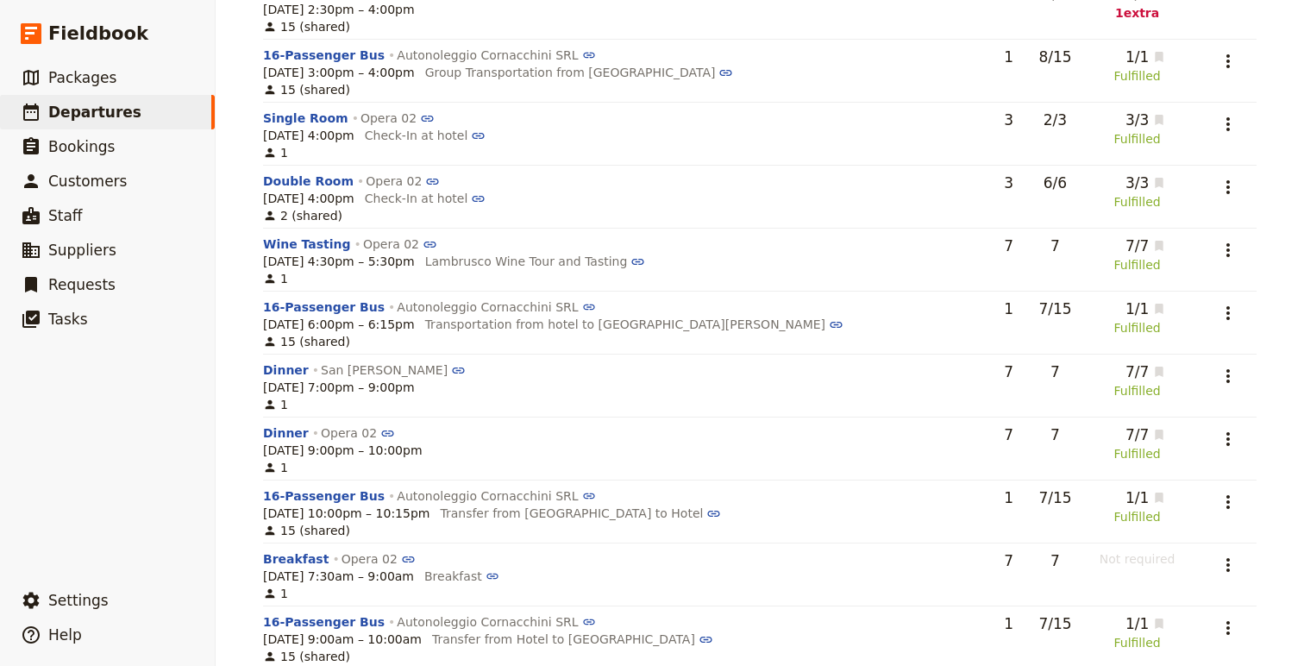
scroll to position [980, 0]
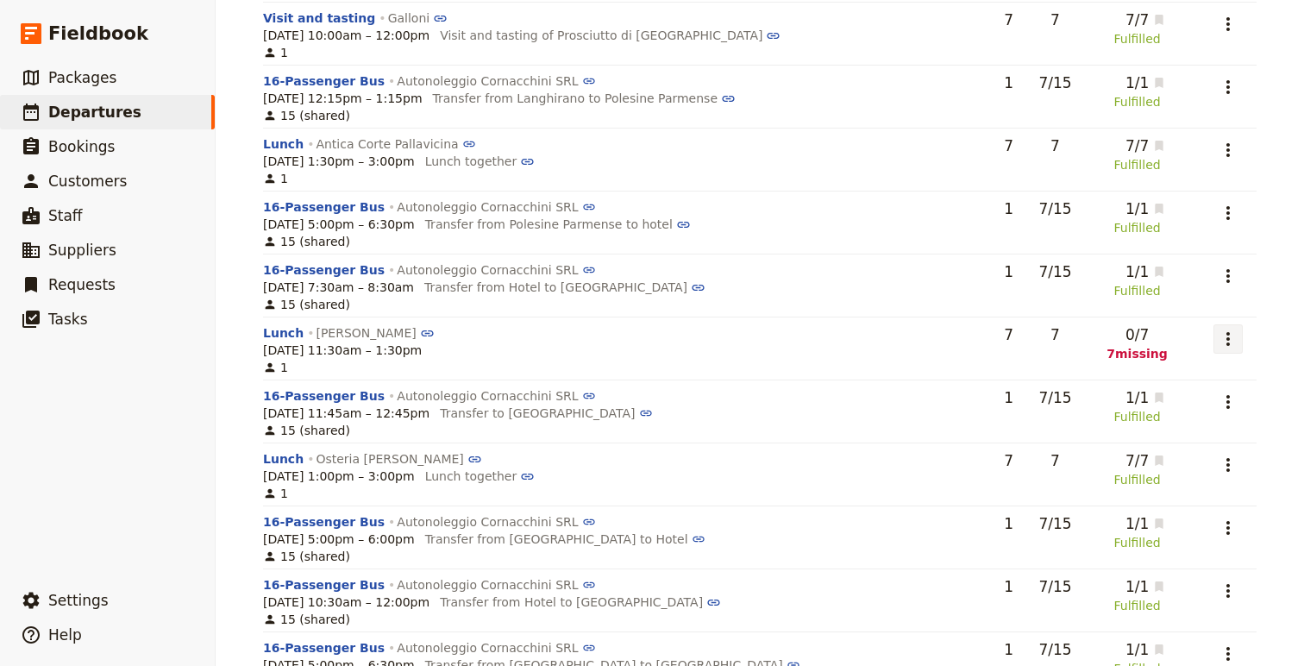
click at [1218, 335] on icon "Actions" at bounding box center [1228, 339] width 21 height 21
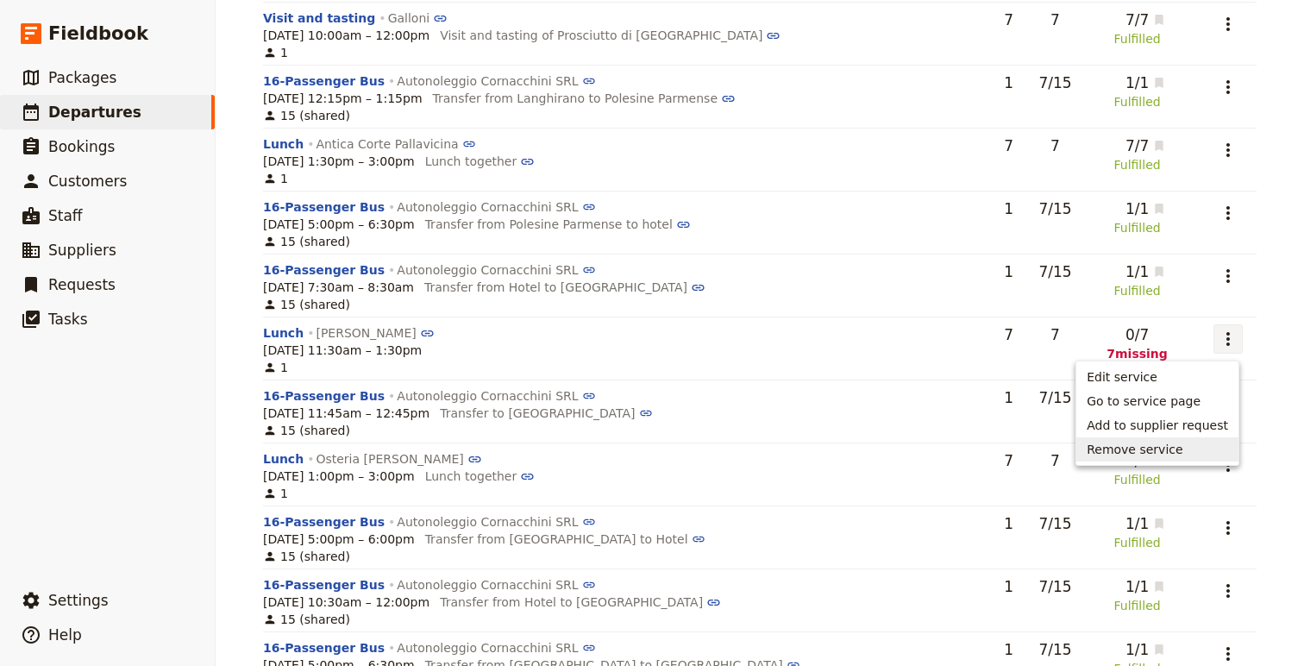
click at [1151, 448] on span "Remove service" at bounding box center [1135, 449] width 96 height 17
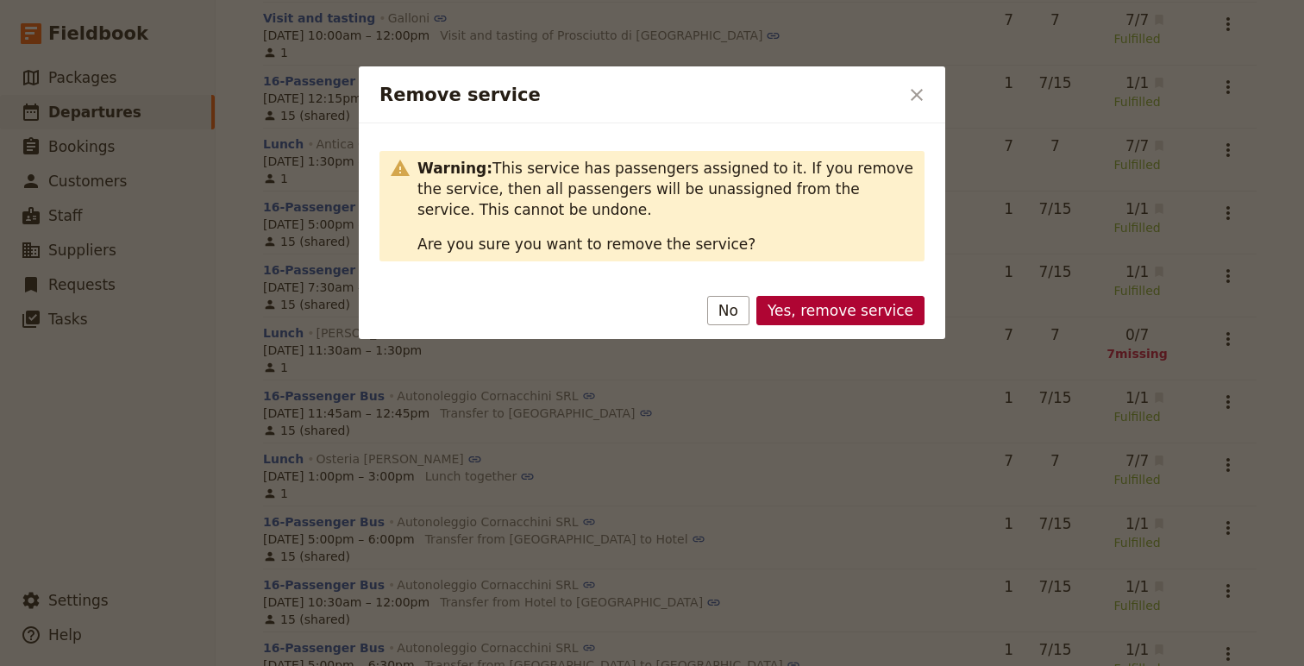
click at [823, 303] on button "Yes, remove service" at bounding box center [841, 310] width 168 height 29
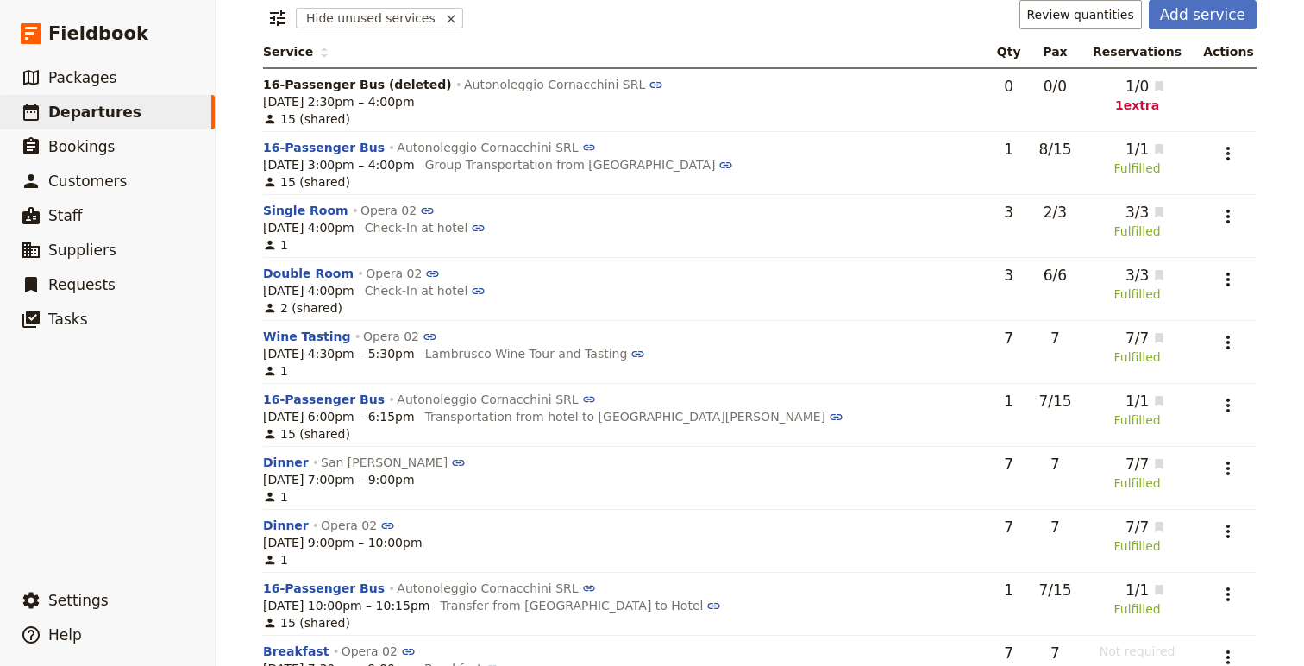
scroll to position [0, 0]
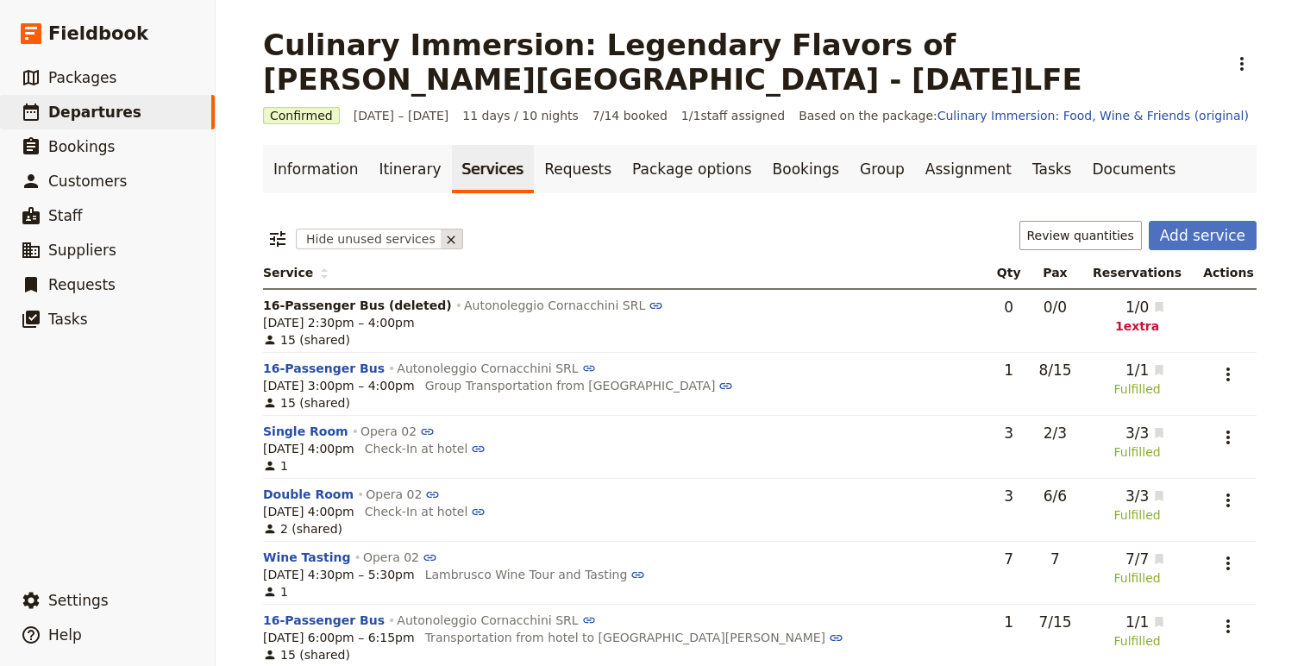
click at [444, 241] on icon at bounding box center [451, 240] width 14 height 14
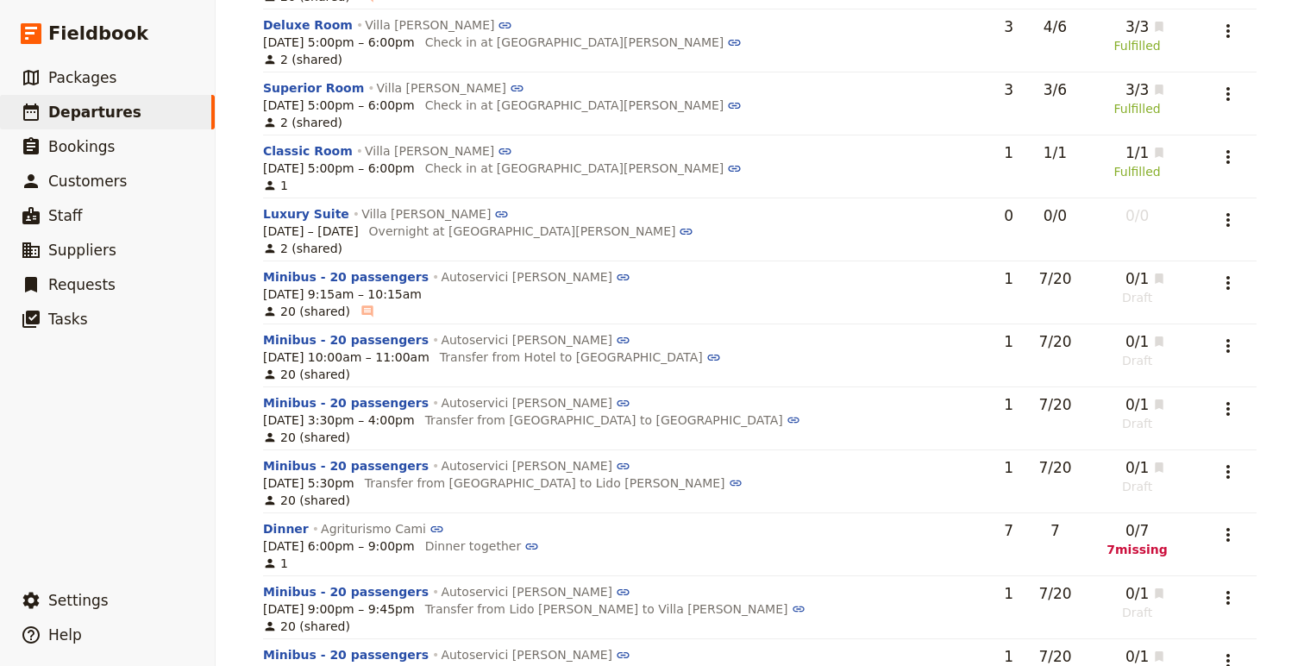
scroll to position [2108, 0]
click at [1221, 531] on icon "Actions" at bounding box center [1228, 533] width 21 height 21
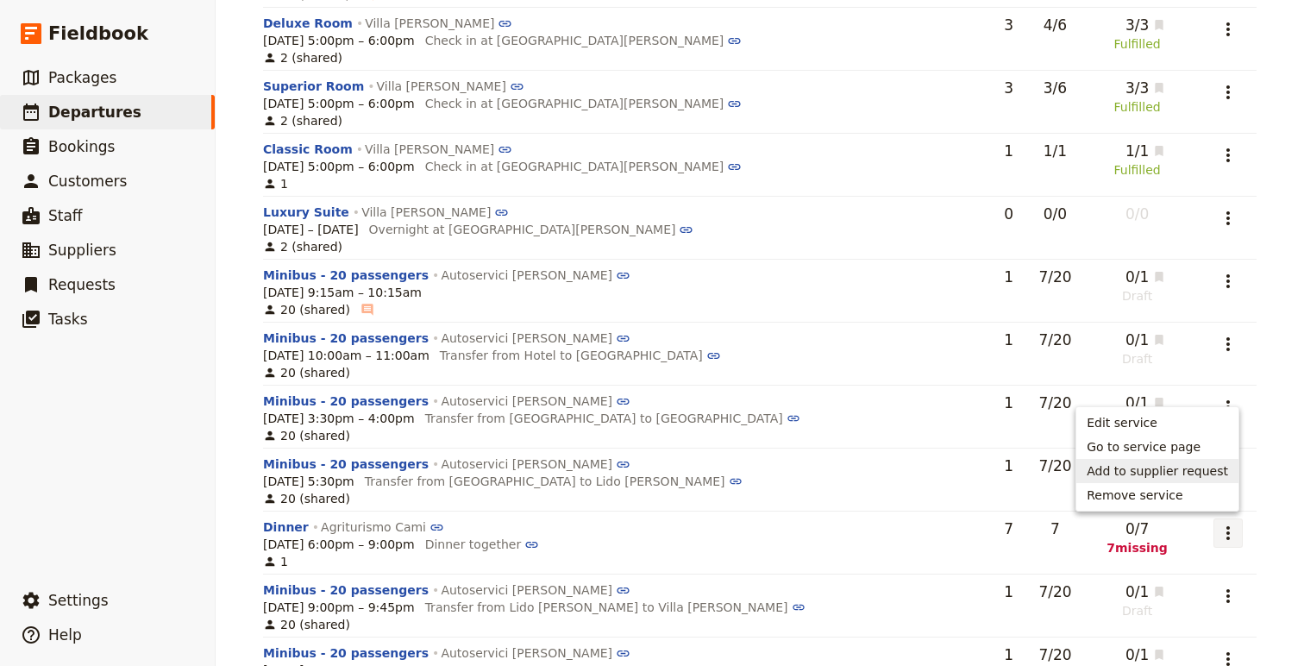
click at [1139, 474] on span "Add to supplier request" at bounding box center [1157, 470] width 141 height 17
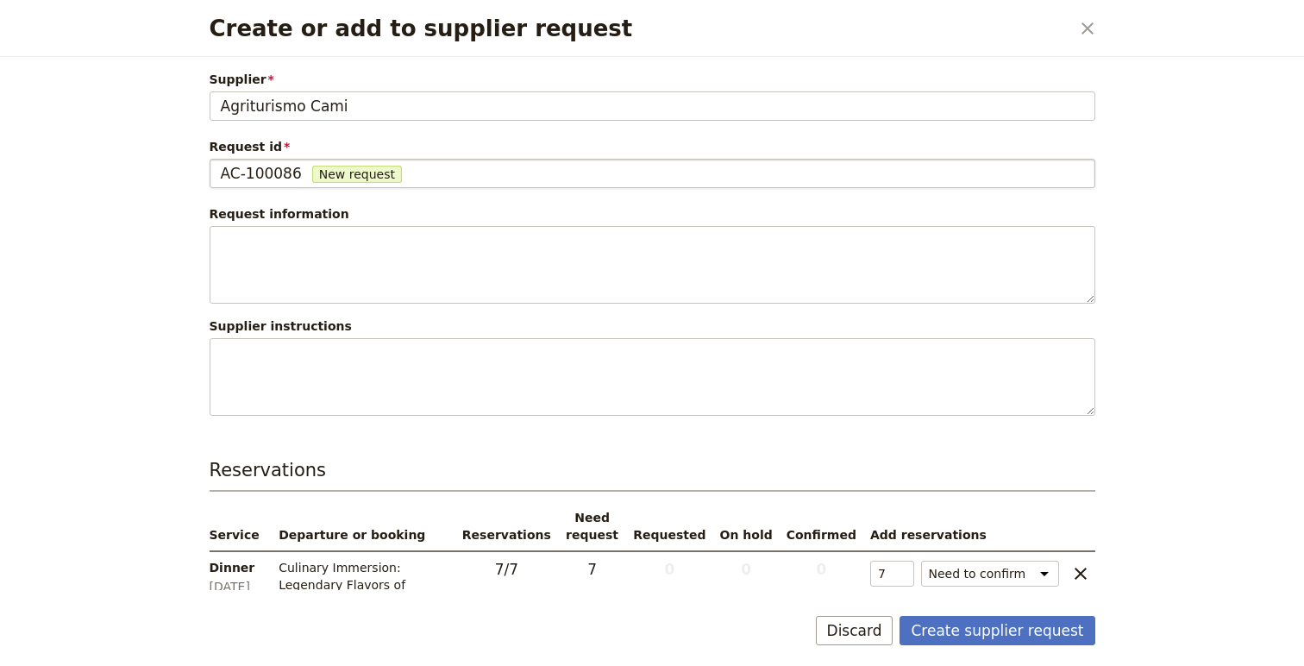
click at [424, 173] on div "AC-100086 New request" at bounding box center [652, 173] width 863 height 21
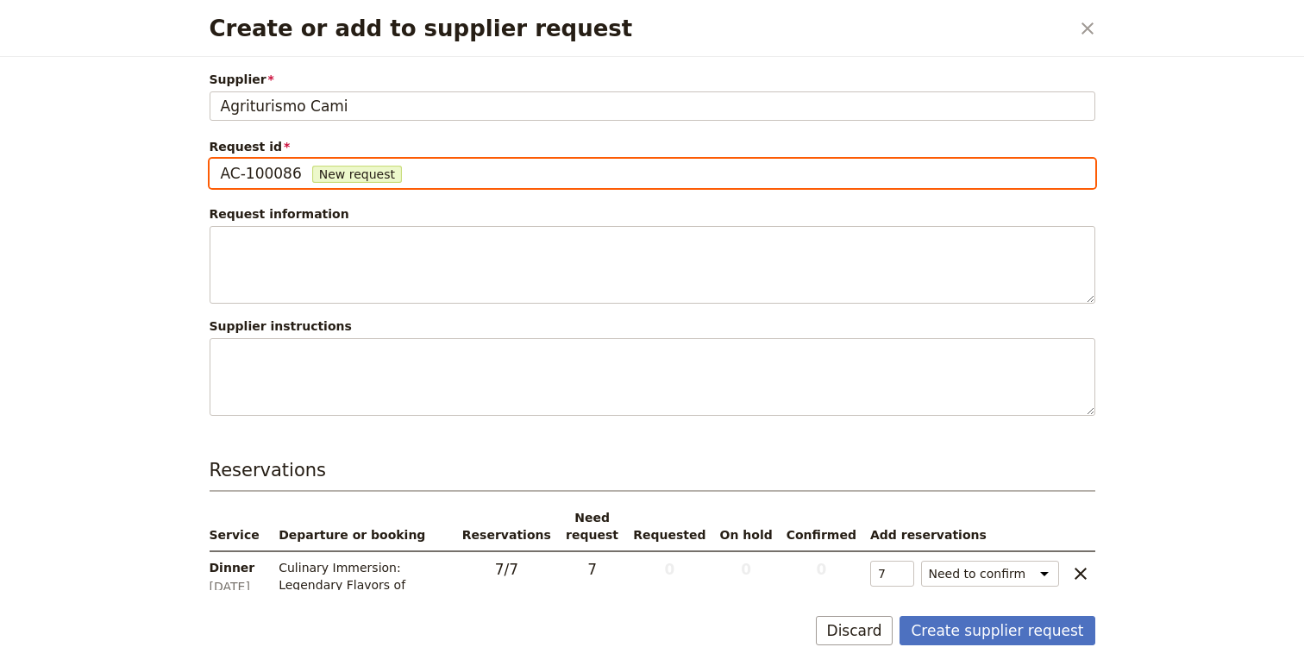
click at [221, 160] on input "AC-100086" at bounding box center [220, 159] width 1 height 1
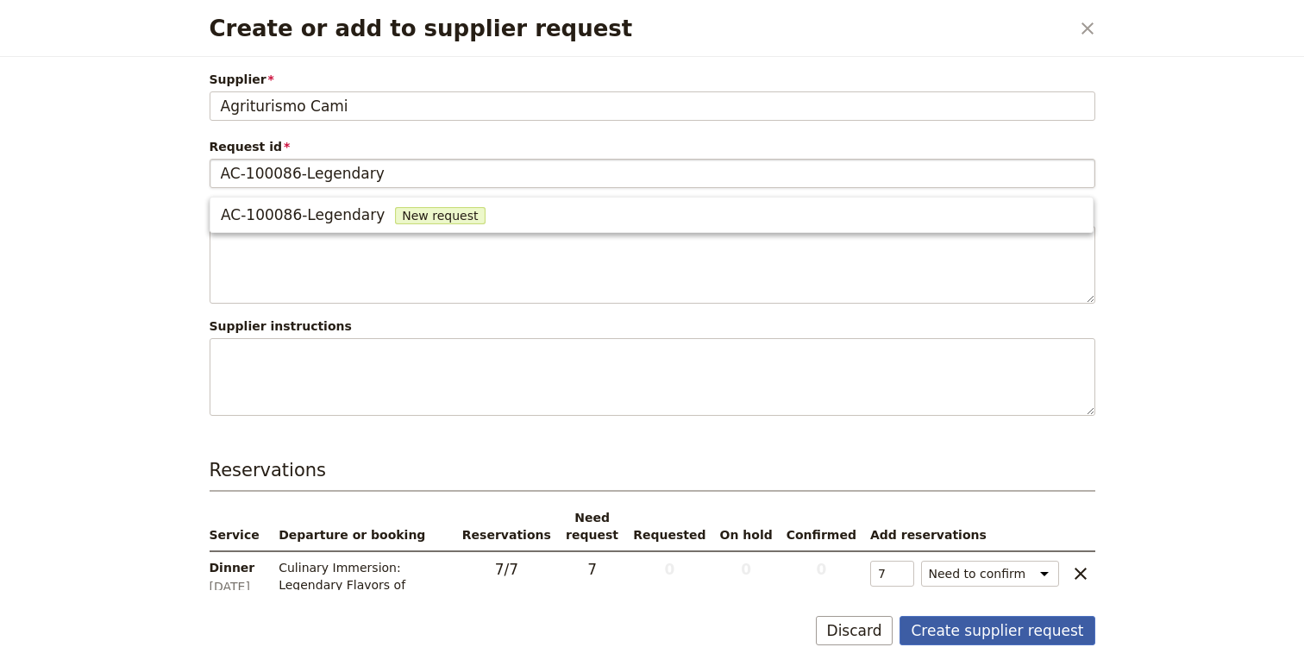
type input "AC-100086"
click at [972, 631] on button "Create supplier request" at bounding box center [997, 630] width 195 height 29
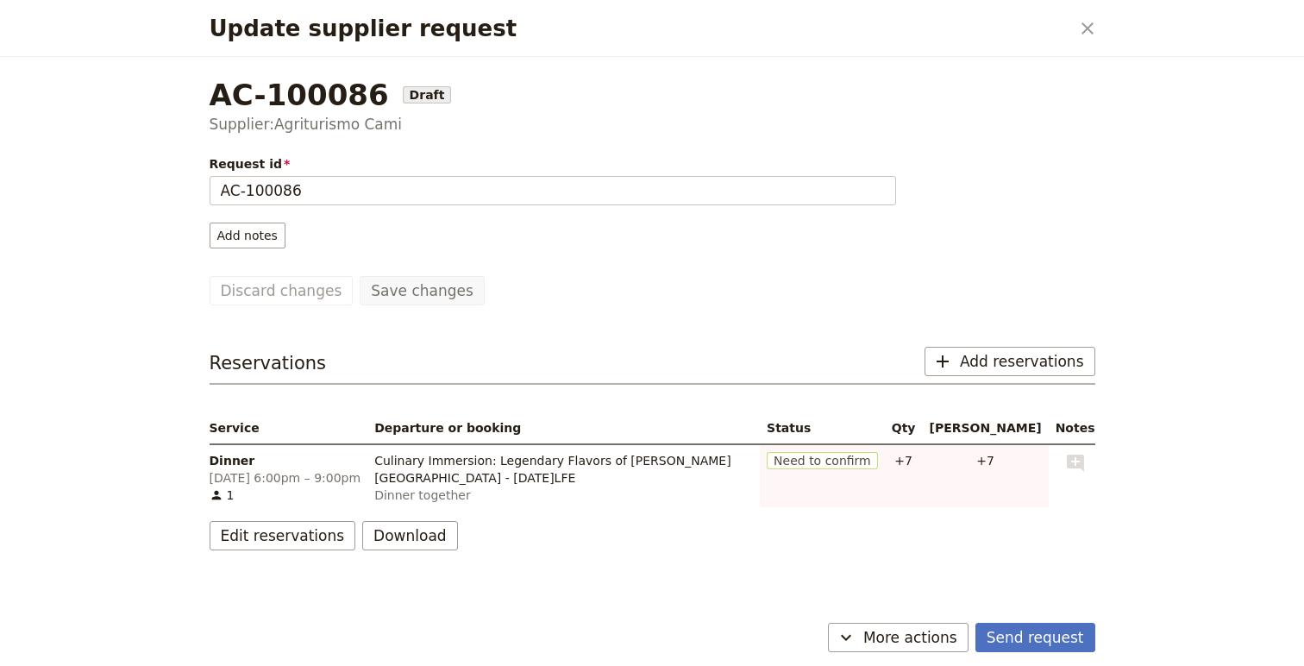
click at [923, 611] on div "AC-100086 Draft Supplier: Agriturismo Cami Request id AC-100086 Add notes Save …" at bounding box center [652, 336] width 927 height 559
click at [923, 628] on span "More actions" at bounding box center [910, 637] width 94 height 21
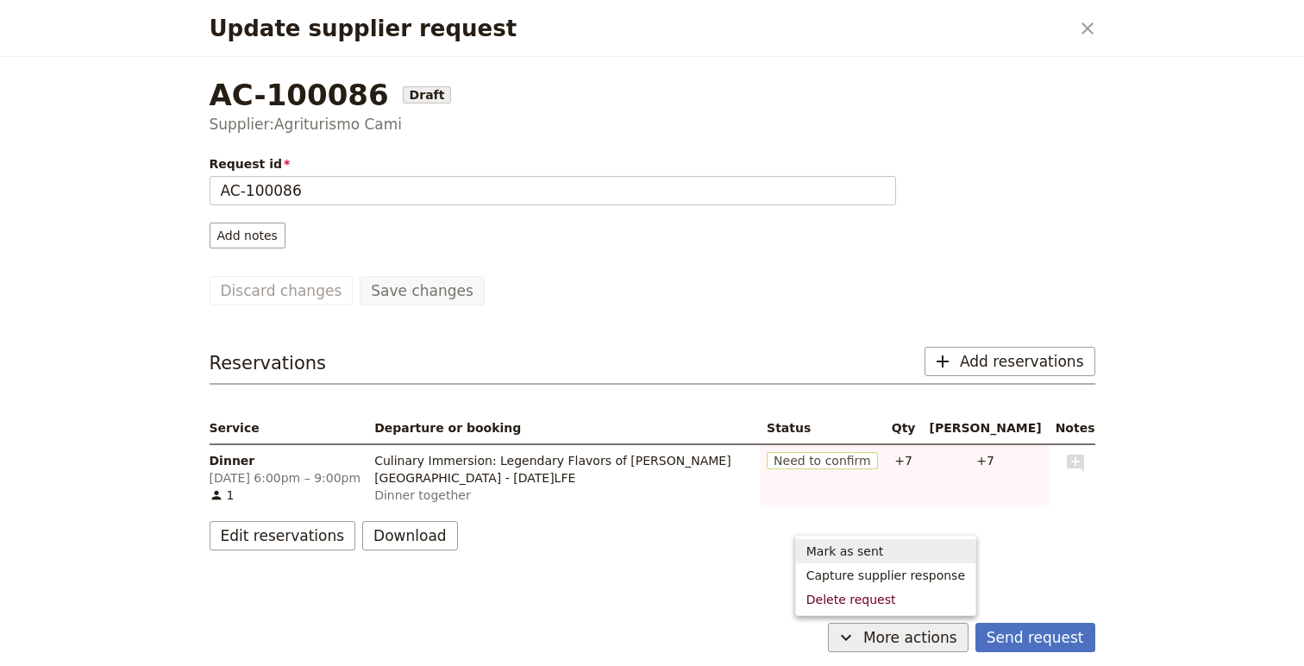
click at [918, 552] on span "Mark as sent" at bounding box center [886, 551] width 159 height 17
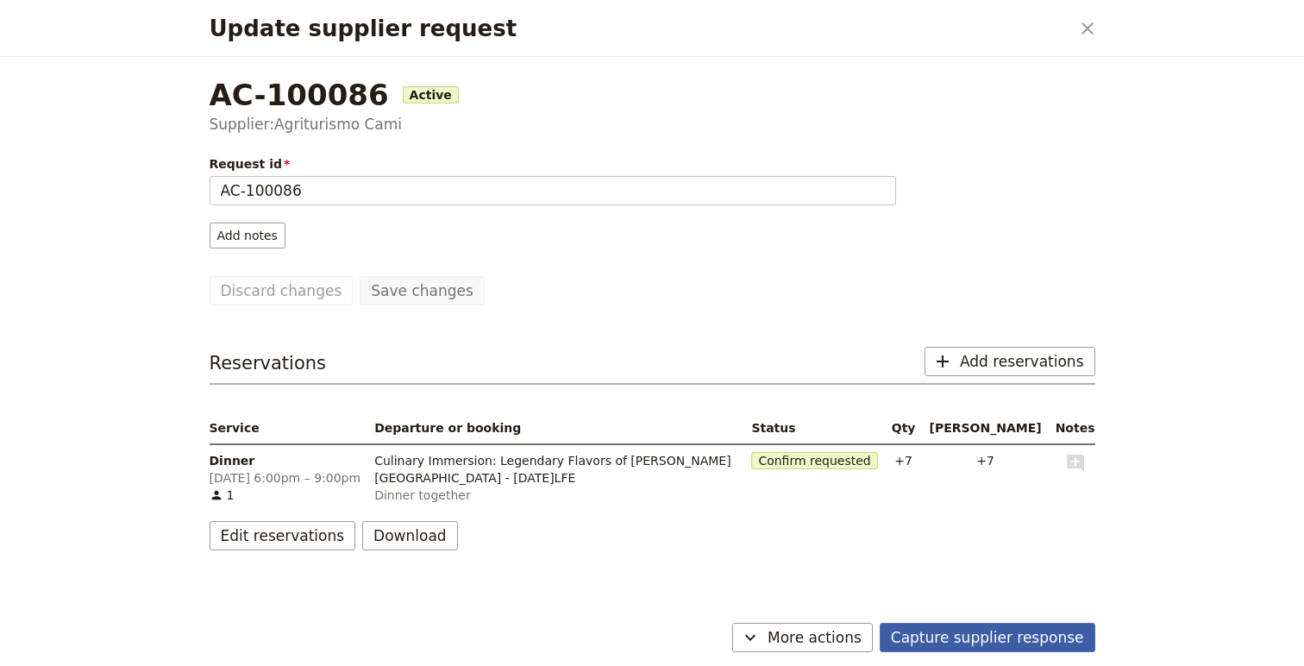
click at [1033, 635] on button "Capture supplier response" at bounding box center [988, 637] width 216 height 29
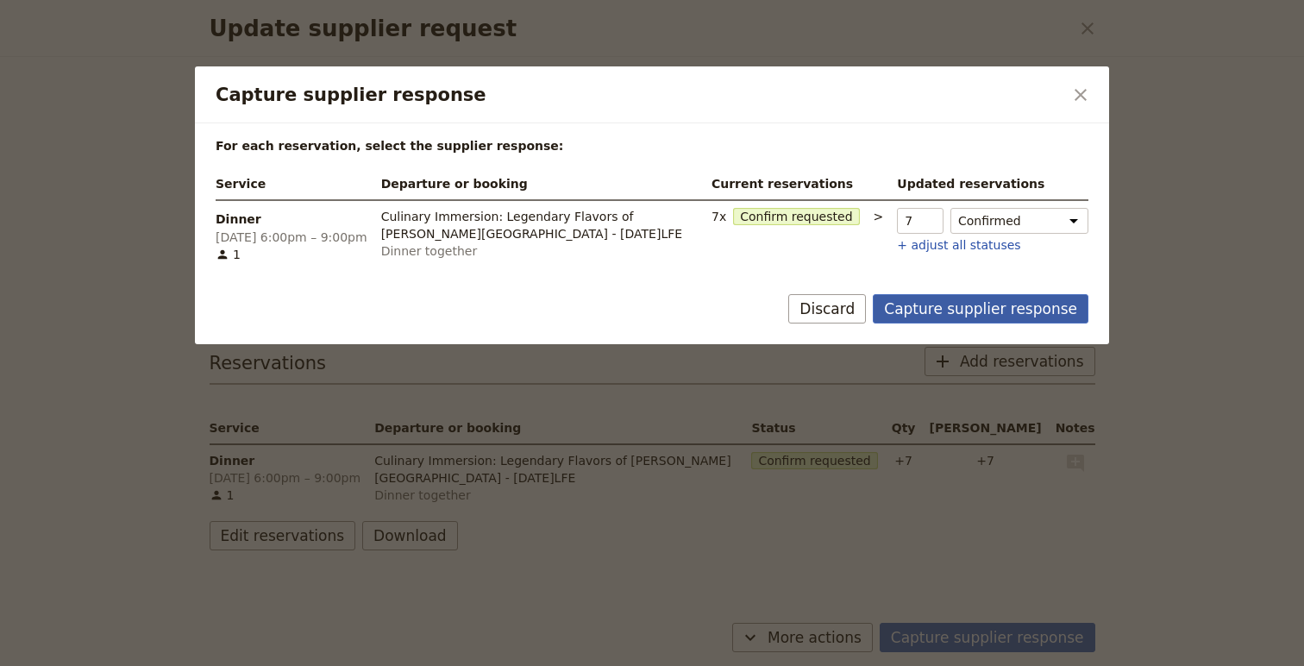
click at [995, 304] on button "Capture supplier response" at bounding box center [981, 308] width 216 height 29
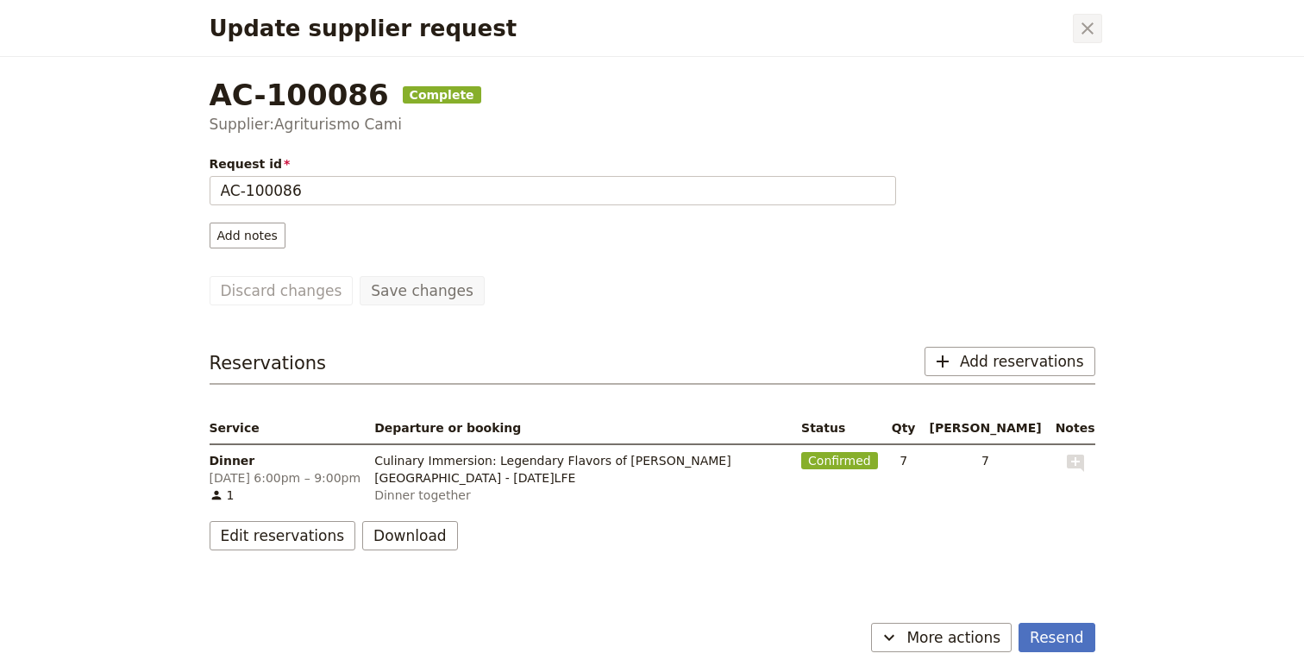
click at [1087, 22] on icon "Close dialog" at bounding box center [1087, 28] width 21 height 21
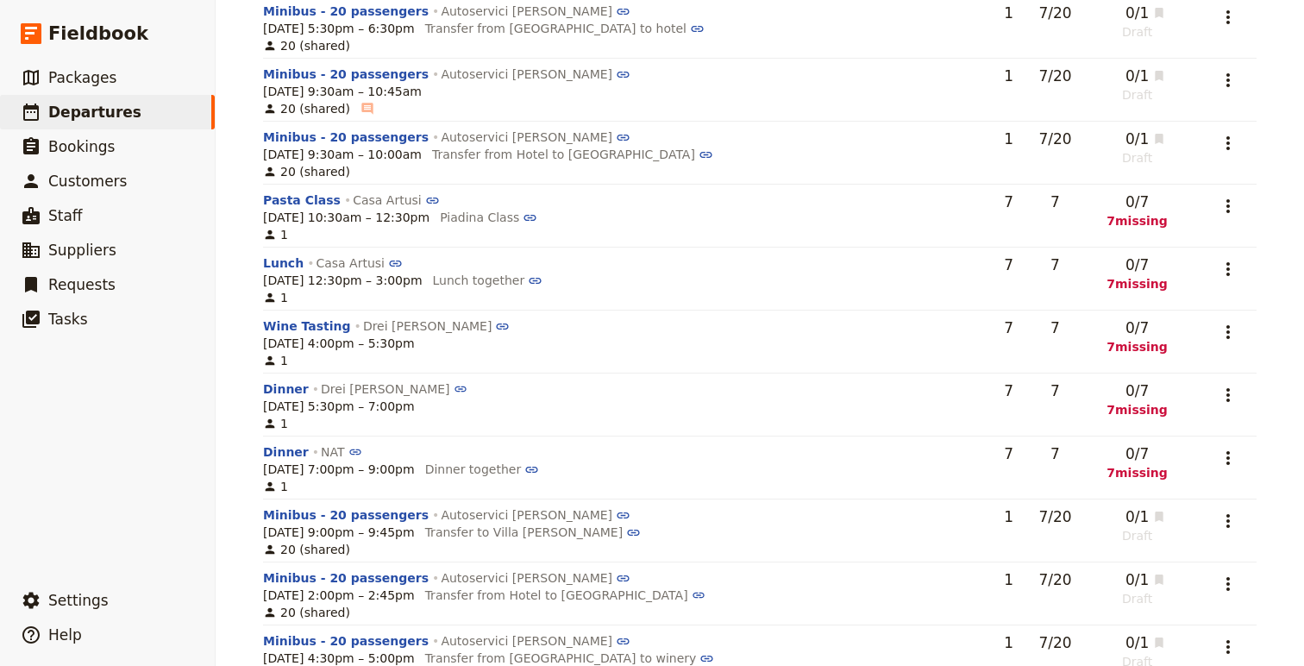
scroll to position [3130, 0]
click at [1226, 321] on icon "Actions" at bounding box center [1228, 330] width 21 height 21
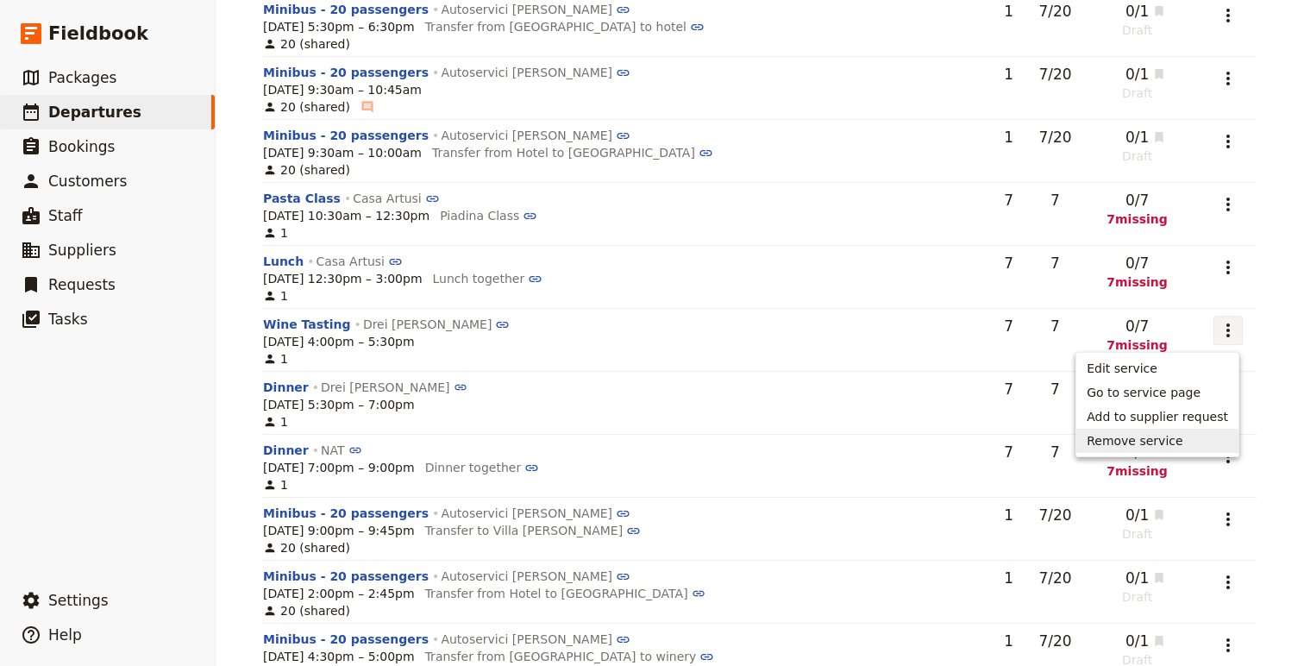
click at [1190, 433] on span "Remove service" at bounding box center [1157, 440] width 141 height 17
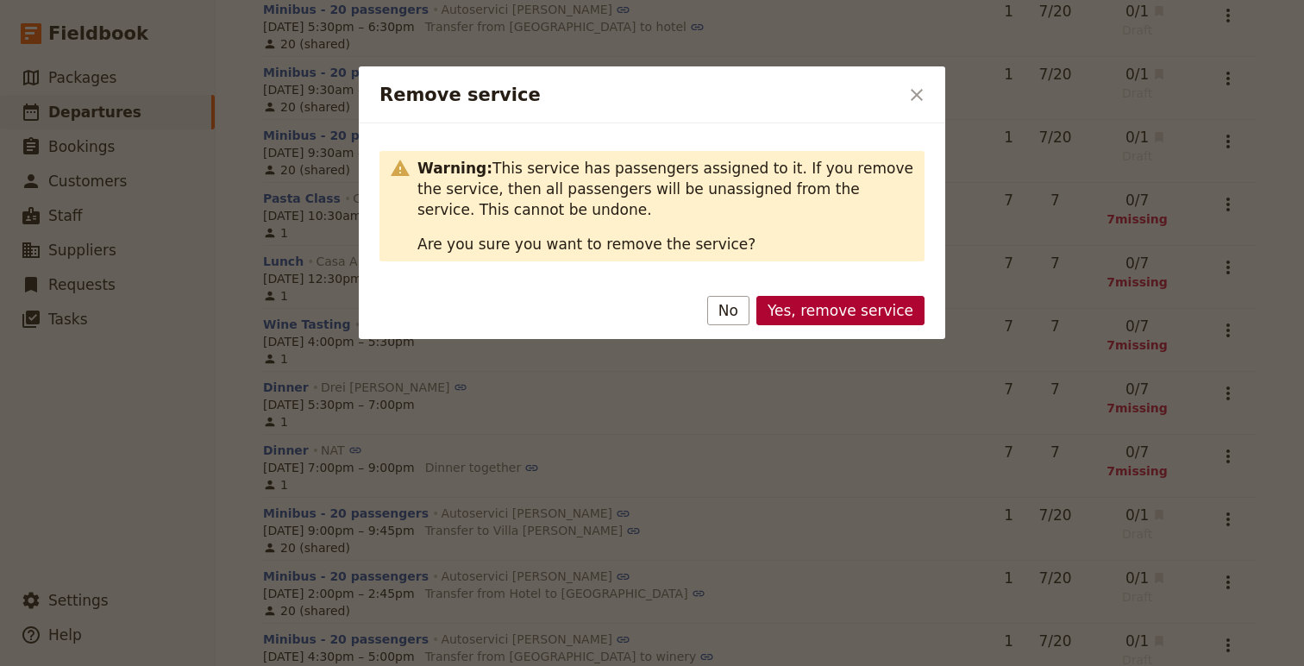
click at [852, 315] on button "Yes, remove service" at bounding box center [841, 310] width 168 height 29
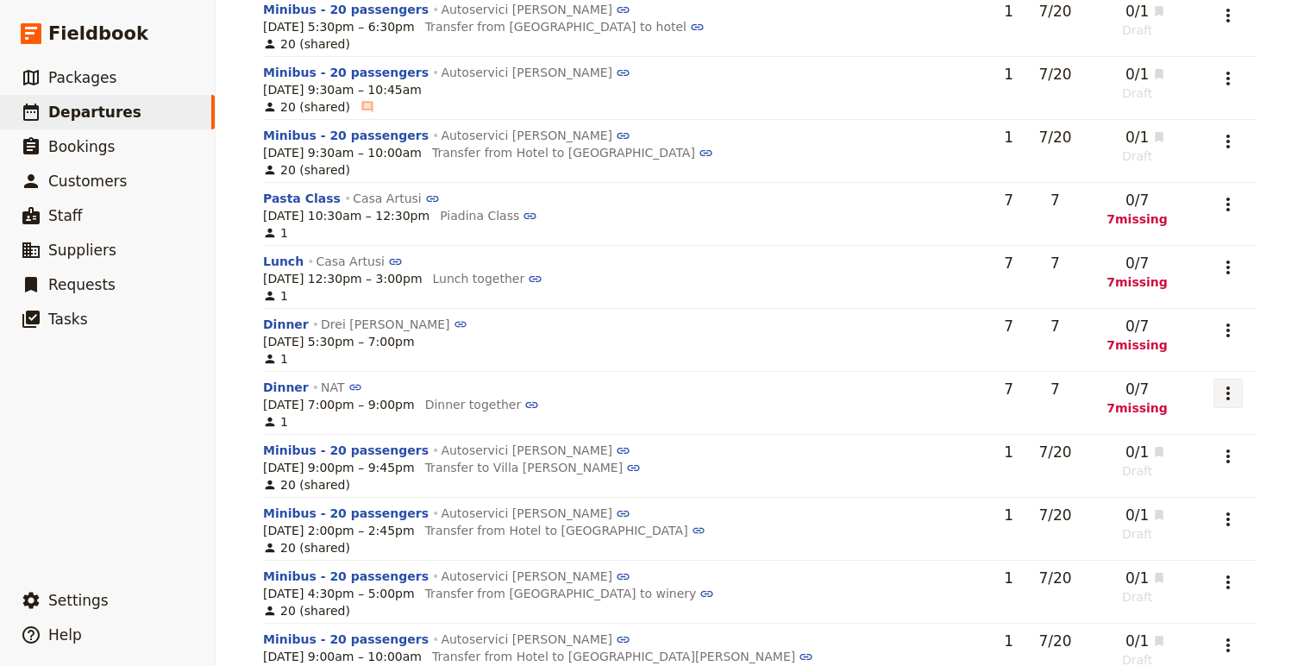
click at [1223, 386] on icon "Actions" at bounding box center [1228, 393] width 21 height 21
click at [1221, 327] on icon "Actions" at bounding box center [1228, 330] width 21 height 21
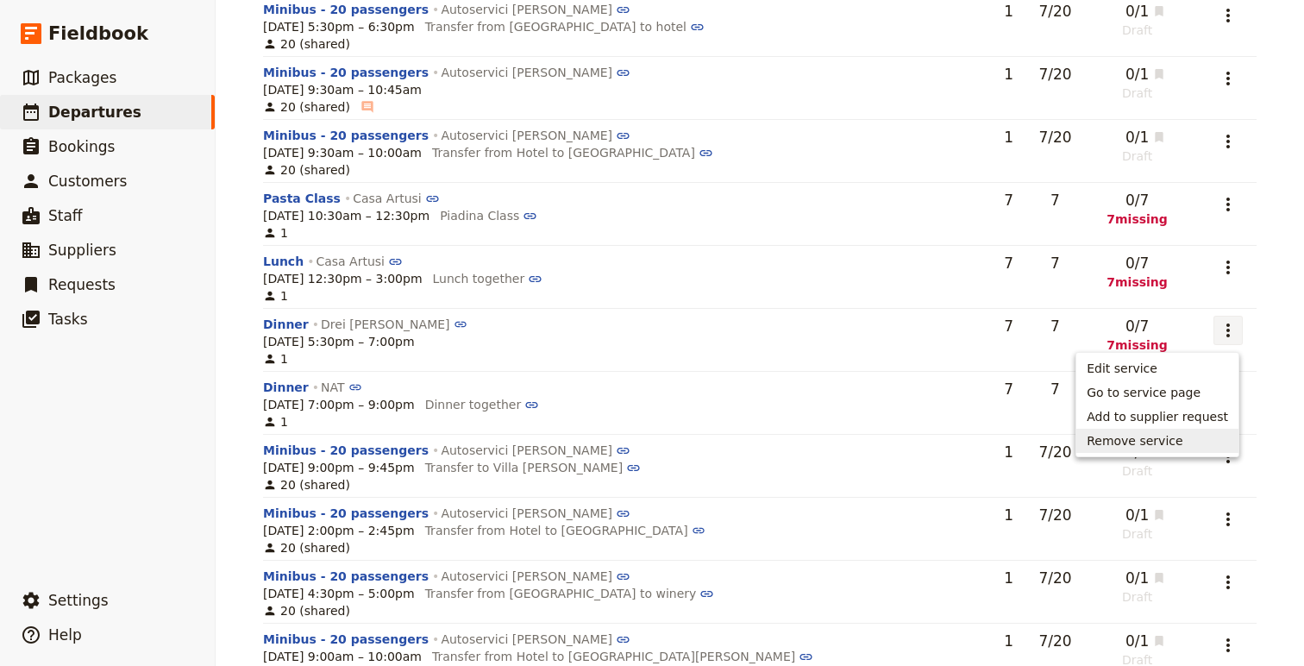
click at [1179, 430] on button "Remove service" at bounding box center [1158, 441] width 162 height 24
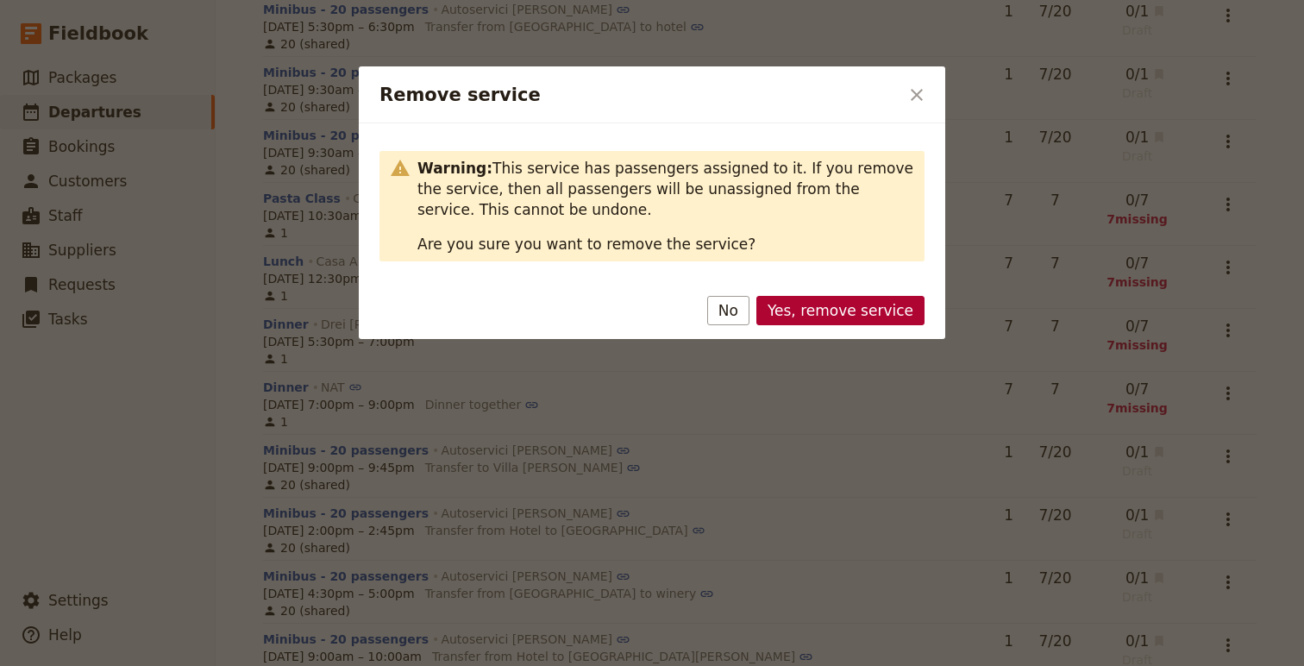
click at [837, 311] on button "Yes, remove service" at bounding box center [841, 310] width 168 height 29
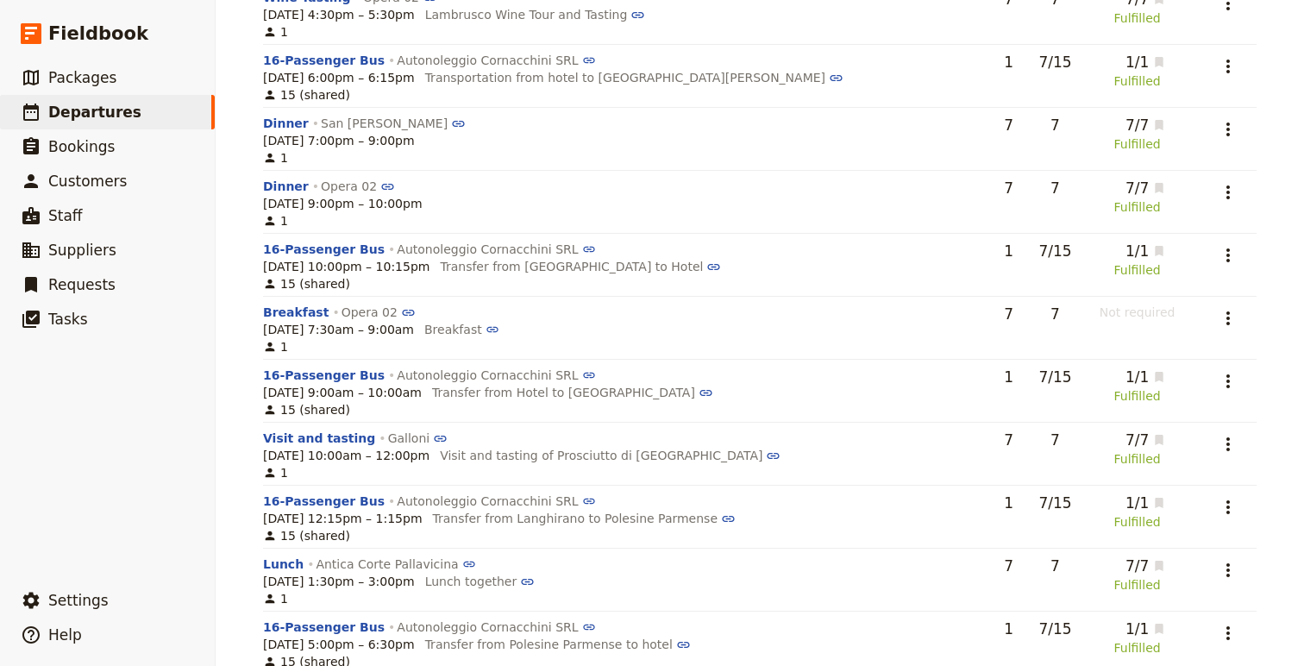
scroll to position [0, 0]
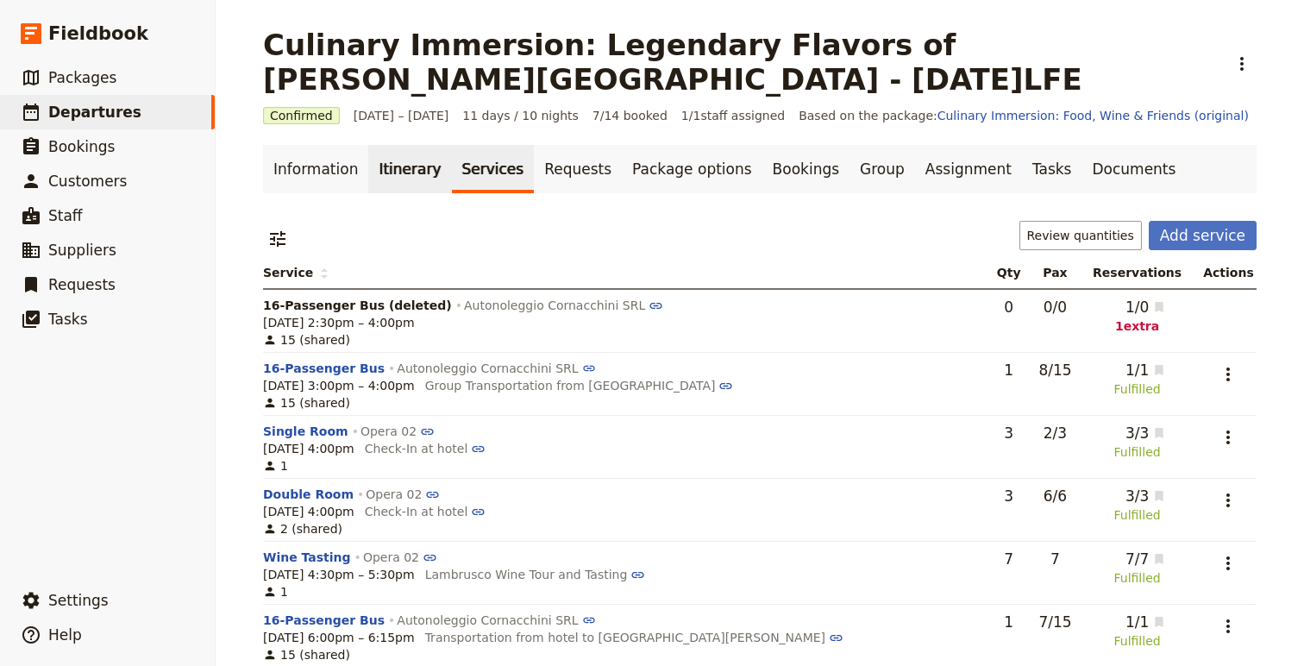
click at [401, 173] on link "Itinerary" at bounding box center [409, 169] width 83 height 48
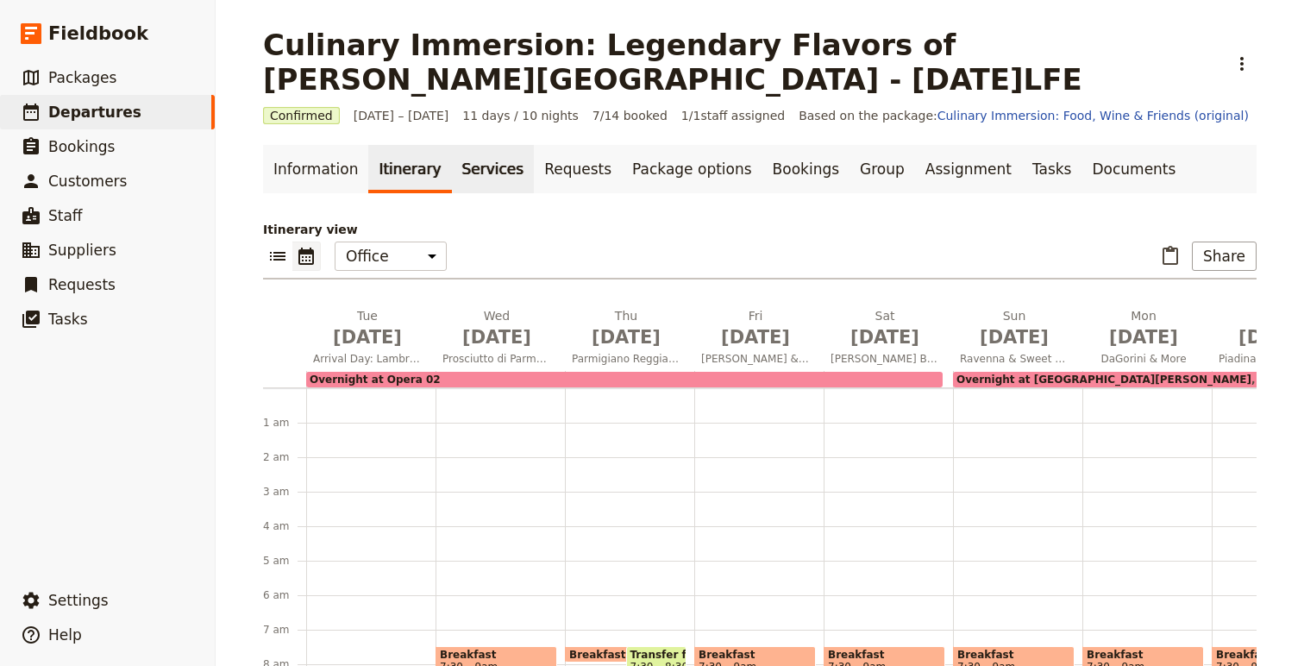
click at [486, 166] on link "Services" at bounding box center [493, 169] width 83 height 48
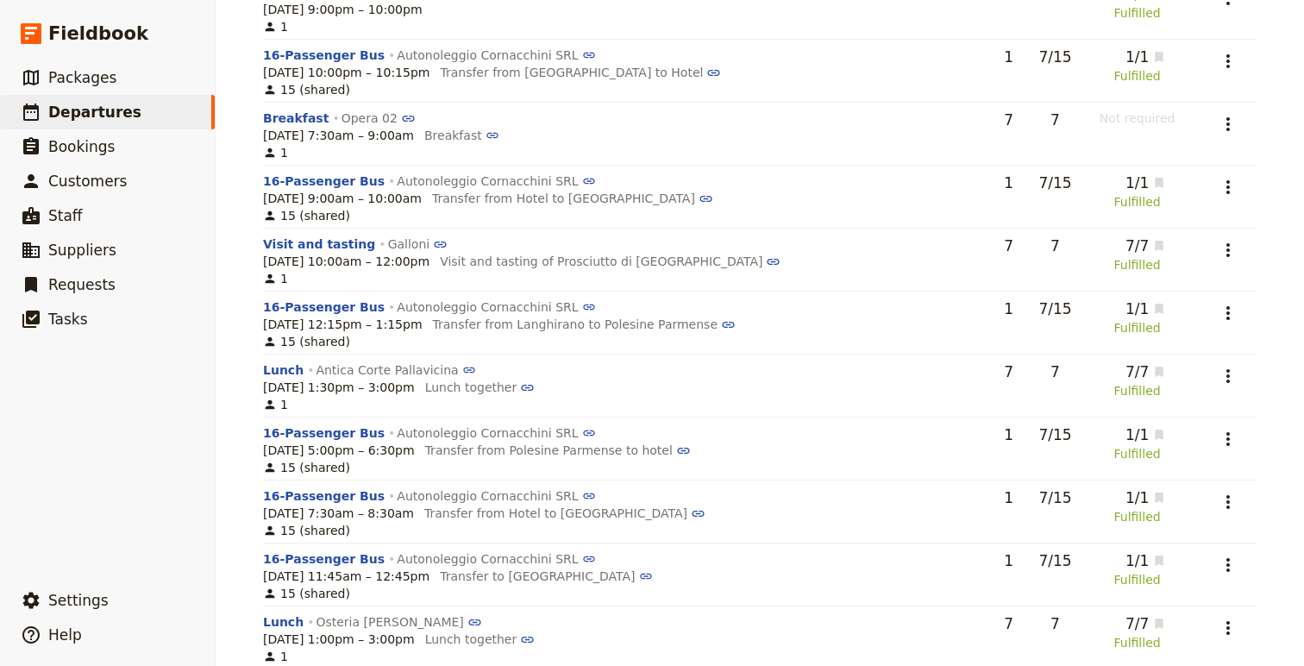
scroll to position [1484, 0]
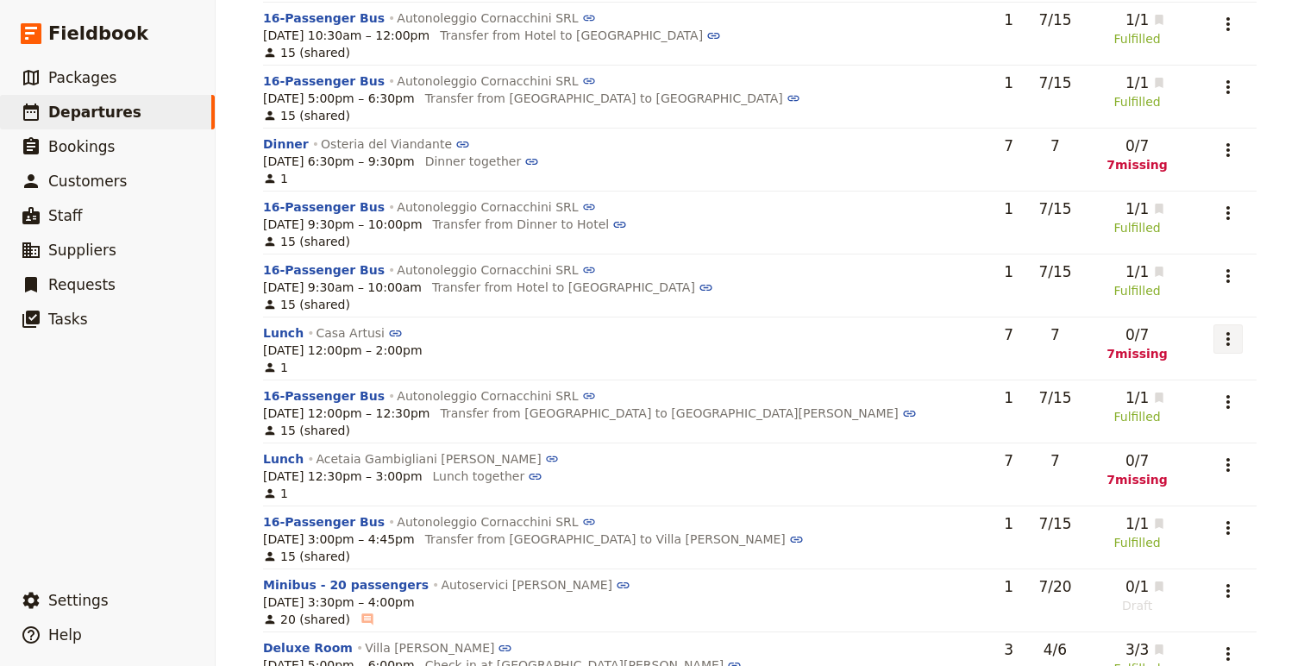
click at [1227, 337] on icon "Actions" at bounding box center [1228, 339] width 3 height 14
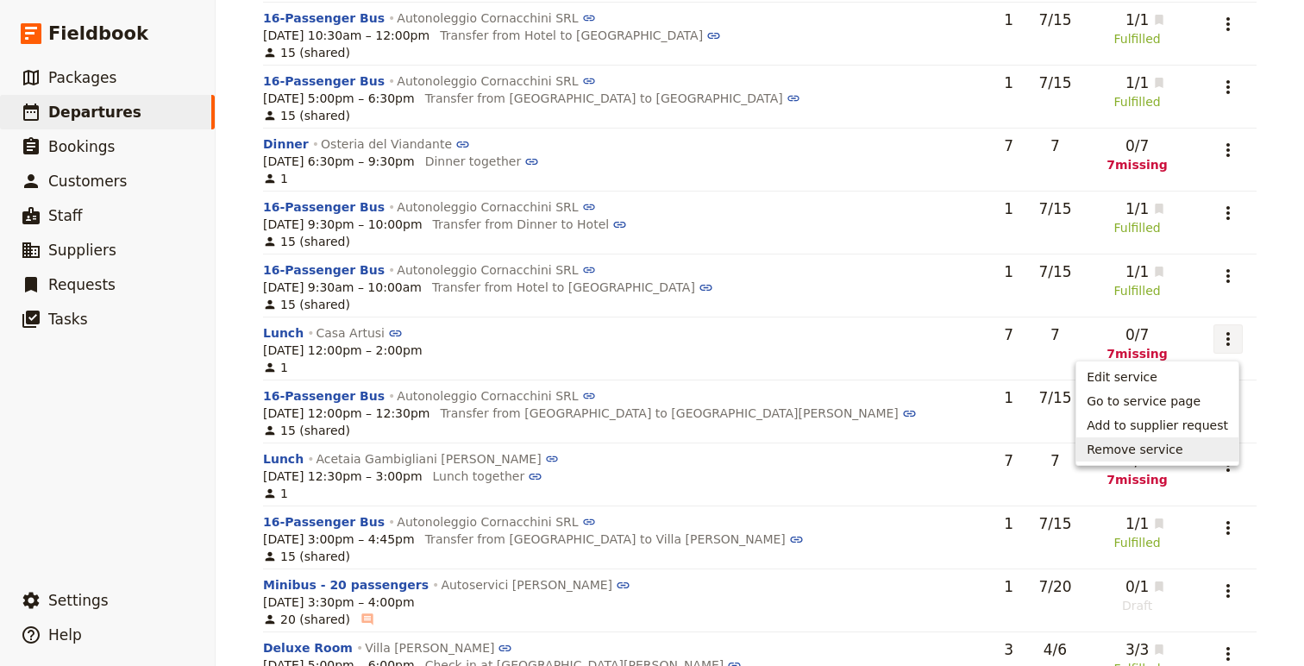
click at [1165, 451] on span "Remove service" at bounding box center [1135, 449] width 96 height 17
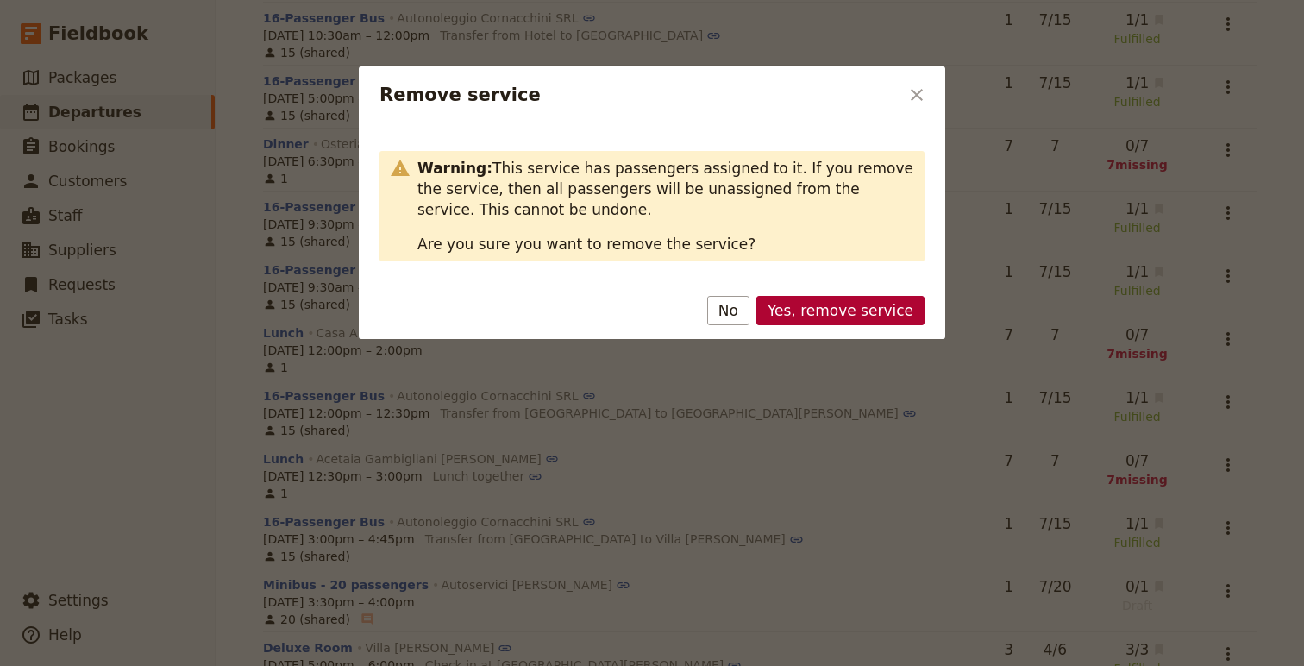
click at [815, 311] on button "Yes, remove service" at bounding box center [841, 310] width 168 height 29
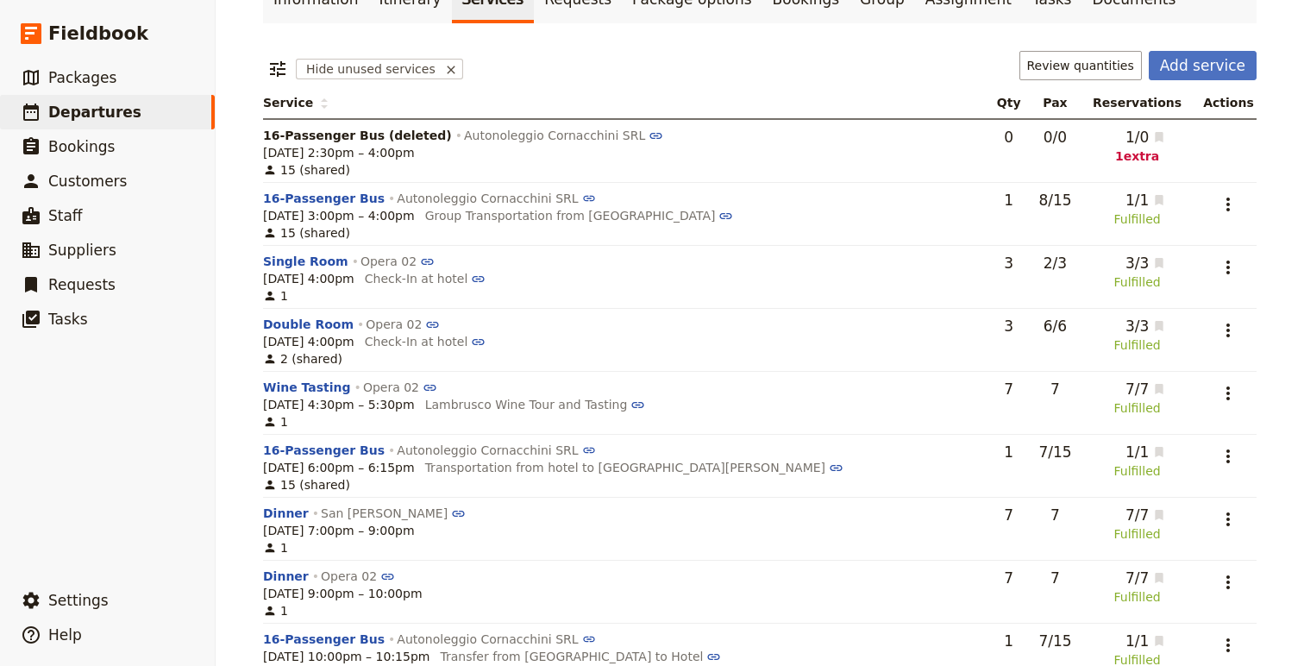
scroll to position [0, 0]
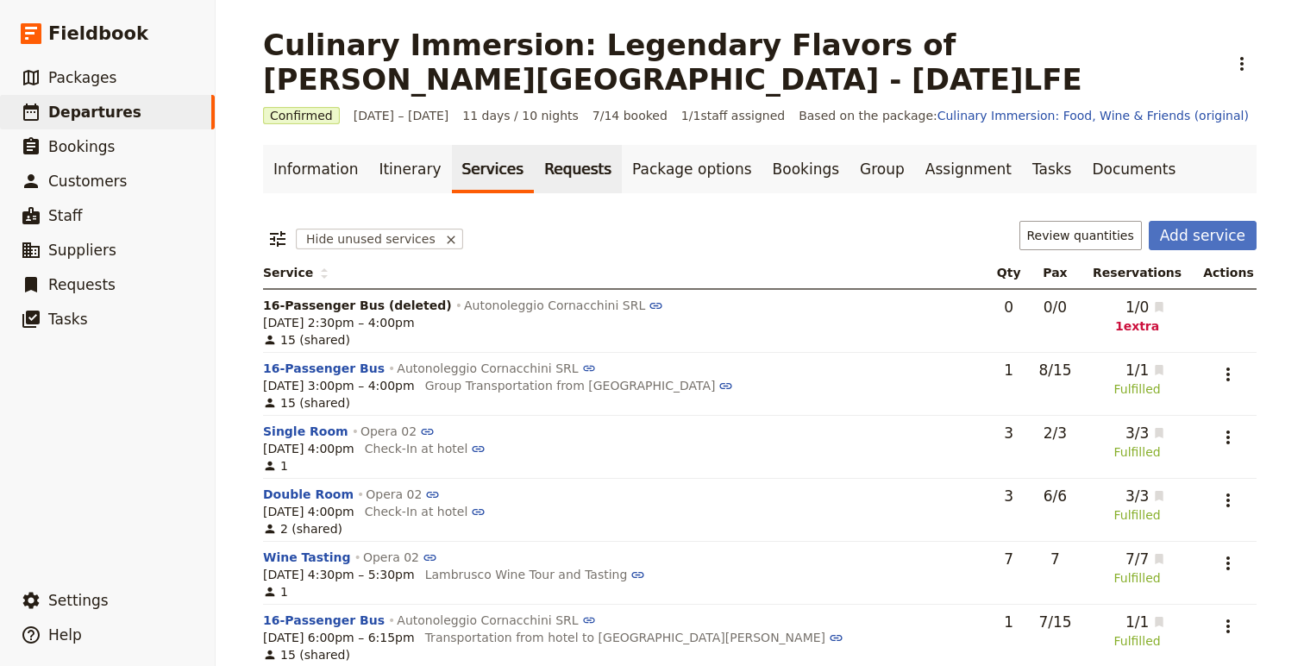
click at [551, 179] on link "Requests" at bounding box center [578, 169] width 88 height 48
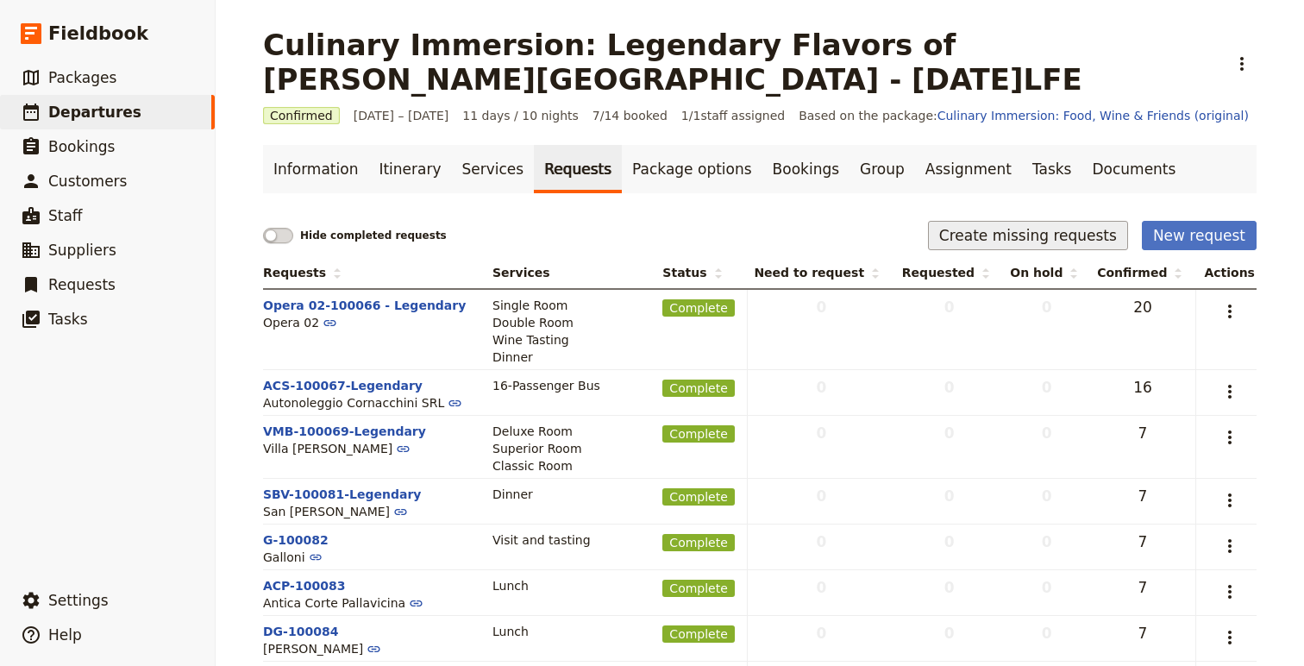
click at [1032, 227] on button "Create missing requests" at bounding box center [1028, 235] width 200 height 29
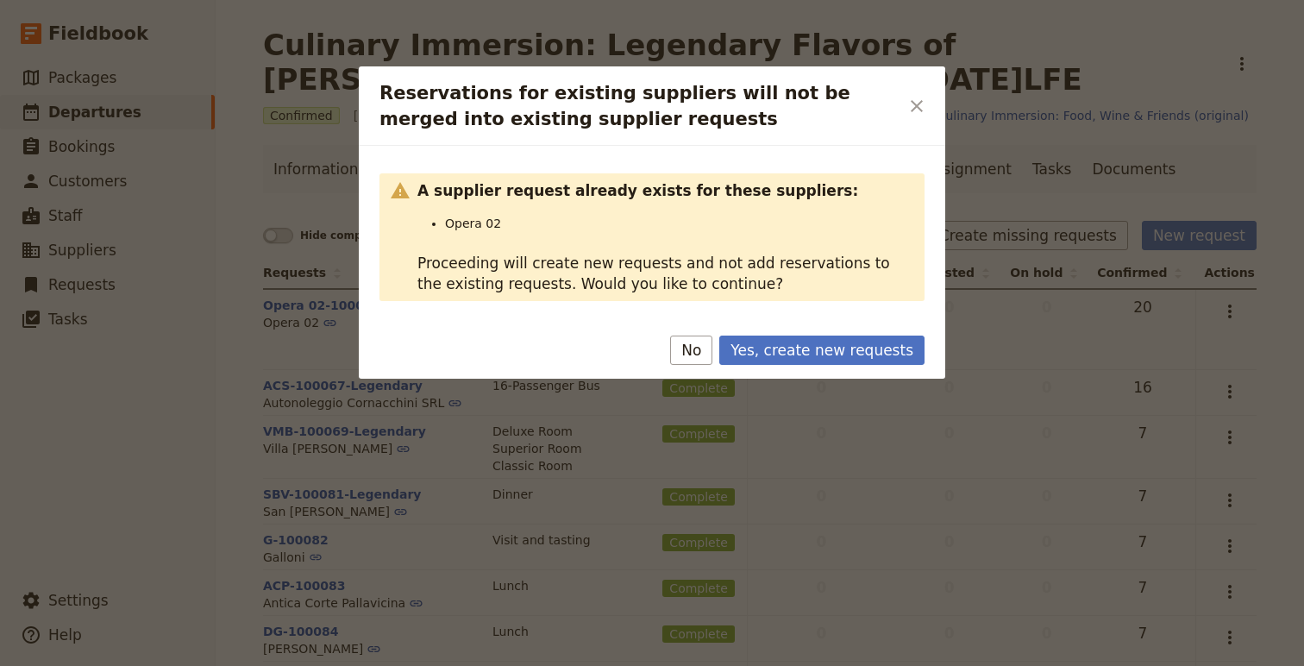
click at [706, 342] on button "No" at bounding box center [691, 350] width 42 height 29
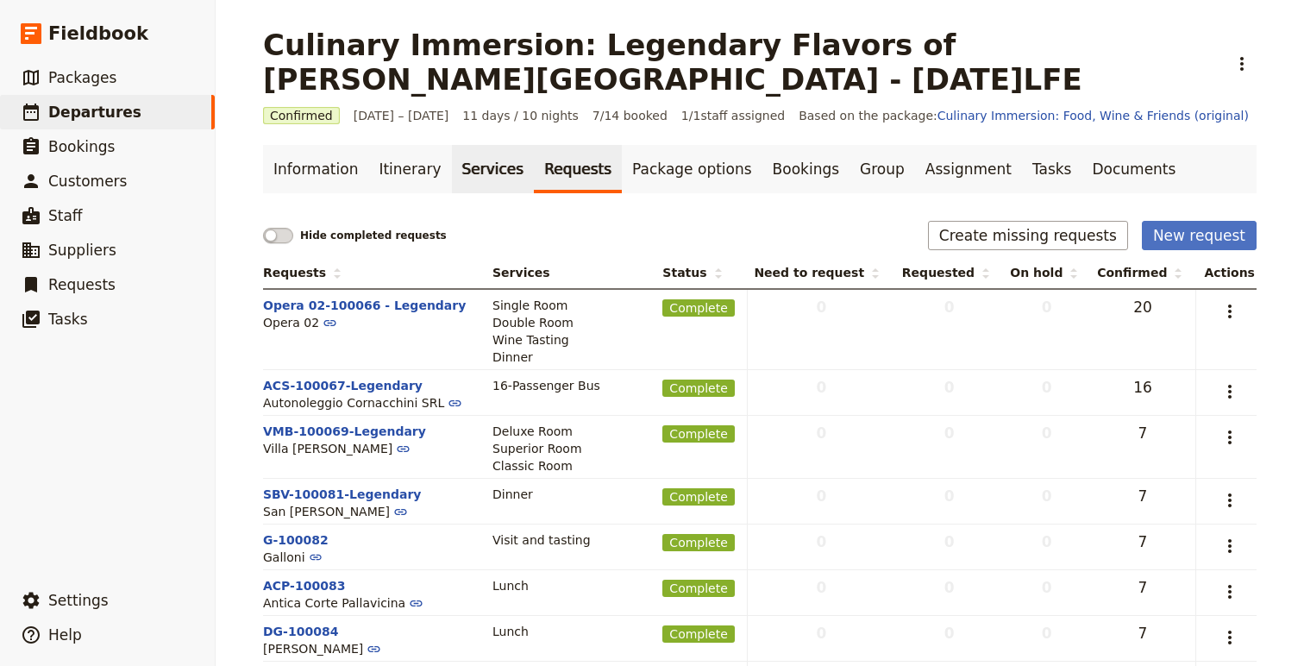
click at [472, 169] on link "Services" at bounding box center [493, 169] width 83 height 48
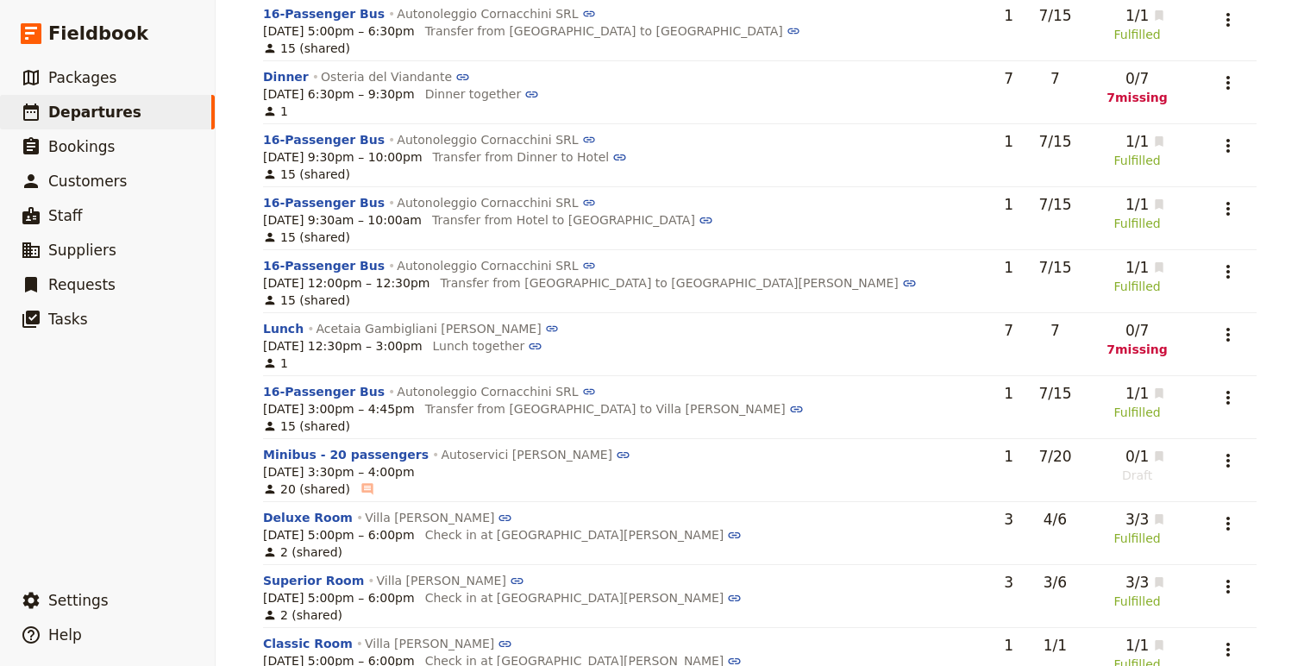
scroll to position [1552, 0]
click at [1231, 336] on icon "Actions" at bounding box center [1228, 333] width 21 height 21
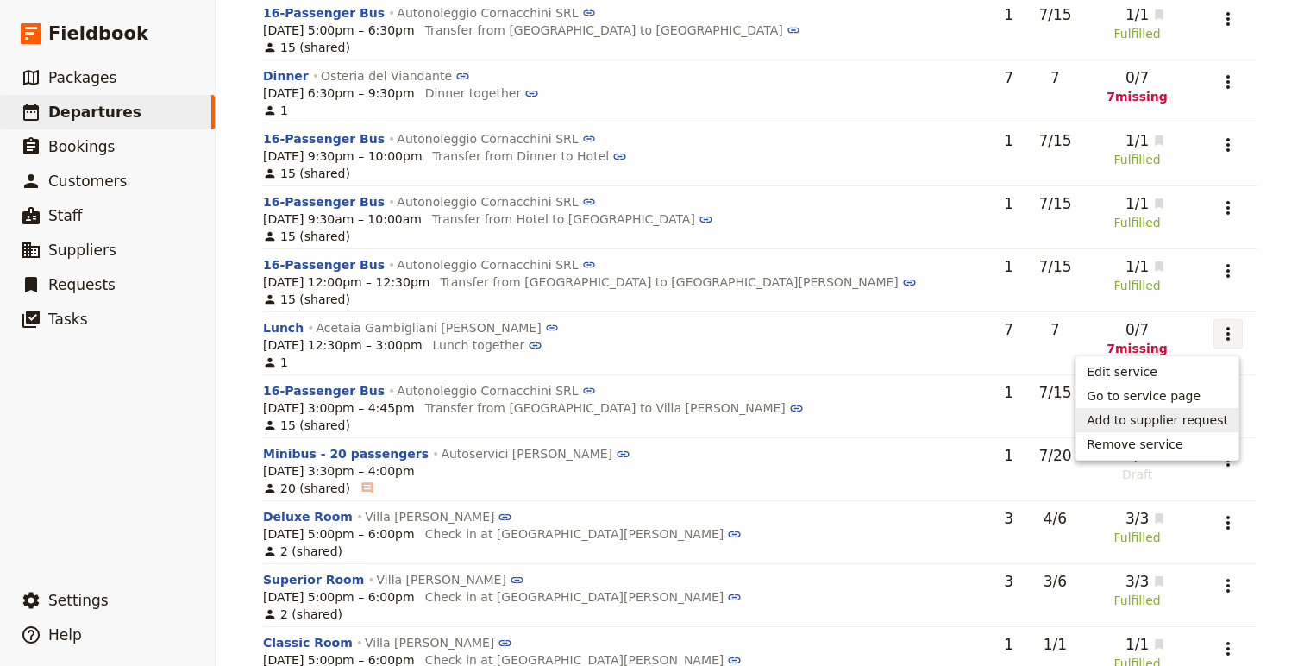
click at [1185, 415] on span "Add to supplier request" at bounding box center [1157, 419] width 141 height 17
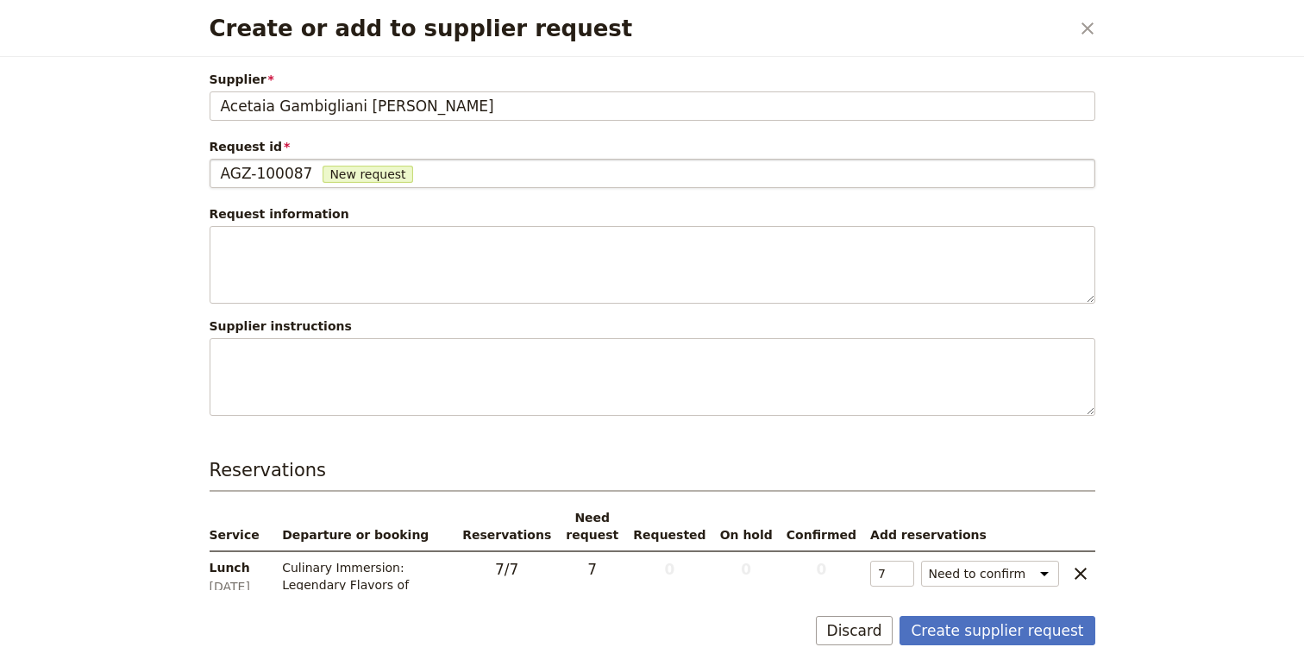
click at [310, 169] on div "AGZ-100087 New request" at bounding box center [652, 173] width 863 height 21
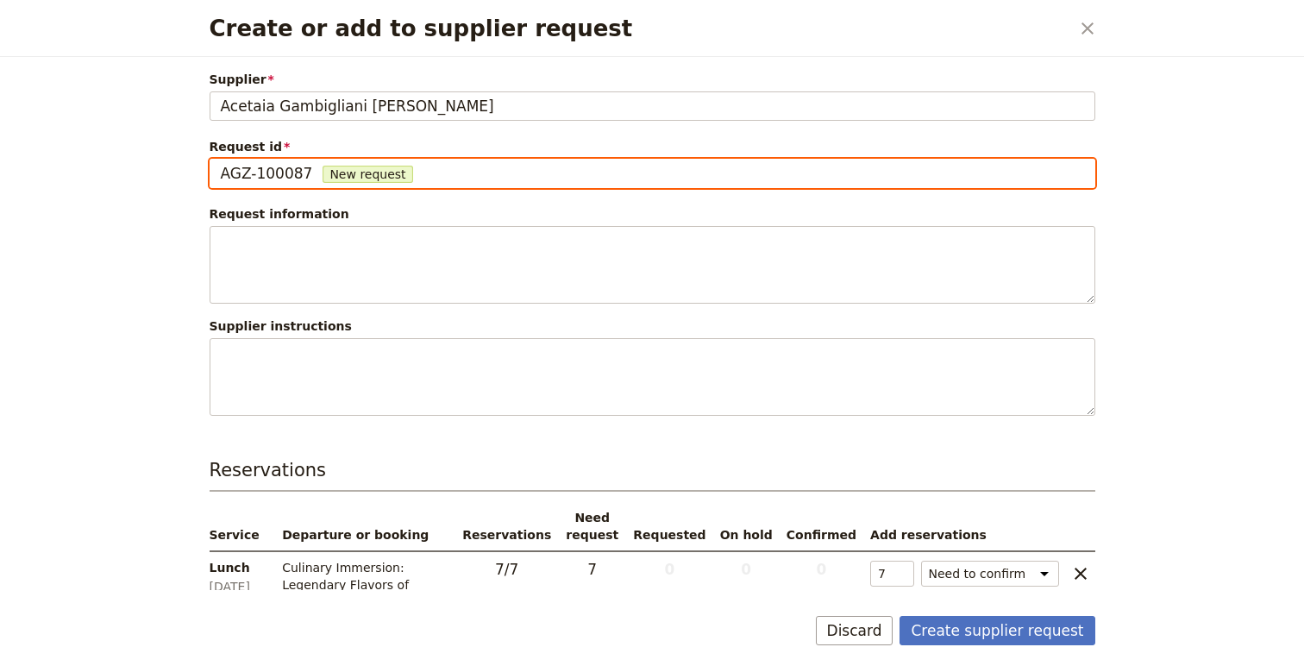
click at [221, 160] on input "AGZ-100087" at bounding box center [220, 159] width 1 height 1
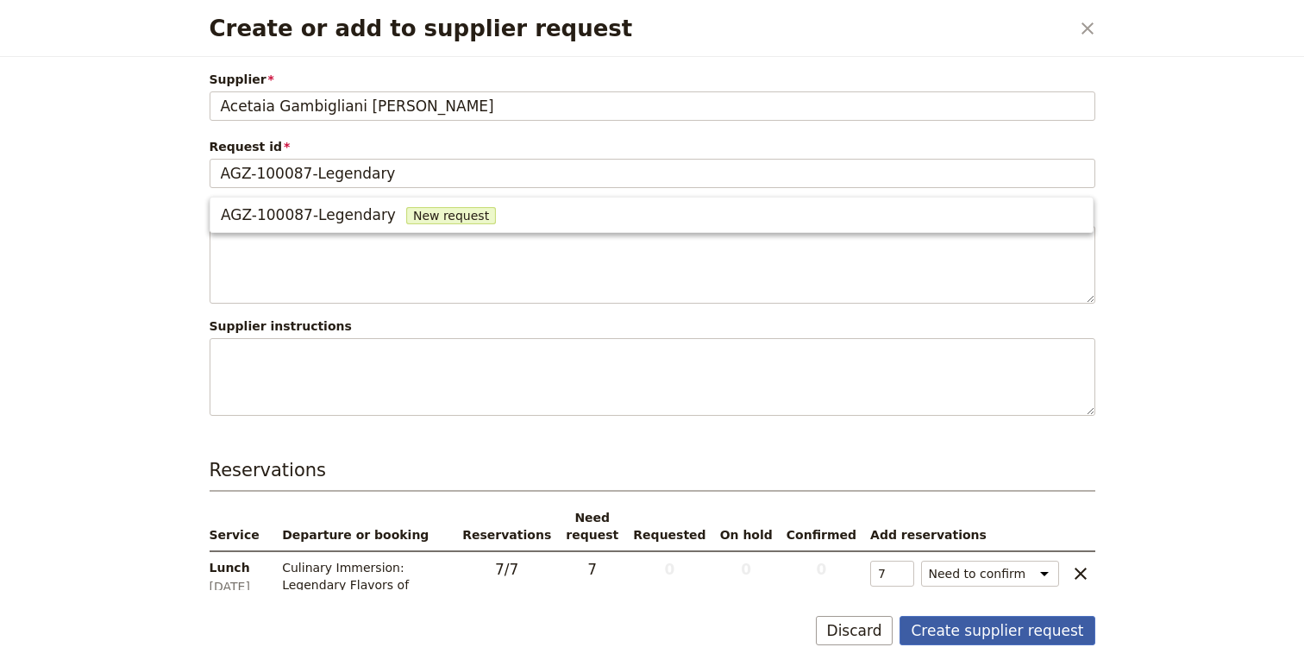
type input "AGZ-100087"
click at [1013, 631] on button "Create supplier request" at bounding box center [997, 630] width 195 height 29
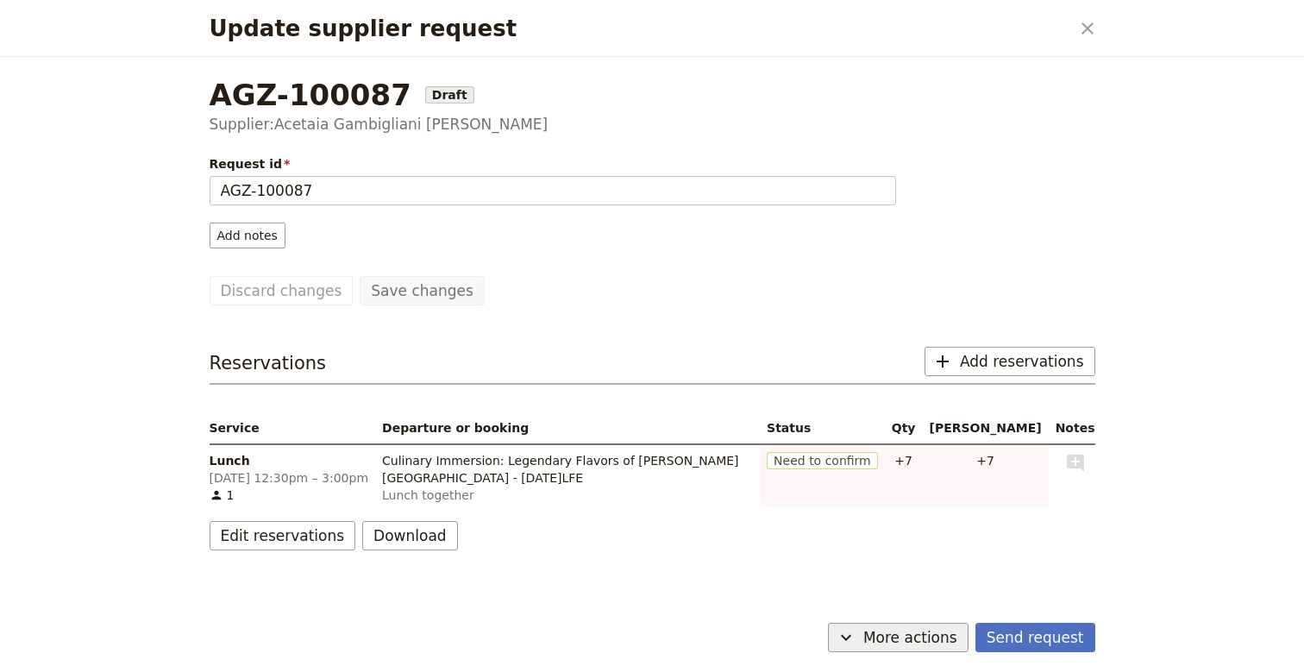
click at [876, 633] on button "​ More actions" at bounding box center [898, 637] width 141 height 29
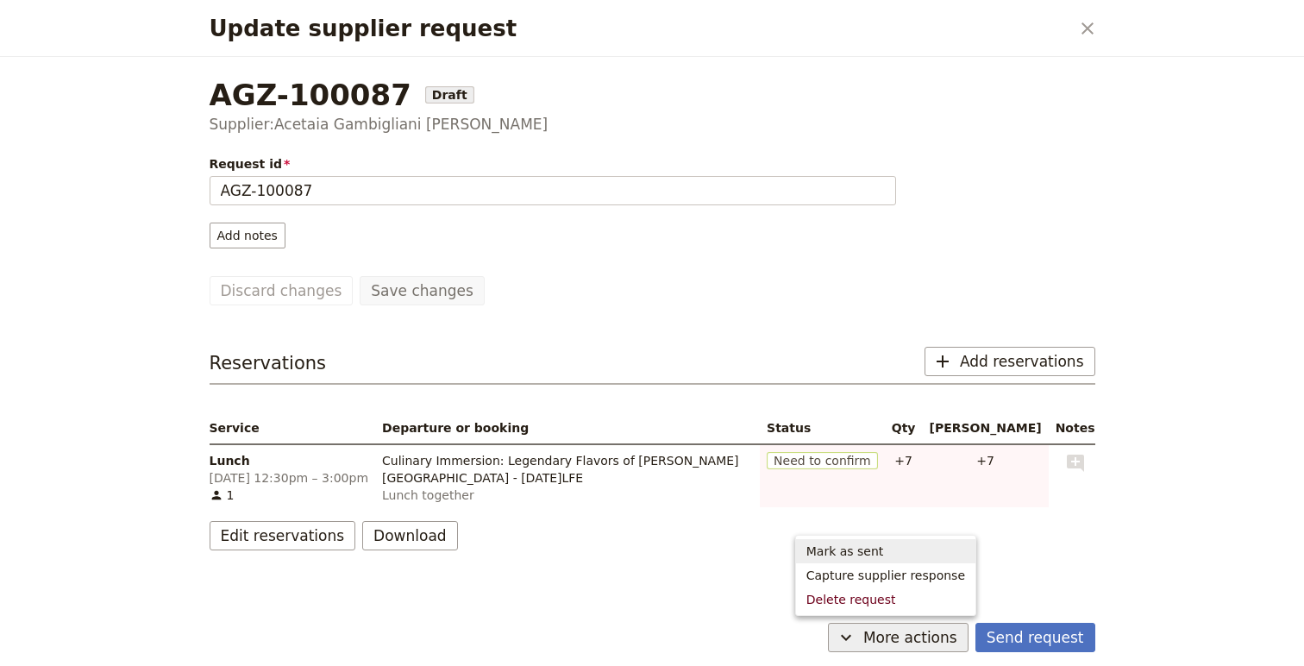
click at [866, 544] on span "Mark as sent" at bounding box center [846, 551] width 78 height 17
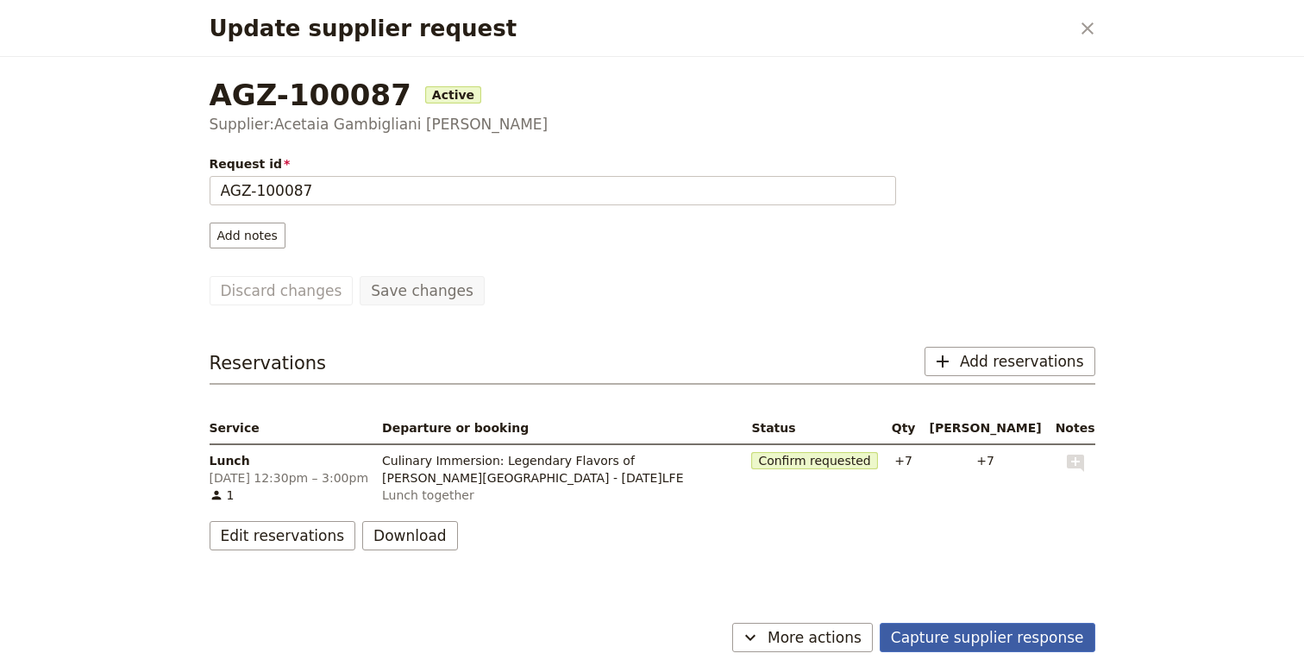
click at [1028, 636] on button "Capture supplier response" at bounding box center [988, 637] width 216 height 29
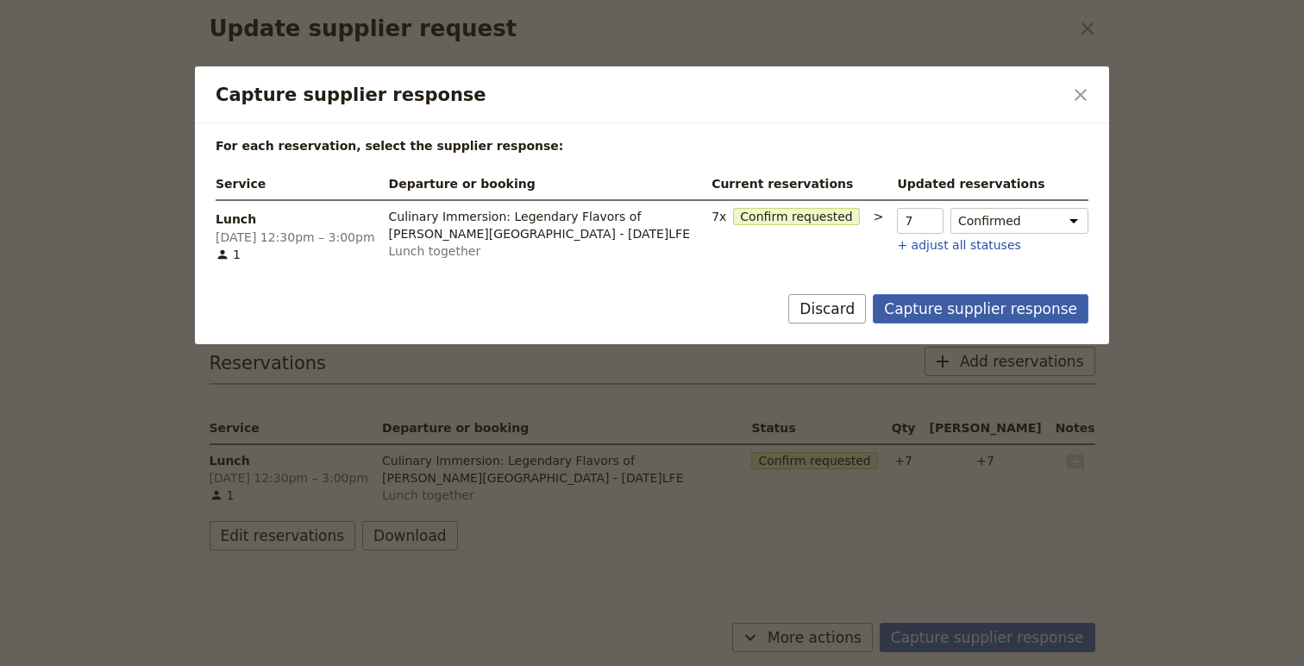
click at [1022, 311] on button "Capture supplier response" at bounding box center [981, 308] width 216 height 29
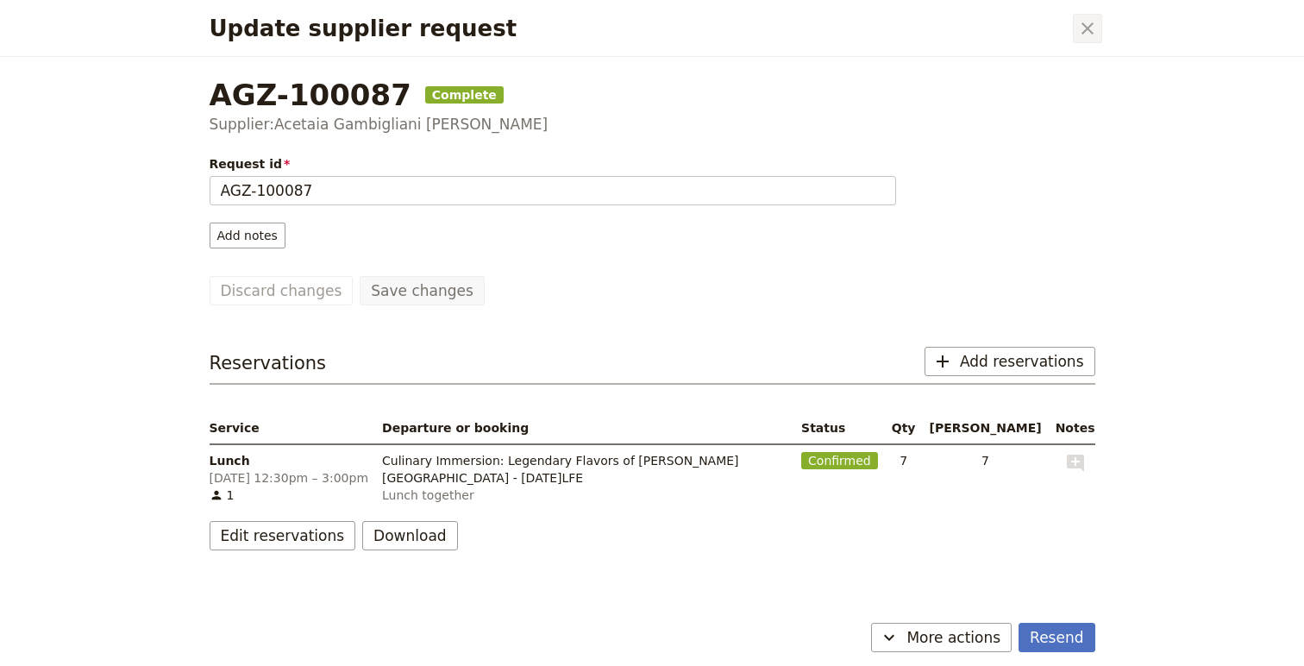
click at [1081, 31] on icon "Close dialog" at bounding box center [1087, 28] width 21 height 21
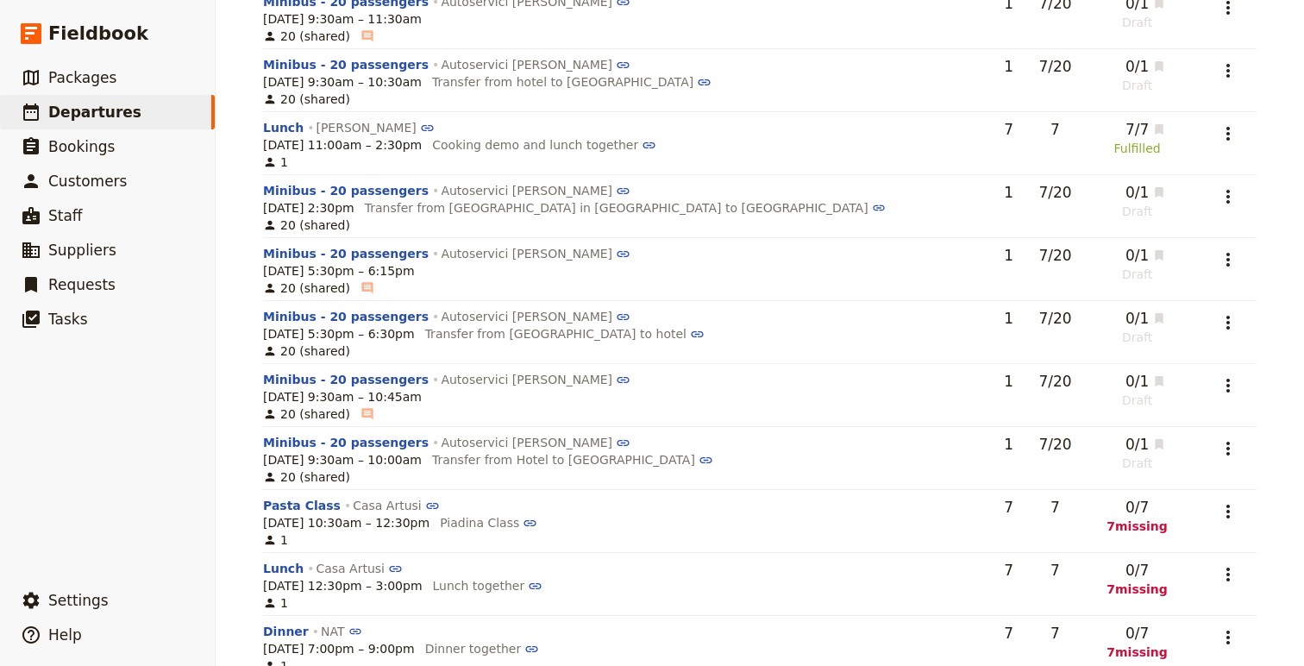
scroll to position [2701, 0]
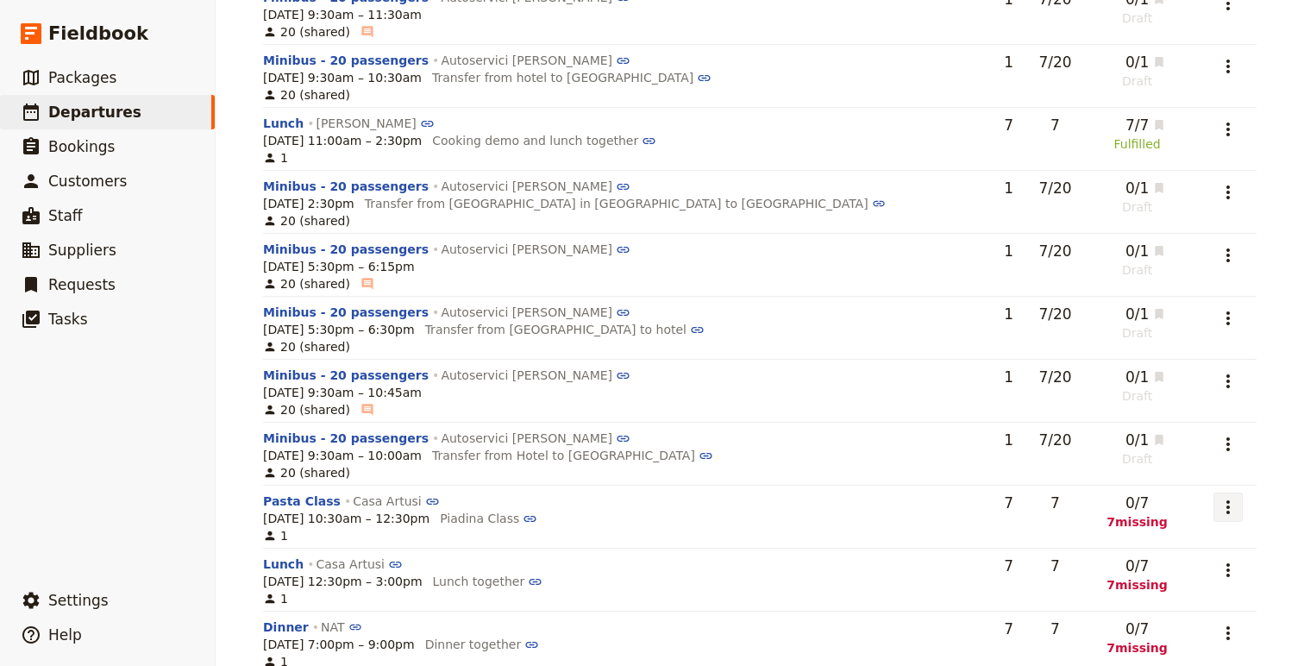
click at [1229, 499] on icon "Actions" at bounding box center [1228, 507] width 21 height 21
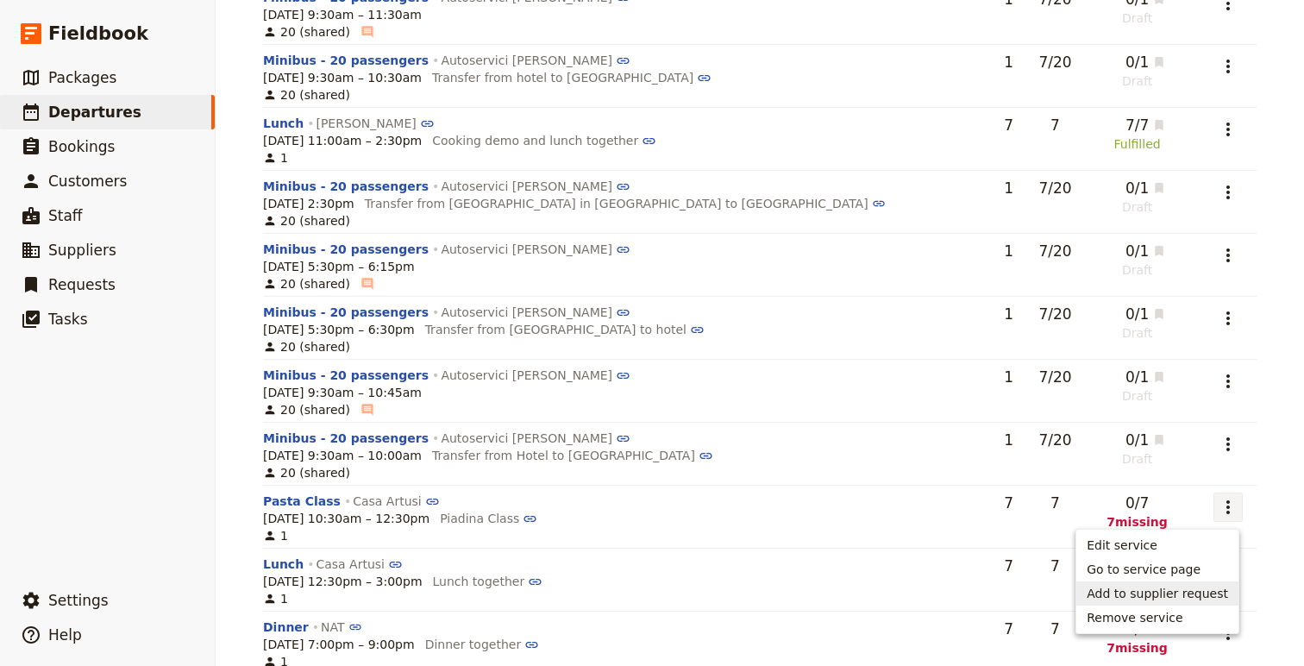
click at [1167, 595] on span "Add to supplier request" at bounding box center [1157, 593] width 141 height 17
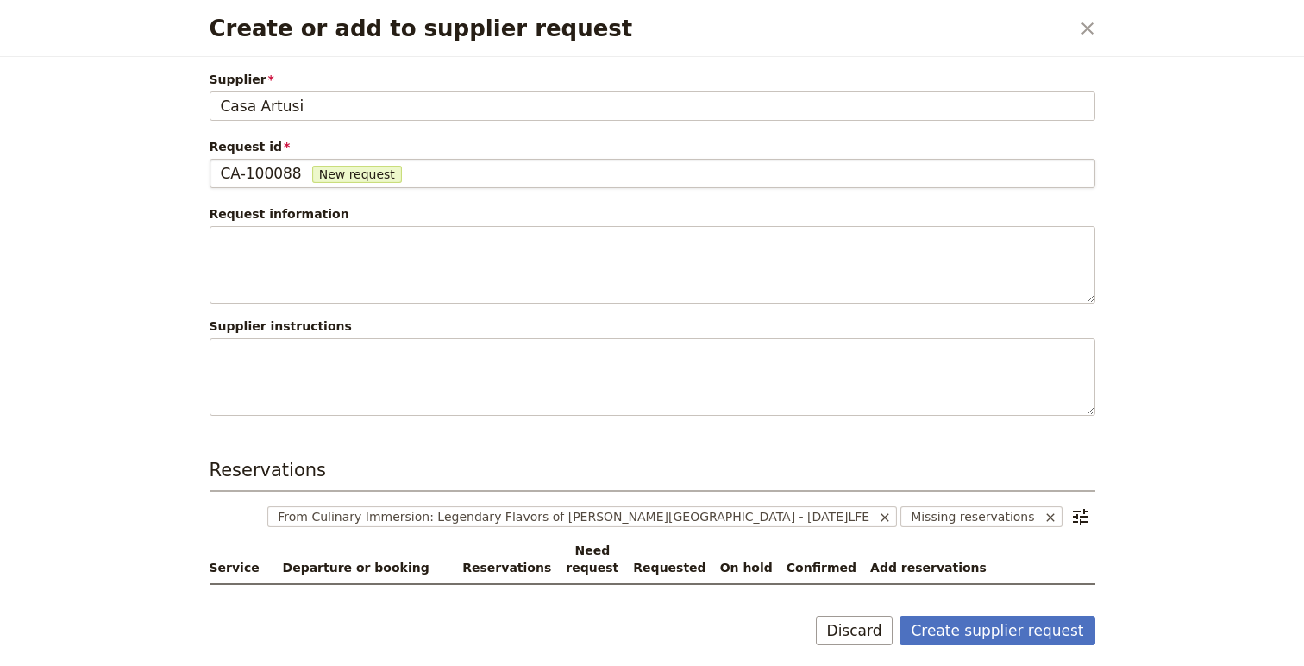
click at [300, 173] on div "CA-100088 New request" at bounding box center [652, 173] width 863 height 21
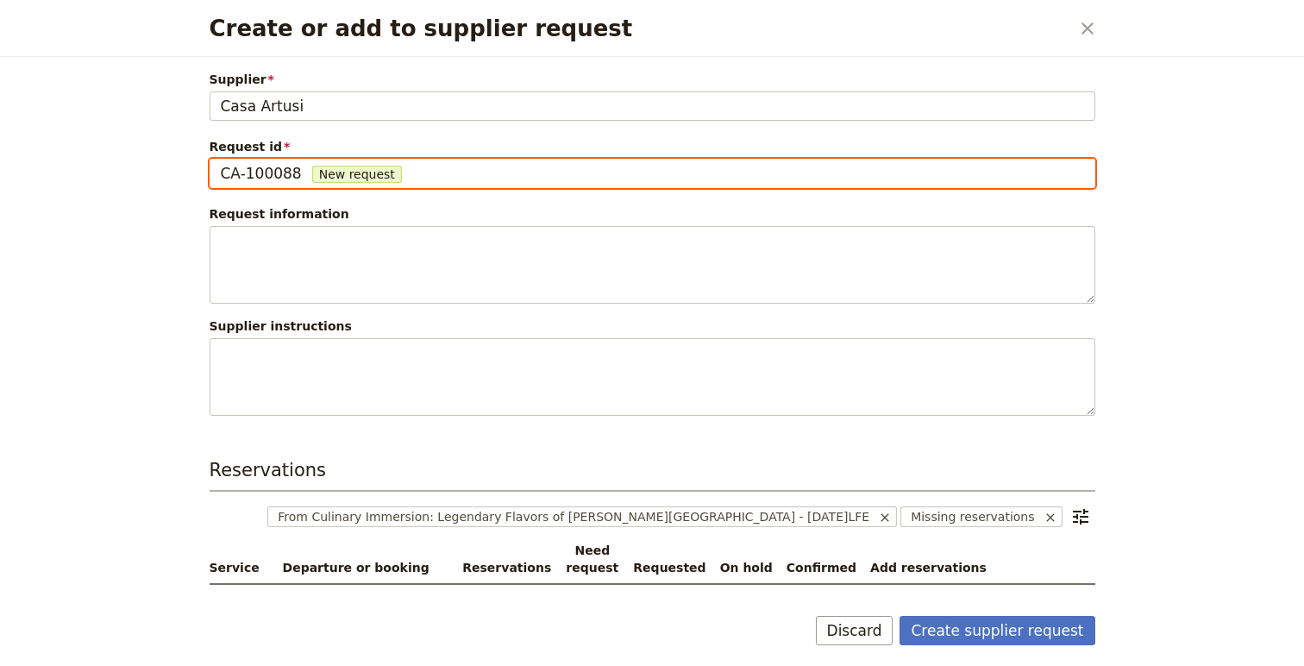
click at [221, 160] on input "CA-100088" at bounding box center [220, 159] width 1 height 1
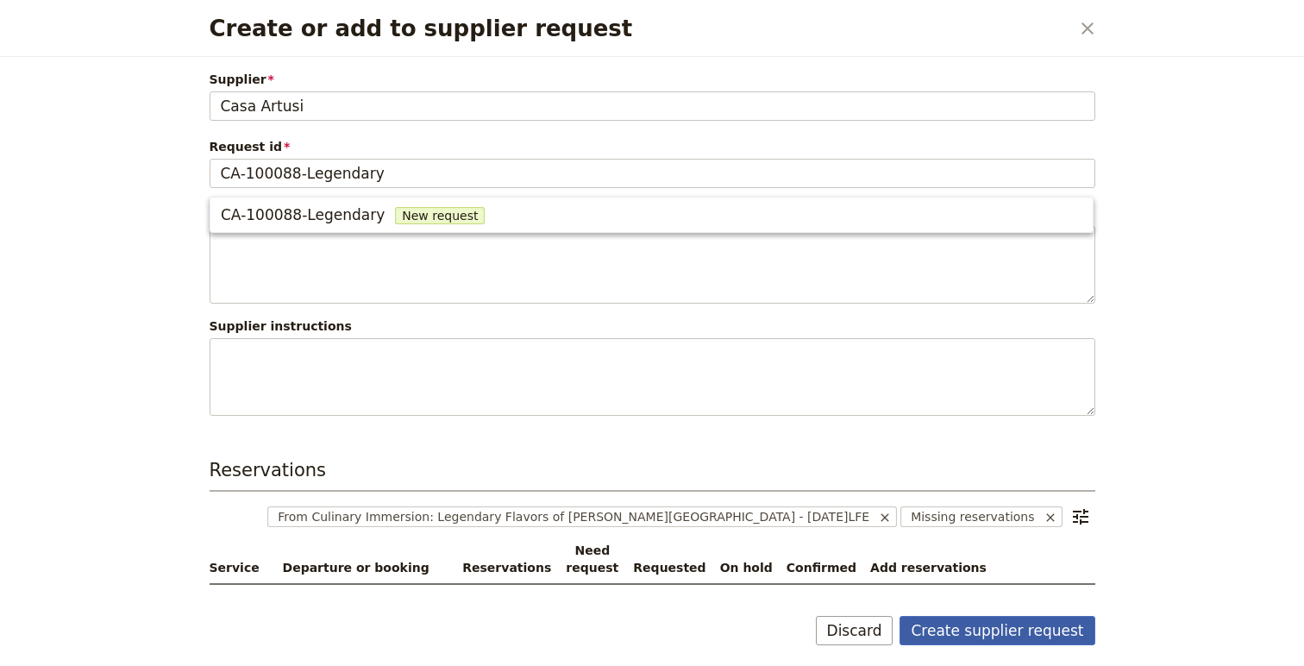
type input "CA-100088"
click at [1020, 631] on button "Create supplier request" at bounding box center [997, 630] width 195 height 29
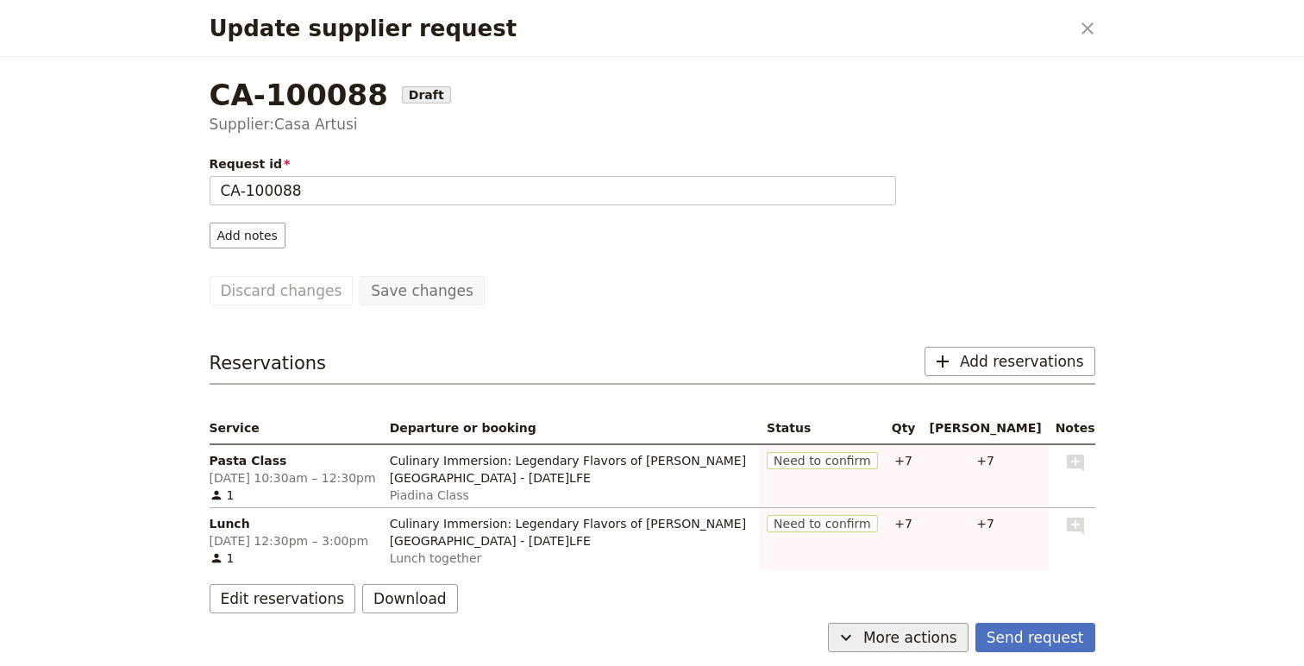
click at [943, 637] on span "More actions" at bounding box center [910, 637] width 94 height 21
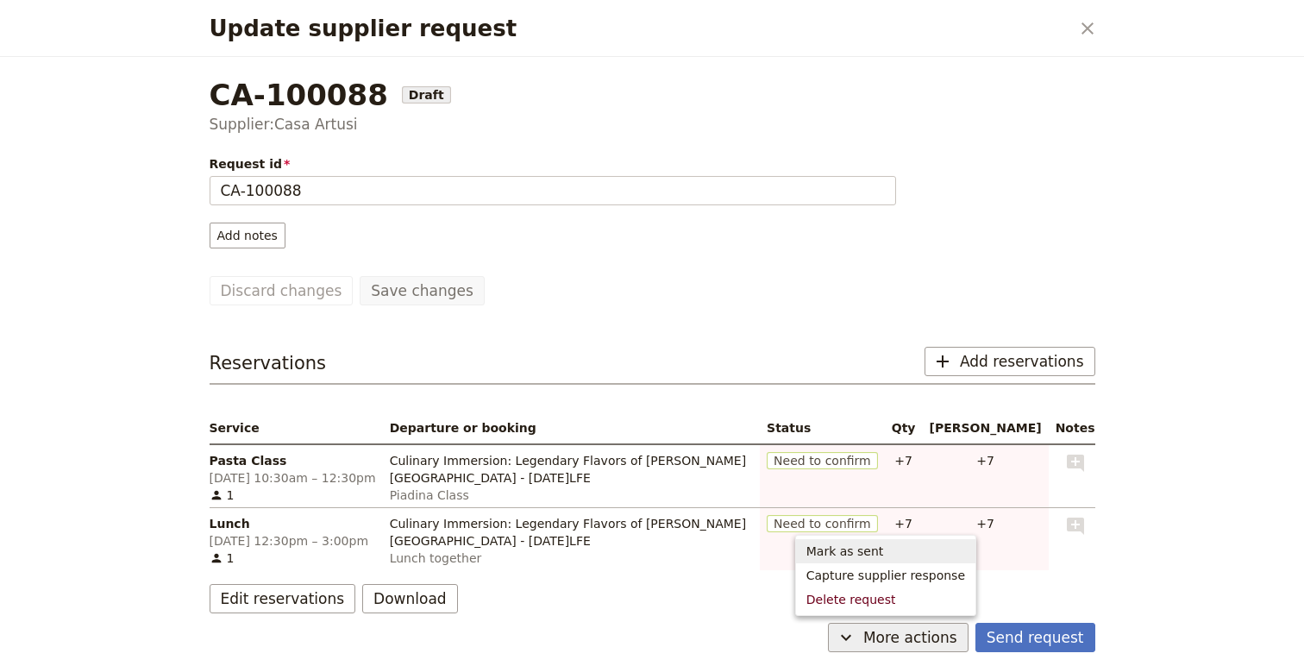
click at [913, 545] on span "Mark as sent" at bounding box center [886, 551] width 159 height 17
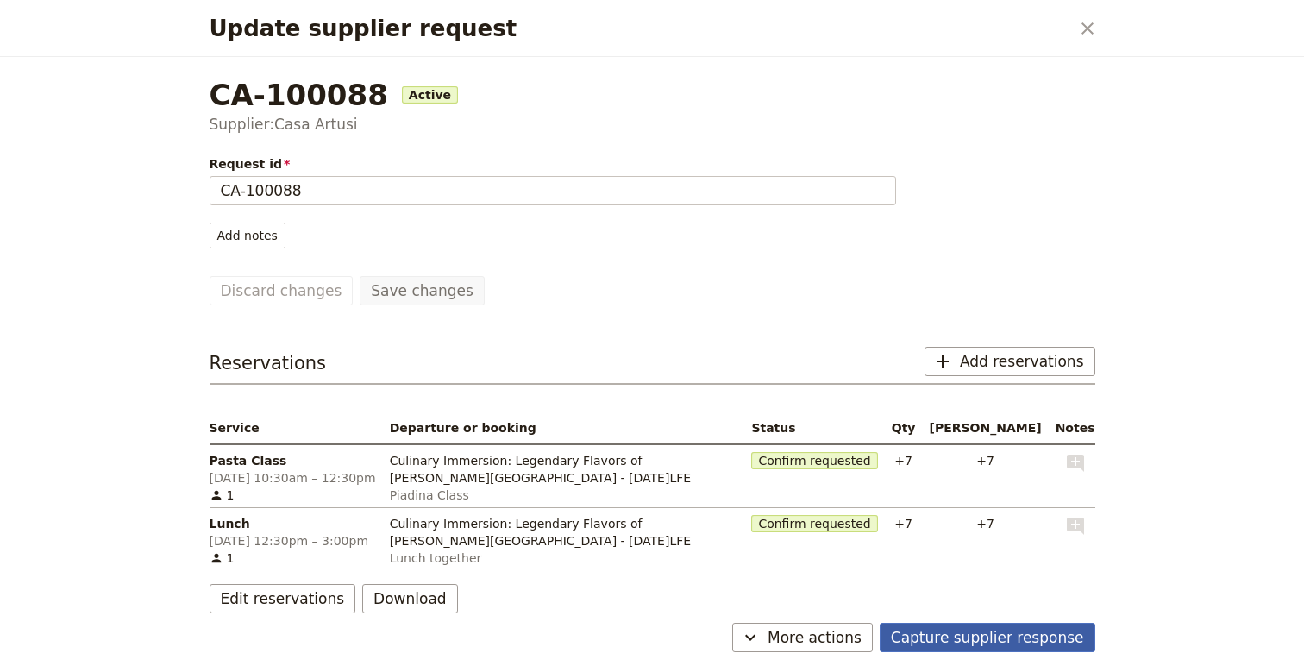
click at [1036, 641] on button "Capture supplier response" at bounding box center [988, 637] width 216 height 29
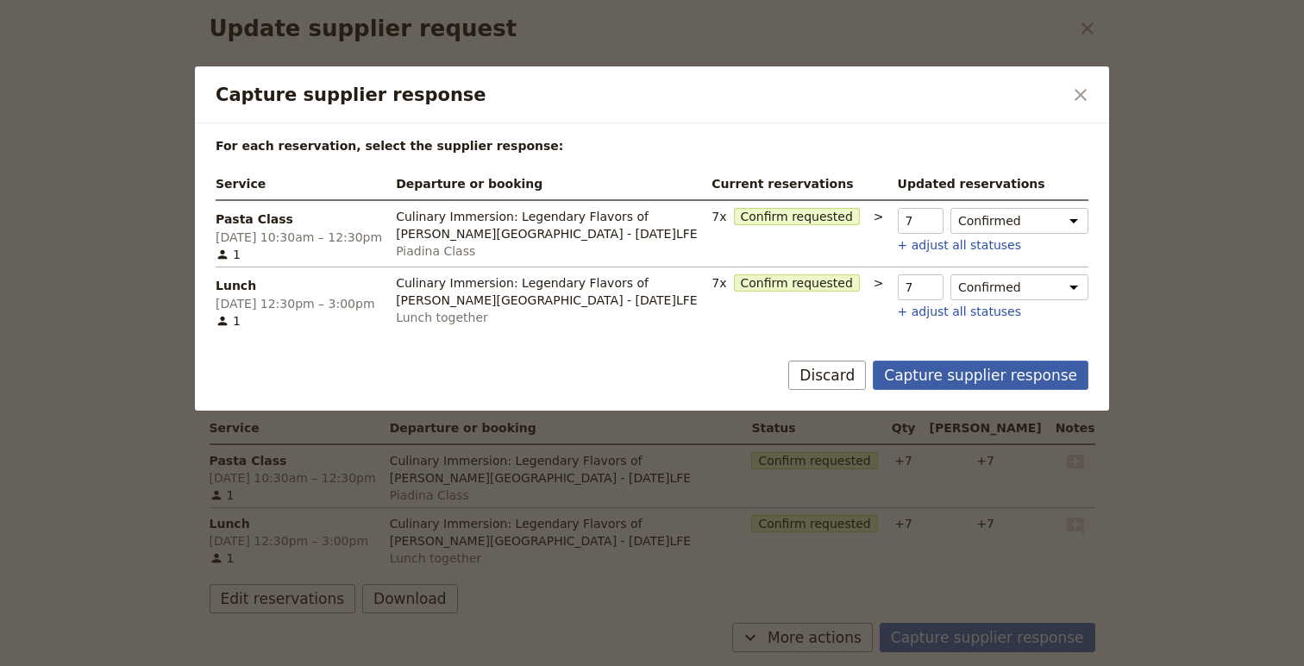
click at [985, 380] on button "Capture supplier response" at bounding box center [981, 375] width 216 height 29
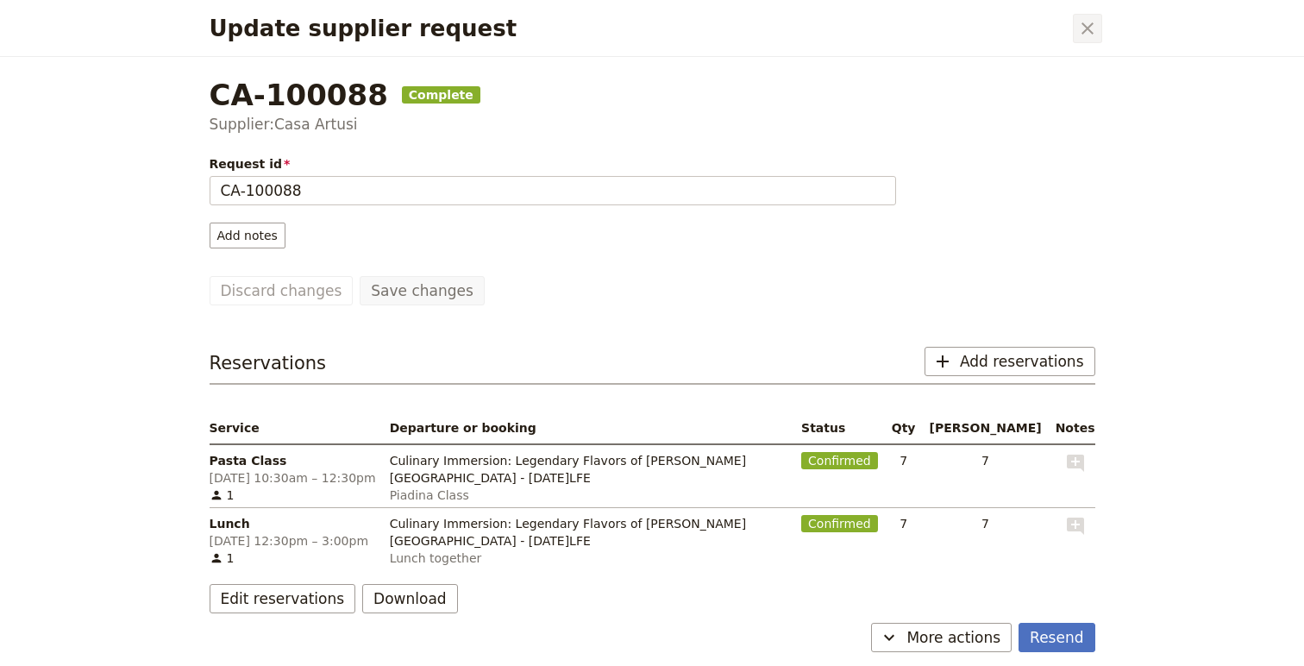
click at [1091, 18] on icon "Close dialog" at bounding box center [1087, 28] width 21 height 21
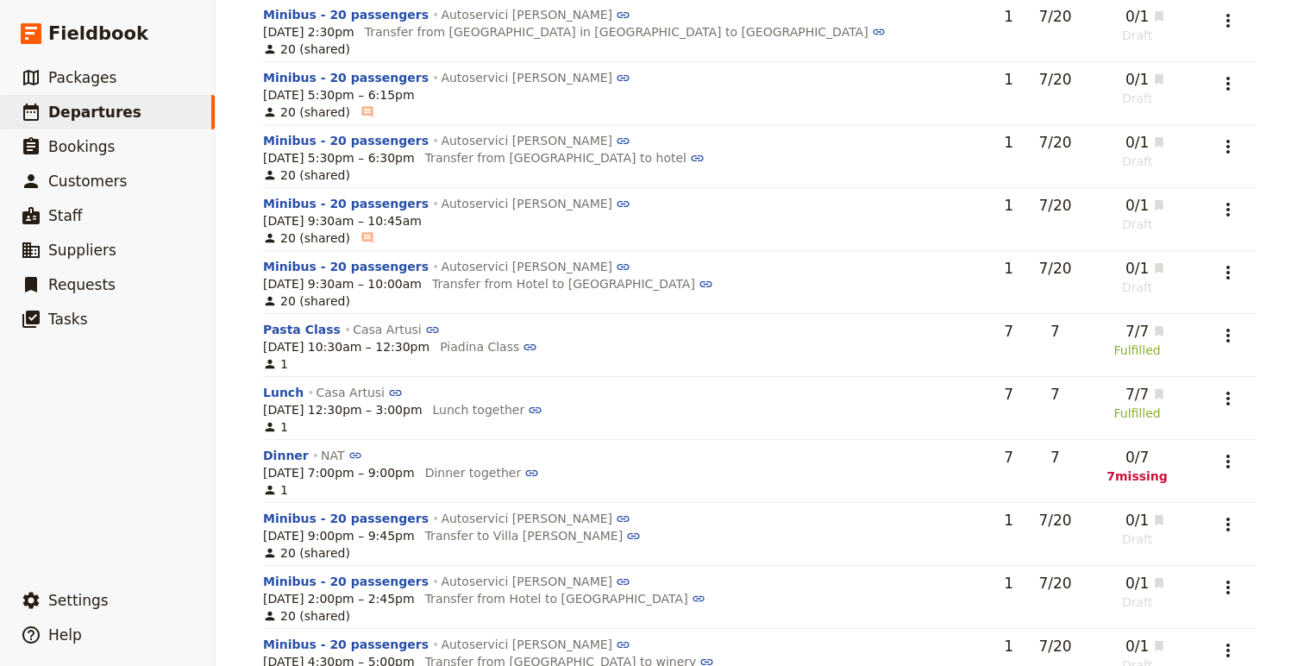
scroll to position [2874, 0]
click at [1221, 457] on icon "Actions" at bounding box center [1228, 459] width 21 height 21
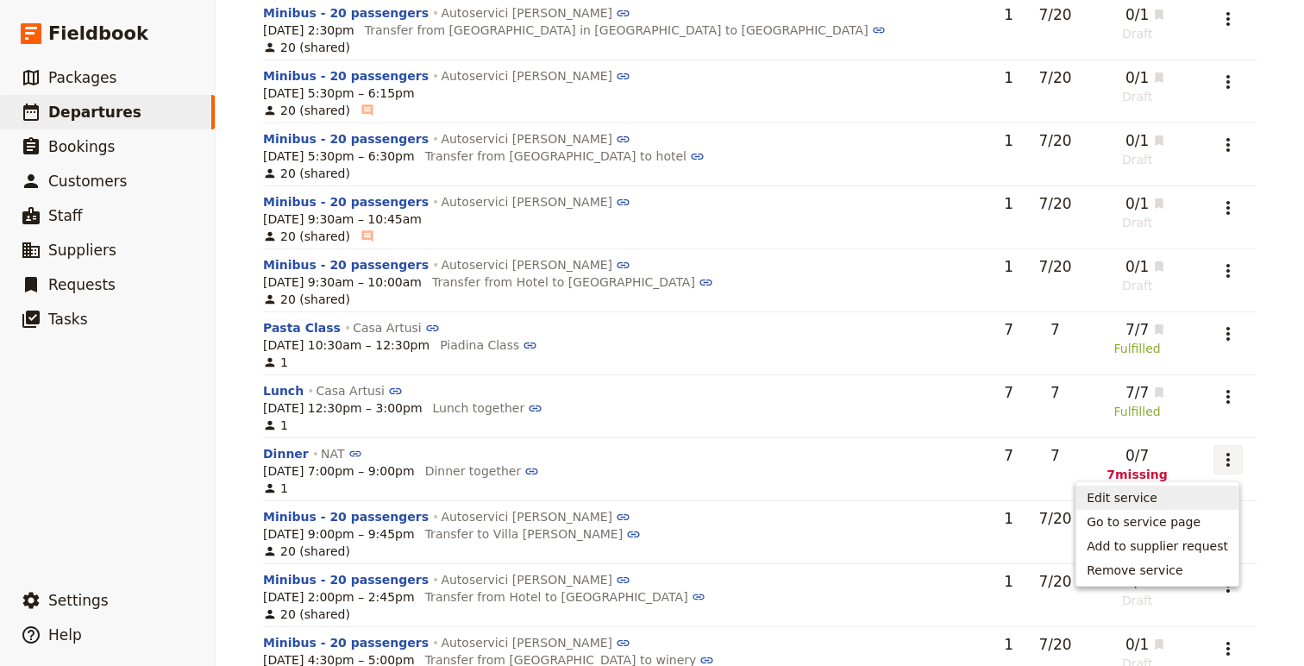
click at [1135, 499] on span "Edit service" at bounding box center [1122, 497] width 71 height 17
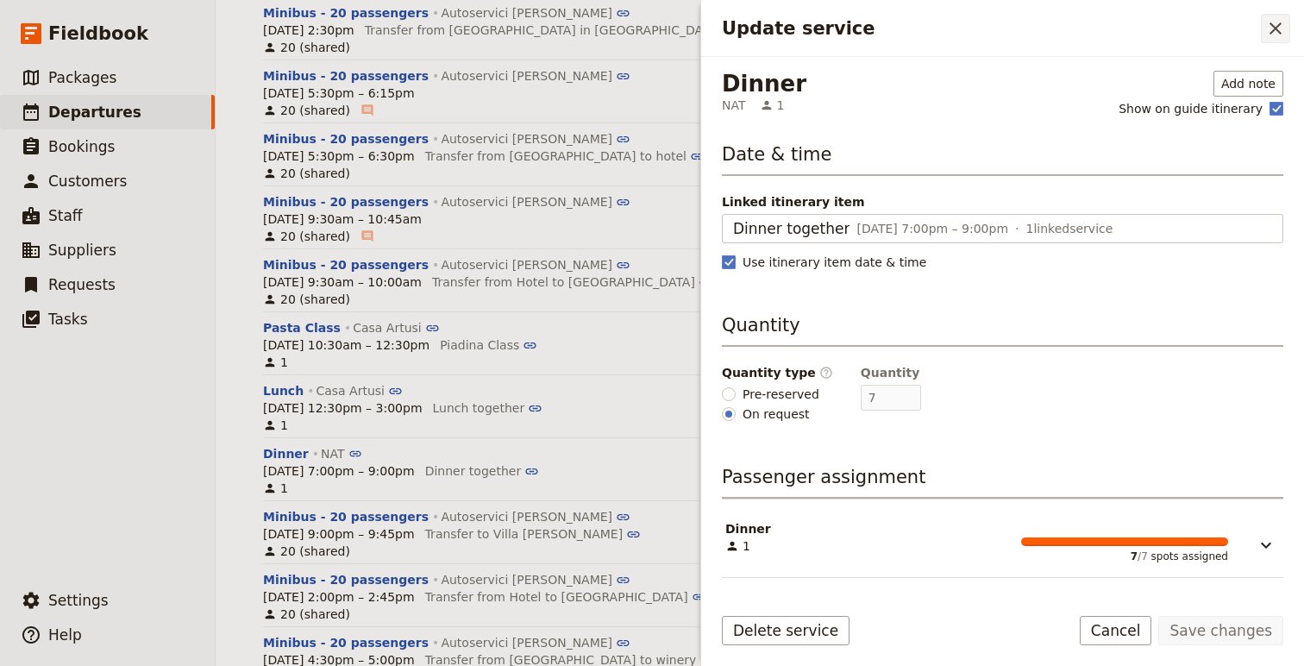
click at [1266, 31] on icon "Close drawer" at bounding box center [1275, 28] width 21 height 21
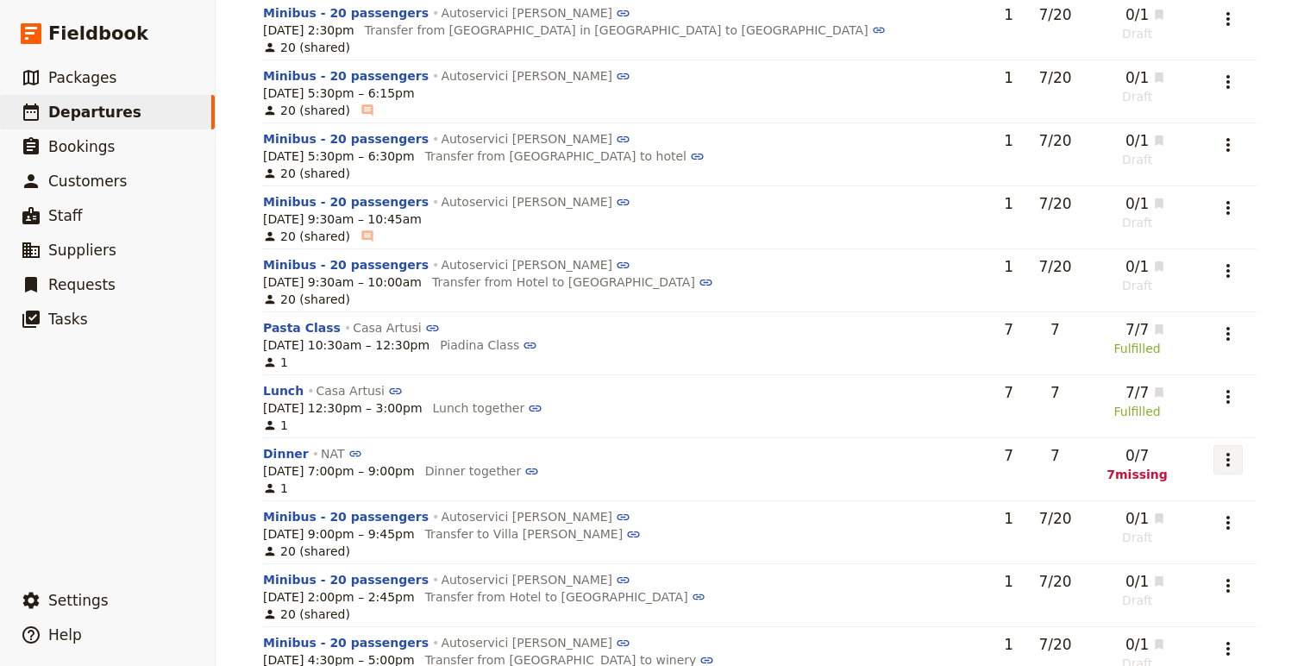
click at [1220, 463] on icon "Actions" at bounding box center [1228, 459] width 21 height 21
click at [1190, 550] on span "Add to supplier request" at bounding box center [1157, 545] width 141 height 17
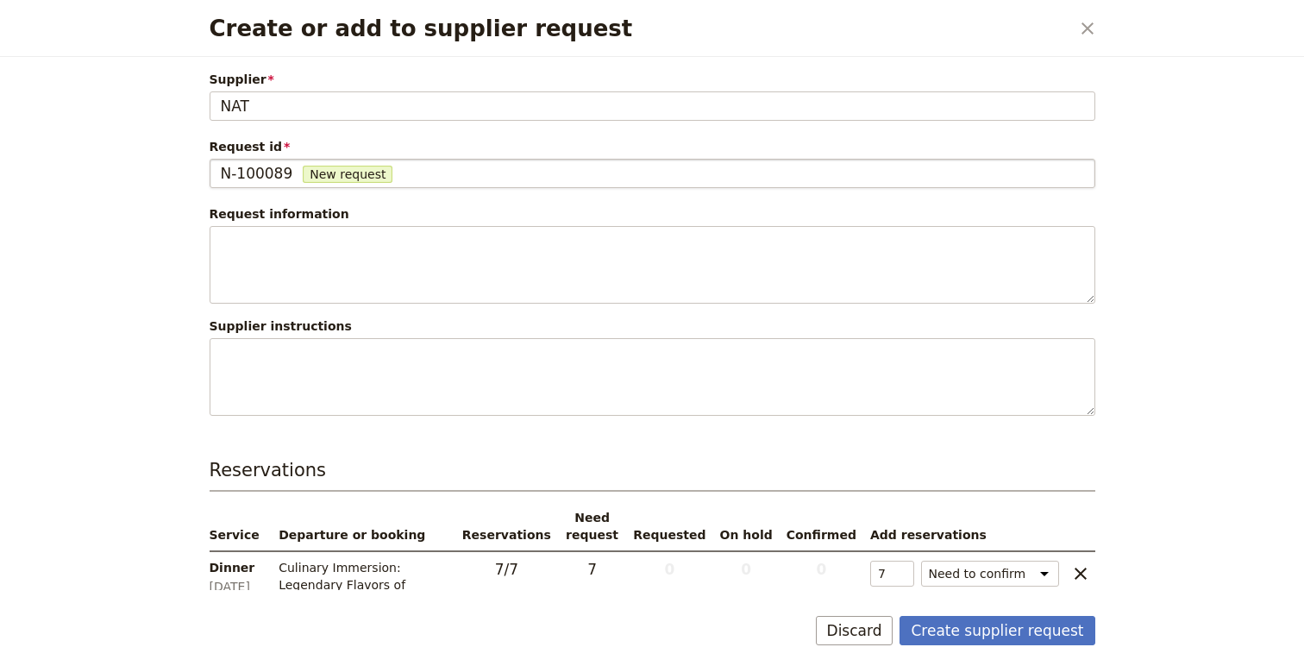
click at [295, 170] on div "N-100089 New request" at bounding box center [652, 173] width 863 height 21
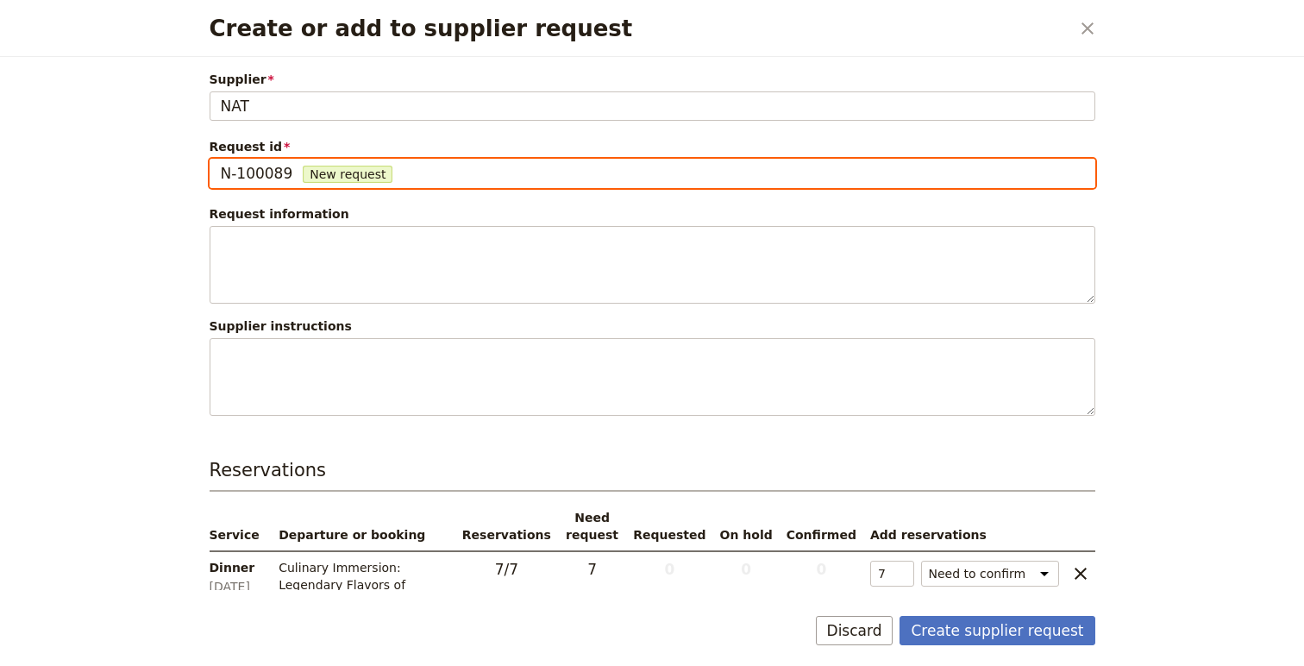
click at [221, 160] on input "N-100089" at bounding box center [220, 159] width 1 height 1
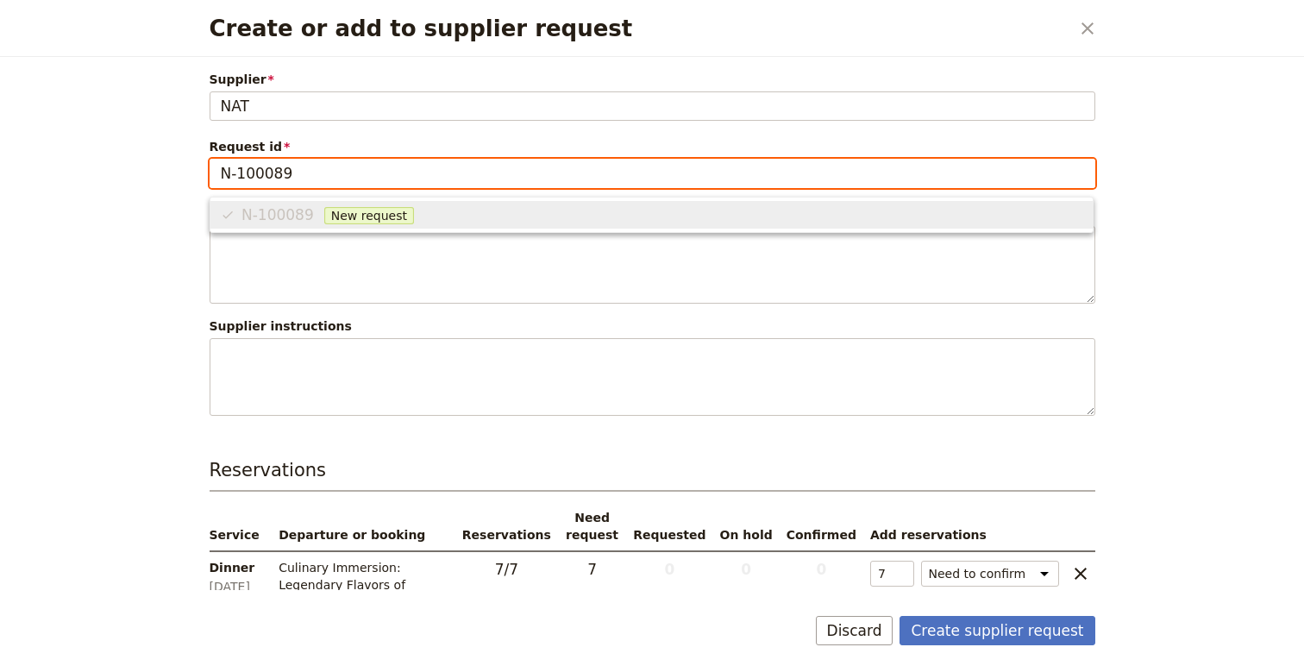
scroll to position [0, 0]
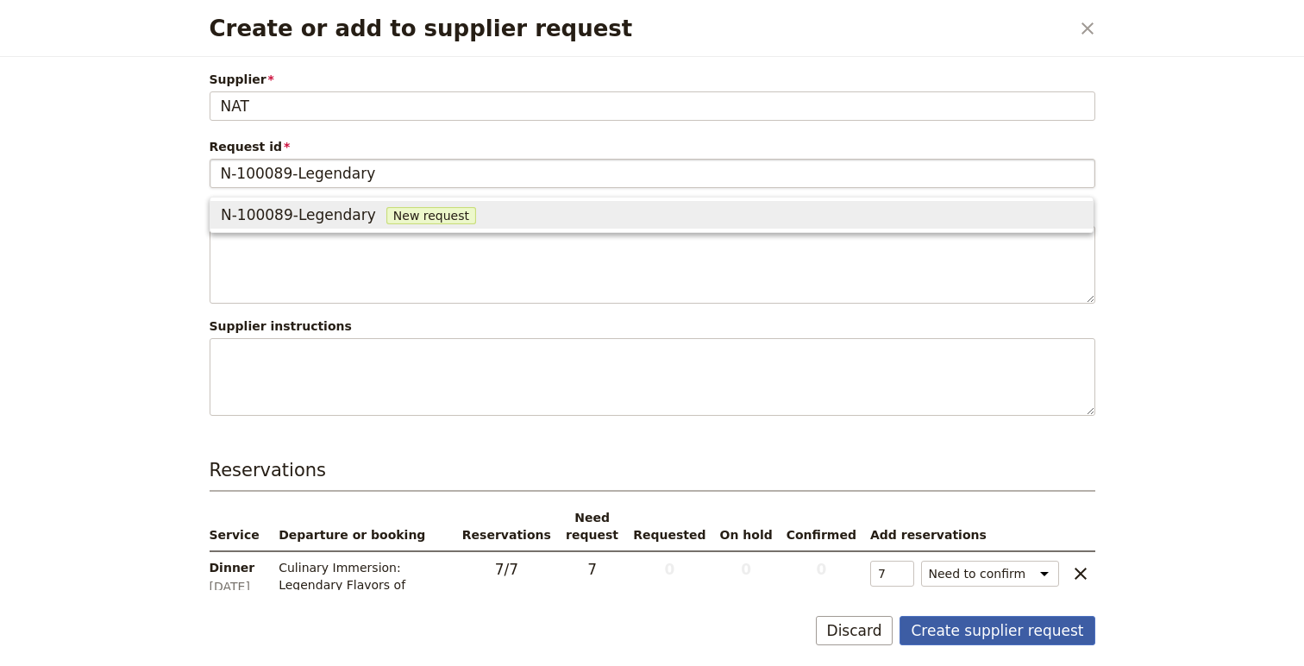
type input "N-100089"
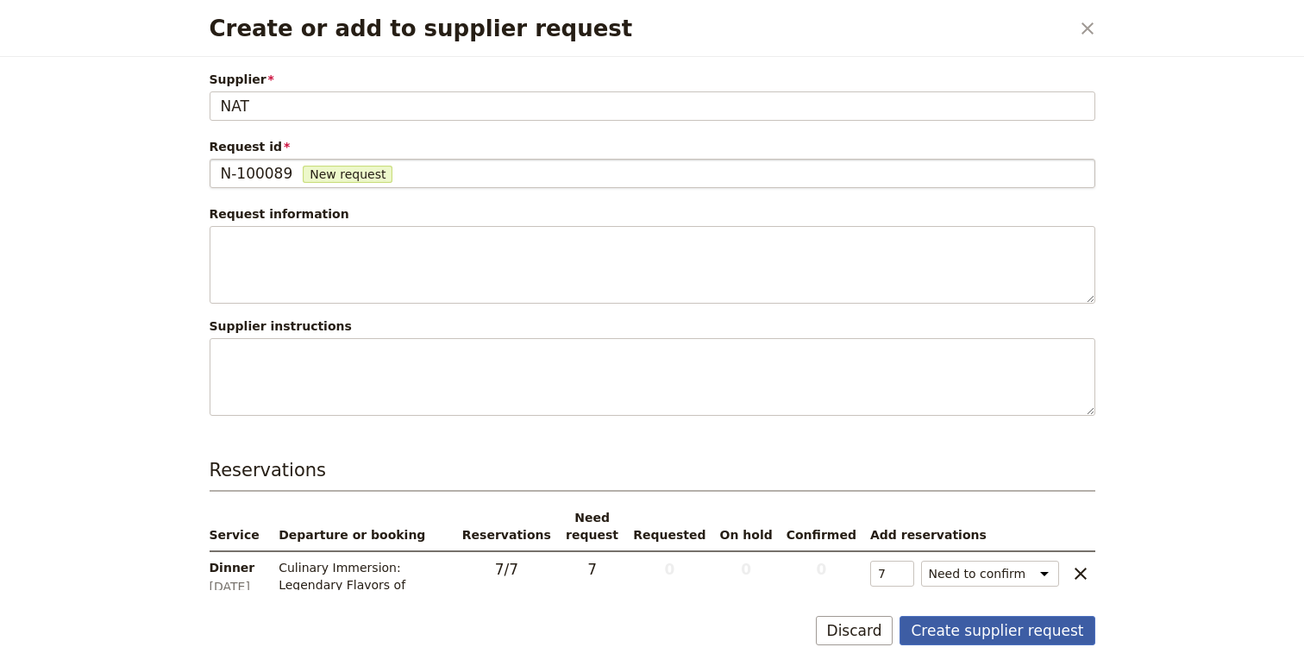
click at [989, 635] on button "Create supplier request" at bounding box center [997, 630] width 195 height 29
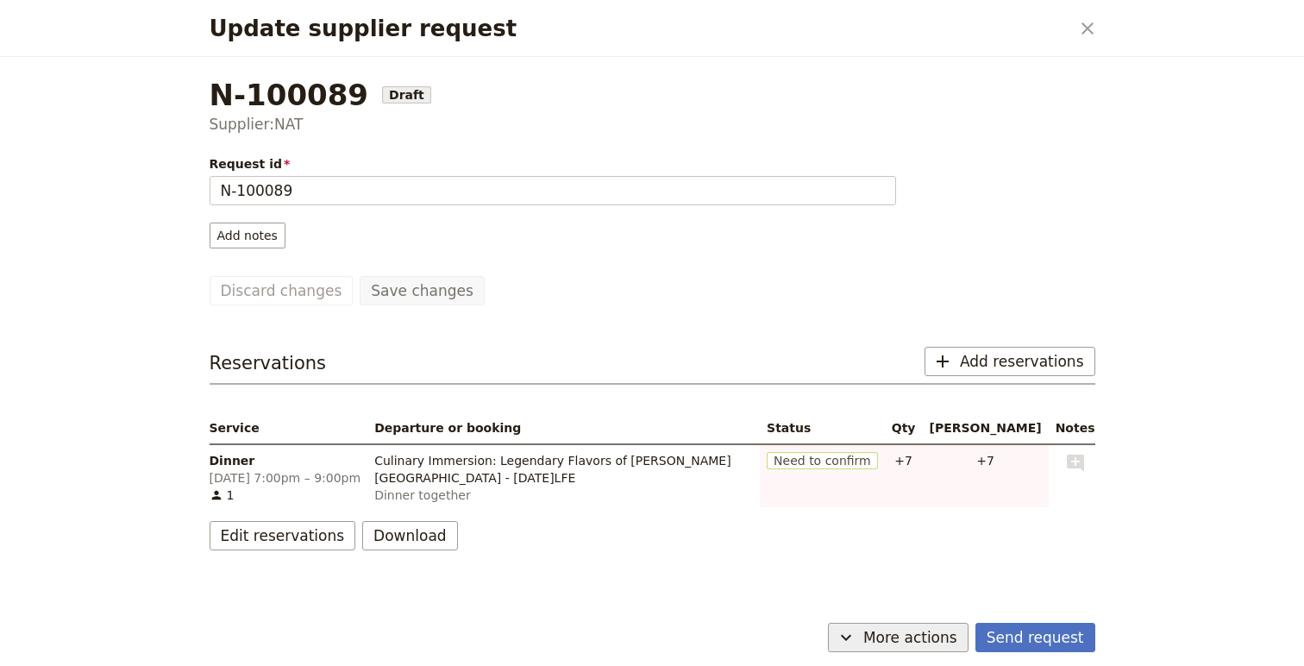
click at [932, 639] on span "More actions" at bounding box center [910, 637] width 94 height 21
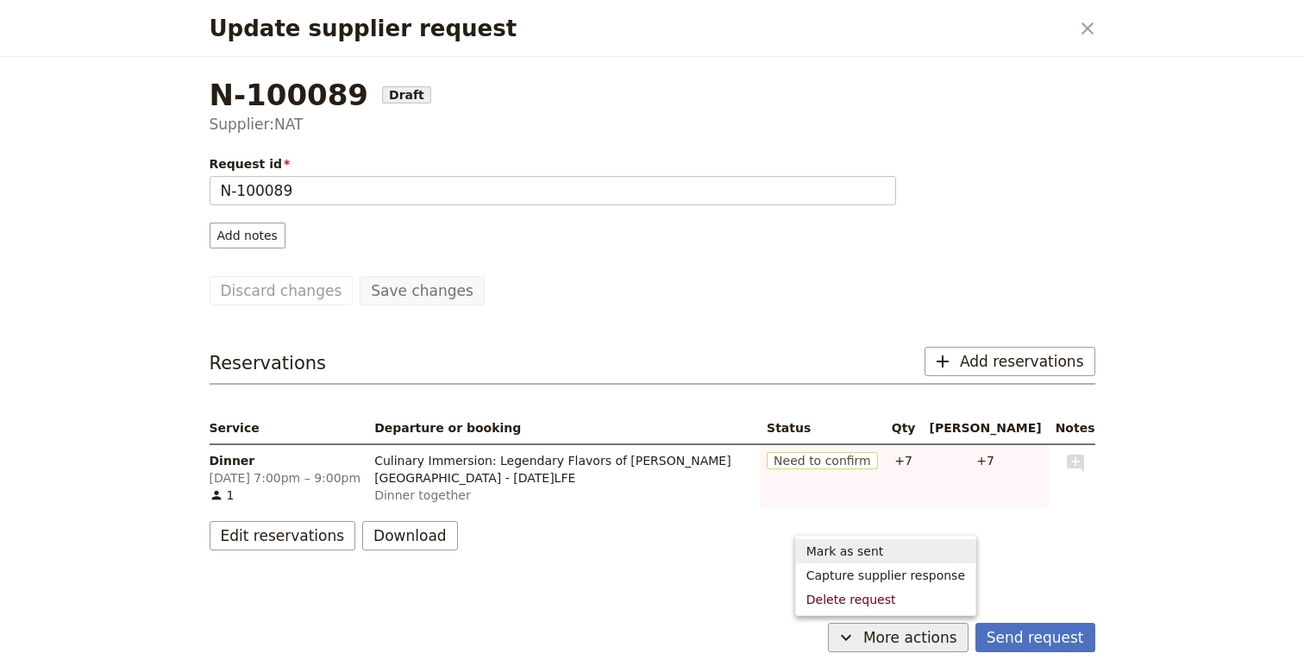
click at [917, 555] on span "Mark as sent" at bounding box center [886, 551] width 159 height 17
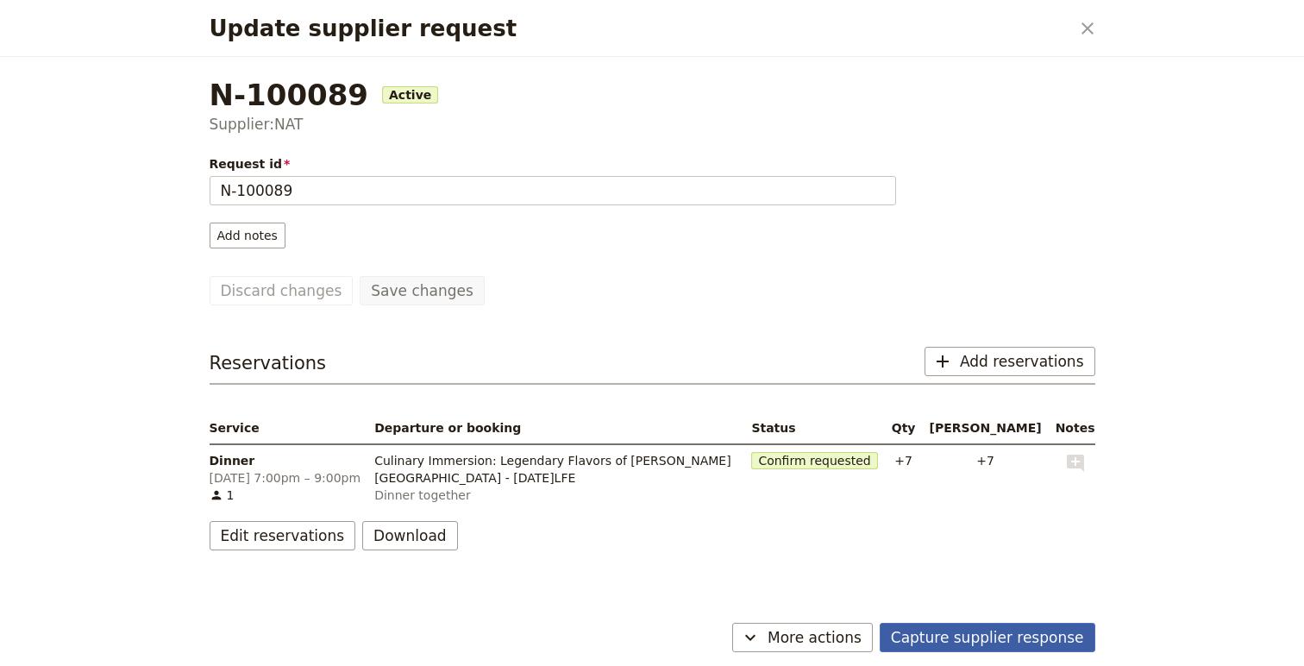
click at [1074, 637] on button "Capture supplier response" at bounding box center [988, 637] width 216 height 29
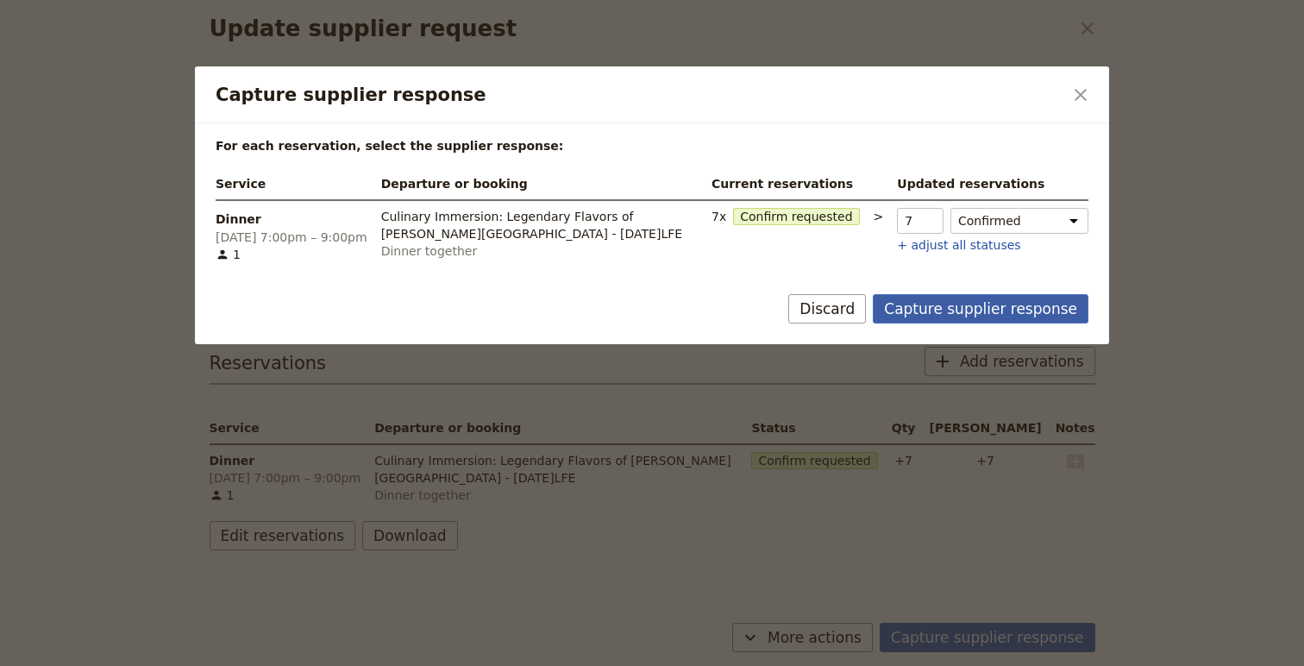
click at [971, 313] on button "Capture supplier response" at bounding box center [981, 308] width 216 height 29
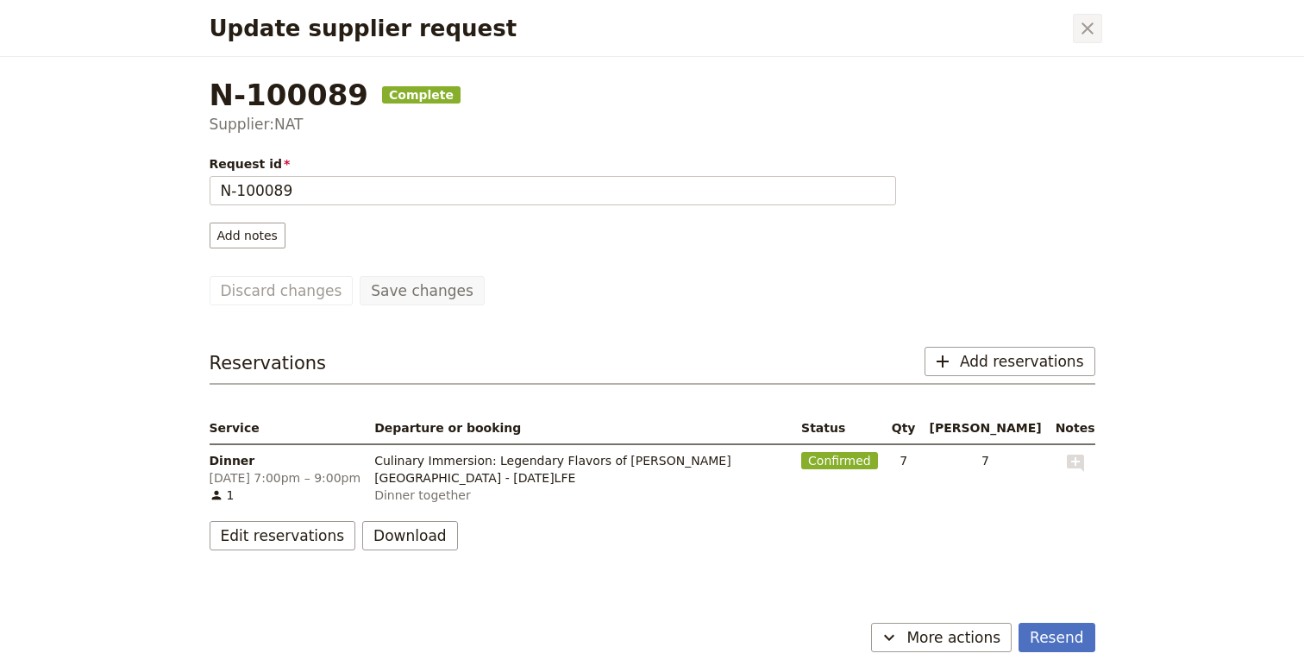
click at [1089, 26] on icon "Close dialog" at bounding box center [1088, 28] width 12 height 12
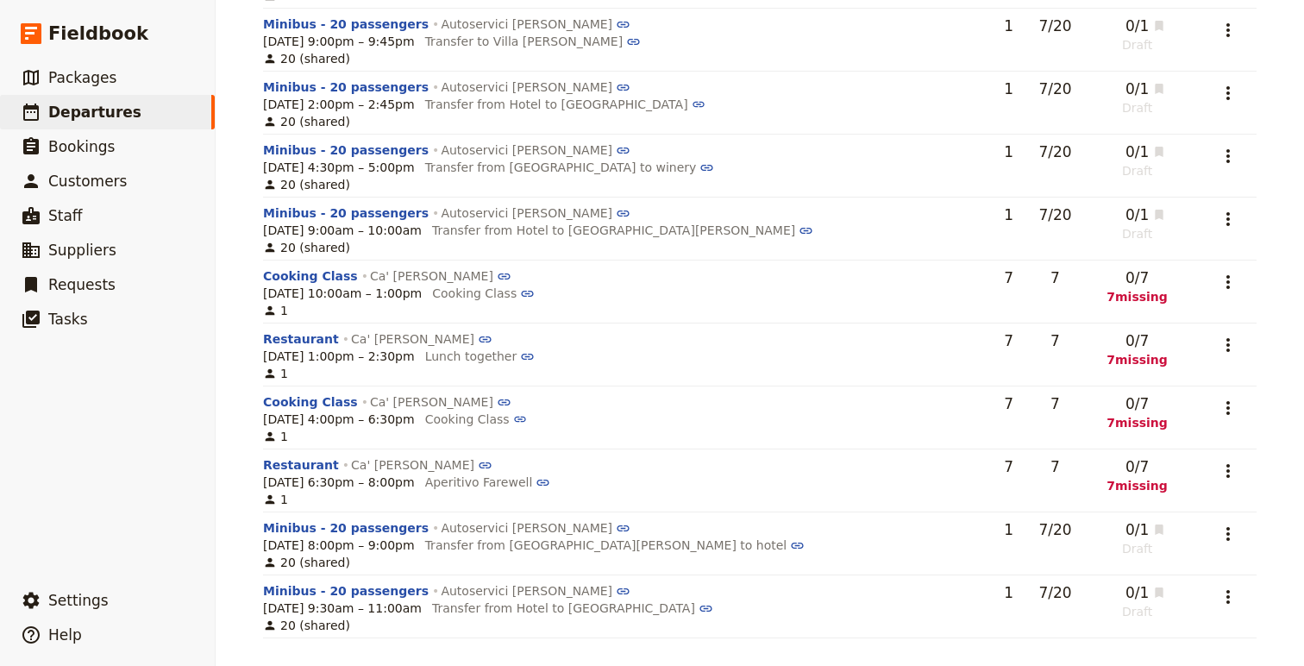
scroll to position [3349, 0]
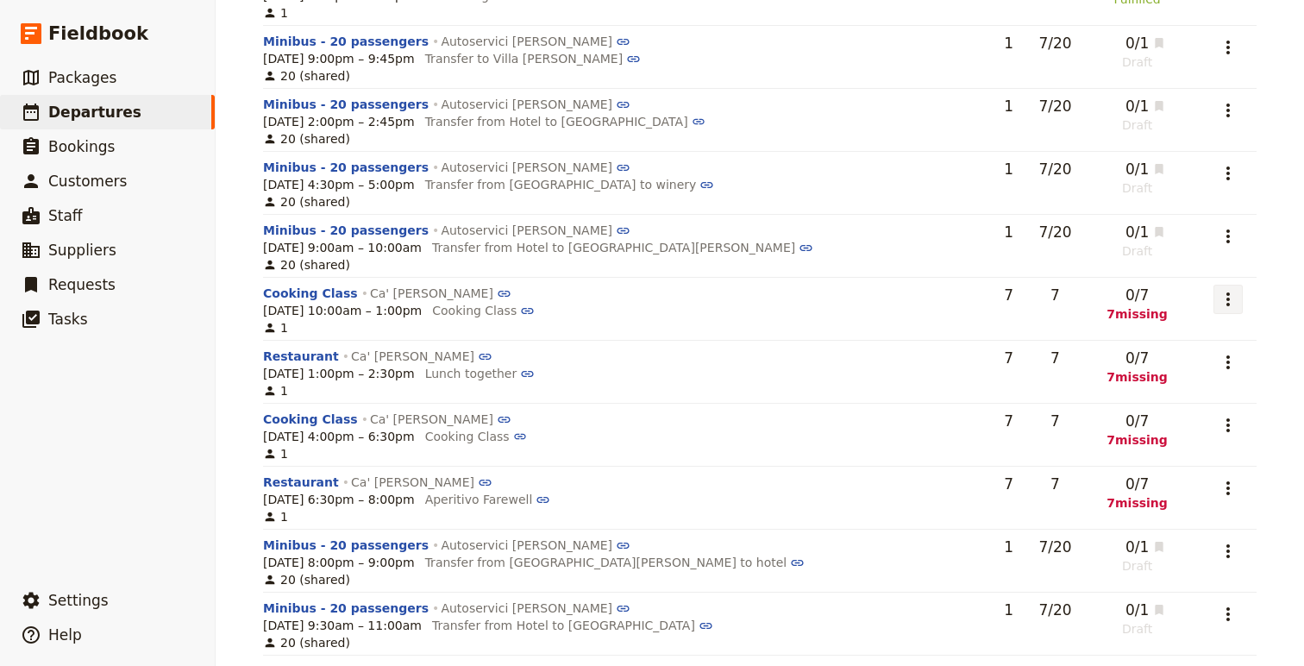
click at [1221, 298] on icon "Actions" at bounding box center [1228, 299] width 21 height 21
click at [1190, 374] on button "Add to supplier request" at bounding box center [1158, 386] width 162 height 24
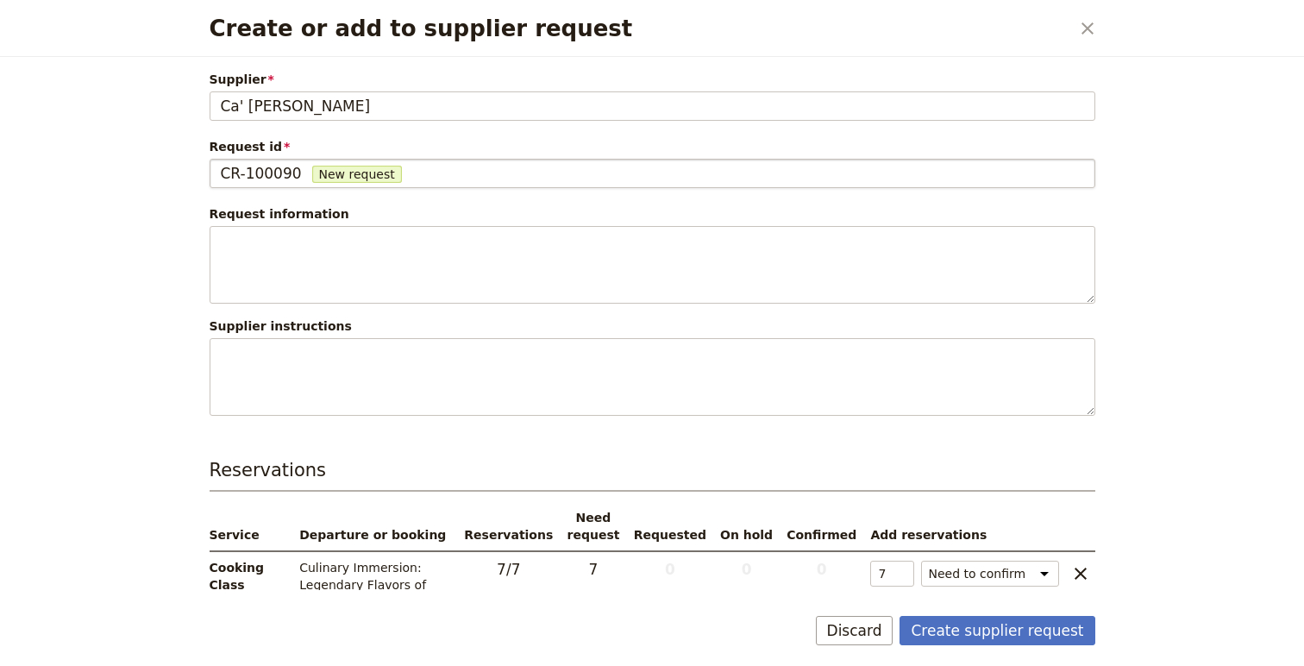
click at [298, 173] on div "CR-100090 New request" at bounding box center [652, 173] width 863 height 21
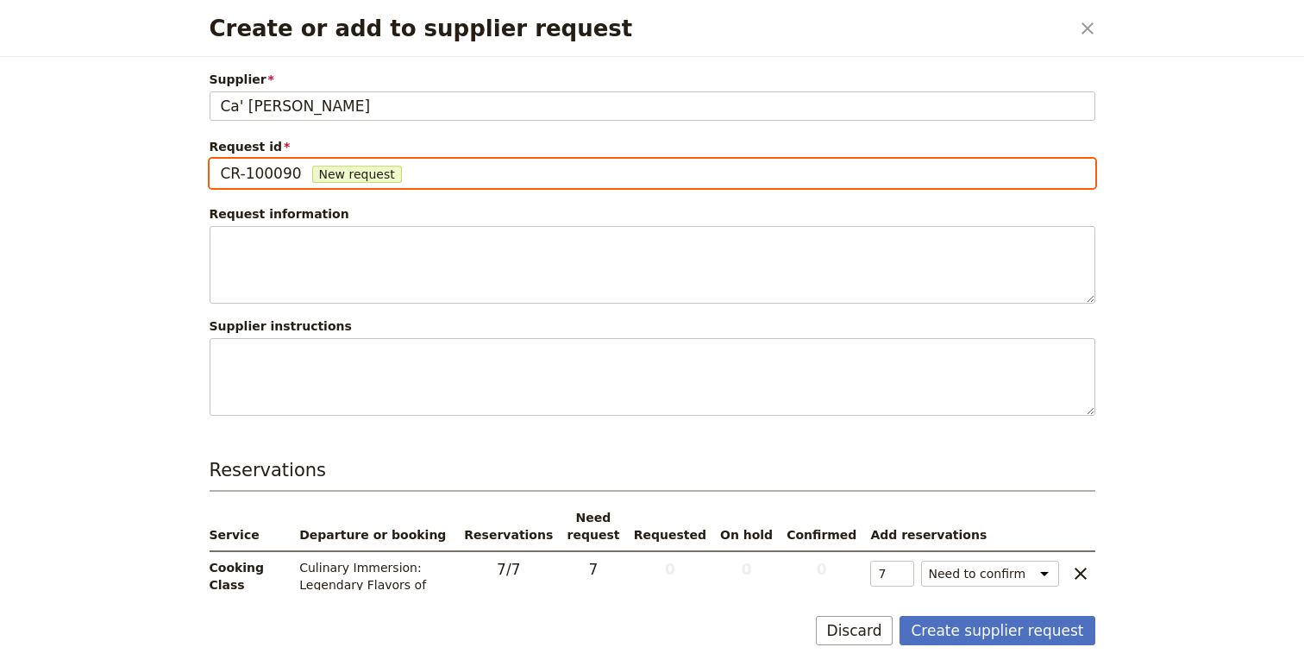
click at [221, 160] on input "CR-100090" at bounding box center [220, 159] width 1 height 1
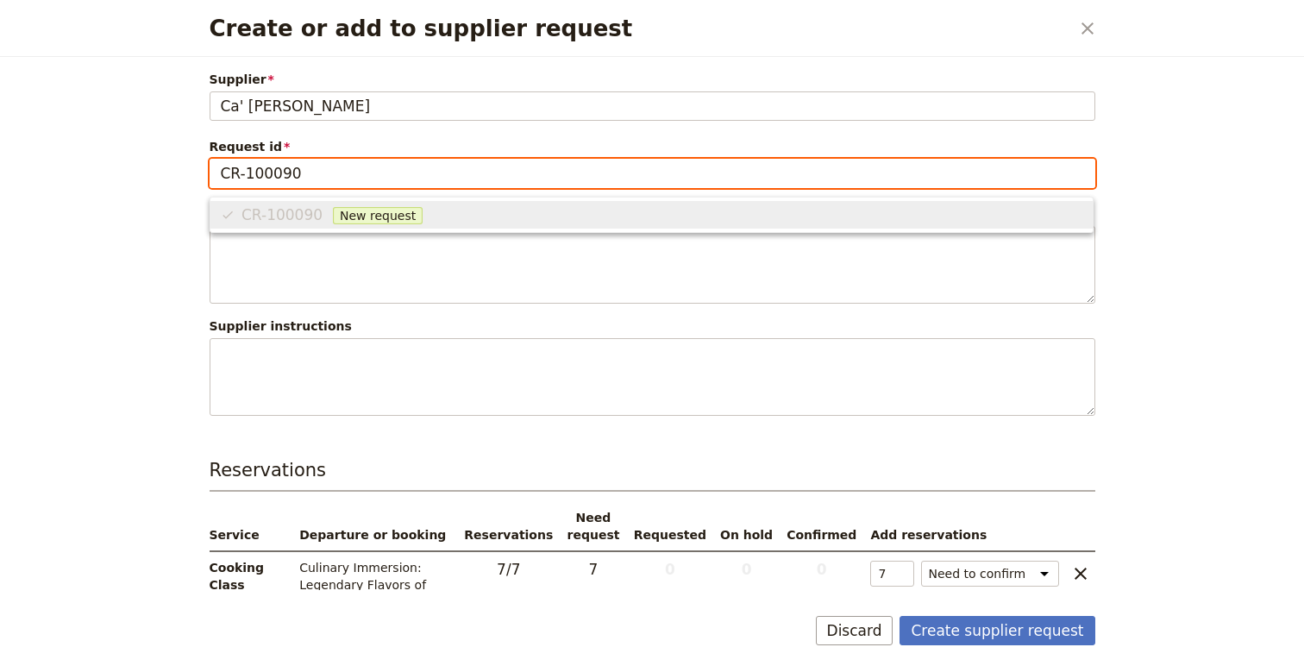
scroll to position [0, 0]
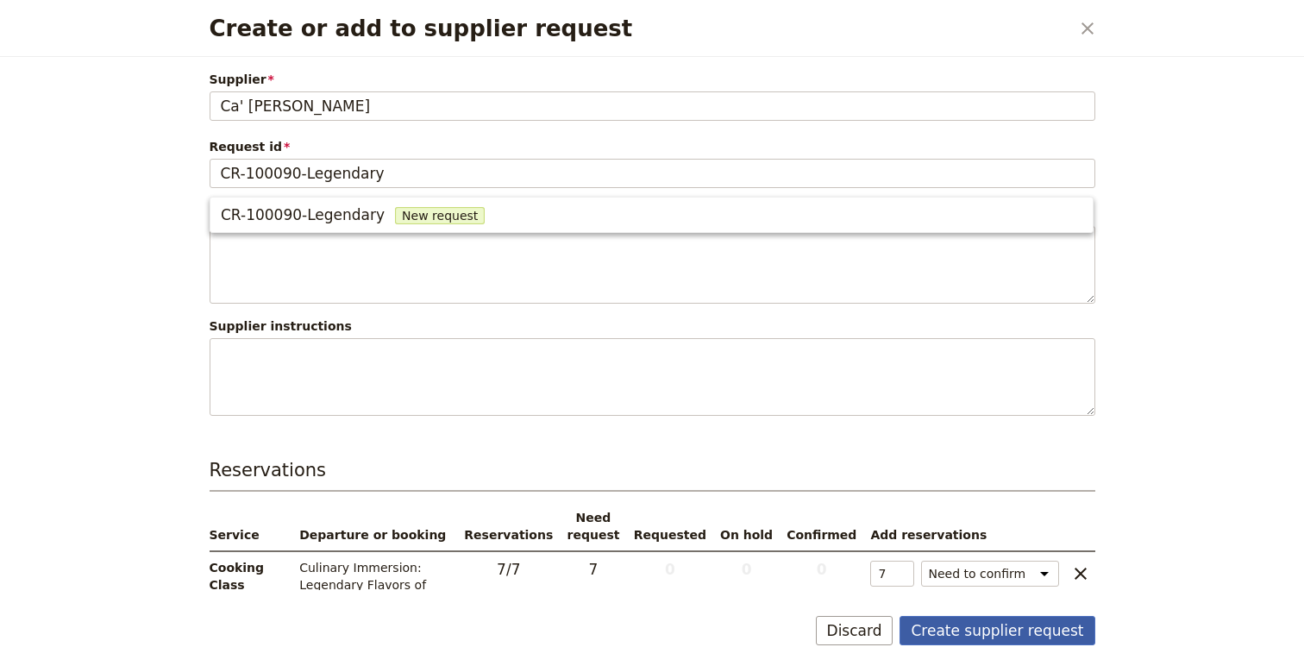
type input "CR-100090"
click at [953, 634] on button "Create supplier request" at bounding box center [997, 630] width 195 height 29
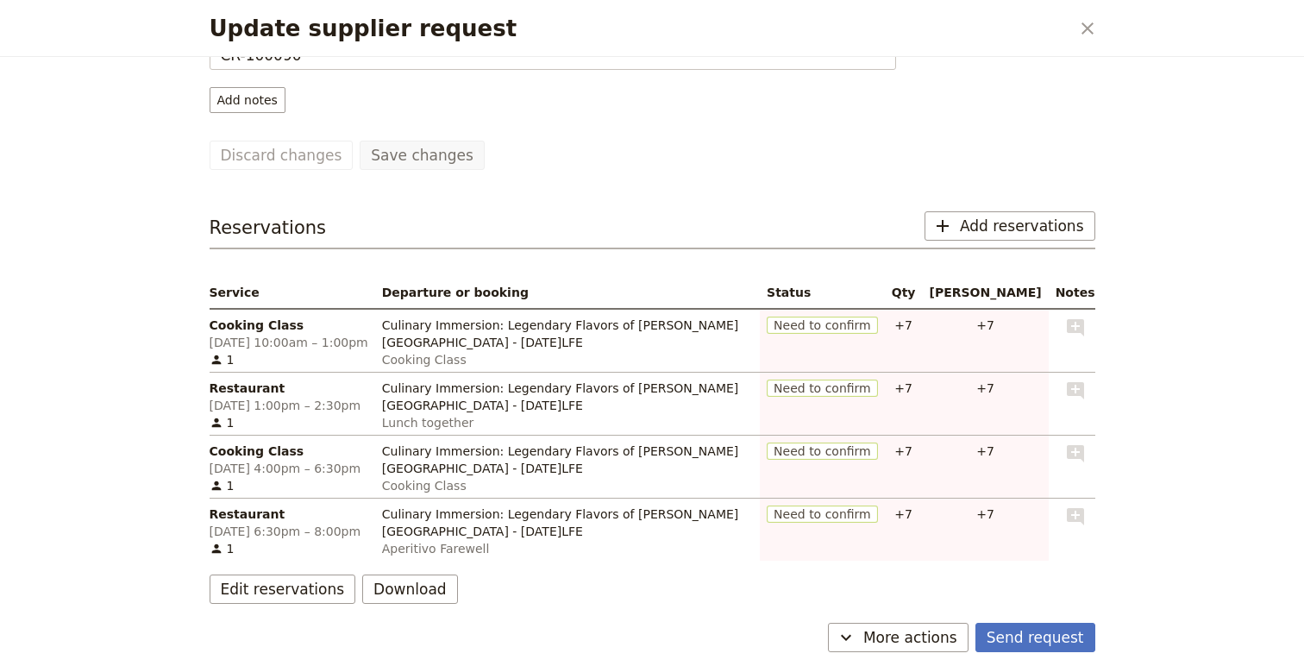
scroll to position [137, 0]
click at [899, 624] on button "​ More actions" at bounding box center [898, 637] width 141 height 29
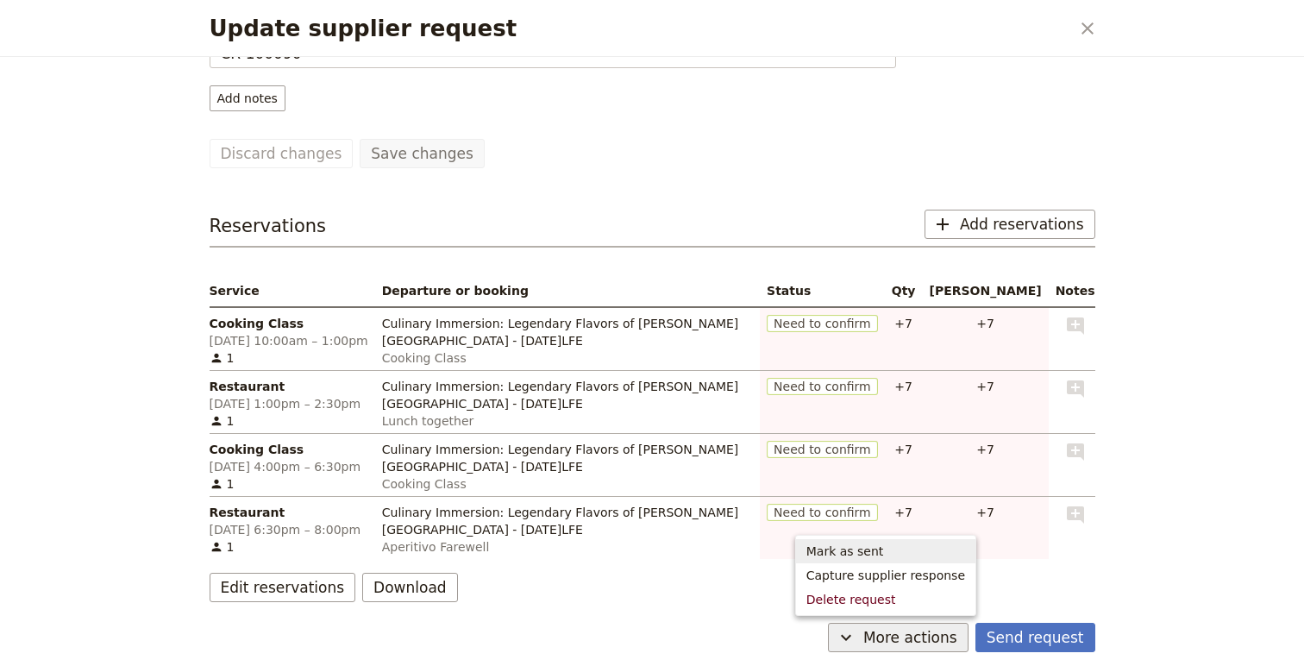
click at [878, 543] on span "Mark as sent" at bounding box center [846, 551] width 78 height 17
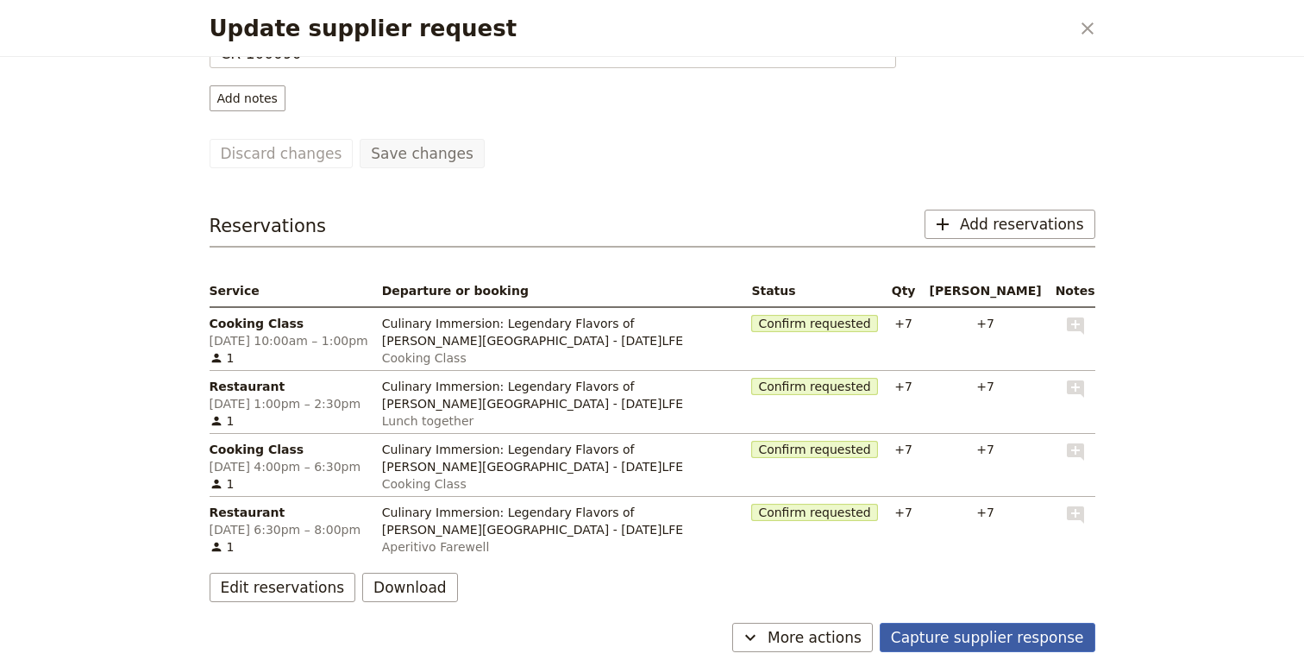
click at [1014, 643] on button "Capture supplier response" at bounding box center [988, 637] width 216 height 29
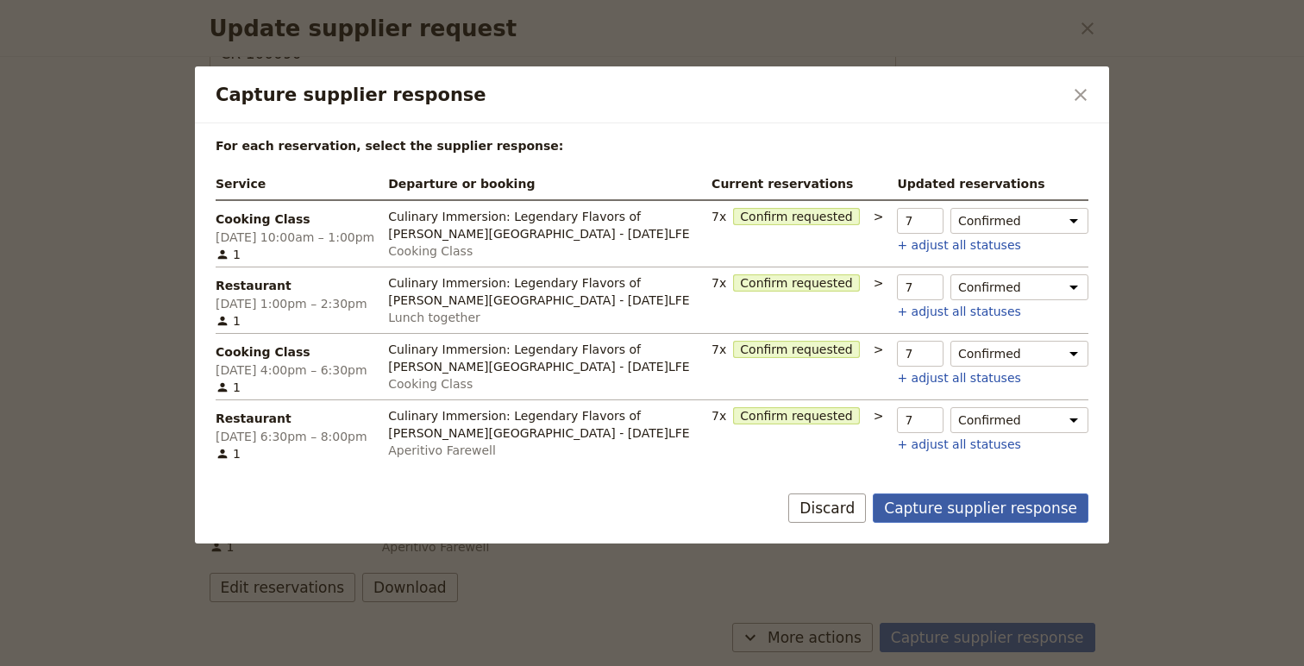
click at [969, 504] on button "Capture supplier response" at bounding box center [981, 507] width 216 height 29
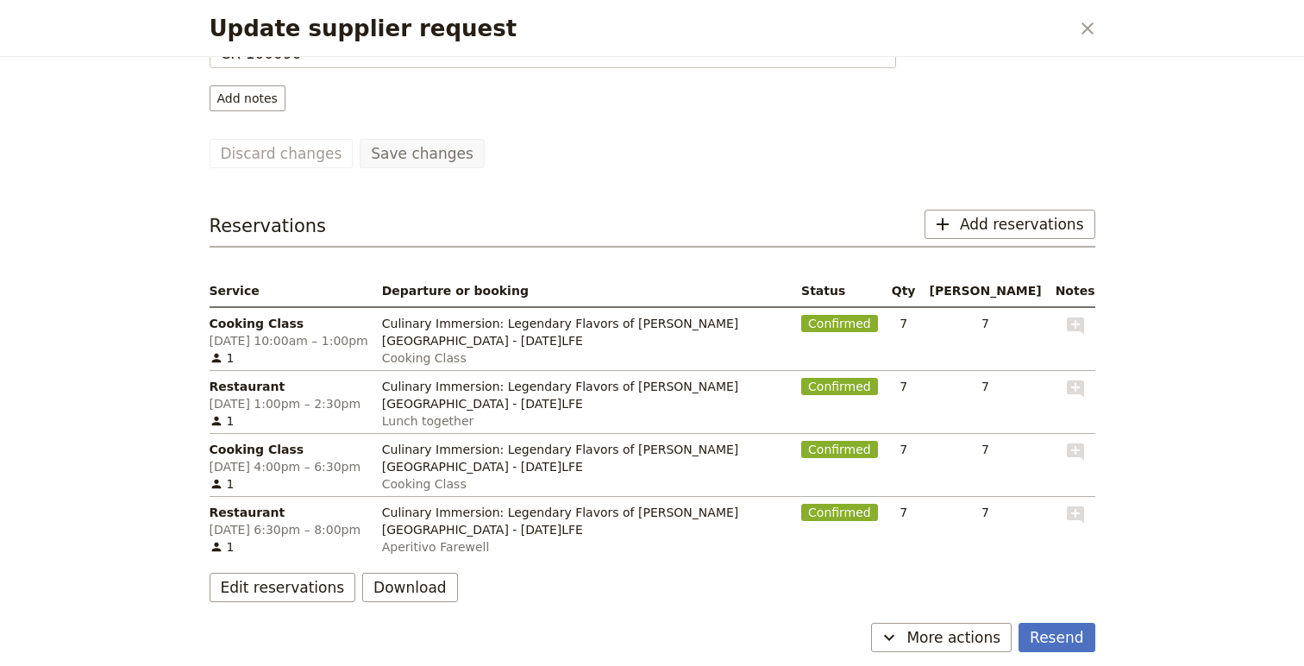
click at [1083, 10] on div "Update supplier request ​" at bounding box center [652, 28] width 927 height 57
click at [1099, 22] on button "​" at bounding box center [1087, 28] width 29 height 29
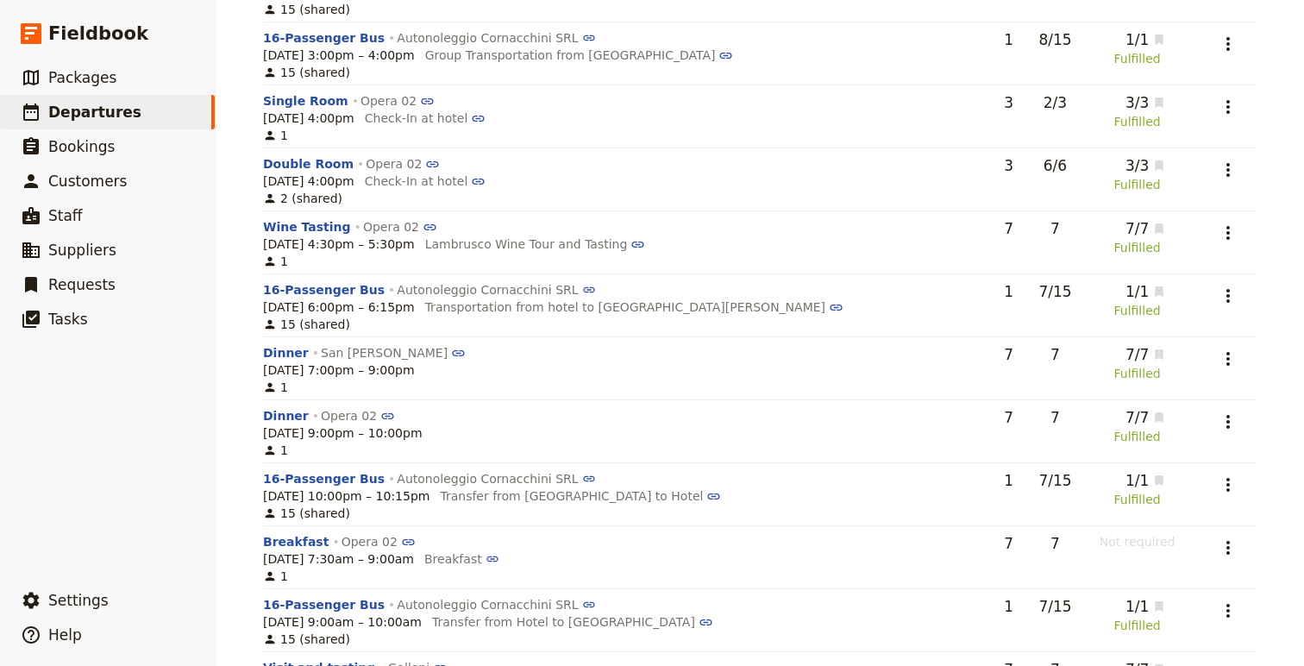
scroll to position [0, 0]
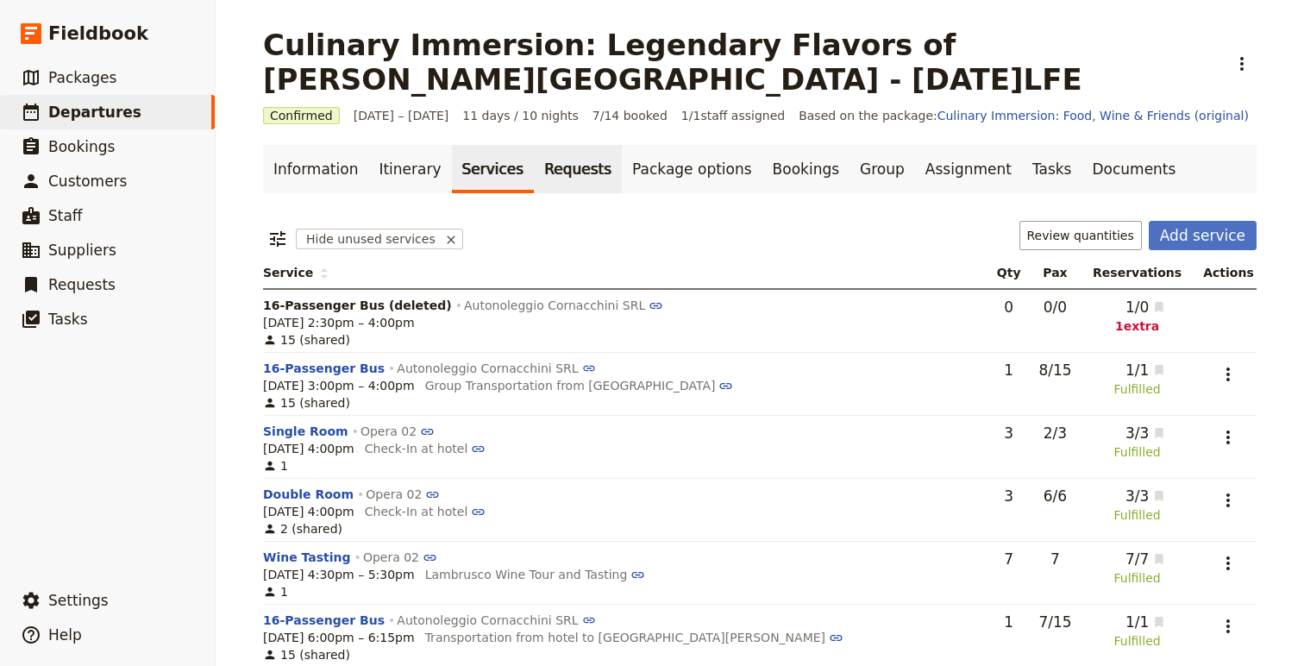
click at [568, 173] on link "Requests" at bounding box center [578, 169] width 88 height 48
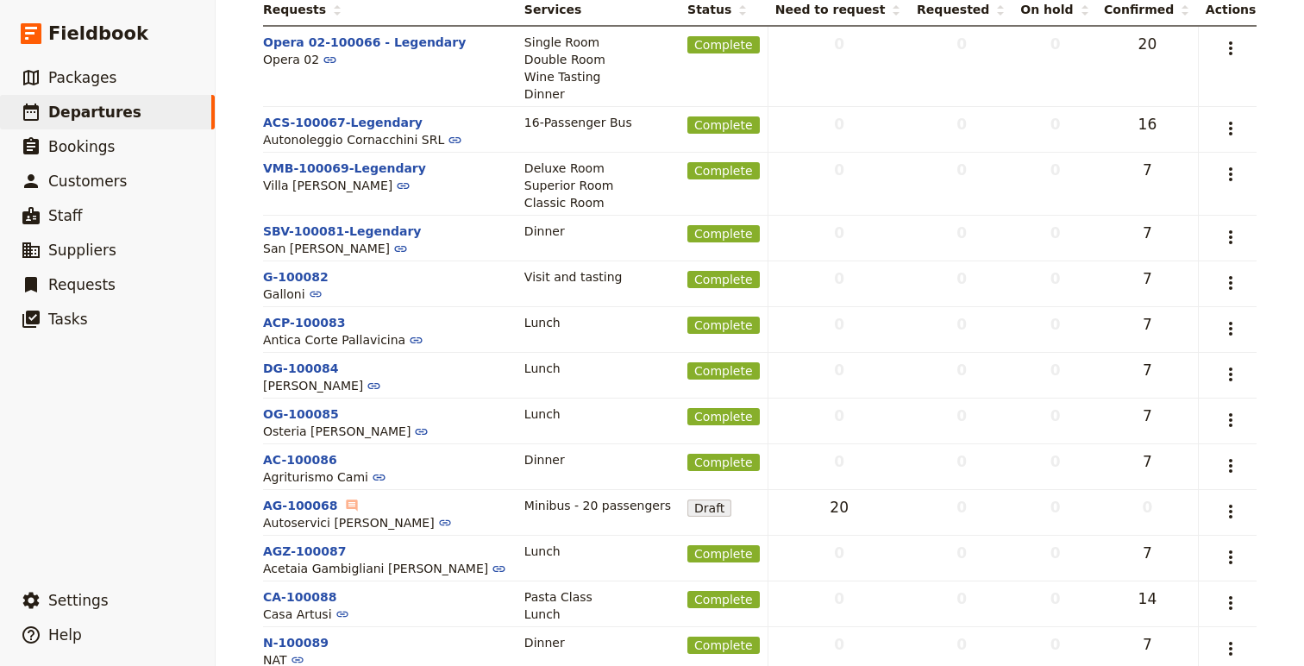
scroll to position [343, 0]
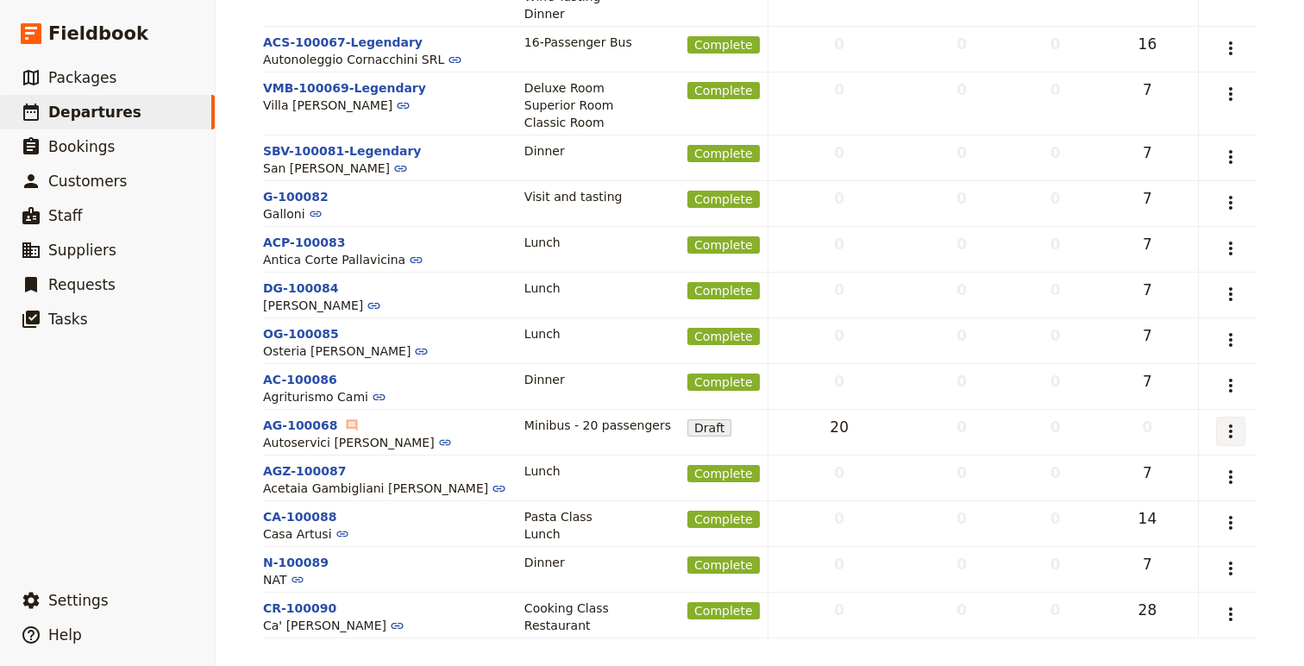
click at [1224, 428] on icon "Actions" at bounding box center [1231, 431] width 21 height 21
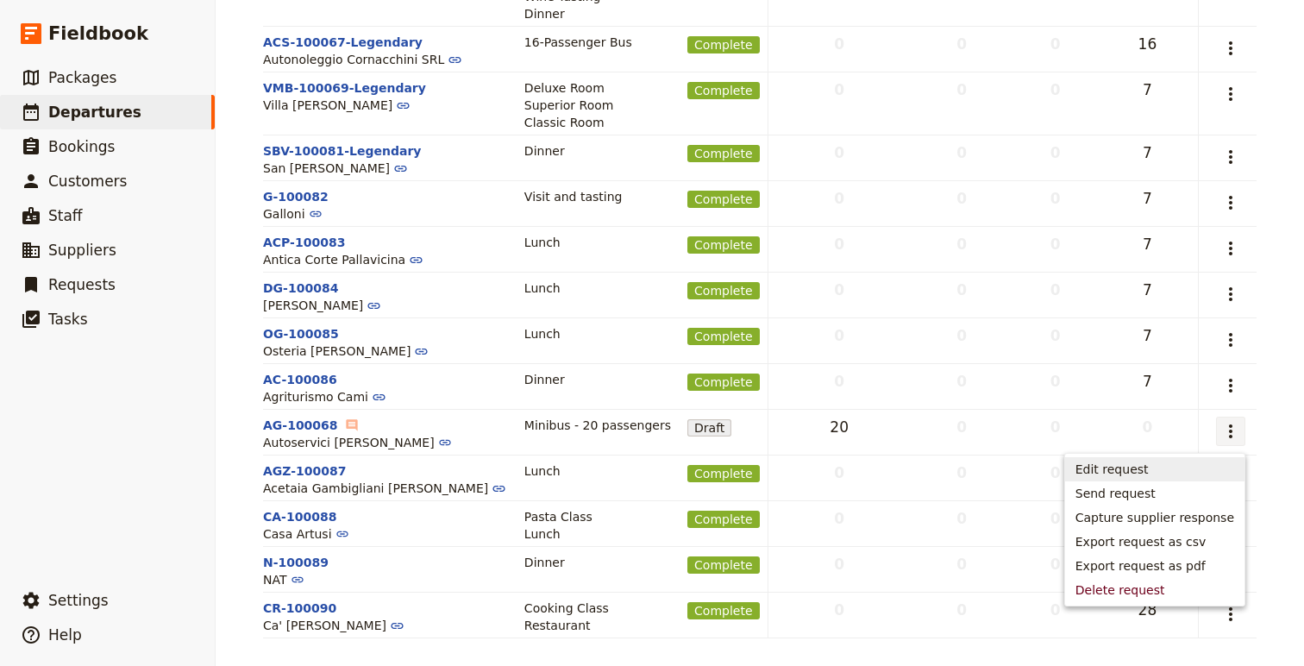
click at [1149, 472] on span "Edit request" at bounding box center [1112, 469] width 73 height 17
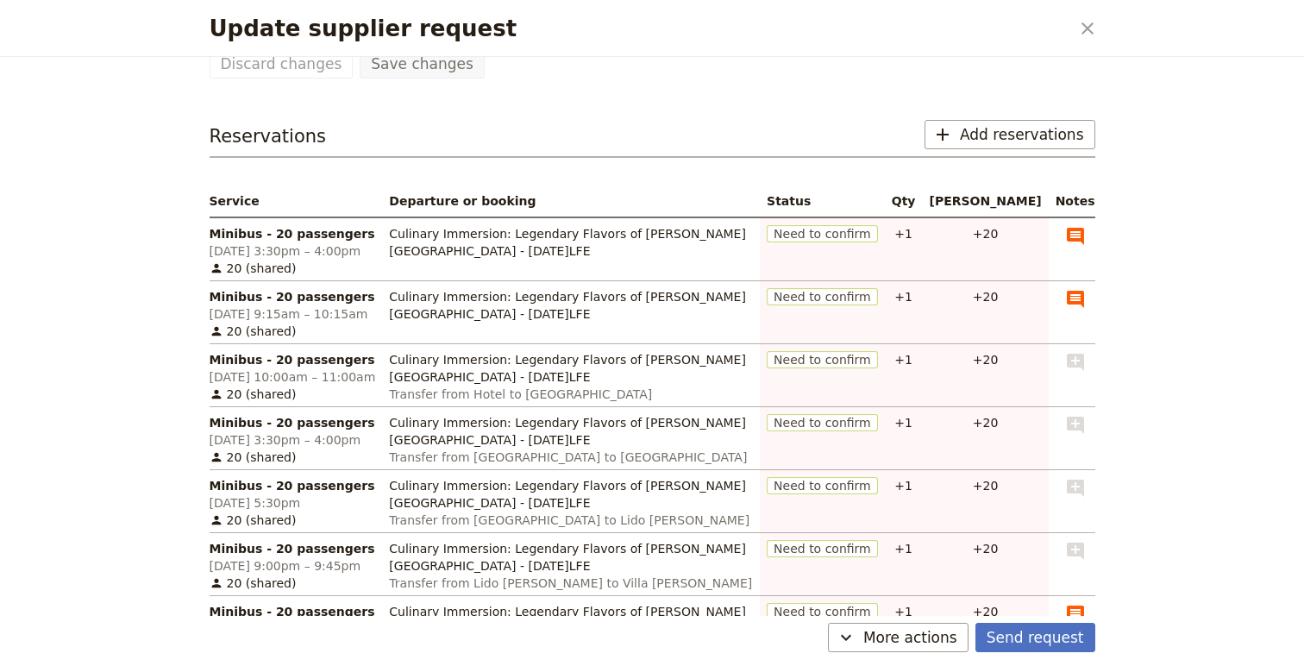
scroll to position [4, 0]
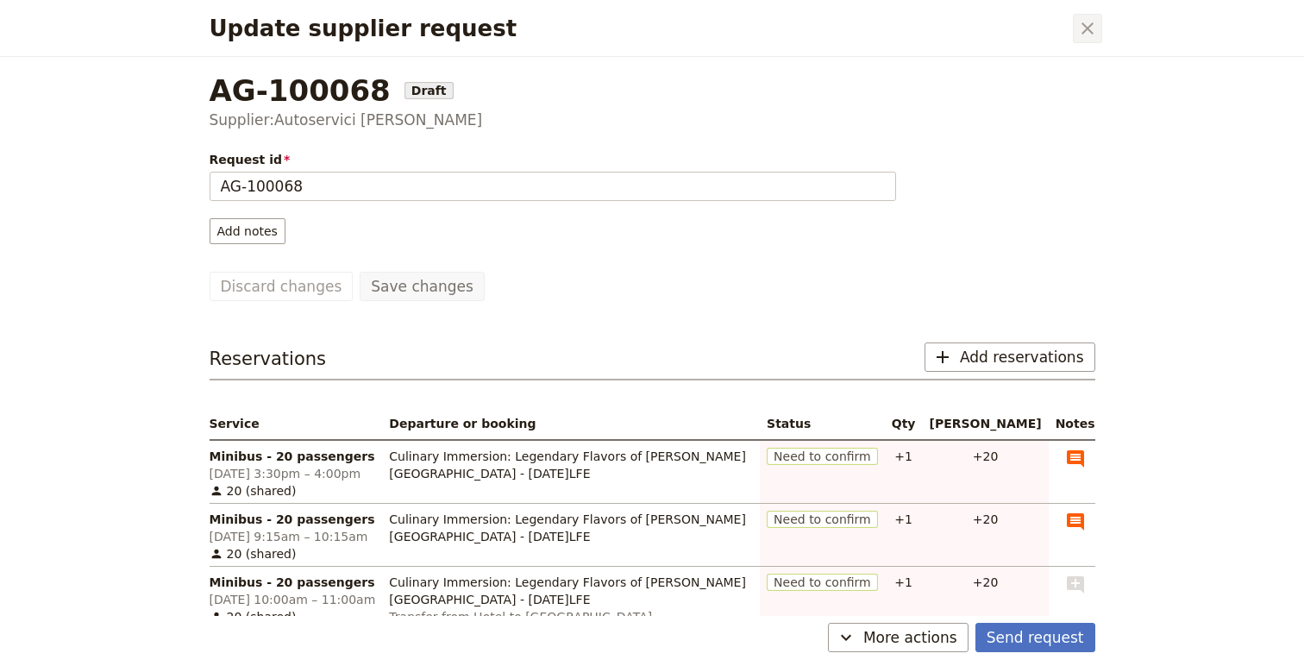
click at [1084, 37] on icon "Close dialog" at bounding box center [1087, 28] width 21 height 21
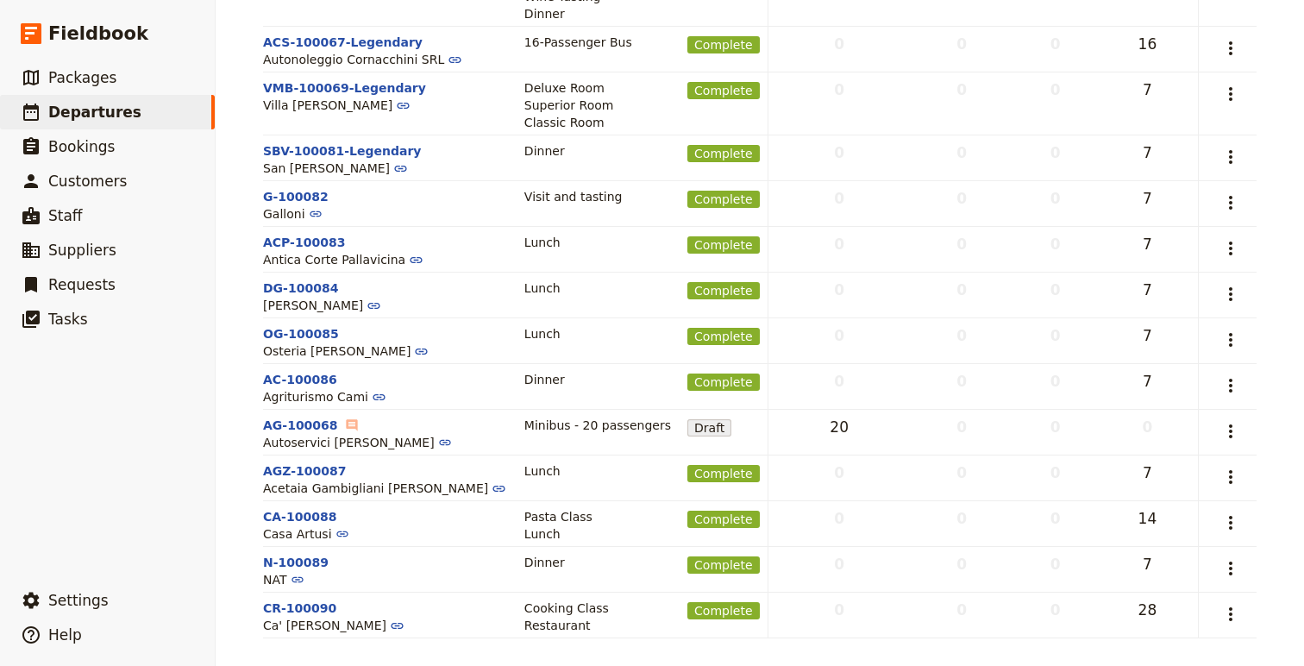
scroll to position [0, 0]
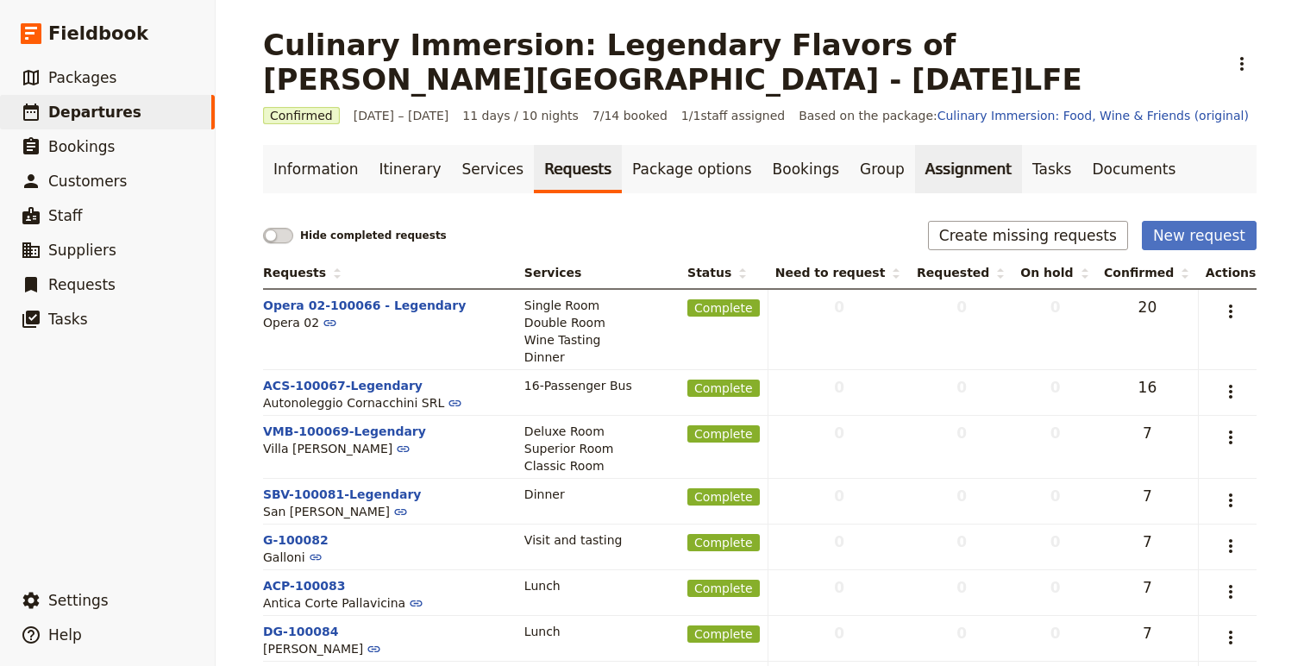
click at [915, 167] on link "Assignment" at bounding box center [968, 169] width 107 height 48
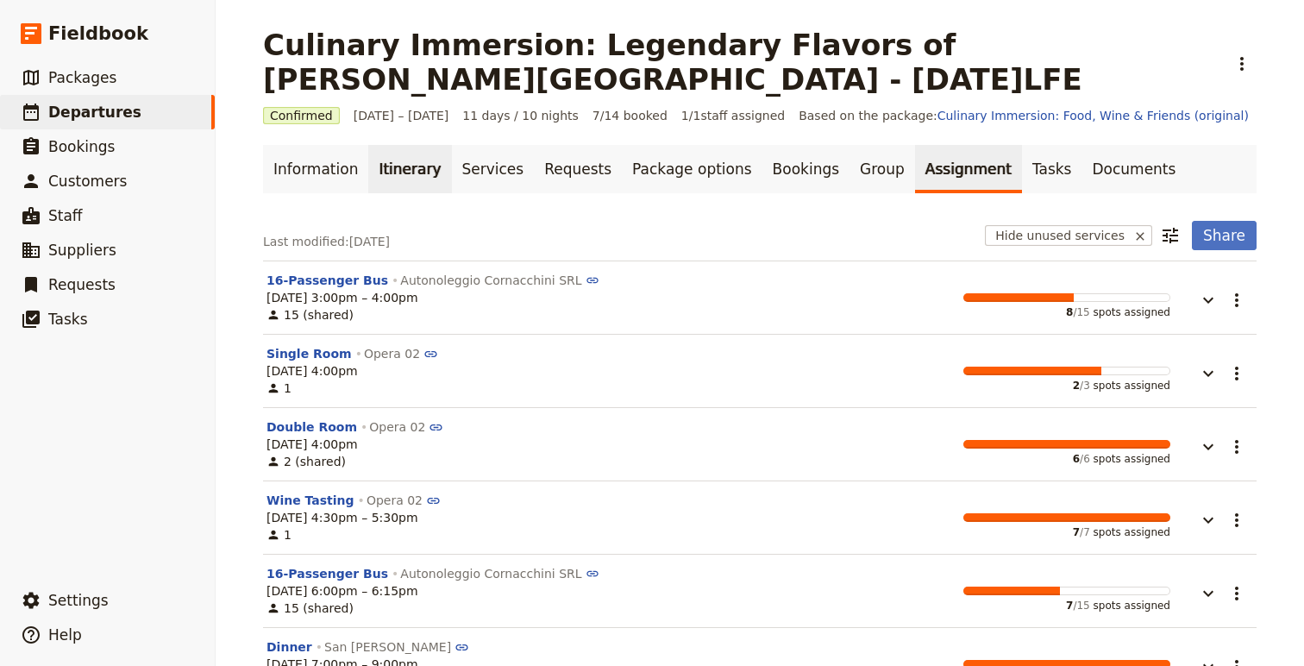
click at [407, 168] on link "Itinerary" at bounding box center [409, 169] width 83 height 48
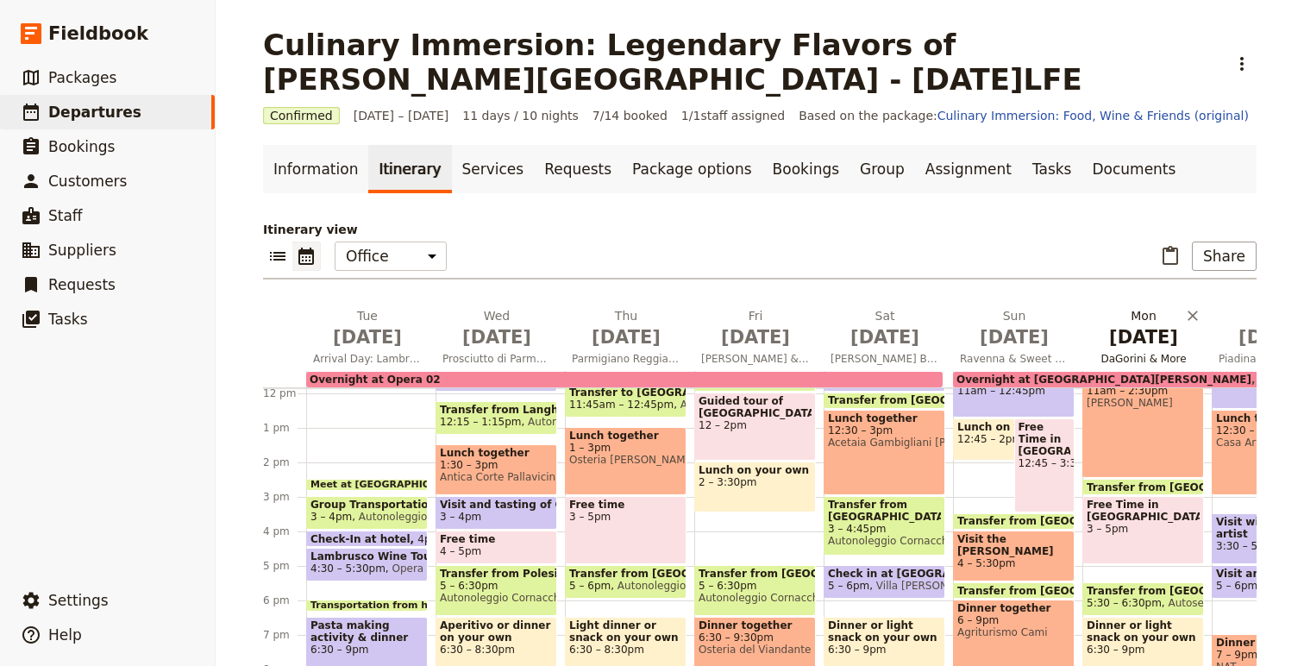
scroll to position [169, 0]
